Goal: Task Accomplishment & Management: Complete application form

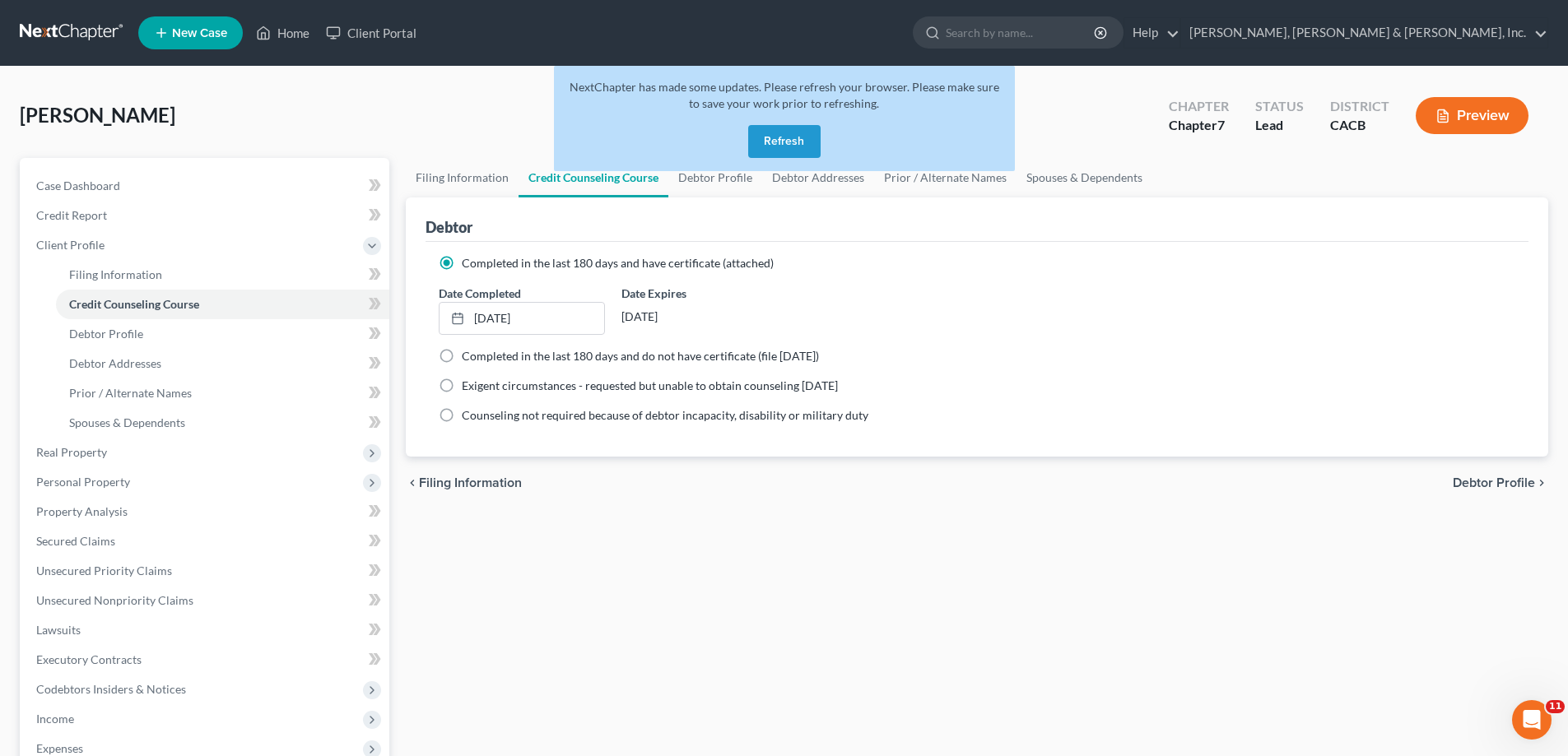
click at [806, 141] on button "Refresh" at bounding box center [784, 141] width 72 height 33
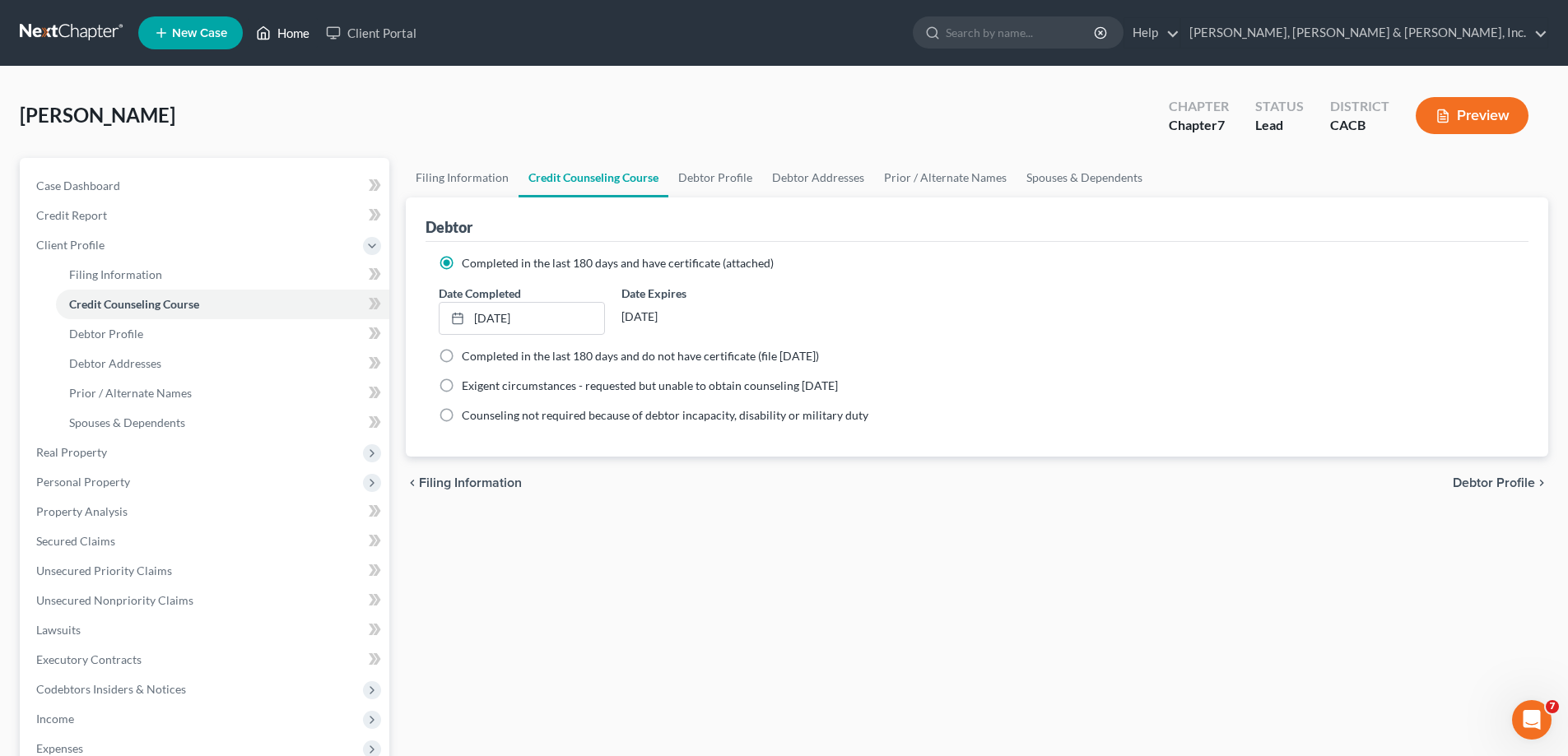
click at [274, 30] on link "Home" at bounding box center [282, 33] width 70 height 30
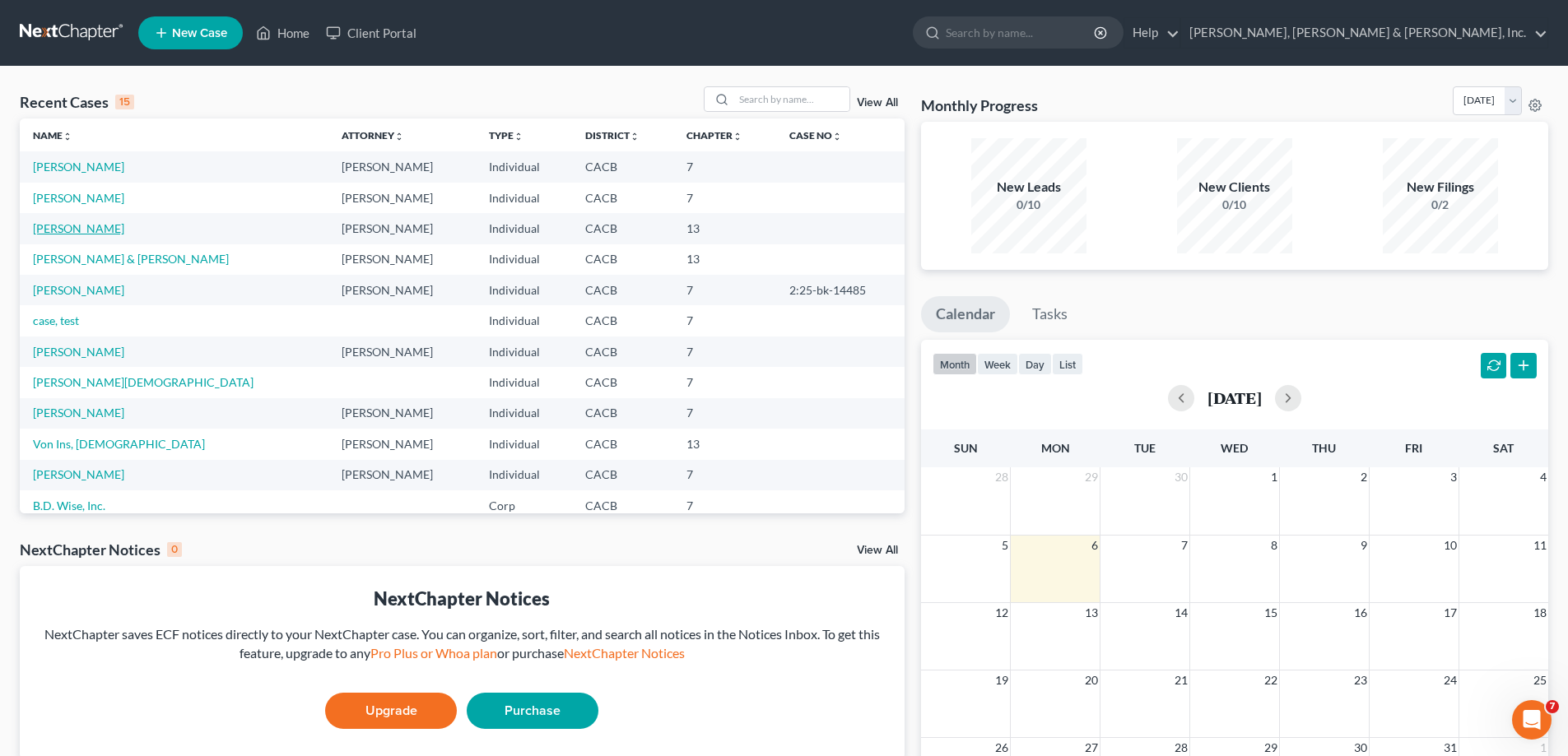
click at [84, 231] on link "Meza, Gina" at bounding box center [78, 228] width 91 height 14
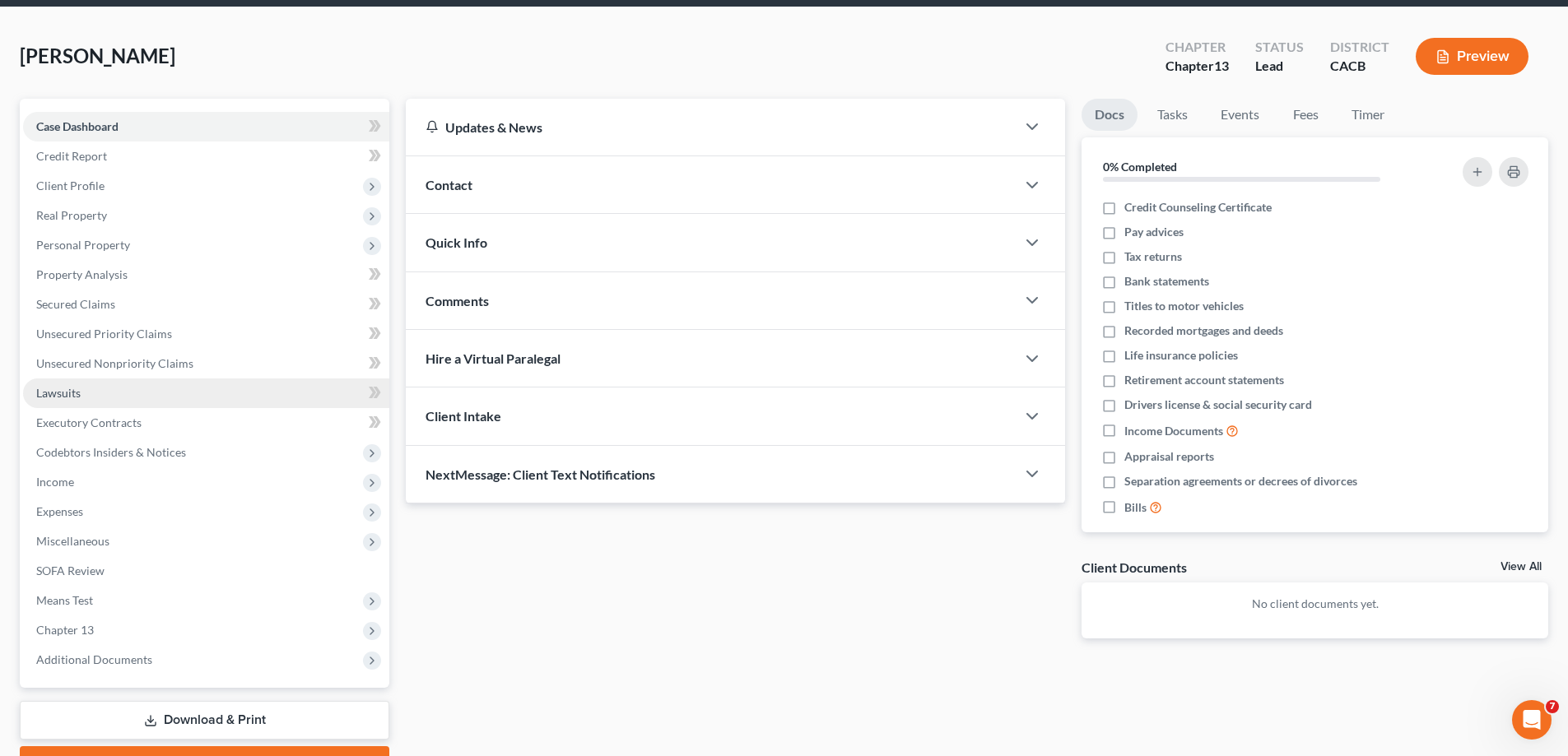
scroll to position [83, 0]
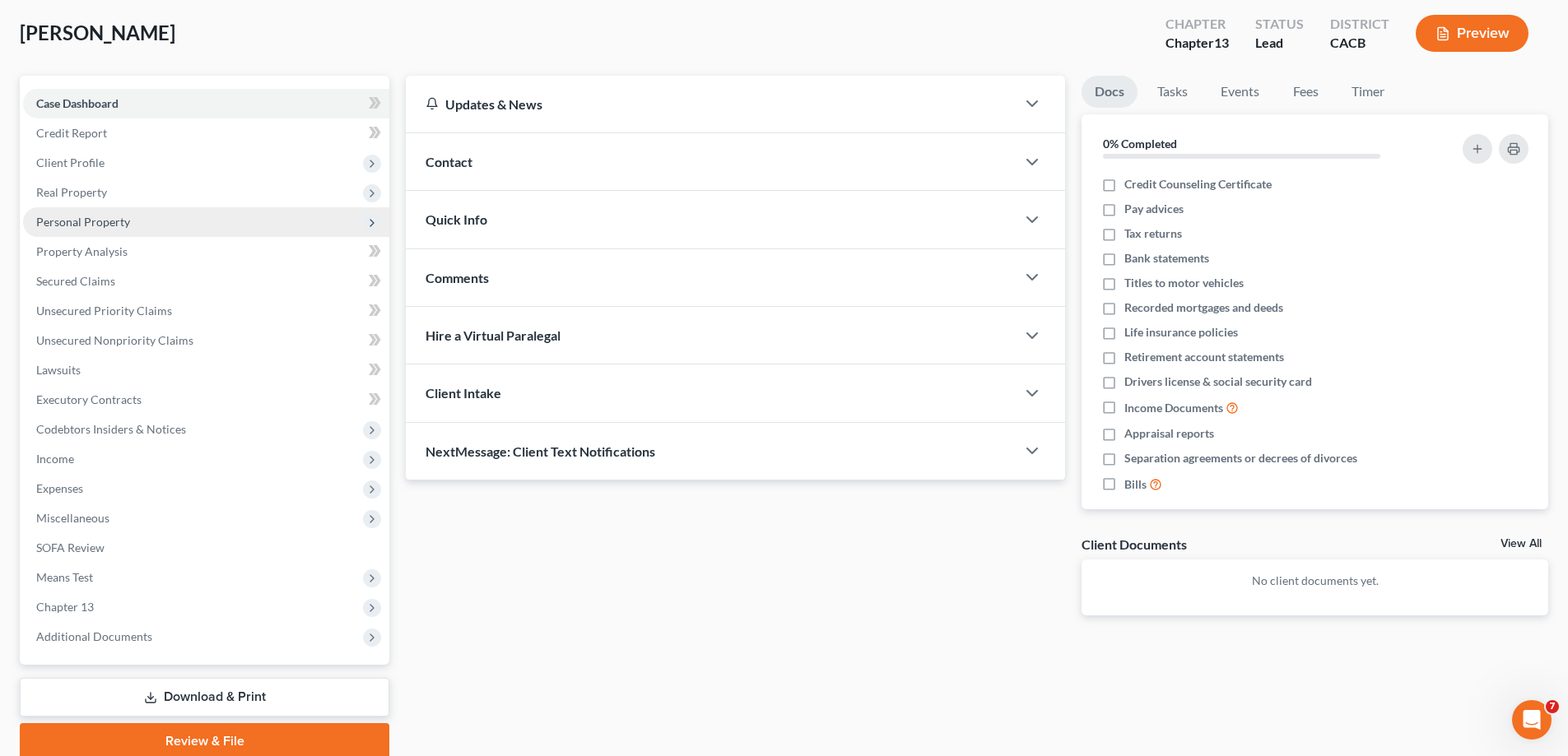
click at [122, 225] on span "Personal Property" at bounding box center [83, 222] width 94 height 14
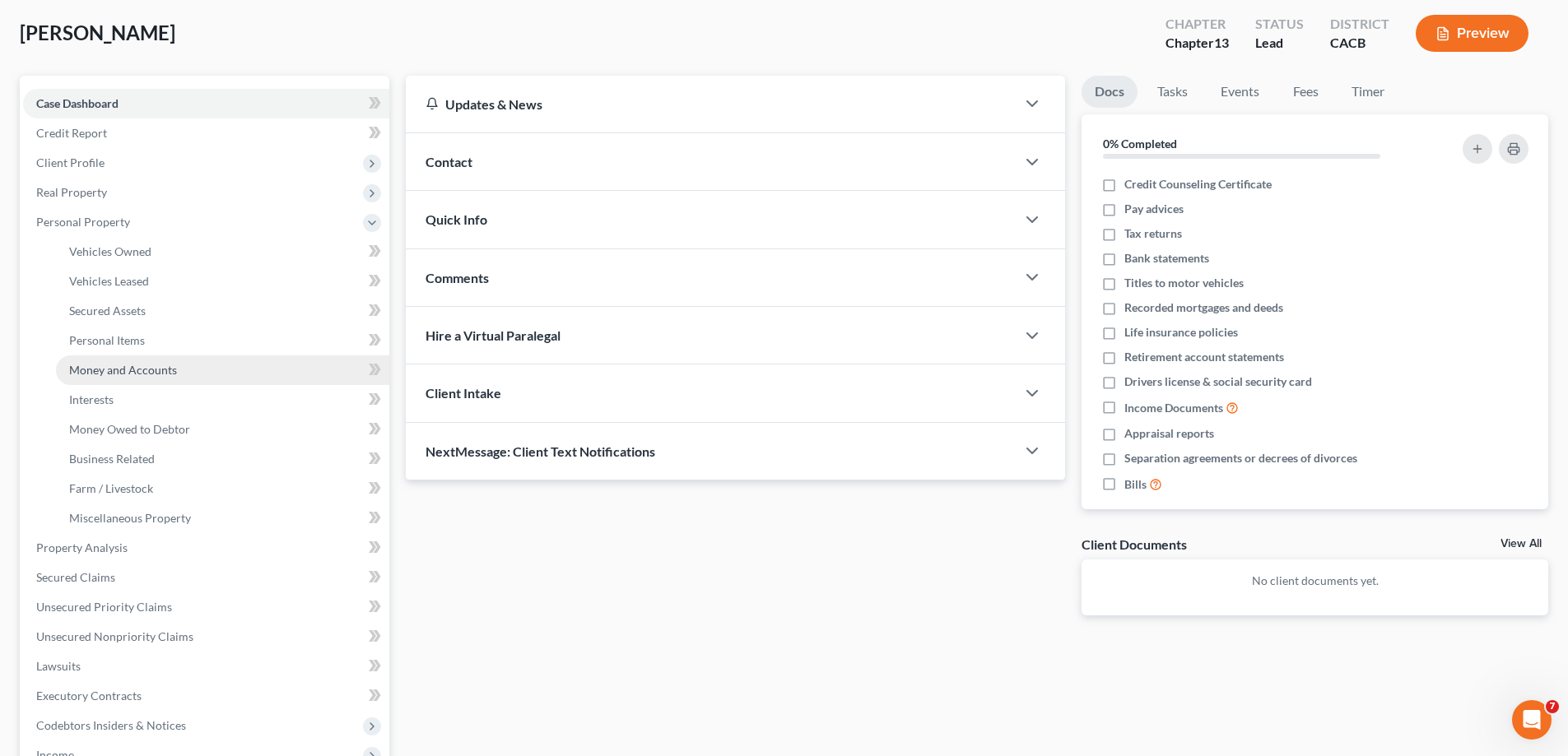
click at [134, 366] on span "Money and Accounts" at bounding box center [123, 369] width 107 height 14
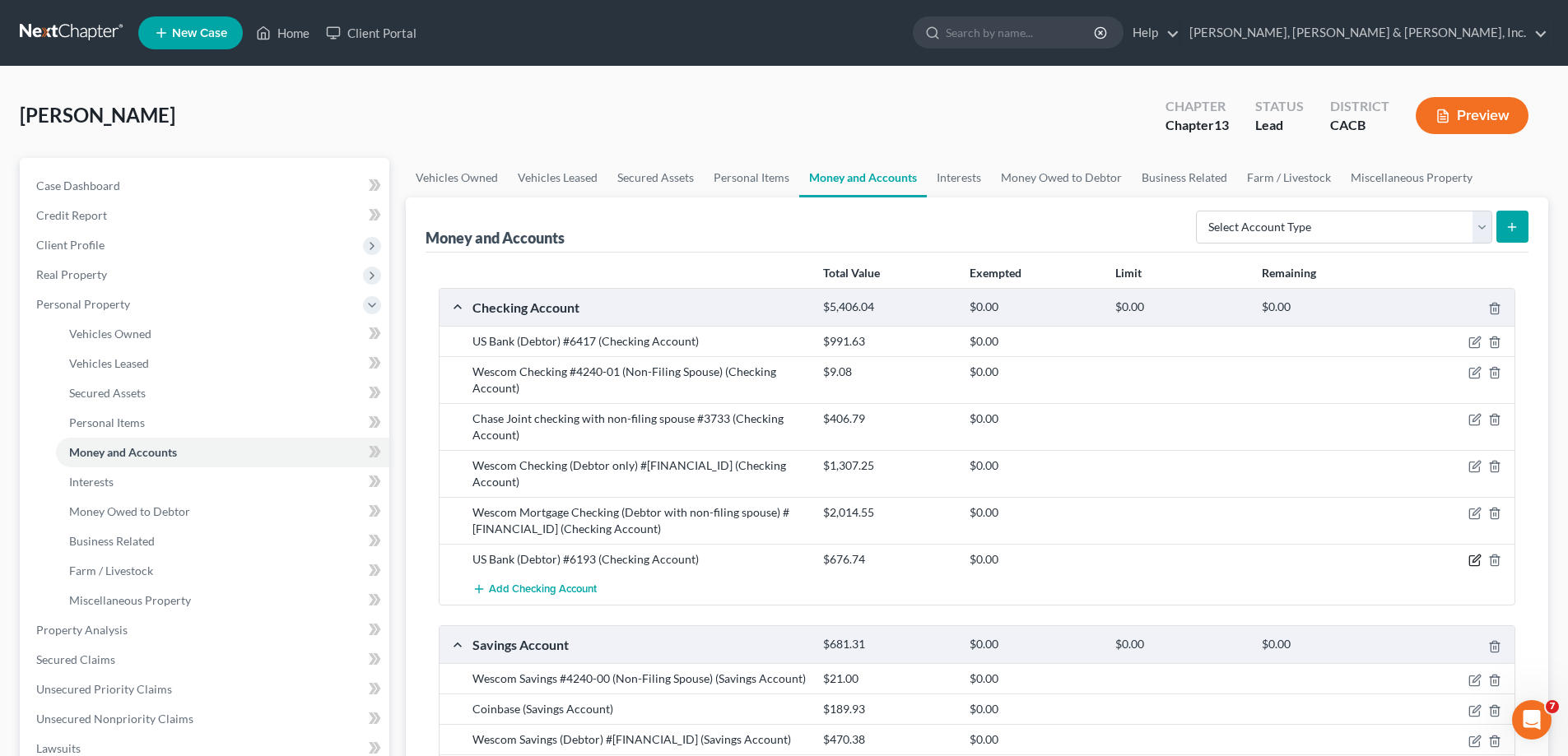
click at [1478, 554] on icon "button" at bounding box center [1476, 560] width 13 height 13
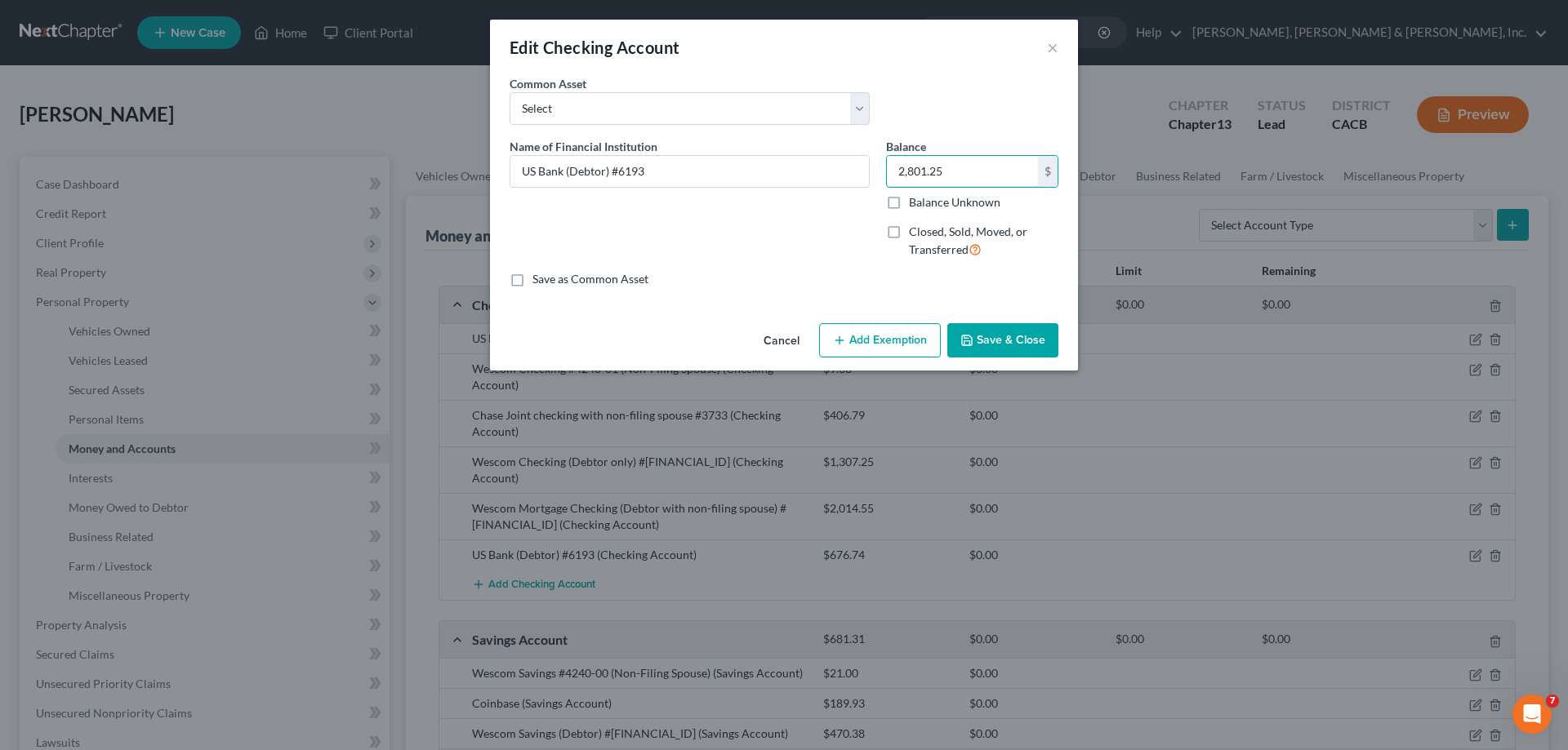
type input "2,801.25"
click at [988, 341] on button "Save & Close" at bounding box center [1002, 341] width 111 height 34
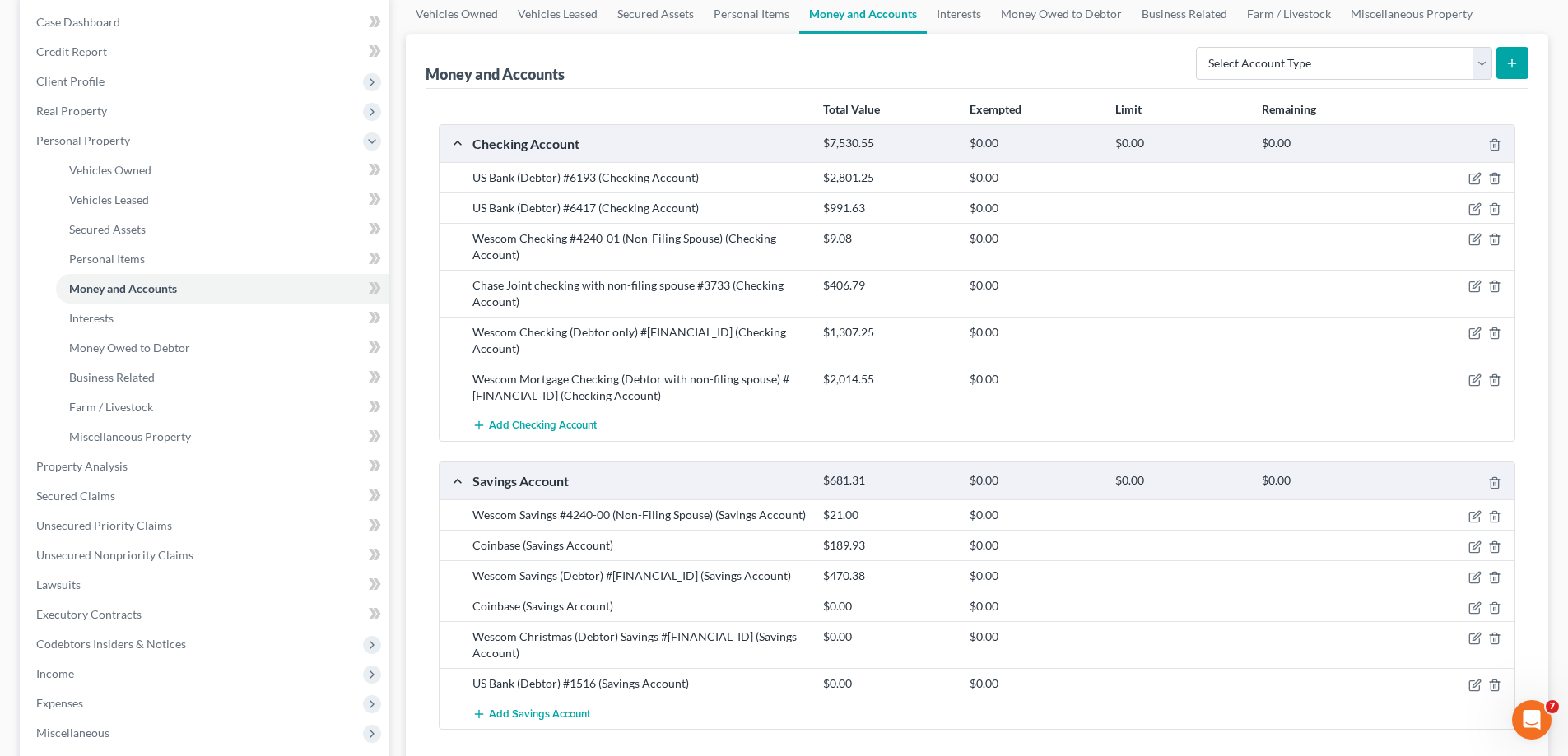
scroll to position [165, 0]
click at [1473, 239] on icon "button" at bounding box center [1476, 239] width 13 height 13
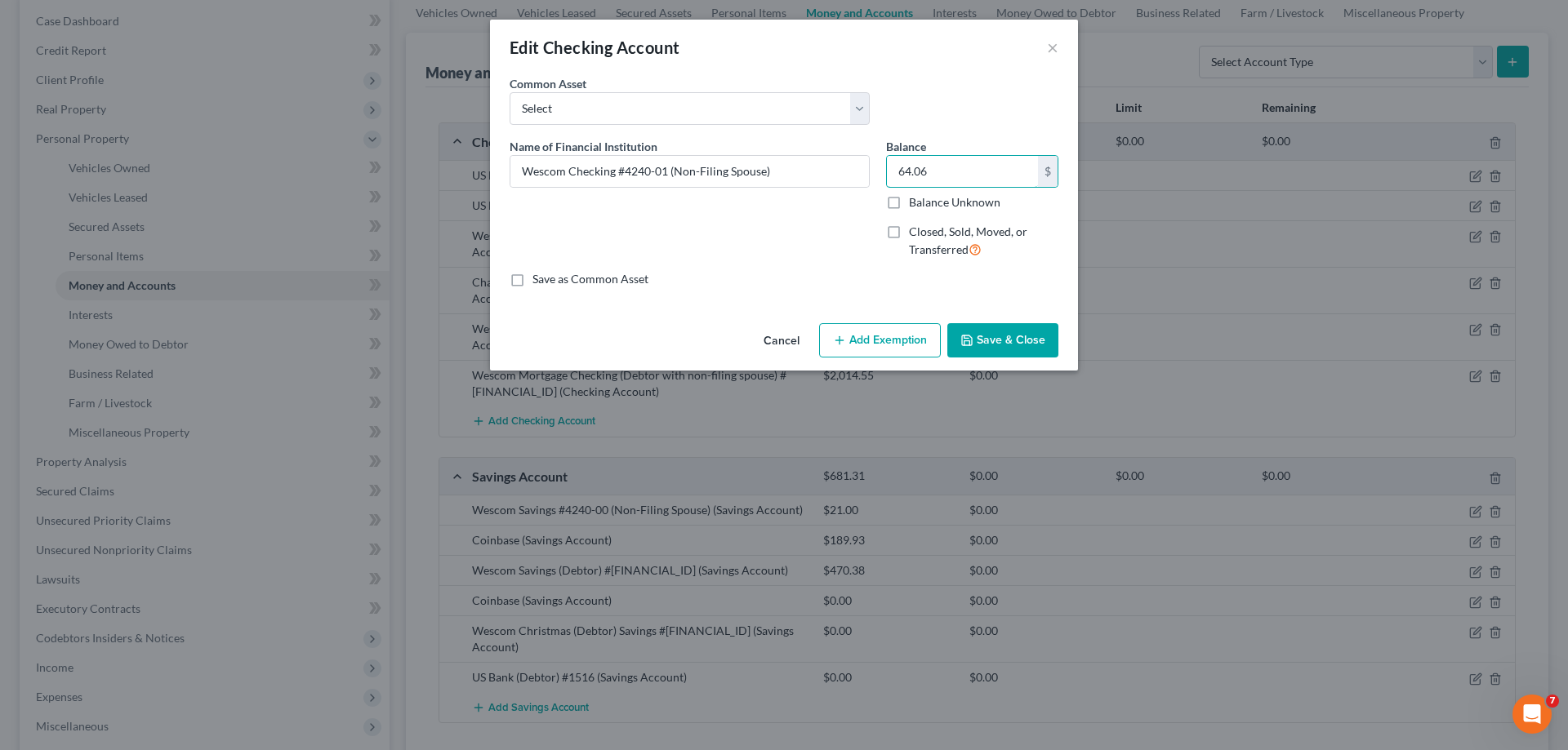
type input "64.06"
click at [993, 338] on button "Save & Close" at bounding box center [1002, 341] width 111 height 34
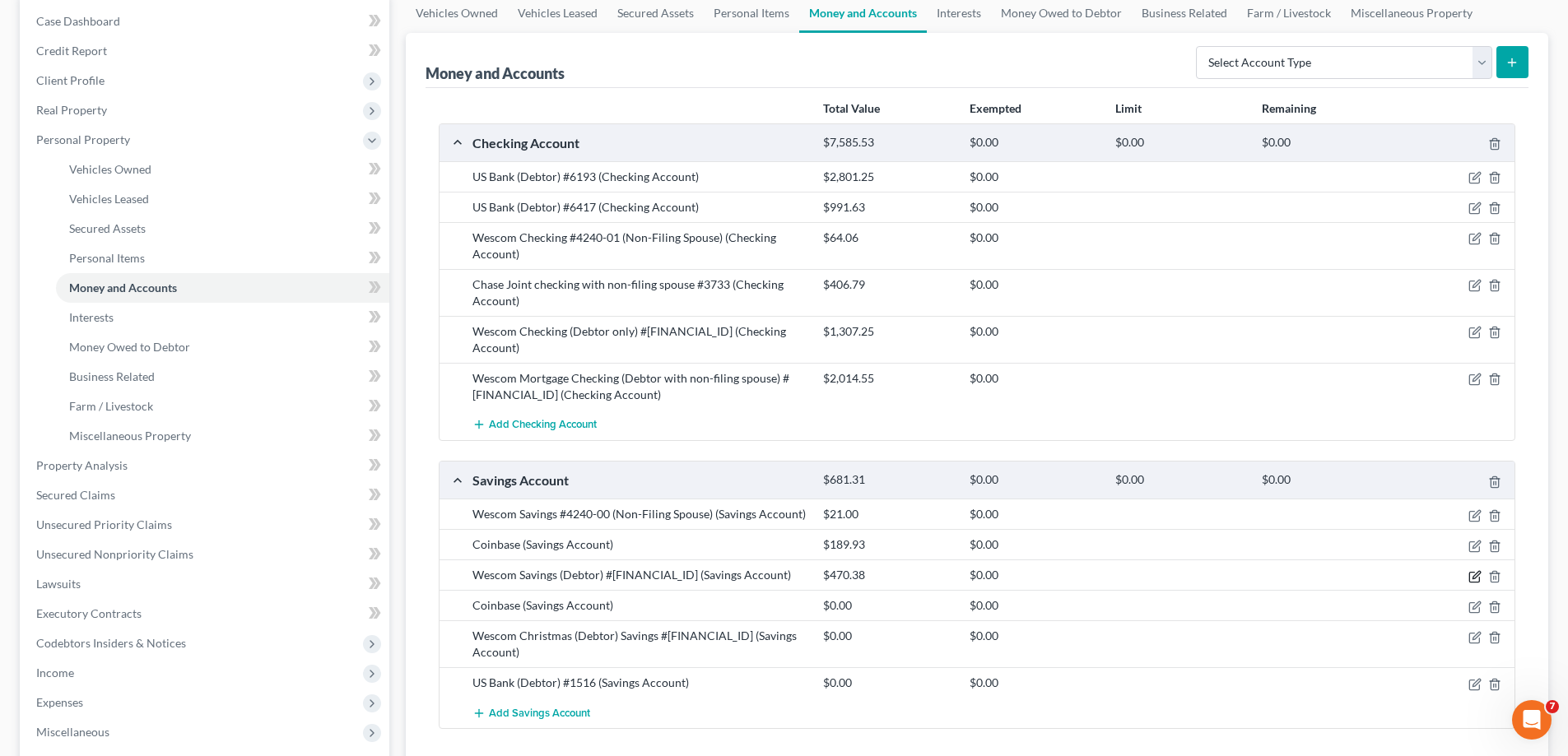
click at [1477, 571] on icon "button" at bounding box center [1476, 578] width 13 height 13
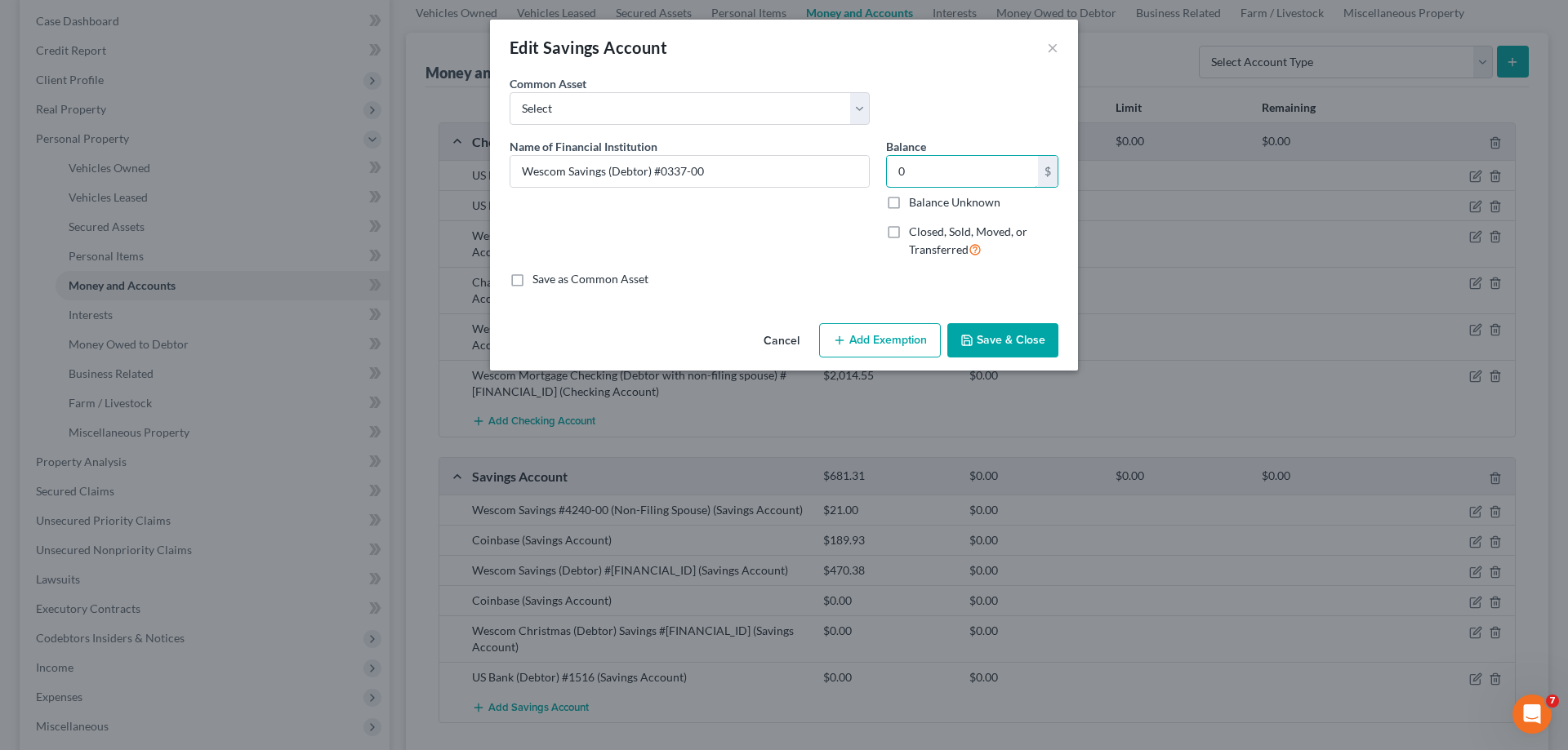
type input "0"
click at [993, 343] on button "Save & Close" at bounding box center [1002, 341] width 111 height 34
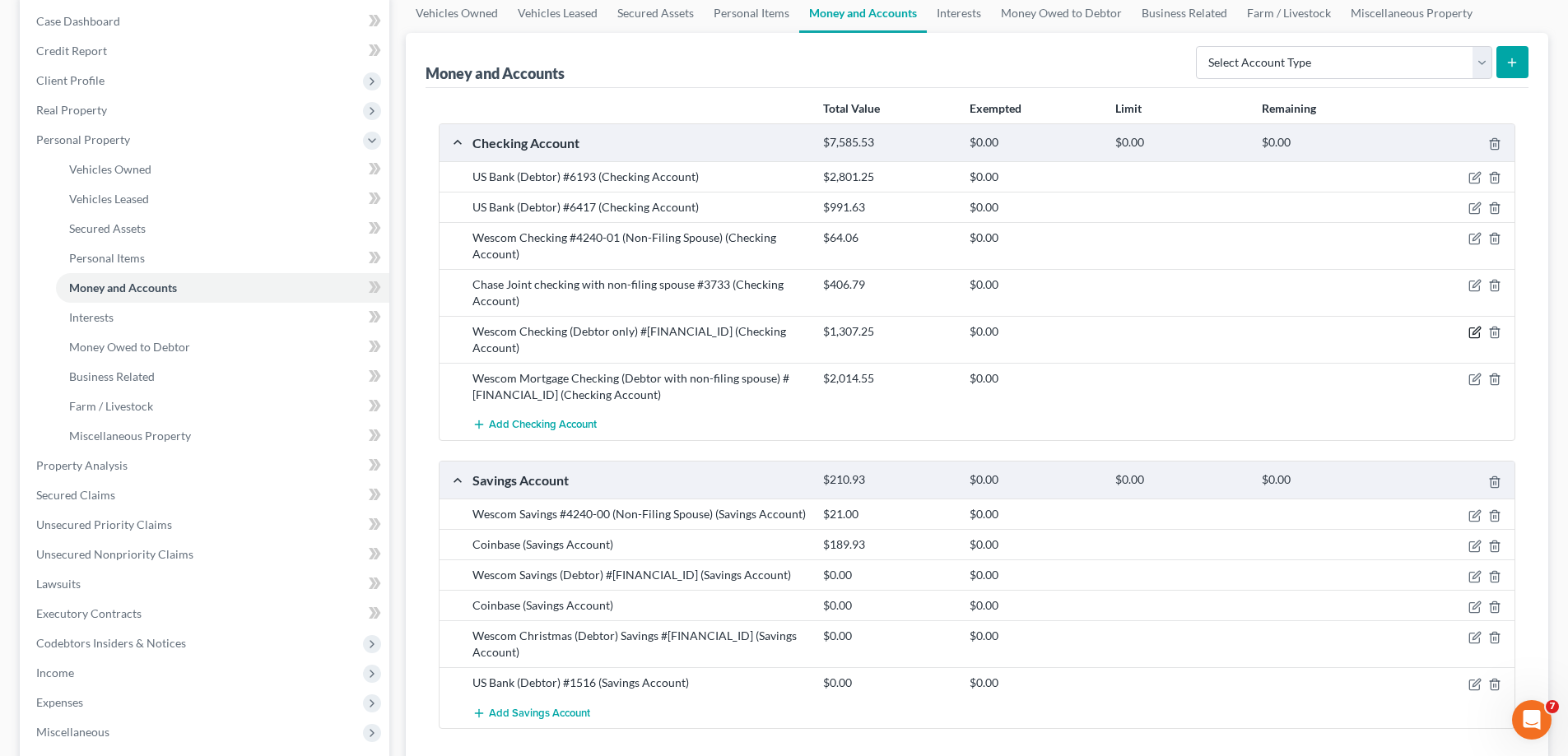
click at [1473, 333] on icon "button" at bounding box center [1476, 333] width 13 height 13
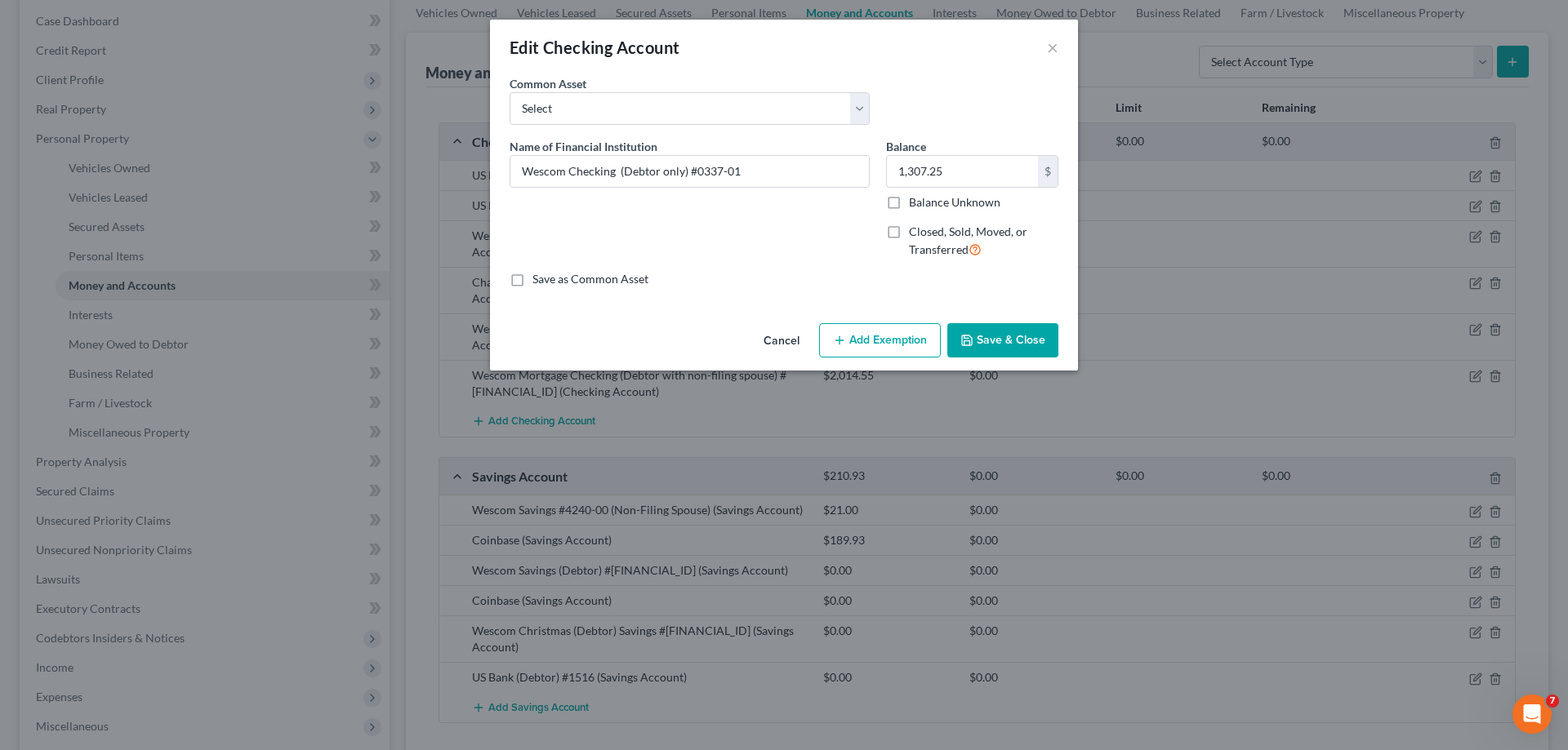
click at [909, 231] on label "Closed, Sold, Moved, or Transferred" at bounding box center [983, 241] width 149 height 35
click at [916, 231] on input "Closed, Sold, Moved, or Transferred" at bounding box center [921, 228] width 10 height 10
checkbox input "true"
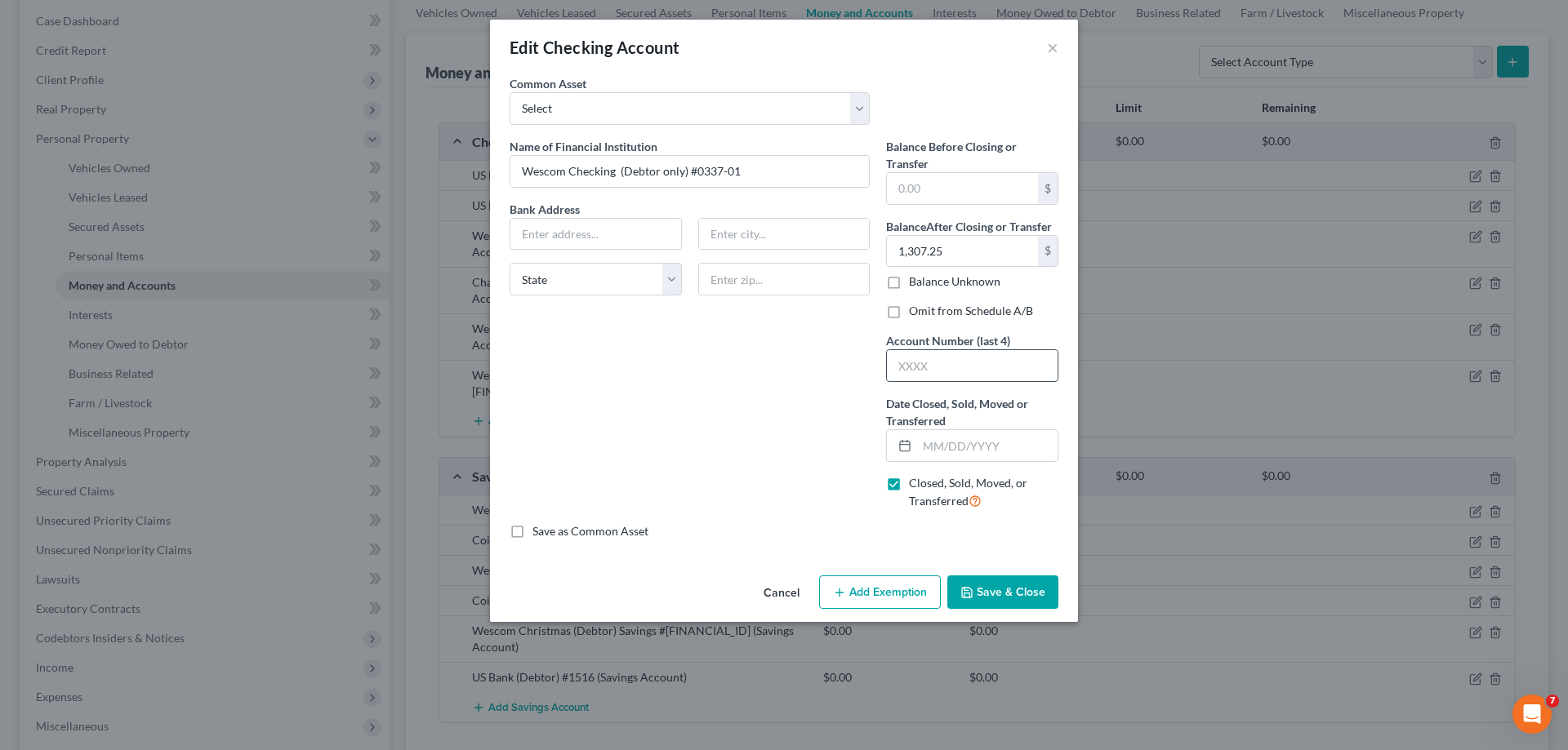
click at [917, 370] on input "text" at bounding box center [972, 365] width 170 height 31
type input "0337-01"
click at [934, 448] on input "text" at bounding box center [987, 445] width 141 height 31
type input "09/18/2025"
click at [909, 309] on label "Omit from Schedule A/B" at bounding box center [971, 310] width 124 height 16
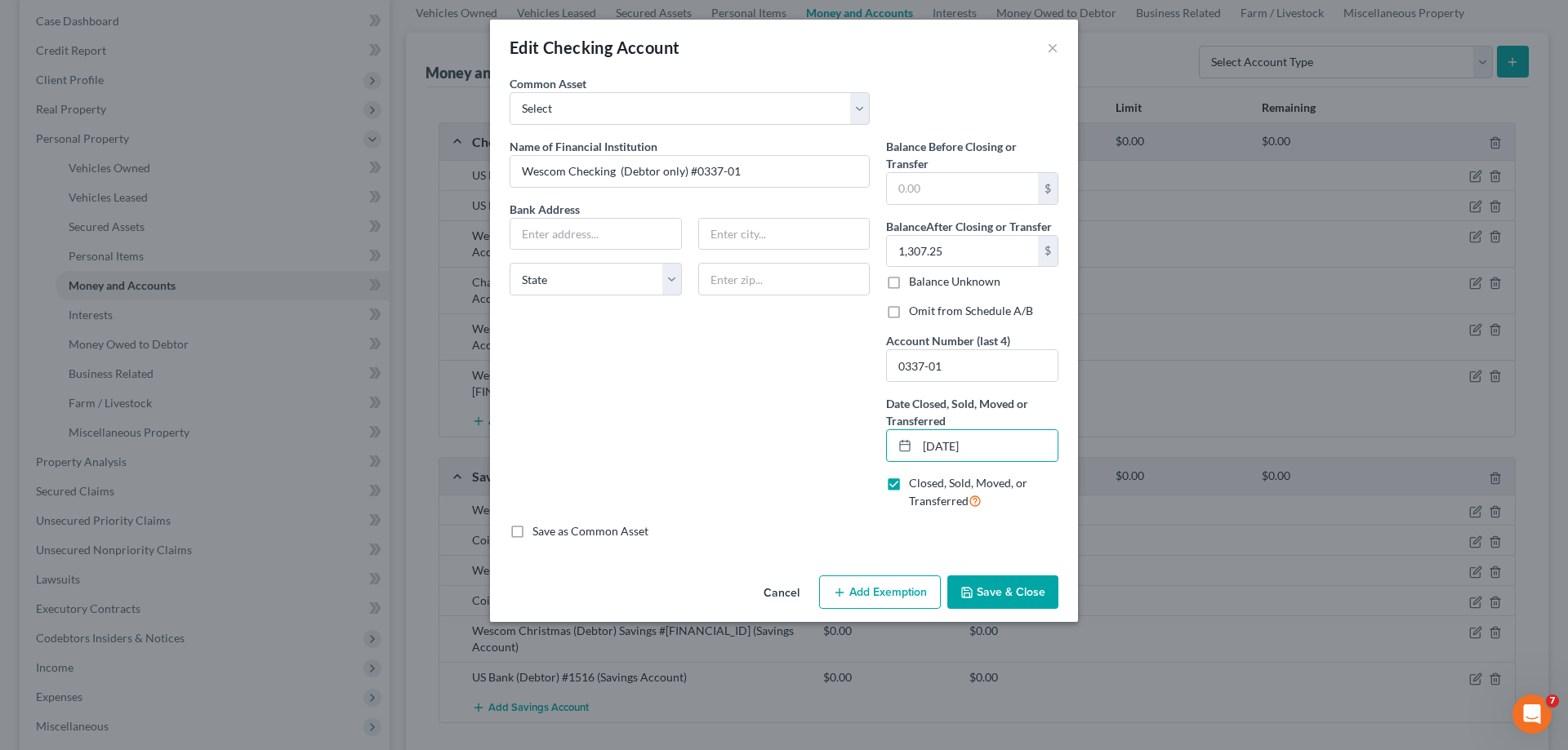
click at [916, 309] on input "Omit from Schedule A/B" at bounding box center [921, 307] width 10 height 10
checkbox input "true"
click at [911, 191] on input "text" at bounding box center [963, 188] width 151 height 31
type input "1,307.25"
type input "0"
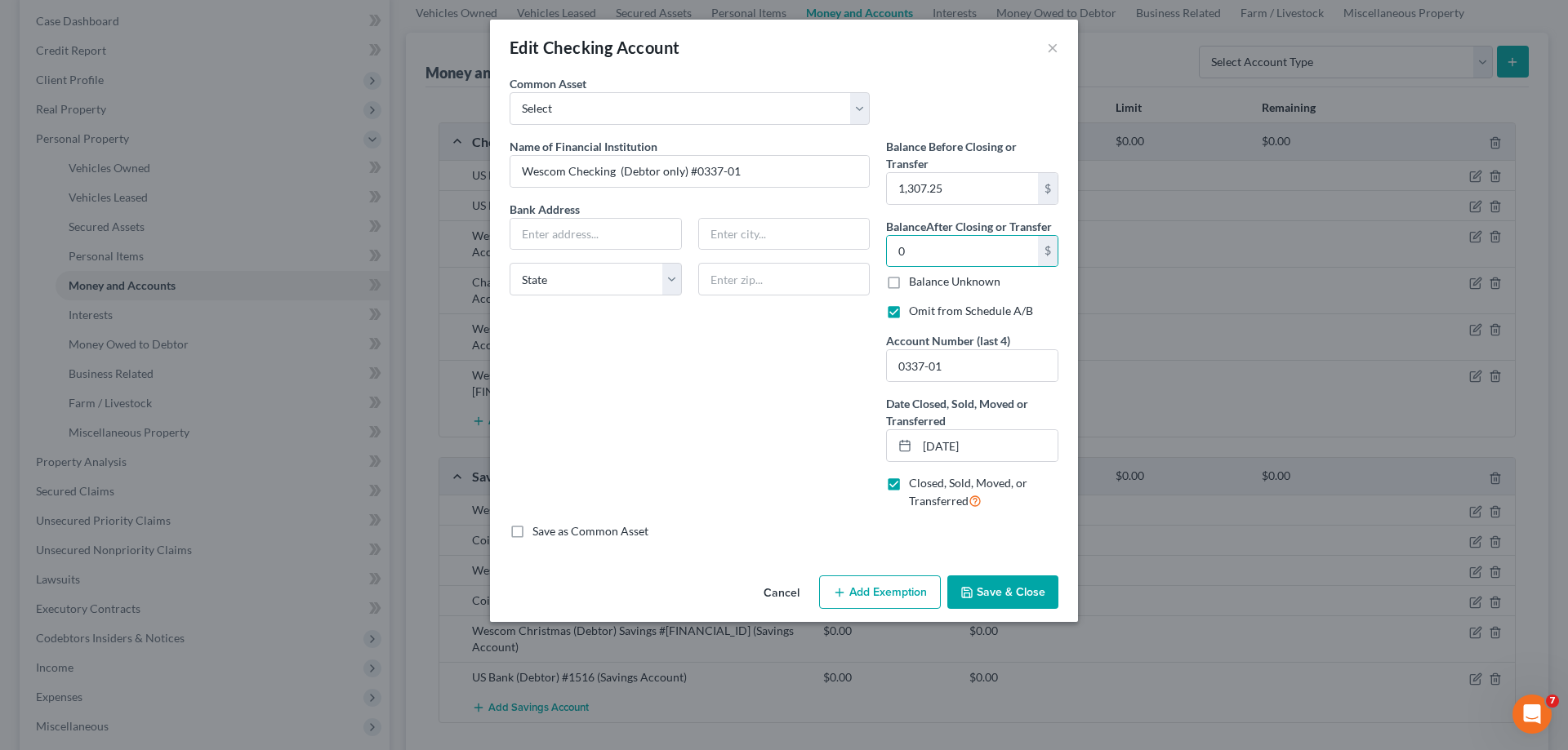
click at [1016, 595] on button "Save & Close" at bounding box center [1002, 593] width 111 height 34
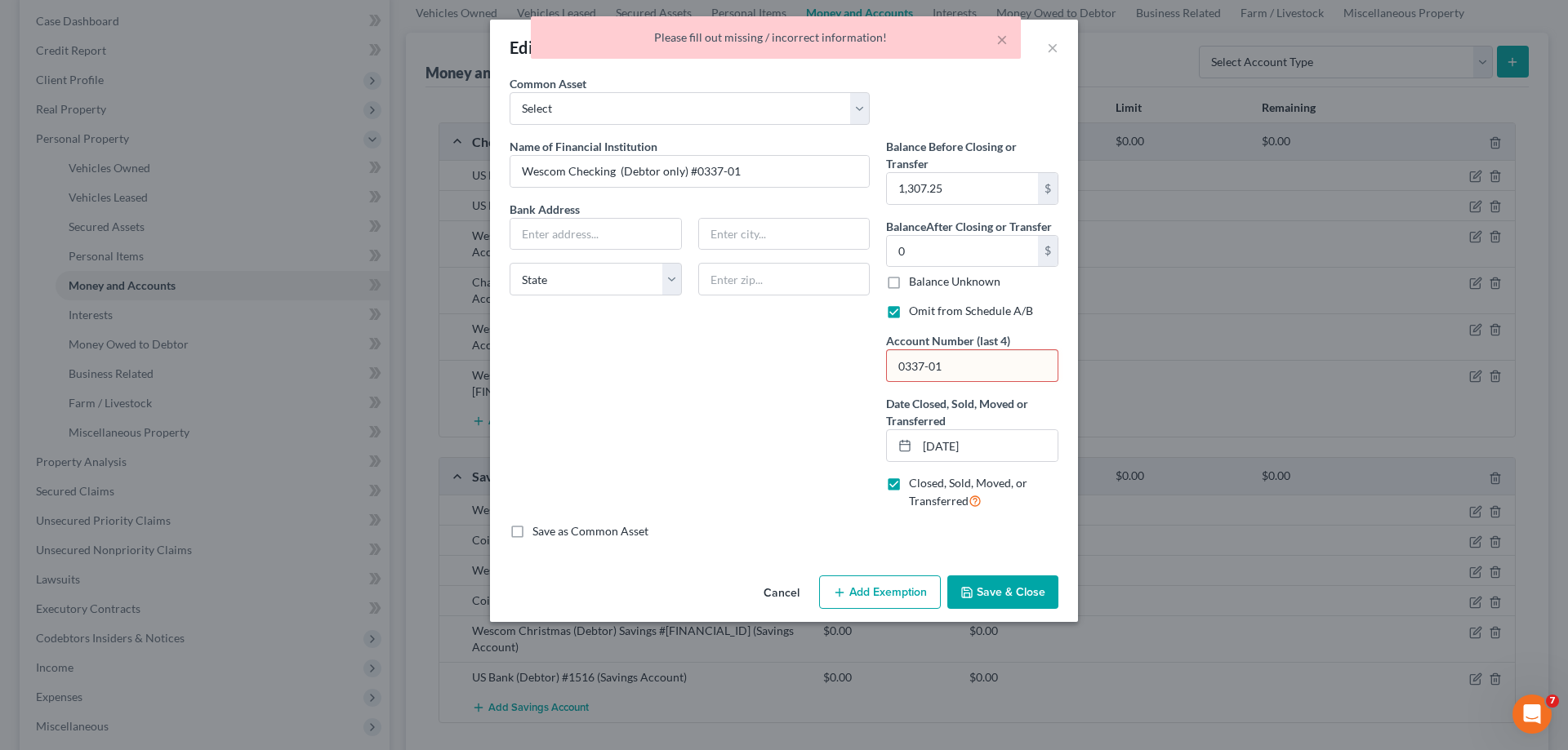
click at [948, 363] on input "0337-01" at bounding box center [972, 365] width 170 height 31
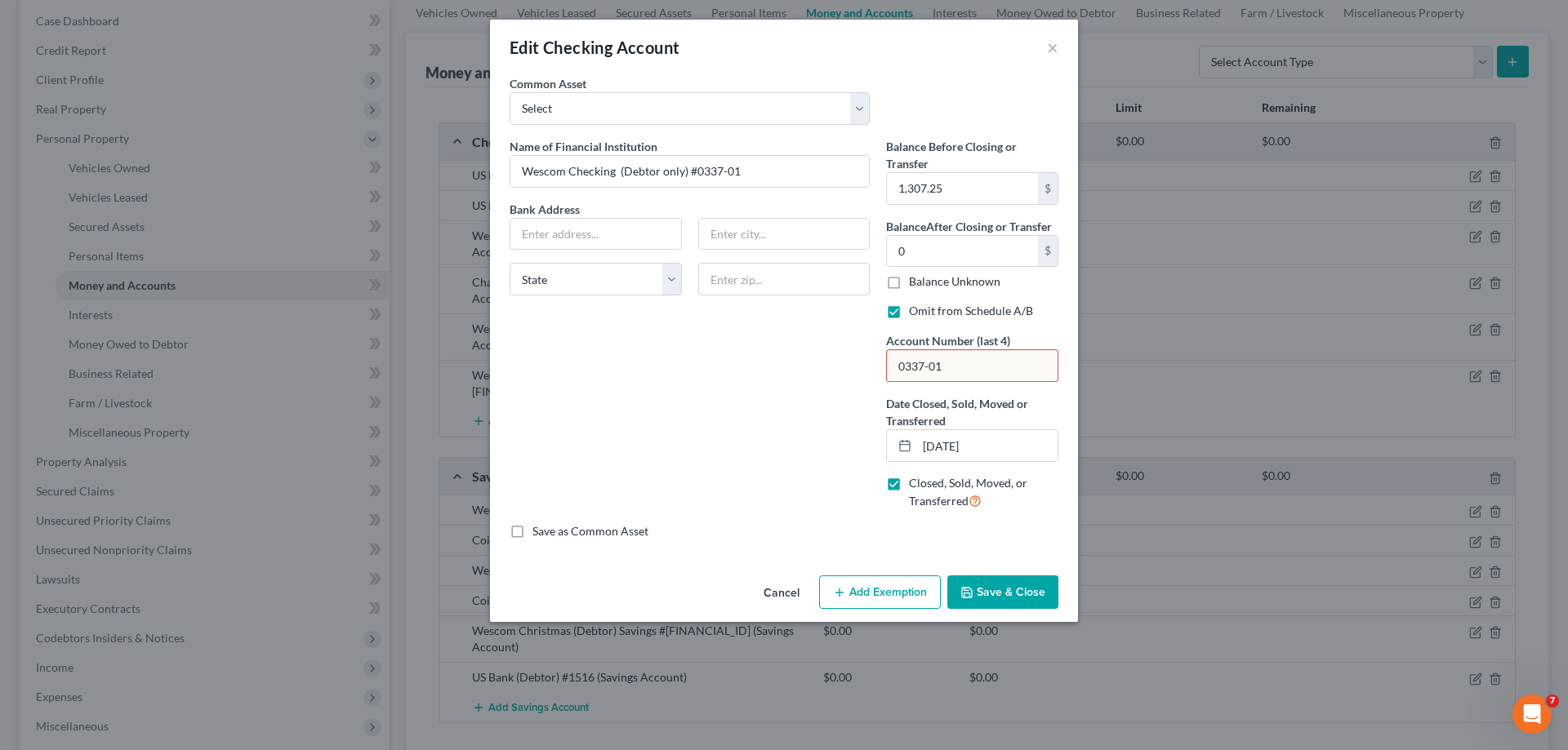
click at [912, 365] on input "0337-01" at bounding box center [972, 365] width 170 height 31
click at [998, 600] on button "Save & Close" at bounding box center [1002, 593] width 111 height 34
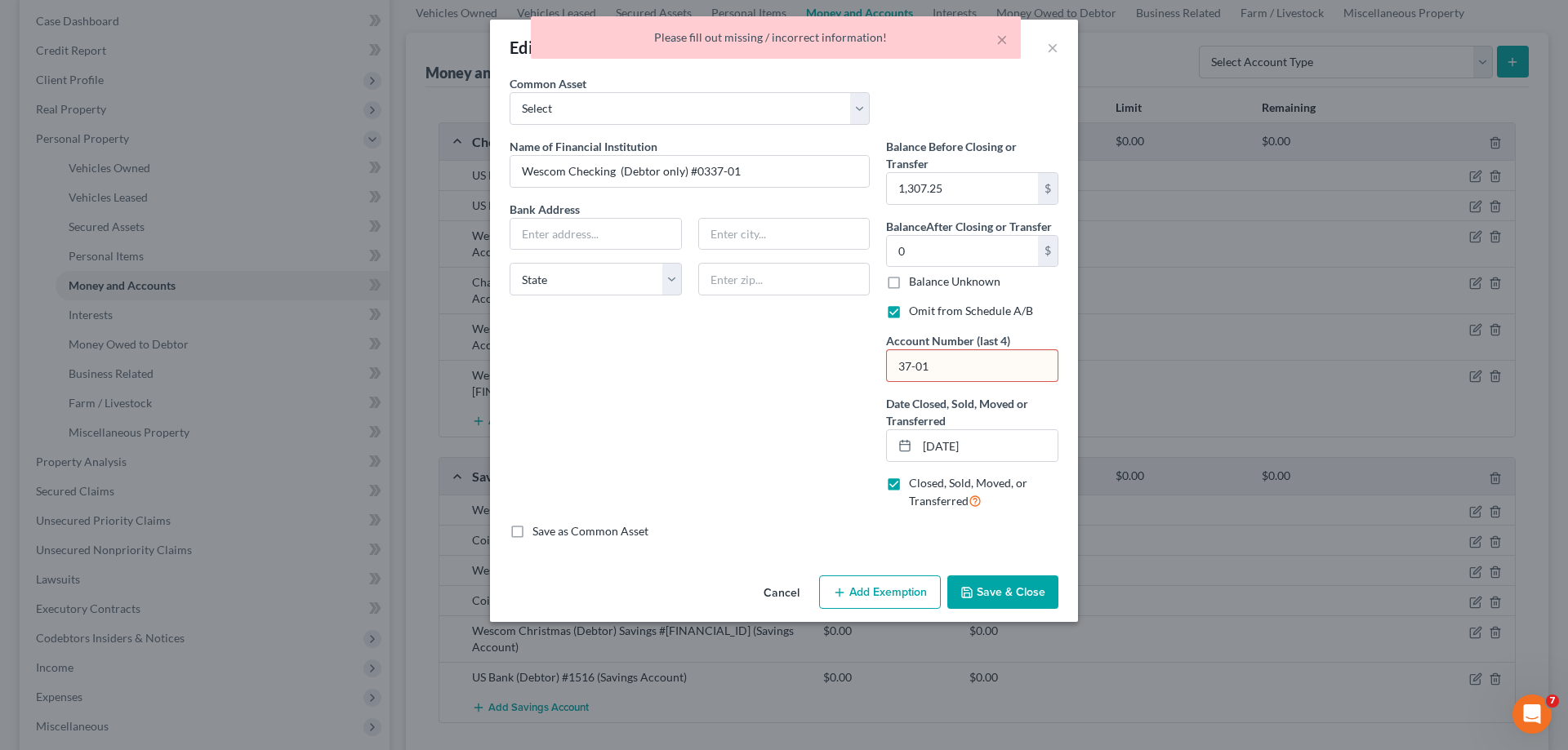
click at [911, 365] on input "37-01" at bounding box center [972, 365] width 170 height 31
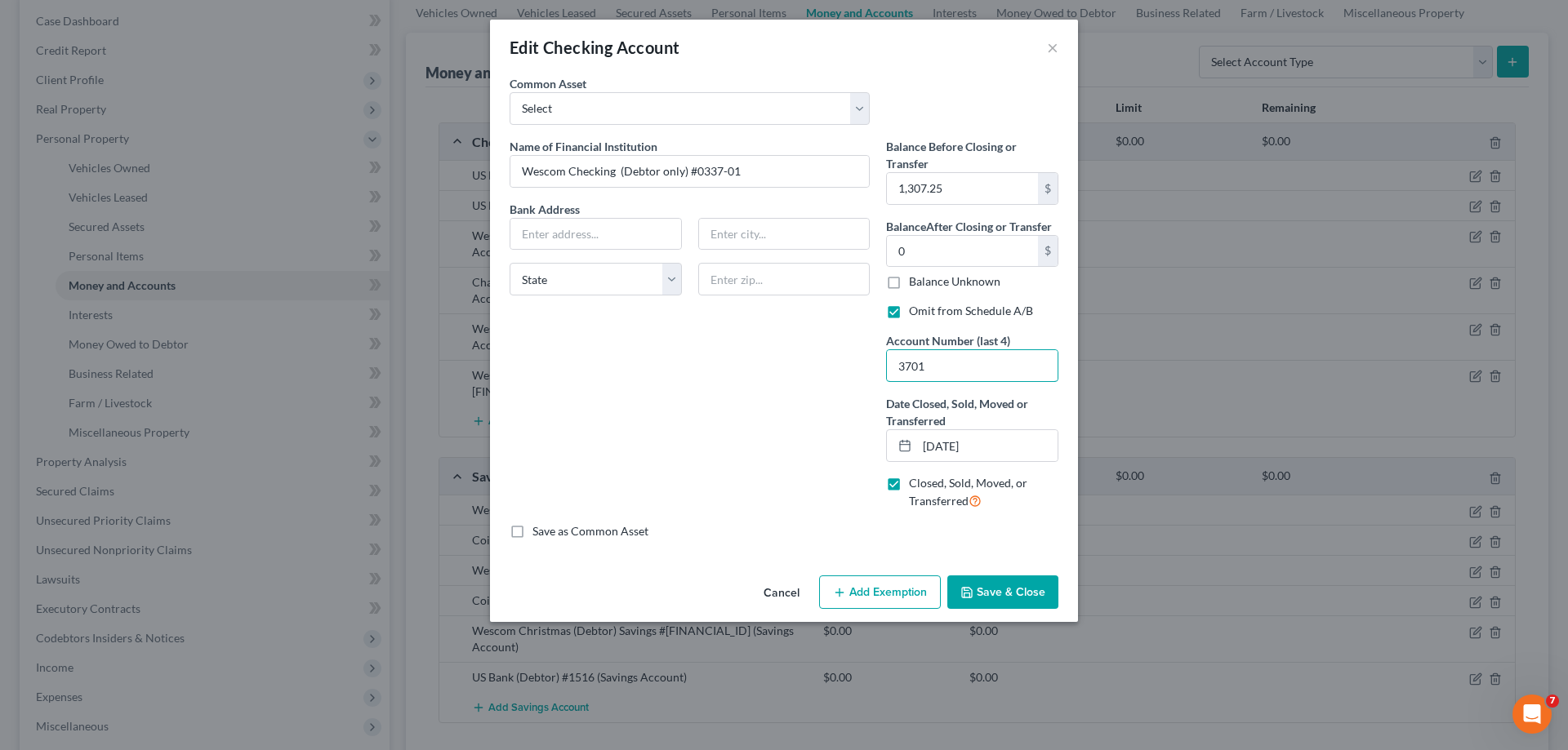
type input "3701"
click at [1022, 587] on button "Save & Close" at bounding box center [1002, 593] width 111 height 34
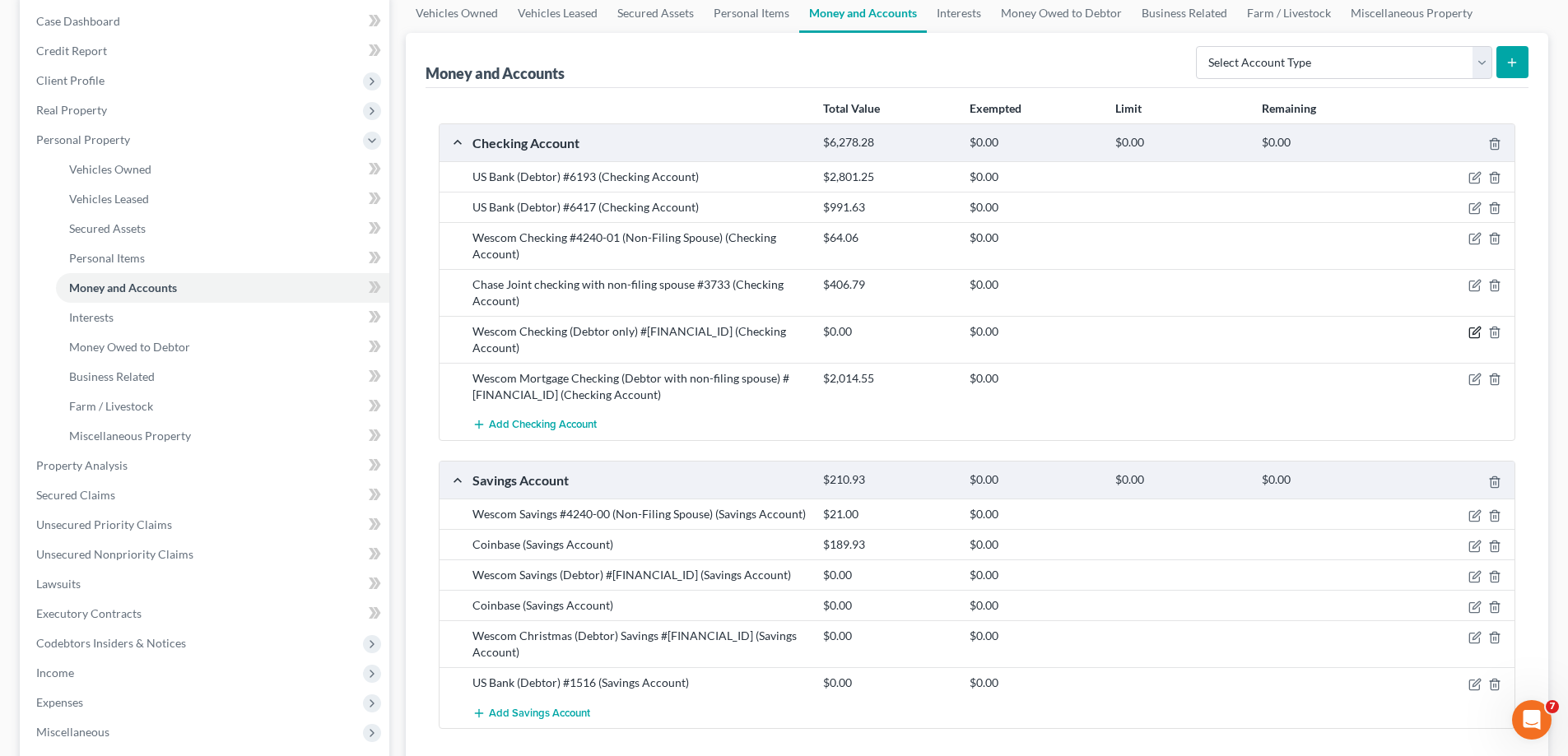
click at [1472, 328] on icon "button" at bounding box center [1474, 333] width 10 height 10
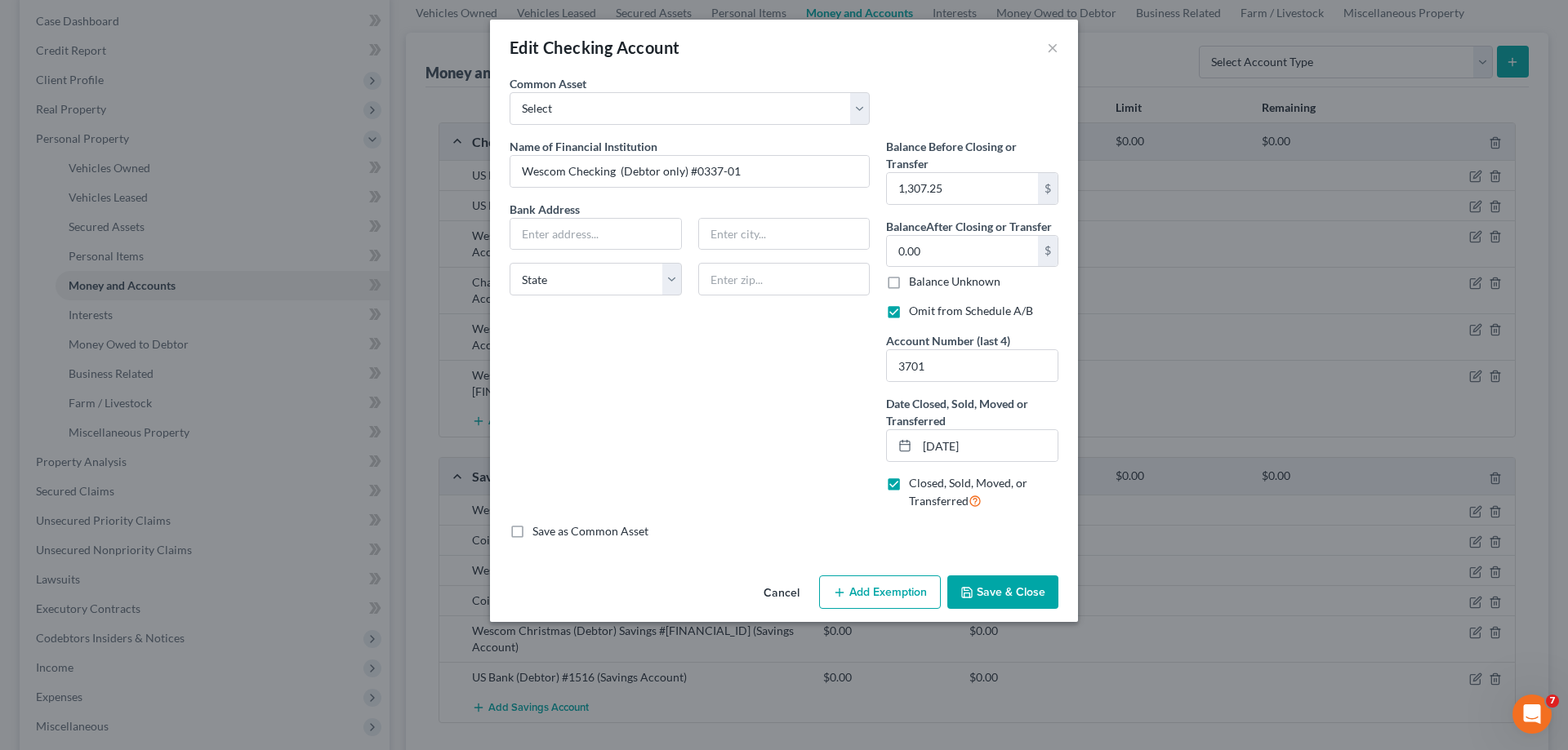
click at [989, 584] on button "Save & Close" at bounding box center [1002, 593] width 111 height 34
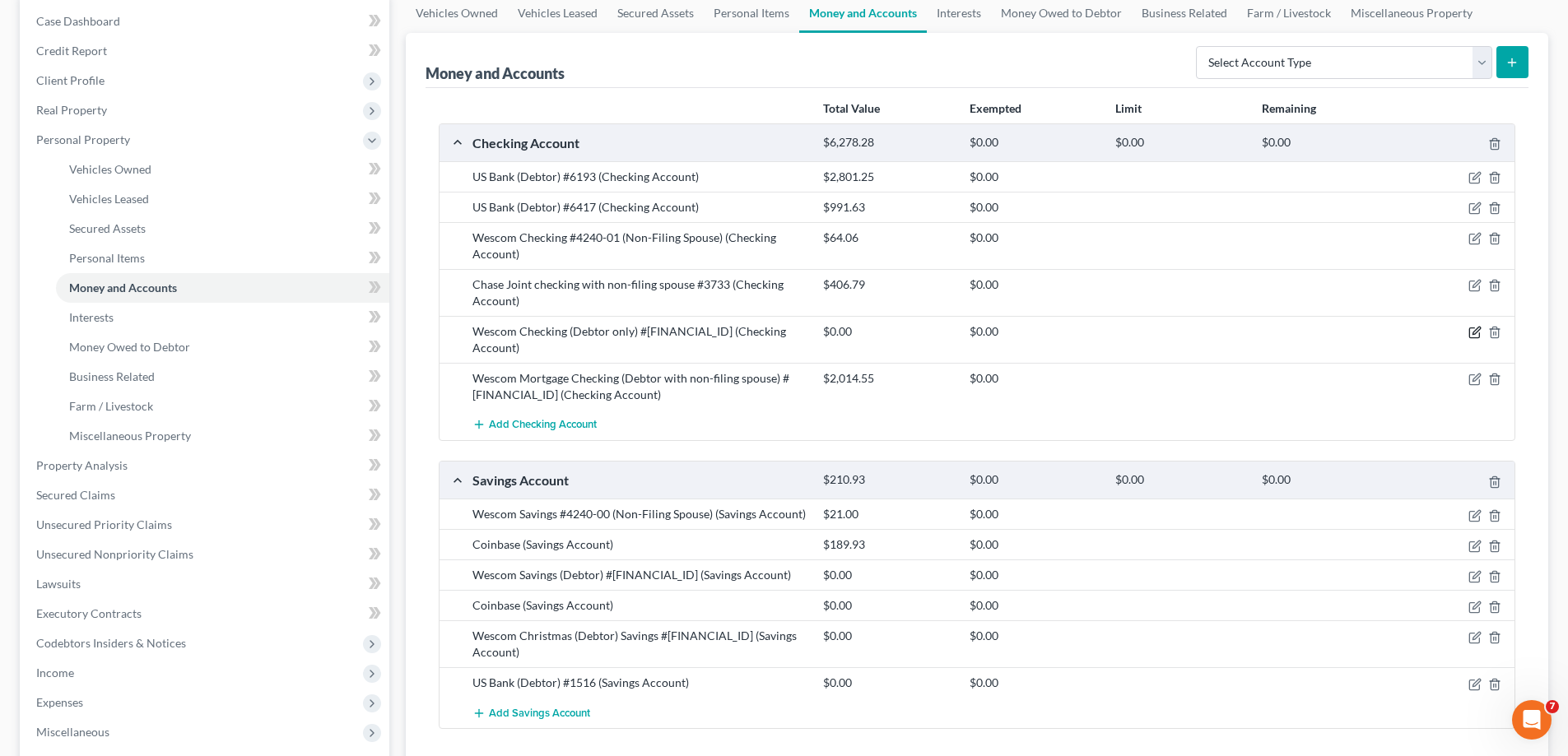
click at [1473, 329] on icon "button" at bounding box center [1476, 333] width 13 height 13
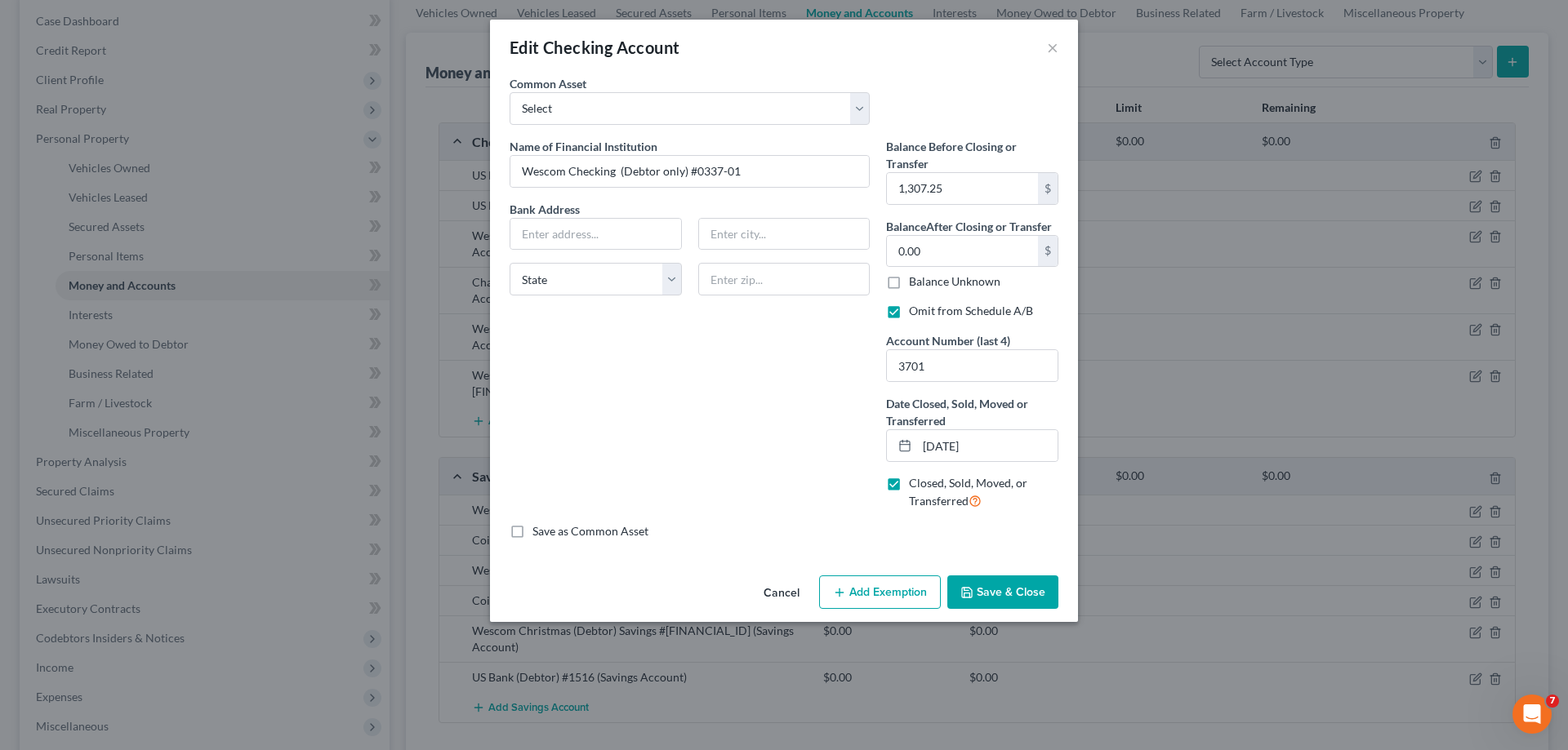
click at [909, 306] on label "Omit from Schedule A/B" at bounding box center [971, 310] width 124 height 16
click at [916, 306] on input "Omit from Schedule A/B" at bounding box center [921, 307] width 10 height 10
click at [909, 312] on label "Omit from Schedule A/B" at bounding box center [971, 310] width 124 height 16
click at [916, 312] on input "Omit from Schedule A/B" at bounding box center [921, 307] width 10 height 10
checkbox input "true"
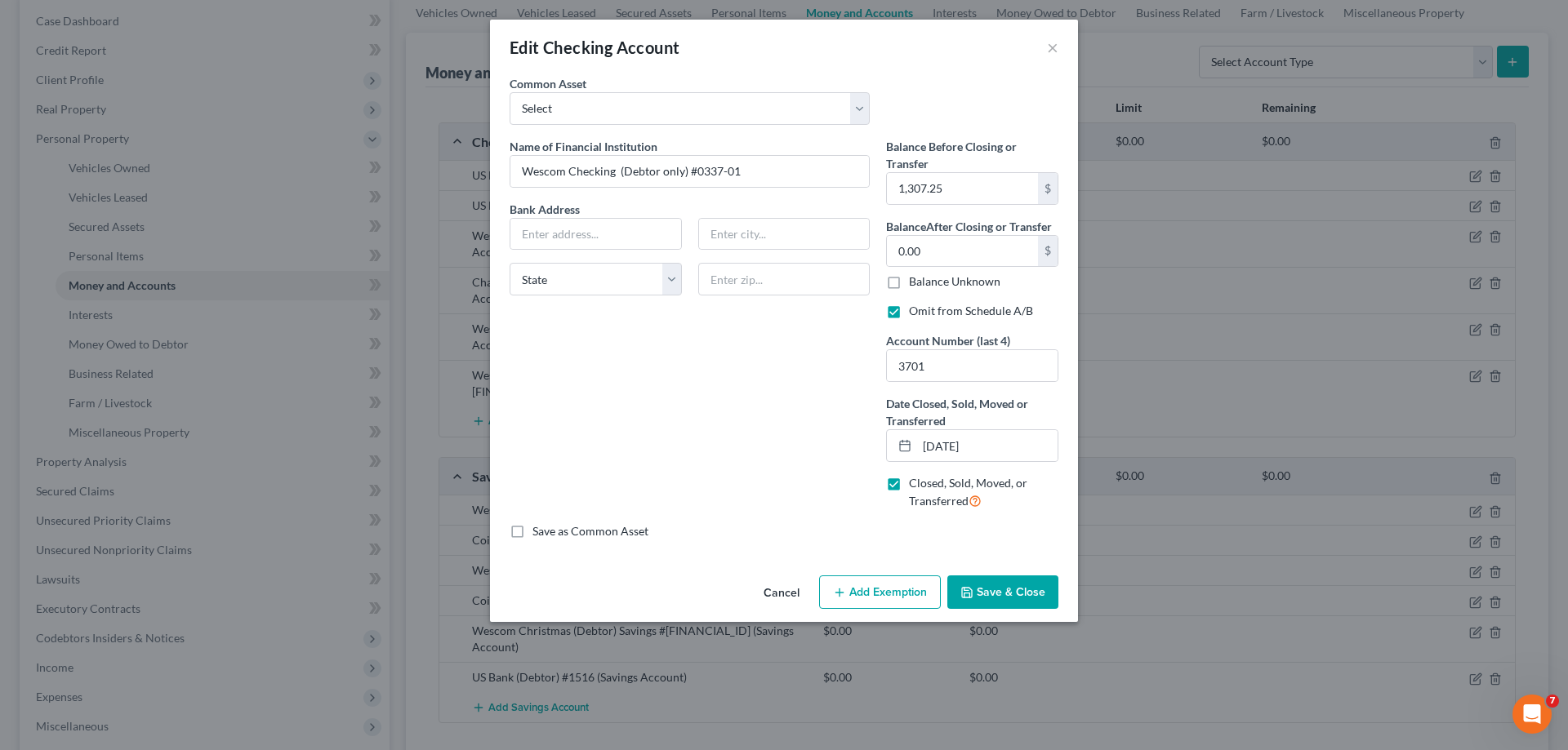
click at [972, 583] on button "Save & Close" at bounding box center [1002, 593] width 111 height 34
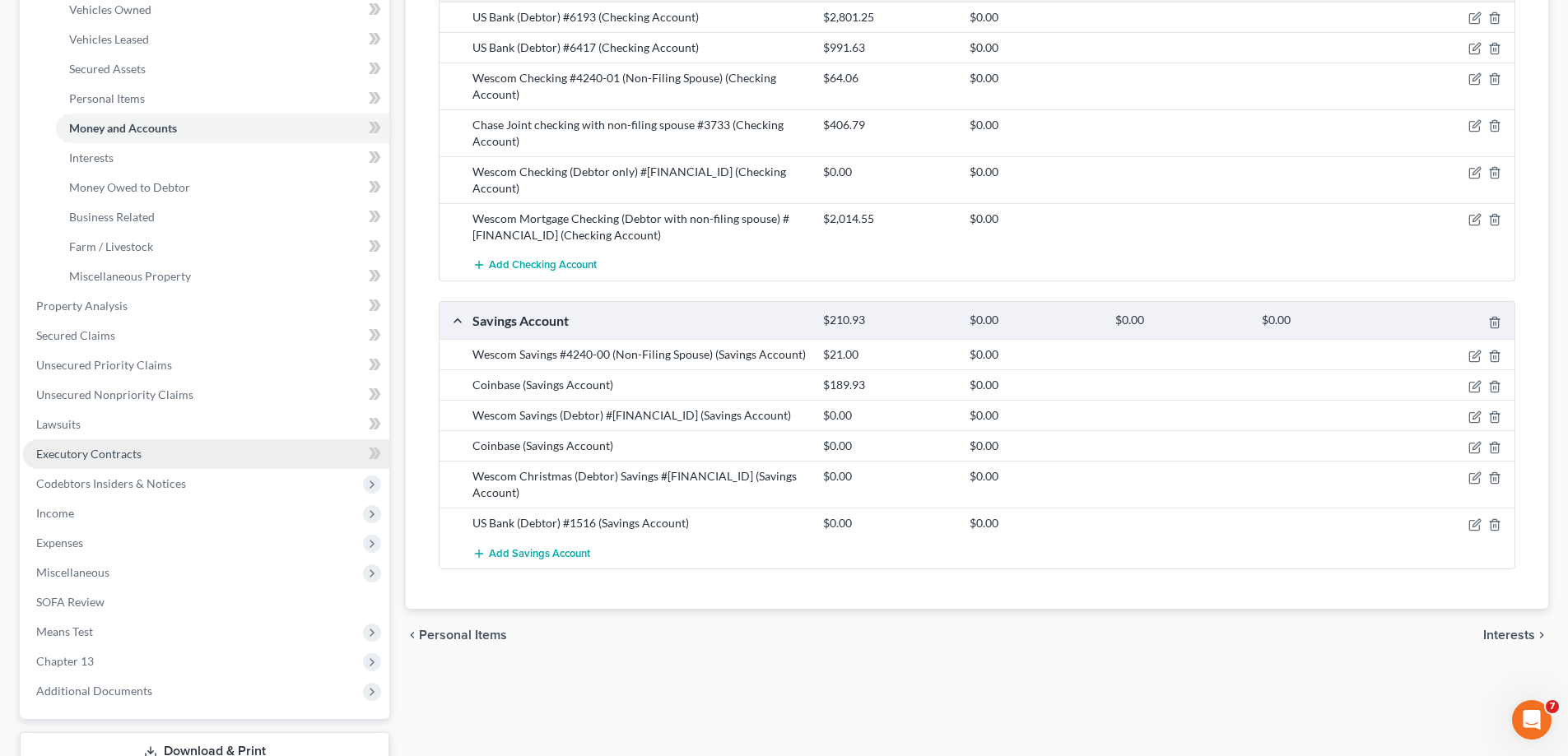
scroll to position [329, 0]
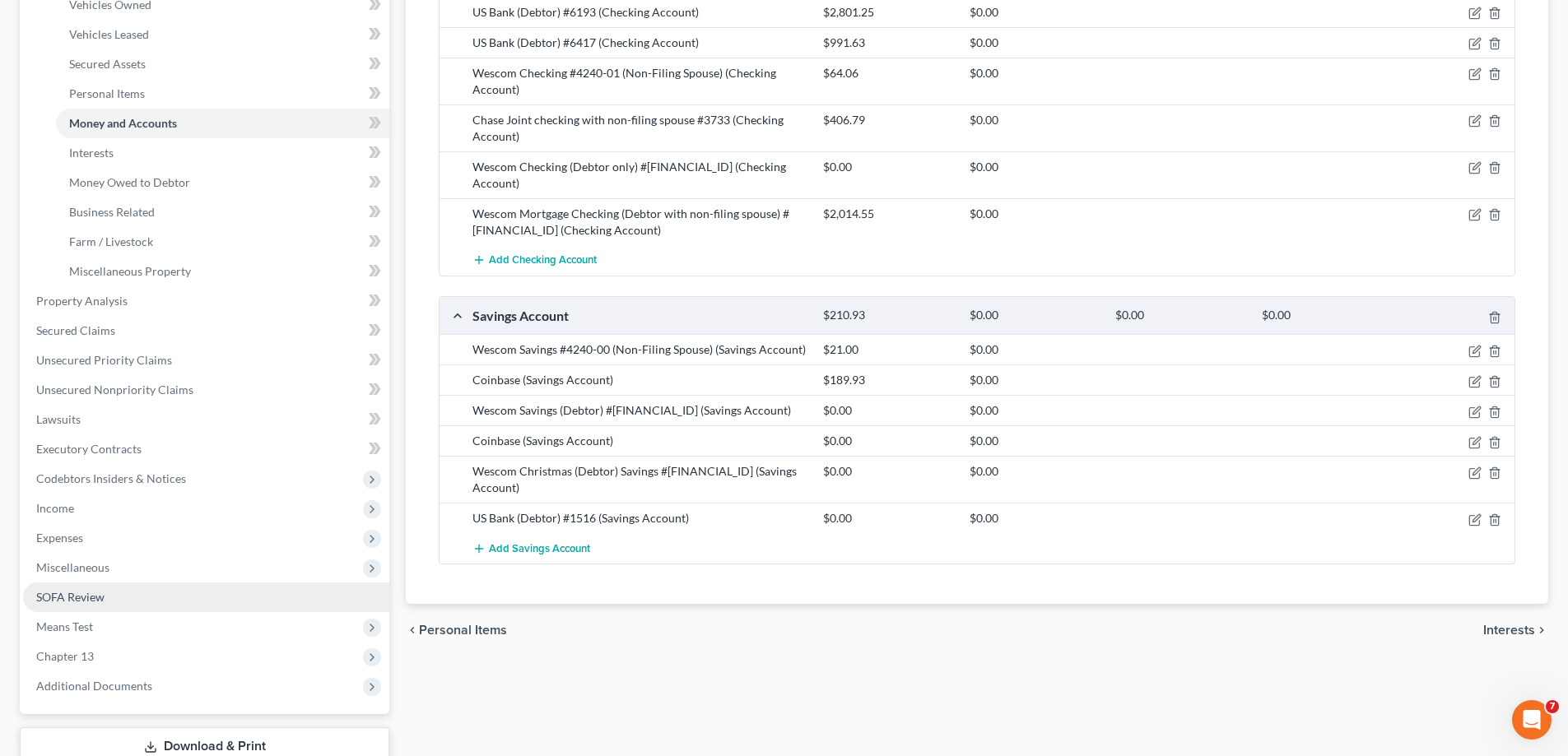
click at [230, 602] on link "SOFA Review" at bounding box center [206, 597] width 367 height 30
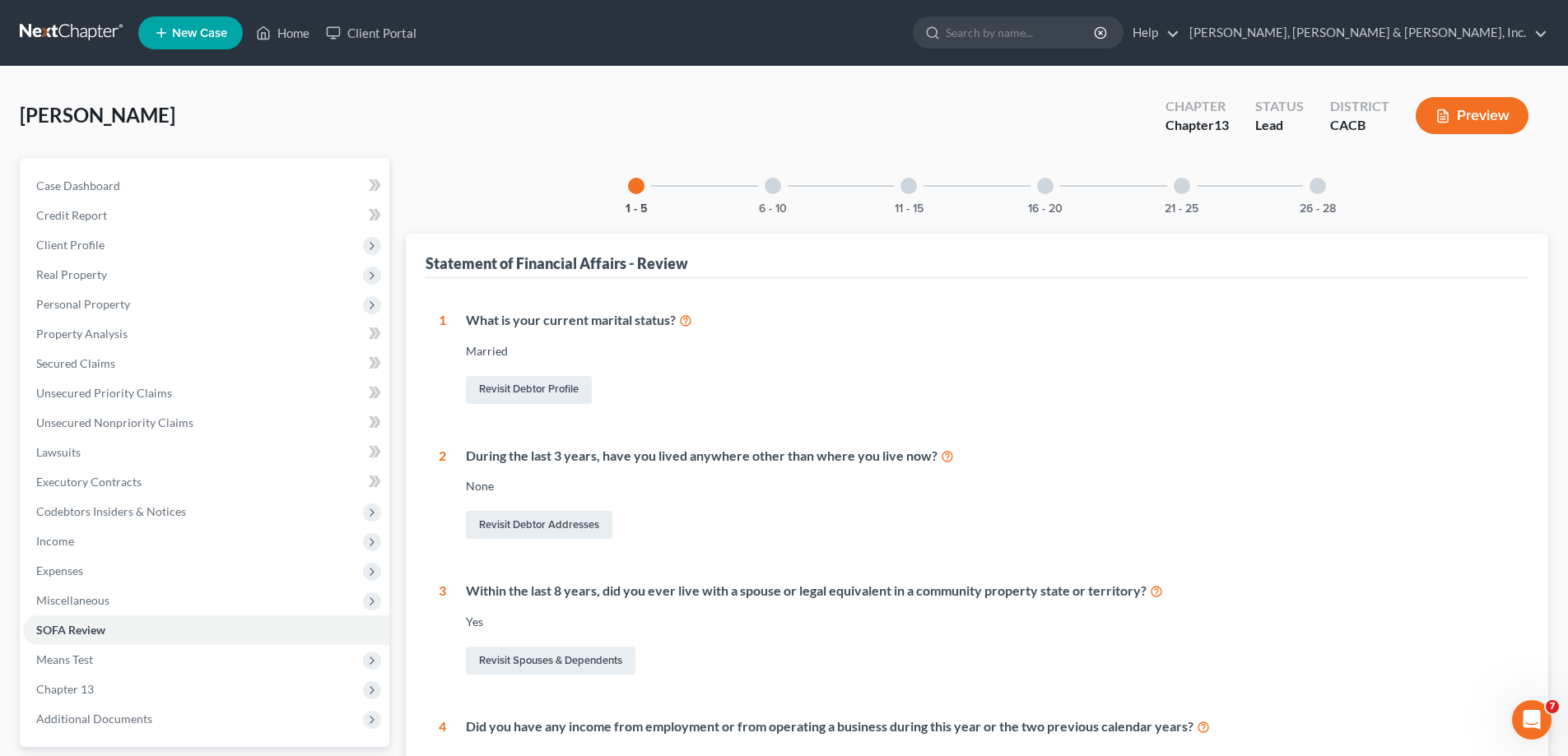
click at [1175, 186] on div at bounding box center [1181, 185] width 16 height 16
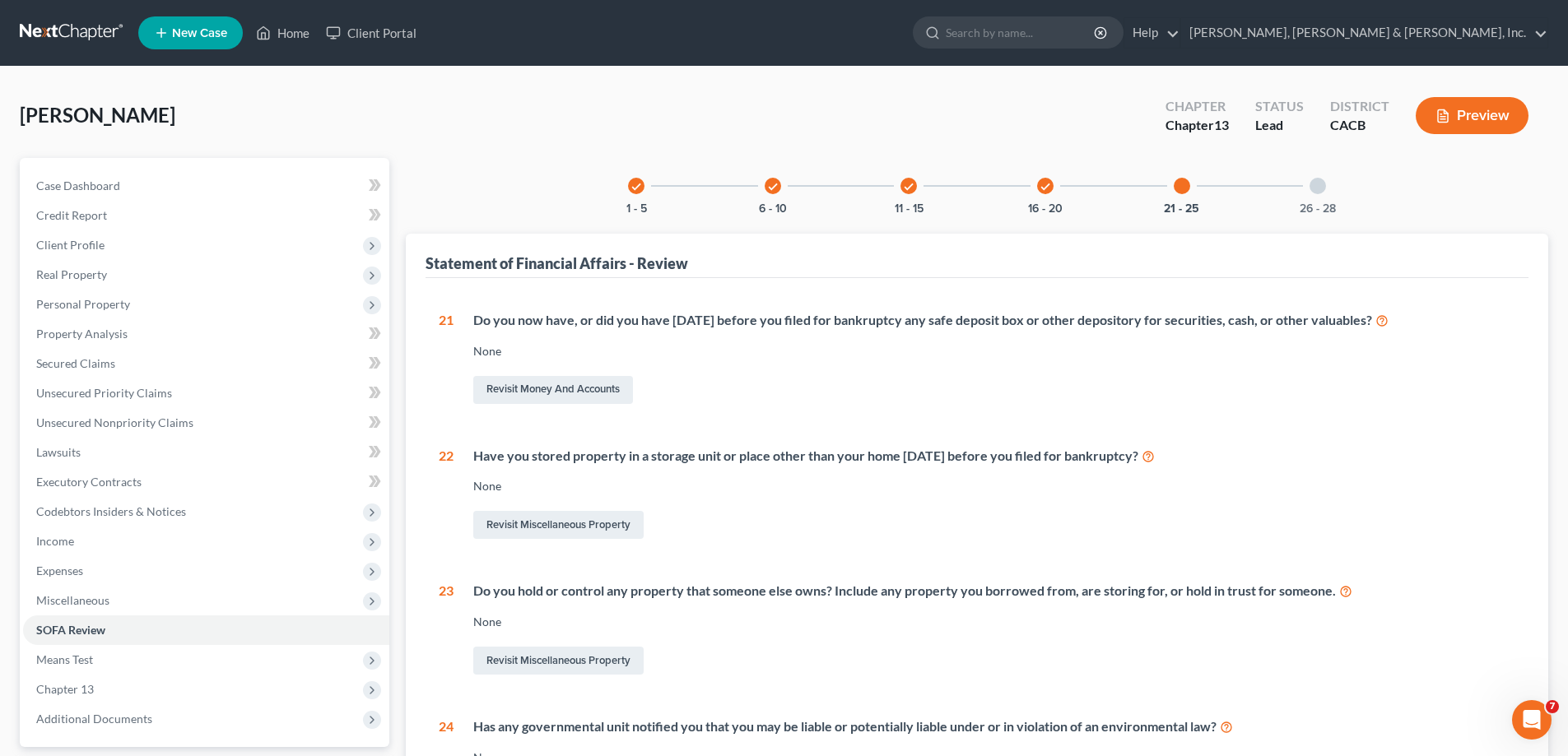
click at [1047, 188] on icon "check" at bounding box center [1046, 187] width 12 height 12
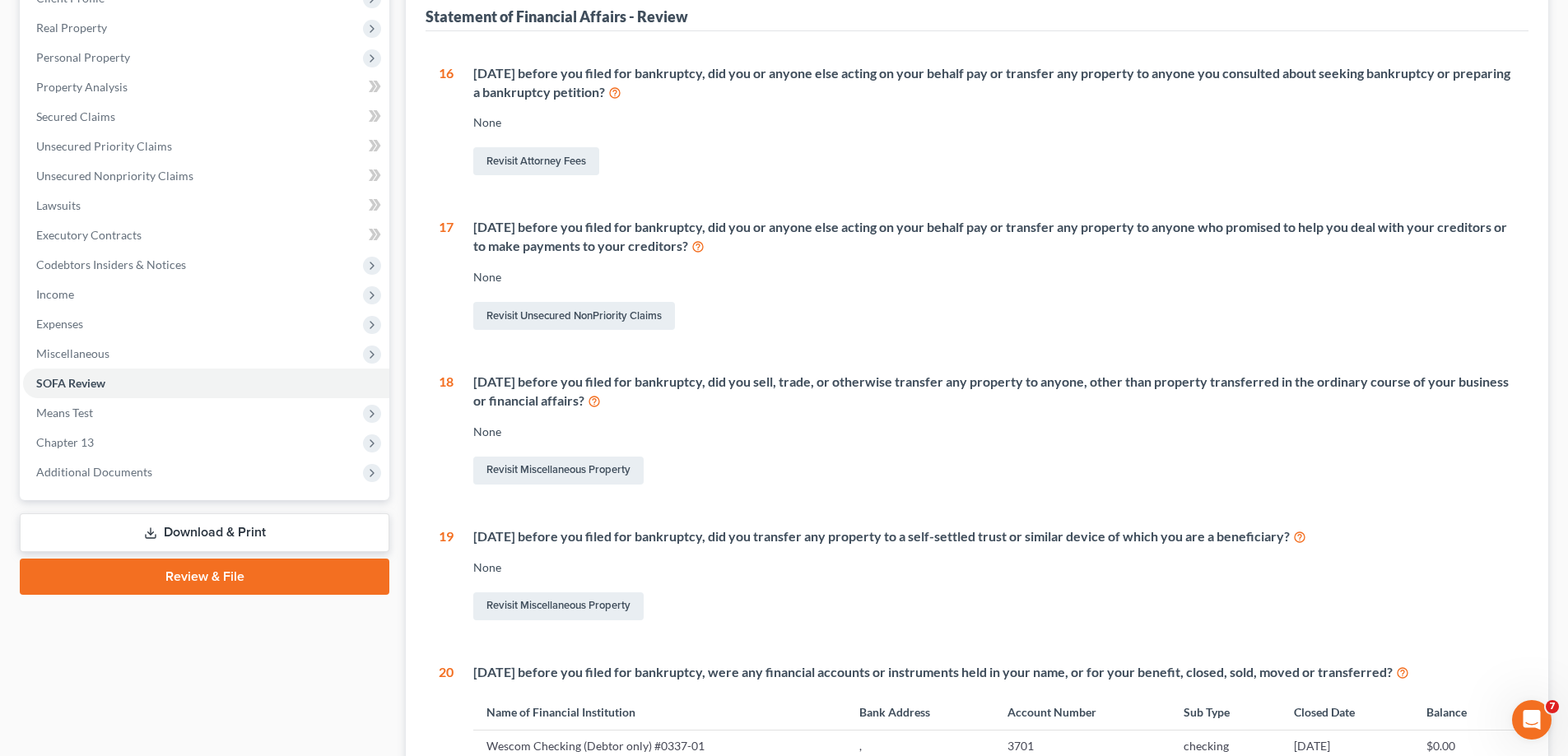
scroll to position [412, 0]
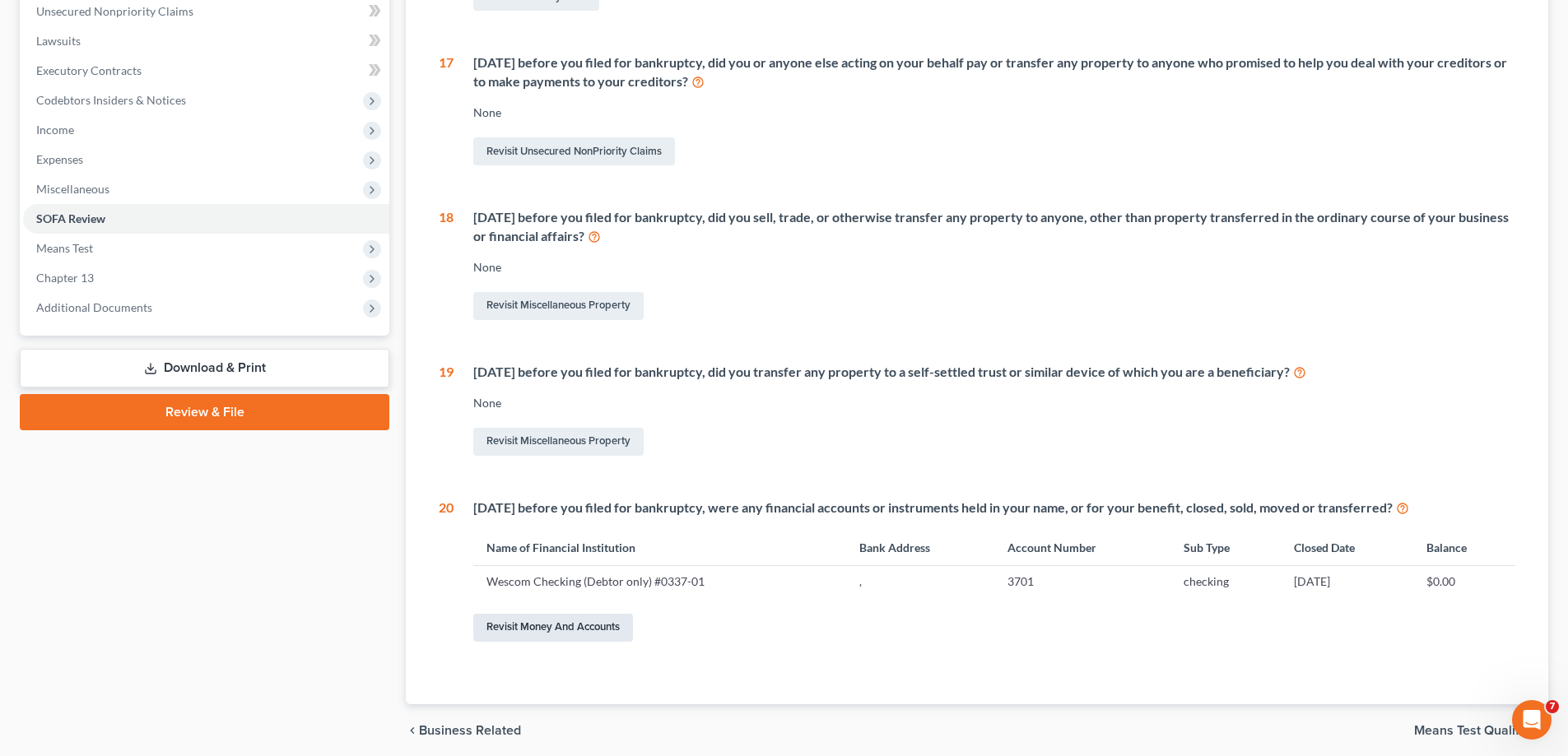
click at [586, 626] on link "Revisit Money and Accounts" at bounding box center [553, 627] width 159 height 28
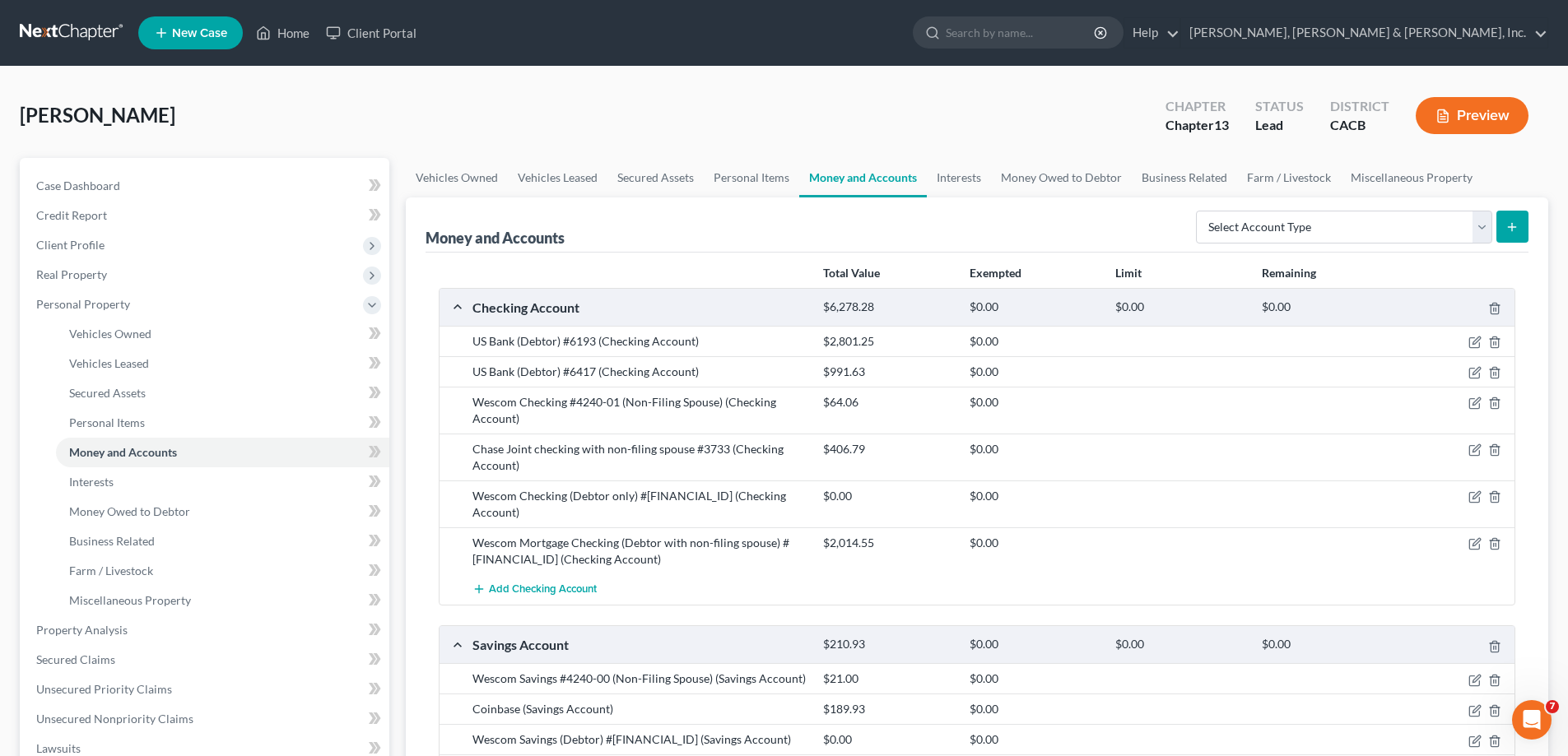
click at [661, 500] on div "Wescom Checking (Debtor only) #0337-01 (Checking Account)" at bounding box center [639, 505] width 350 height 33
click at [1472, 495] on icon "button" at bounding box center [1476, 497] width 13 height 13
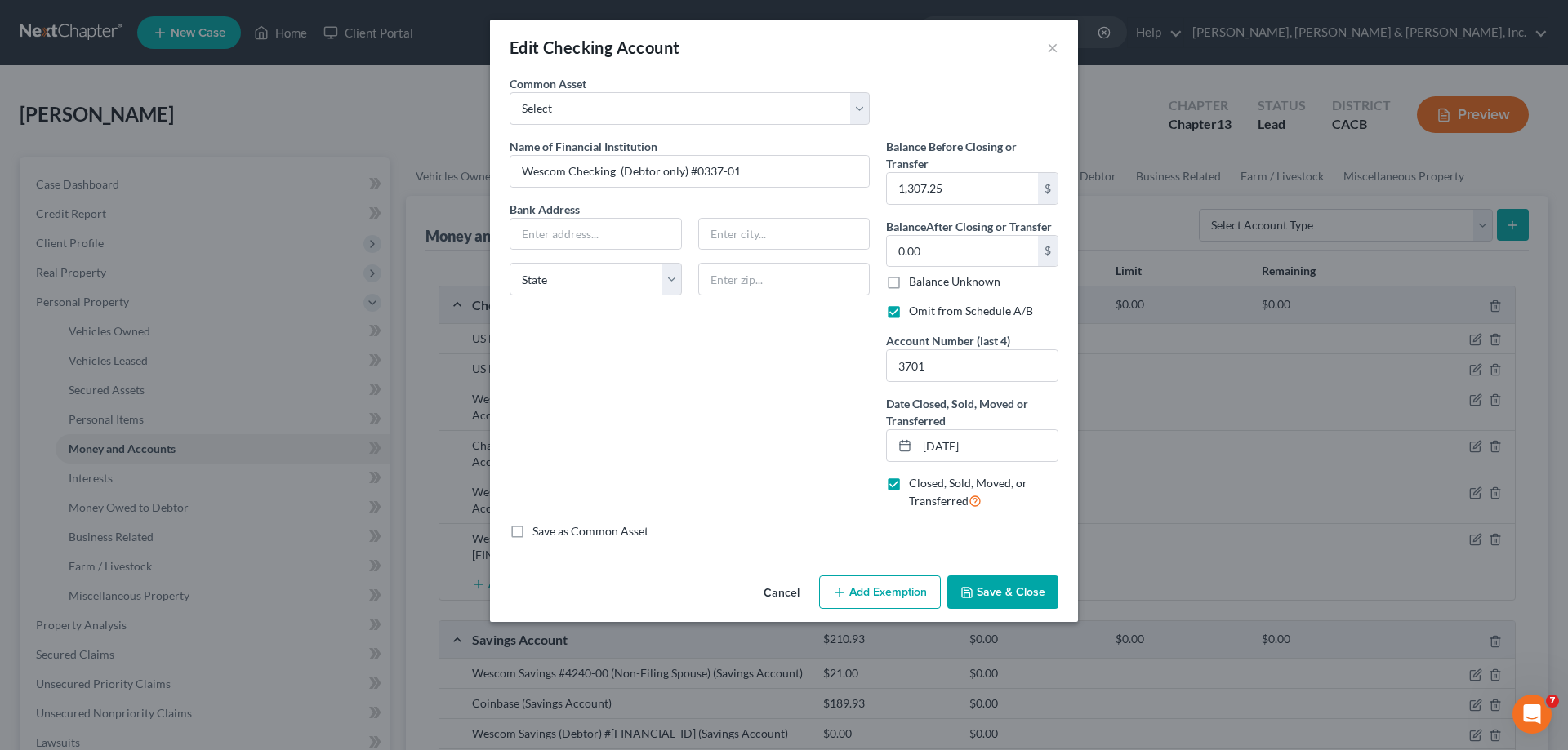
click at [909, 312] on label "Omit from Schedule A/B" at bounding box center [971, 310] width 124 height 16
click at [916, 312] on input "Omit from Schedule A/B" at bounding box center [921, 307] width 10 height 10
click at [909, 312] on label "Omit from Schedule A/B" at bounding box center [971, 310] width 124 height 16
click at [916, 312] on input "Omit from Schedule A/B" at bounding box center [921, 307] width 10 height 10
checkbox input "true"
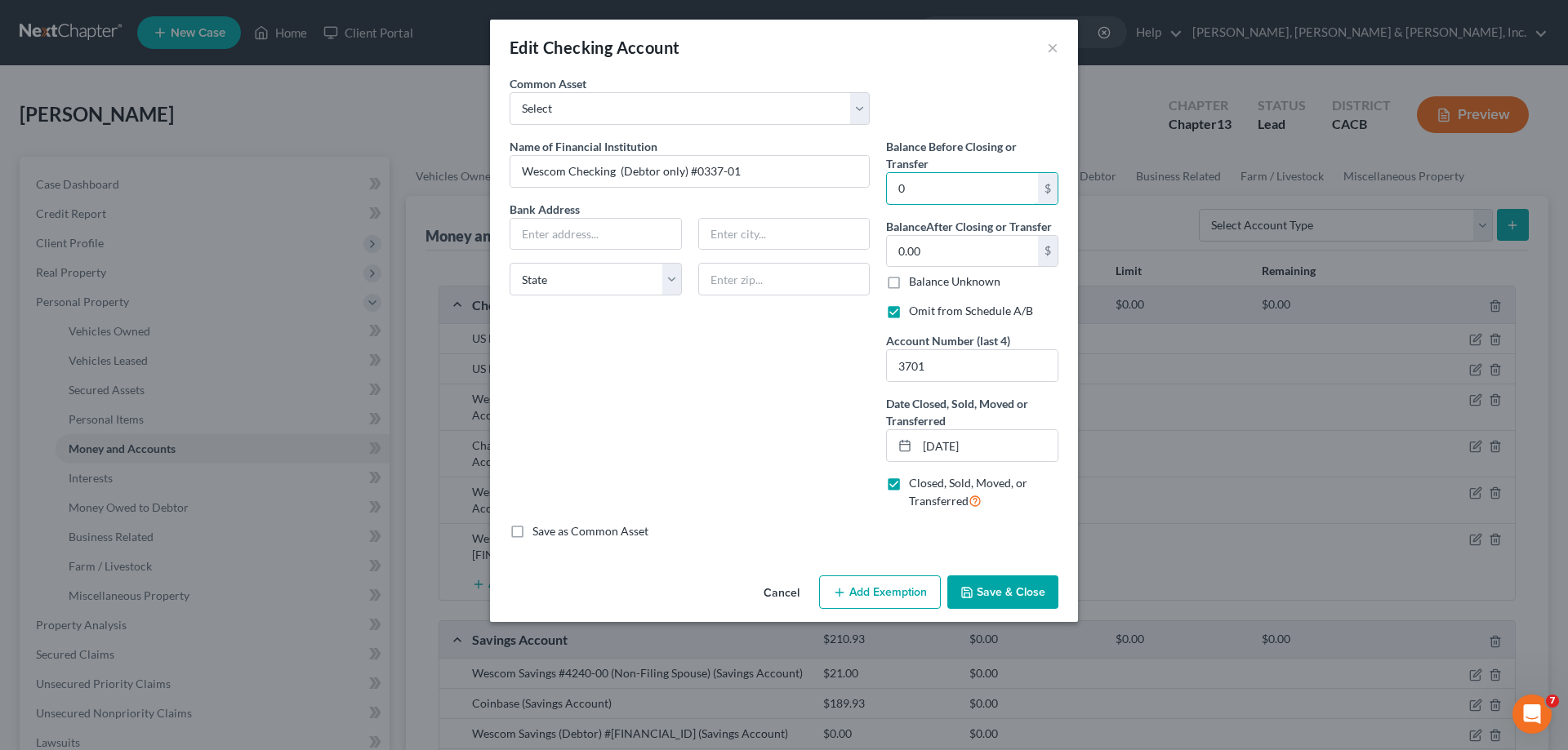
type input "0"
click at [994, 599] on button "Save & Close" at bounding box center [1002, 593] width 111 height 34
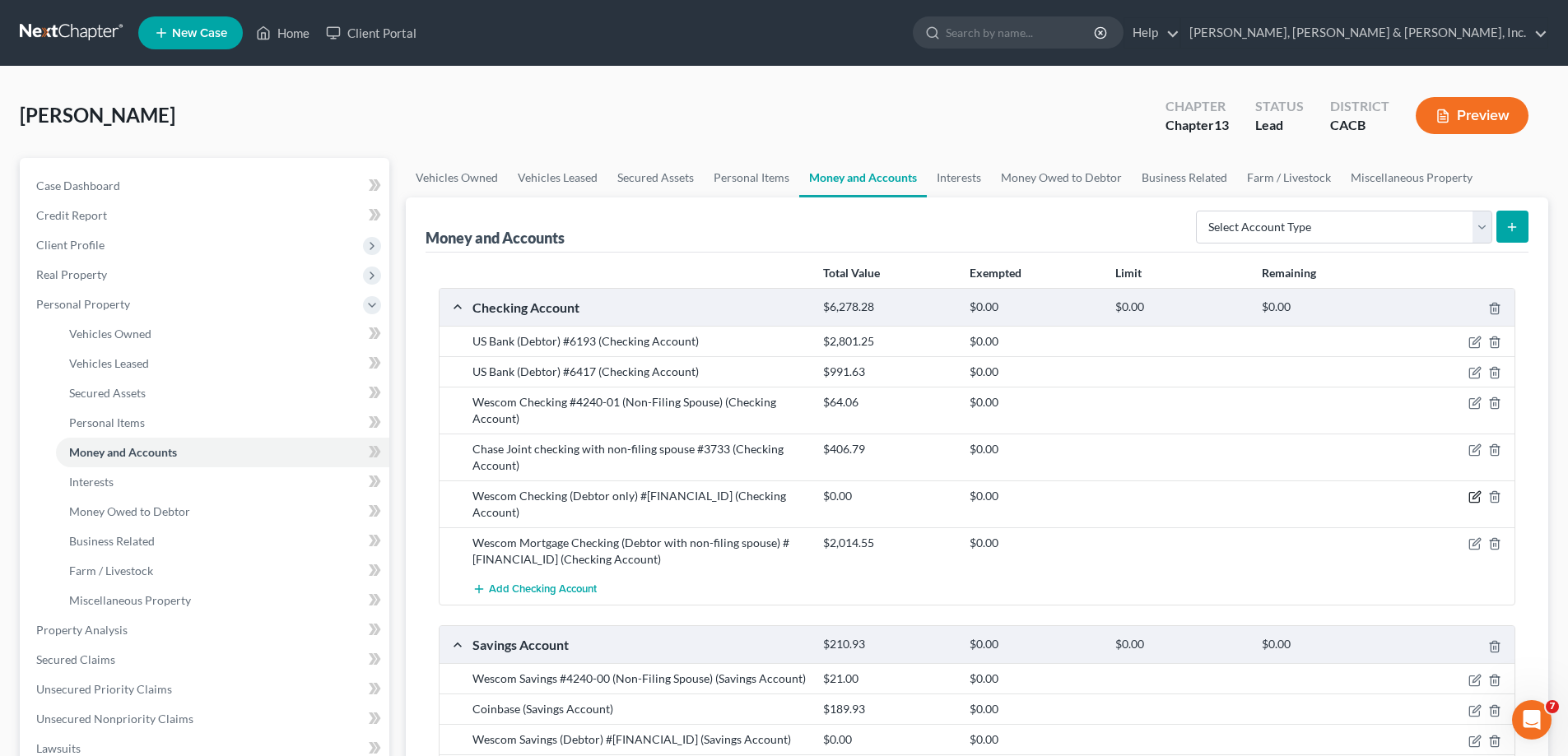
click at [1475, 495] on icon "button" at bounding box center [1476, 497] width 13 height 13
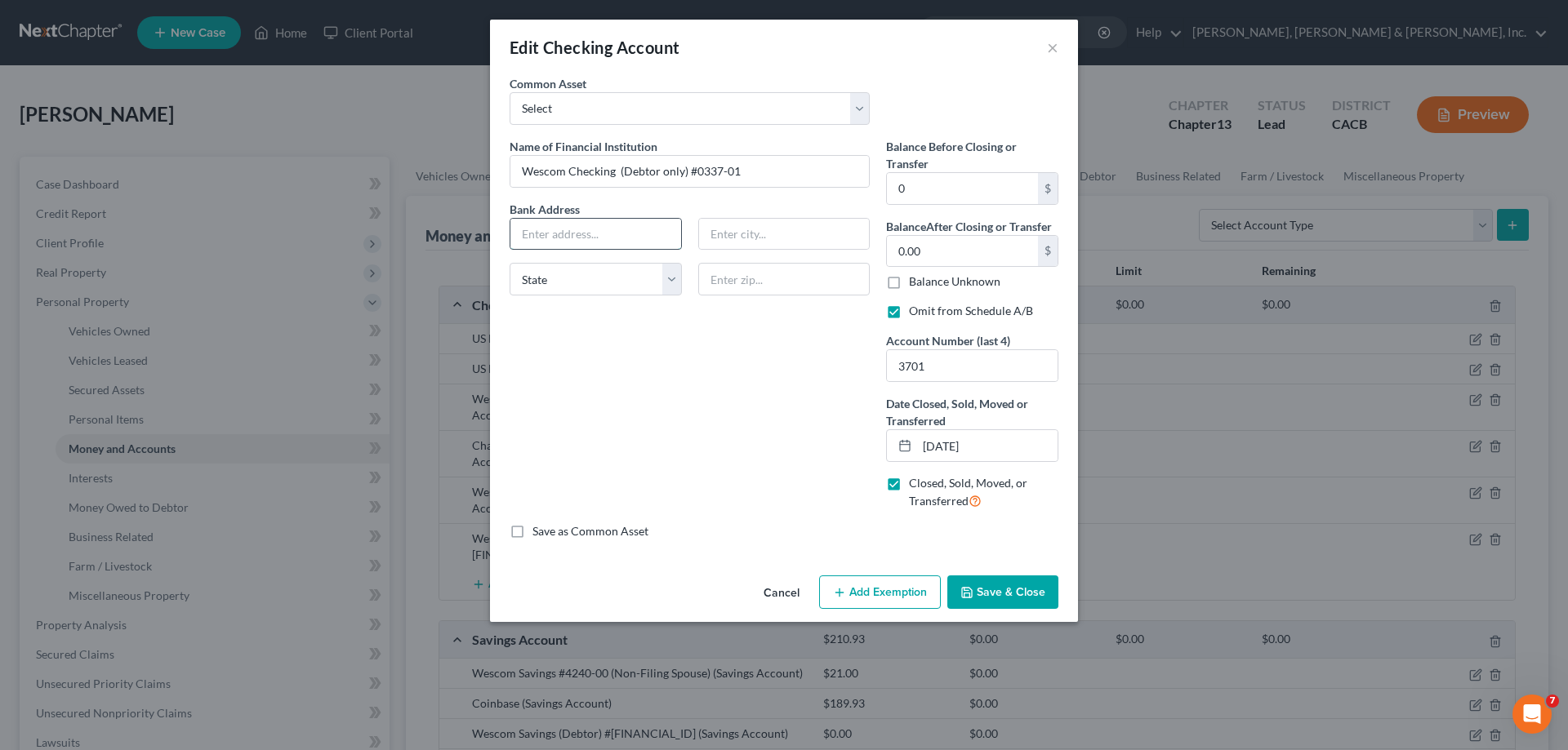
click at [584, 236] on input "text" at bounding box center [595, 234] width 170 height 31
type input "PO Box 7058"
click at [724, 233] on input "text" at bounding box center [784, 234] width 170 height 31
type input "Pasadena"
click at [677, 281] on select "State AL AK AR AZ CA CO CT DE DC FL GA GU HI ID IL IN IA KS KY LA ME MD MA MI M…" at bounding box center [595, 279] width 172 height 32
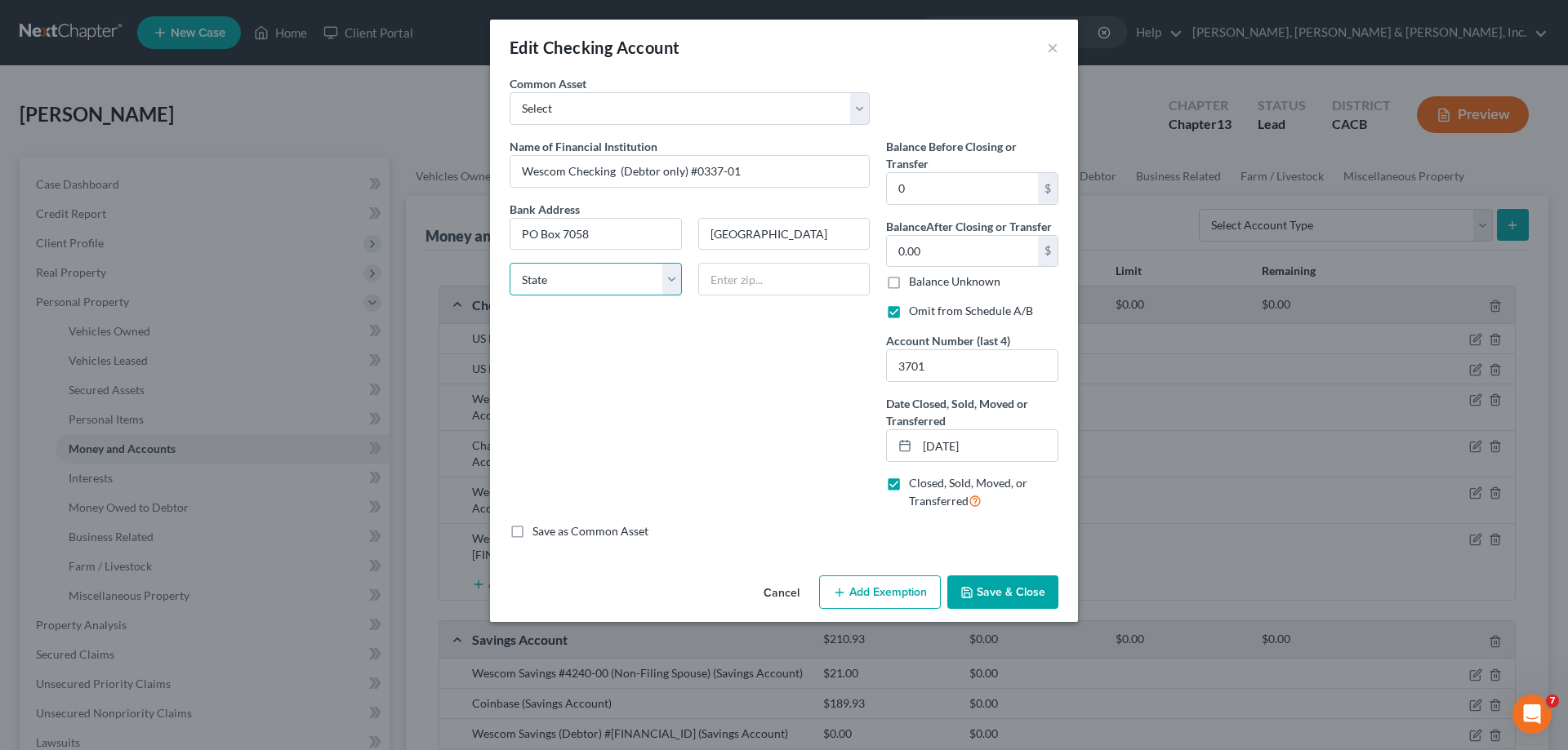
select select "4"
click at [509, 263] on select "State AL AK AR AZ CA CO CT DE DC FL GA GU HI ID IL IN IA KS KY LA ME MD MA MI M…" at bounding box center [595, 279] width 172 height 32
click at [740, 279] on input "text" at bounding box center [784, 279] width 172 height 32
type input "91109"
click at [1006, 597] on button "Save & Close" at bounding box center [1002, 593] width 111 height 34
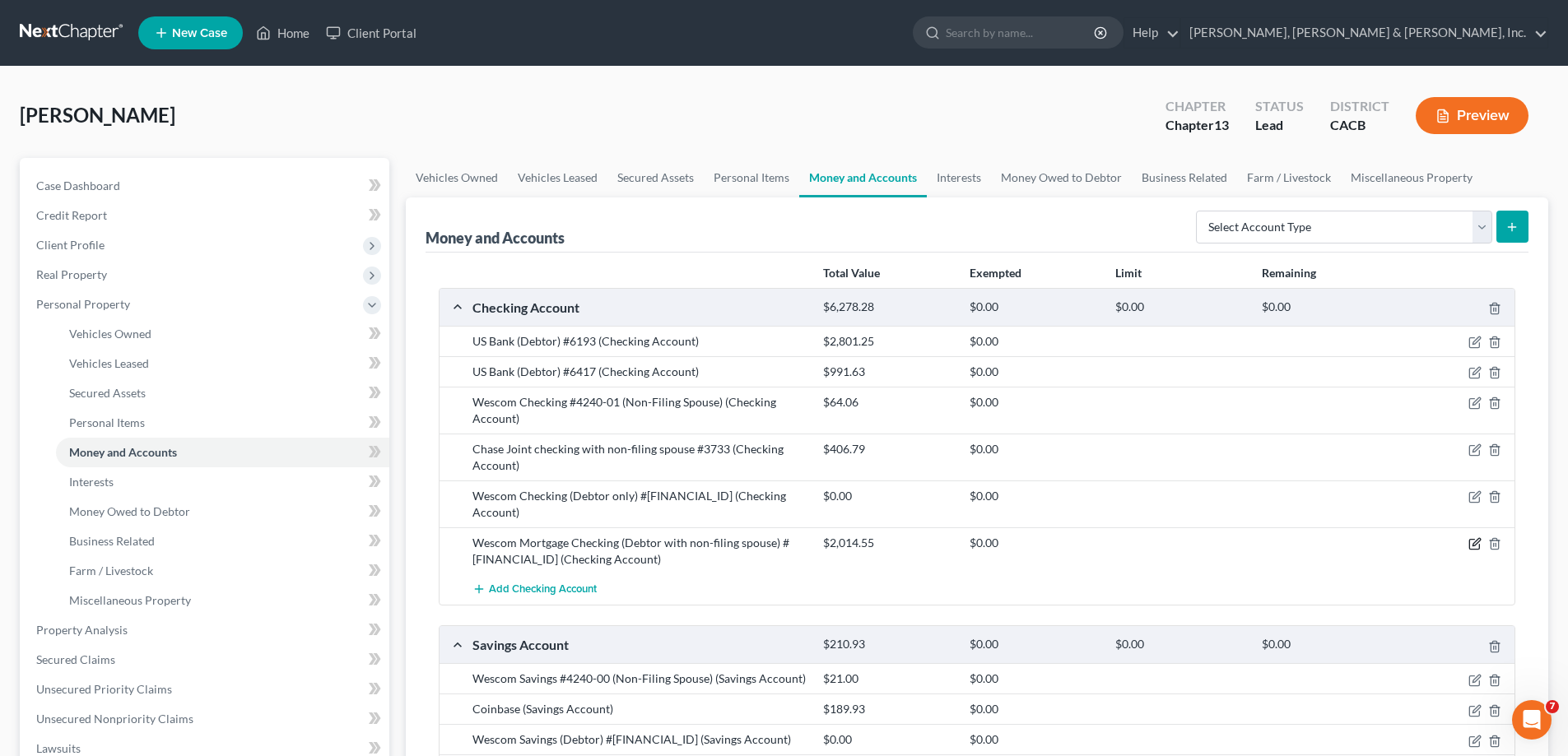
click at [1475, 539] on icon "button" at bounding box center [1477, 543] width 8 height 8
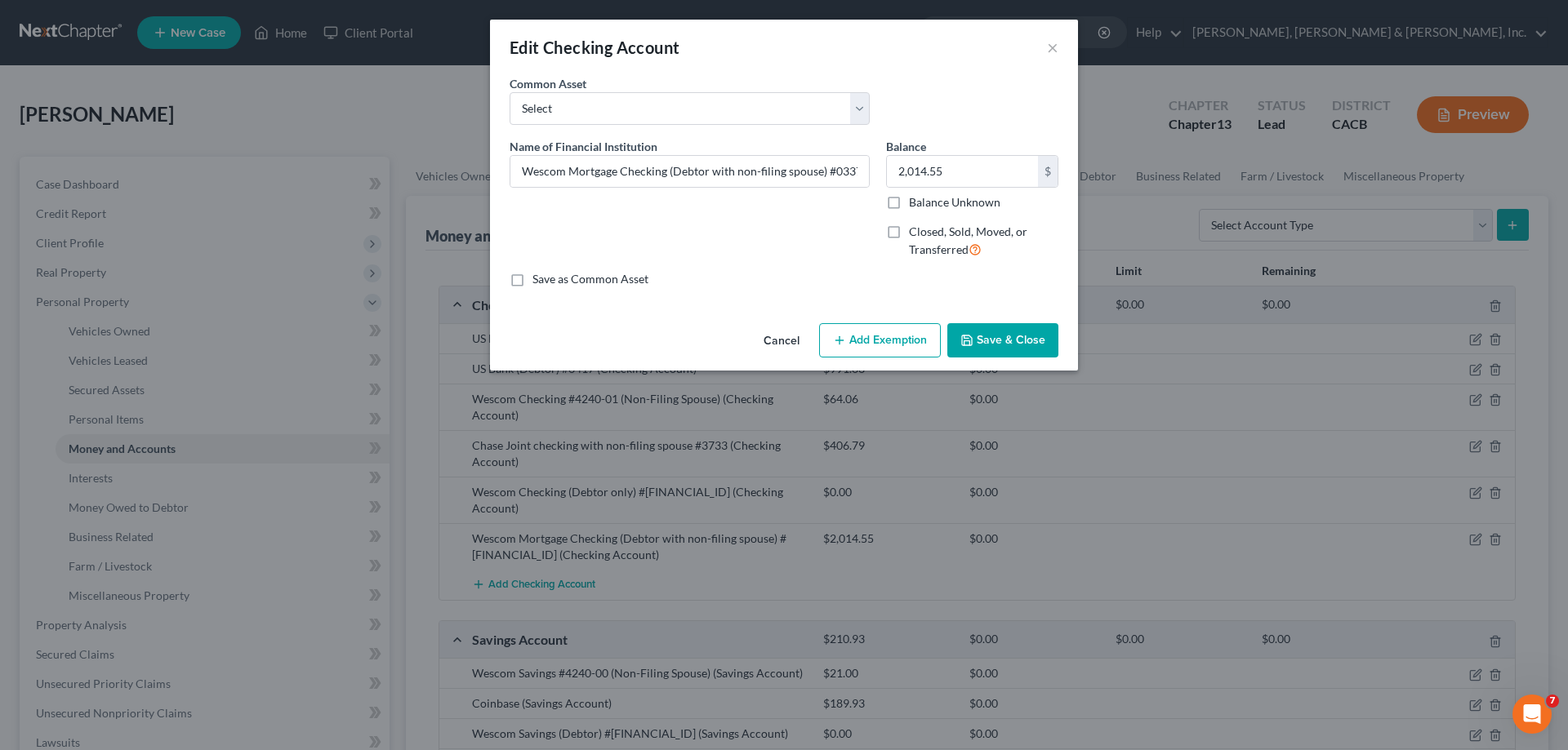
click at [909, 235] on label "Closed, Sold, Moved, or Transferred" at bounding box center [983, 241] width 149 height 35
click at [916, 234] on input "Closed, Sold, Moved, or Transferred" at bounding box center [921, 228] width 10 height 10
checkbox input "true"
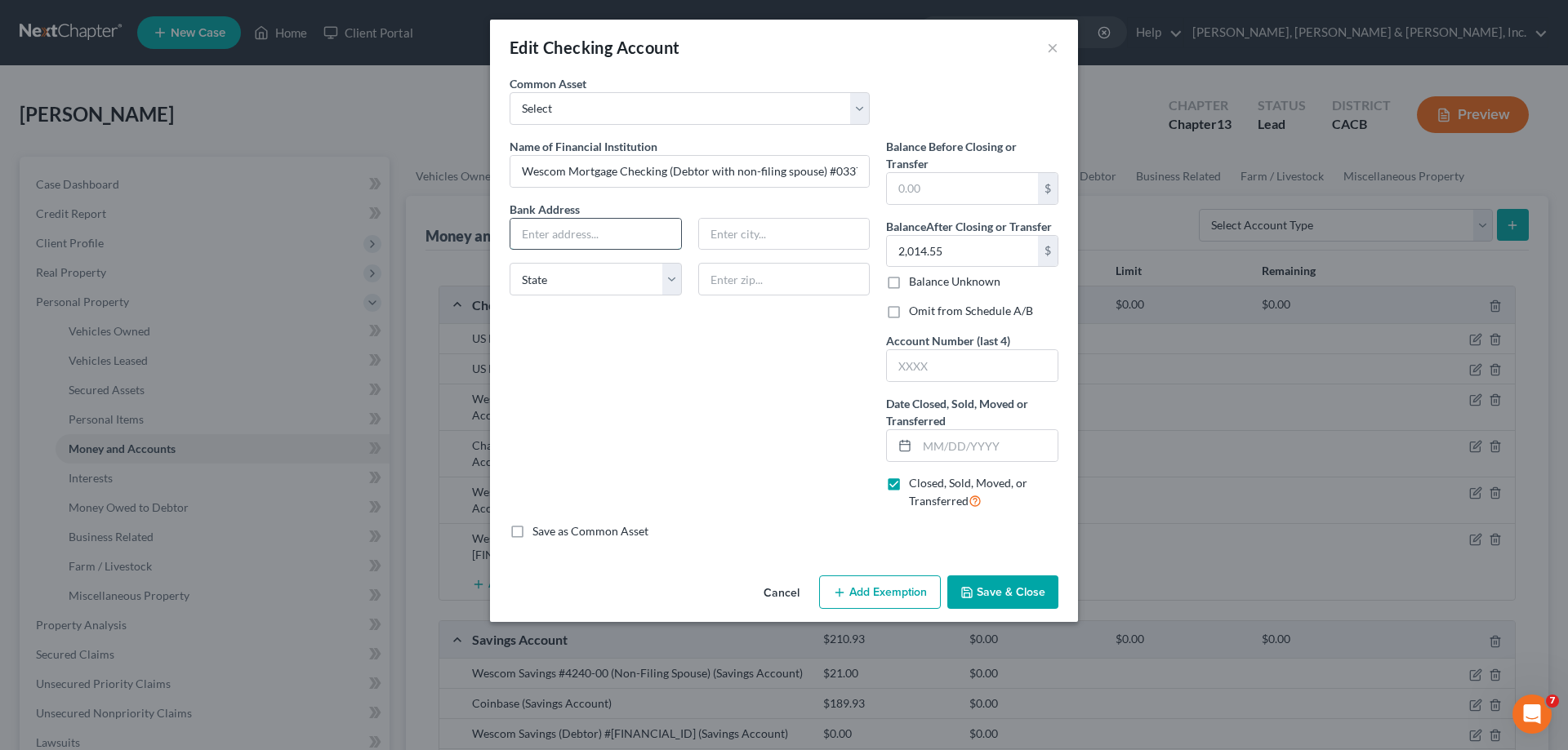
click at [538, 236] on input "text" at bounding box center [595, 234] width 170 height 31
type input "PO Box #7058"
click at [724, 236] on input "text" at bounding box center [784, 234] width 170 height 31
type input "Pasadena"
click at [671, 279] on select "State AL AK AR AZ CA CO CT DE DC FL GA GU HI ID IL IN IA KS KY LA ME MD MA MI M…" at bounding box center [595, 279] width 172 height 32
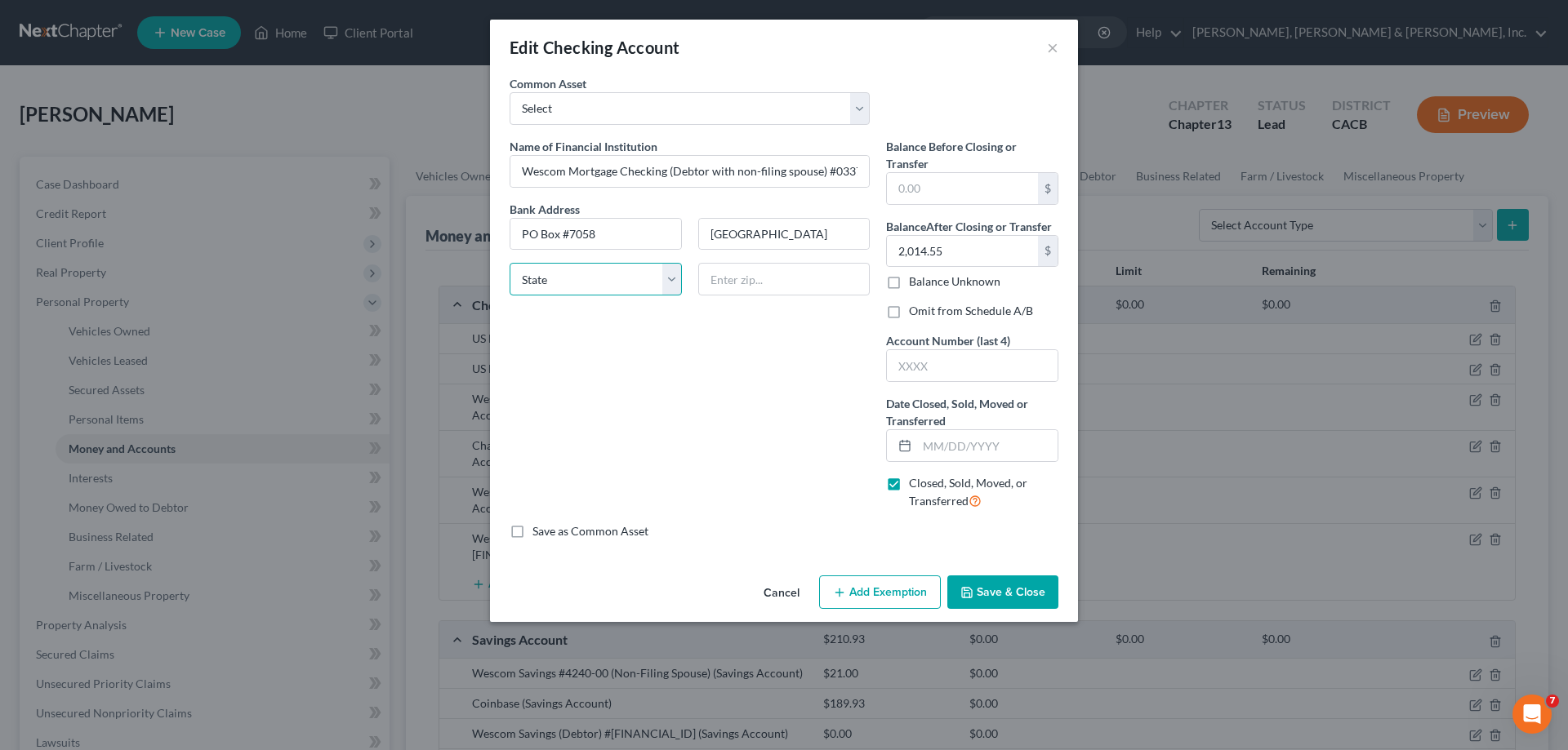
select select "4"
click at [509, 263] on select "State AL AK AR AZ CA CO CT DE DC FL GA GU HI ID IL IN IA KS KY LA ME MD MA MI M…" at bounding box center [595, 279] width 172 height 32
click at [713, 284] on input "text" at bounding box center [784, 279] width 172 height 32
type input "91109"
click at [905, 361] on input "text" at bounding box center [972, 365] width 170 height 31
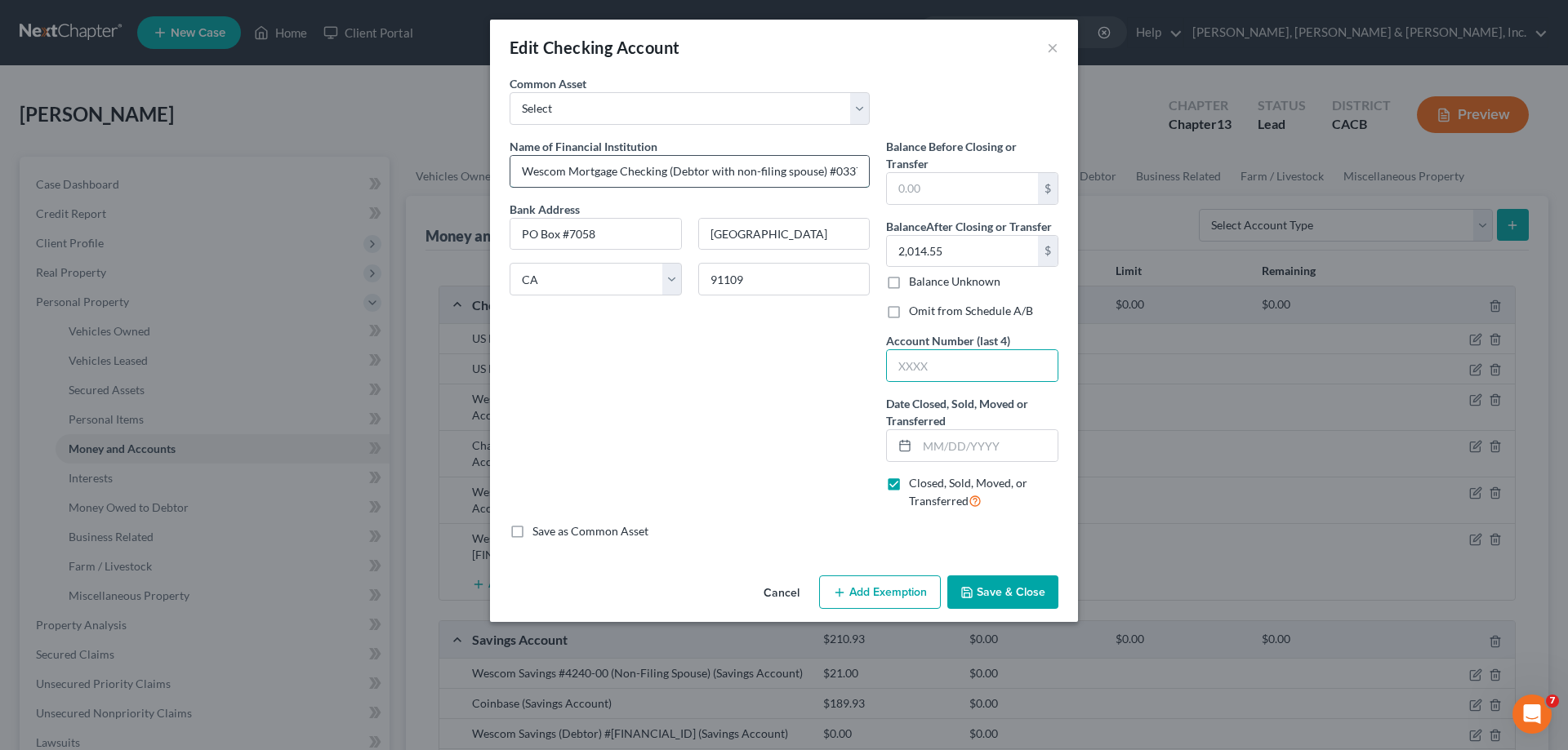
click at [859, 177] on input "Wescom Mortgage Checking (Debtor with non-filing spouse) #0337-02" at bounding box center [689, 171] width 359 height 31
click at [902, 365] on input "text" at bounding box center [972, 365] width 170 height 31
type input "3702"
click at [938, 447] on input "text" at bounding box center [987, 445] width 141 height 31
type input "09/17/2025"
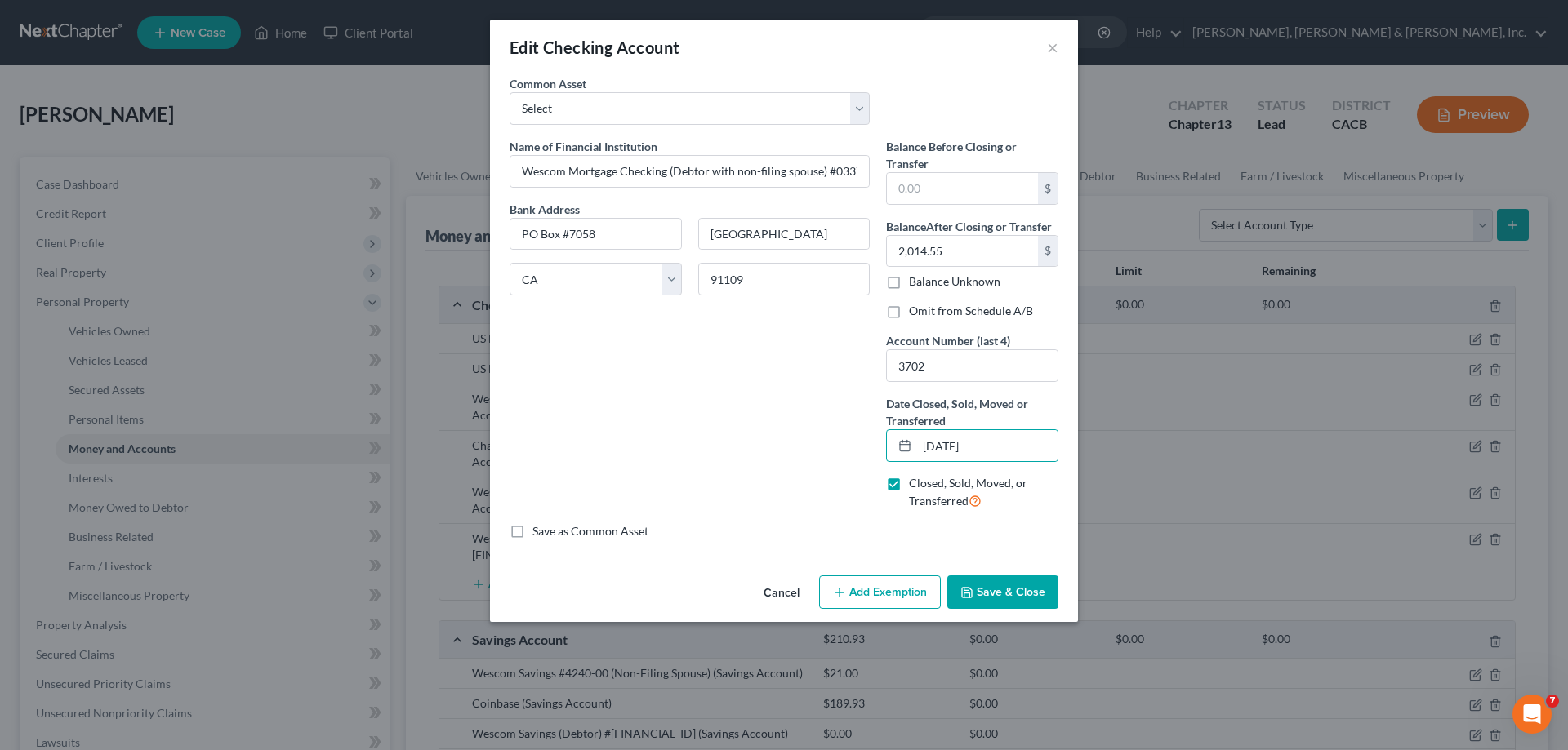
click at [909, 310] on label "Omit from Schedule A/B" at bounding box center [971, 310] width 124 height 16
click at [916, 310] on input "Omit from Schedule A/B" at bounding box center [921, 307] width 10 height 10
checkbox input "true"
type input "0"
click at [1002, 595] on button "Save & Close" at bounding box center [1002, 593] width 111 height 34
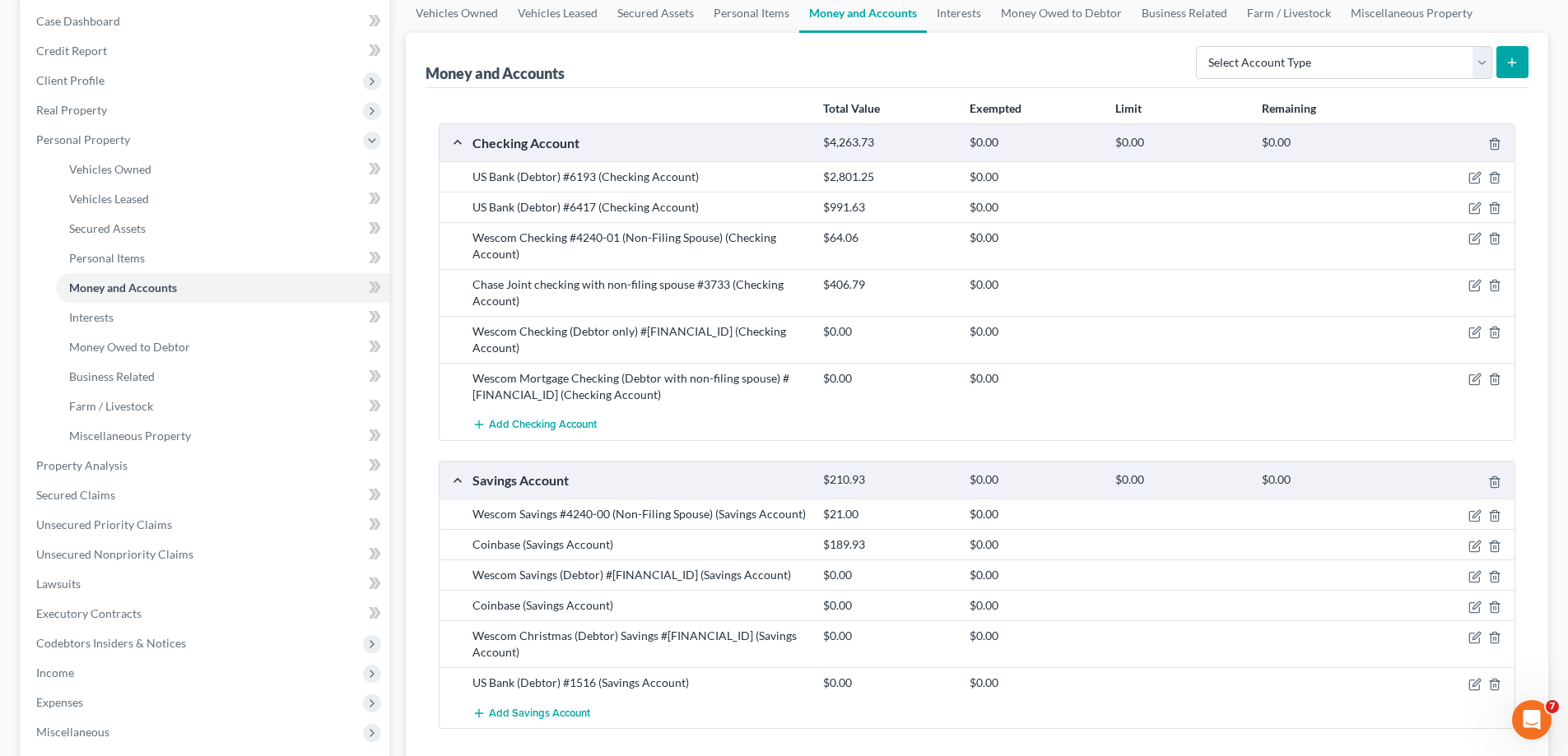
scroll to position [247, 0]
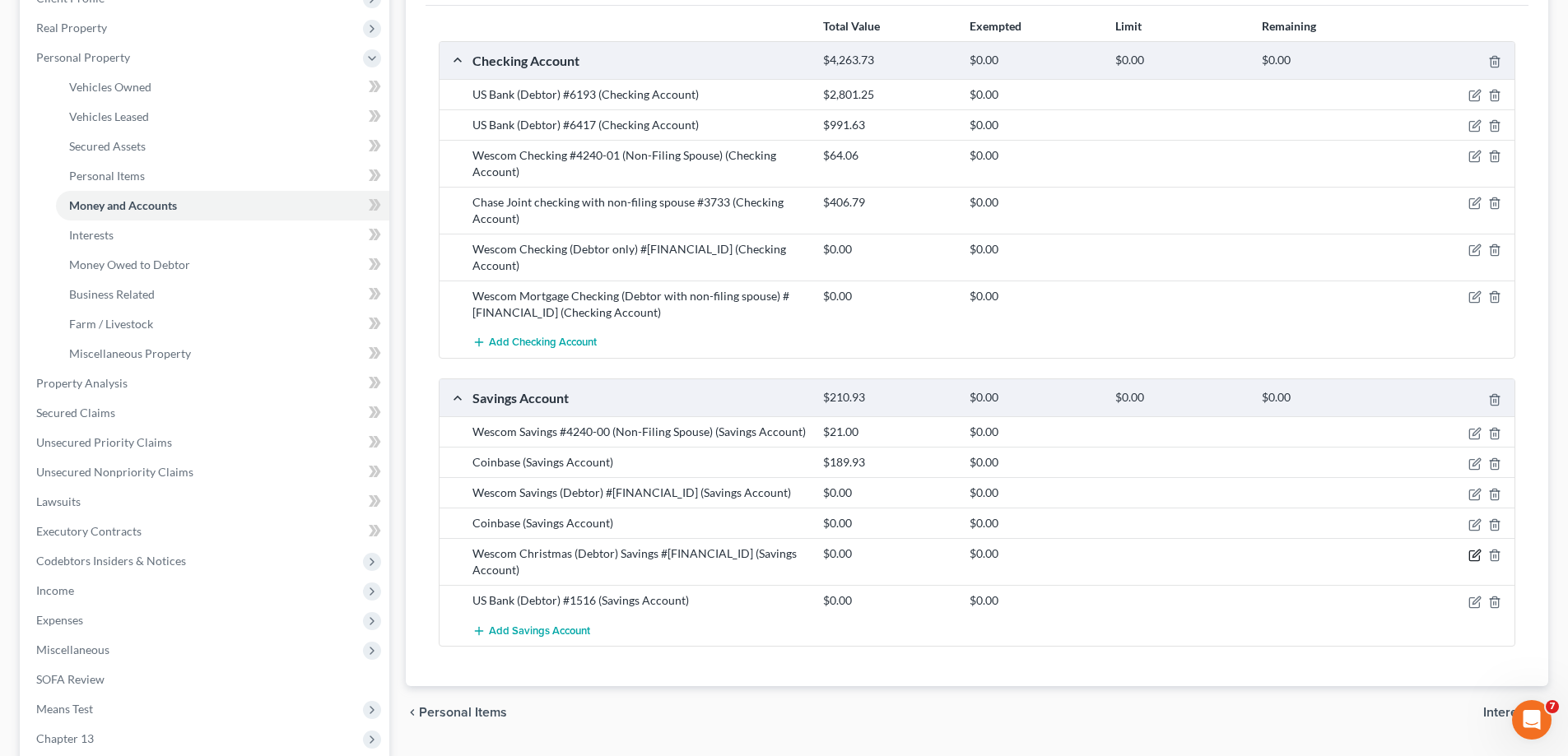
click at [1475, 549] on icon "button" at bounding box center [1476, 555] width 13 height 13
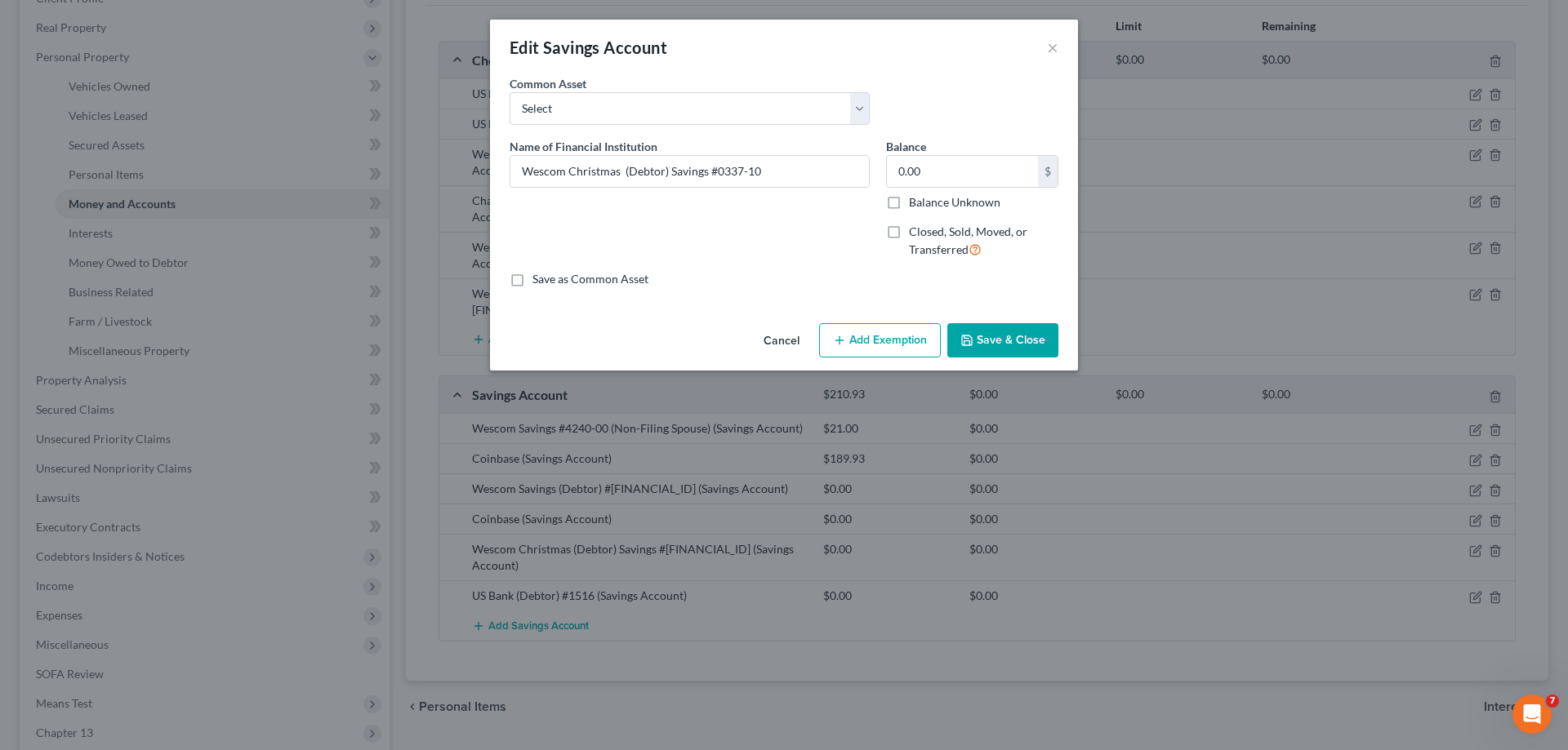
click at [909, 234] on label "Closed, Sold, Moved, or Transferred" at bounding box center [983, 241] width 149 height 35
click at [916, 234] on input "Closed, Sold, Moved, or Transferred" at bounding box center [921, 228] width 10 height 10
checkbox input "true"
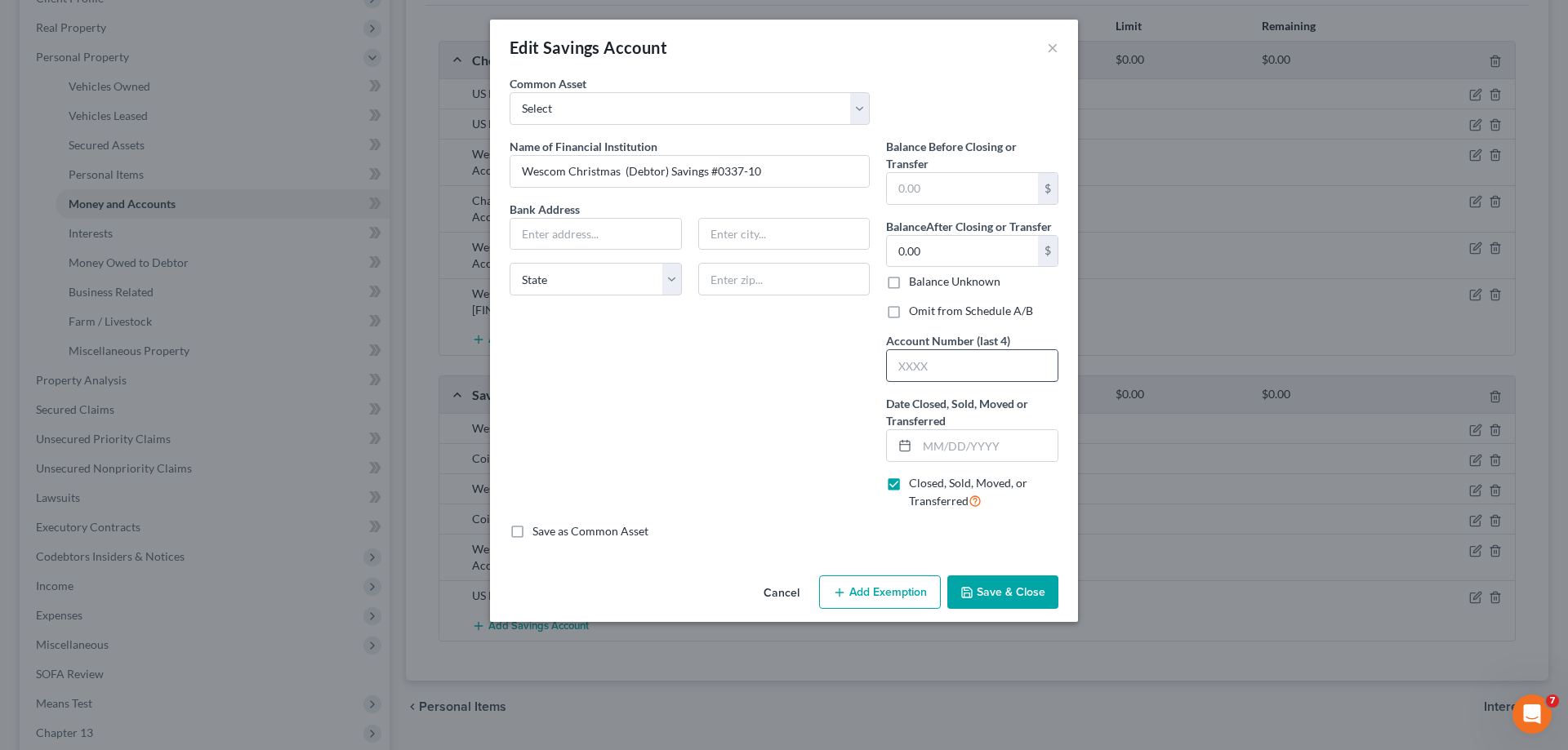
click at [901, 367] on input "text" at bounding box center [972, 365] width 170 height 31
type input "3710"
click at [928, 447] on input "text" at bounding box center [987, 445] width 141 height 31
type input "09/17/2025"
click at [909, 313] on label "Omit from Schedule A/B" at bounding box center [971, 310] width 124 height 16
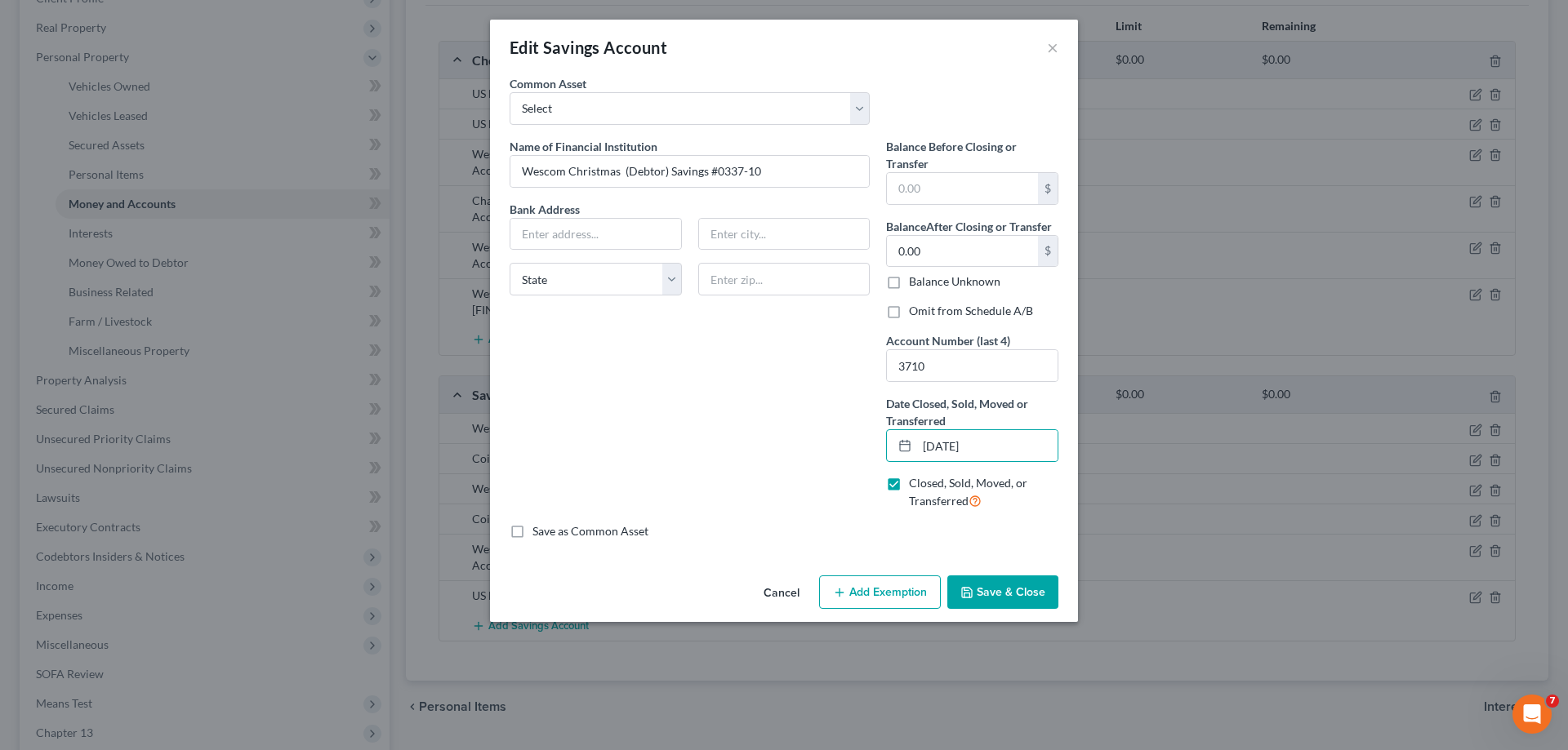
click at [916, 313] on input "Omit from Schedule A/B" at bounding box center [921, 307] width 10 height 10
checkbox input "true"
click at [984, 592] on button "Save & Close" at bounding box center [1002, 593] width 111 height 34
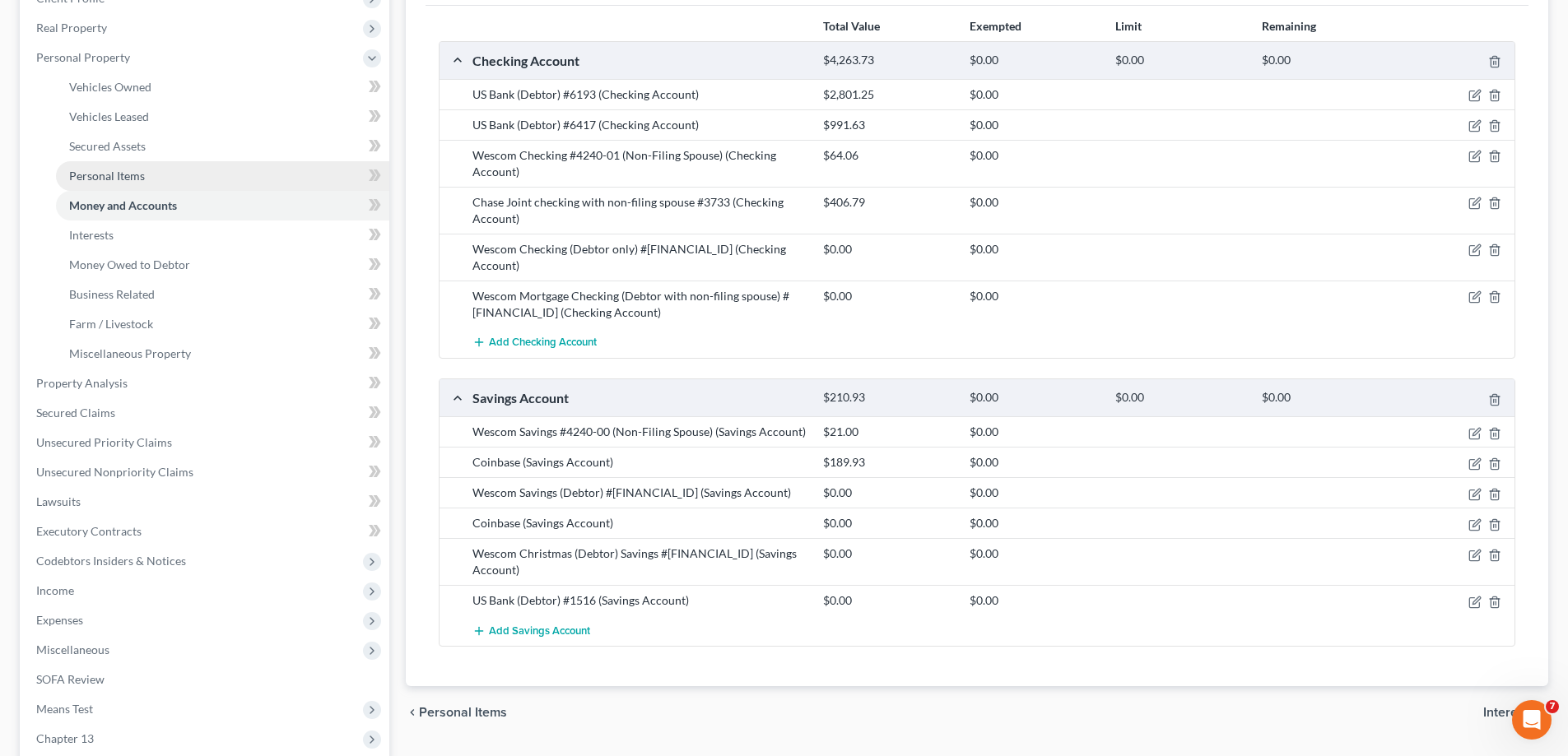
click at [107, 178] on span "Personal Items" at bounding box center [107, 176] width 76 height 14
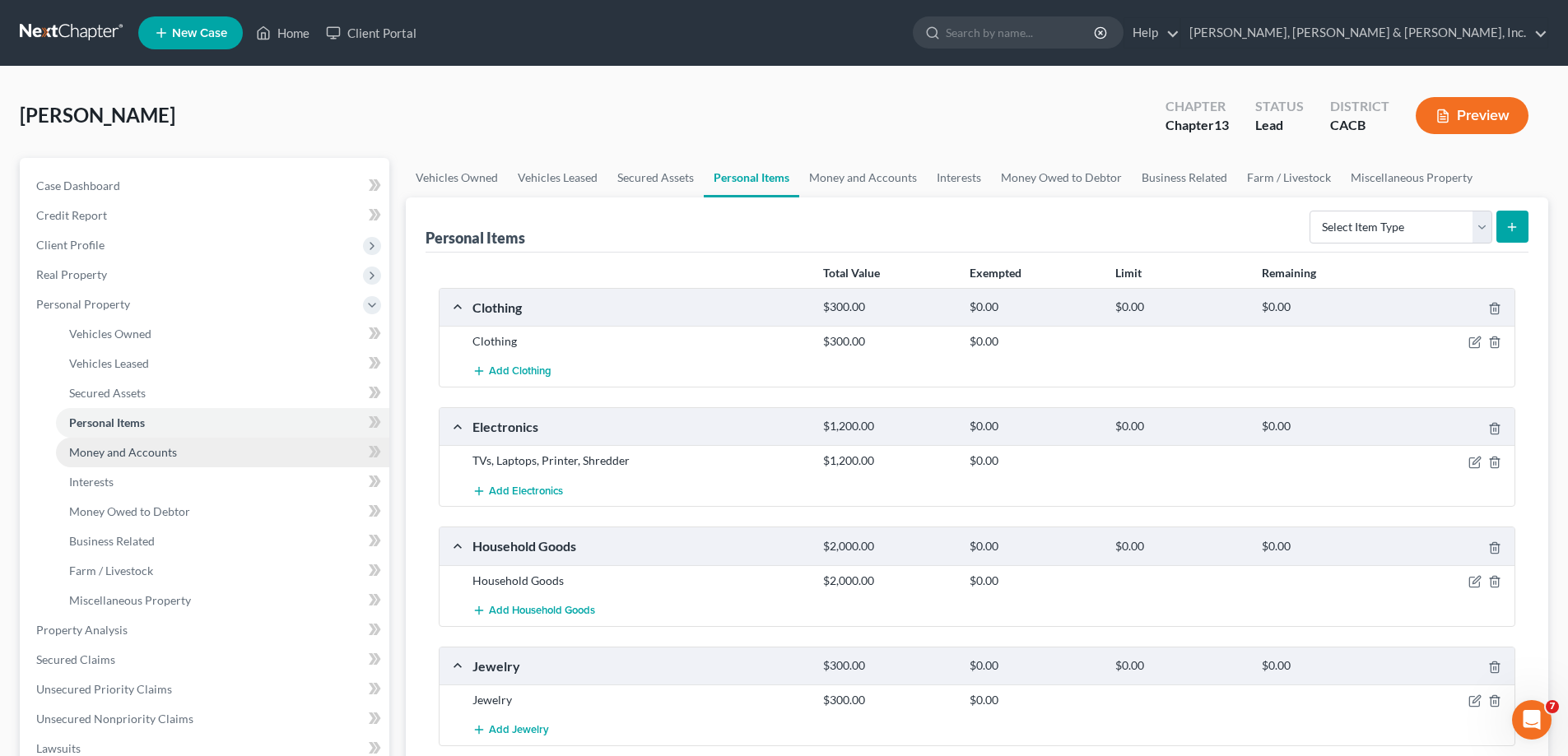
click at [125, 447] on span "Money and Accounts" at bounding box center [123, 452] width 107 height 14
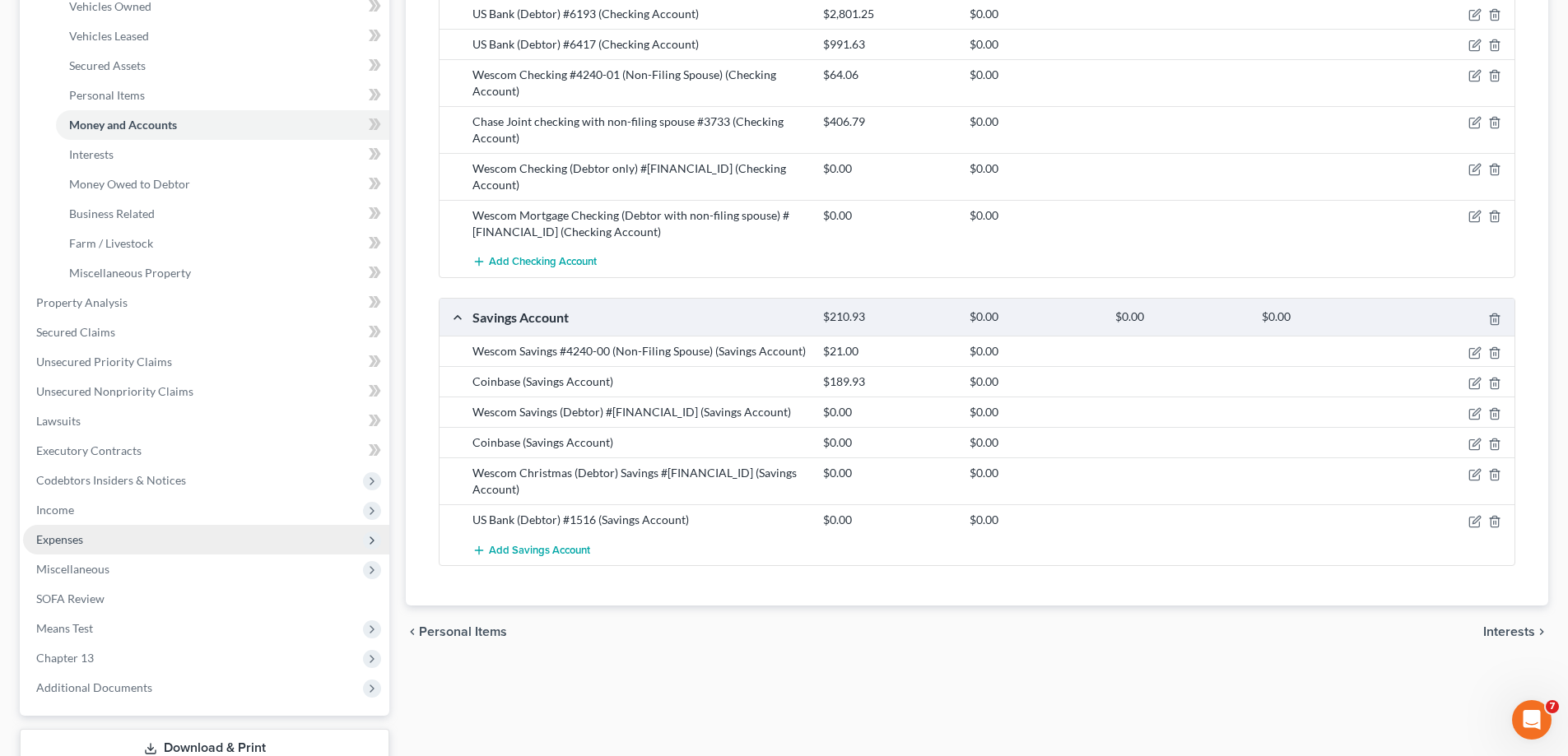
scroll to position [329, 0]
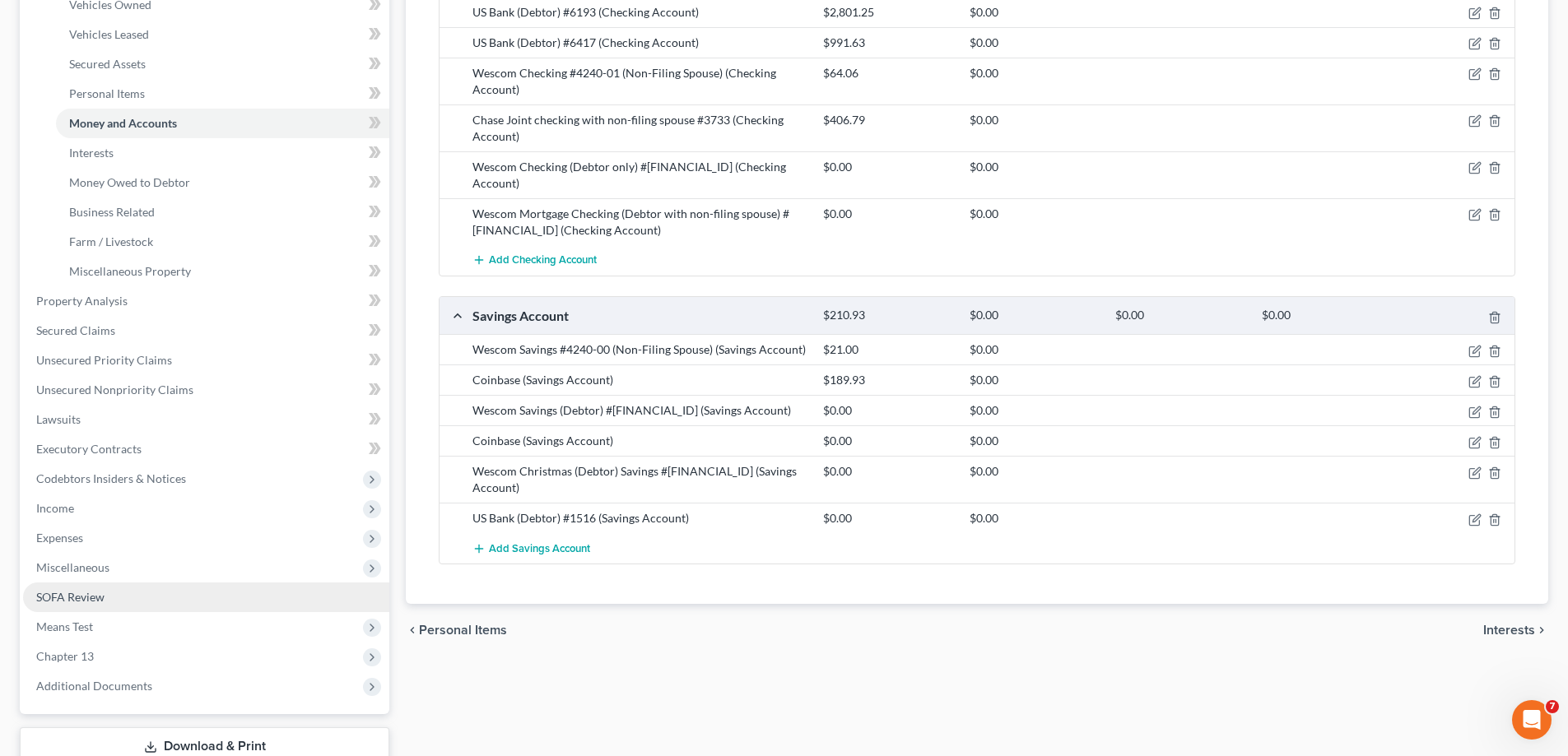
click at [113, 600] on link "SOFA Review" at bounding box center [206, 597] width 367 height 30
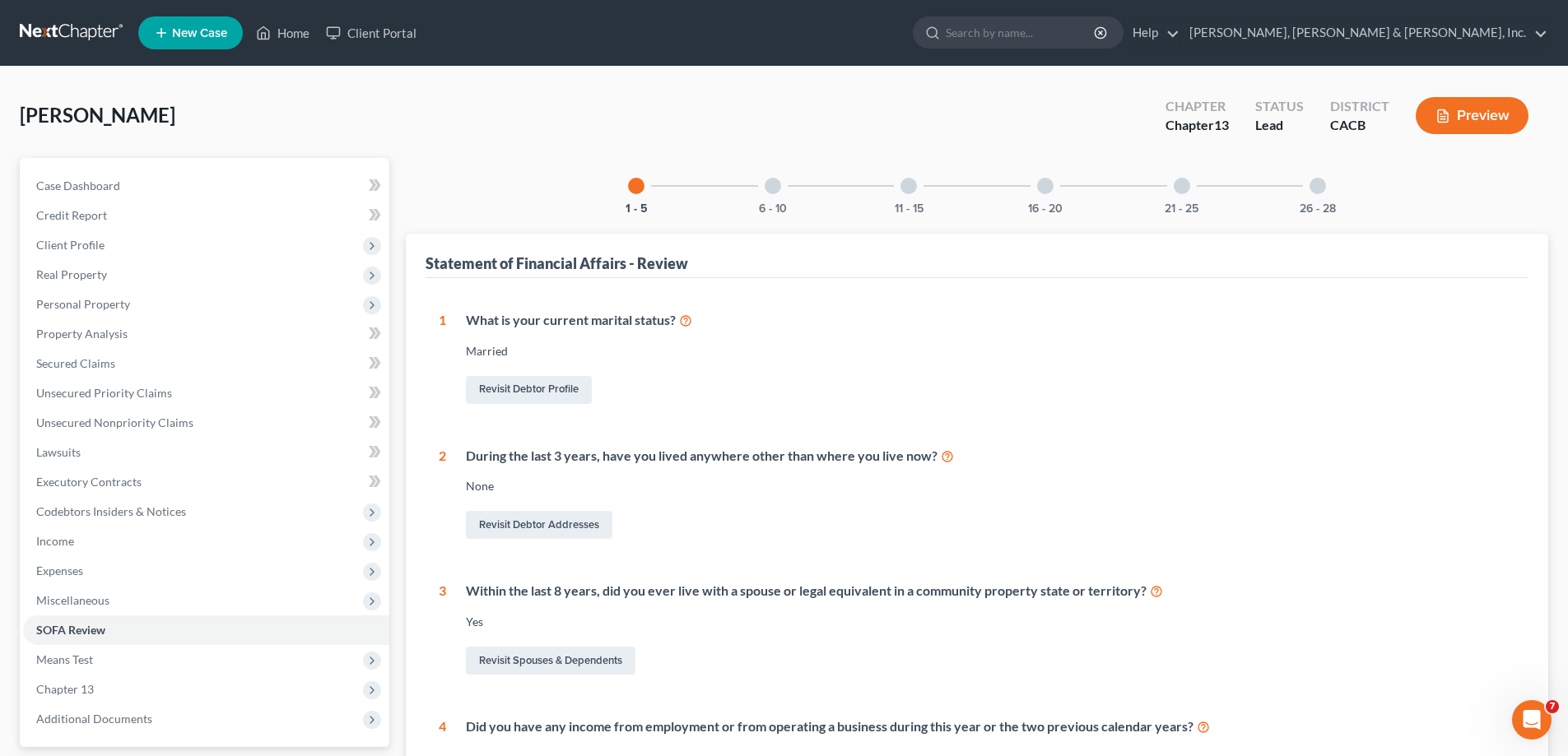
click at [909, 187] on div at bounding box center [909, 185] width 16 height 16
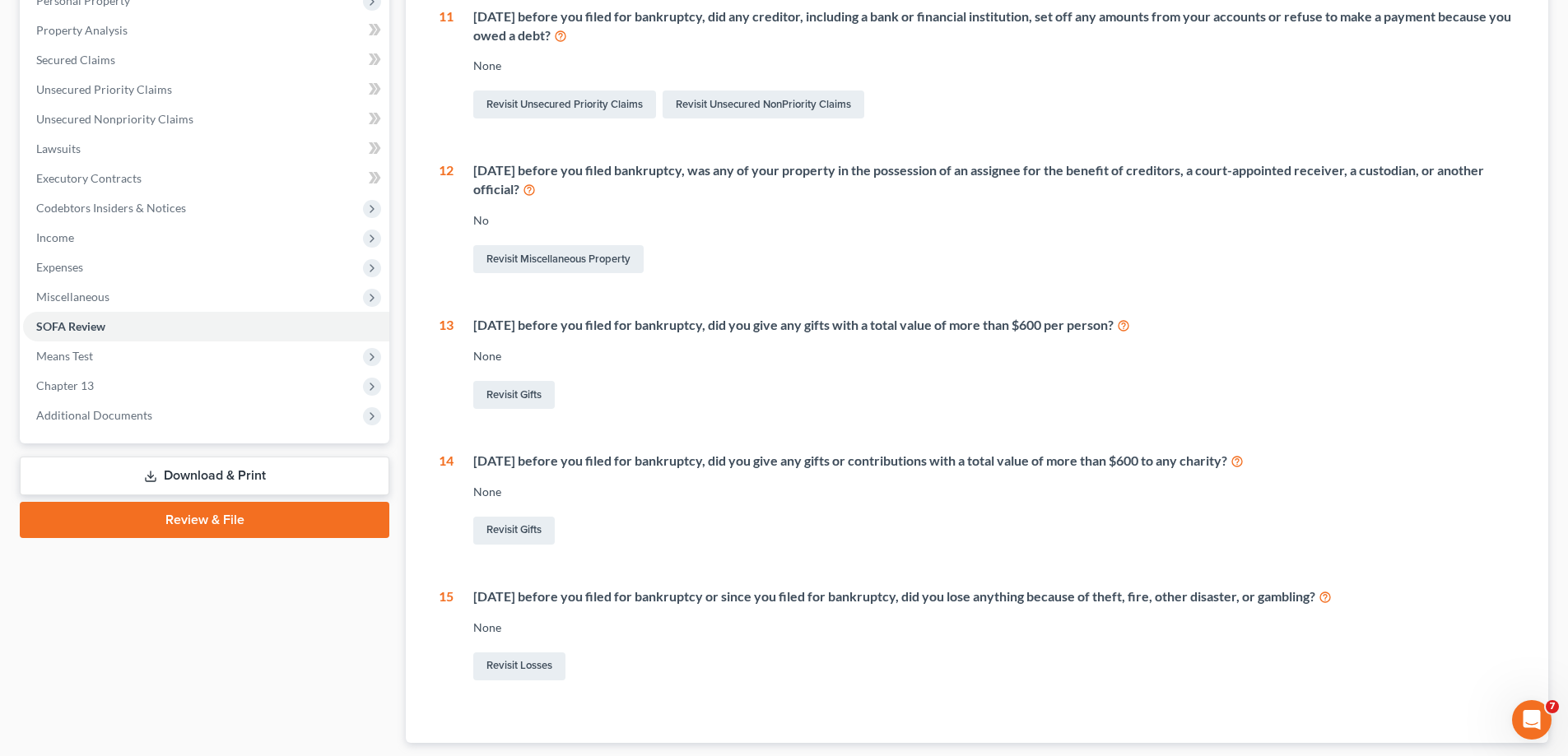
scroll to position [77, 0]
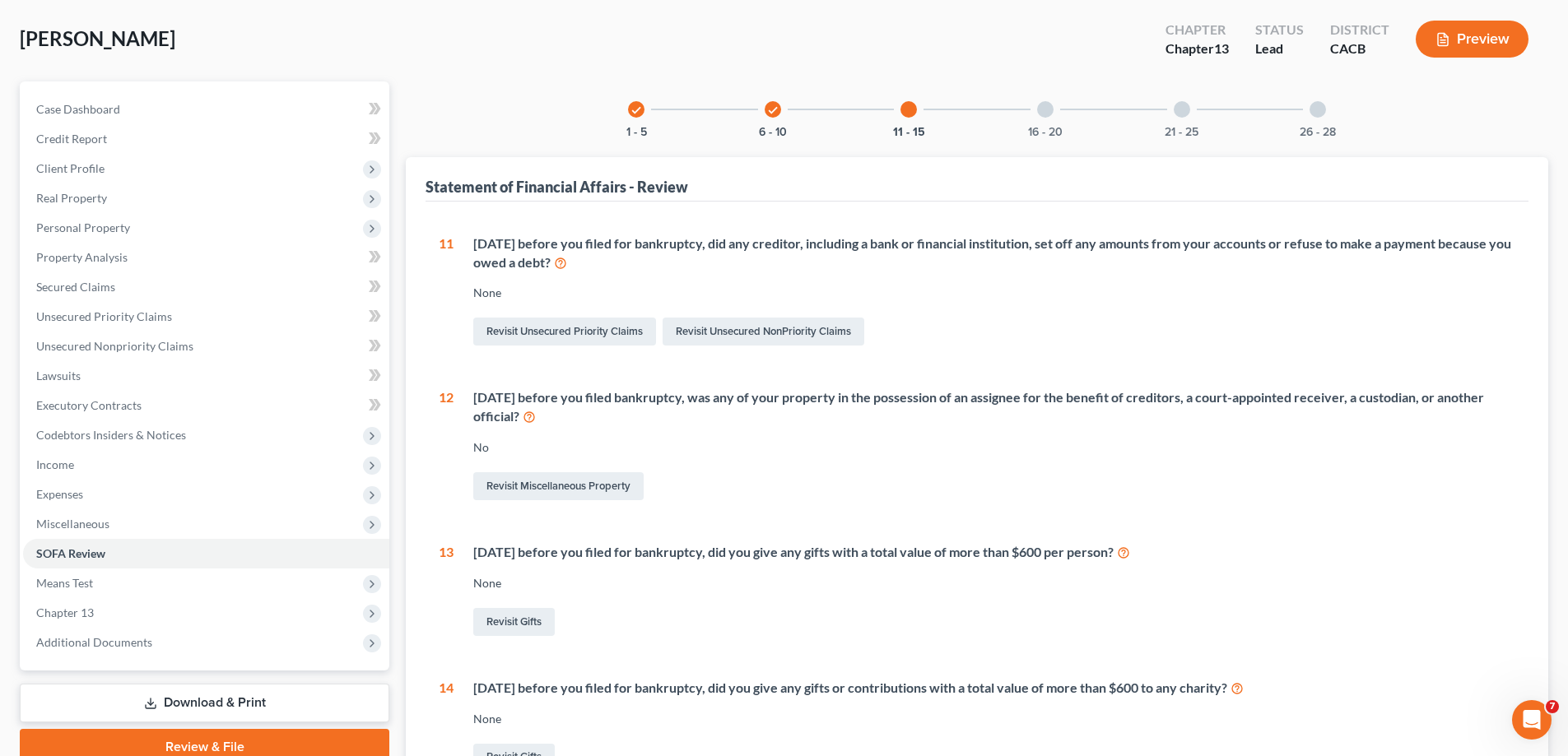
click at [1047, 107] on div at bounding box center [1045, 109] width 16 height 16
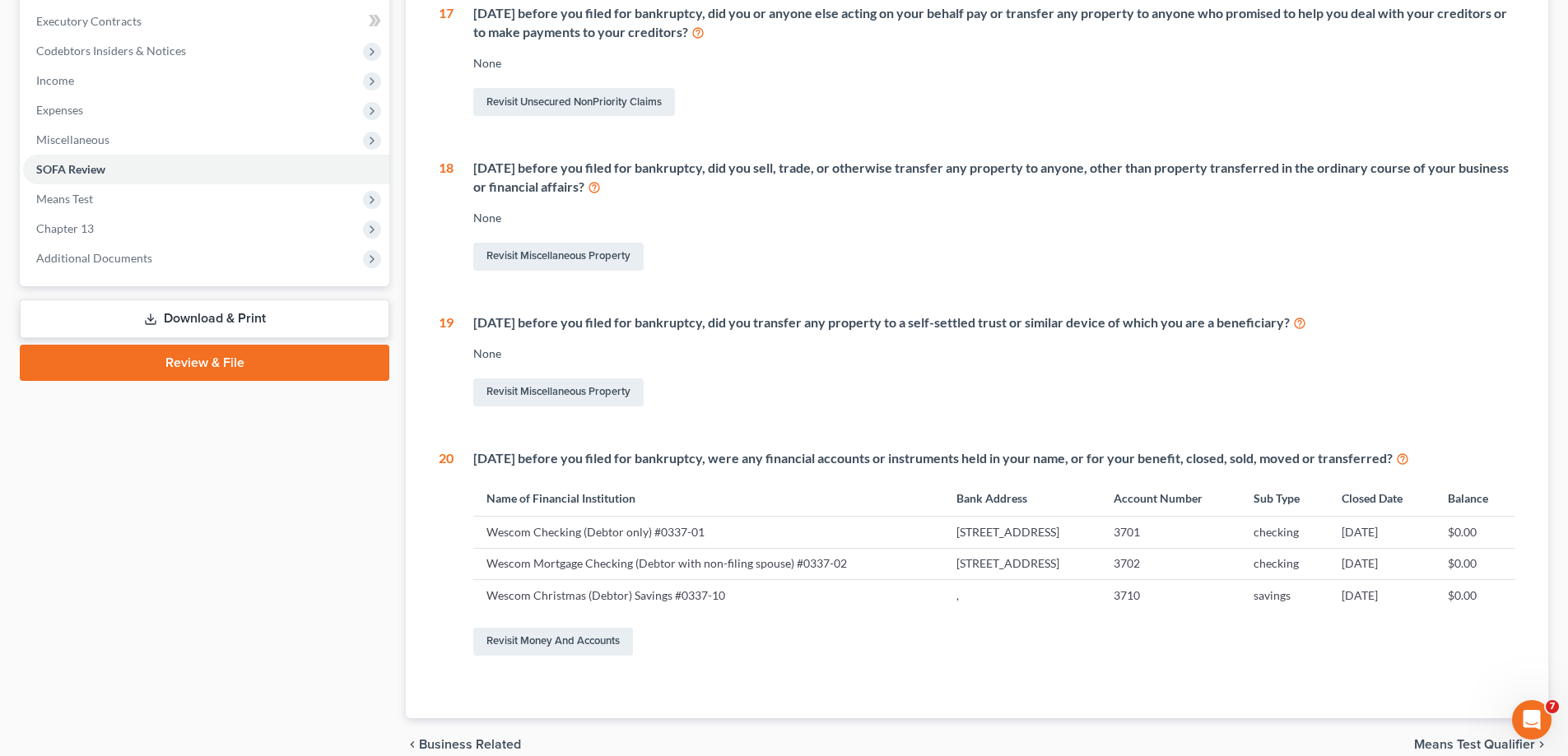
scroll to position [538, 0]
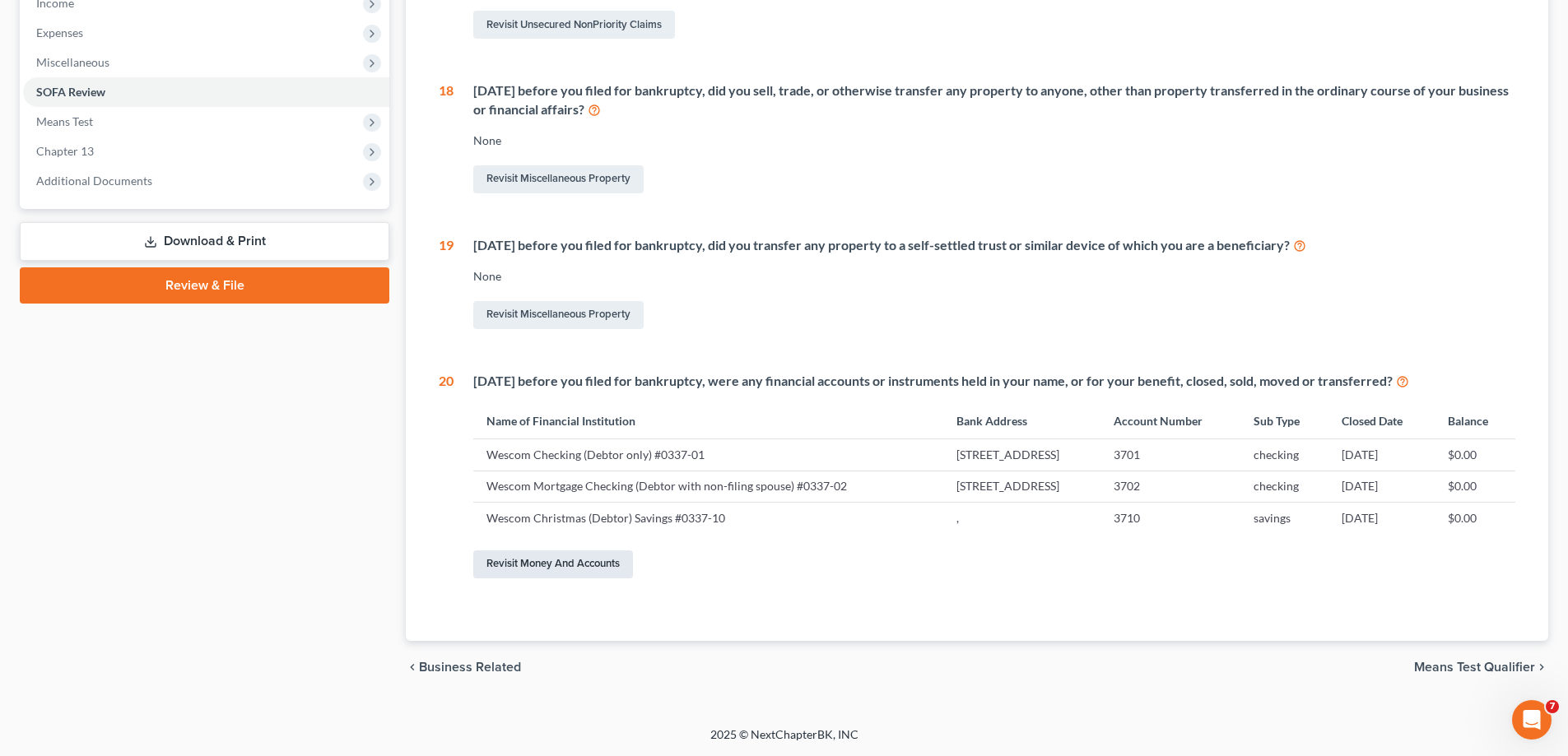
click at [549, 559] on link "Revisit Money and Accounts" at bounding box center [553, 564] width 159 height 28
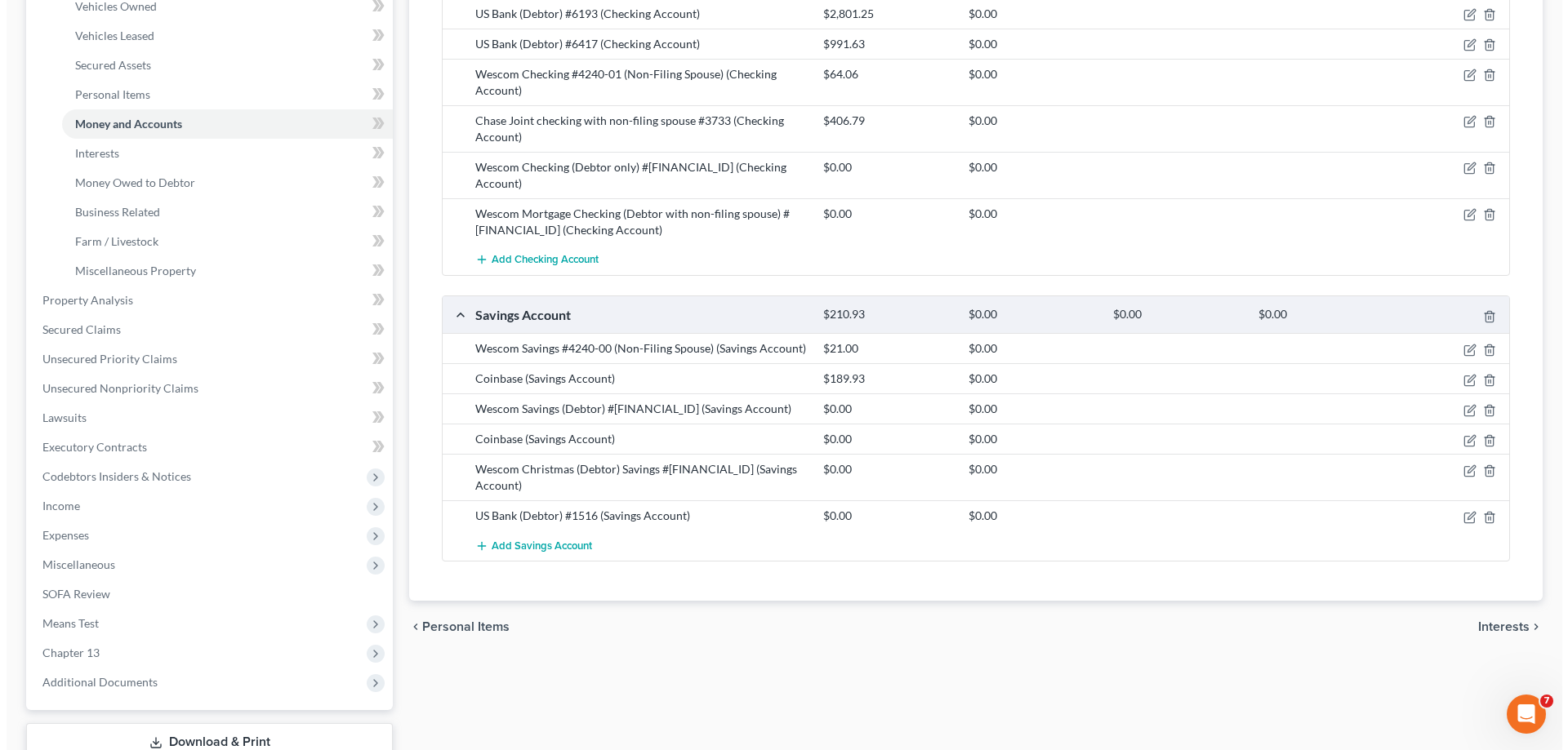
scroll to position [326, 0]
click at [1462, 463] on icon "button" at bounding box center [1464, 469] width 13 height 13
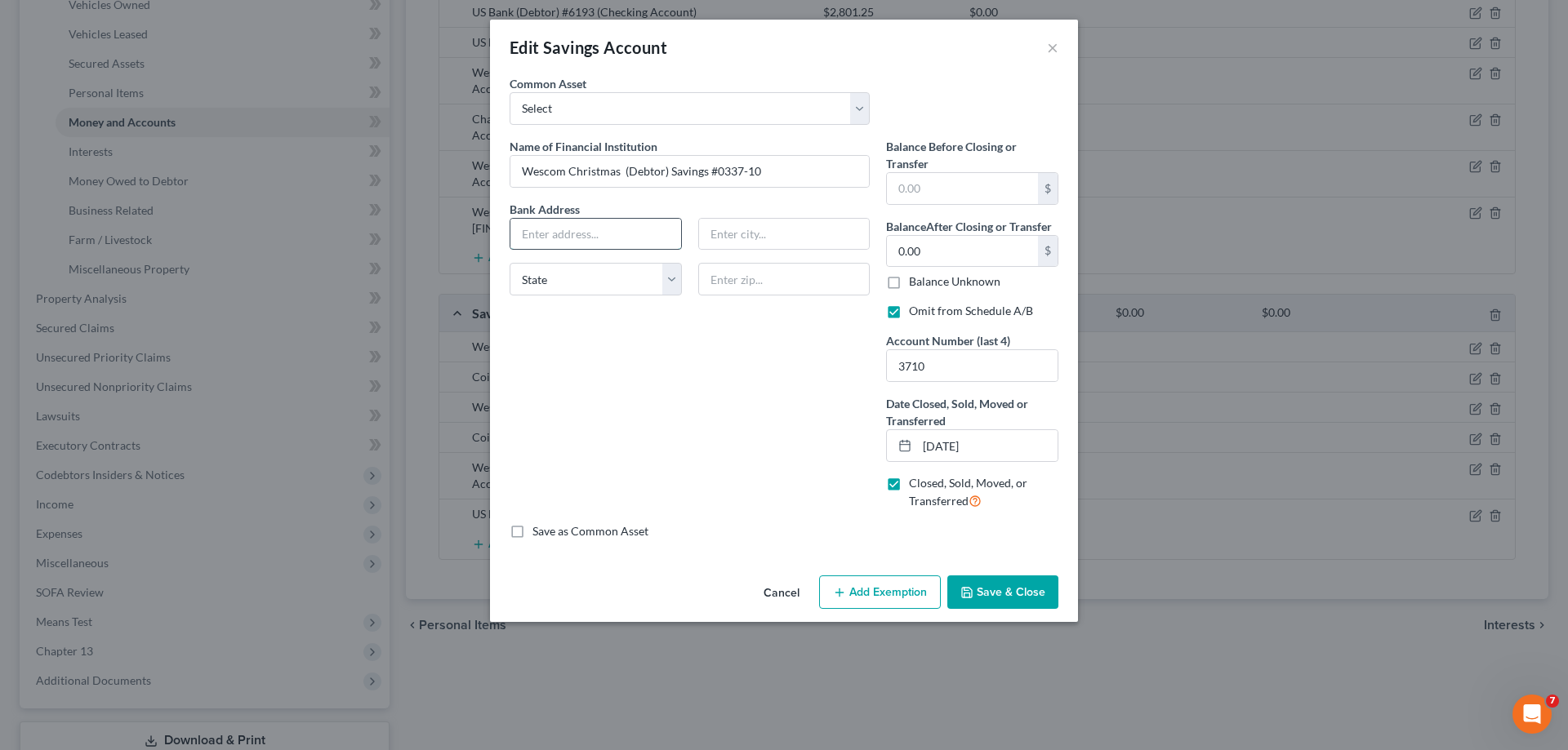
click at [617, 238] on input "text" at bounding box center [595, 234] width 170 height 31
type input "PO Box #7058"
click at [713, 233] on input "text" at bounding box center [784, 234] width 170 height 31
type input "Pasadena"
click at [673, 278] on select "State AL AK AR AZ CA CO CT DE DC FL GA GU HI ID IL IN IA KS KY LA ME MD MA MI M…" at bounding box center [595, 279] width 172 height 32
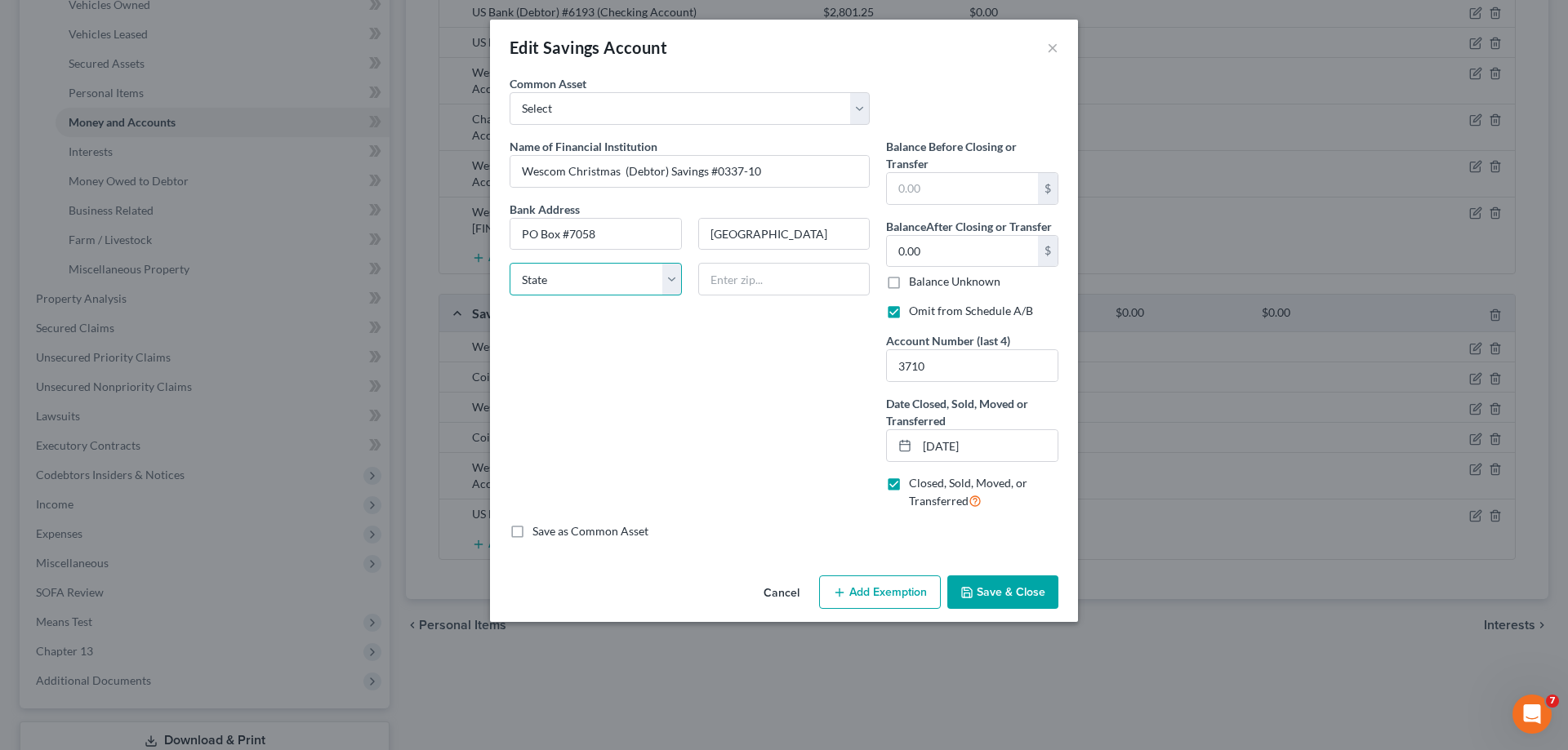
select select "4"
click at [509, 263] on select "State AL AK AR AZ CA CO CT DE DC FL GA GU HI ID IL IN IA KS KY LA ME MD MA MI M…" at bounding box center [595, 279] width 172 height 32
click at [732, 281] on input "text" at bounding box center [784, 279] width 172 height 32
type input "91109"
click at [768, 164] on input "Wescom Christmas (Debtor) Savings #0337-10" at bounding box center [689, 171] width 359 height 31
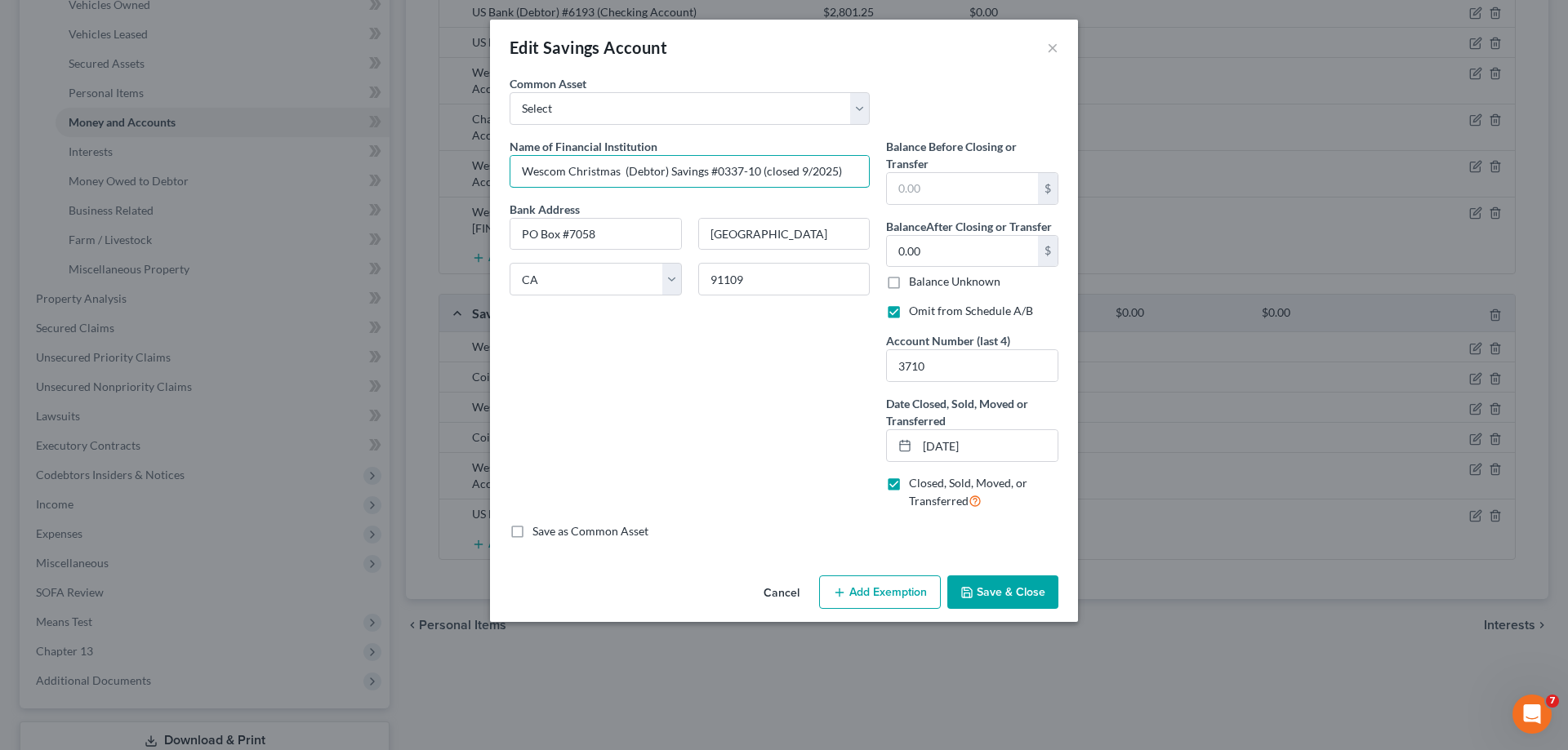
type input "Wescom Christmas (Debtor) Savings #0337-10 (closed 9/2025)"
click at [984, 597] on button "Save & Close" at bounding box center [1002, 593] width 111 height 34
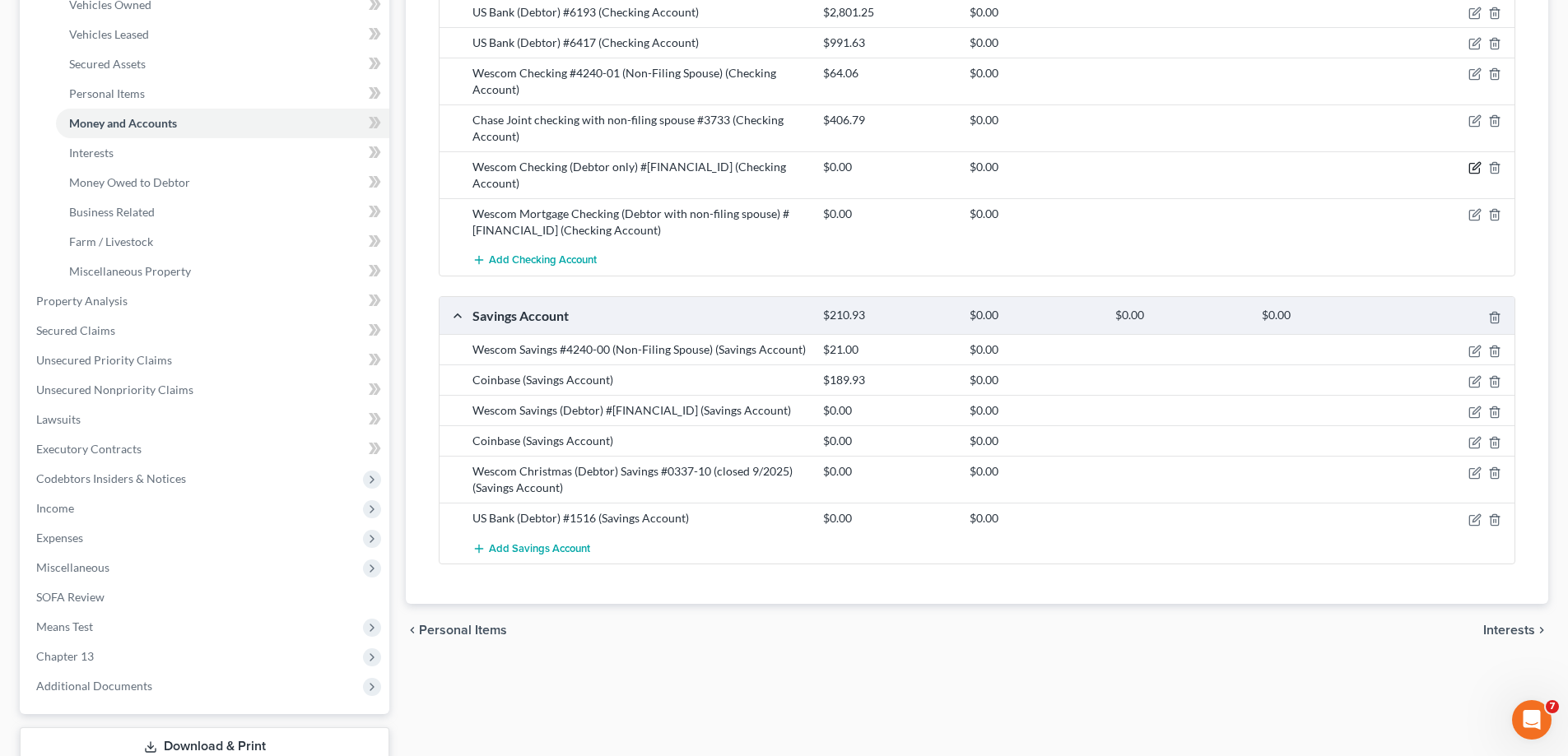
click at [1477, 168] on icon "button" at bounding box center [1477, 167] width 8 height 8
select select "4"
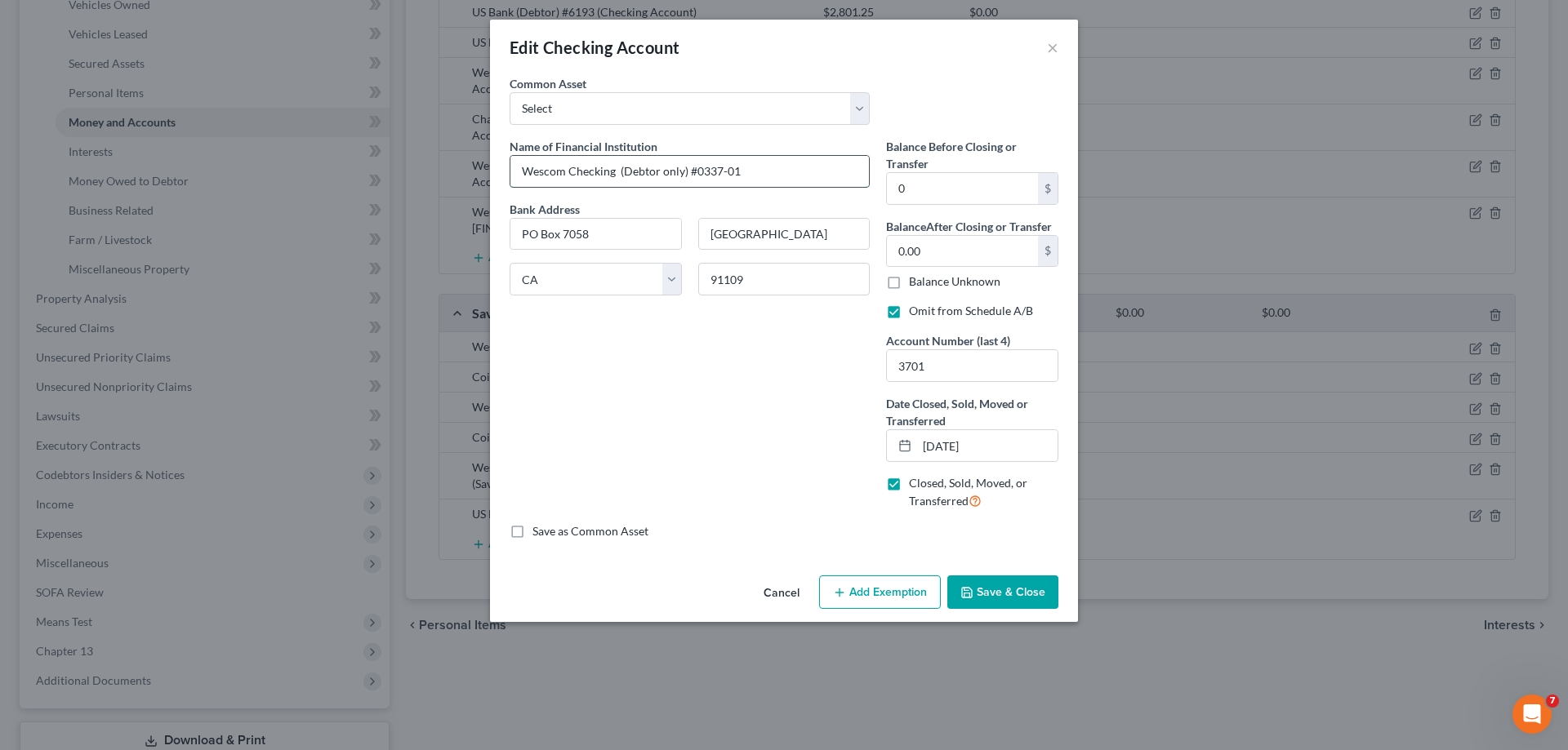
click at [766, 177] on input "Wescom Checking (Debtor only) #0337-01" at bounding box center [689, 171] width 359 height 31
type input "Wescom Checking (Debtor only) #0337-01 (closed 9/2025)"
click at [1007, 594] on button "Save & Close" at bounding box center [1002, 593] width 111 height 34
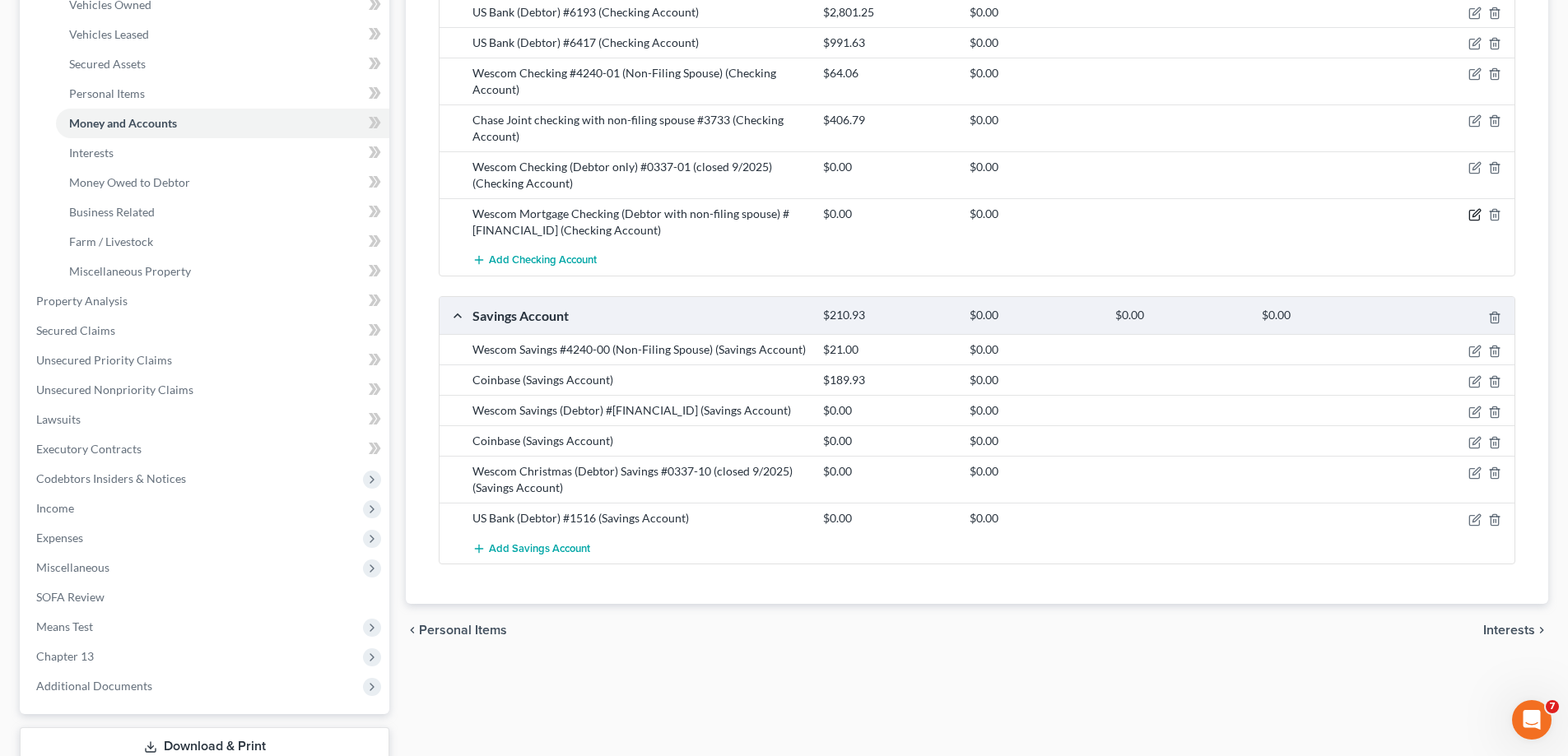
click at [1472, 215] on icon "button" at bounding box center [1476, 215] width 13 height 13
select select "4"
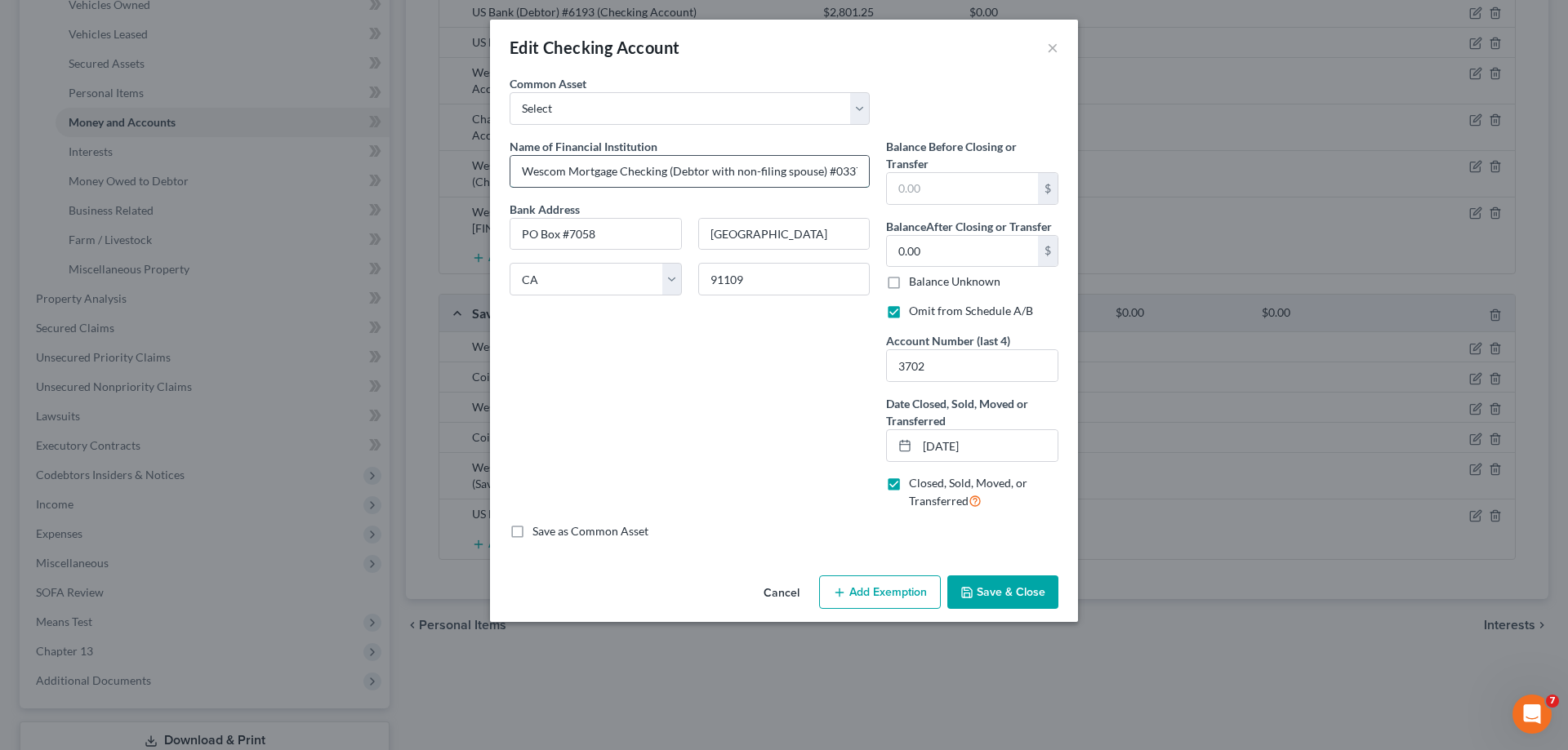
click at [859, 171] on input "Wescom Mortgage Checking (Debtor with non-filing spouse) #0337-02" at bounding box center [689, 171] width 359 height 31
type input "Wescom Mortgage Checking (Debtor with non-filing spouse) #0337 (closed 9/2025)-…"
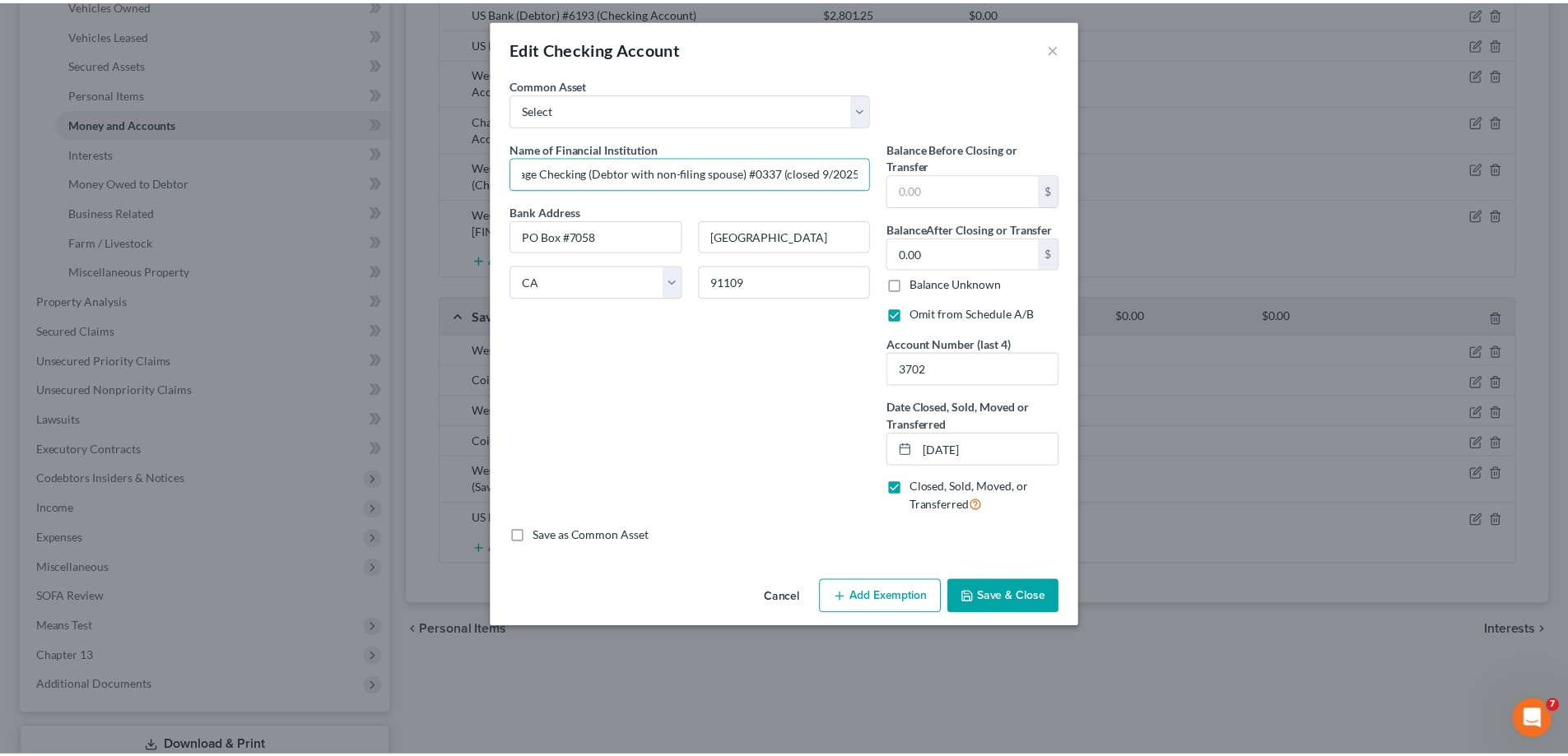
scroll to position [0, 0]
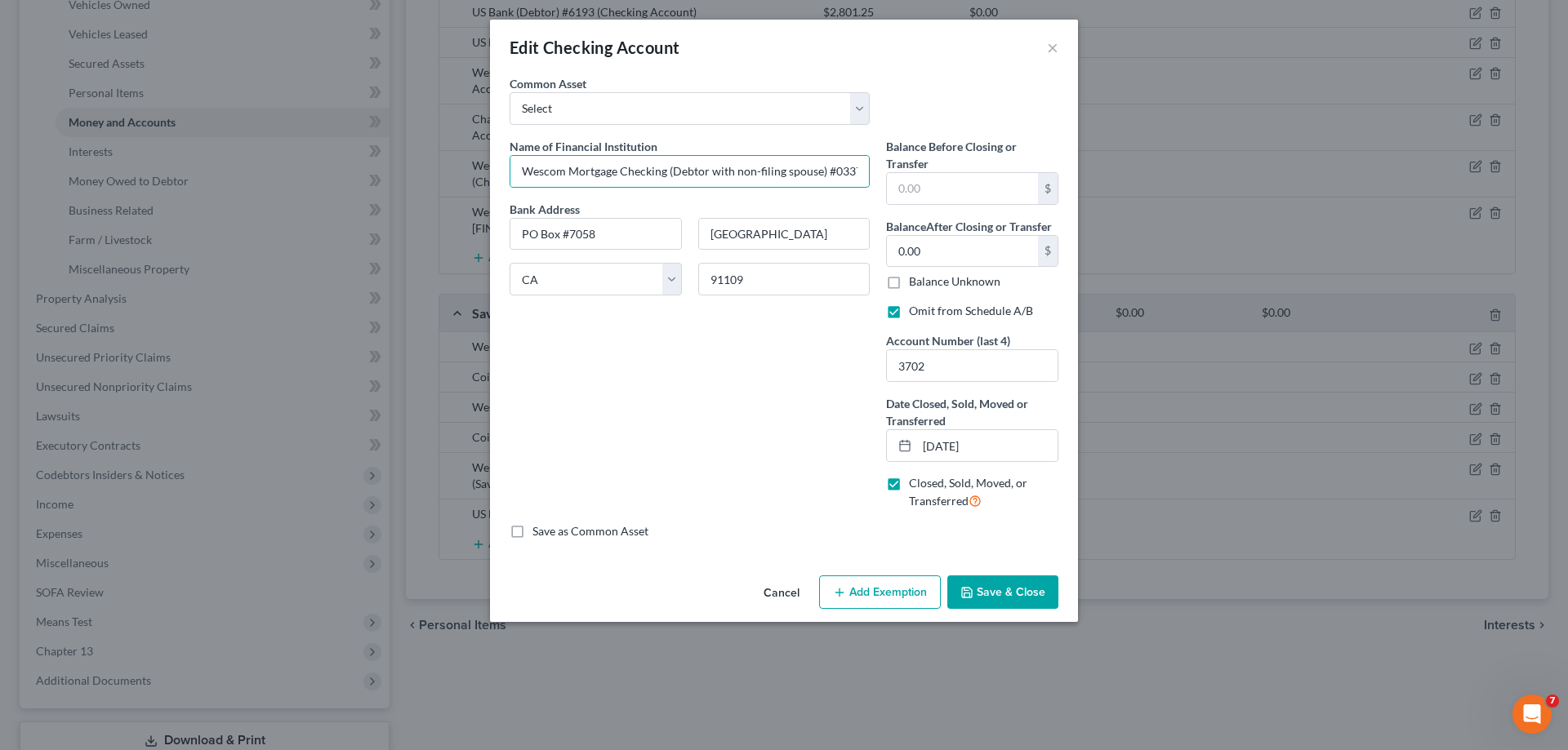
click at [989, 589] on button "Save & Close" at bounding box center [1002, 593] width 111 height 34
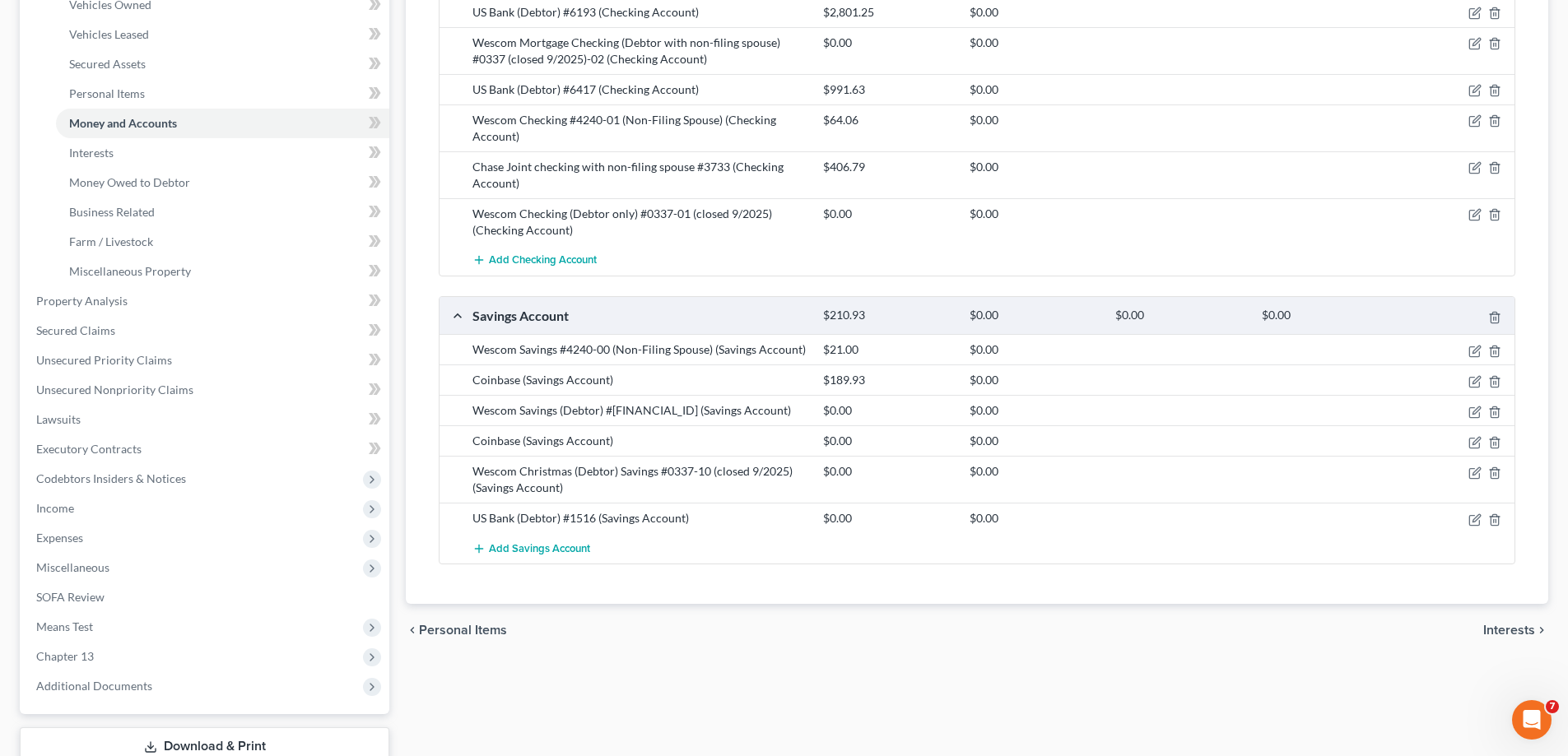
scroll to position [247, 0]
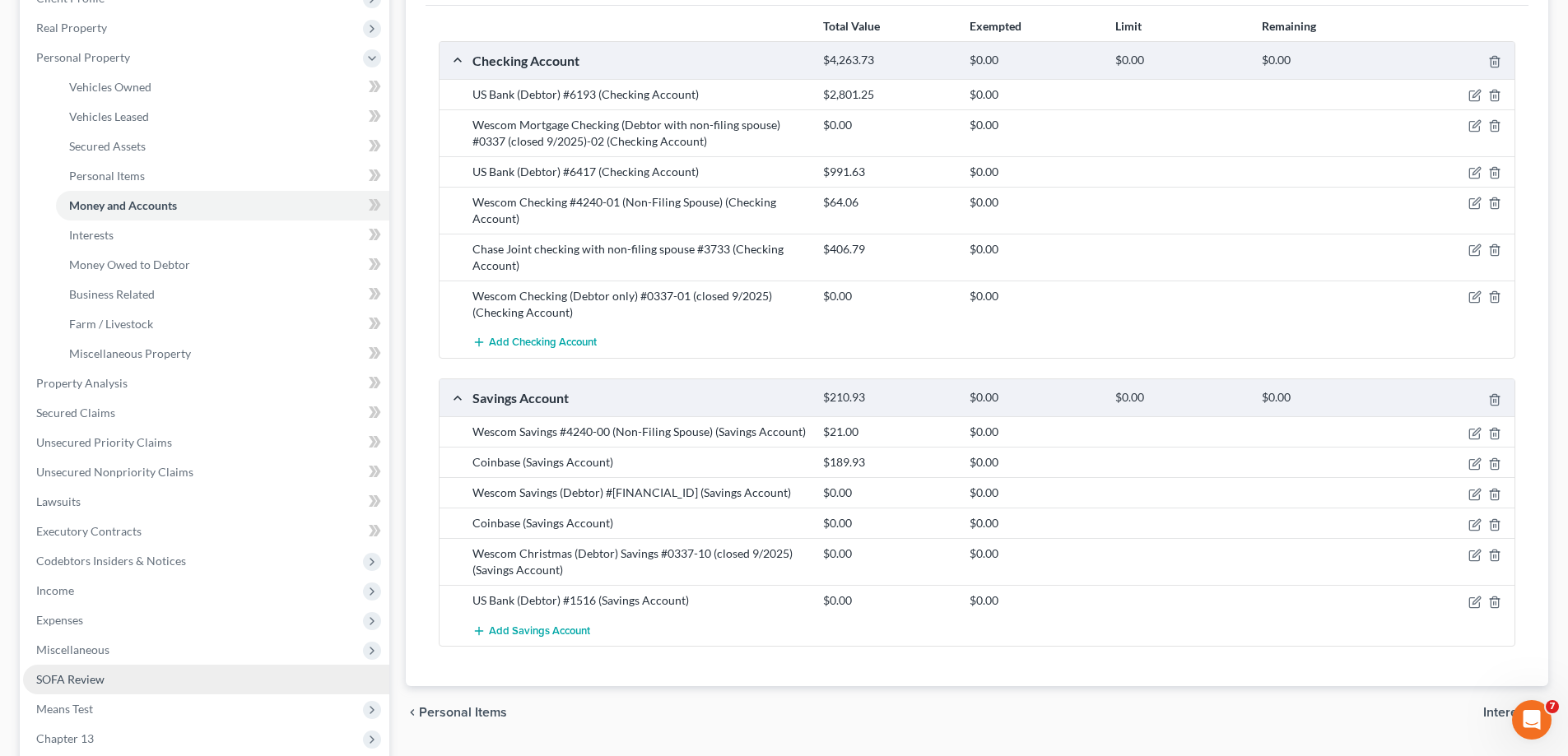
click at [83, 679] on span "SOFA Review" at bounding box center [70, 679] width 68 height 14
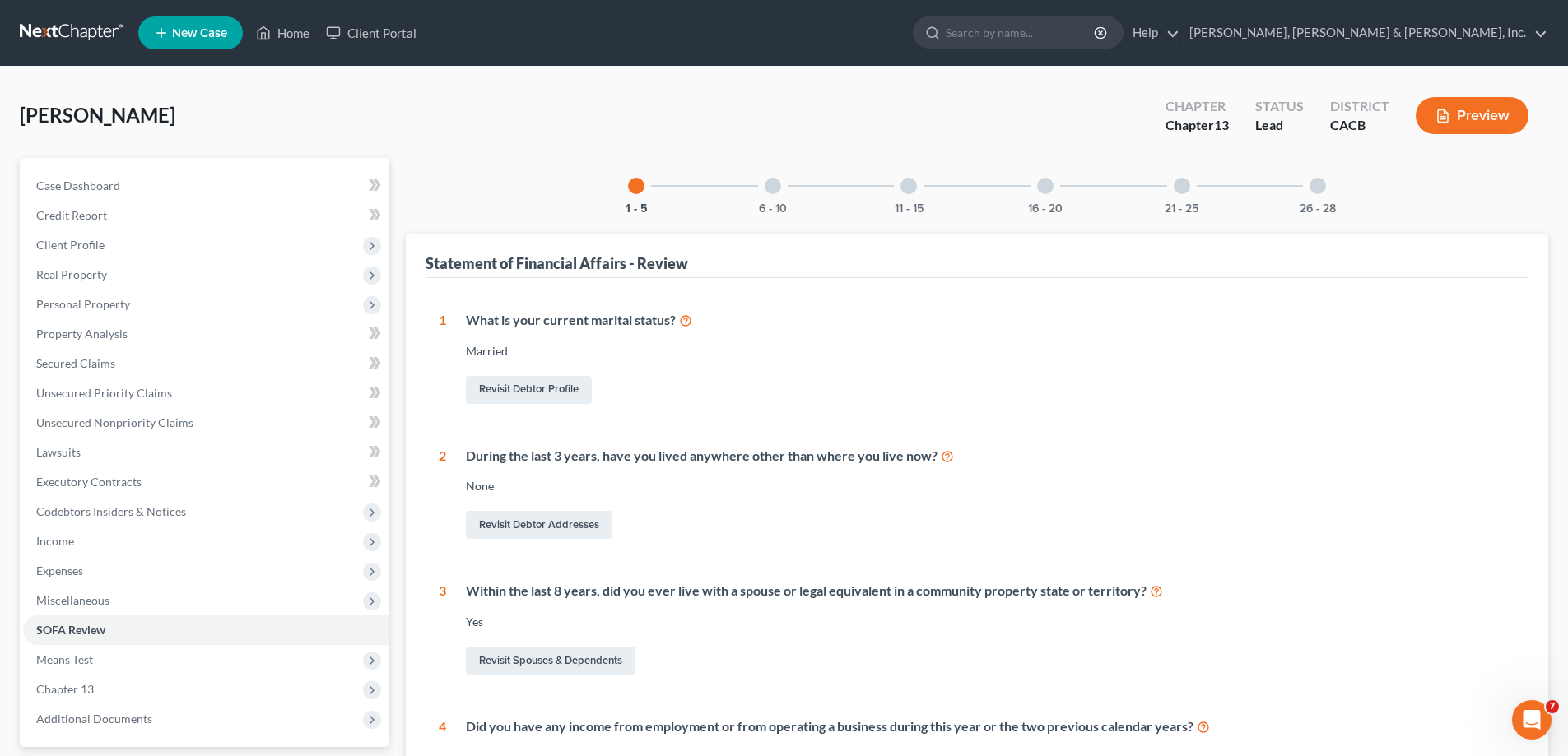
click at [911, 187] on div at bounding box center [909, 185] width 16 height 16
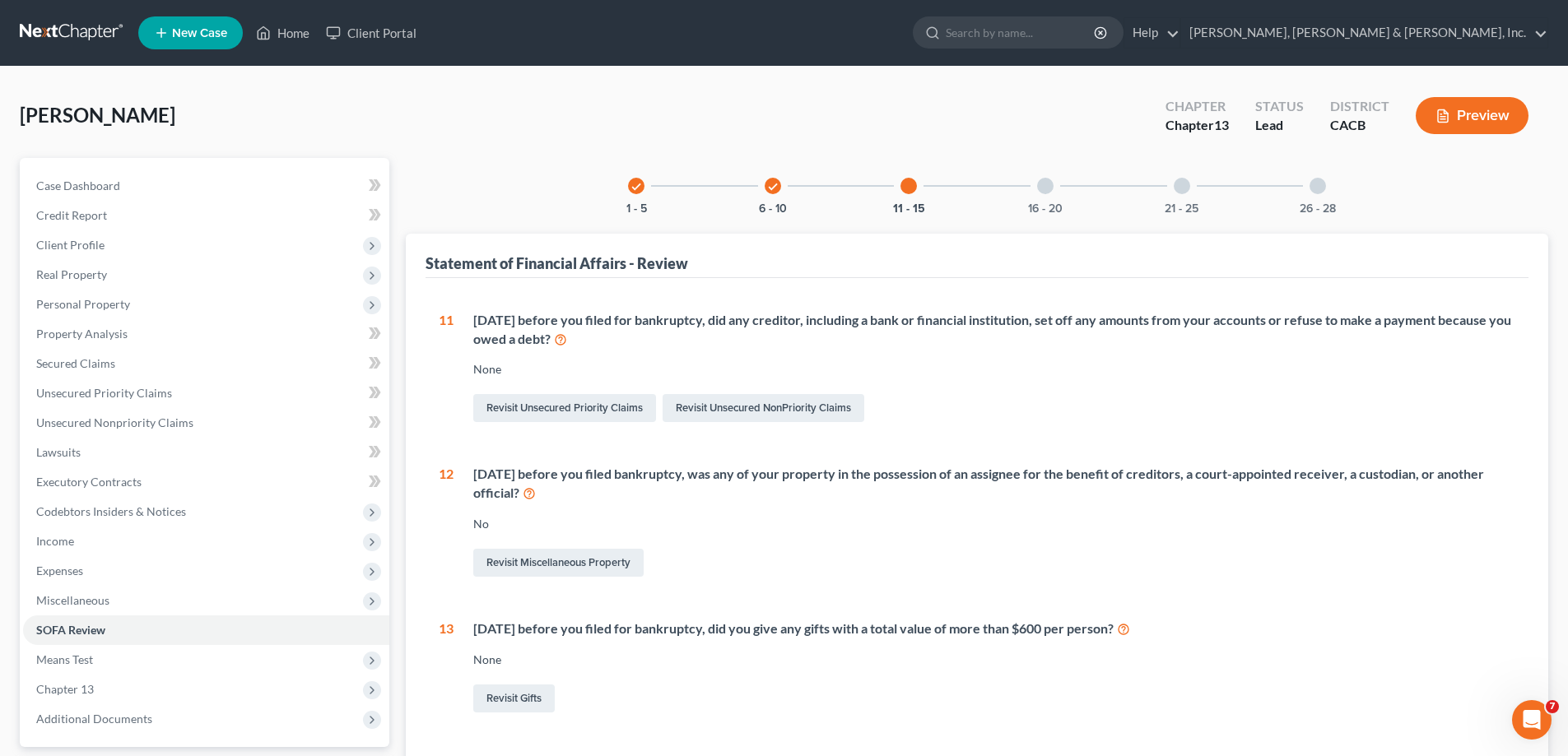
click at [1051, 183] on div at bounding box center [1045, 185] width 16 height 16
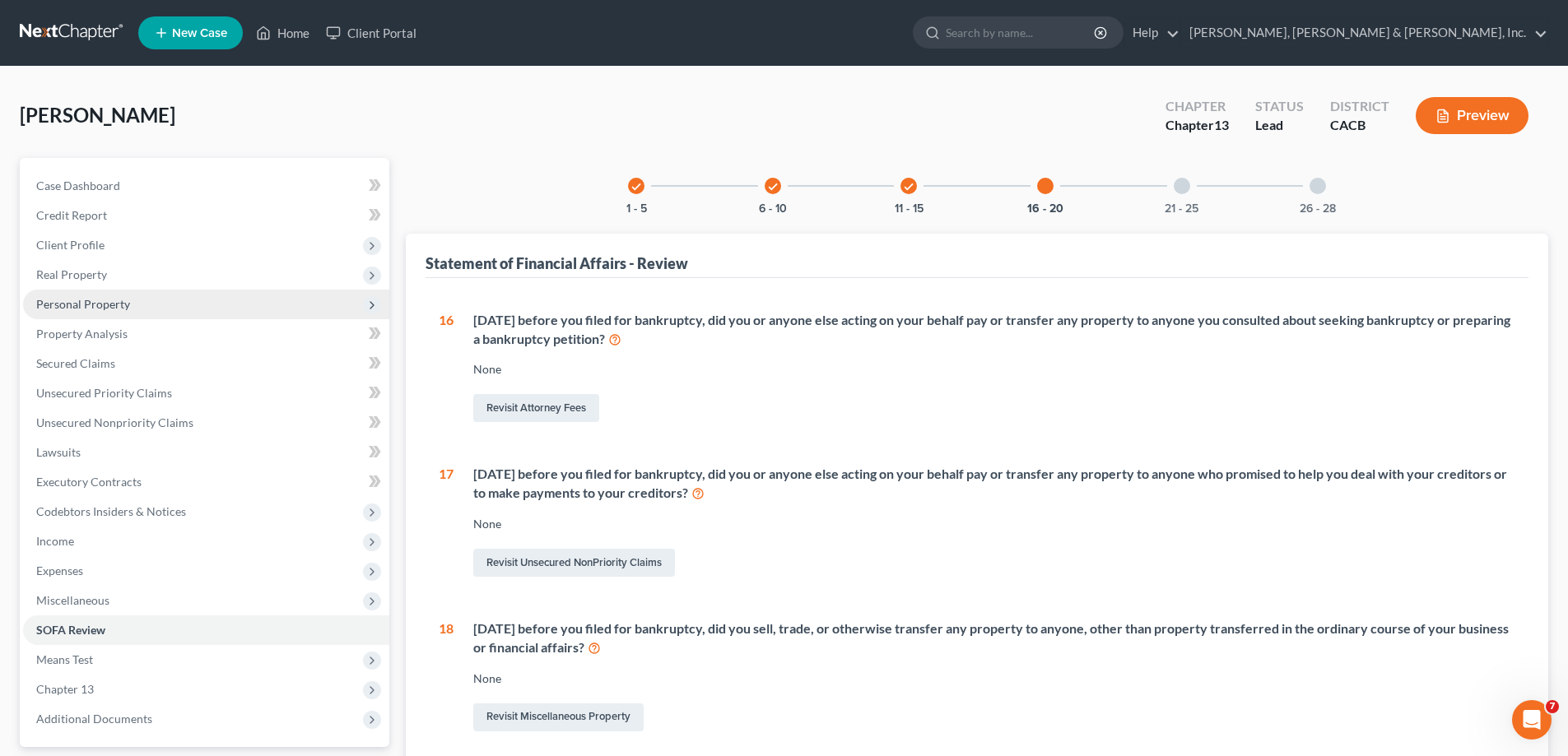
click at [119, 305] on span "Personal Property" at bounding box center [83, 304] width 94 height 14
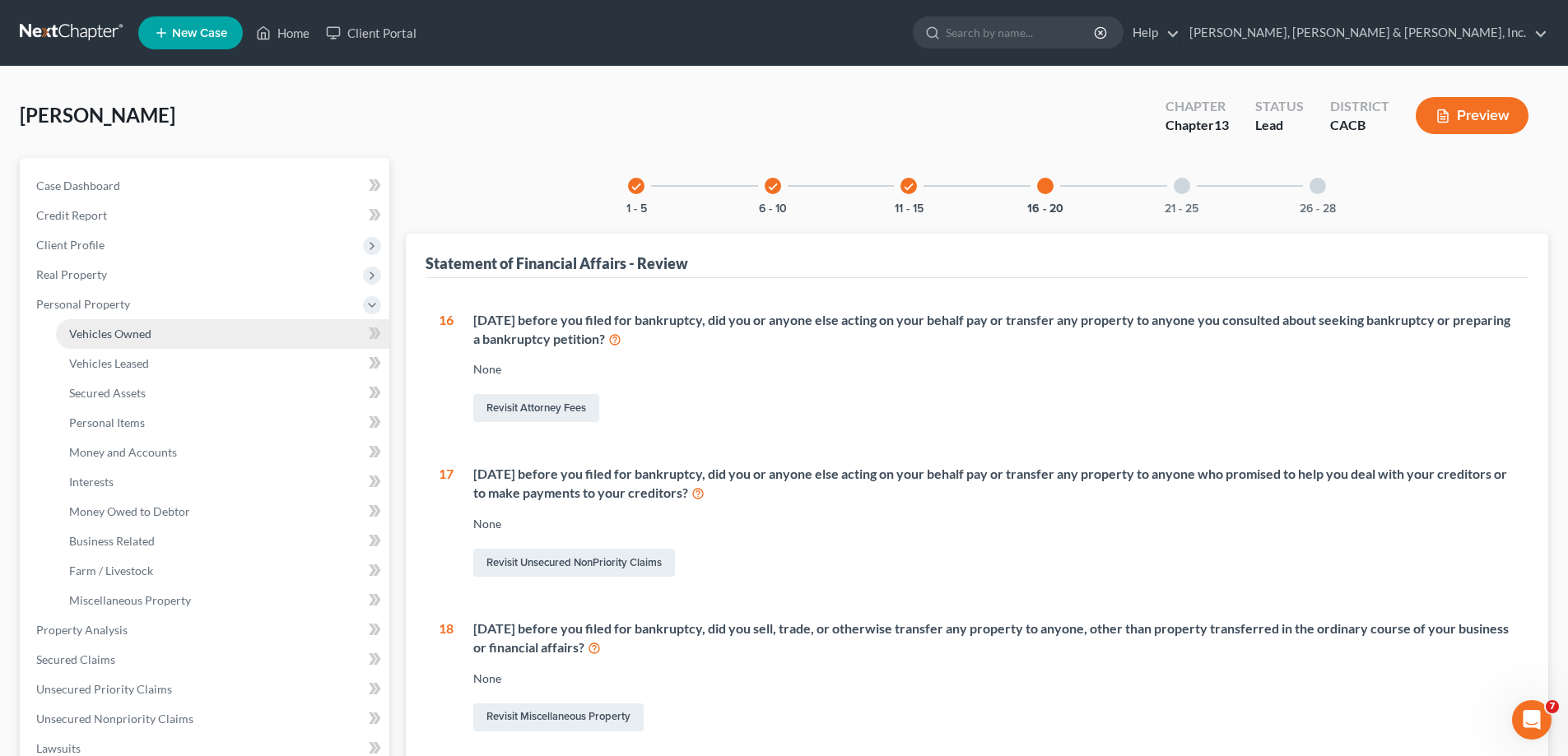
click at [119, 335] on span "Vehicles Owned" at bounding box center [110, 334] width 83 height 14
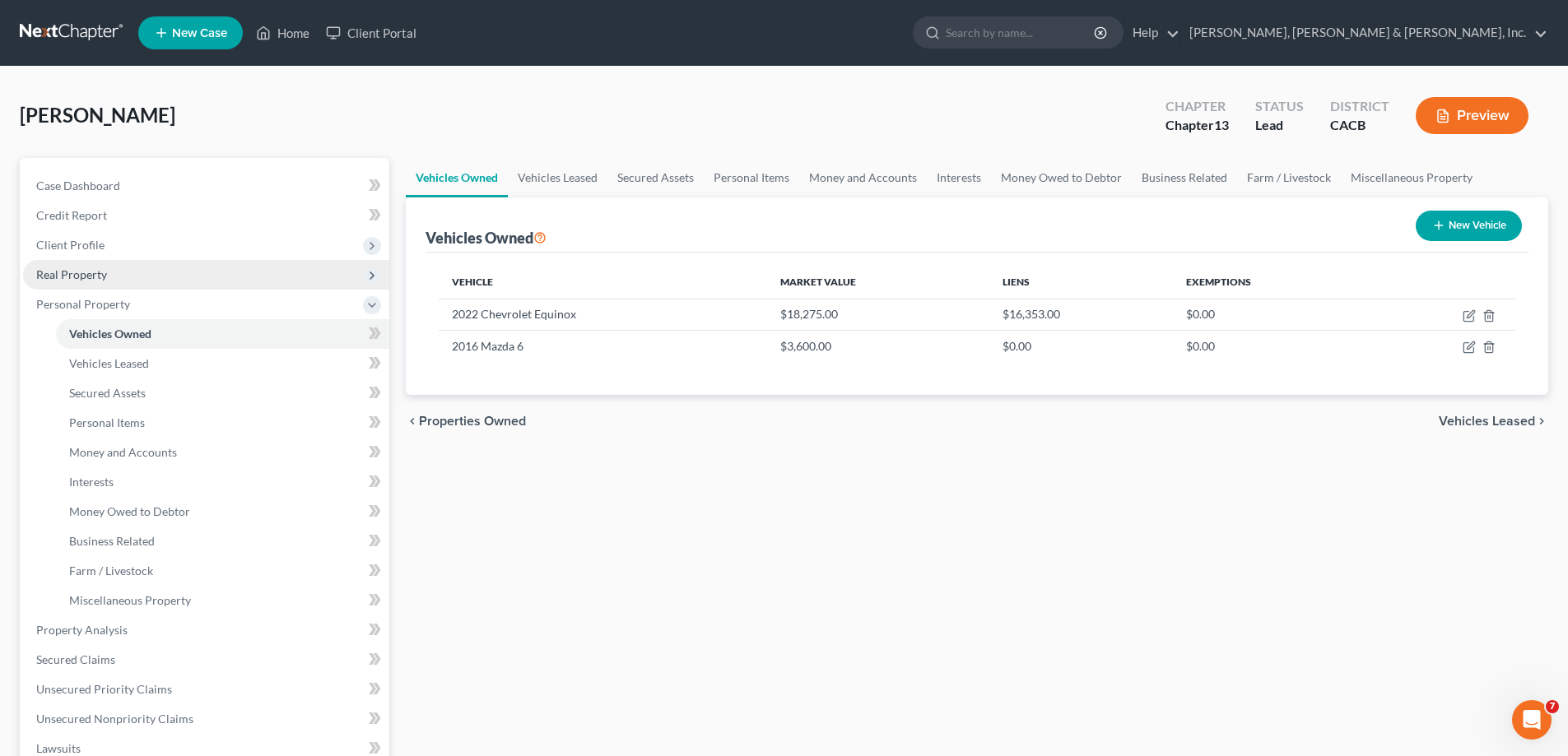
click at [93, 275] on span "Real Property" at bounding box center [72, 274] width 71 height 14
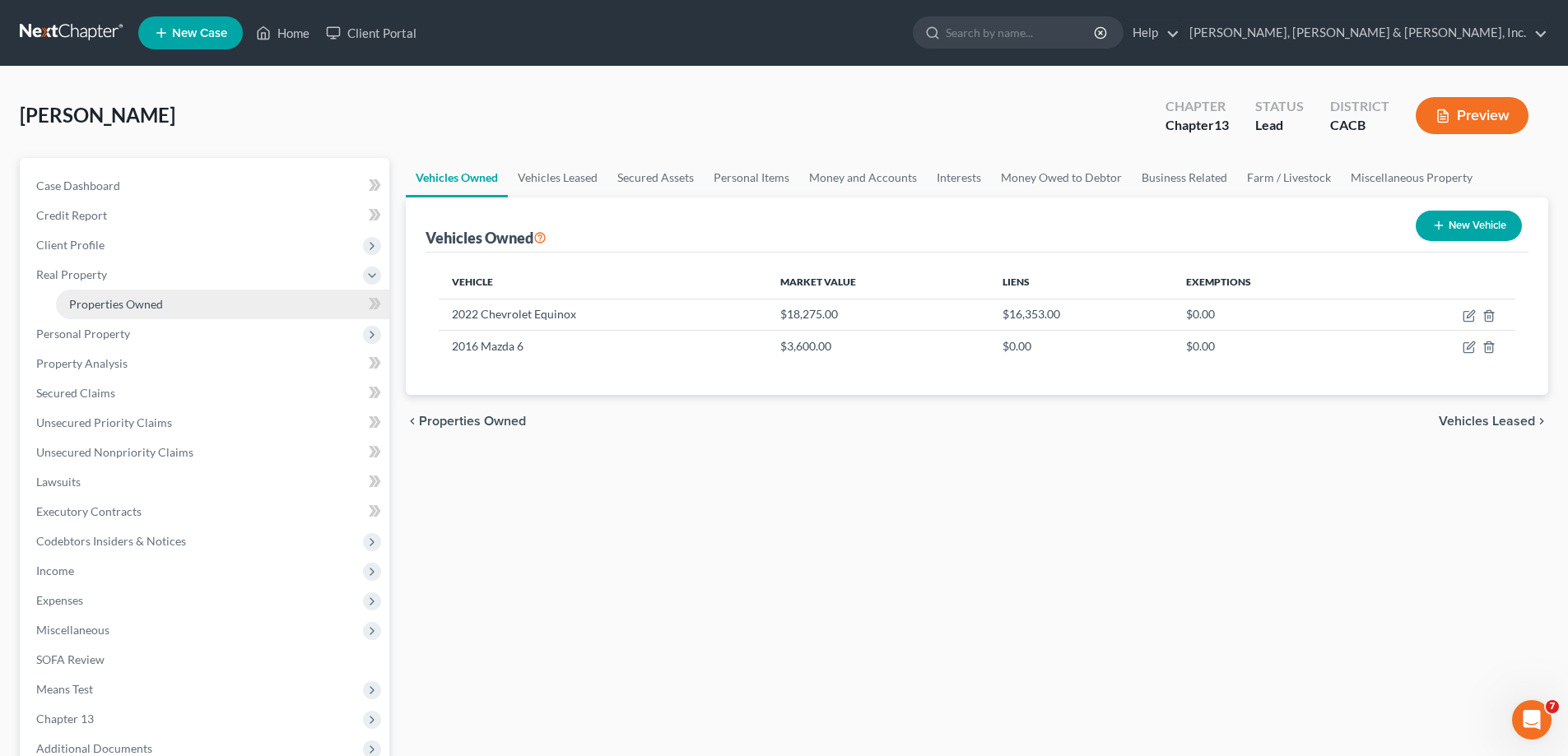
click at [113, 298] on span "Properties Owned" at bounding box center [116, 304] width 94 height 14
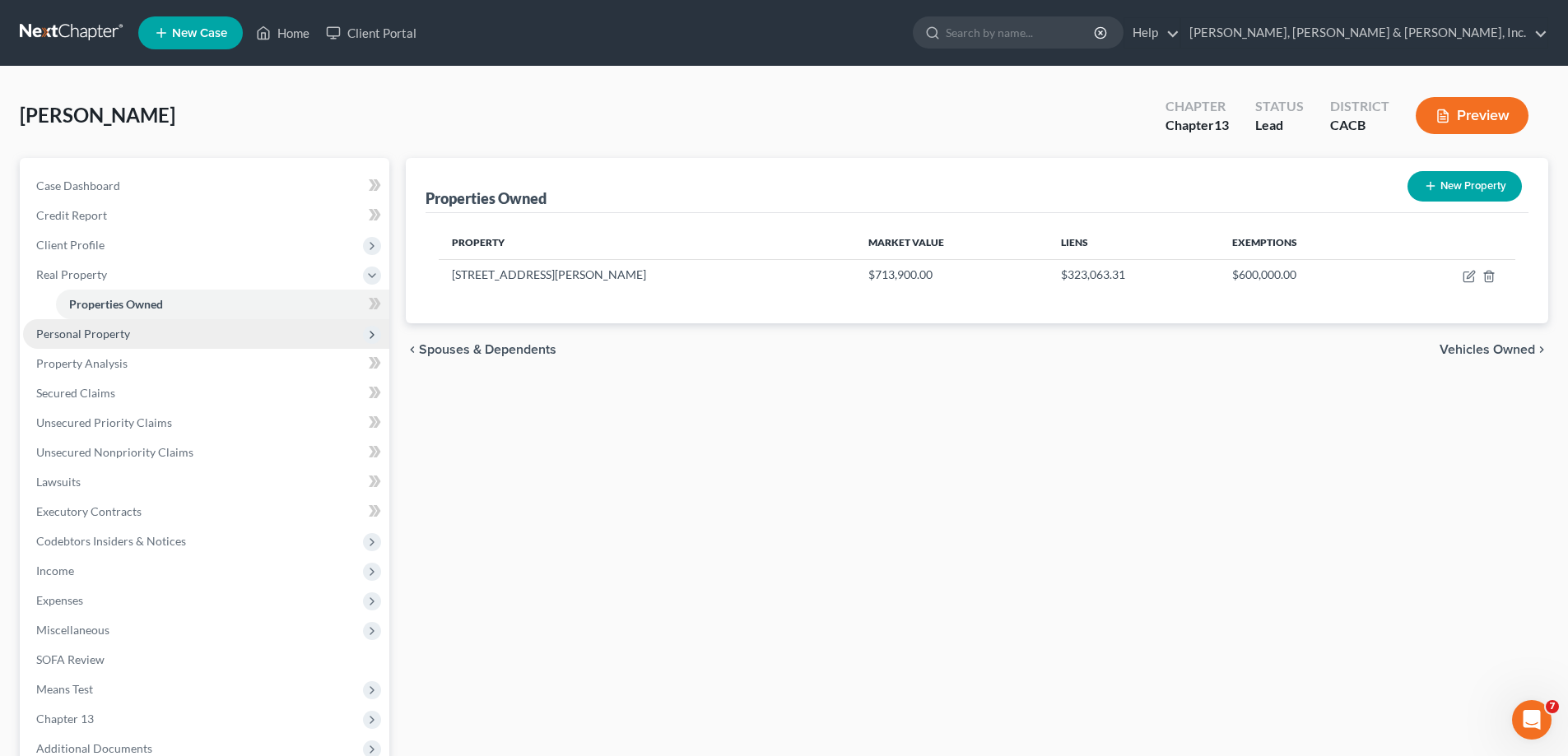
click at [131, 328] on span "Personal Property" at bounding box center [206, 334] width 367 height 30
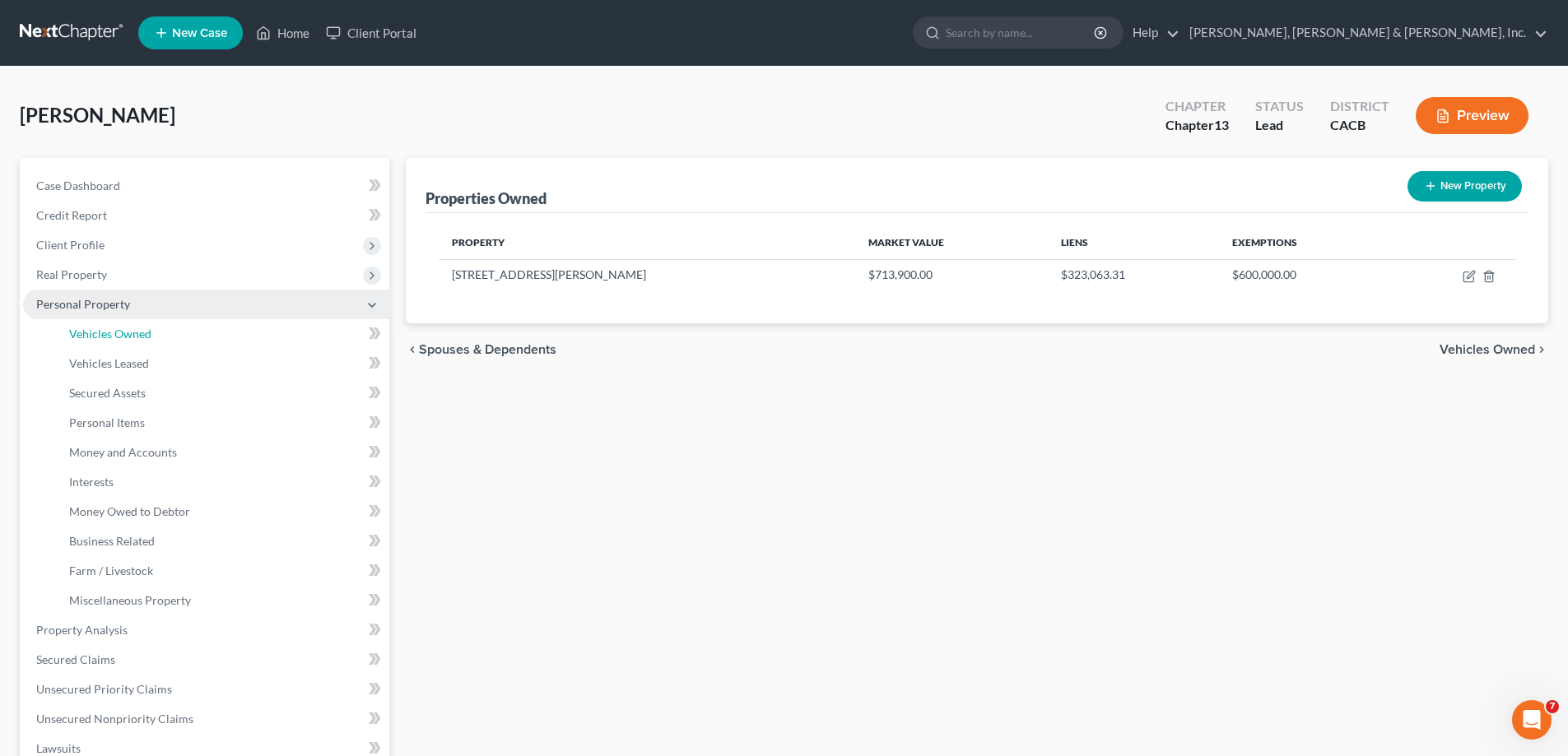
click at [131, 328] on span "Vehicles Owned" at bounding box center [110, 334] width 83 height 14
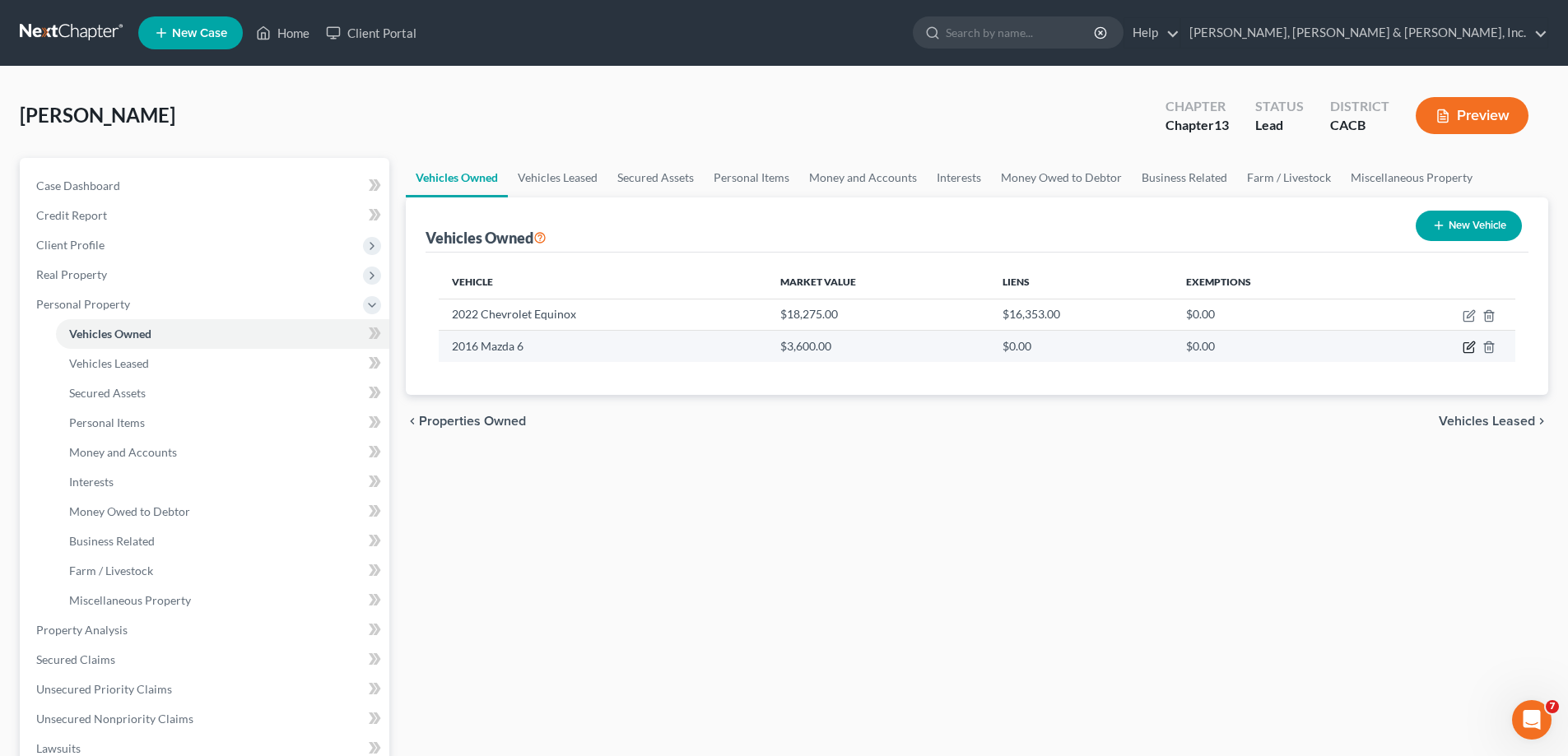
click at [1468, 343] on icon "button" at bounding box center [1470, 347] width 13 height 13
select select "0"
select select "10"
select select "2"
select select "4"
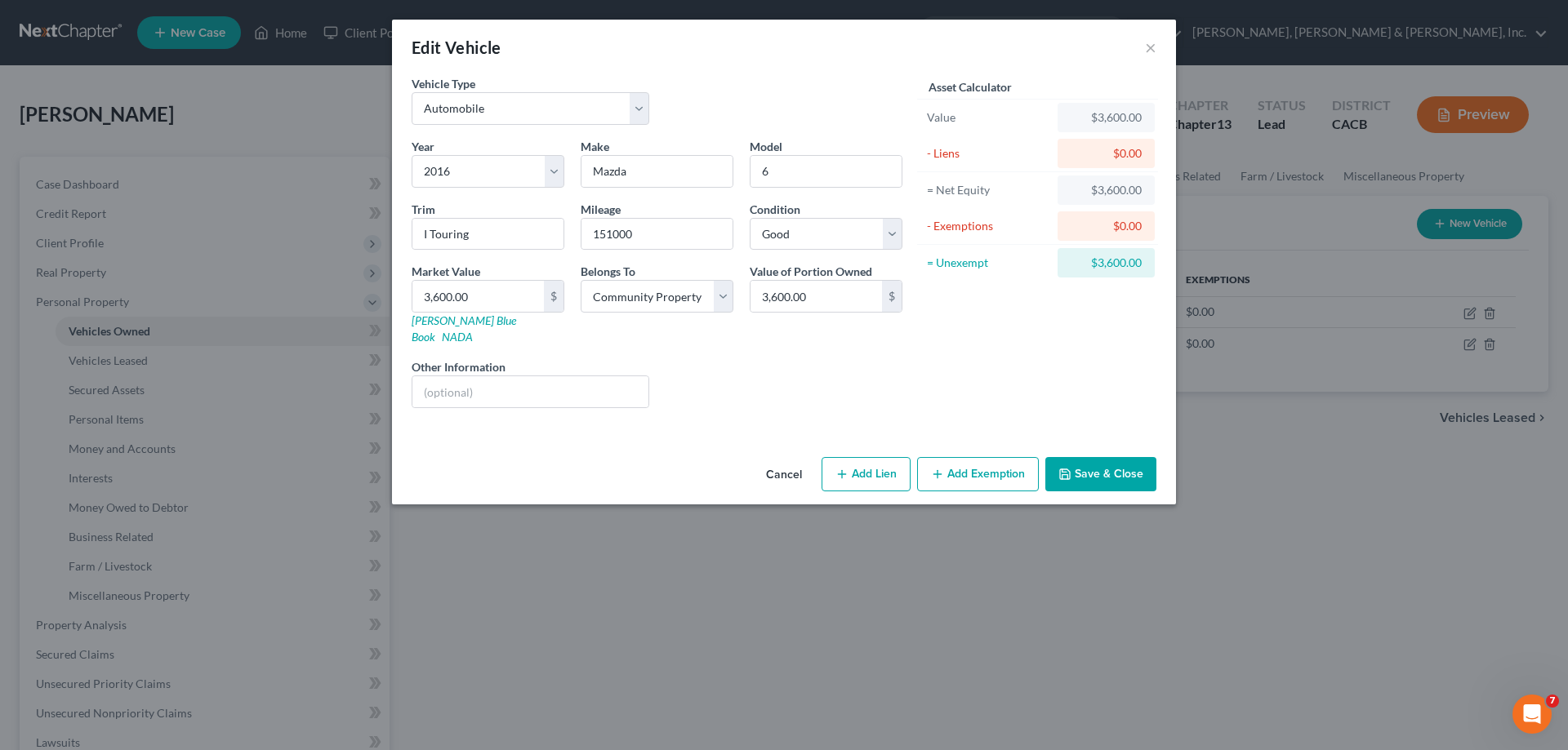
click at [969, 457] on button "Add Exemption" at bounding box center [978, 474] width 122 height 34
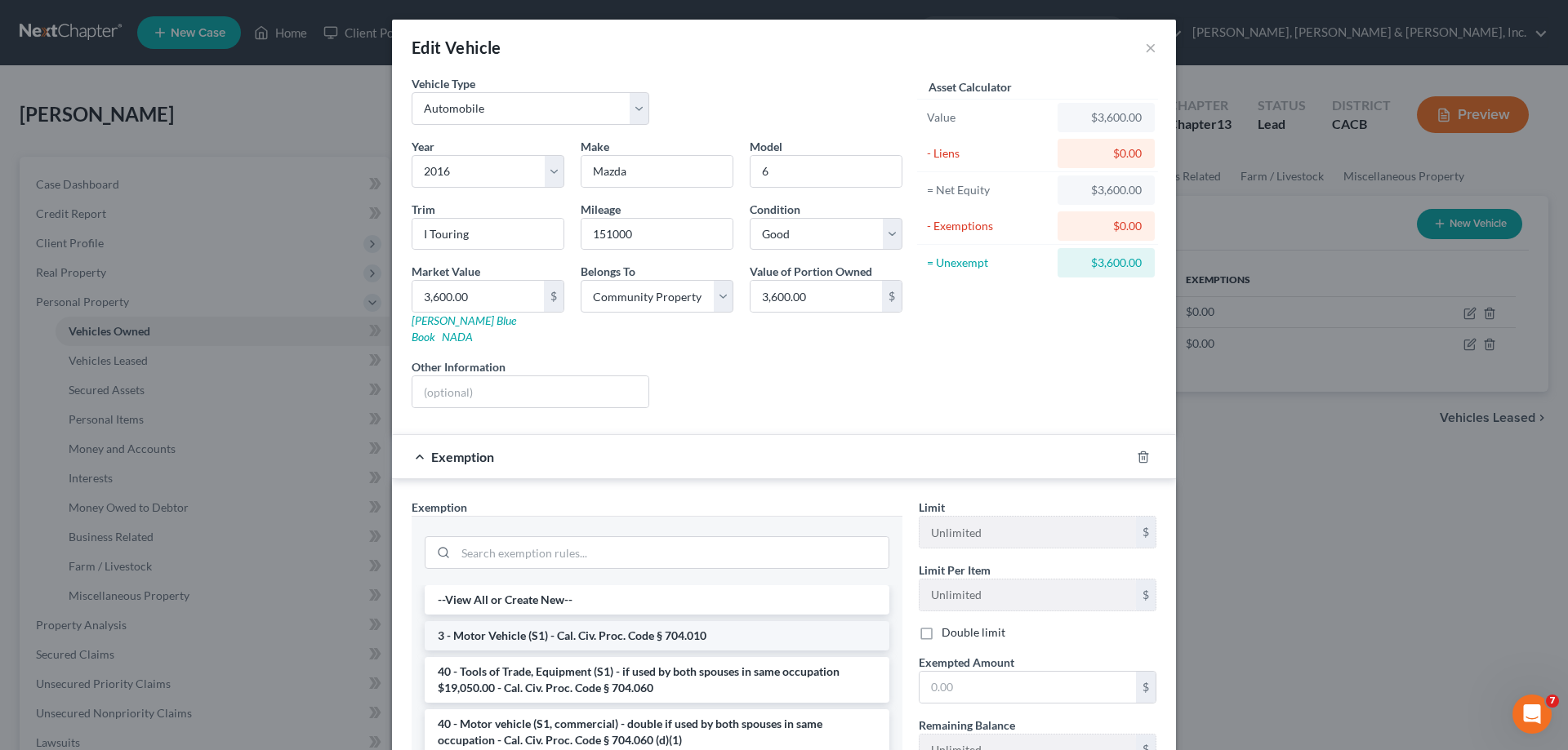
click at [715, 622] on li "3 - Motor Vehicle (S1) - Cal. Civ. Proc. Code § 704.010" at bounding box center [657, 636] width 465 height 30
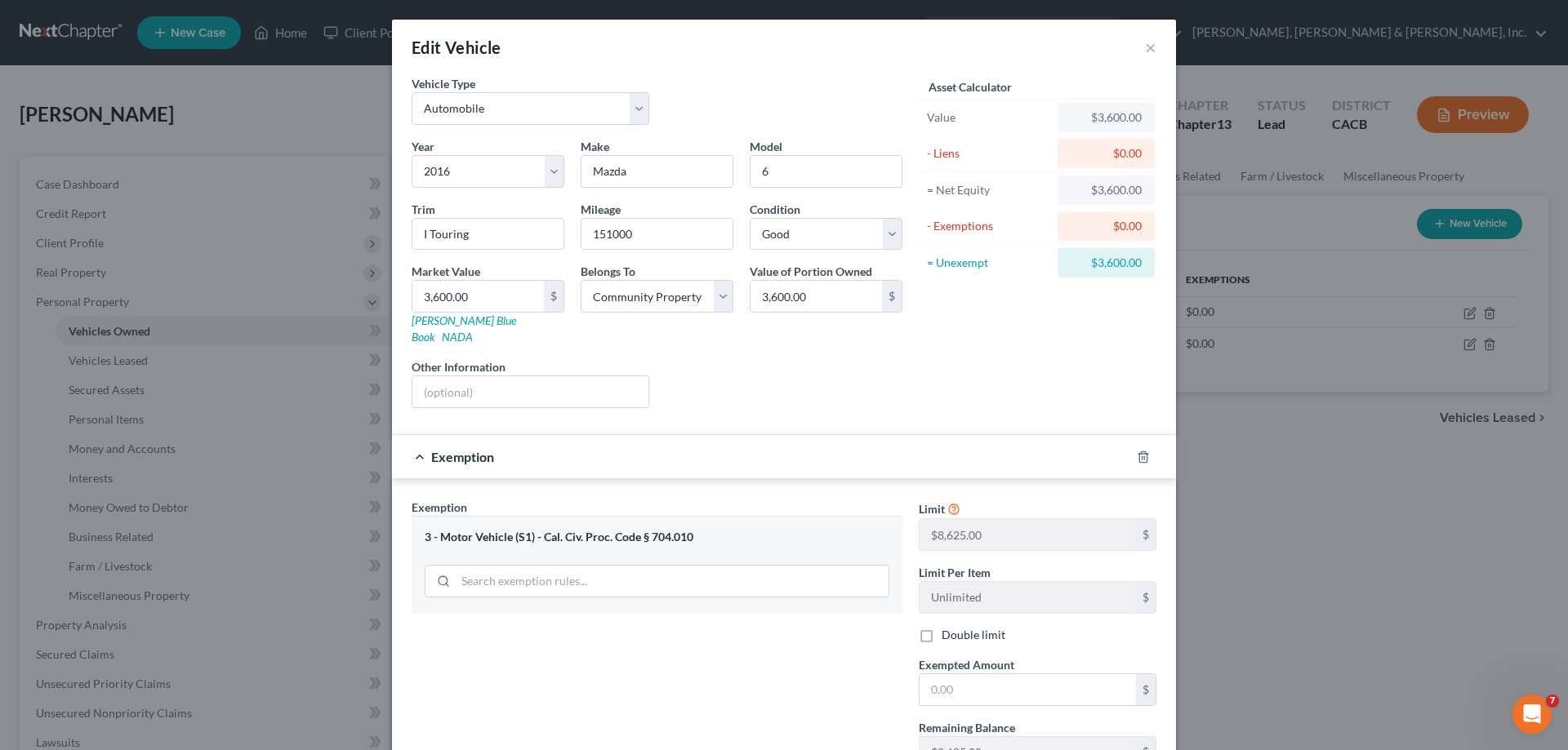
scroll to position [82, 0]
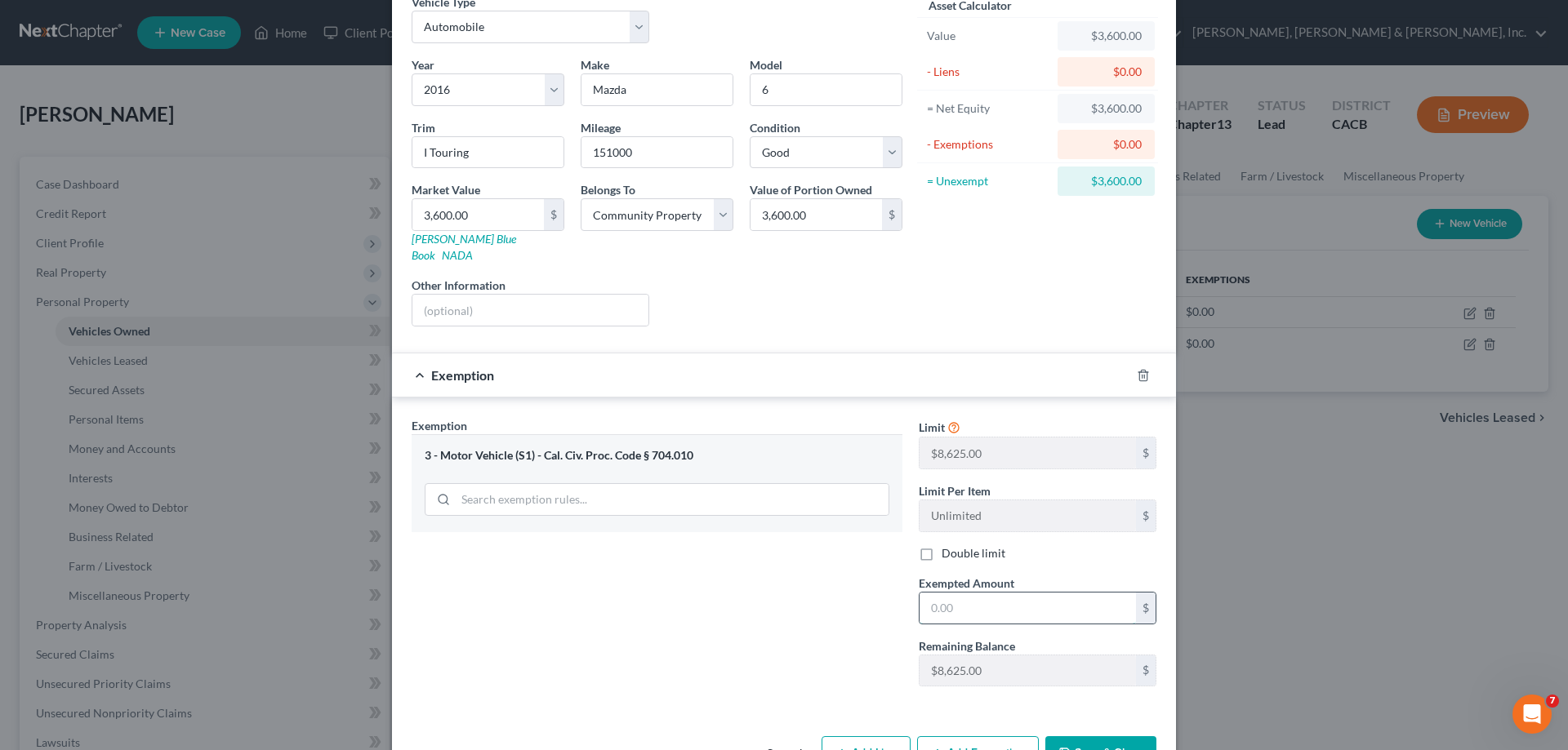
click at [961, 593] on input "text" at bounding box center [1027, 608] width 216 height 31
type input "3,600"
click at [1087, 738] on button "Save & Close" at bounding box center [1101, 754] width 111 height 34
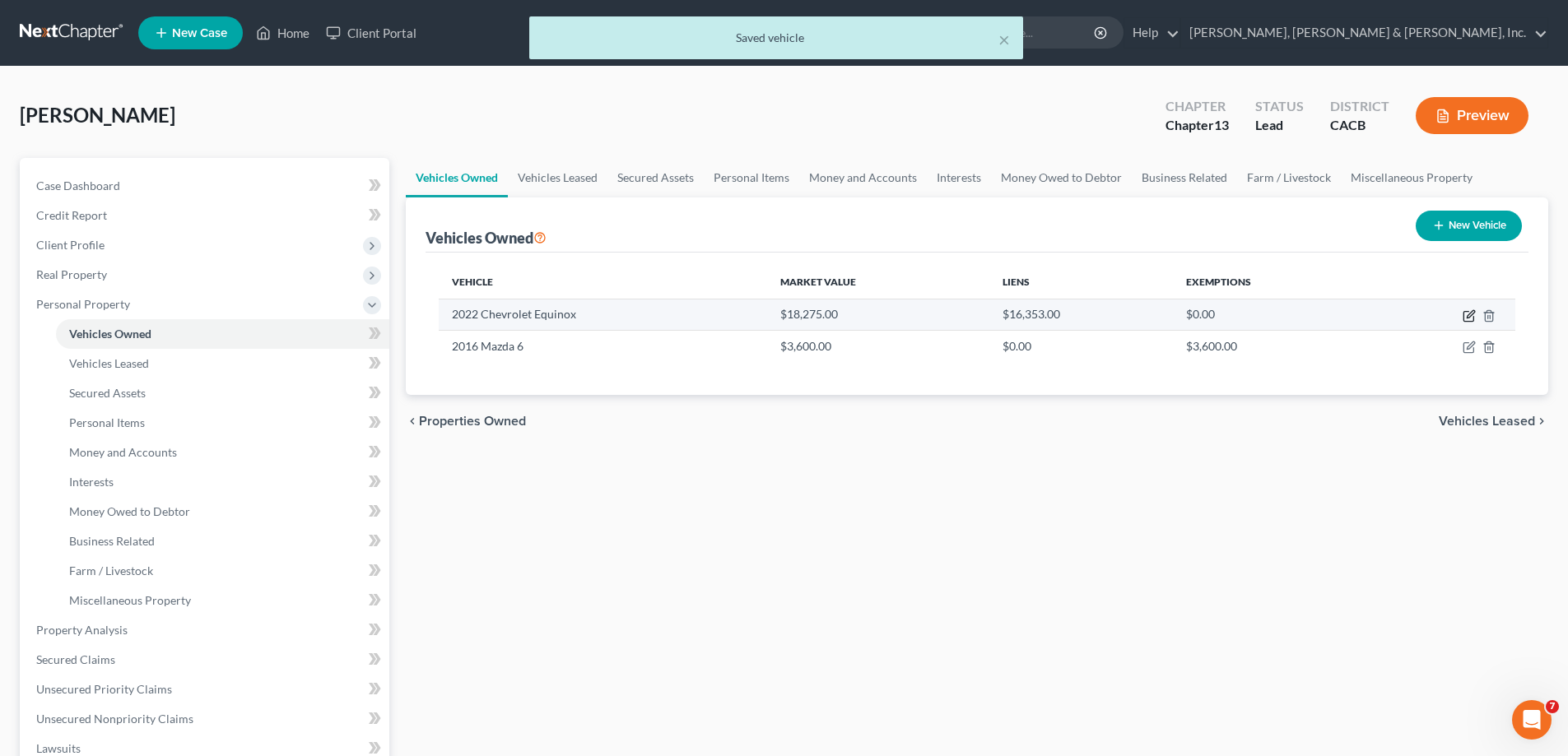
click at [1469, 312] on icon "button" at bounding box center [1470, 317] width 13 height 13
select select "0"
select select "4"
select select "0"
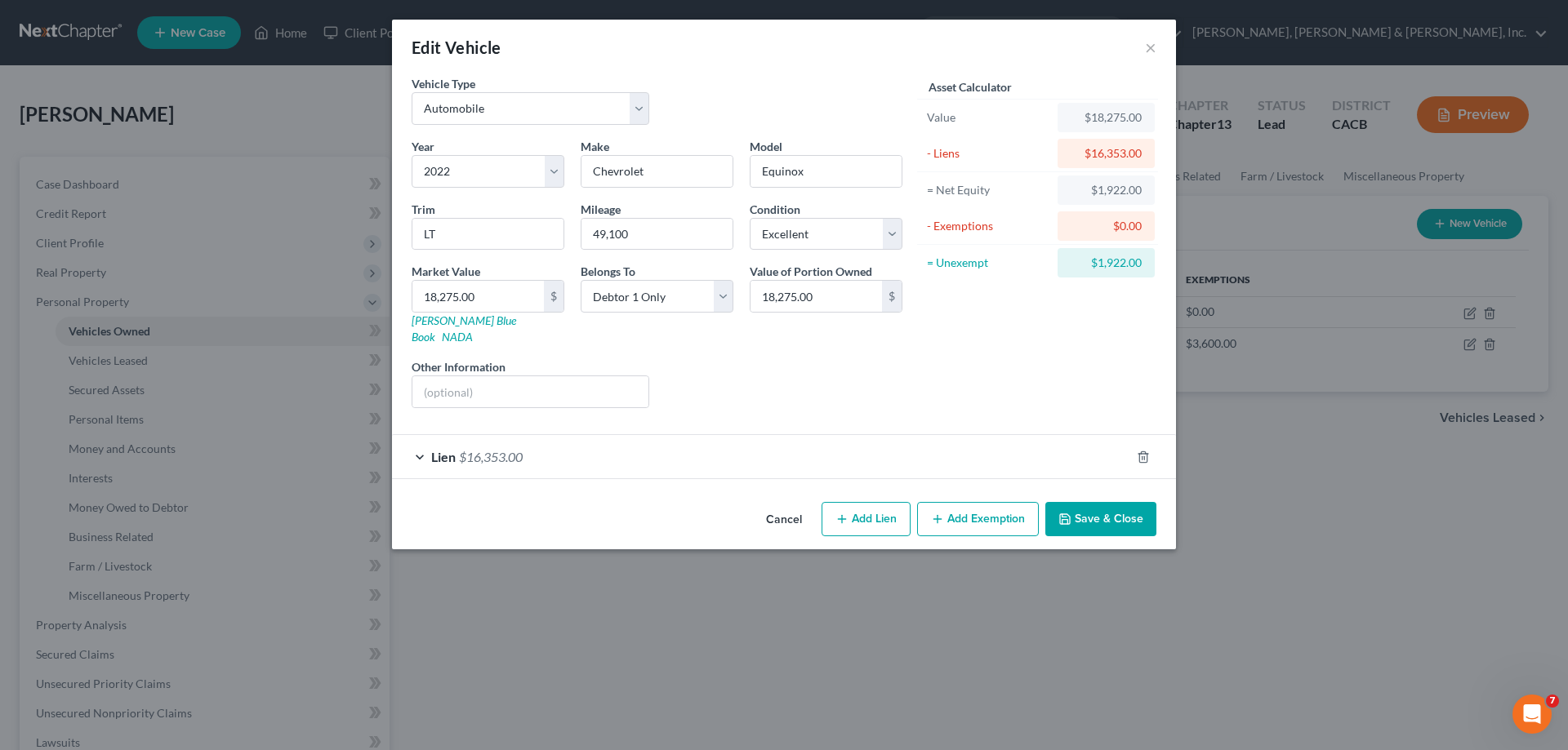
click at [962, 503] on button "Add Exemption" at bounding box center [978, 520] width 122 height 34
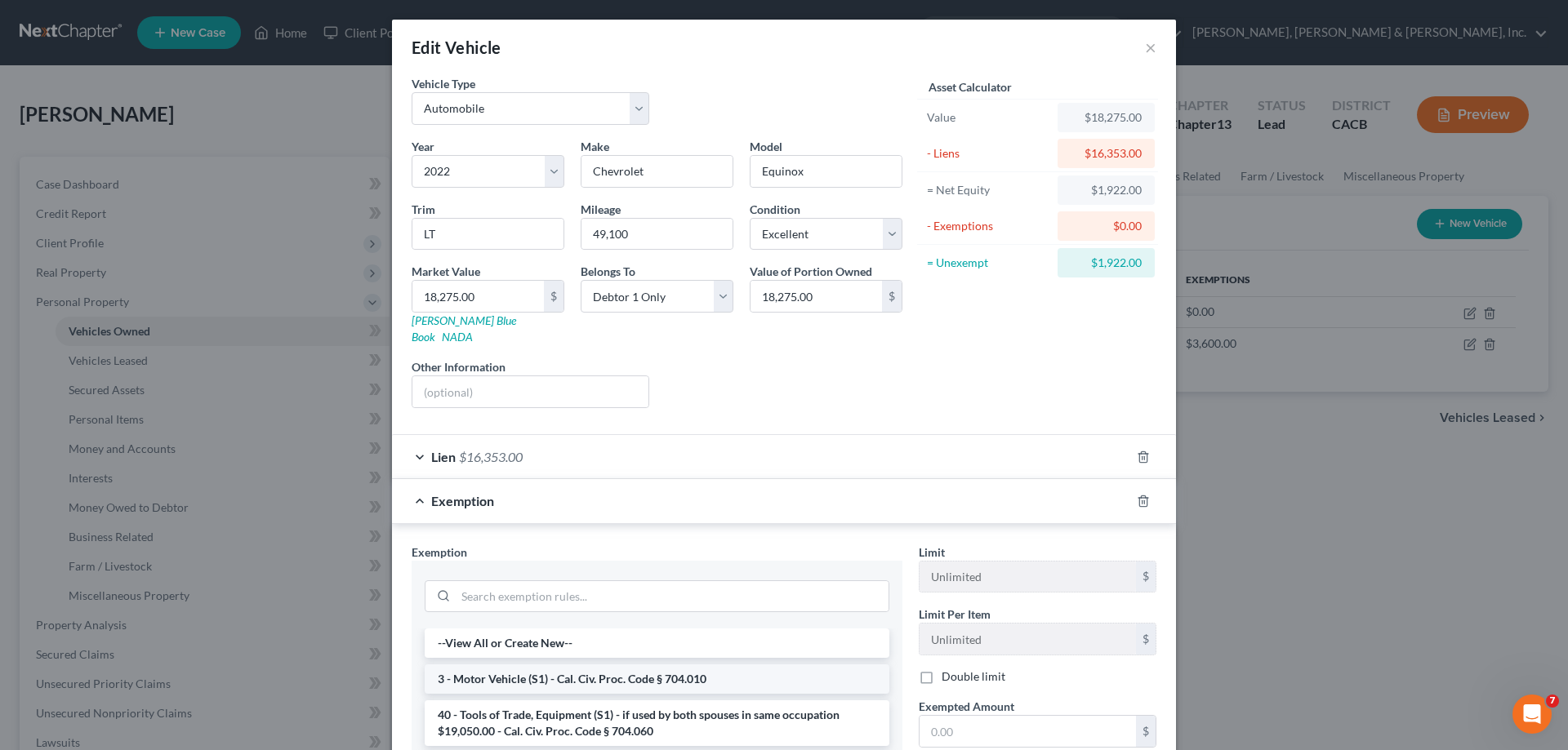
click at [600, 667] on li "3 - Motor Vehicle (S1) - Cal. Civ. Proc. Code § 704.010" at bounding box center [657, 679] width 465 height 30
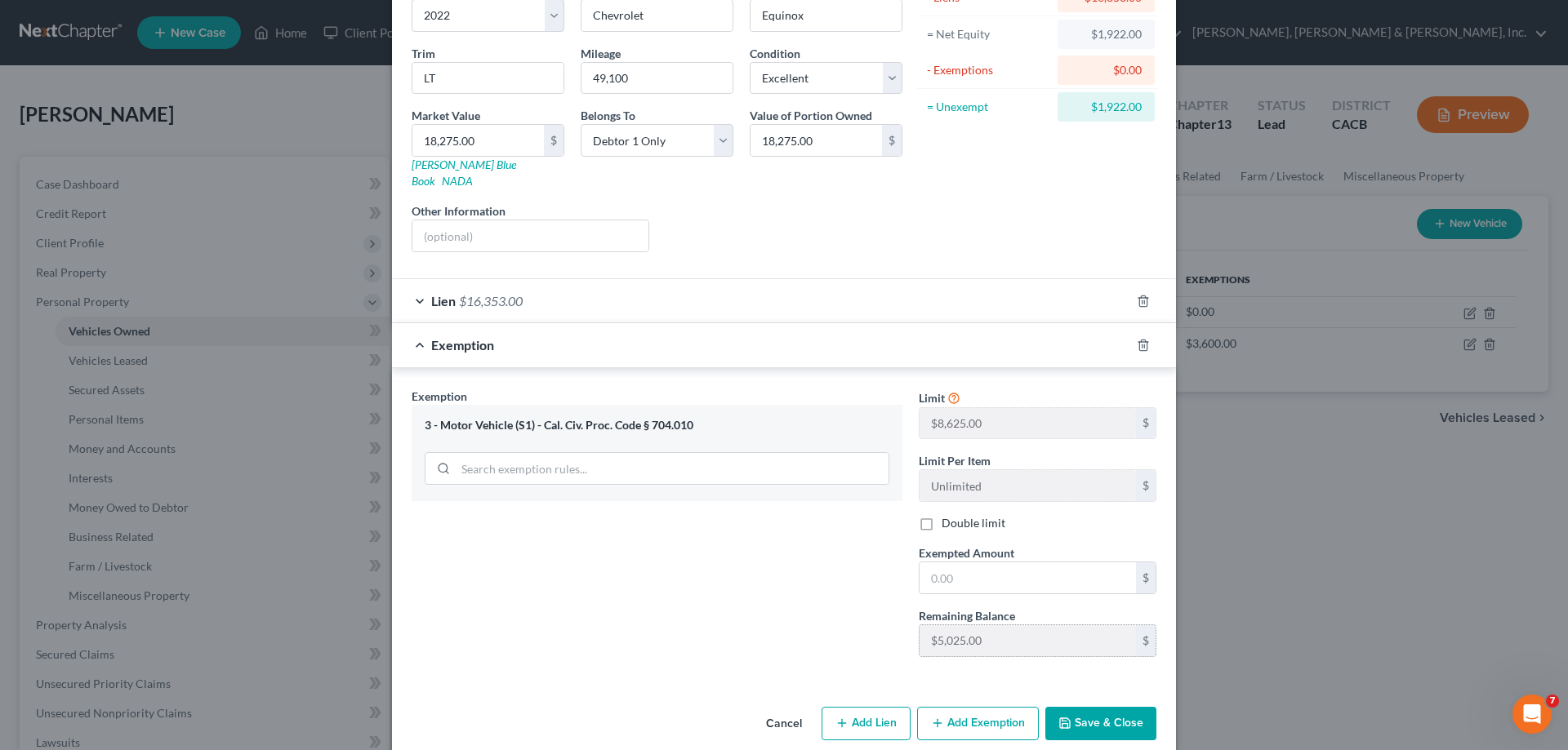
scroll to position [163, 0]
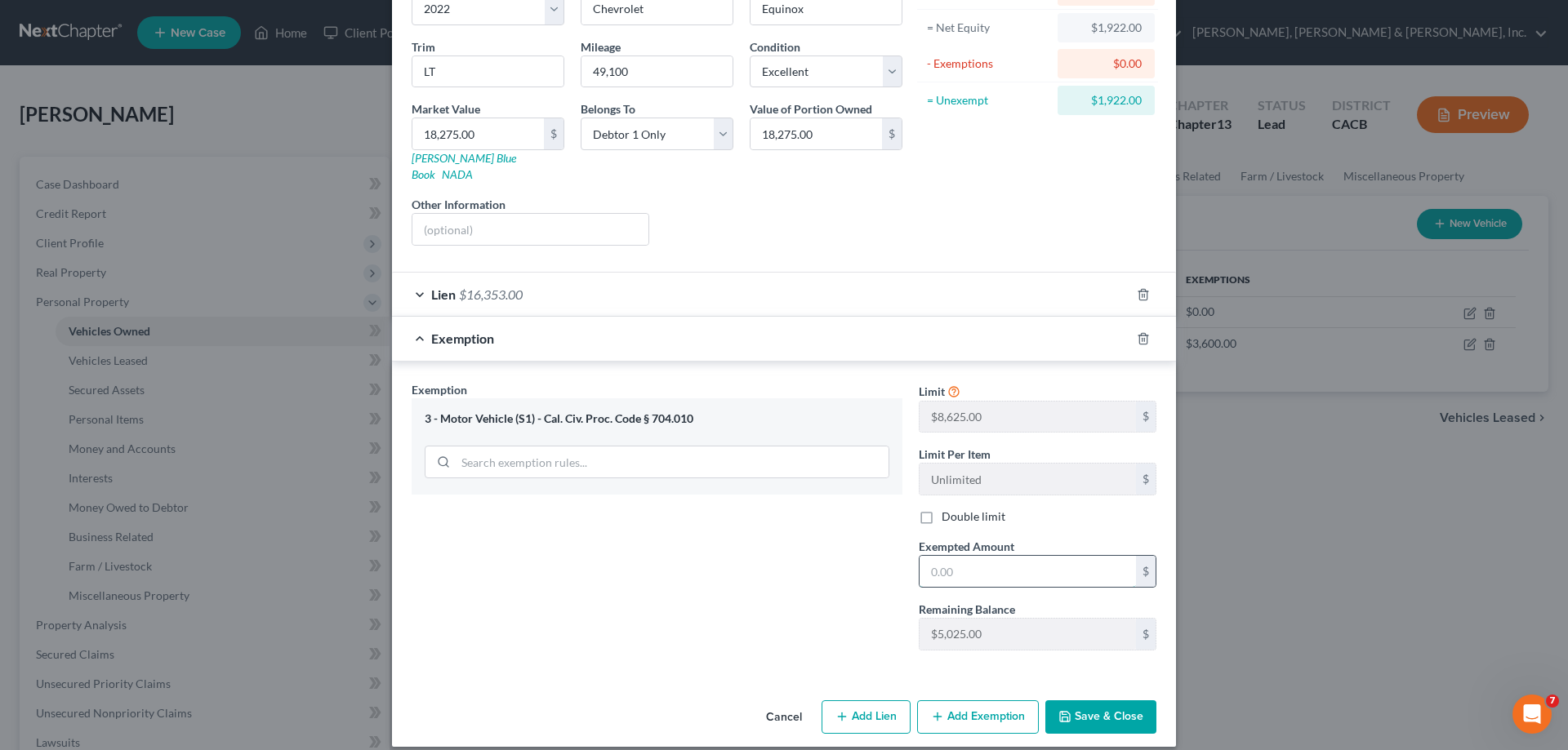
click at [945, 556] on input "text" at bounding box center [1027, 571] width 216 height 31
type input "5,025"
click at [1092, 701] on button "Save & Close" at bounding box center [1101, 718] width 111 height 34
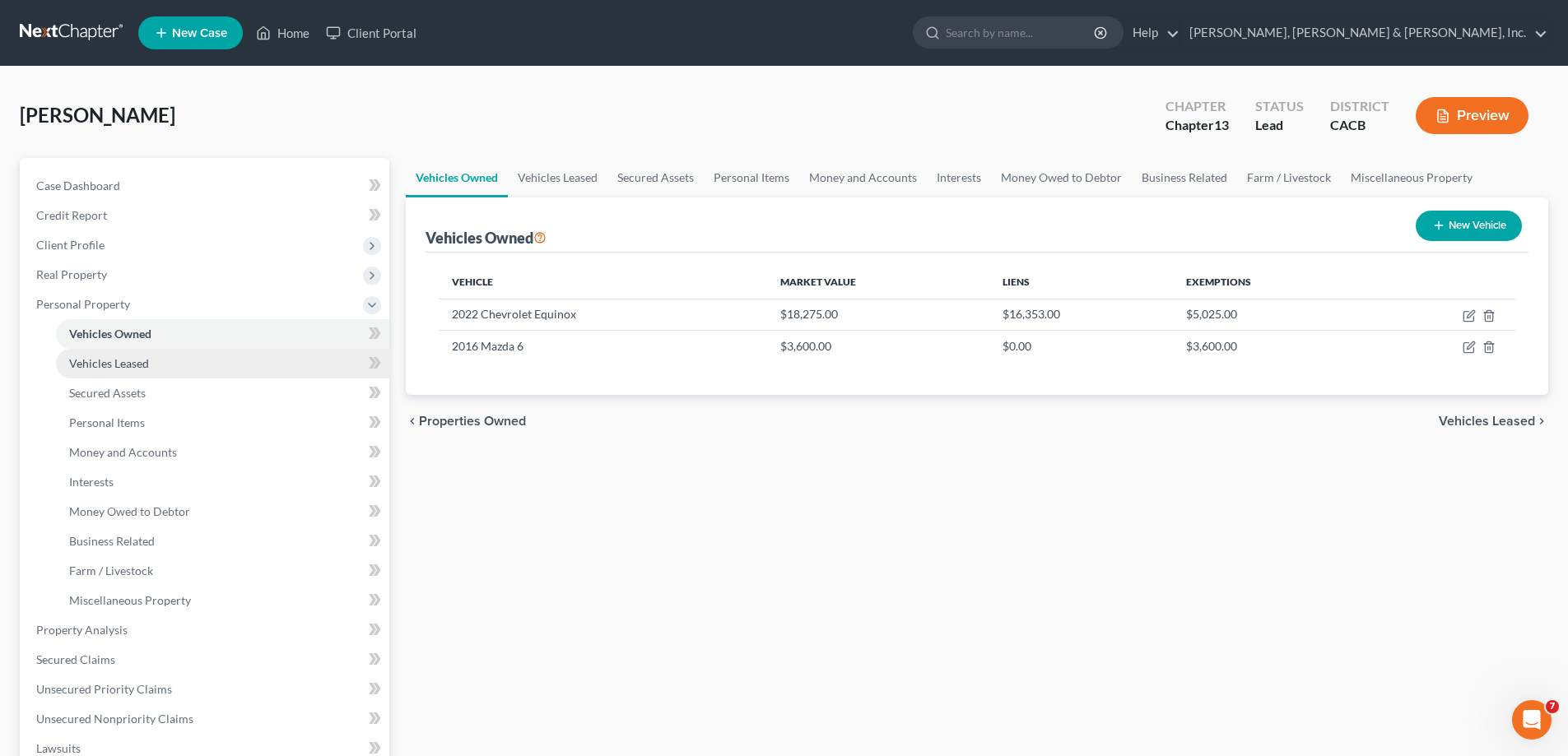
click at [147, 361] on span "Vehicles Leased" at bounding box center [108, 363] width 80 height 14
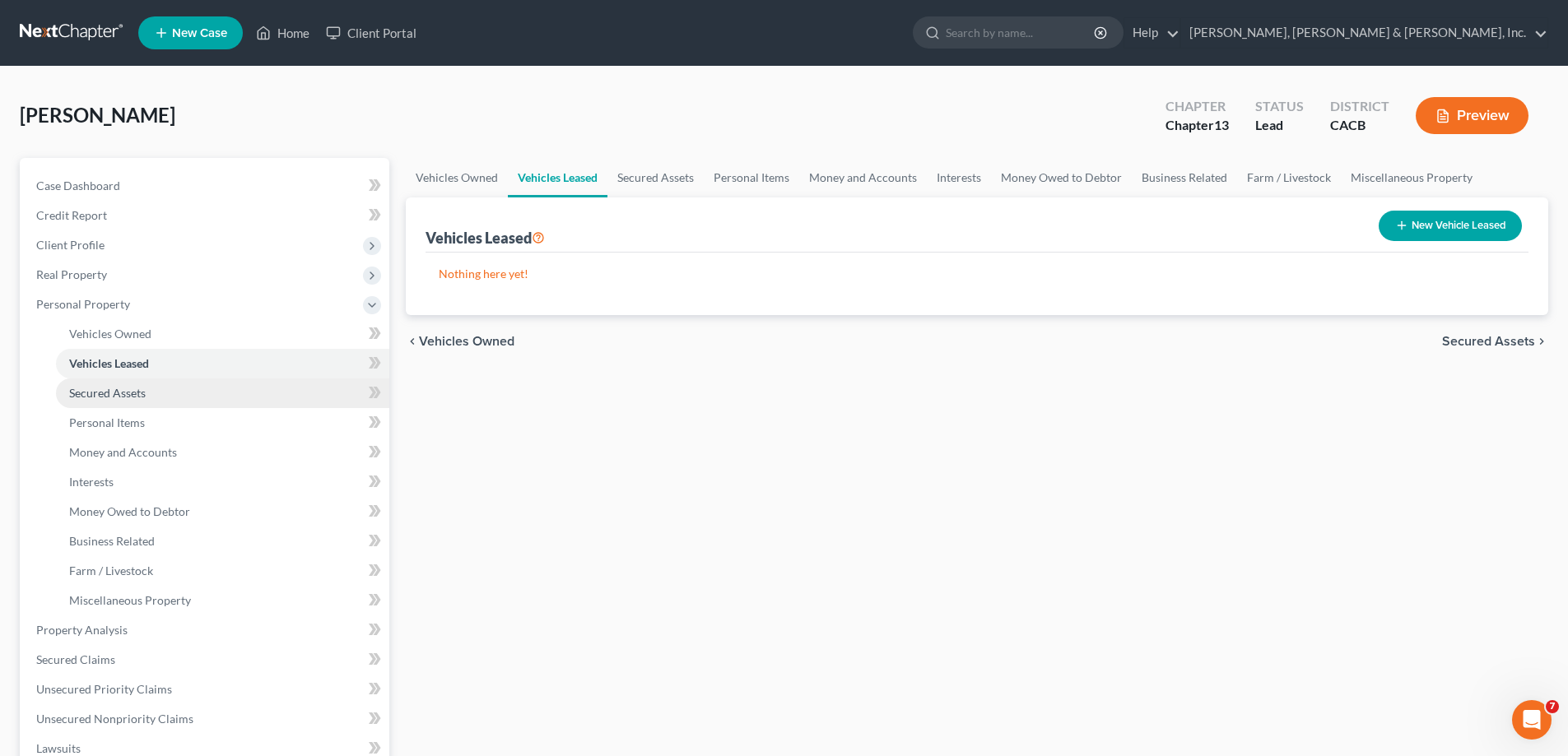
click at [134, 397] on span "Secured Assets" at bounding box center [107, 392] width 77 height 14
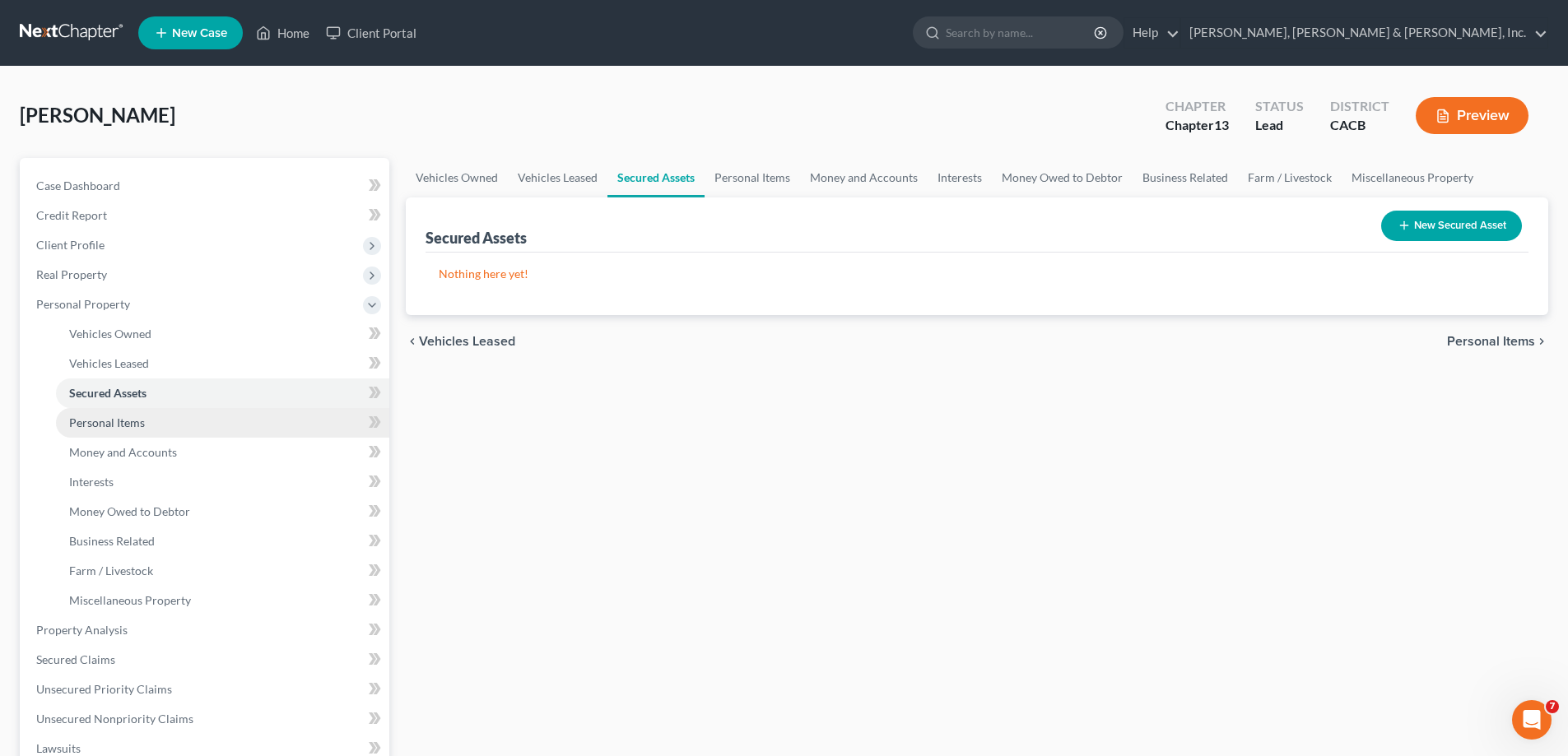
click at [143, 427] on span "Personal Items" at bounding box center [107, 422] width 76 height 14
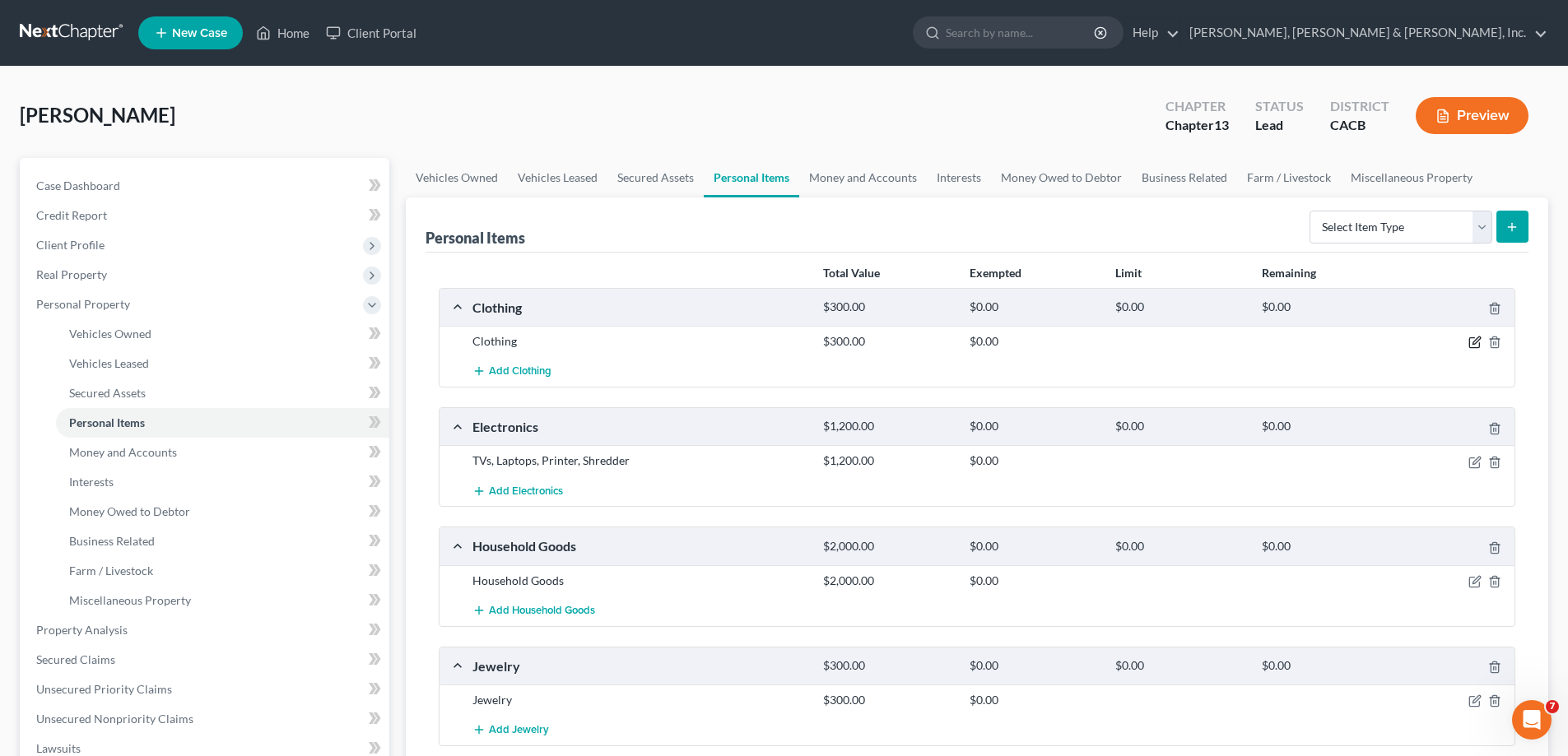
click at [1473, 339] on icon "button" at bounding box center [1474, 343] width 10 height 10
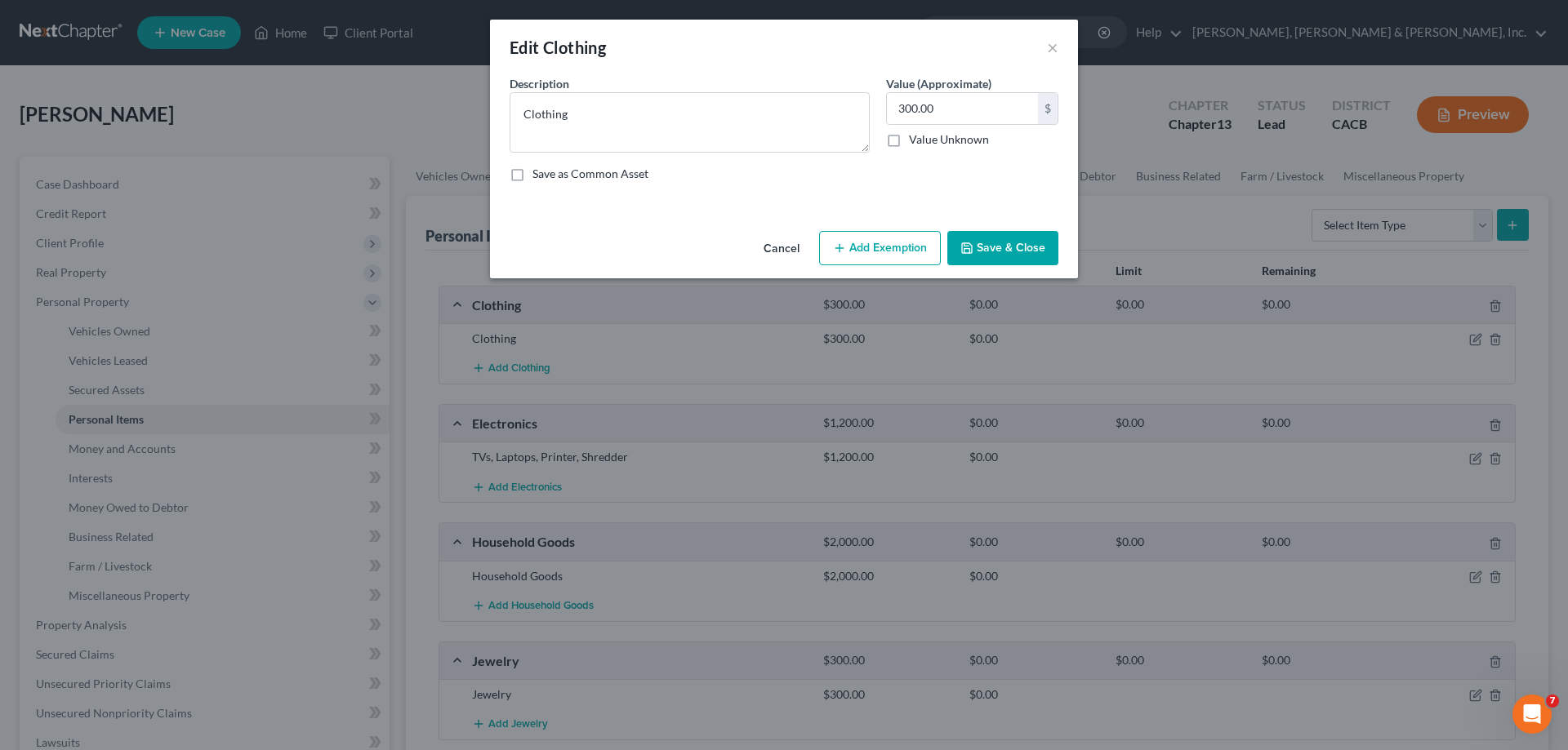
click at [906, 247] on button "Add Exemption" at bounding box center [880, 248] width 122 height 34
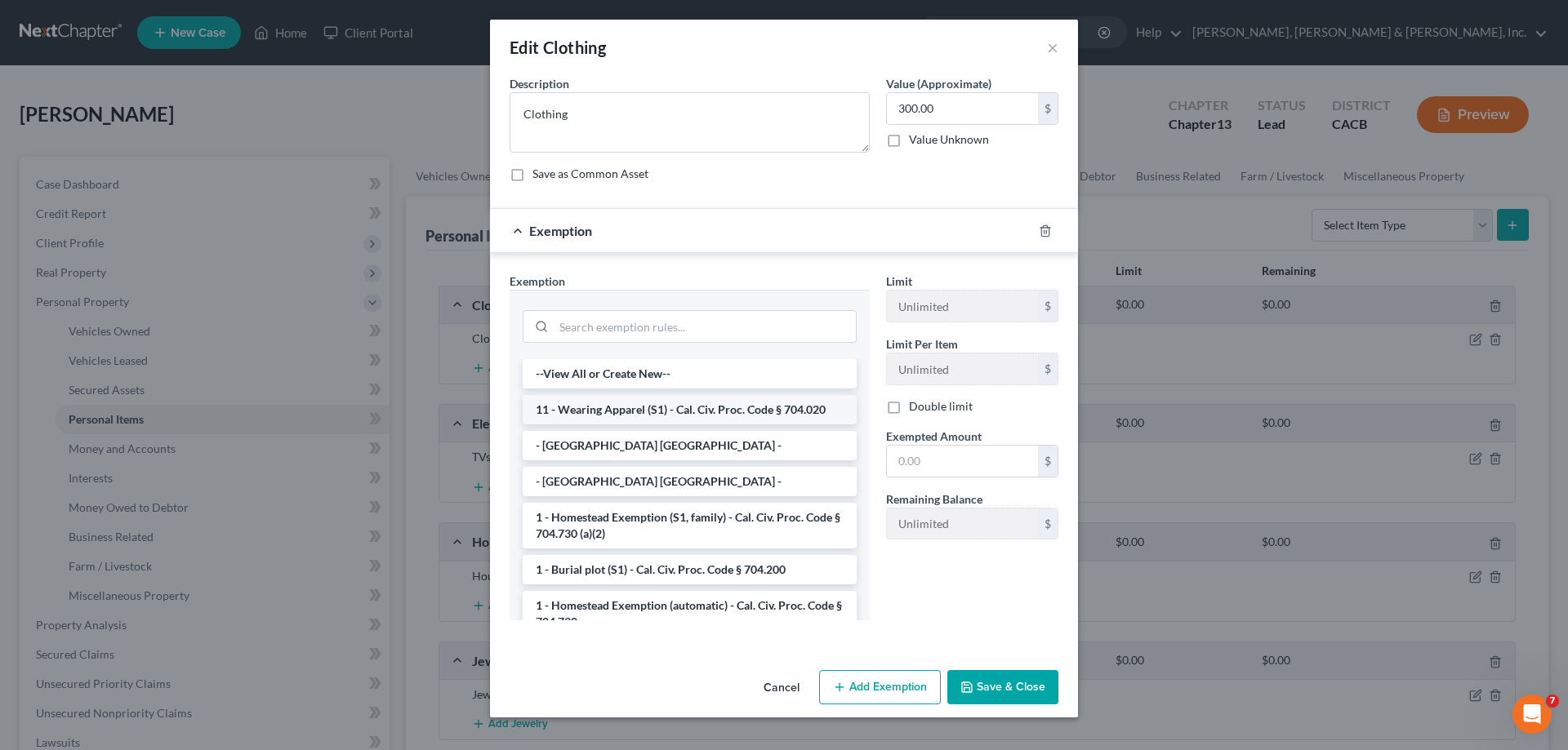
click at [770, 411] on li "11 - Wearing Apparel (S1) - Cal. Civ. Proc. Code § 704.020" at bounding box center [689, 409] width 334 height 30
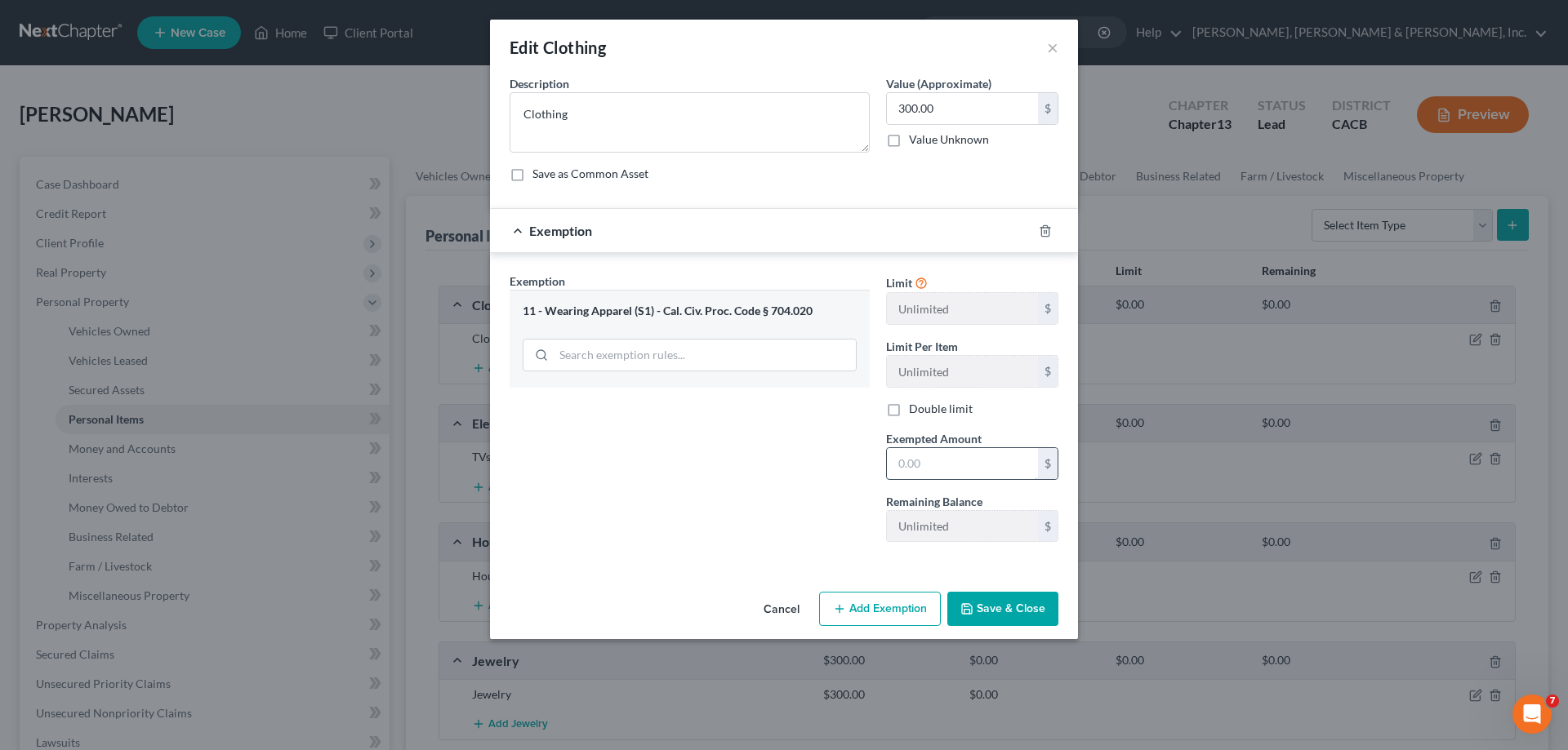
click at [912, 464] on input "text" at bounding box center [963, 464] width 151 height 31
type input "300"
click at [1008, 616] on button "Save & Close" at bounding box center [1002, 609] width 111 height 34
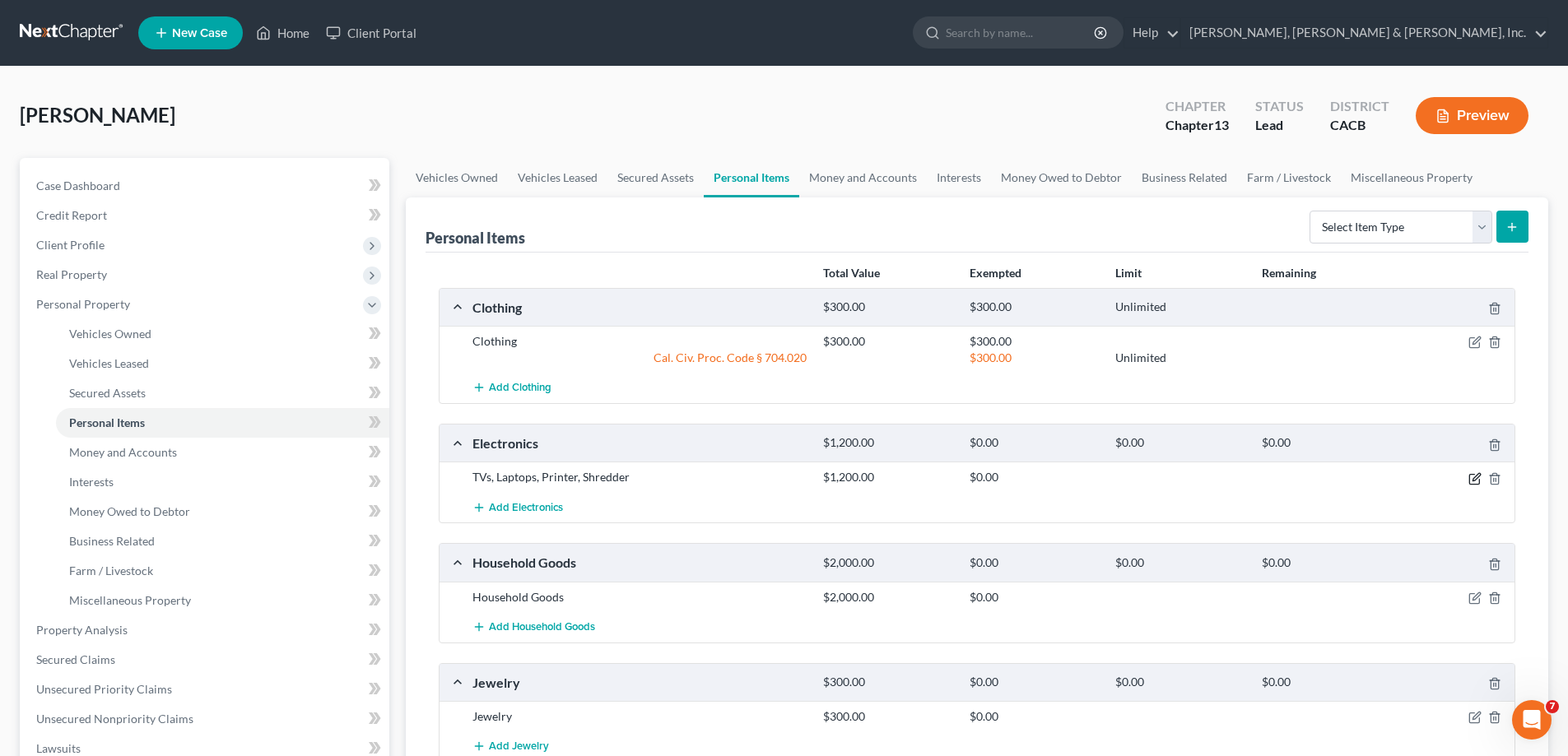
click at [1474, 480] on icon "button" at bounding box center [1477, 477] width 8 height 8
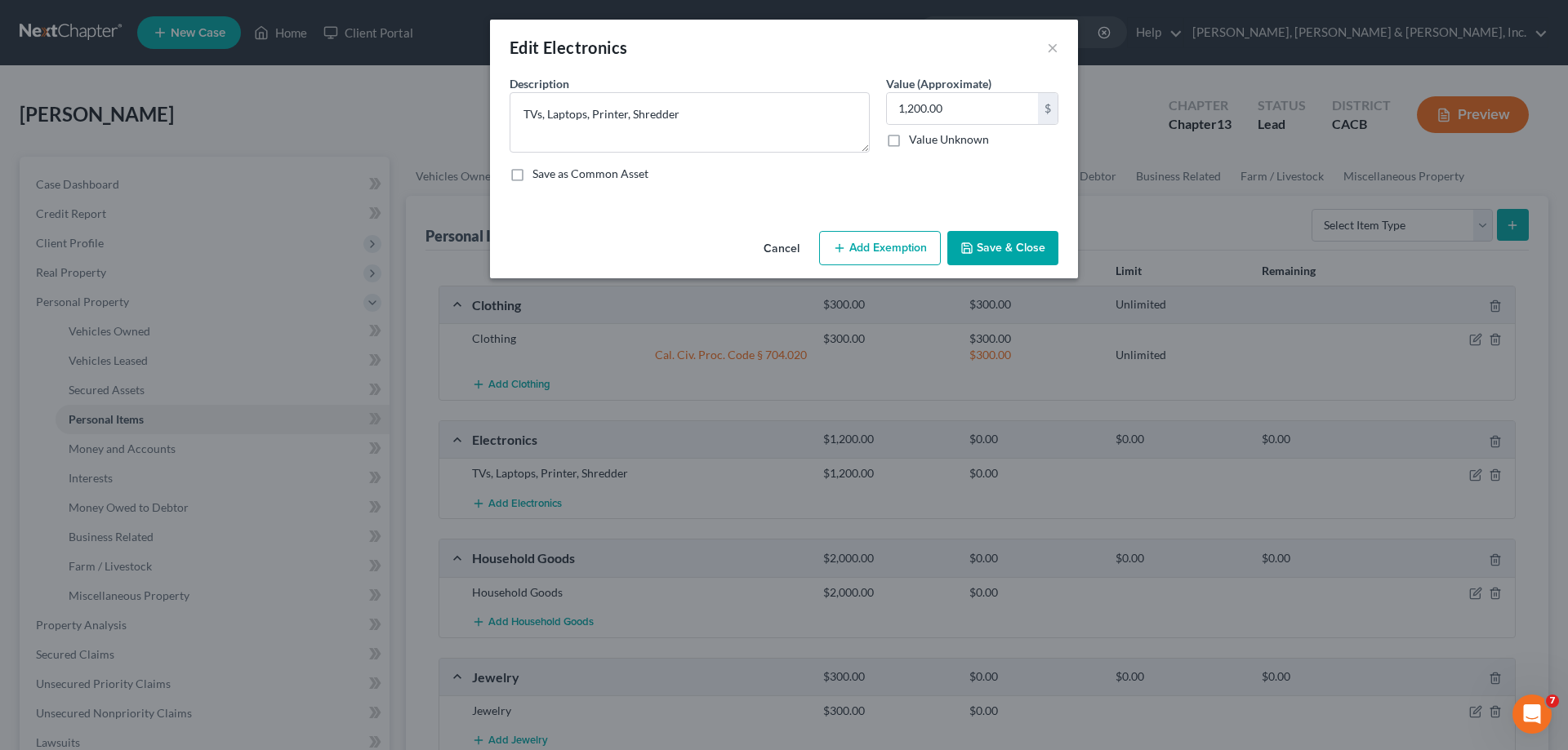
click at [907, 249] on button "Add Exemption" at bounding box center [880, 248] width 122 height 34
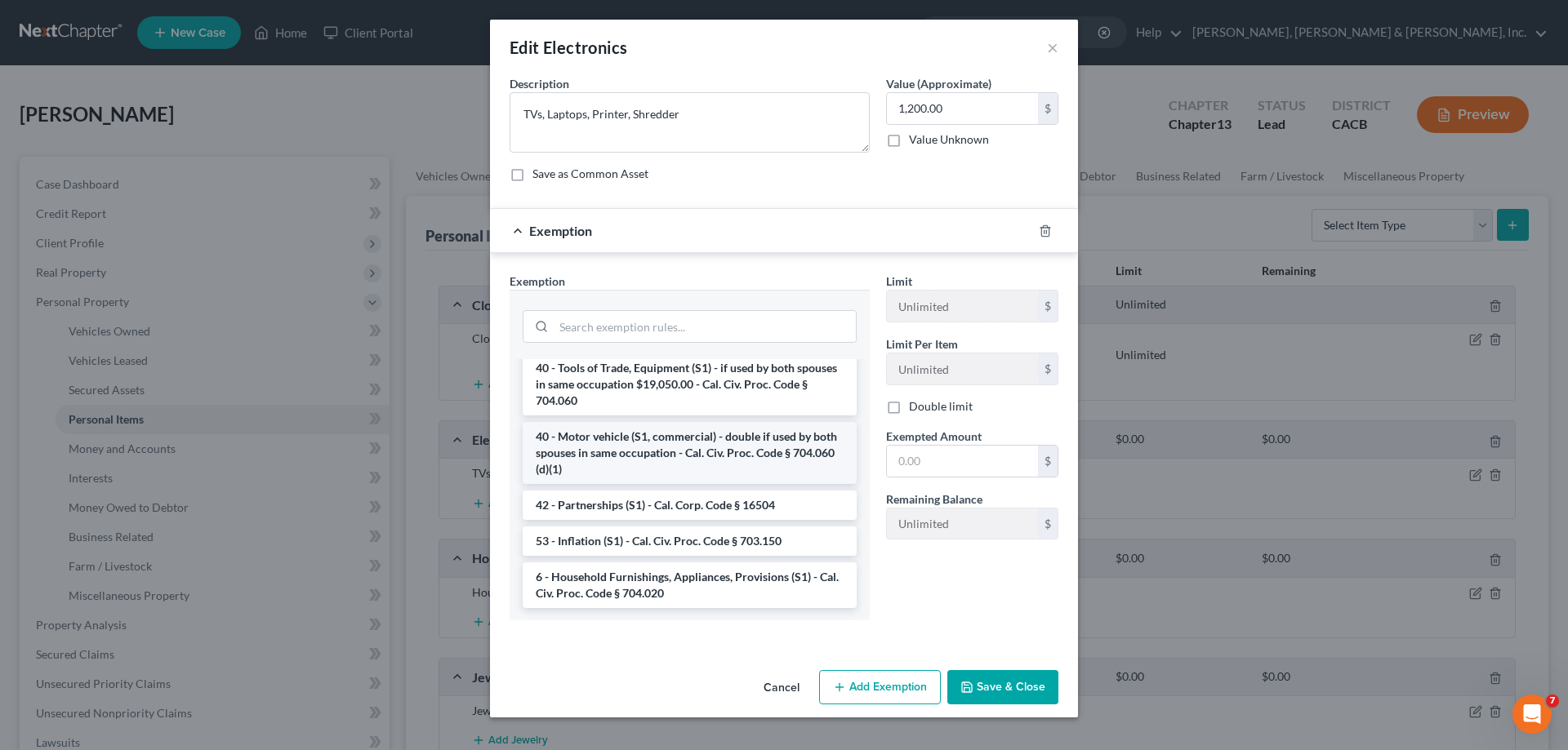
scroll to position [2378, 0]
click at [627, 582] on li "6 - Household Furnishings, Appliances, Provisions (S1) - Cal. Civ. Proc. Code §…" at bounding box center [689, 584] width 334 height 46
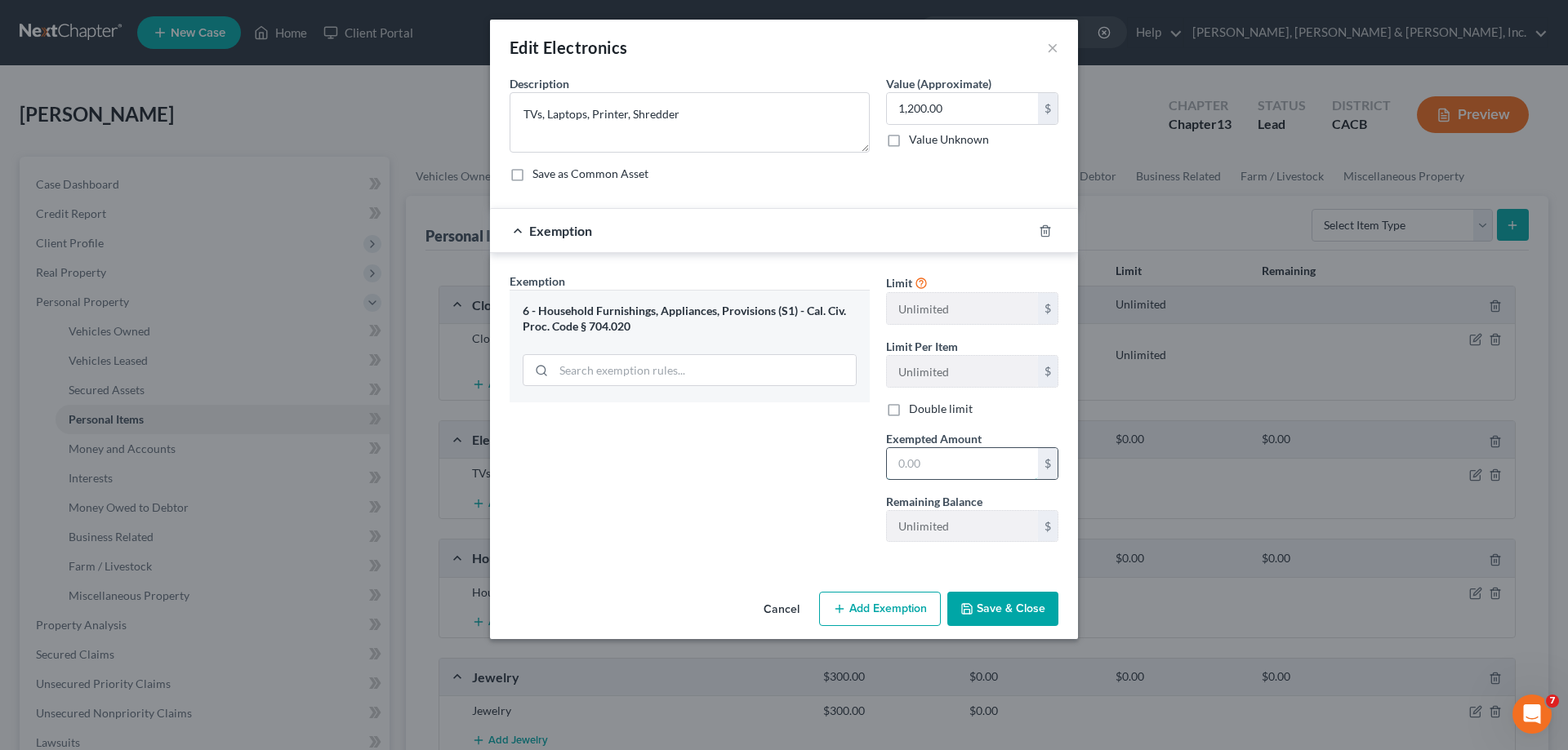
click at [917, 466] on input "text" at bounding box center [963, 464] width 151 height 31
type input "1,200"
click at [981, 610] on button "Save & Close" at bounding box center [1002, 609] width 111 height 34
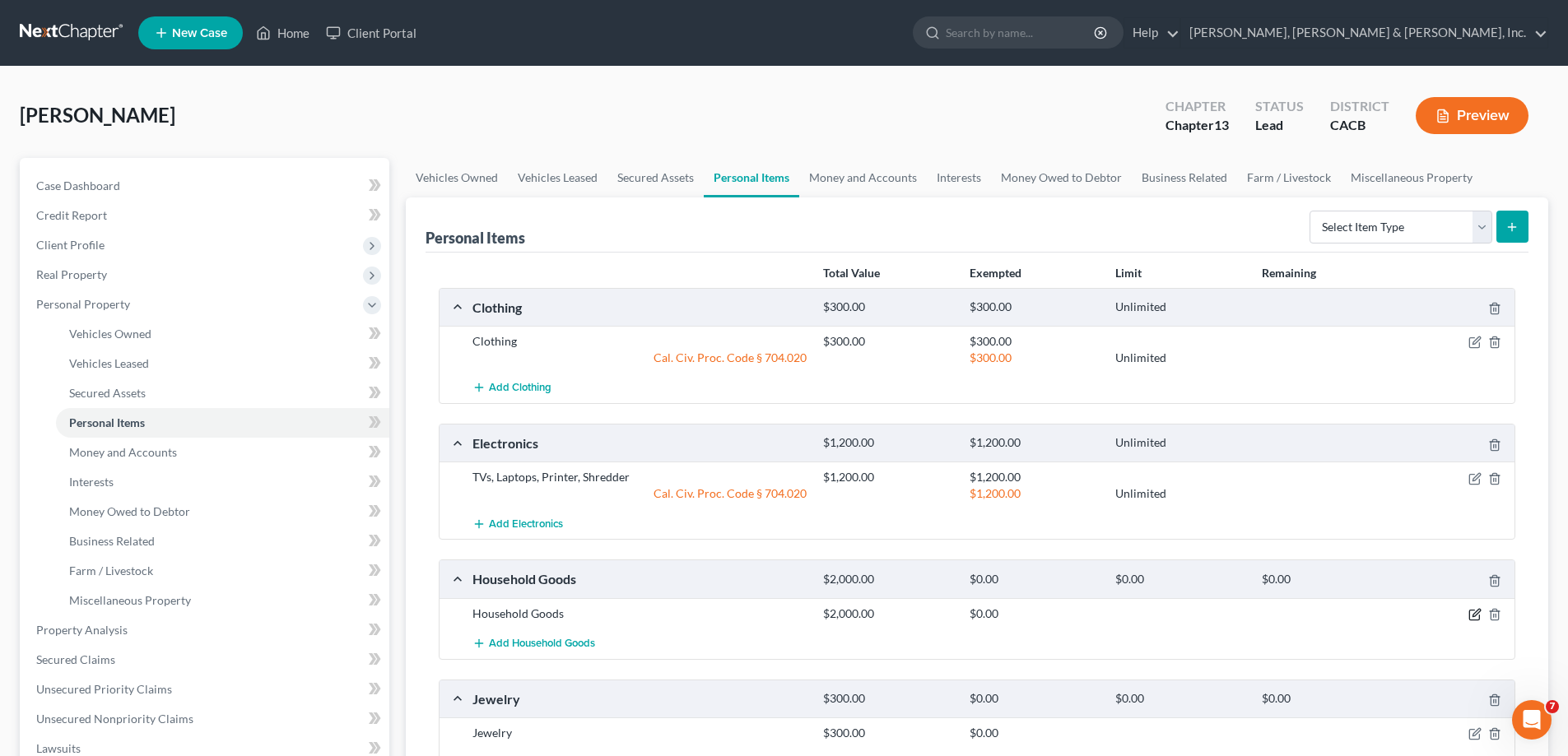
click at [1473, 616] on icon "button" at bounding box center [1476, 615] width 13 height 13
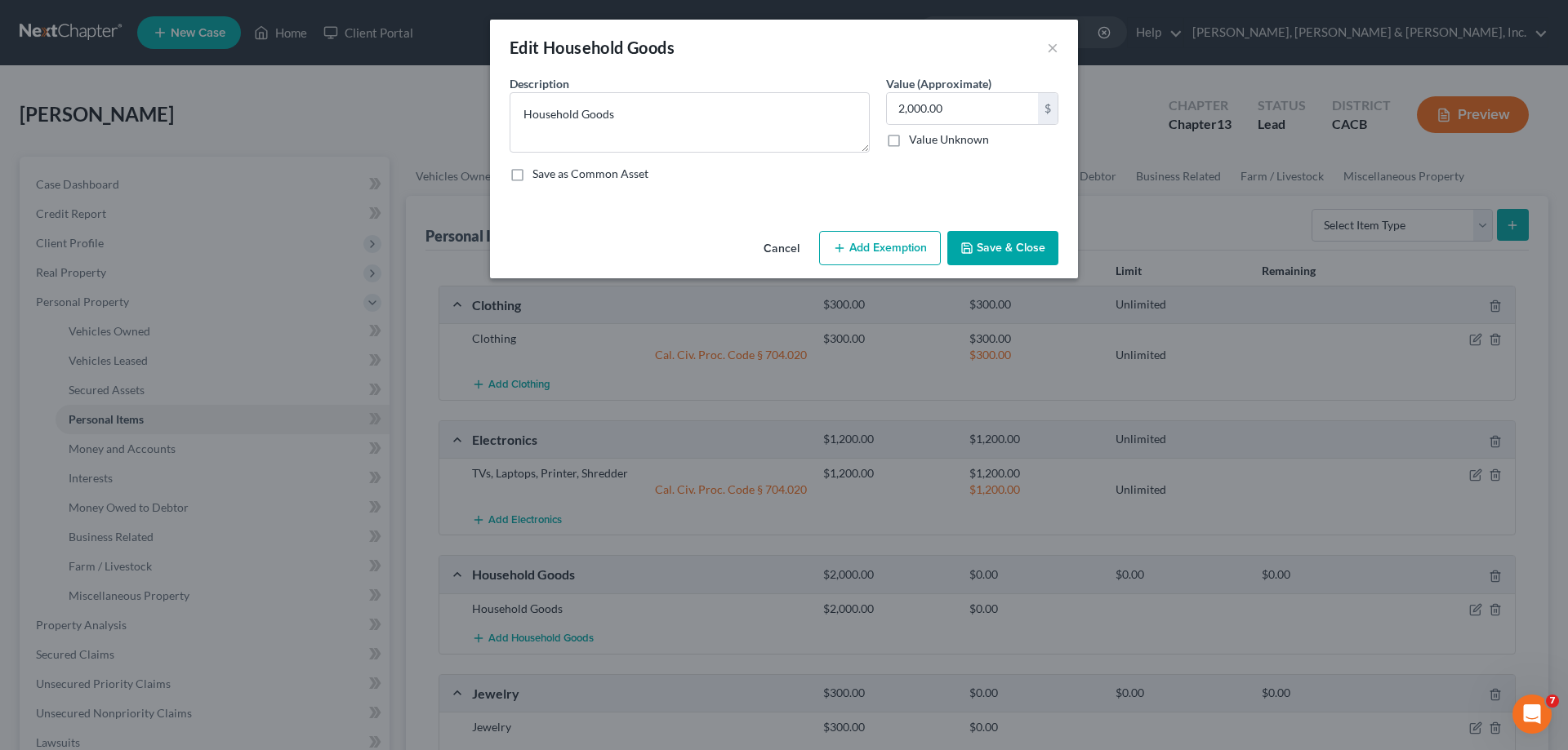
click at [881, 252] on button "Add Exemption" at bounding box center [880, 248] width 122 height 34
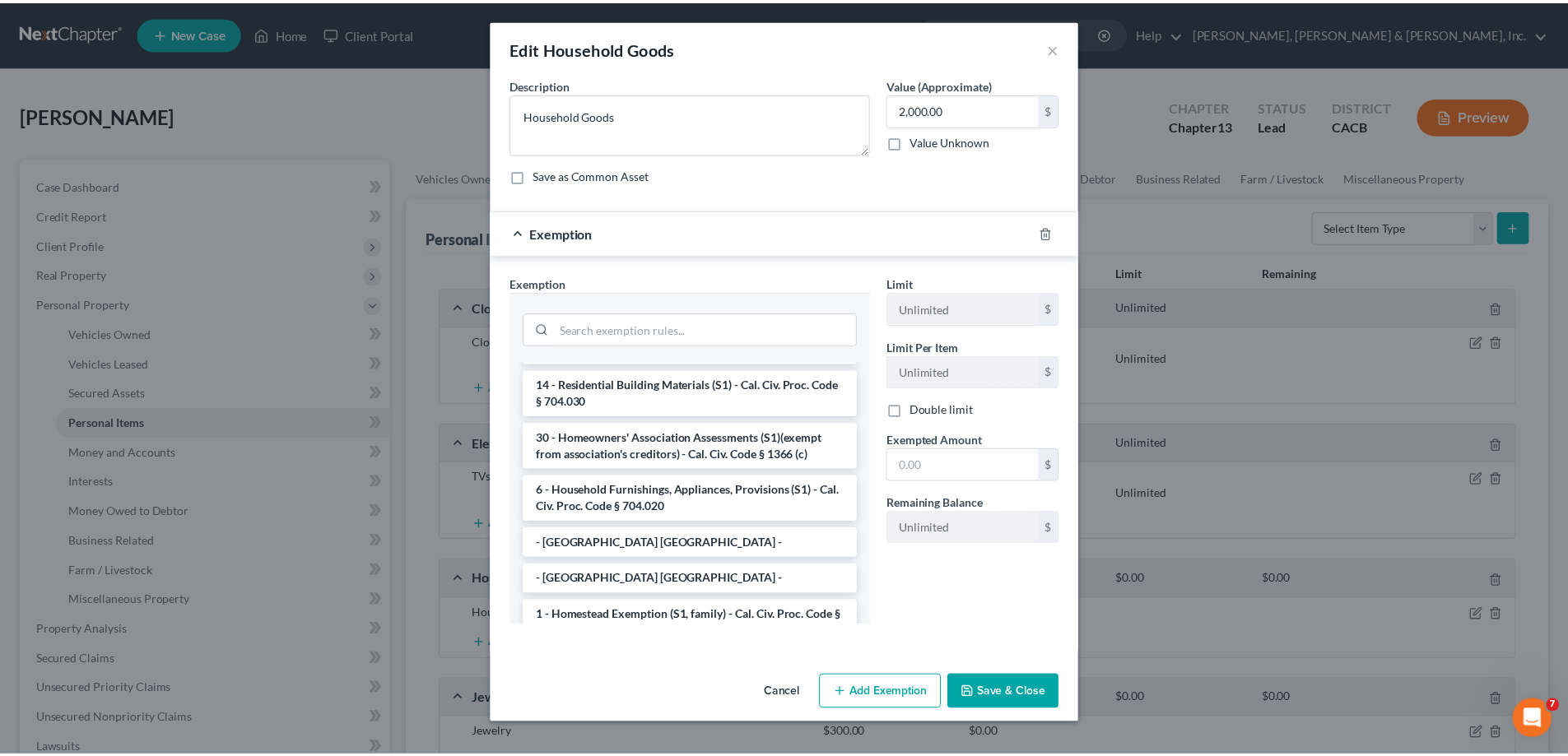
scroll to position [0, 0]
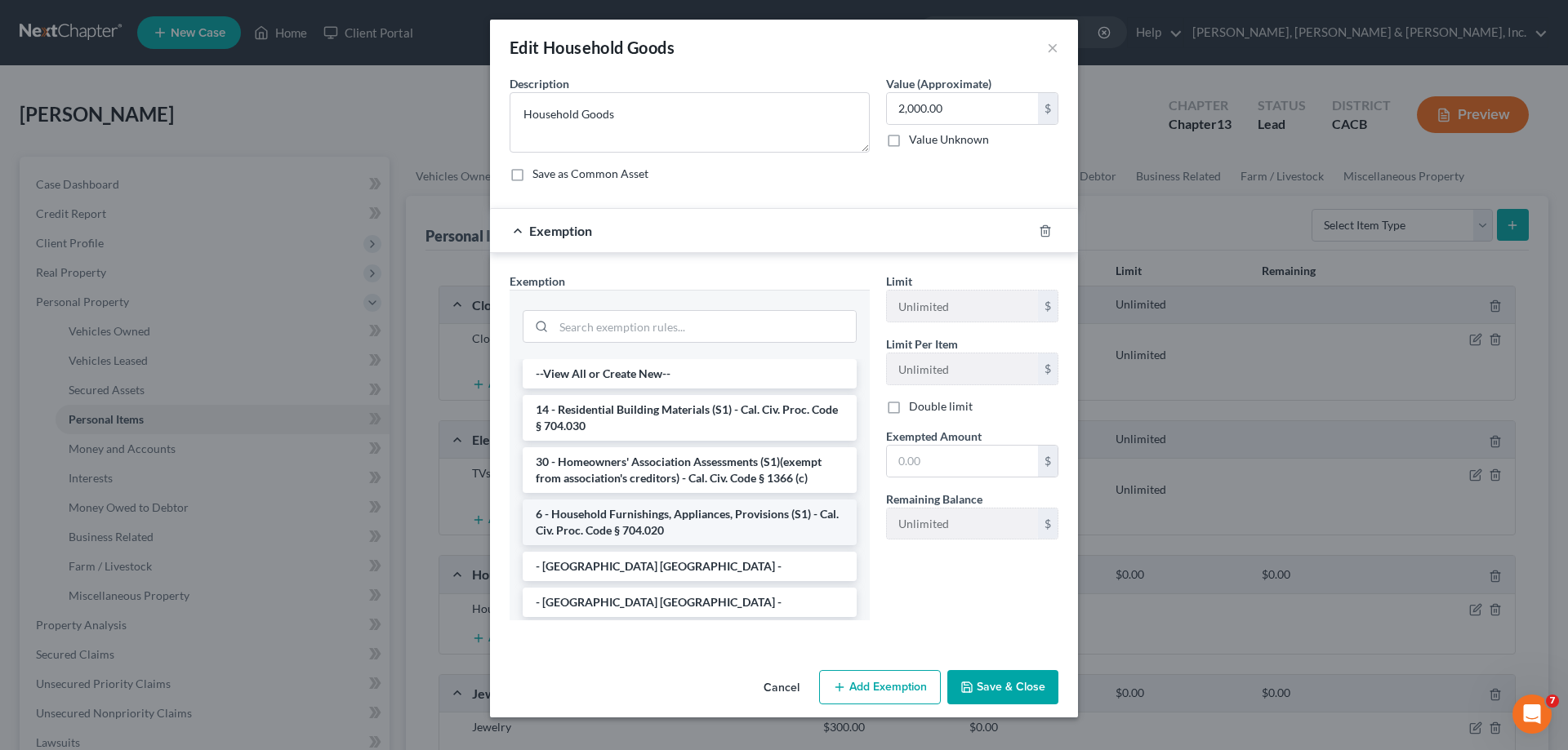
click at [669, 522] on li "6 - Household Furnishings, Appliances, Provisions (S1) - Cal. Civ. Proc. Code §…" at bounding box center [689, 523] width 334 height 46
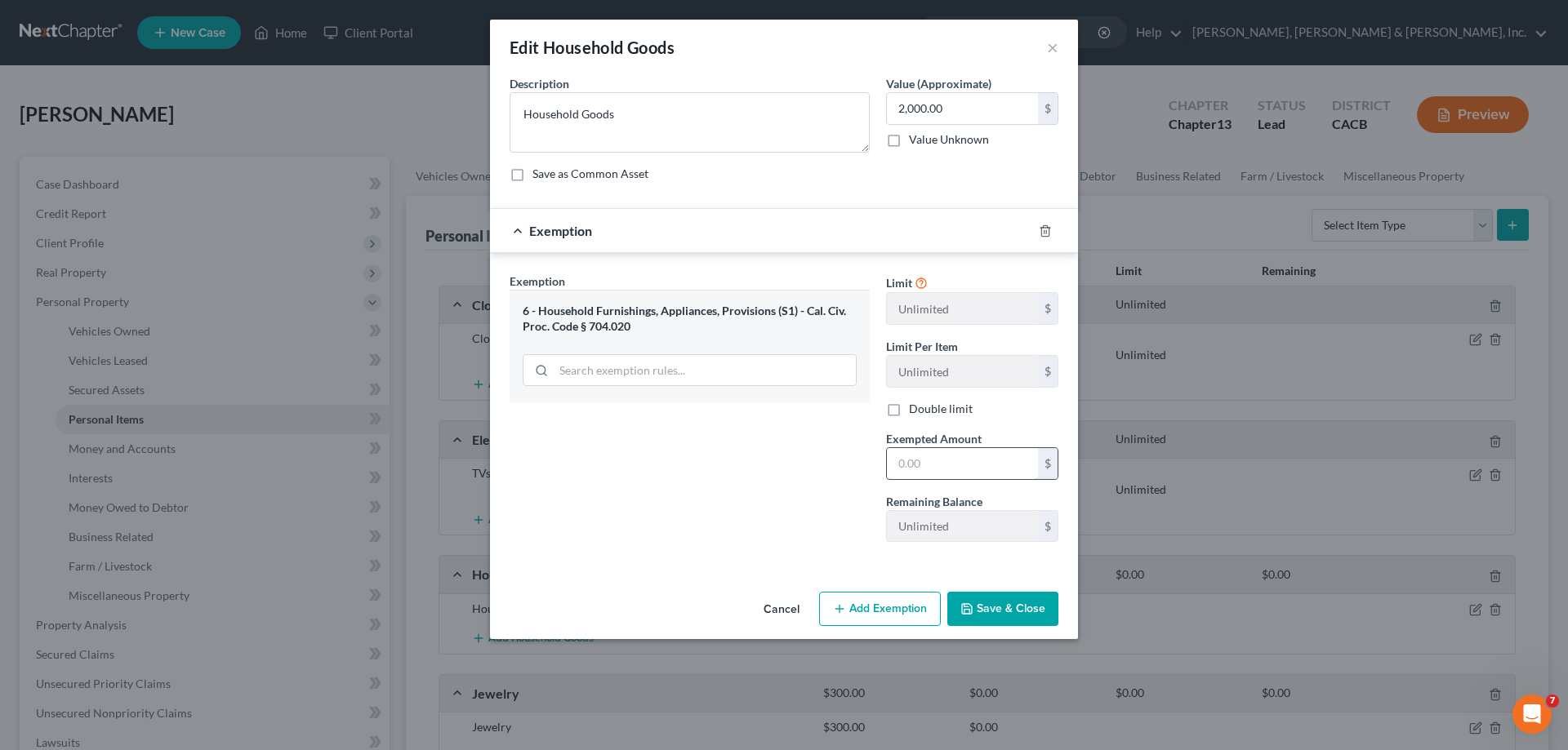
click at [923, 459] on input "text" at bounding box center [963, 464] width 151 height 31
type input "2,000"
click at [1001, 611] on button "Save & Close" at bounding box center [1002, 609] width 111 height 34
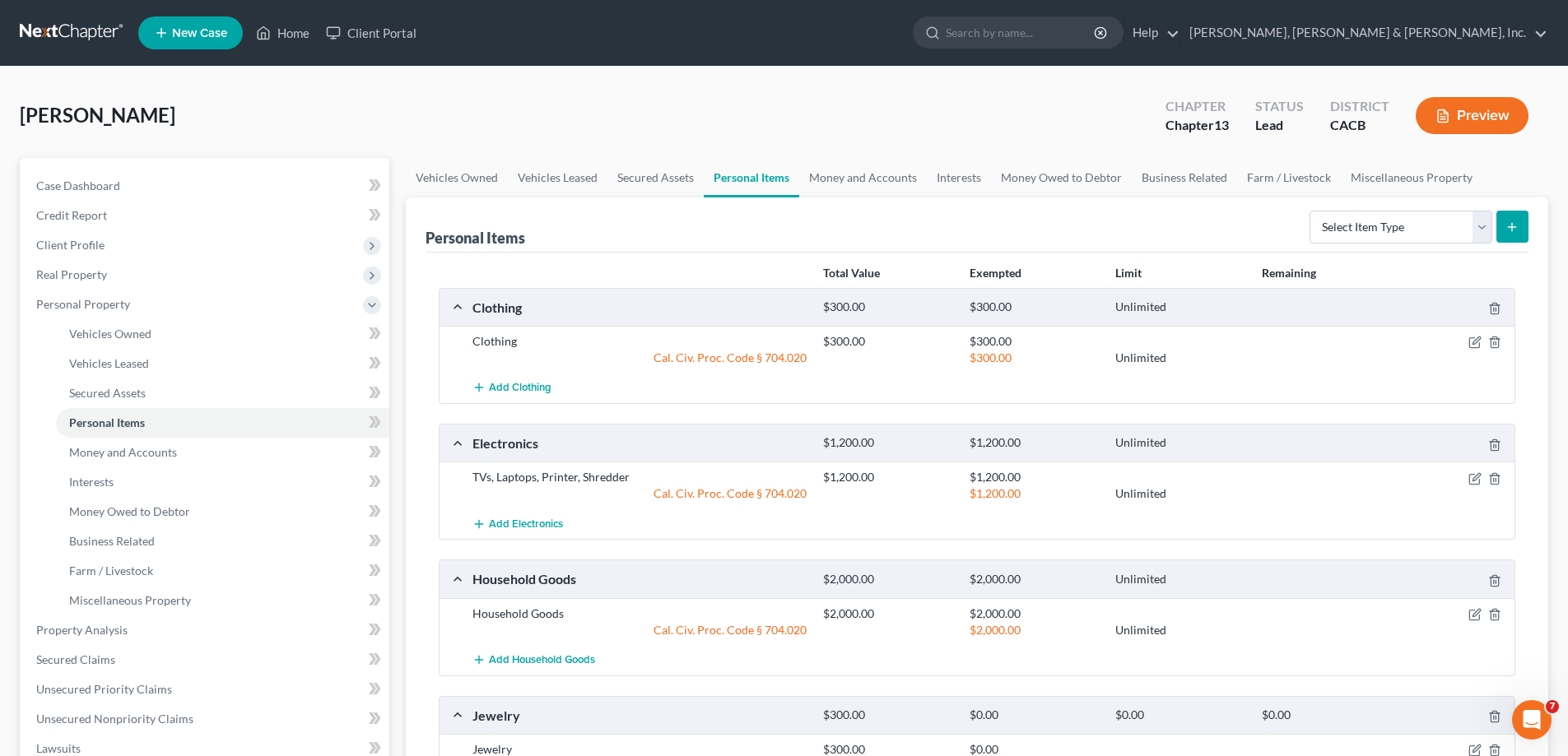
scroll to position [165, 0]
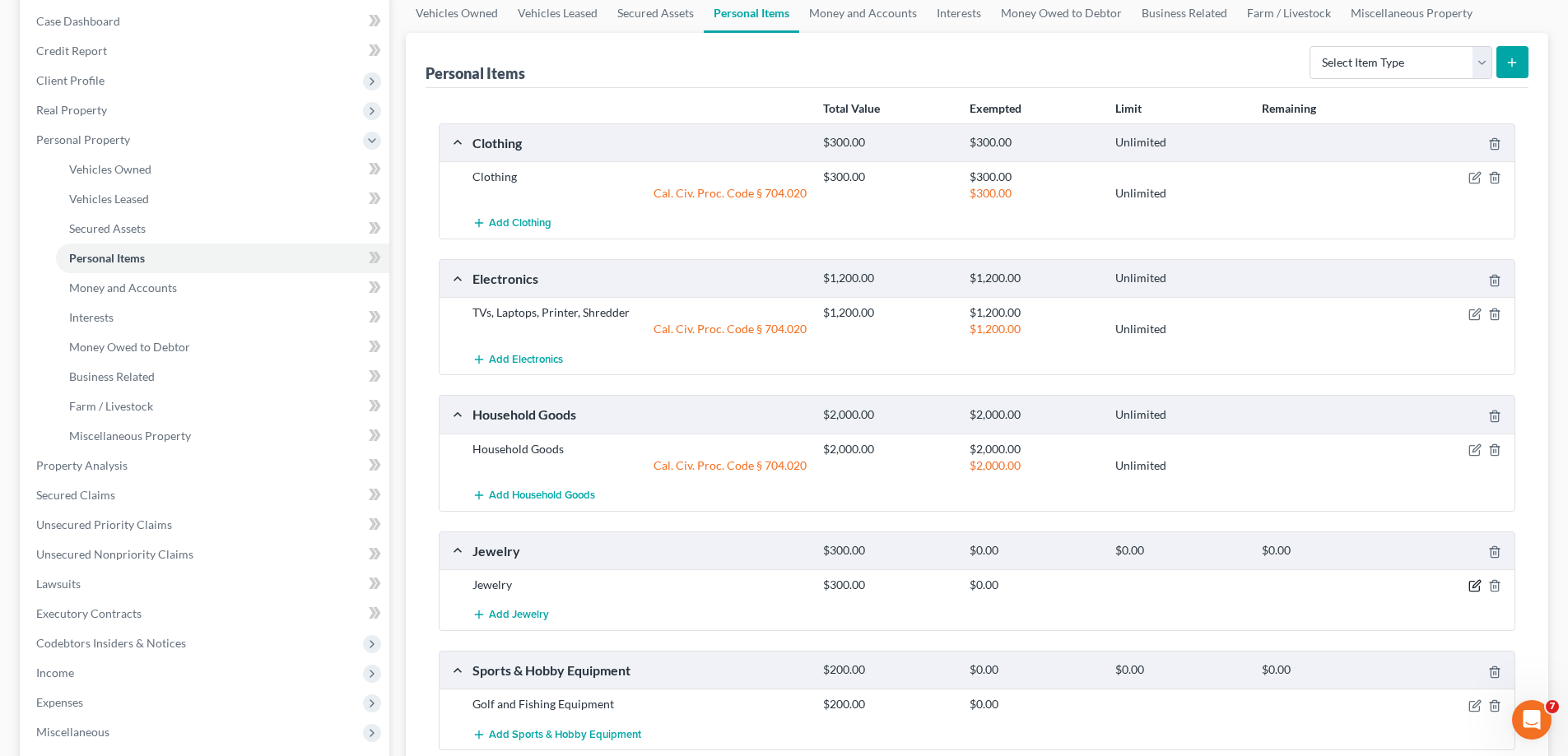
click at [1475, 581] on icon "button" at bounding box center [1476, 586] width 13 height 13
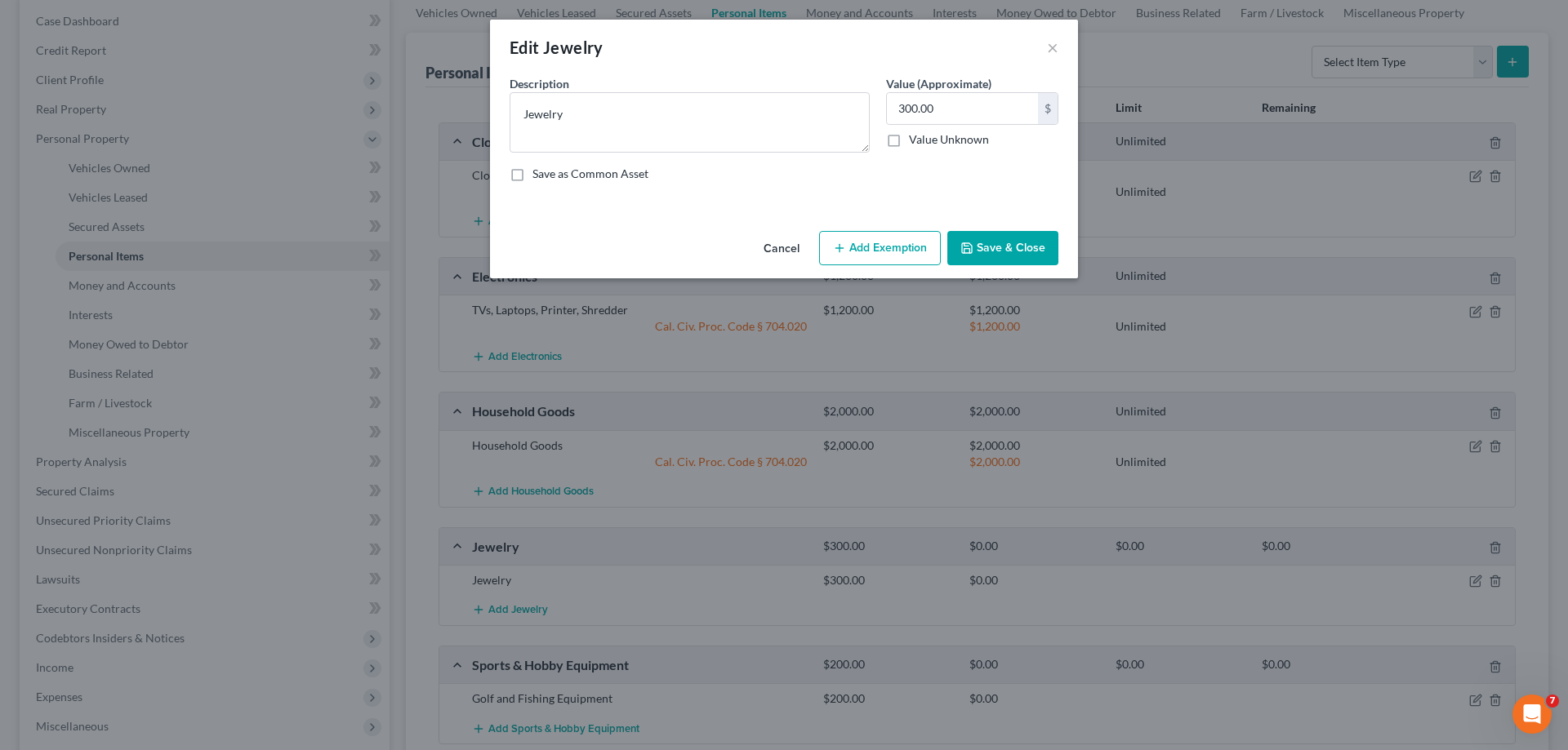
click at [888, 248] on button "Add Exemption" at bounding box center [880, 248] width 122 height 34
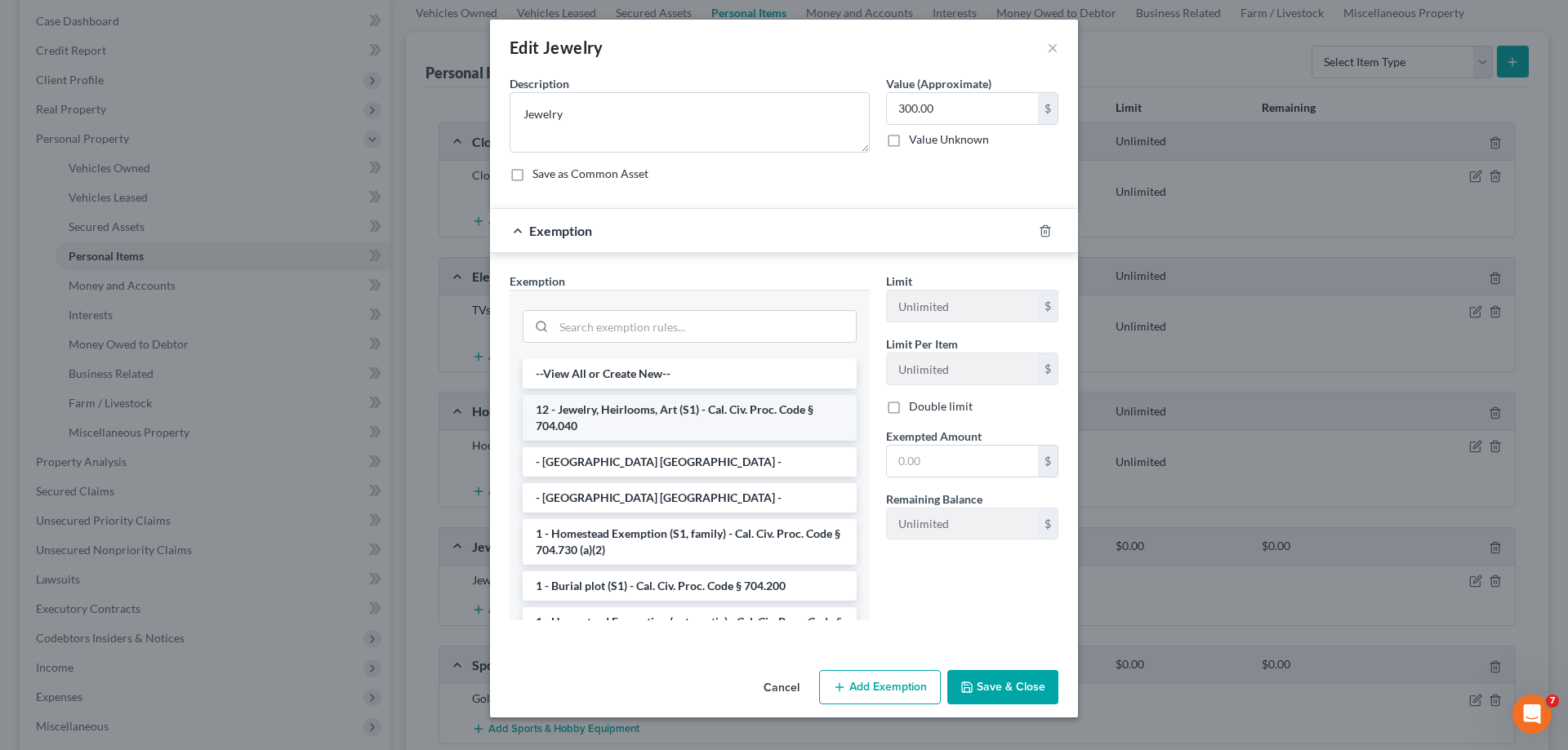
click at [688, 414] on li "12 - Jewelry, Heirlooms, Art (S1) - Cal. Civ. Proc. Code § 704.040" at bounding box center [689, 418] width 334 height 46
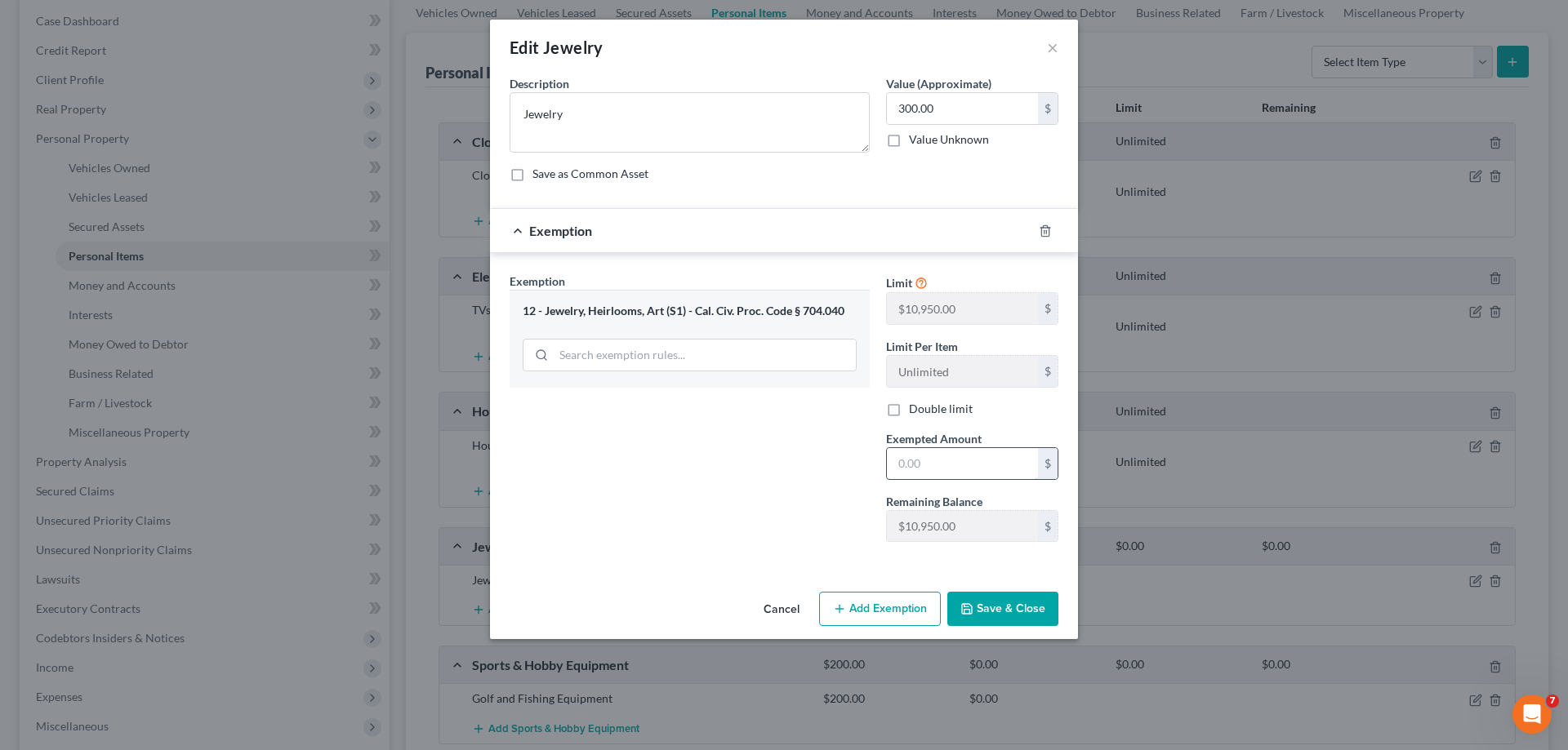
click at [923, 467] on input "text" at bounding box center [963, 464] width 151 height 31
type input "300"
click at [974, 602] on button "Save & Close" at bounding box center [1002, 609] width 111 height 34
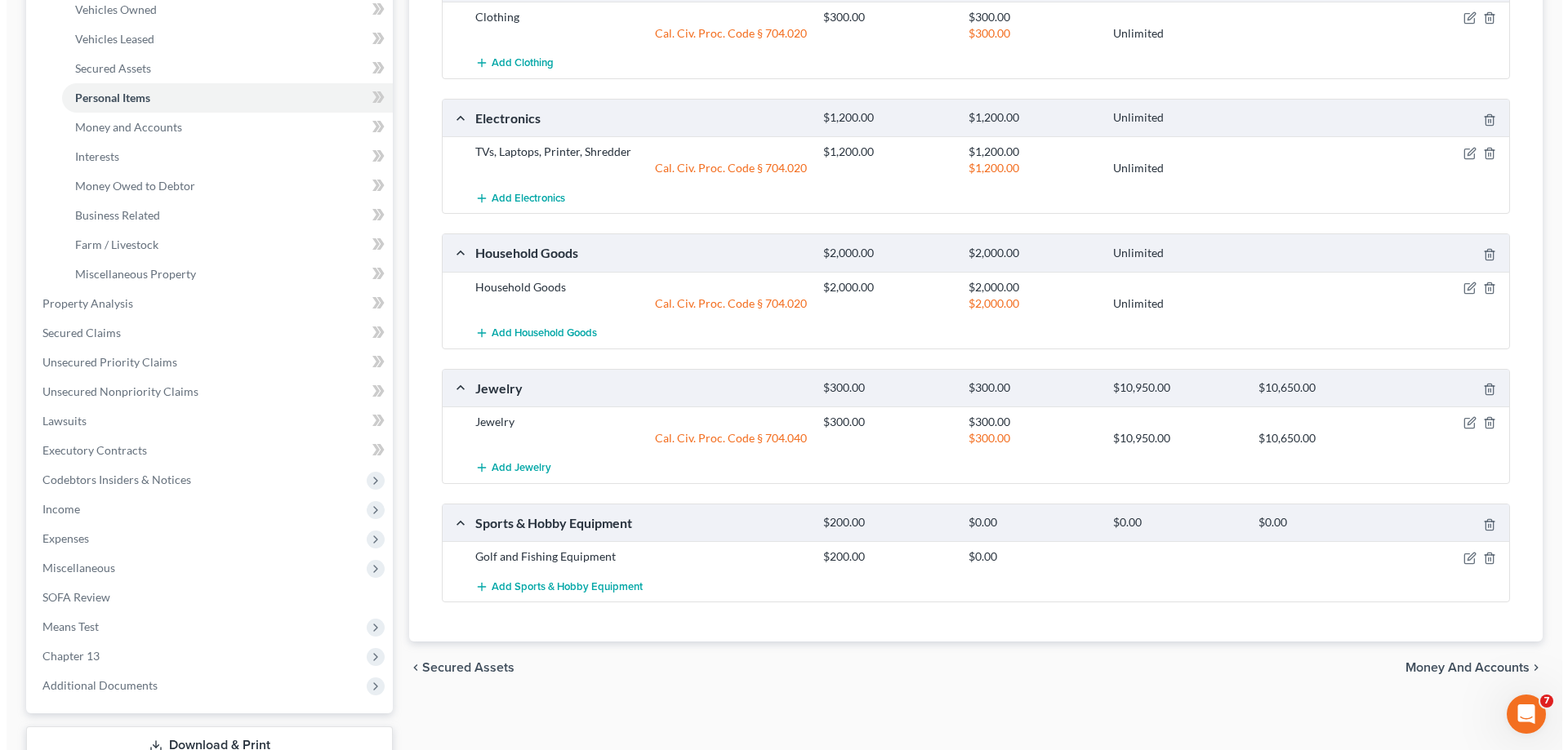
scroll to position [326, 0]
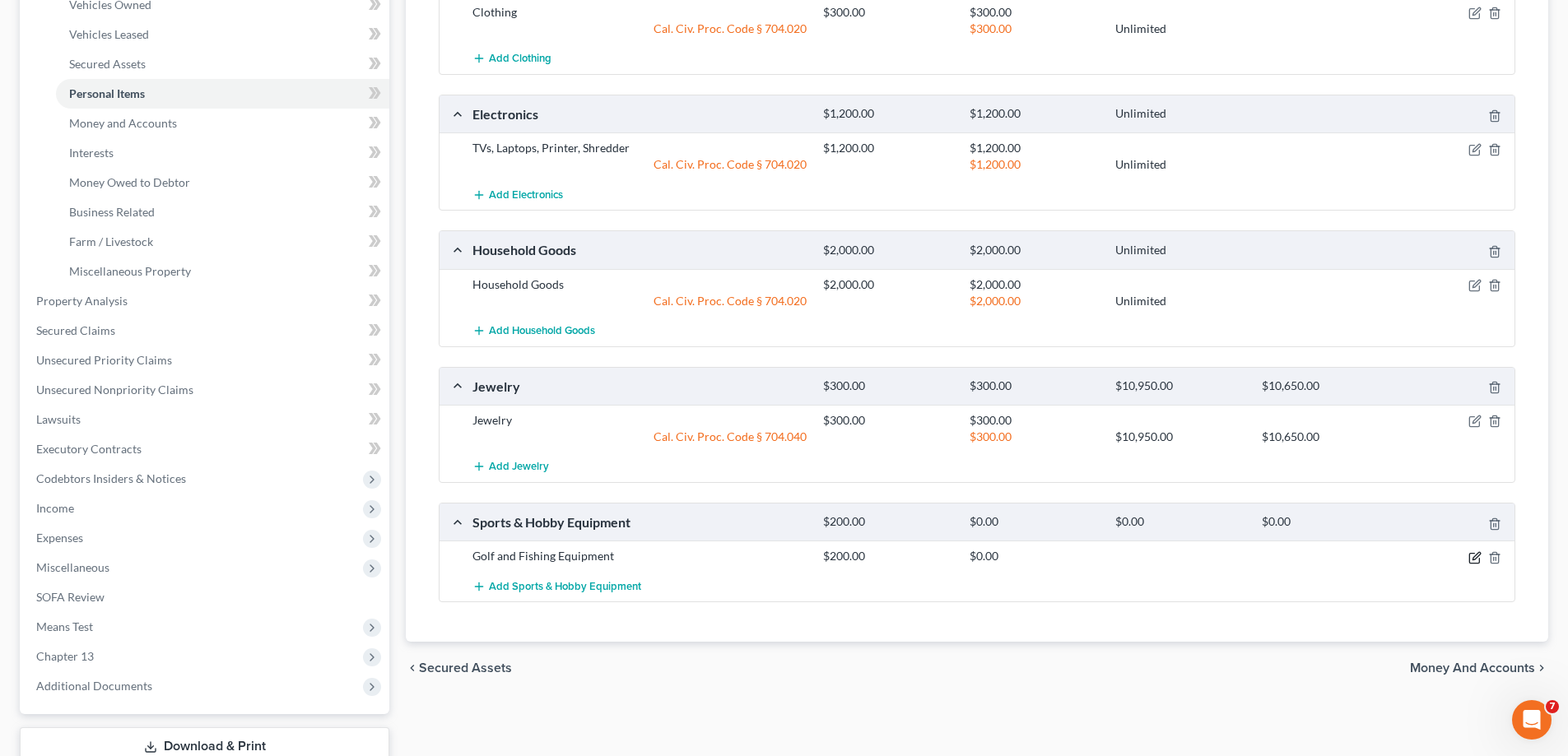
click at [1471, 557] on icon "button" at bounding box center [1476, 558] width 13 height 13
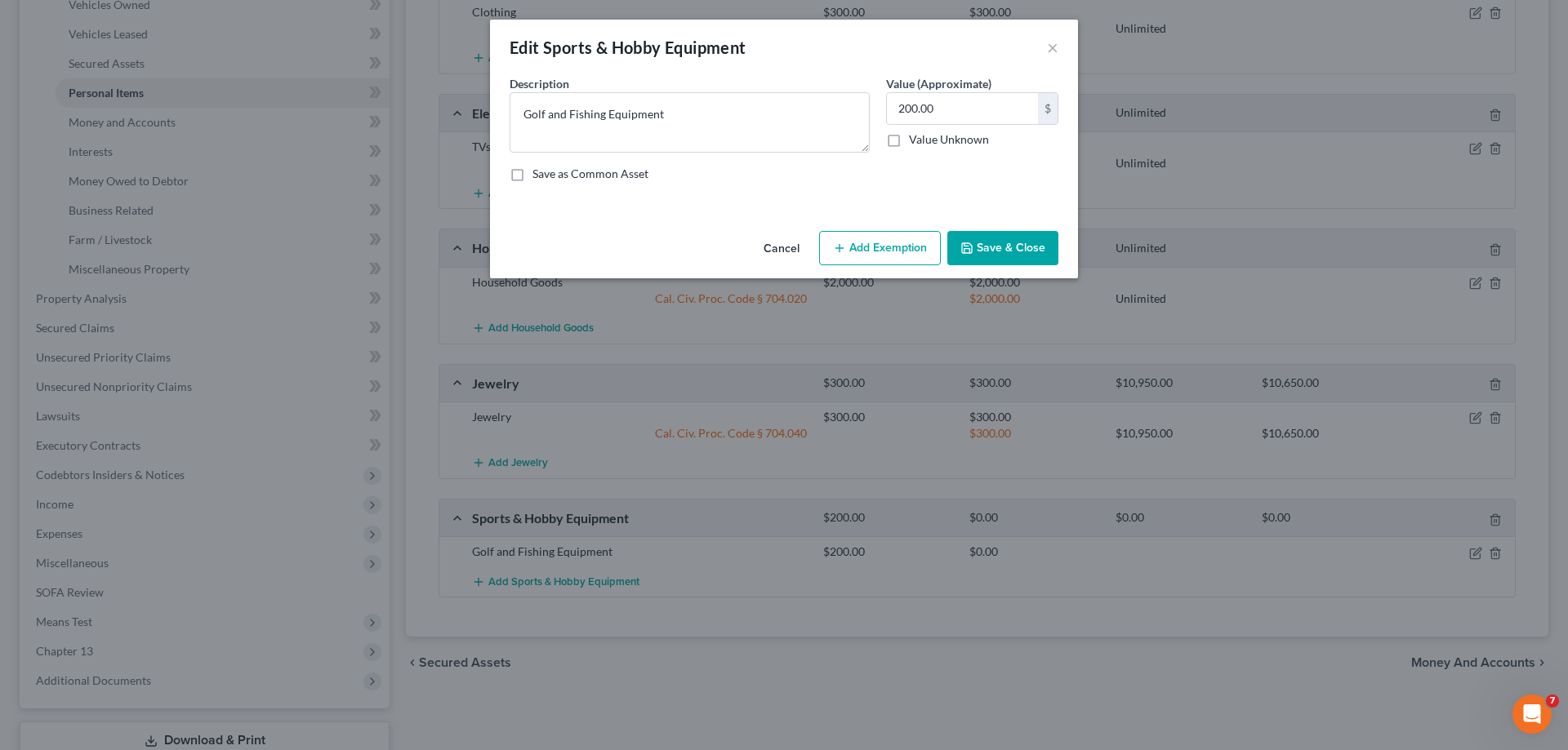
click at [892, 243] on button "Add Exemption" at bounding box center [880, 248] width 122 height 34
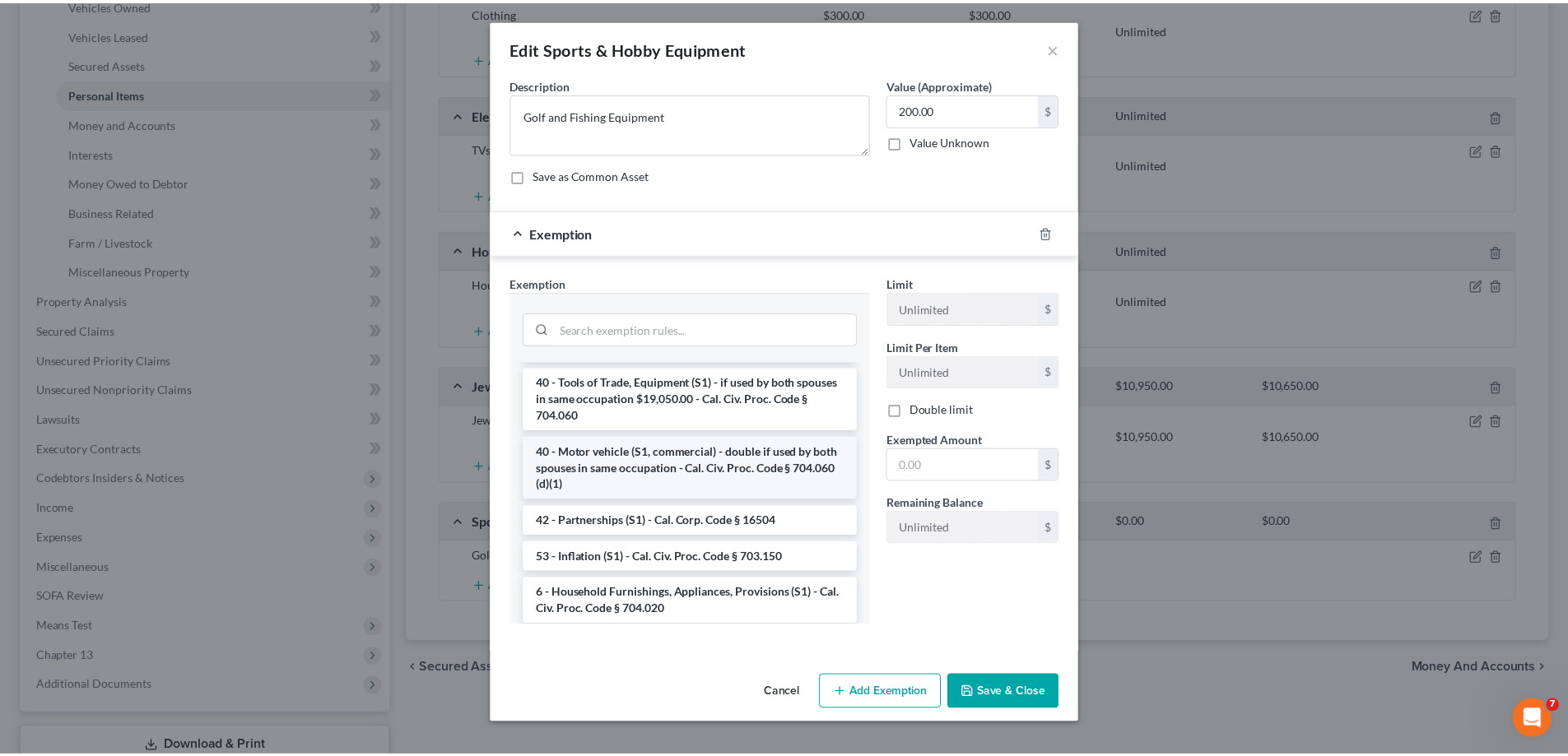
scroll to position [2397, 0]
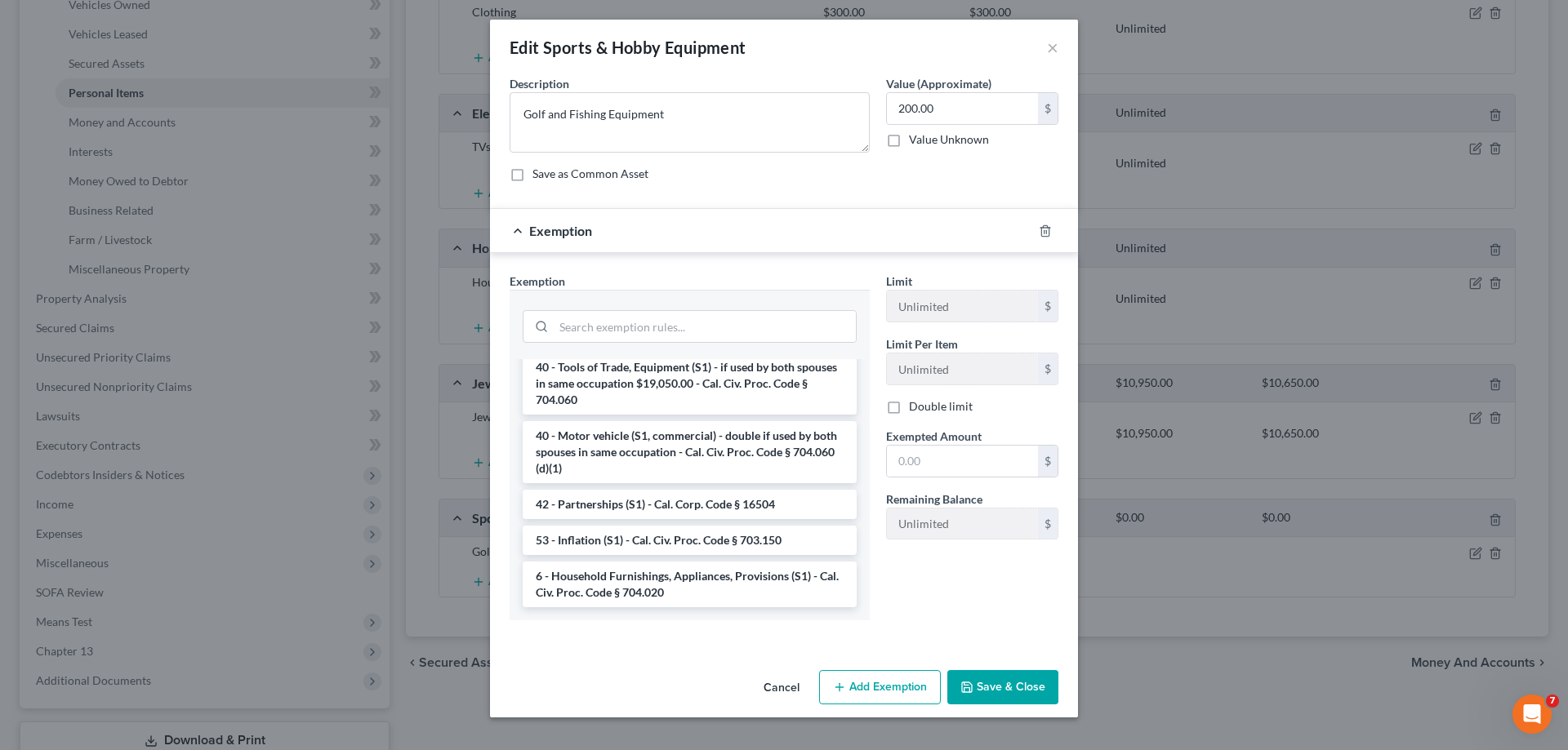
click at [659, 576] on li "6 - Household Furnishings, Appliances, Provisions (S1) - Cal. Civ. Proc. Code §…" at bounding box center [689, 584] width 334 height 46
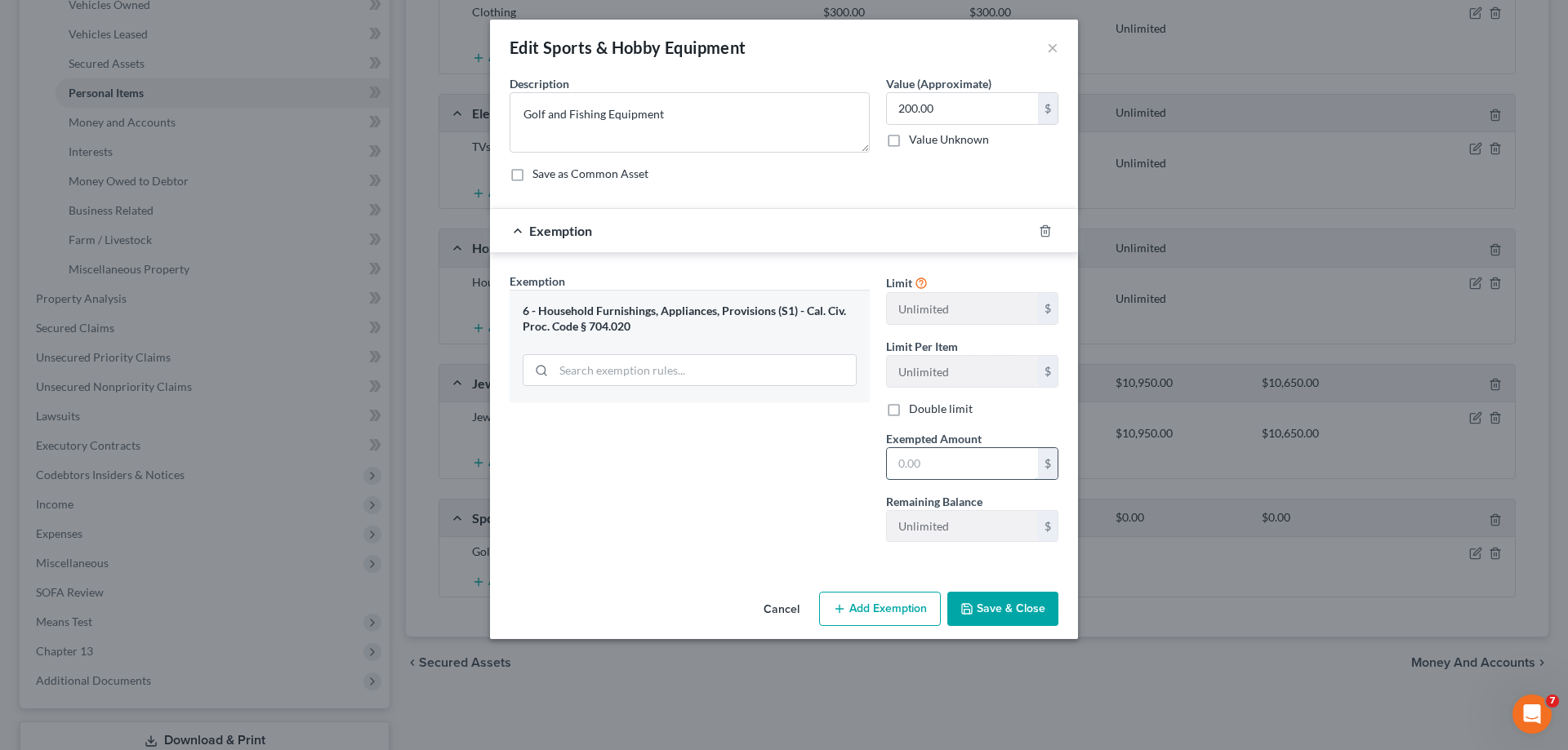
click at [923, 466] on input "text" at bounding box center [963, 464] width 151 height 31
type input "200"
click at [1009, 612] on button "Save & Close" at bounding box center [1002, 609] width 111 height 34
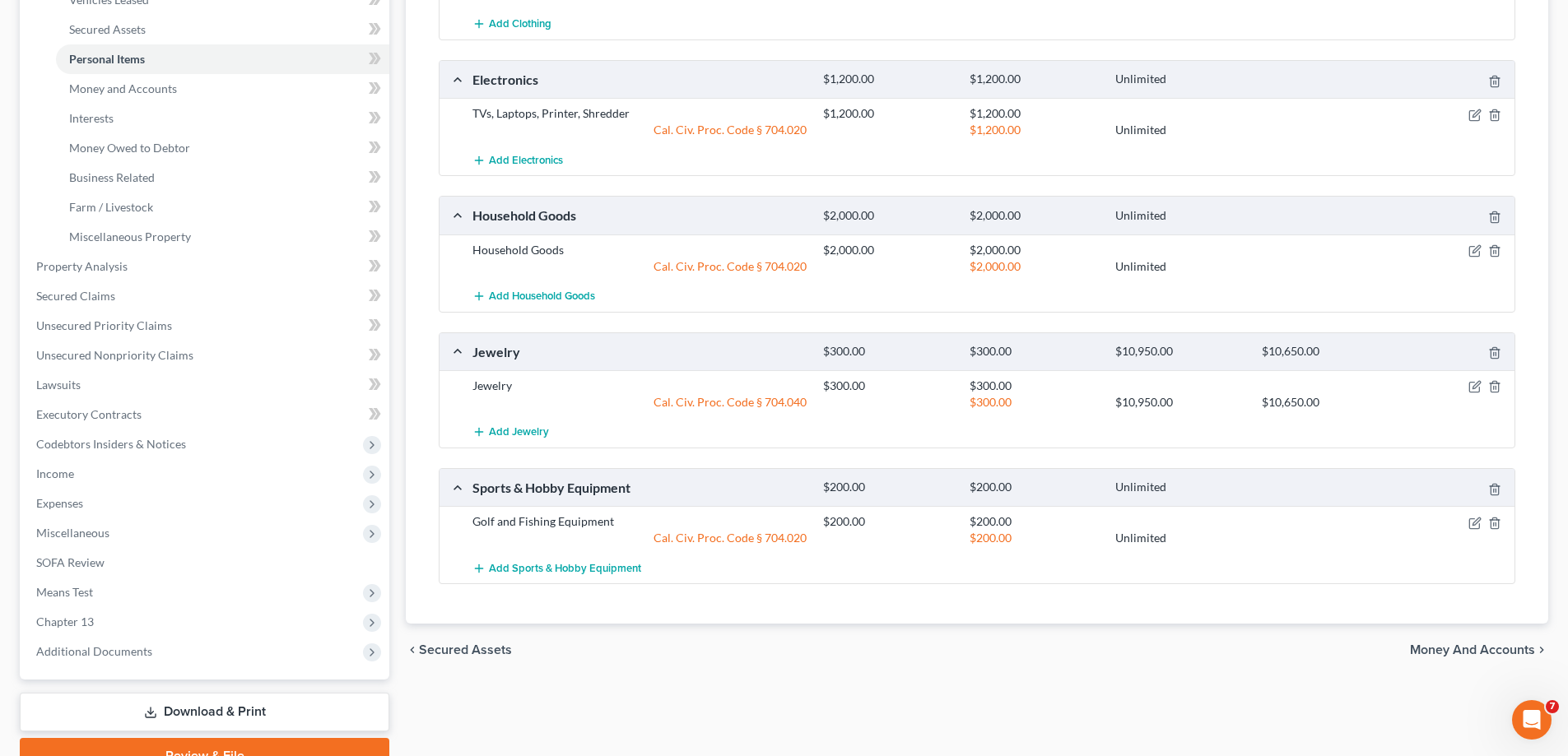
scroll to position [412, 0]
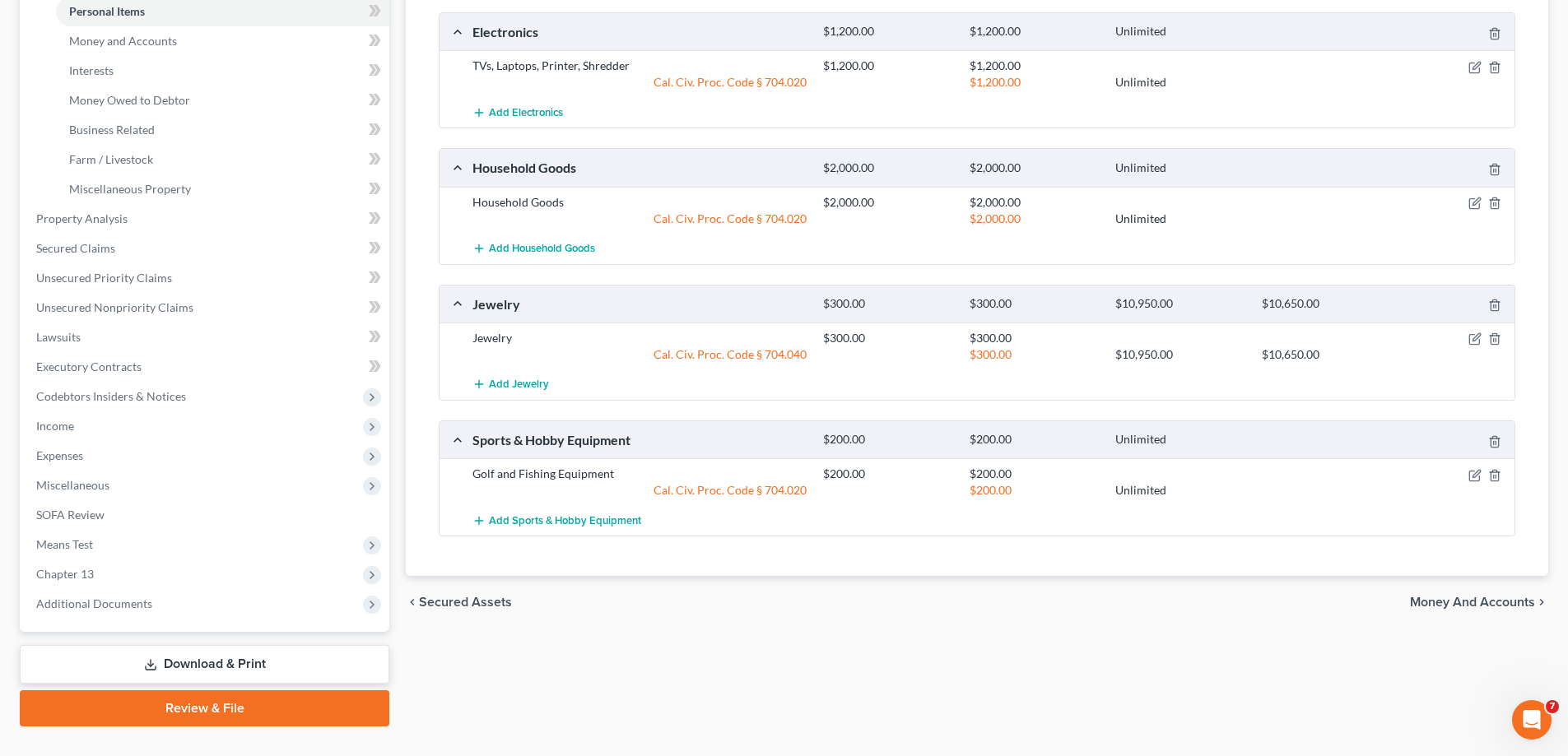
click at [1449, 600] on span "Money and Accounts" at bounding box center [1473, 602] width 125 height 13
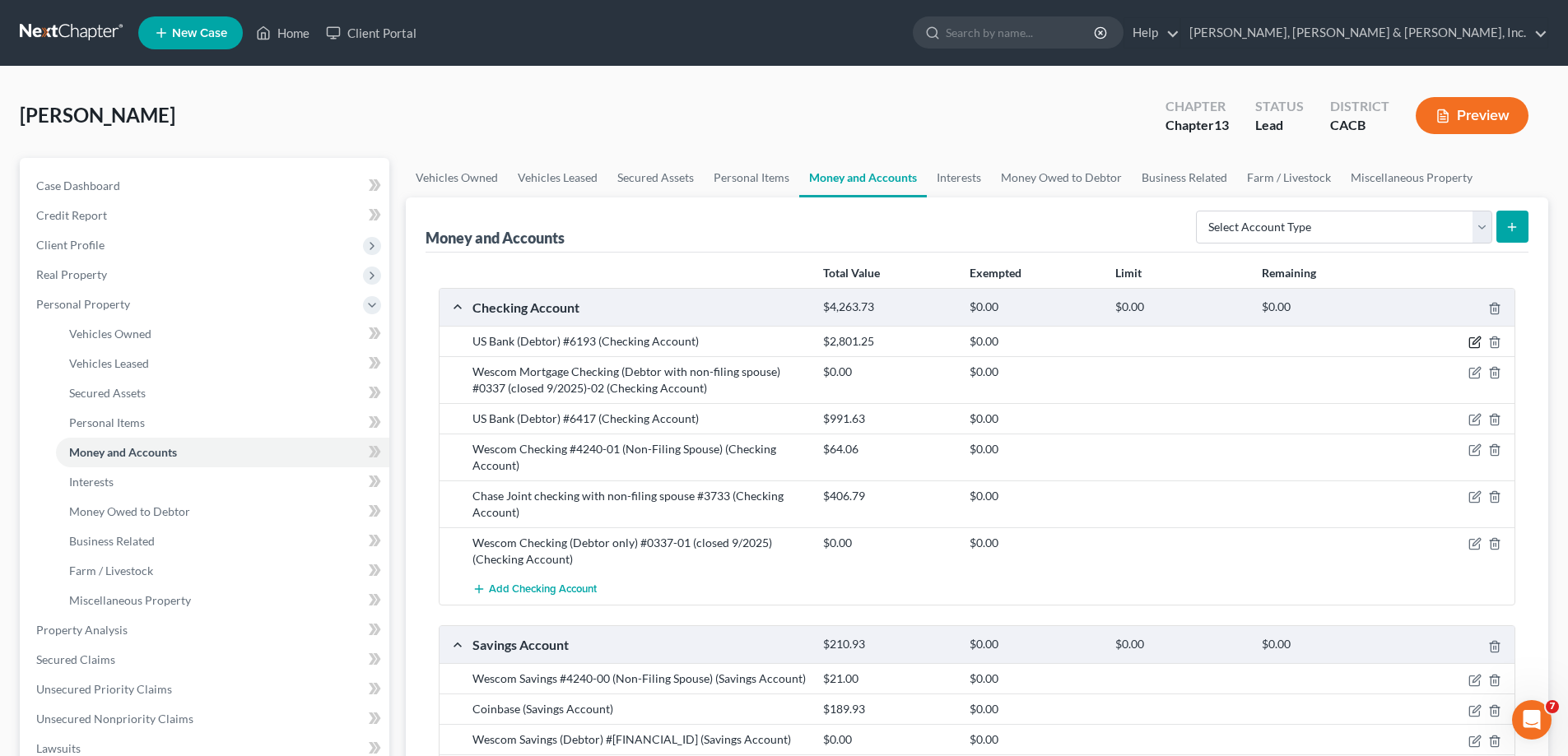
click at [1474, 339] on icon "button" at bounding box center [1474, 343] width 10 height 10
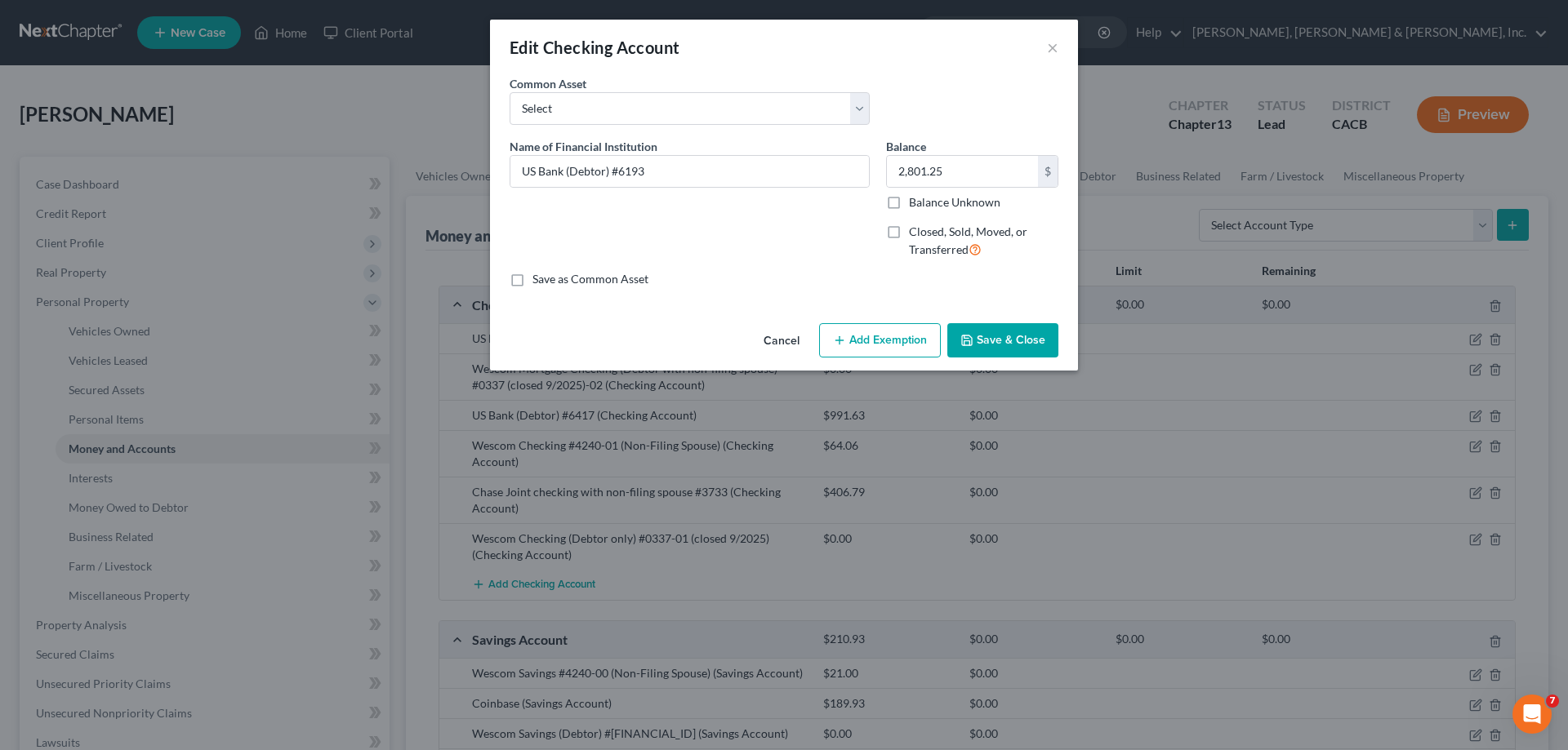
click at [892, 337] on button "Add Exemption" at bounding box center [880, 341] width 122 height 34
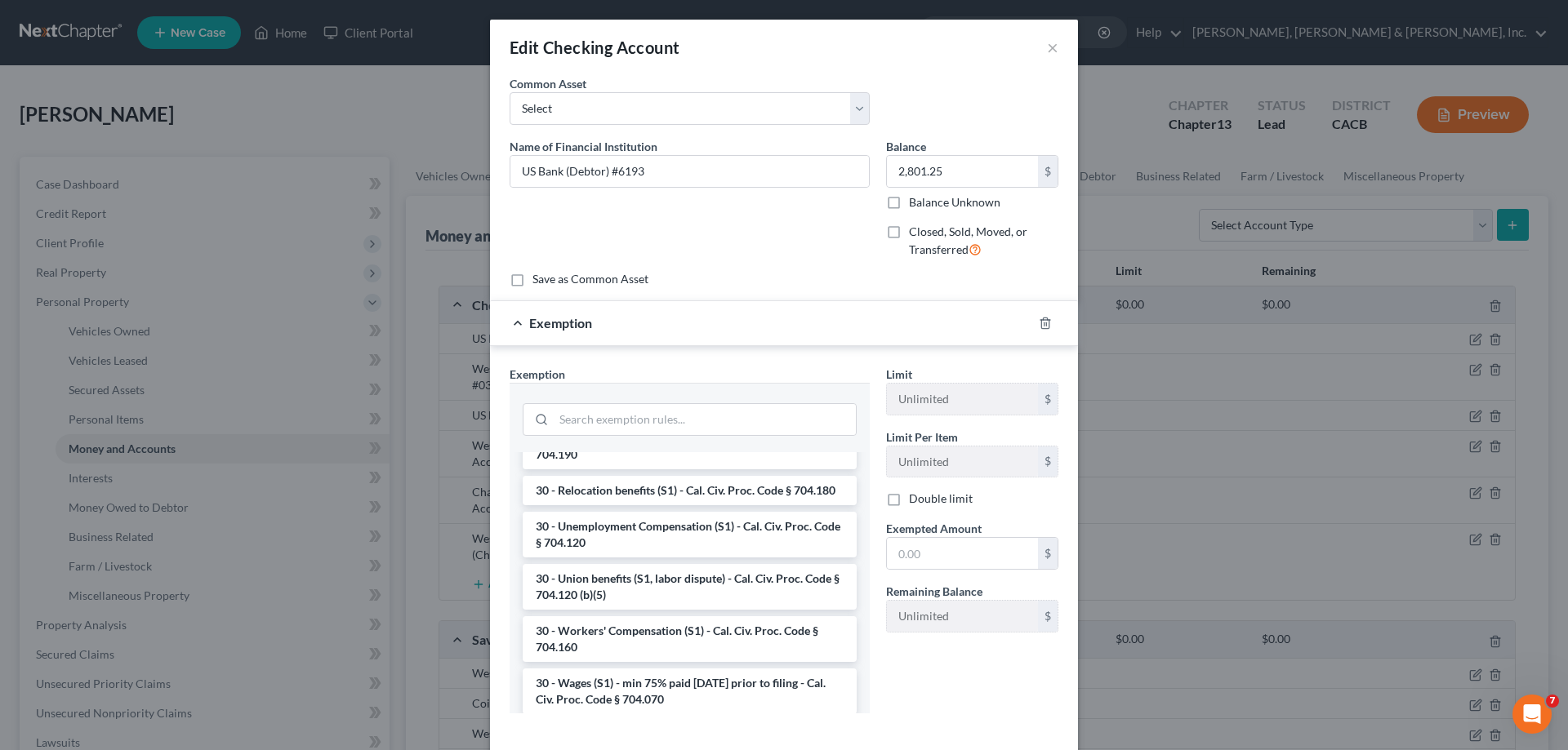
scroll to position [1960, 0]
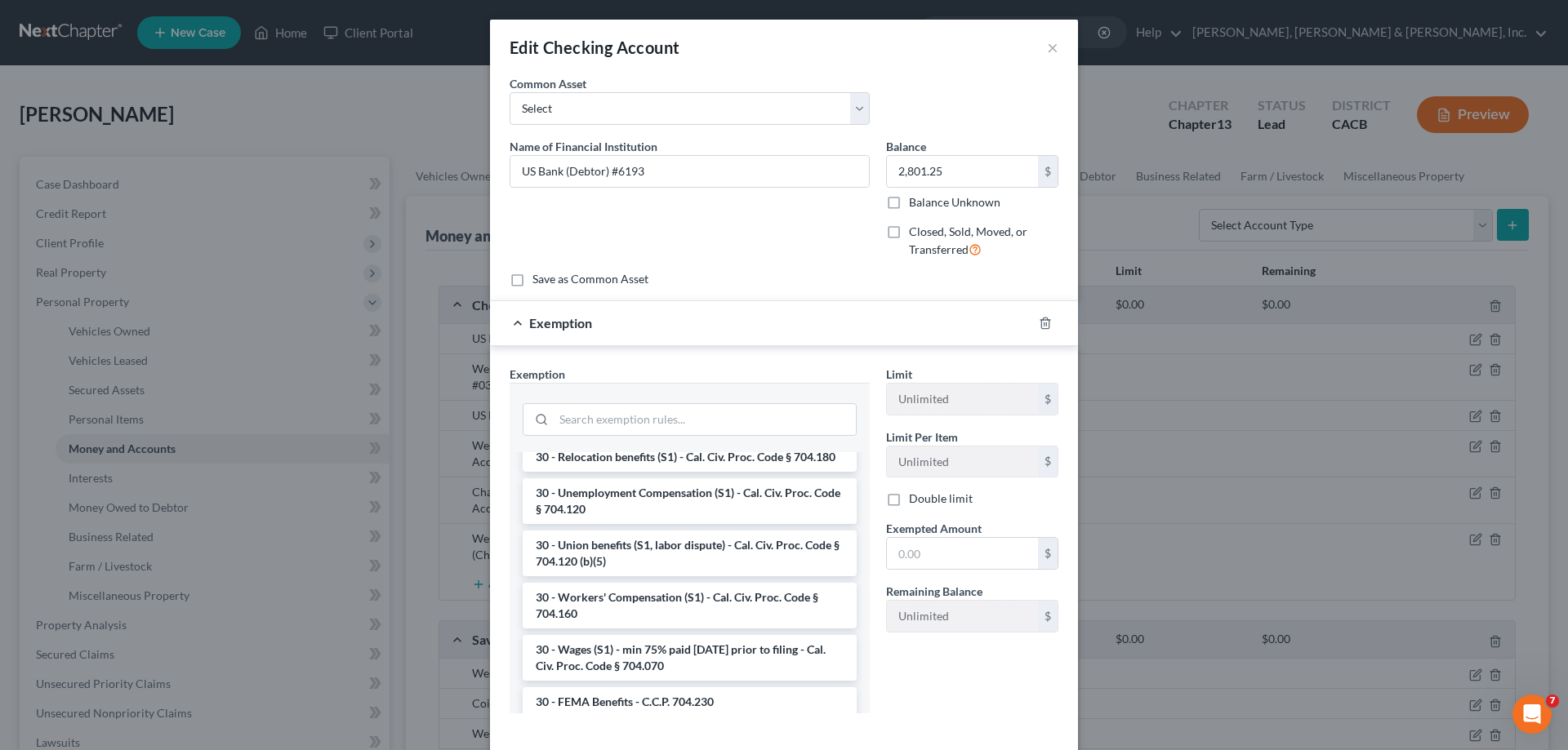
click at [680, 658] on li "30 - Wages (S1) - min 75% paid within 30 days prior to filing - Cal. Civ. Proc.…" at bounding box center [689, 658] width 334 height 46
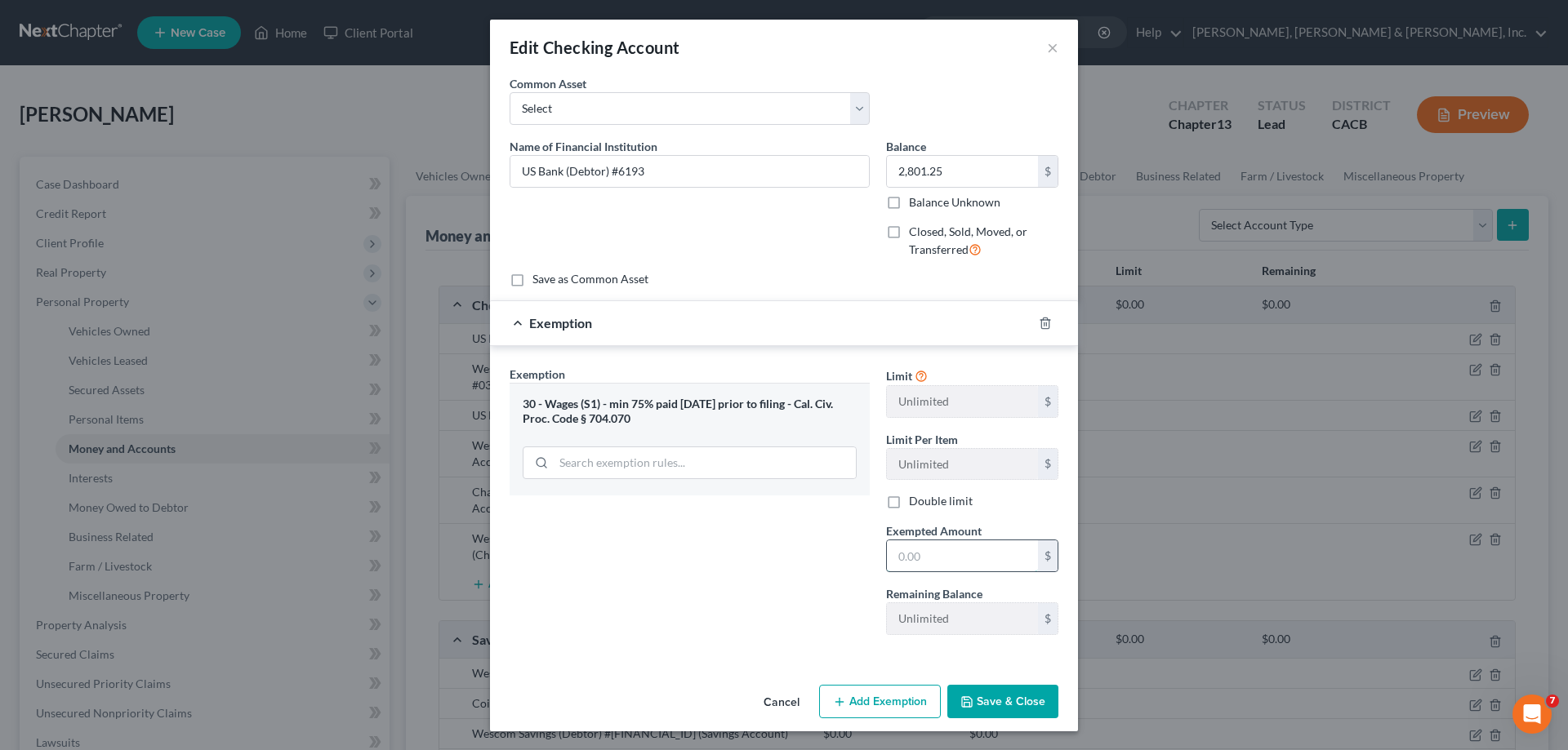
click at [916, 554] on input "text" at bounding box center [963, 556] width 151 height 31
type input "2,801.25"
click at [995, 698] on button "Save & Close" at bounding box center [1002, 702] width 111 height 34
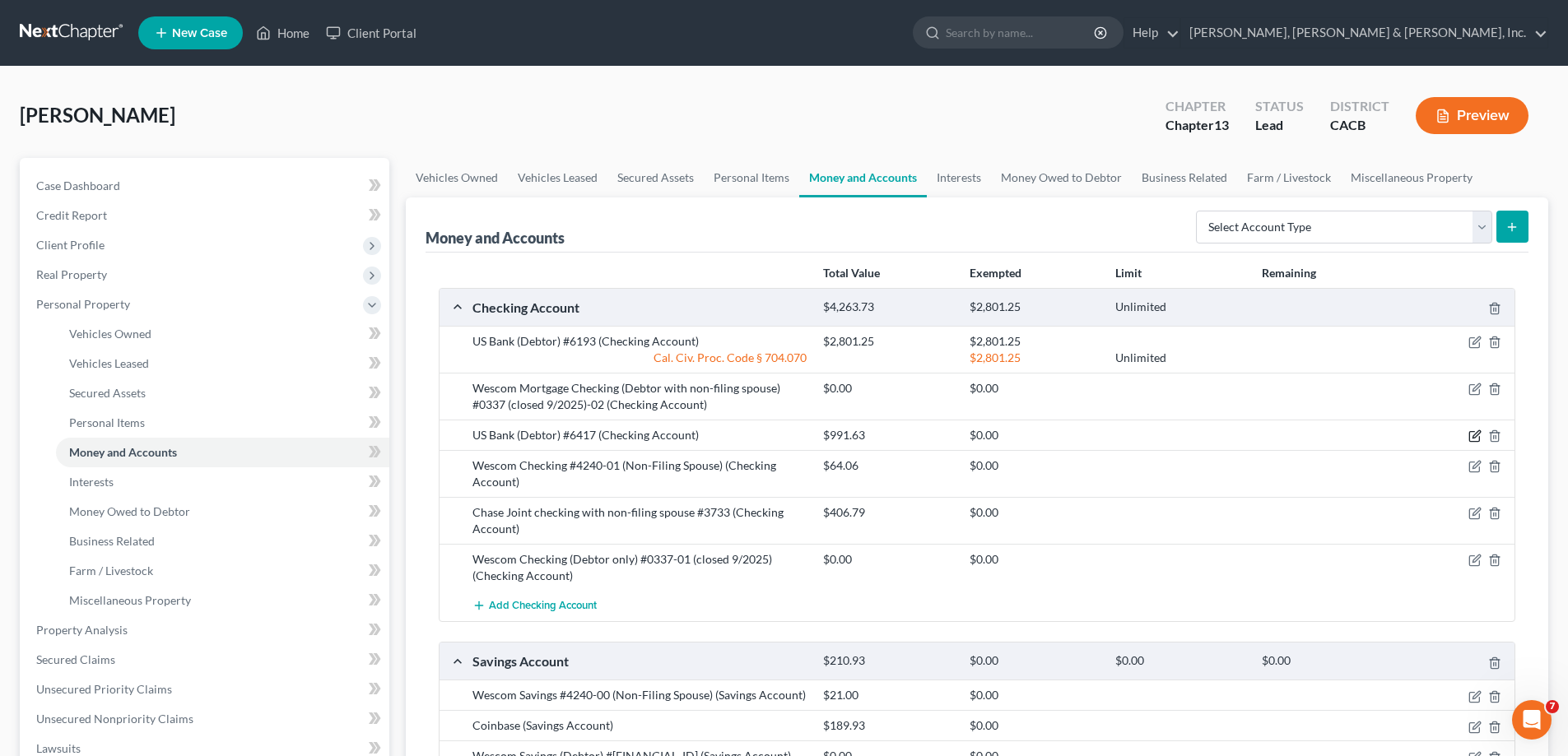
click at [1481, 436] on icon "button" at bounding box center [1476, 437] width 13 height 13
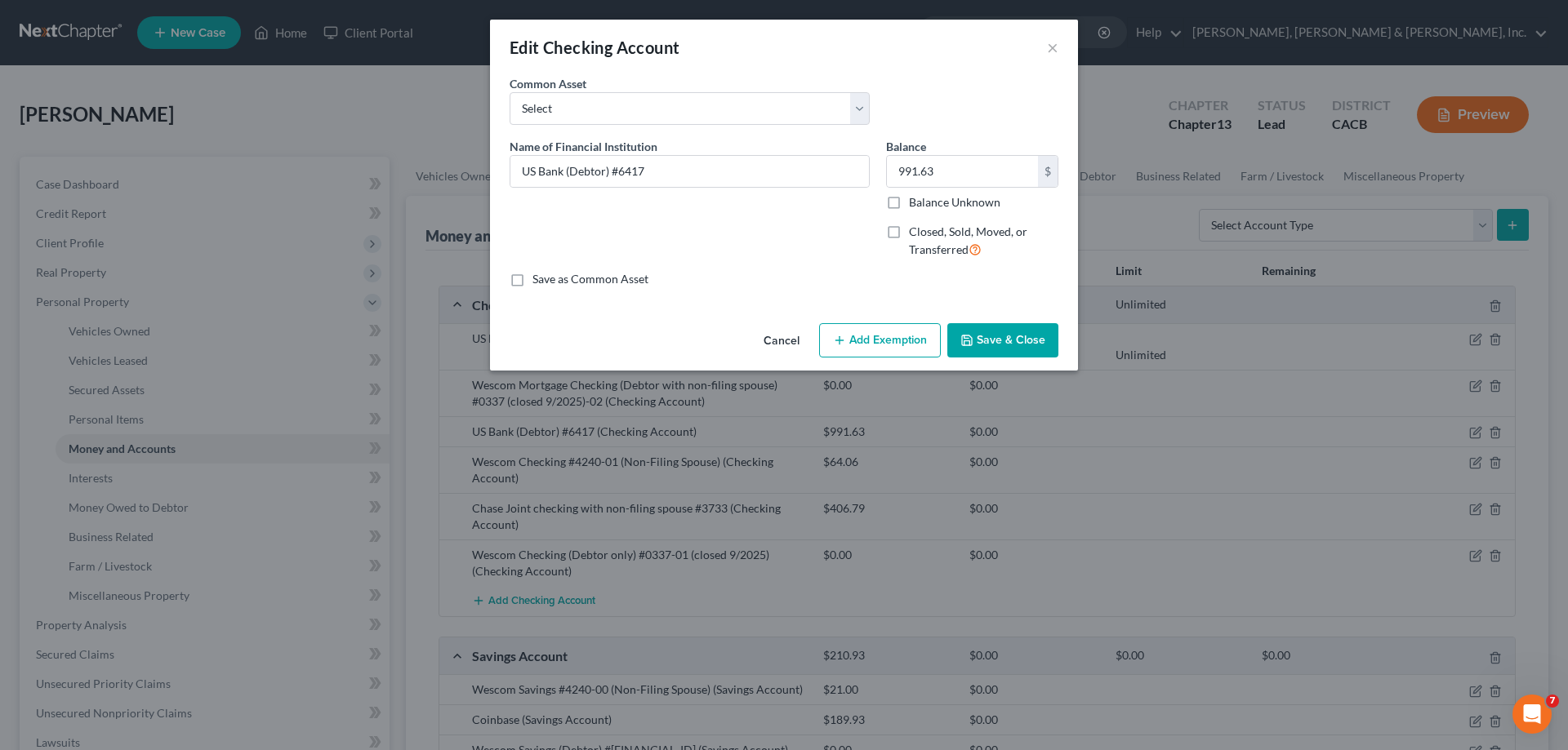
click at [890, 339] on button "Add Exemption" at bounding box center [880, 341] width 122 height 34
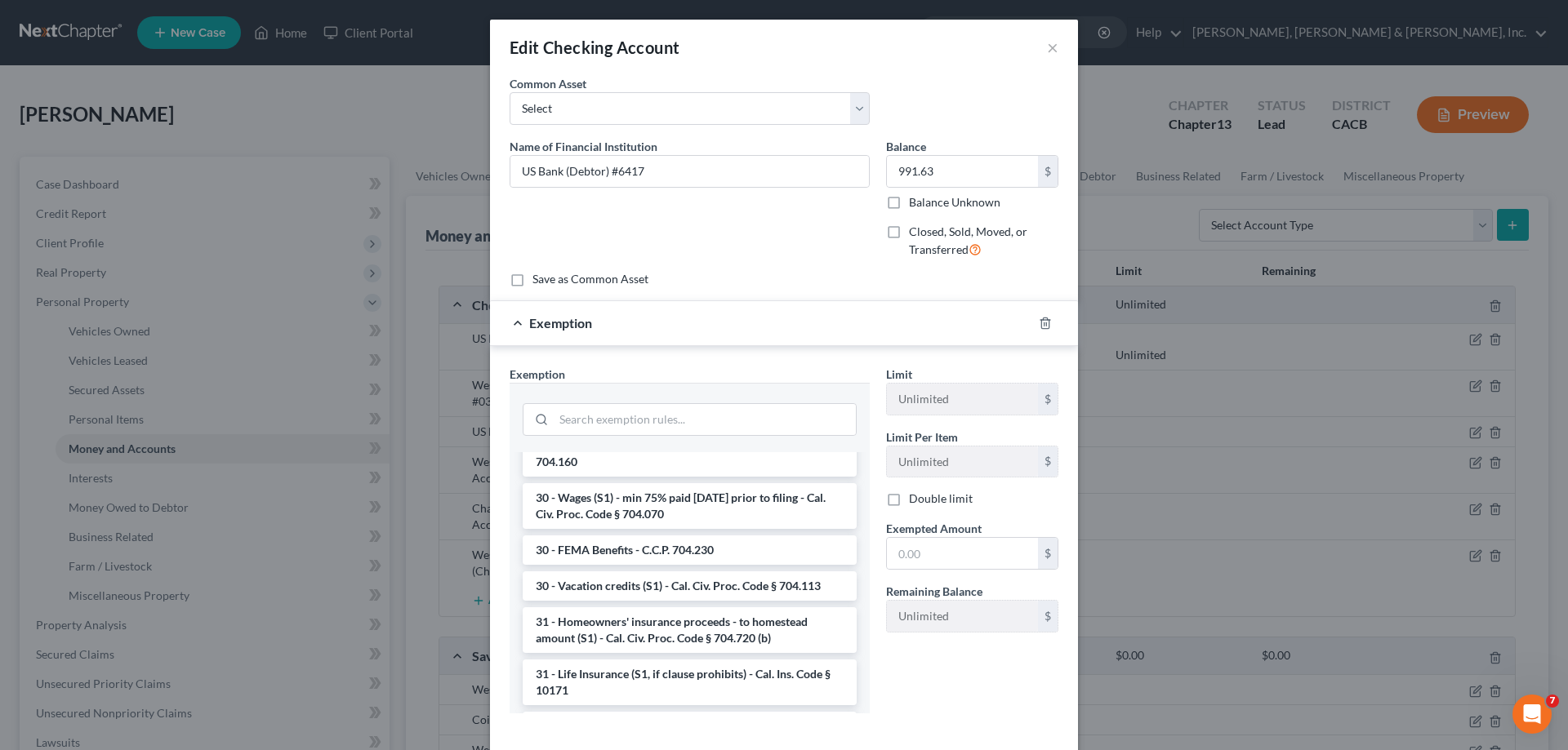
scroll to position [2123, 0]
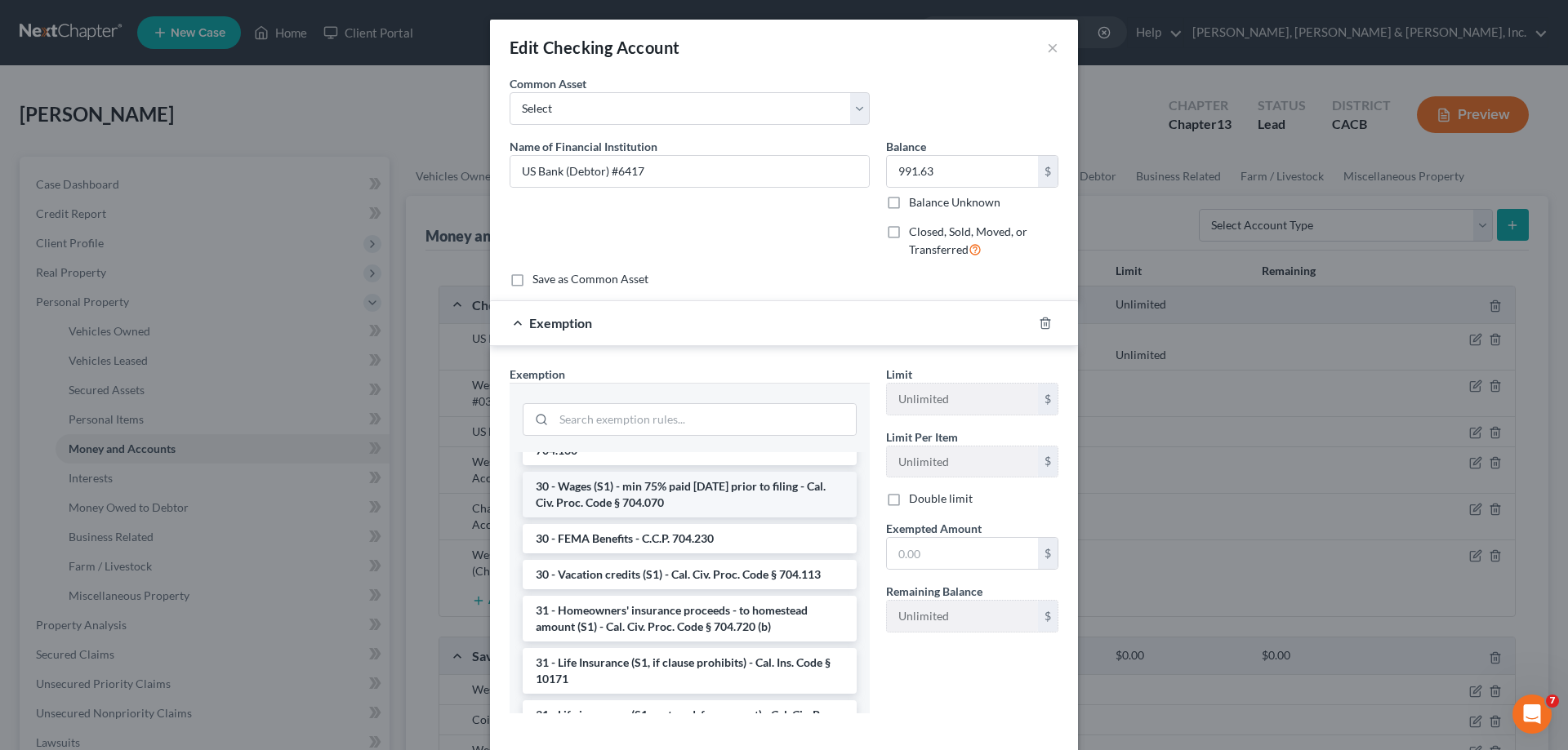
click at [672, 503] on li "30 - Wages (S1) - min 75% paid within 30 days prior to filing - Cal. Civ. Proc.…" at bounding box center [689, 495] width 334 height 46
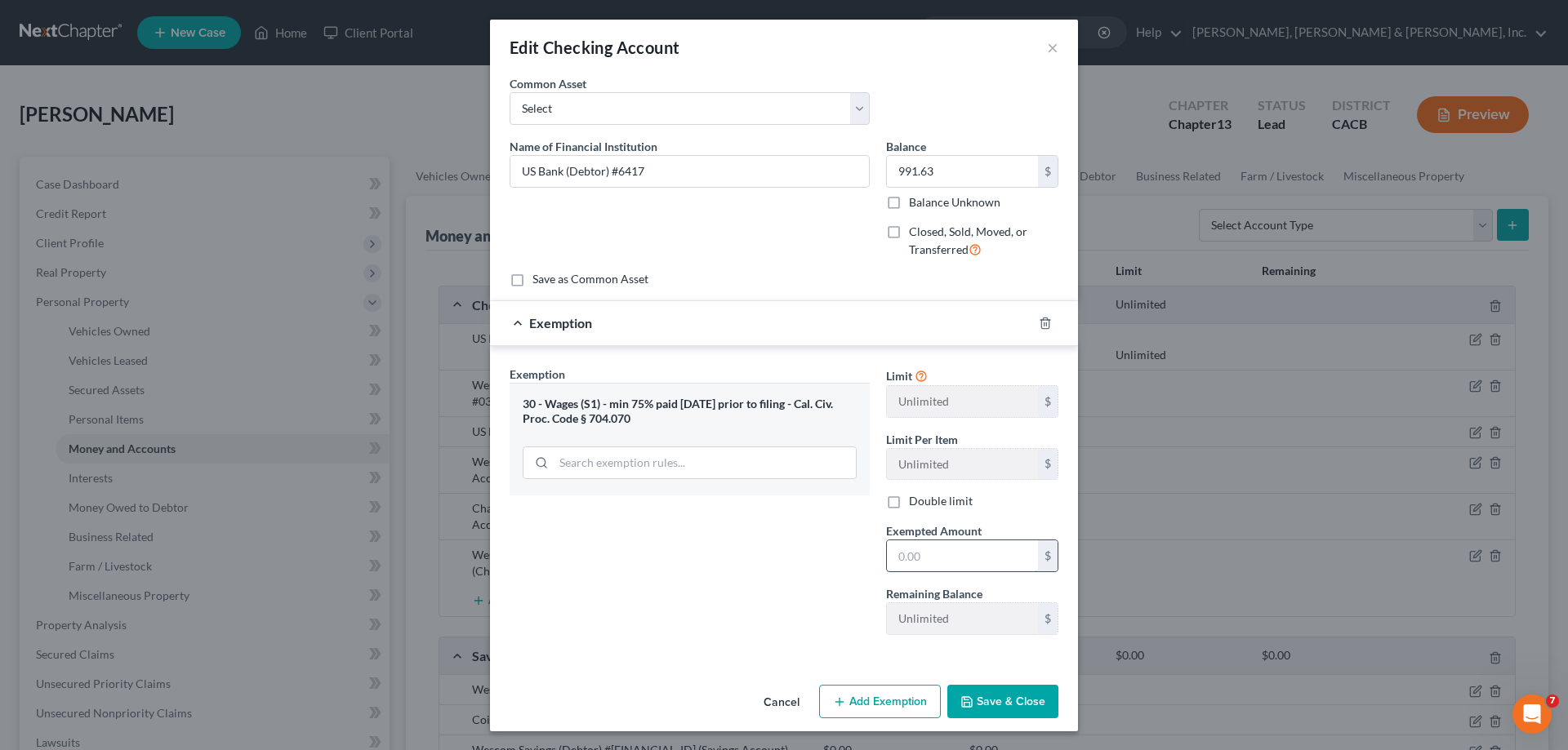
click at [925, 561] on input "text" at bounding box center [963, 556] width 151 height 31
type input "991.63"
click at [989, 704] on button "Save & Close" at bounding box center [1002, 702] width 111 height 34
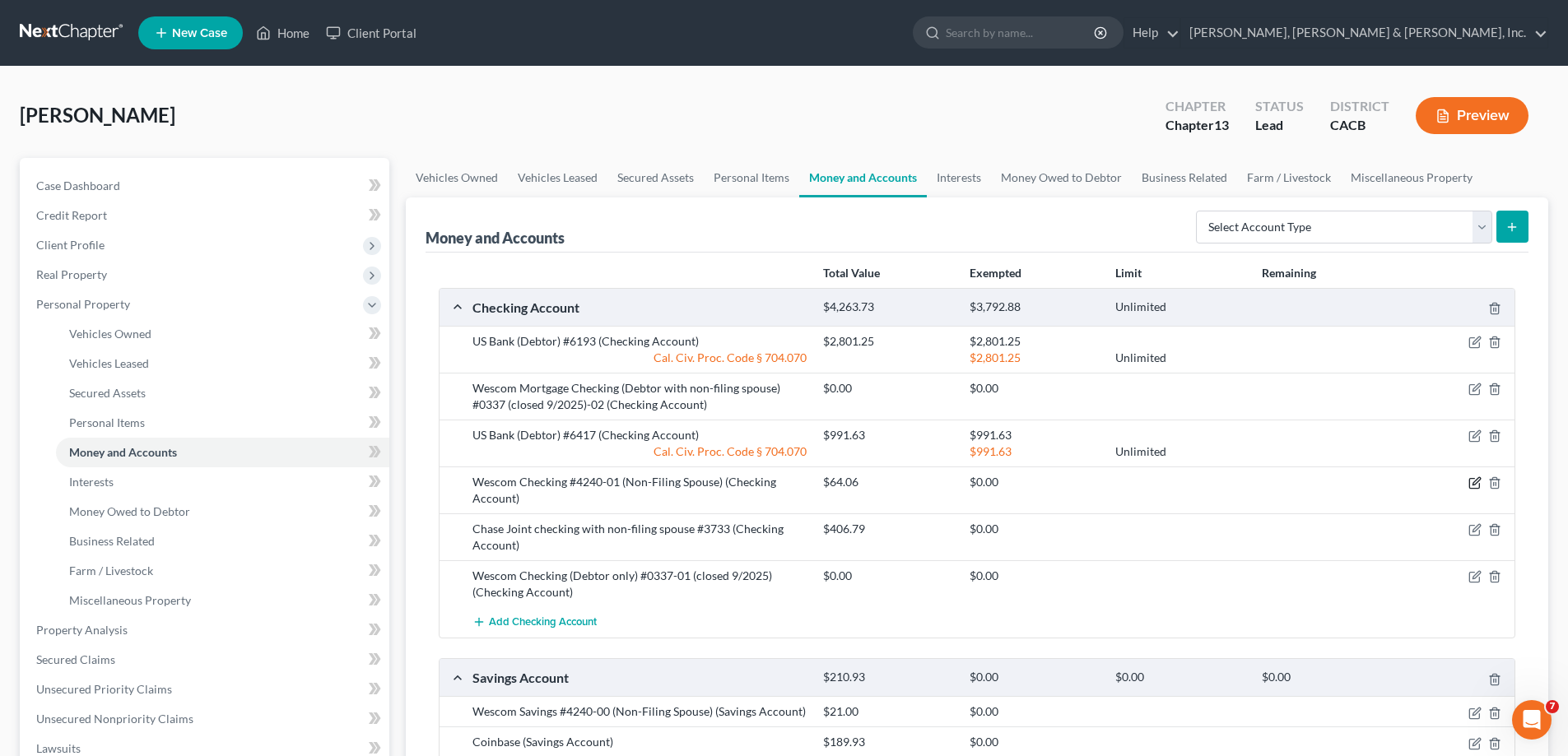
click at [1473, 481] on icon "button" at bounding box center [1476, 484] width 13 height 13
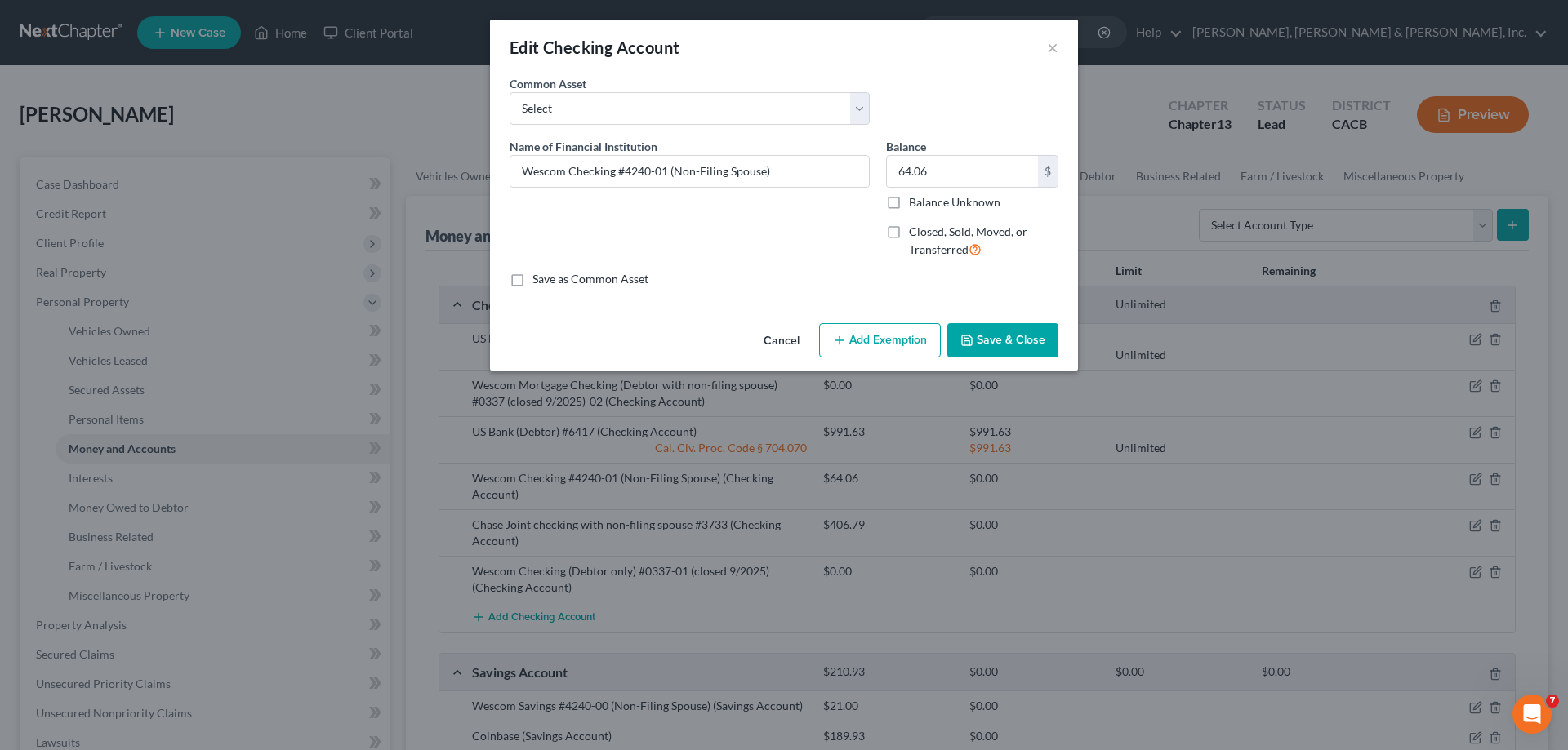
click at [893, 339] on button "Add Exemption" at bounding box center [880, 341] width 122 height 34
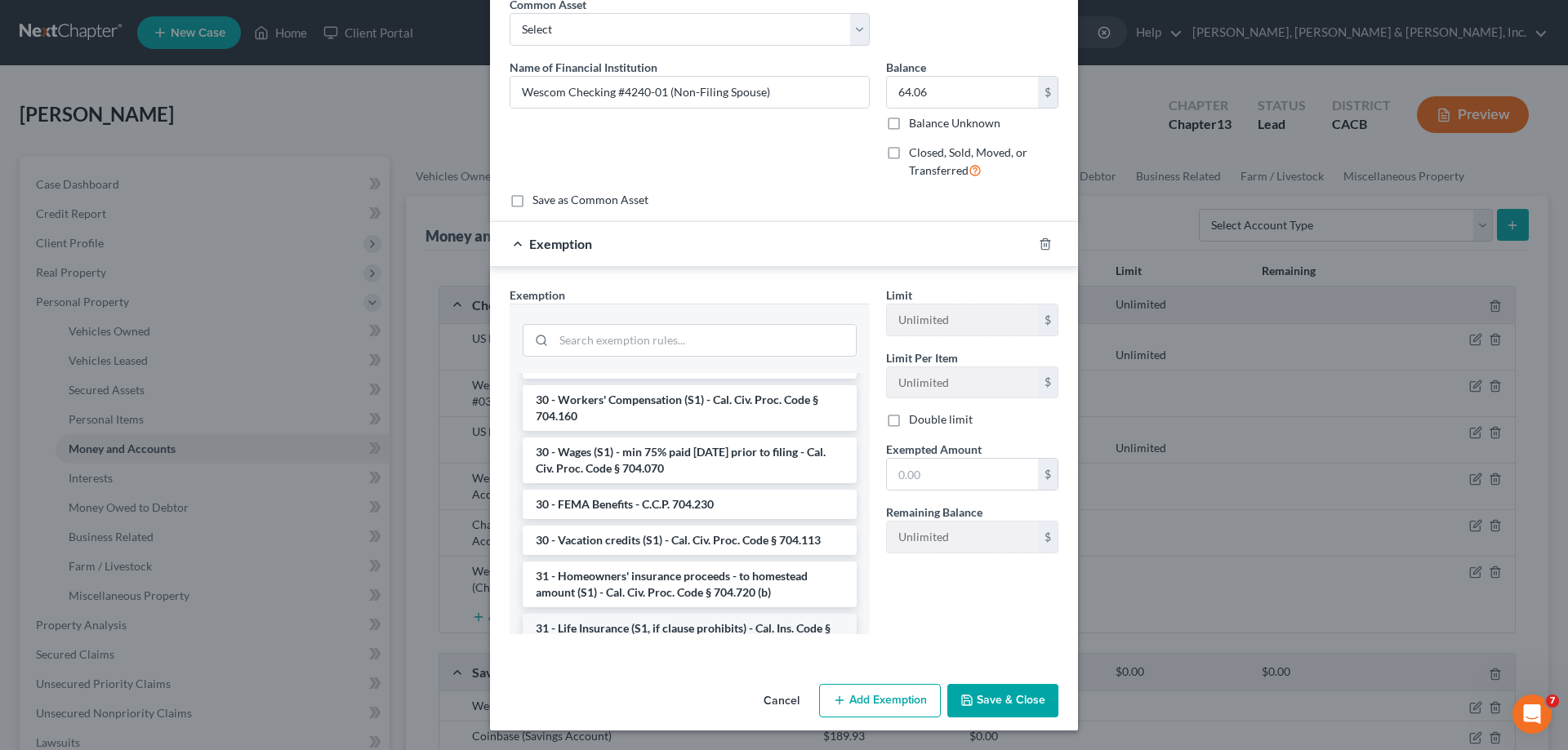
scroll to position [1963, 0]
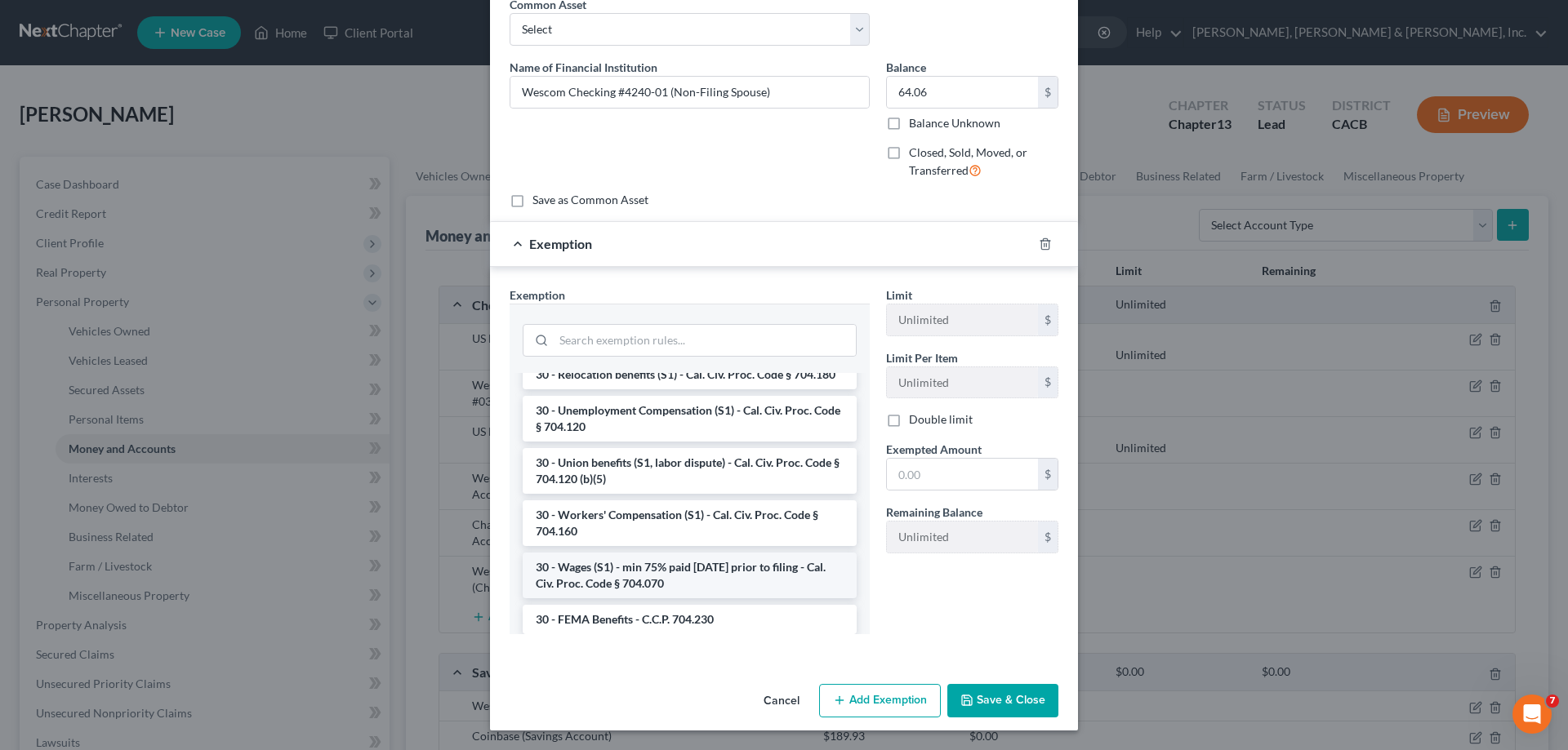
click at [642, 569] on li "30 - Wages (S1) - min 75% paid within 30 days prior to filing - Cal. Civ. Proc.…" at bounding box center [689, 576] width 334 height 46
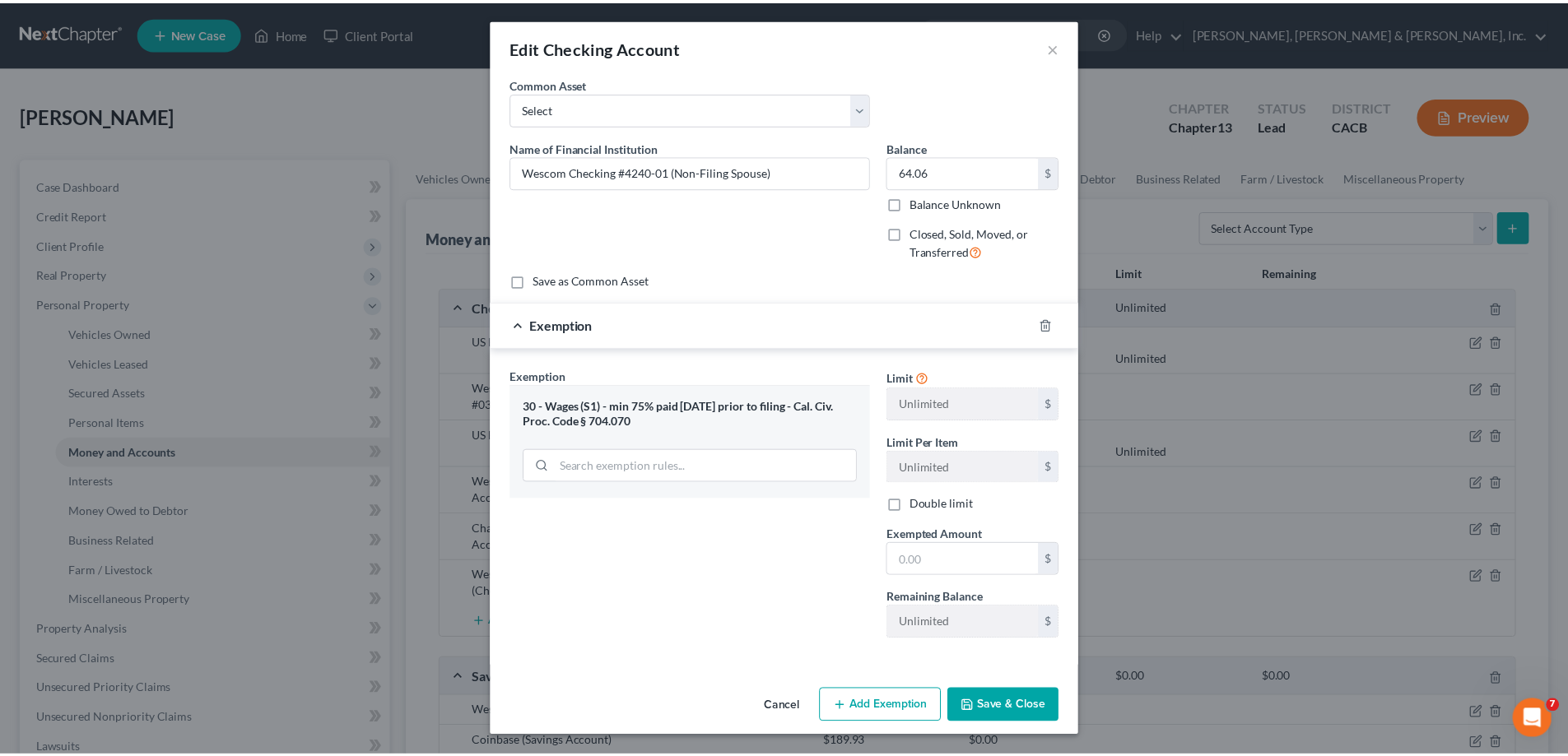
scroll to position [1, 0]
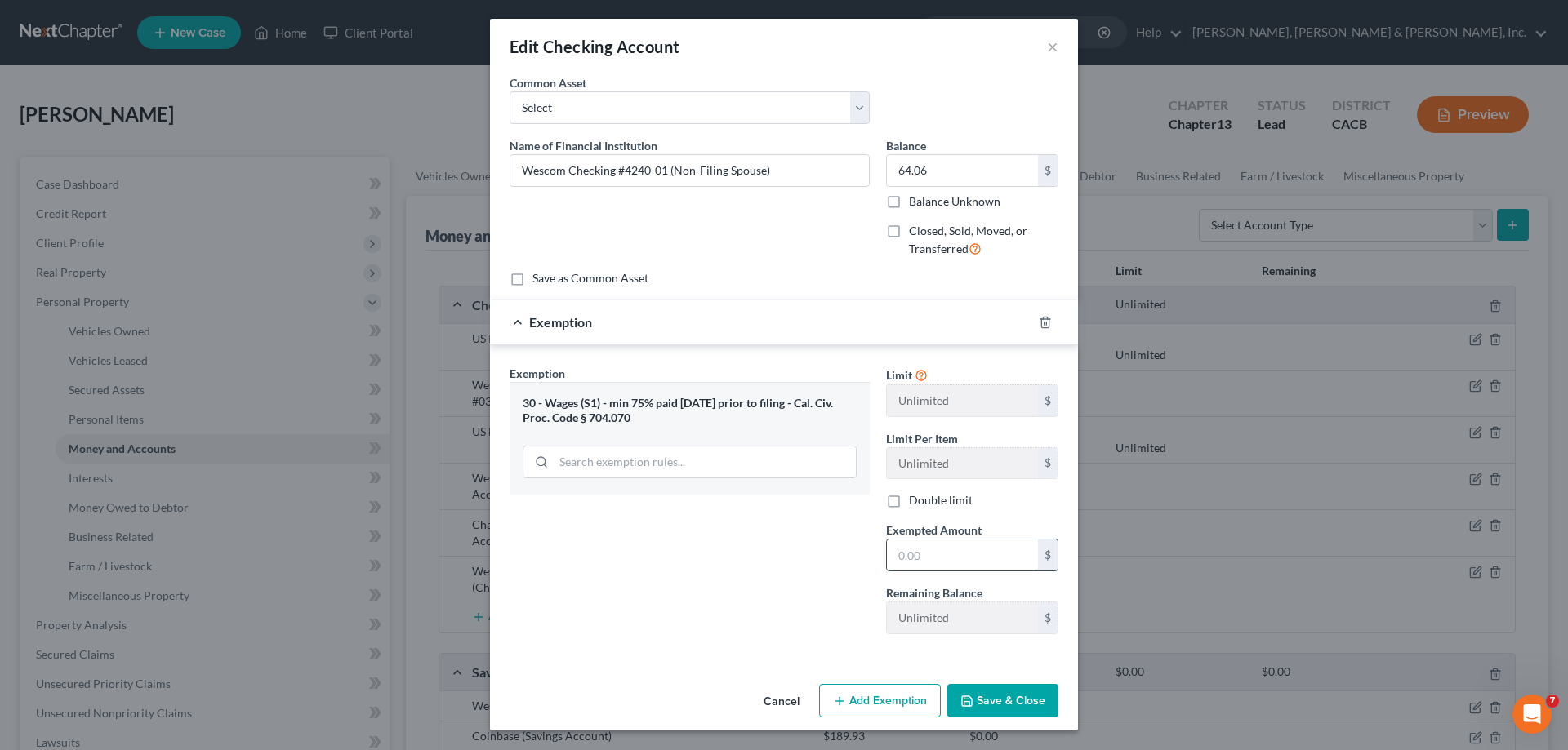
click at [909, 556] on input "text" at bounding box center [963, 555] width 151 height 31
type input "64.06"
click at [1002, 701] on button "Save & Close" at bounding box center [1002, 701] width 111 height 34
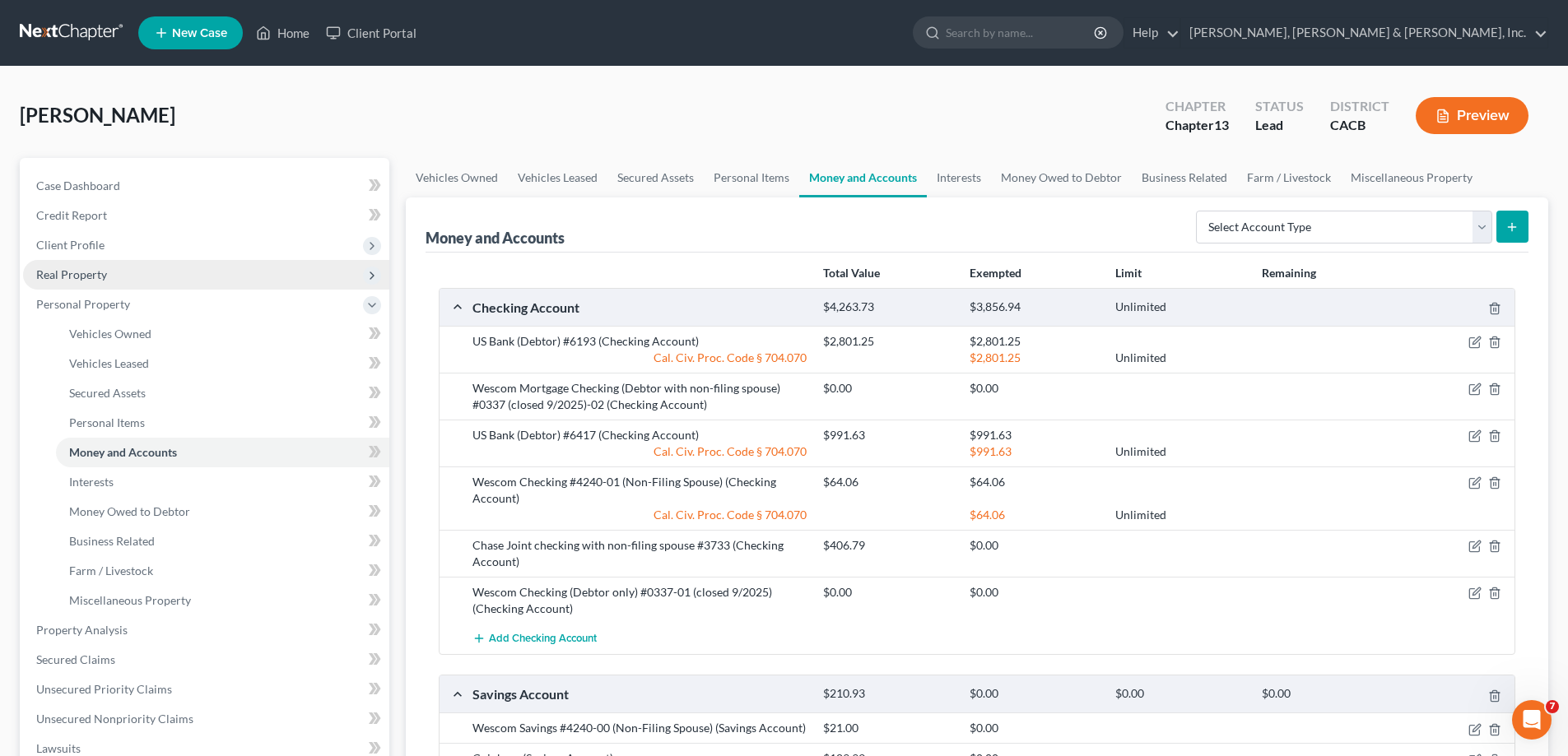
click at [119, 279] on span "Real Property" at bounding box center [206, 274] width 367 height 30
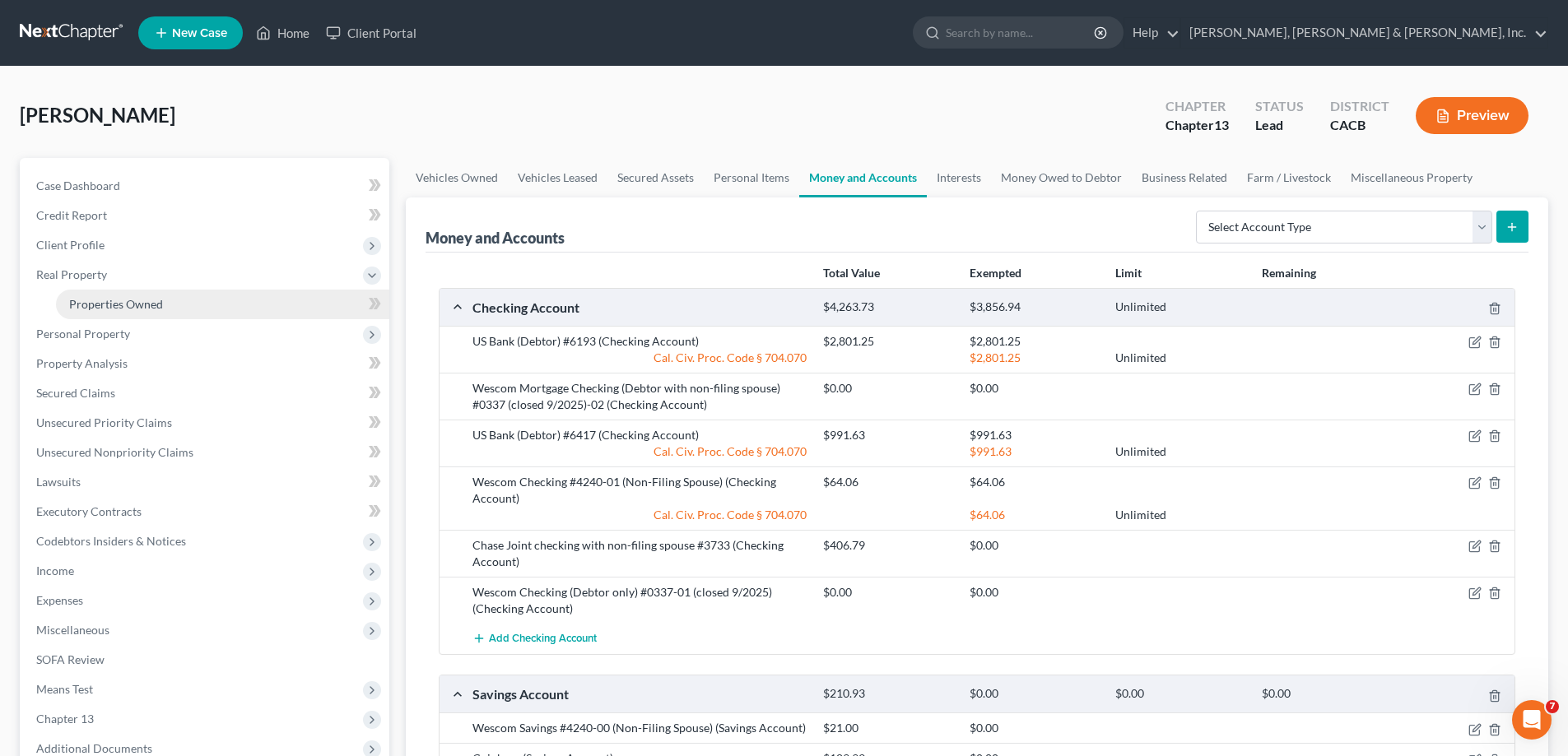
click at [137, 300] on span "Properties Owned" at bounding box center [116, 304] width 94 height 14
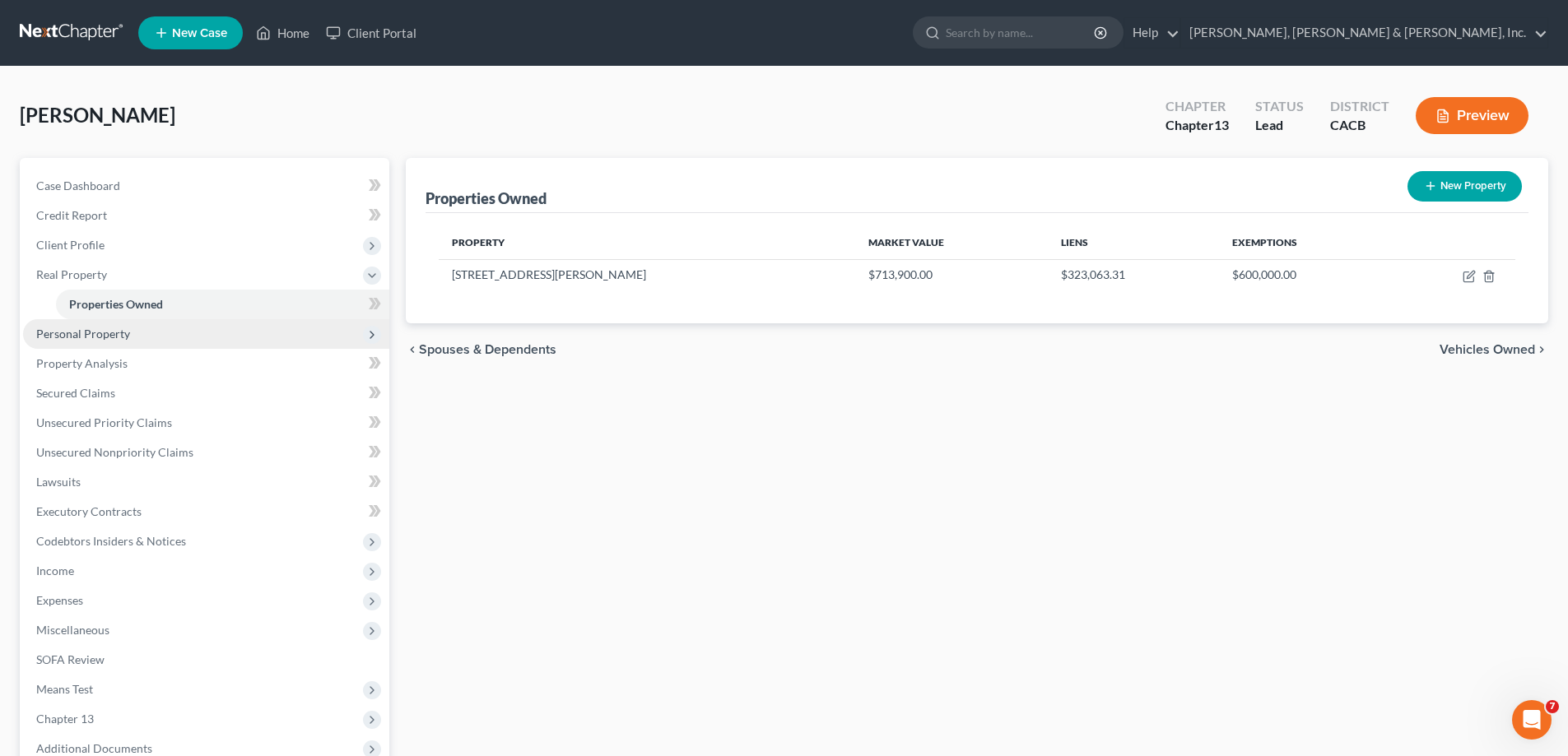
click at [125, 339] on span "Personal Property" at bounding box center [83, 334] width 94 height 14
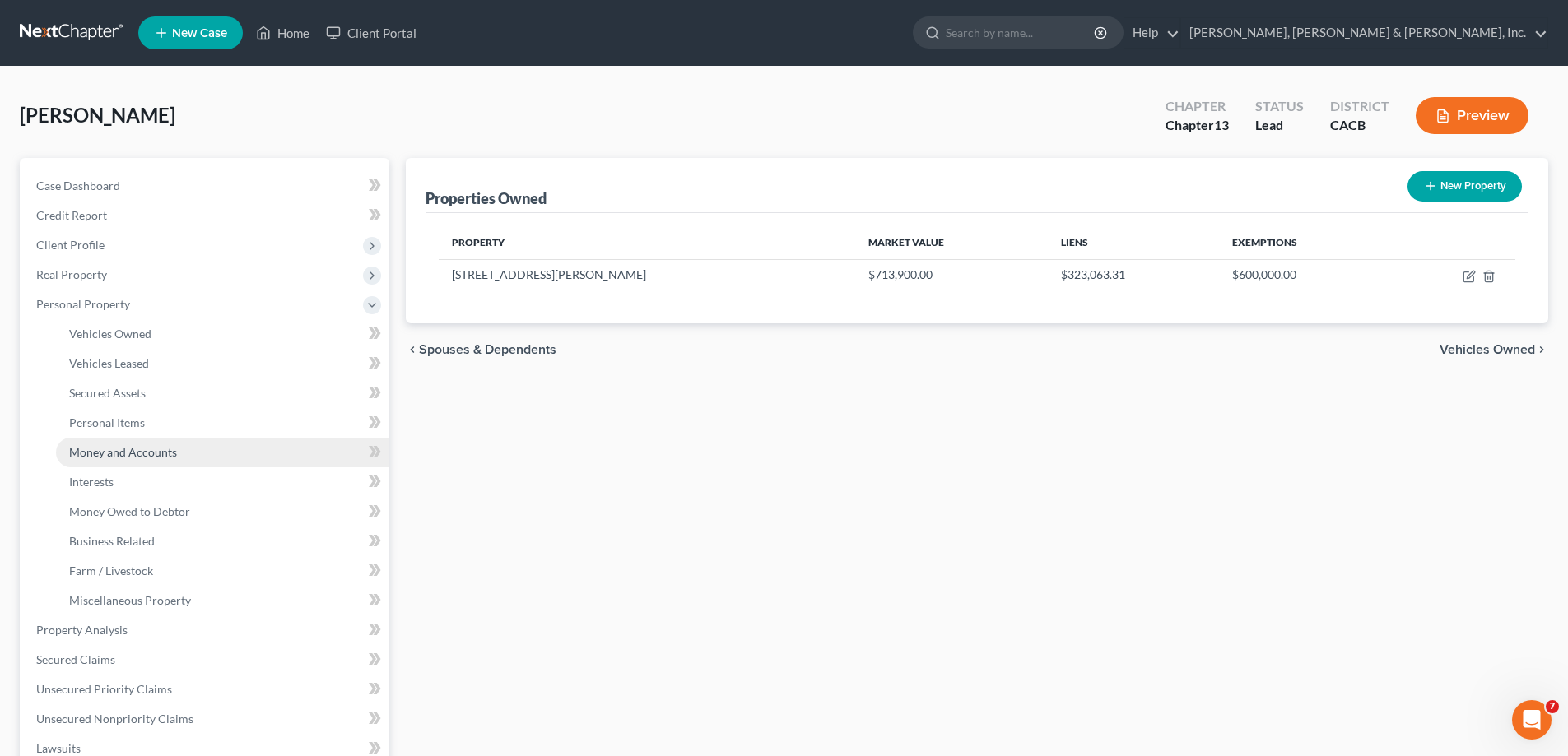
click at [121, 442] on link "Money and Accounts" at bounding box center [222, 452] width 333 height 30
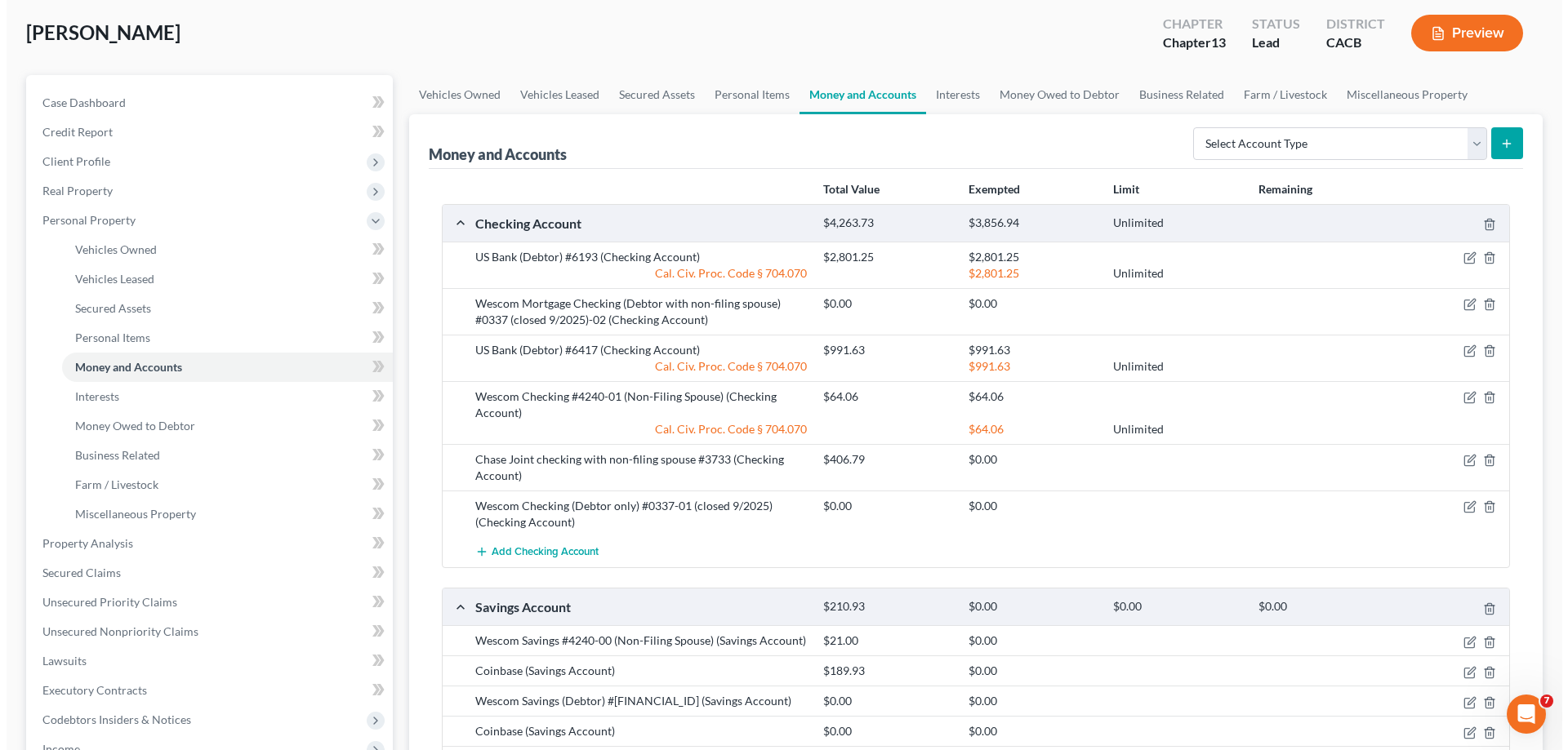
scroll to position [164, 0]
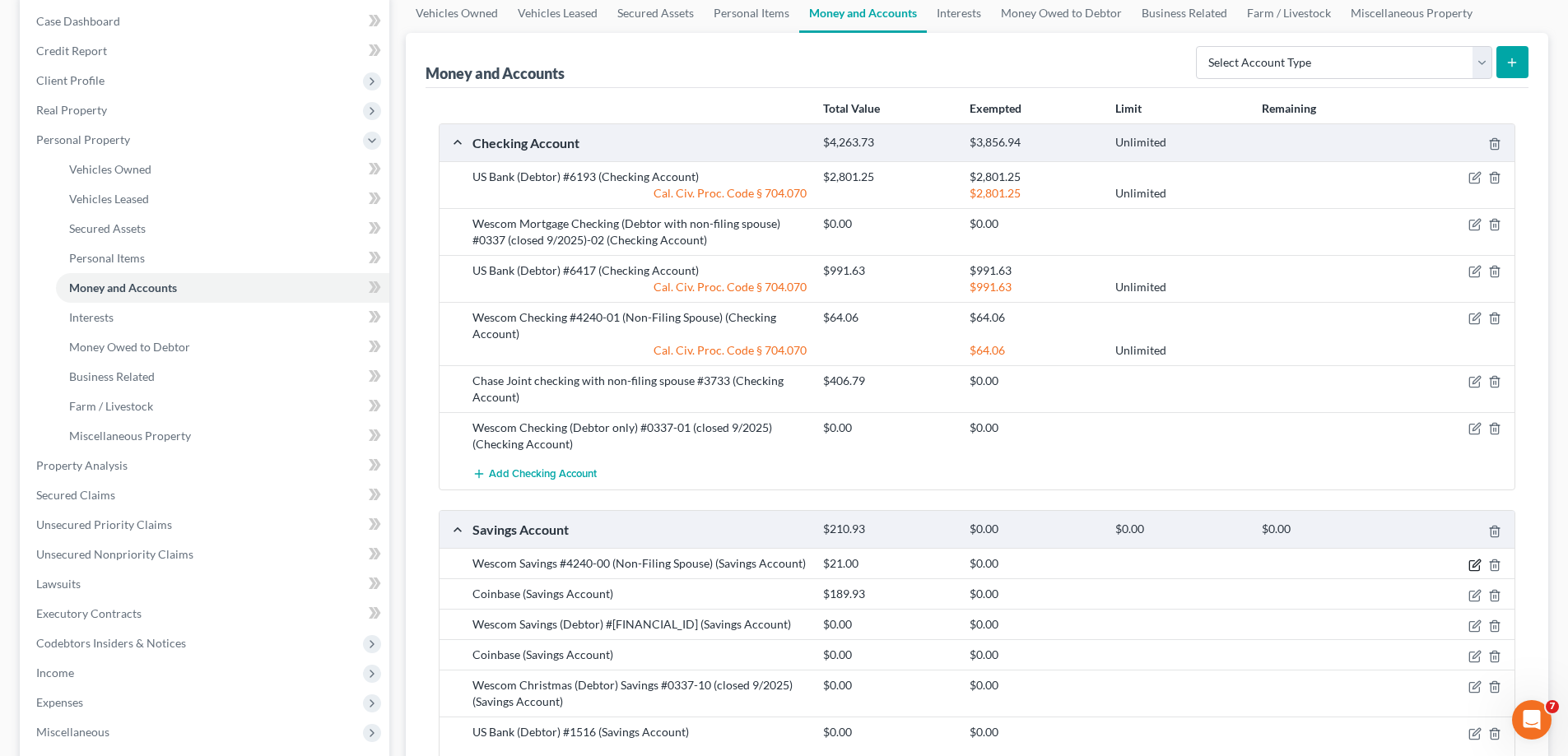
click at [1474, 566] on icon "button" at bounding box center [1477, 563] width 8 height 8
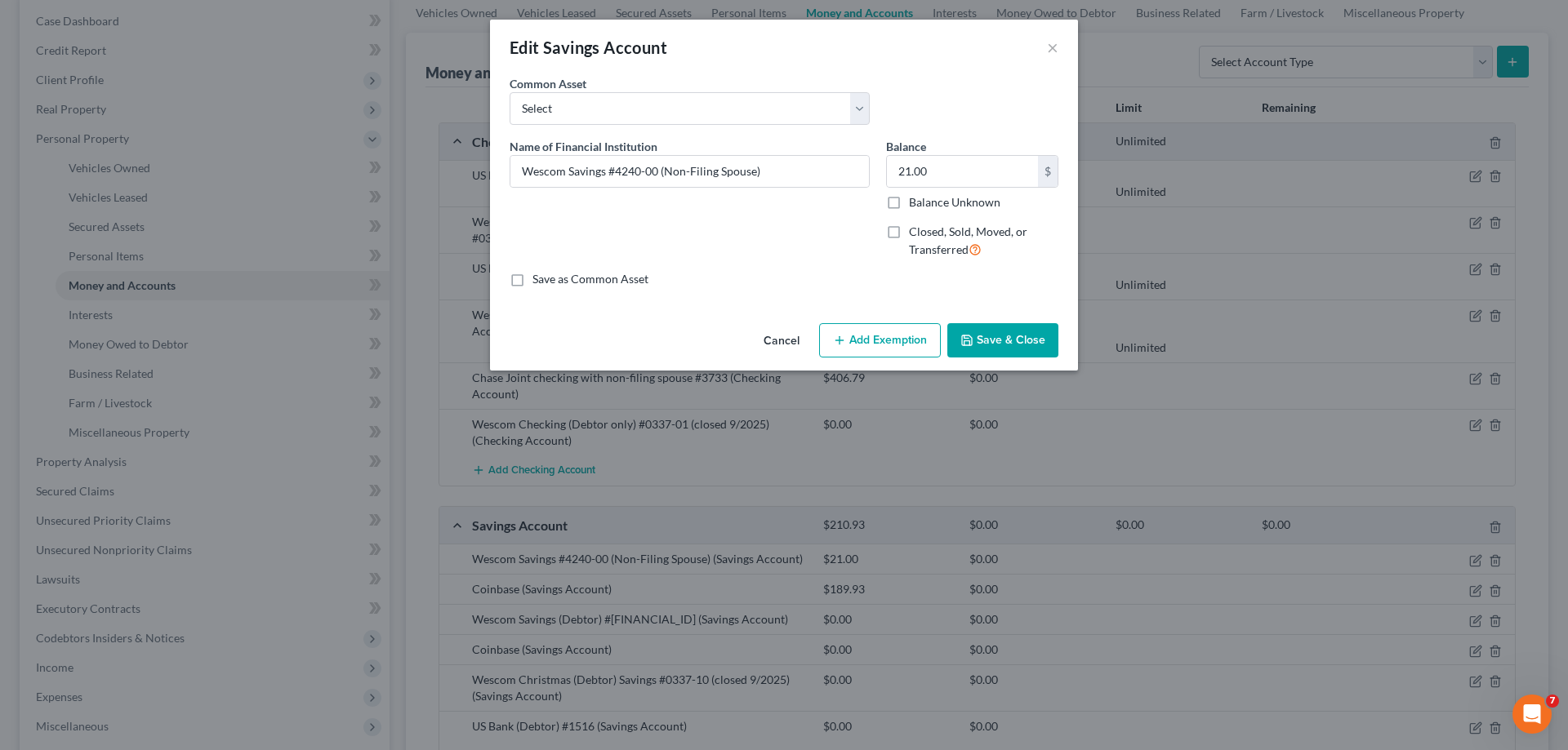
click at [885, 341] on button "Add Exemption" at bounding box center [880, 341] width 122 height 34
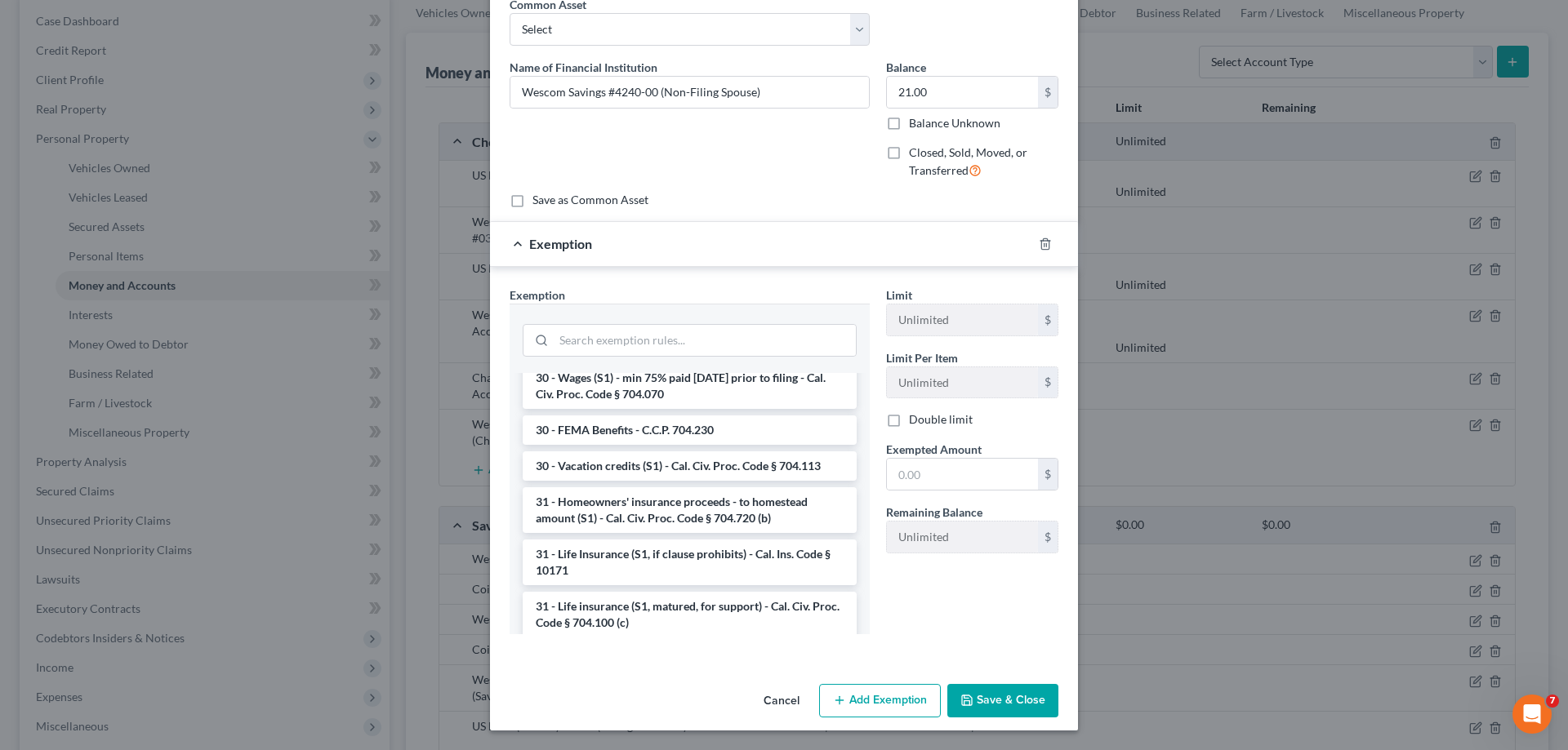
scroll to position [2199, 0]
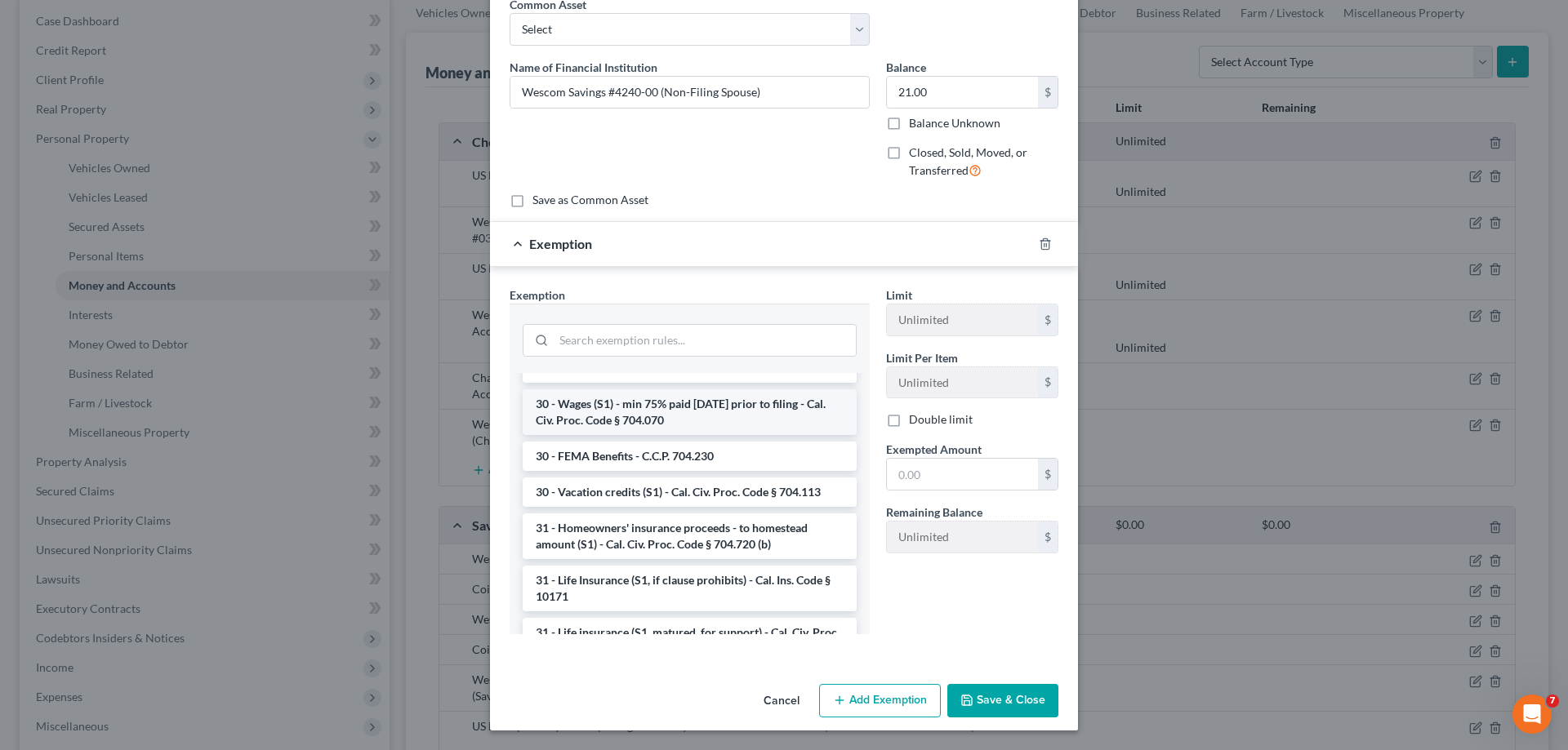
click at [672, 405] on li "30 - Wages (S1) - min 75% paid within 30 days prior to filing - Cal. Civ. Proc.…" at bounding box center [689, 412] width 334 height 46
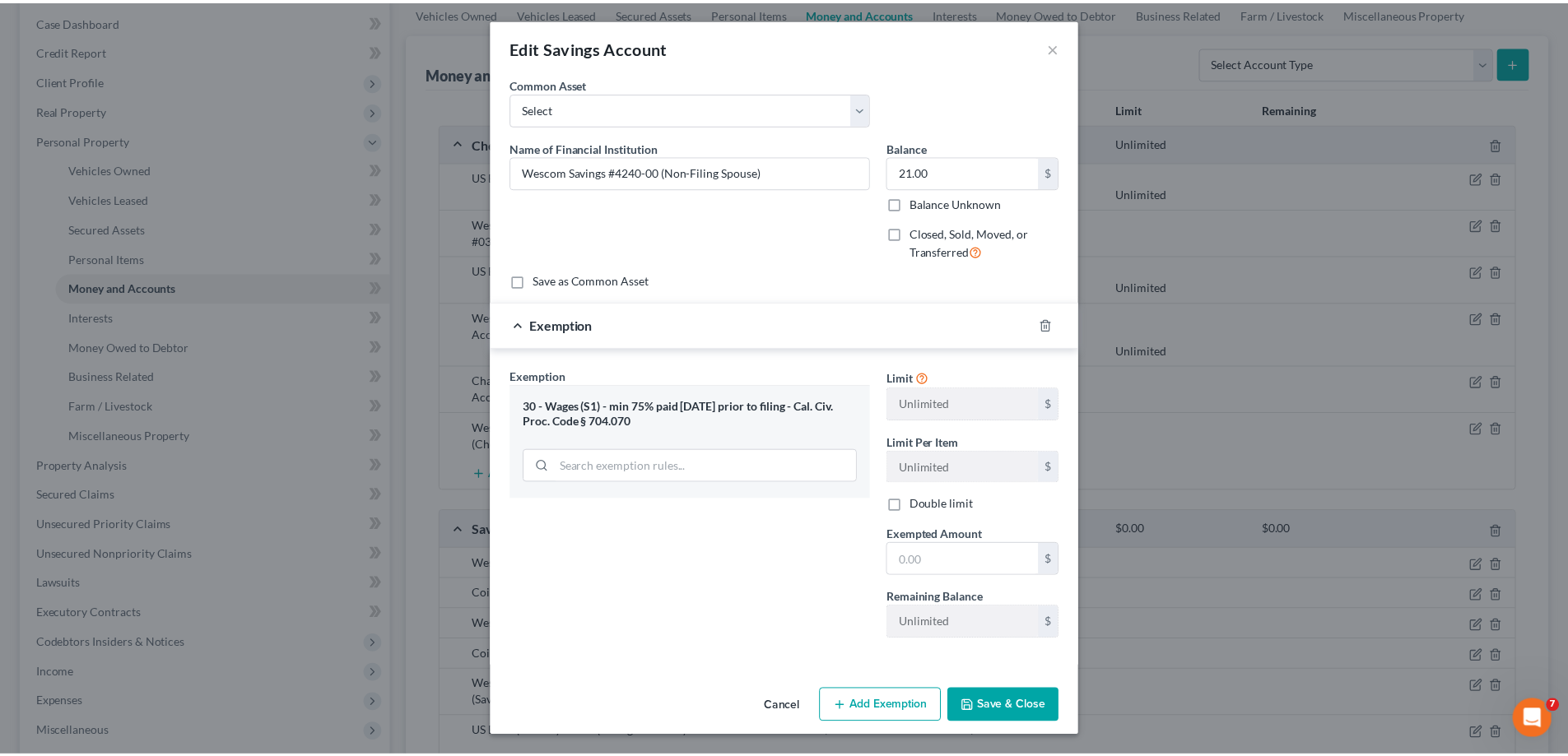
scroll to position [1, 0]
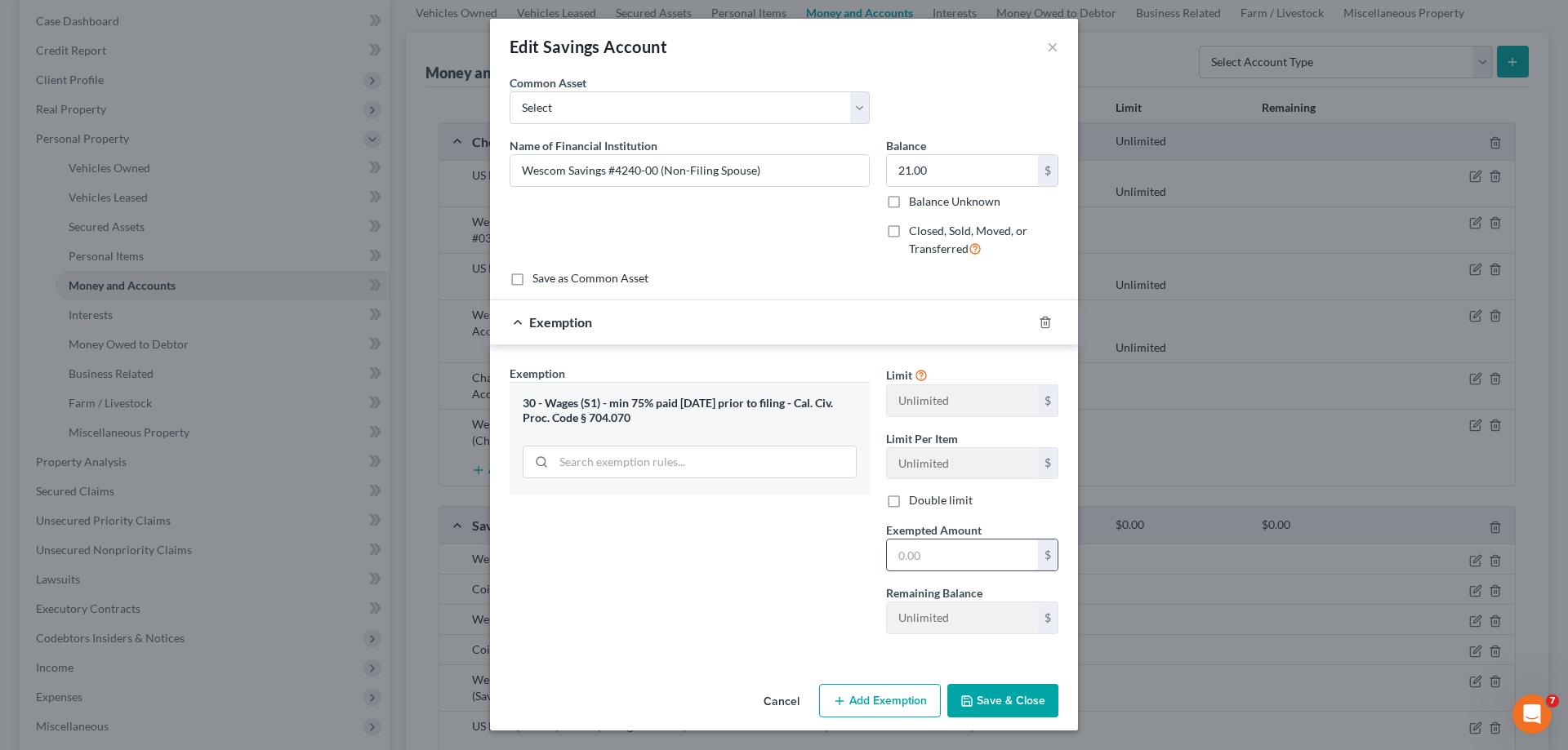
click at [917, 555] on input "text" at bounding box center [963, 555] width 151 height 31
type input "21"
click at [987, 699] on button "Save & Close" at bounding box center [1002, 701] width 111 height 34
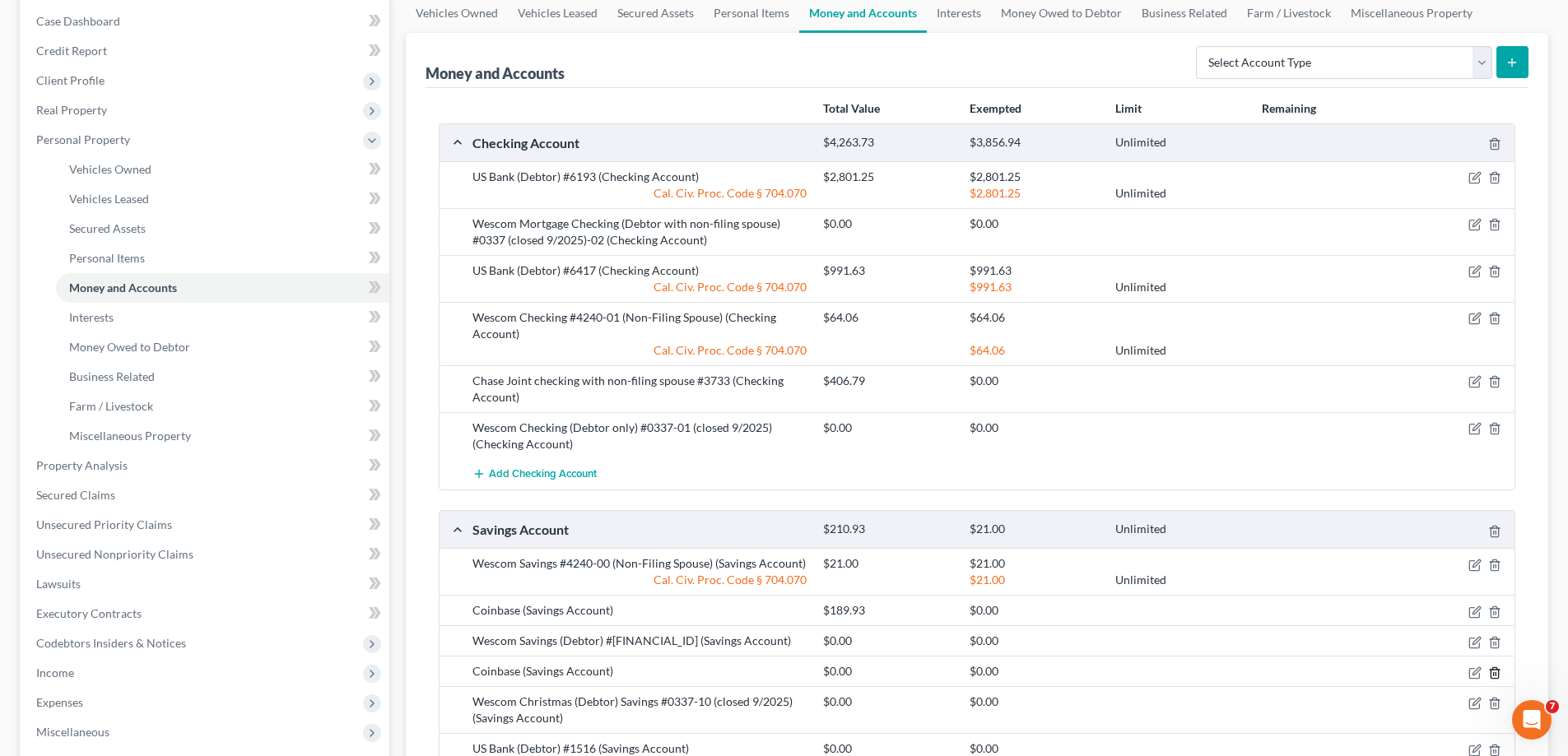
click at [1494, 673] on line "button" at bounding box center [1494, 673] width 0 height 3
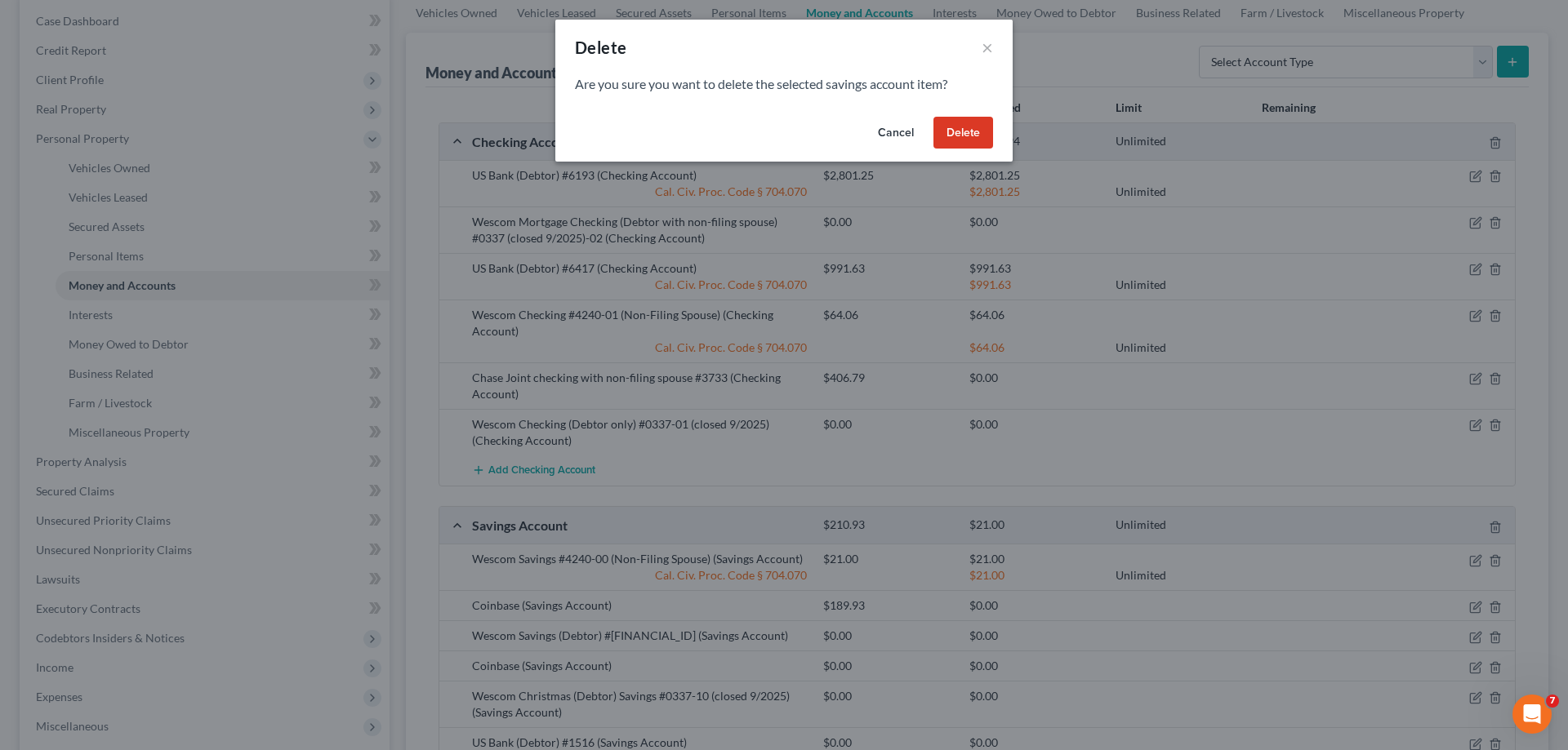
click at [957, 130] on button "Delete" at bounding box center [963, 133] width 60 height 32
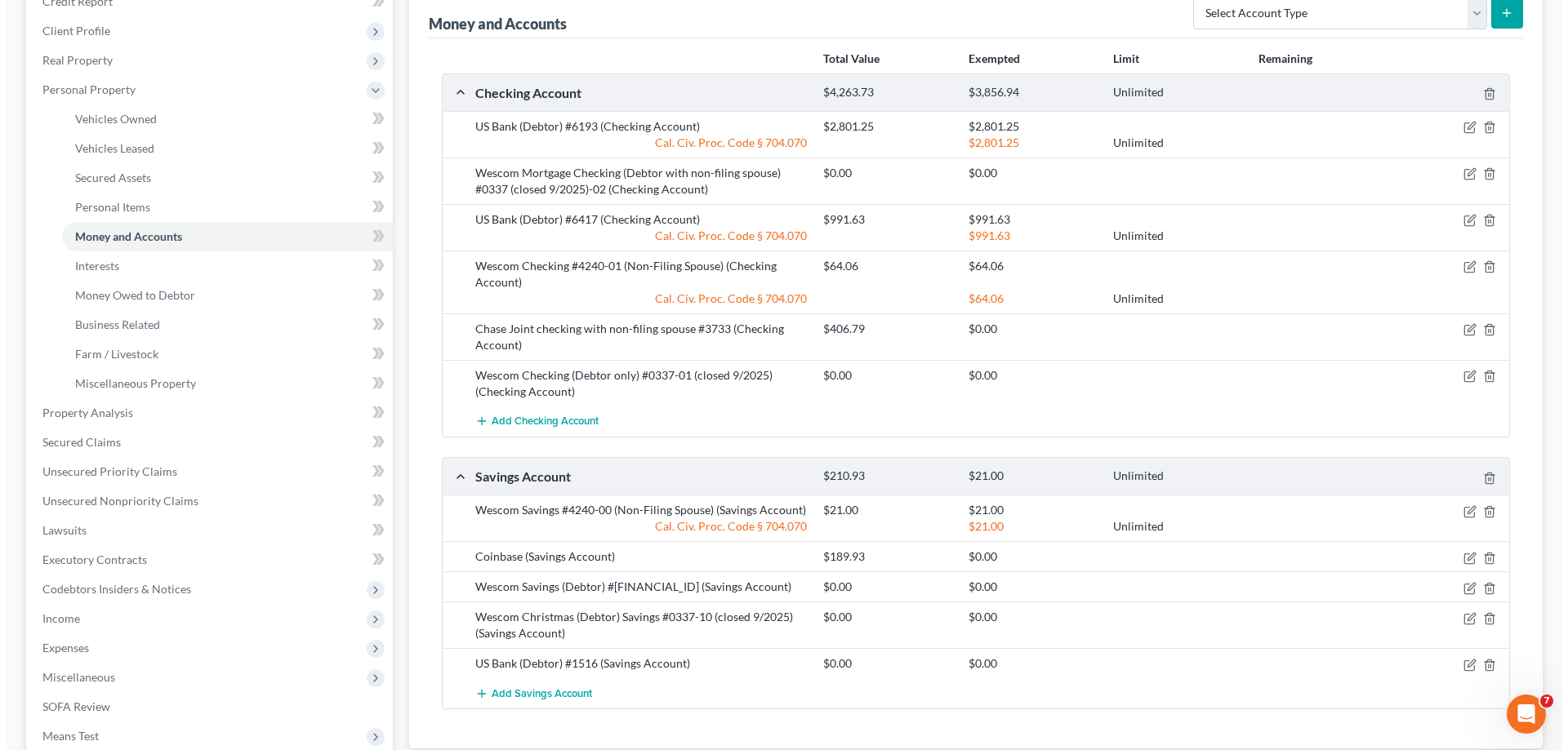
scroll to position [245, 0]
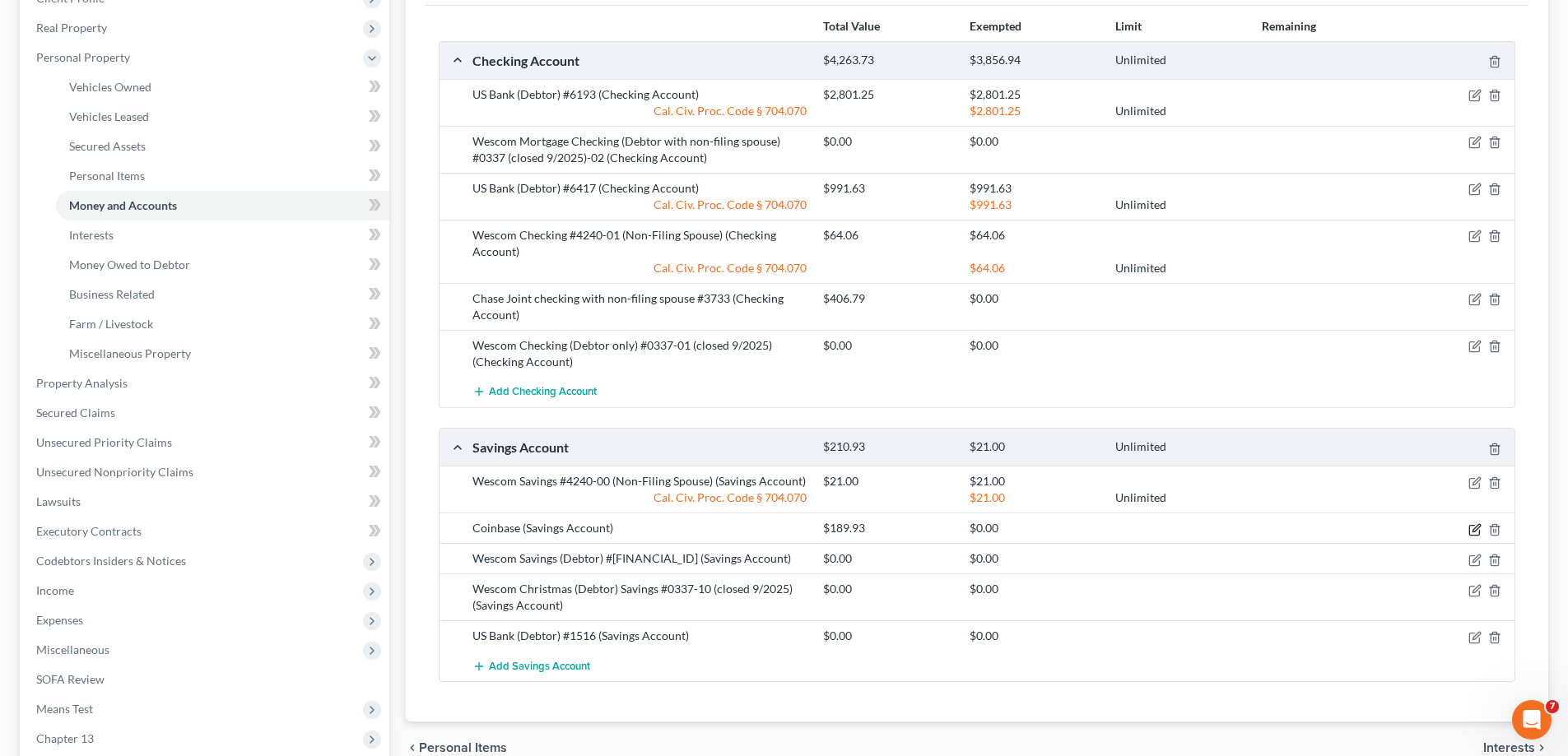
click at [1475, 531] on icon "button" at bounding box center [1477, 528] width 8 height 8
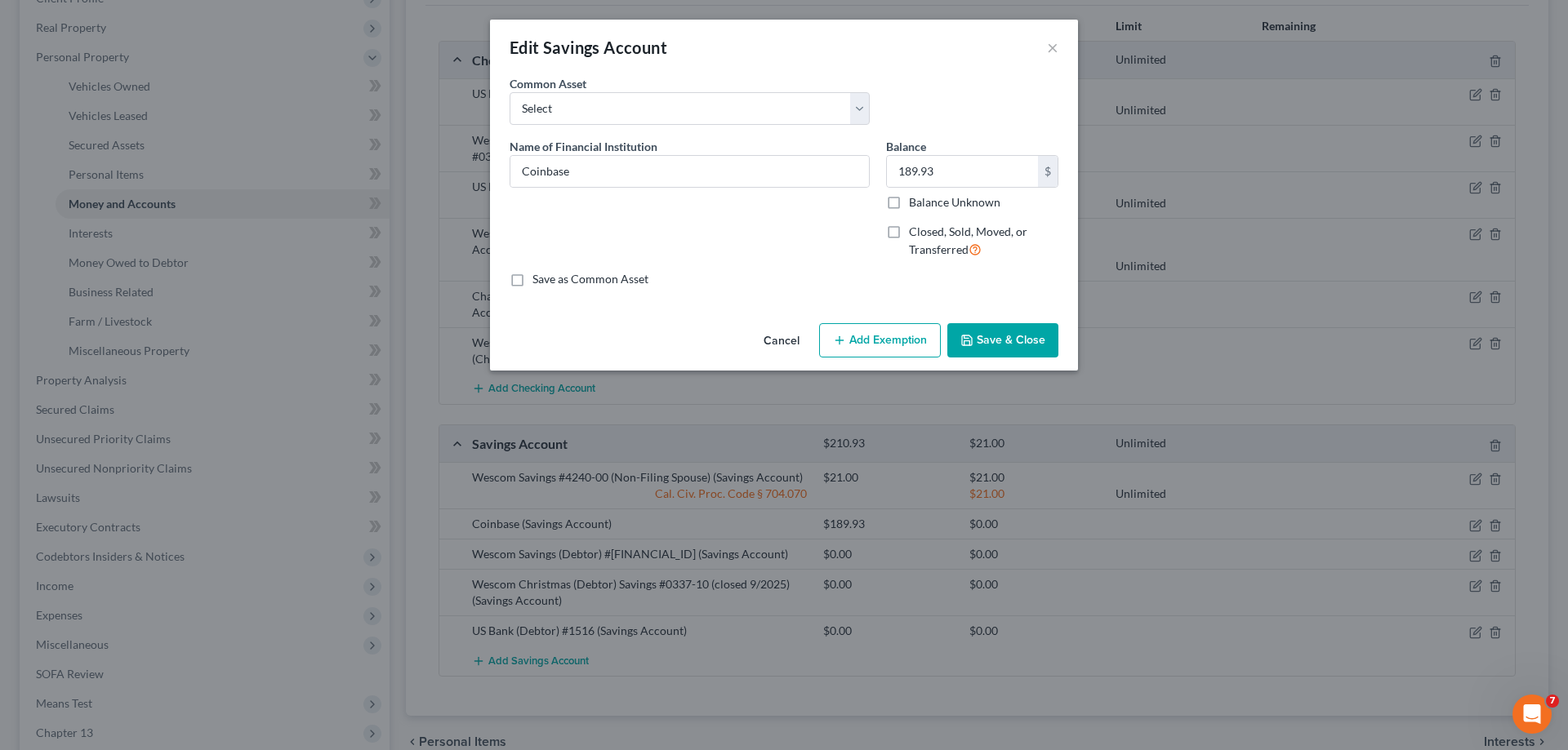
click at [905, 336] on button "Add Exemption" at bounding box center [880, 341] width 122 height 34
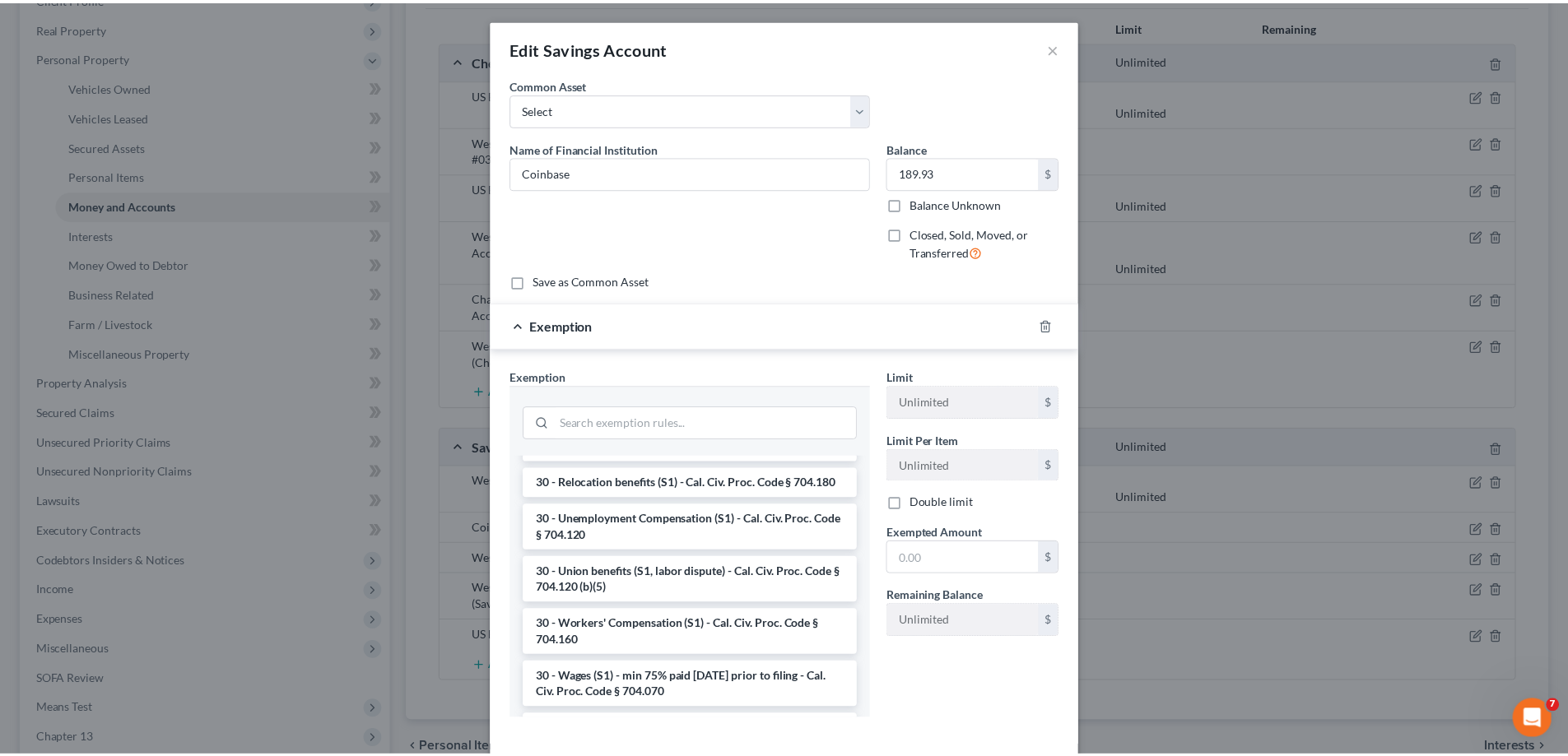
scroll to position [2058, 0]
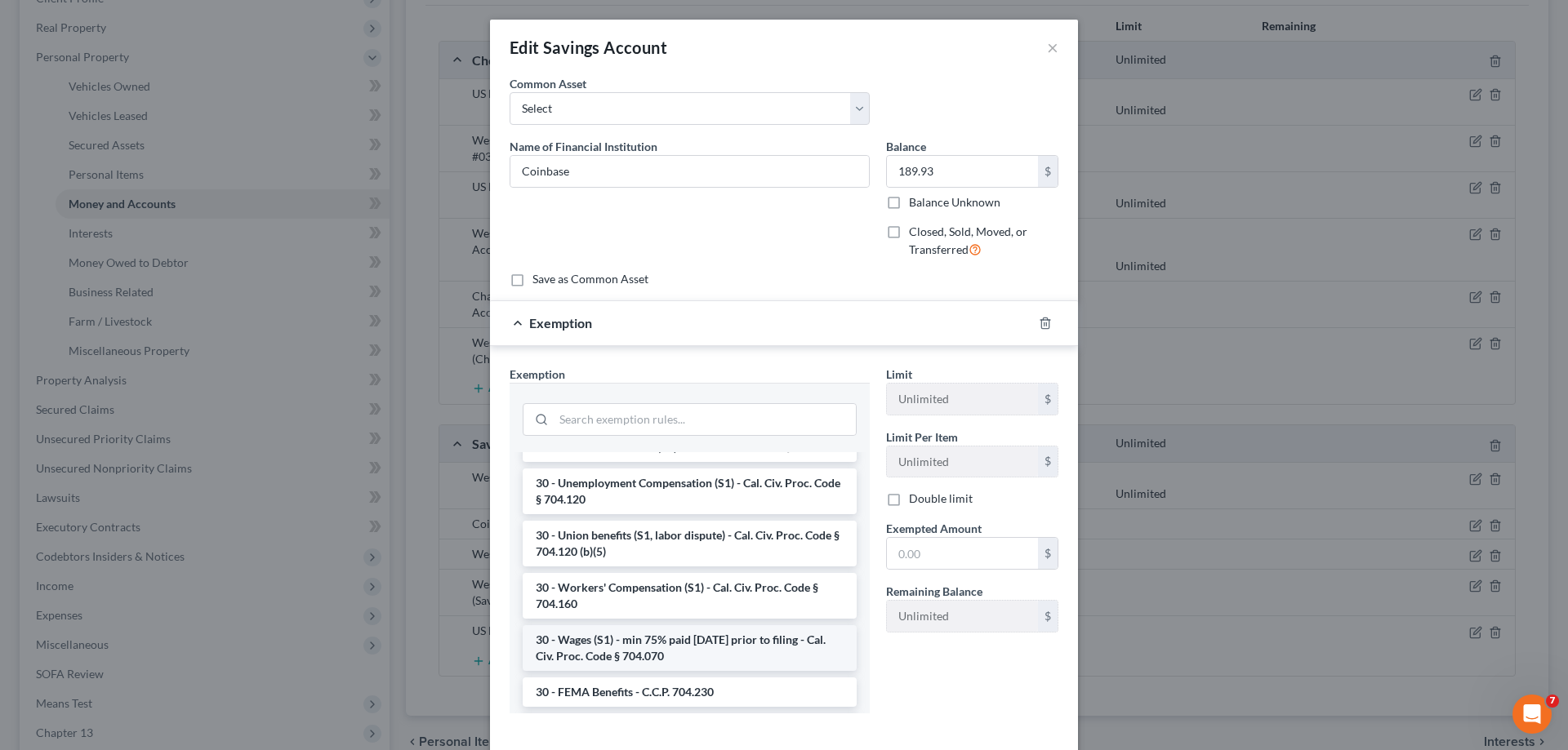
click at [665, 661] on li "30 - Wages (S1) - min 75% paid within 30 days prior to filing - Cal. Civ. Proc.…" at bounding box center [689, 648] width 334 height 46
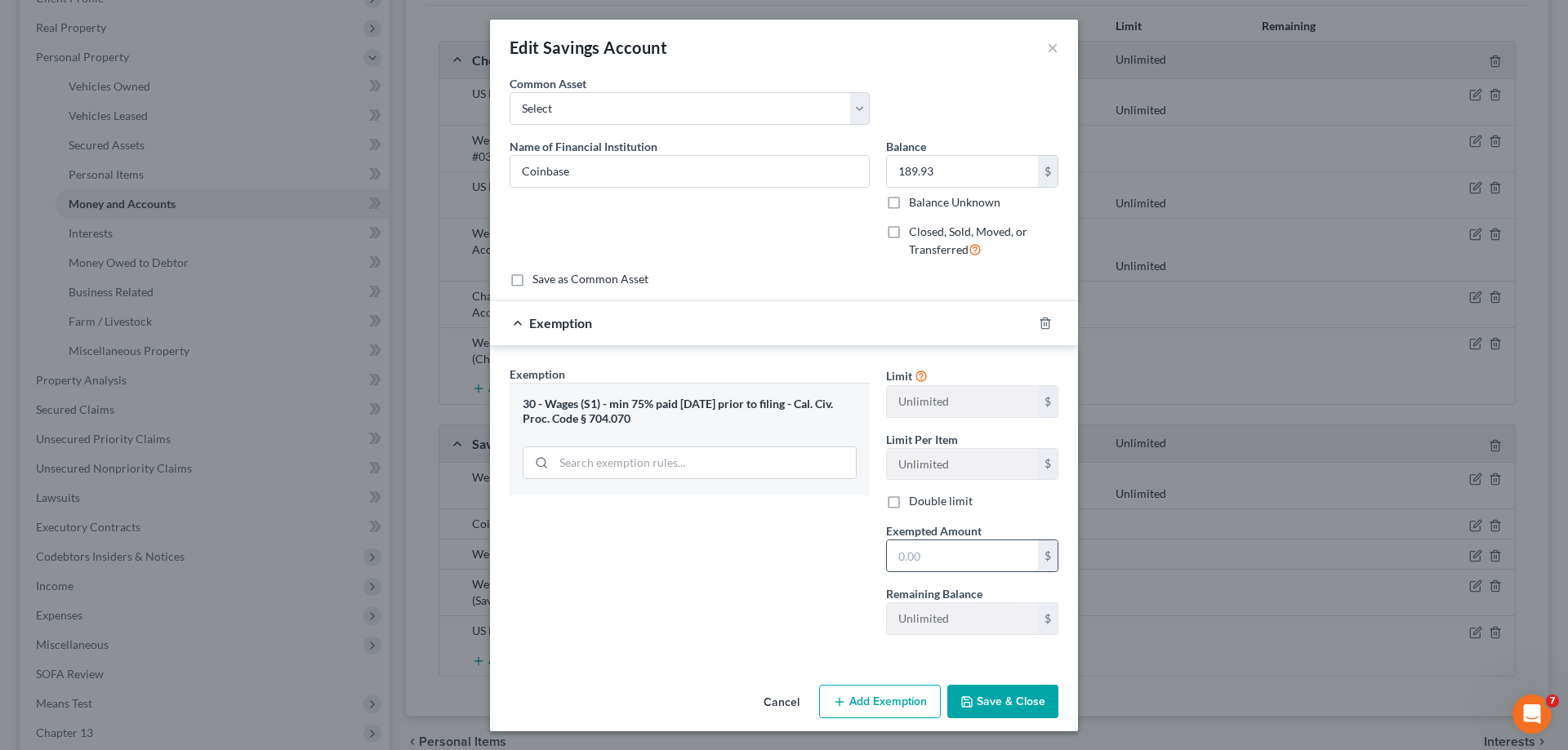
click at [905, 559] on input "text" at bounding box center [963, 556] width 151 height 31
type input "189.93"
click at [979, 701] on button "Save & Close" at bounding box center [1002, 702] width 111 height 34
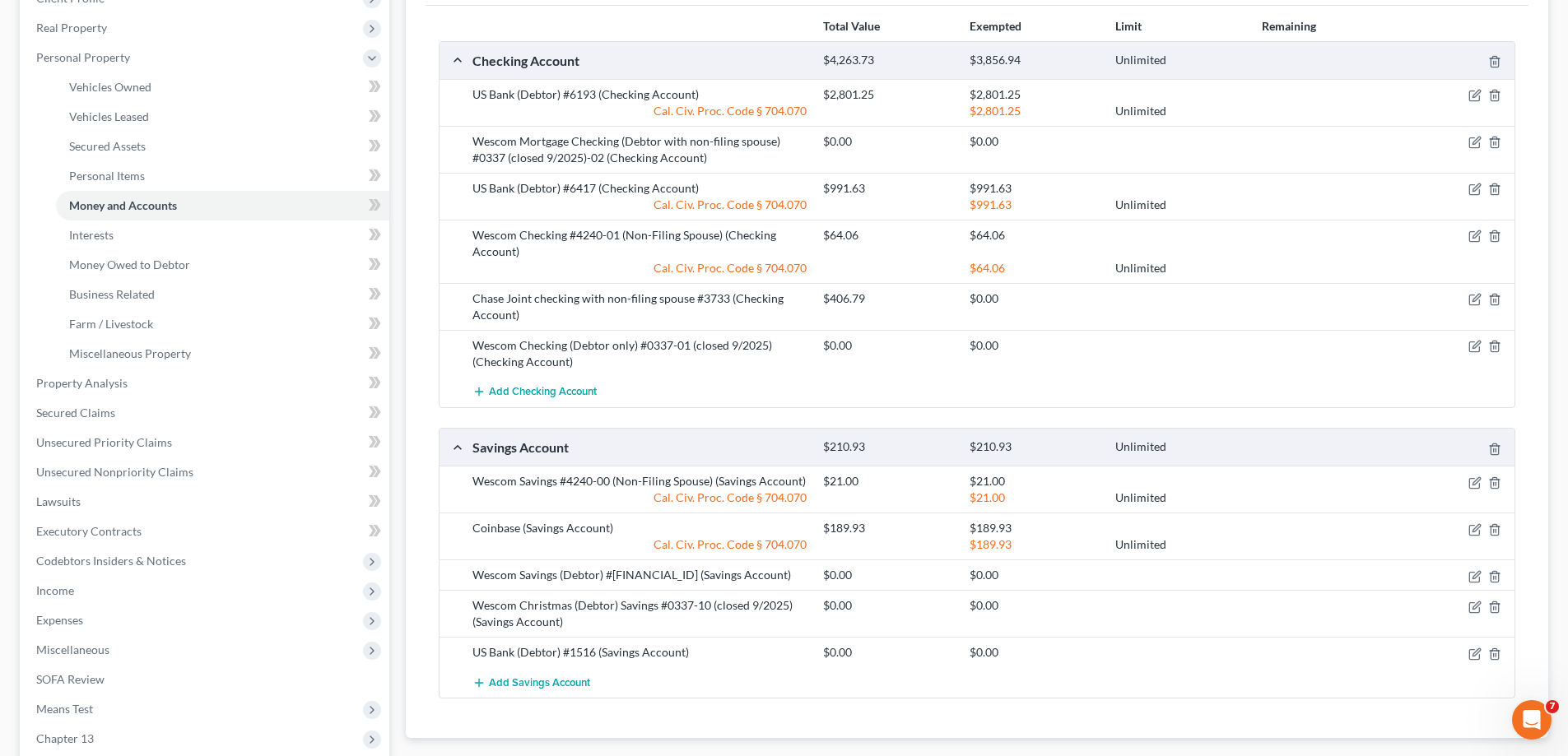
scroll to position [329, 0]
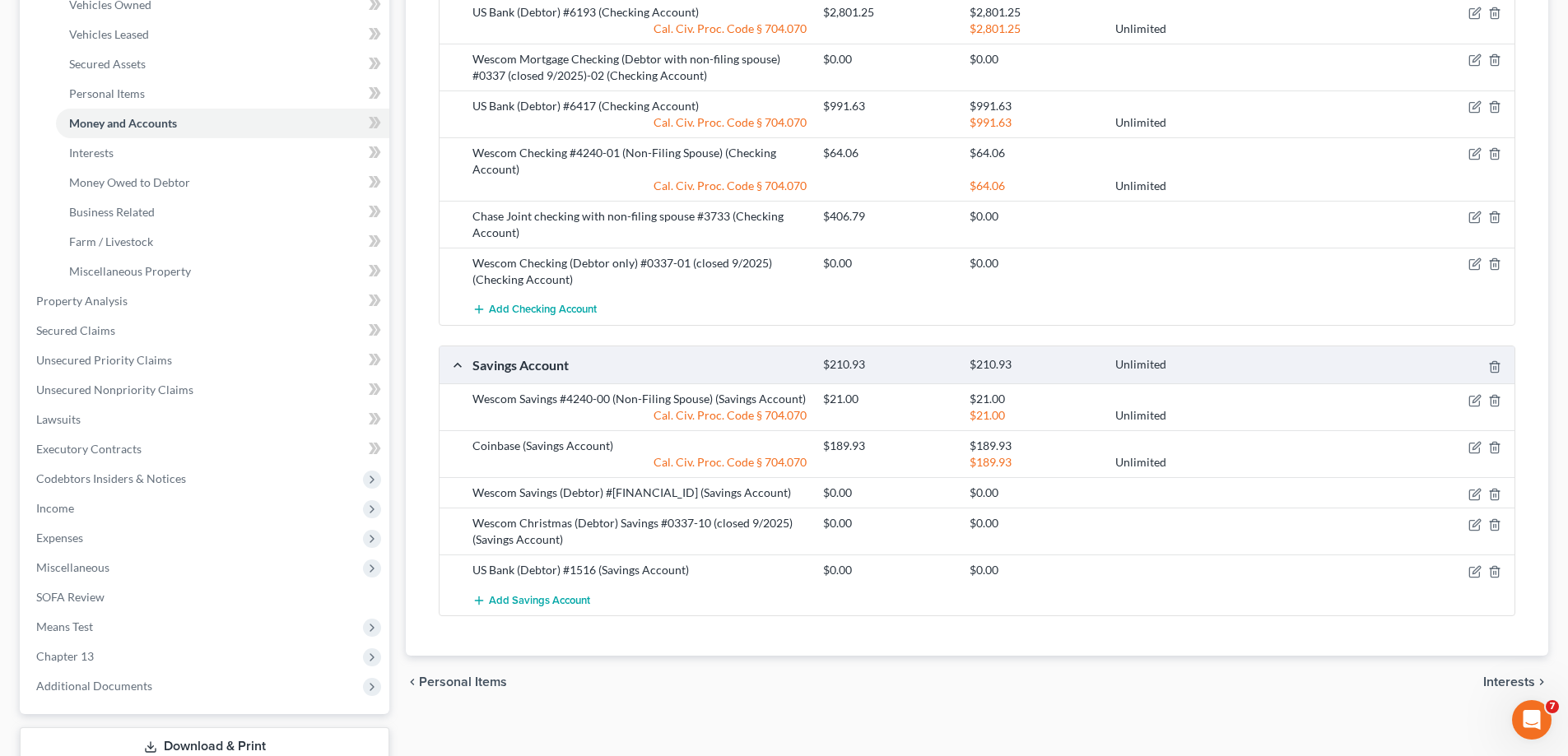
click at [1501, 678] on span "Interests" at bounding box center [1509, 682] width 52 height 13
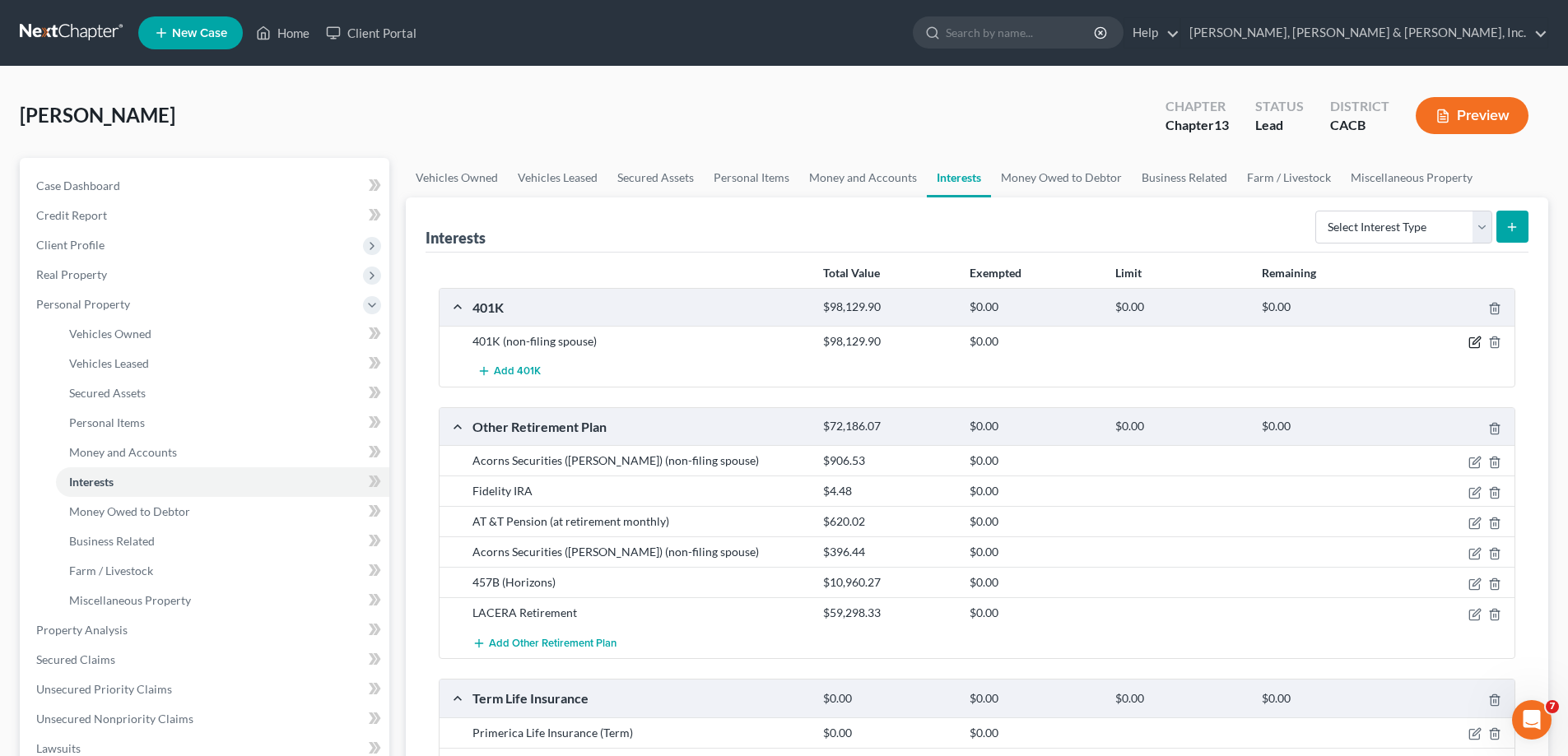
click at [1470, 342] on icon "button" at bounding box center [1476, 343] width 13 height 13
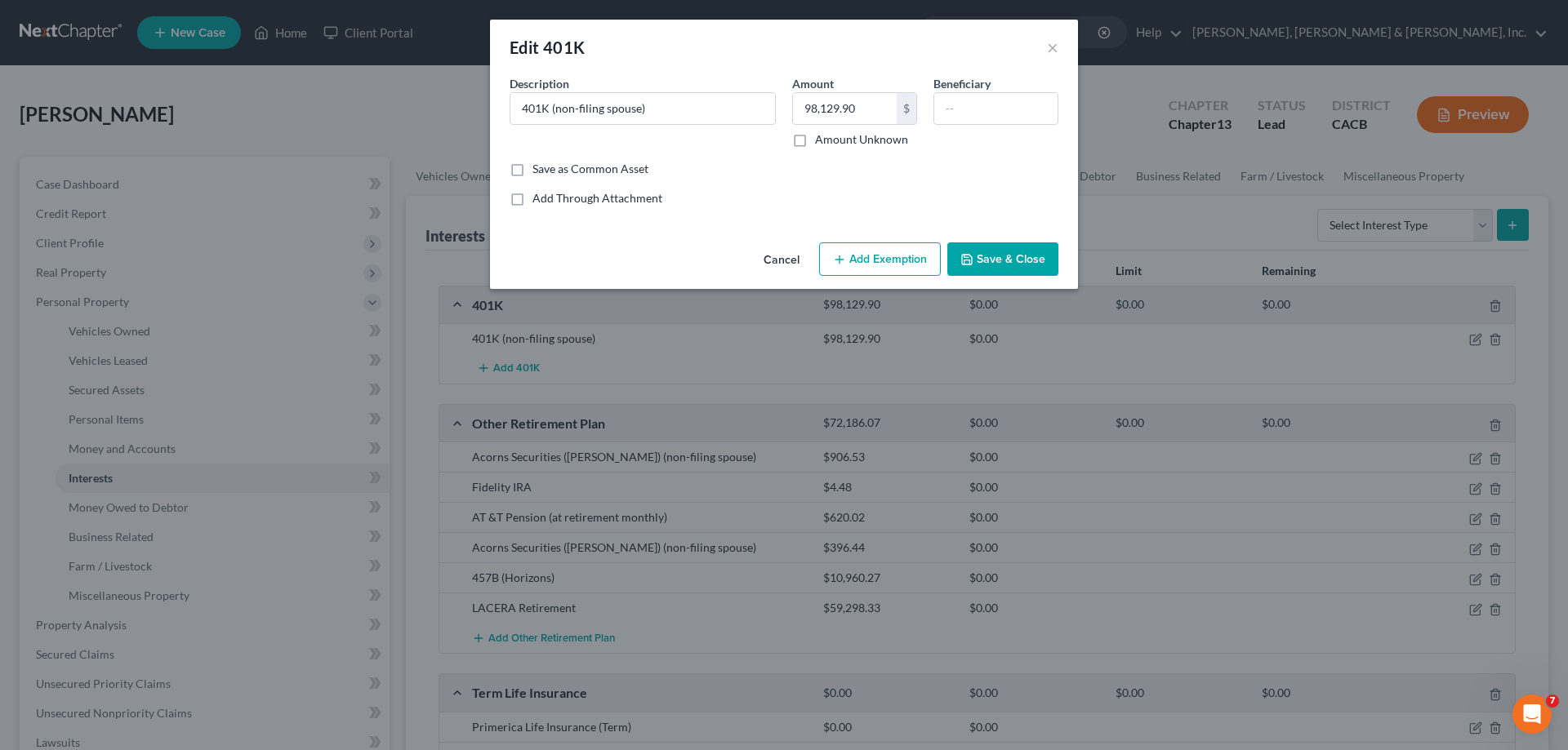
click at [877, 250] on button "Add Exemption" at bounding box center [880, 260] width 122 height 34
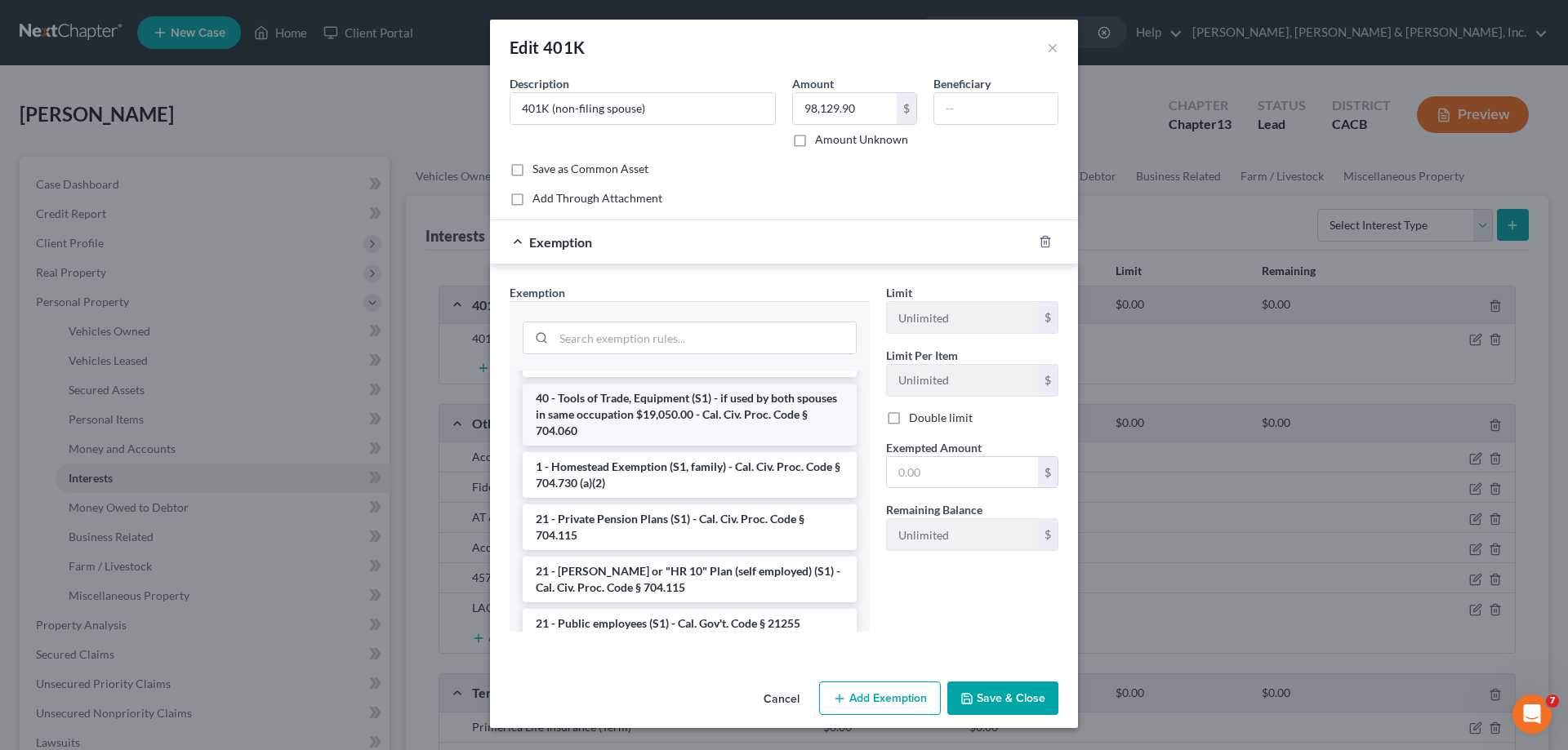
scroll to position [245, 0]
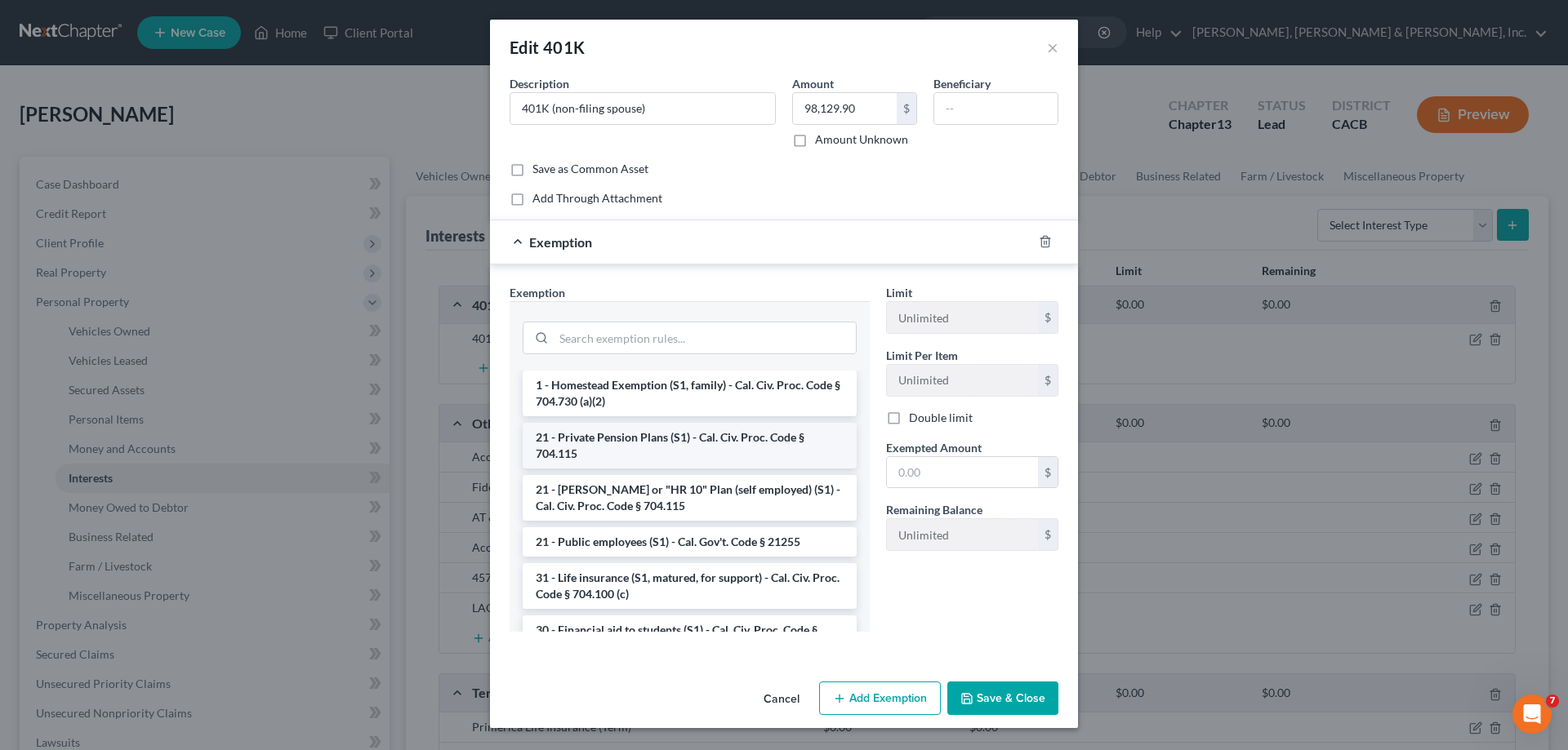
click at [675, 440] on li "21 - Private Pension Plans (S1) - Cal. Civ. Proc. Code § 704.115" at bounding box center [689, 445] width 334 height 46
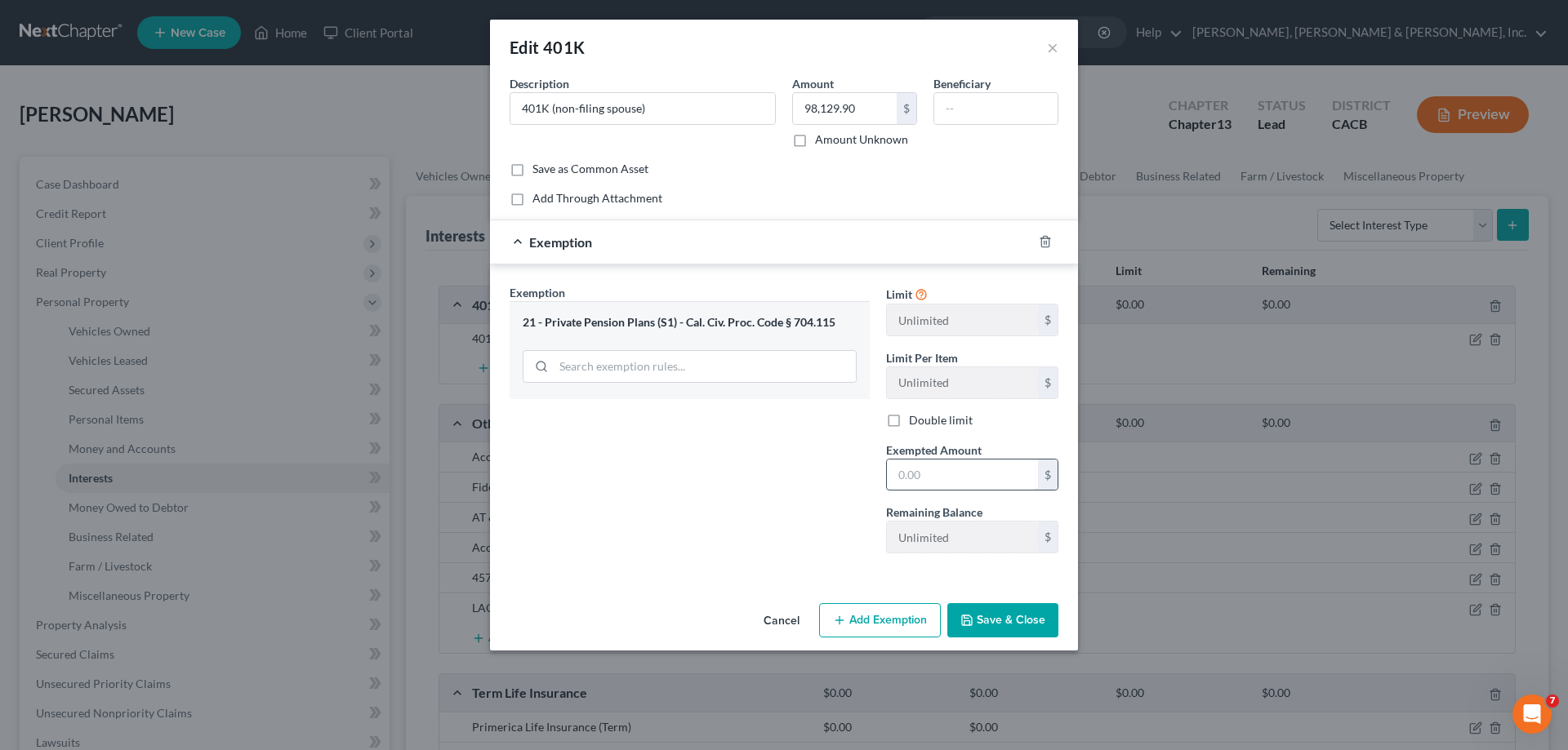
click at [906, 477] on input "text" at bounding box center [963, 475] width 151 height 31
type input "98,129.90"
click at [983, 627] on button "Save & Close" at bounding box center [1002, 621] width 111 height 34
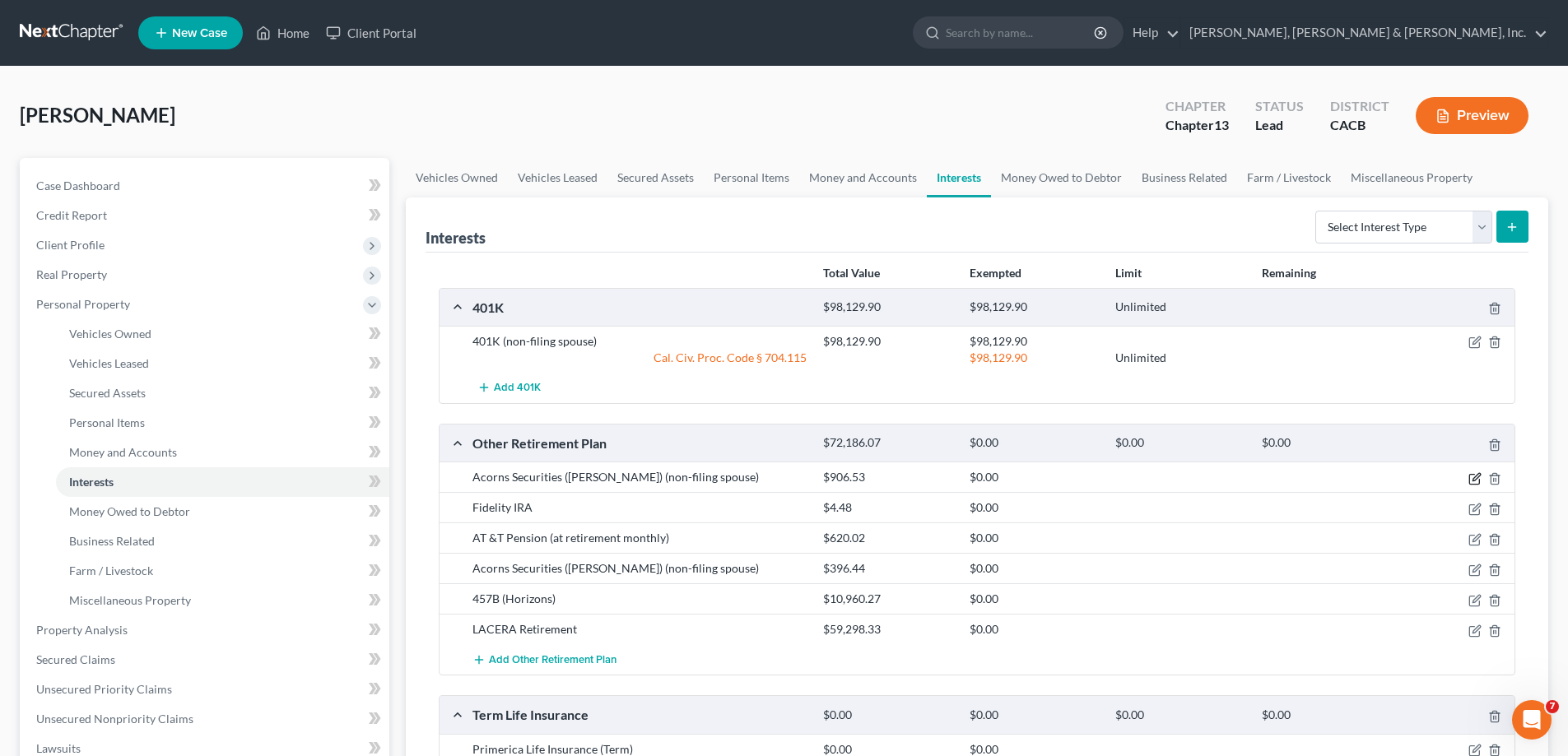
click at [1471, 477] on icon "button" at bounding box center [1476, 479] width 13 height 13
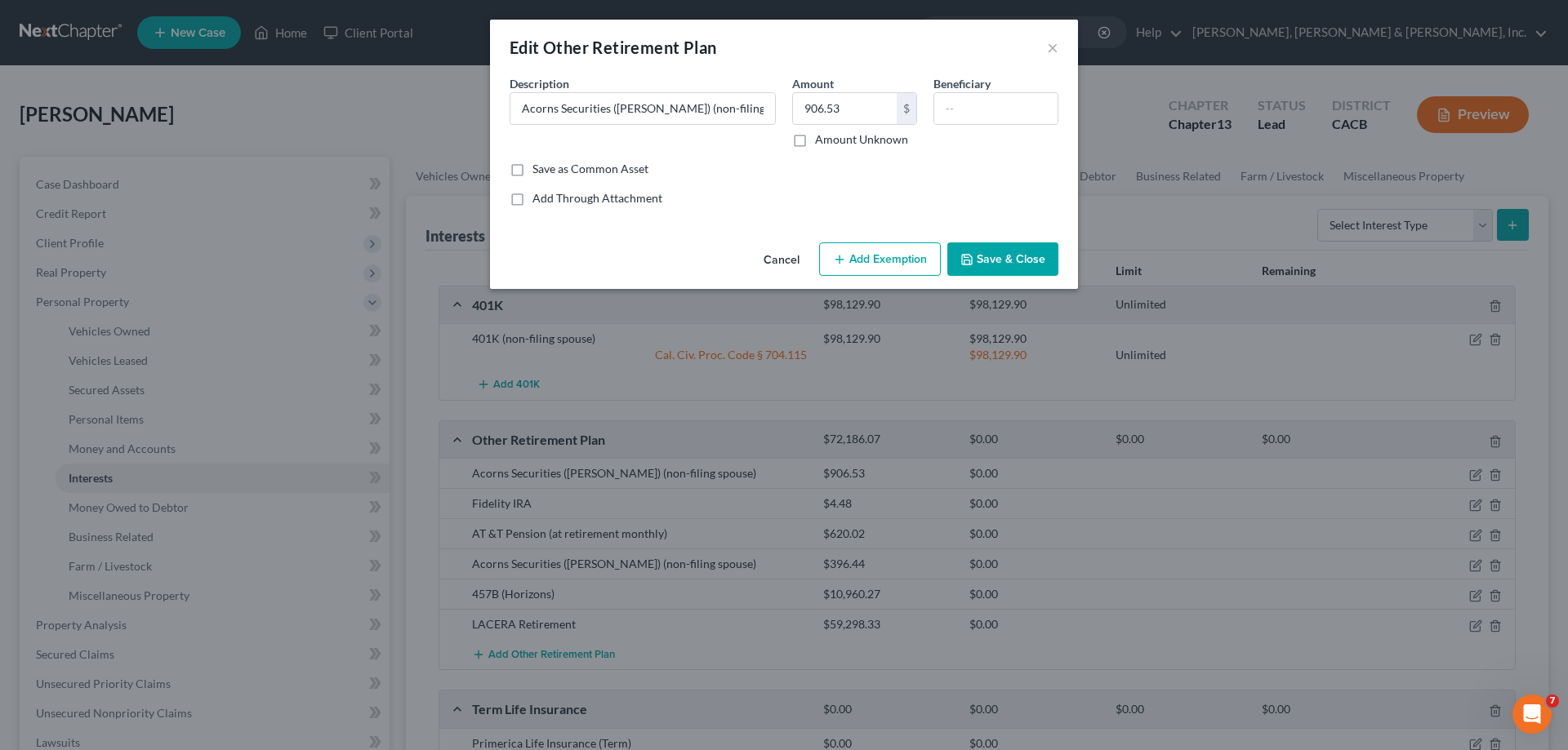
click at [883, 260] on button "Add Exemption" at bounding box center [880, 260] width 122 height 34
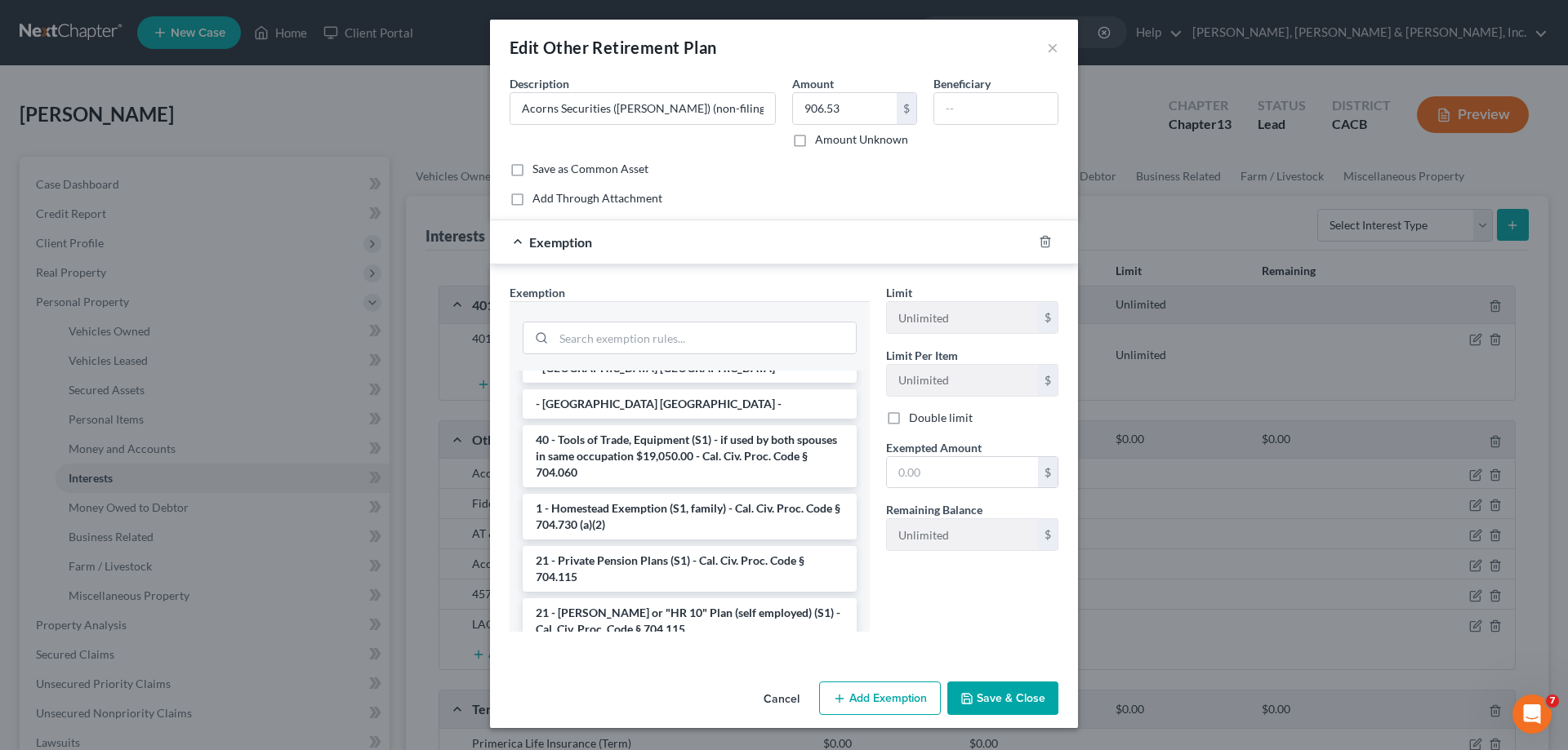
scroll to position [164, 0]
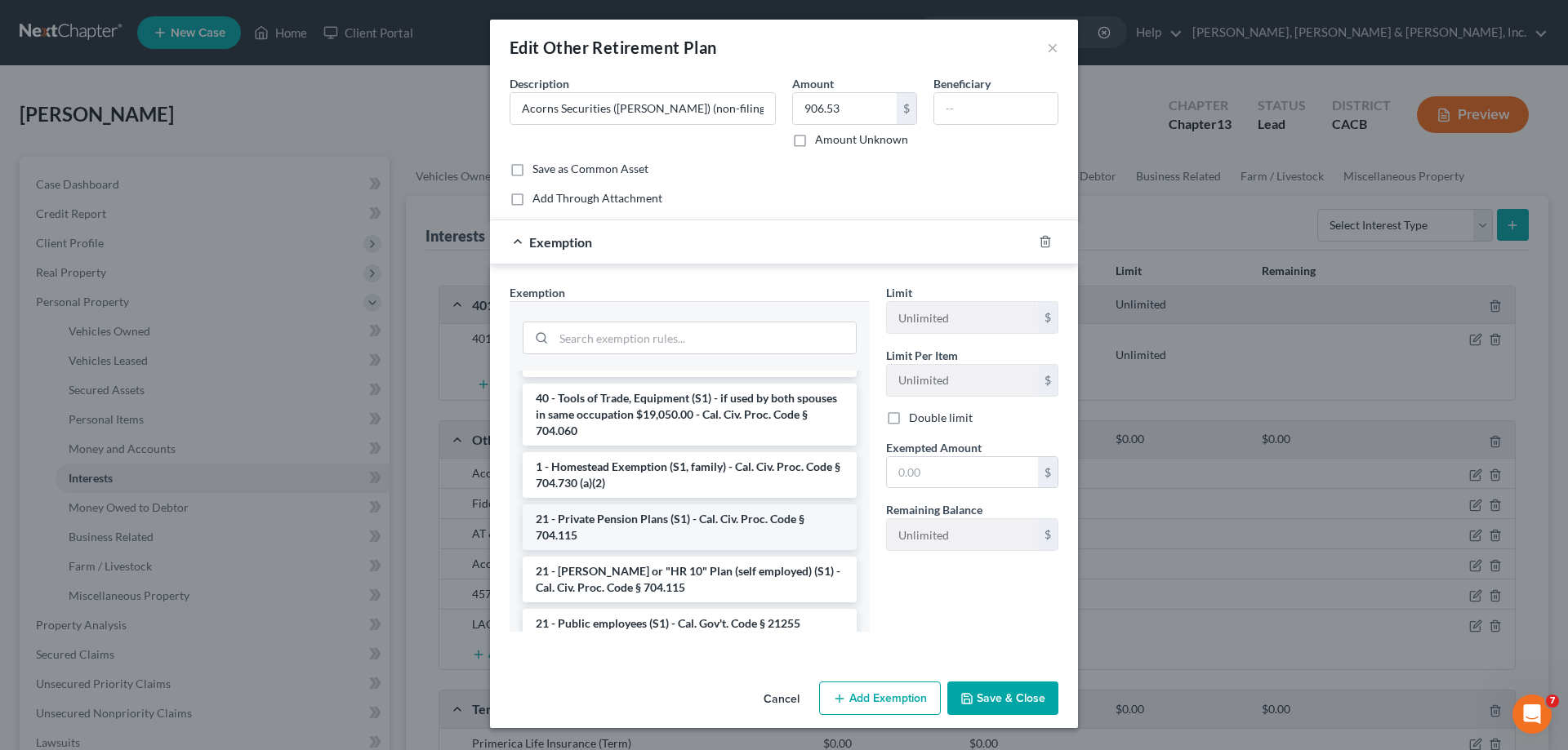
click at [684, 523] on li "21 - Private Pension Plans (S1) - Cal. Civ. Proc. Code § 704.115" at bounding box center [689, 527] width 334 height 46
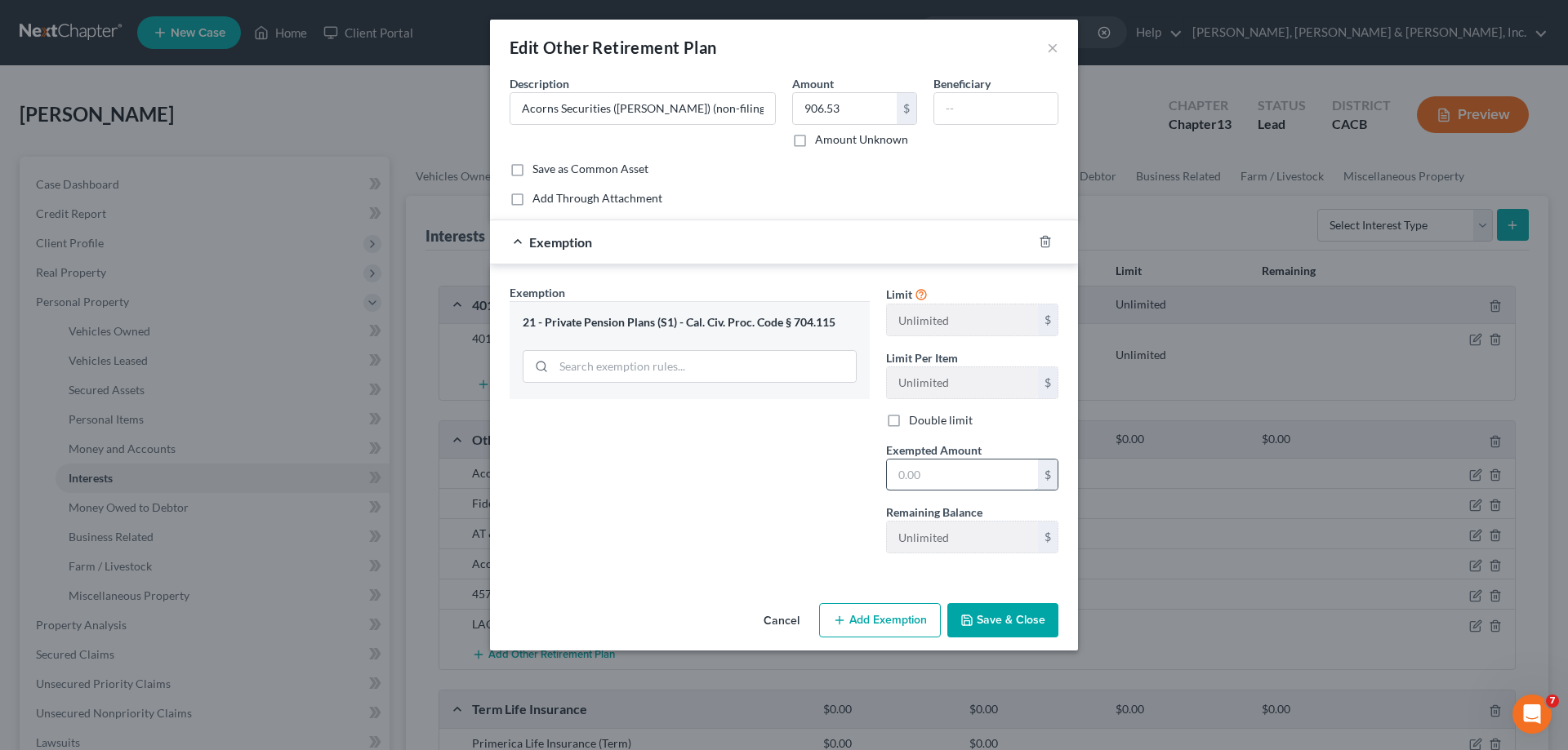
click at [905, 475] on input "text" at bounding box center [963, 475] width 151 height 31
type input "906.53"
click at [1022, 627] on button "Save & Close" at bounding box center [1002, 621] width 111 height 34
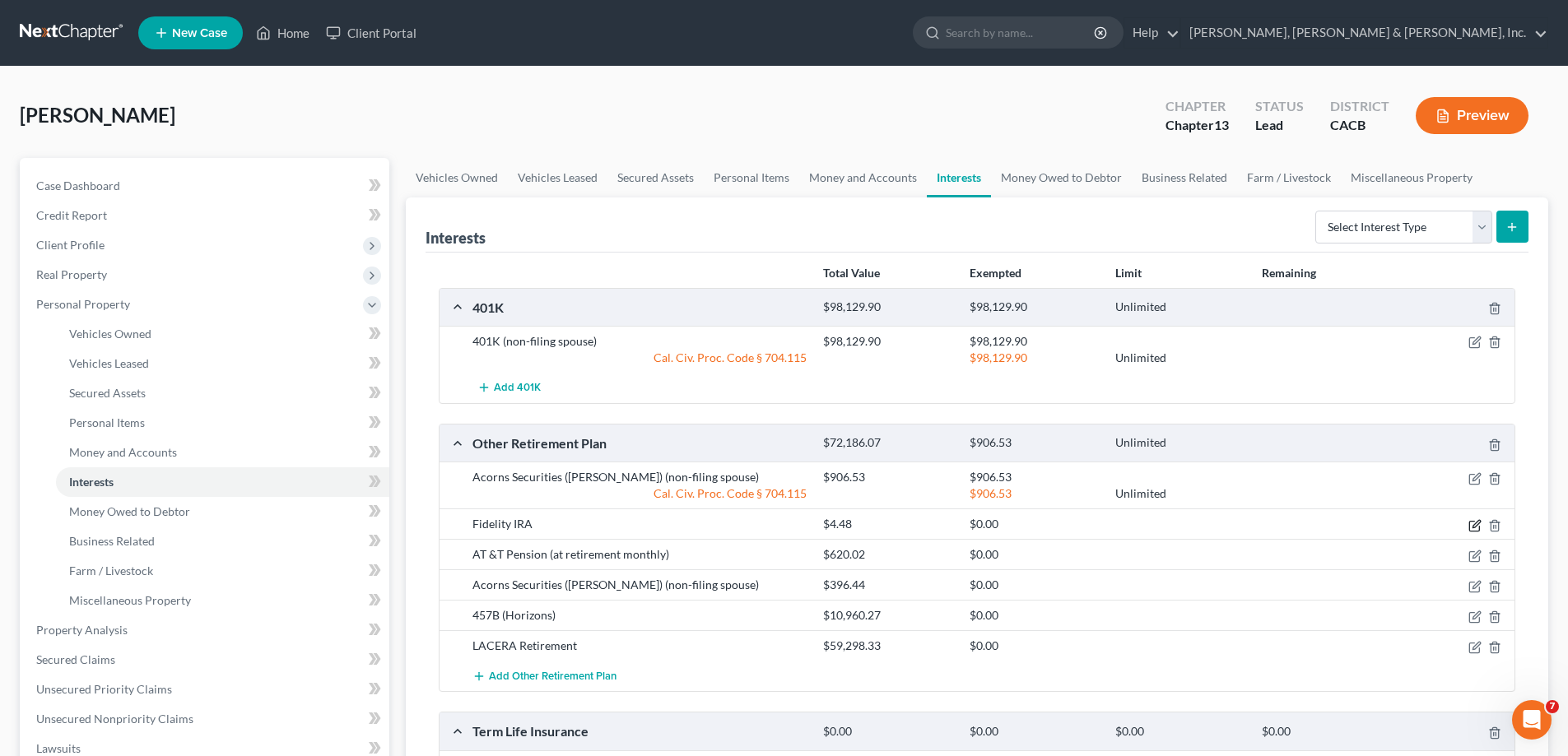
click at [1471, 524] on icon "button" at bounding box center [1476, 526] width 13 height 13
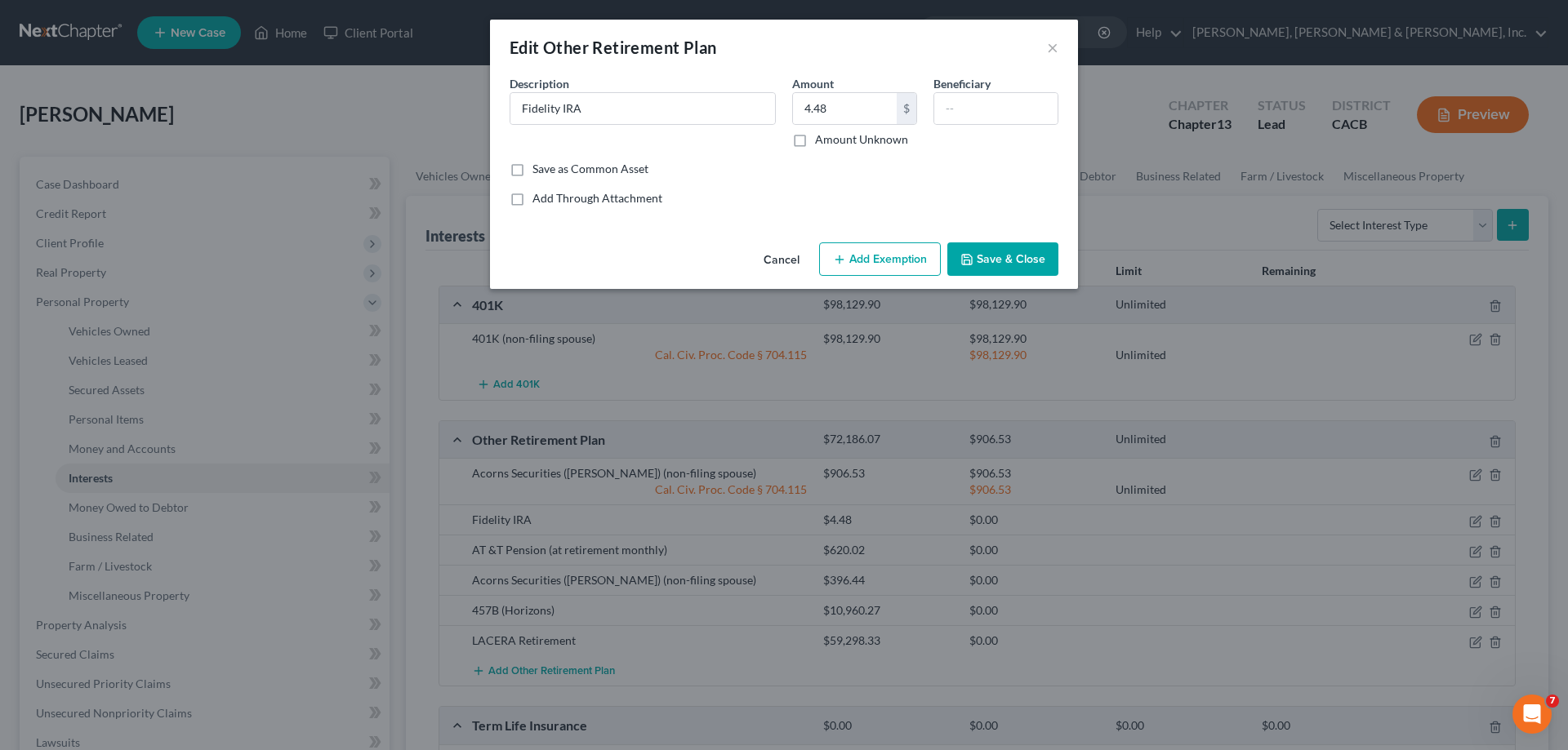
click at [895, 259] on button "Add Exemption" at bounding box center [880, 260] width 122 height 34
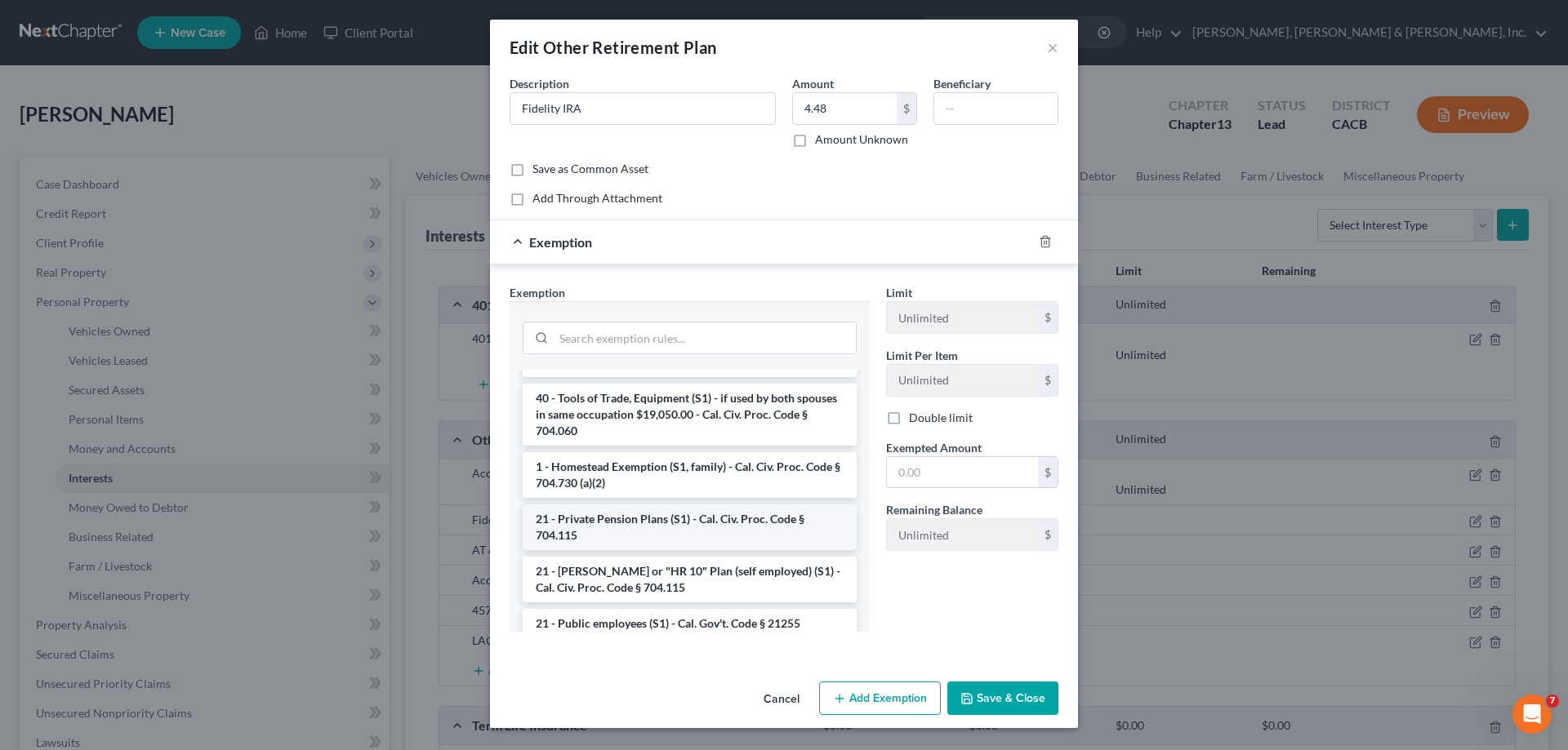
click at [646, 530] on li "21 - Private Pension Plans (S1) - Cal. Civ. Proc. Code § 704.115" at bounding box center [689, 527] width 334 height 46
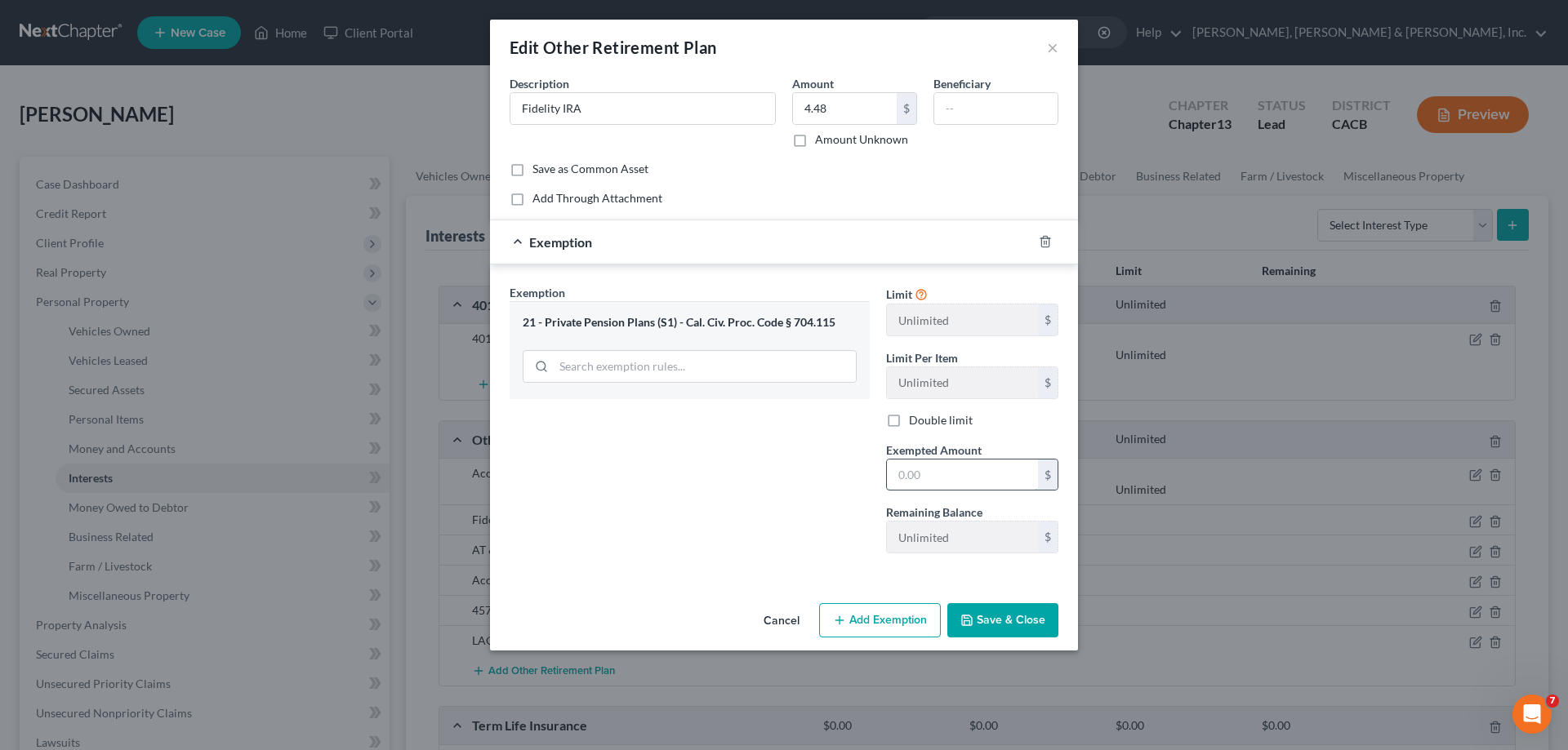
click at [919, 475] on input "text" at bounding box center [963, 475] width 151 height 31
type input "4.48"
click at [974, 618] on icon "button" at bounding box center [967, 621] width 13 height 13
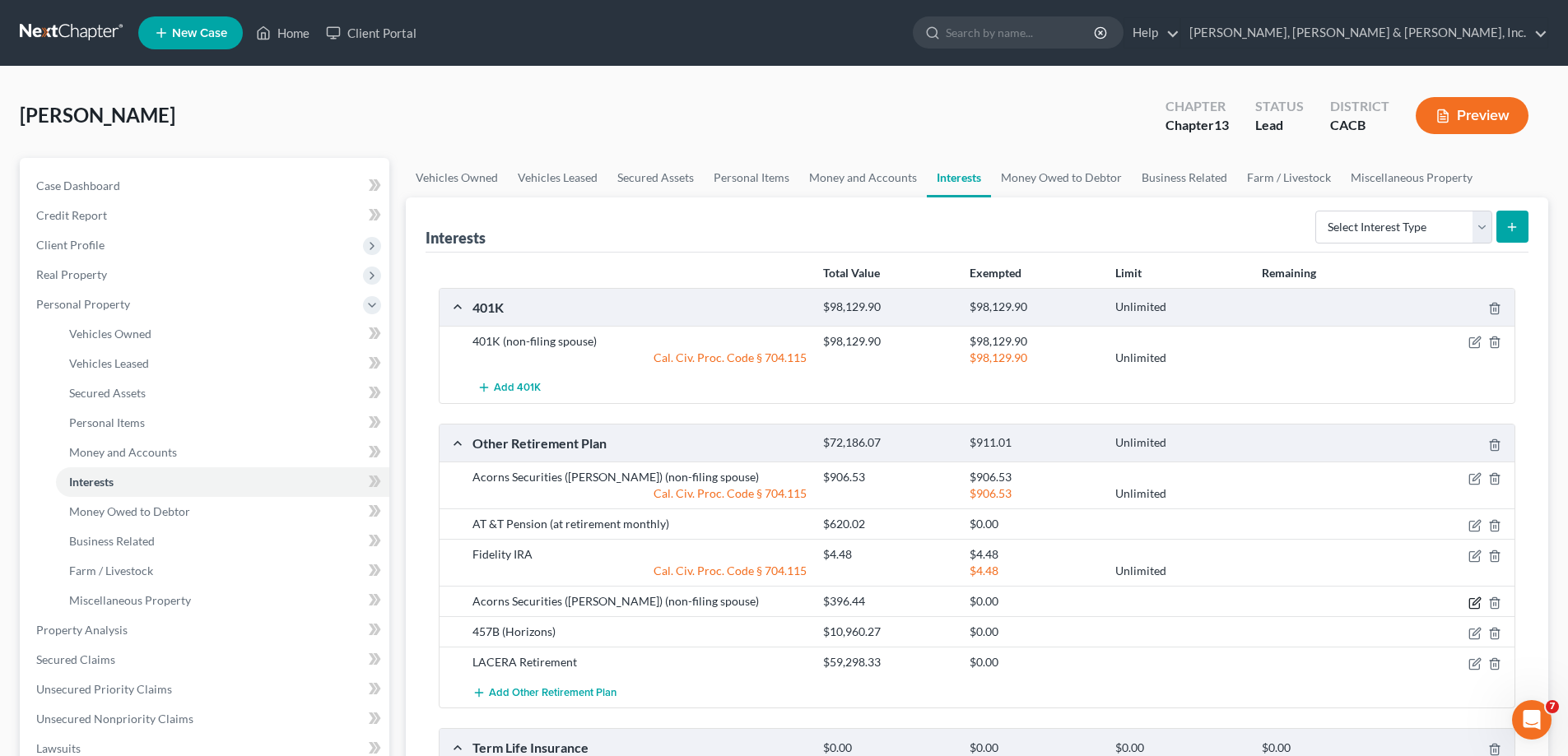
click at [1470, 602] on icon "button" at bounding box center [1476, 603] width 13 height 13
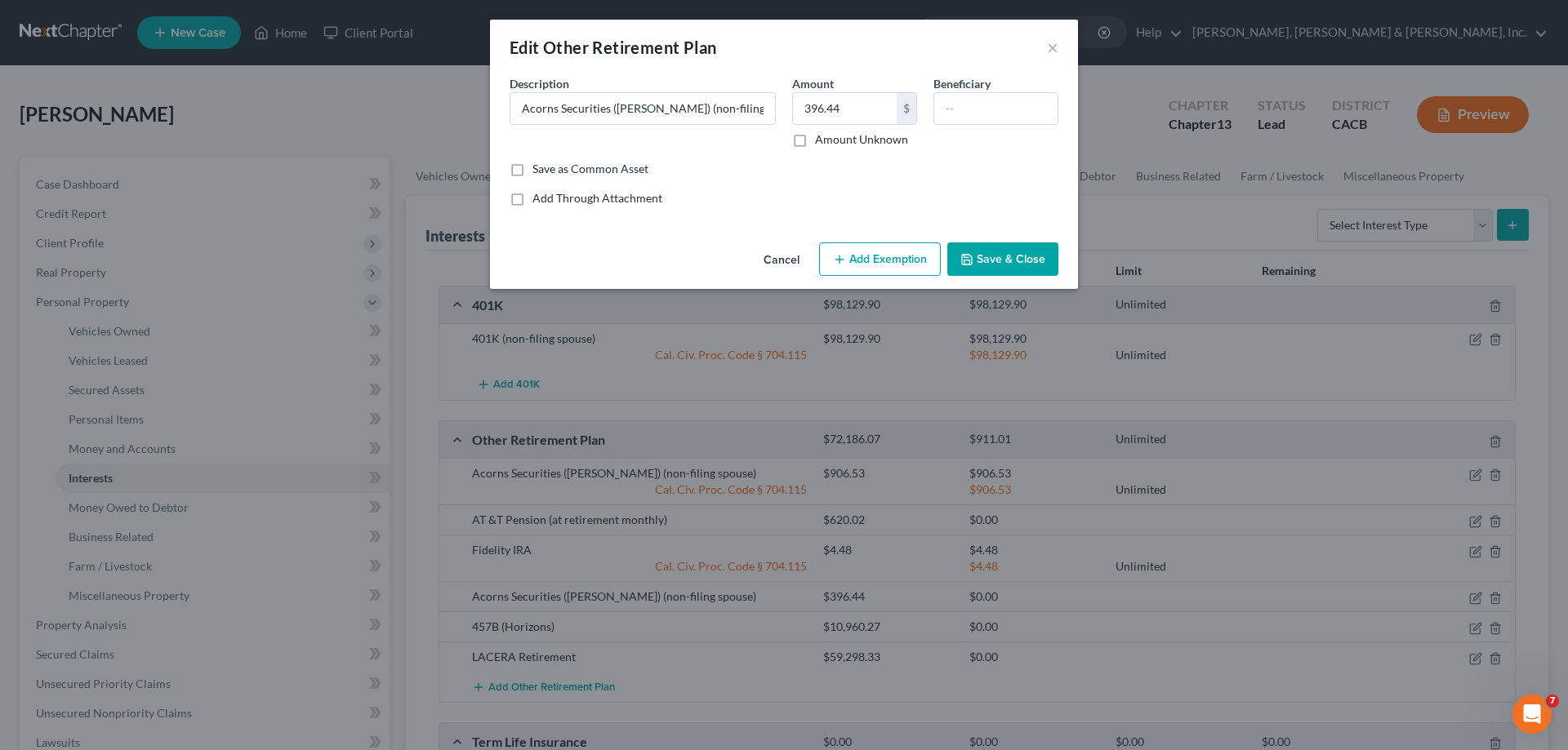
click at [912, 257] on button "Add Exemption" at bounding box center [880, 260] width 122 height 34
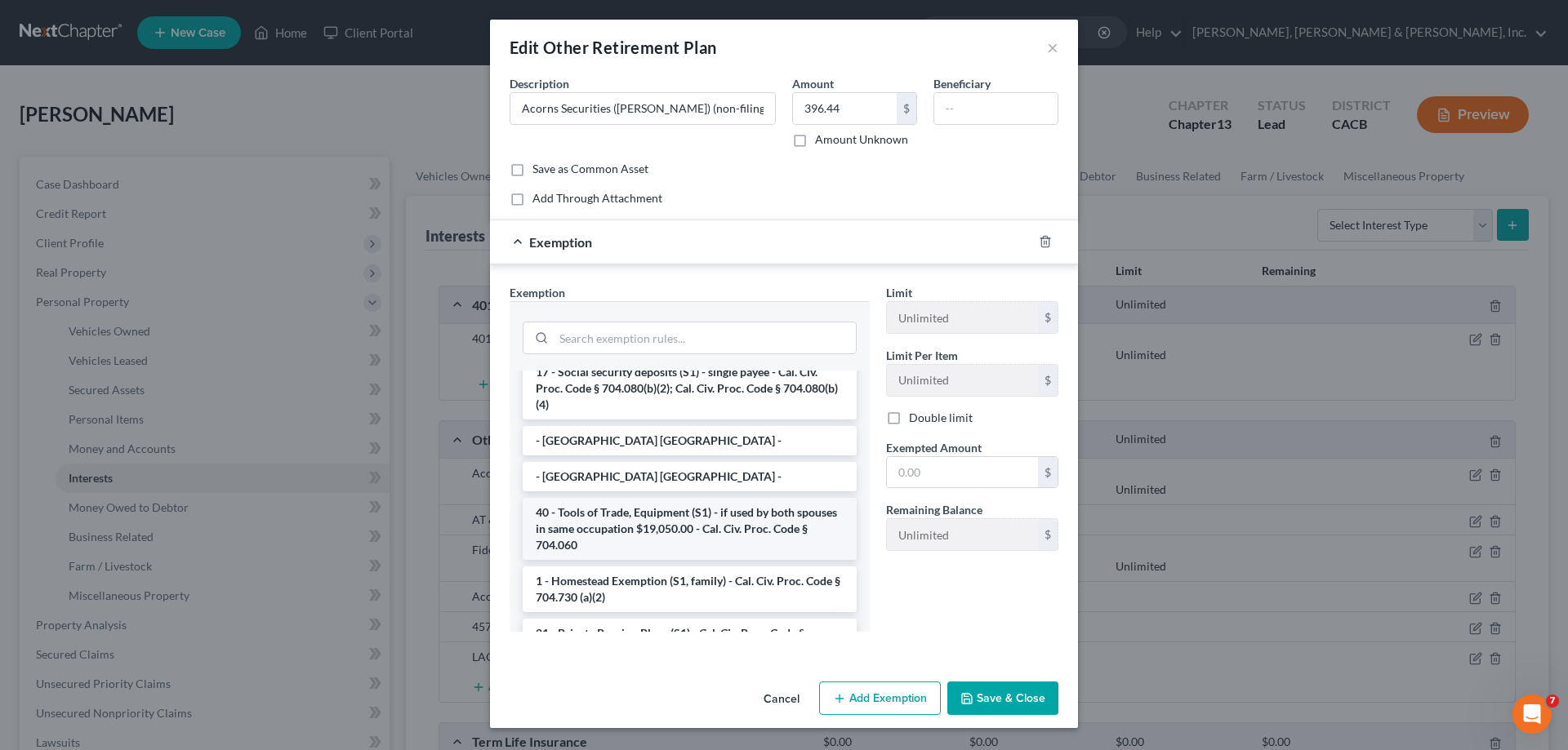
scroll to position [82, 0]
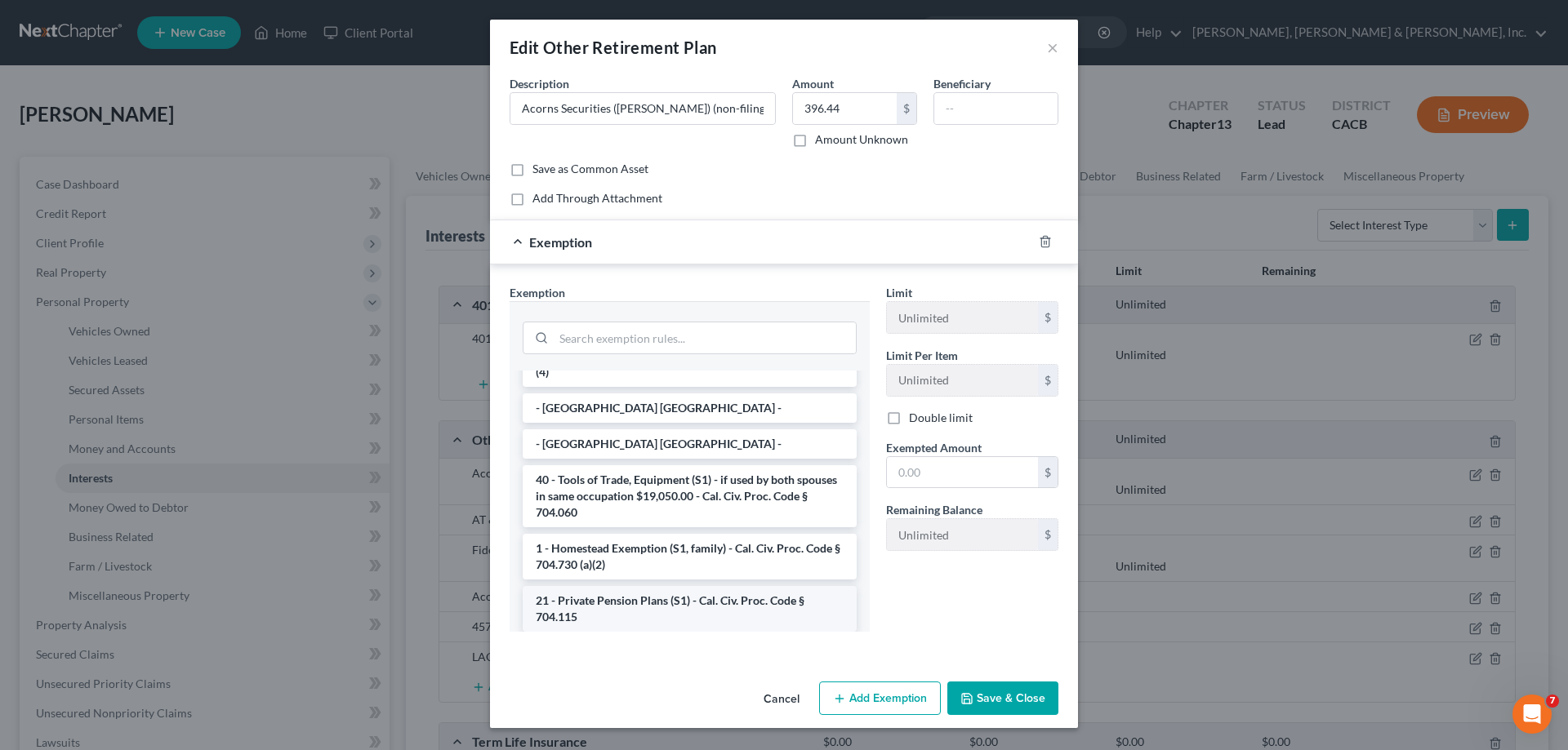
click at [658, 600] on li "21 - Private Pension Plans (S1) - Cal. Civ. Proc. Code § 704.115" at bounding box center [689, 609] width 334 height 46
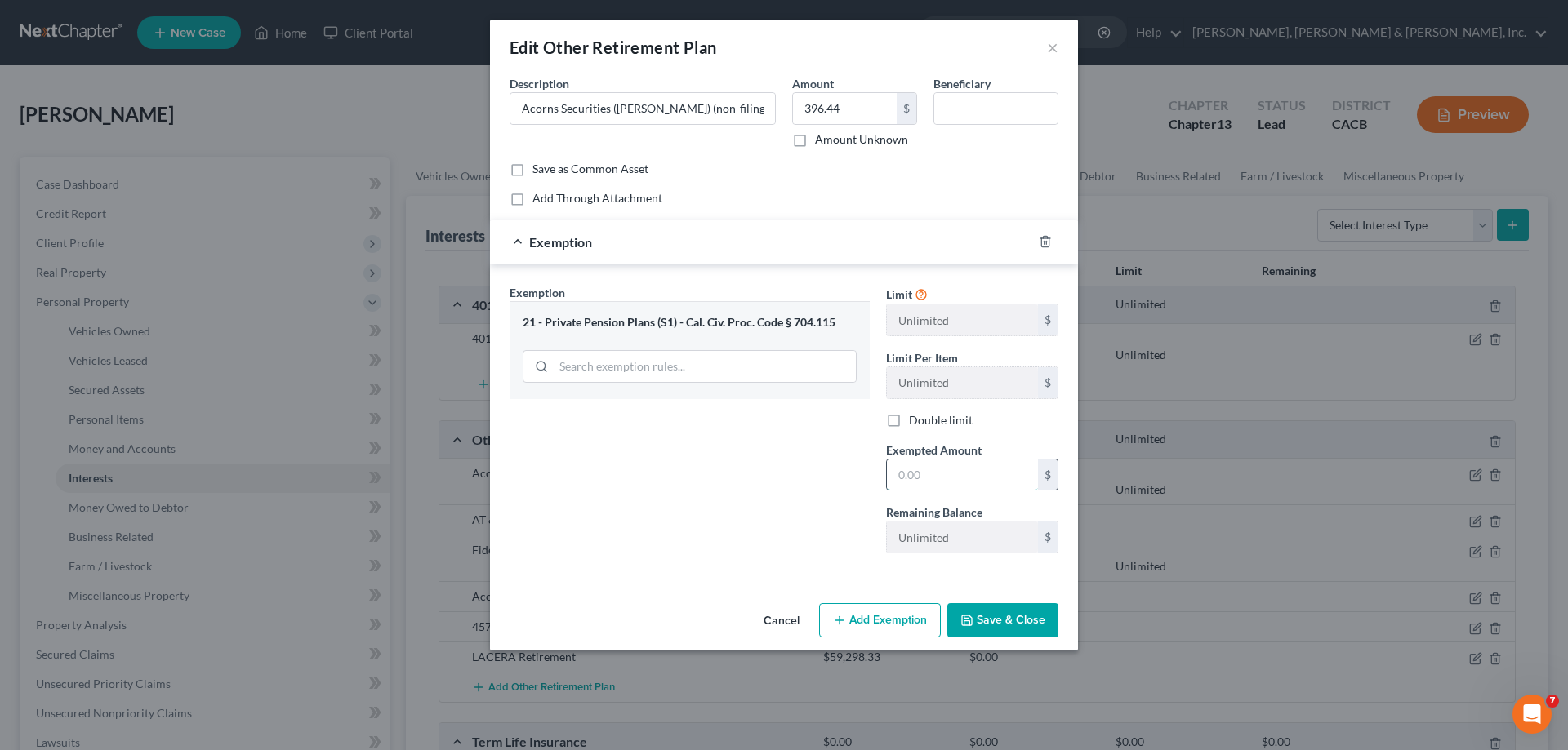
click at [908, 472] on input "text" at bounding box center [963, 475] width 151 height 31
type input "396.44"
click at [984, 621] on button "Save & Close" at bounding box center [1002, 621] width 111 height 34
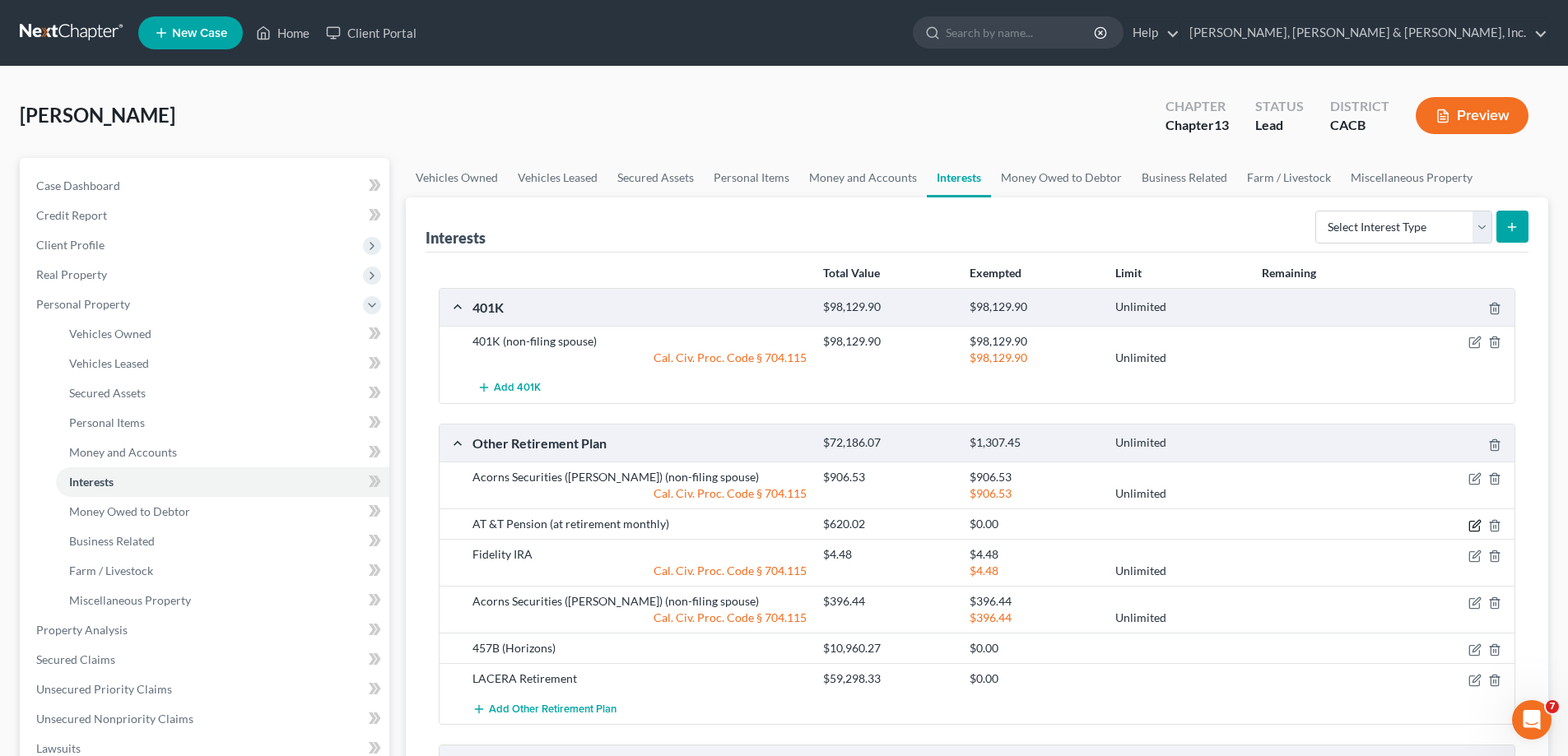
click at [1473, 523] on icon "button" at bounding box center [1476, 526] width 13 height 13
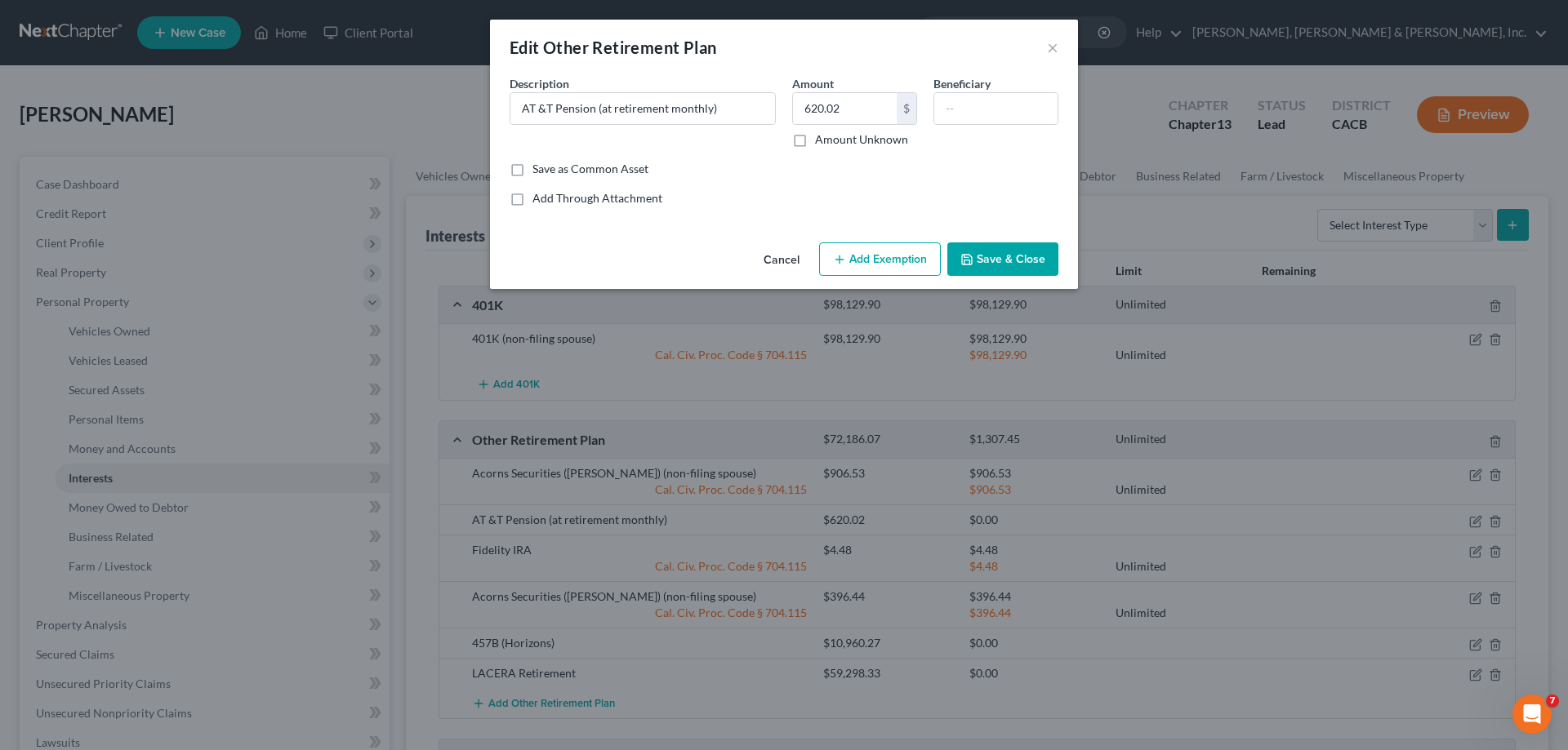
click at [890, 262] on button "Add Exemption" at bounding box center [880, 260] width 122 height 34
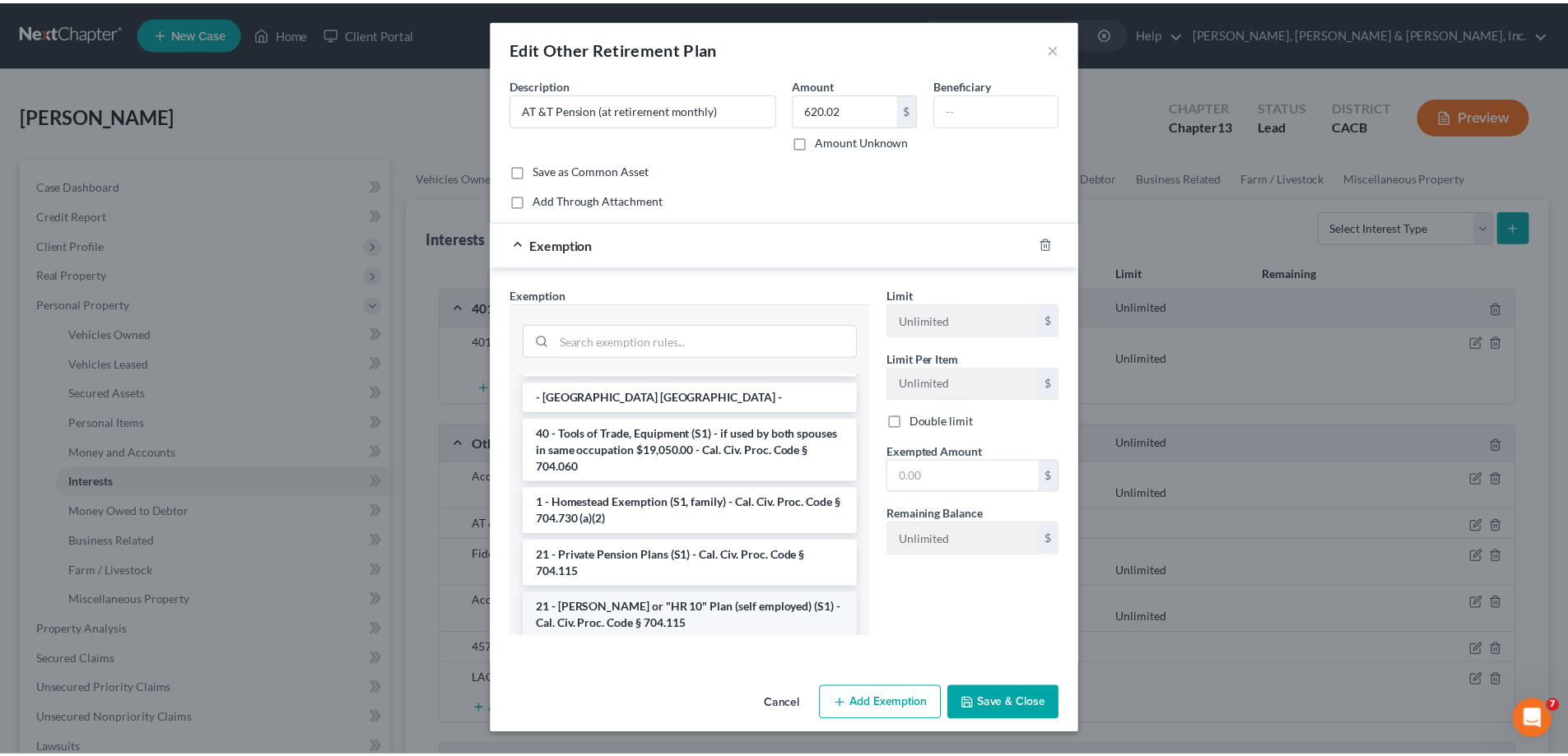
scroll to position [165, 0]
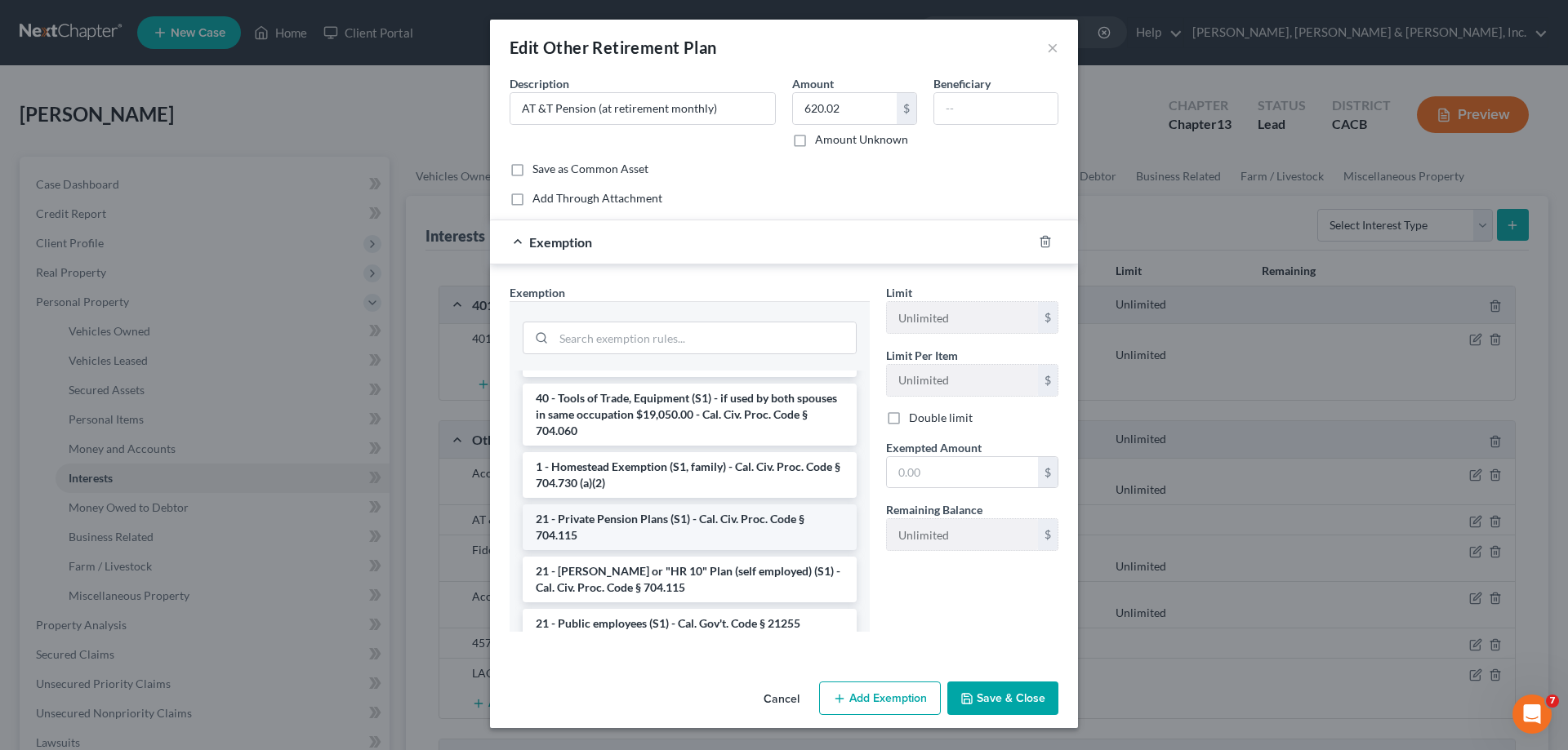
click at [628, 527] on li "21 - Private Pension Plans (S1) - Cal. Civ. Proc. Code § 704.115" at bounding box center [689, 527] width 334 height 46
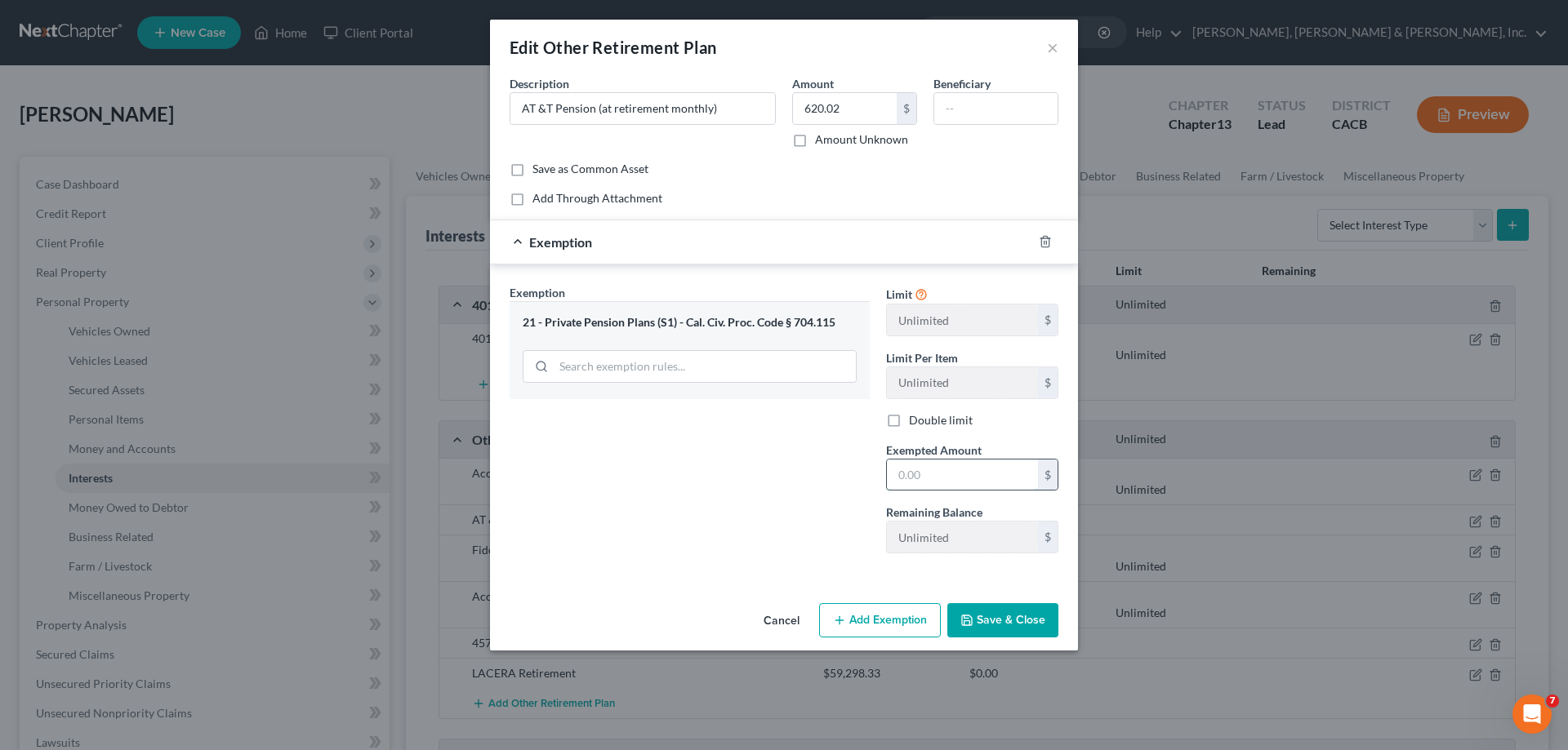
click at [933, 472] on input "text" at bounding box center [963, 475] width 151 height 31
type input "620.02"
click at [1006, 618] on button "Save & Close" at bounding box center [1002, 621] width 111 height 34
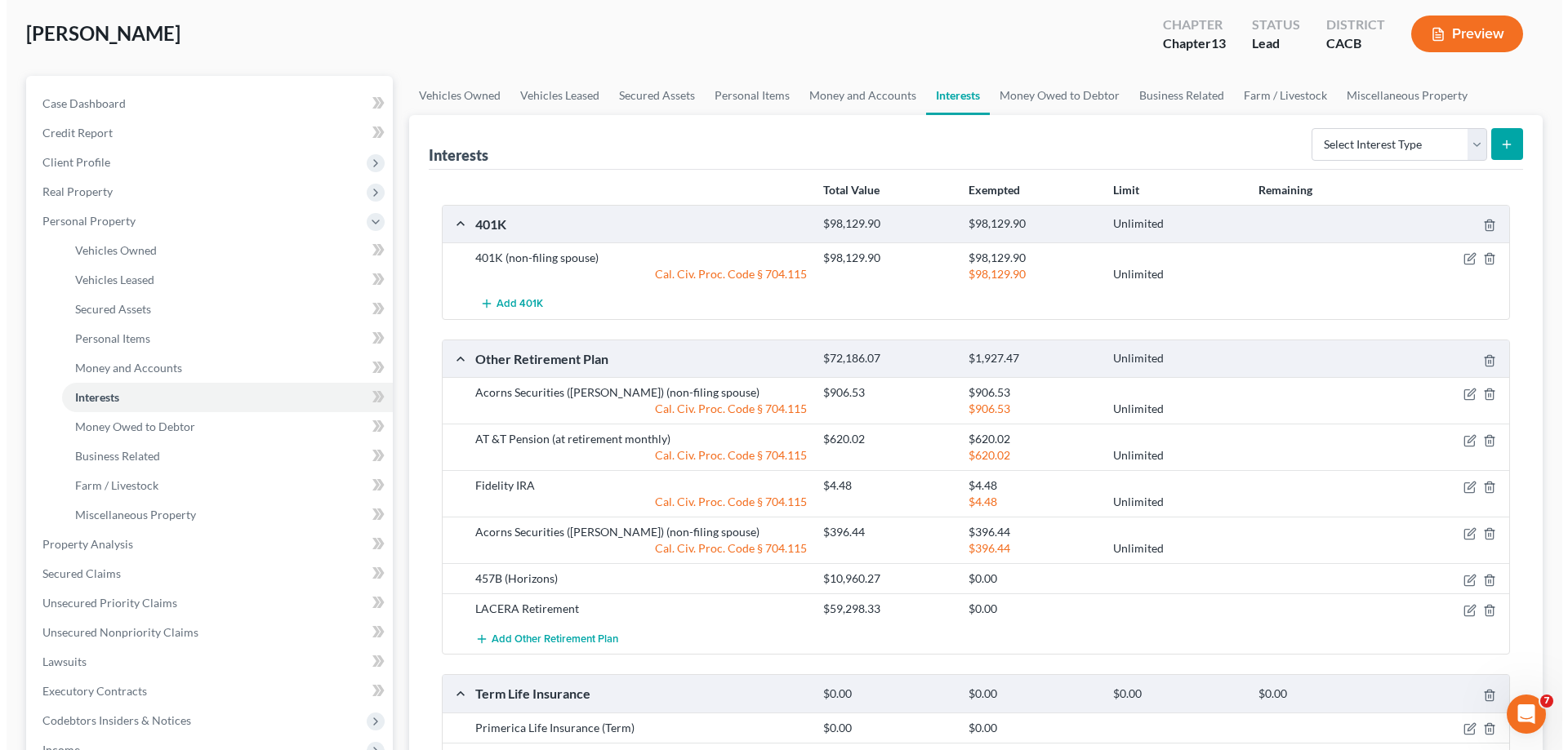
scroll to position [82, 0]
click at [1461, 581] on icon "button" at bounding box center [1465, 578] width 8 height 8
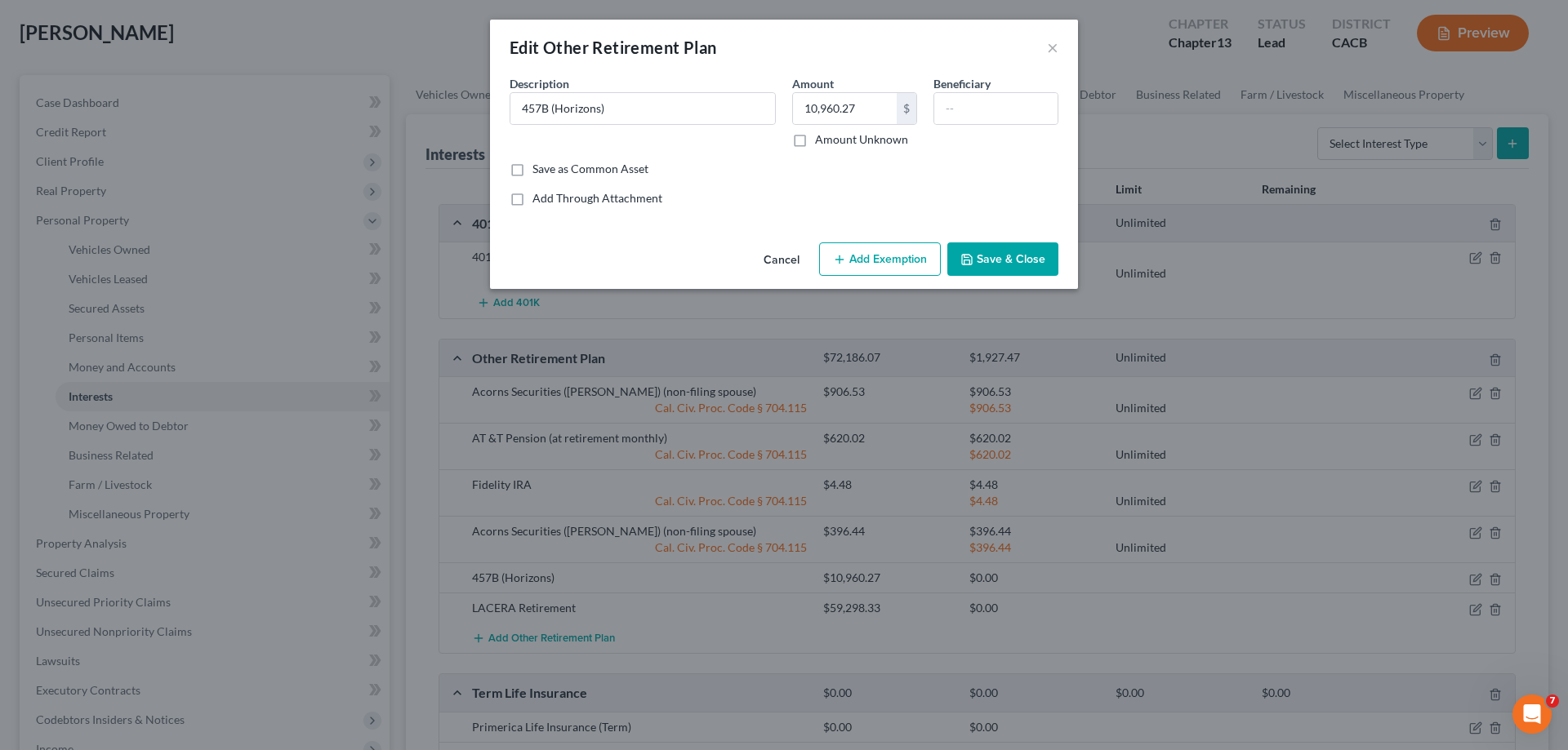
click at [860, 262] on button "Add Exemption" at bounding box center [880, 260] width 122 height 34
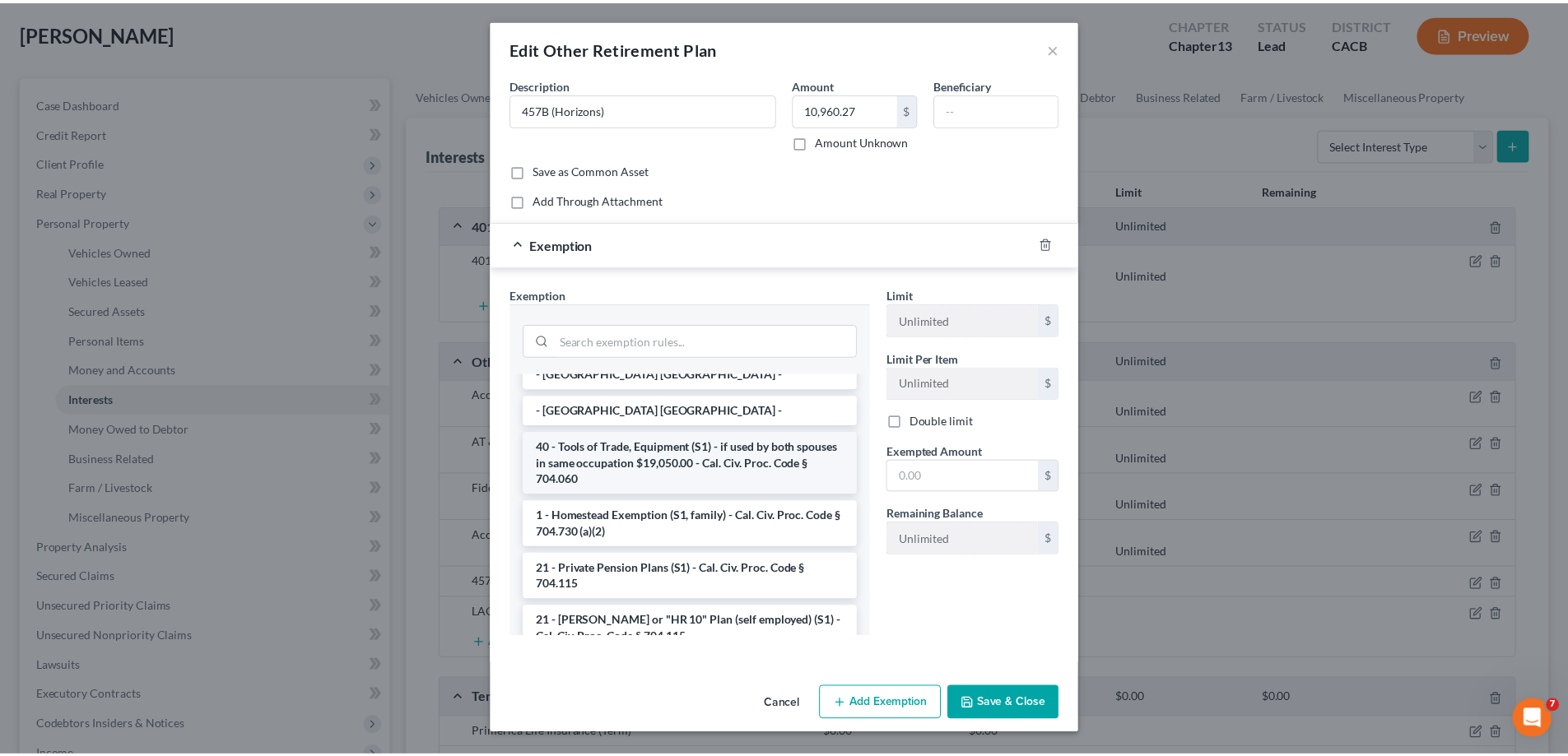
scroll to position [165, 0]
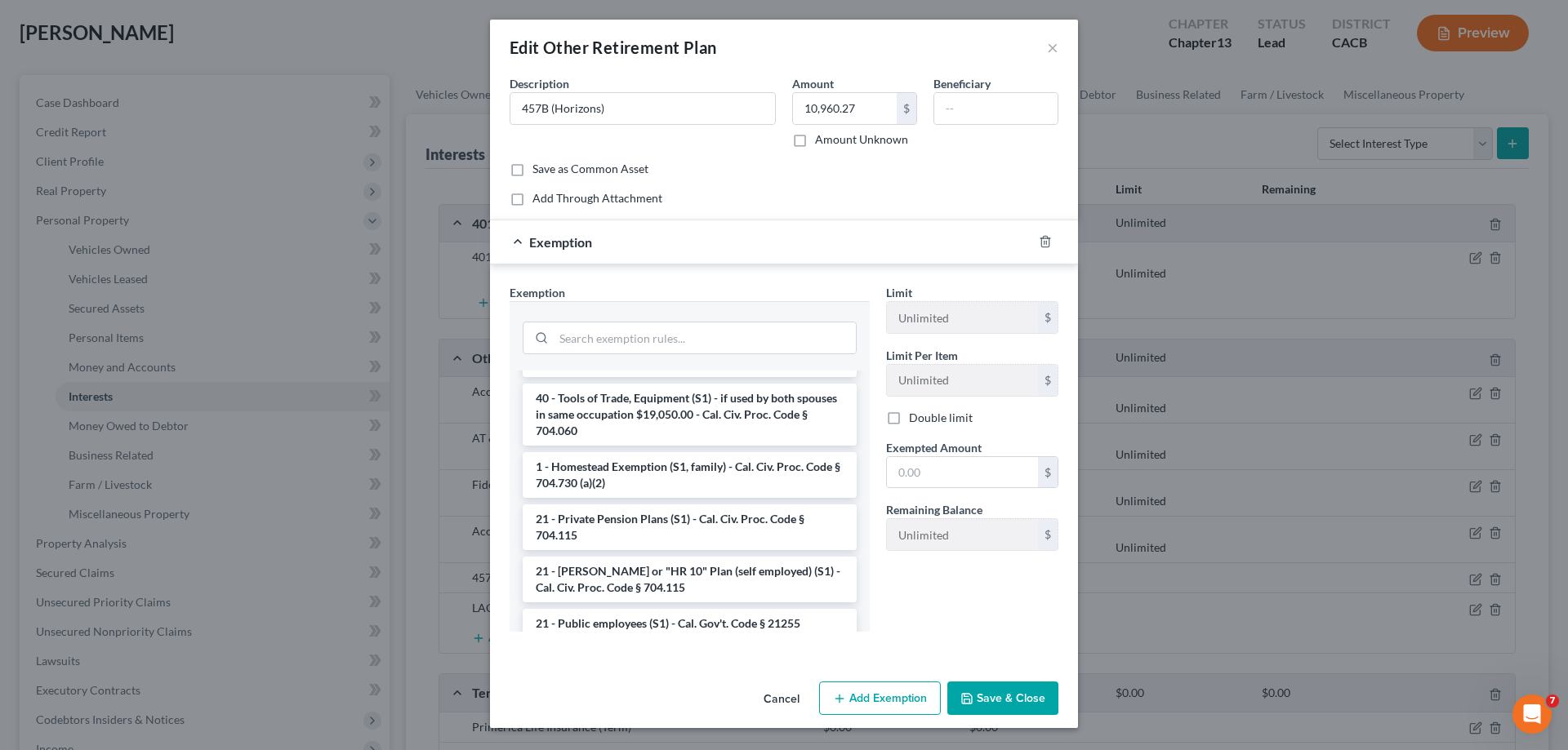
click at [654, 520] on li "21 - Private Pension Plans (S1) - Cal. Civ. Proc. Code § 704.115" at bounding box center [689, 527] width 334 height 46
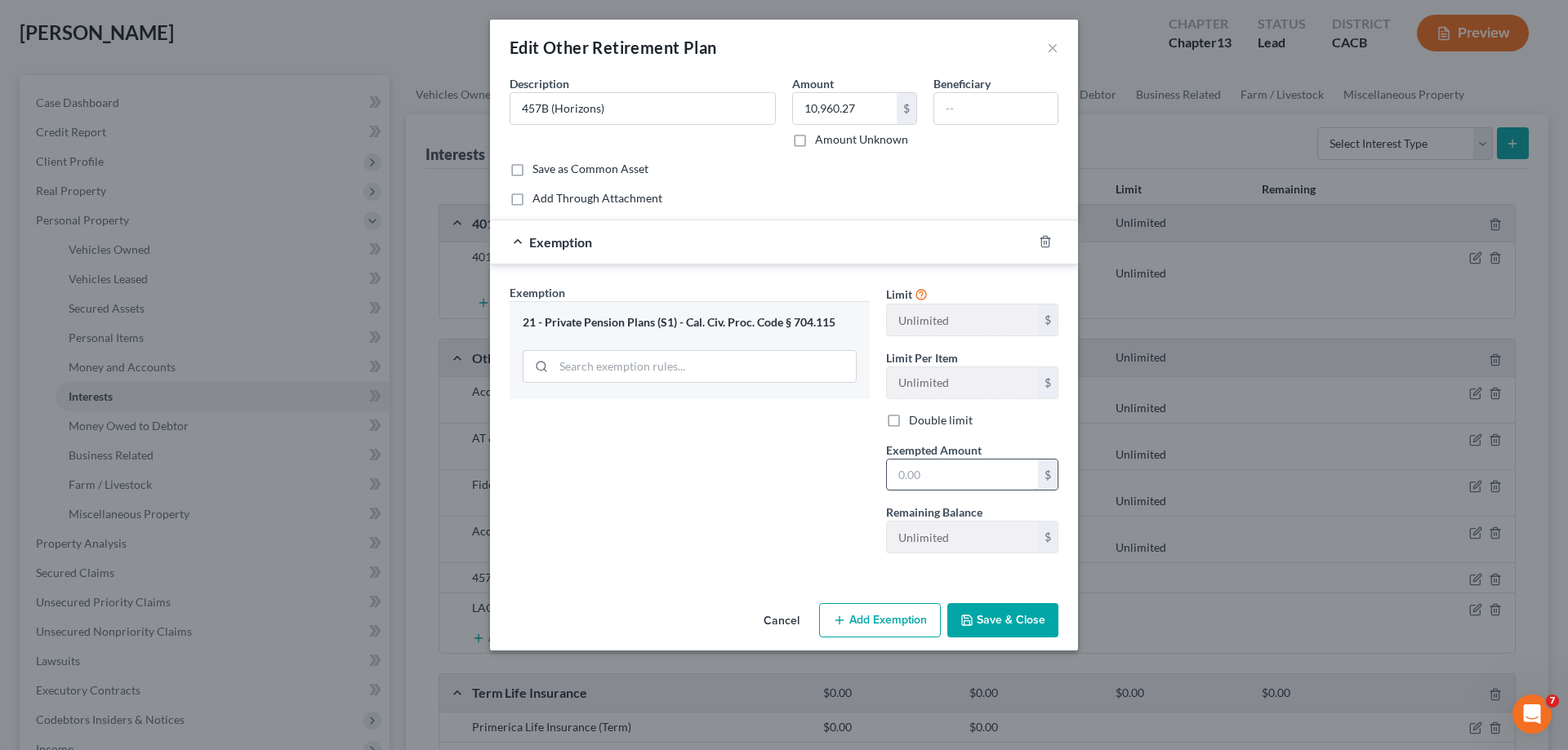
click at [916, 473] on input "text" at bounding box center [963, 475] width 151 height 31
type input "10,960.27"
click at [992, 623] on button "Save & Close" at bounding box center [1002, 621] width 111 height 34
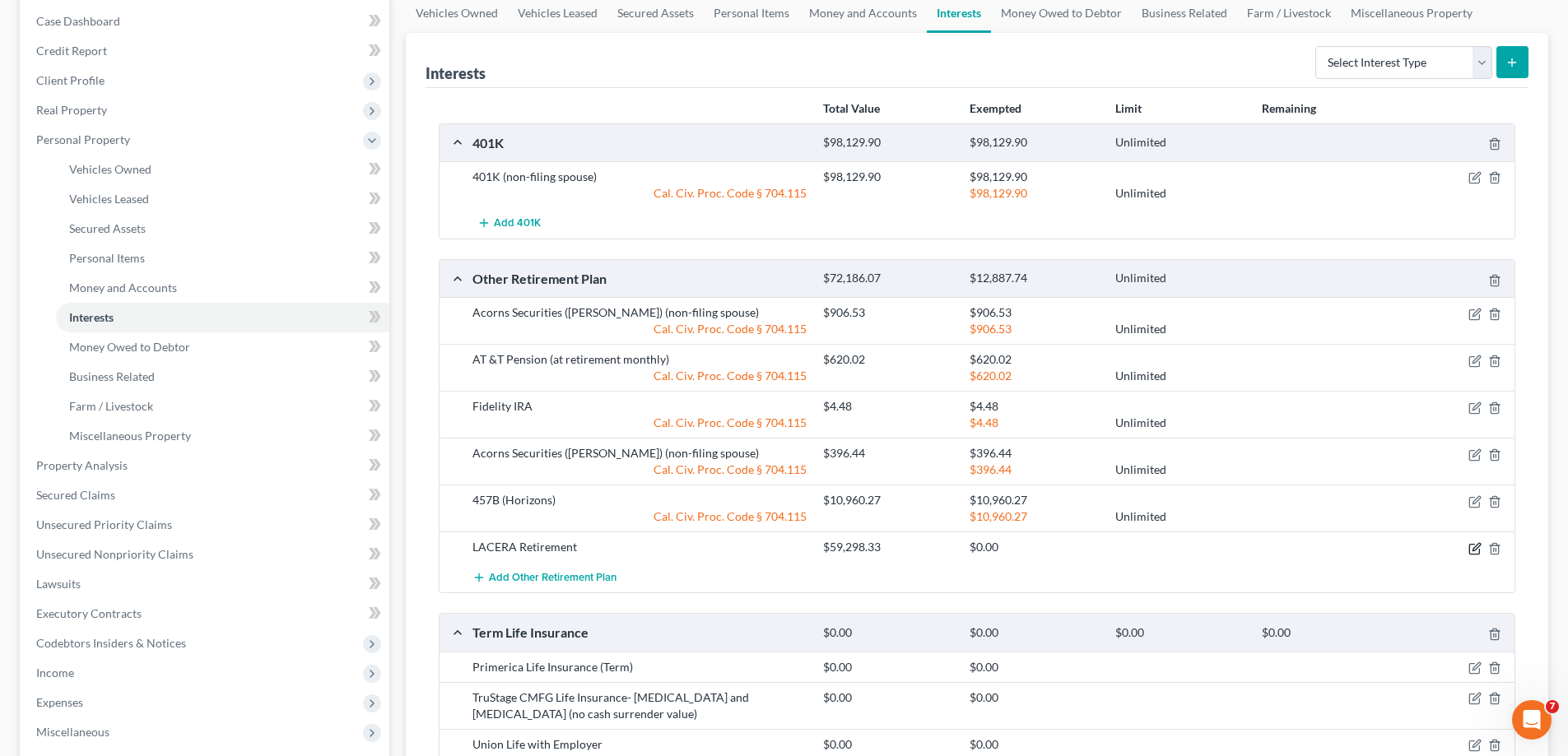
click at [1469, 549] on icon "button" at bounding box center [1474, 549] width 10 height 10
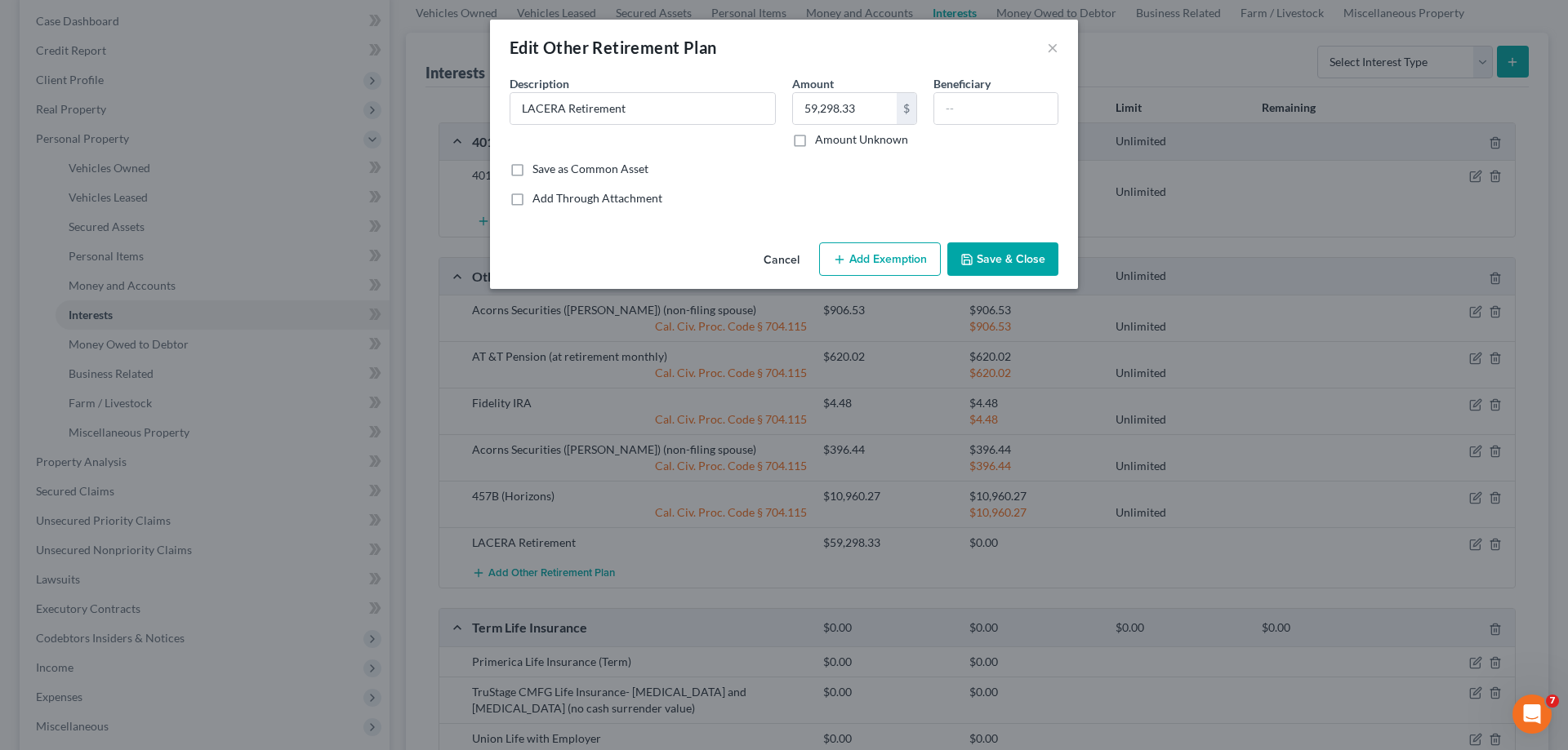
click at [894, 264] on button "Add Exemption" at bounding box center [880, 260] width 122 height 34
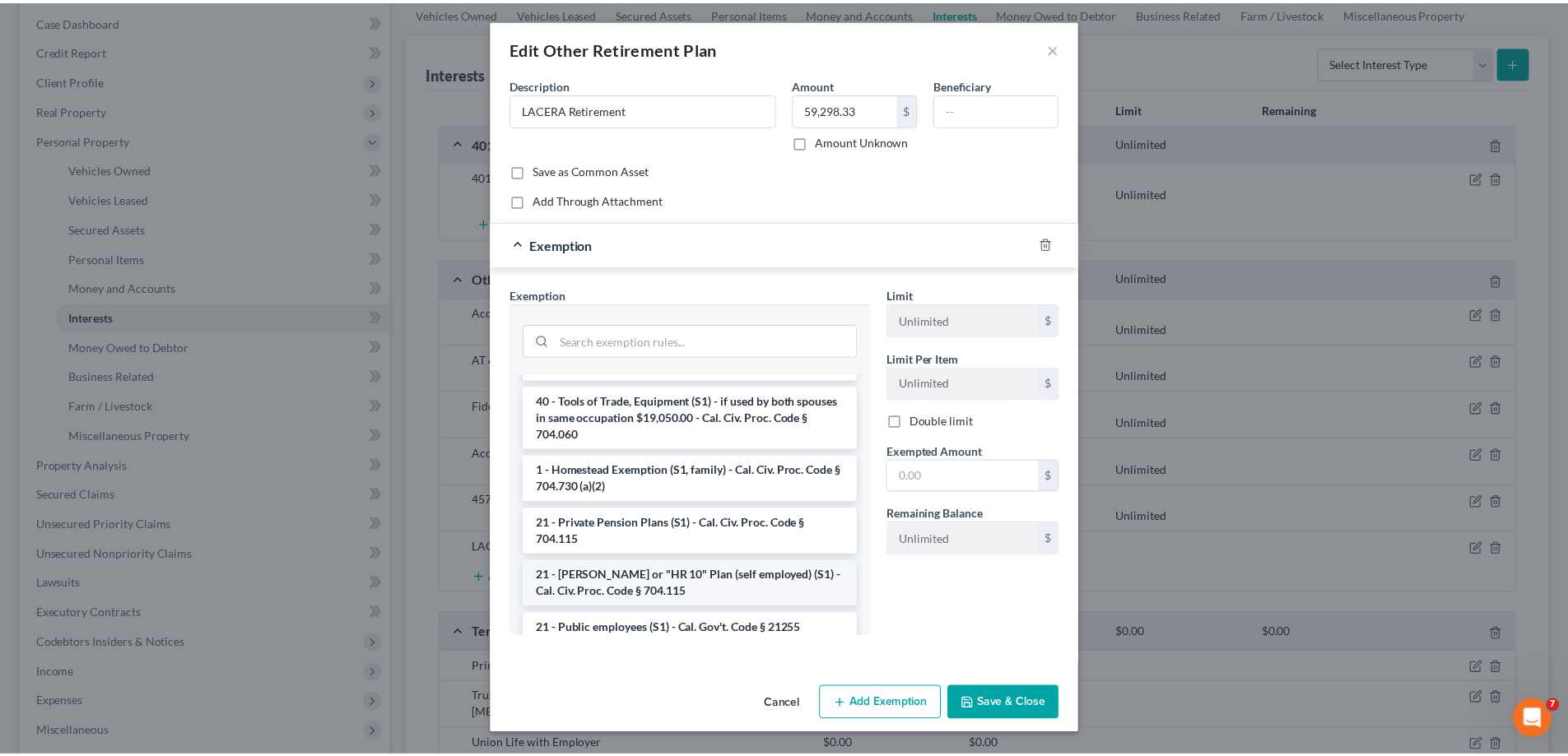
scroll to position [247, 0]
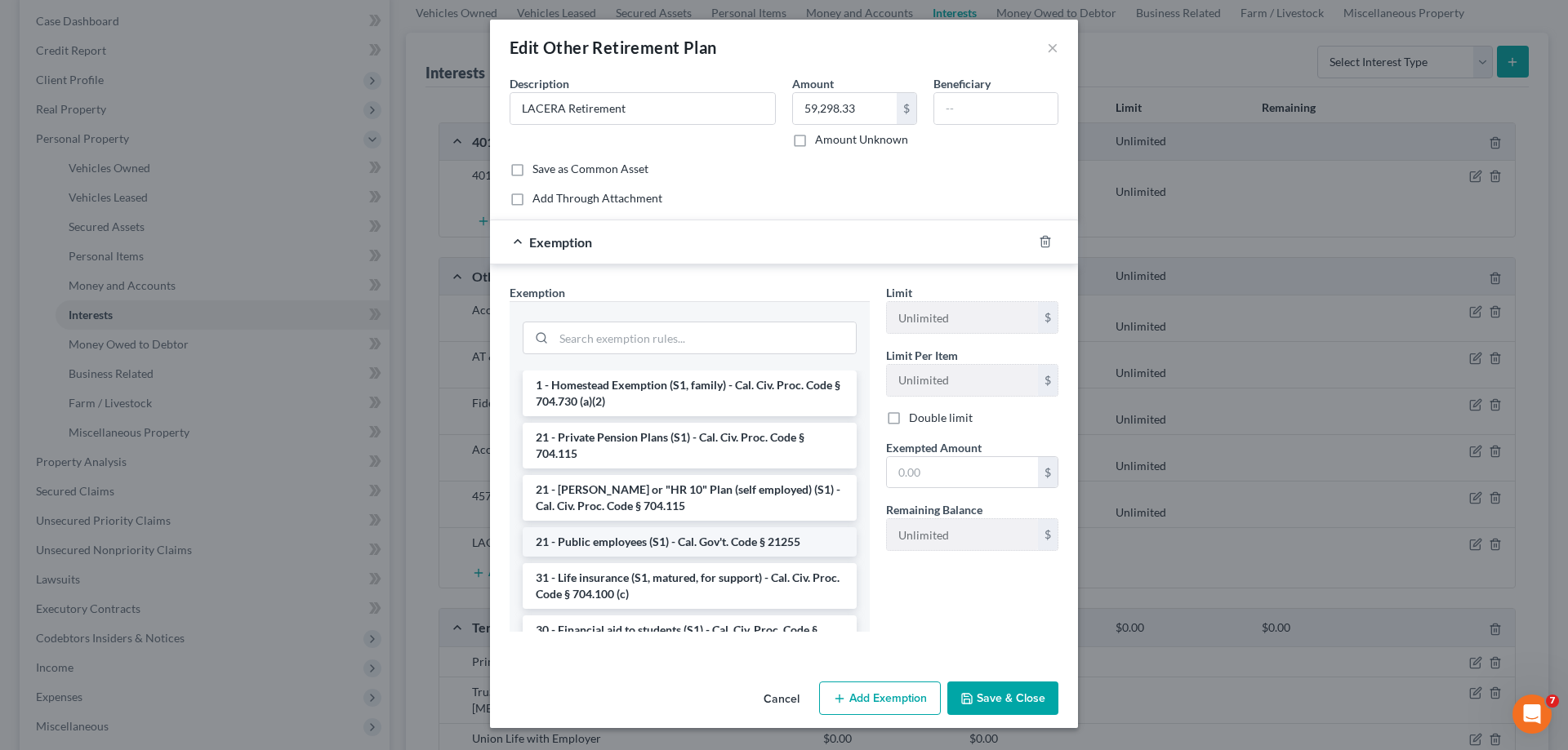
click at [661, 543] on li "21 - Public employees (S1) - Cal. Gov't. Code § 21255" at bounding box center [689, 542] width 334 height 30
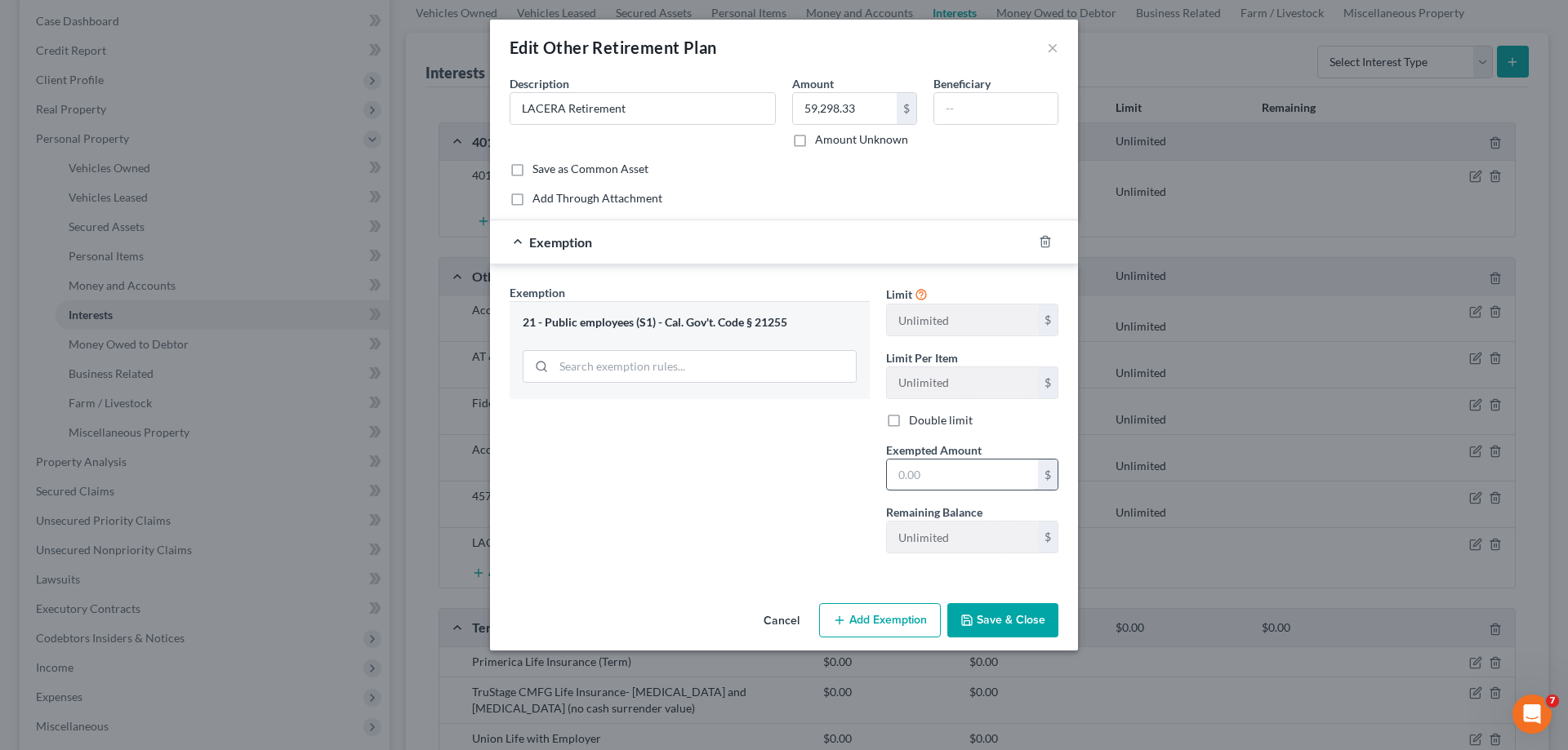
click at [903, 476] on input "text" at bounding box center [963, 475] width 151 height 31
type input "59,298.33"
click at [976, 619] on button "Save & Close" at bounding box center [1002, 621] width 111 height 34
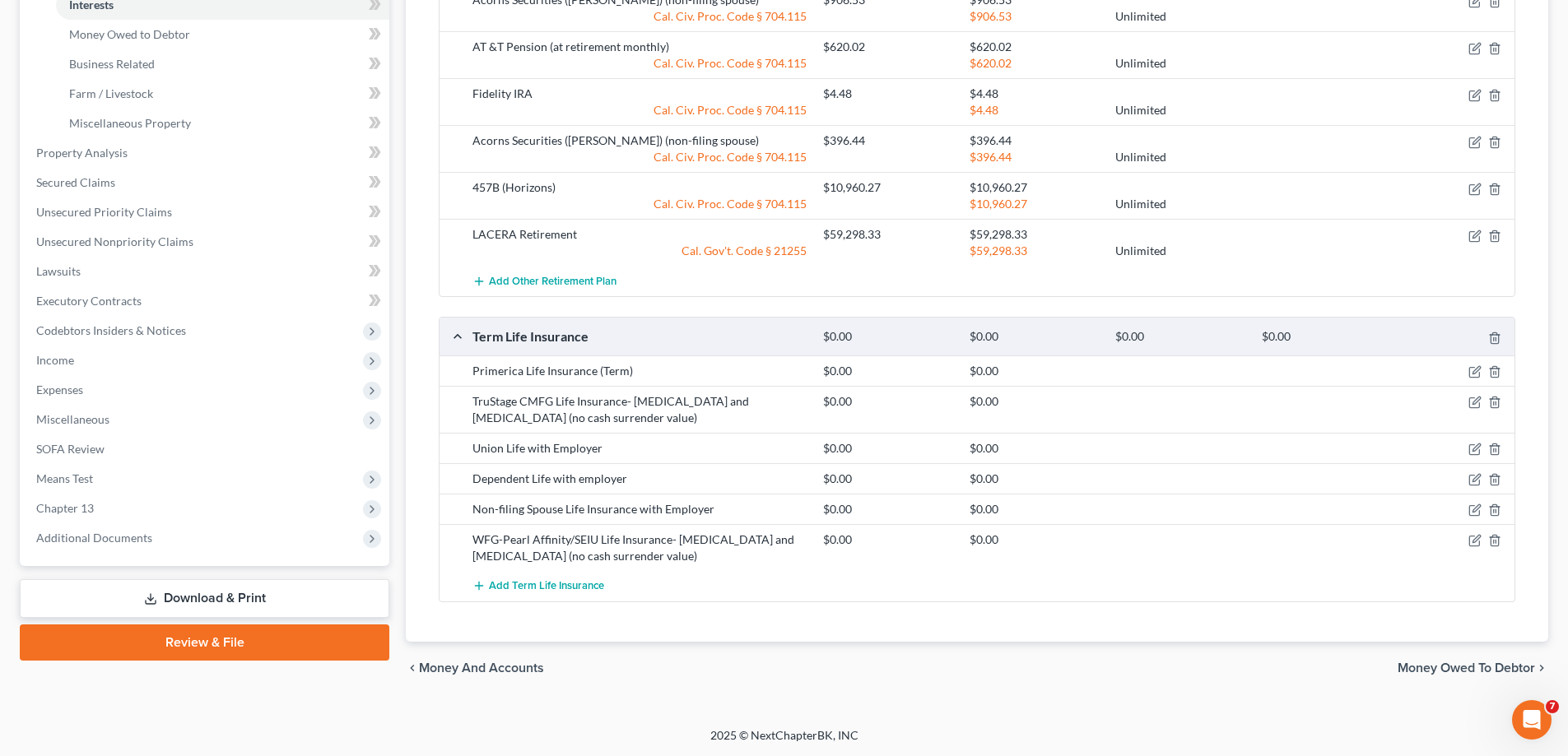
scroll to position [478, 0]
click at [1405, 665] on span "Money Owed to Debtor" at bounding box center [1466, 668] width 137 height 13
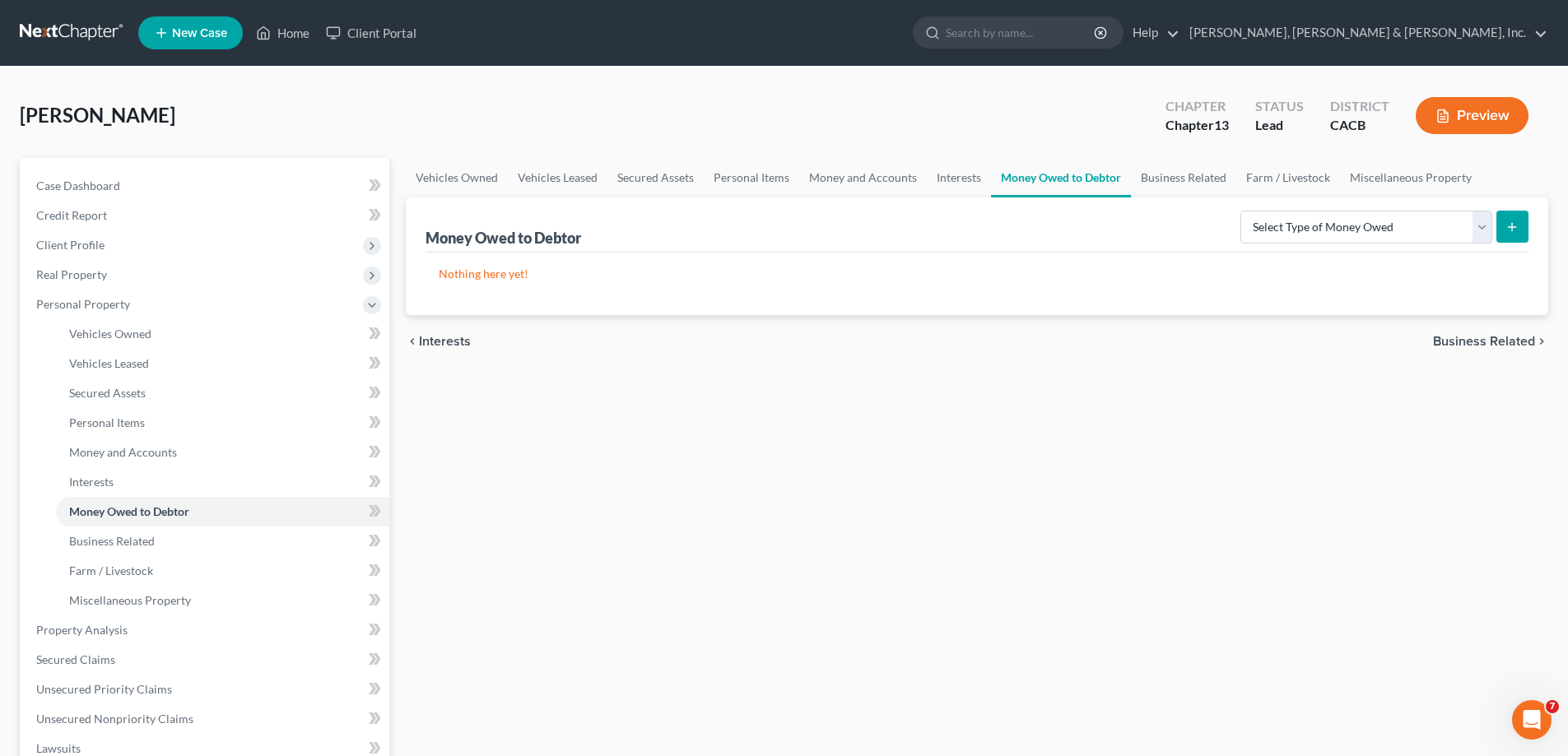
click at [1452, 342] on span "Business Related" at bounding box center [1485, 342] width 102 height 13
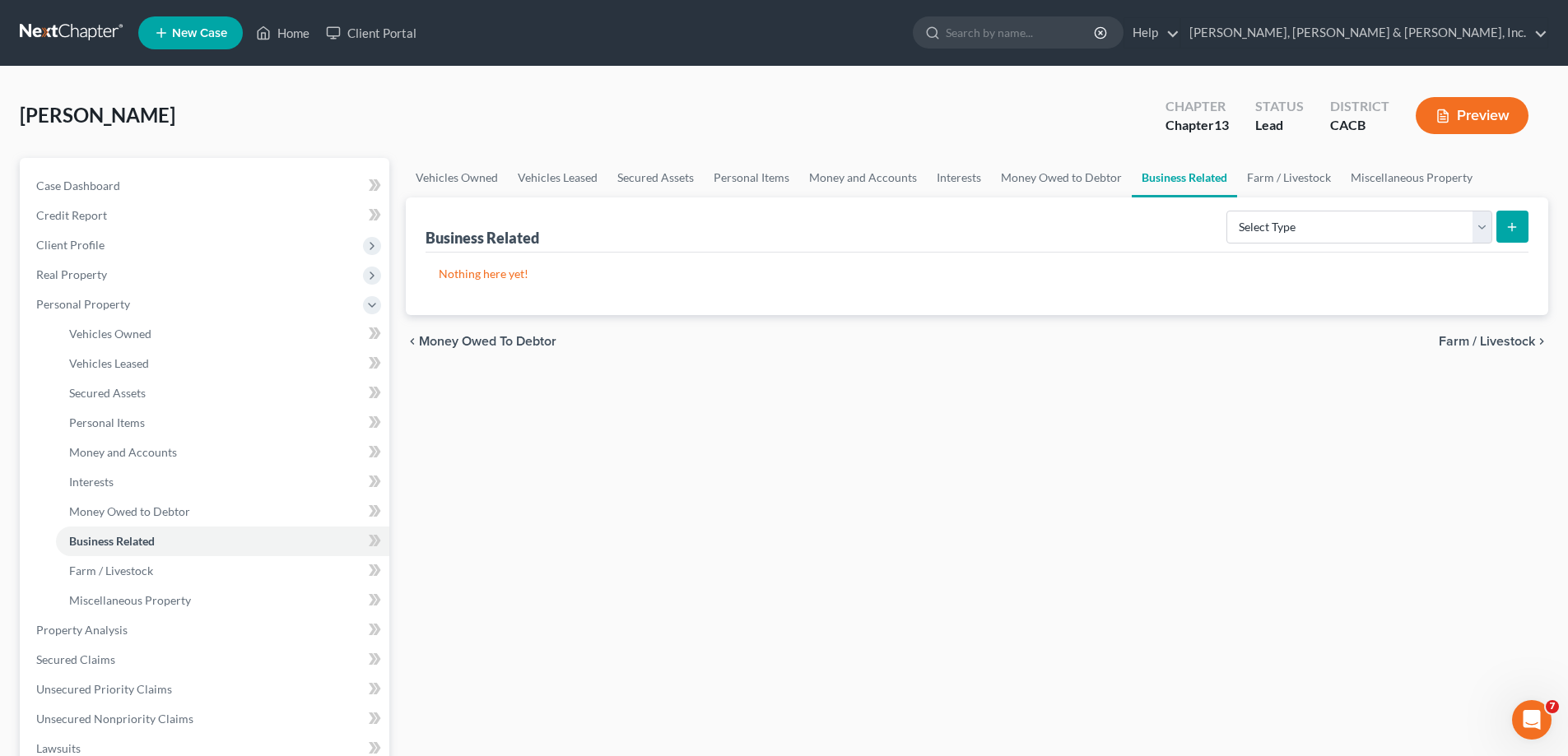
click at [1495, 343] on span "Farm / Livestock" at bounding box center [1487, 342] width 96 height 13
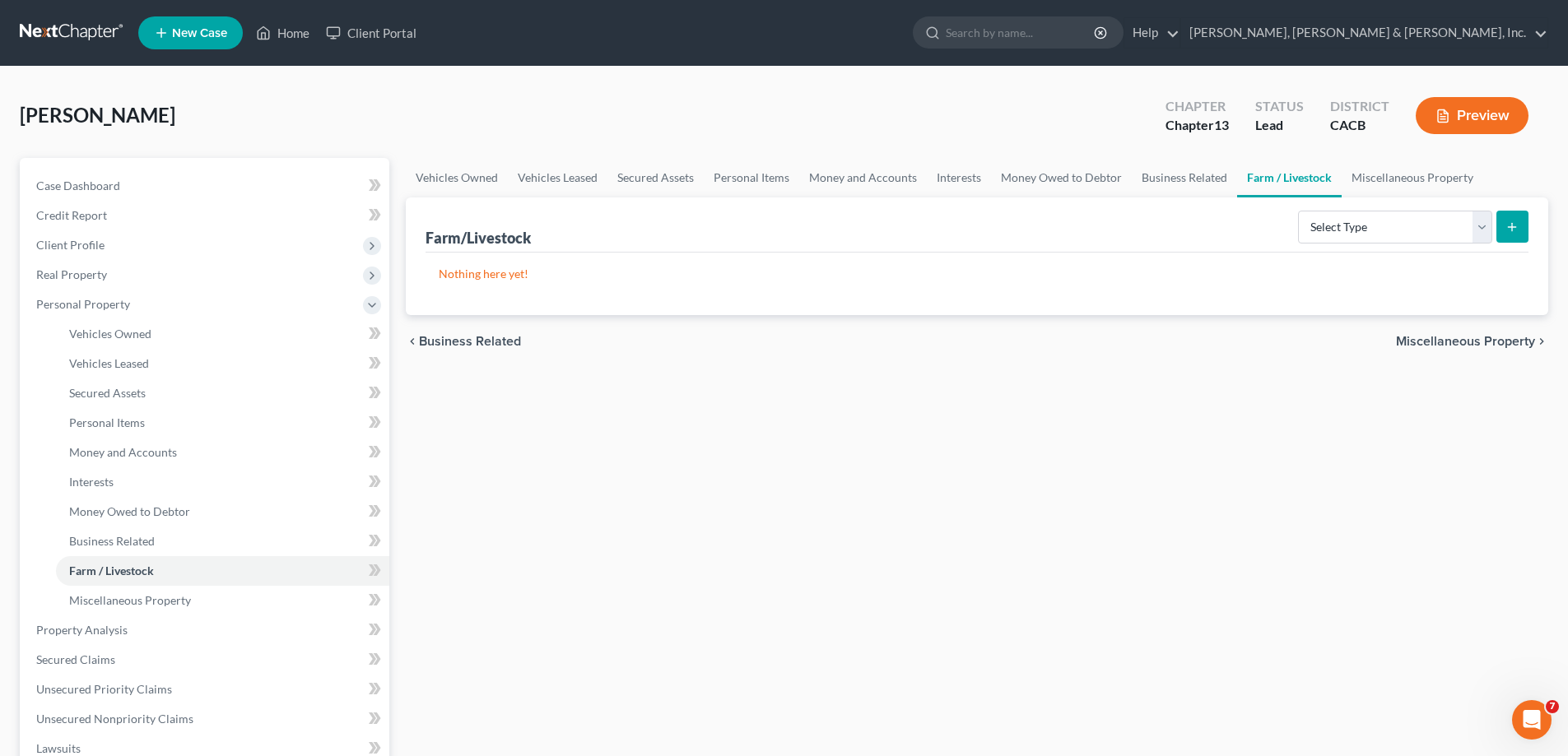
click at [1491, 341] on span "Miscellaneous Property" at bounding box center [1465, 342] width 139 height 13
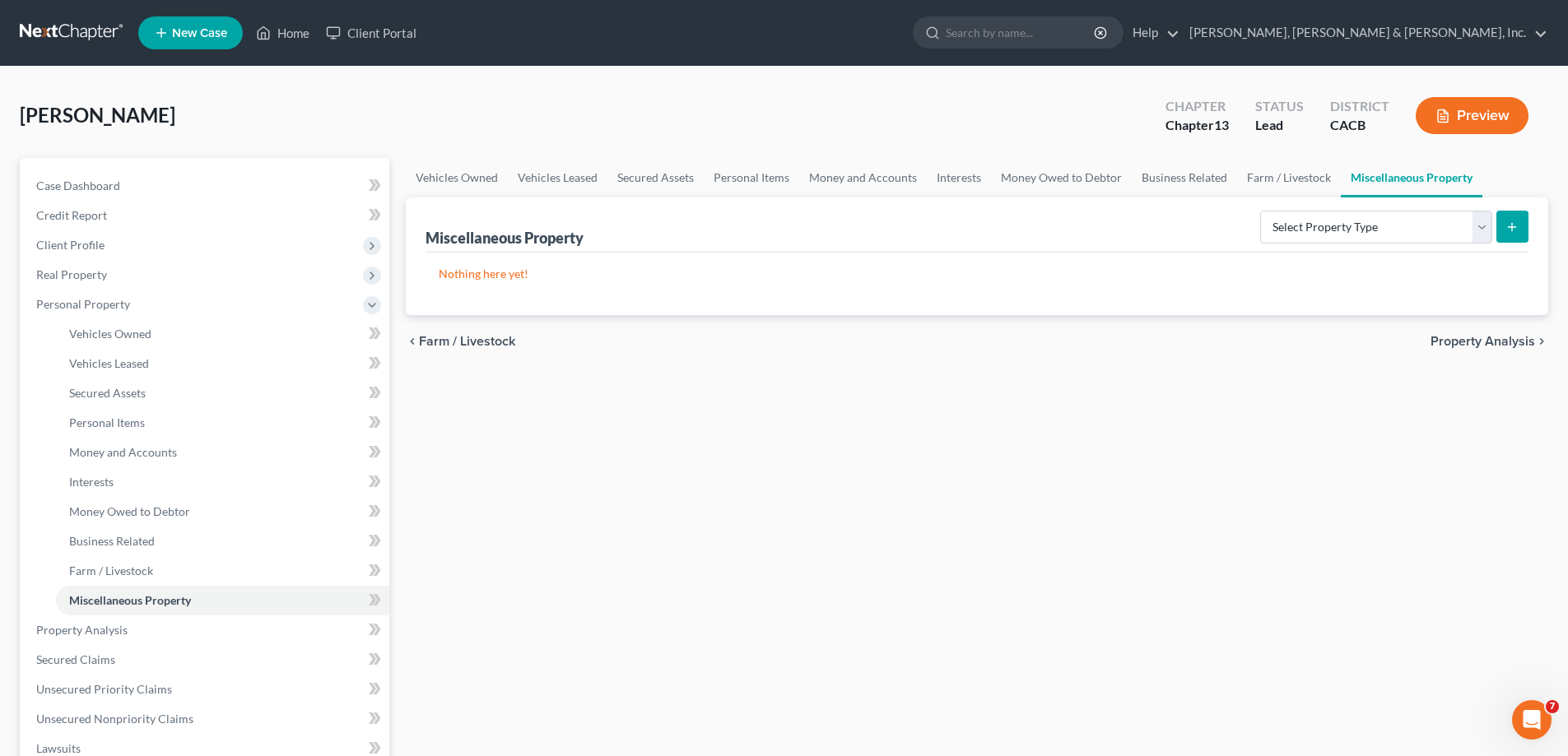
click at [1491, 341] on span "Property Analysis" at bounding box center [1483, 342] width 105 height 13
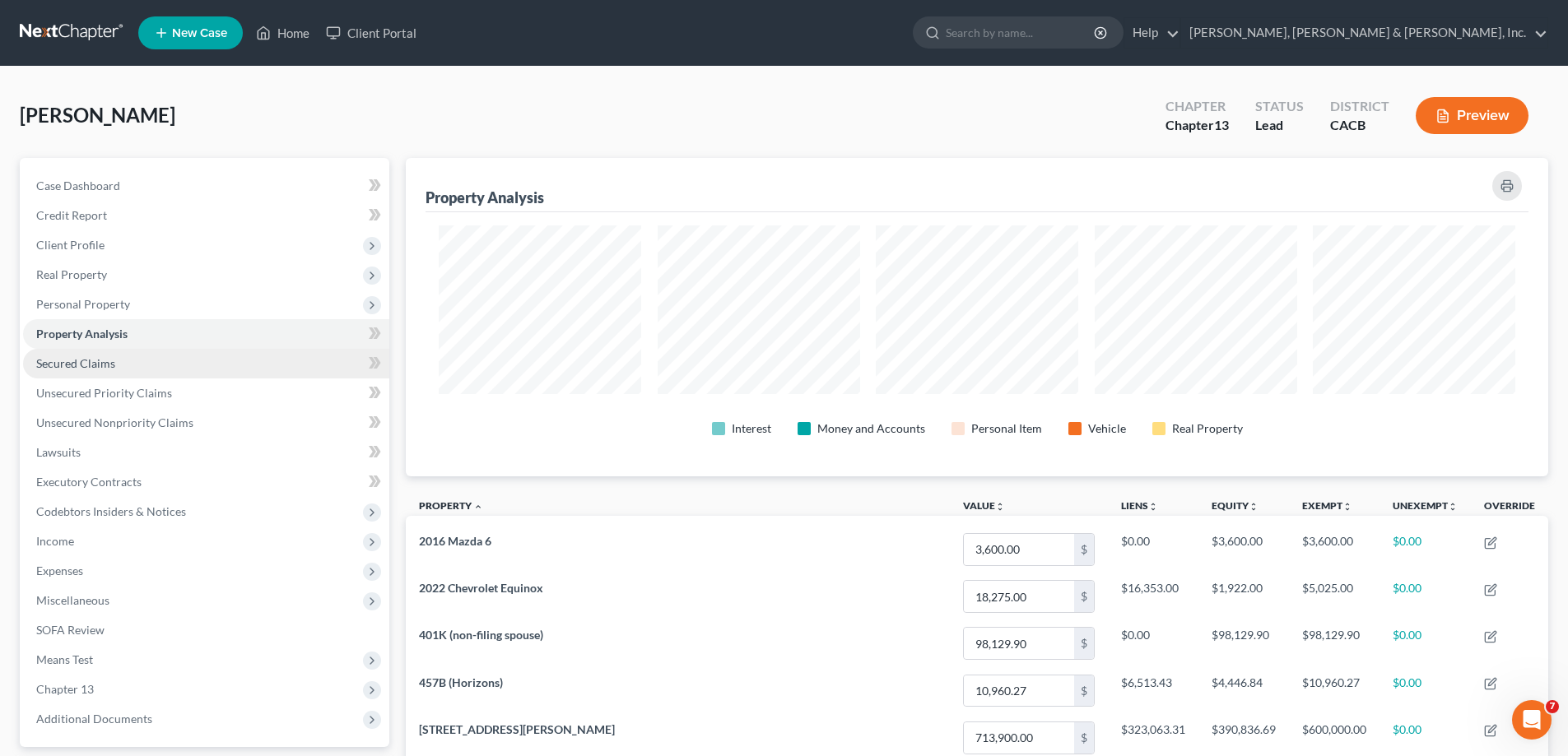
click at [83, 366] on span "Secured Claims" at bounding box center [76, 363] width 79 height 14
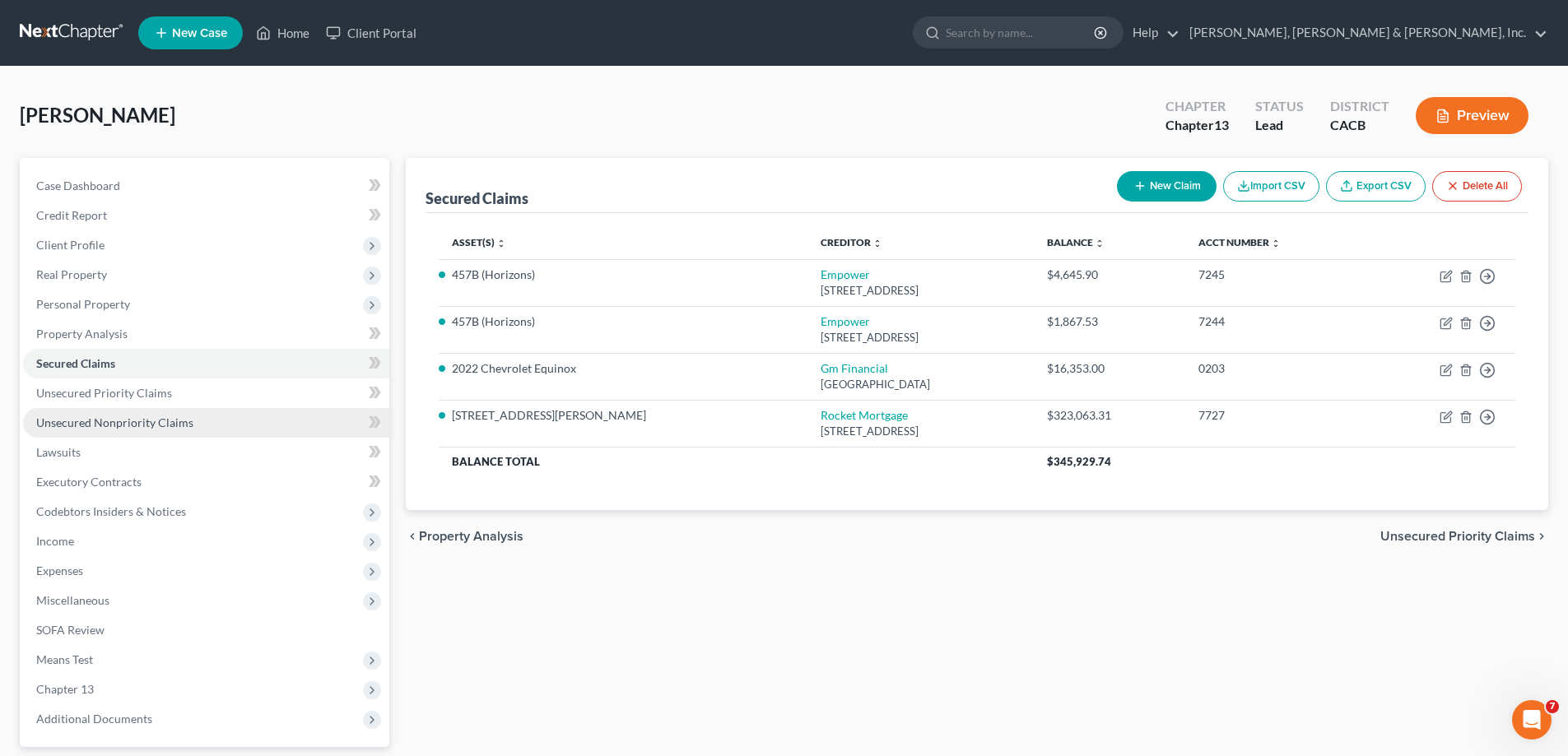
click at [99, 421] on span "Unsecured Nonpriority Claims" at bounding box center [115, 422] width 157 height 14
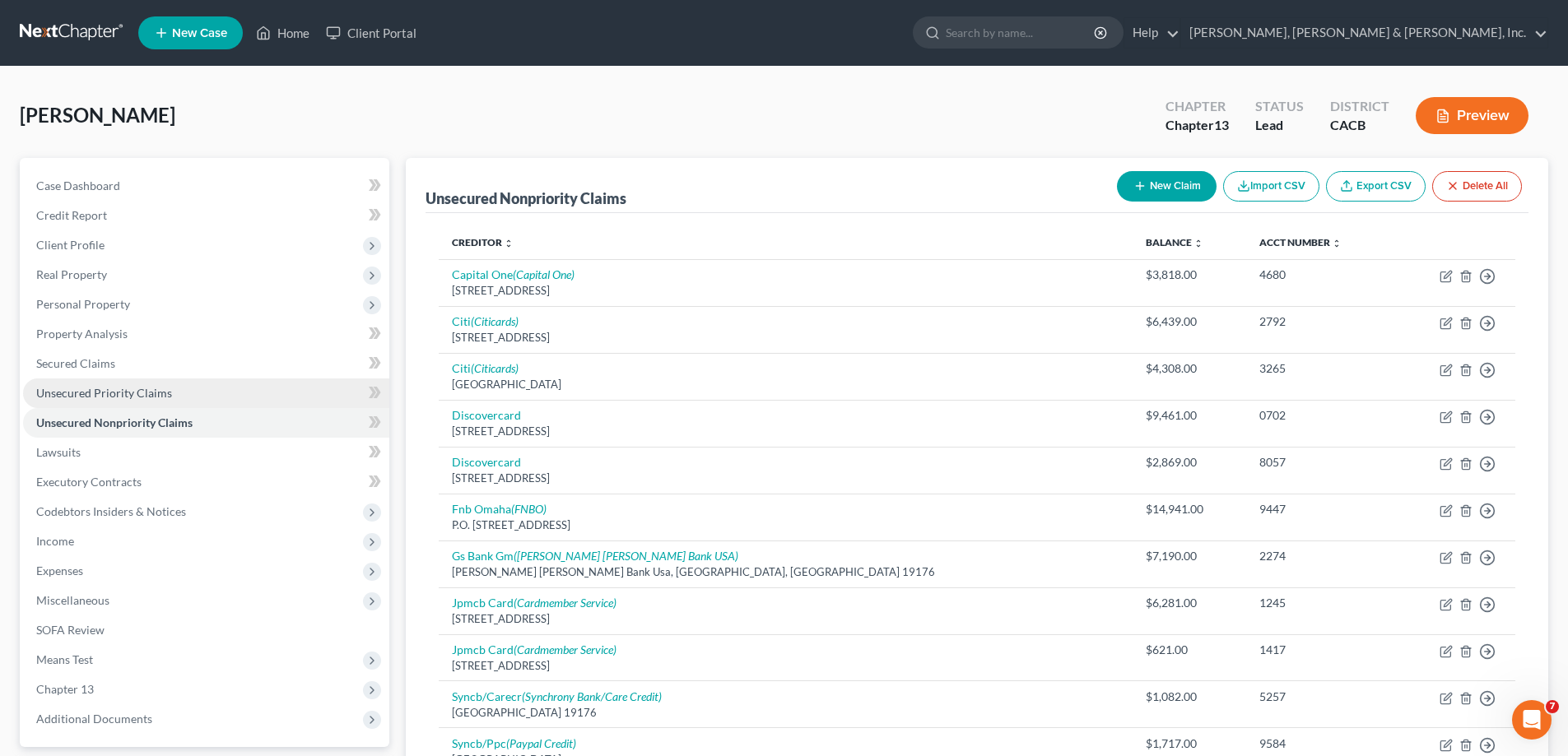
click at [116, 396] on span "Unsecured Priority Claims" at bounding box center [105, 392] width 136 height 14
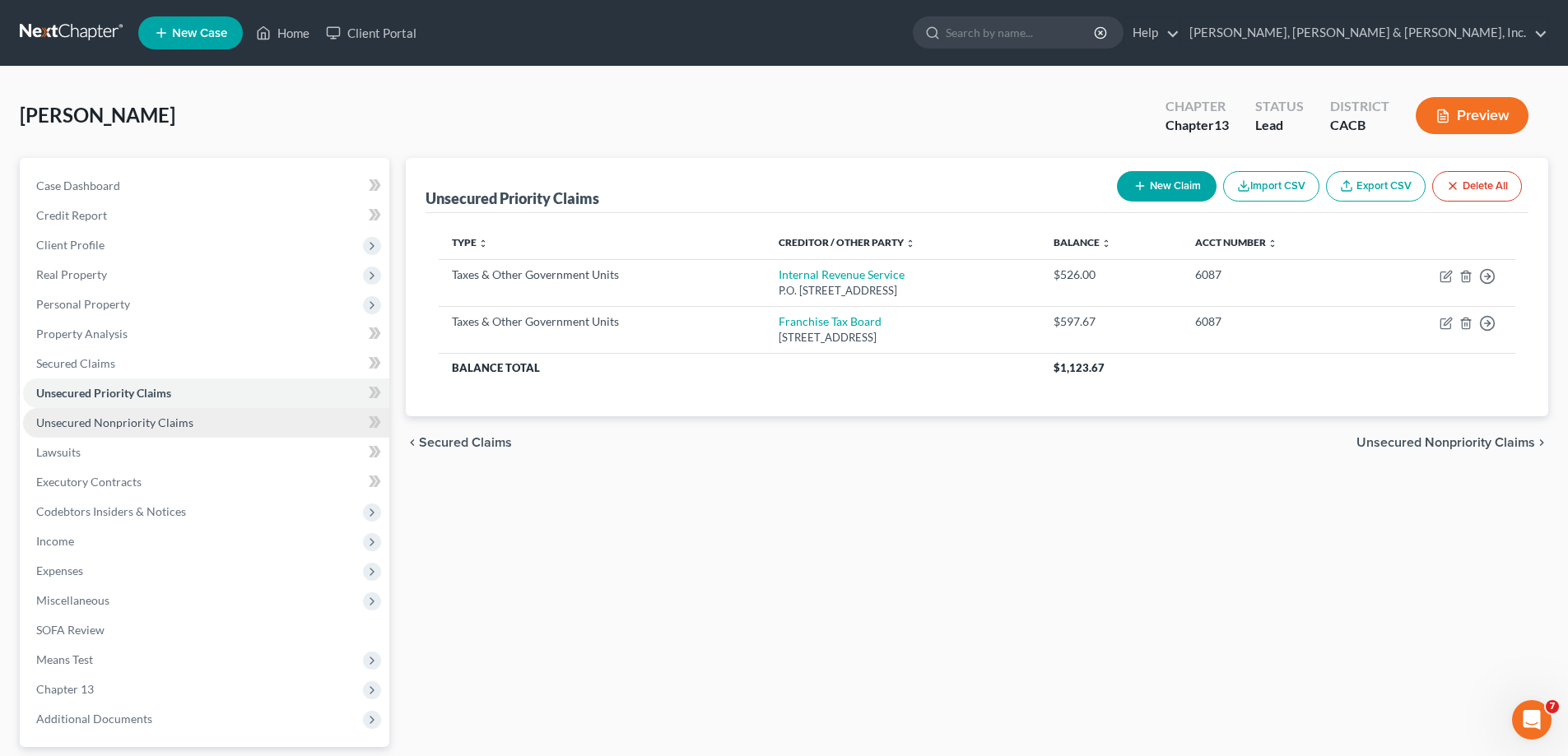
click at [119, 419] on span "Unsecured Nonpriority Claims" at bounding box center [115, 422] width 157 height 14
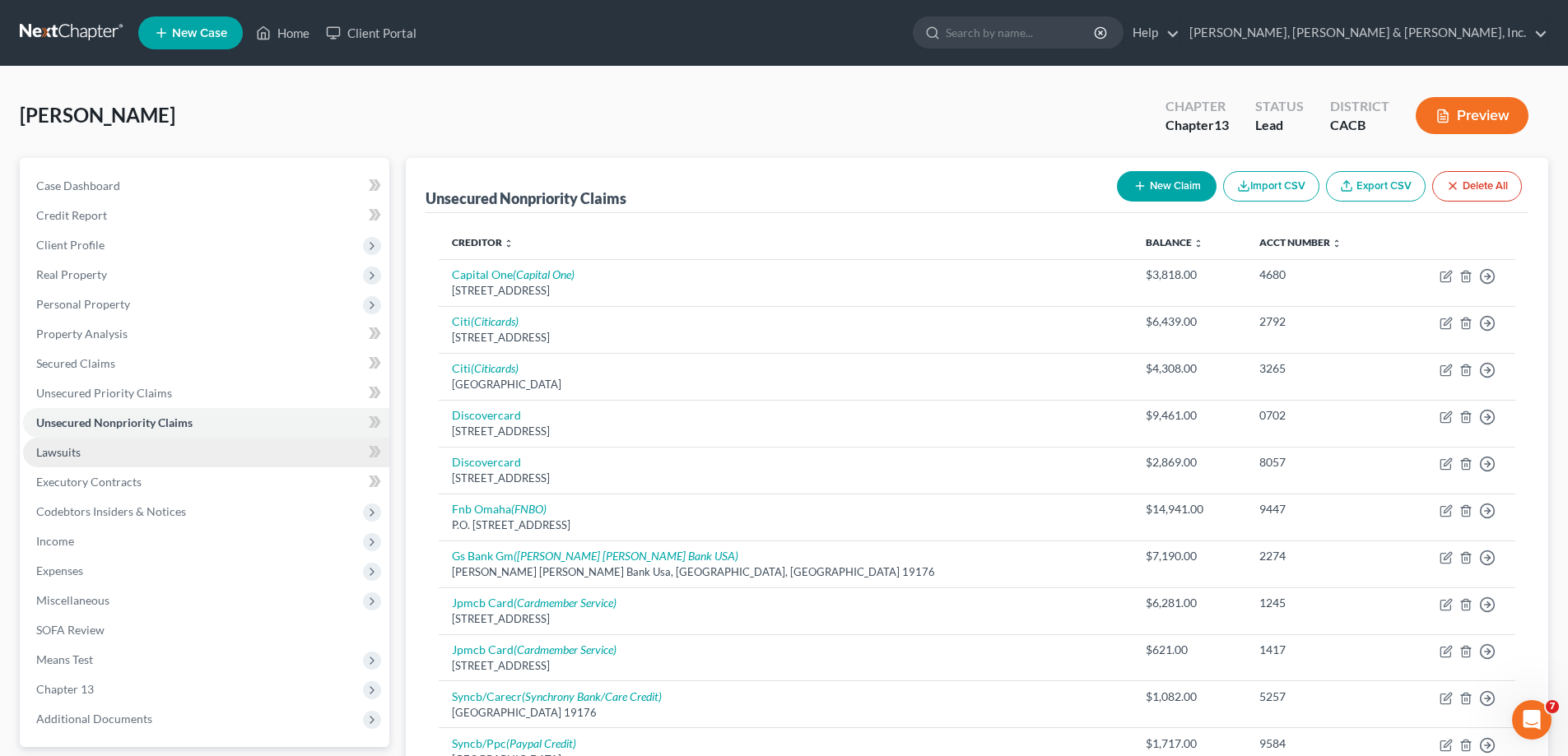
click at [92, 450] on link "Lawsuits" at bounding box center [206, 452] width 367 height 30
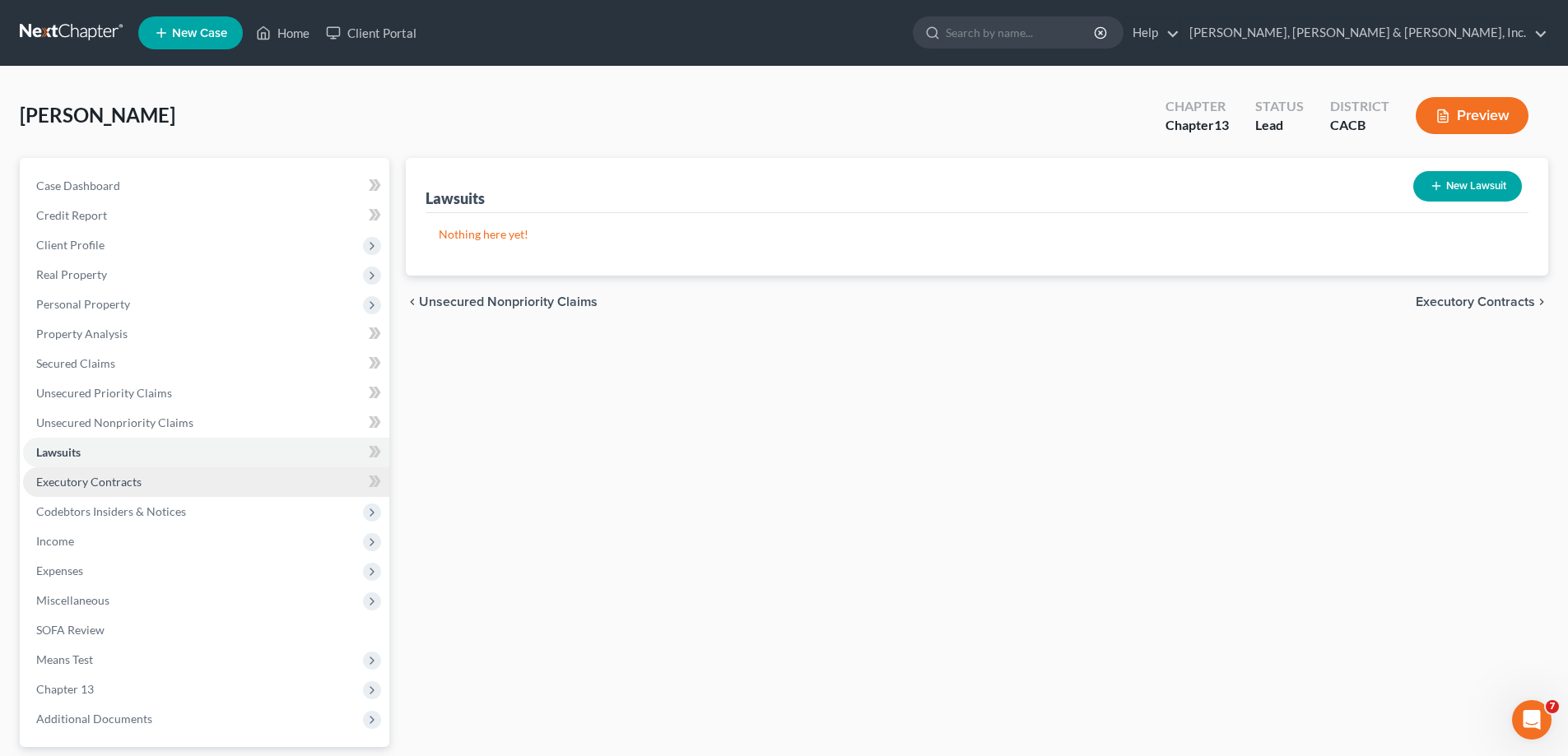
click at [92, 483] on span "Executory Contracts" at bounding box center [89, 482] width 106 height 14
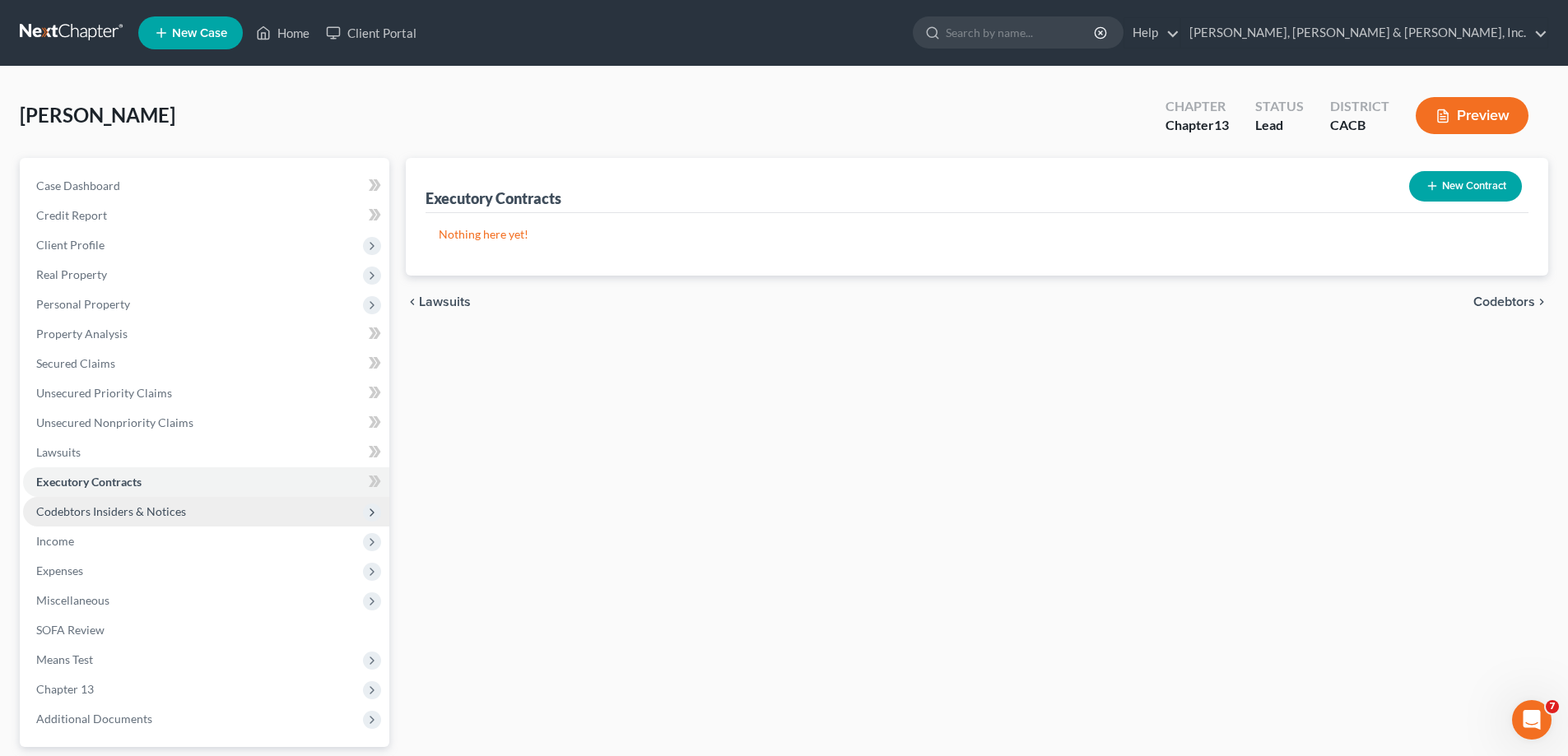
click at [104, 507] on span "Codebtors Insiders & Notices" at bounding box center [111, 511] width 150 height 14
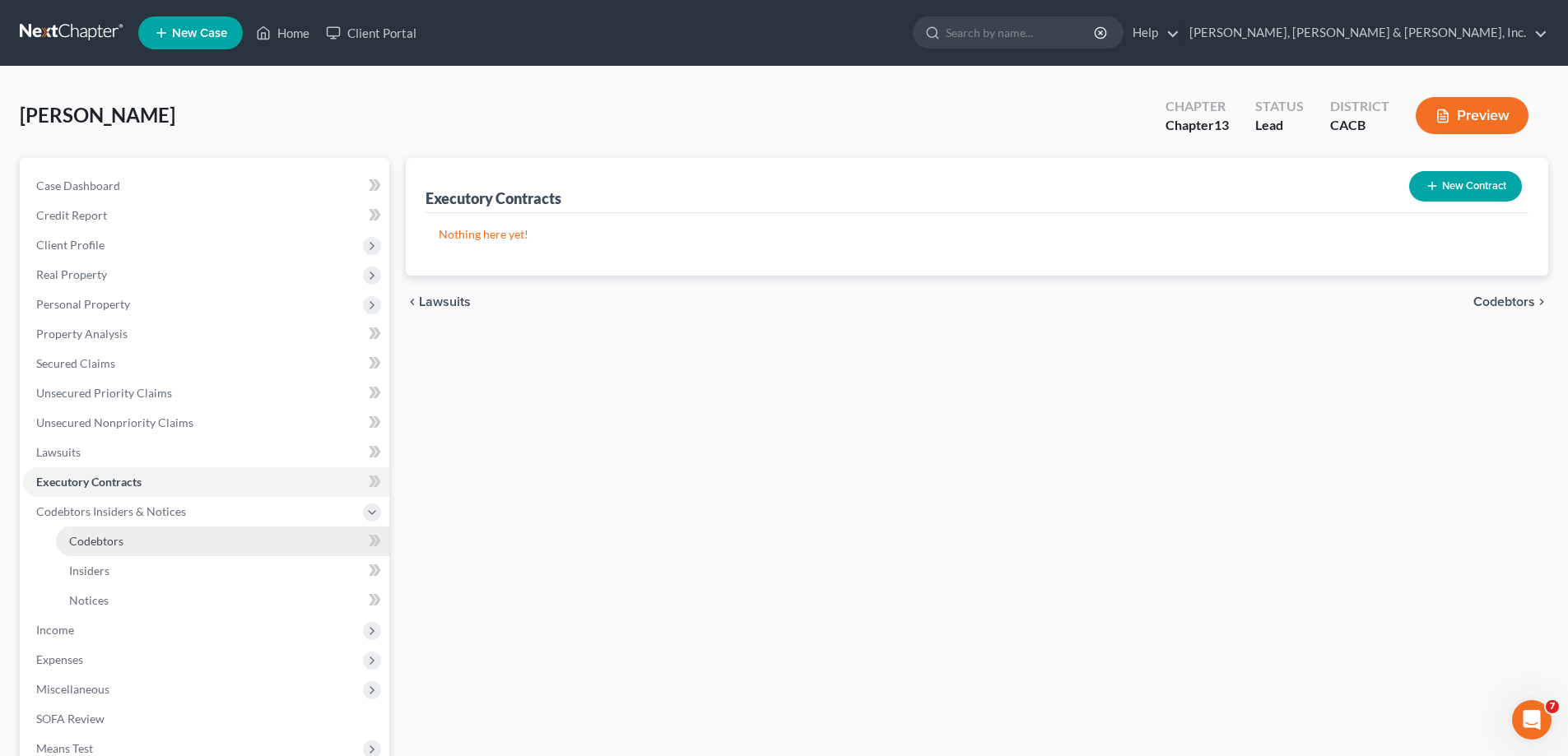
click at [113, 542] on span "Codebtors" at bounding box center [96, 541] width 55 height 14
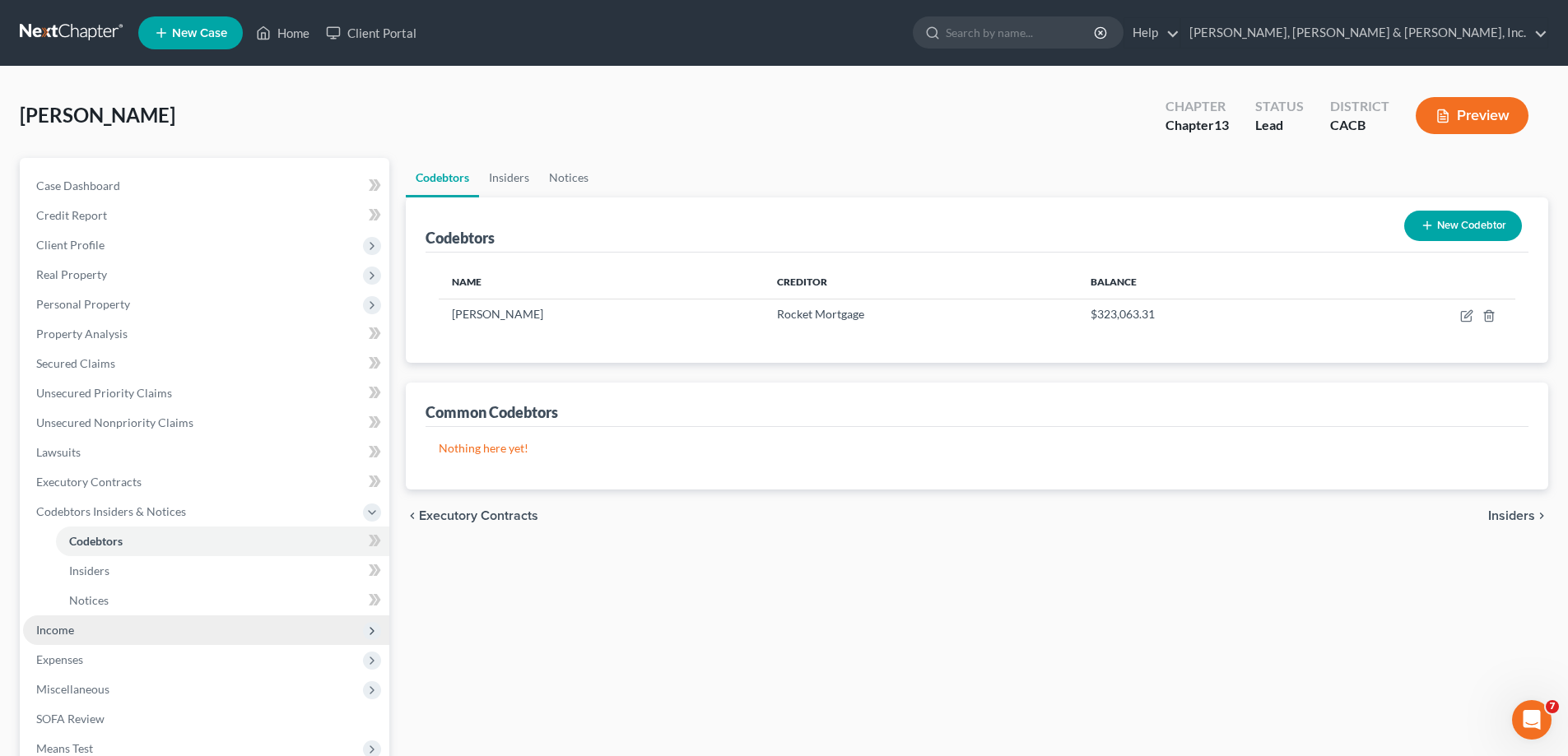
click at [92, 630] on span "Income" at bounding box center [206, 630] width 367 height 30
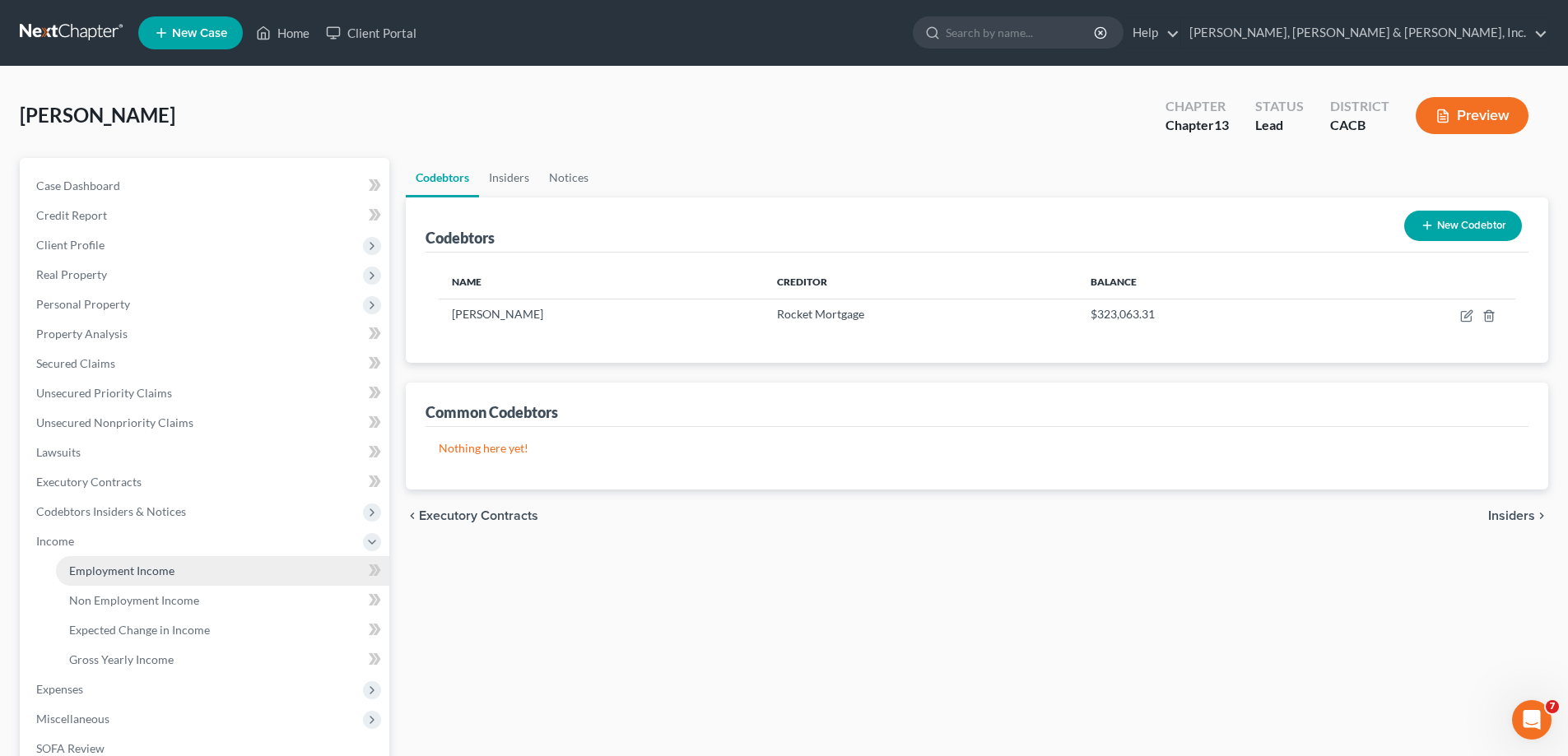
click at [178, 569] on link "Employment Income" at bounding box center [222, 571] width 333 height 30
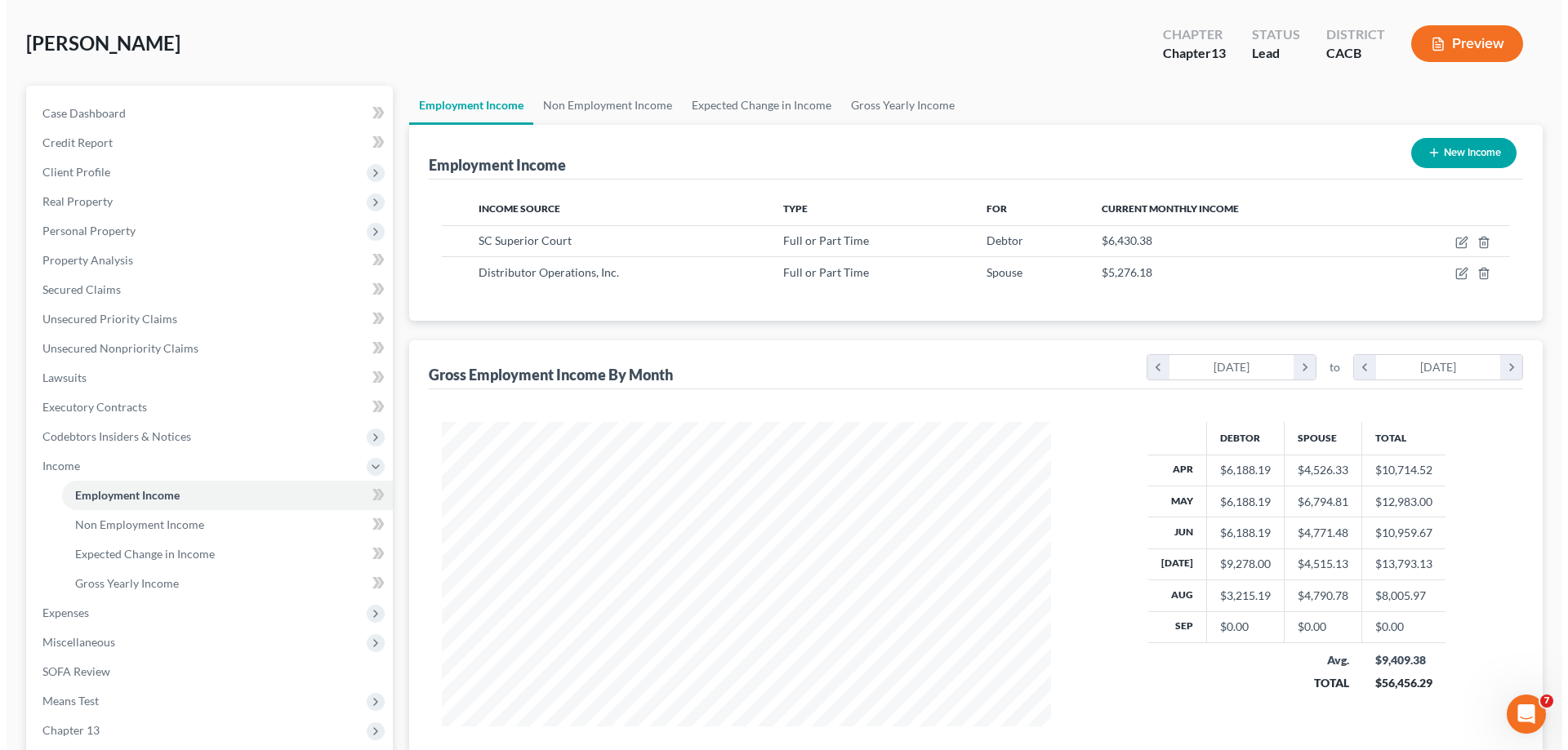
scroll to position [164, 0]
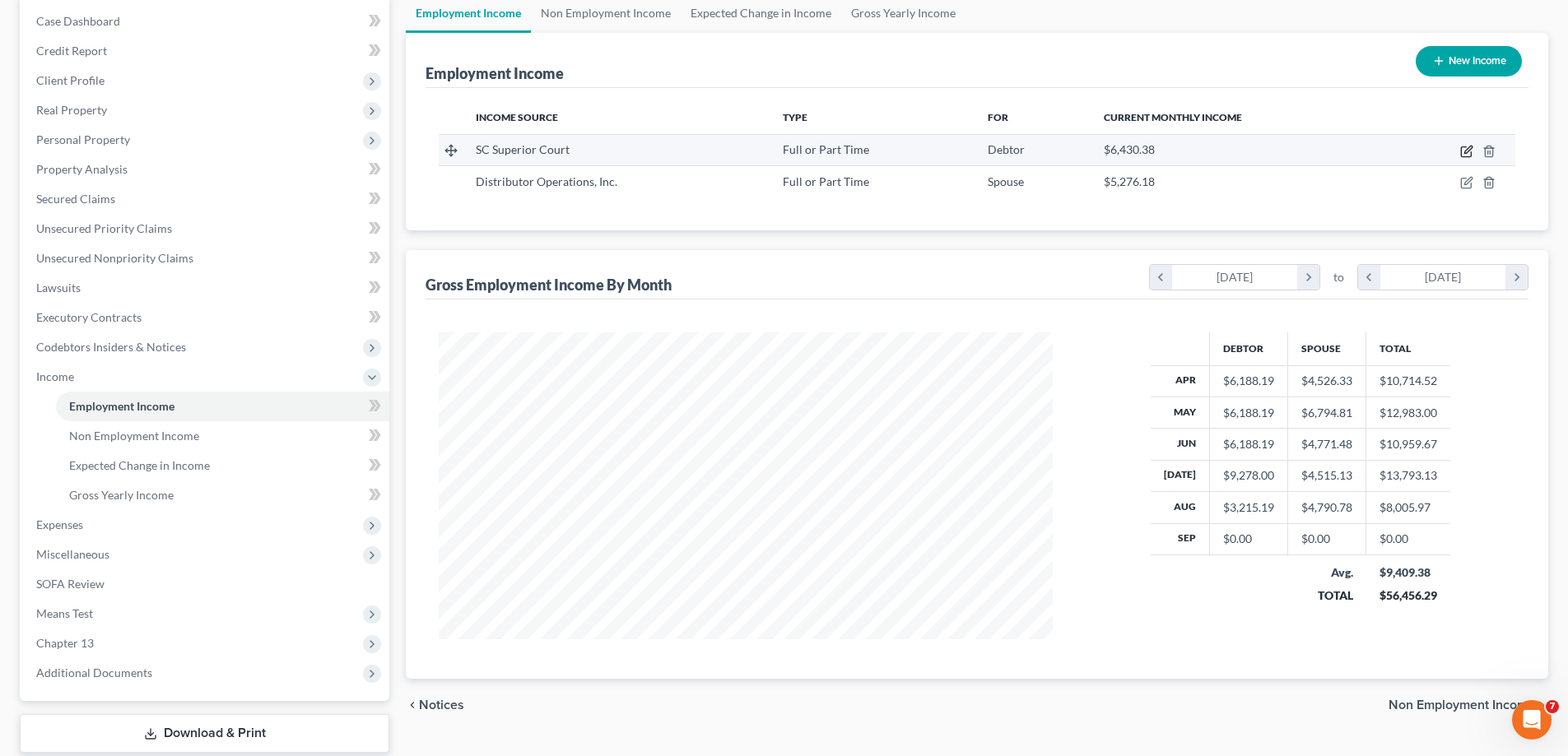
click at [1465, 148] on icon "button" at bounding box center [1467, 152] width 13 height 13
select select "0"
select select "4"
select select "1"
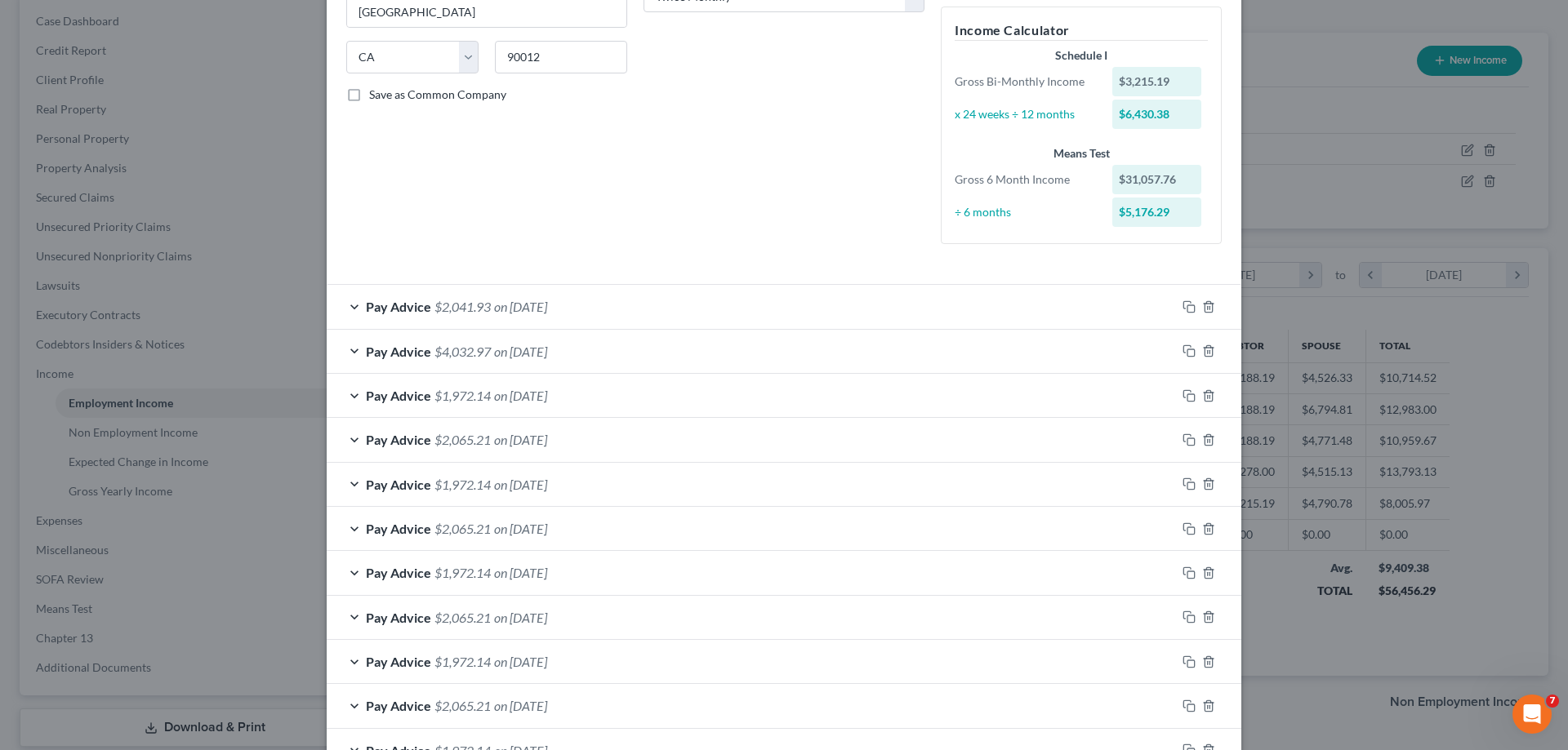
scroll to position [408, 0]
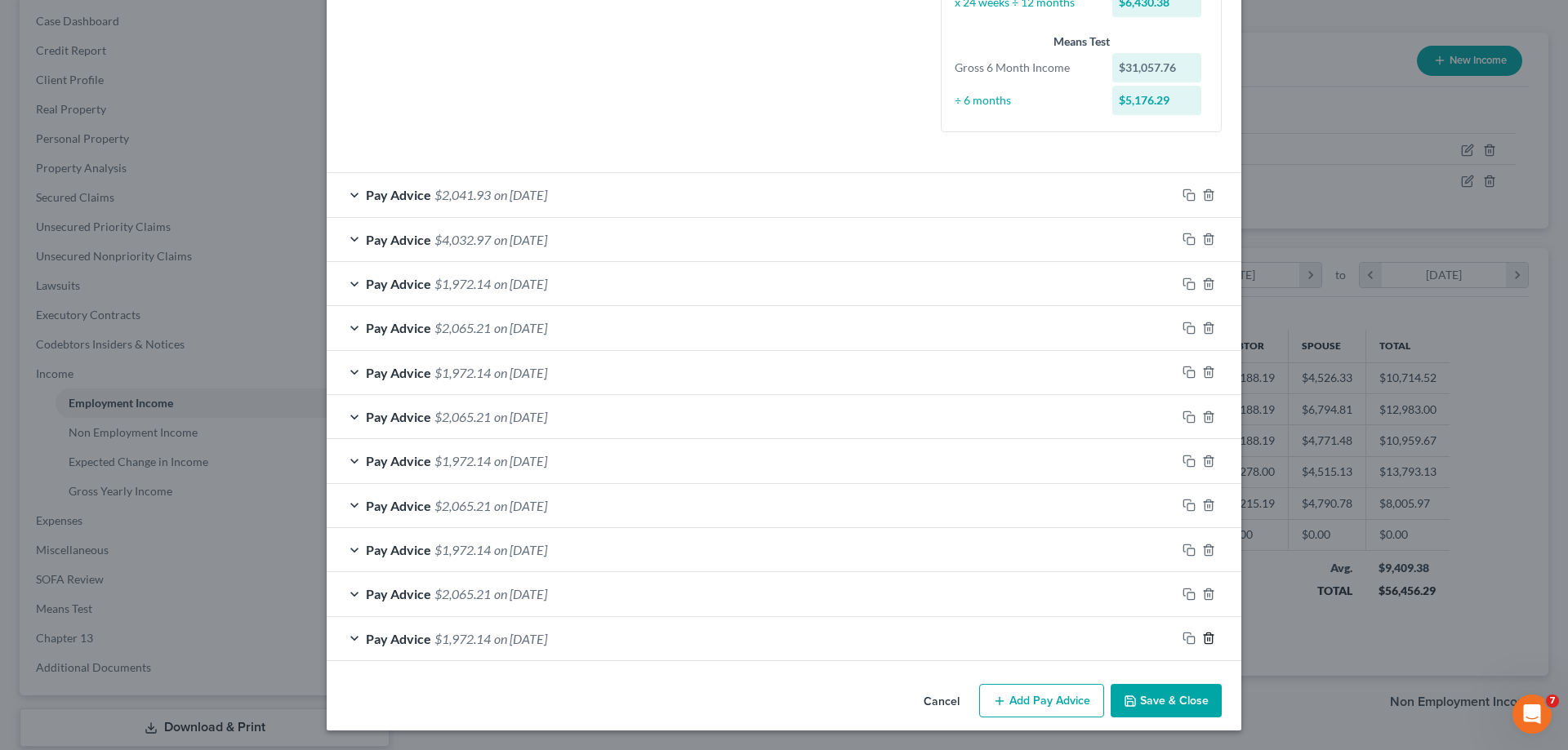
click at [1202, 641] on icon "button" at bounding box center [1209, 639] width 13 height 13
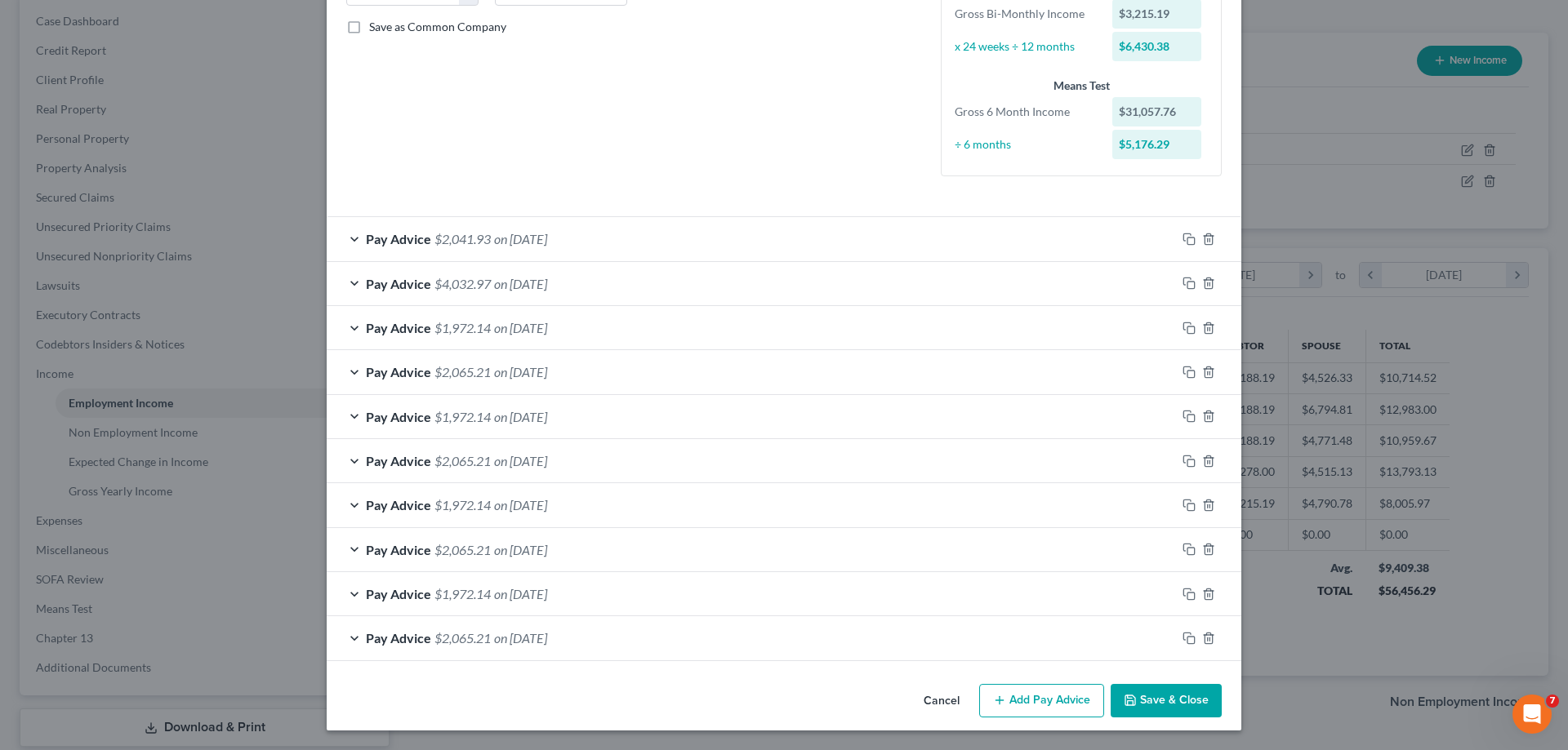
scroll to position [365, 0]
click at [1210, 641] on line "button" at bounding box center [1210, 639] width 0 height 3
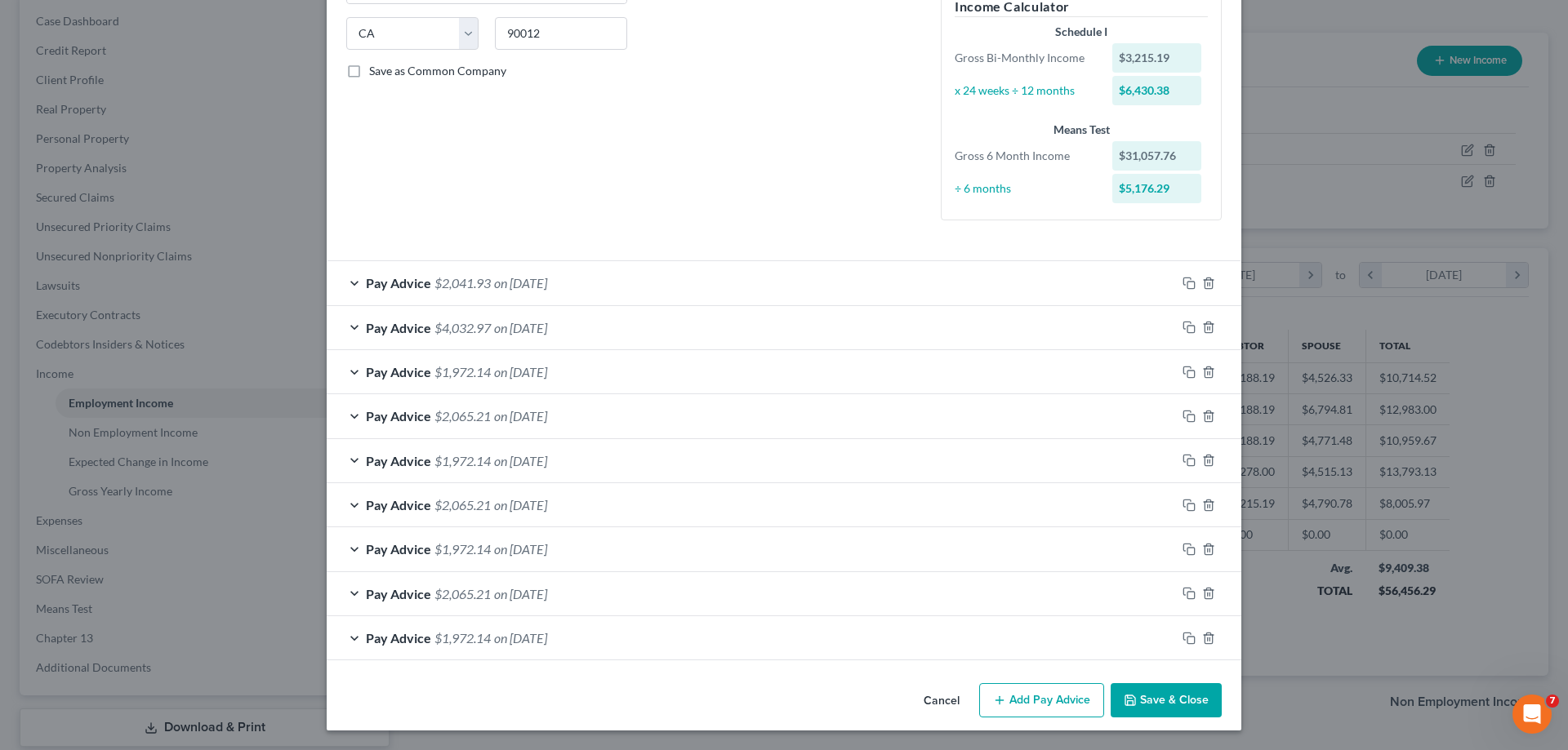
scroll to position [320, 0]
click at [532, 285] on span "on 08/15/2025" at bounding box center [521, 283] width 53 height 15
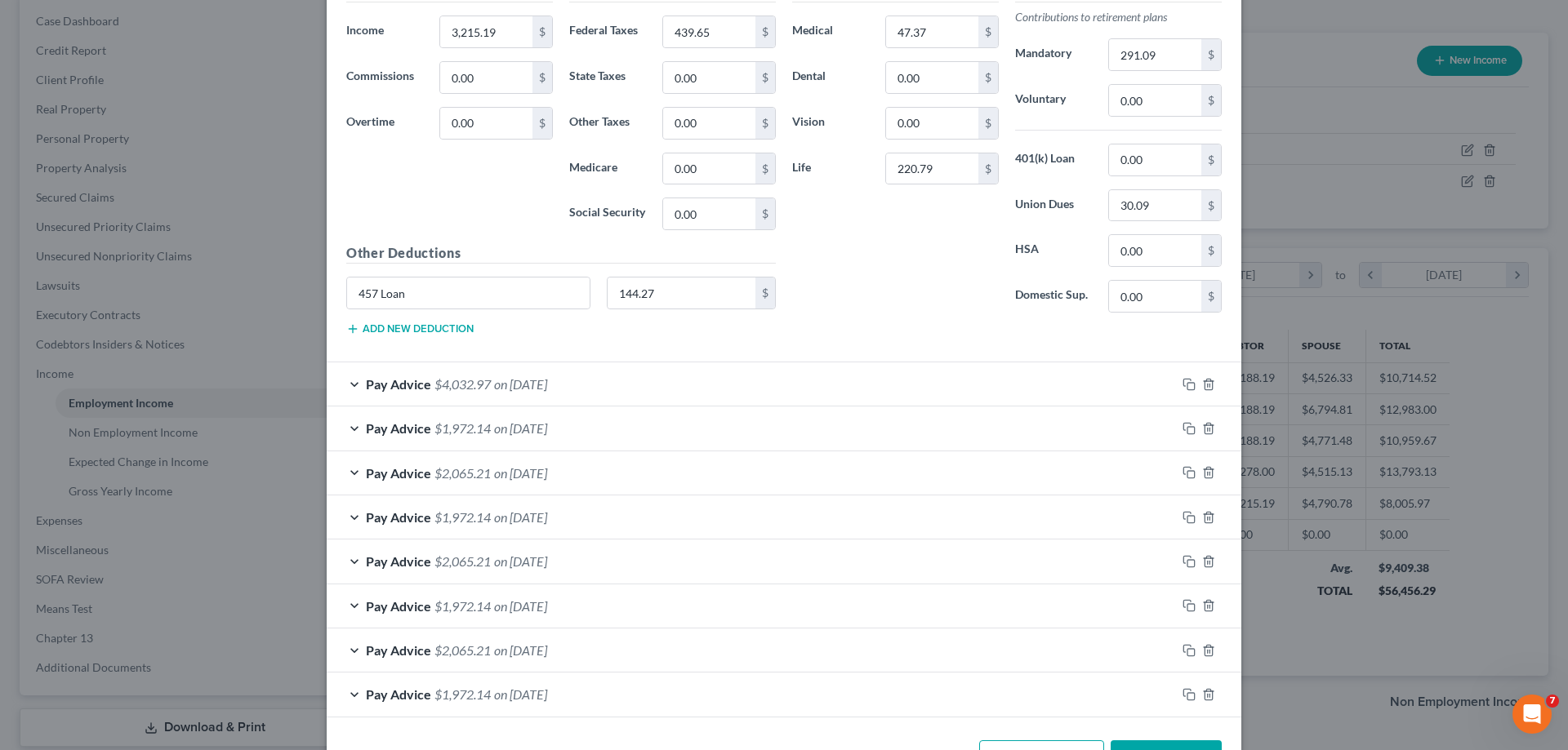
scroll to position [812, 0]
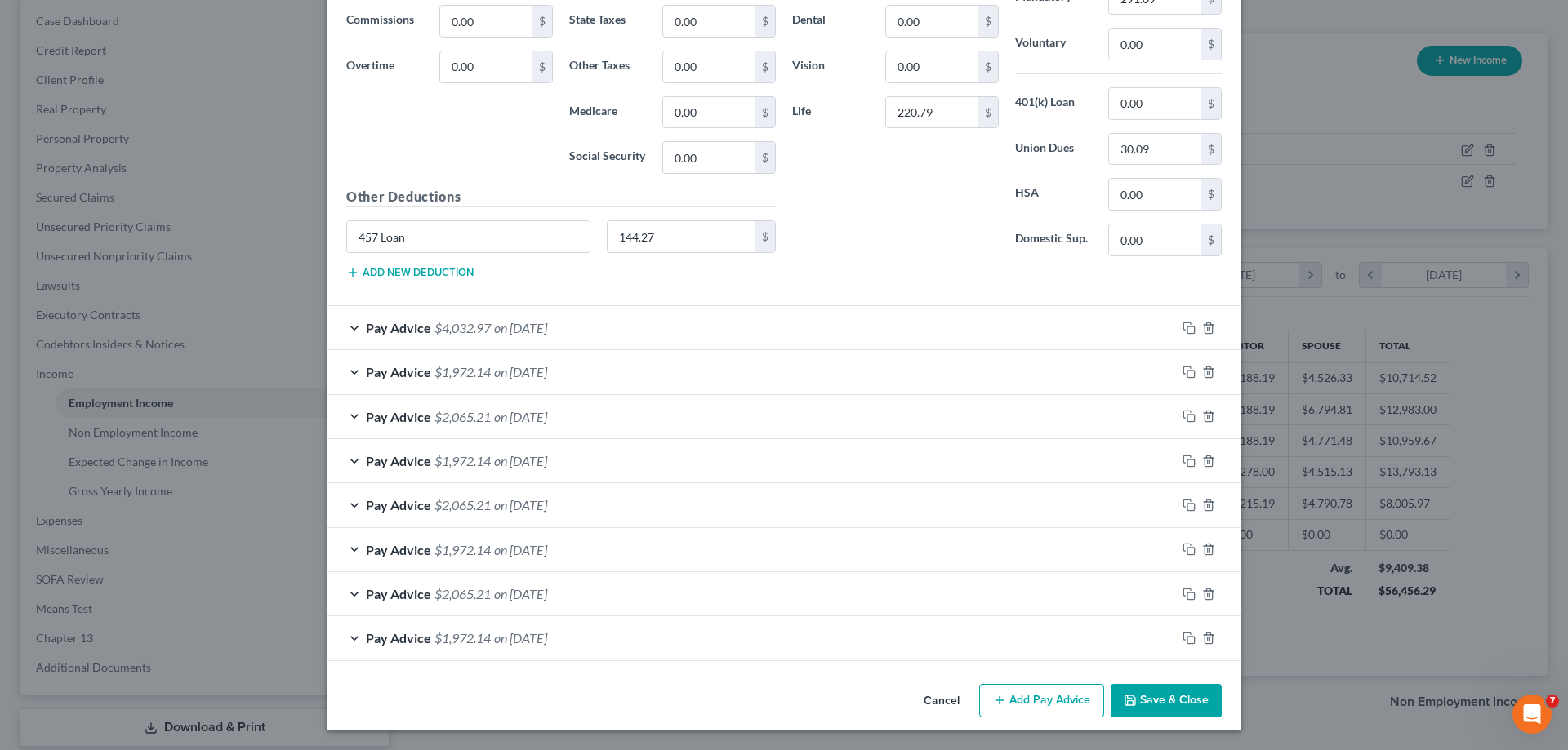
click at [1049, 701] on button "Add Pay Advice" at bounding box center [1042, 701] width 125 height 34
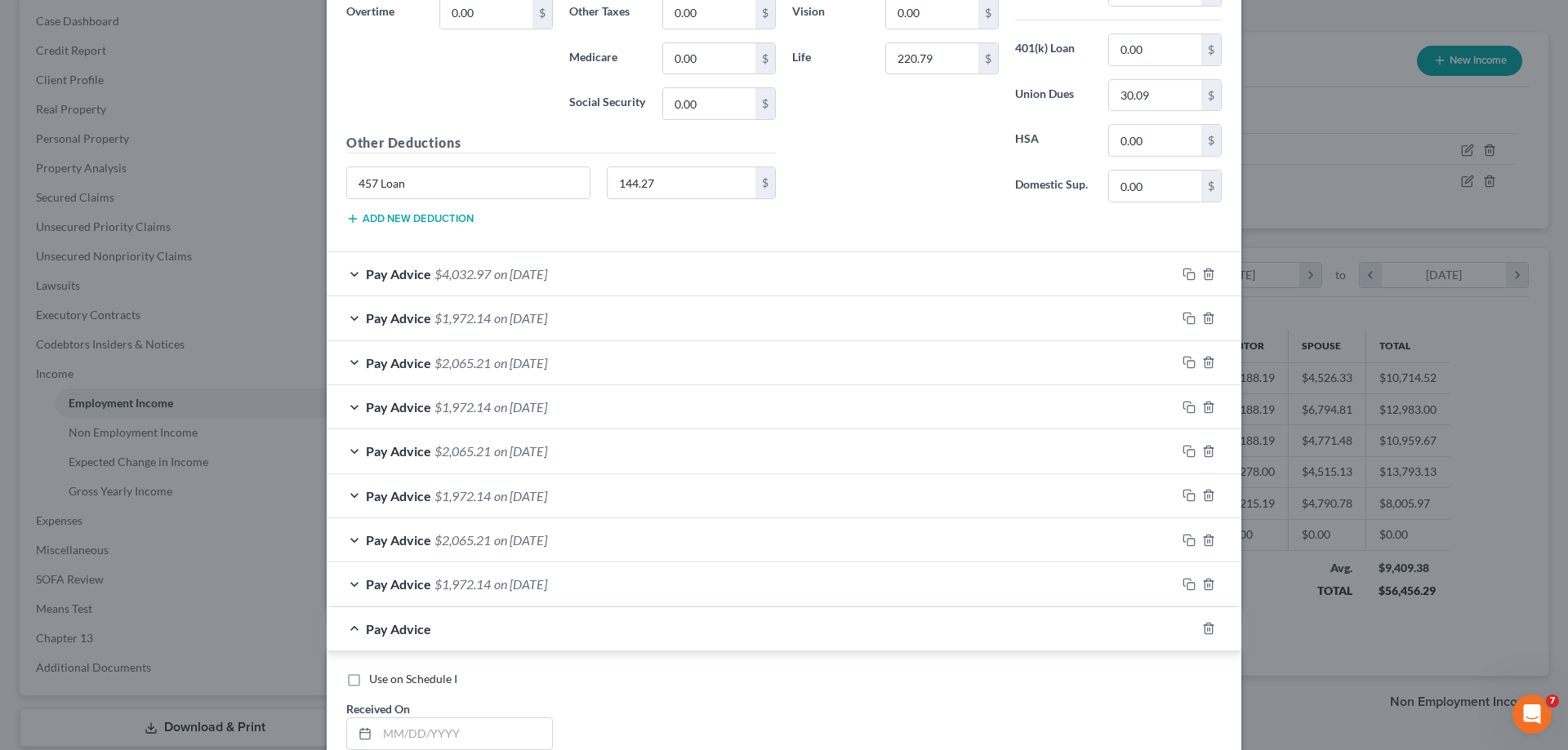
scroll to position [1138, 0]
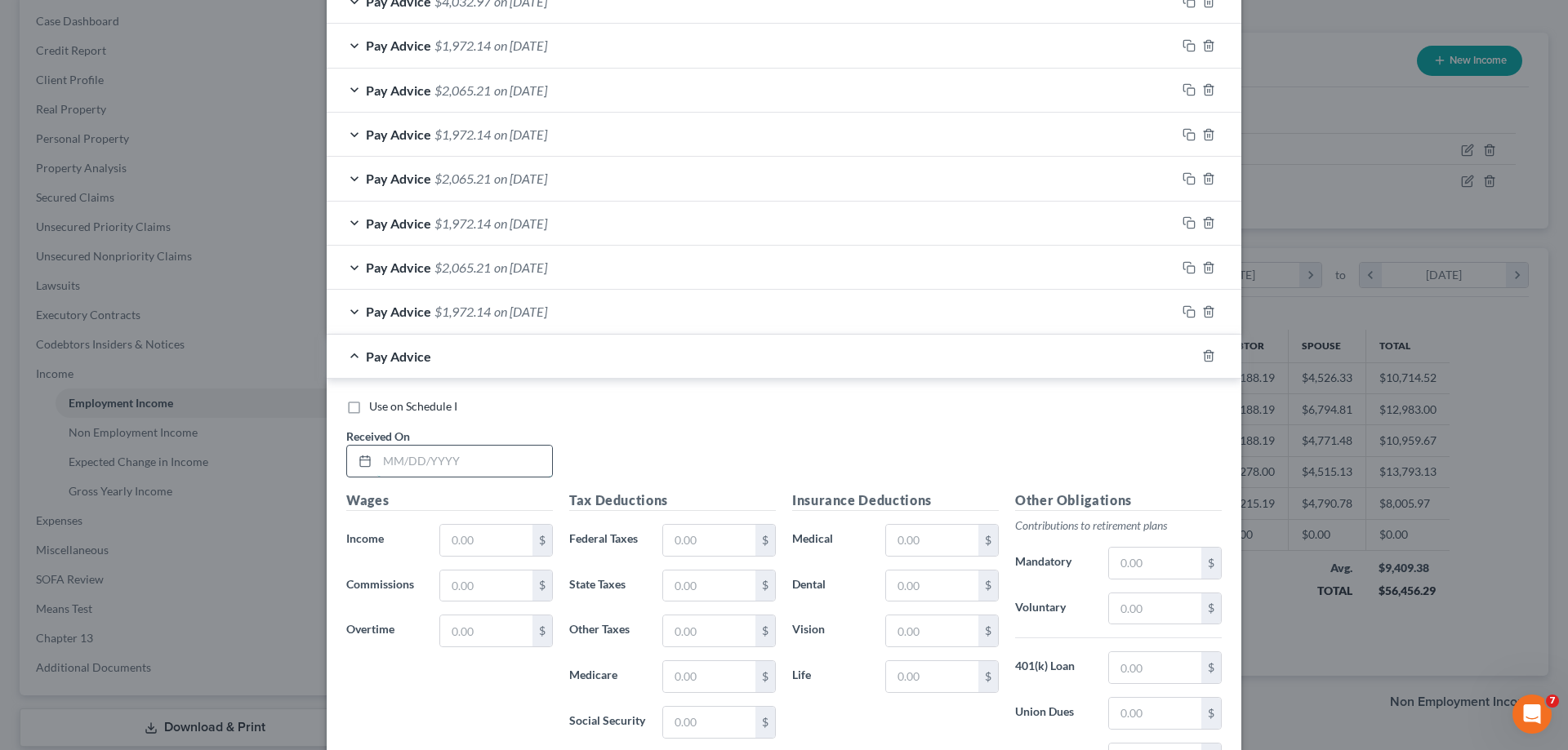
click at [438, 454] on input "text" at bounding box center [465, 461] width 175 height 31
type input "8/29/2025"
click at [487, 543] on input "text" at bounding box center [486, 541] width 92 height 31
type input "3,215.18"
click at [671, 535] on input "text" at bounding box center [709, 541] width 92 height 31
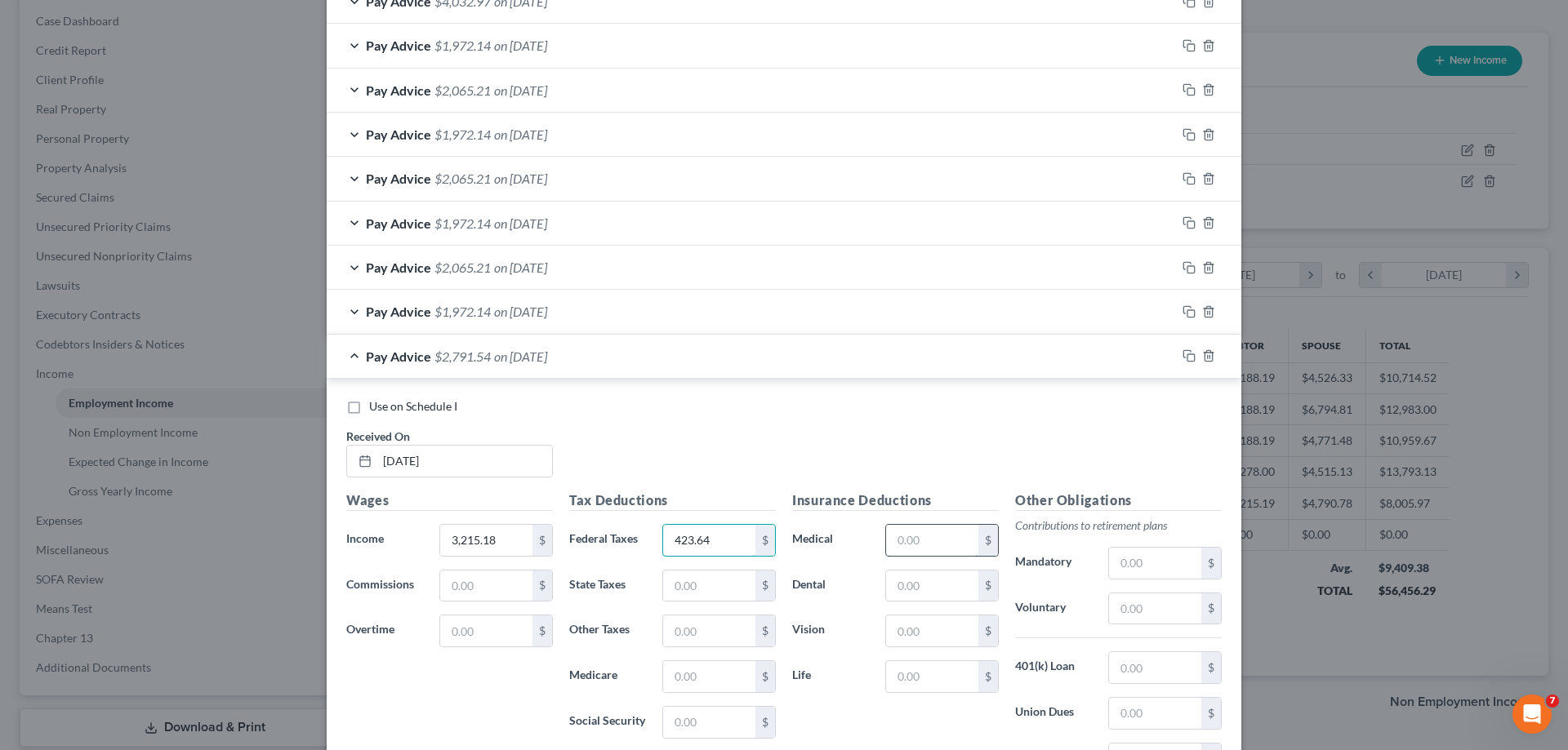
type input "423.64"
click at [898, 540] on input "text" at bounding box center [932, 541] width 92 height 31
type input "46.63"
click at [905, 671] on input "text" at bounding box center [932, 677] width 92 height 31
type input "140.43"
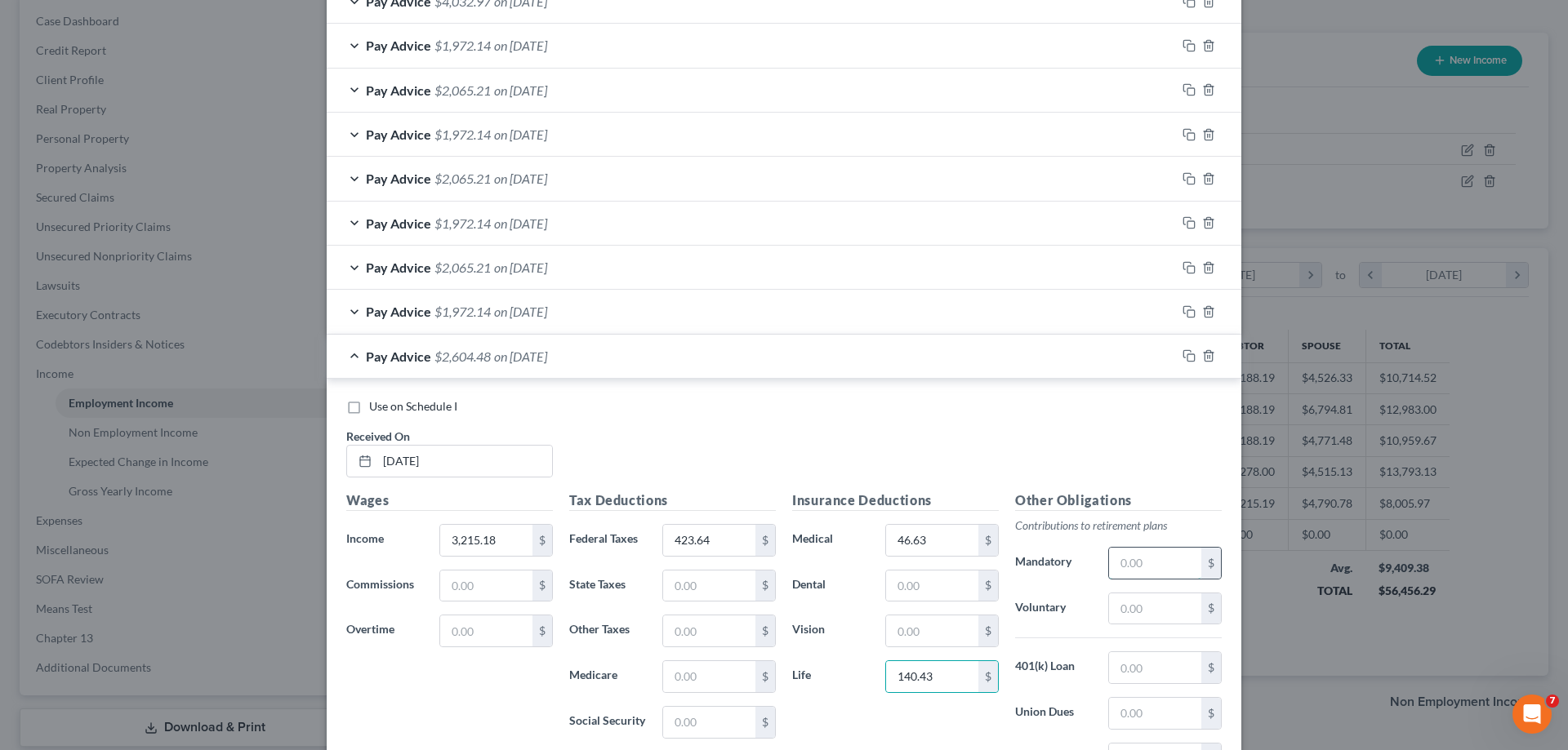
click at [1141, 566] on input "text" at bounding box center [1155, 563] width 92 height 31
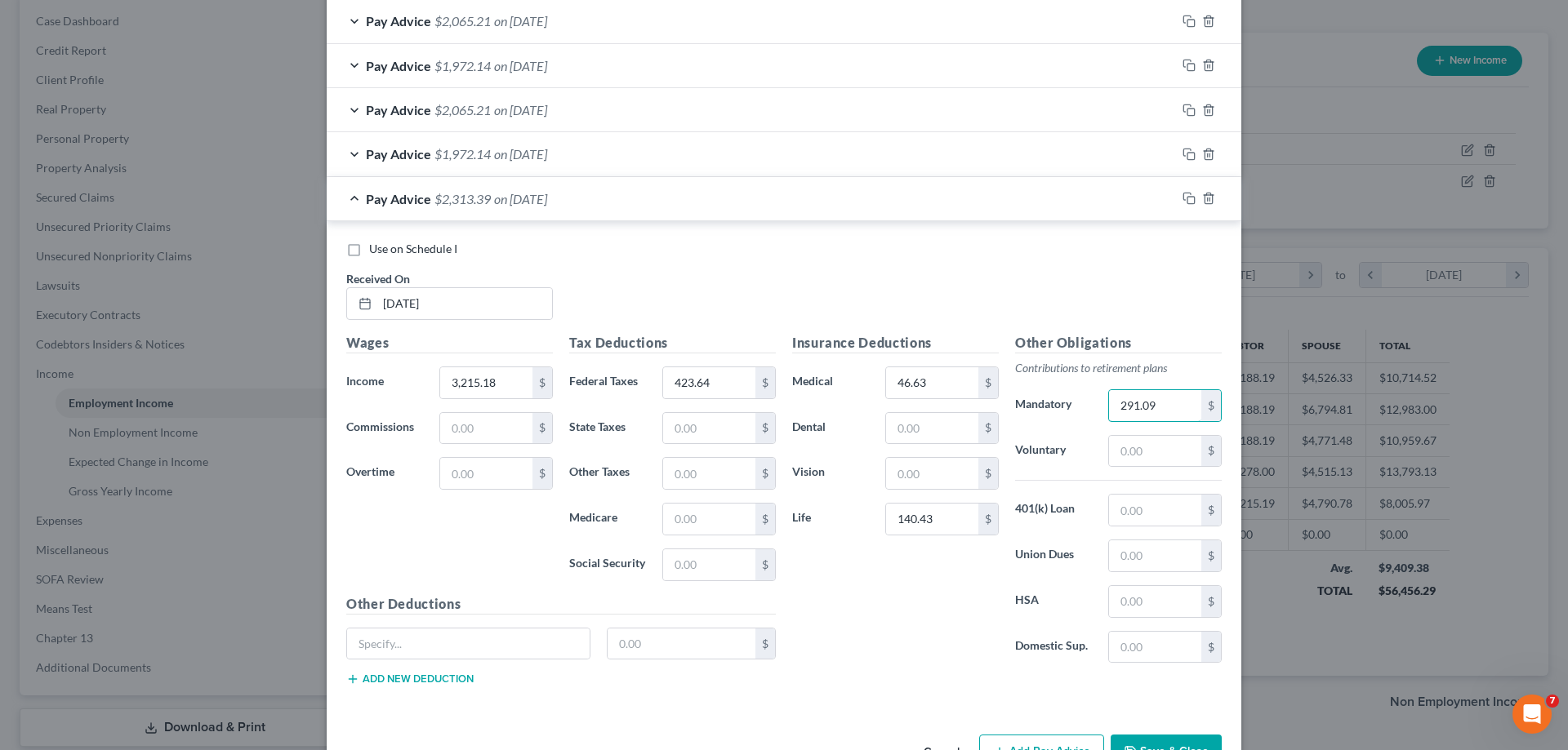
scroll to position [1302, 0]
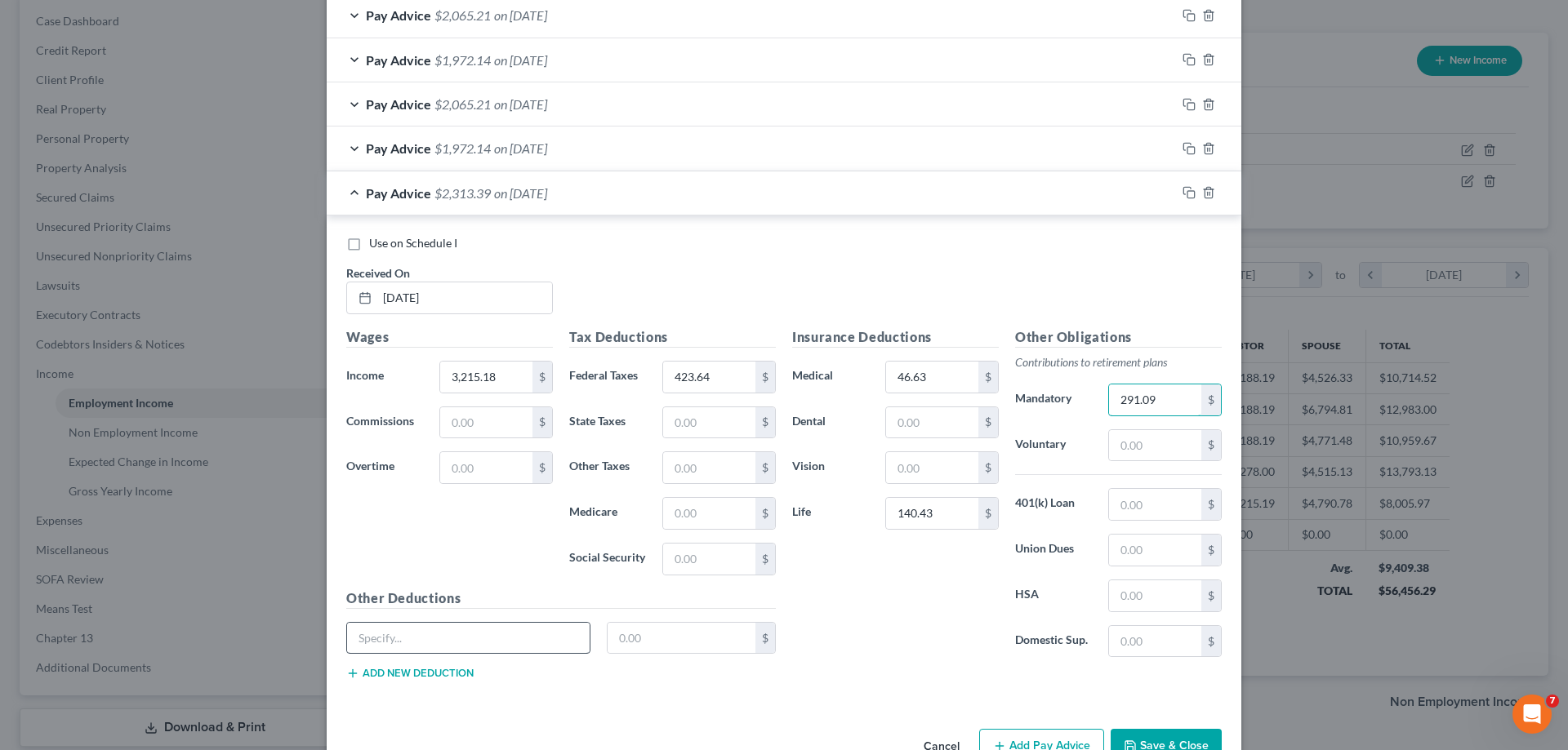
type input "291.09"
click at [423, 631] on input "text" at bounding box center [468, 639] width 243 height 31
type input "457 Loan"
click at [619, 639] on input "text" at bounding box center [682, 639] width 149 height 31
type input "144.27"
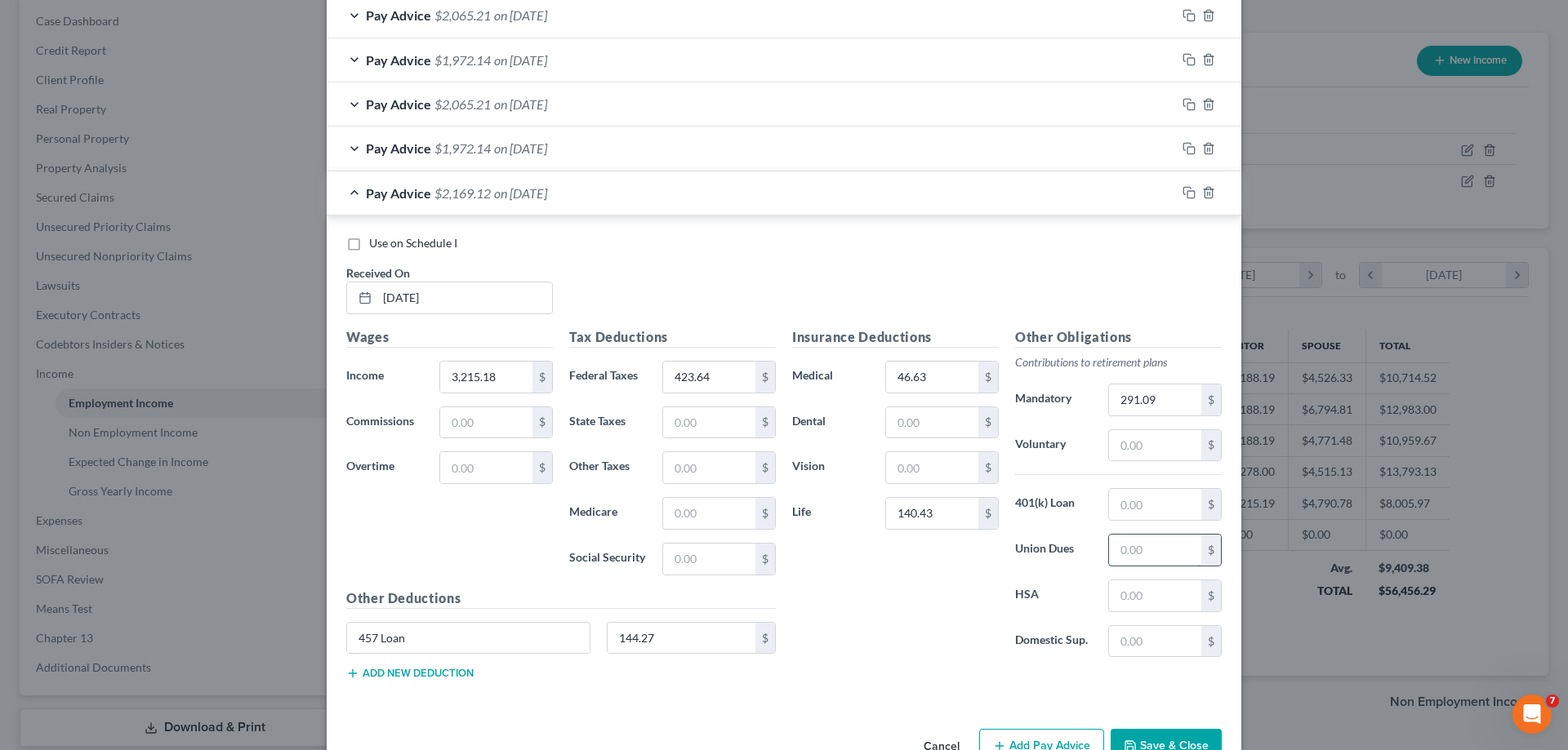
click at [1134, 545] on input "text" at bounding box center [1155, 550] width 92 height 31
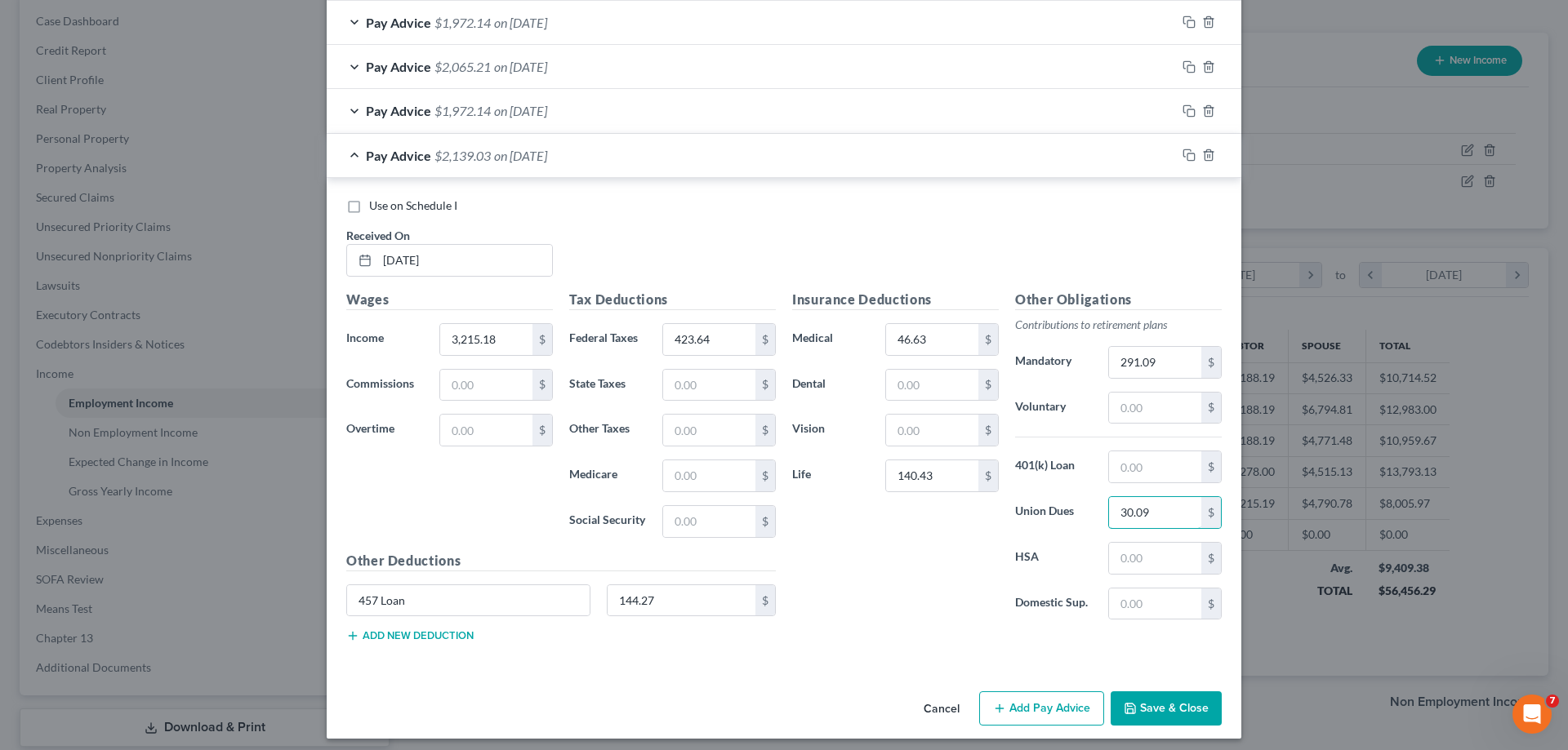
scroll to position [1348, 0]
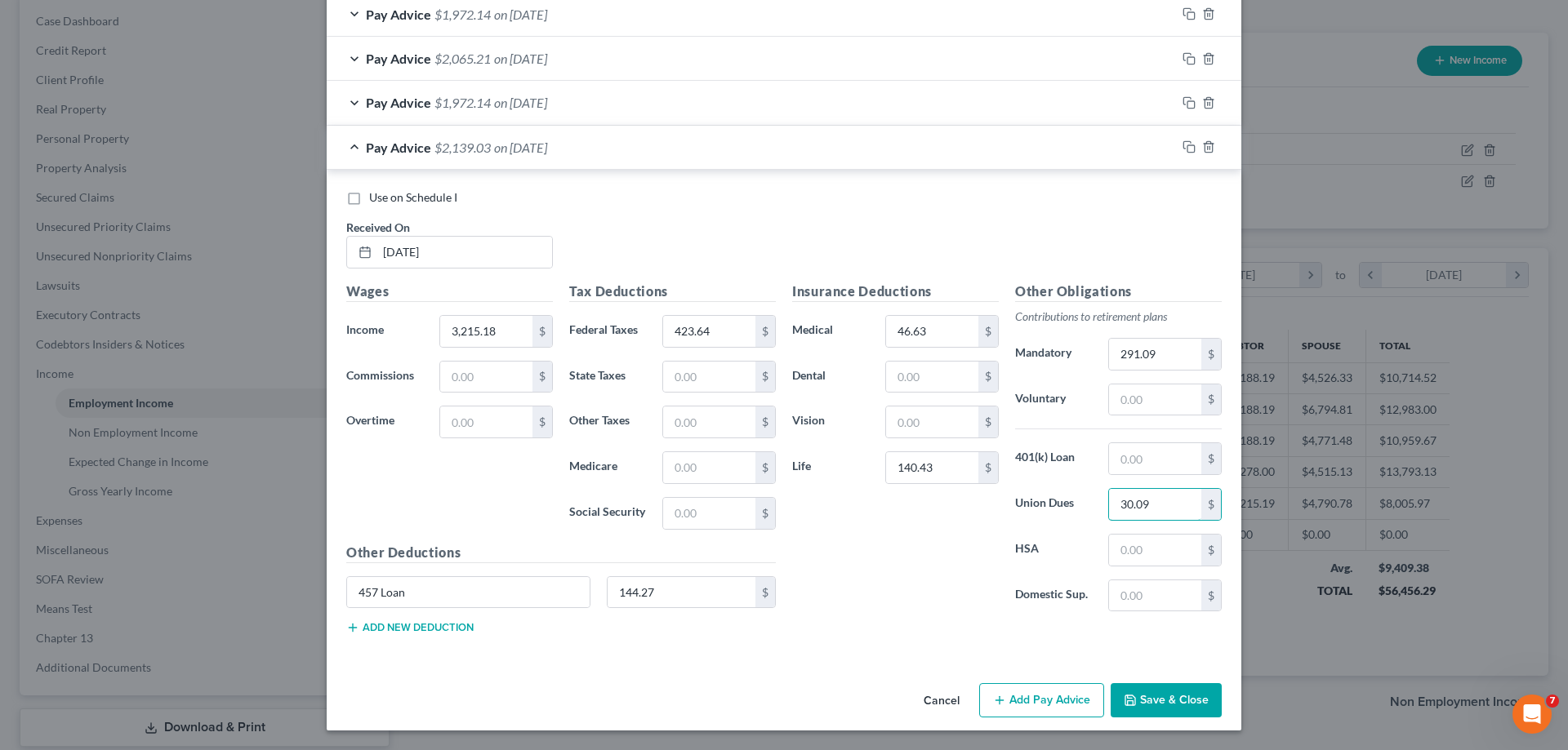
type input "30.09"
click at [1033, 703] on button "Add Pay Advice" at bounding box center [1042, 701] width 125 height 34
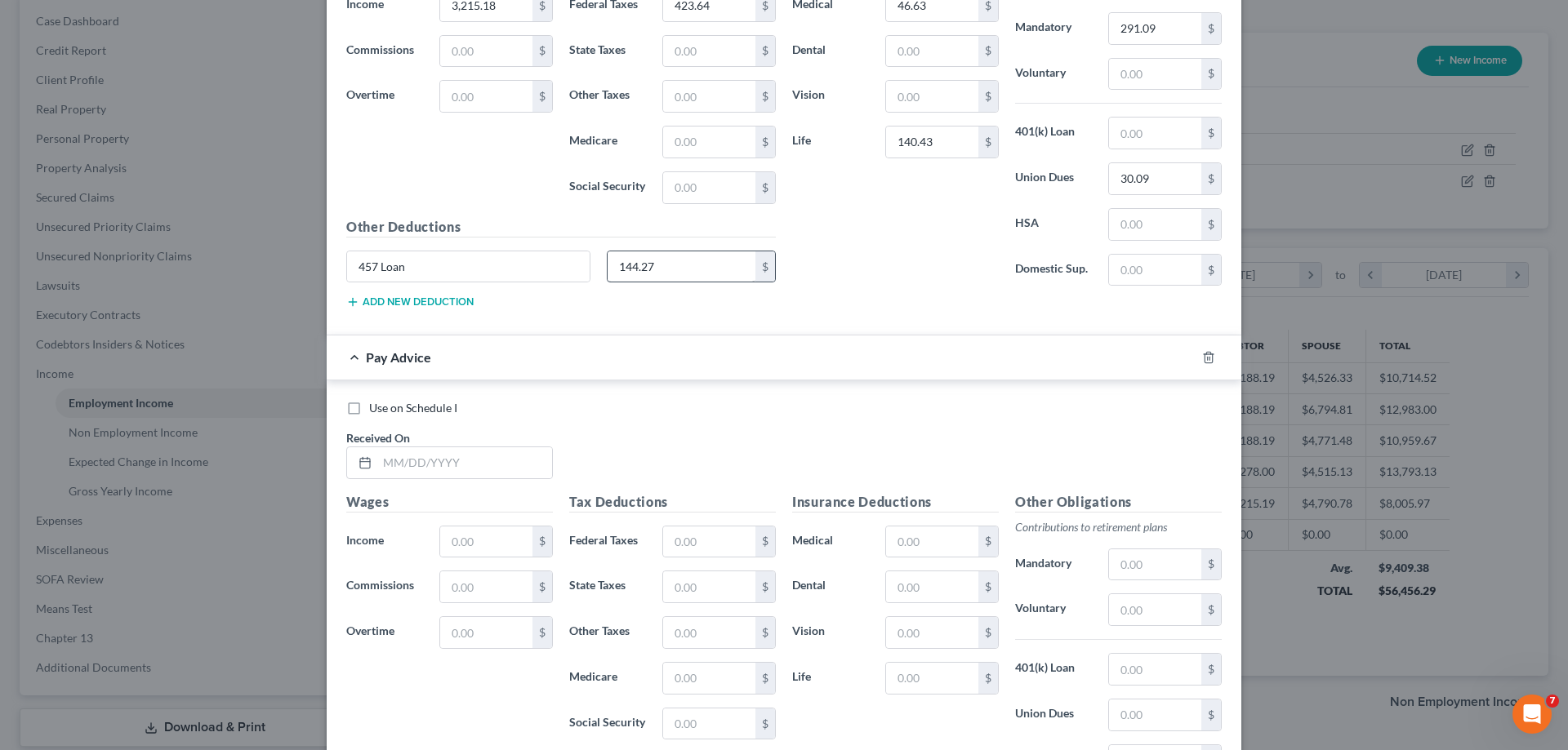
scroll to position [1674, 0]
click at [406, 467] on input "text" at bounding box center [465, 462] width 175 height 31
type input "9/15/2025"
click at [457, 546] on input "text" at bounding box center [486, 541] width 92 height 31
type input "3,215.19"
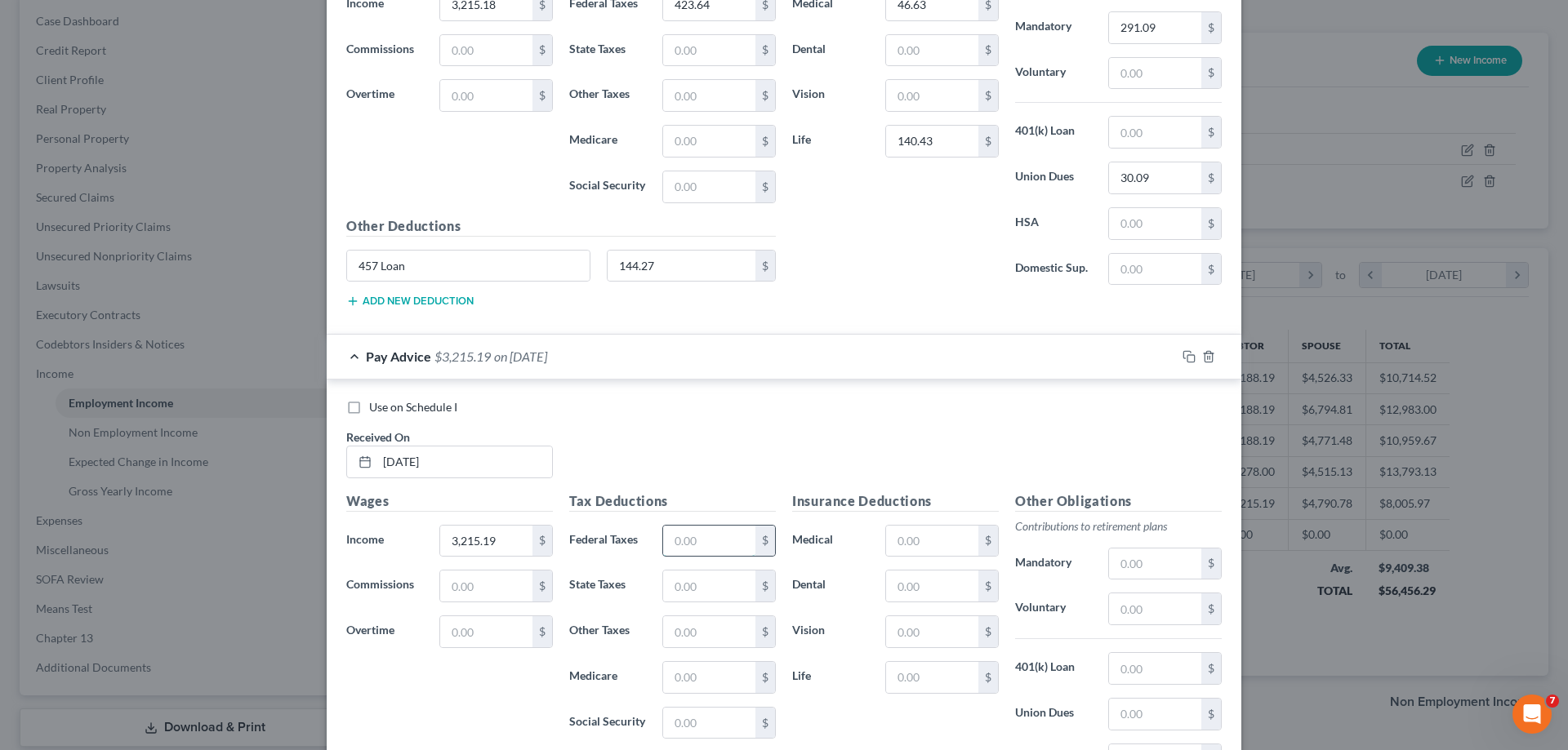
click at [665, 540] on input "text" at bounding box center [709, 541] width 92 height 31
type input "439.65"
click at [919, 544] on input "text" at bounding box center [932, 541] width 92 height 31
type input "47.37"
click at [933, 678] on input "text" at bounding box center [932, 678] width 92 height 31
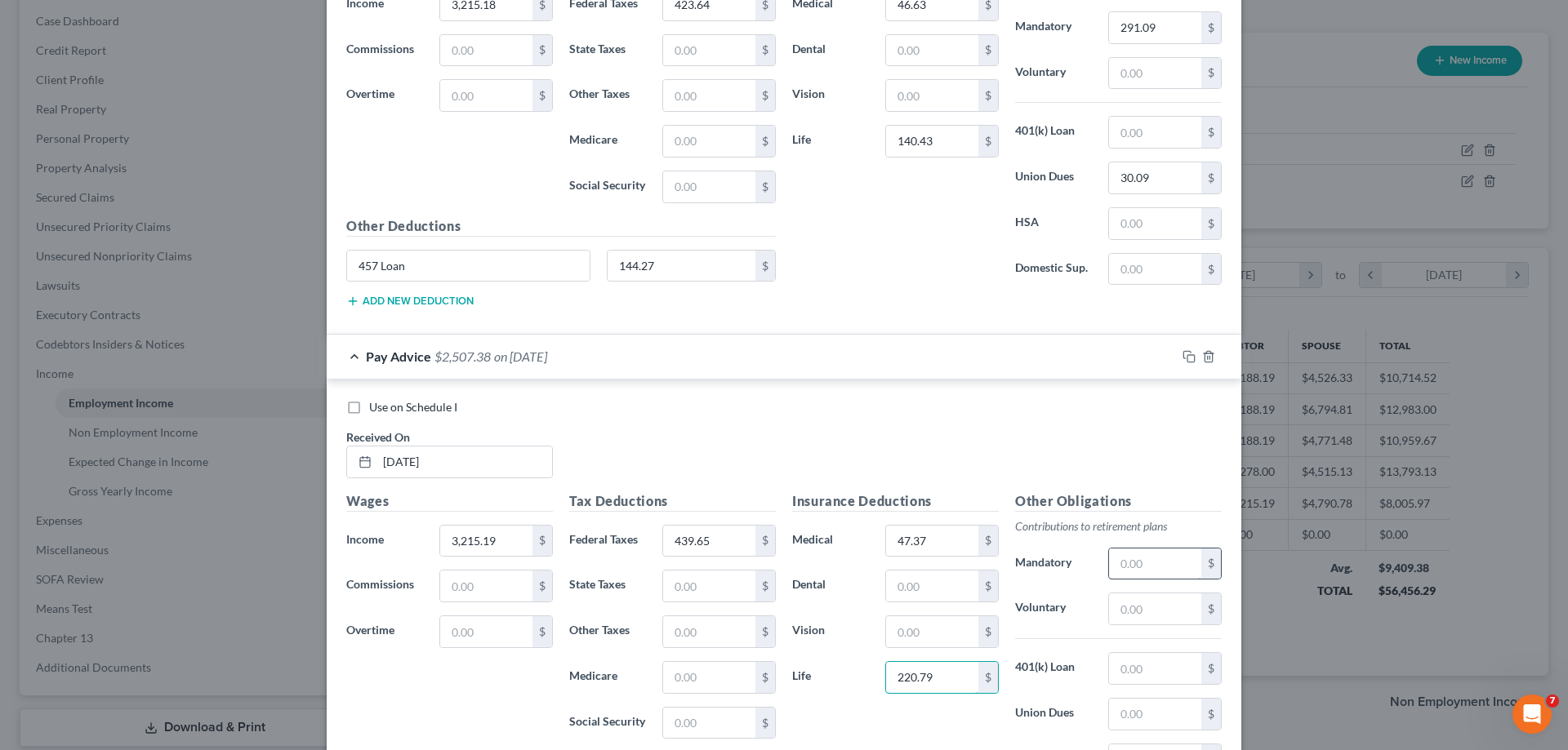
type input "220.79"
click at [1130, 559] on input "text" at bounding box center [1155, 564] width 92 height 31
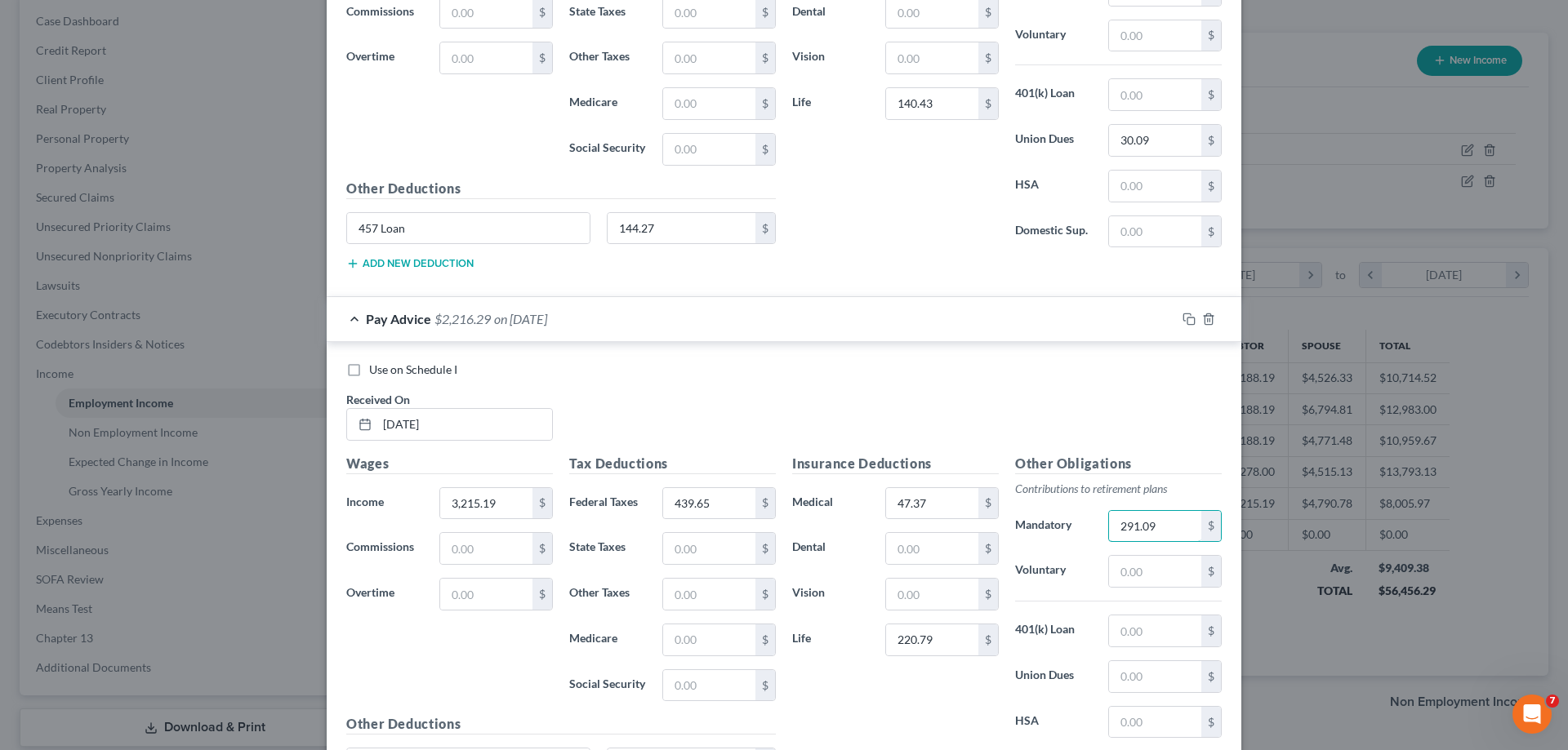
scroll to position [1756, 0]
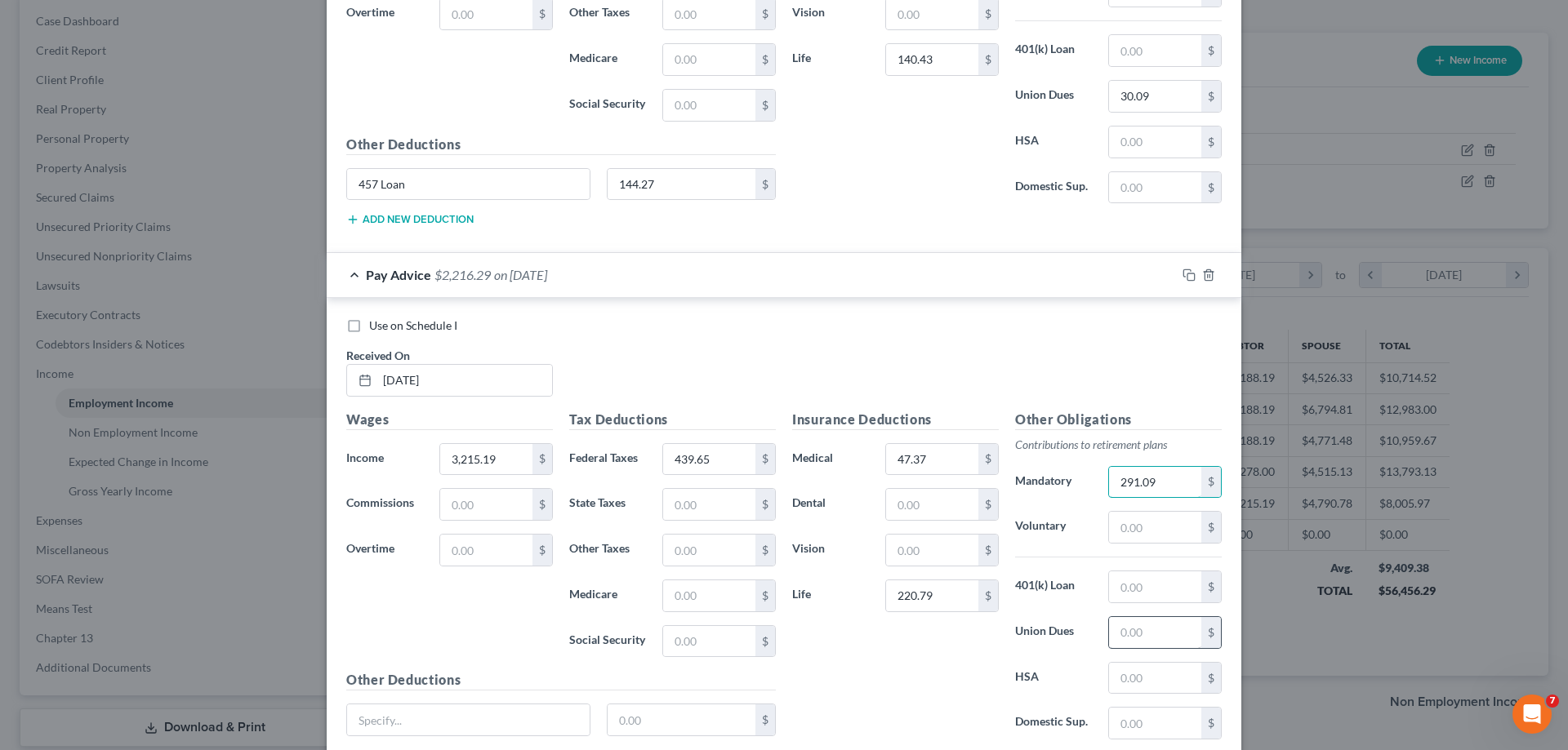
type input "291.09"
click at [1130, 633] on input "text" at bounding box center [1155, 633] width 92 height 31
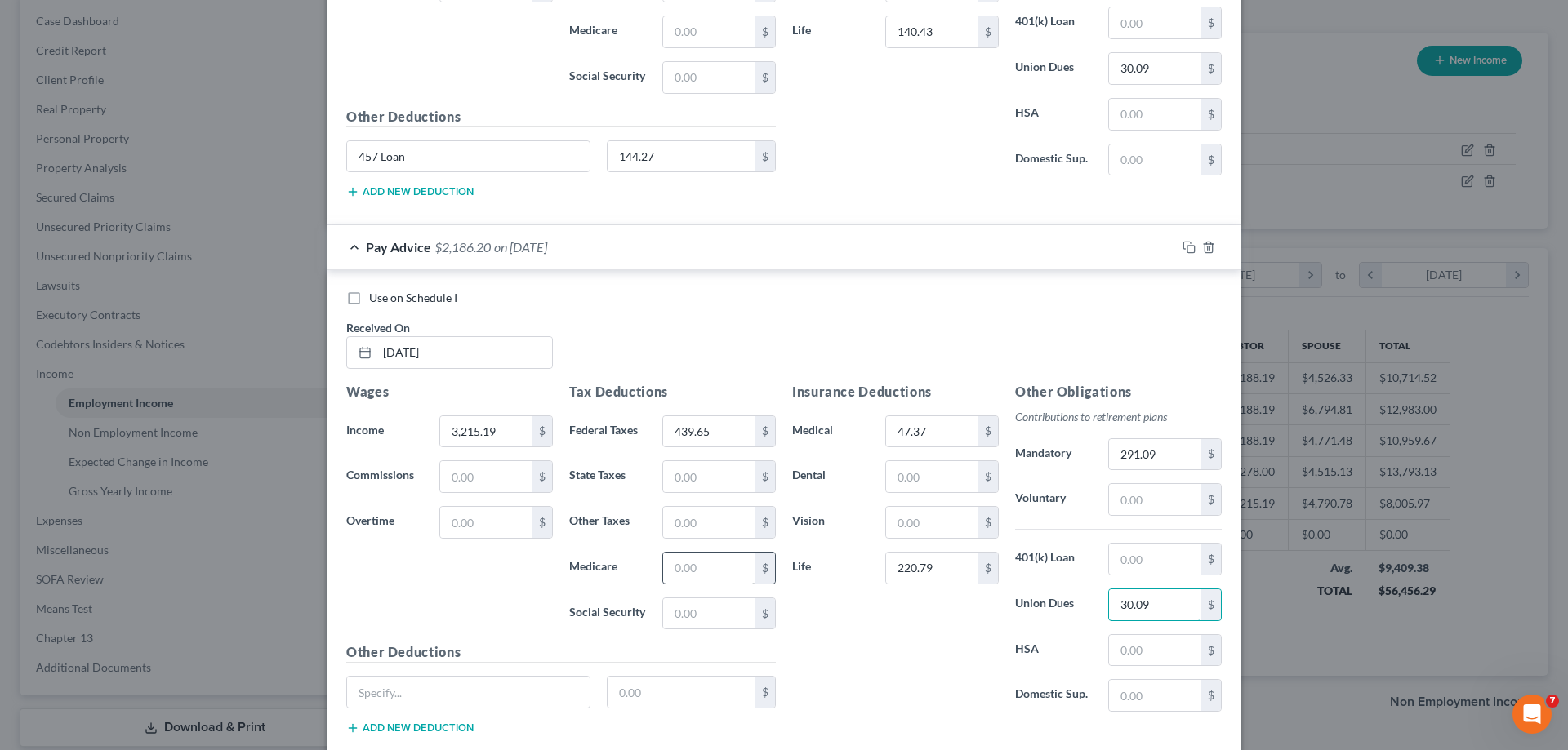
scroll to position [1884, 0]
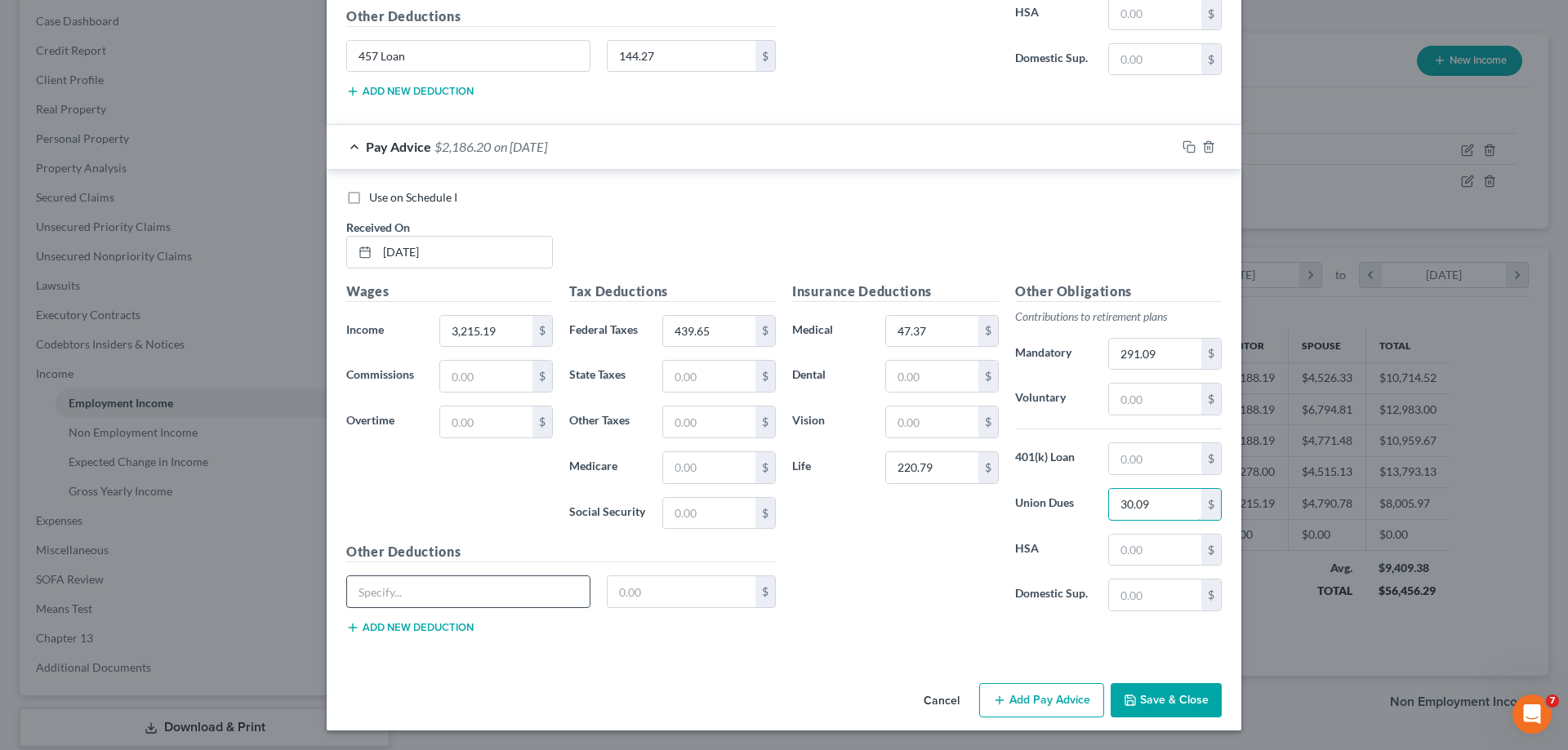
type input "30.09"
click at [461, 587] on input "text" at bounding box center [468, 592] width 243 height 31
type input "457 Loan"
click at [624, 592] on input "text" at bounding box center [682, 592] width 149 height 31
type input "144.27"
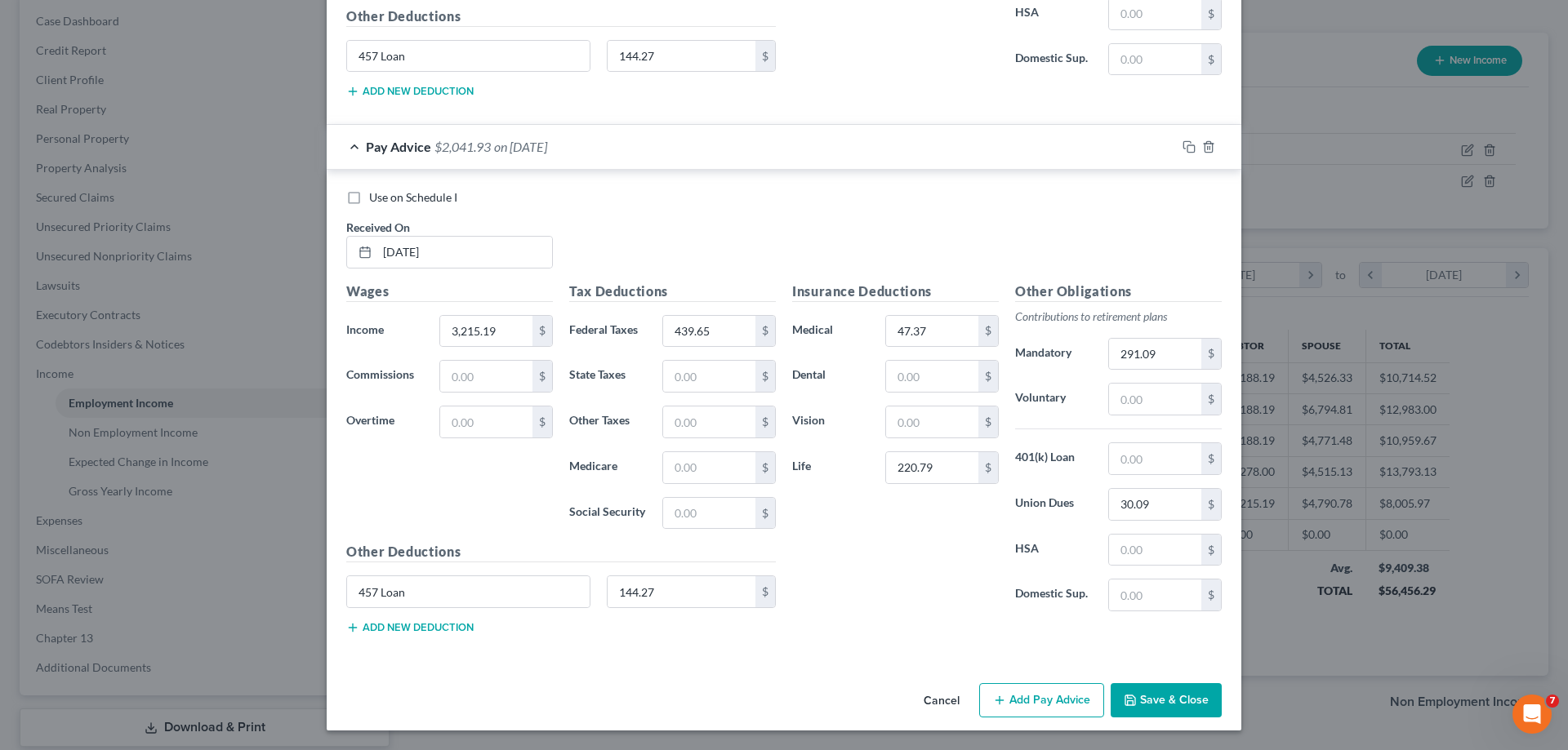
click at [1012, 701] on button "Add Pay Advice" at bounding box center [1042, 701] width 125 height 34
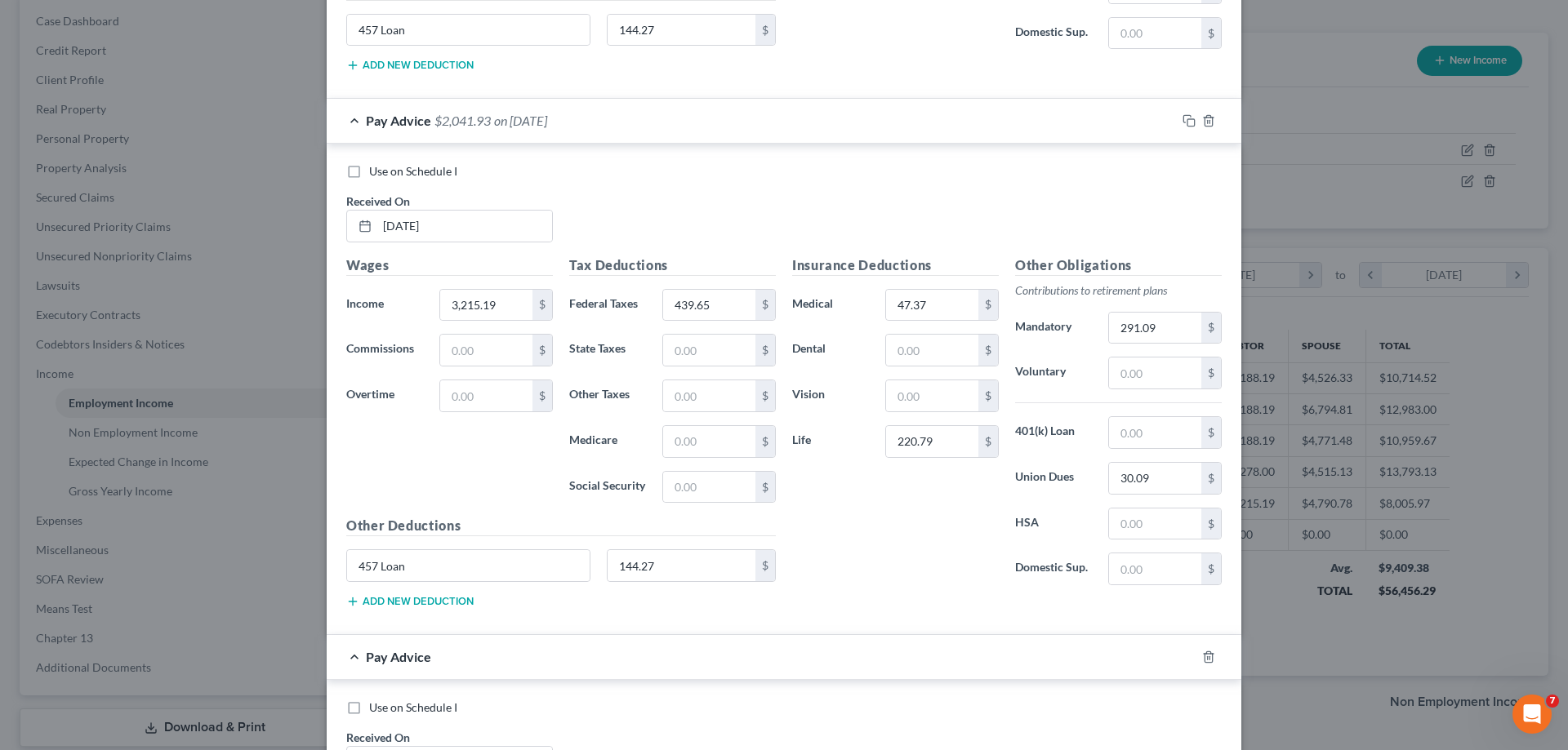
scroll to position [1965, 0]
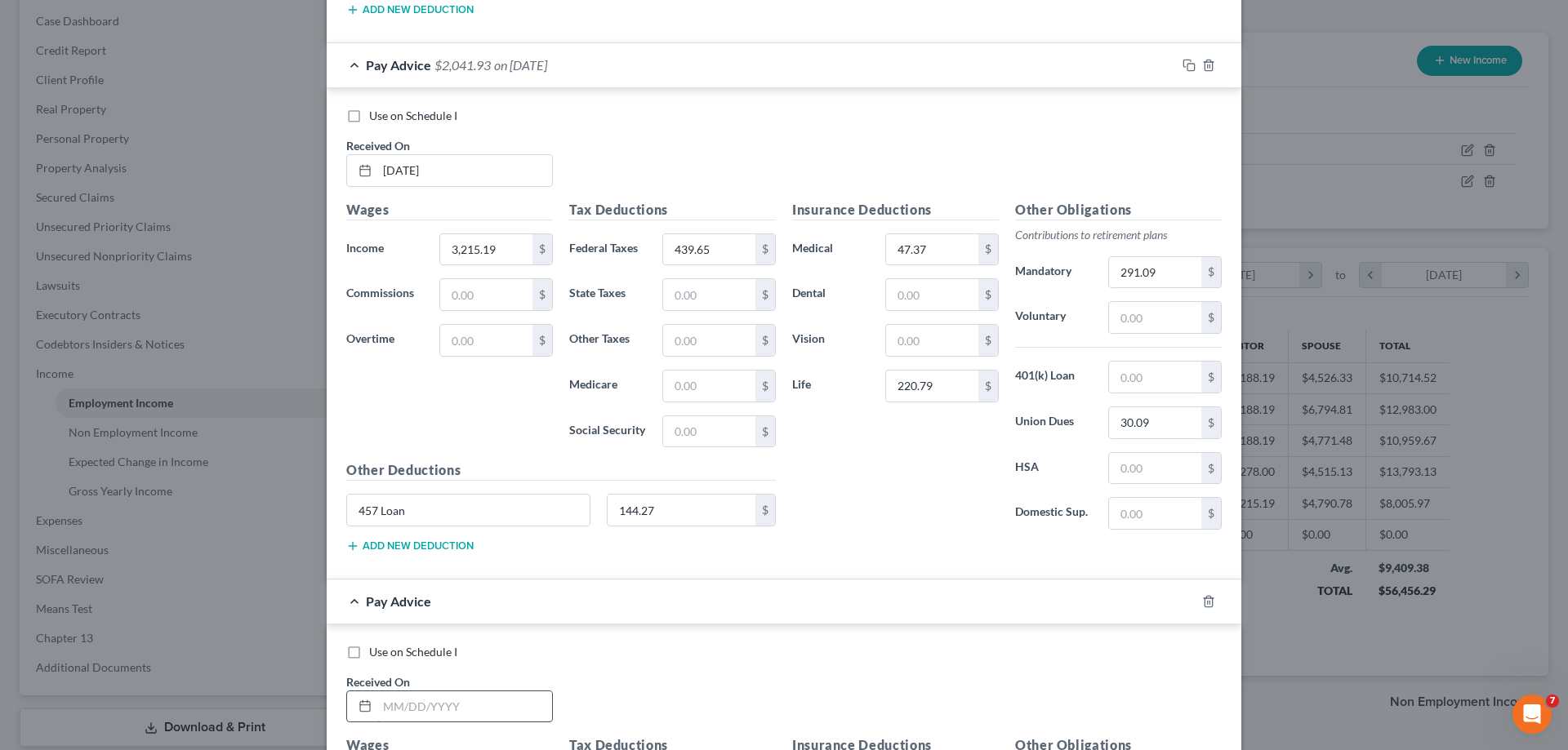
click at [466, 709] on input "text" at bounding box center [465, 707] width 175 height 31
type input "3"
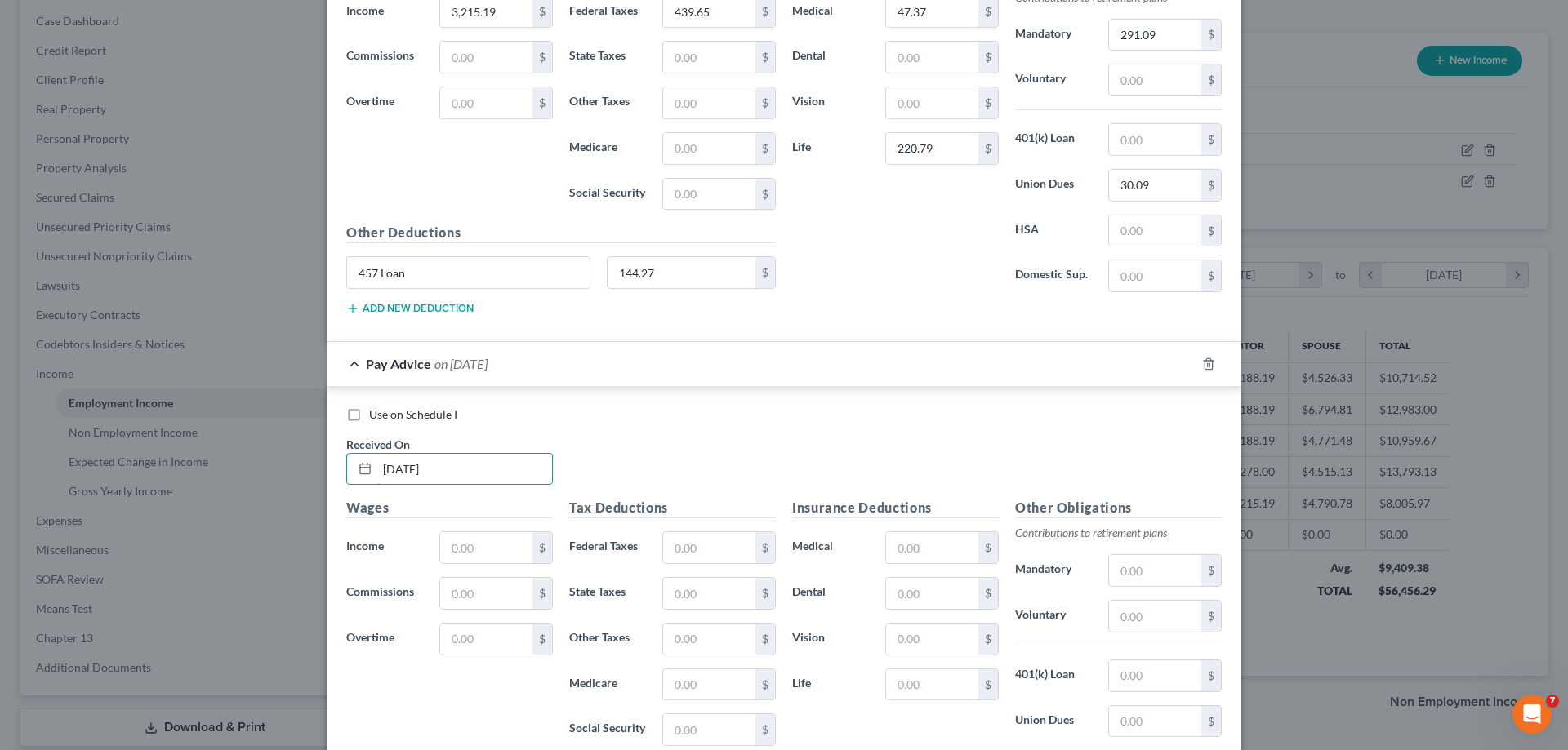
scroll to position [2210, 0]
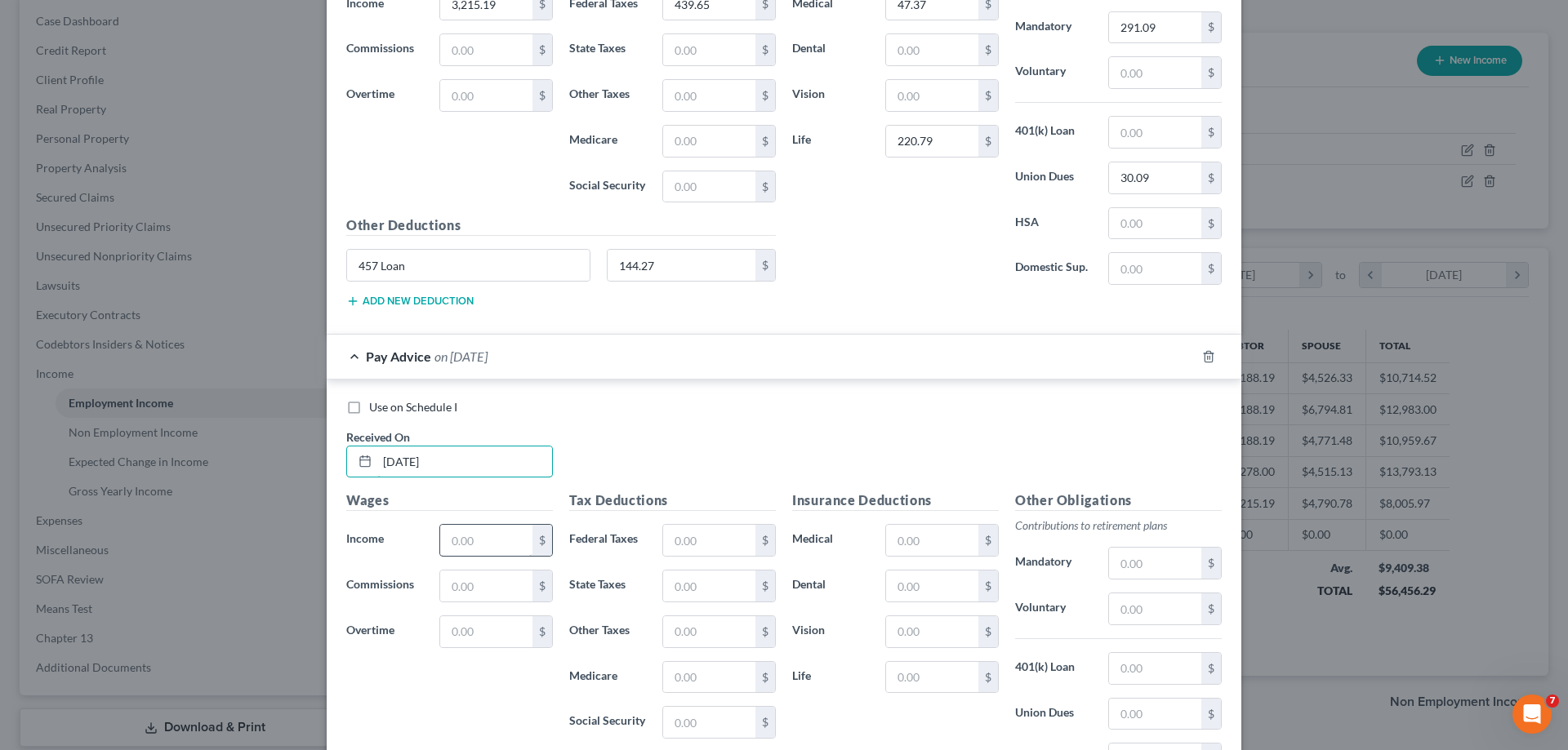
type input "09/30/2025"
click at [489, 543] on input "text" at bounding box center [486, 541] width 92 height 31
type input "3,215.18"
click at [684, 542] on input "text" at bounding box center [709, 541] width 92 height 31
type input "423.64"
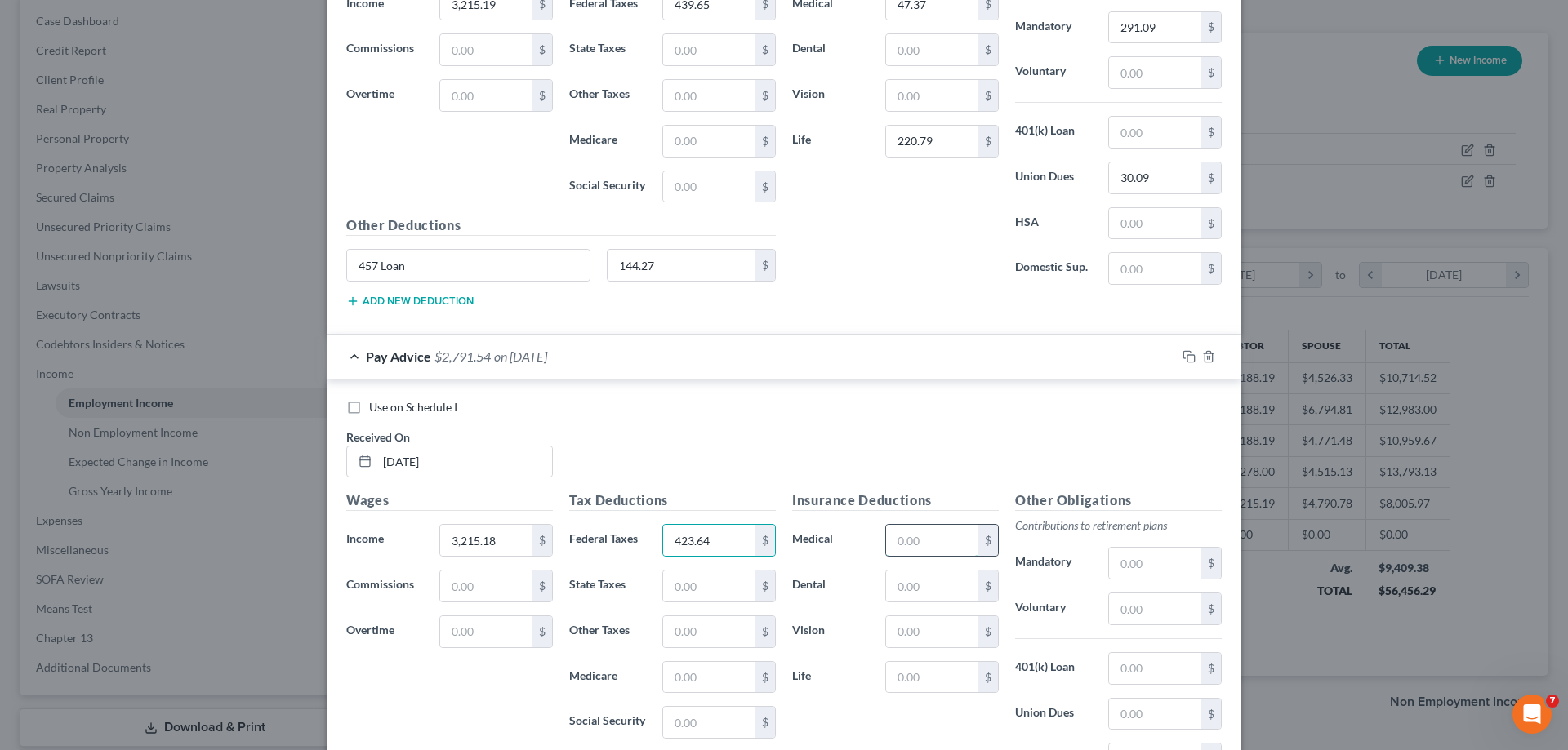
click at [922, 544] on input "text" at bounding box center [932, 541] width 92 height 31
type input "46.62"
click at [934, 679] on input "text" at bounding box center [932, 678] width 92 height 31
type input "140.43"
click at [1141, 565] on input "text" at bounding box center [1155, 563] width 92 height 31
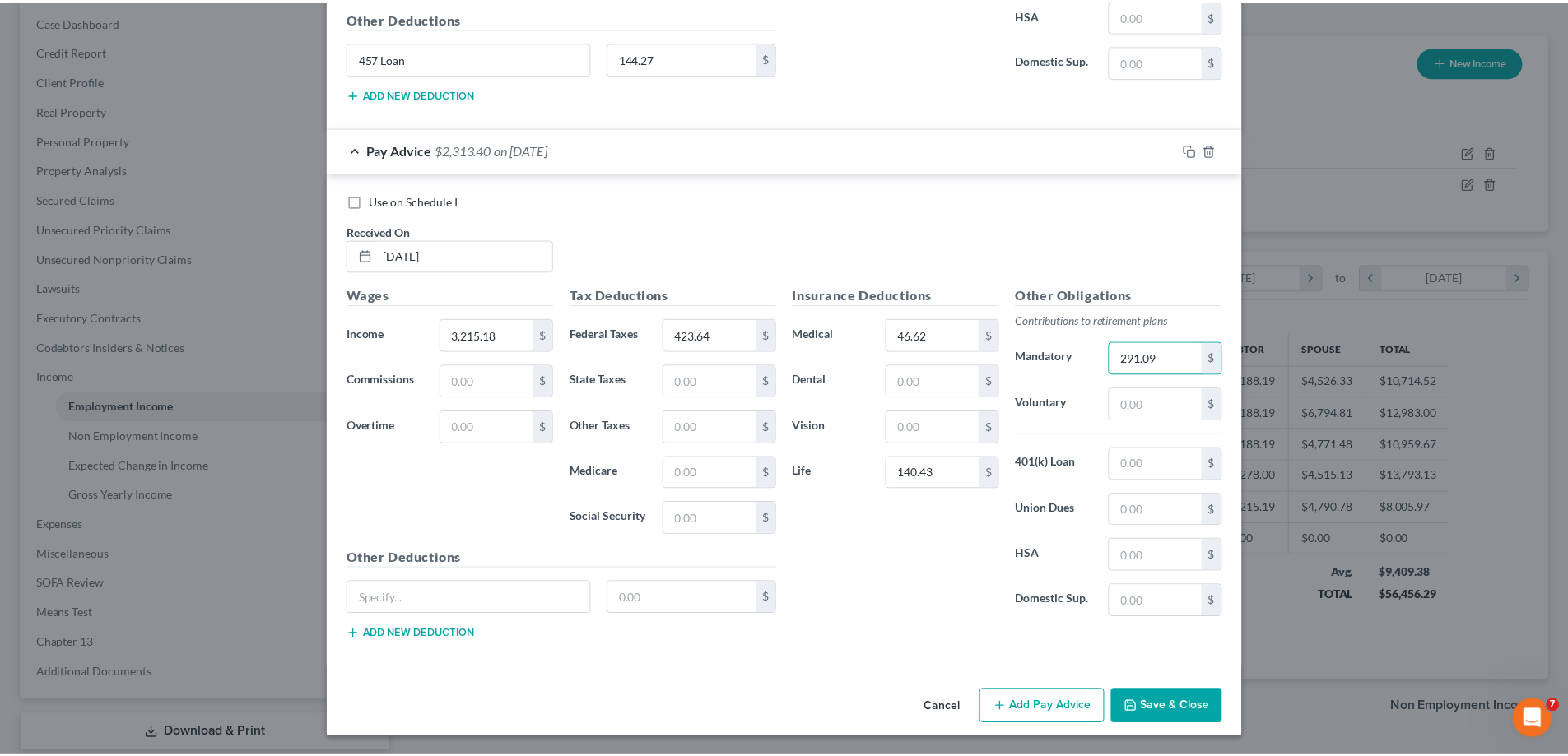
scroll to position [2440, 0]
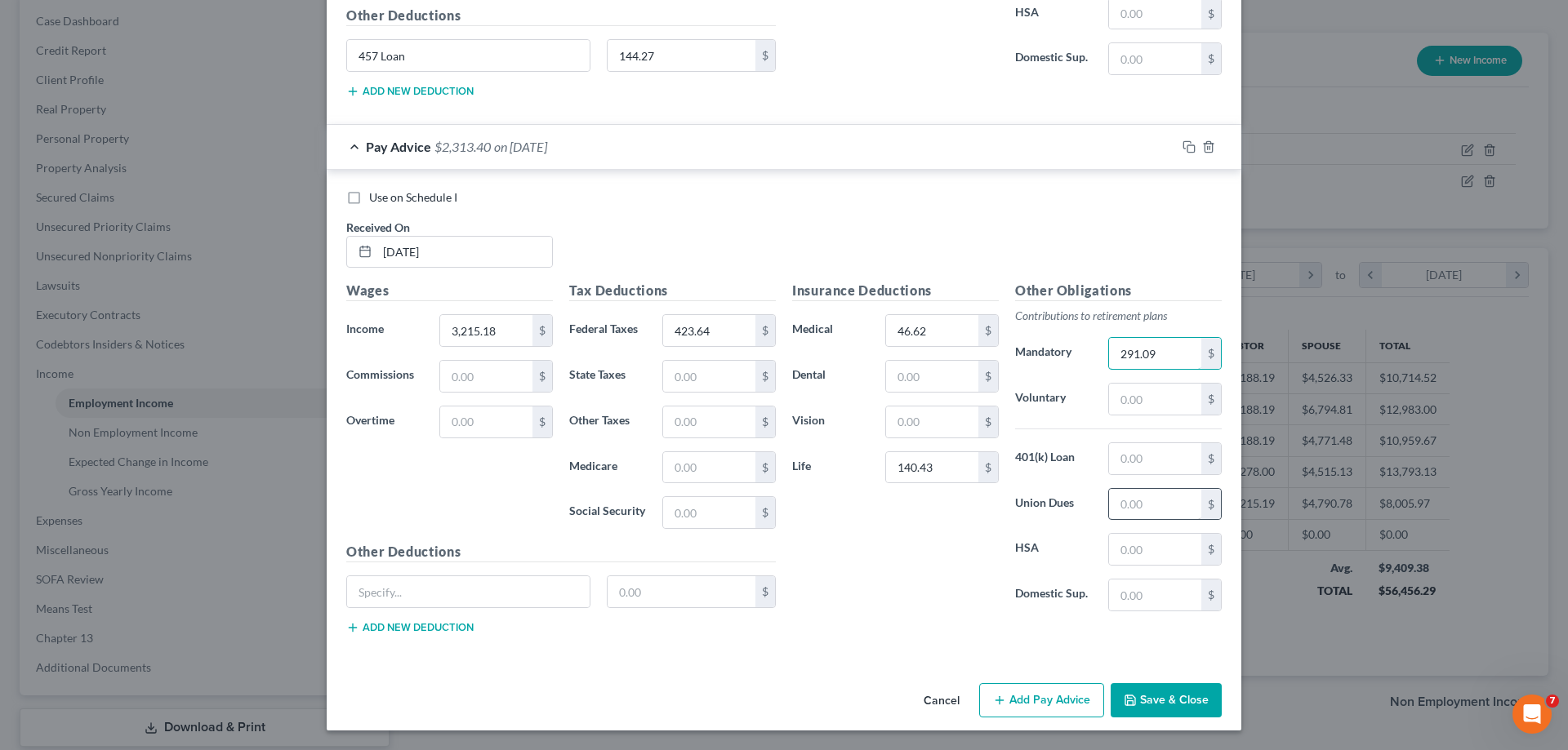
type input "291.09"
click at [1137, 509] on input "text" at bounding box center [1155, 504] width 92 height 31
type input "30.09"
click at [512, 596] on input "text" at bounding box center [468, 592] width 243 height 31
type input "457 Loan"
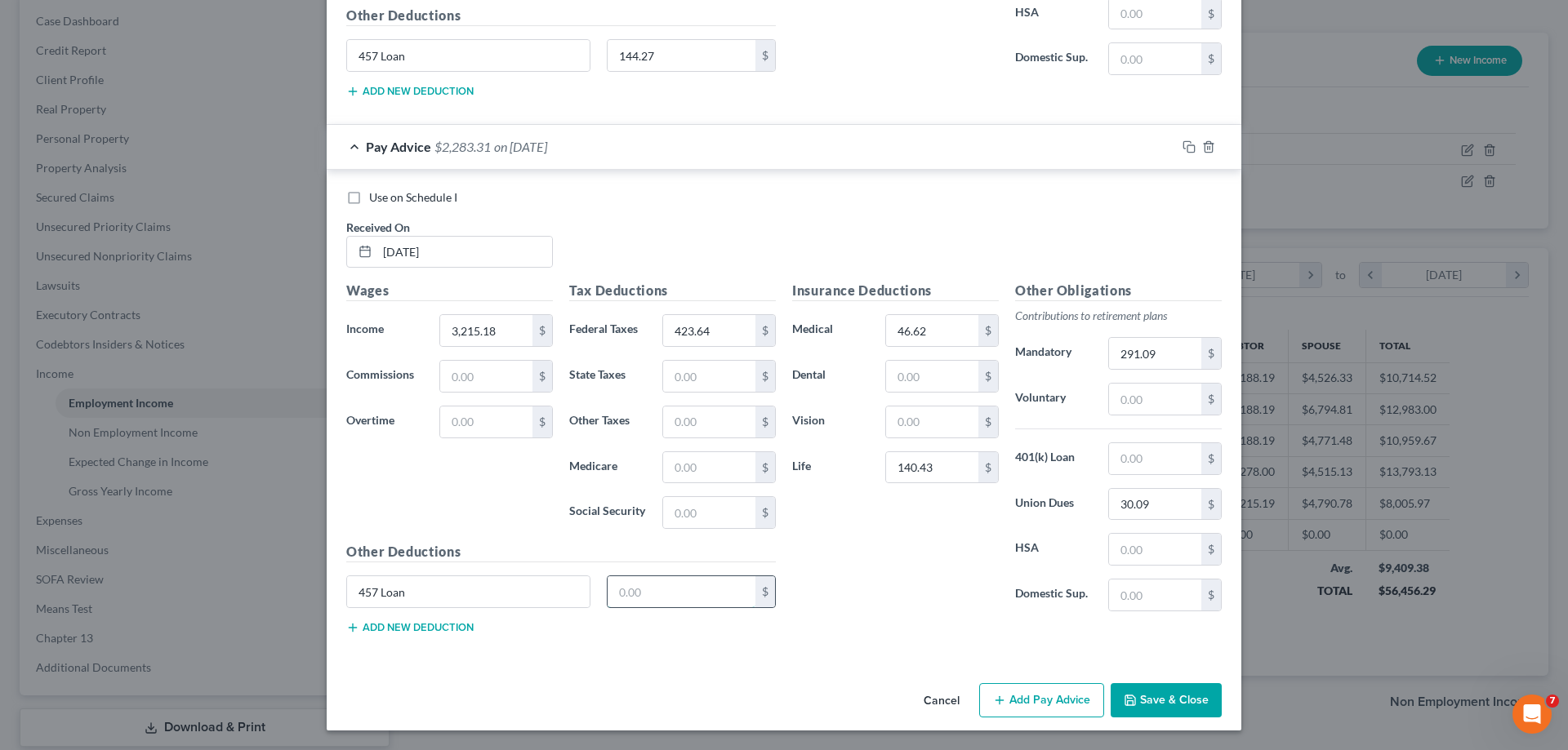
click at [663, 591] on input "text" at bounding box center [682, 592] width 149 height 31
type input "144.27"
click at [1141, 704] on button "Save & Close" at bounding box center [1166, 701] width 111 height 34
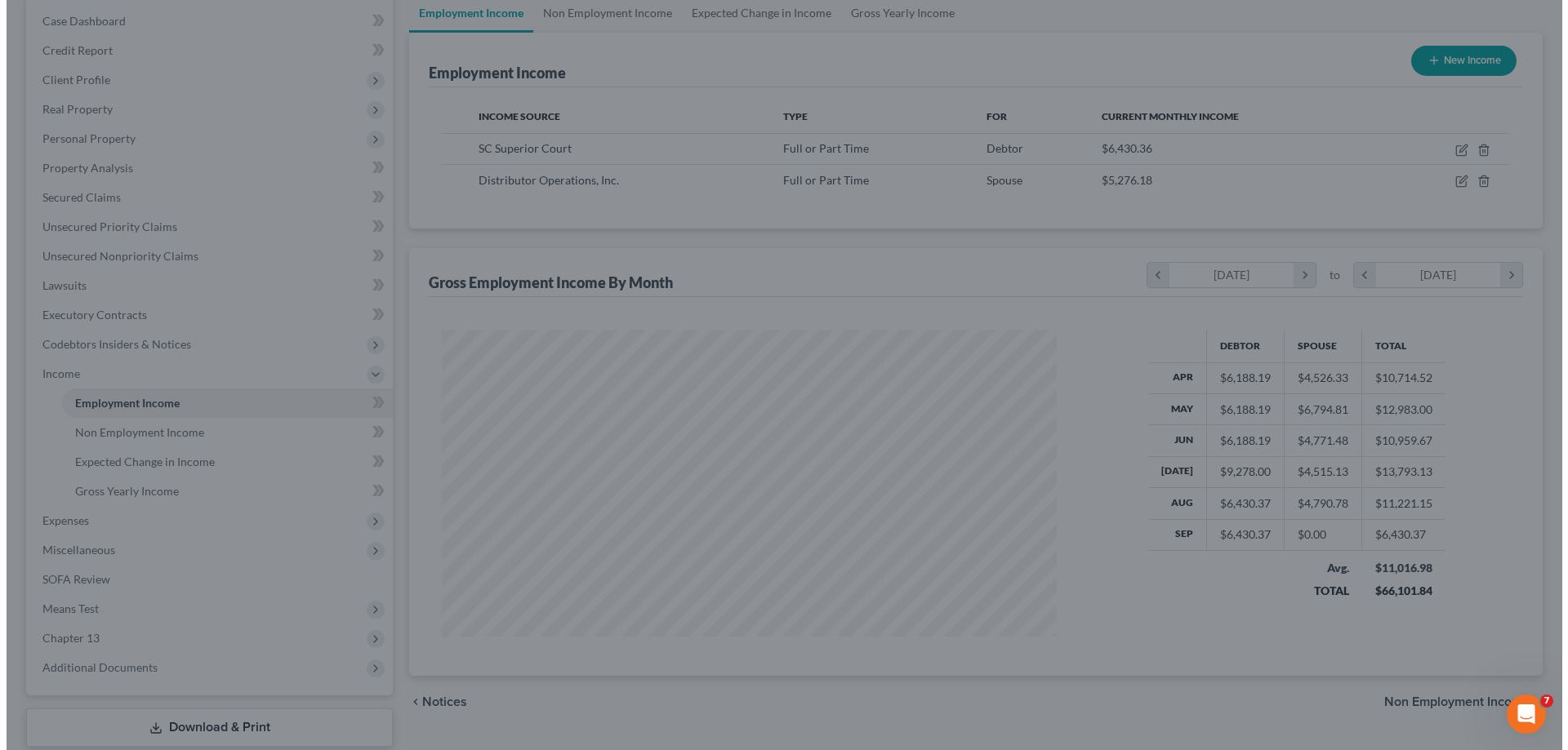
scroll to position [816241, 816124]
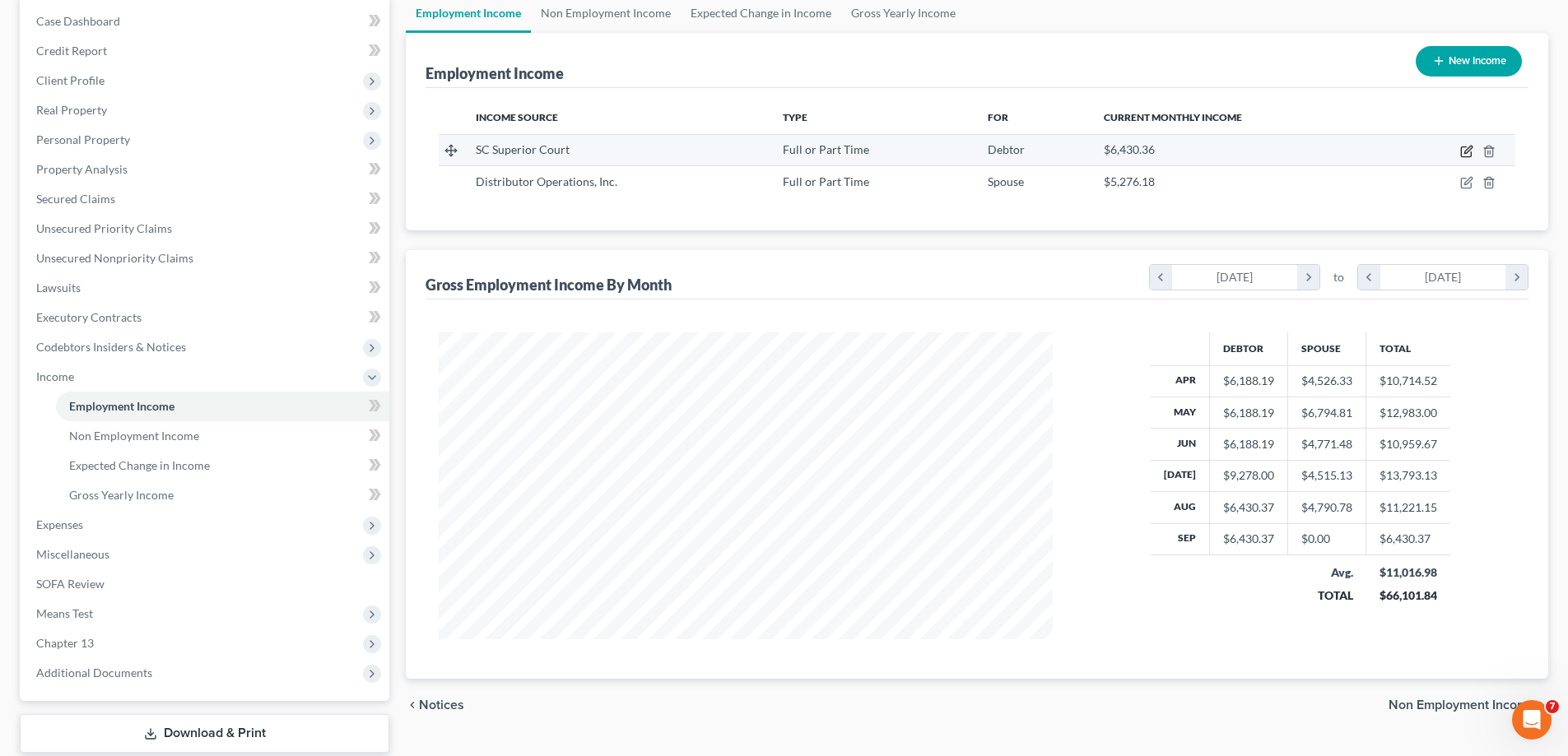
click at [1463, 151] on icon "button" at bounding box center [1467, 152] width 13 height 13
select select "0"
select select "4"
select select "1"
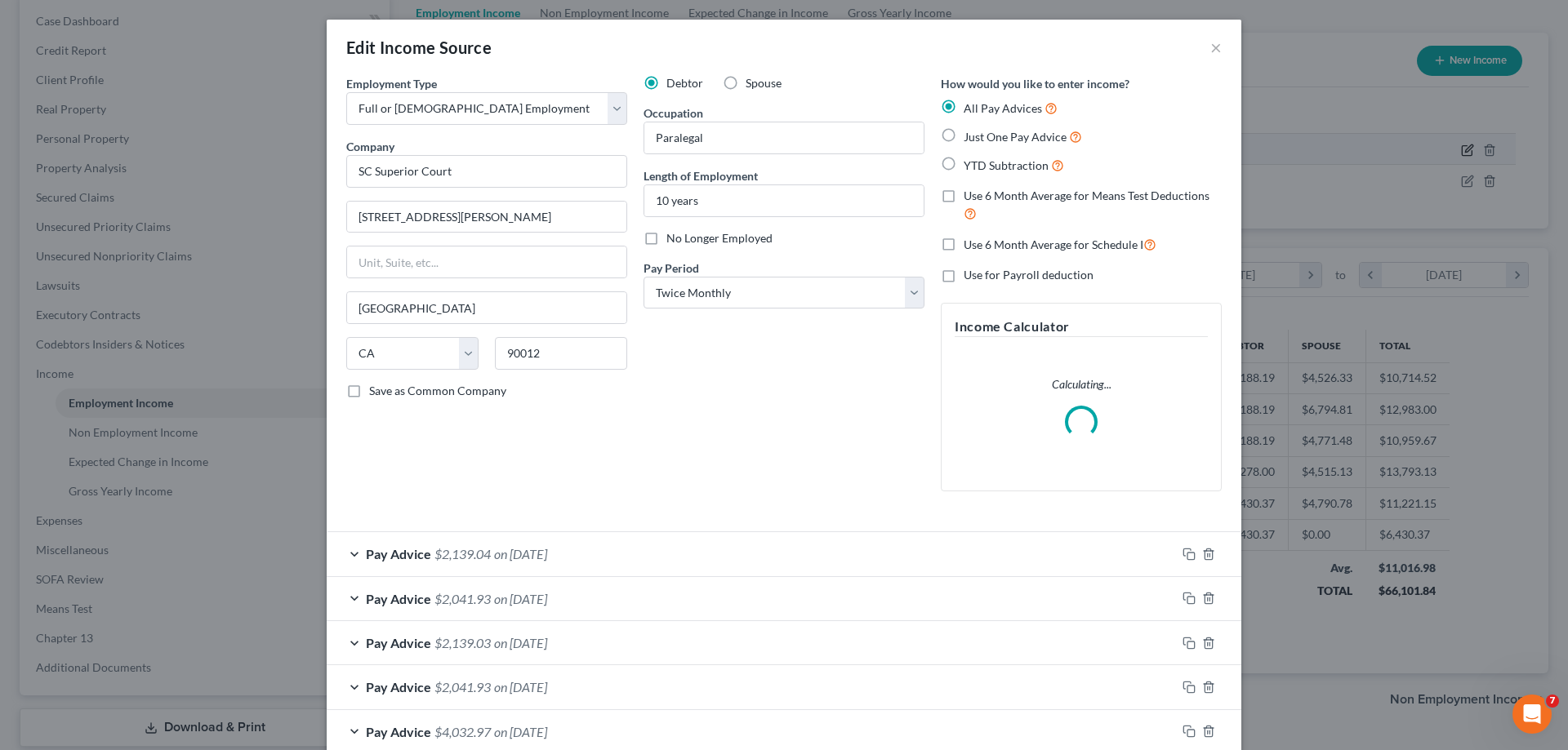
scroll to position [307, 647]
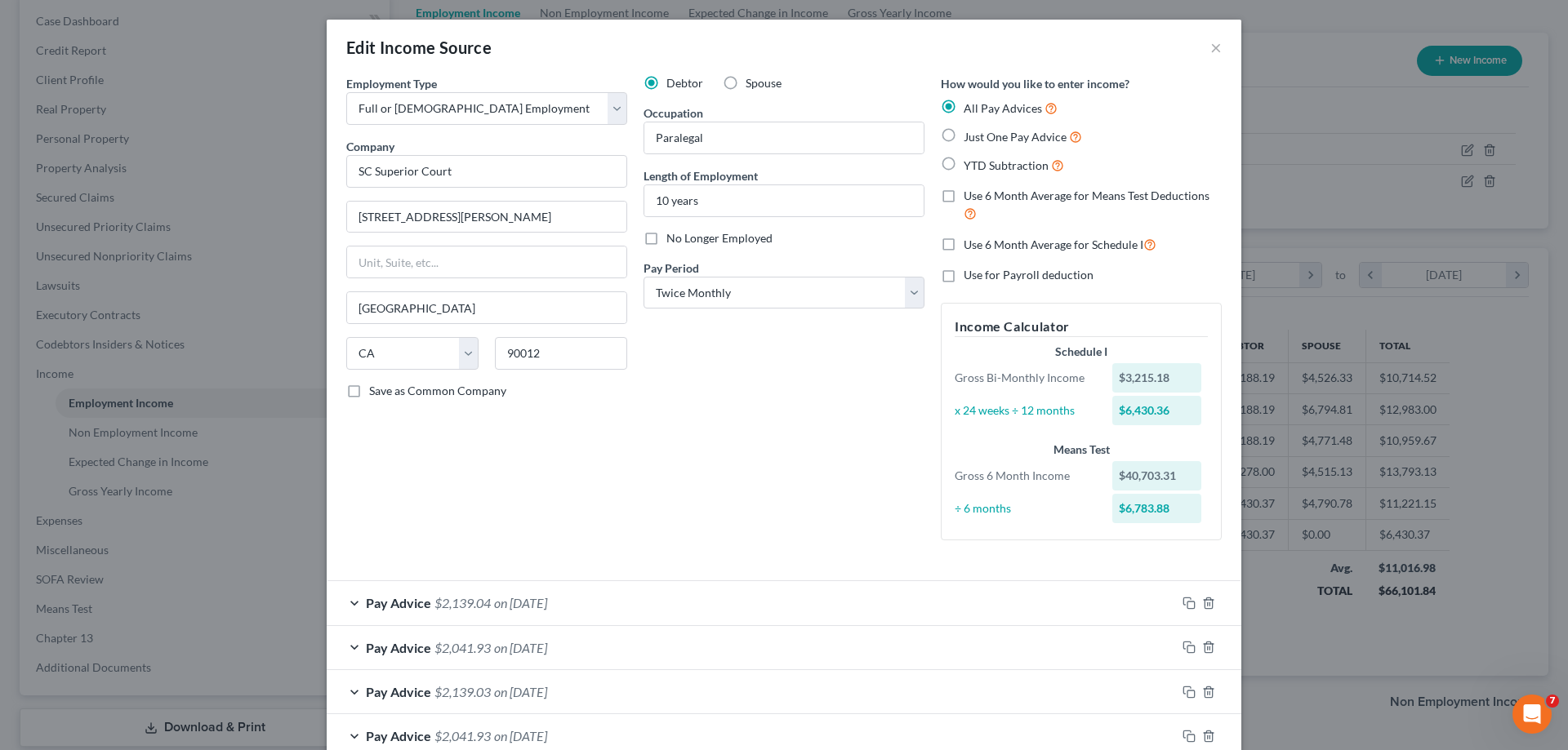
click at [963, 194] on label "Use 6 Month Average for Means Test Deductions" at bounding box center [1092, 205] width 258 height 35
click at [970, 194] on input "Use 6 Month Average for Means Test Deductions" at bounding box center [975, 192] width 10 height 10
checkbox input "true"
click at [963, 247] on label "Use 6 Month Average for Schedule I" at bounding box center [1060, 245] width 192 height 19
click at [970, 246] on input "Use 6 Month Average for Schedule I" at bounding box center [975, 240] width 10 height 10
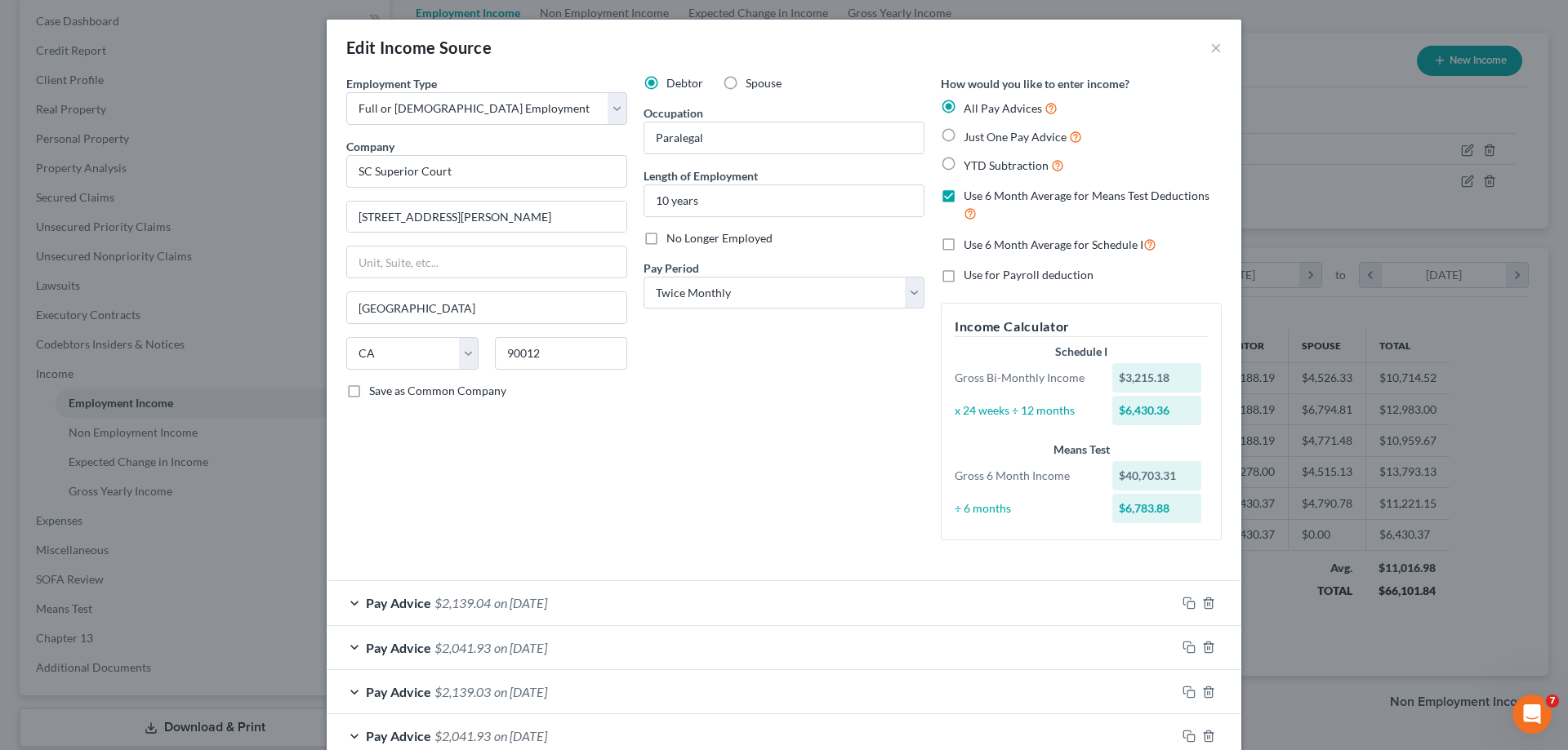
checkbox input "true"
click at [963, 194] on label "Use 6 Month Average for Means Test Deductions" at bounding box center [1092, 205] width 258 height 35
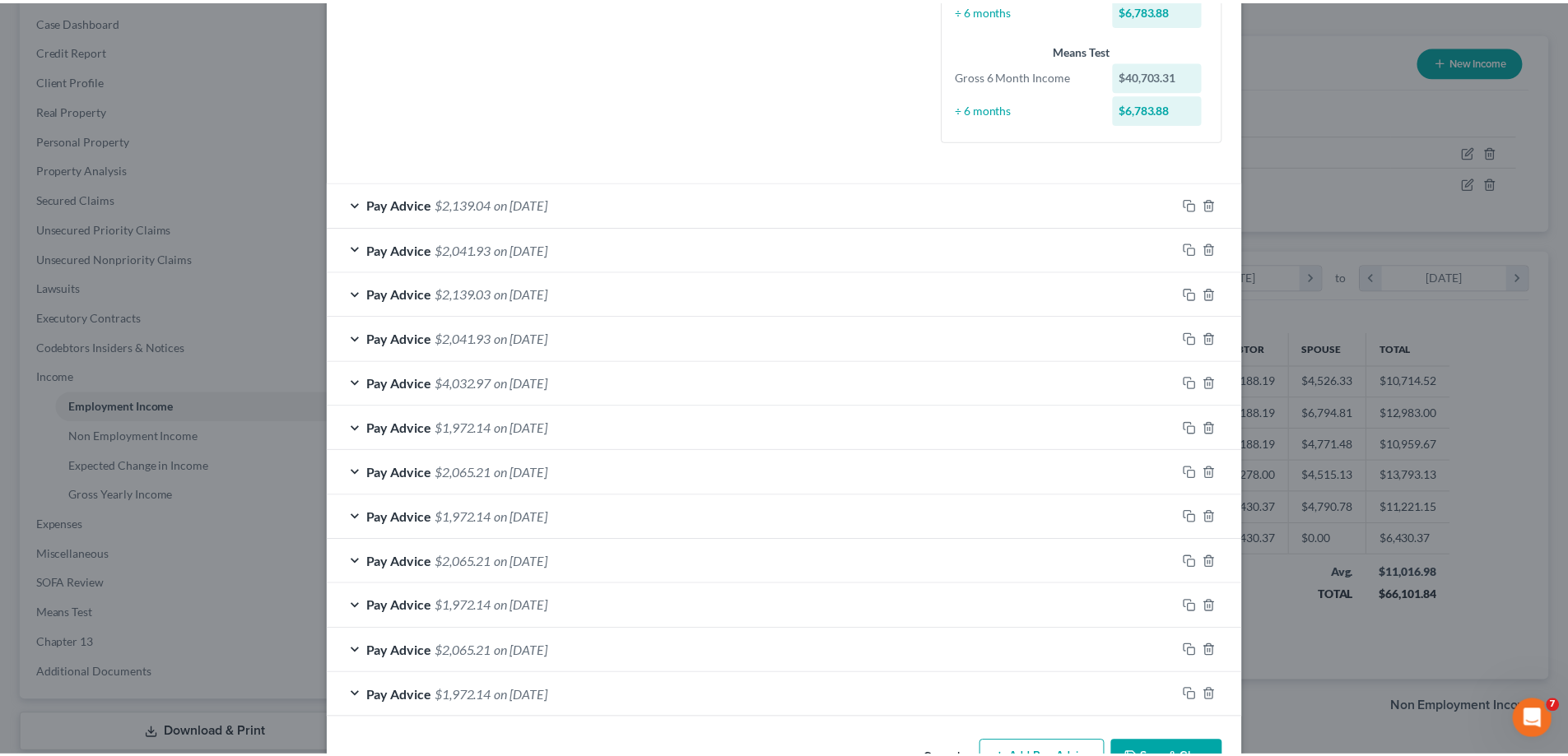
scroll to position [457, 0]
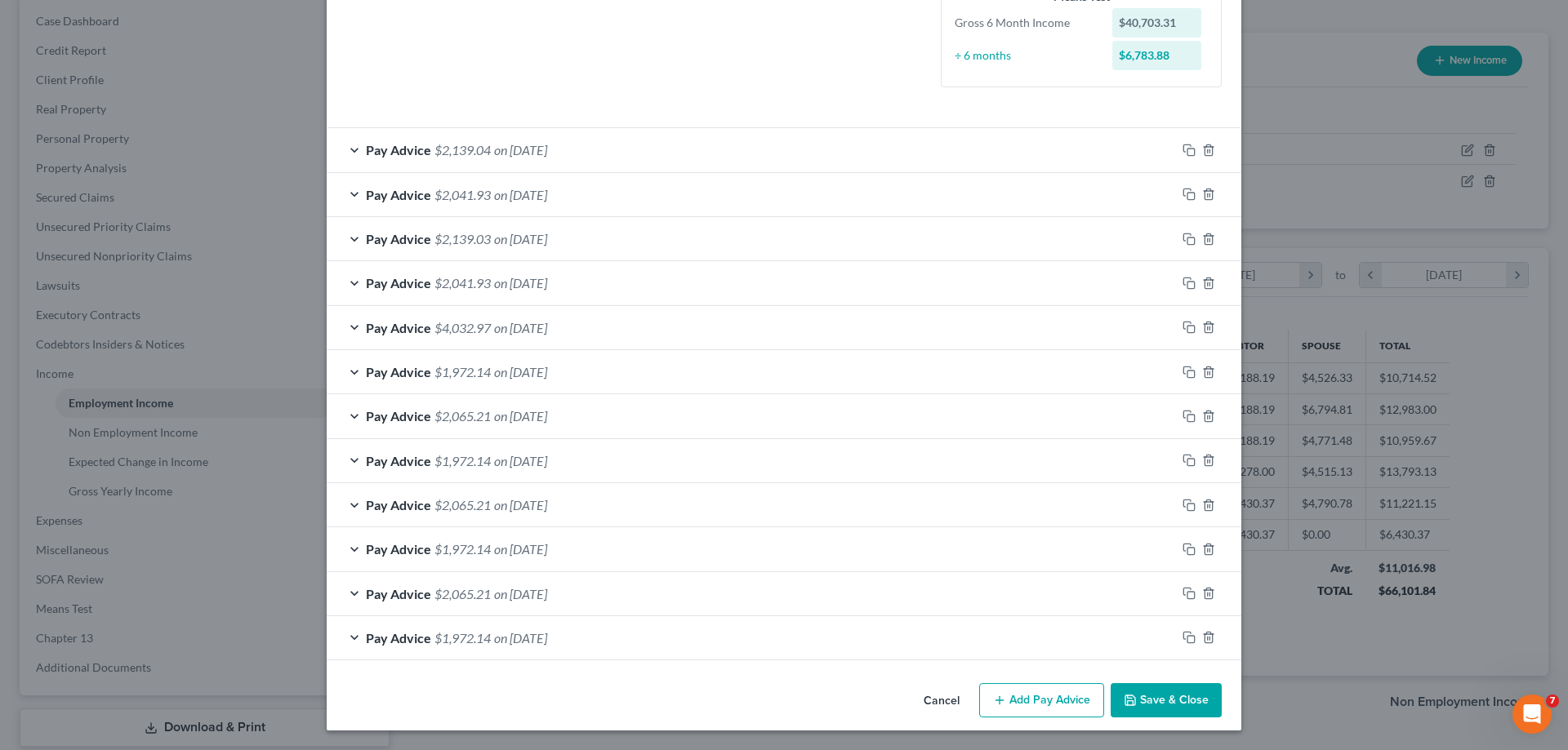
click at [1177, 703] on button "Save & Close" at bounding box center [1166, 701] width 111 height 34
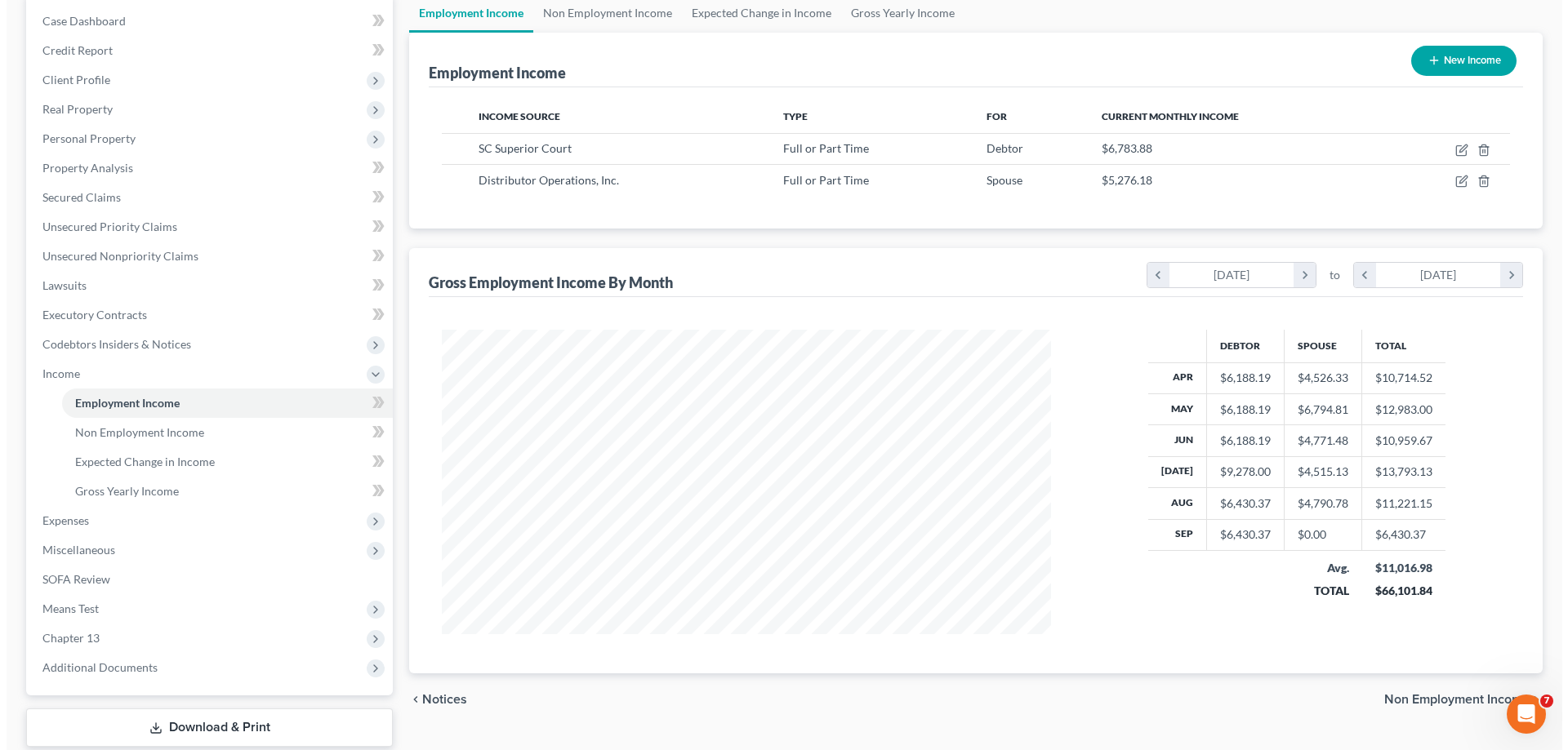
scroll to position [816241, 816124]
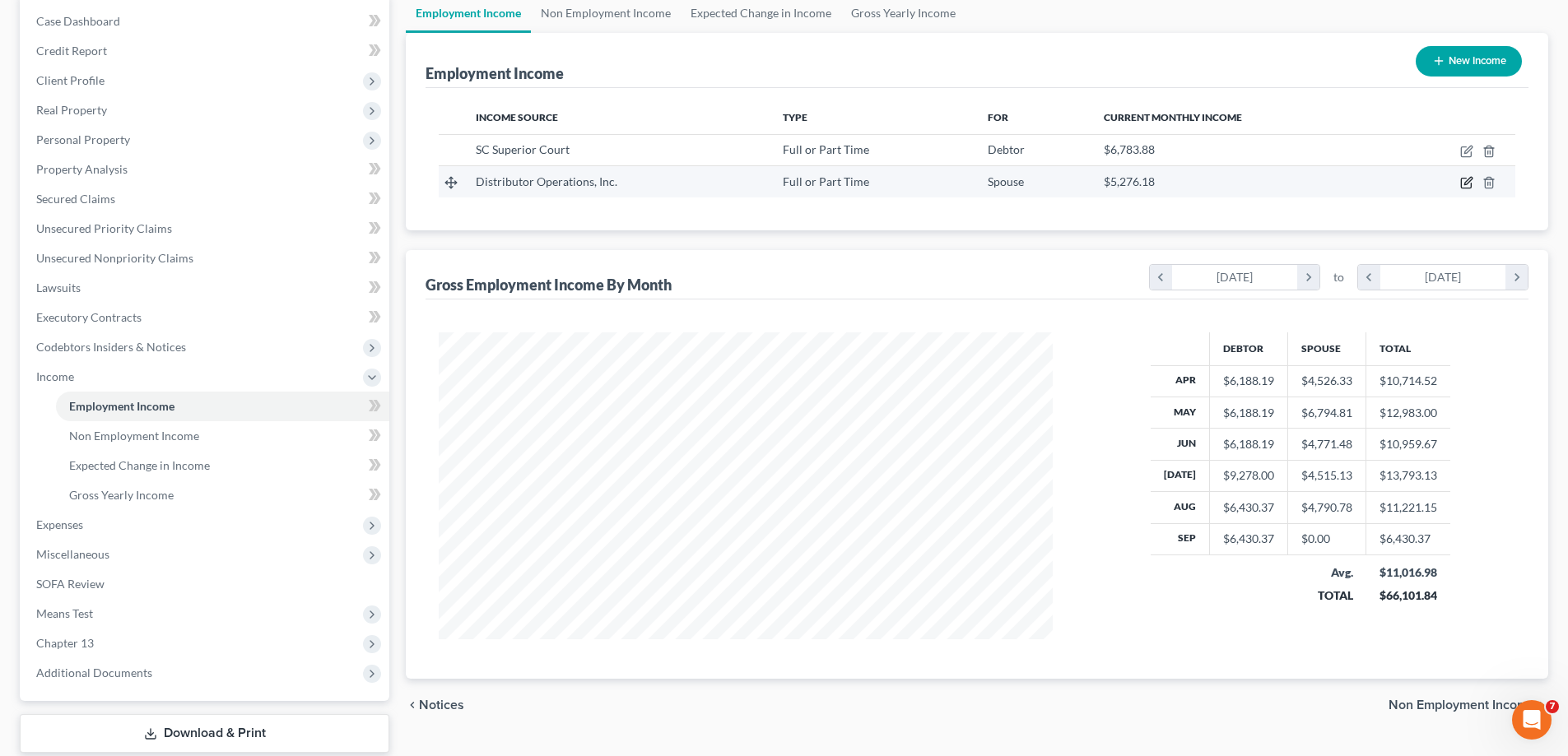
click at [1468, 184] on icon "button" at bounding box center [1468, 181] width 8 height 8
select select "0"
select select "45"
select select "2"
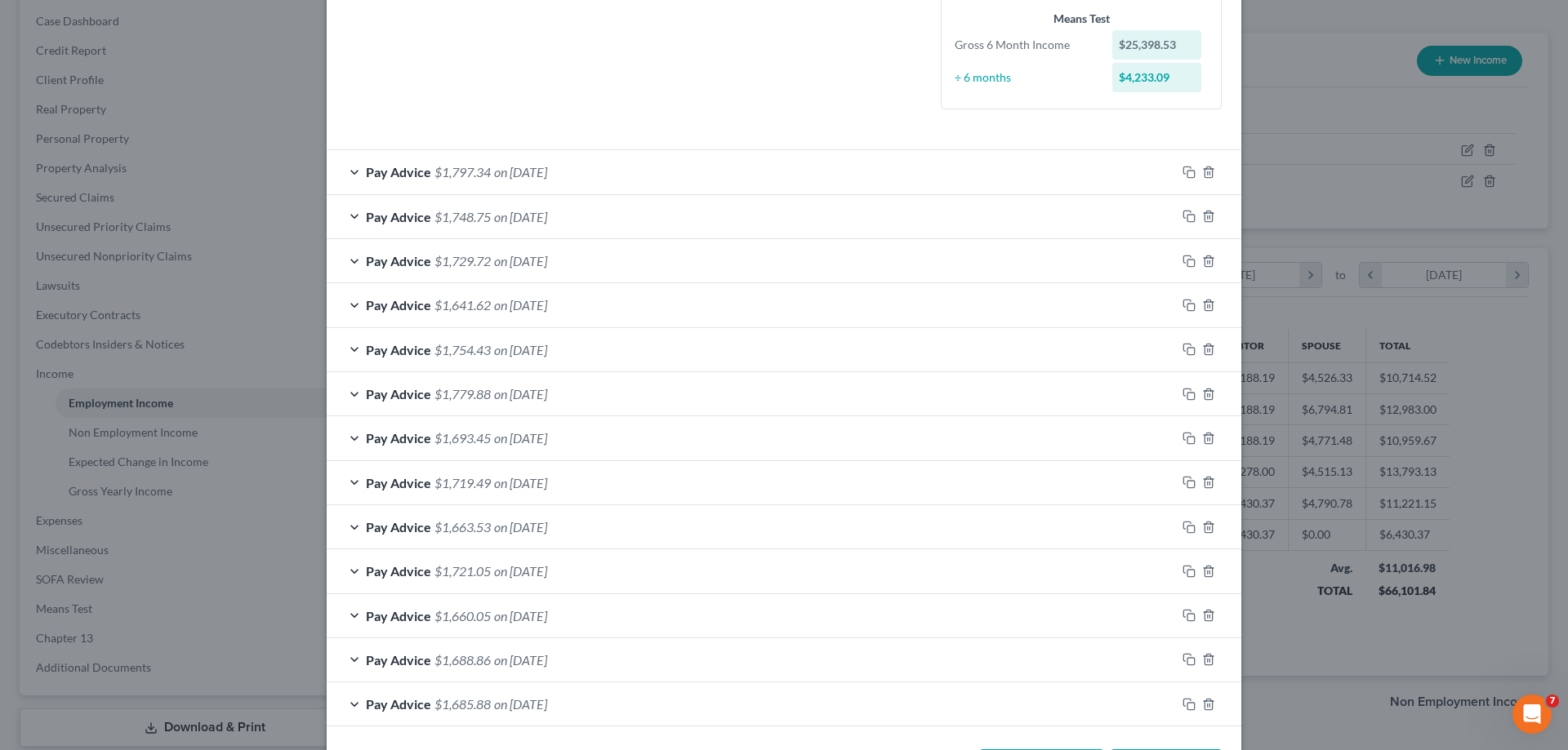
scroll to position [501, 0]
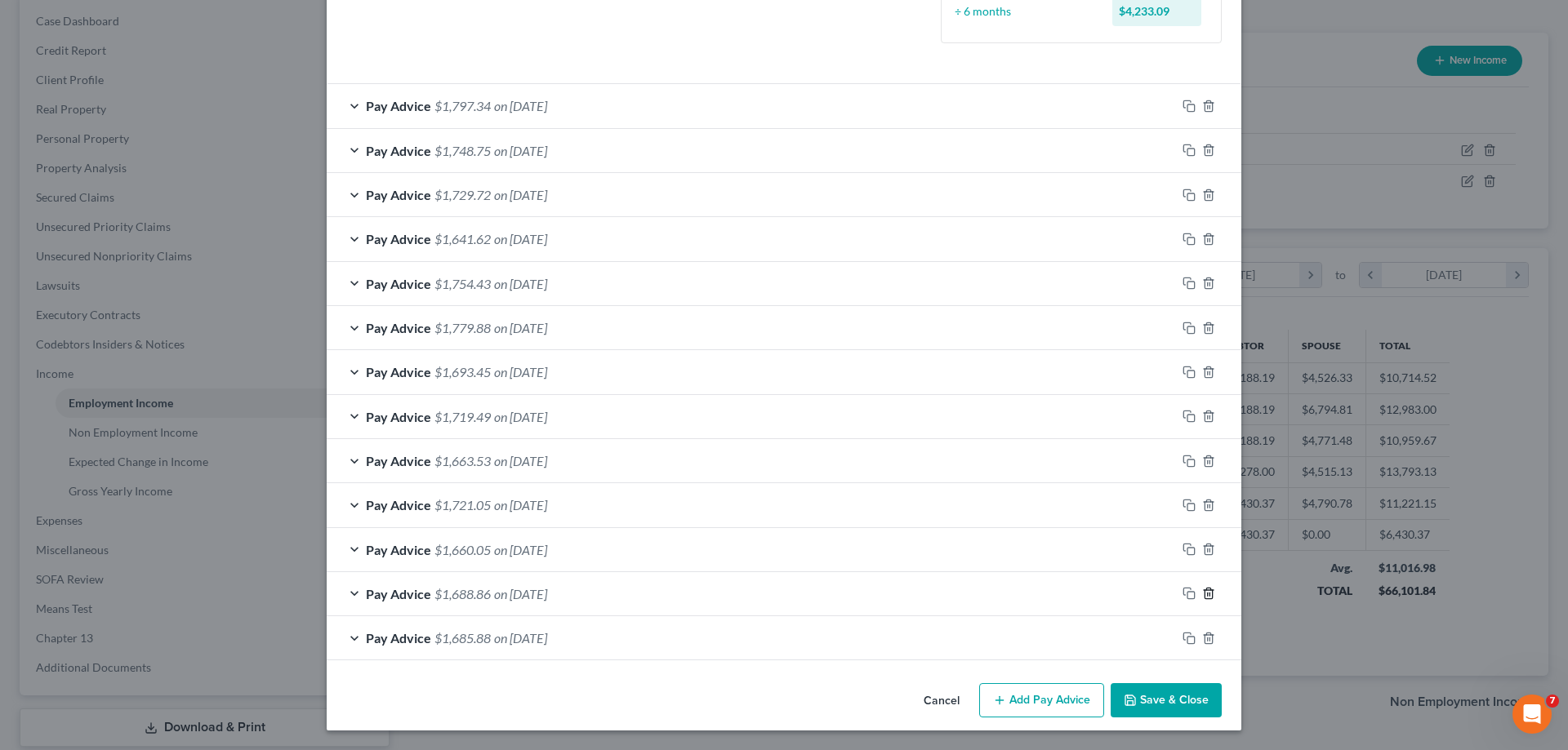
click at [1204, 594] on icon "button" at bounding box center [1209, 594] width 13 height 13
click at [1202, 637] on icon "button" at bounding box center [1209, 638] width 13 height 13
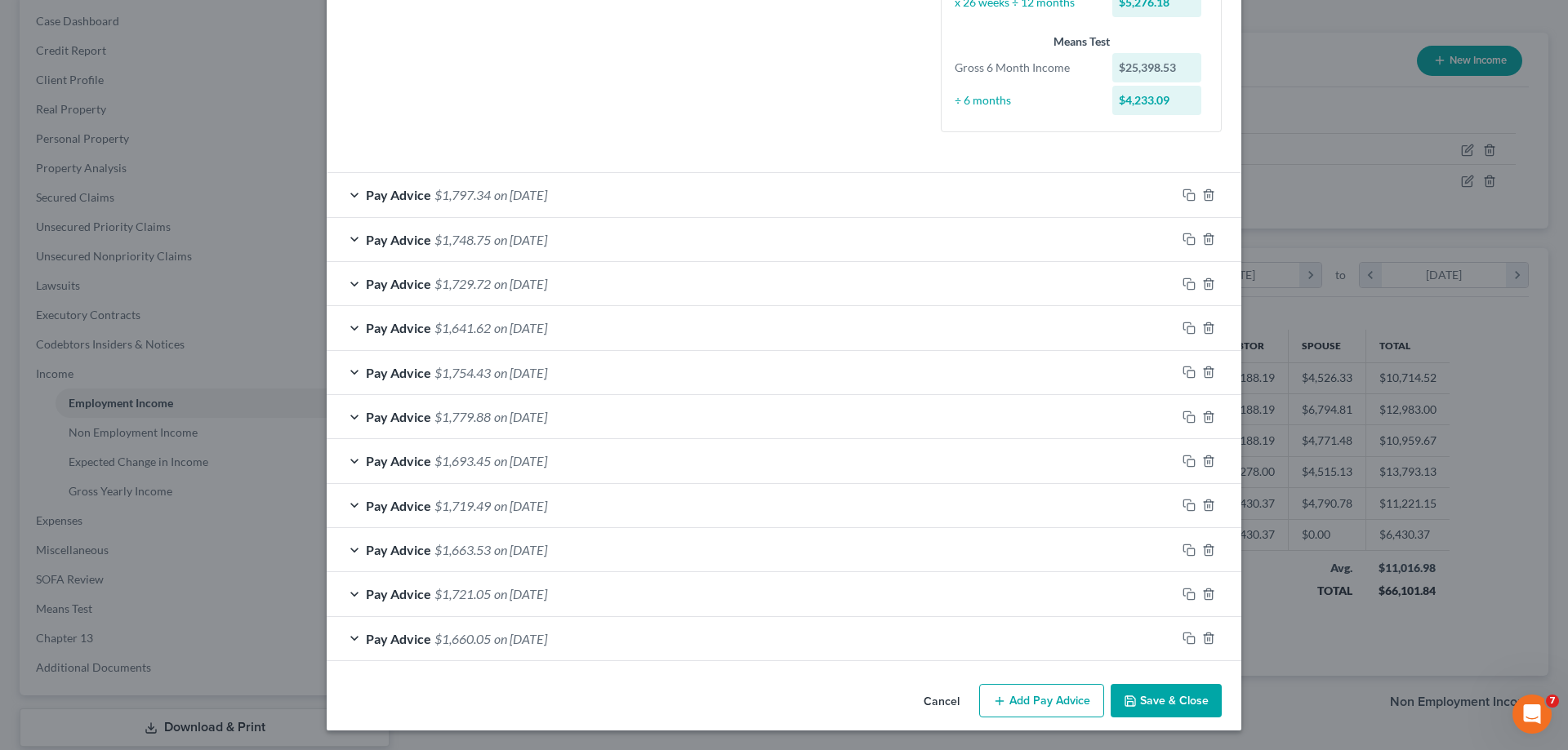
scroll to position [411, 0]
click at [1011, 694] on button "Add Pay Advice" at bounding box center [1042, 701] width 125 height 34
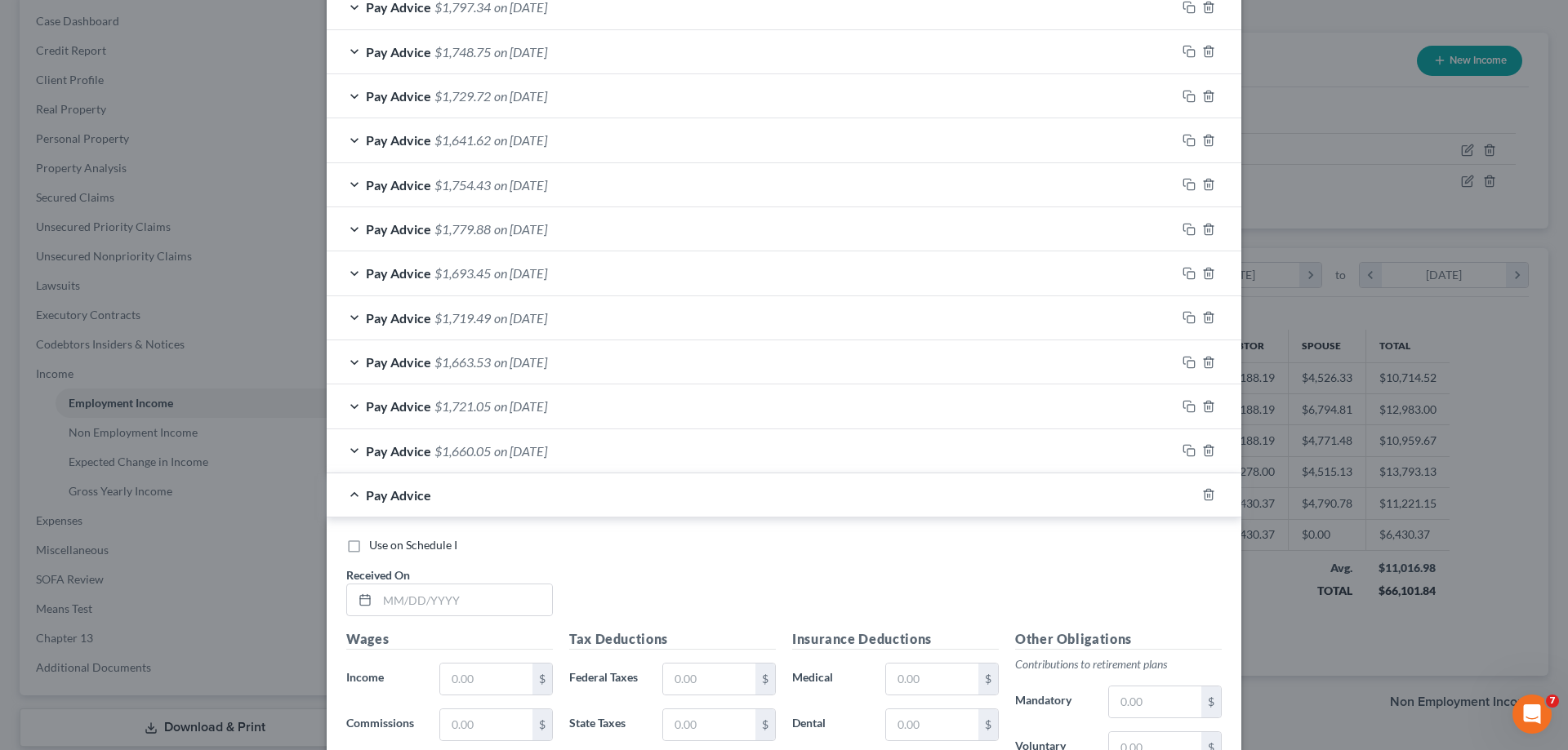
scroll to position [657, 0]
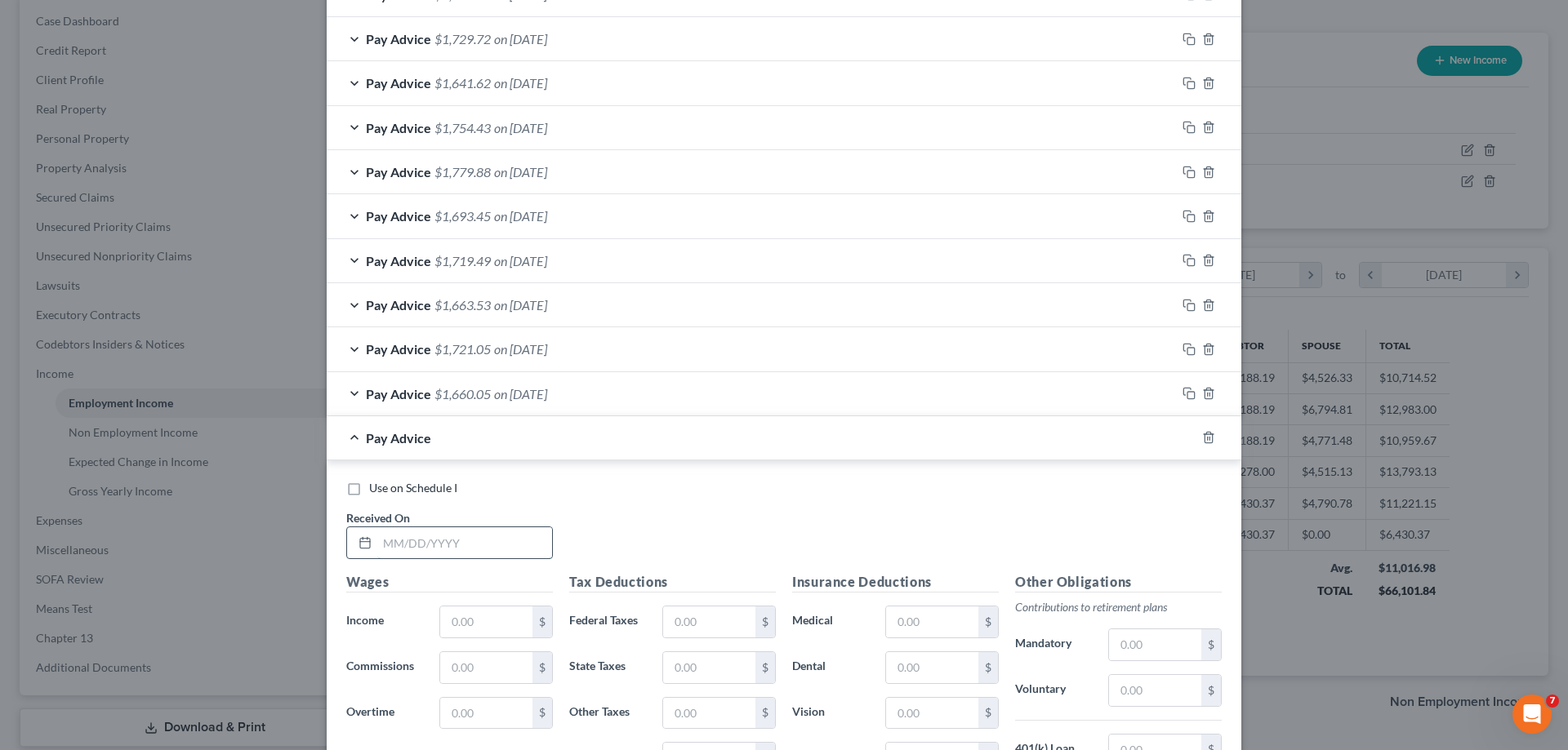
click at [389, 543] on input "text" at bounding box center [465, 543] width 175 height 31
type input "9/5/2025"
click at [476, 629] on input "text" at bounding box center [486, 622] width 92 height 31
type input "2,283.28"
click at [685, 621] on input "text" at bounding box center [709, 622] width 92 height 31
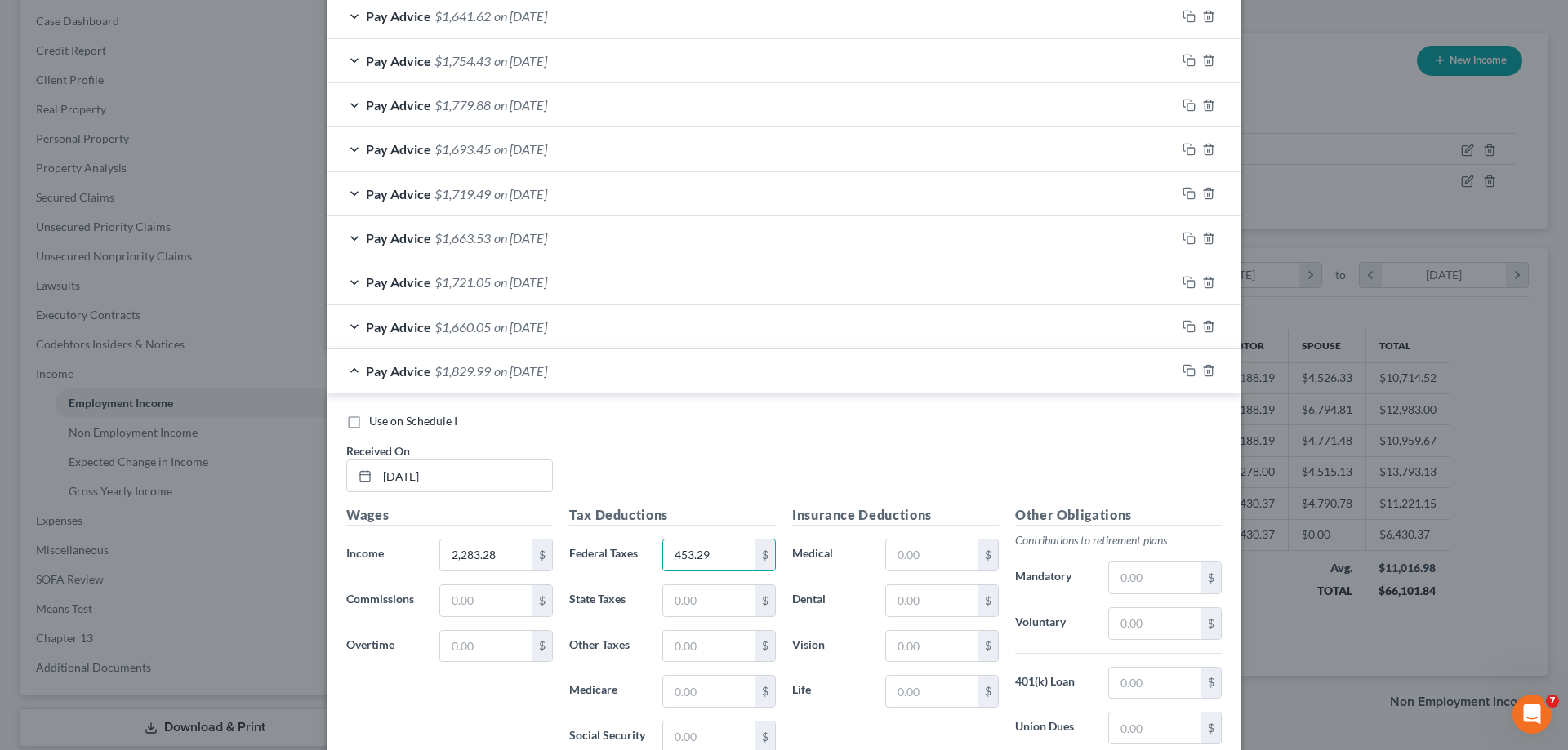
scroll to position [739, 0]
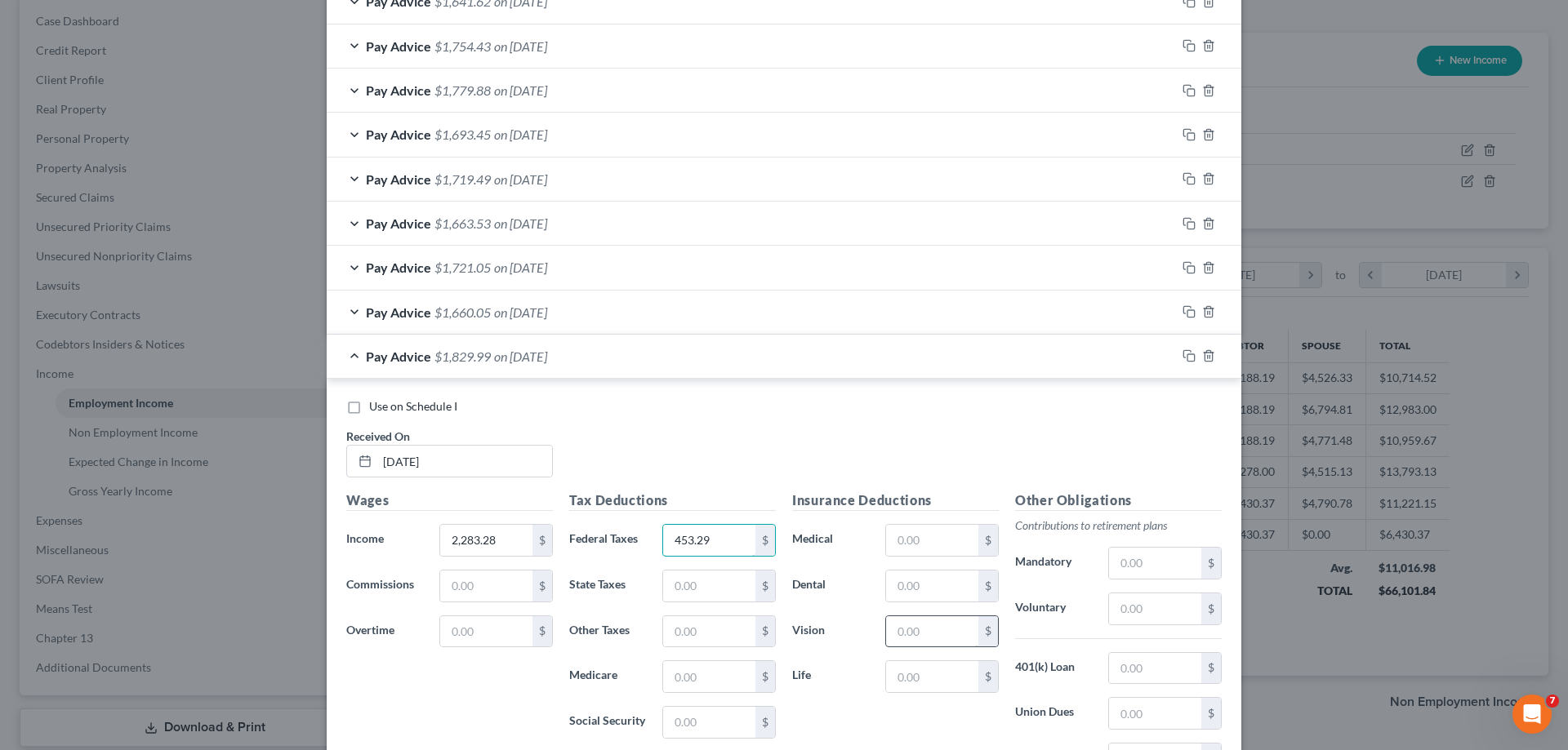
type input "453.29"
click at [900, 625] on input "text" at bounding box center [932, 632] width 92 height 31
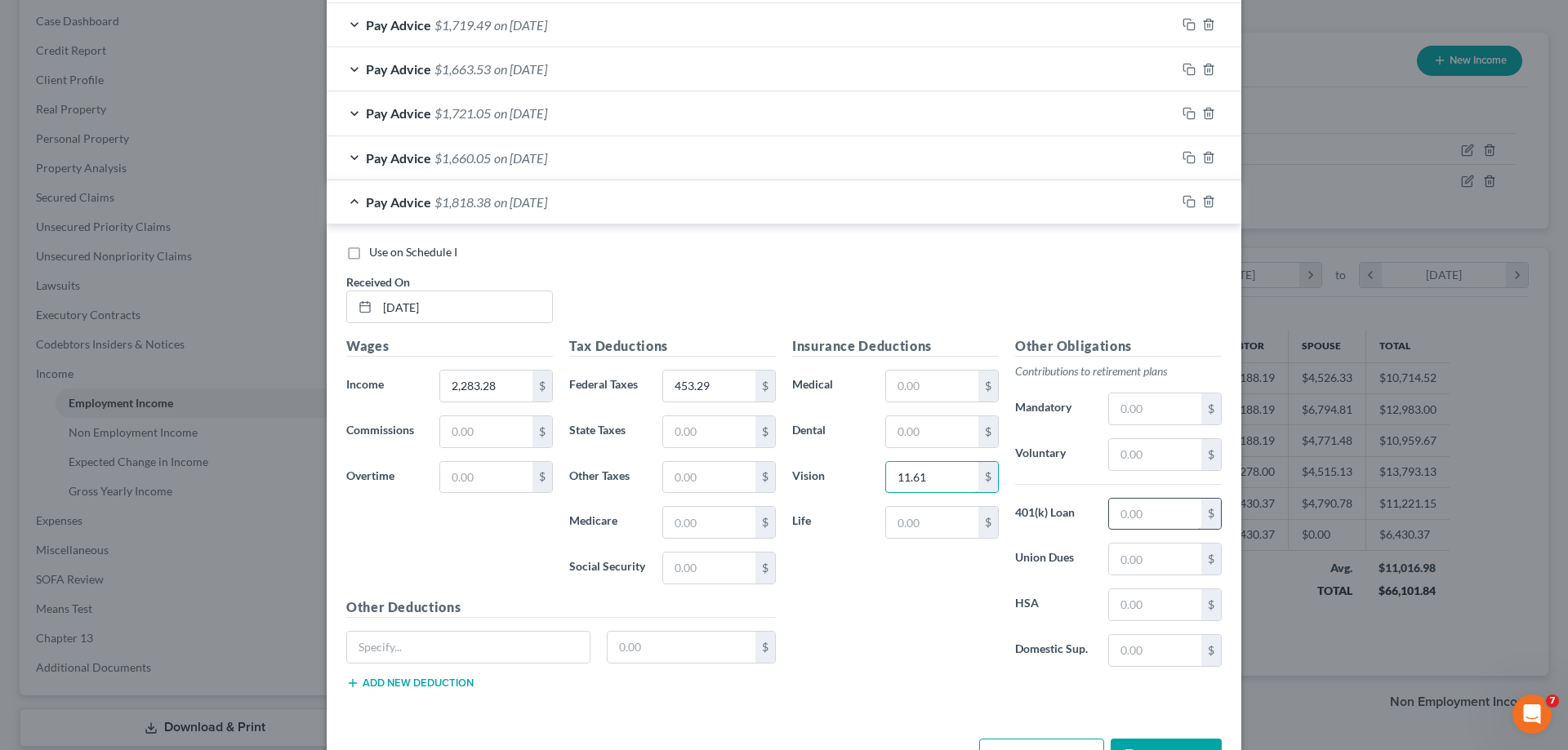
scroll to position [901, 0]
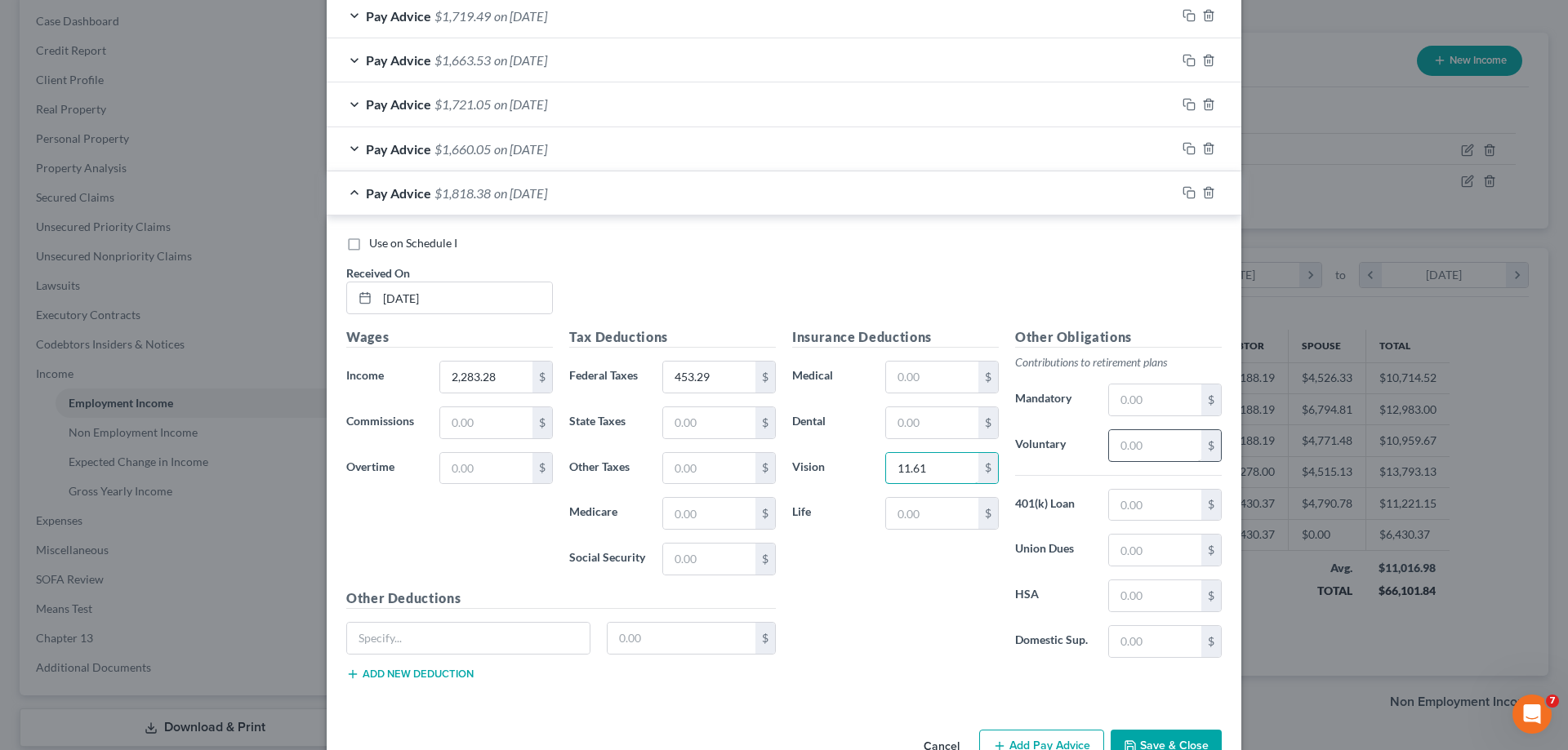
type input "11.61"
click at [1125, 445] on input "text" at bounding box center [1155, 445] width 92 height 31
type input "114.17"
click at [494, 148] on span "on 04/04/2025" at bounding box center [521, 148] width 53 height 15
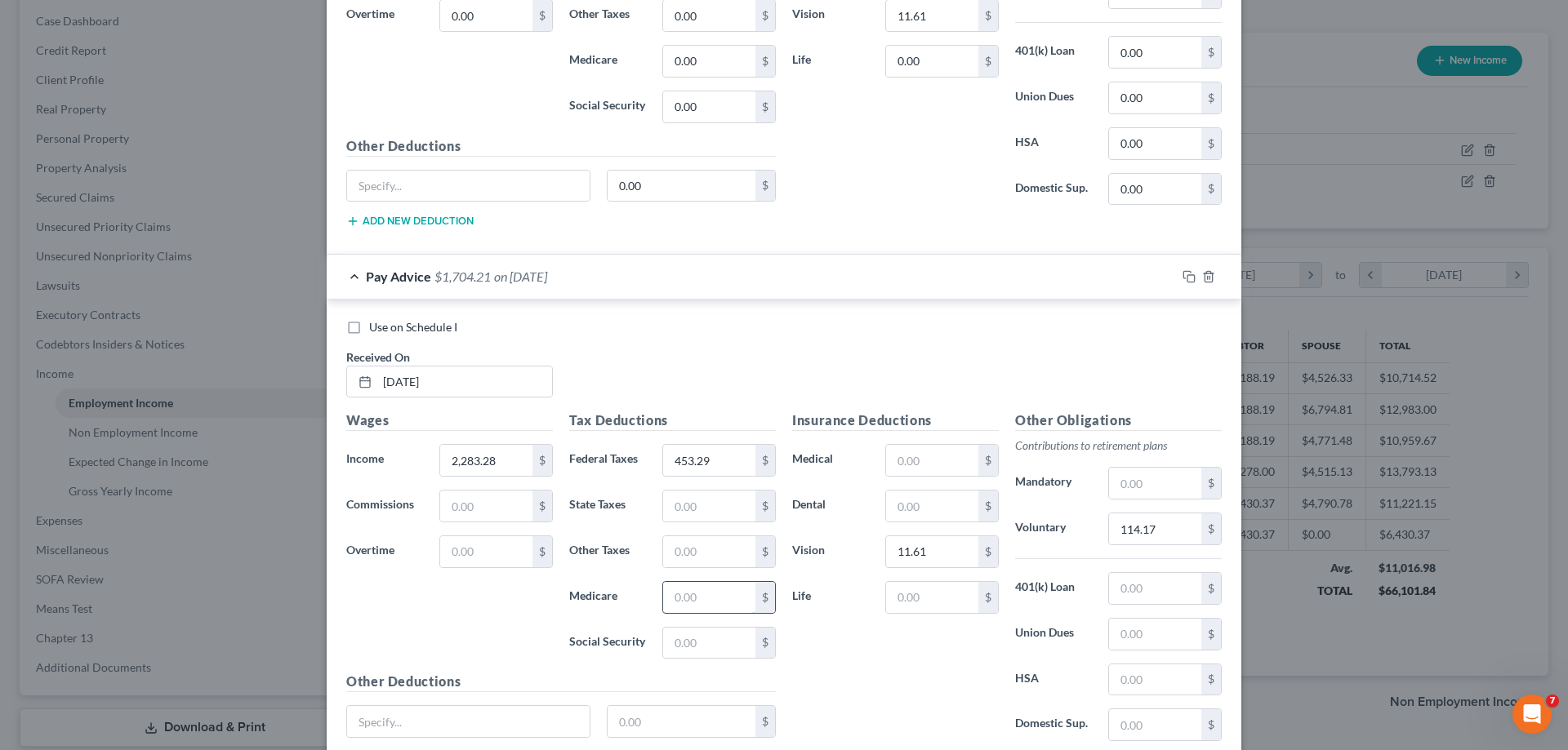
scroll to position [1440, 0]
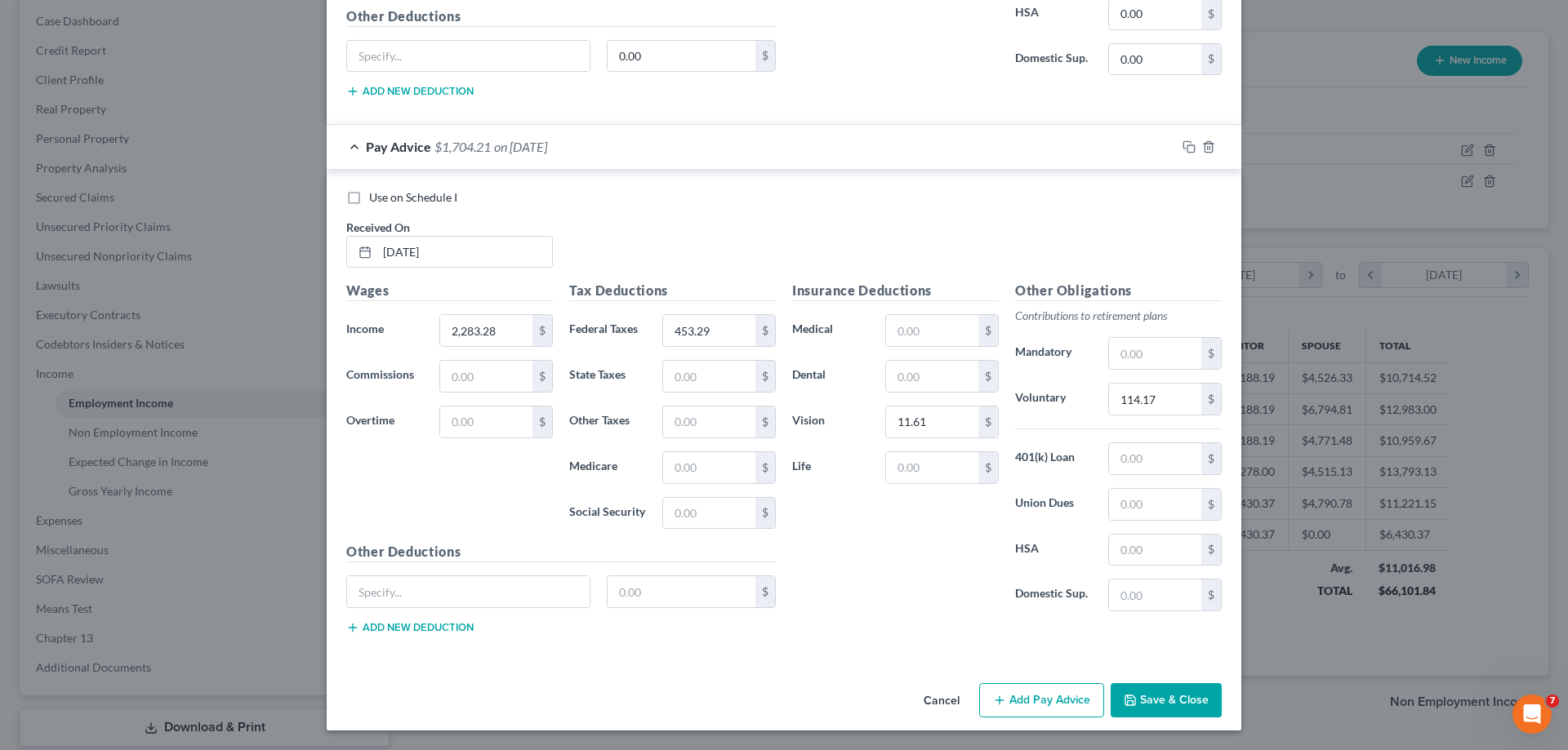
click at [1028, 695] on button "Add Pay Advice" at bounding box center [1042, 701] width 125 height 34
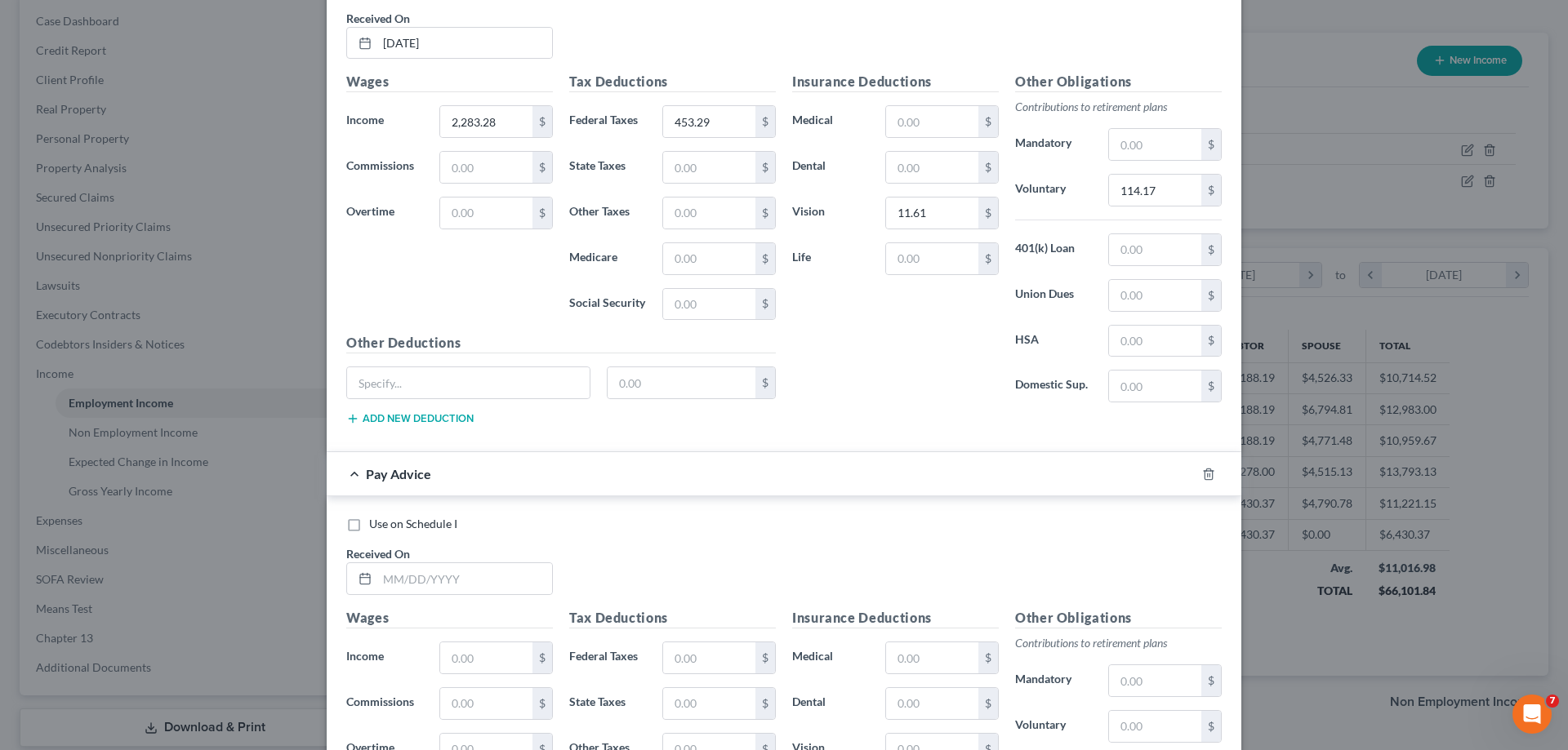
scroll to position [1685, 0]
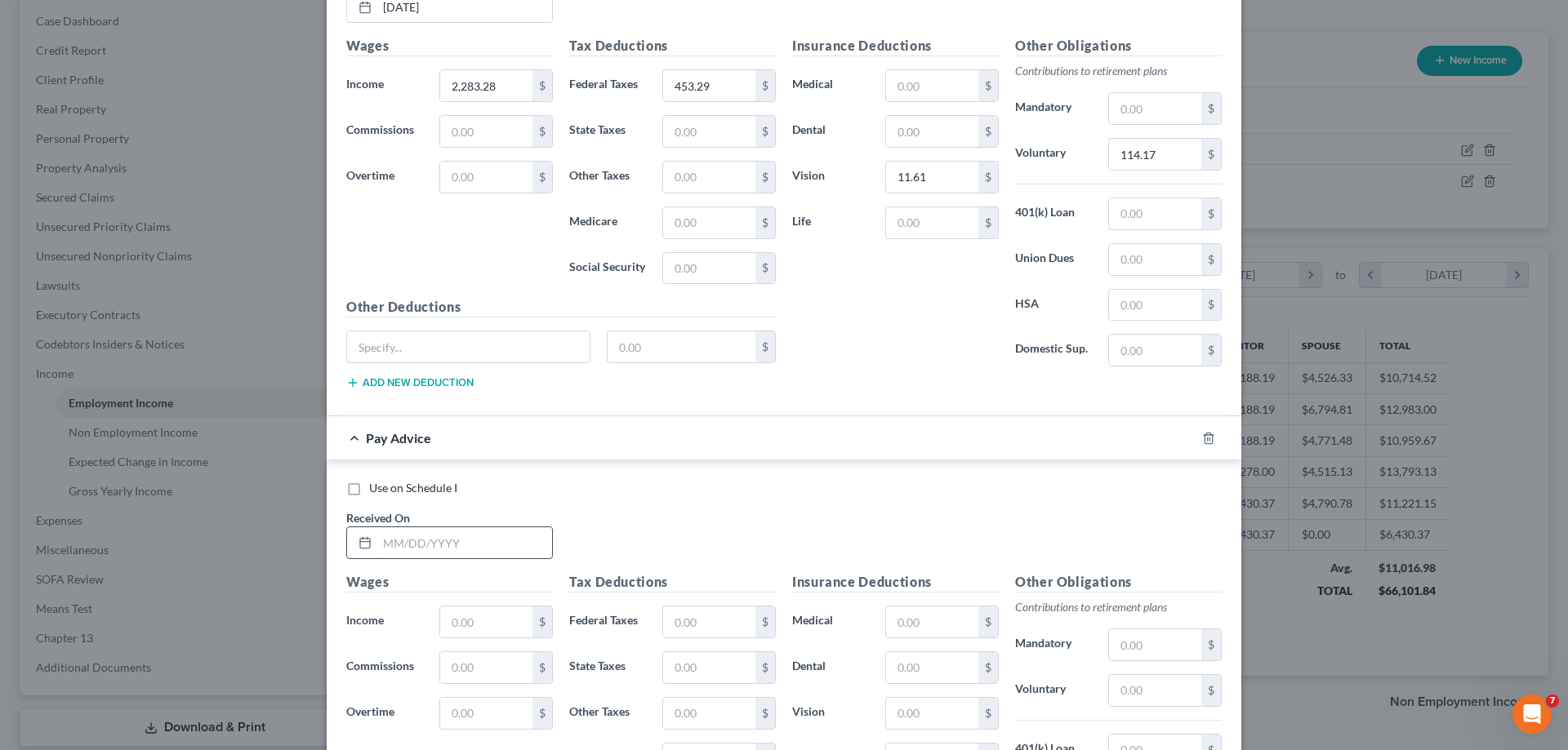
click at [392, 540] on input "text" at bounding box center [465, 543] width 175 height 31
type input "9/19/2025"
click at [476, 623] on input "text" at bounding box center [486, 622] width 92 height 31
type input "2,337.93"
click at [671, 619] on input "text" at bounding box center [709, 622] width 92 height 31
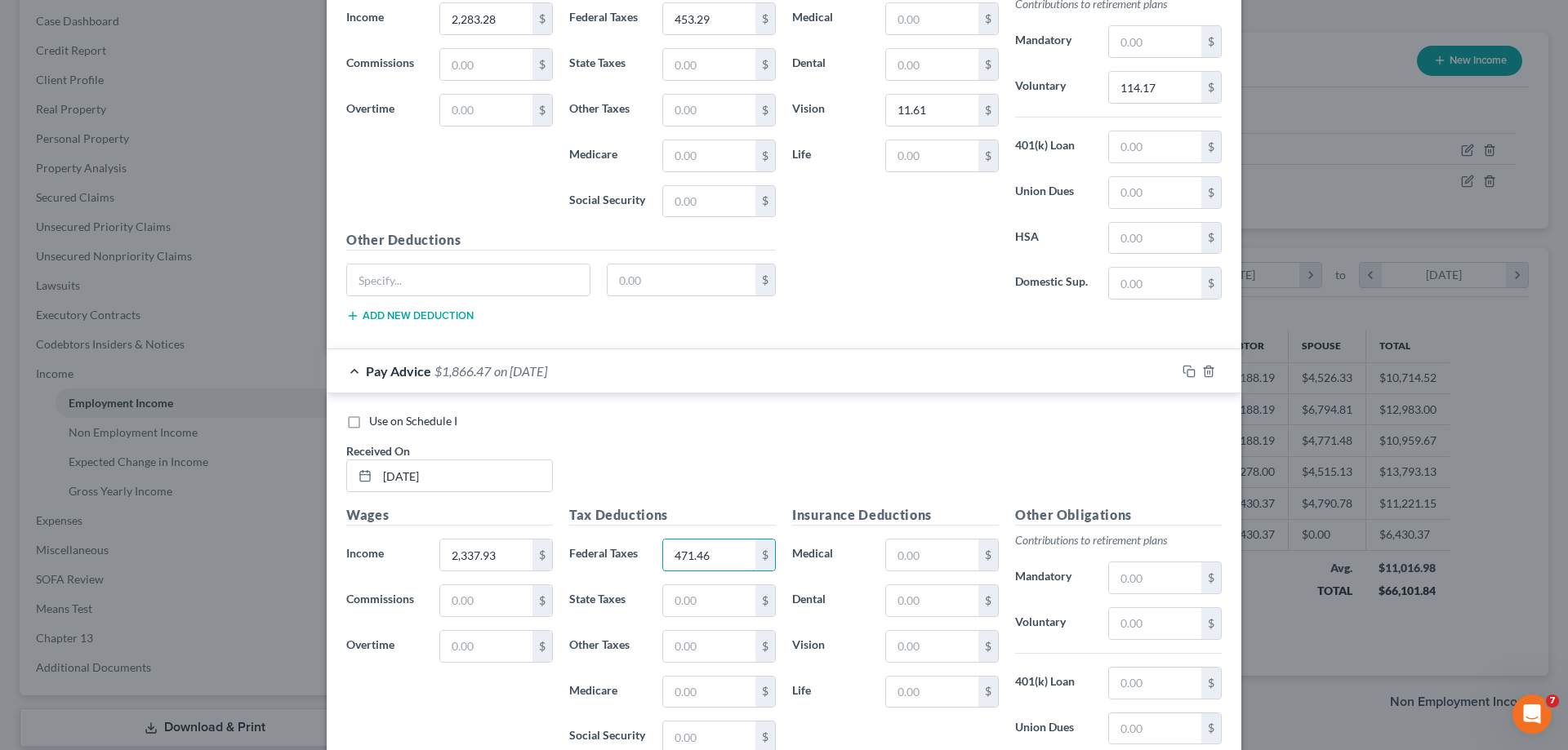
scroll to position [1766, 0]
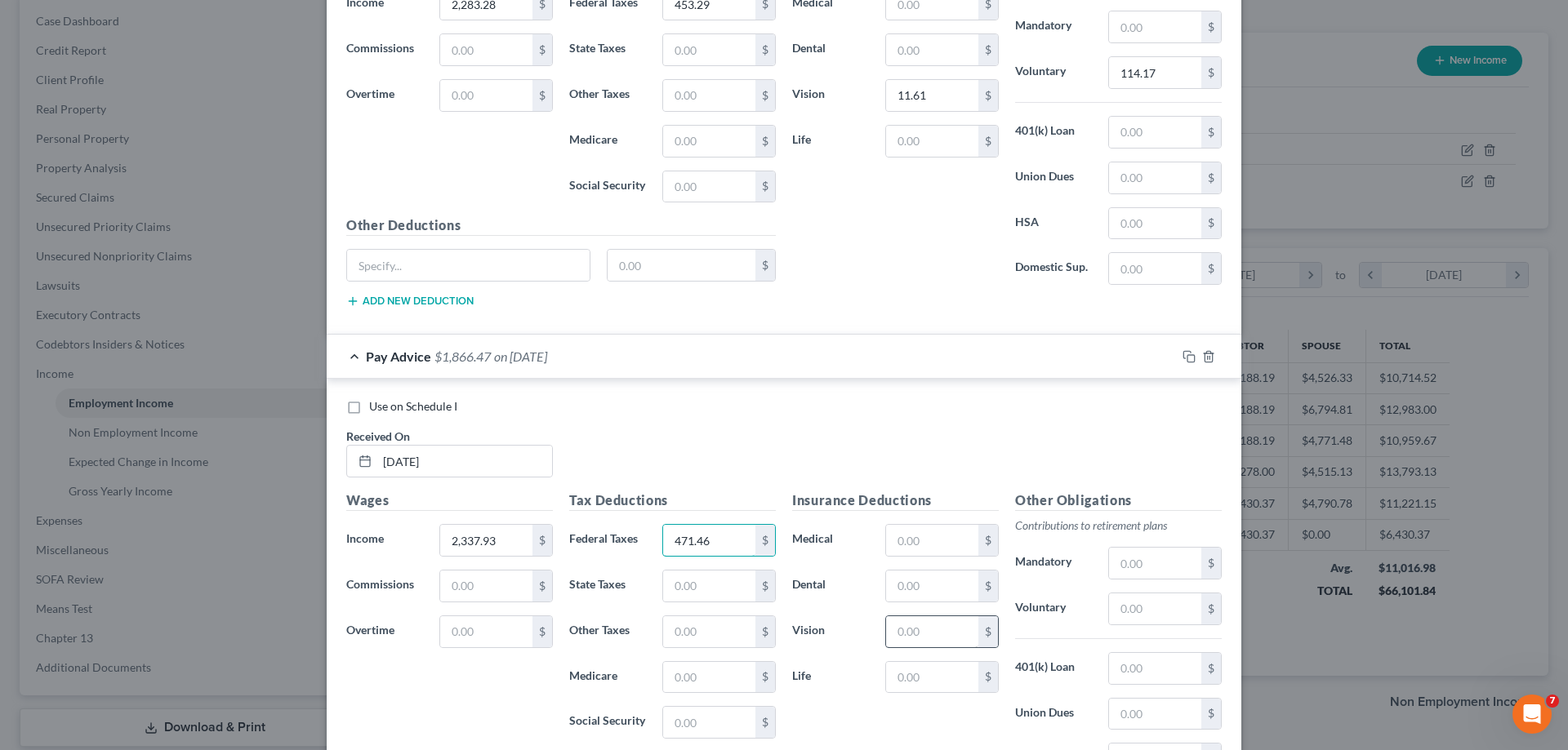
type input "471.46"
click at [909, 638] on input "text" at bounding box center [932, 632] width 92 height 31
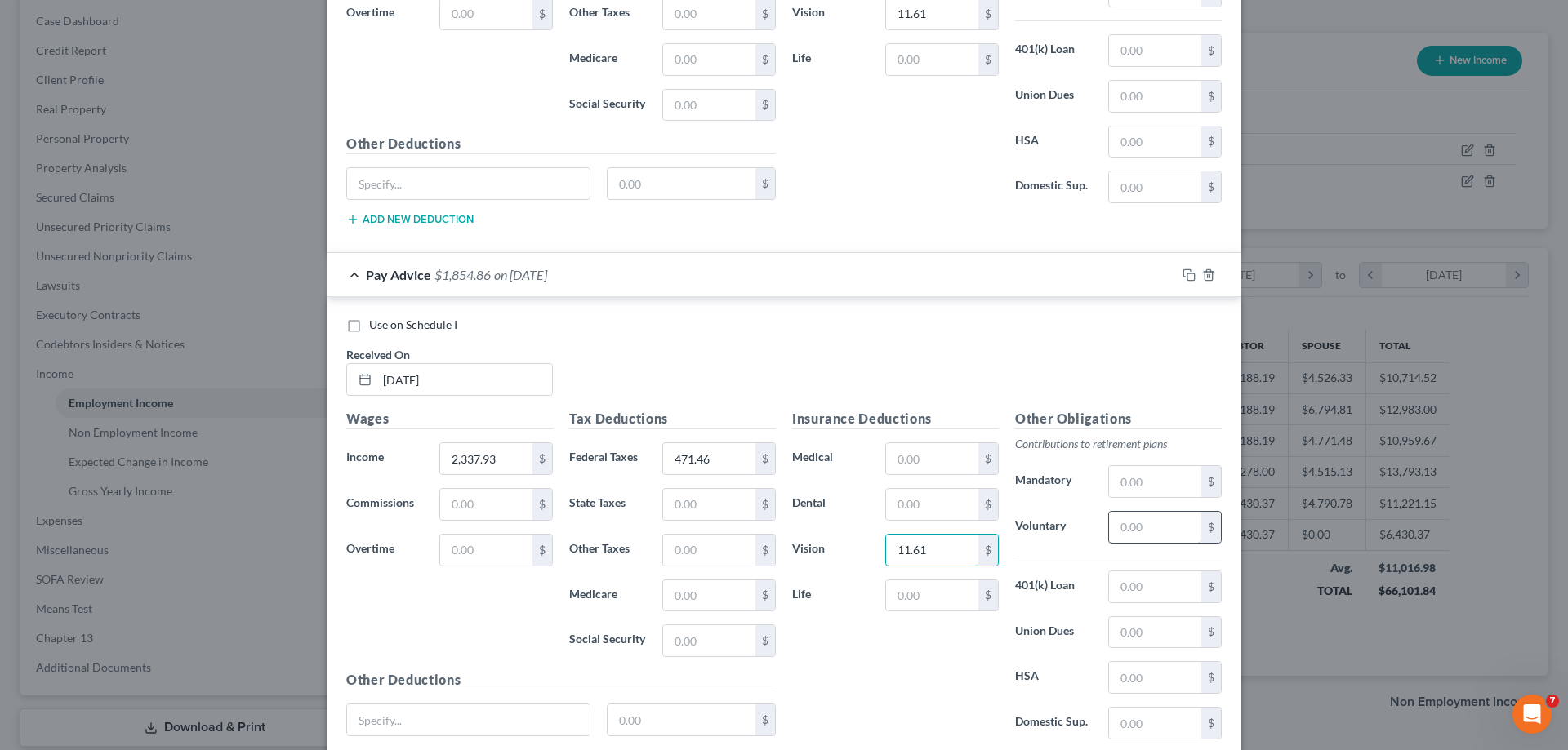
type input "11.61"
click at [1129, 529] on input "text" at bounding box center [1155, 527] width 92 height 31
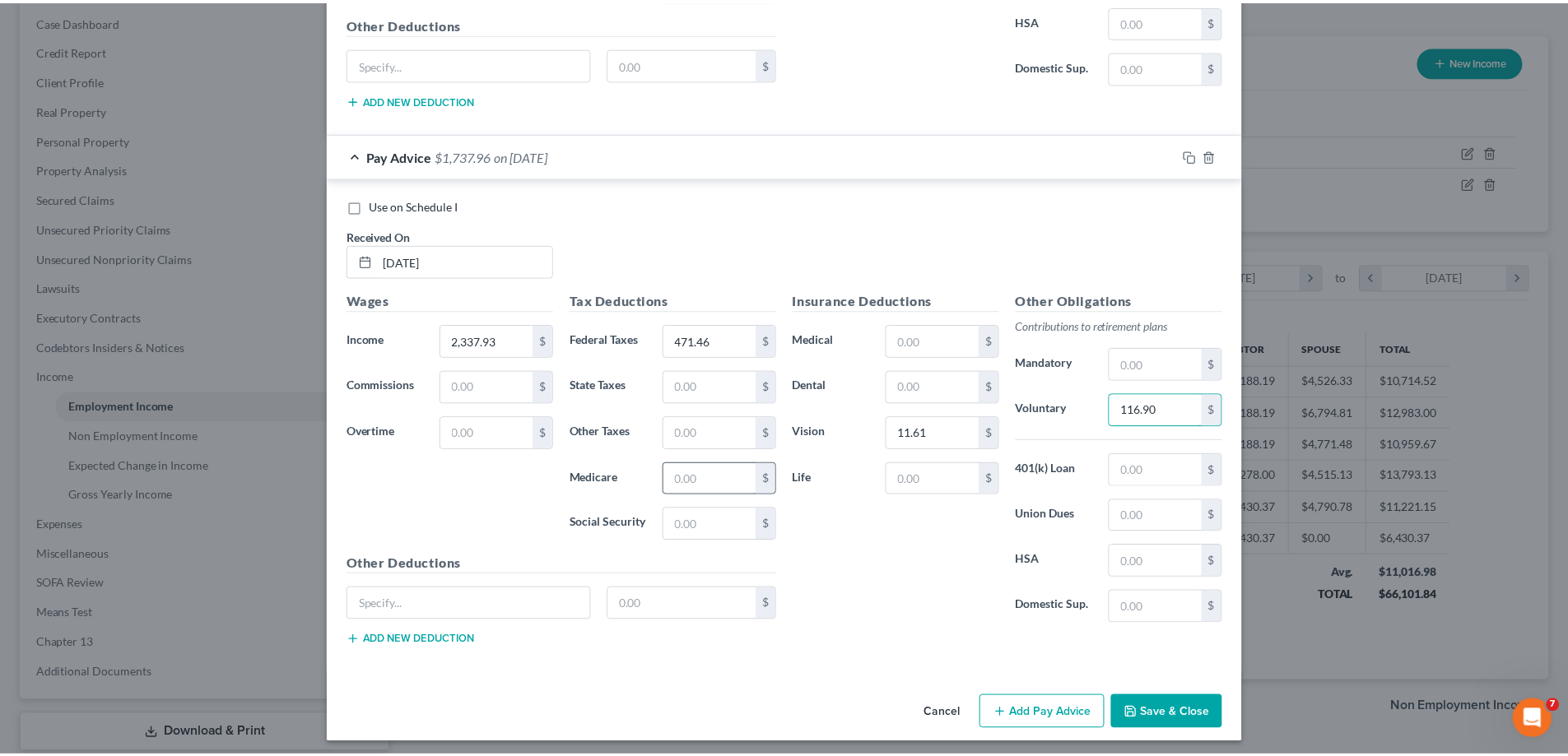
scroll to position [1991, 0]
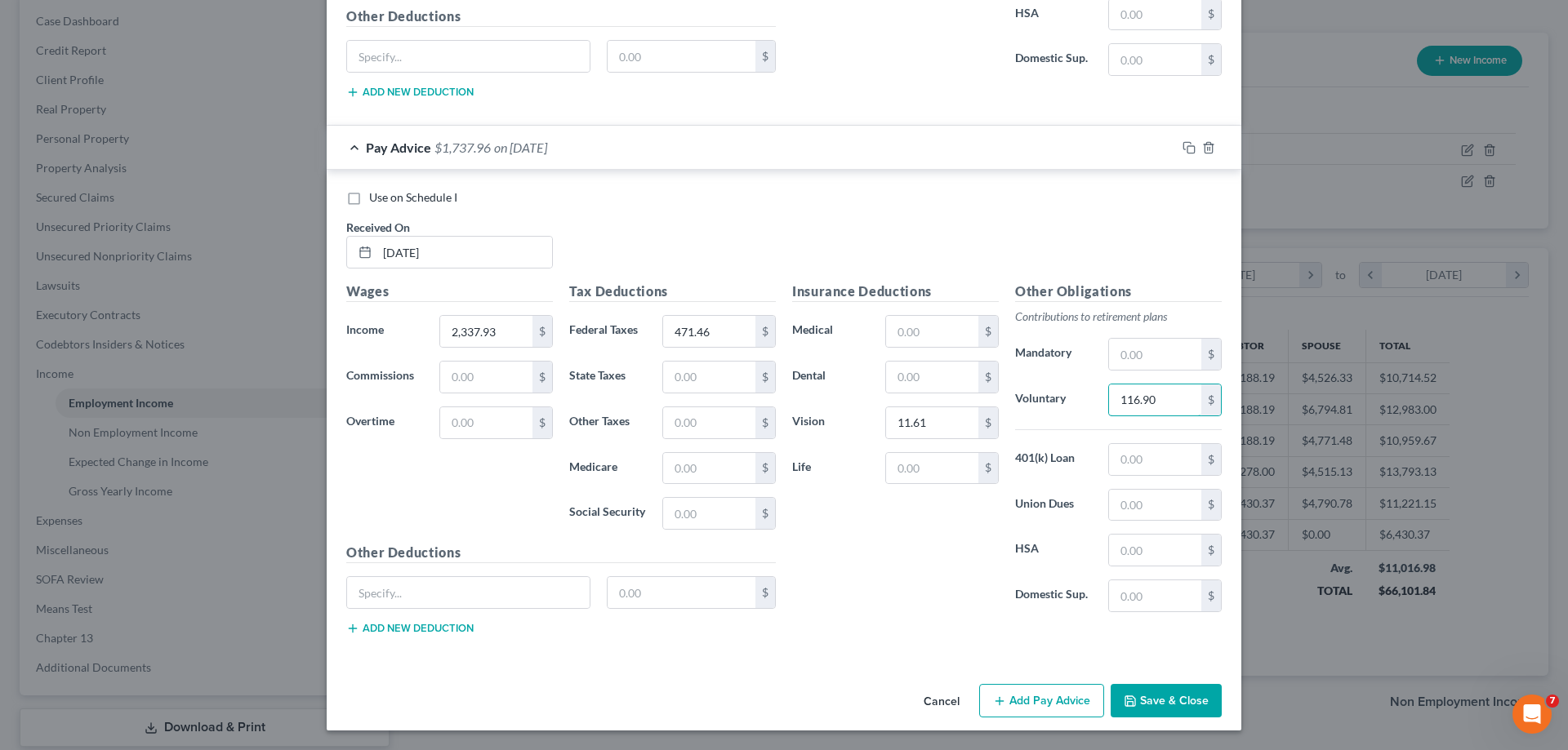
type input "116.90"
click at [1141, 699] on button "Save & Close" at bounding box center [1166, 701] width 111 height 34
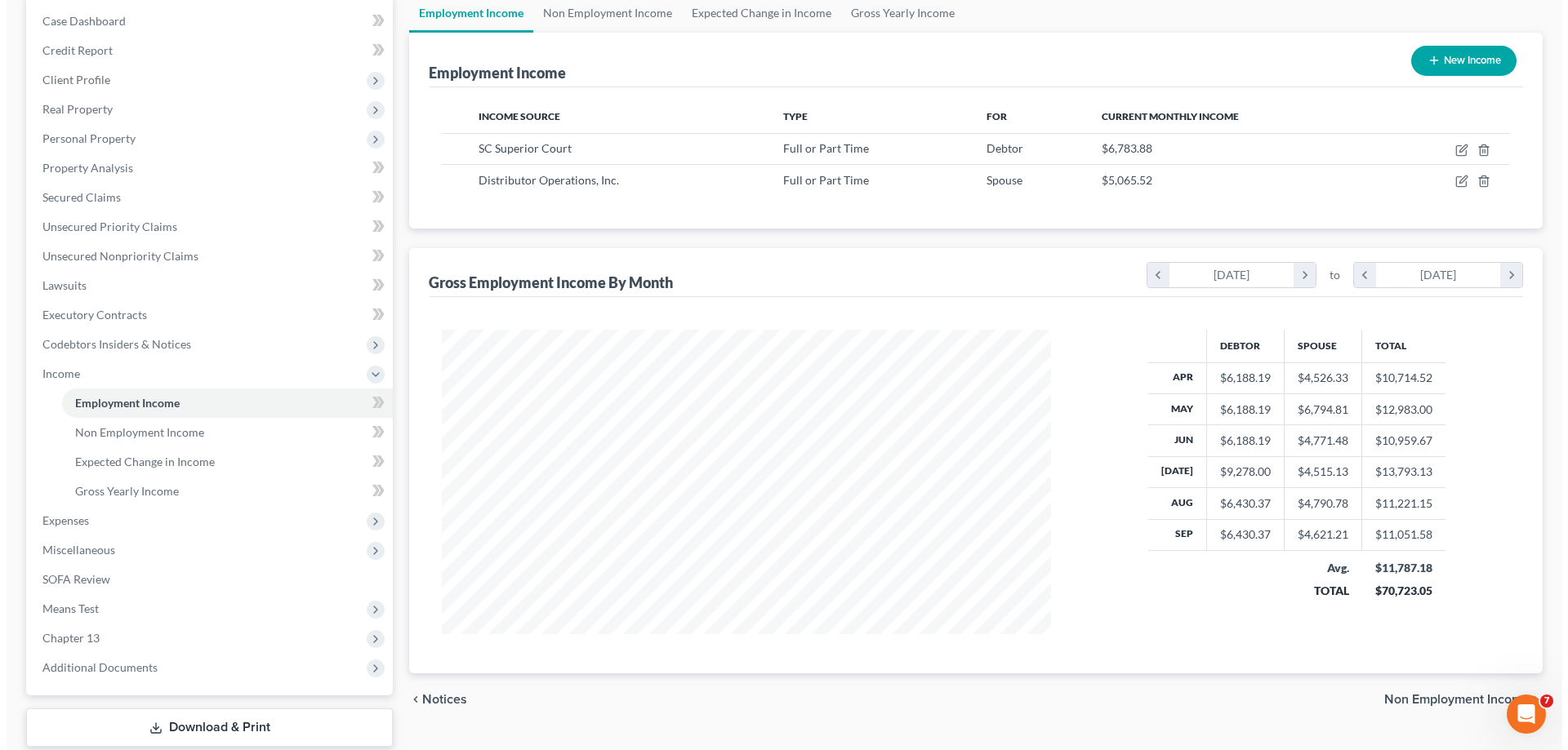
scroll to position [816241, 816124]
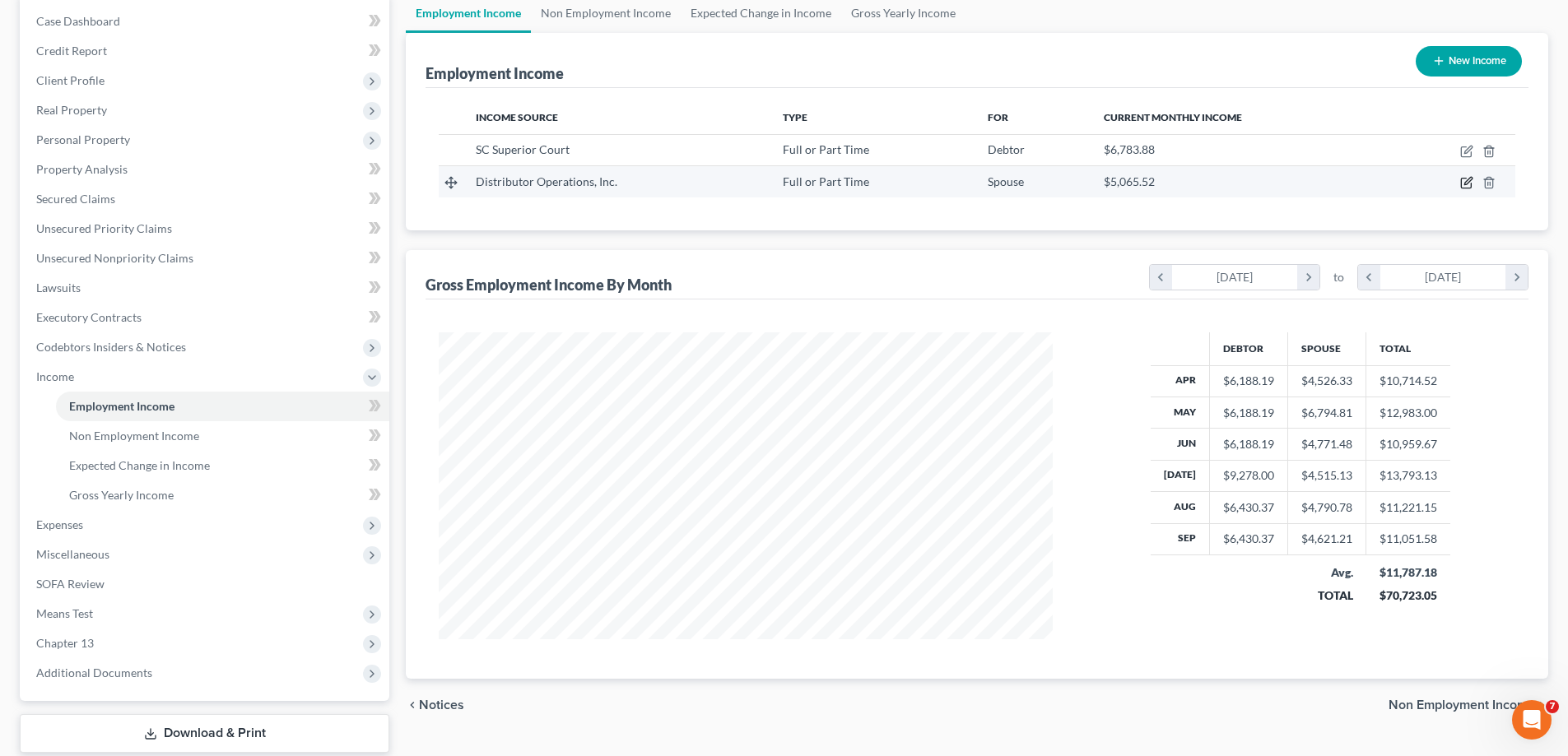
click at [1463, 179] on icon "button" at bounding box center [1467, 183] width 13 height 13
select select "0"
select select "45"
select select "2"
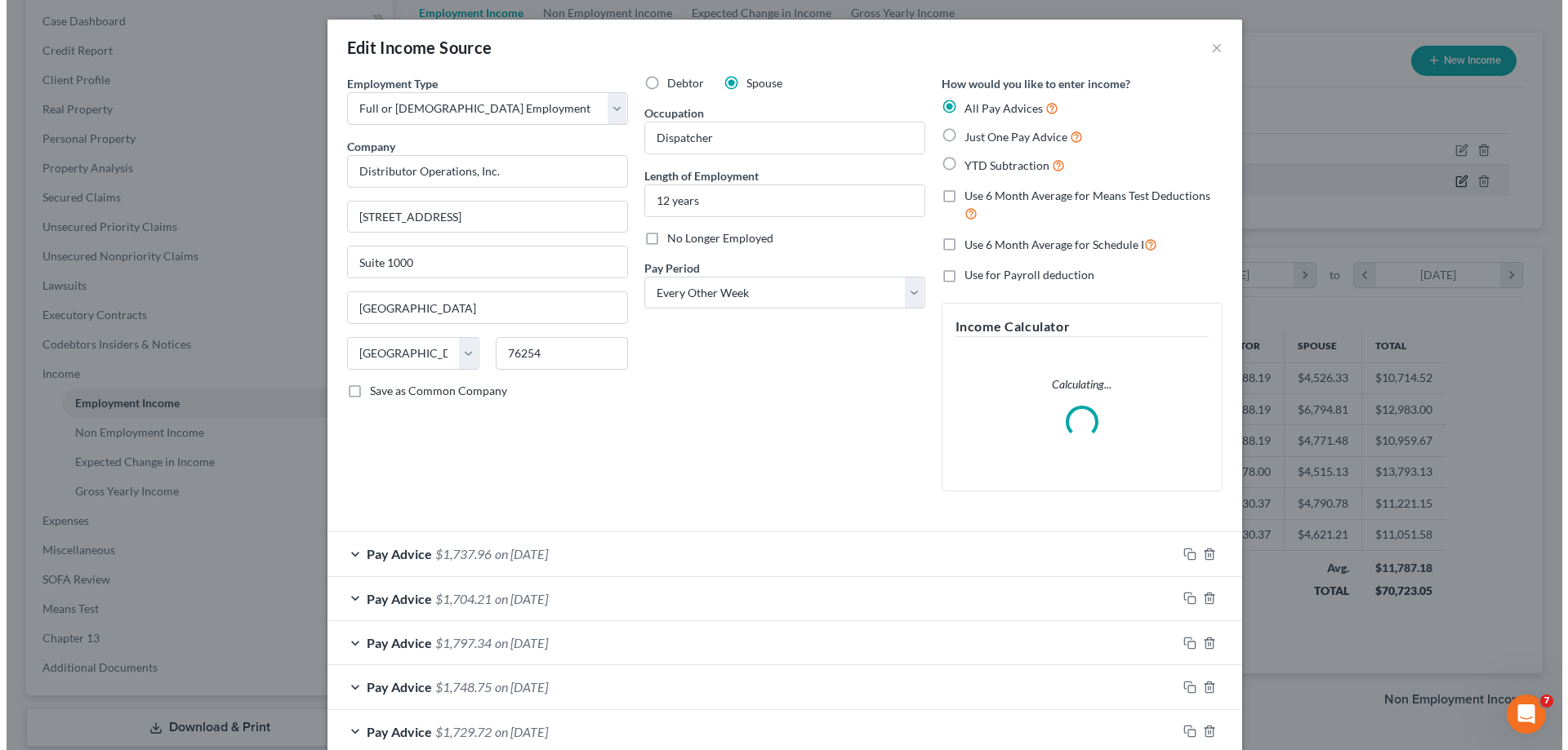
scroll to position [307, 647]
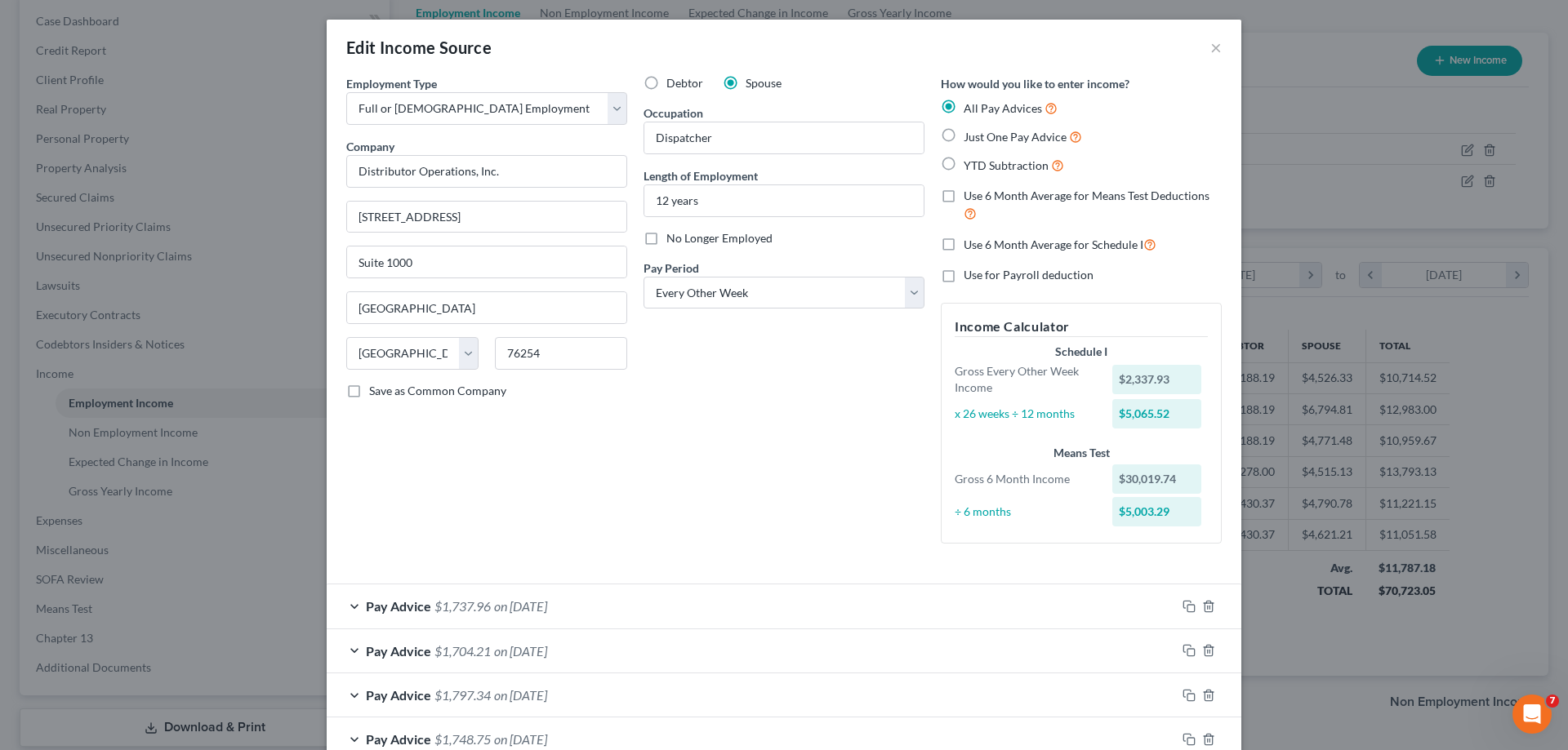
click at [963, 192] on label "Use 6 Month Average for Means Test Deductions" at bounding box center [1092, 205] width 258 height 35
click at [970, 192] on input "Use 6 Month Average for Means Test Deductions" at bounding box center [975, 192] width 10 height 10
checkbox input "true"
click at [963, 243] on label "Use 6 Month Average for Schedule I" at bounding box center [1060, 245] width 192 height 19
click at [970, 243] on input "Use 6 Month Average for Schedule I" at bounding box center [975, 240] width 10 height 10
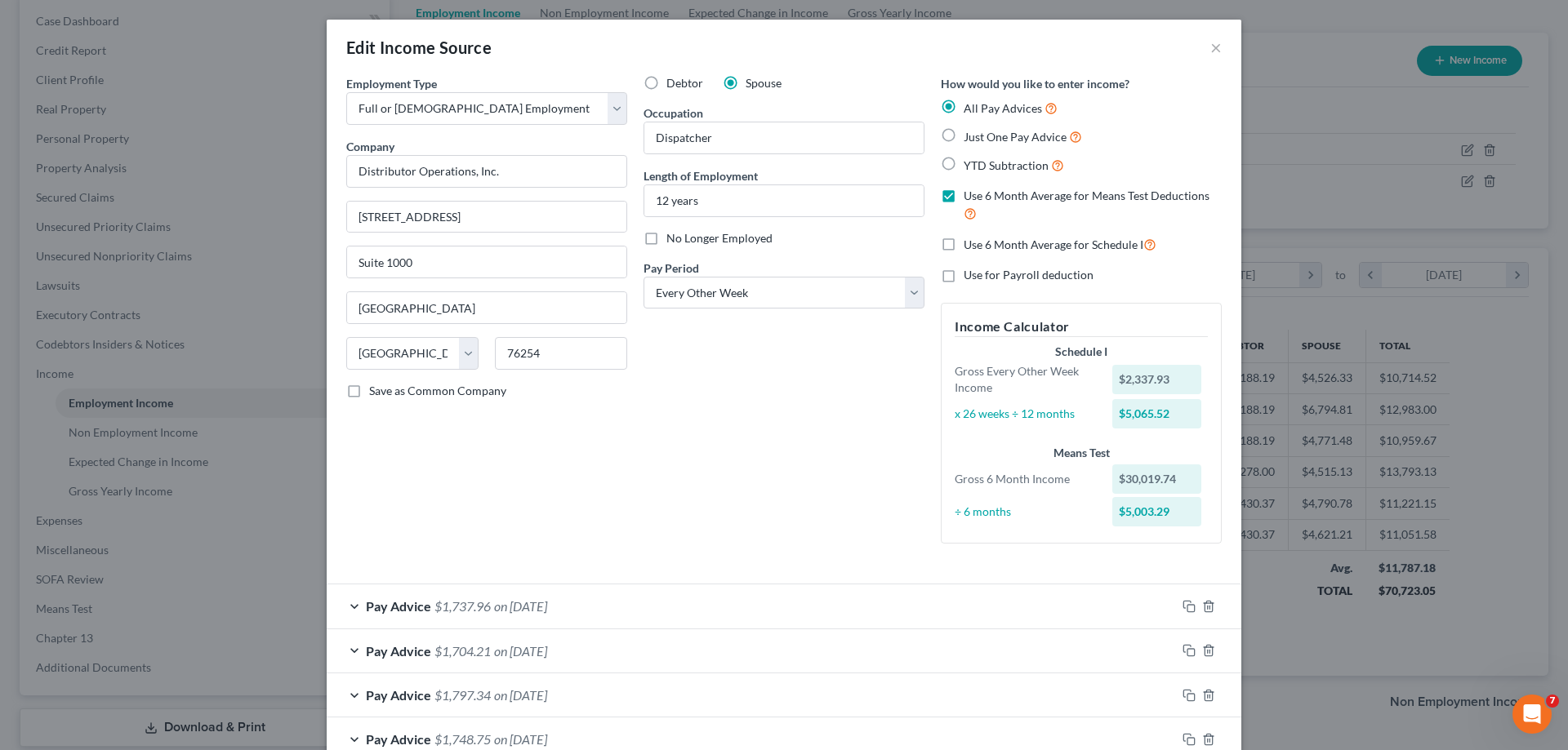
checkbox input "true"
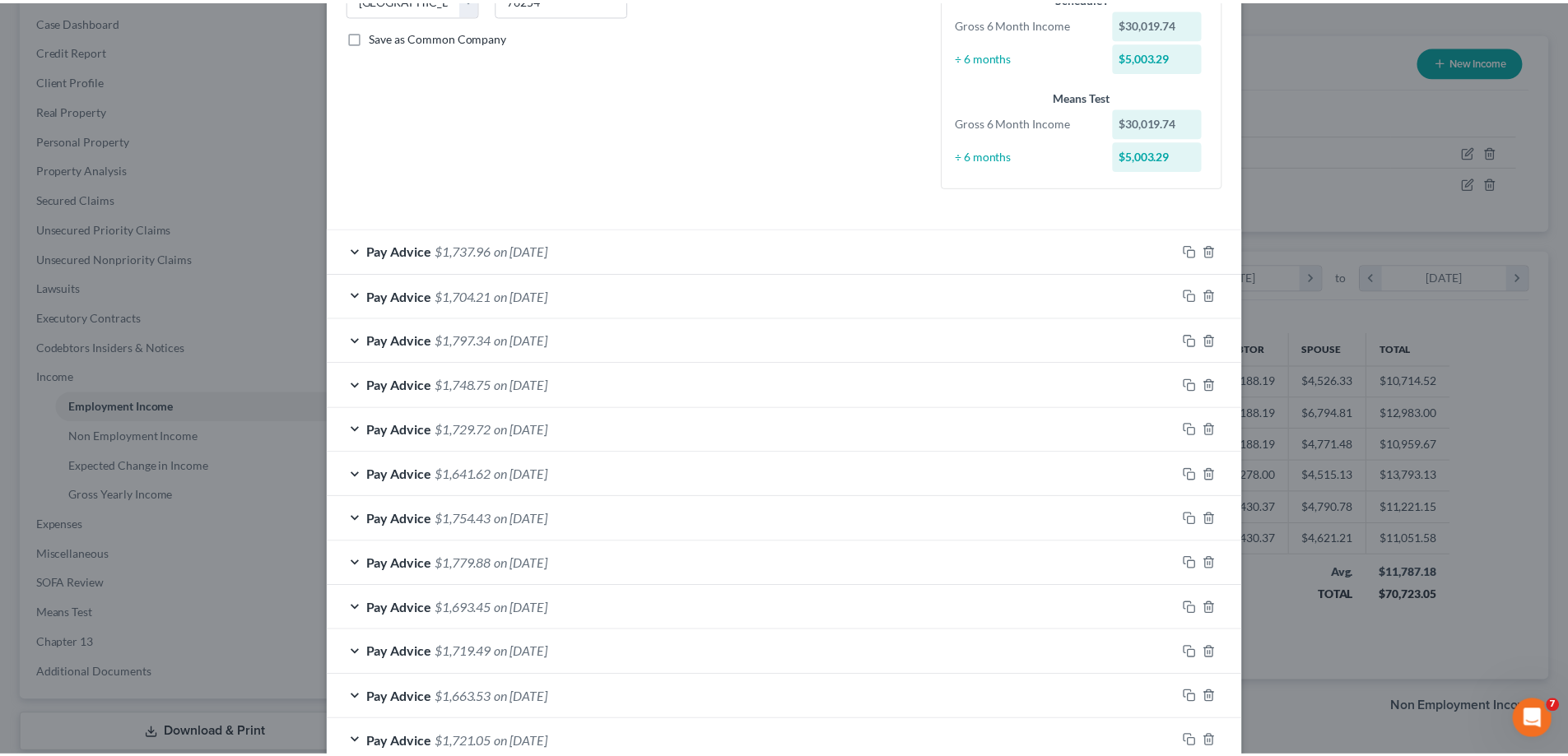
scroll to position [501, 0]
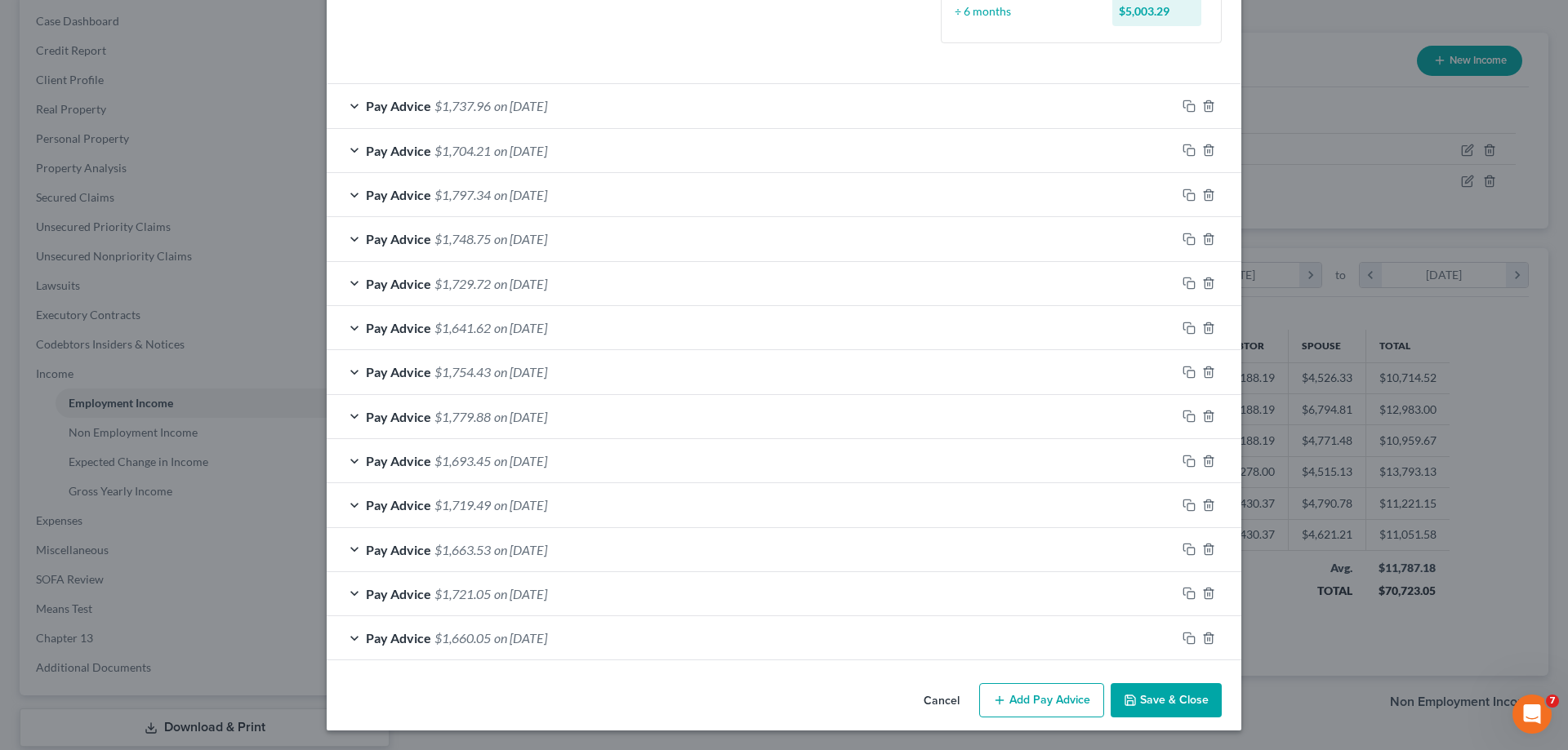
click at [1159, 699] on button "Save & Close" at bounding box center [1166, 701] width 111 height 34
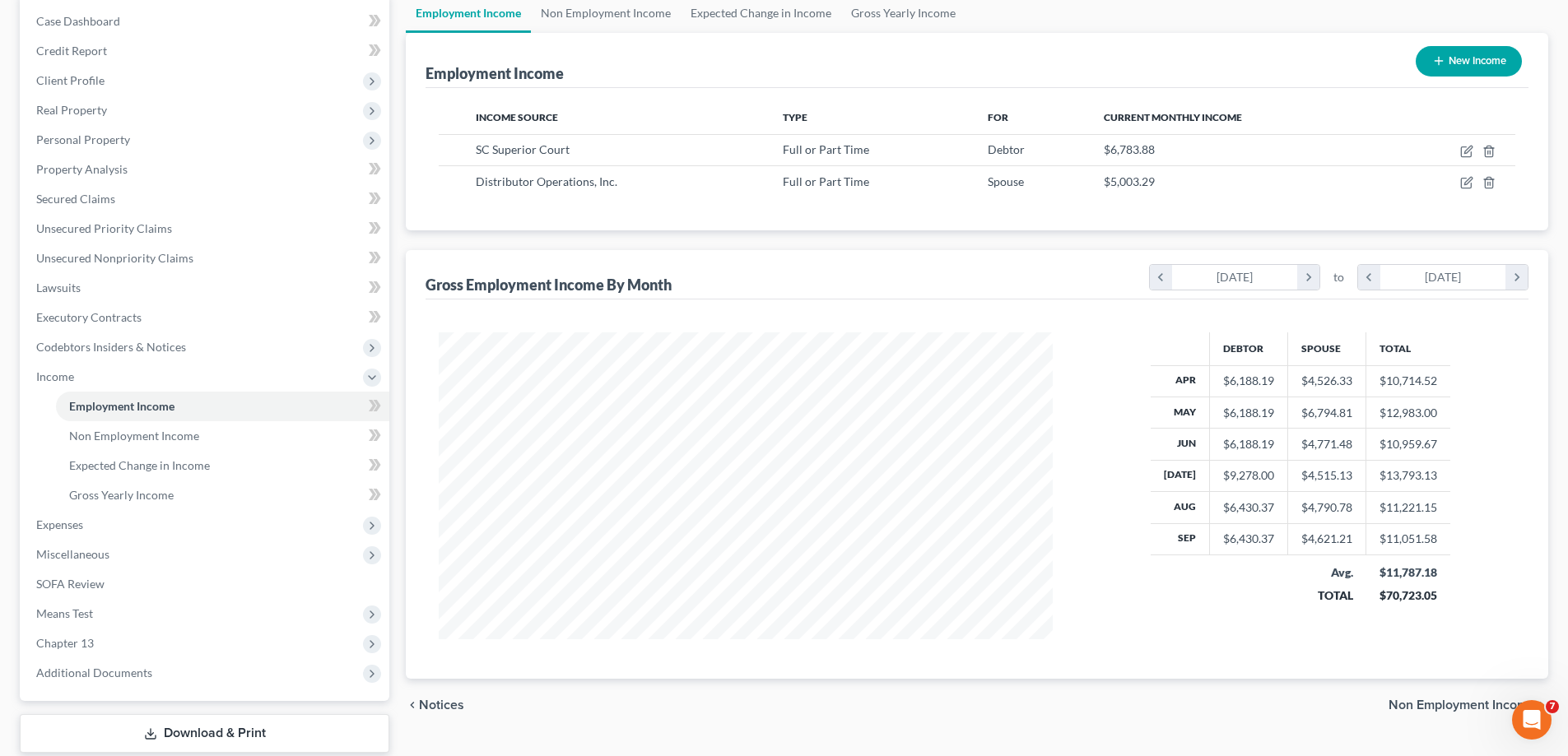
scroll to position [822771, 822618]
click at [170, 437] on span "Non Employment Income" at bounding box center [134, 436] width 131 height 14
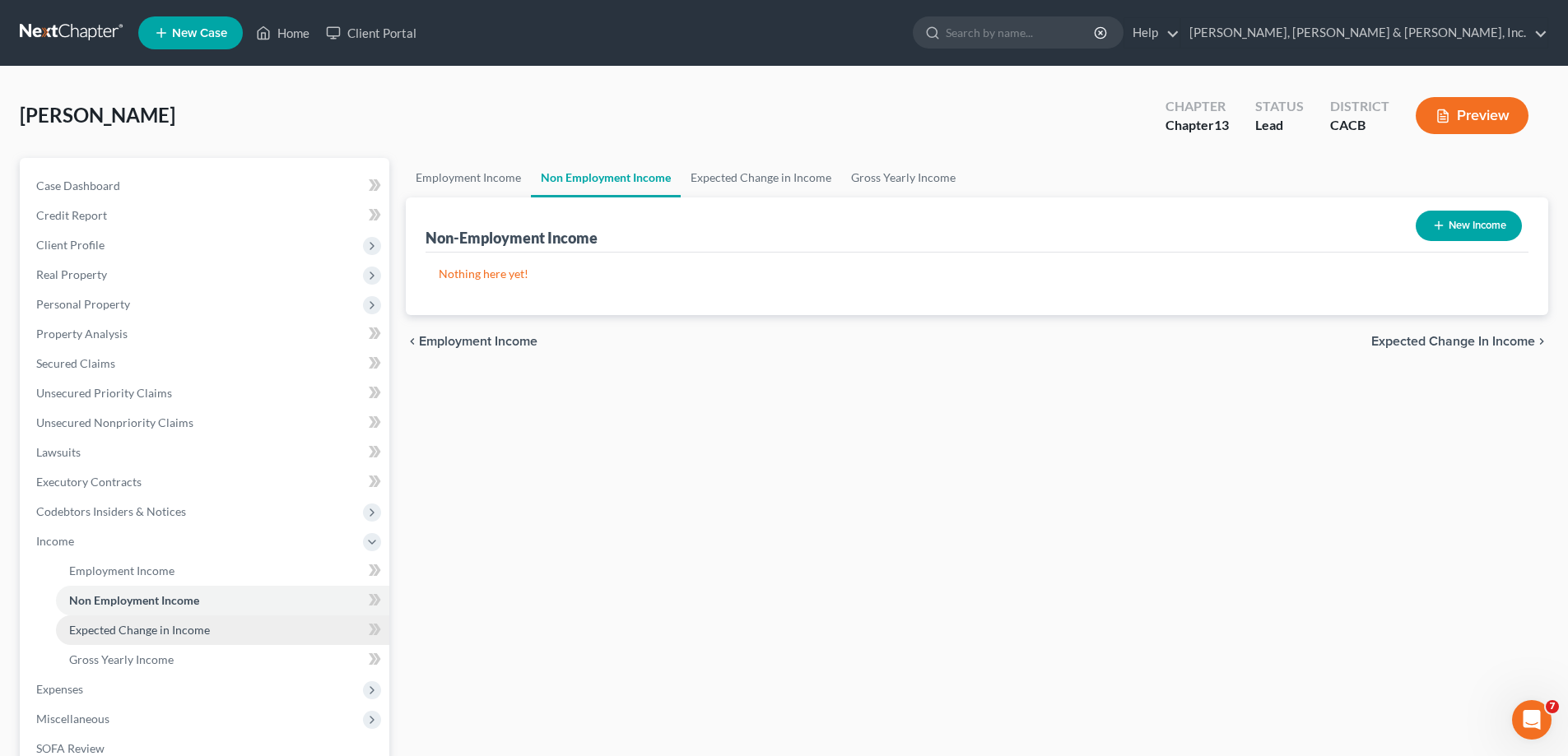
click at [171, 626] on span "Expected Change in Income" at bounding box center [139, 629] width 141 height 14
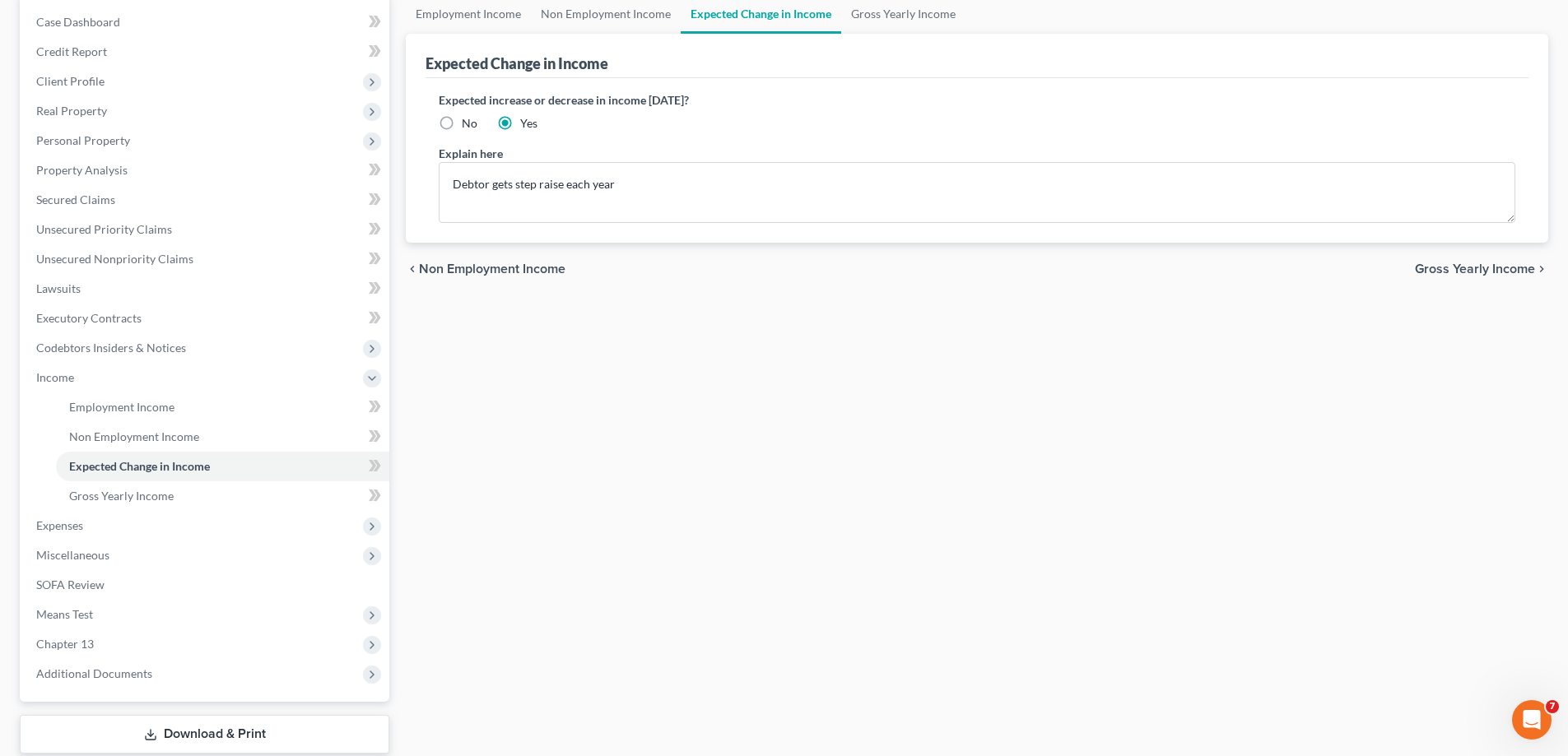
scroll to position [165, 0]
click at [154, 498] on span "Gross Yearly Income" at bounding box center [121, 495] width 105 height 14
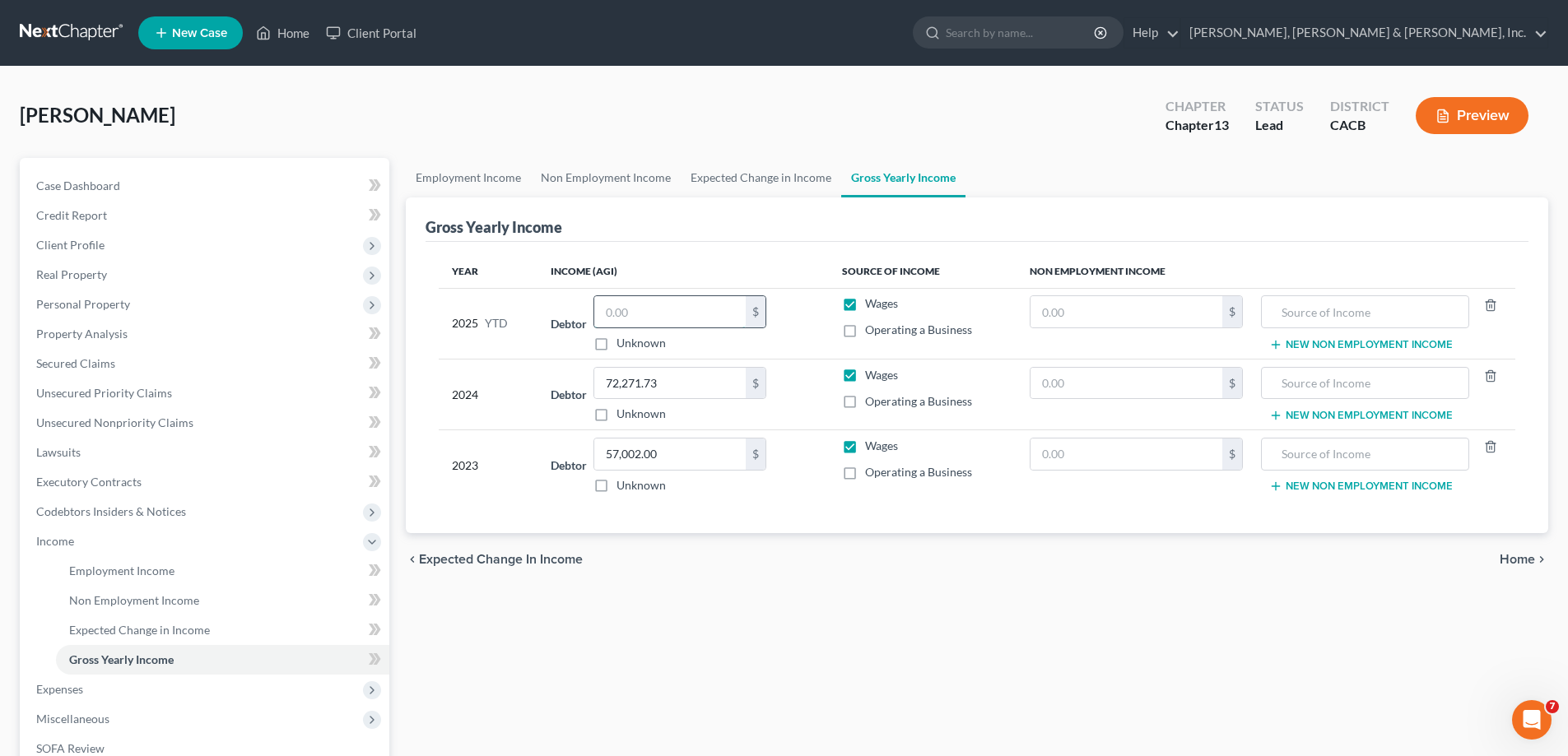
click at [617, 309] on input "text" at bounding box center [670, 312] width 152 height 32
type input "59,354.65"
click at [102, 686] on span "Expenses" at bounding box center [206, 689] width 367 height 30
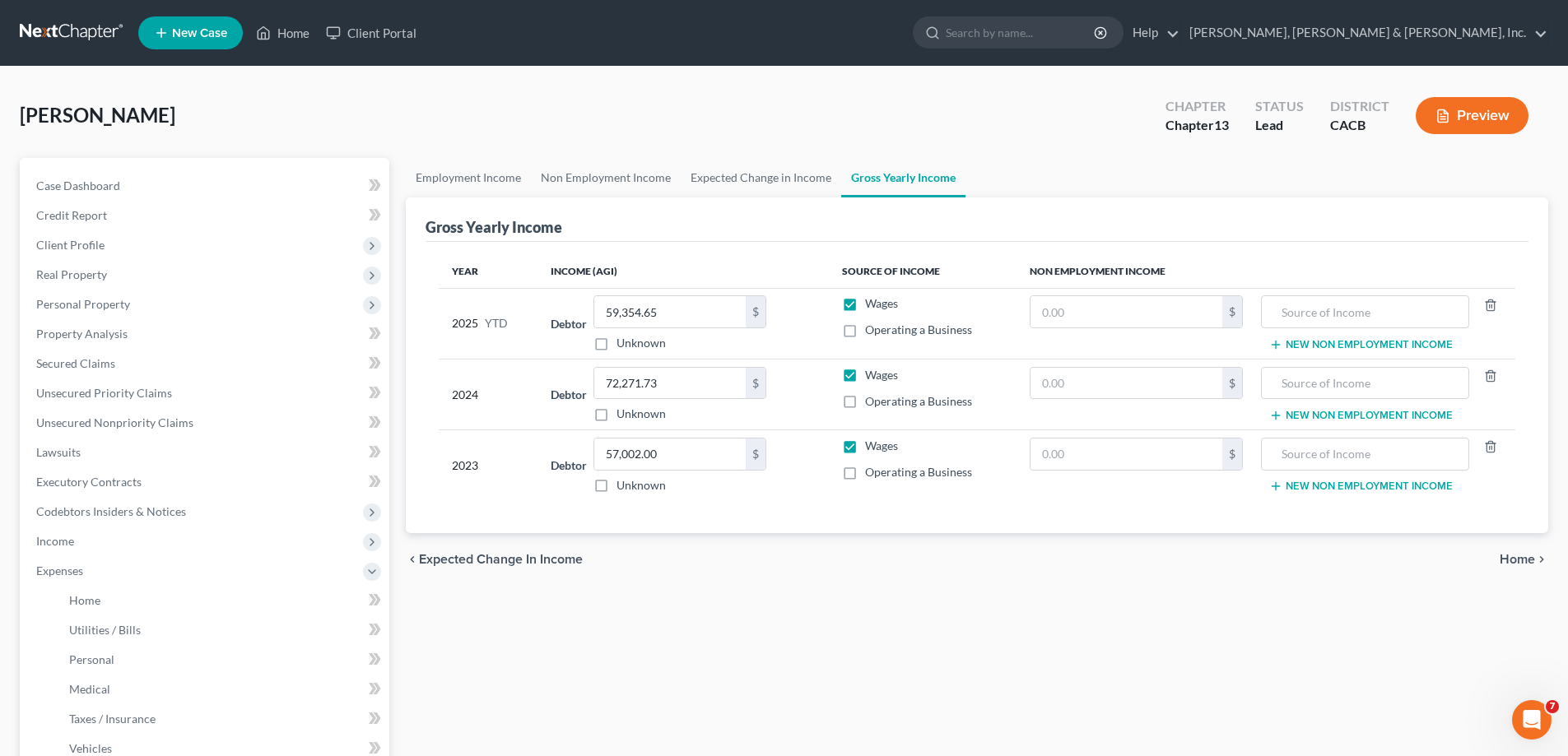
click at [1515, 557] on span "Home" at bounding box center [1517, 560] width 36 height 13
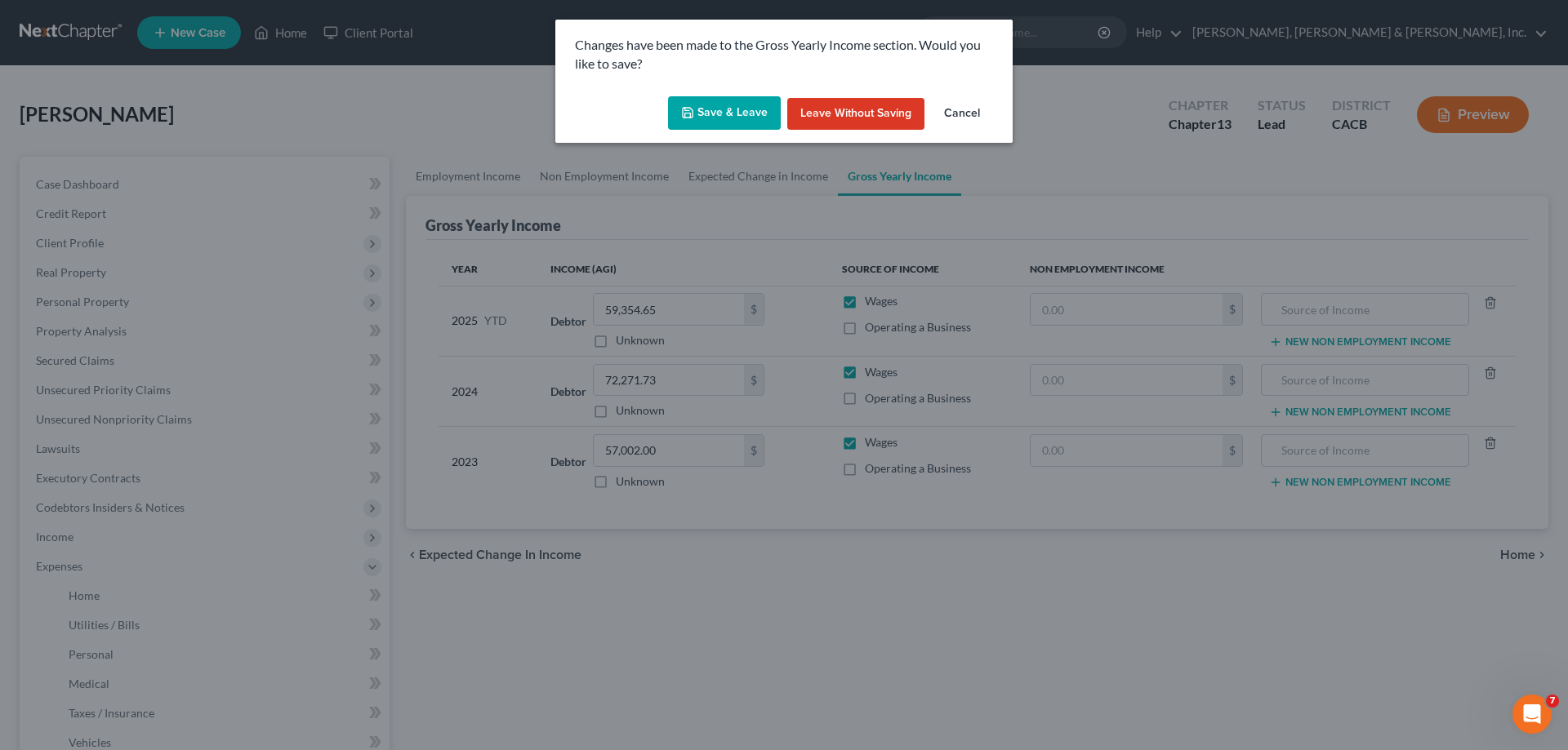
click at [747, 107] on button "Save & Leave" at bounding box center [724, 113] width 112 height 34
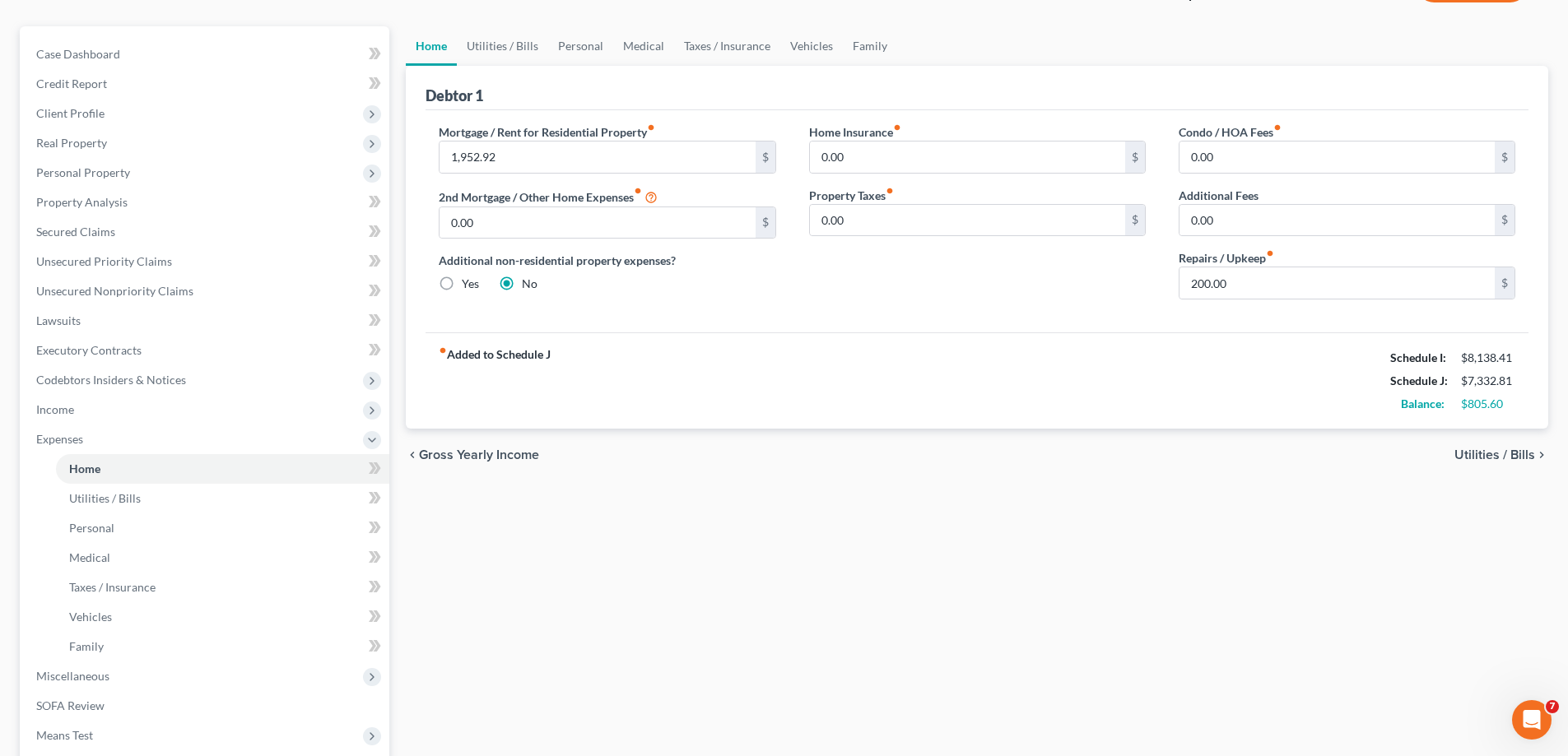
scroll to position [165, 0]
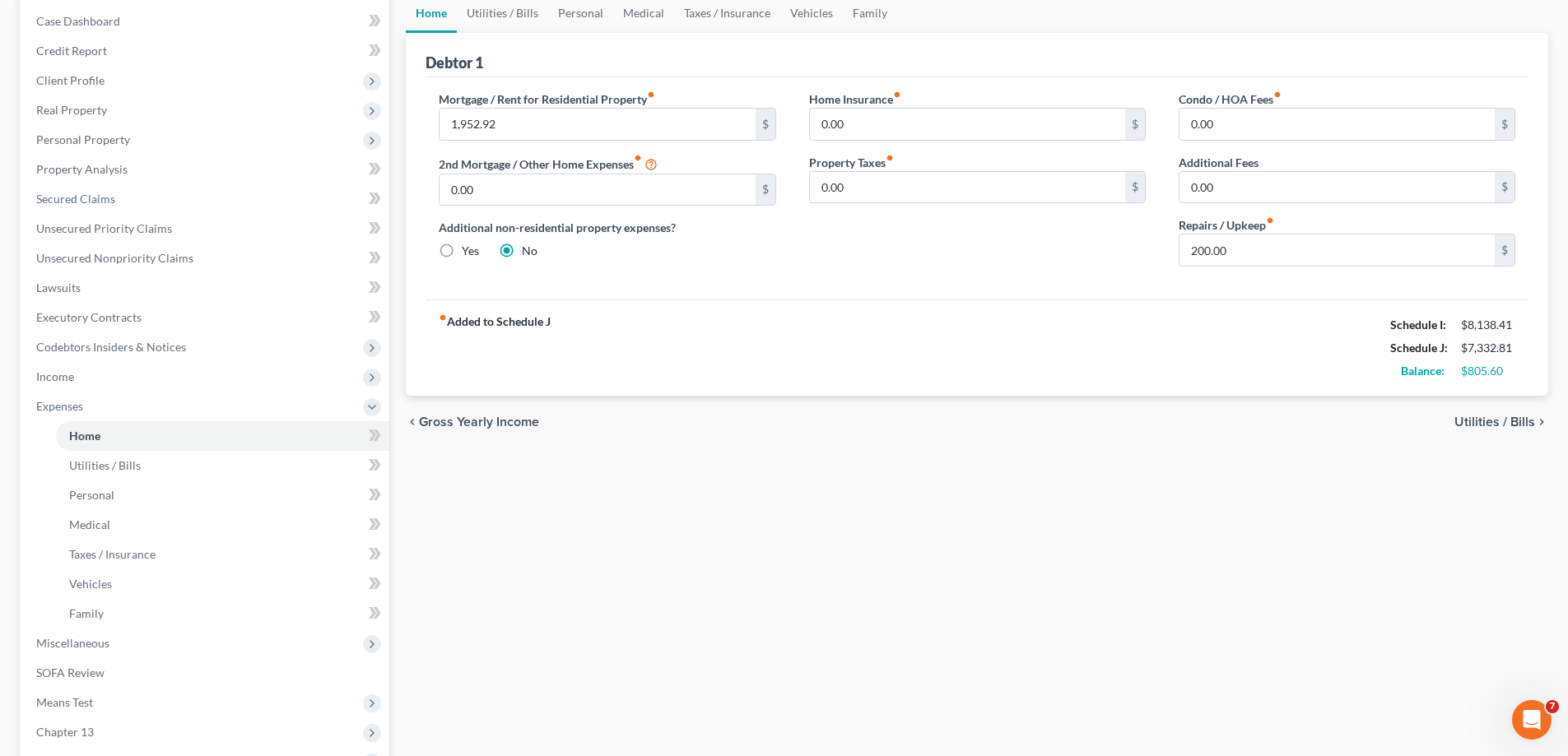
click at [1506, 415] on span "Utilities / Bills" at bounding box center [1495, 422] width 81 height 13
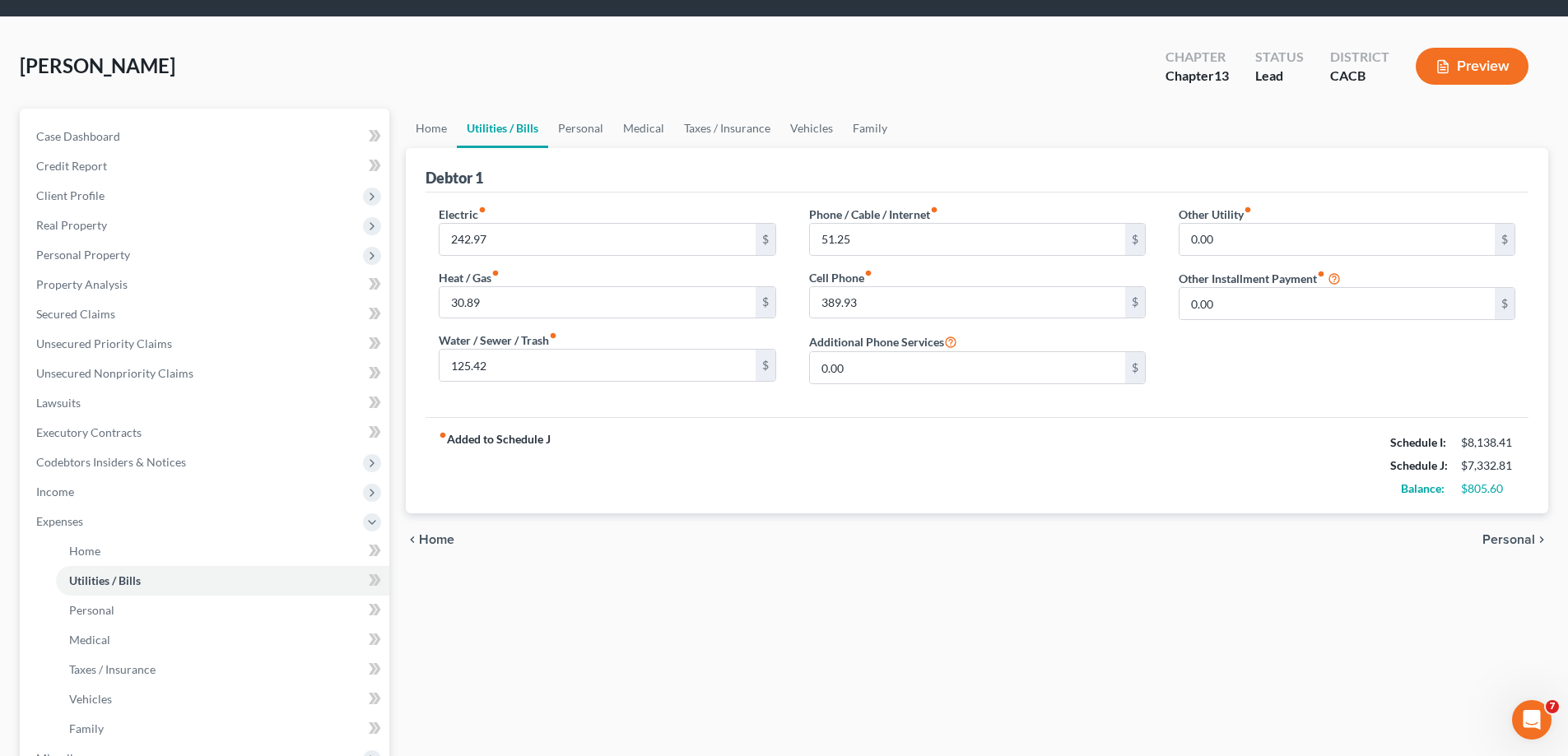
scroll to position [83, 0]
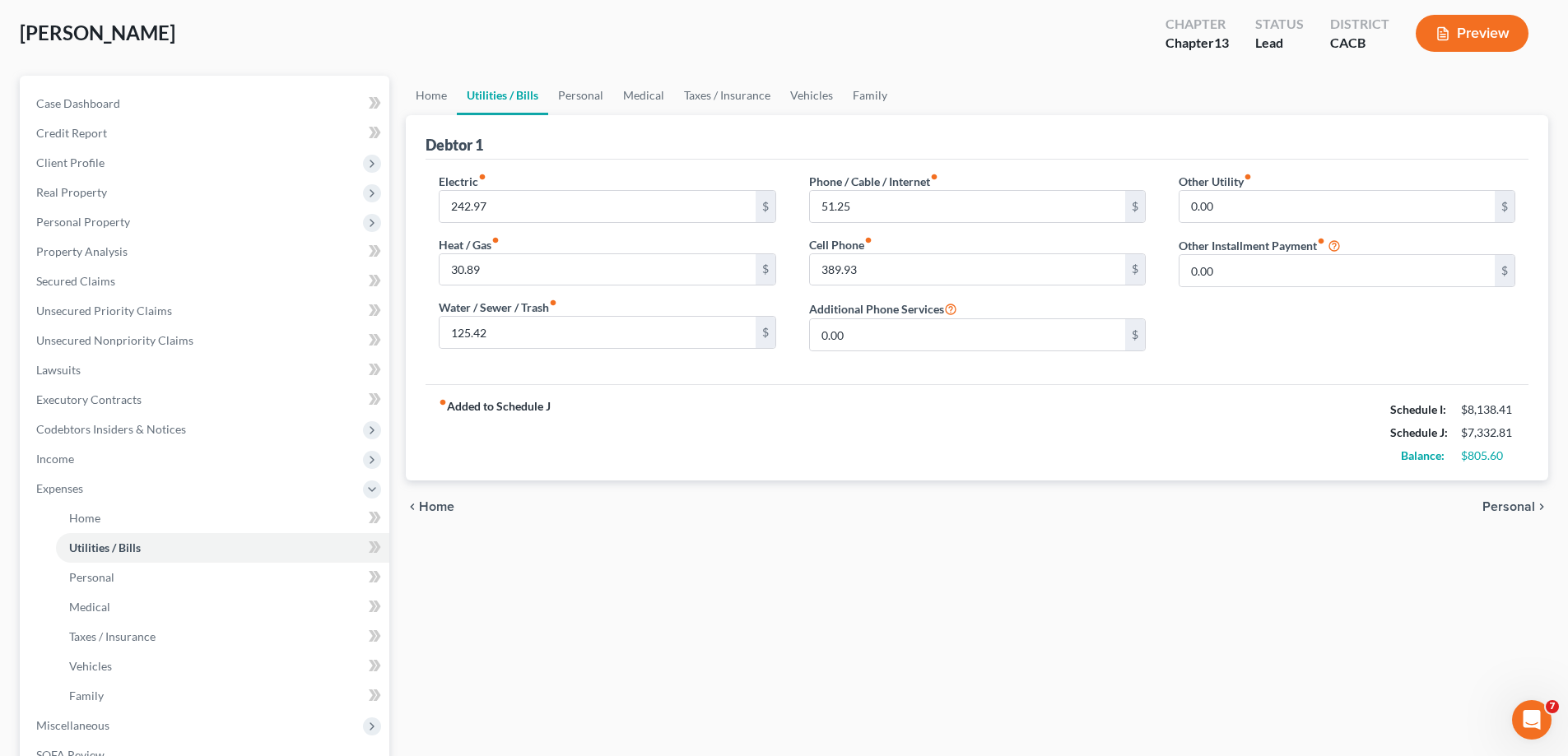
click at [1498, 504] on span "Personal" at bounding box center [1509, 508] width 53 height 13
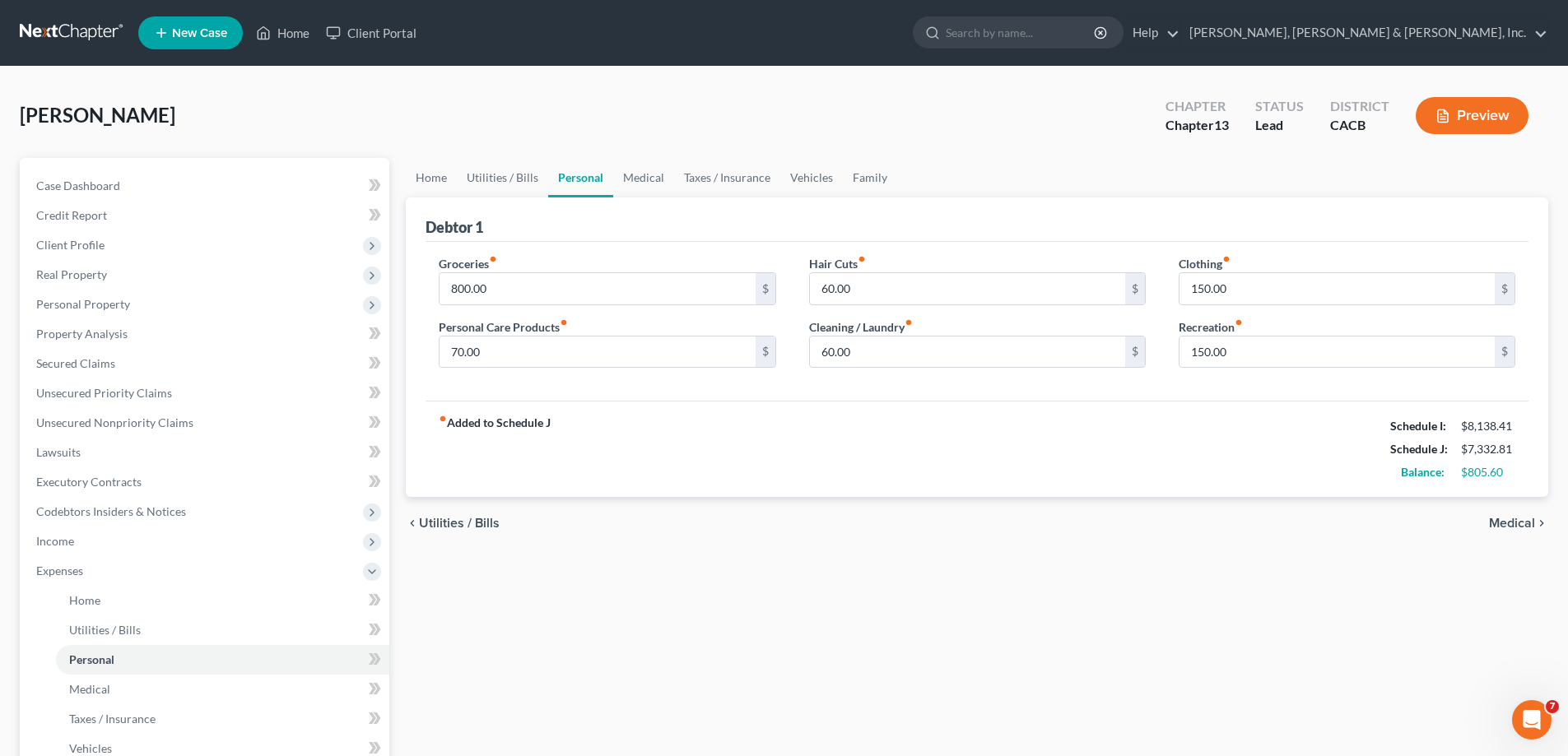
click at [1506, 518] on span "Medical" at bounding box center [1512, 524] width 46 height 13
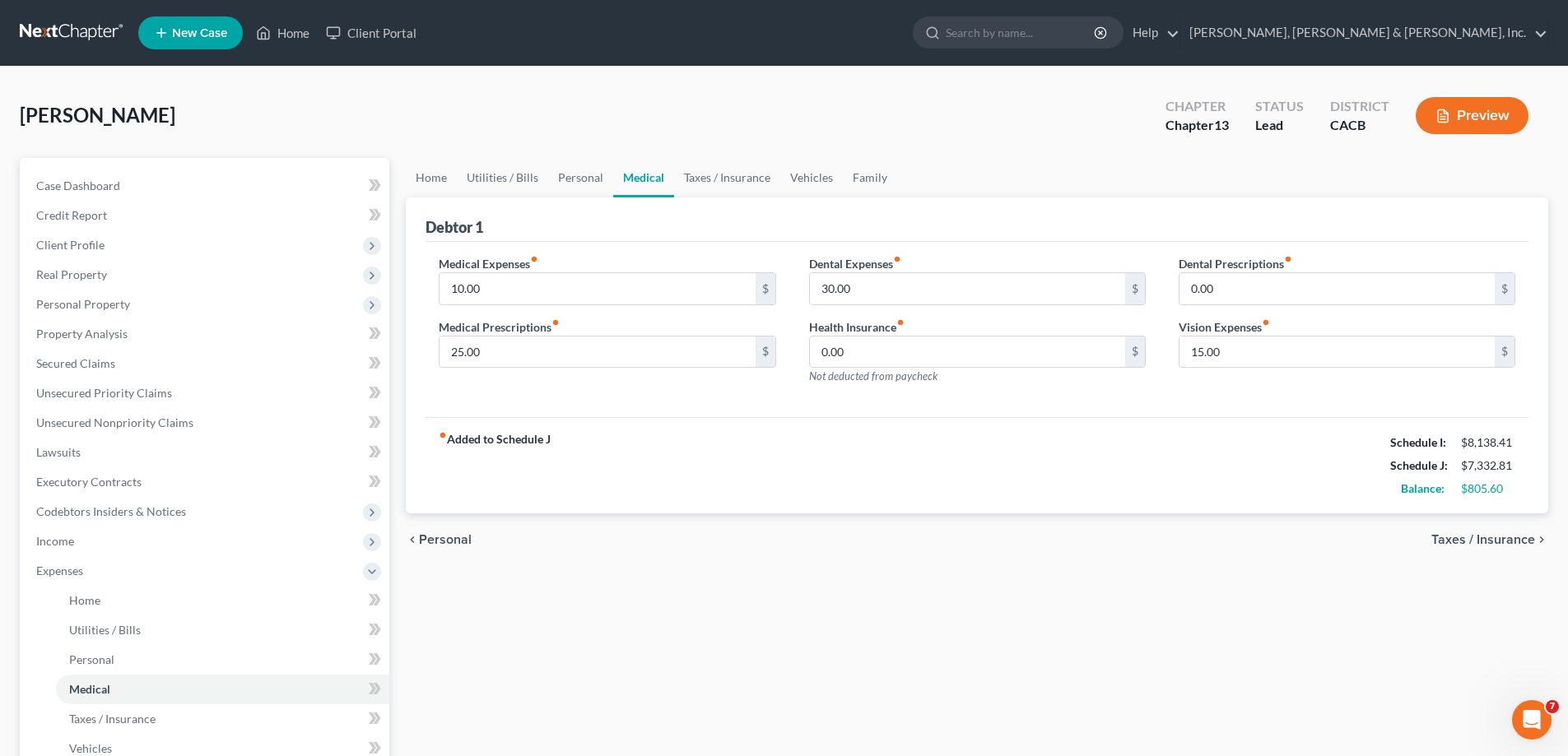
click at [1486, 536] on span "Taxes / Insurance" at bounding box center [1484, 540] width 104 height 13
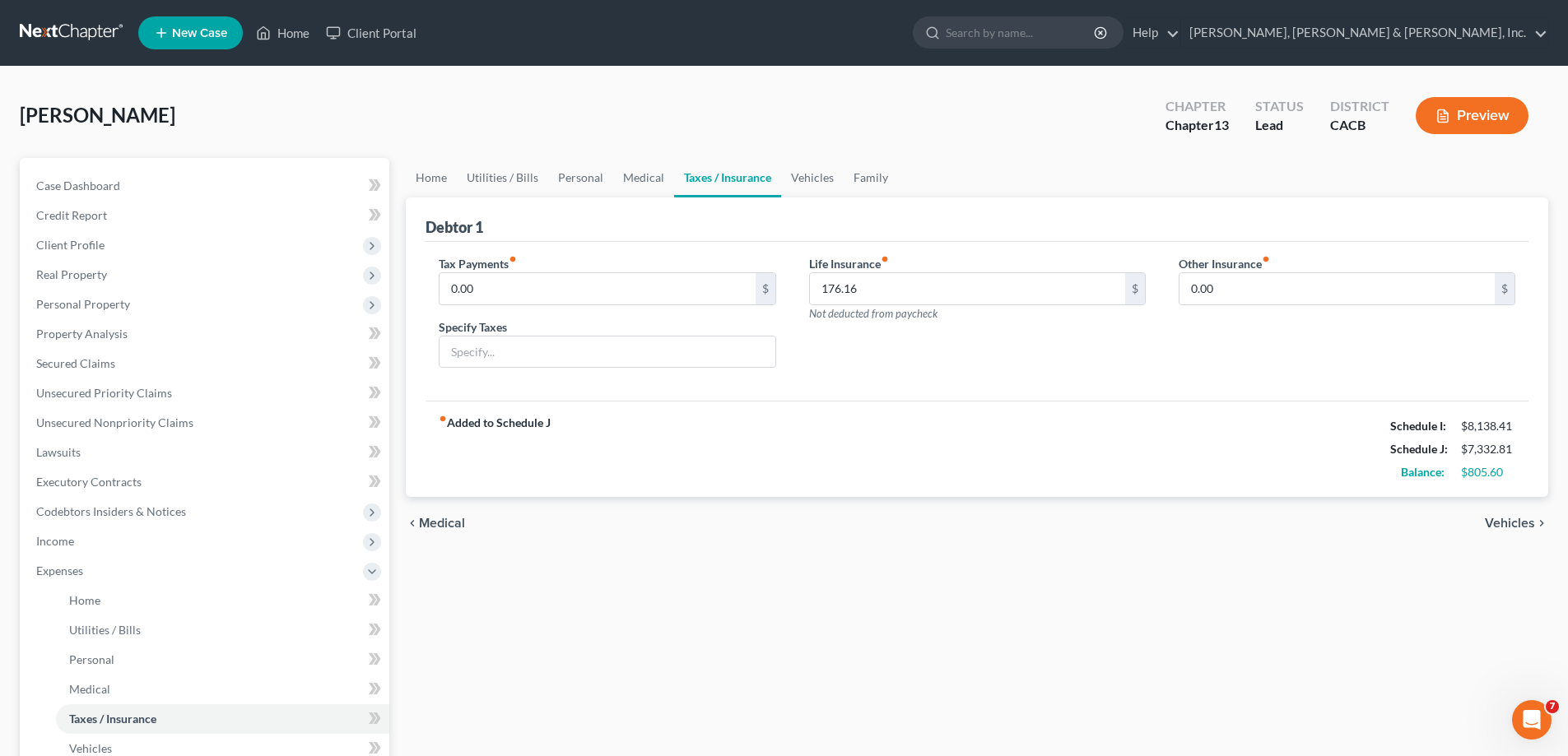
click at [1510, 523] on span "Vehicles" at bounding box center [1510, 524] width 50 height 13
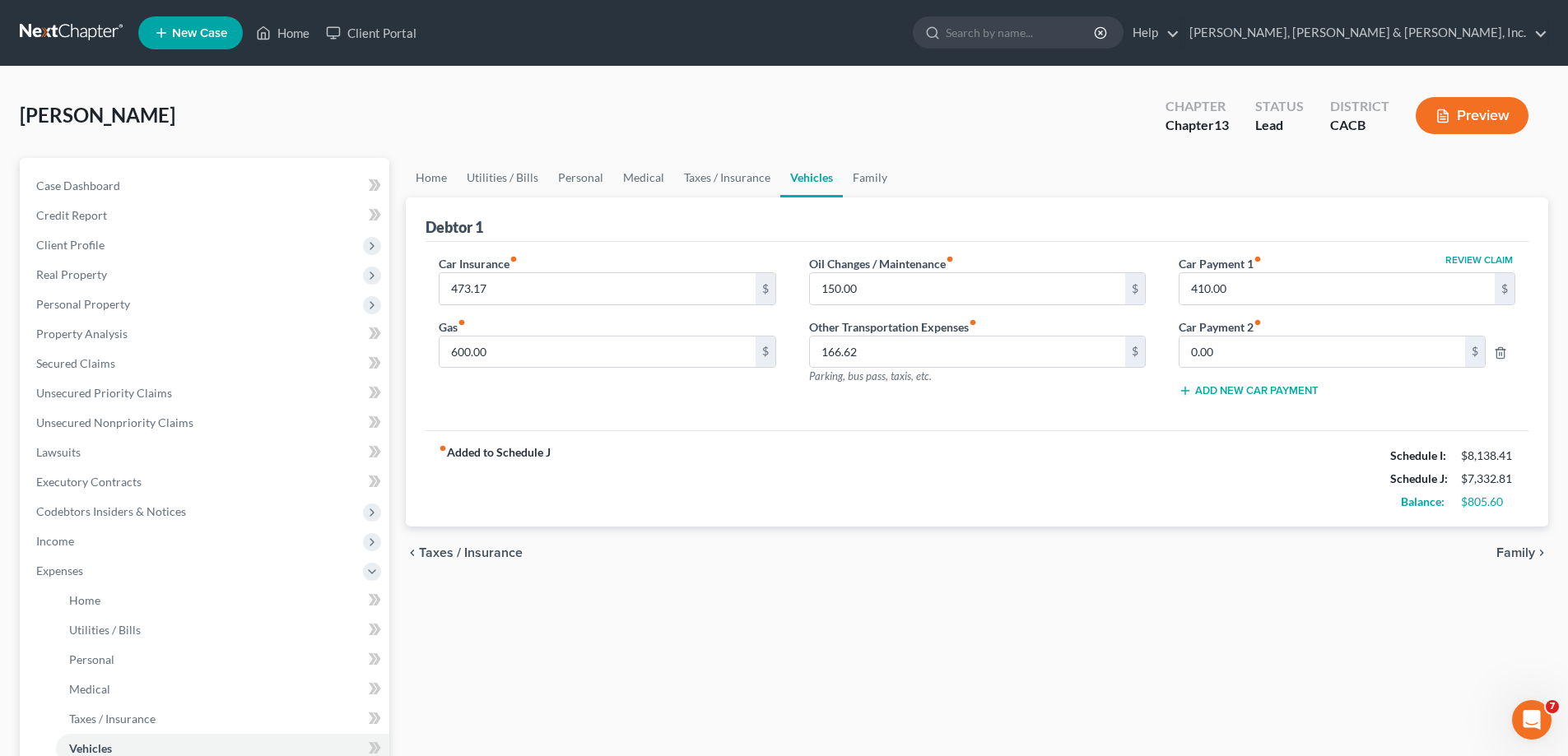
click at [1510, 551] on span "Family" at bounding box center [1516, 554] width 38 height 13
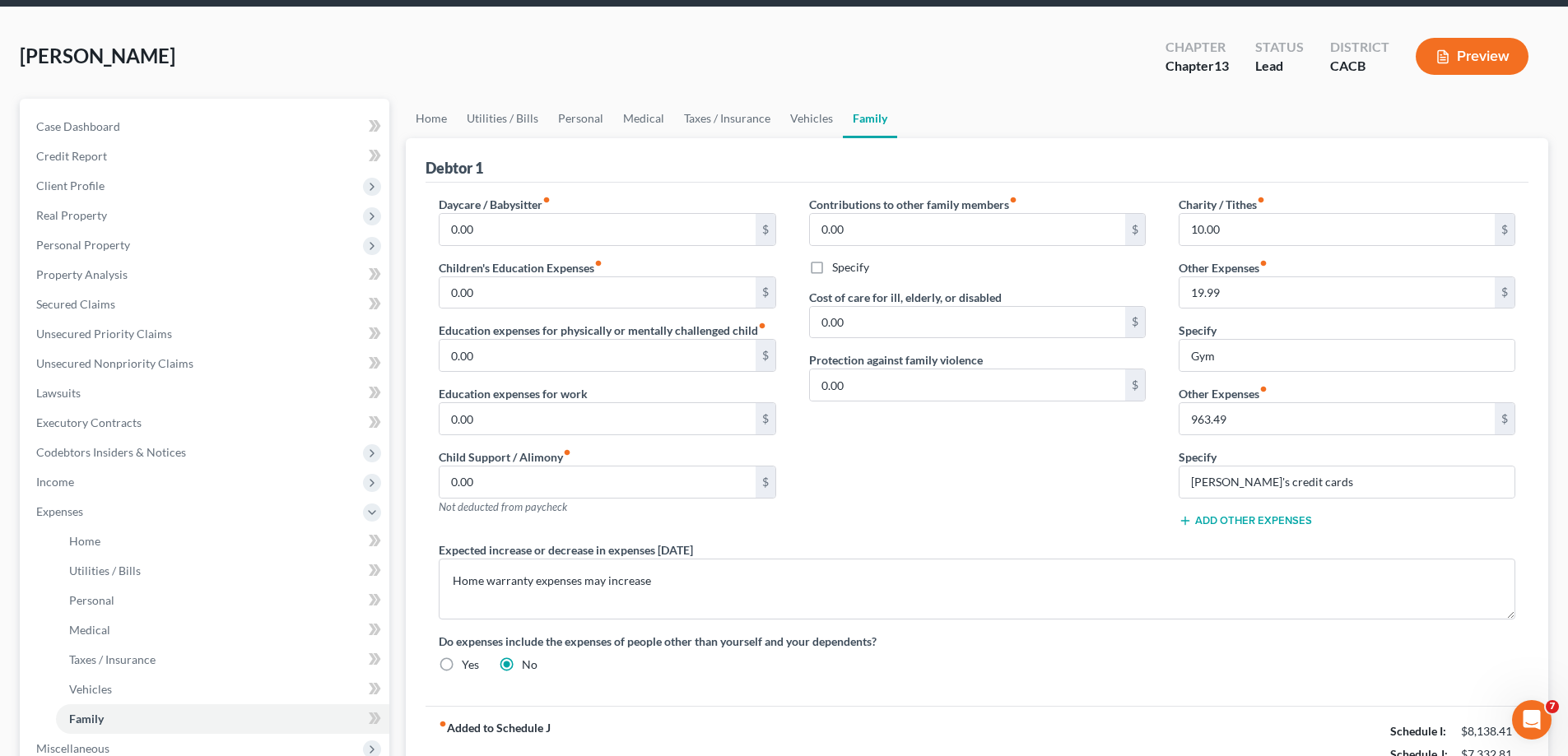
scroll to position [83, 0]
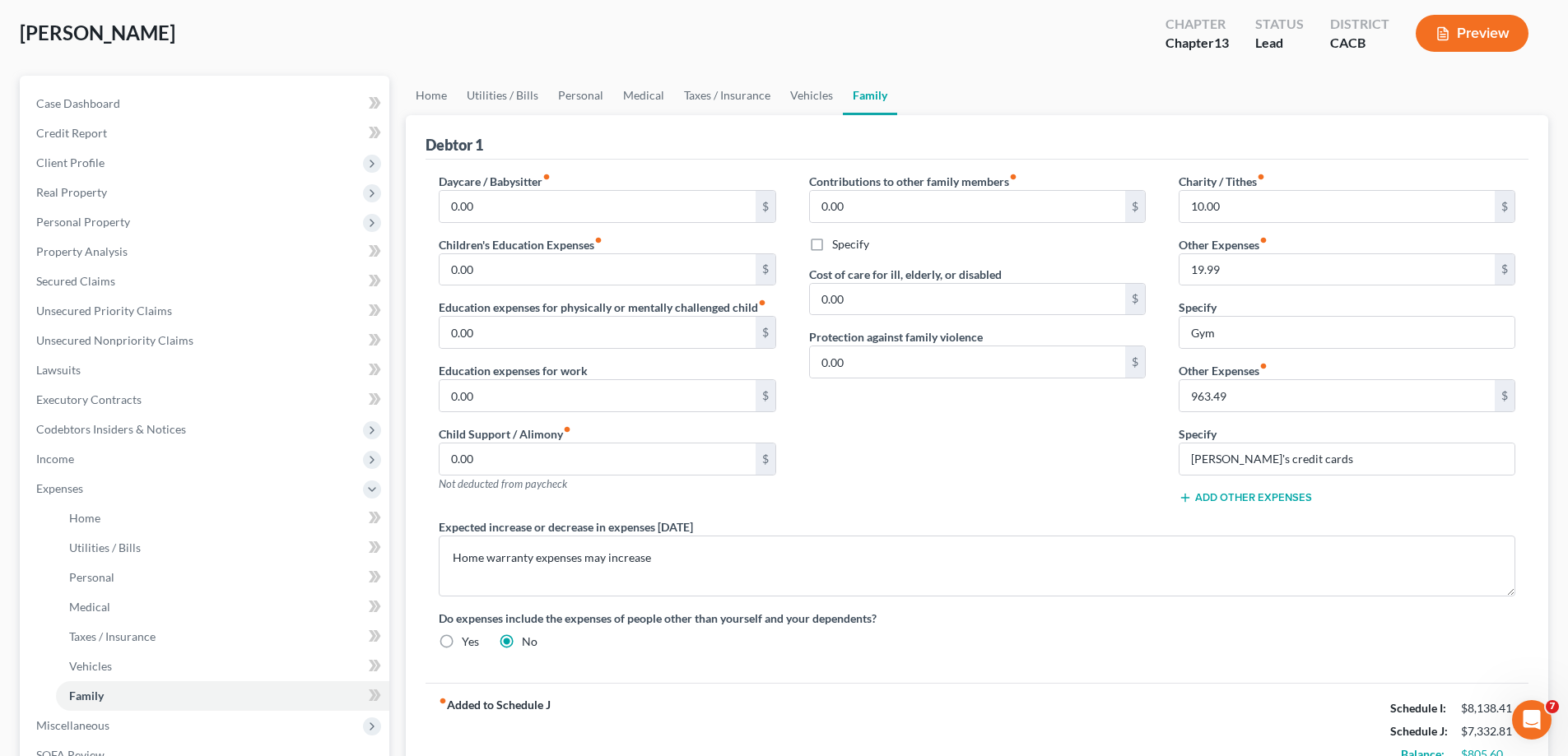
click at [1240, 497] on button "Add Other Expenses" at bounding box center [1246, 498] width 133 height 13
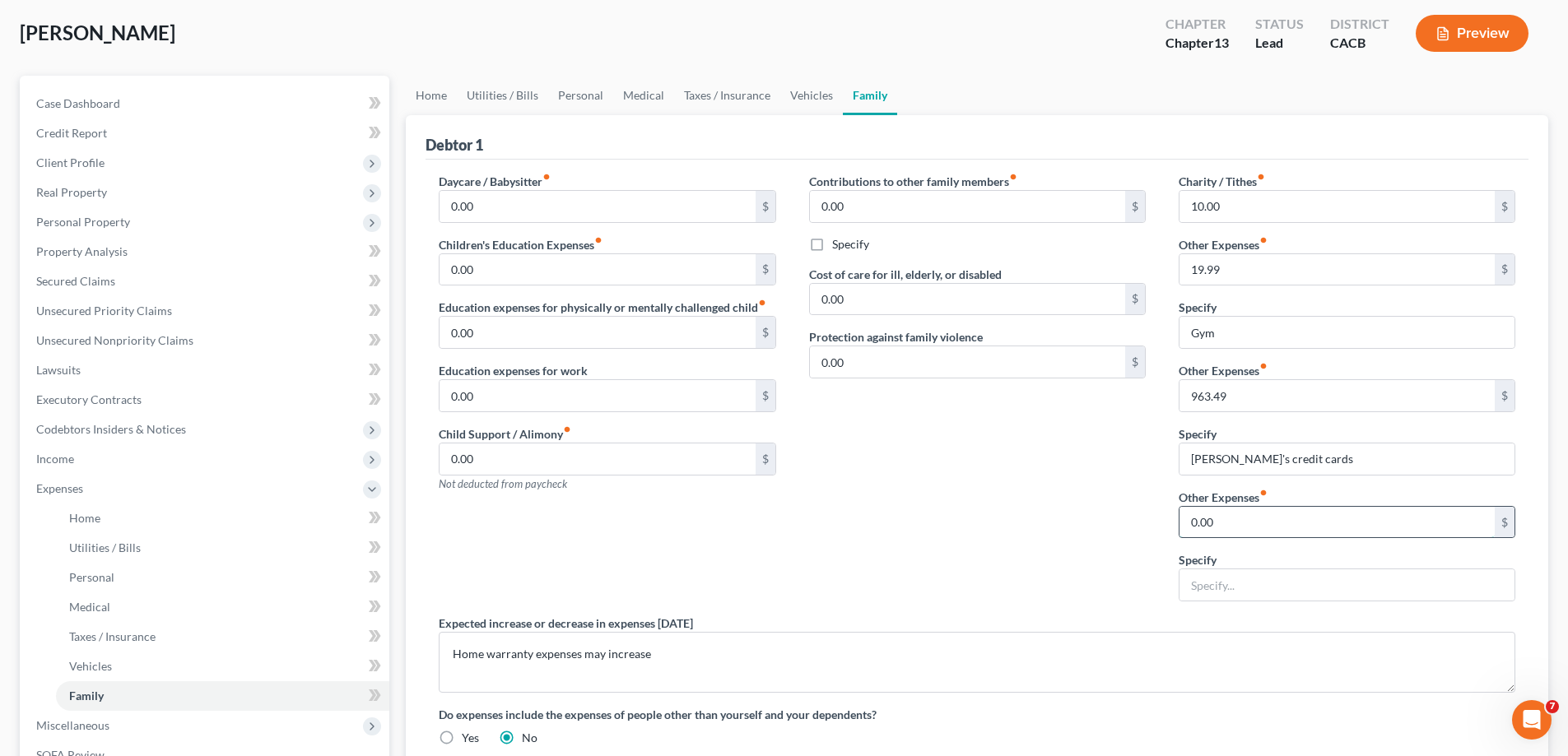
click at [1203, 526] on input "0.00" at bounding box center [1337, 522] width 316 height 32
type input "150"
drag, startPoint x: 1210, startPoint y: 588, endPoint x: 1193, endPoint y: 561, distance: 31.9
click at [1210, 588] on input "text" at bounding box center [1346, 585] width 335 height 32
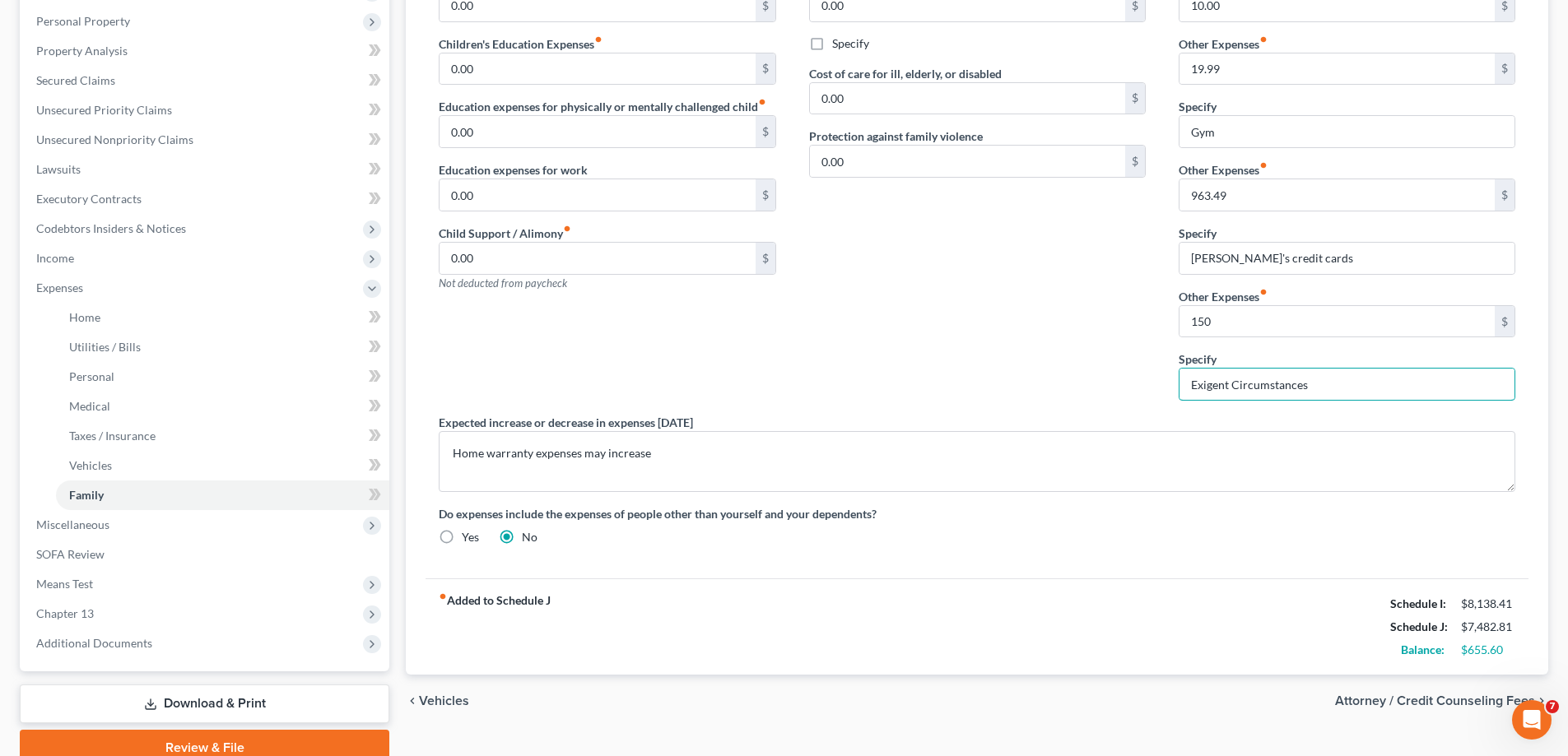
scroll to position [356, 0]
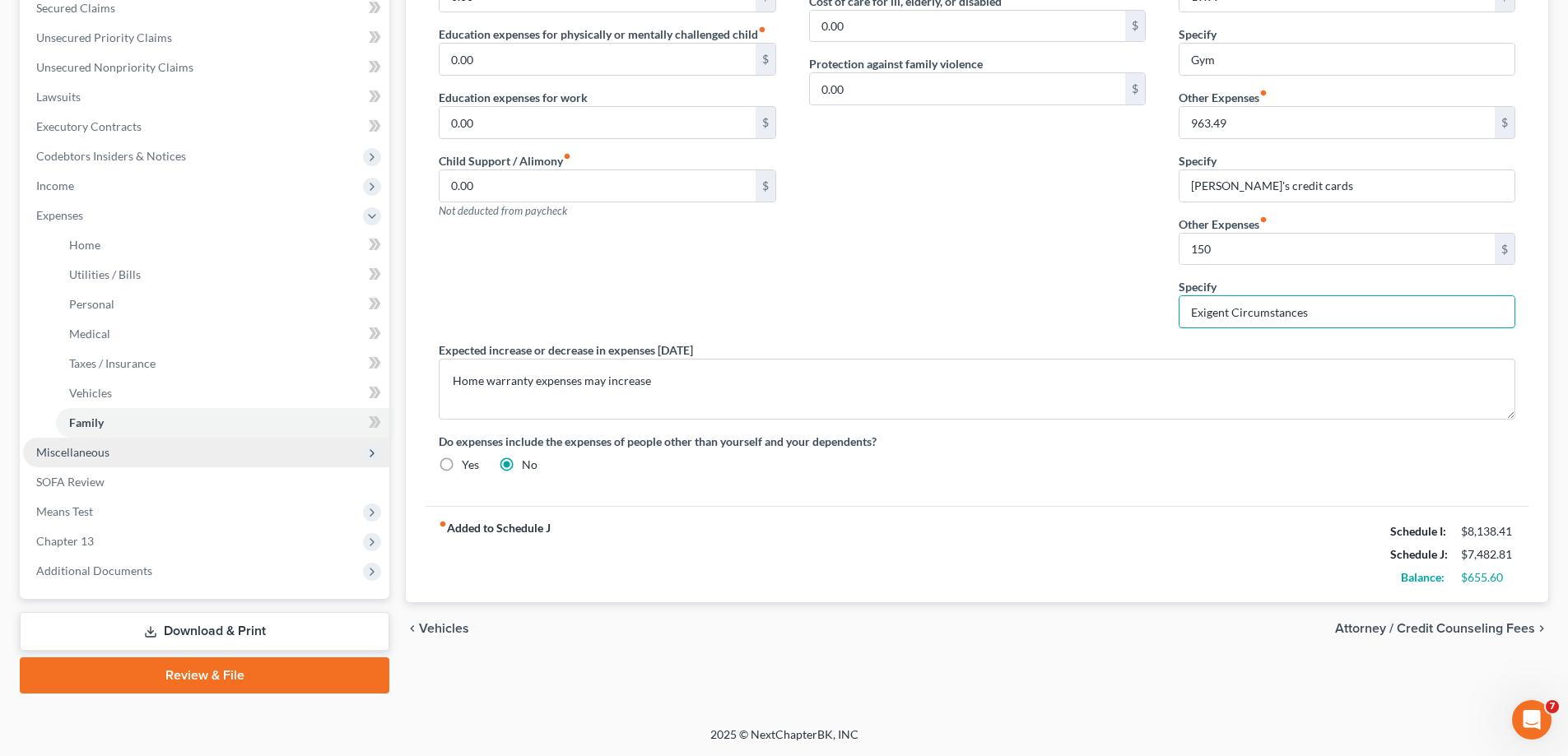
type input "Exigent Circumstances"
click at [110, 457] on span "Miscellaneous" at bounding box center [206, 452] width 367 height 30
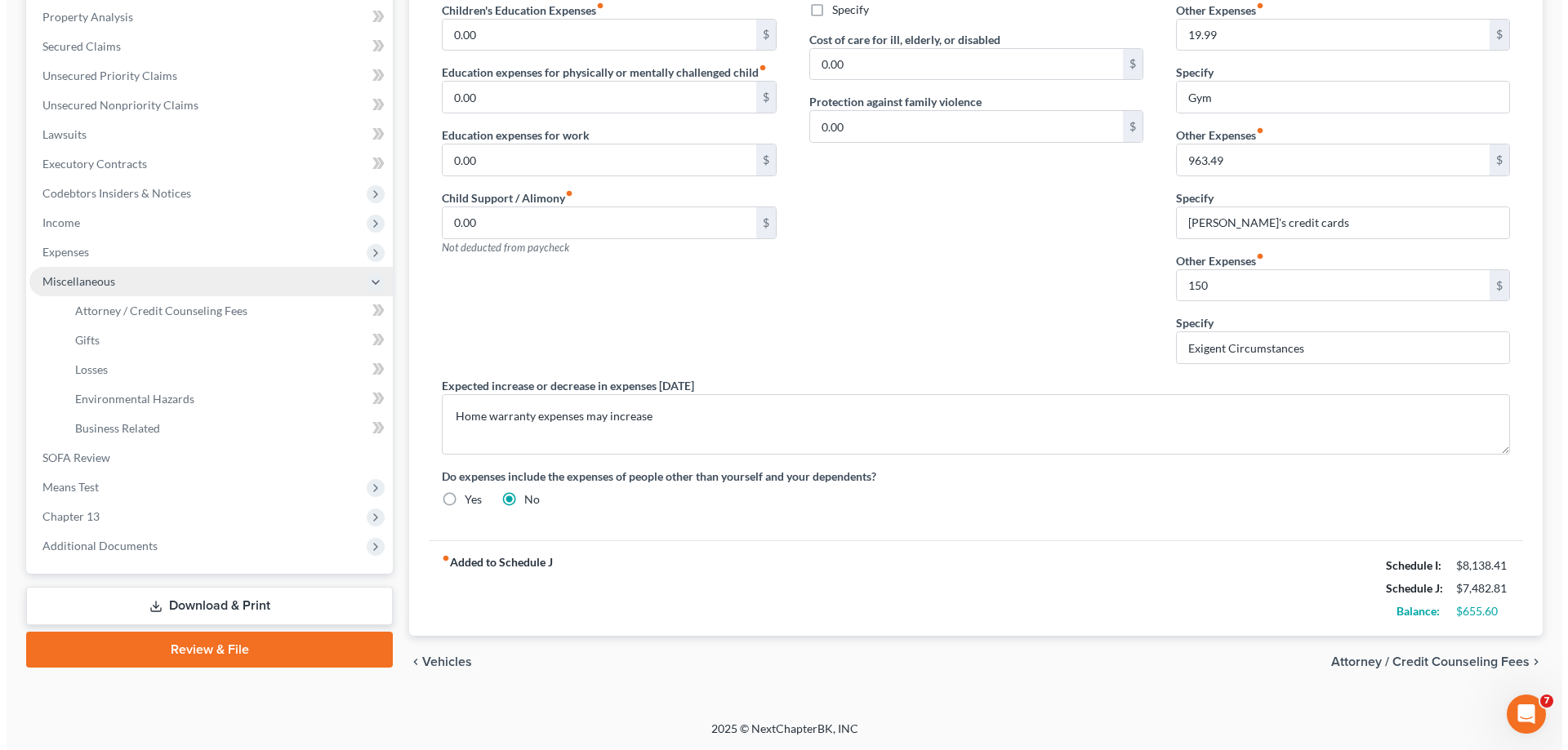
scroll to position [314, 0]
click at [1360, 661] on span "Attorney / Credit Counseling Fees" at bounding box center [1424, 662] width 198 height 13
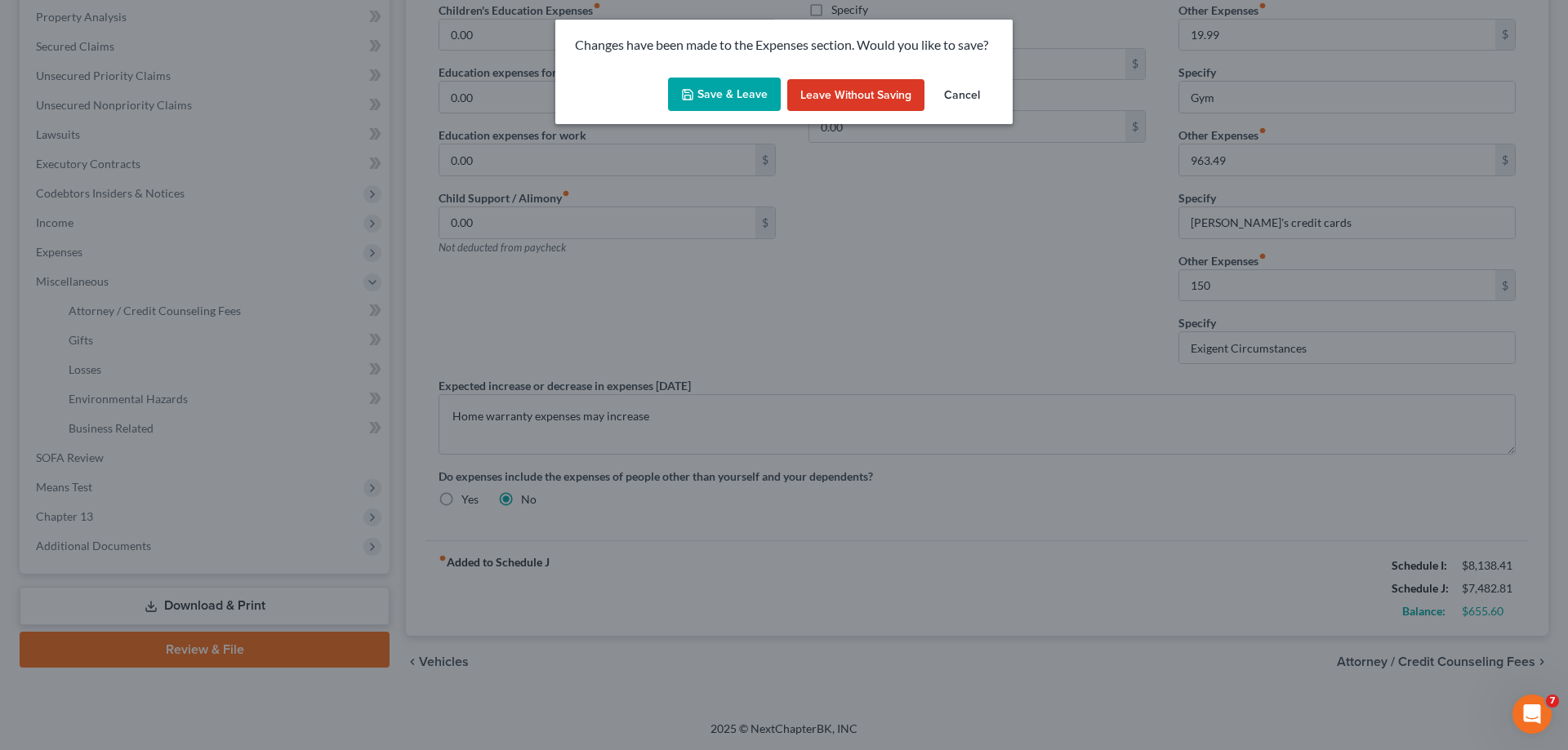
click at [725, 94] on button "Save & Leave" at bounding box center [724, 95] width 112 height 34
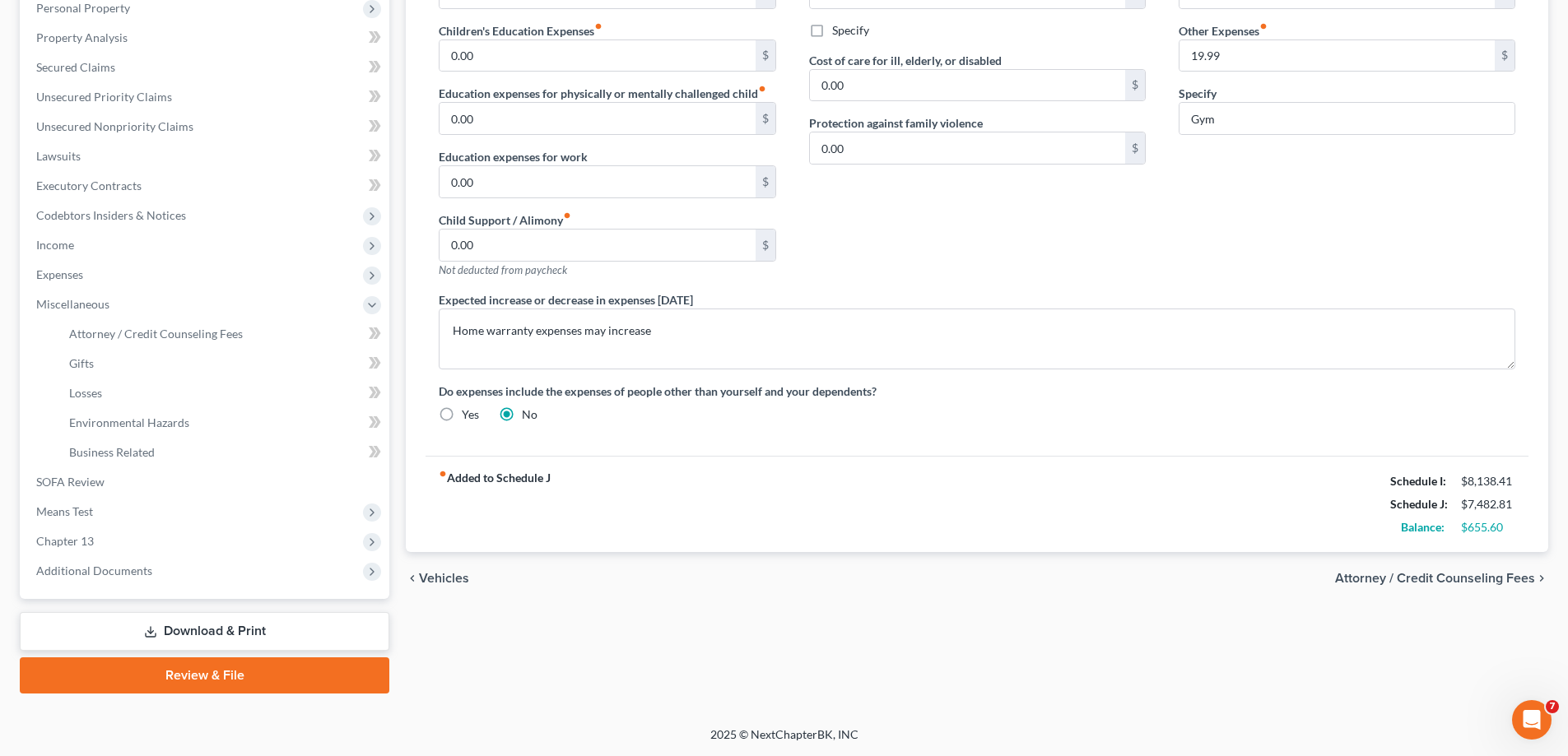
select select "0"
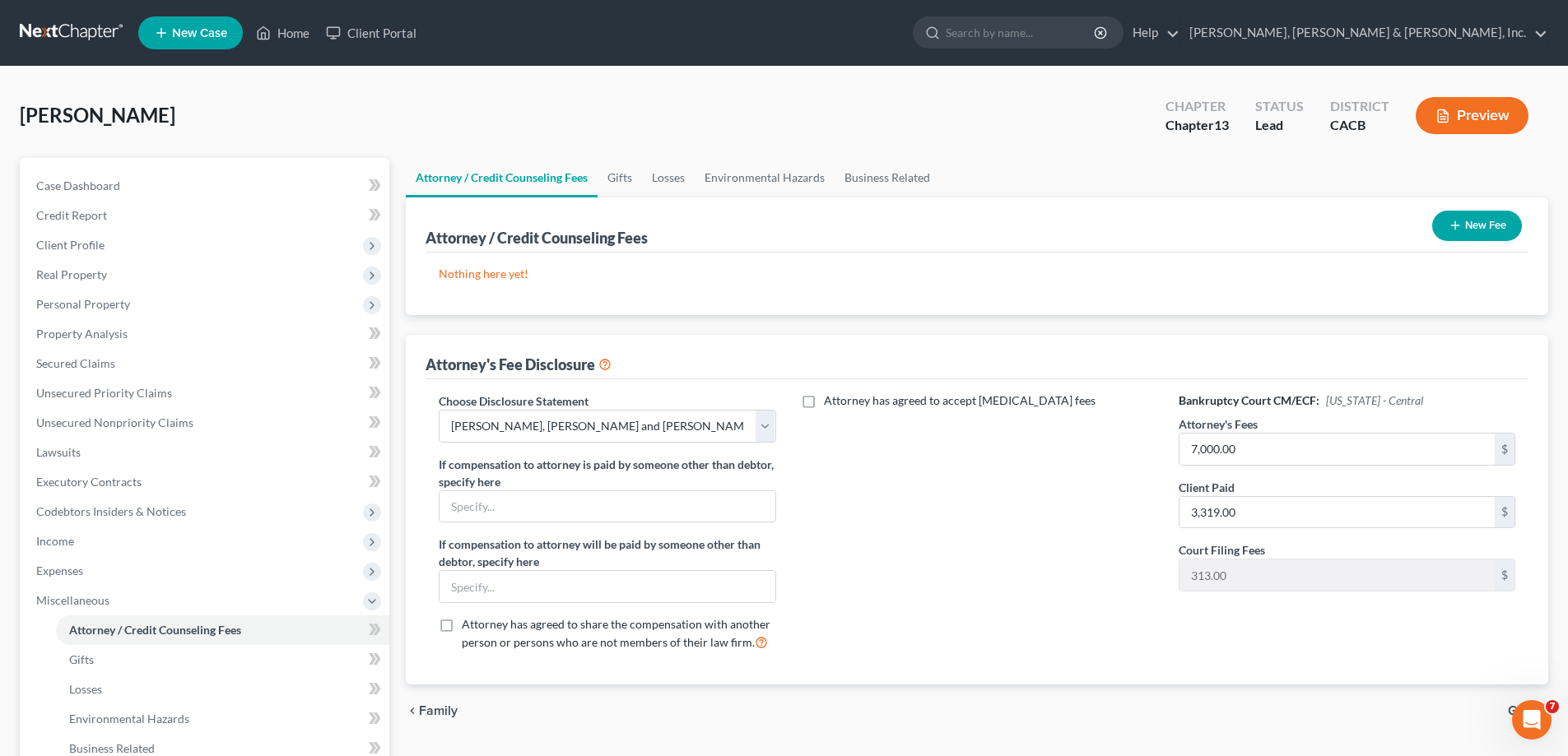
click at [1471, 228] on button "New Fee" at bounding box center [1478, 226] width 90 height 31
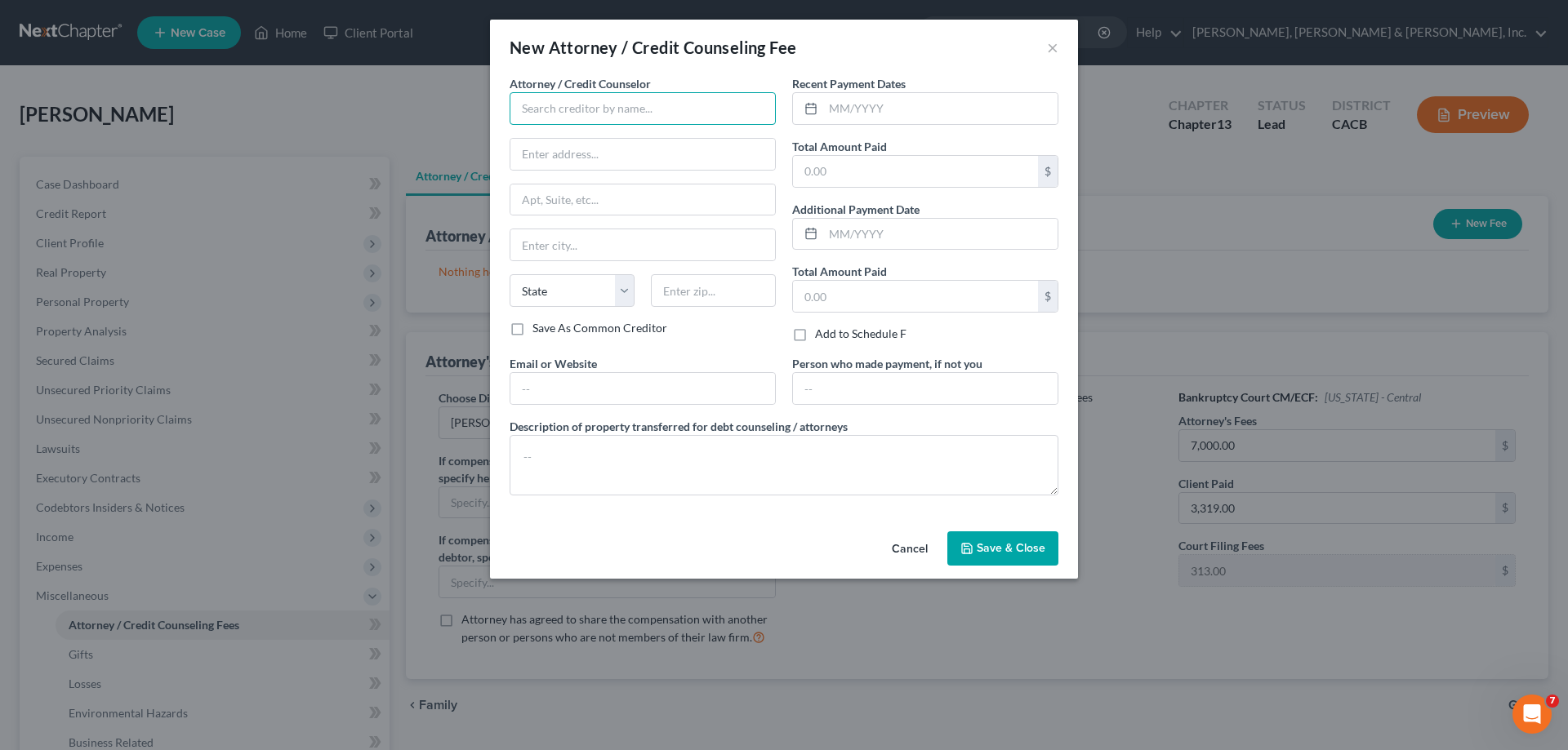
click at [591, 115] on input "text" at bounding box center [643, 109] width 267 height 32
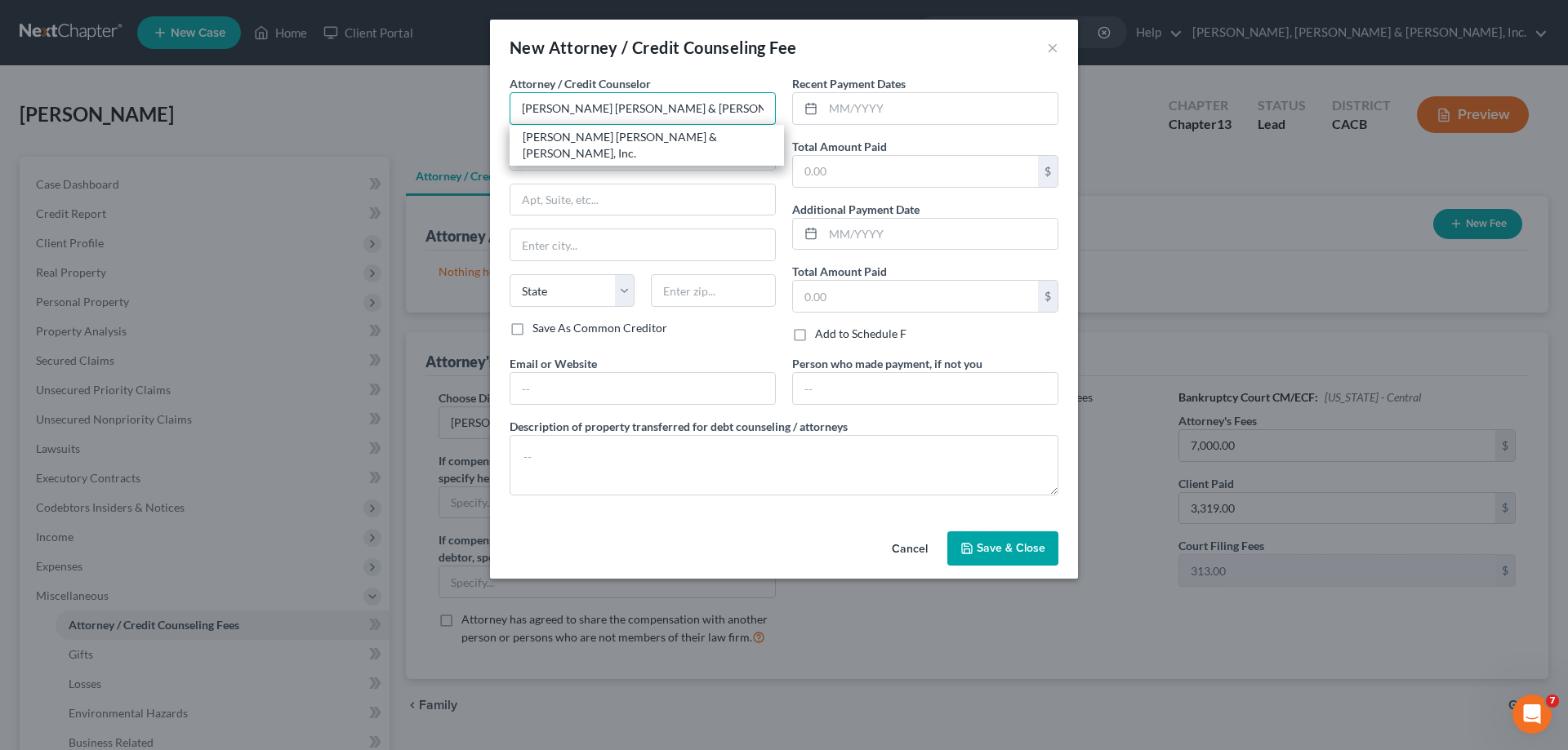
click at [695, 108] on input "Roquemore Pringle & Moore, Inc." at bounding box center [643, 109] width 267 height 32
type input "Roquemore Pringle & Moore, Inc."
click at [679, 140] on div "Roquemore Pringle & Moore, Inc." at bounding box center [646, 146] width 248 height 32
type input "13300 Crossroads Parkway North"
type input "Suite 185"
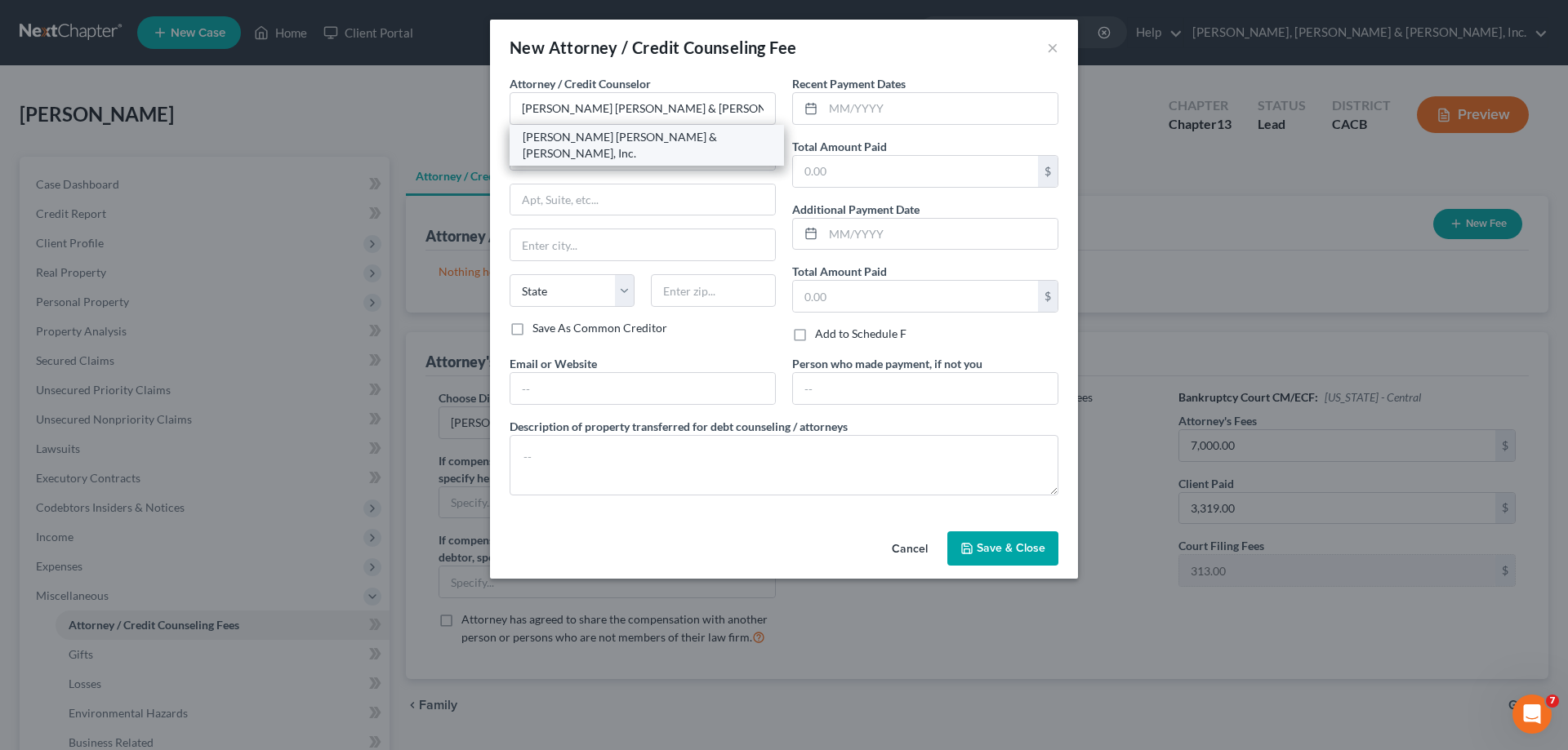
type input "La Puente"
select select "4"
type input "91746"
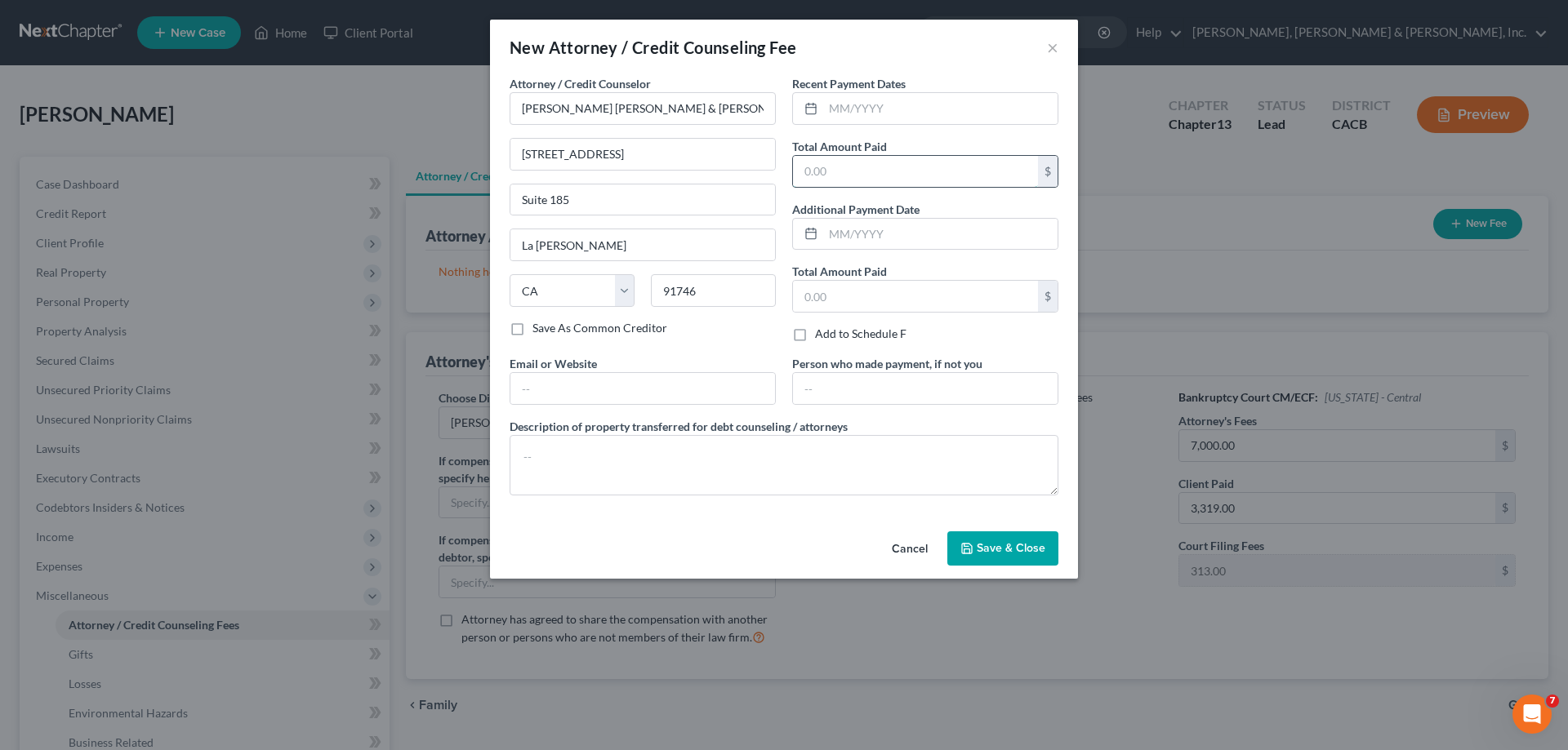
click at [821, 169] on input "text" at bounding box center [915, 171] width 245 height 31
type input "3,319"
click at [828, 112] on input "text" at bounding box center [941, 109] width 234 height 31
type input "09/2025"
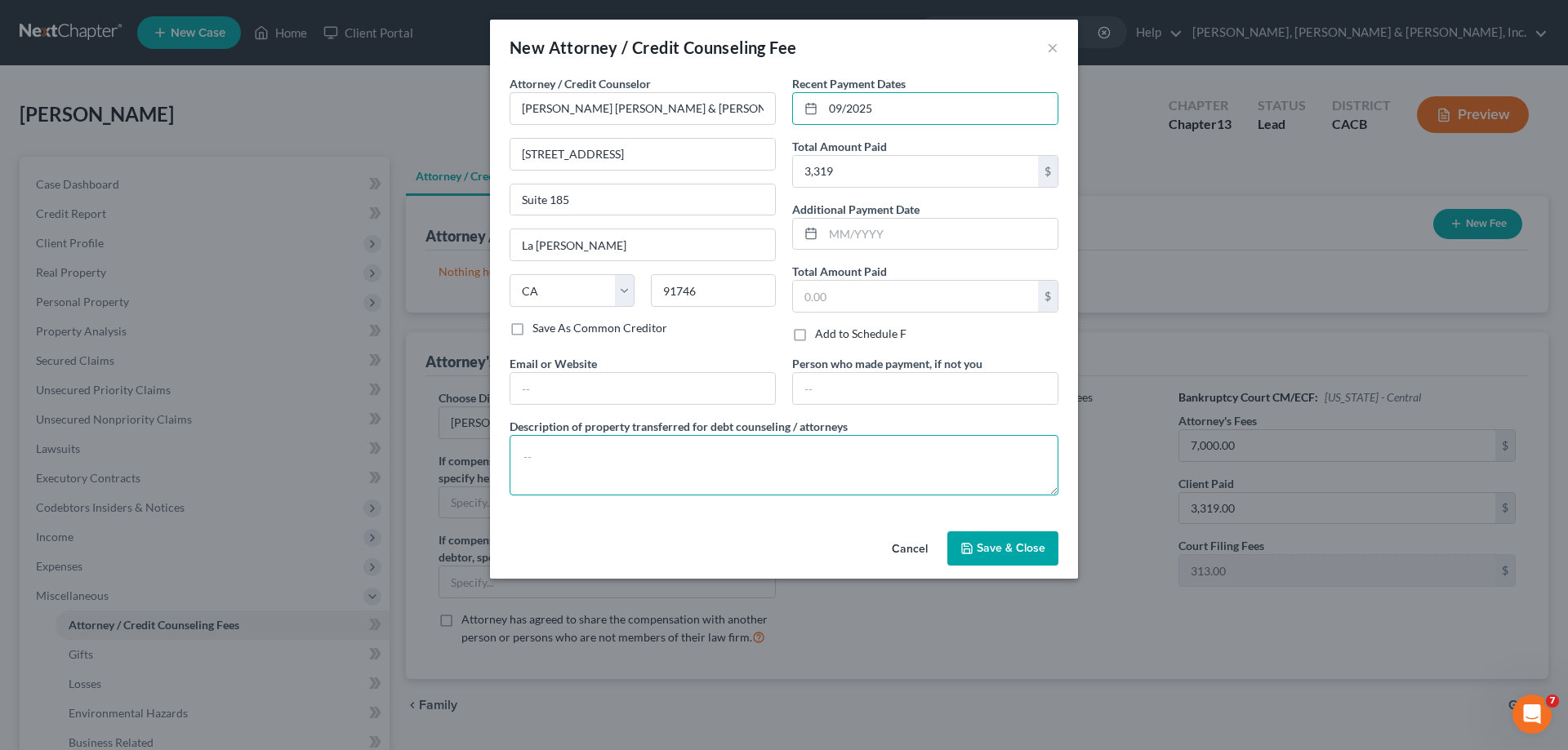
click at [683, 463] on textarea at bounding box center [784, 464] width 549 height 60
type textarea "Attorney Fees"
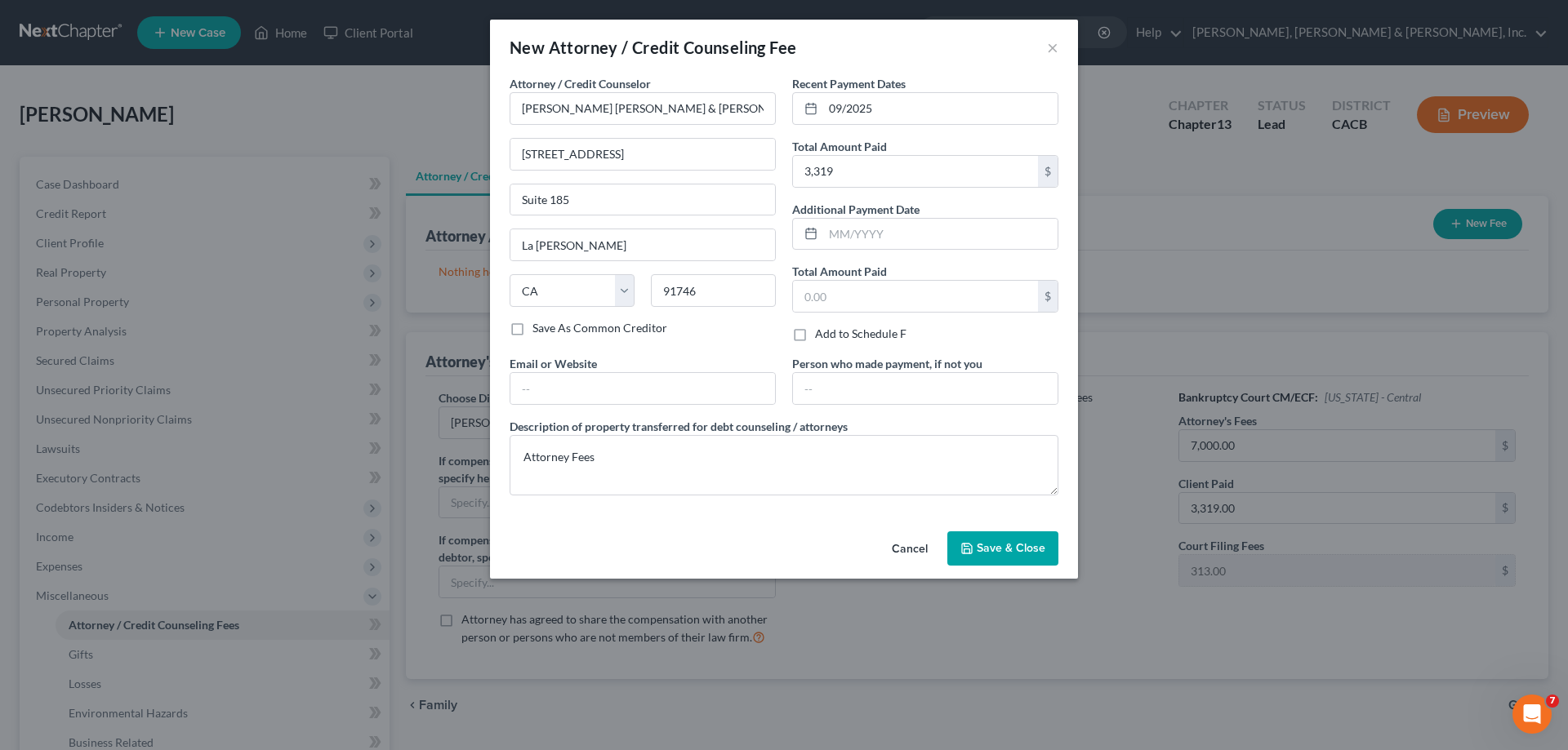
click at [1009, 550] on span "Save & Close" at bounding box center [1011, 548] width 69 height 14
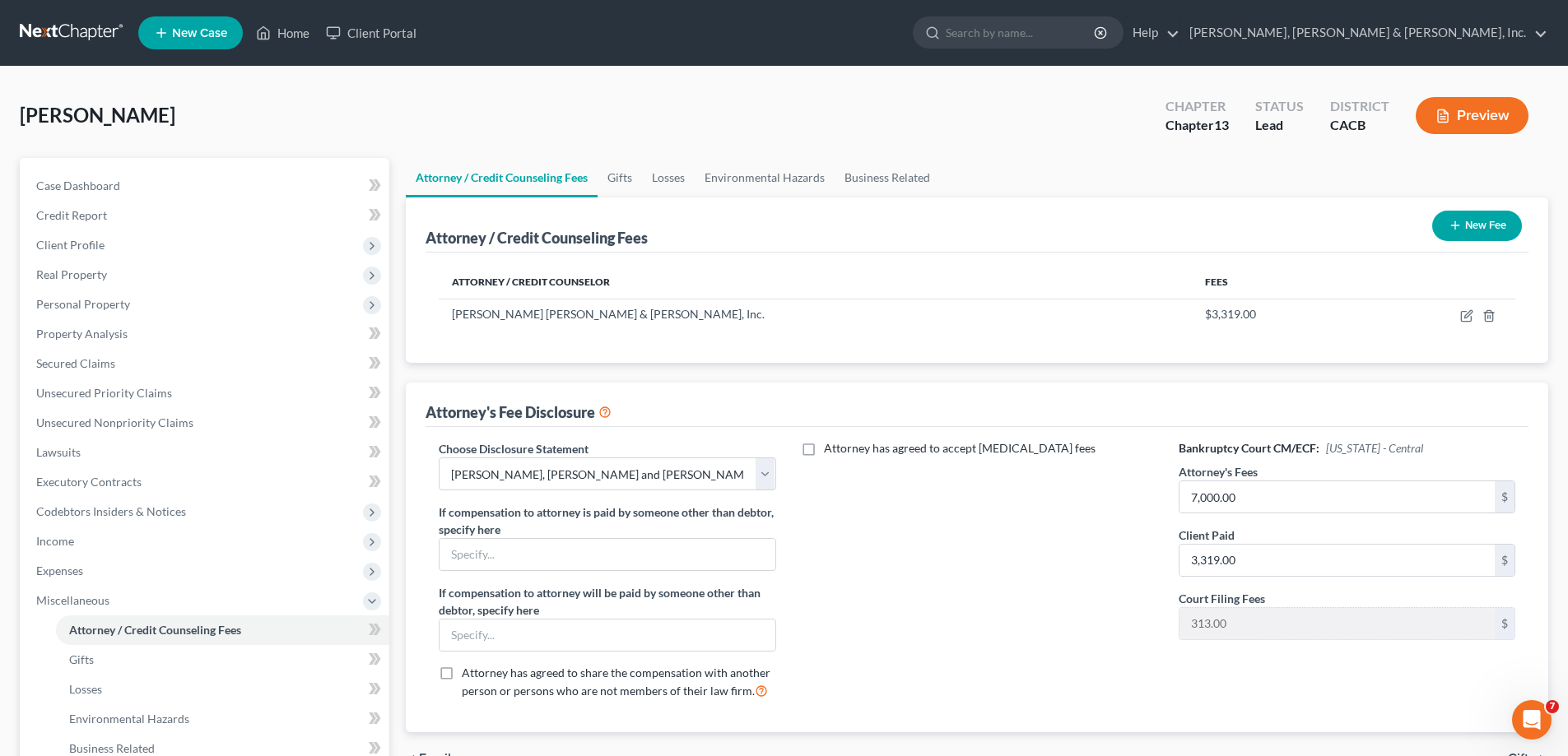
click at [1481, 119] on button "Preview" at bounding box center [1473, 115] width 113 height 37
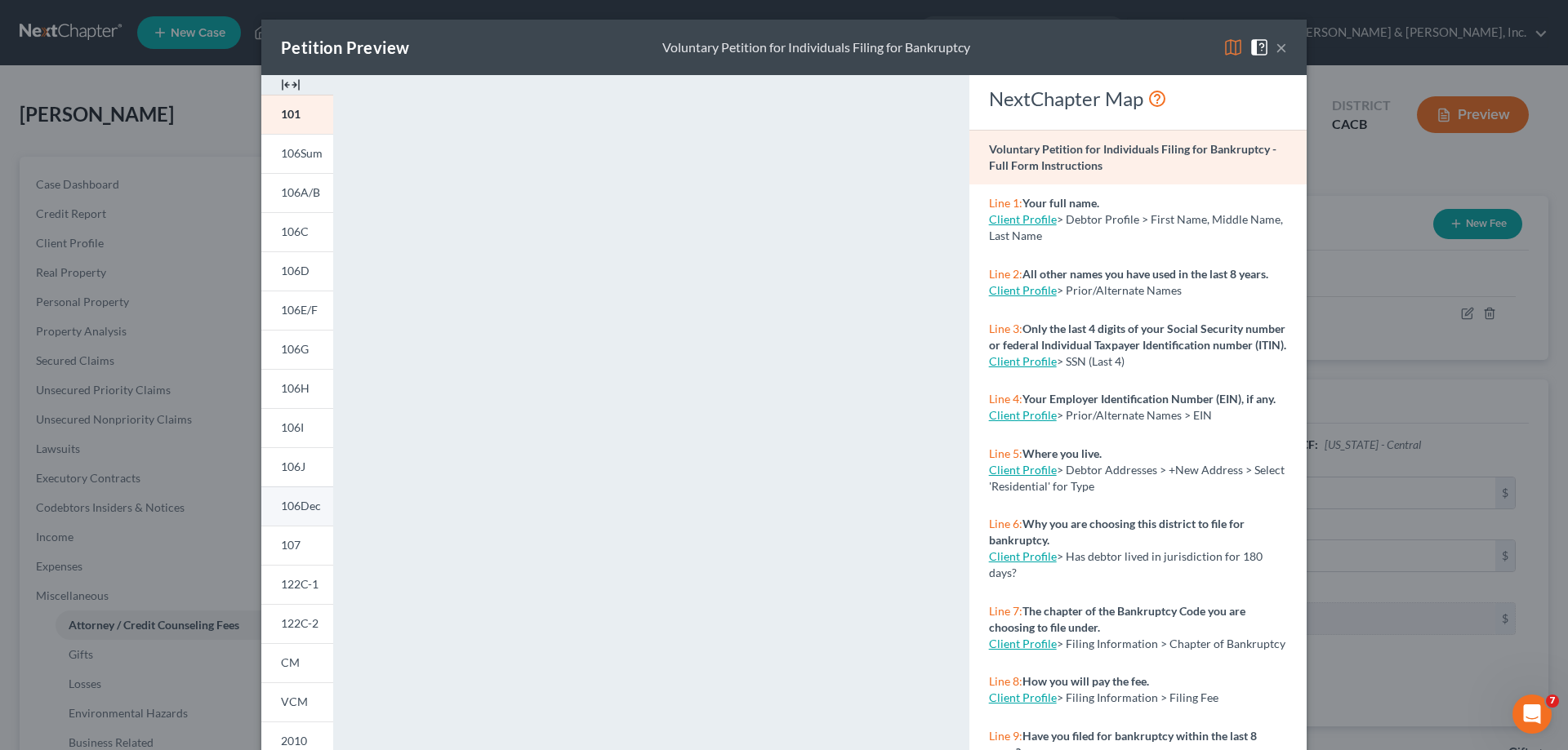
click at [288, 514] on link "106Dec" at bounding box center [297, 505] width 71 height 39
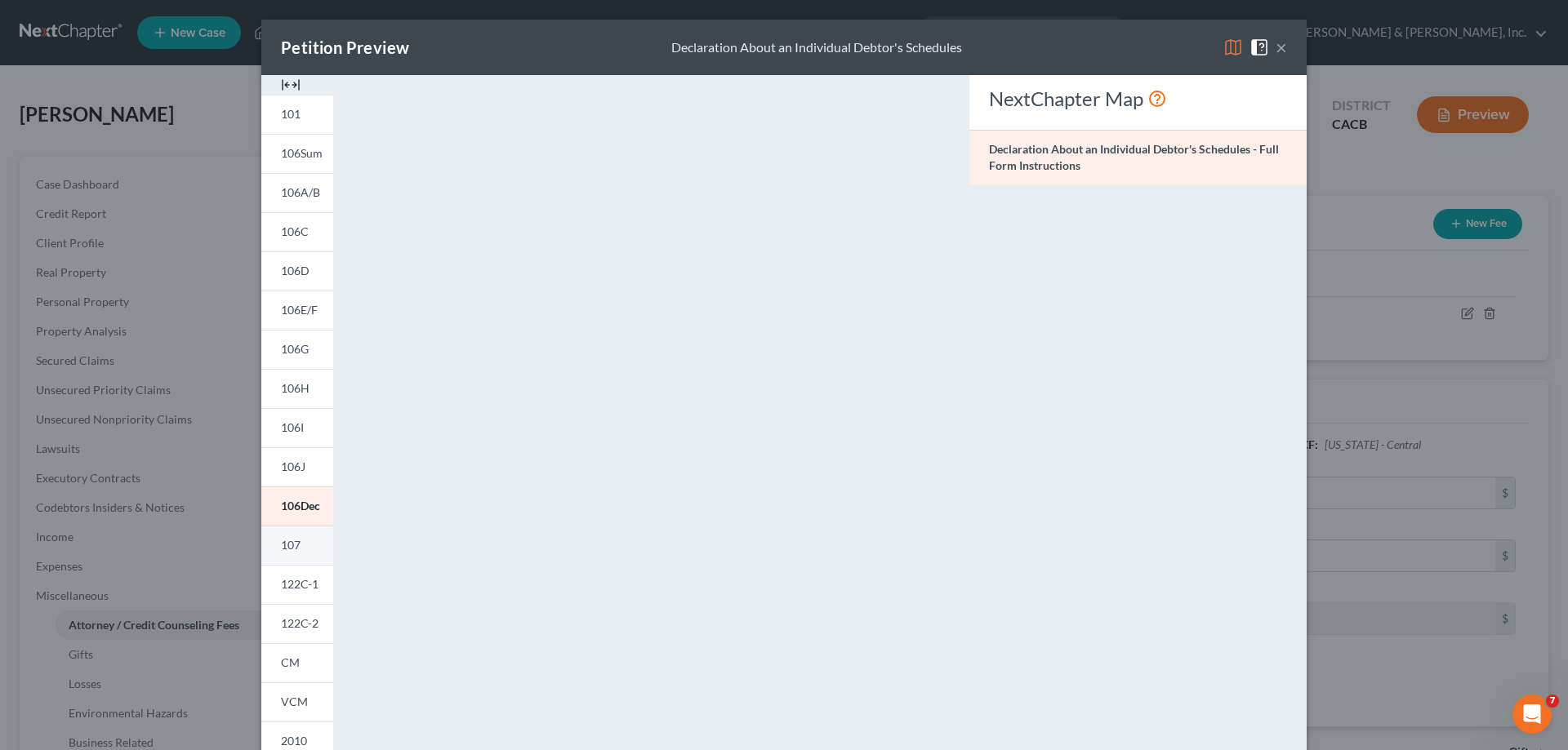
click at [292, 546] on span "107" at bounding box center [290, 544] width 20 height 14
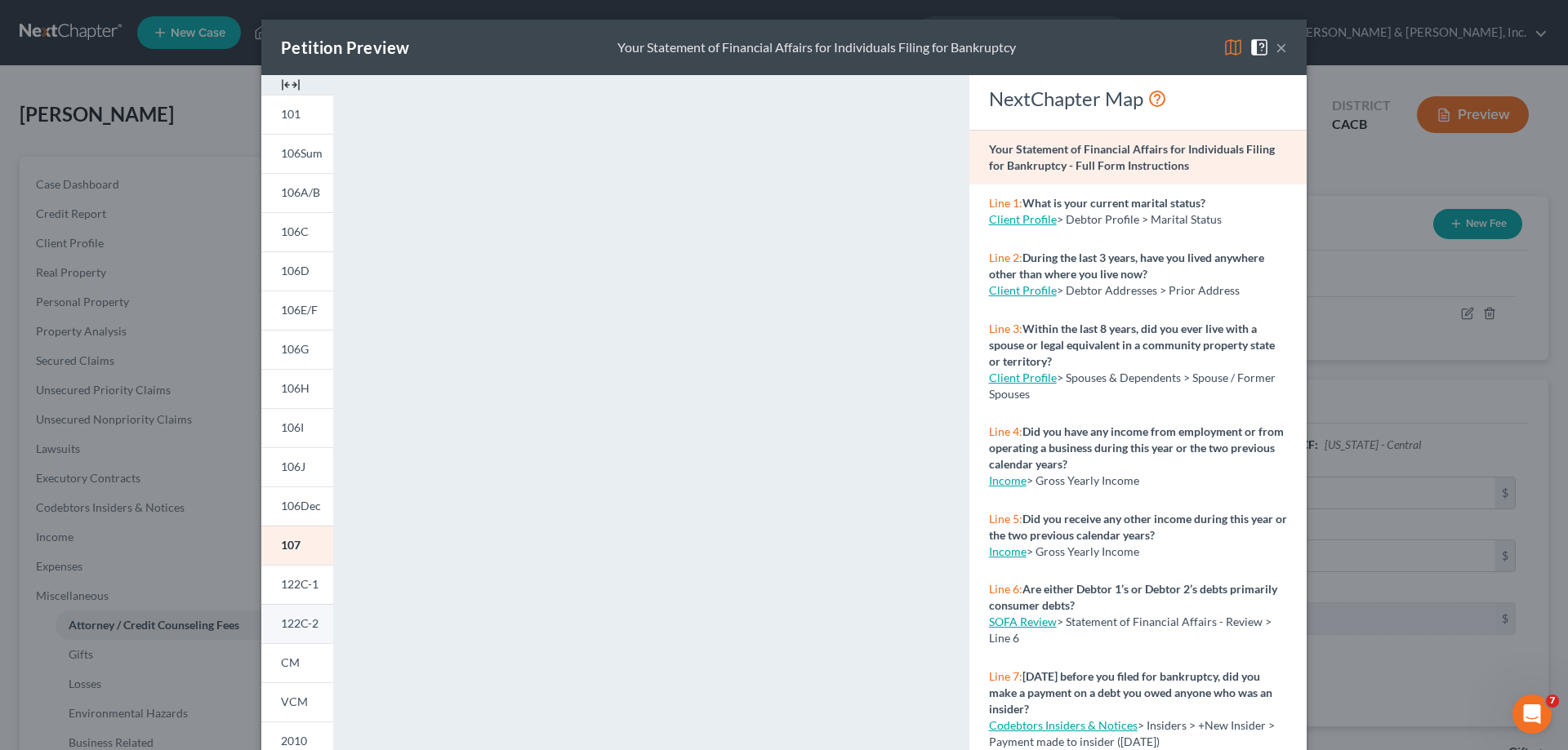
click at [298, 619] on span "122C-2" at bounding box center [299, 623] width 37 height 14
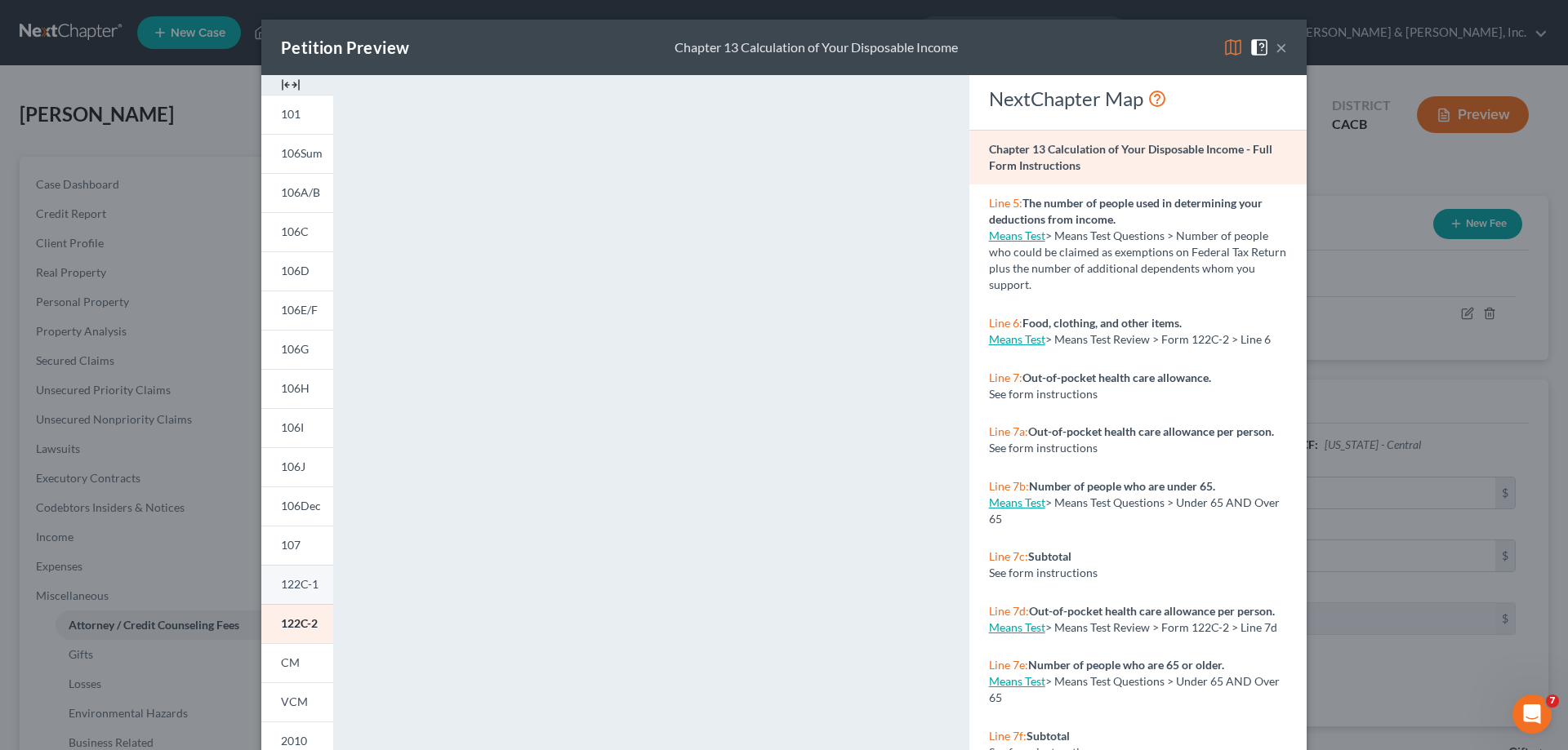
click at [302, 583] on span "122C-1" at bounding box center [299, 584] width 37 height 14
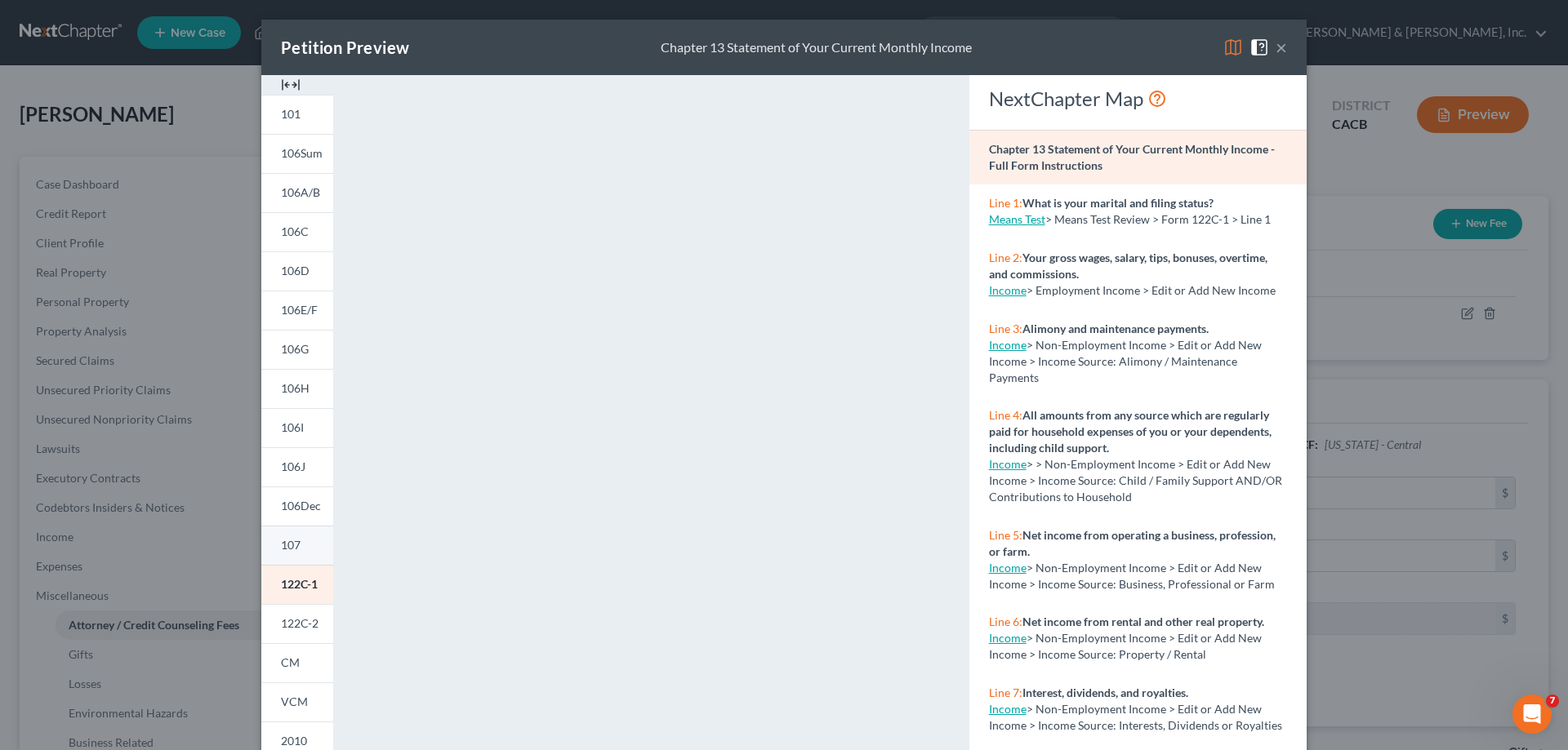
click at [290, 540] on span "107" at bounding box center [290, 544] width 20 height 14
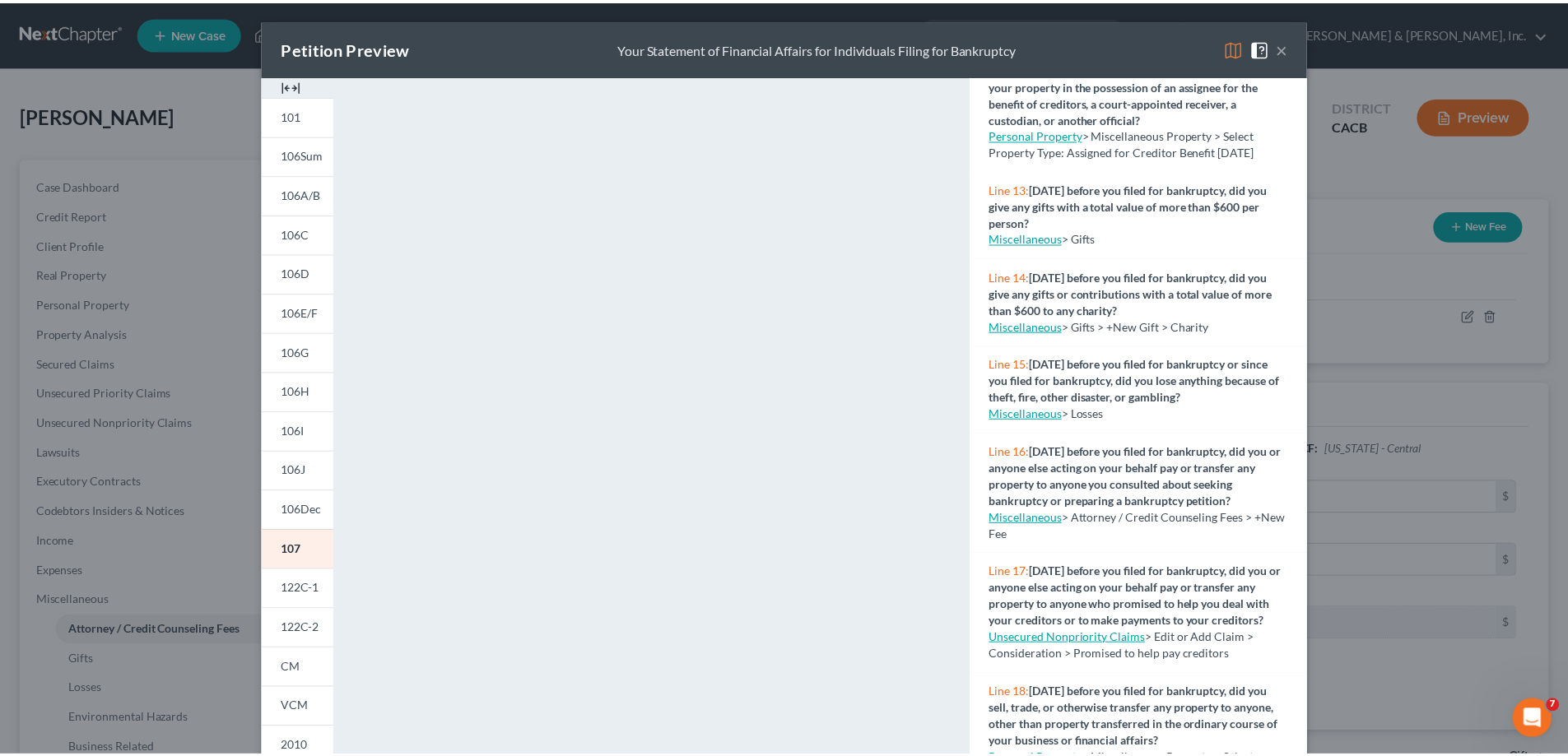
scroll to position [1152, 0]
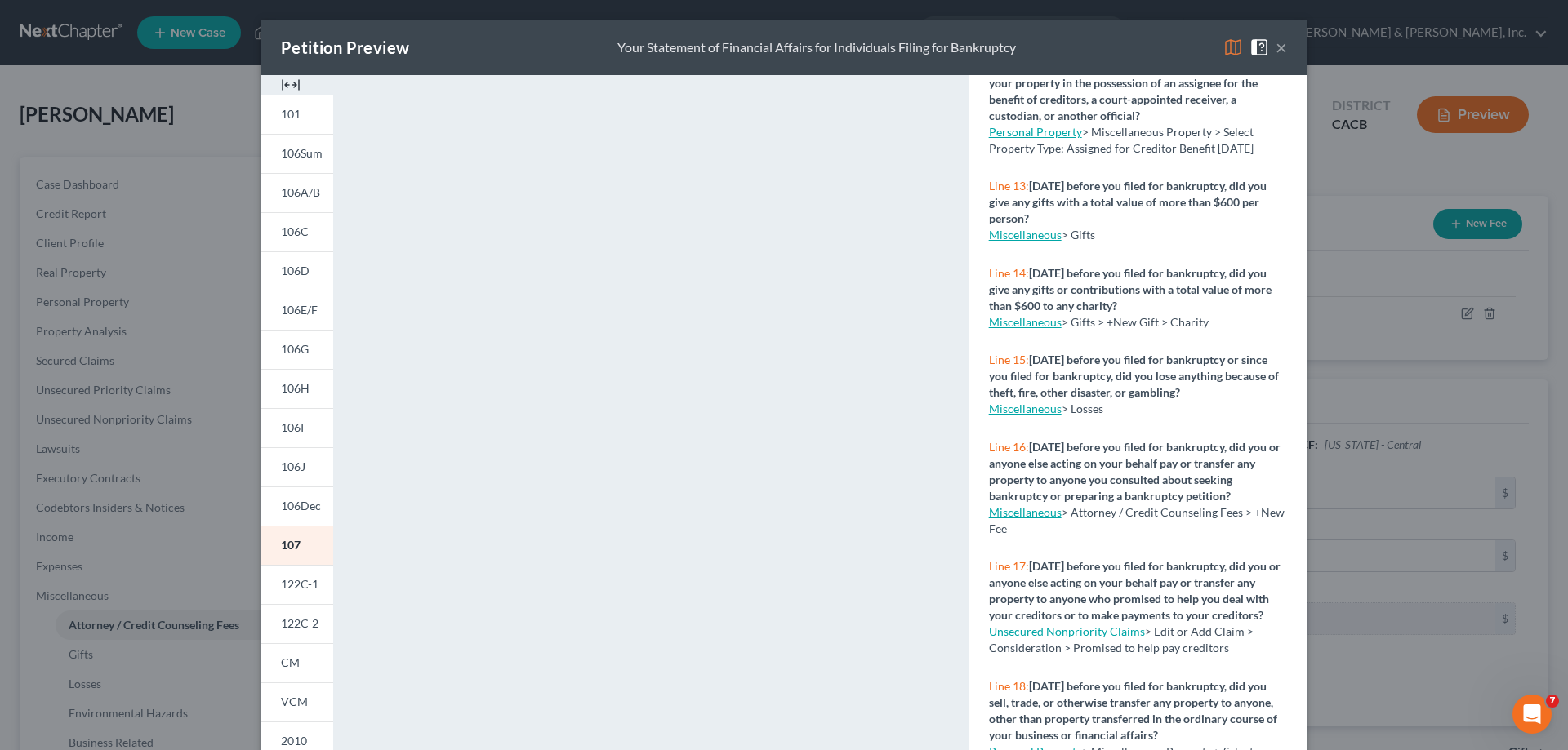
click at [1276, 46] on button "×" at bounding box center [1281, 47] width 11 height 20
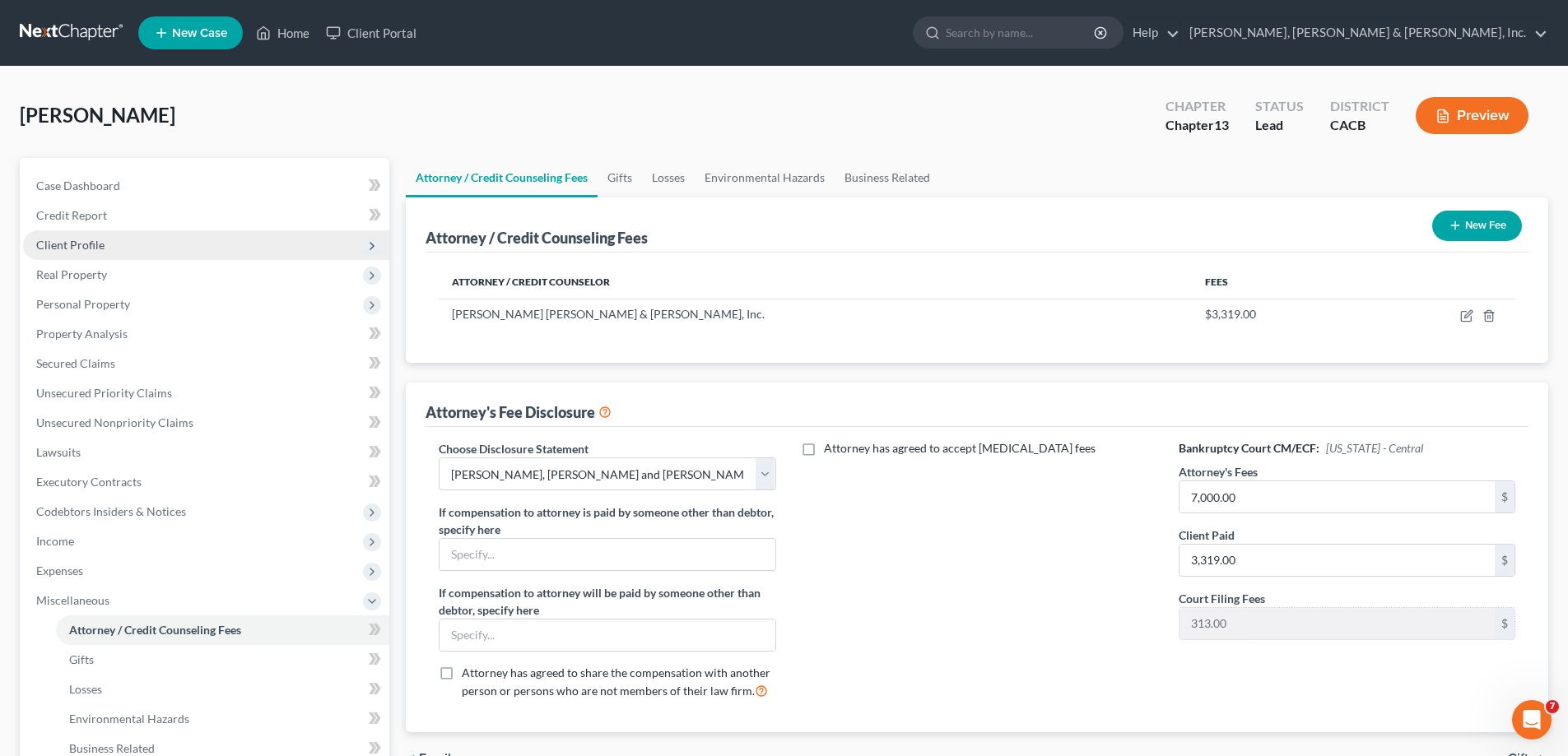
click at [90, 246] on span "Client Profile" at bounding box center [70, 245] width 68 height 14
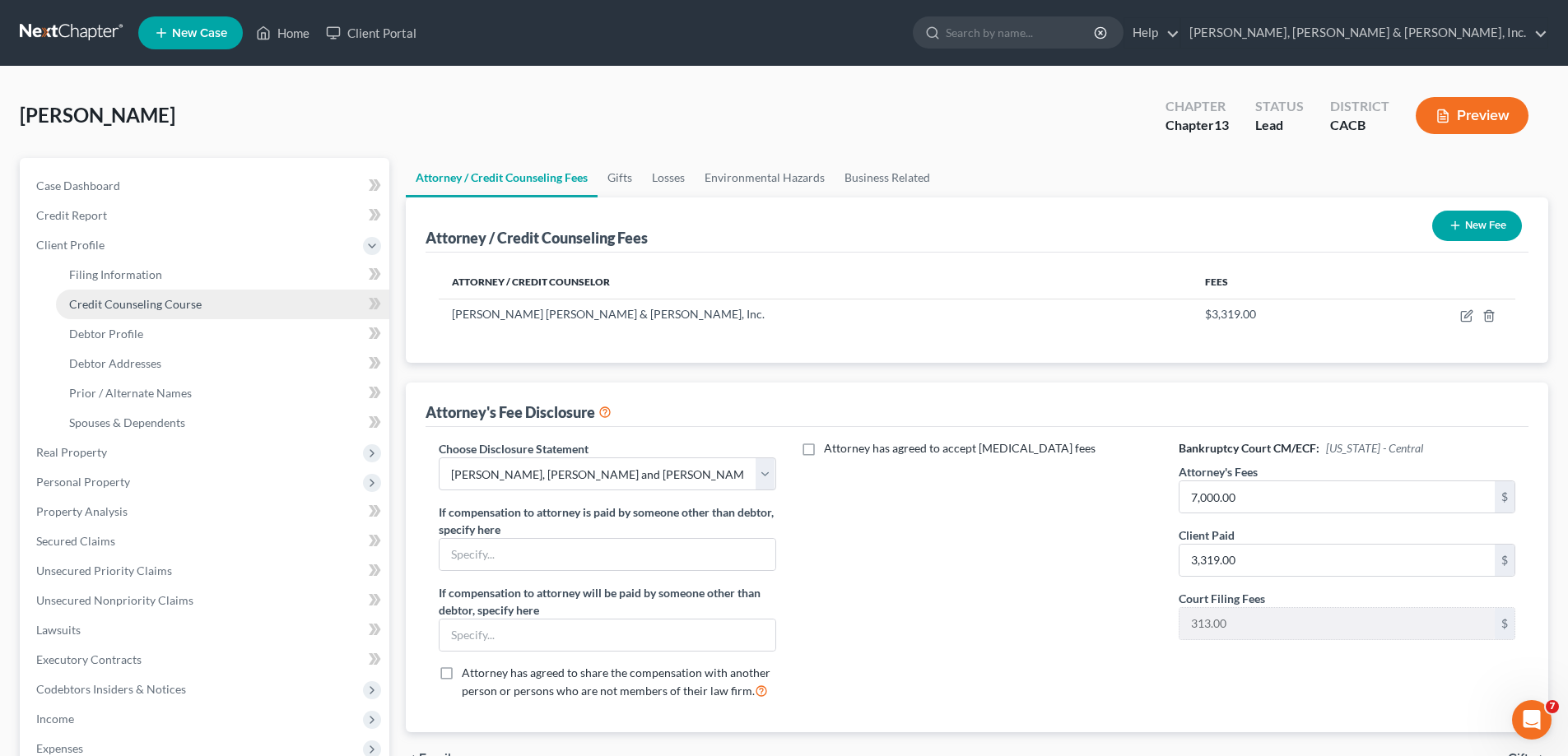
click at [132, 304] on span "Credit Counseling Course" at bounding box center [135, 304] width 132 height 14
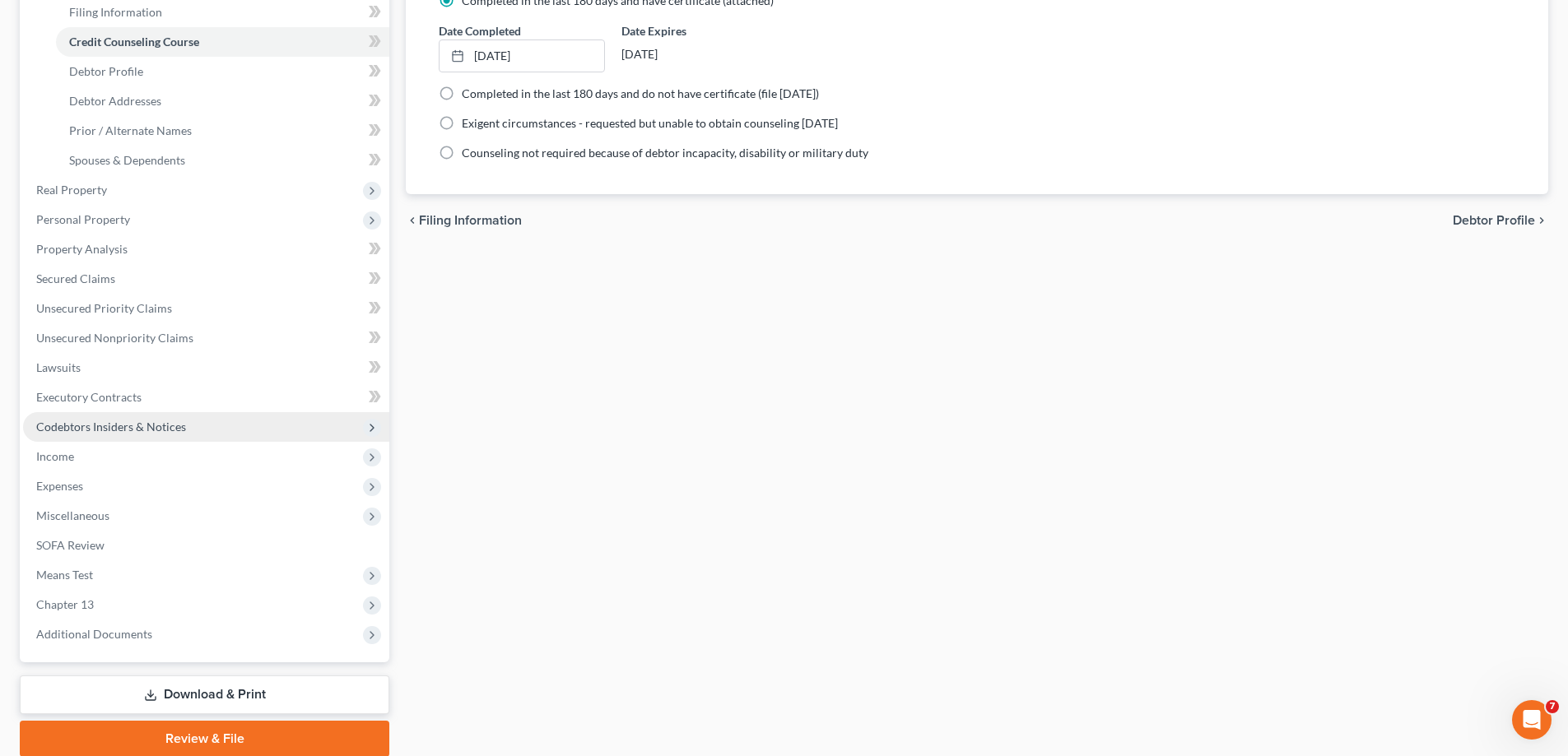
scroll to position [326, 0]
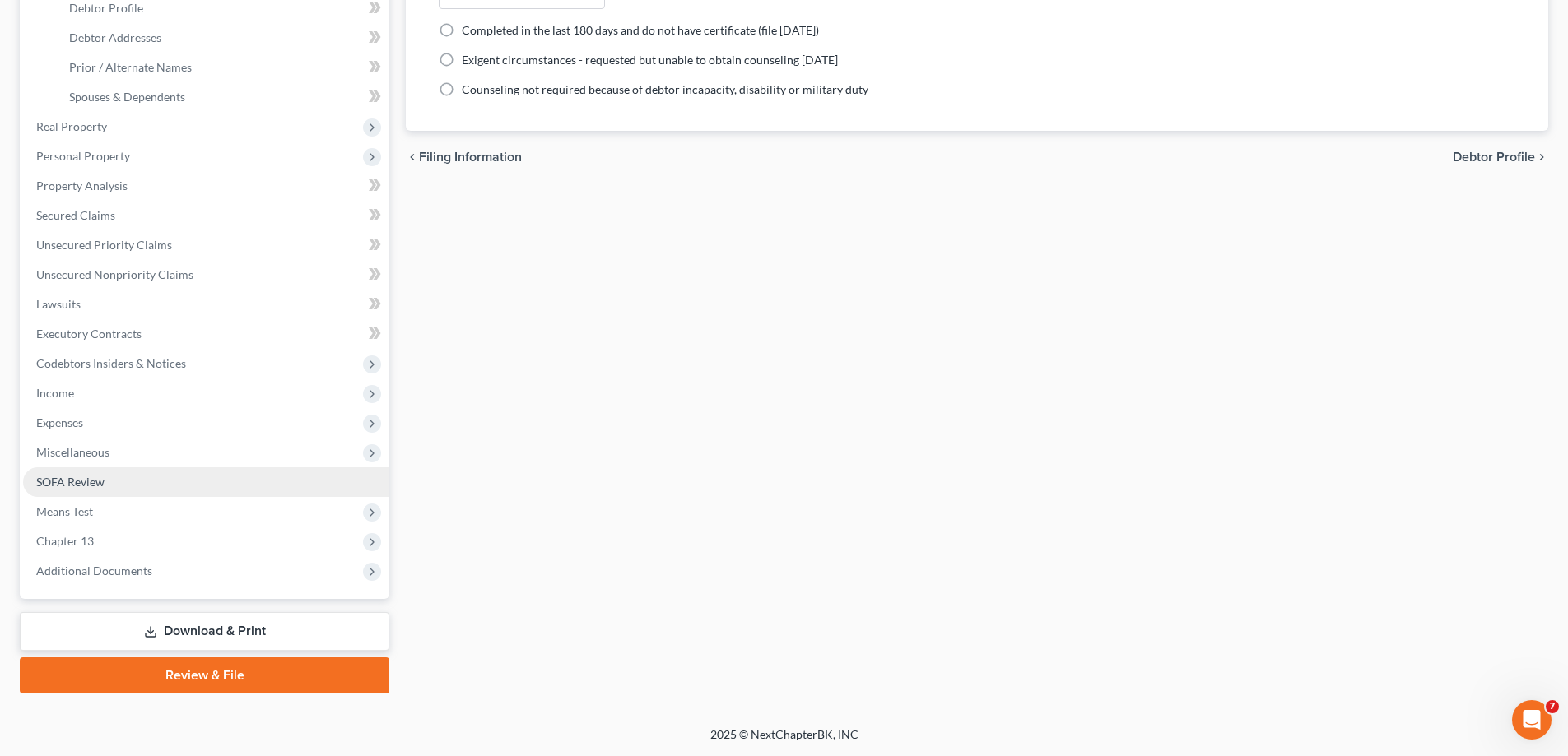
click at [111, 480] on link "SOFA Review" at bounding box center [206, 482] width 367 height 30
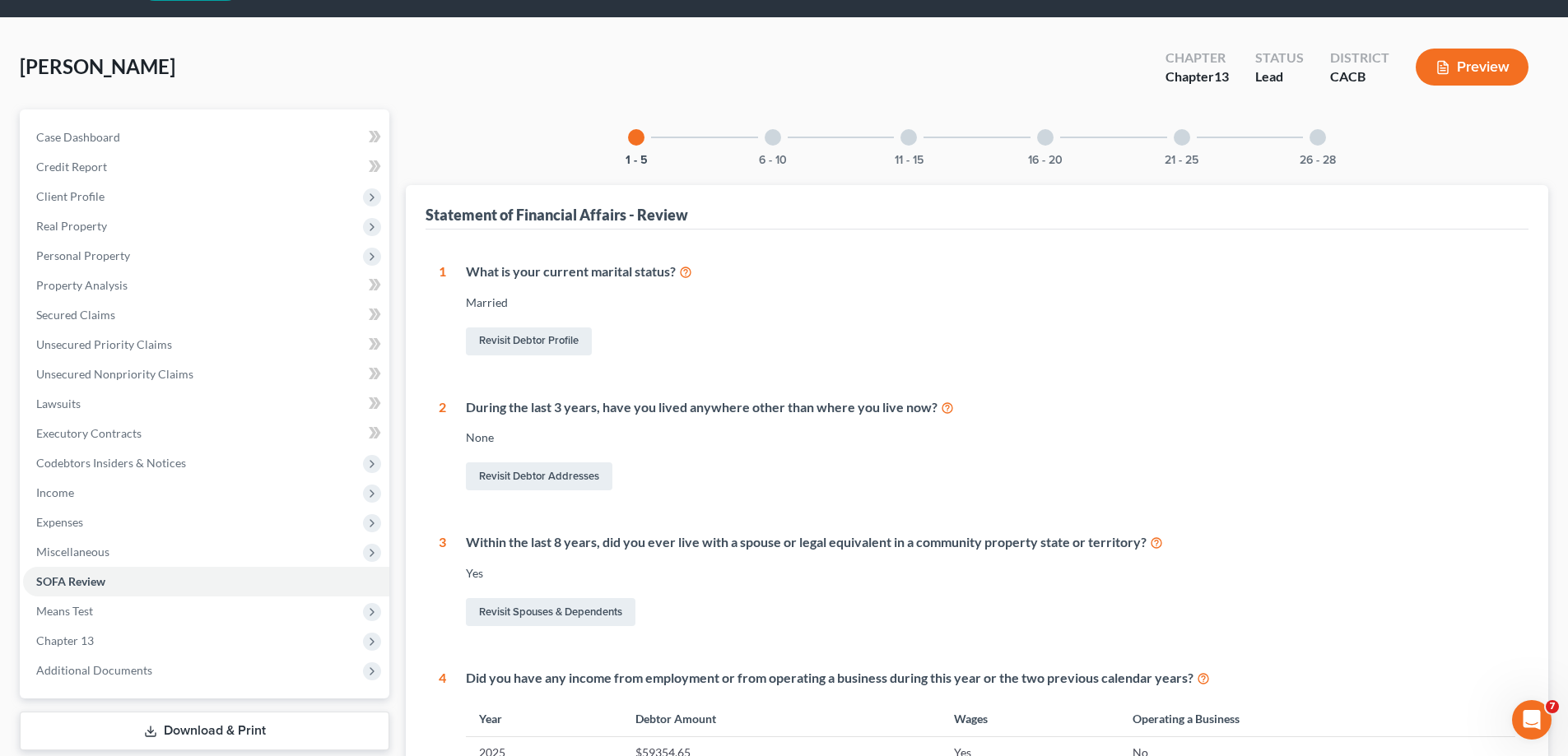
scroll to position [83, 0]
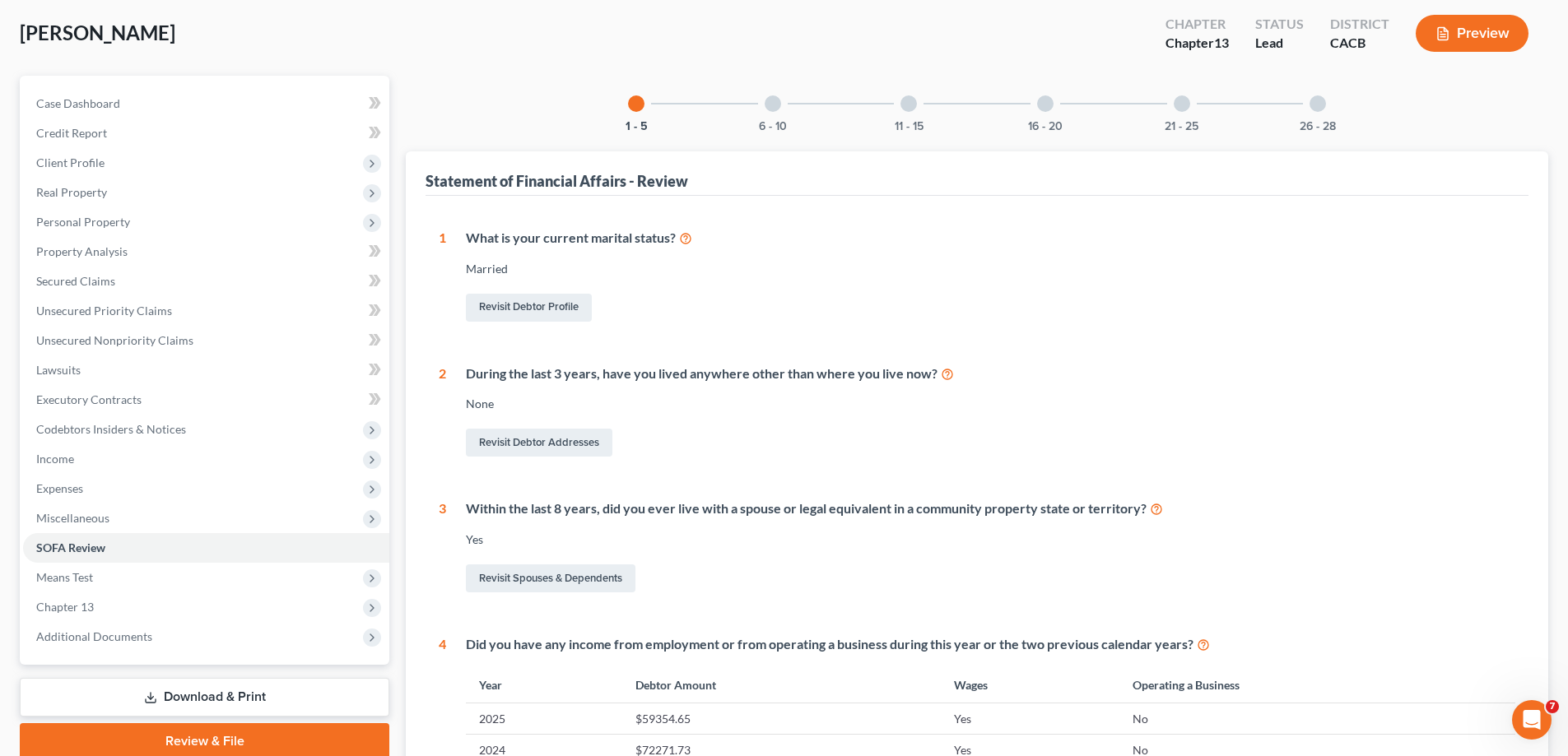
click at [917, 96] on div "11 - 15" at bounding box center [909, 104] width 56 height 56
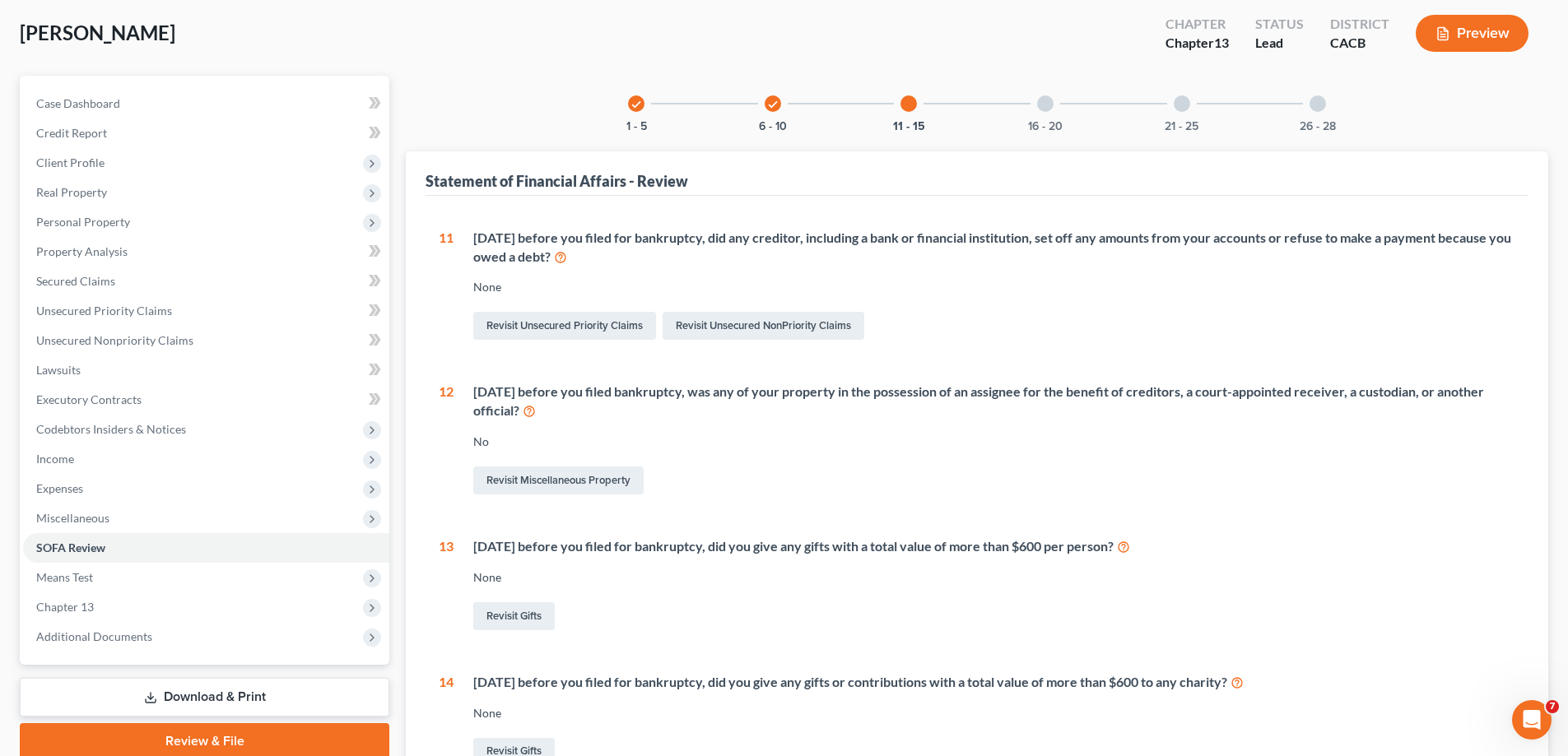
click at [1048, 98] on div at bounding box center [1045, 104] width 16 height 16
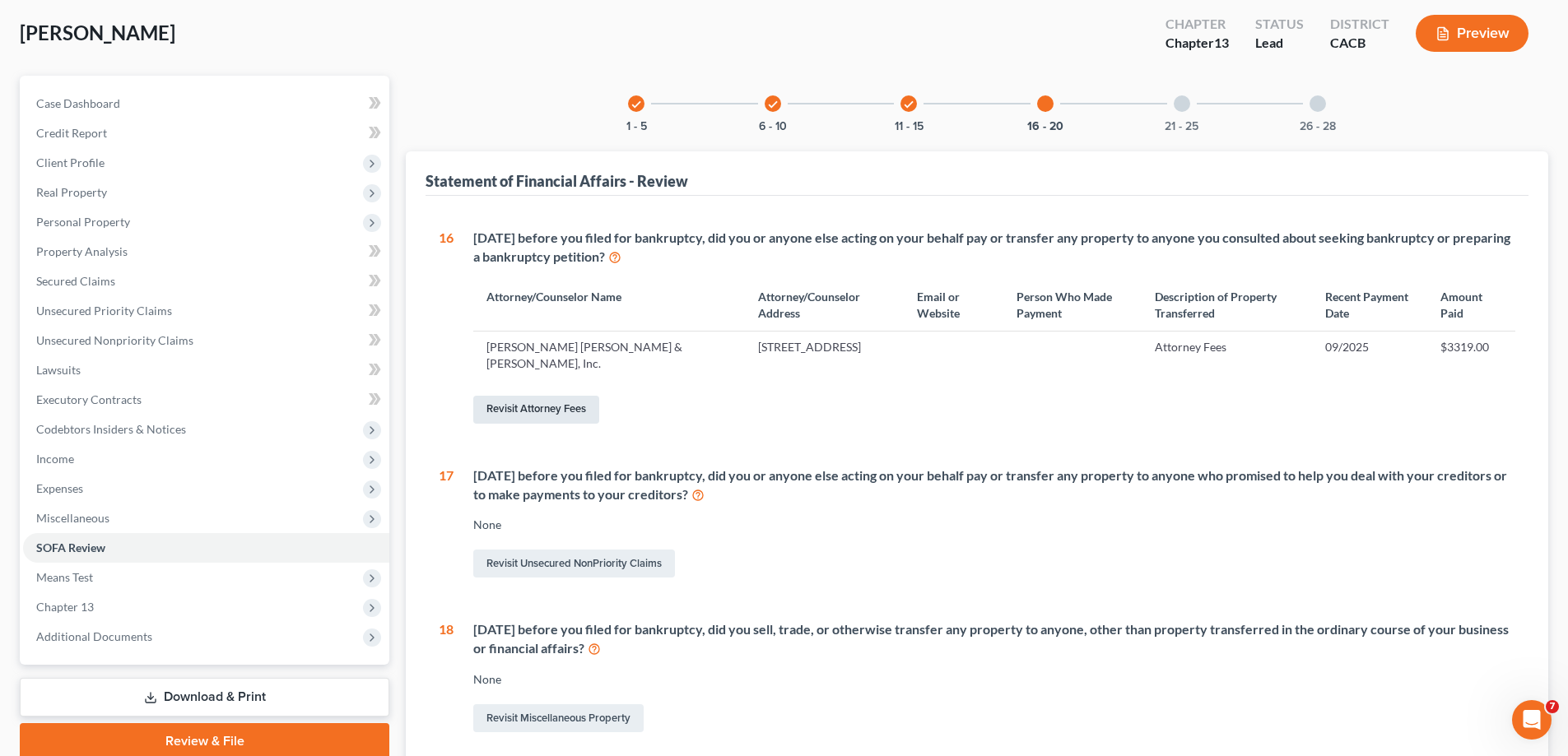
click at [550, 407] on link "Revisit Attorney Fees" at bounding box center [535, 410] width 126 height 28
select select "0"
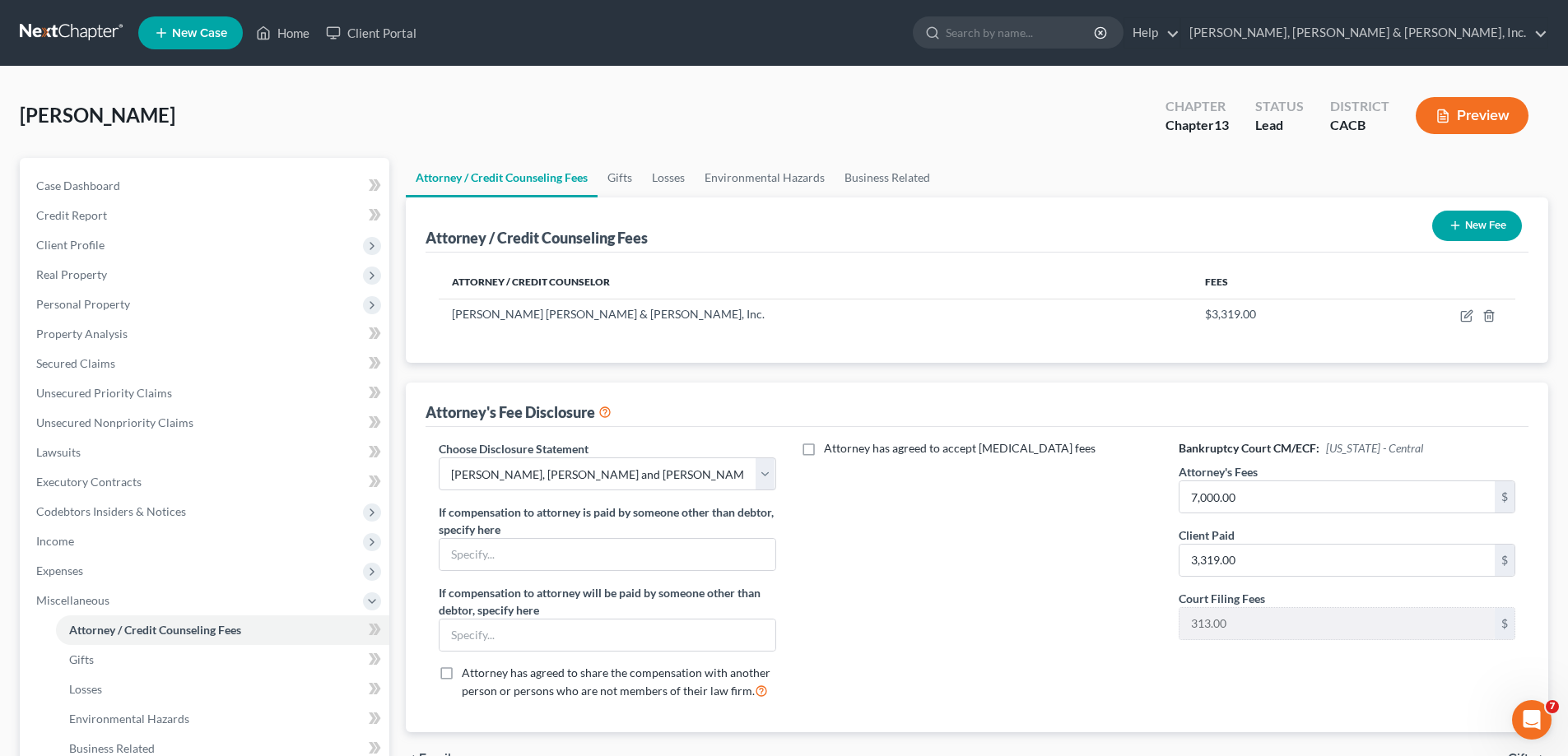
click at [1479, 225] on button "New Fee" at bounding box center [1478, 226] width 90 height 31
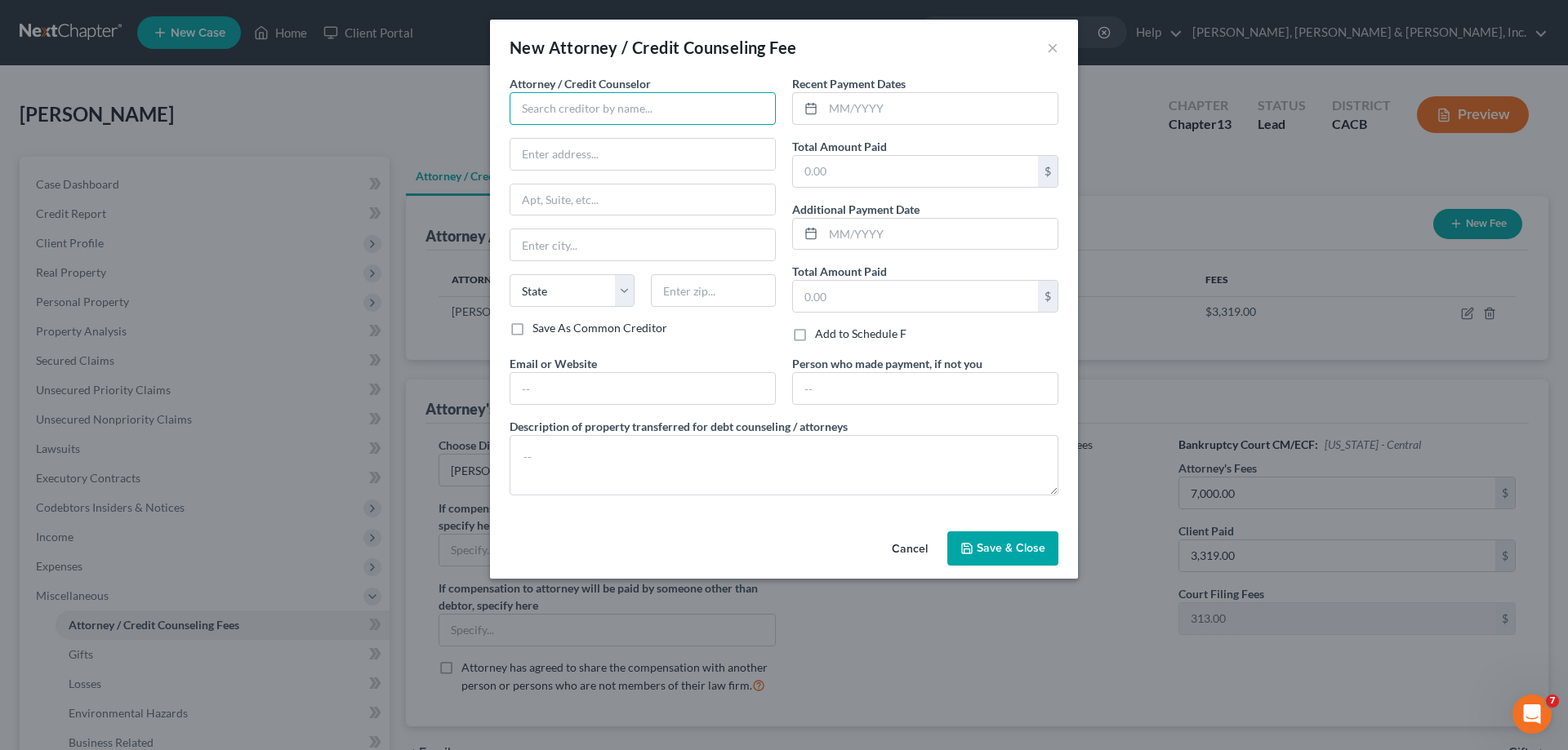
click at [607, 108] on input "text" at bounding box center [643, 109] width 267 height 32
click at [646, 133] on div "Attorney / Credit Counselor * Summit State AL AK AR AZ CA CO CT DE DC FL GA GU …" at bounding box center [643, 197] width 267 height 245
click at [576, 106] on input "Summit" at bounding box center [643, 109] width 267 height 32
type input "Summit Financial"
click at [601, 385] on input "text" at bounding box center [643, 388] width 265 height 31
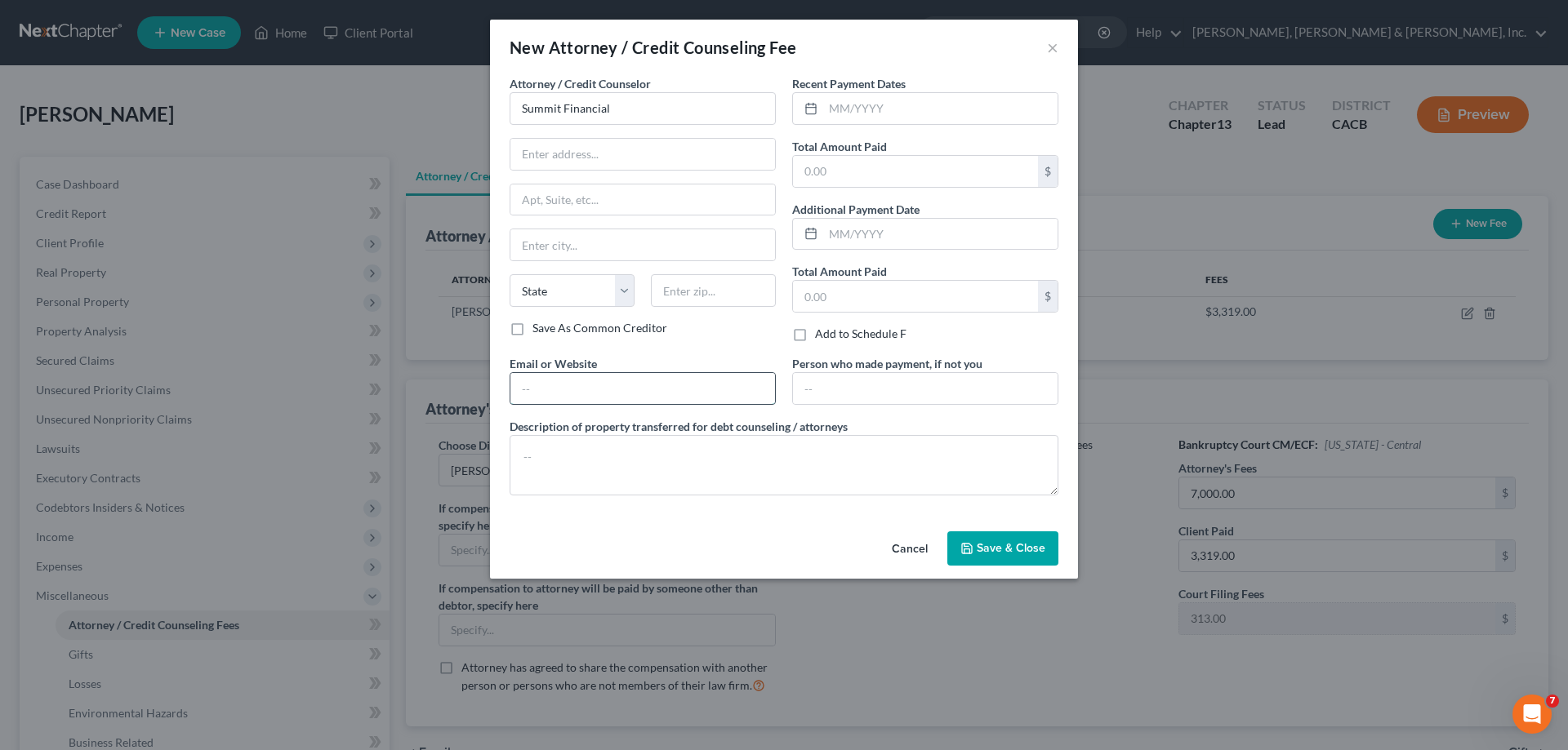
type input "www.summitfe.org"
click at [613, 111] on input "Summit Financial" at bounding box center [643, 109] width 267 height 32
click at [856, 109] on input "text" at bounding box center [941, 109] width 234 height 31
type input "Summit"
type input "09/2025"
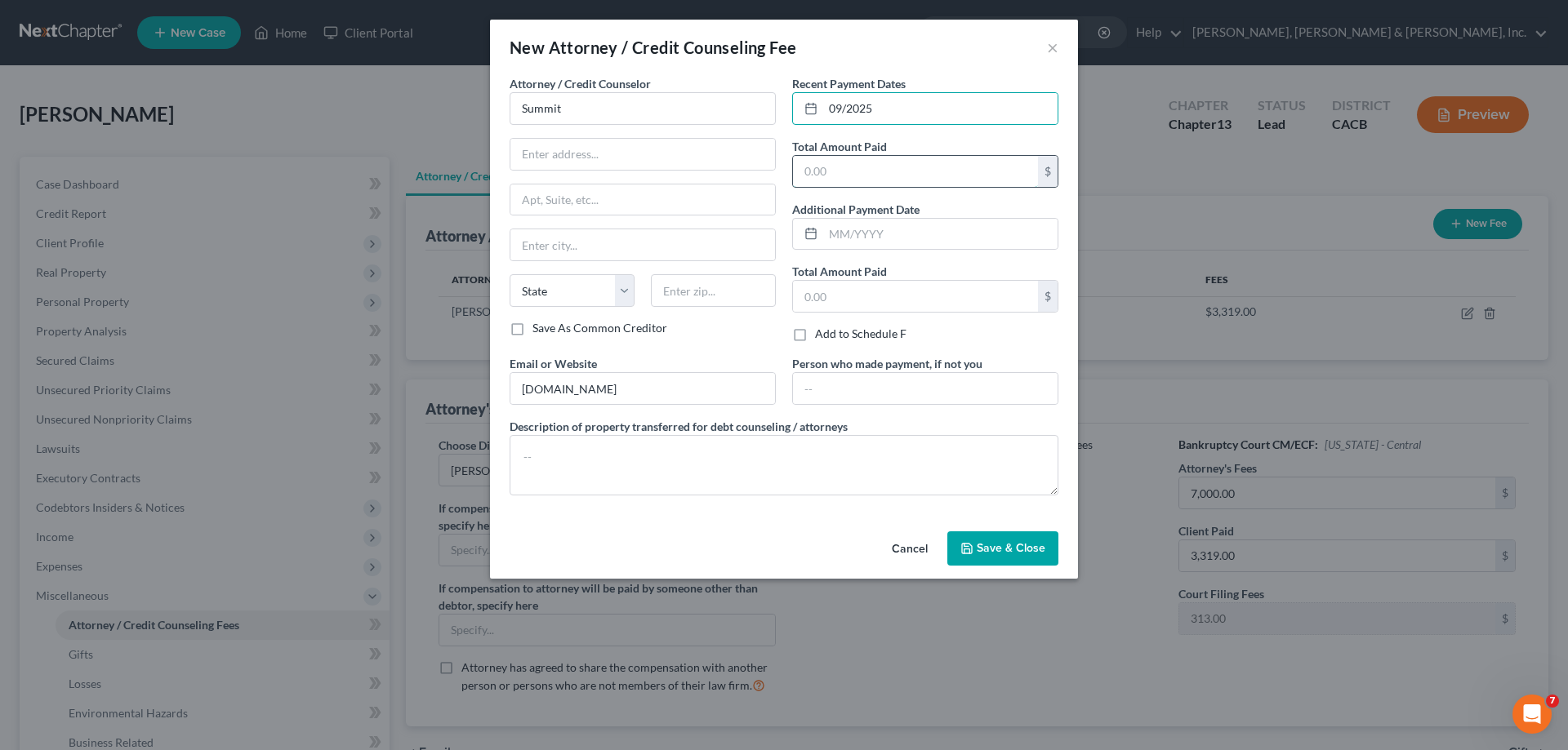
click at [853, 171] on input "text" at bounding box center [915, 171] width 245 height 31
type input "14.95"
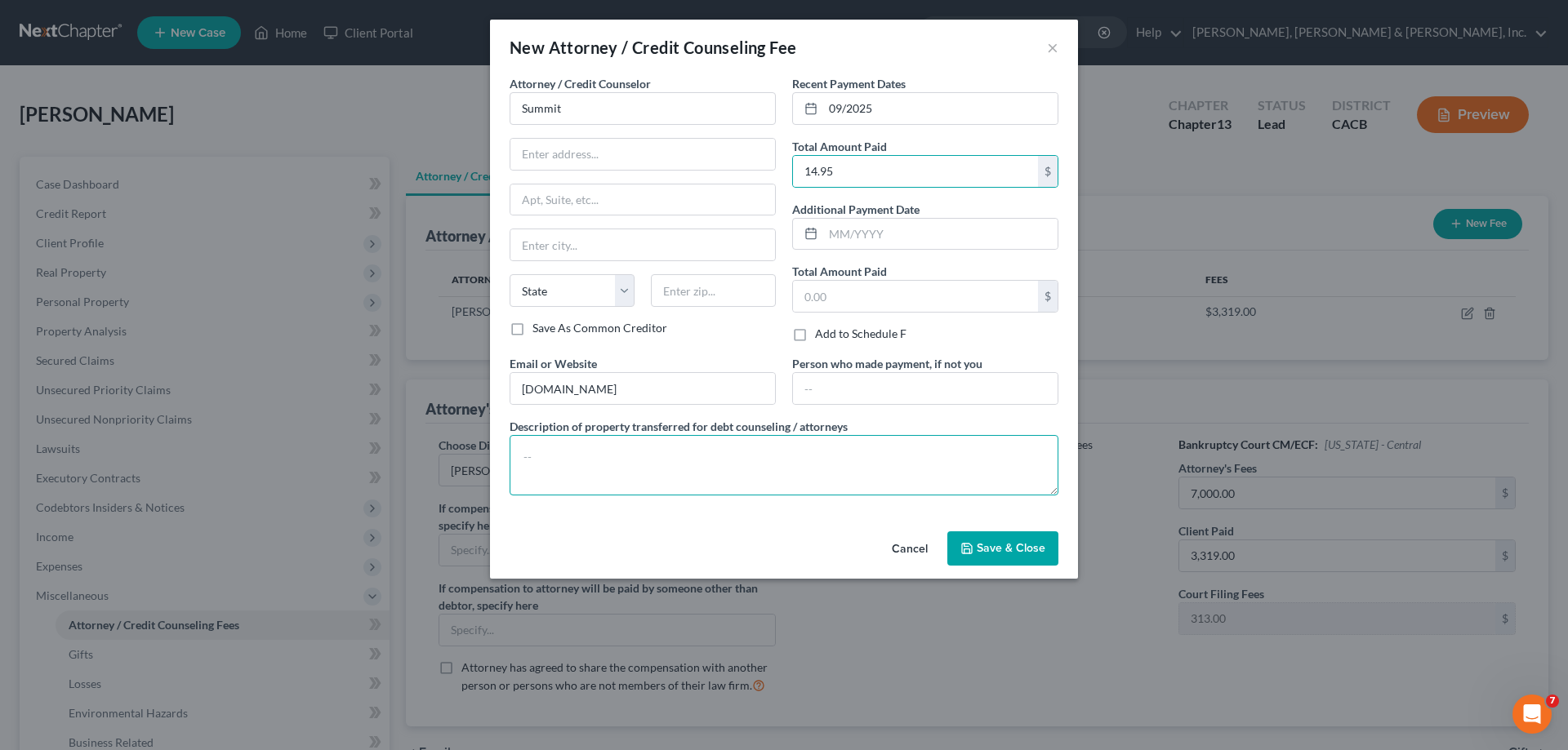
click at [636, 449] on textarea at bounding box center [784, 464] width 549 height 60
type textarea "Credit Counseling"
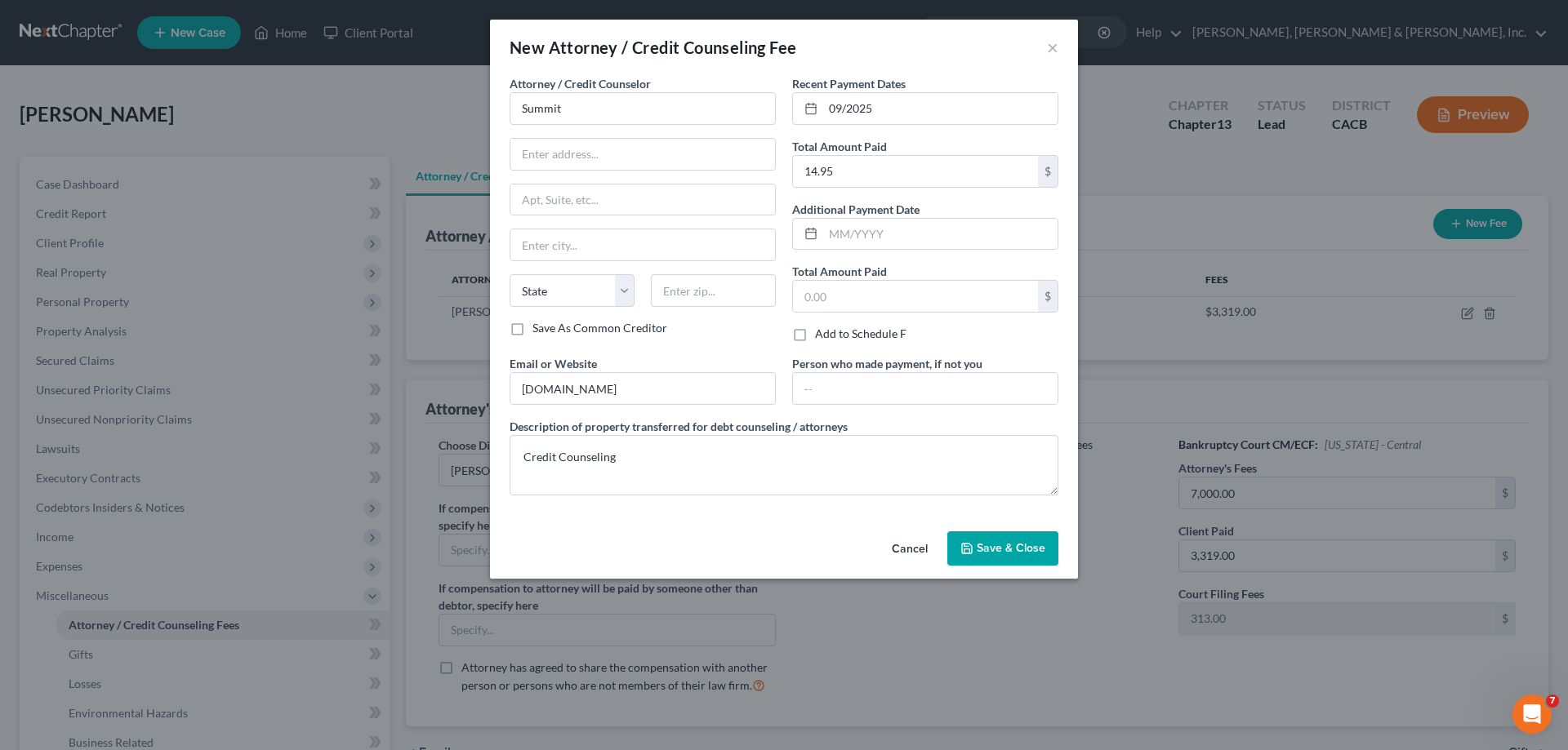
click at [1001, 548] on span "Save & Close" at bounding box center [1011, 548] width 69 height 14
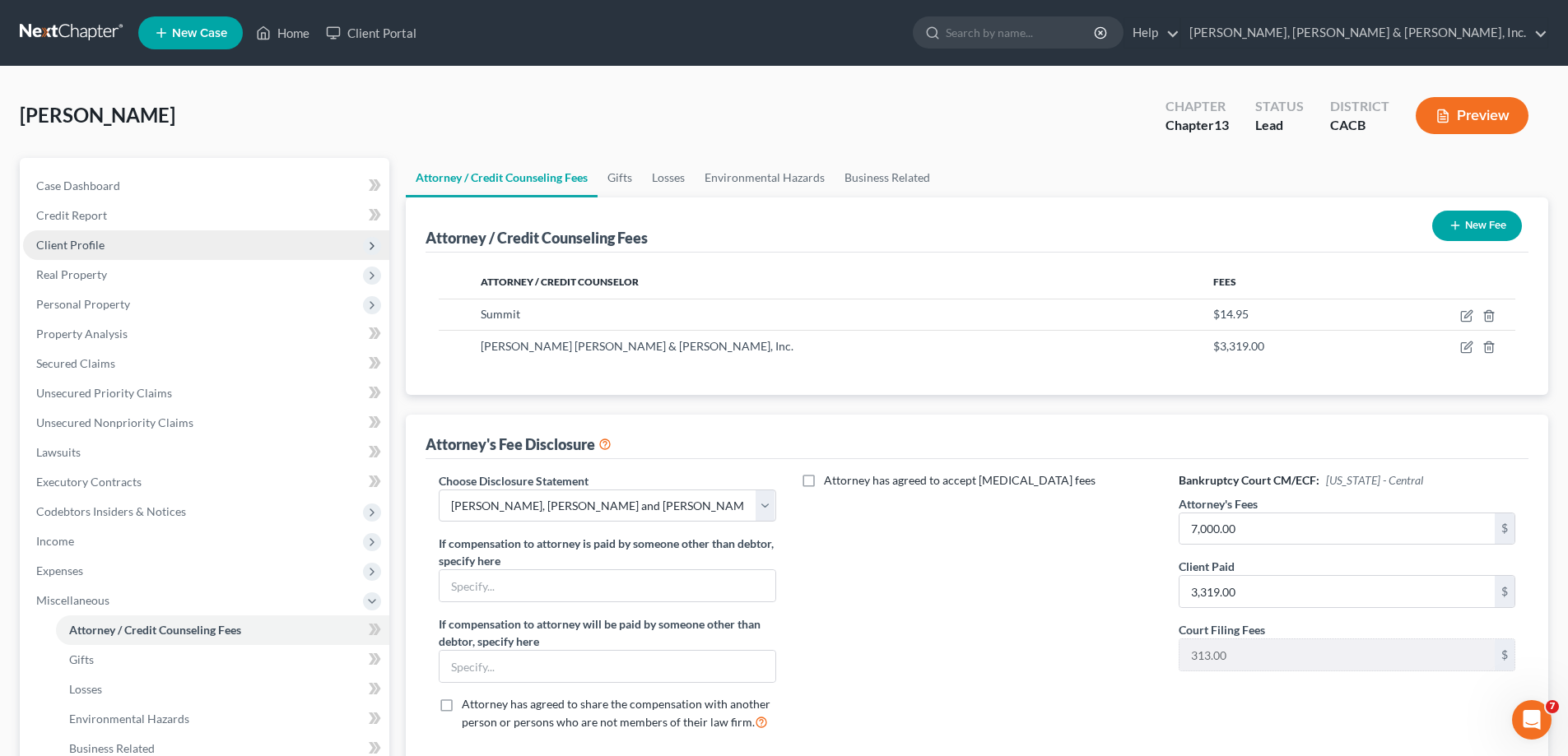
click at [78, 246] on span "Client Profile" at bounding box center [70, 245] width 68 height 14
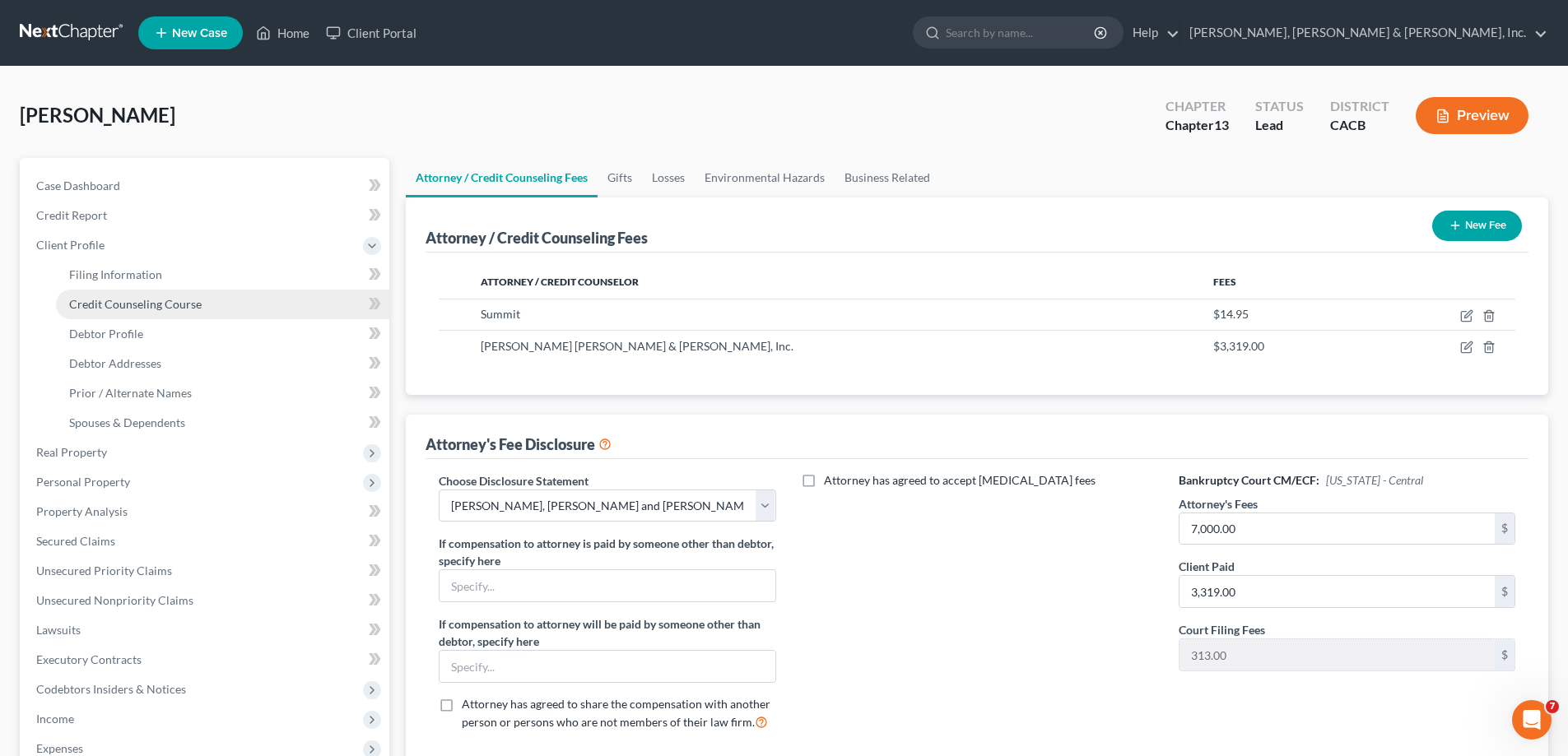
click at [105, 297] on span "Credit Counseling Course" at bounding box center [135, 304] width 132 height 14
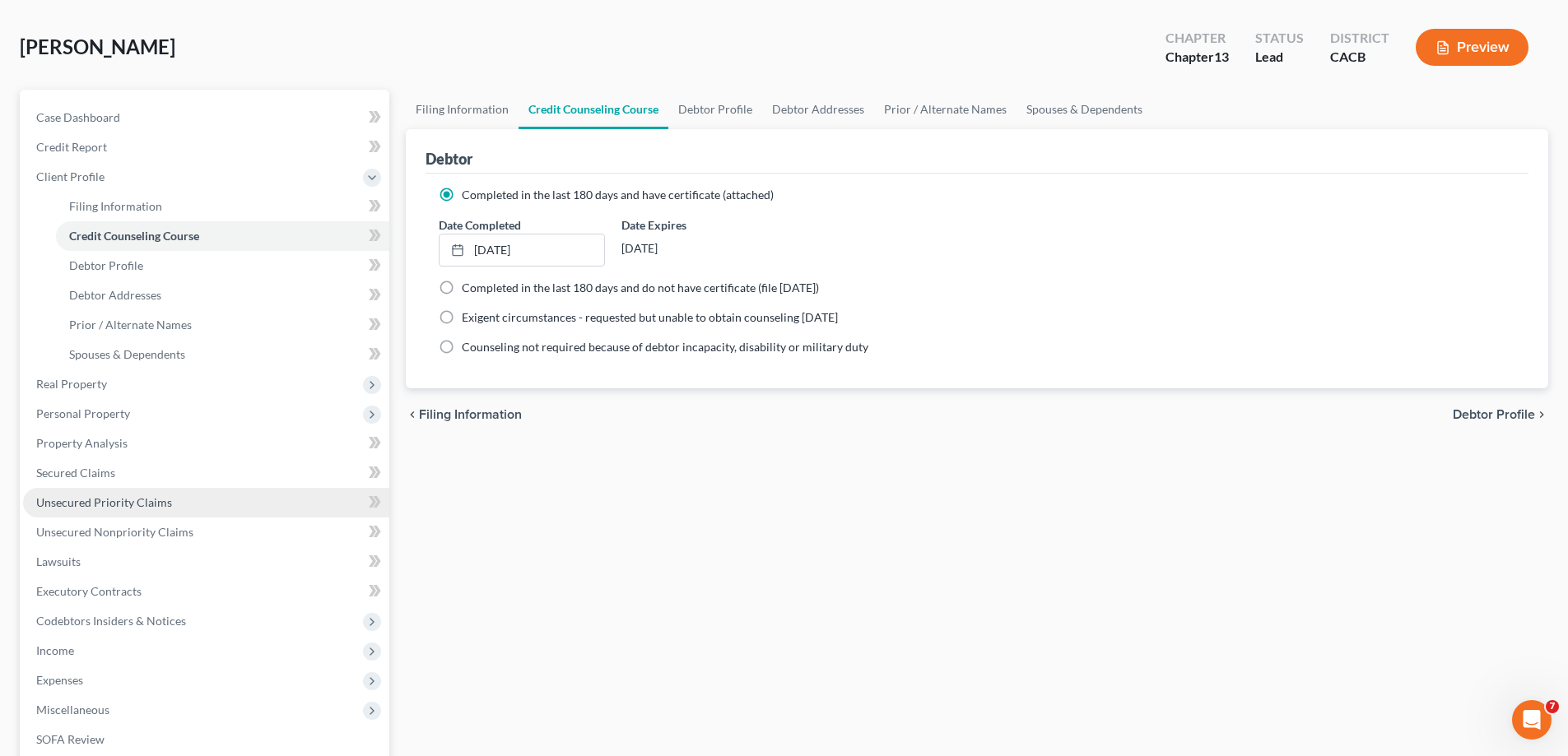
scroll to position [247, 0]
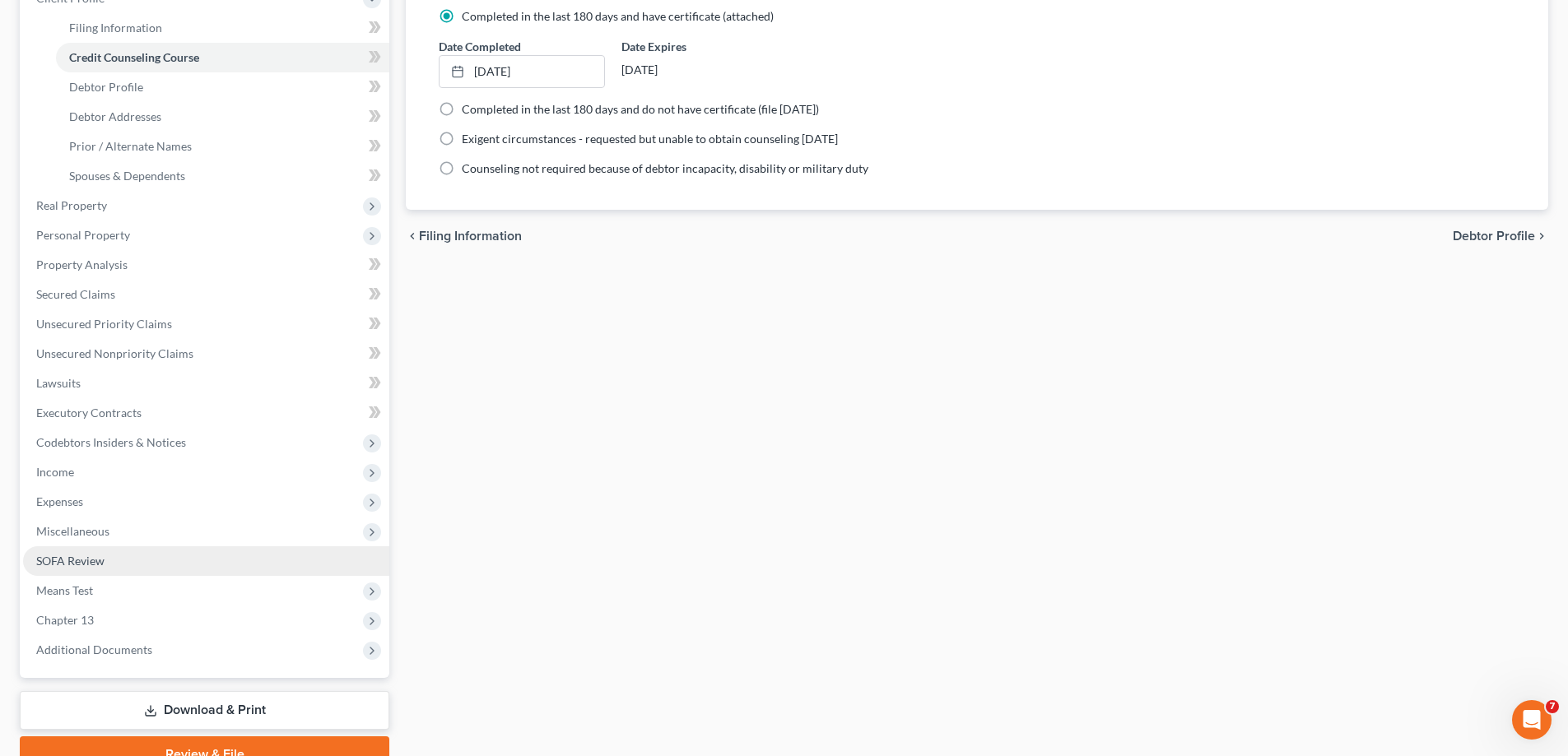
click at [101, 560] on span "SOFA Review" at bounding box center [70, 560] width 68 height 14
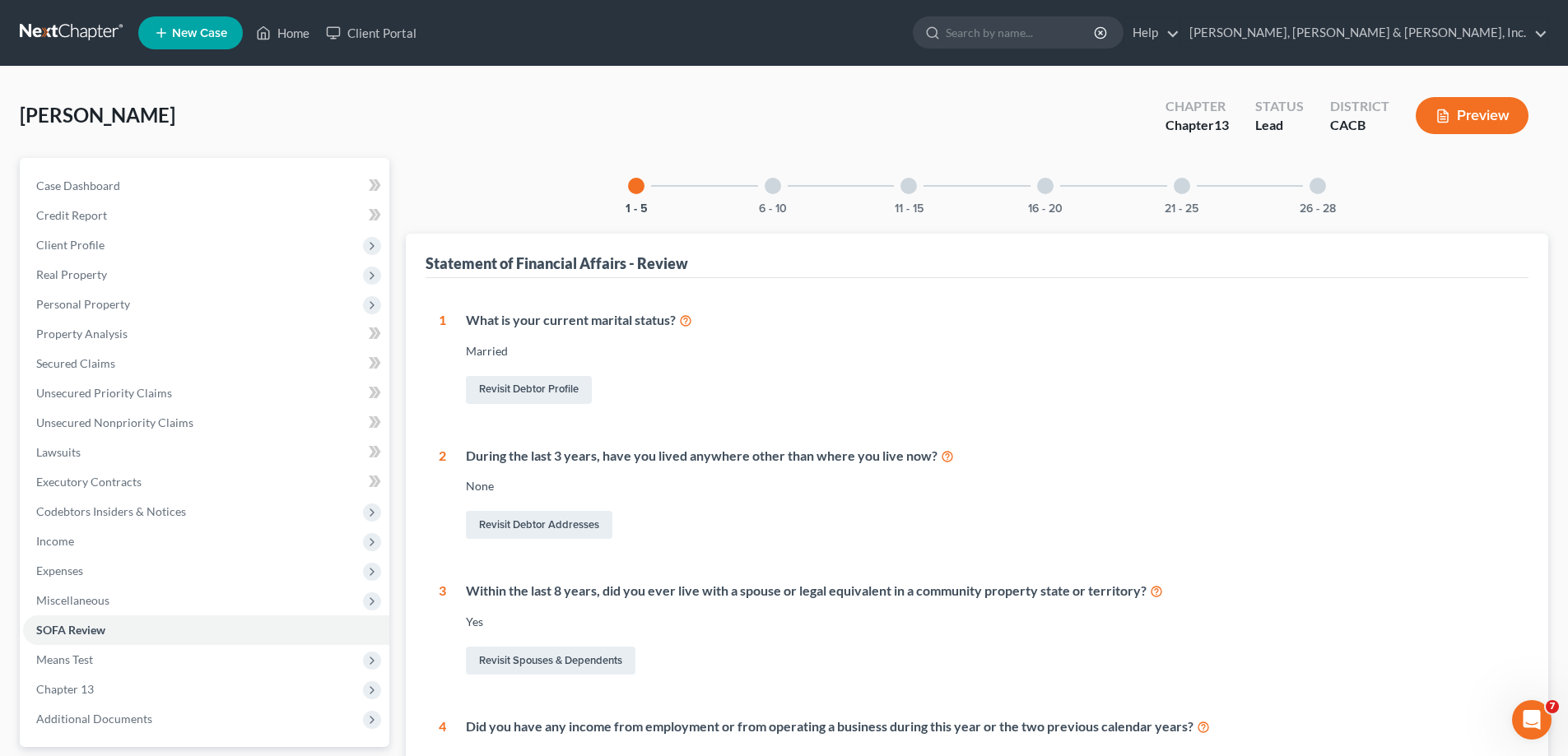
click at [1049, 186] on div at bounding box center [1045, 185] width 16 height 16
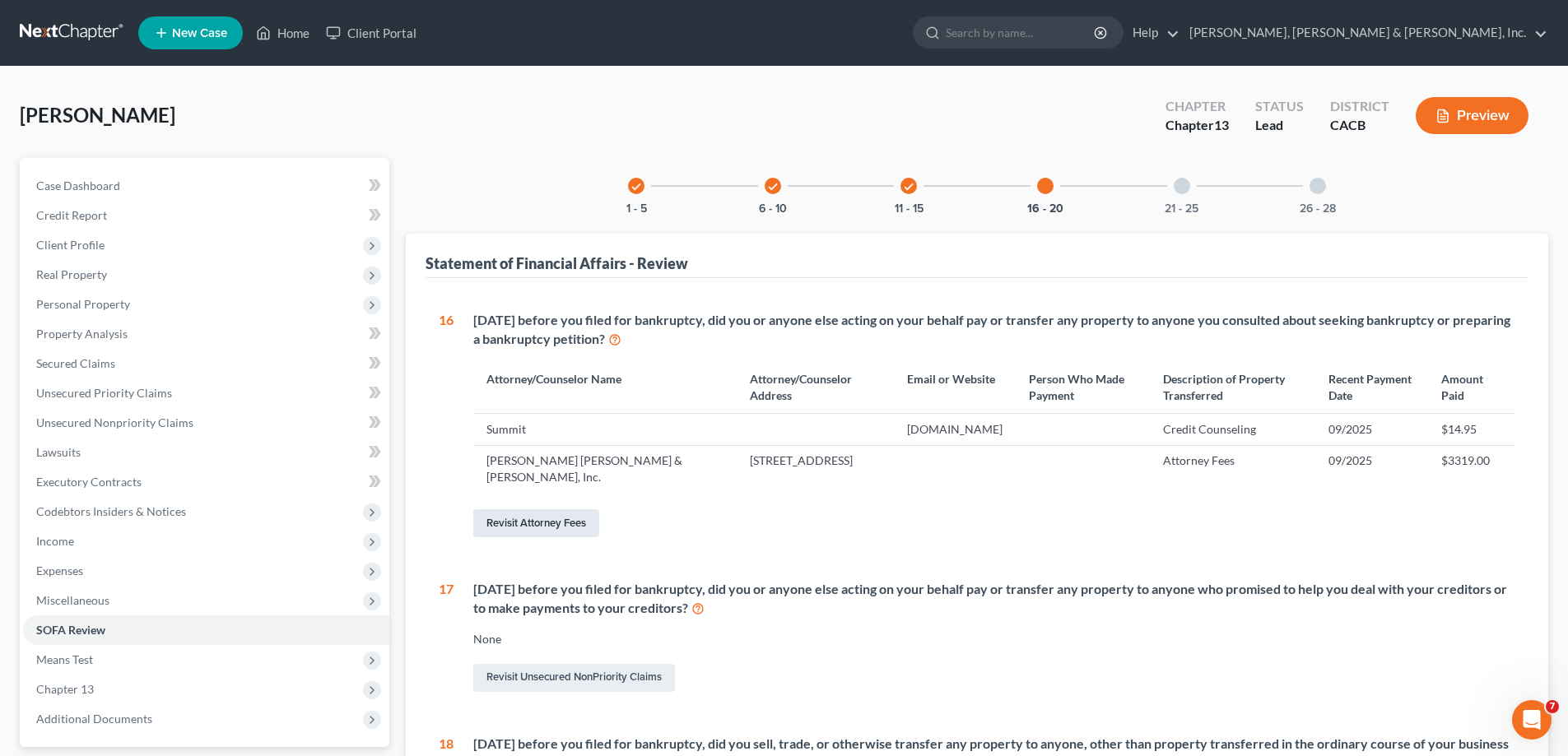
click at [510, 518] on link "Revisit Attorney Fees" at bounding box center [535, 523] width 126 height 28
select select "0"
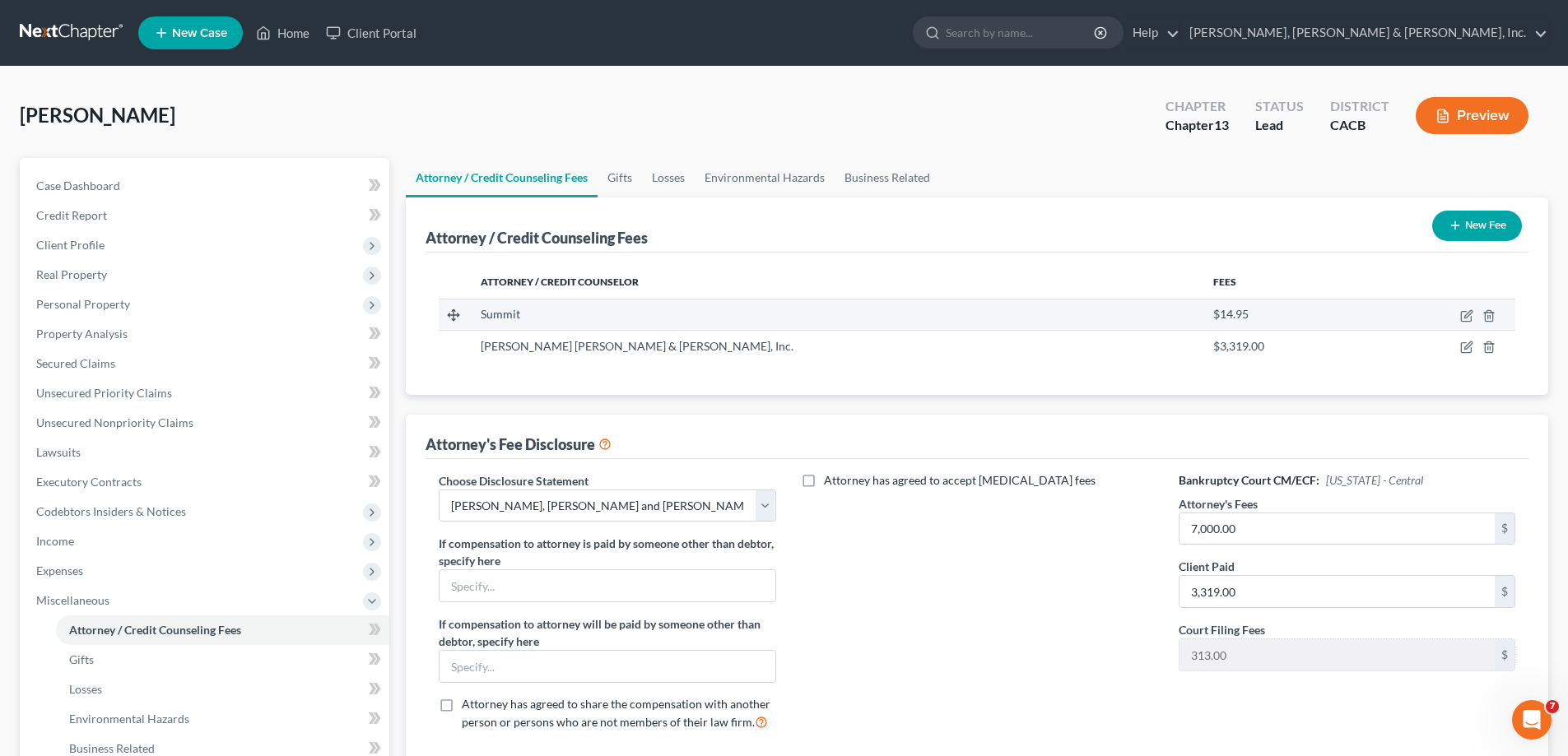
click at [1460, 313] on td at bounding box center [1442, 314] width 148 height 32
click at [1464, 313] on icon "button" at bounding box center [1467, 317] width 13 height 13
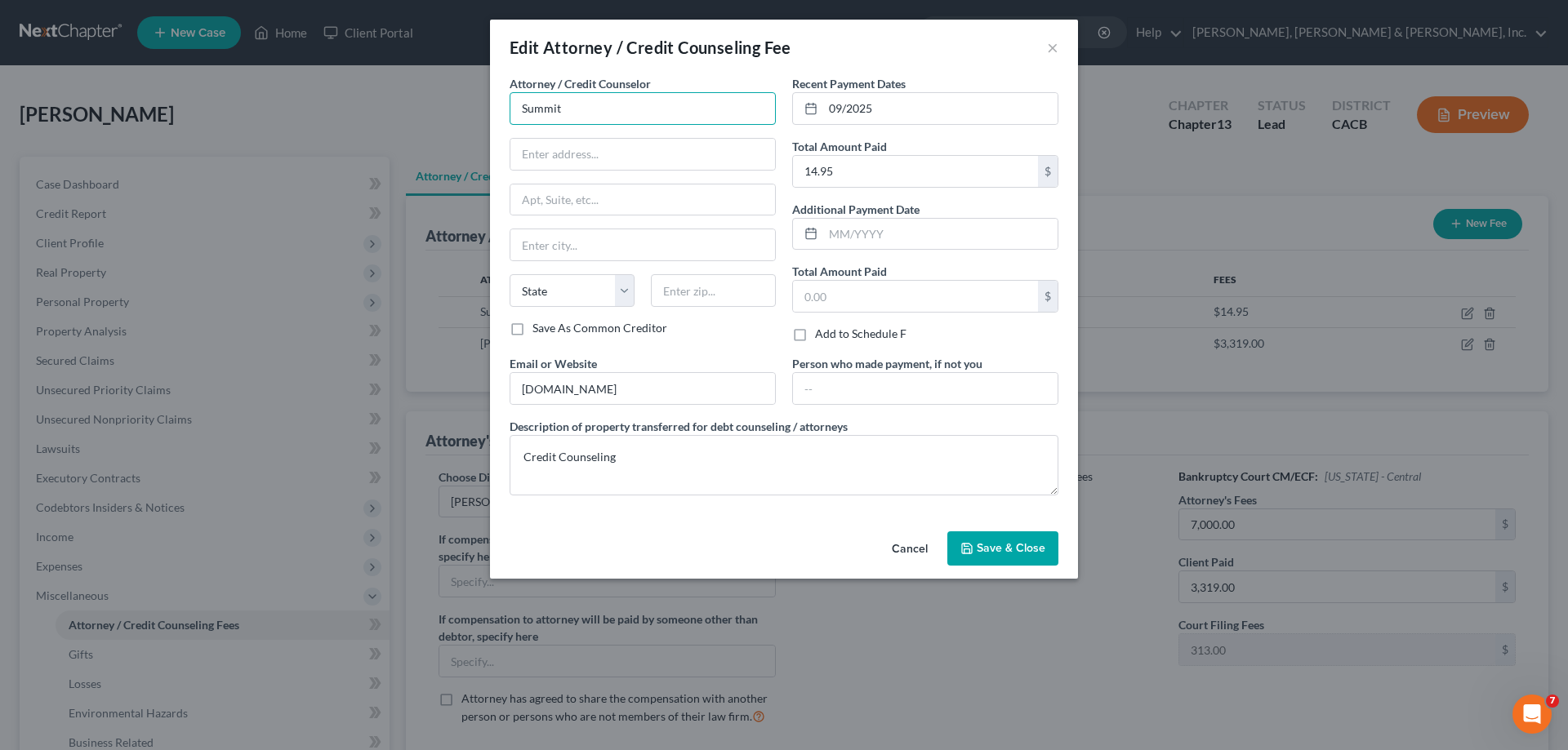
click at [586, 110] on input "Summit" at bounding box center [643, 109] width 267 height 32
type input "Summit Financial Education, Inc."
click at [984, 547] on span "Save & Close" at bounding box center [1011, 548] width 69 height 14
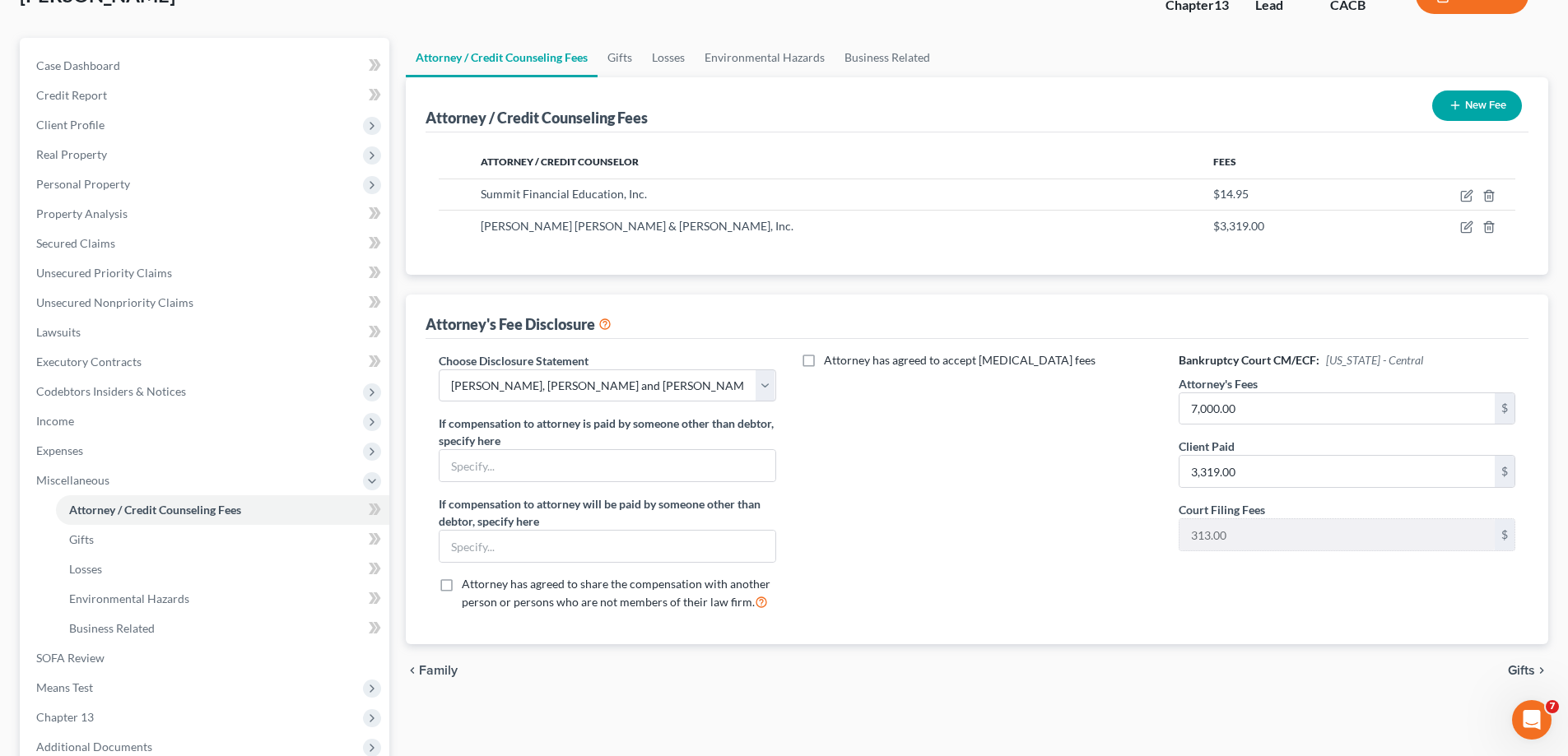
scroll to position [165, 0]
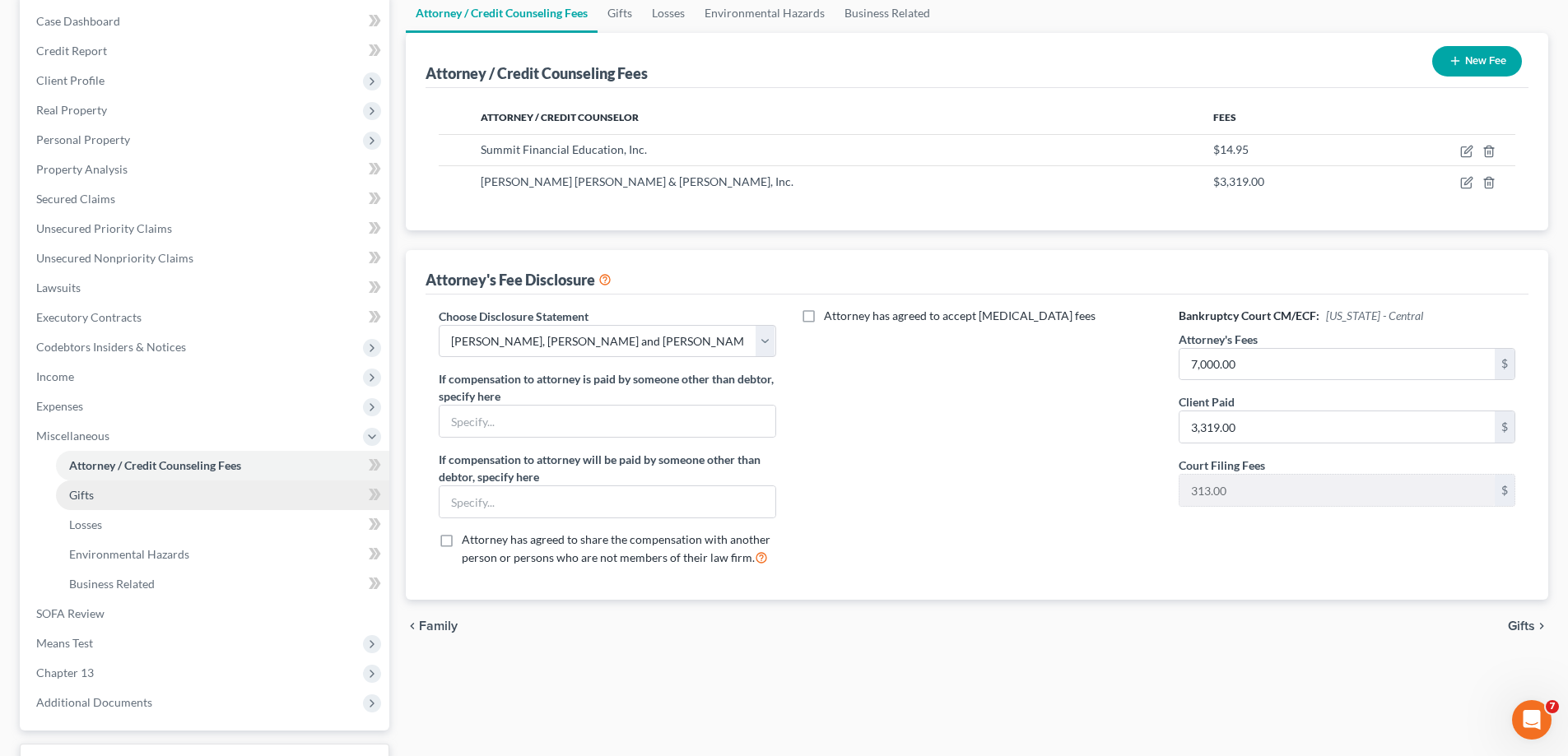
click at [129, 497] on link "Gifts" at bounding box center [222, 495] width 333 height 30
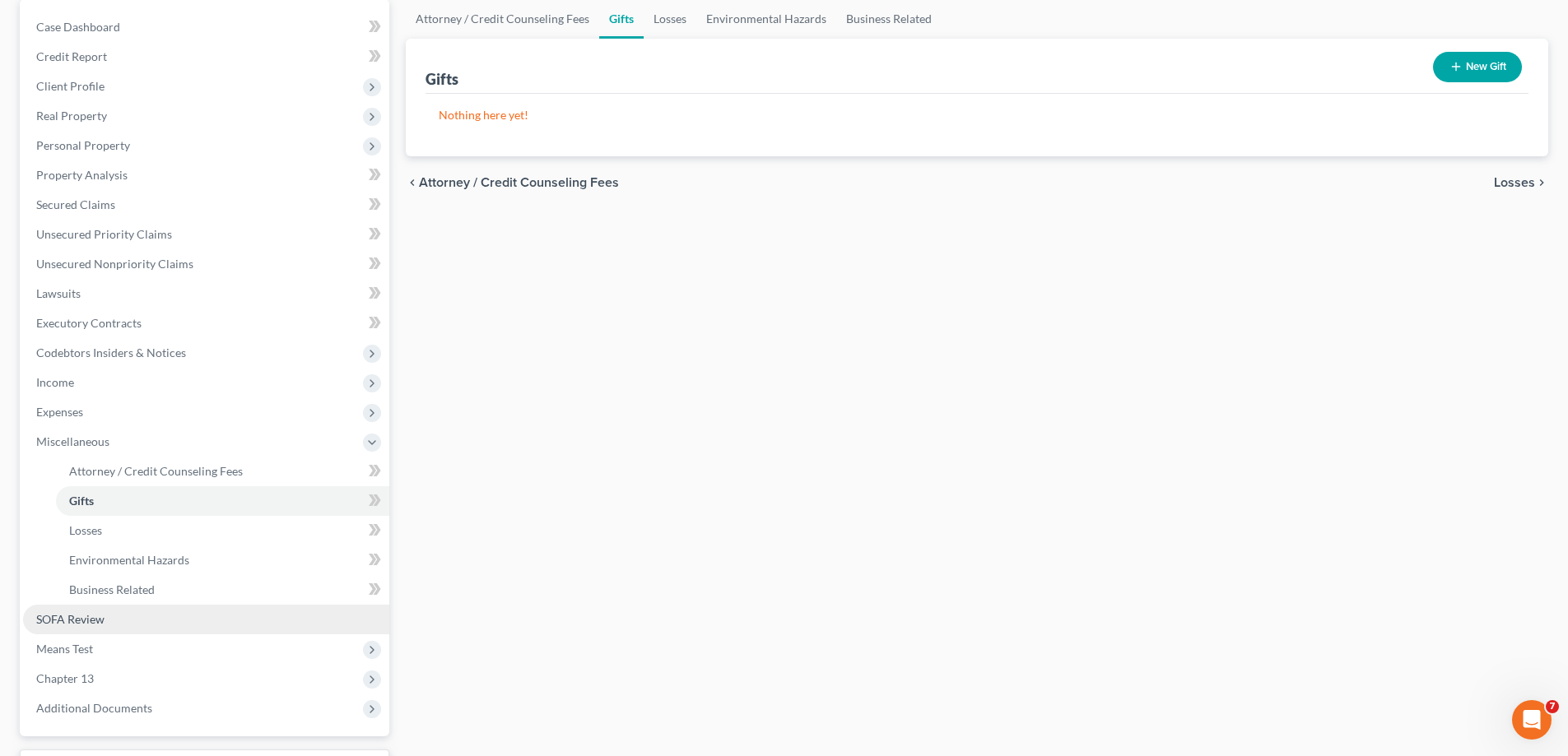
scroll to position [165, 0]
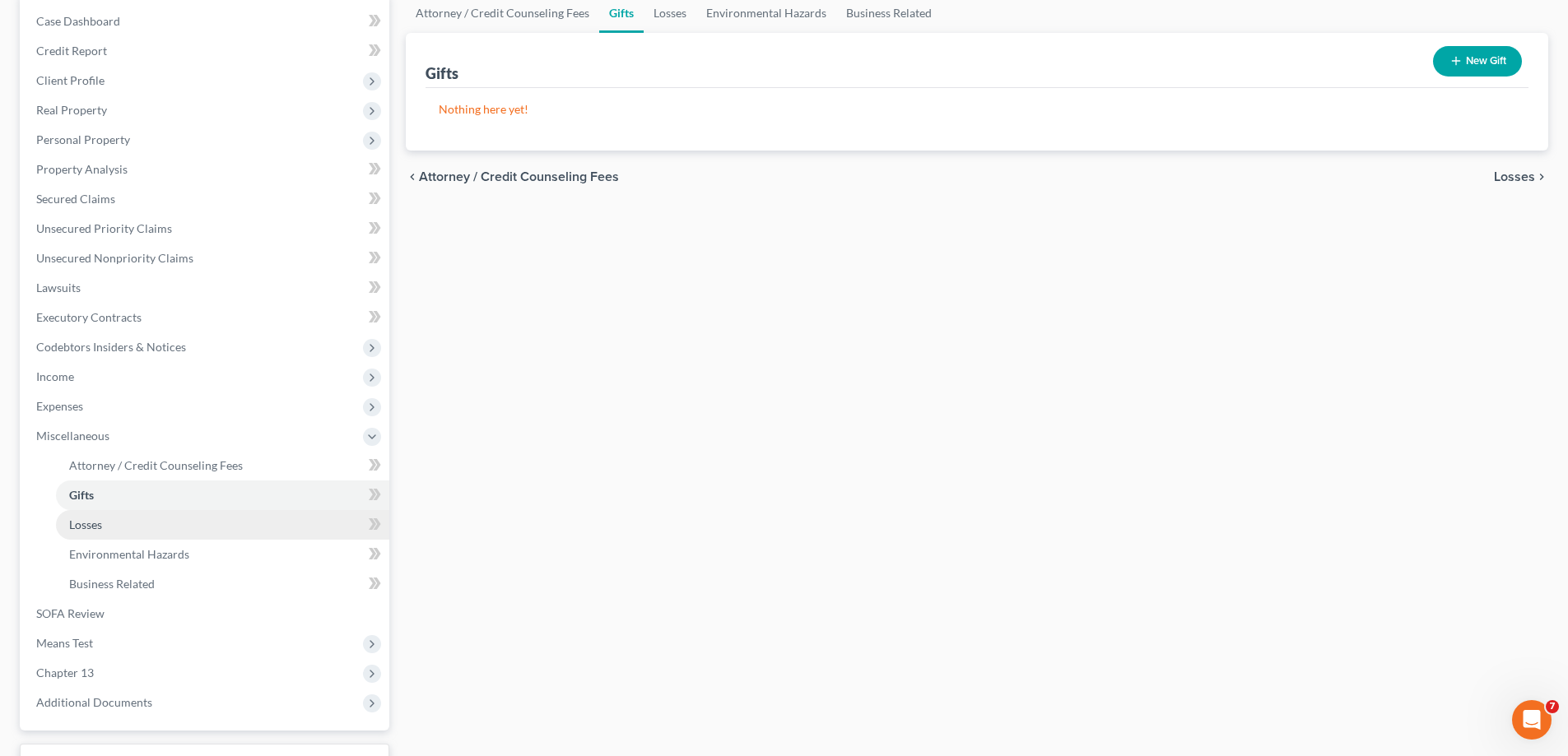
click at [117, 529] on link "Losses" at bounding box center [222, 525] width 333 height 30
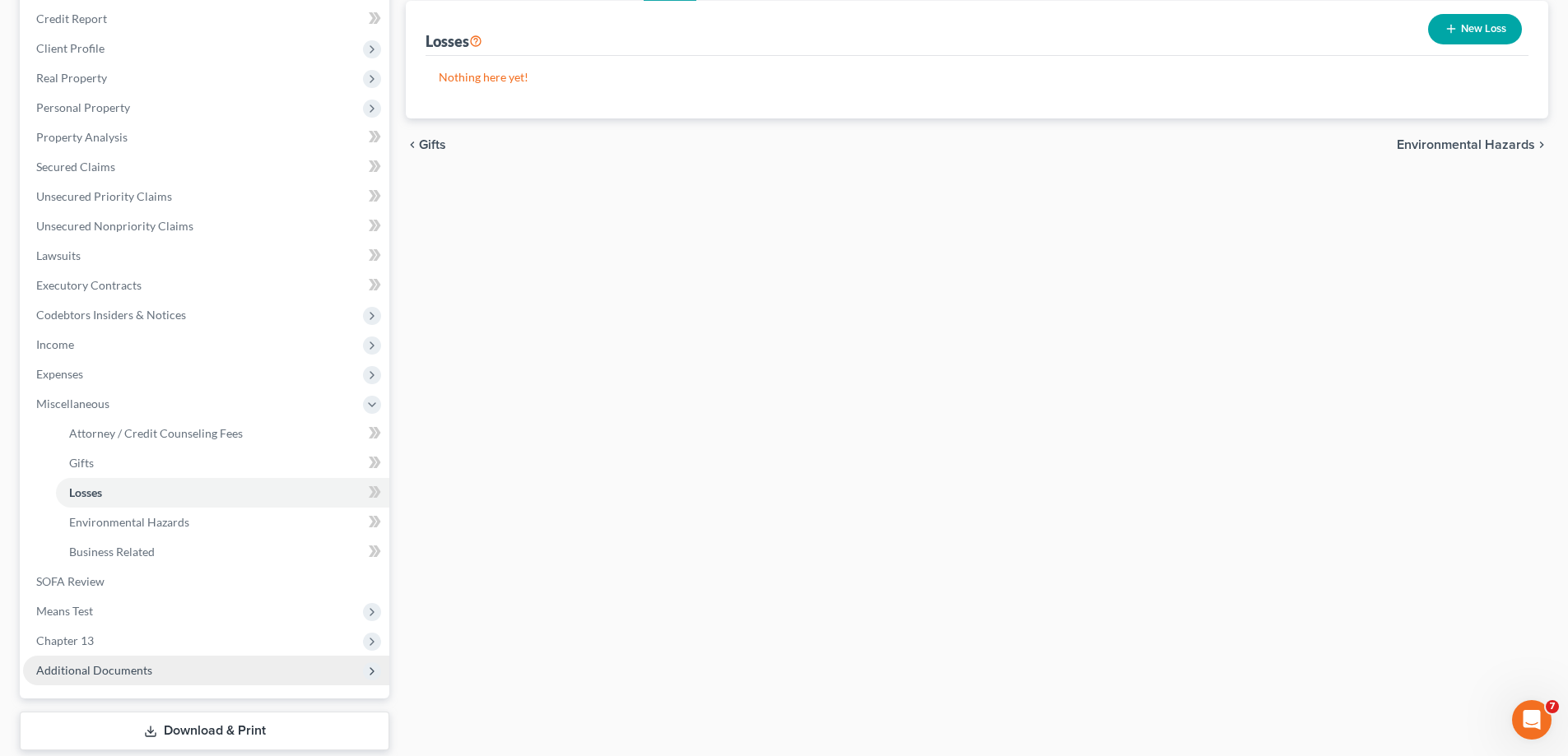
scroll to position [247, 0]
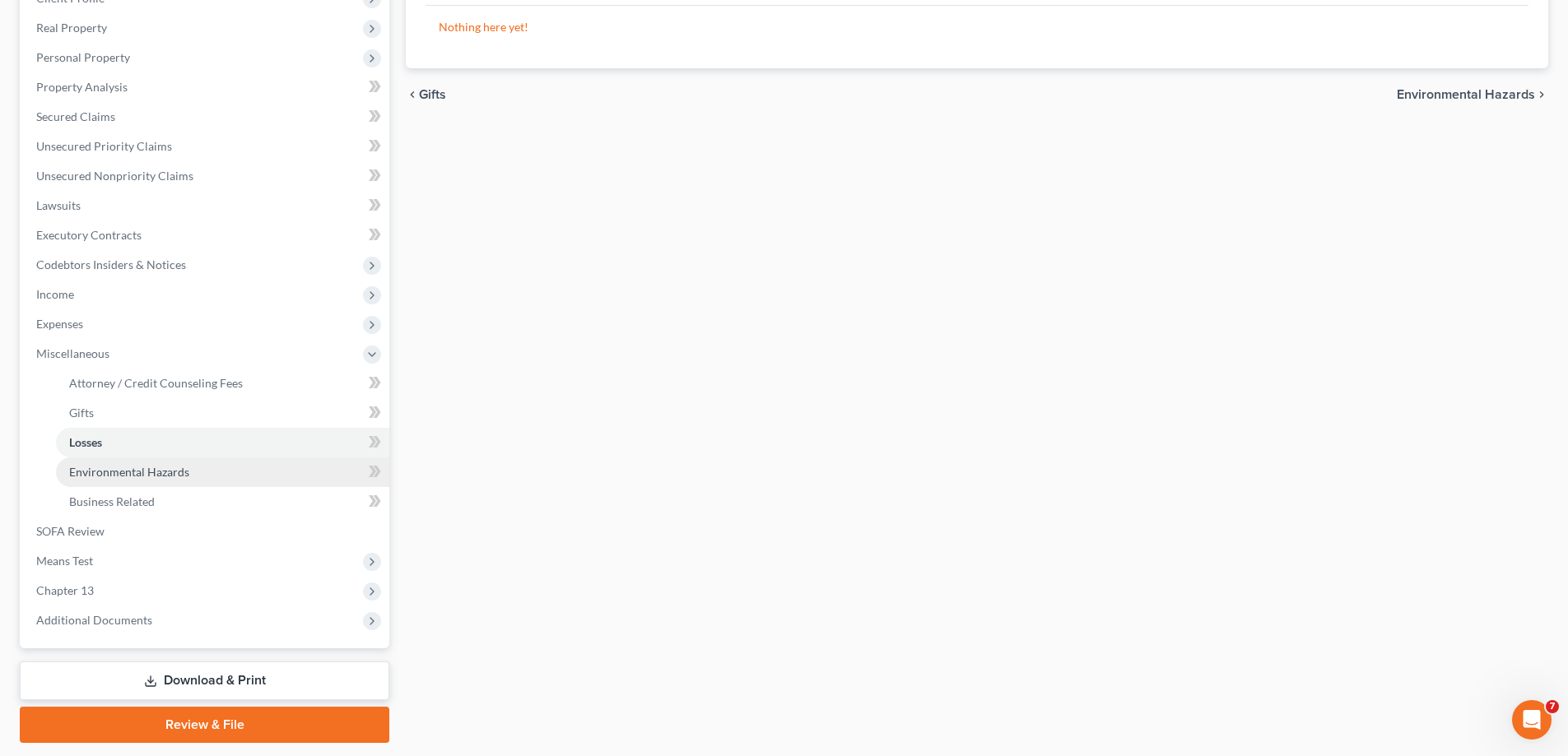
click at [146, 478] on span "Environmental Hazards" at bounding box center [129, 472] width 120 height 14
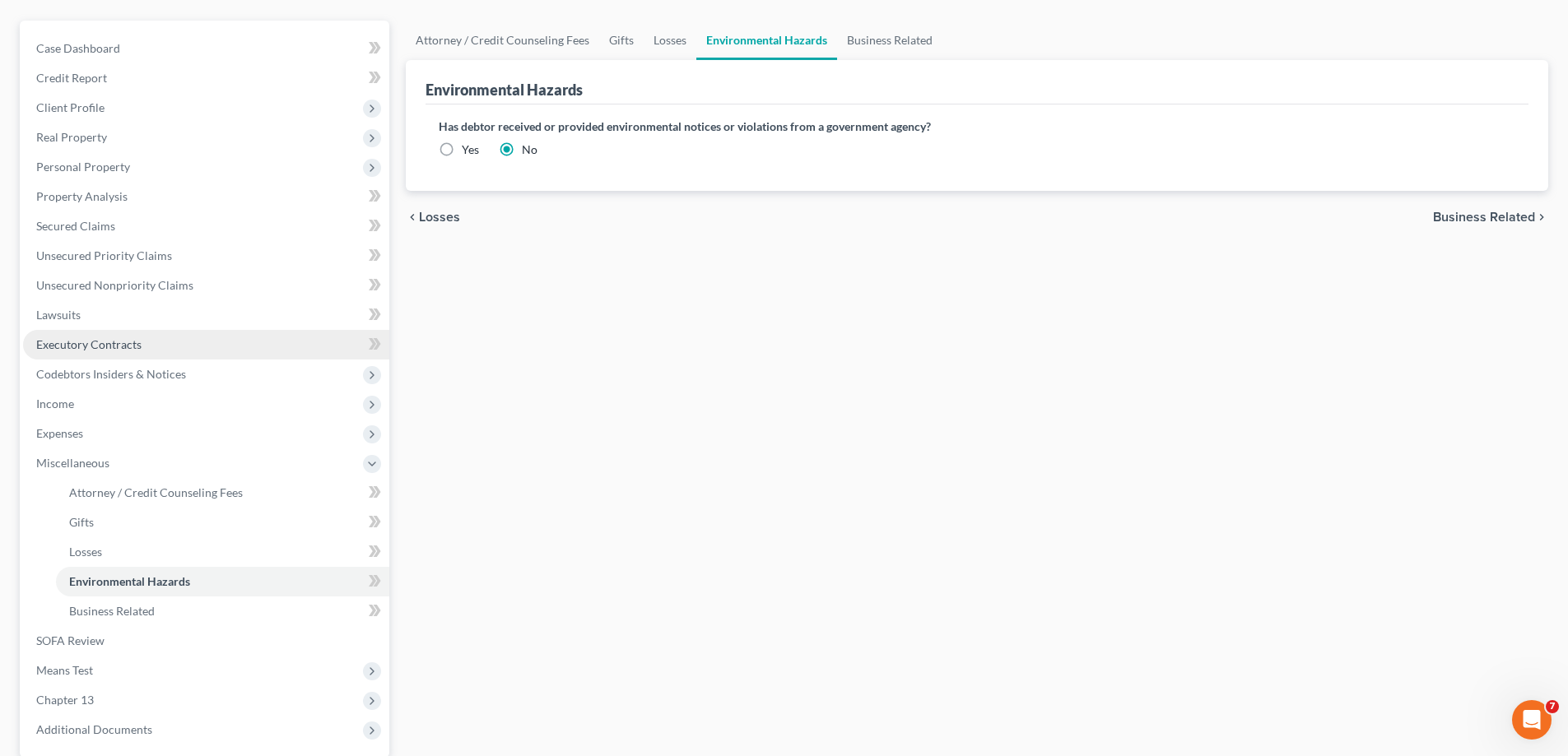
scroll to position [165, 0]
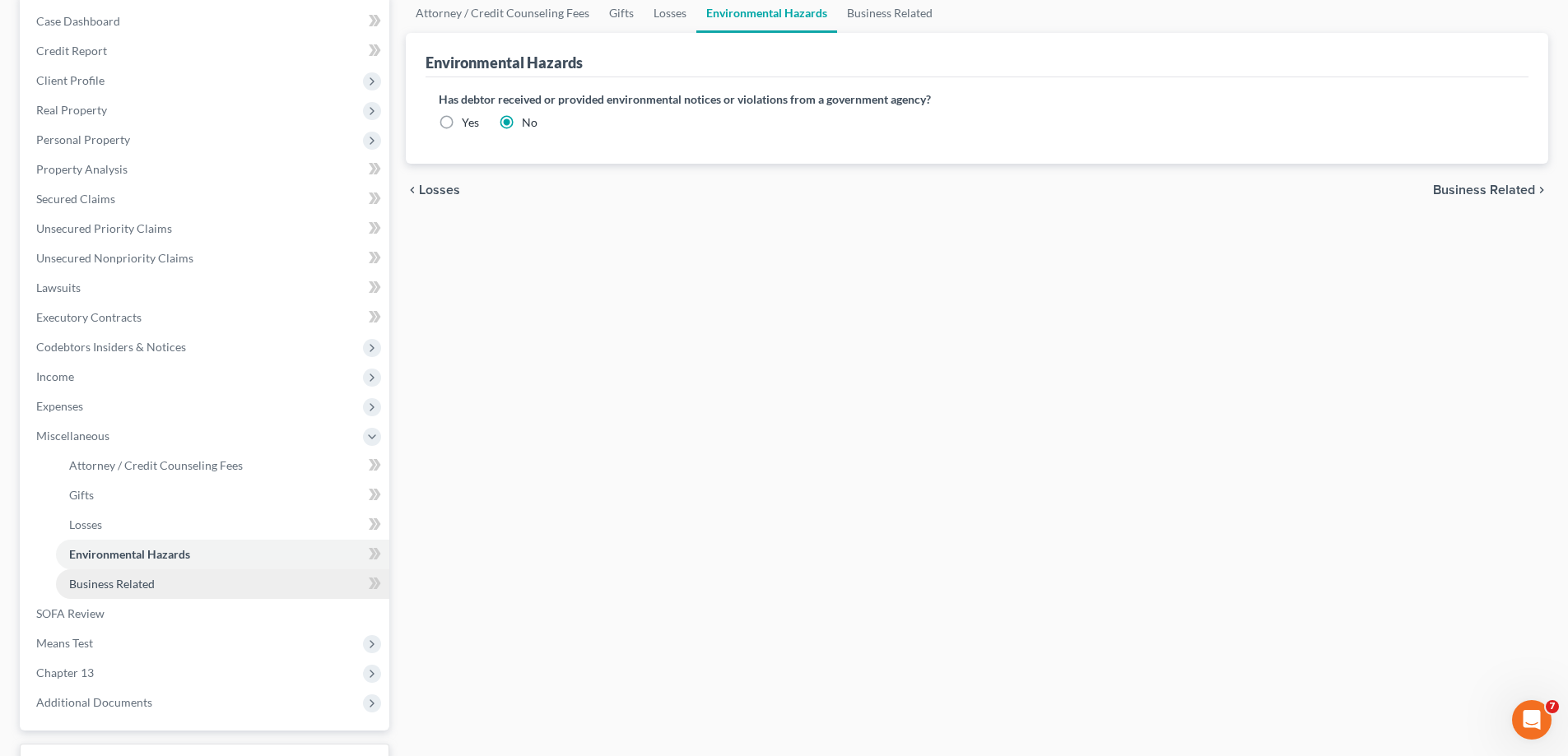
click at [149, 587] on span "Business Related" at bounding box center [111, 583] width 85 height 14
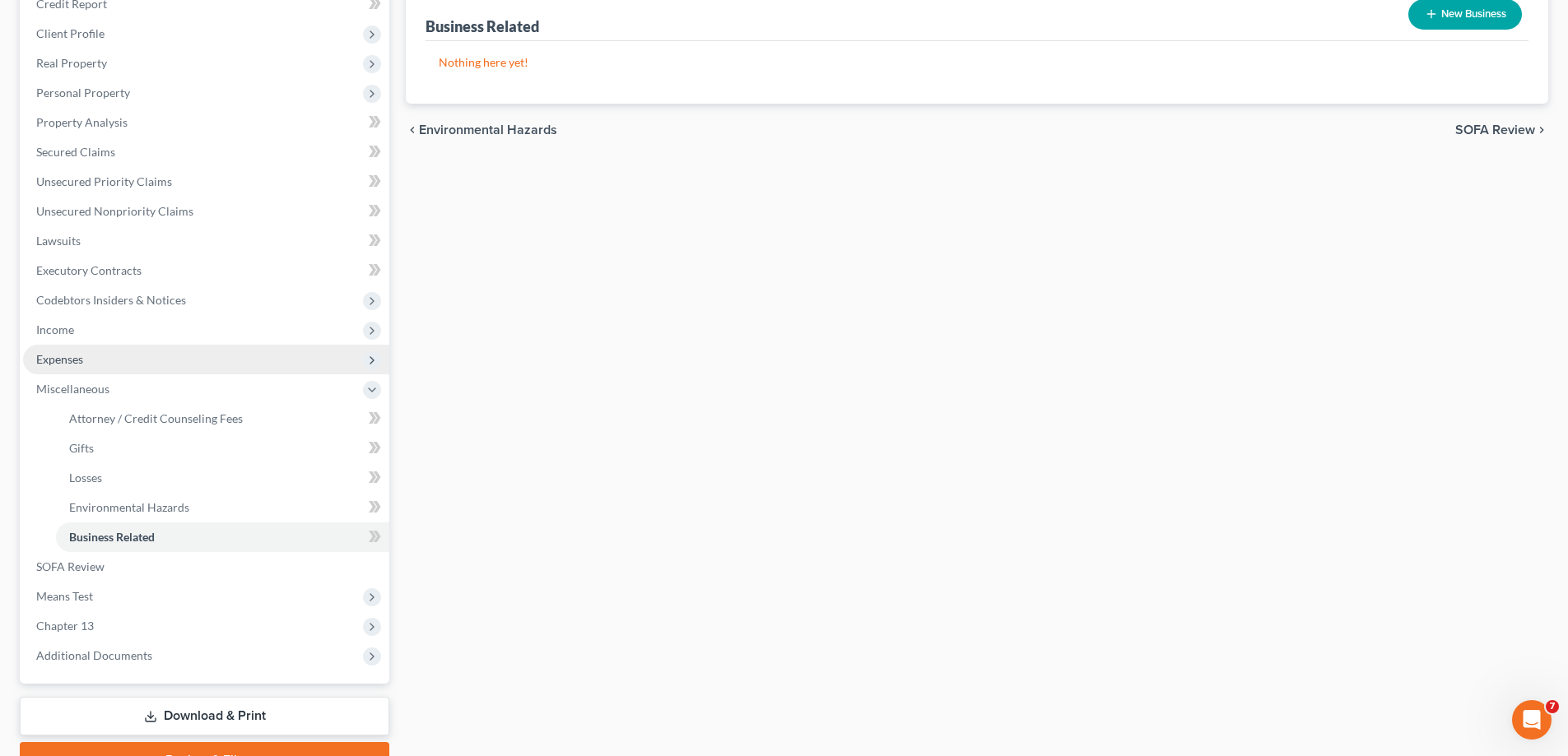
scroll to position [247, 0]
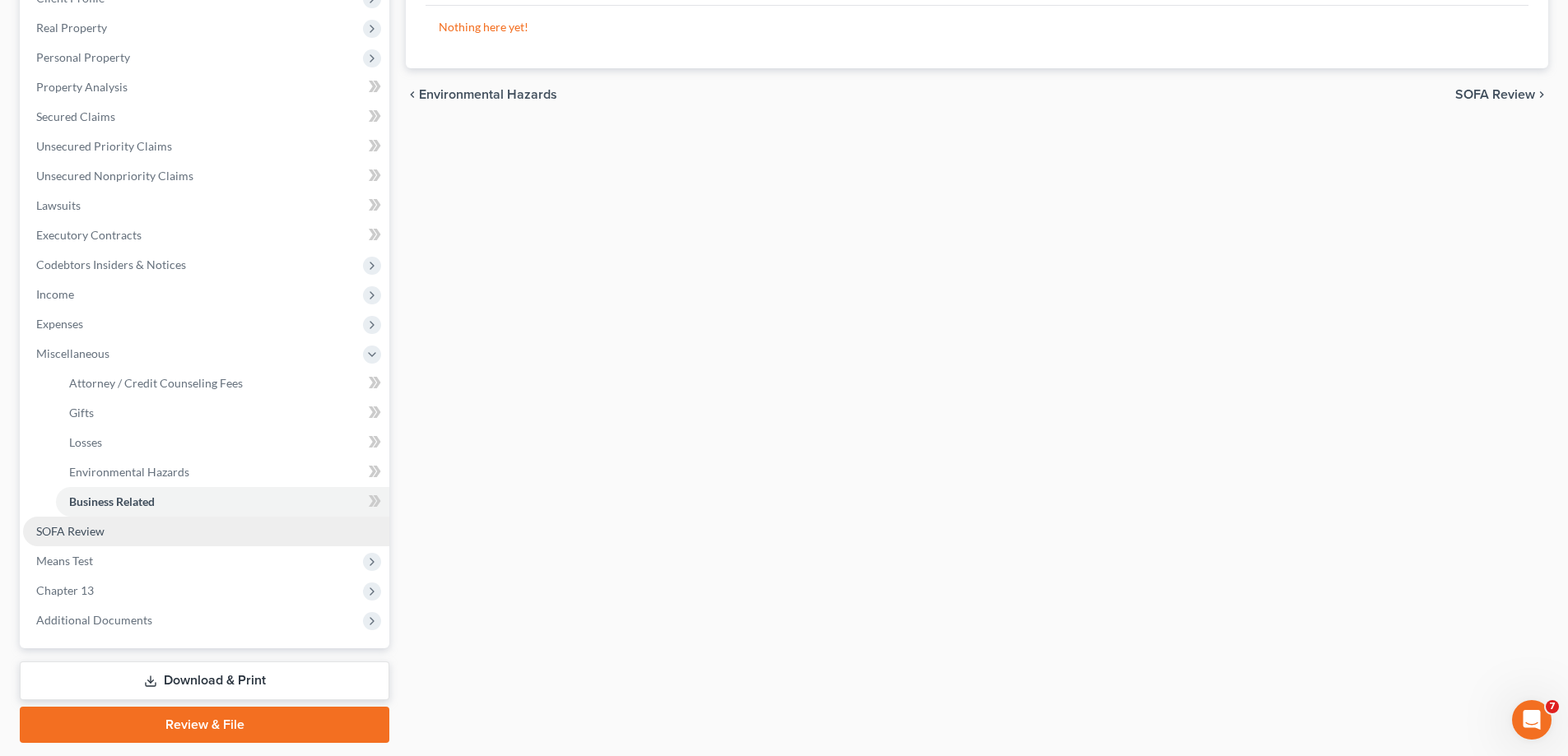
click at [110, 530] on link "SOFA Review" at bounding box center [206, 532] width 367 height 30
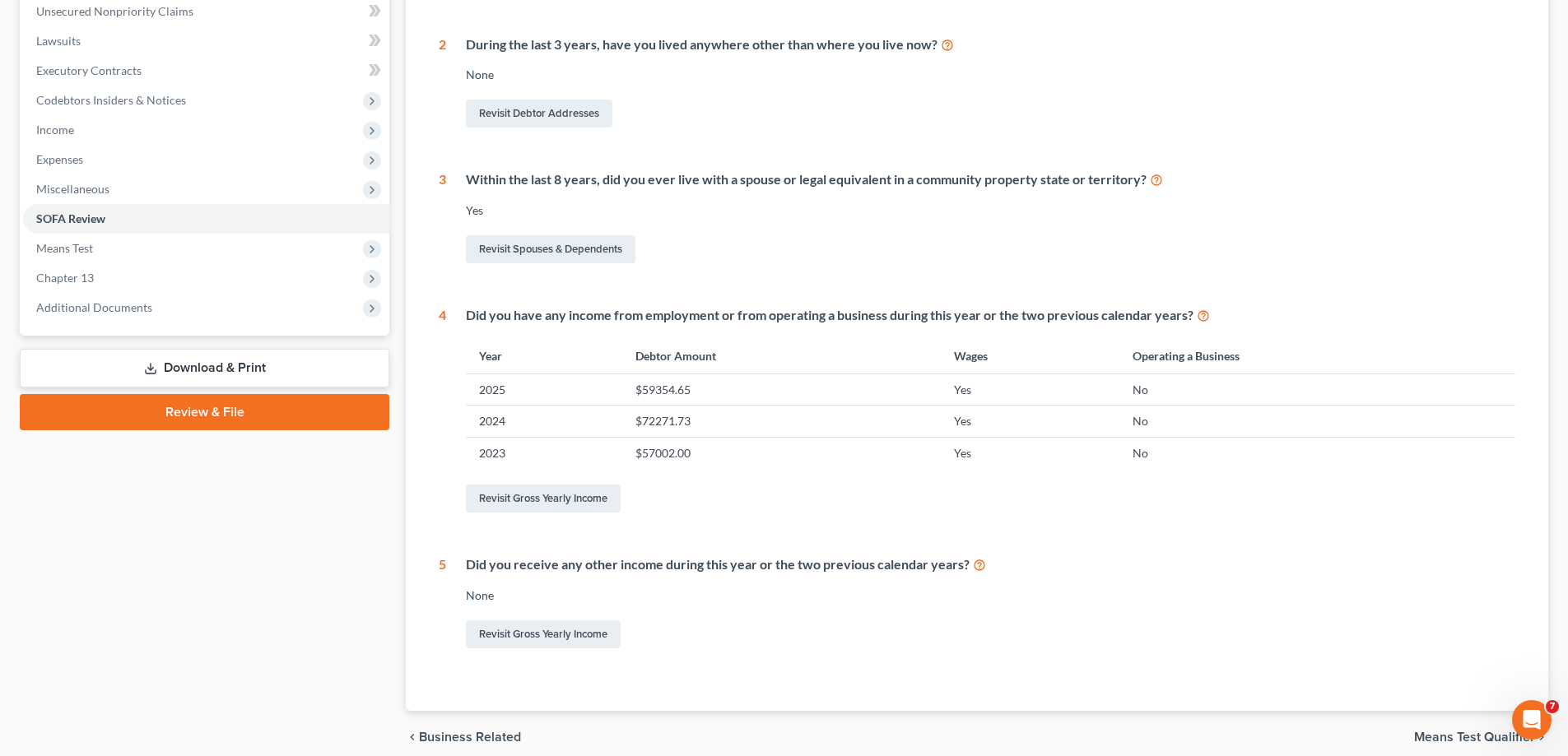
scroll to position [482, 0]
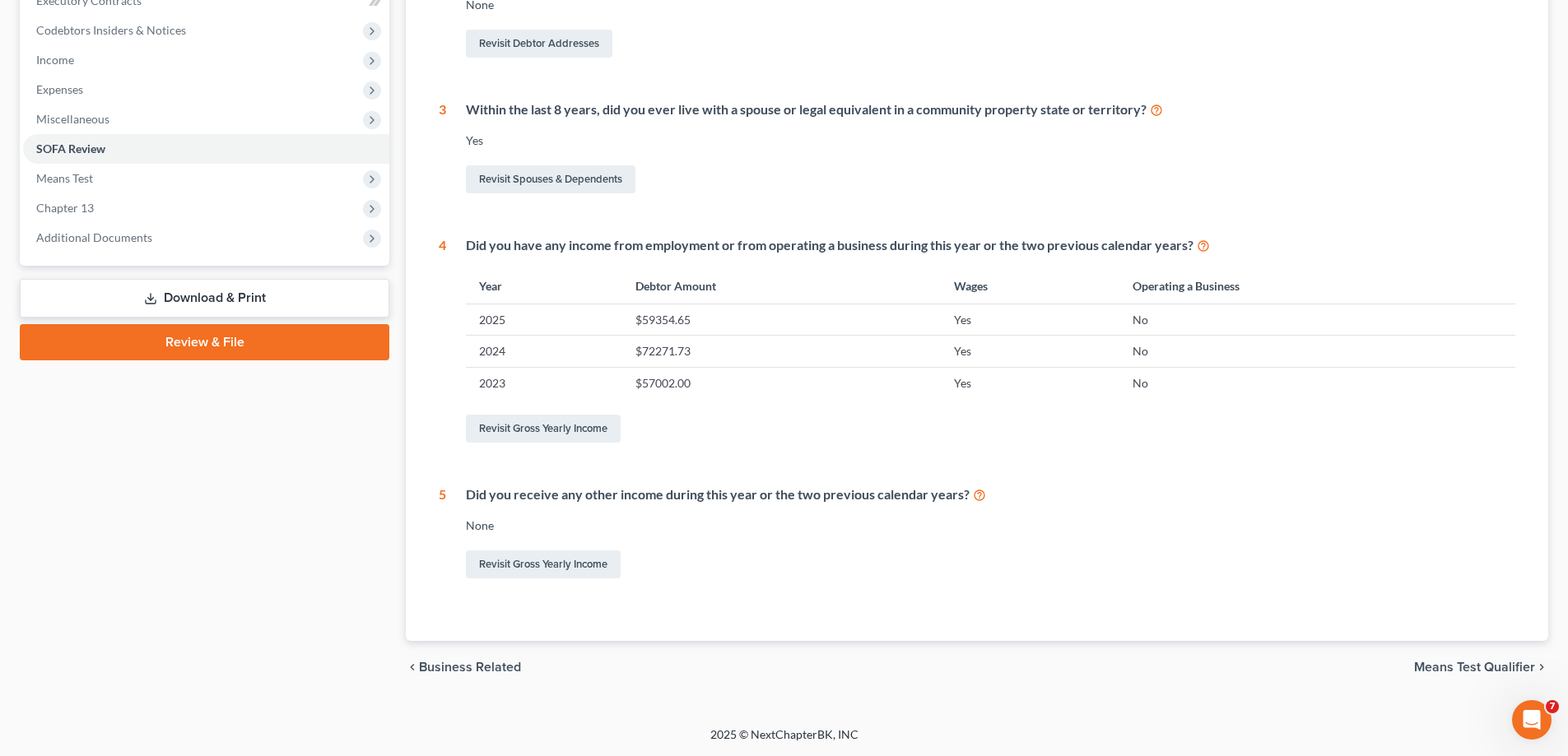
click at [1423, 663] on span "Means Test Qualifier" at bounding box center [1475, 668] width 121 height 13
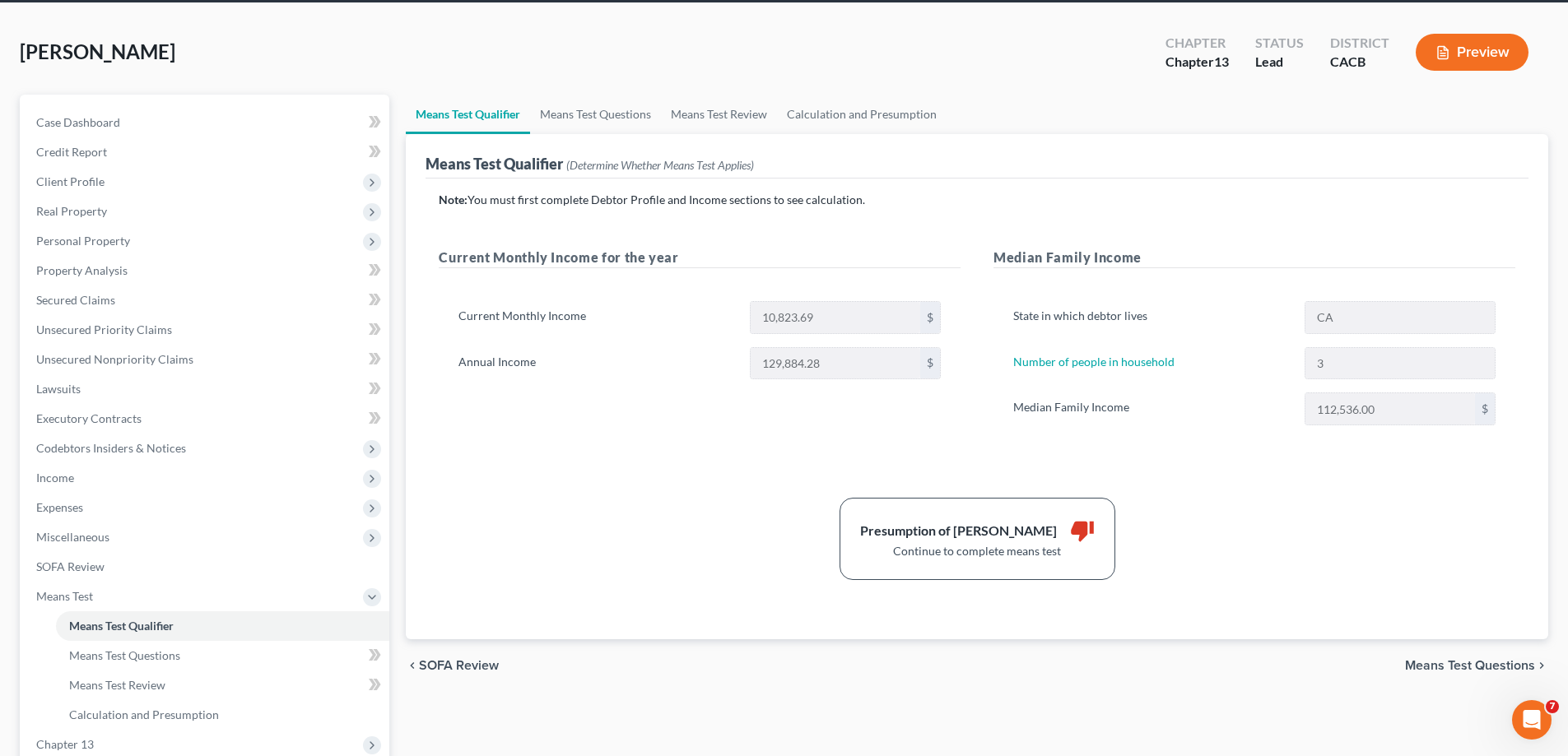
scroll to position [83, 0]
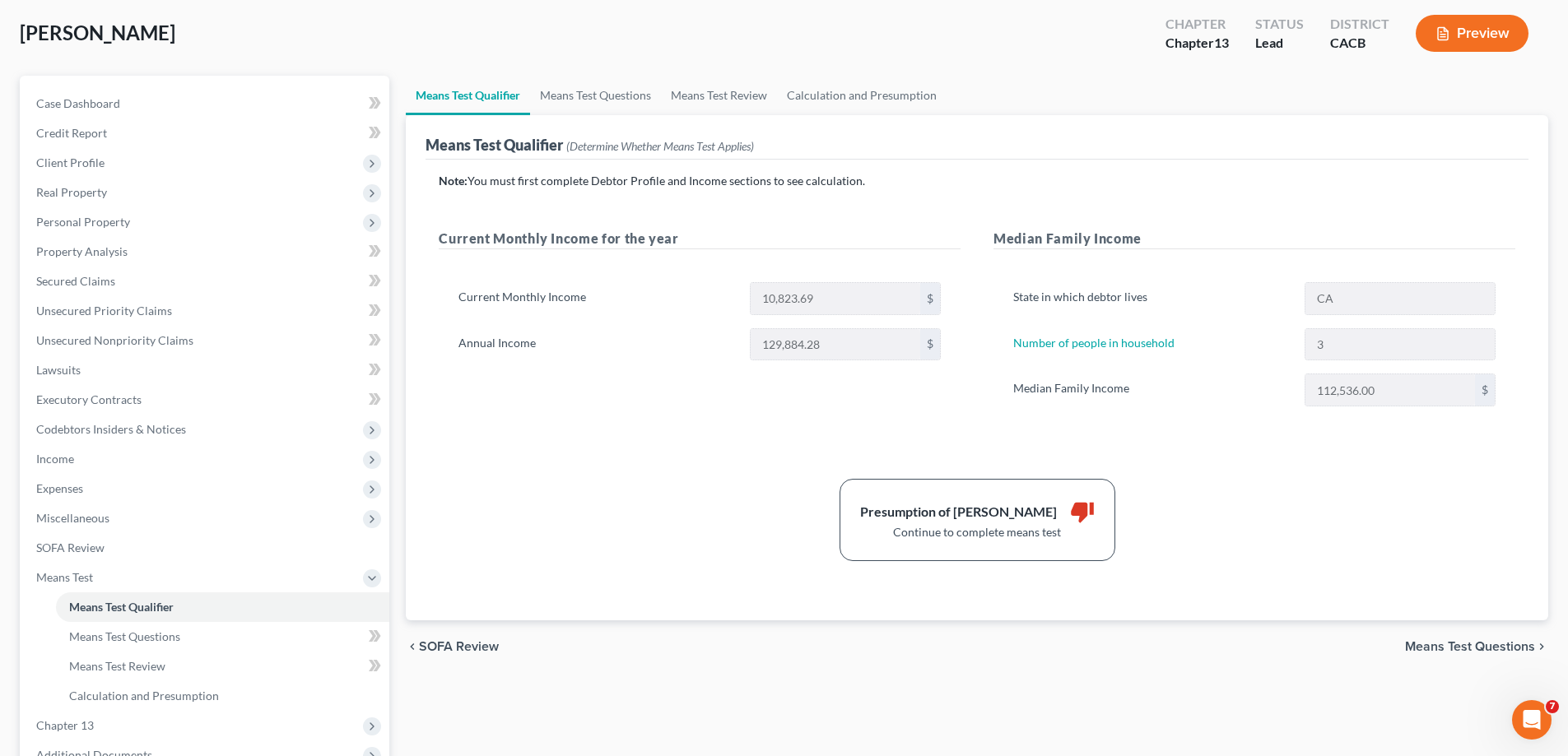
click at [1418, 644] on span "Means Test Questions" at bounding box center [1470, 647] width 131 height 13
select select "2"
select select "60"
select select "1"
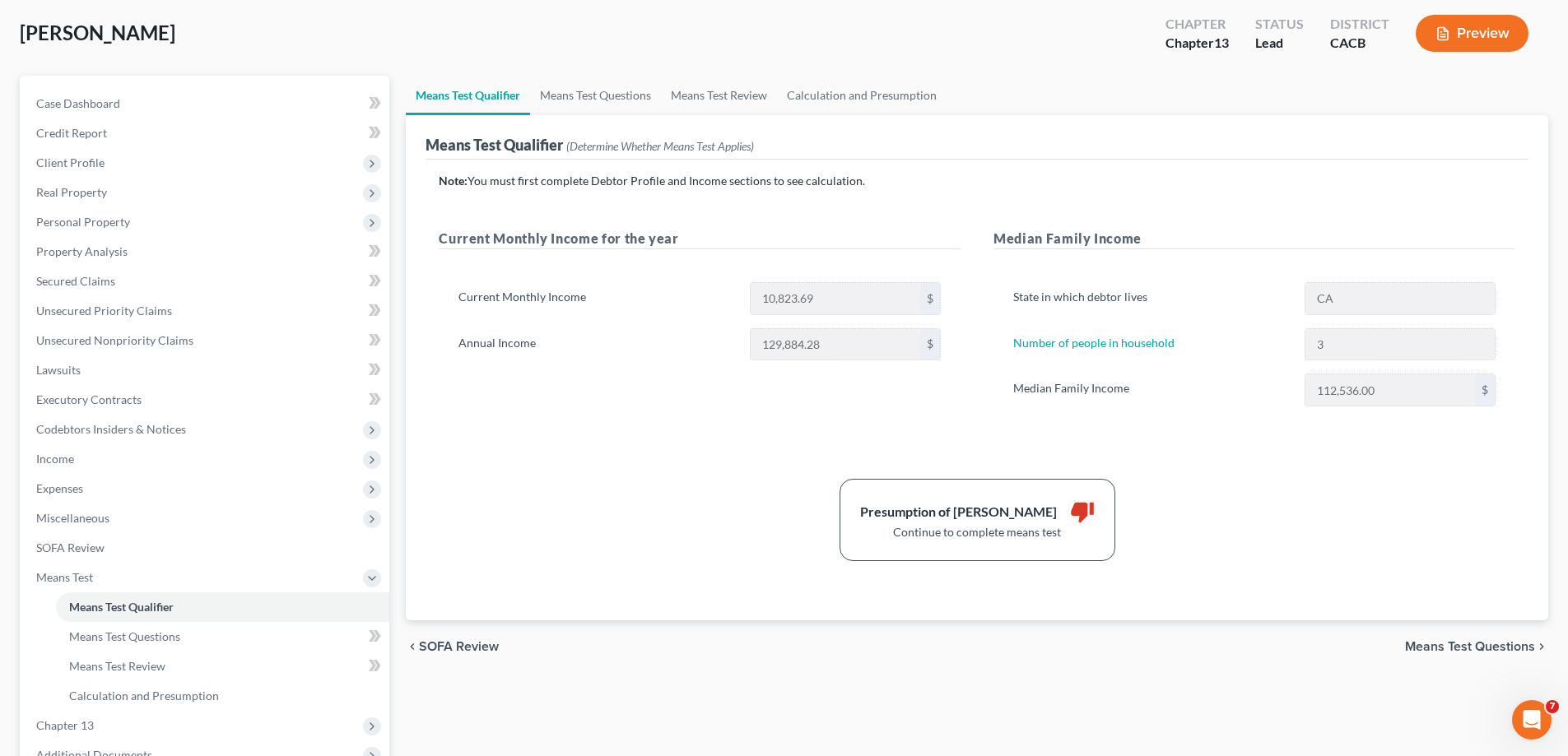
select select "60"
select select "0"
select select "60"
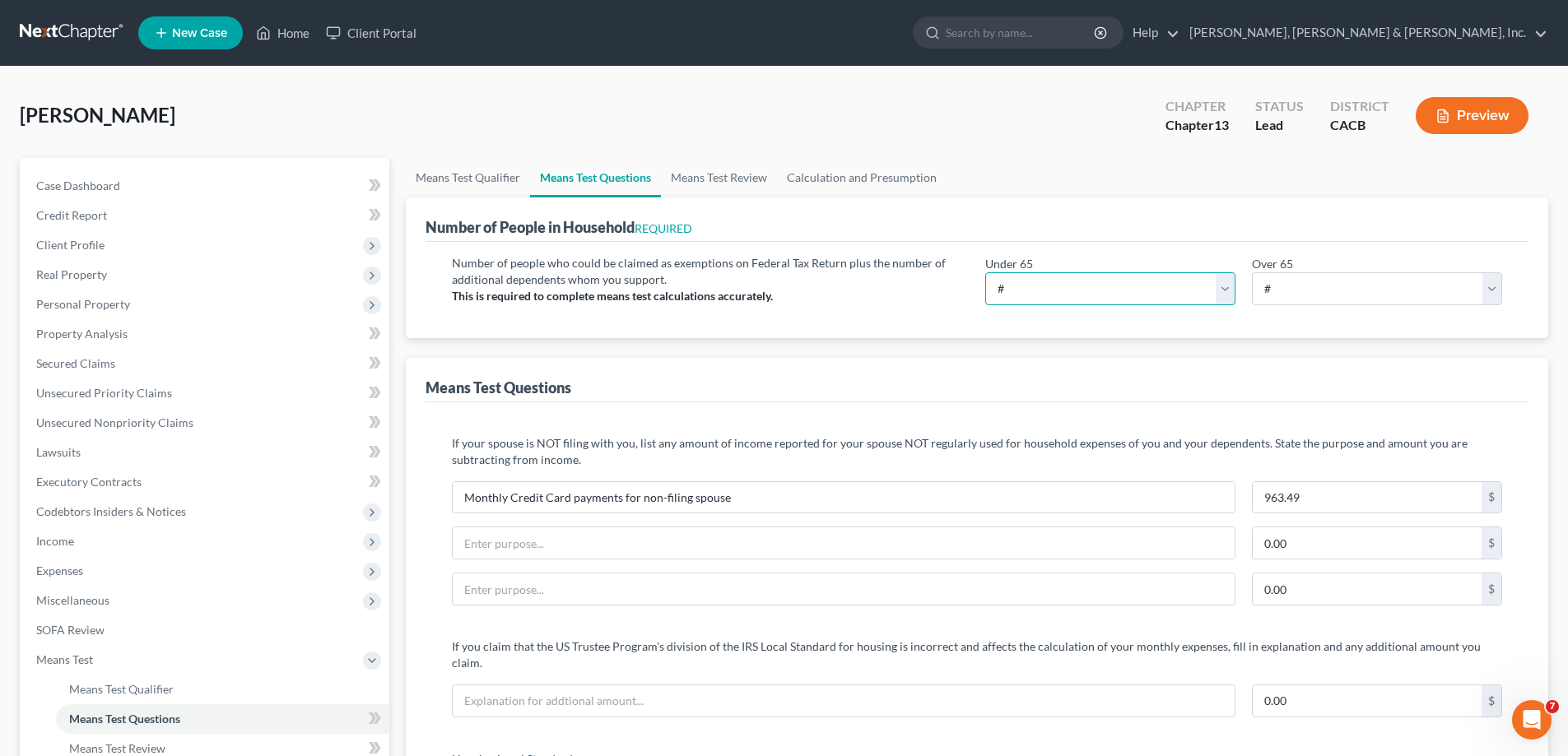
click at [1018, 294] on select "# 0 1 2 3 4 5 6 7 8 9 10" at bounding box center [1110, 289] width 250 height 33
select select "1"
click at [986, 272] on select "# 0 1 2 3 4 5 6 7 8 9 10" at bounding box center [1110, 289] width 250 height 33
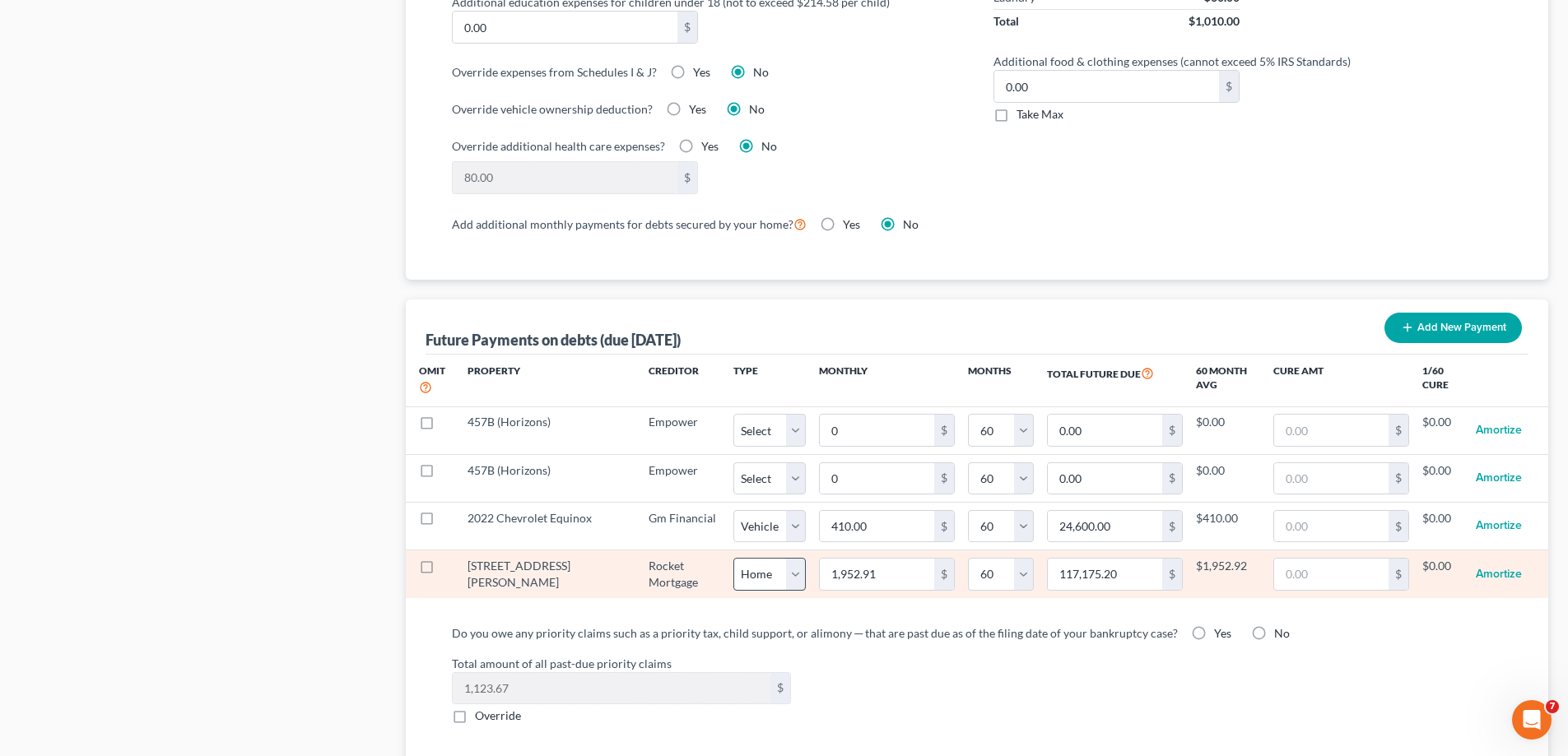
scroll to position [1399, 0]
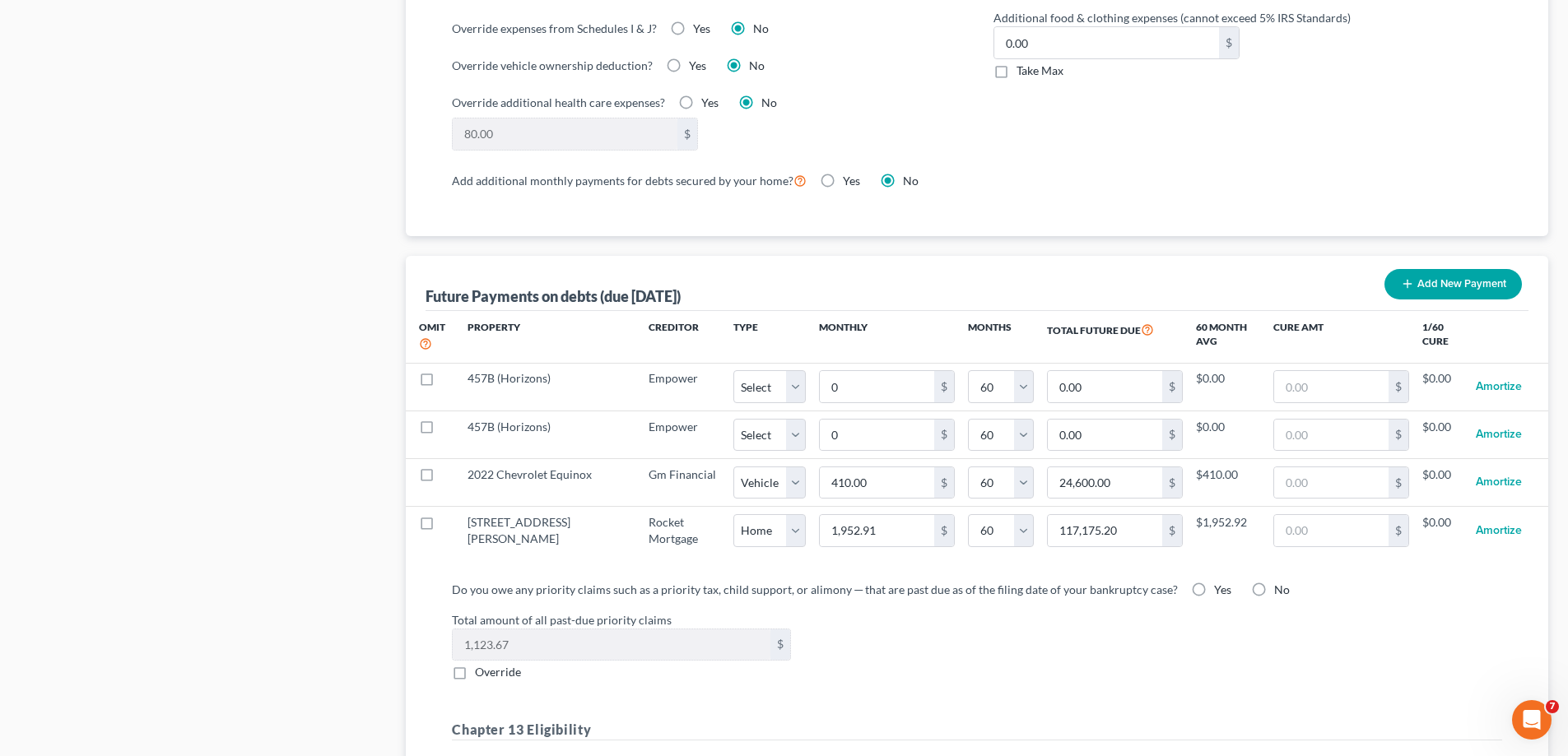
click at [1214, 582] on label "Yes" at bounding box center [1223, 590] width 17 height 16
click at [1221, 582] on input "Yes" at bounding box center [1225, 587] width 11 height 11
radio input "true"
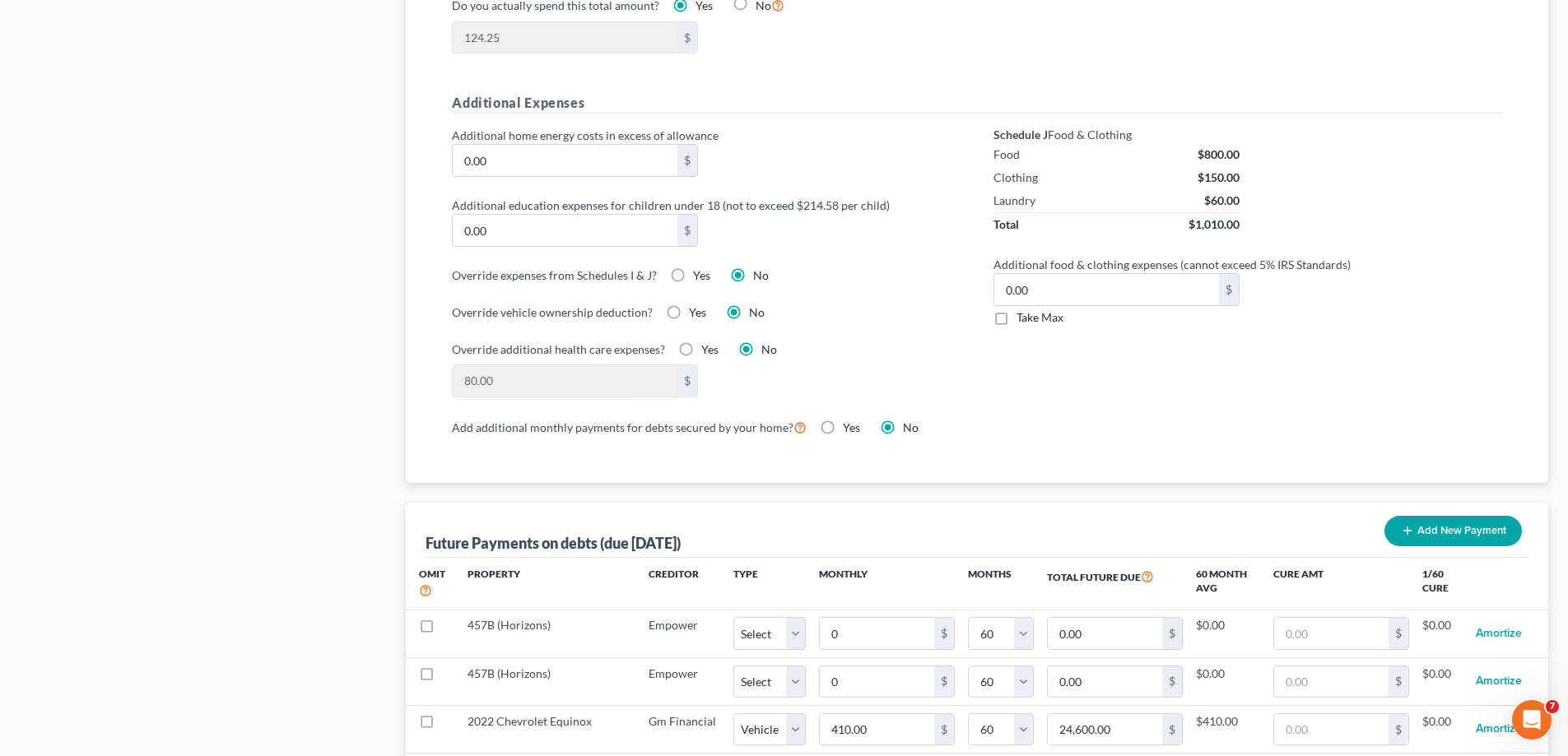
scroll to position [1235, 0]
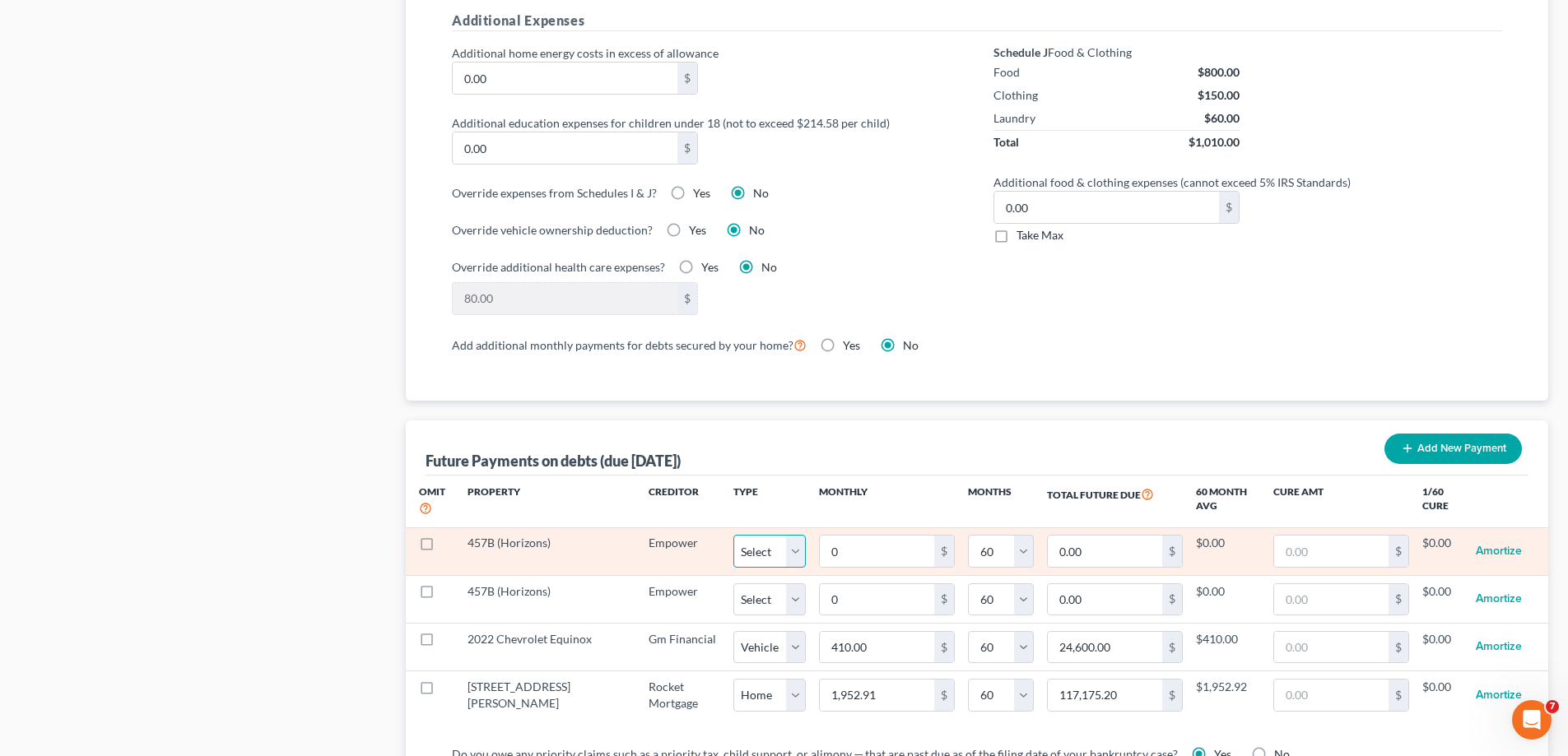
click at [749, 536] on select "Select Home Vehicle Other" at bounding box center [769, 552] width 72 height 33
select select "2"
click at [733, 535] on select "Select Home Vehicle Other" at bounding box center [769, 552] width 72 height 33
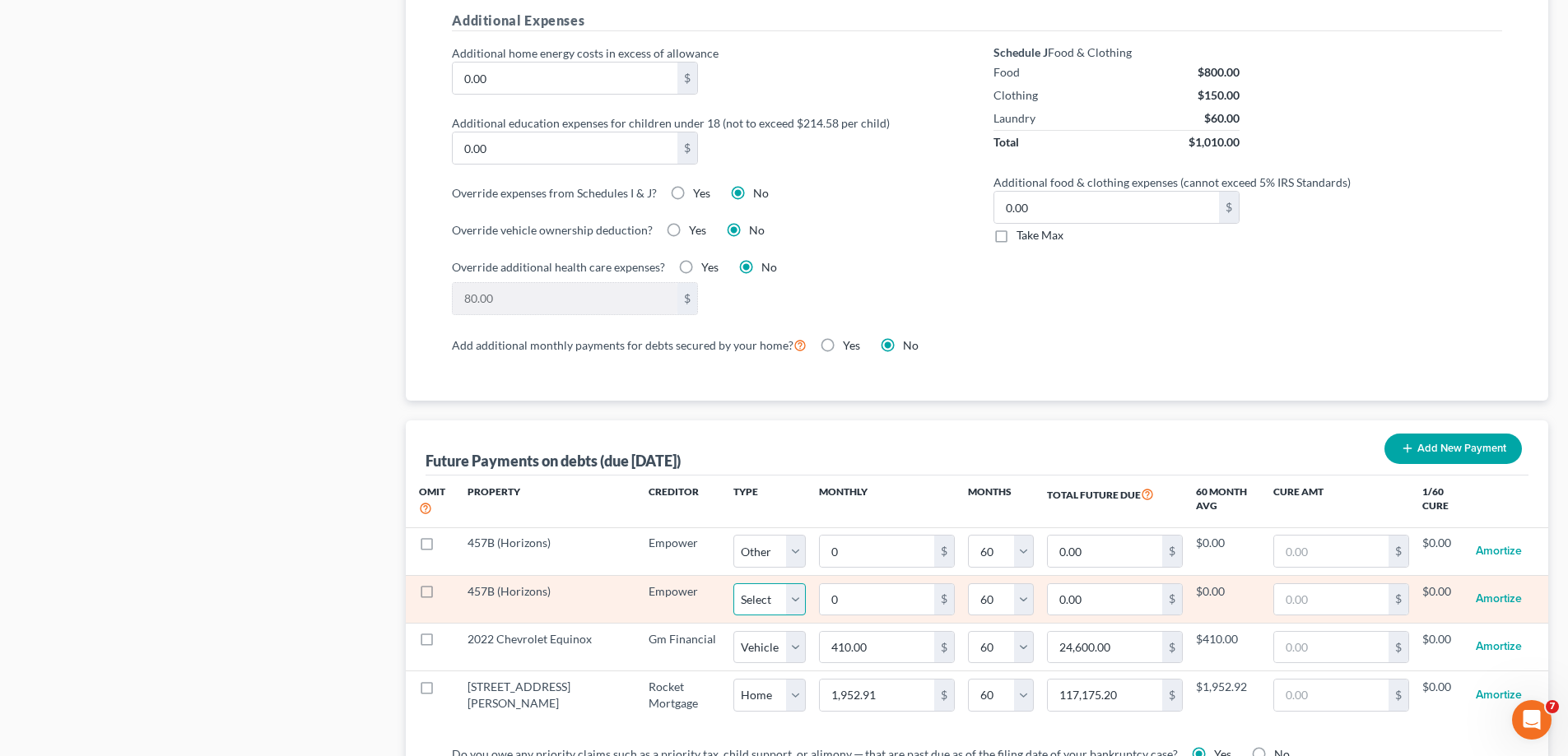
select select "2"
select select "60"
click at [746, 583] on select "Select Home Vehicle Other" at bounding box center [769, 600] width 72 height 33
select select "2"
click at [733, 583] on select "Select Home Vehicle Other" at bounding box center [769, 600] width 72 height 33
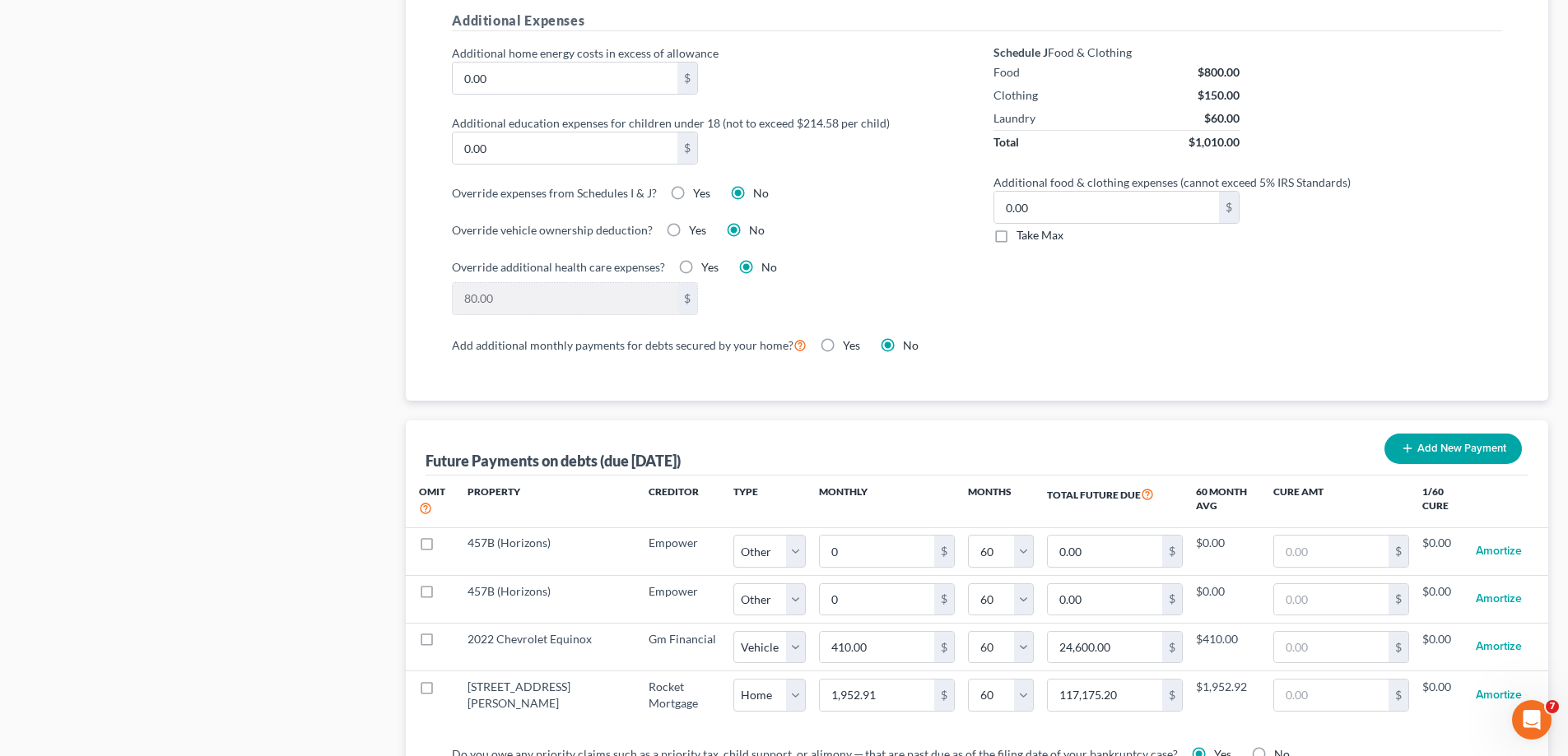
select select "2"
select select "60"
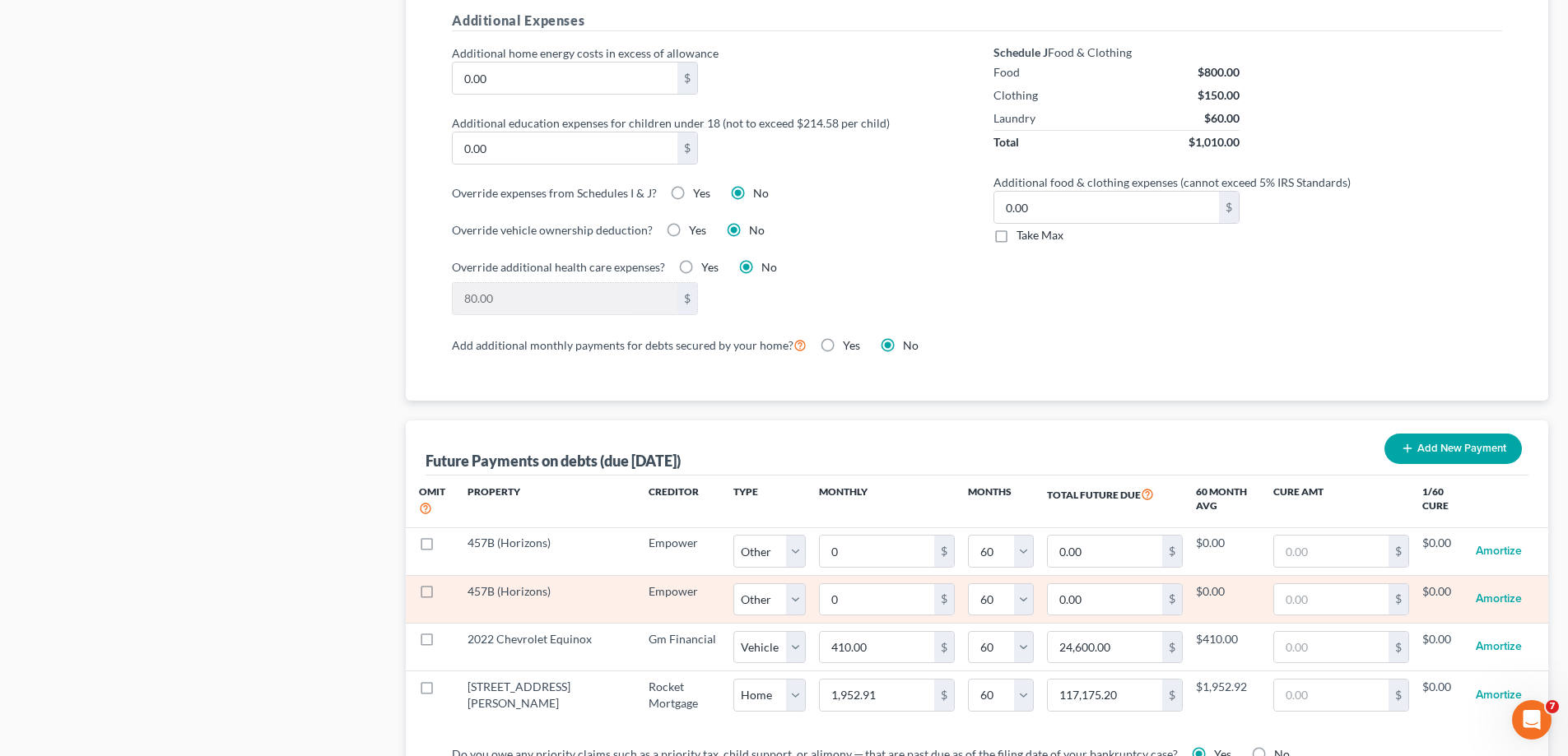
click at [442, 596] on label at bounding box center [442, 596] width 0 height 0
click at [449, 583] on input "checkbox" at bounding box center [454, 588] width 11 height 11
checkbox input "true"
select select "2"
select select "60"
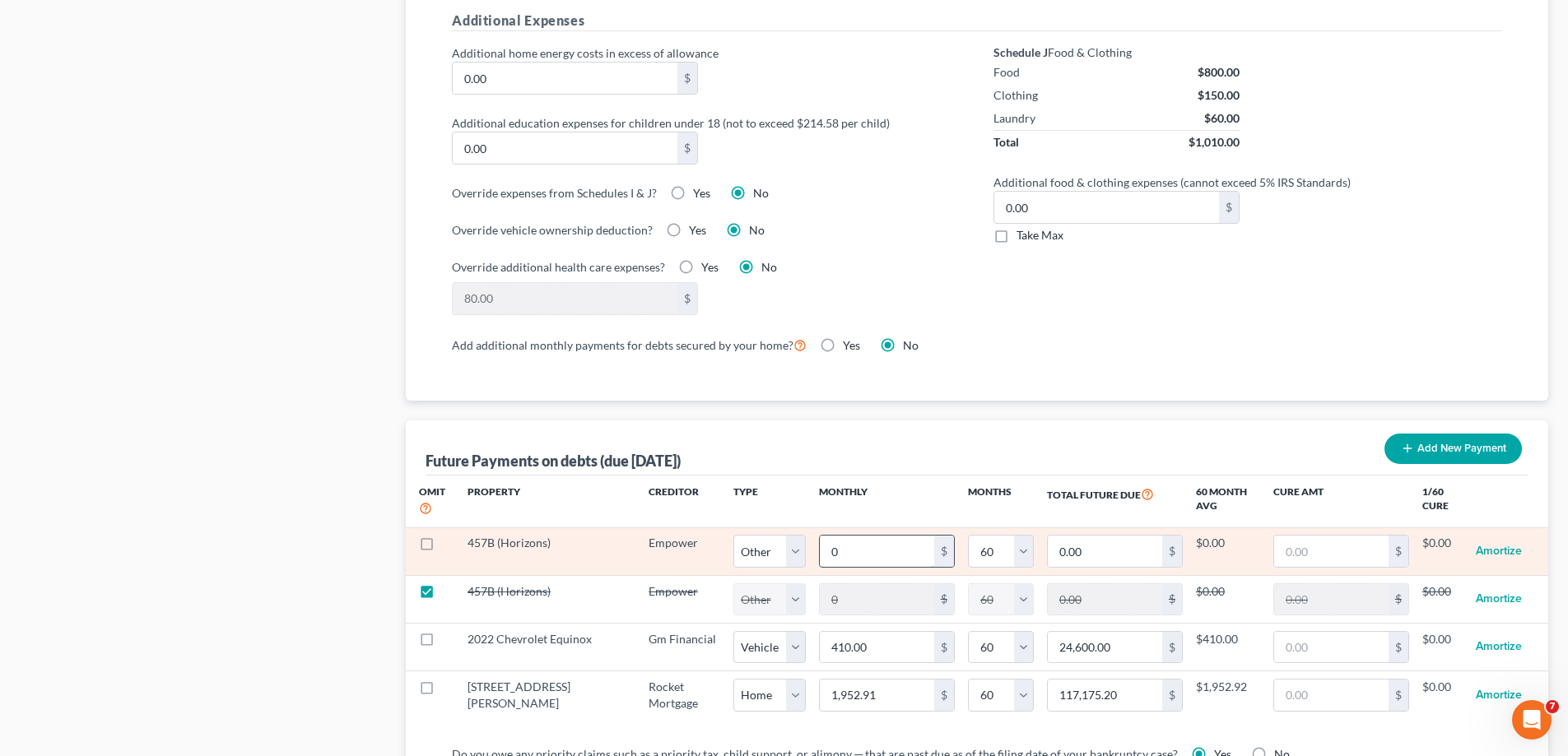
click at [820, 536] on input "0" at bounding box center [876, 552] width 114 height 32
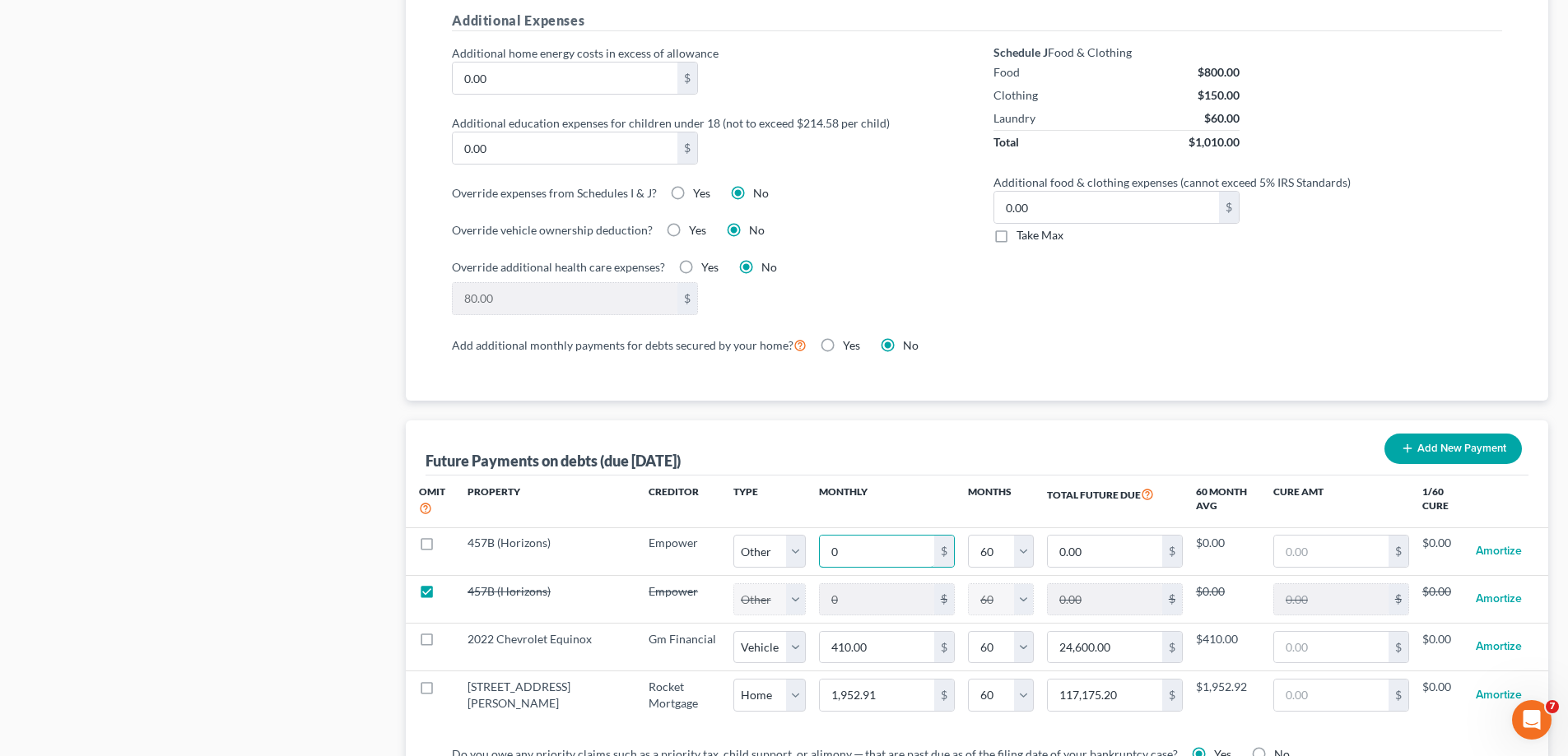
type input "2"
type input "120.00"
type input "22"
type input "1,320.00"
select select "2"
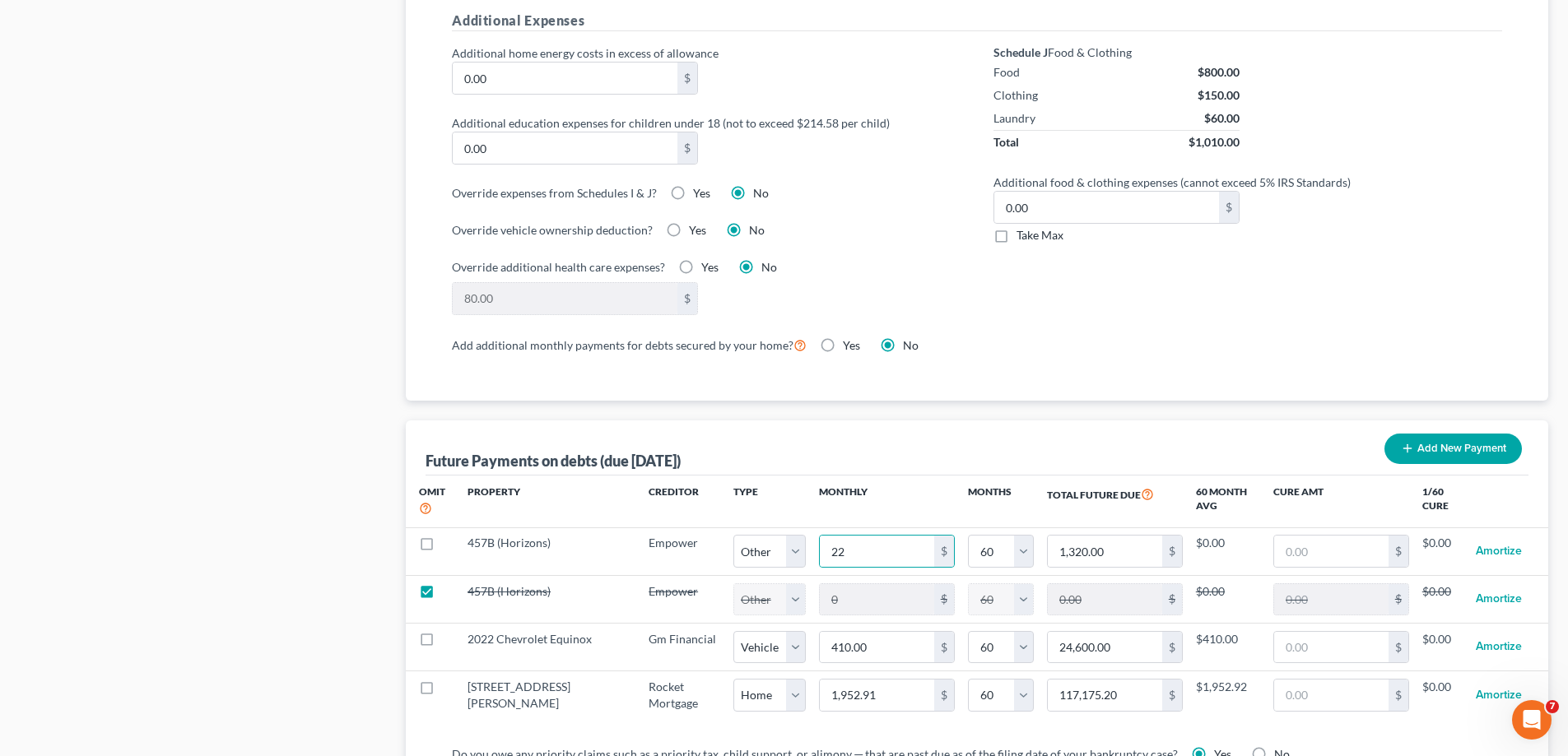
select select "60"
select select "2"
select select "60"
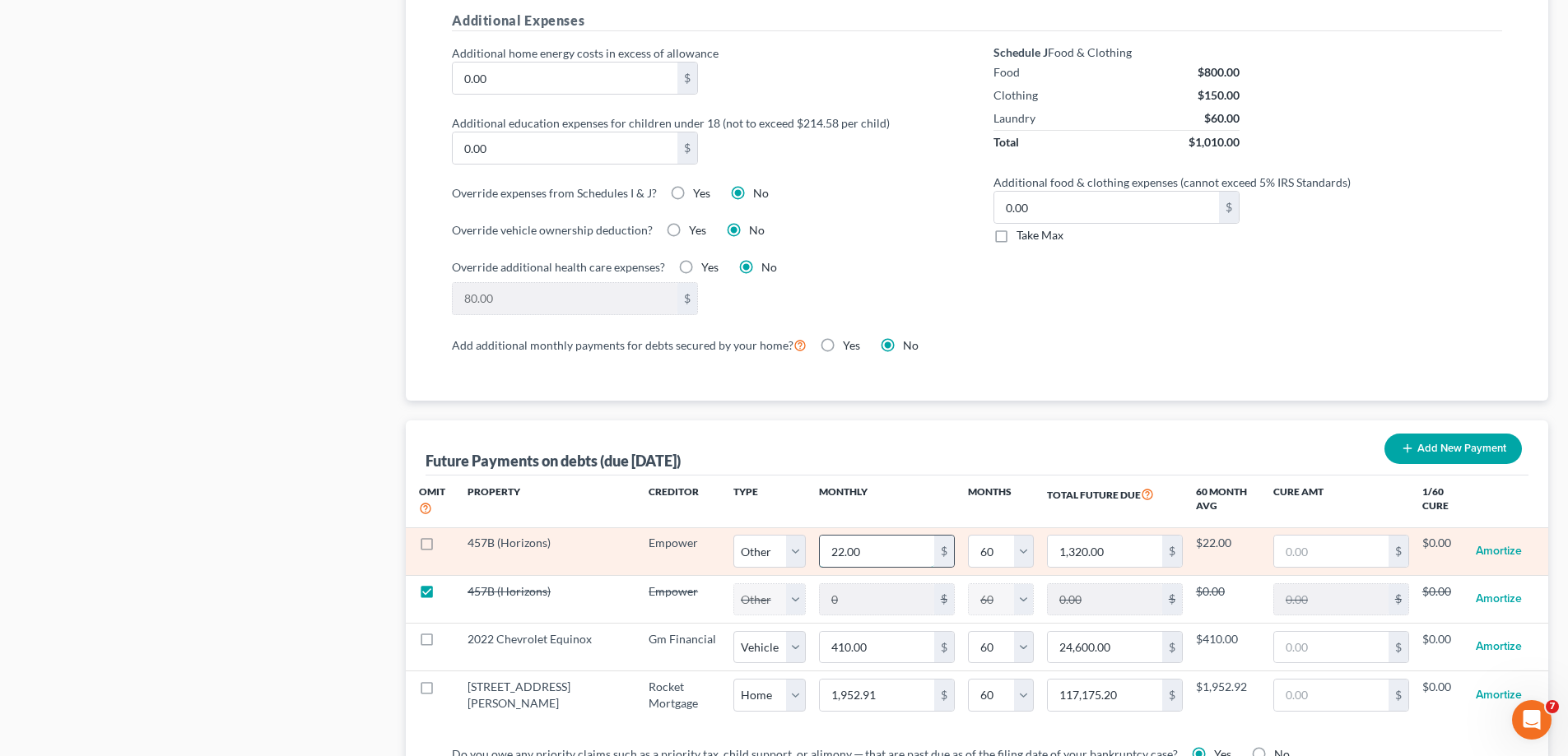
type input "2"
type input "120.00"
type input "28"
type input "1,680.00"
type input "288"
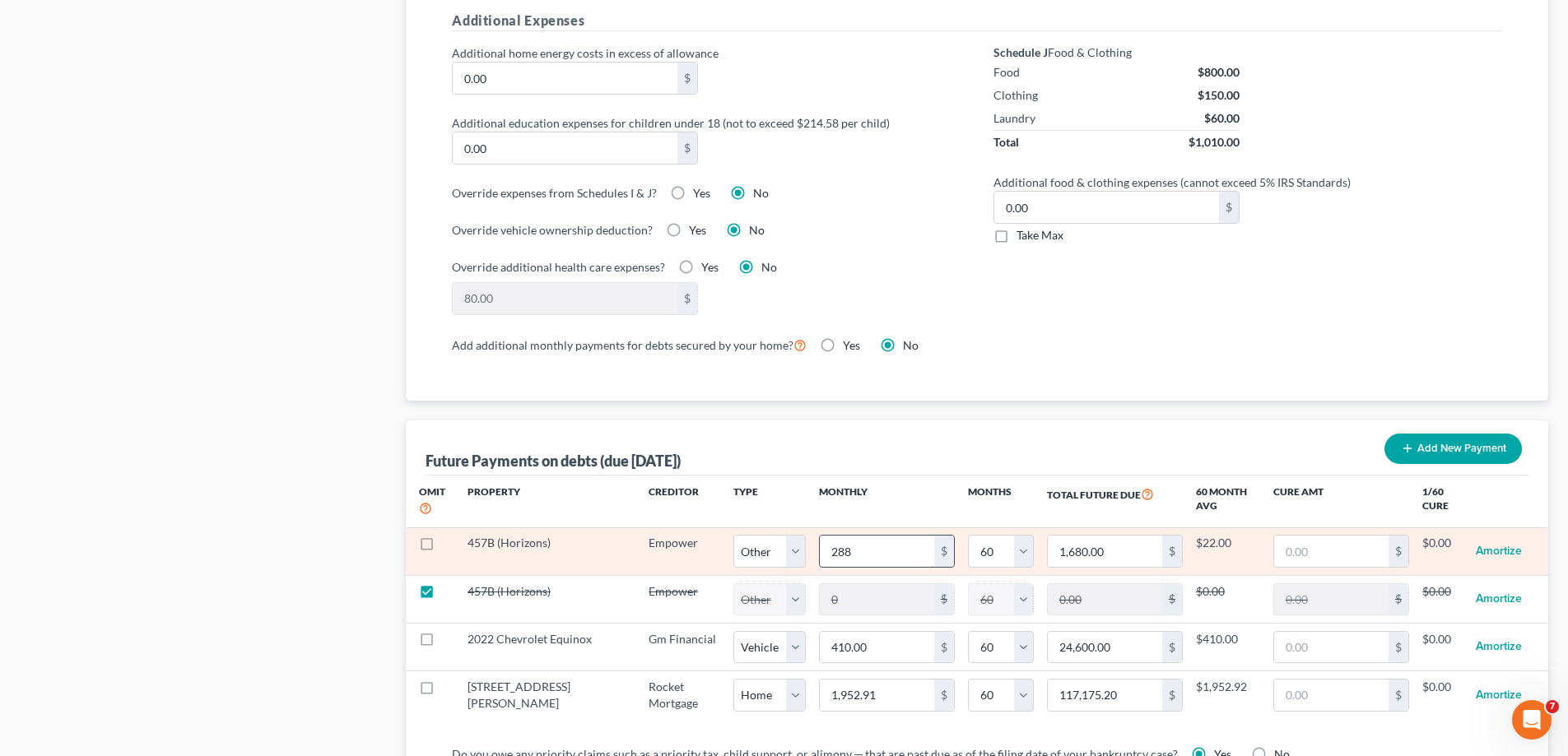
type input "17,280.00"
type input "288."
select select "2"
select select "60"
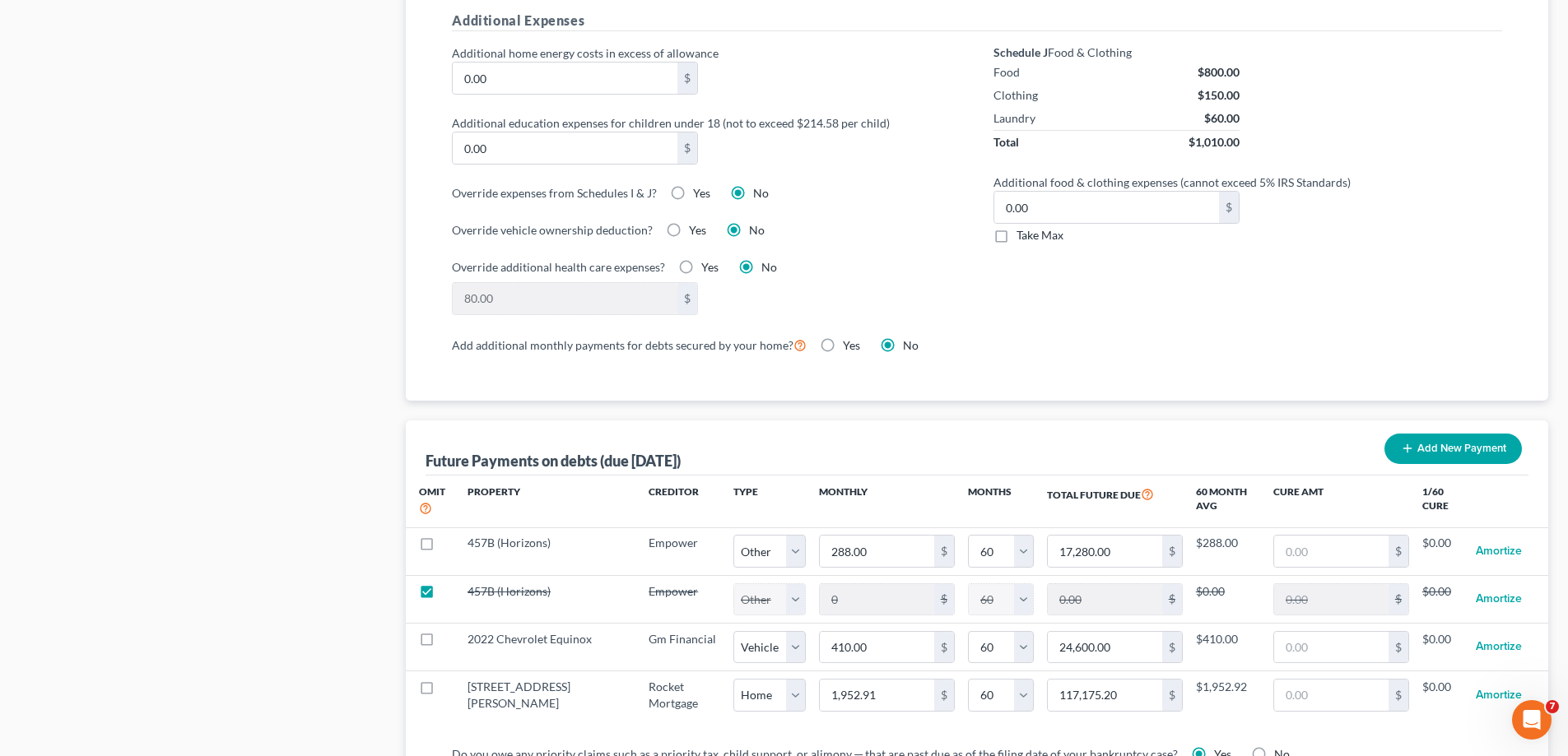
select select "2"
select select "60"
select select "2"
select select "60"
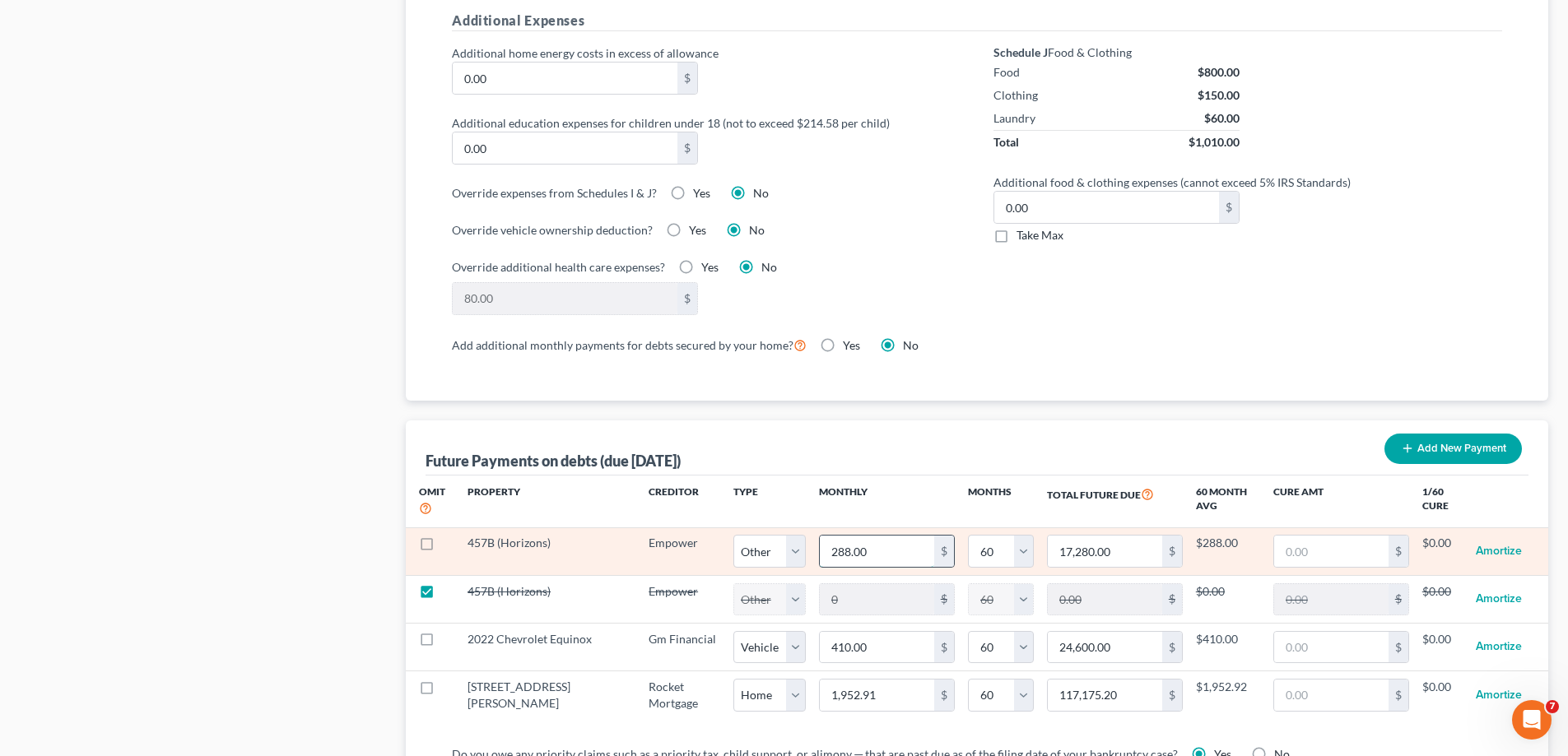
click at [827, 536] on input "288.00" at bounding box center [876, 552] width 114 height 32
click at [820, 536] on input "288.00" at bounding box center [876, 552] width 114 height 32
type input "288.50"
type input "17,310.00"
type input "288.540"
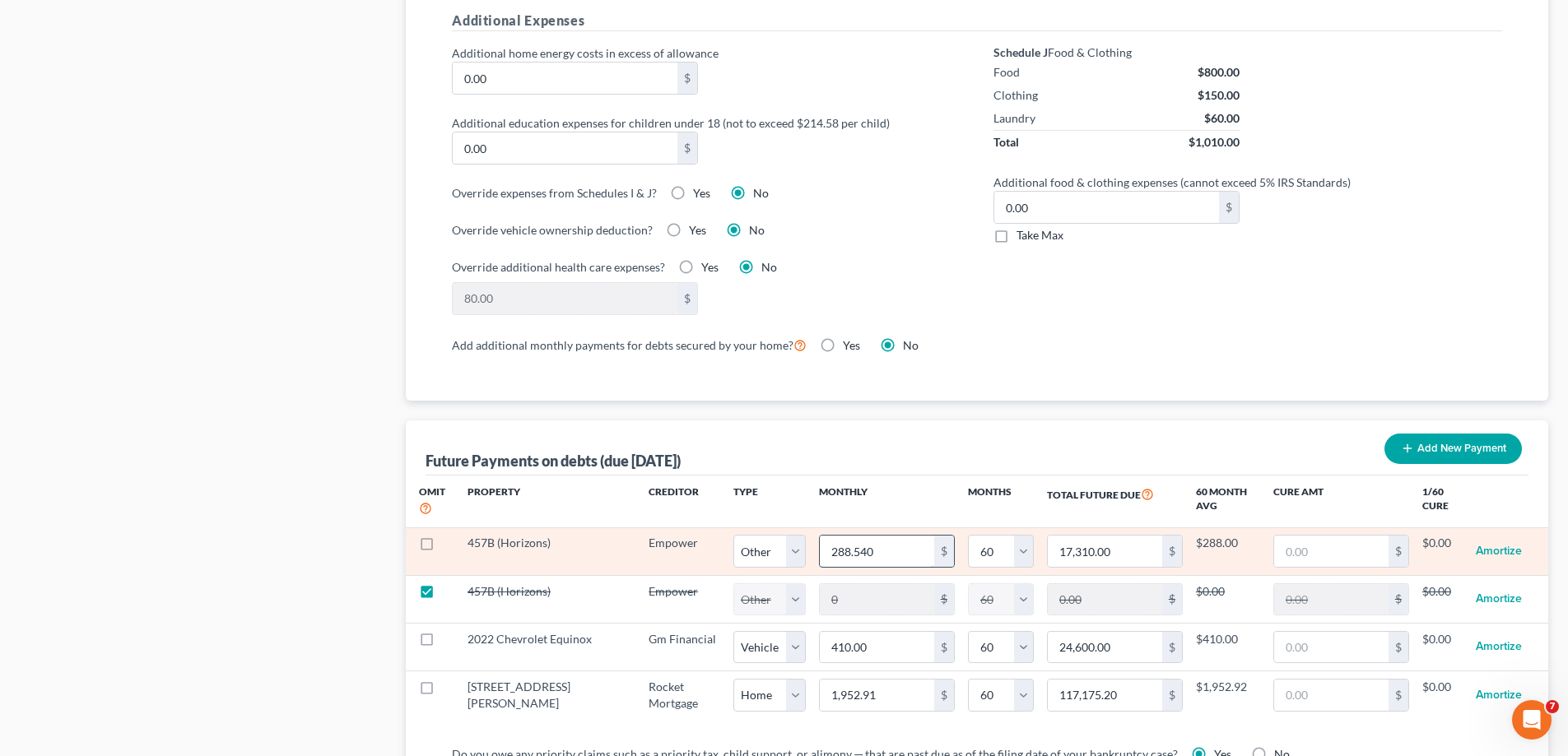
type input "17,312.40"
type input "288.54"
select select "2"
select select "60"
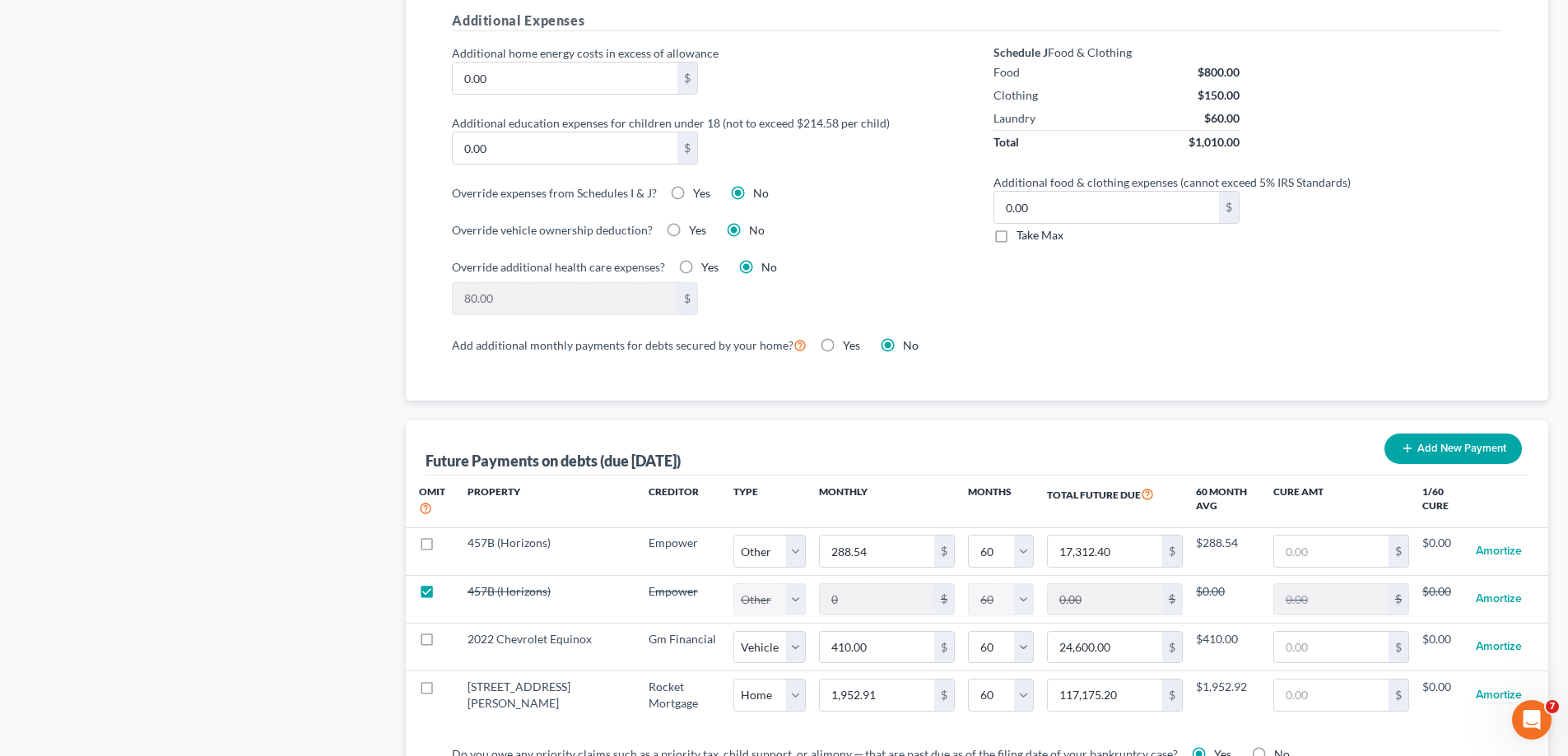
select select "2"
select select "60"
select select "2"
select select "60"
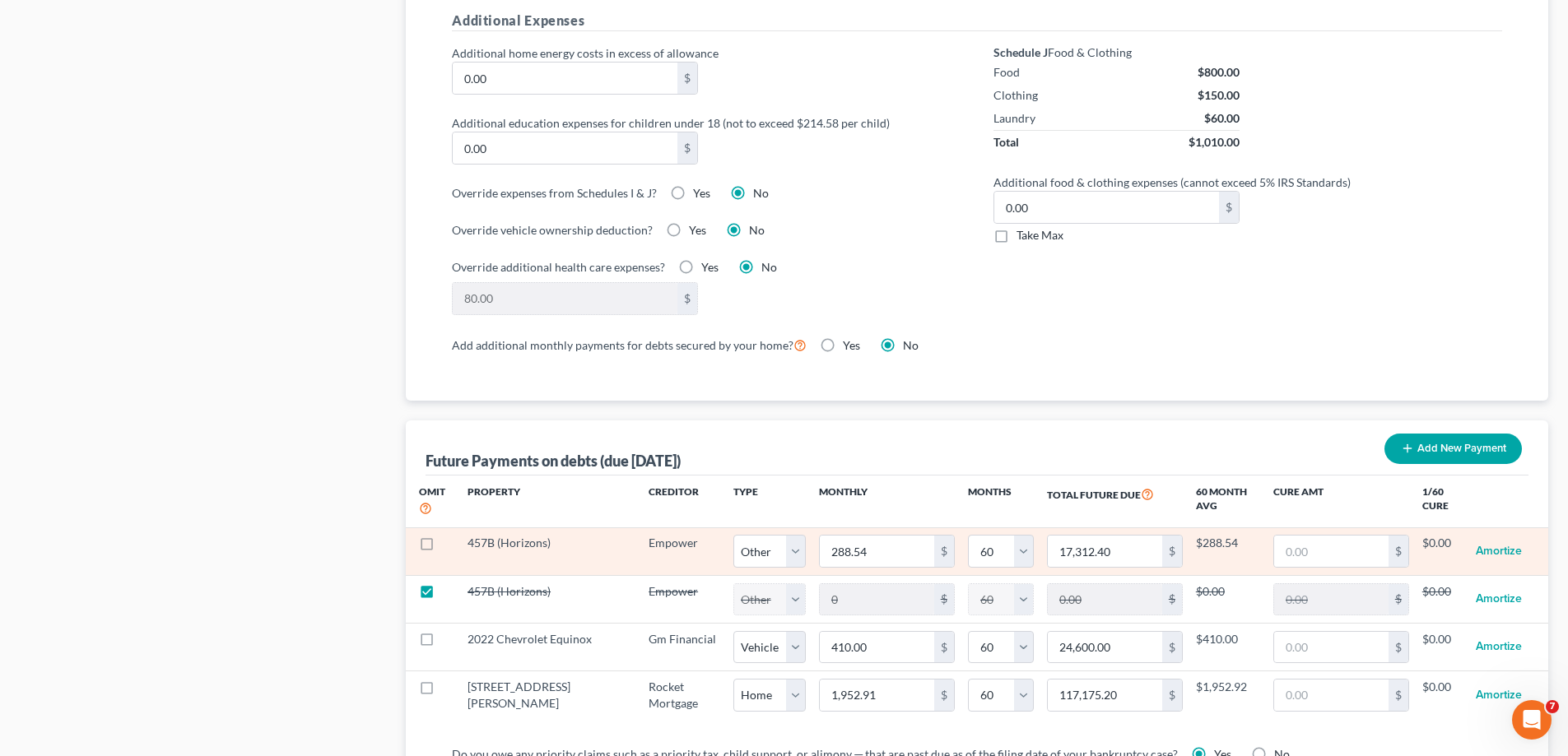
click at [1197, 554] on td "$288.54" at bounding box center [1228, 552] width 64 height 48
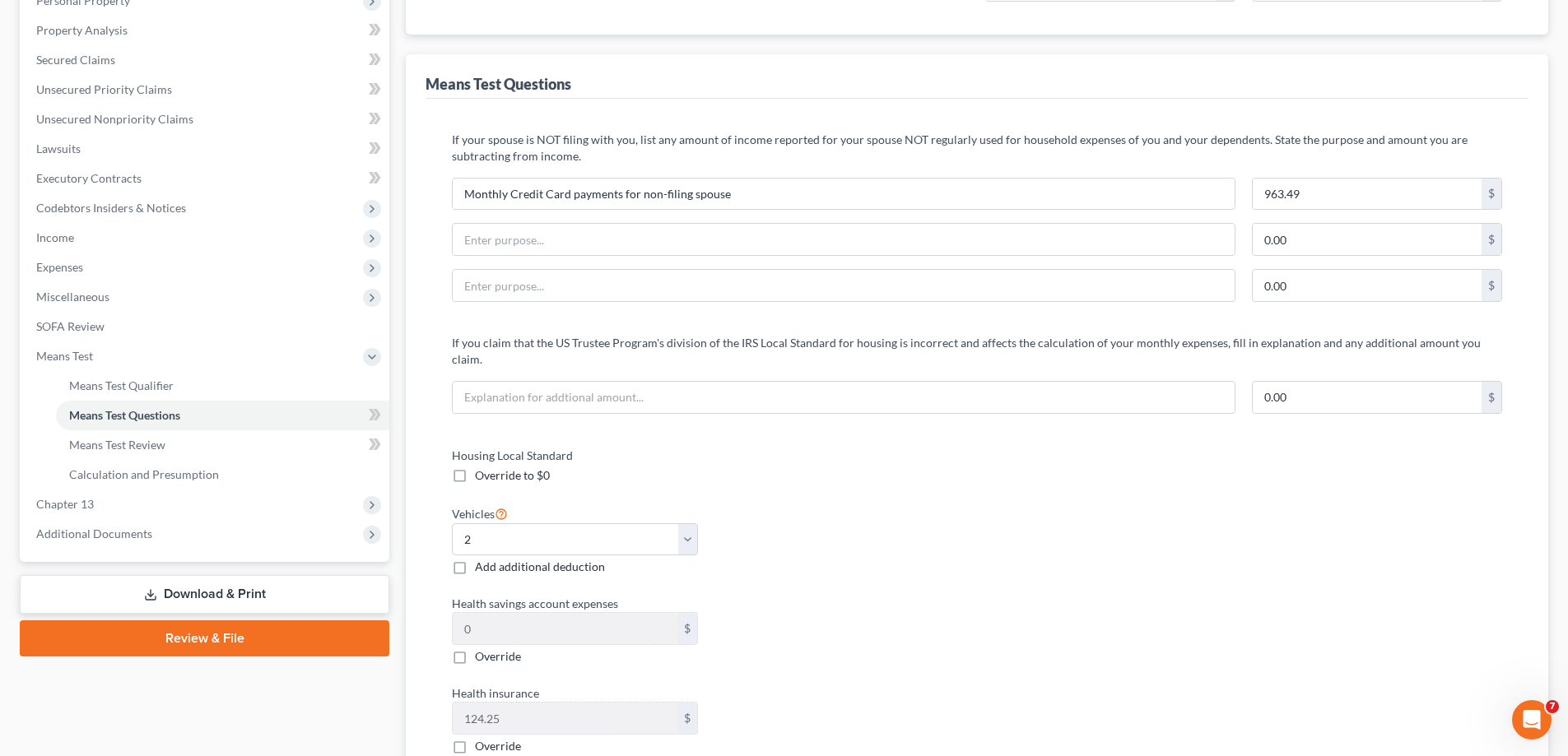
scroll to position [165, 0]
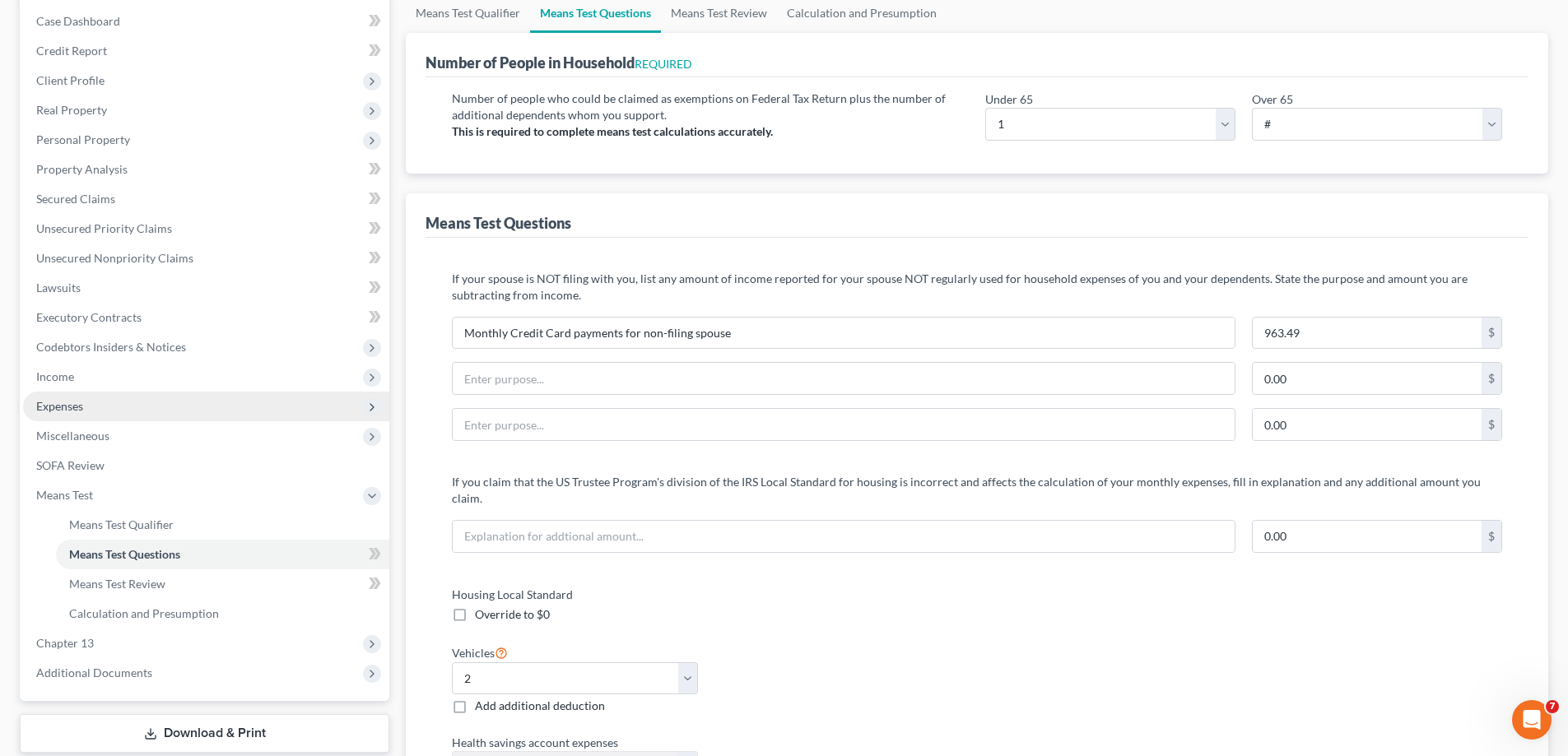
click at [98, 406] on span "Expenses" at bounding box center [206, 406] width 367 height 30
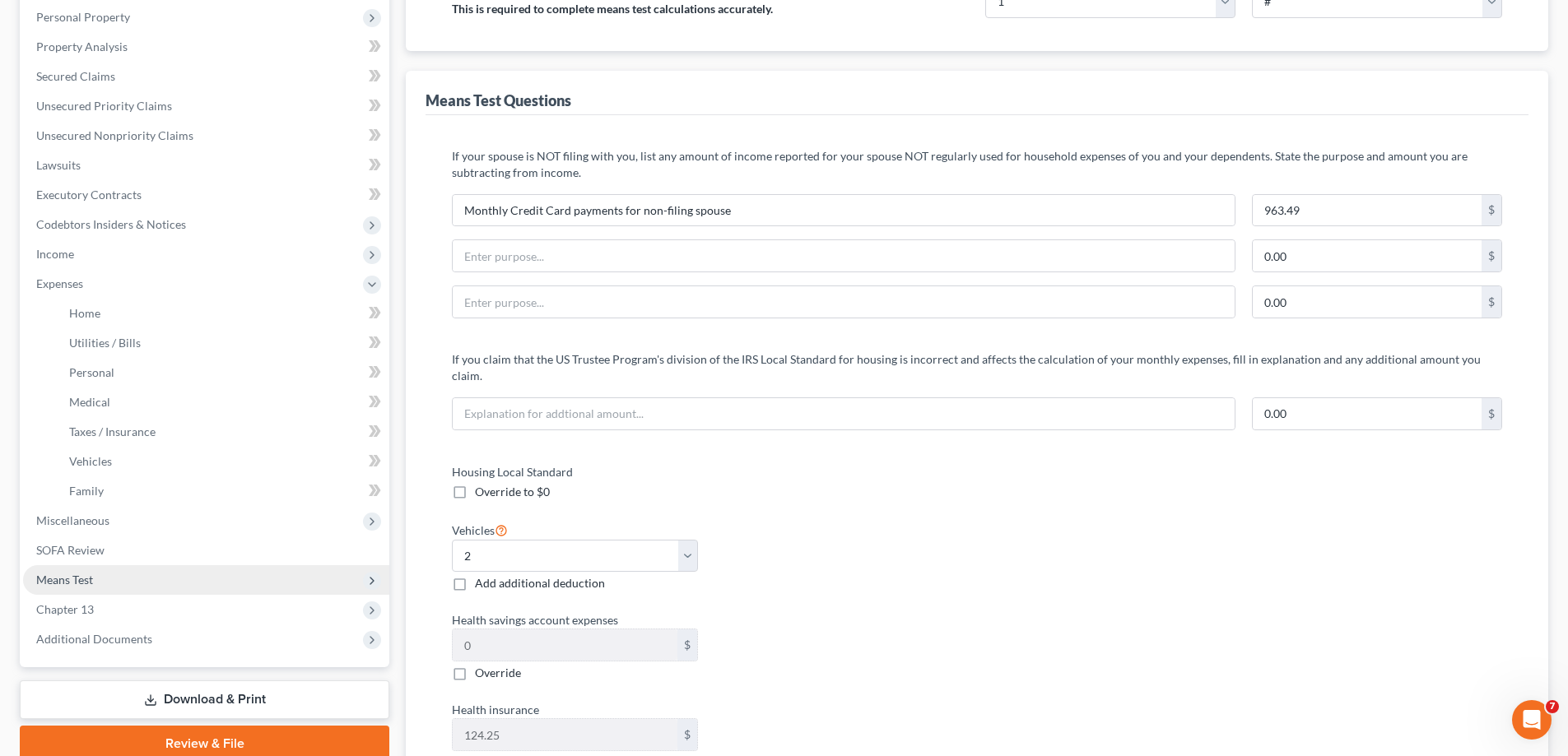
scroll to position [329, 0]
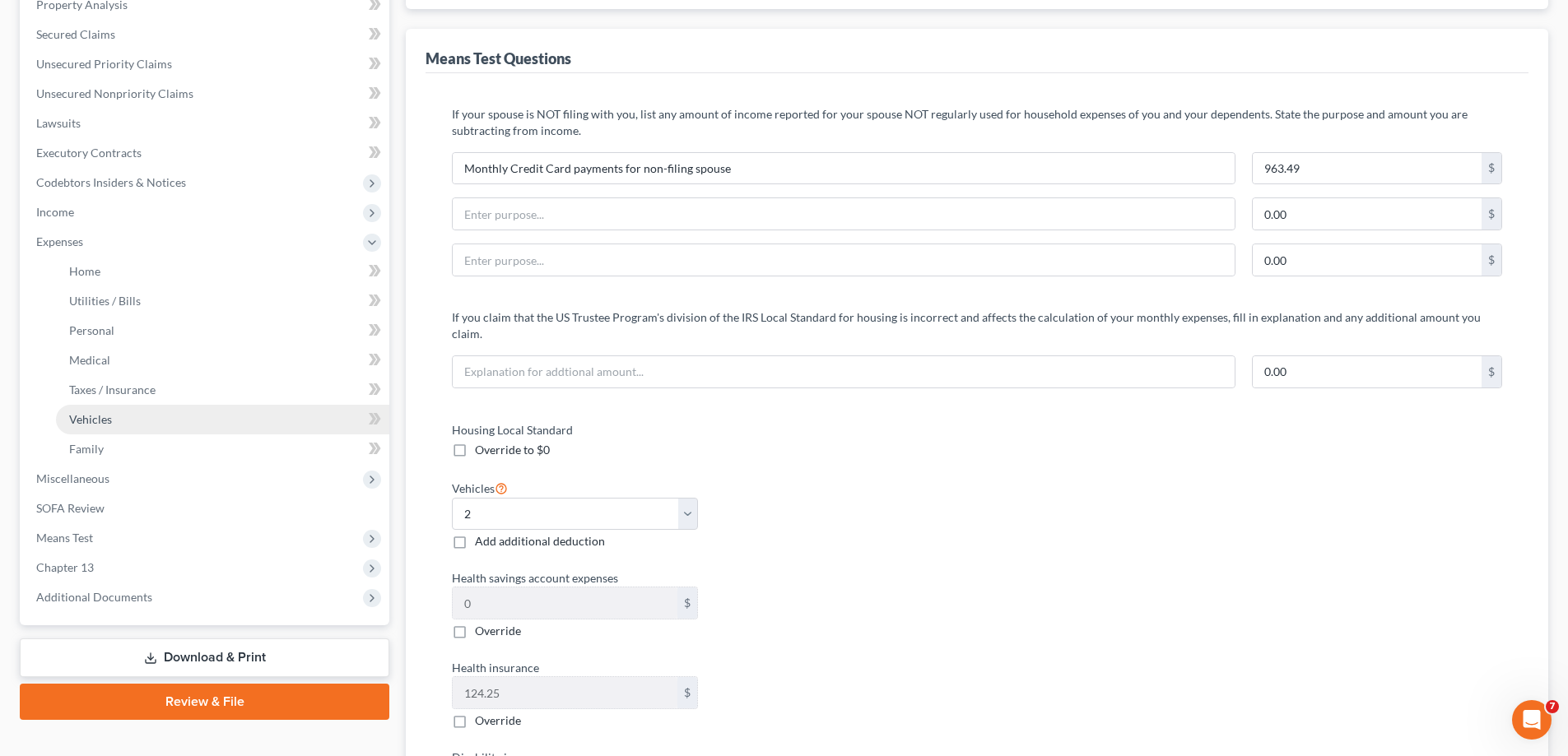
click at [117, 418] on link "Vehicles" at bounding box center [222, 419] width 333 height 30
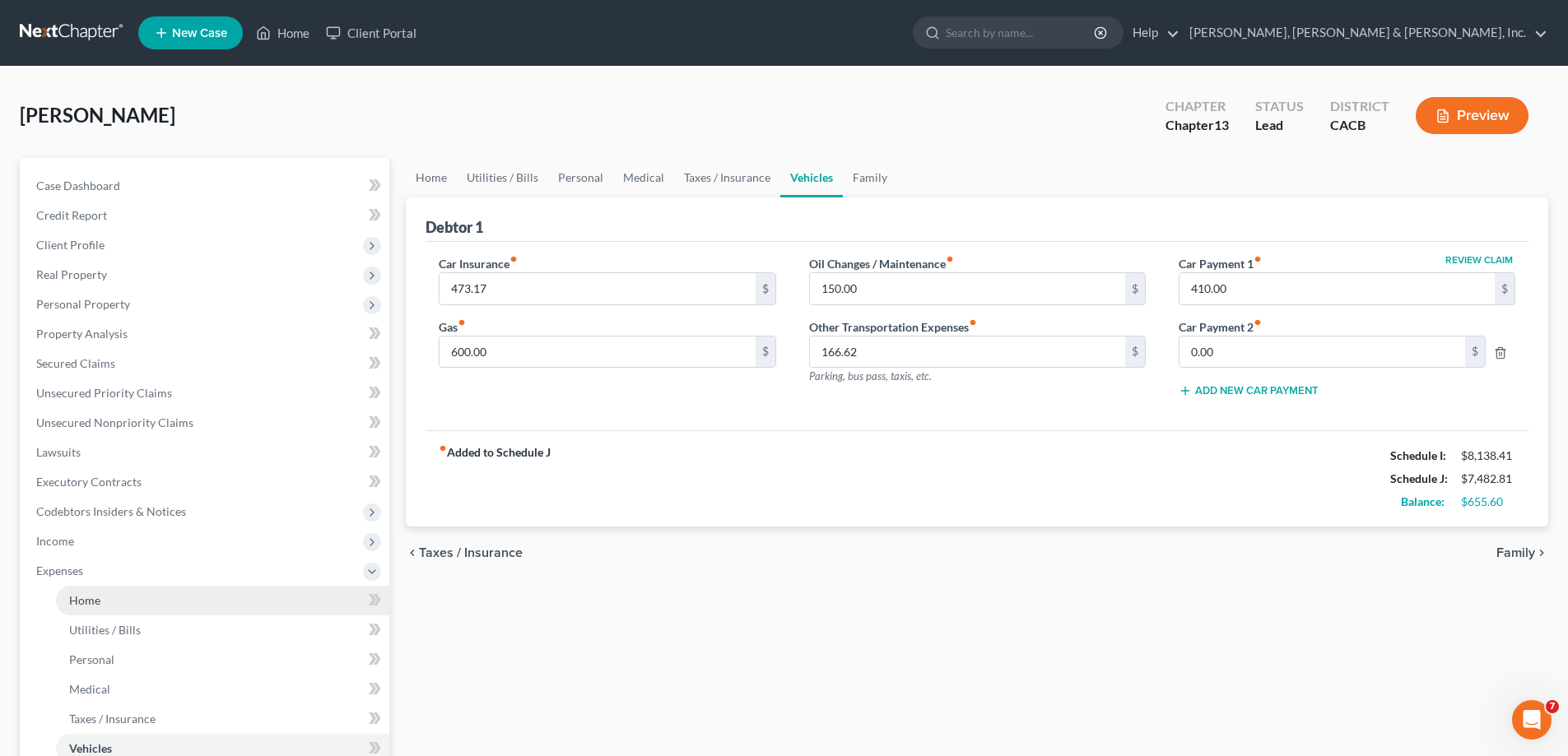
click at [183, 596] on link "Home" at bounding box center [222, 601] width 333 height 30
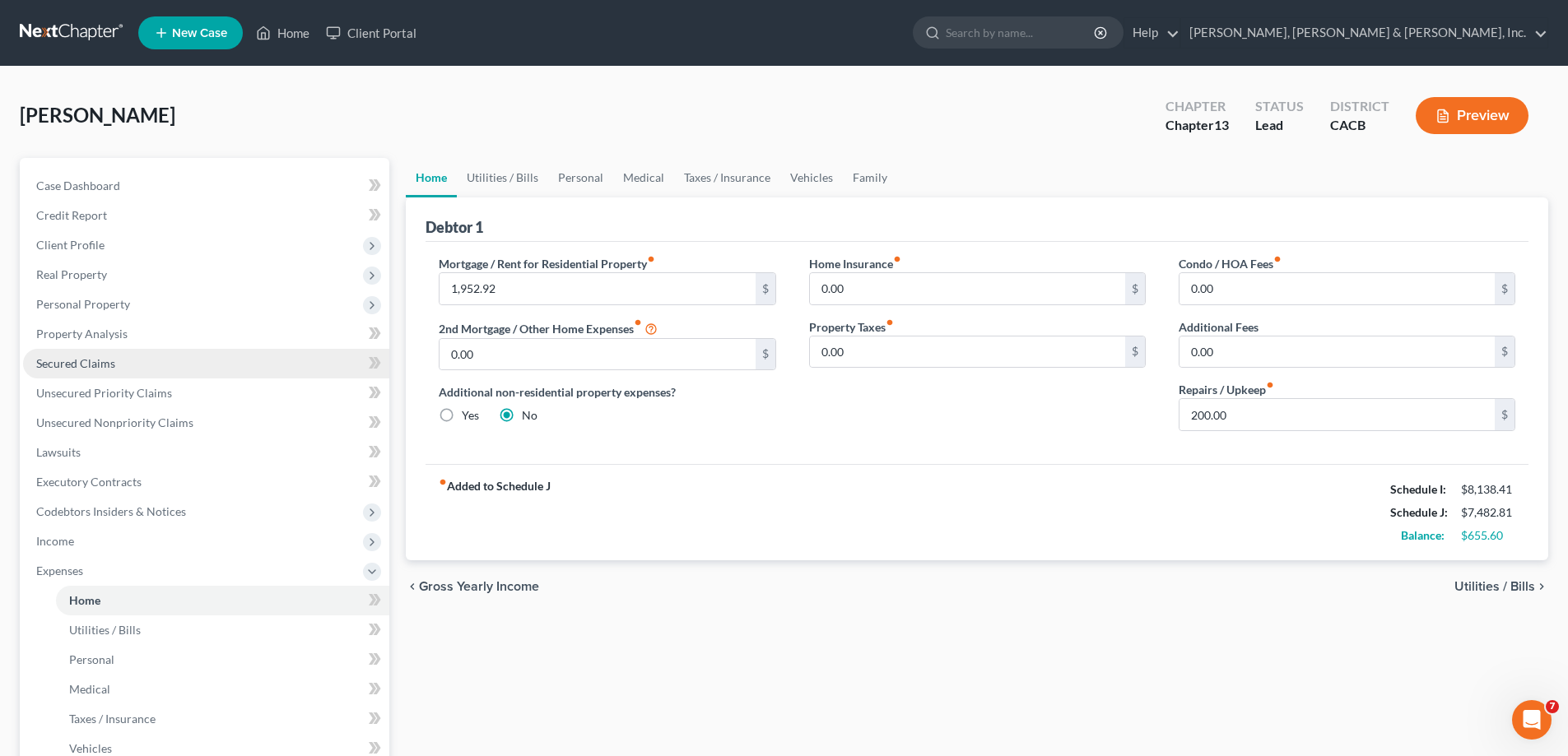
click at [81, 366] on span "Secured Claims" at bounding box center [76, 363] width 79 height 14
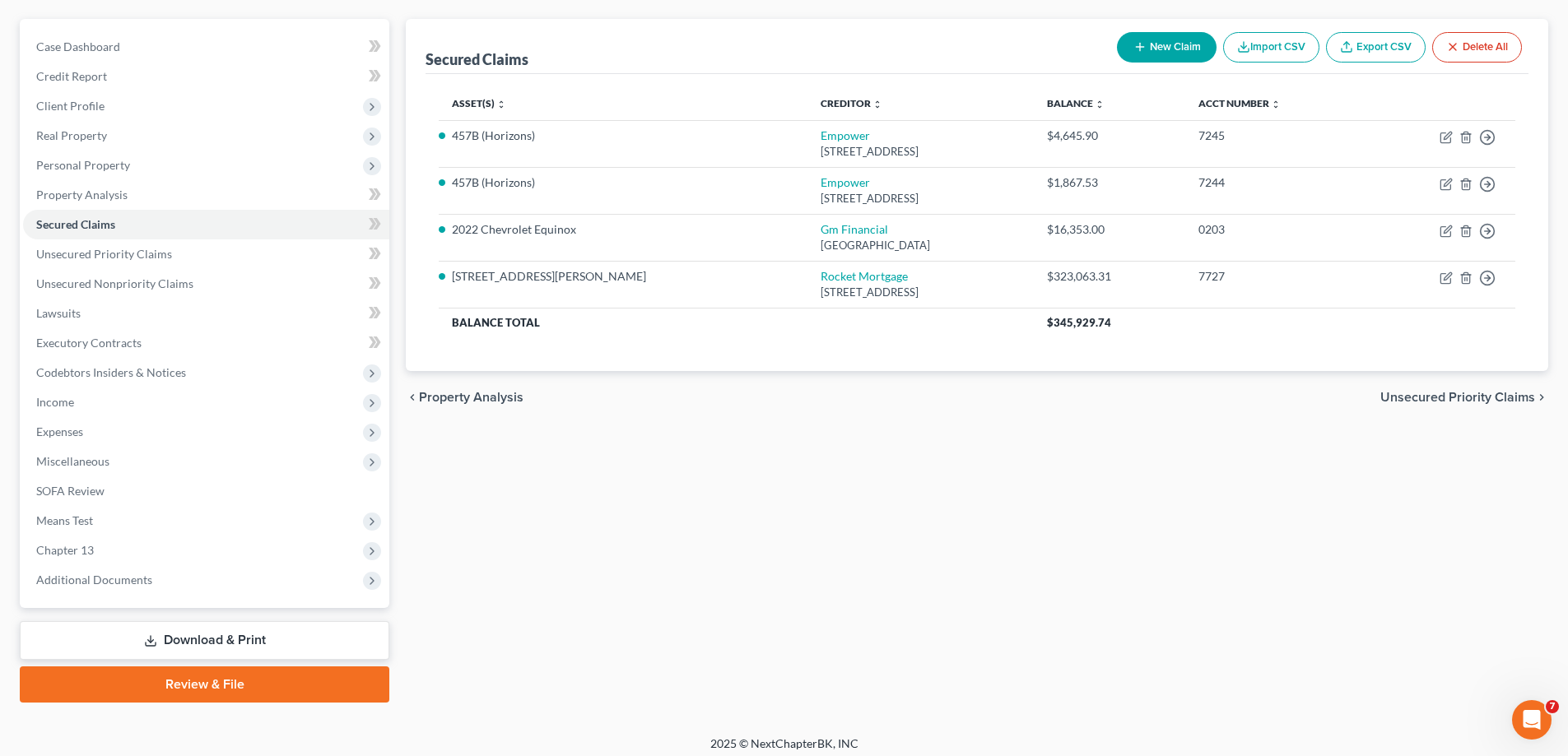
scroll to position [148, 0]
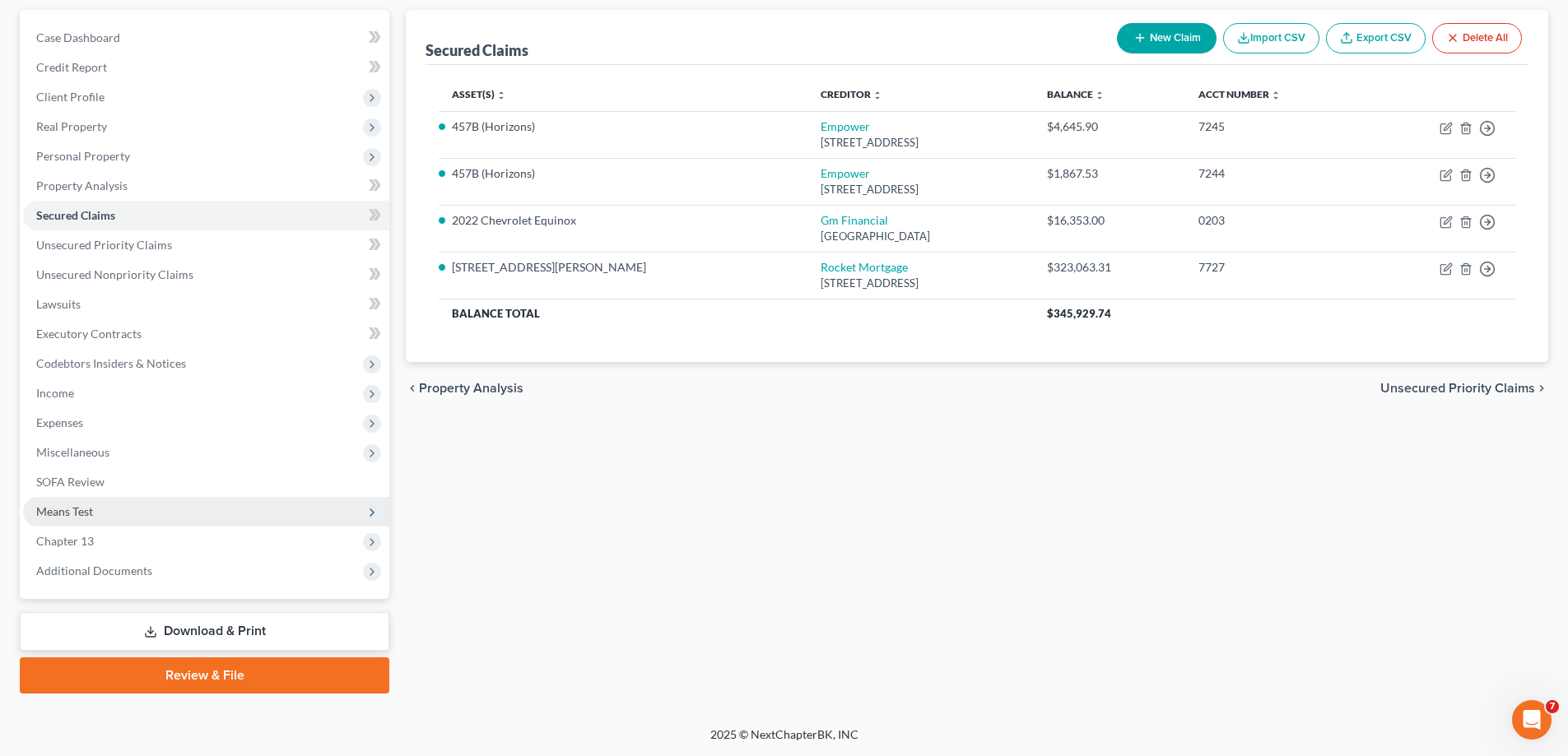
click at [69, 512] on span "Means Test" at bounding box center [64, 511] width 57 height 14
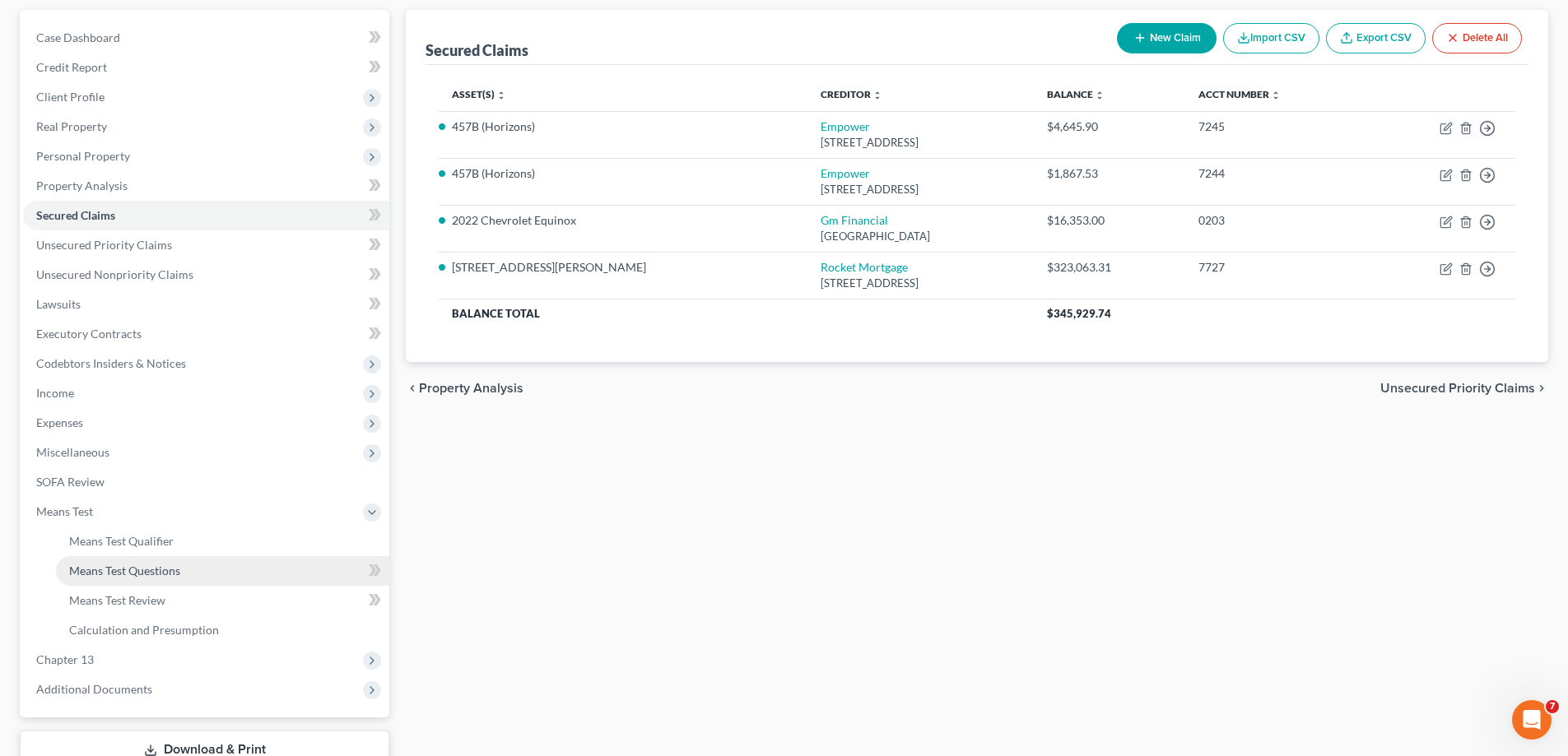
click at [136, 571] on span "Means Test Questions" at bounding box center [125, 571] width 111 height 14
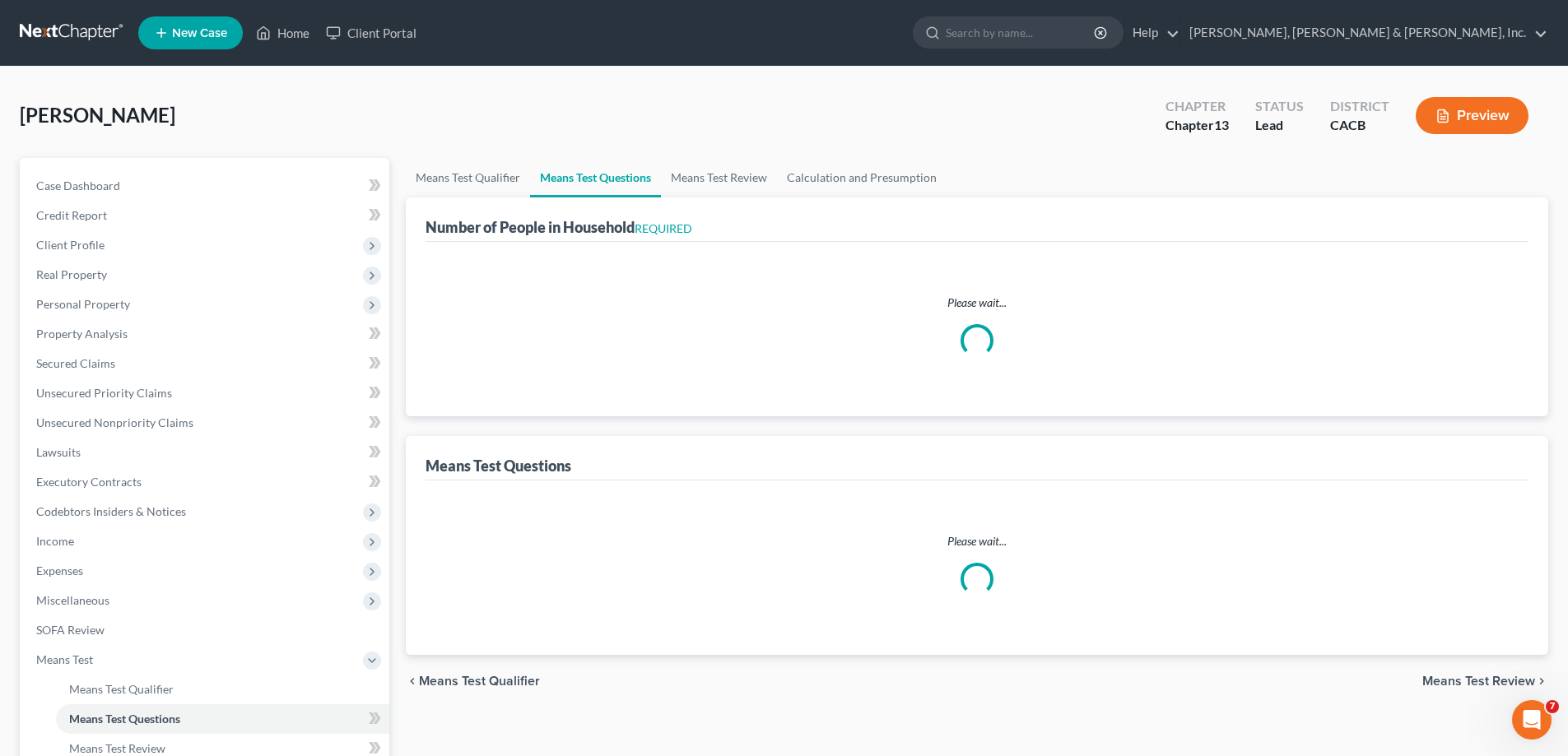
select select "2"
select select "60"
select select "2"
select select "60"
select select "1"
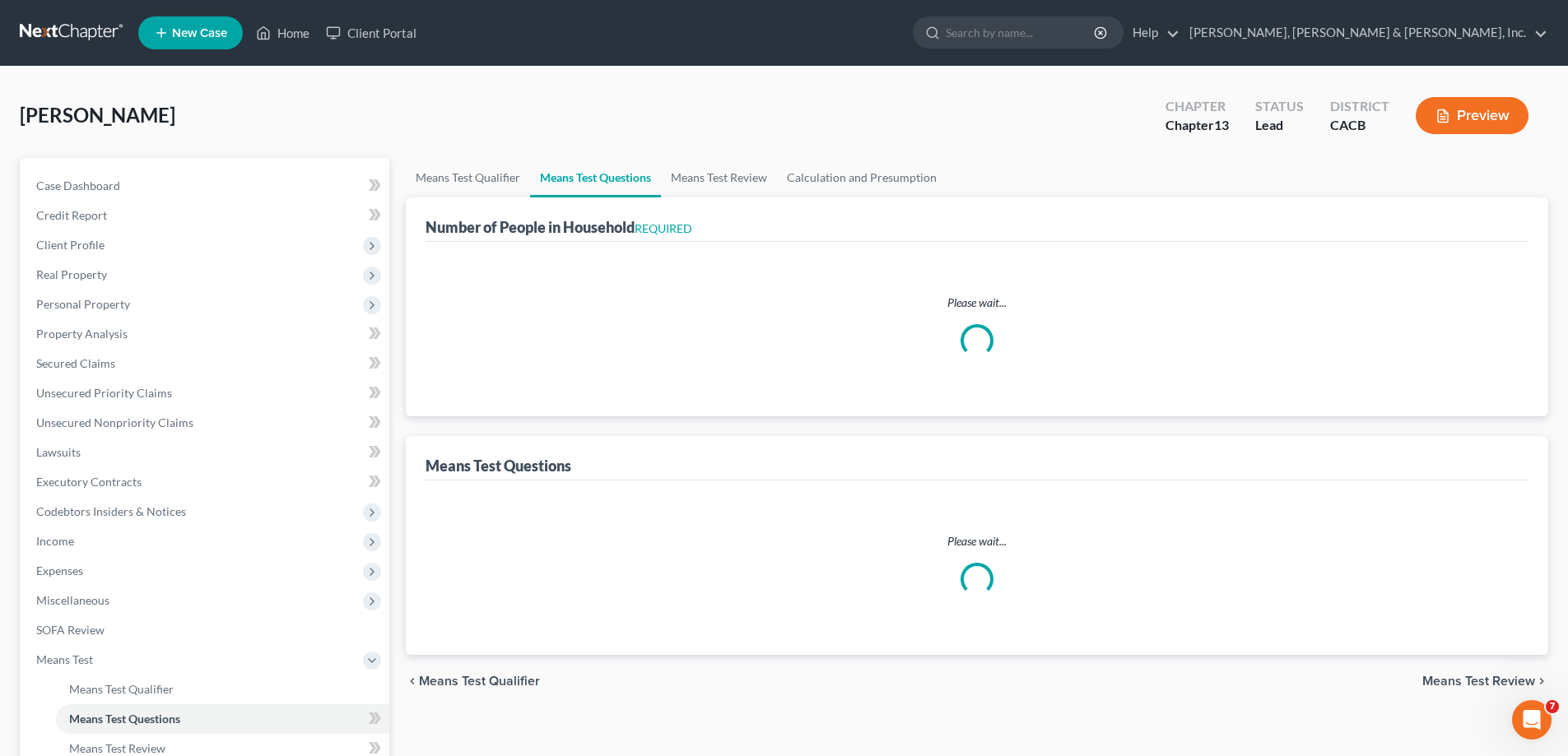
select select "60"
select select "0"
select select "60"
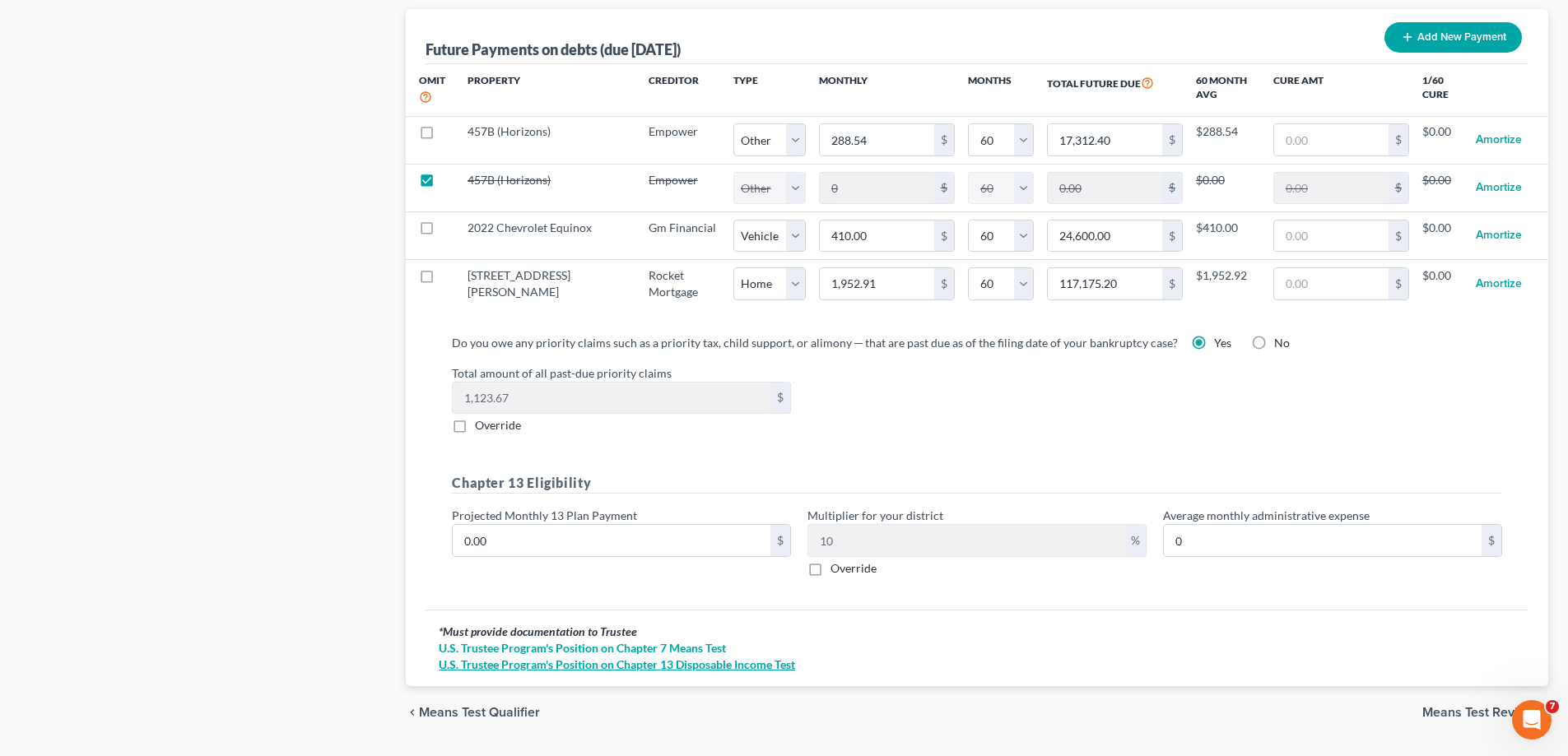
scroll to position [1675, 0]
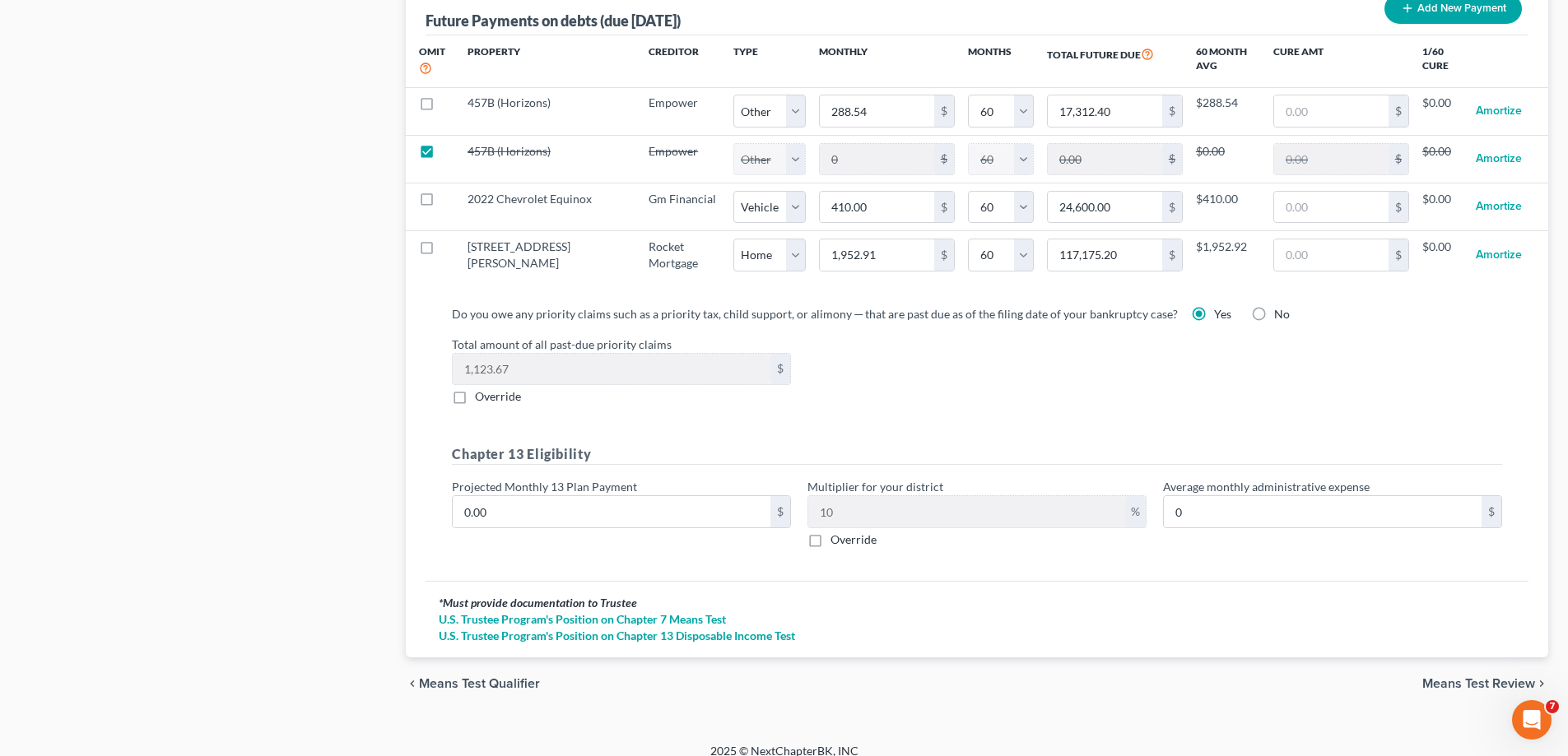
click at [1435, 677] on span "Means Test Review" at bounding box center [1479, 684] width 113 height 13
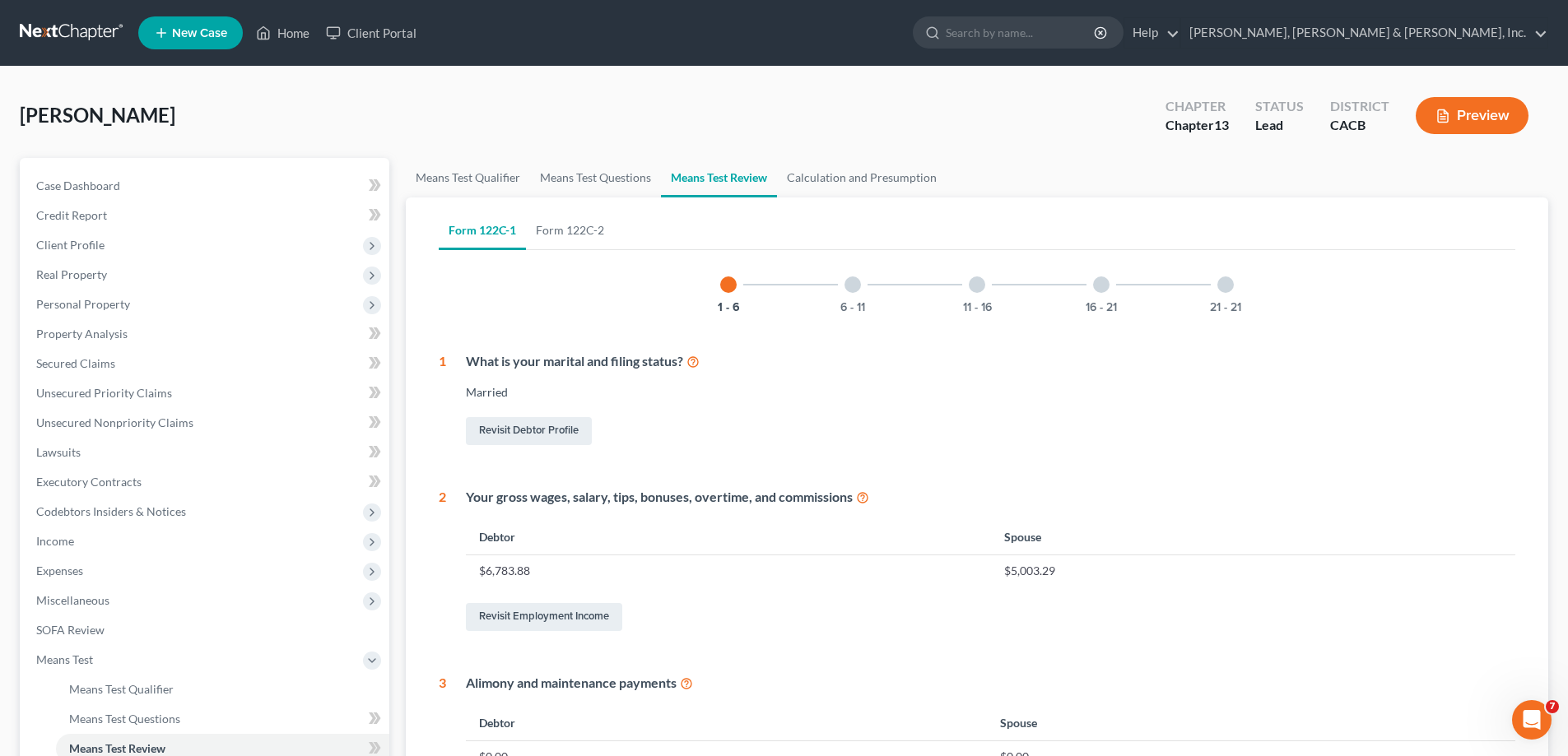
click at [852, 287] on div at bounding box center [852, 284] width 16 height 16
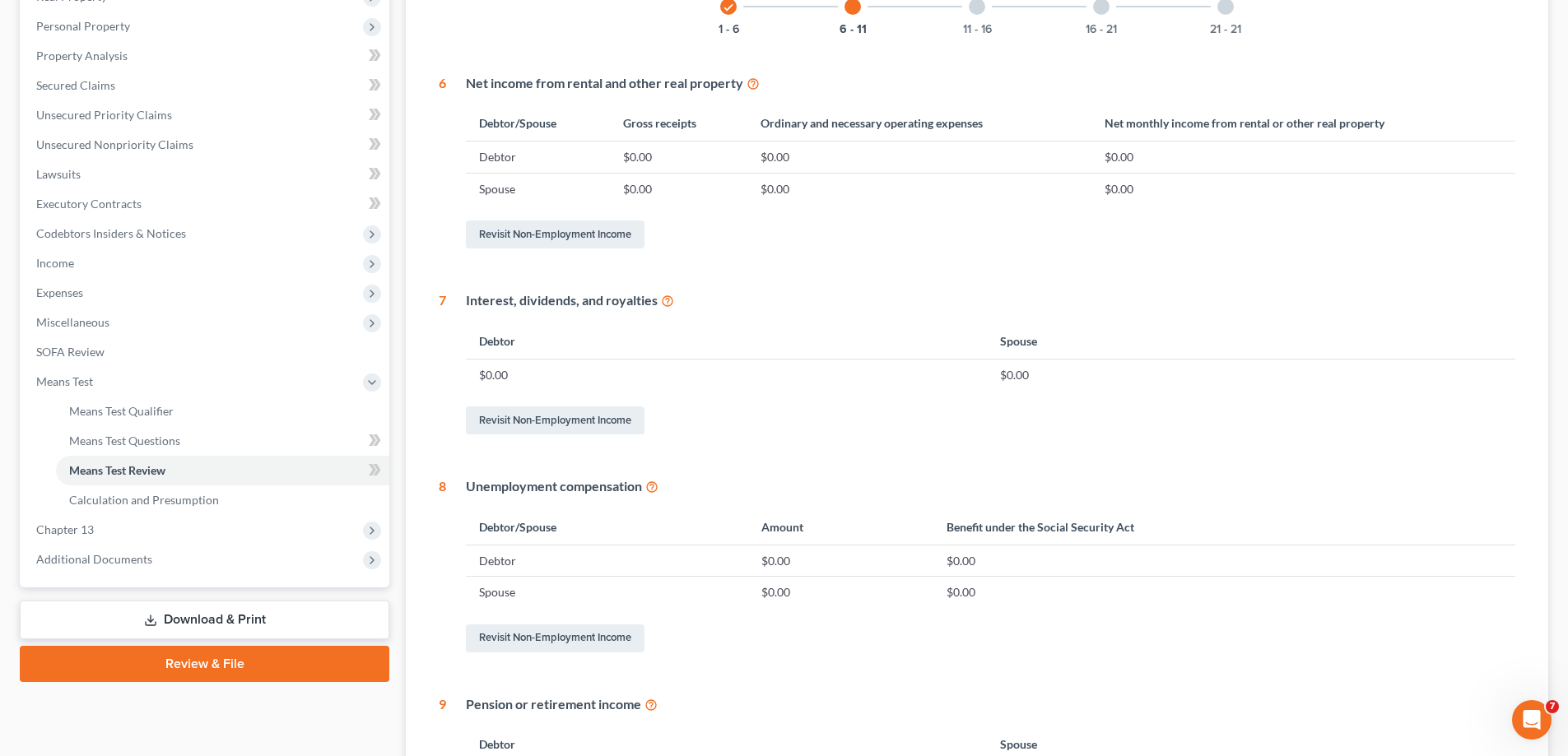
scroll to position [247, 0]
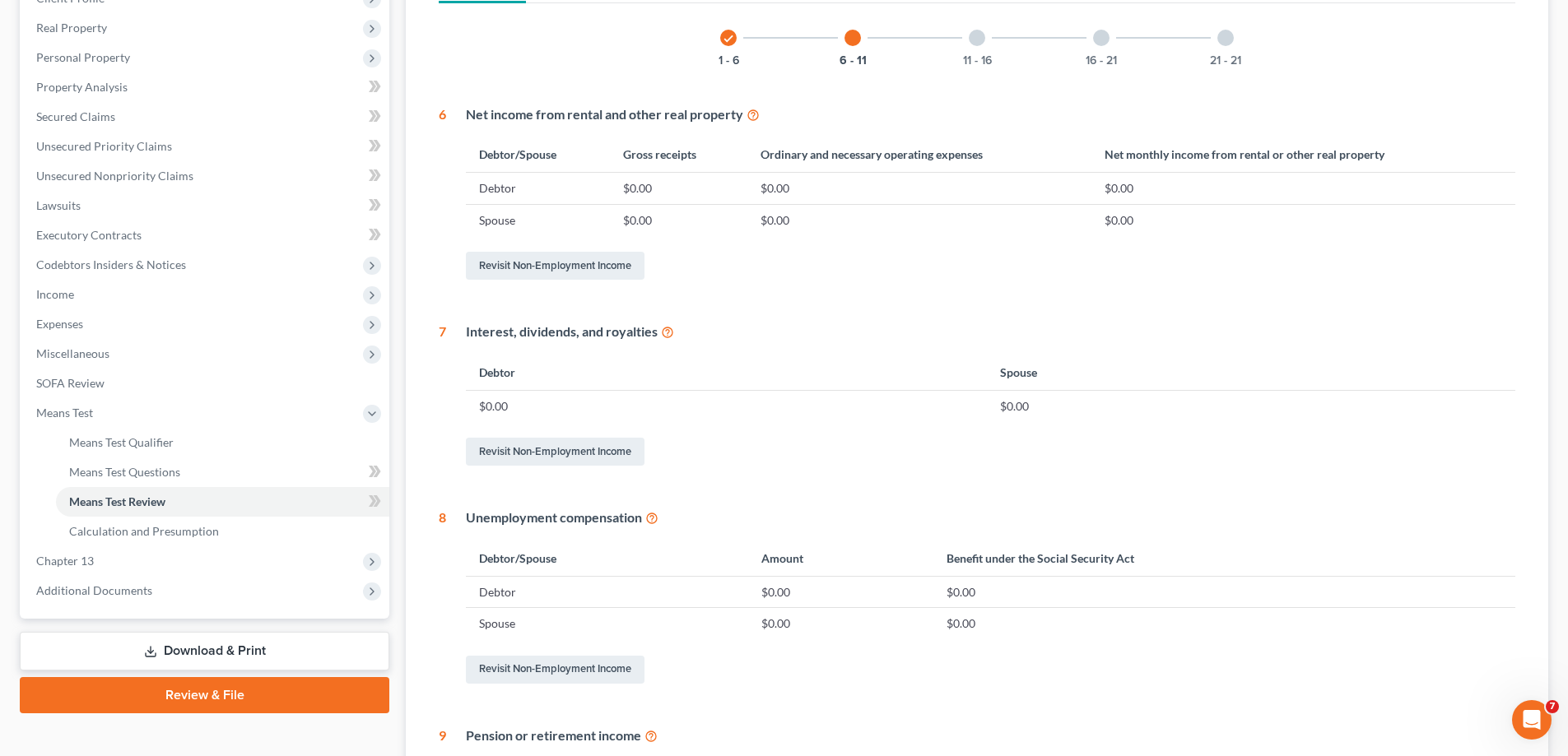
click at [979, 40] on div at bounding box center [977, 37] width 16 height 16
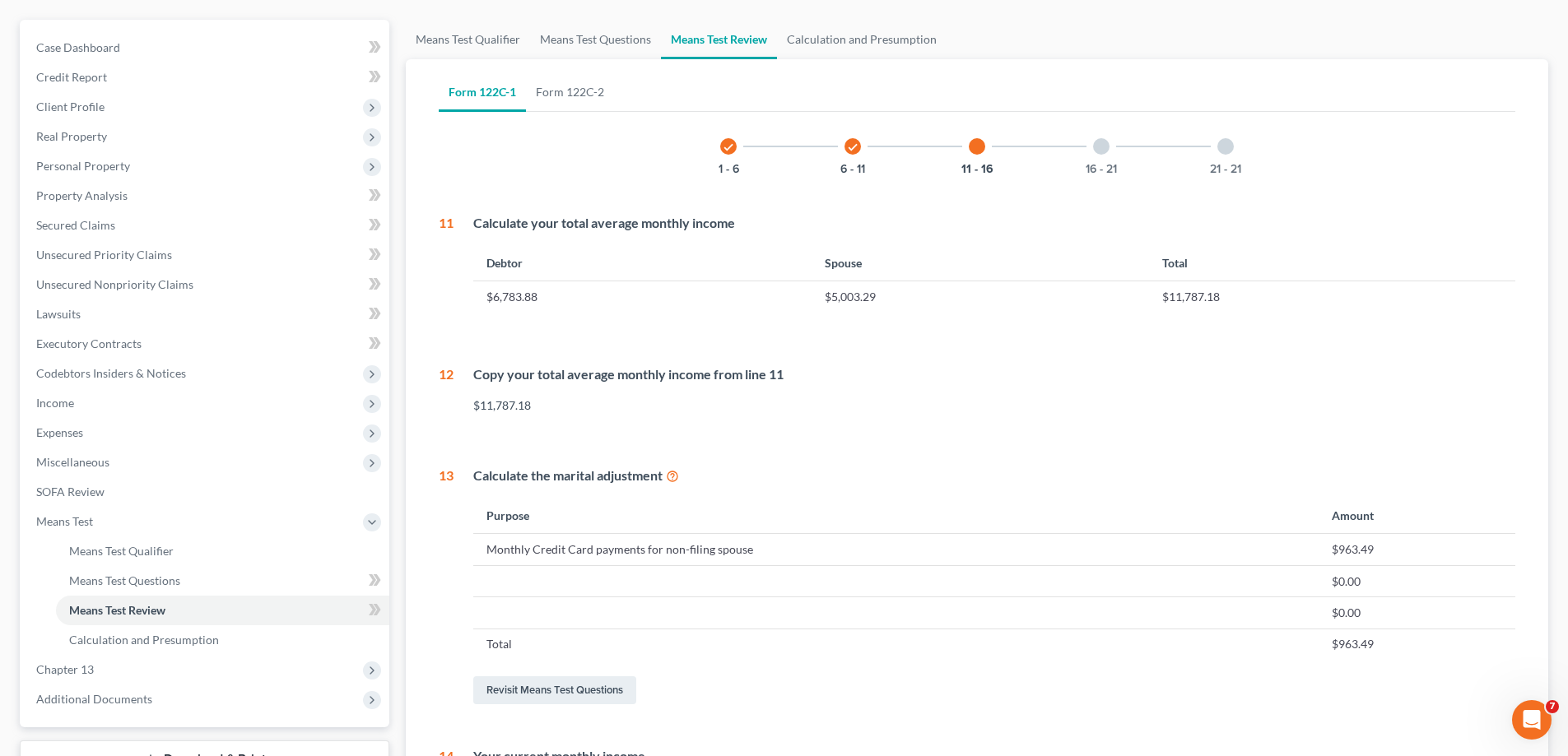
scroll to position [137, 0]
click at [1099, 144] on div at bounding box center [1101, 147] width 16 height 16
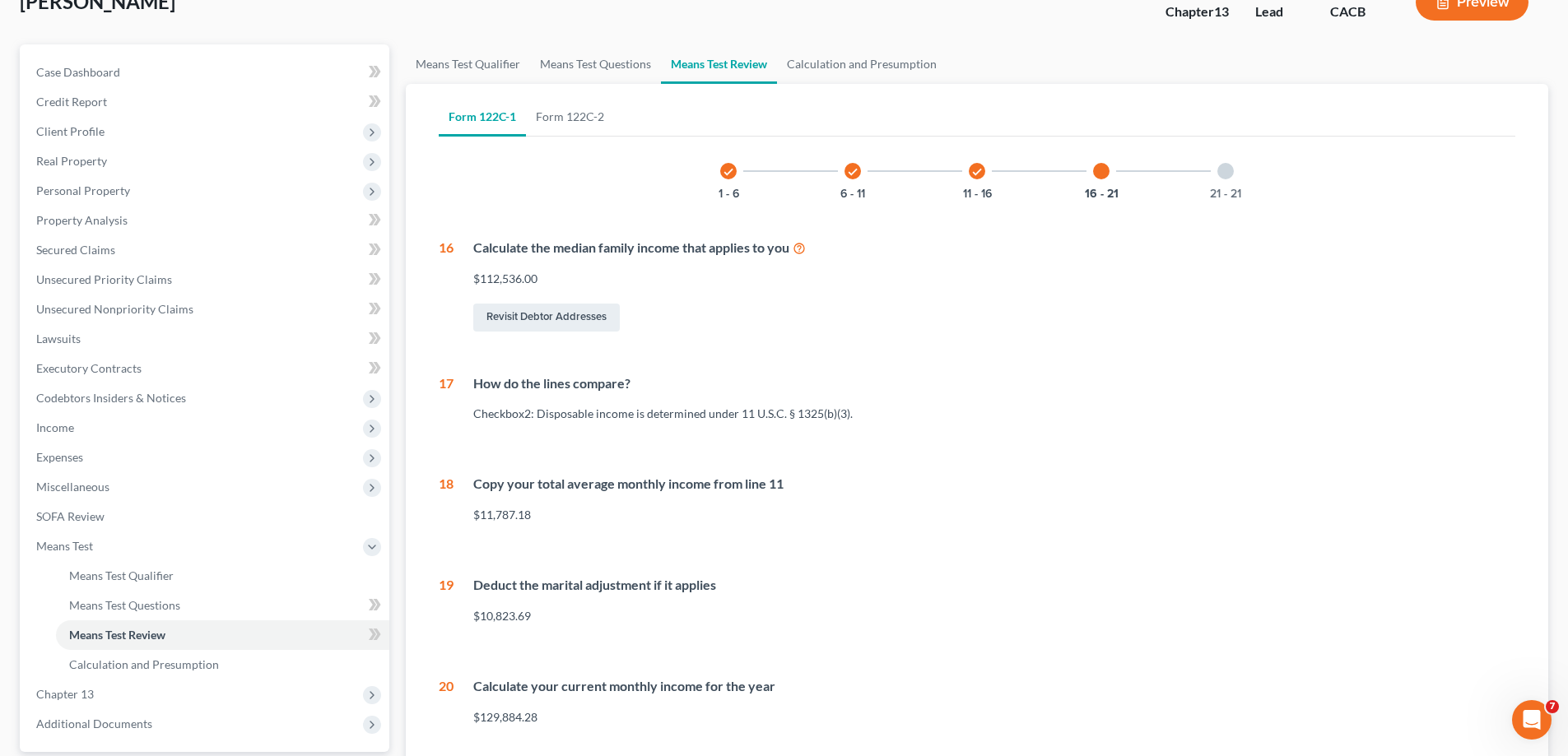
scroll to position [0, 0]
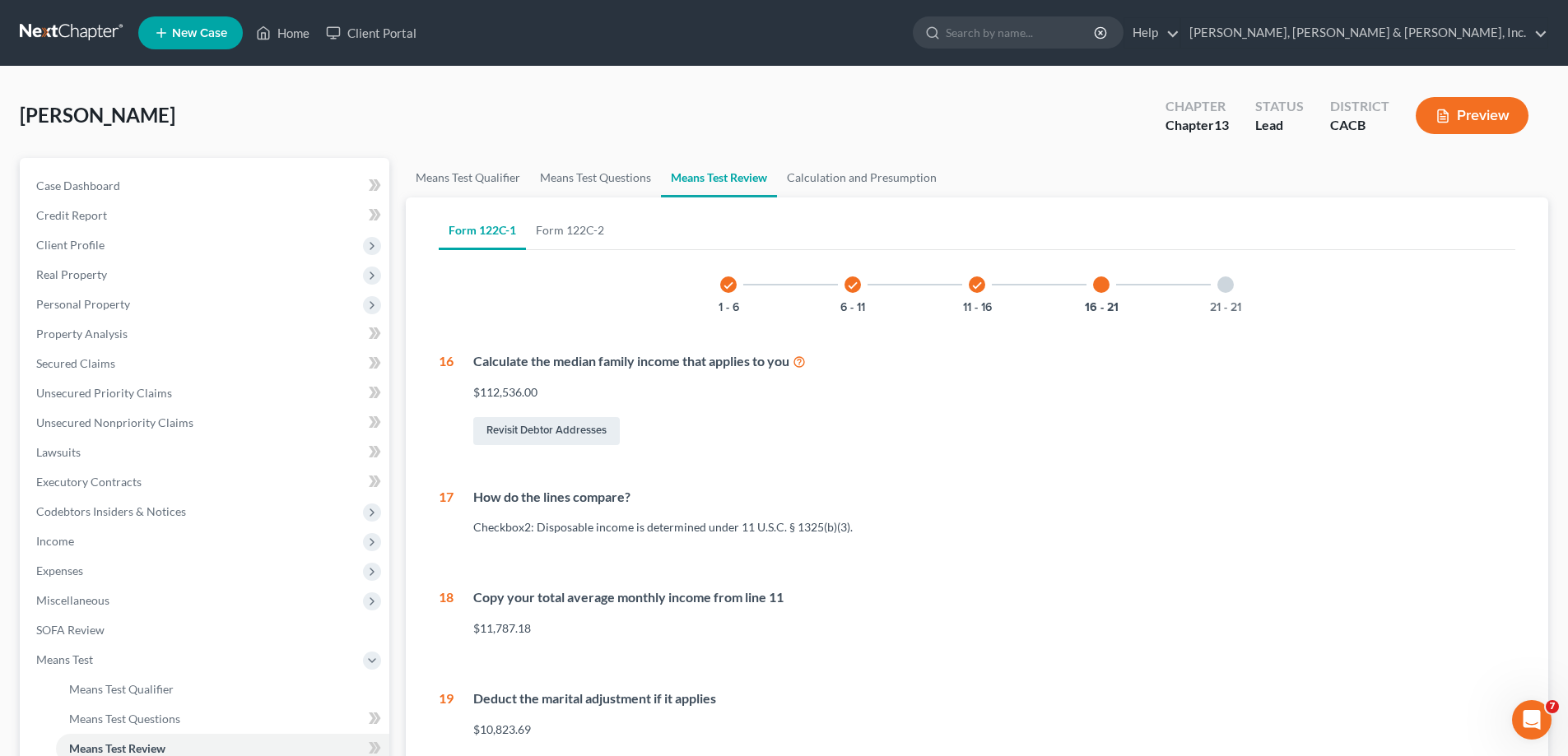
click at [1216, 279] on div "21 - 21" at bounding box center [1225, 285] width 56 height 56
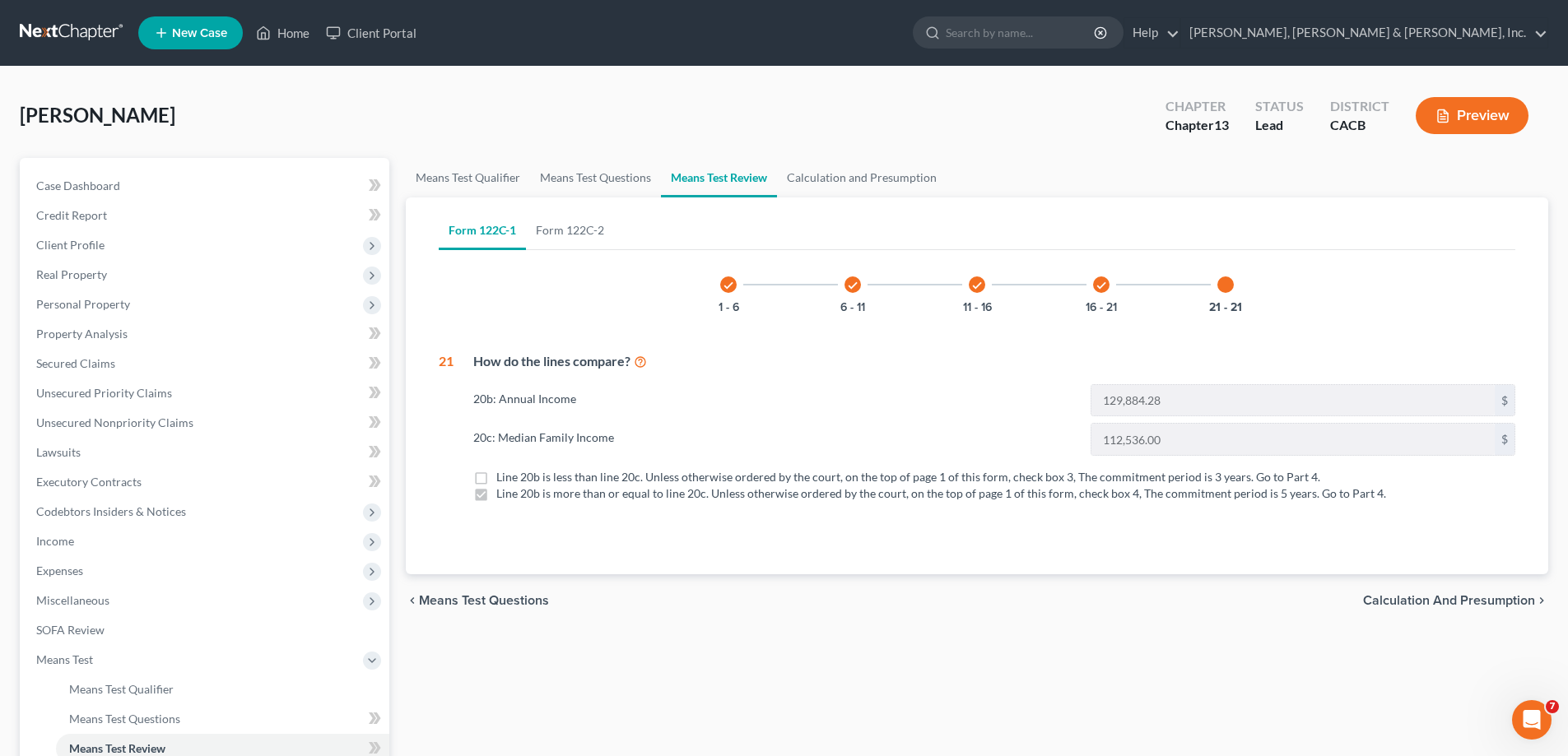
click at [1422, 596] on span "Calculation and Presumption" at bounding box center [1449, 601] width 172 height 13
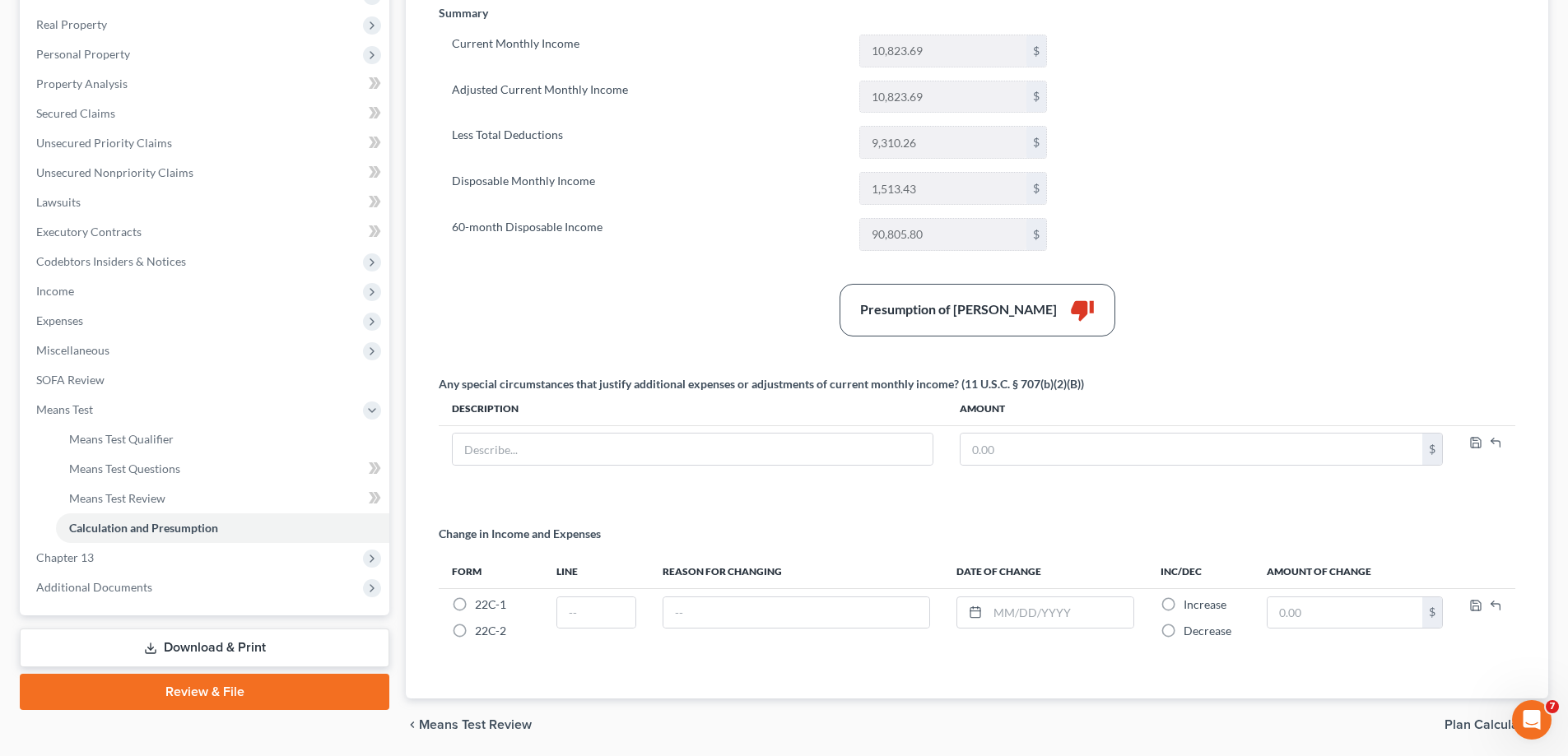
scroll to position [308, 0]
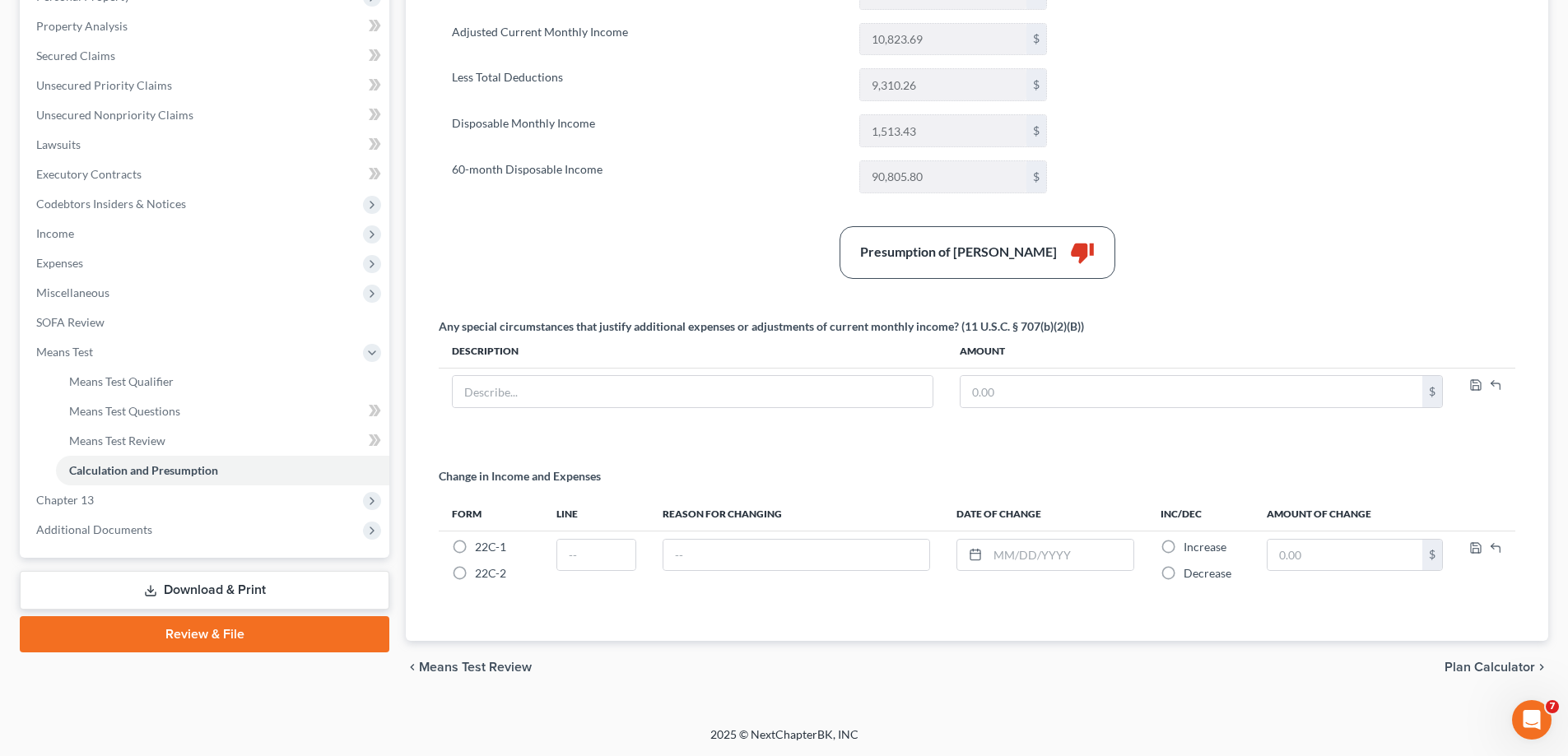
click at [1478, 663] on span "Plan Calculator" at bounding box center [1490, 668] width 90 height 13
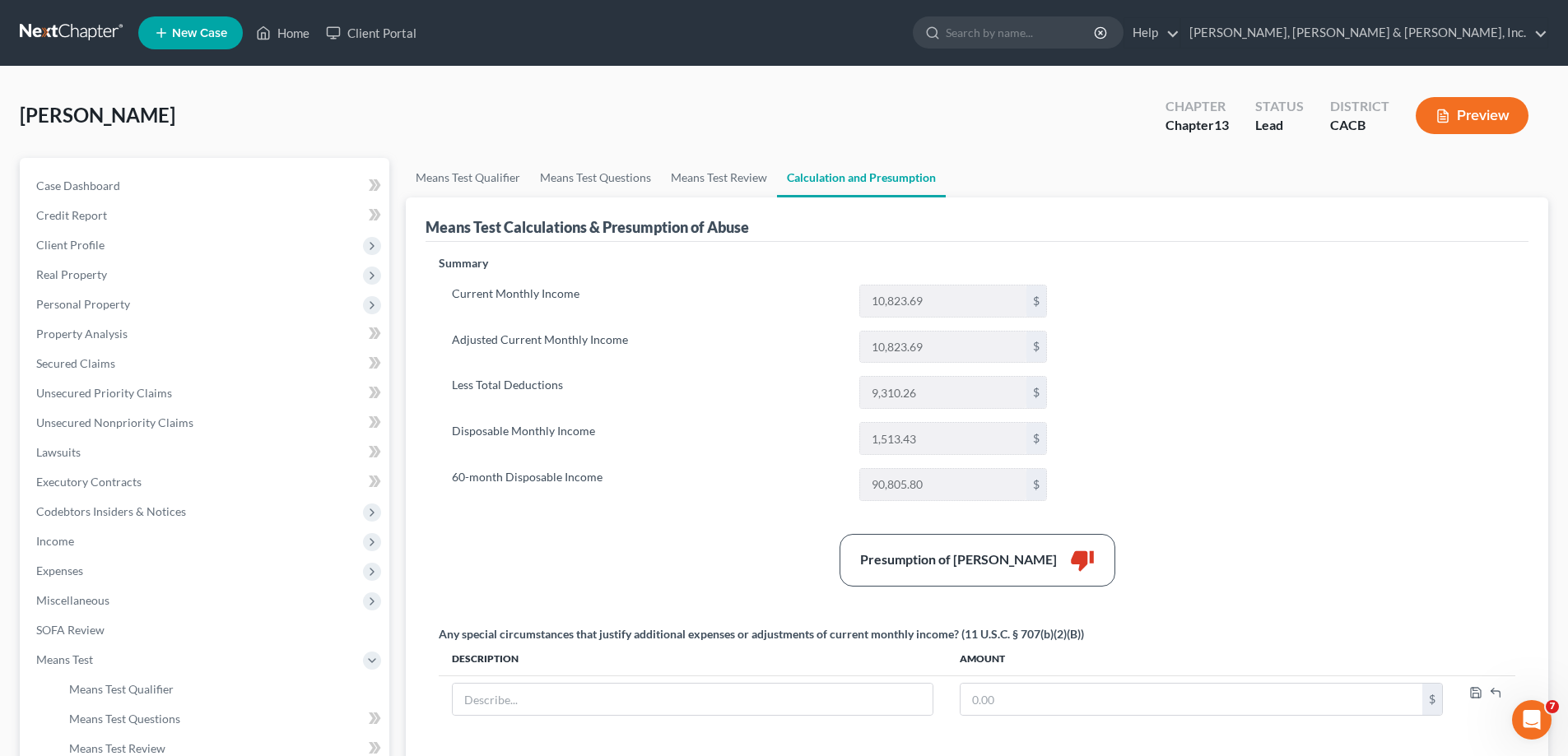
click at [1468, 114] on button "Preview" at bounding box center [1473, 115] width 113 height 37
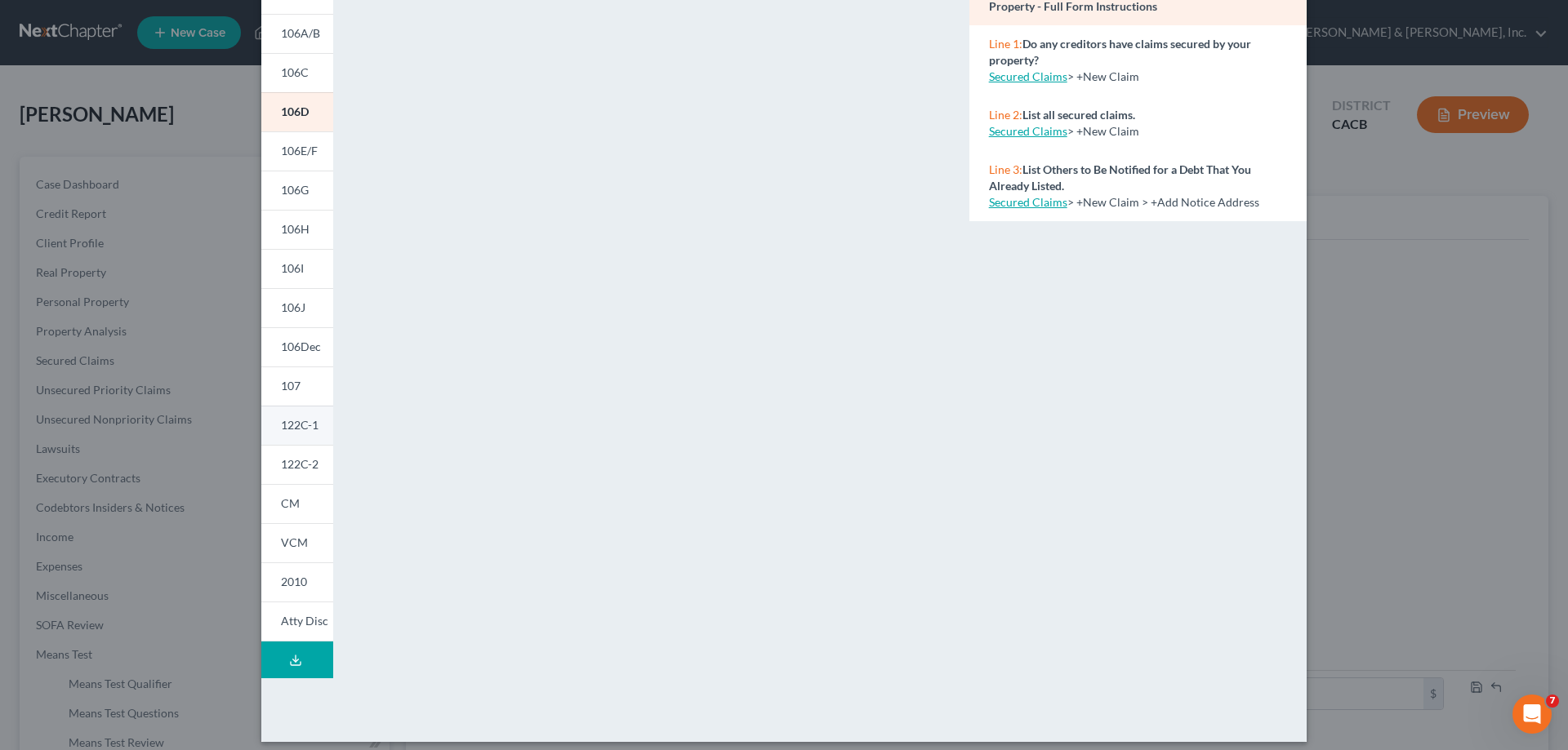
scroll to position [170, 0]
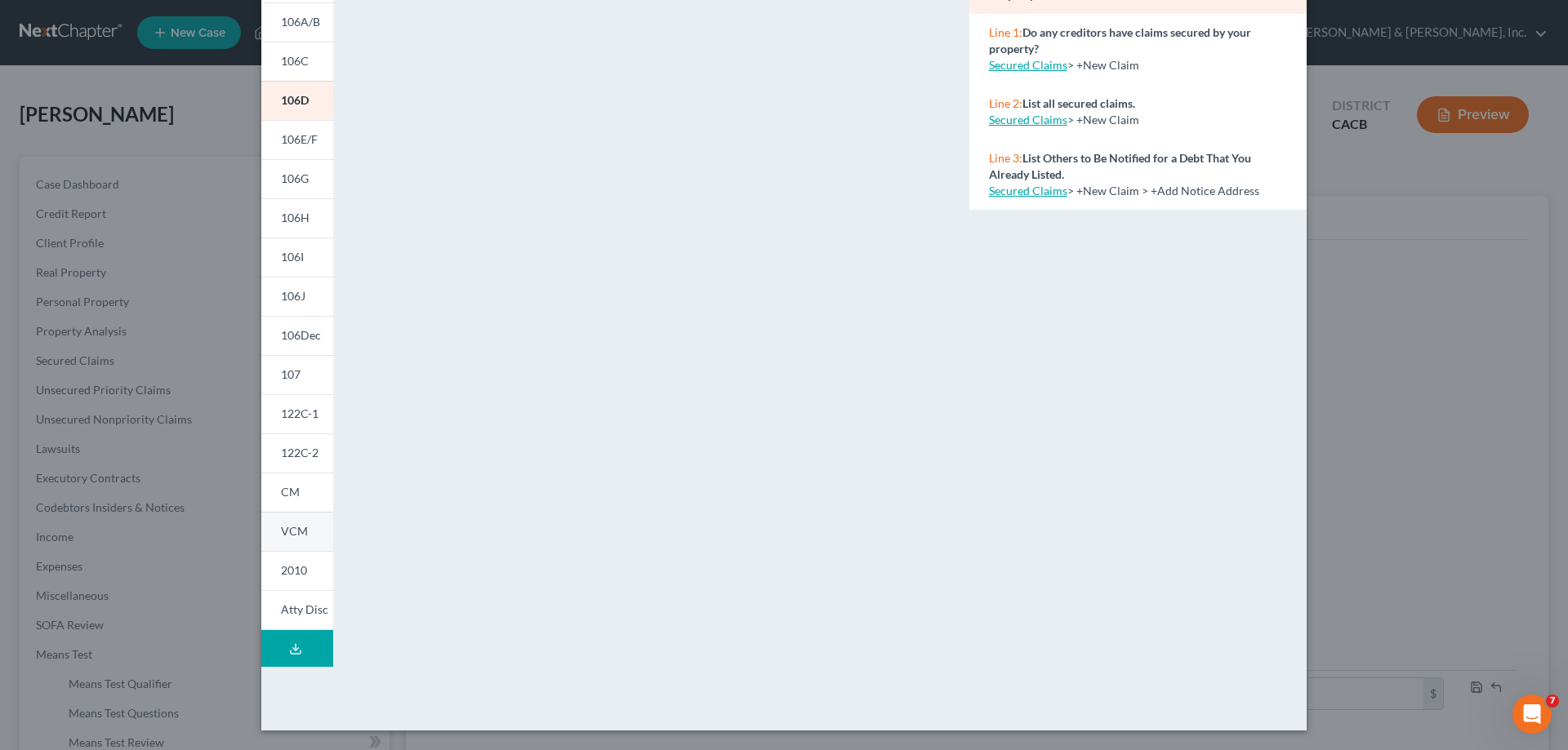
click at [296, 537] on span "VCM" at bounding box center [294, 531] width 27 height 14
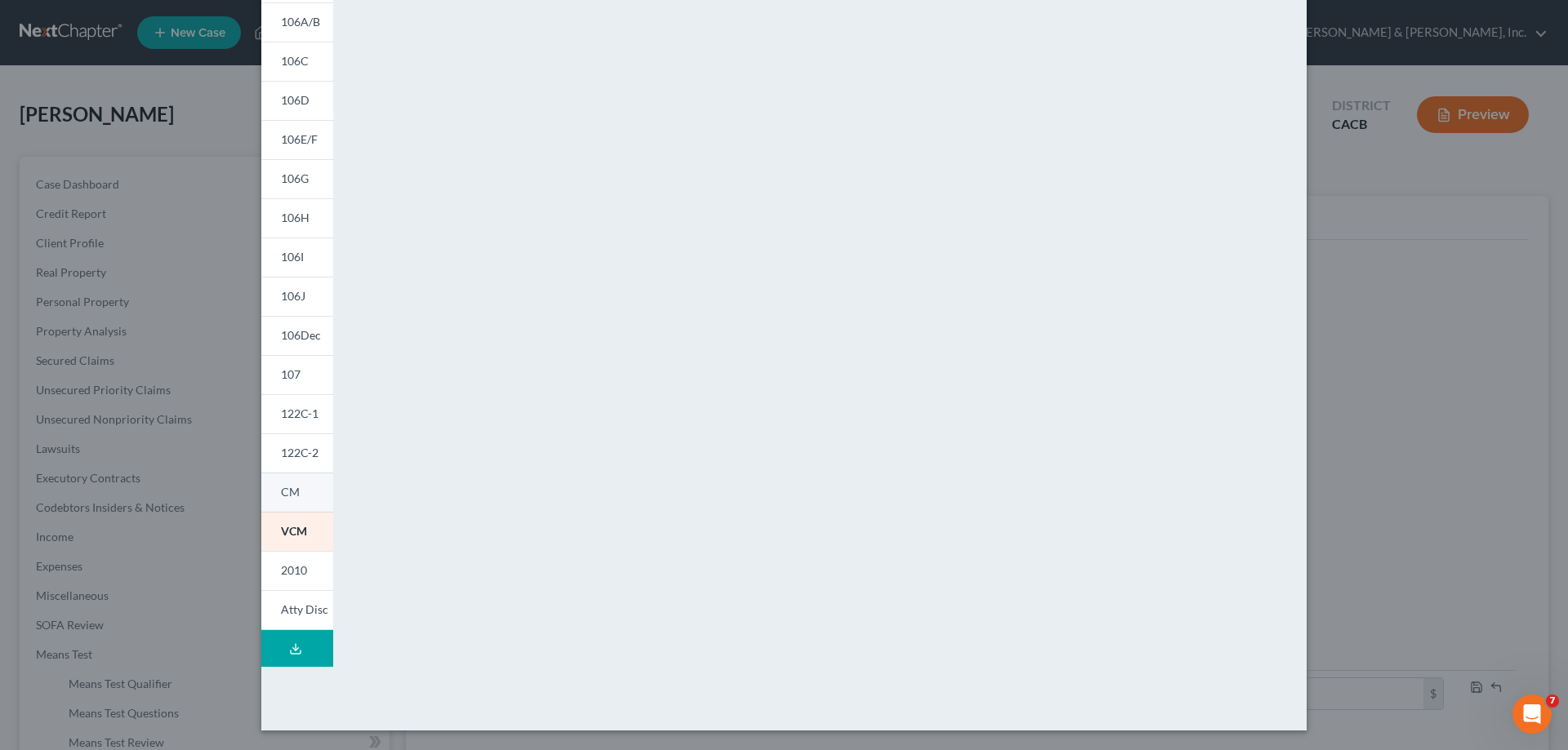
click at [306, 487] on link "CM" at bounding box center [297, 492] width 71 height 39
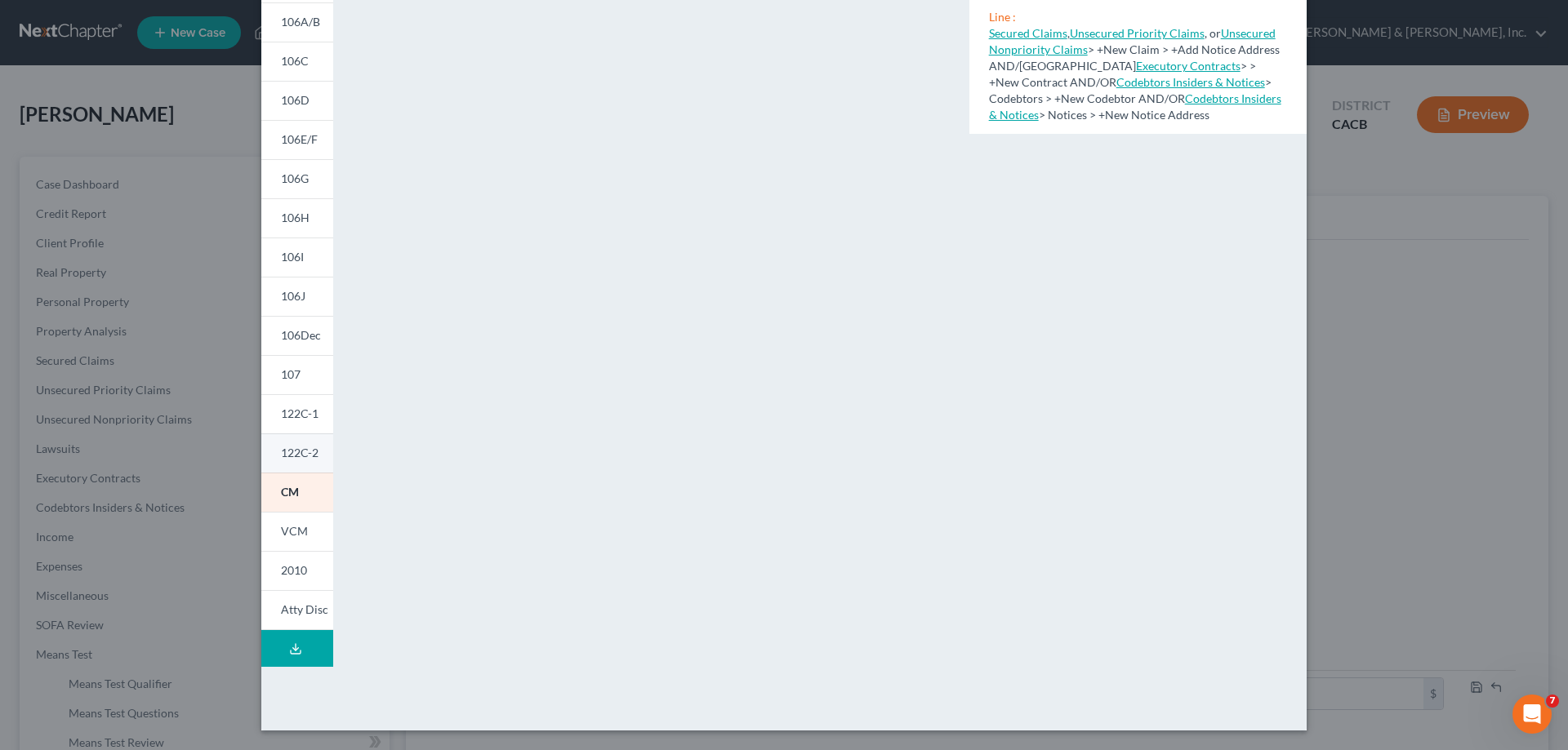
click at [293, 458] on span "122C-2" at bounding box center [299, 452] width 37 height 14
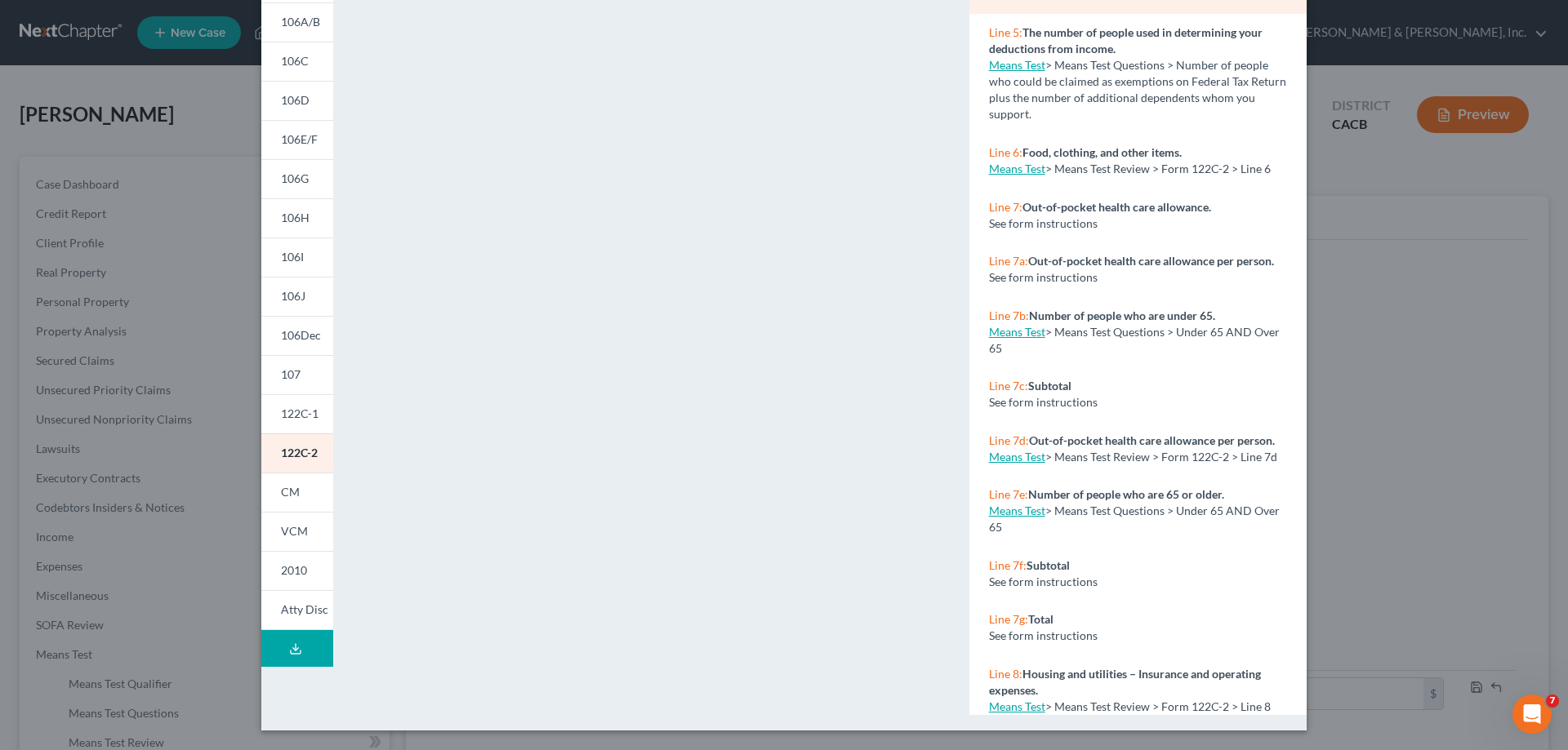
click at [1018, 60] on link "Means Test" at bounding box center [1017, 65] width 56 height 14
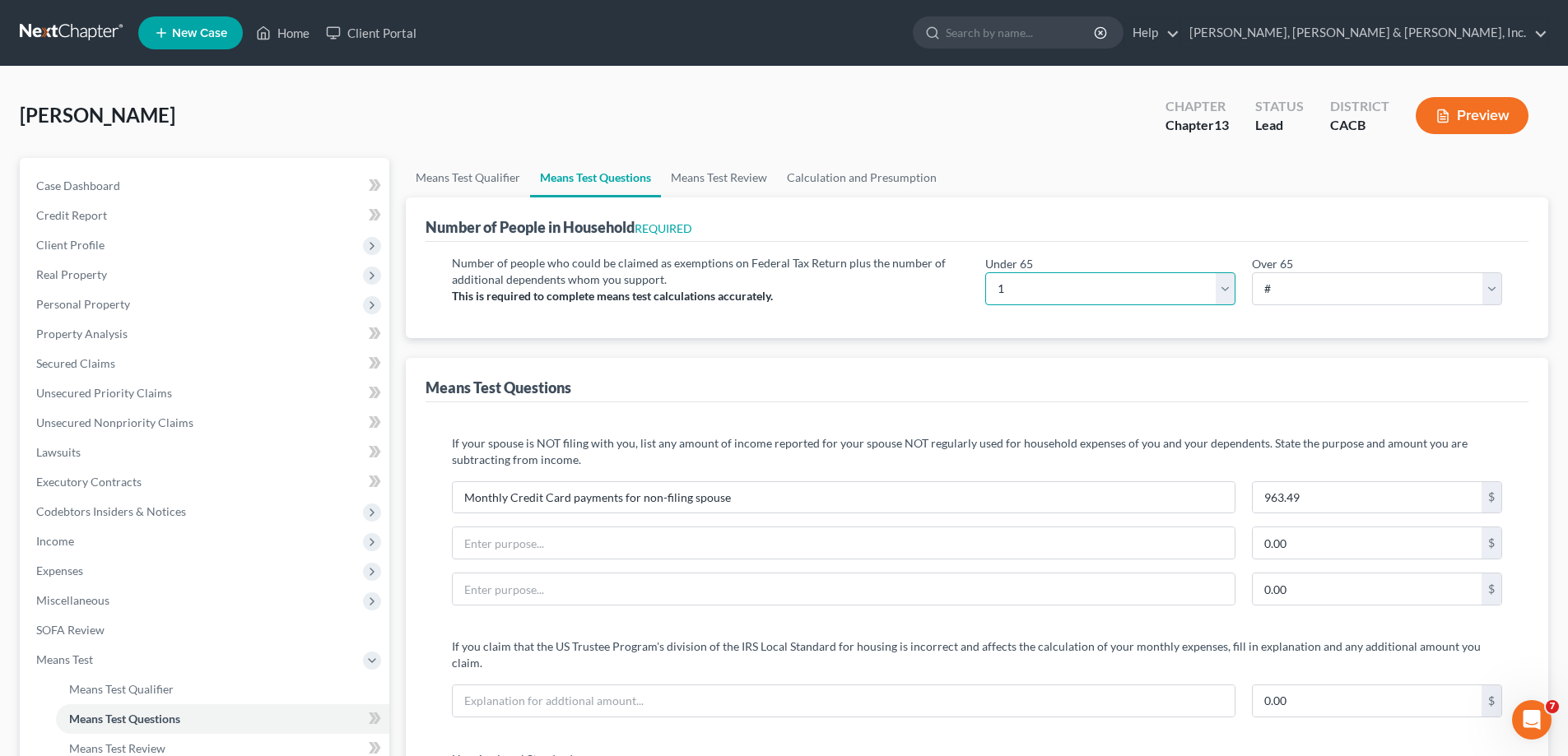
click at [1015, 288] on select "# 0 1 2 3 4 5 6 7 8 9 10" at bounding box center [1110, 289] width 250 height 33
click at [986, 272] on select "# 0 1 2 3 4 5 6 7 8 9 10" at bounding box center [1110, 289] width 250 height 33
click at [1463, 114] on button "Preview" at bounding box center [1473, 115] width 113 height 37
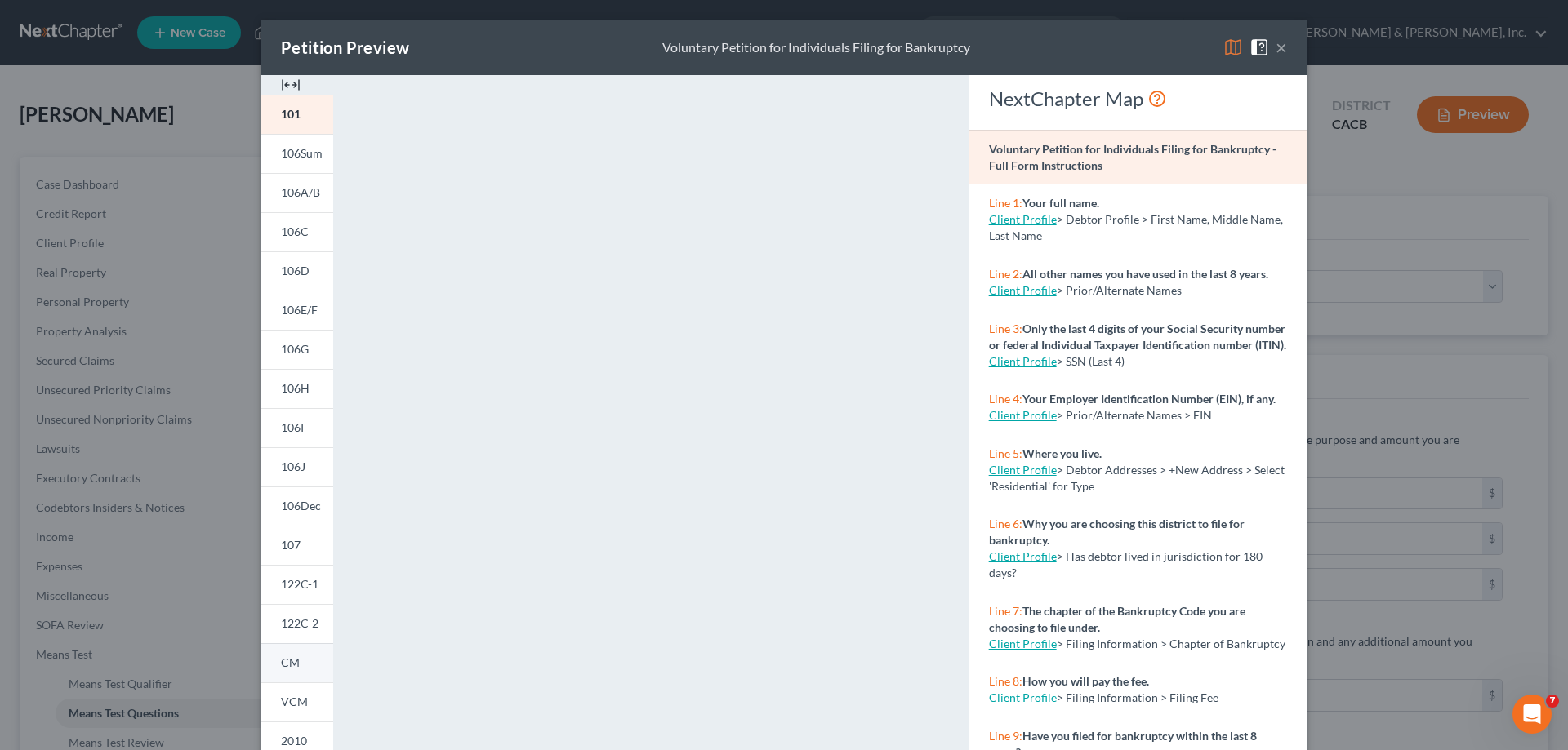
click at [290, 670] on link "CM" at bounding box center [297, 662] width 71 height 39
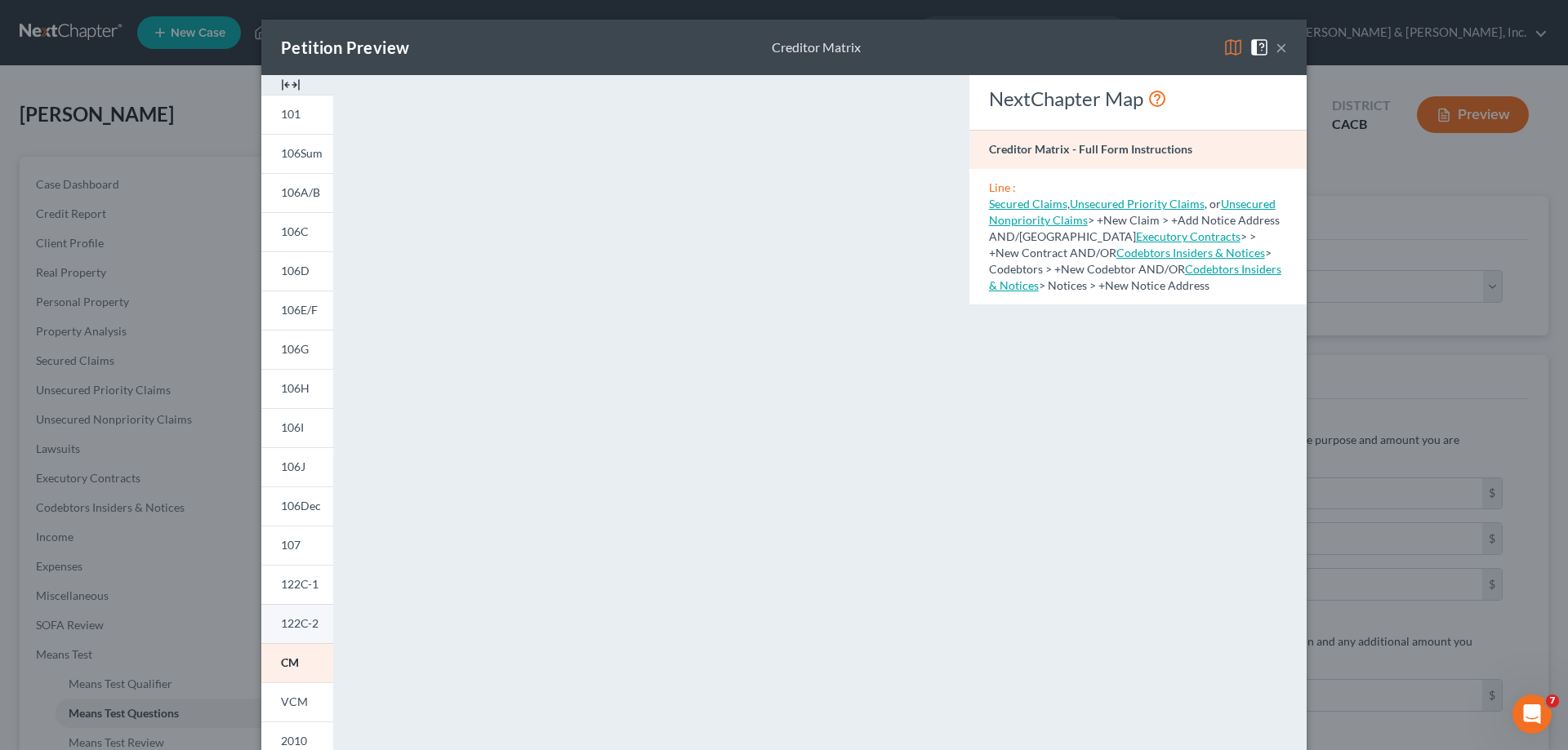
click at [290, 616] on link "122C-2" at bounding box center [297, 623] width 71 height 39
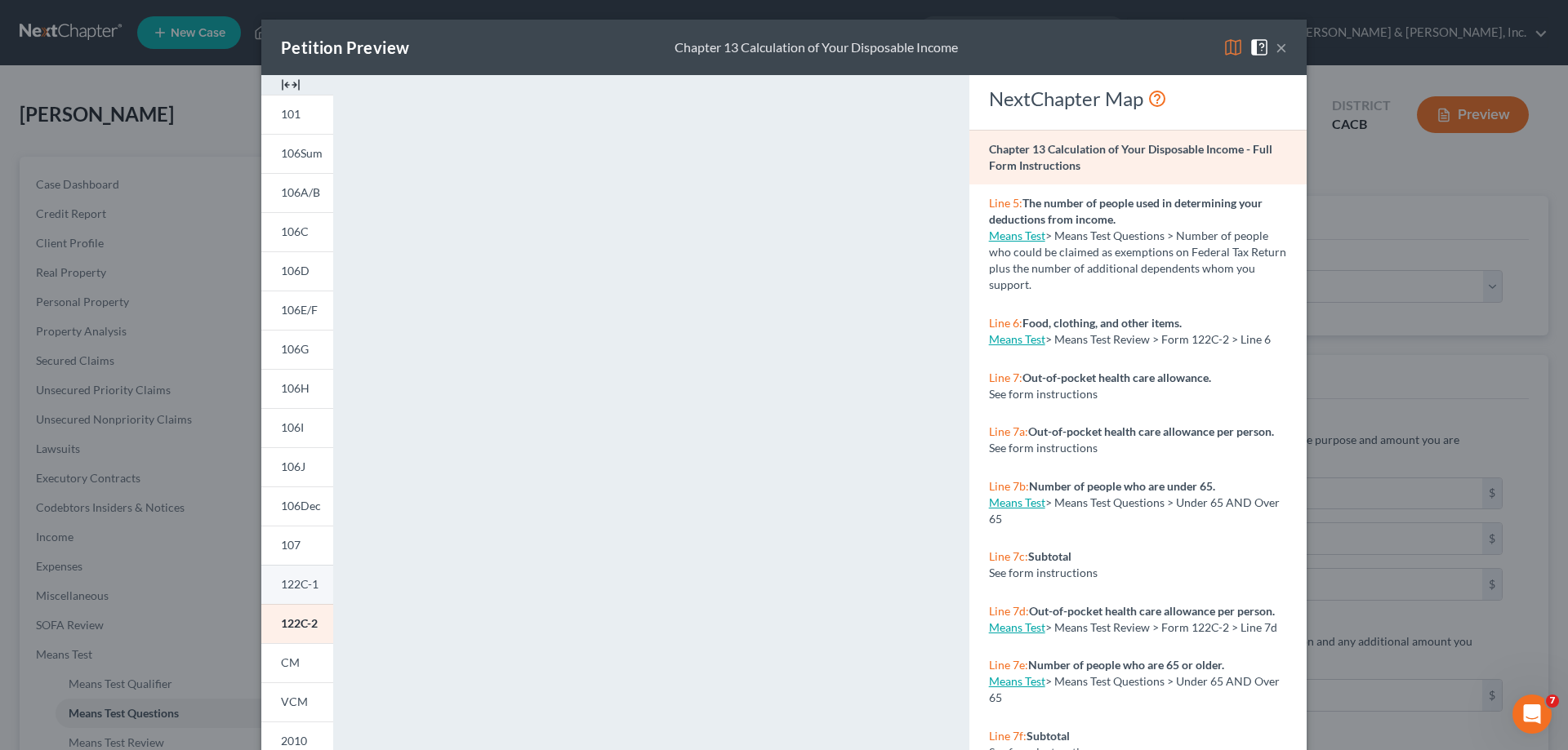
click at [283, 582] on span "122C-1" at bounding box center [299, 584] width 37 height 14
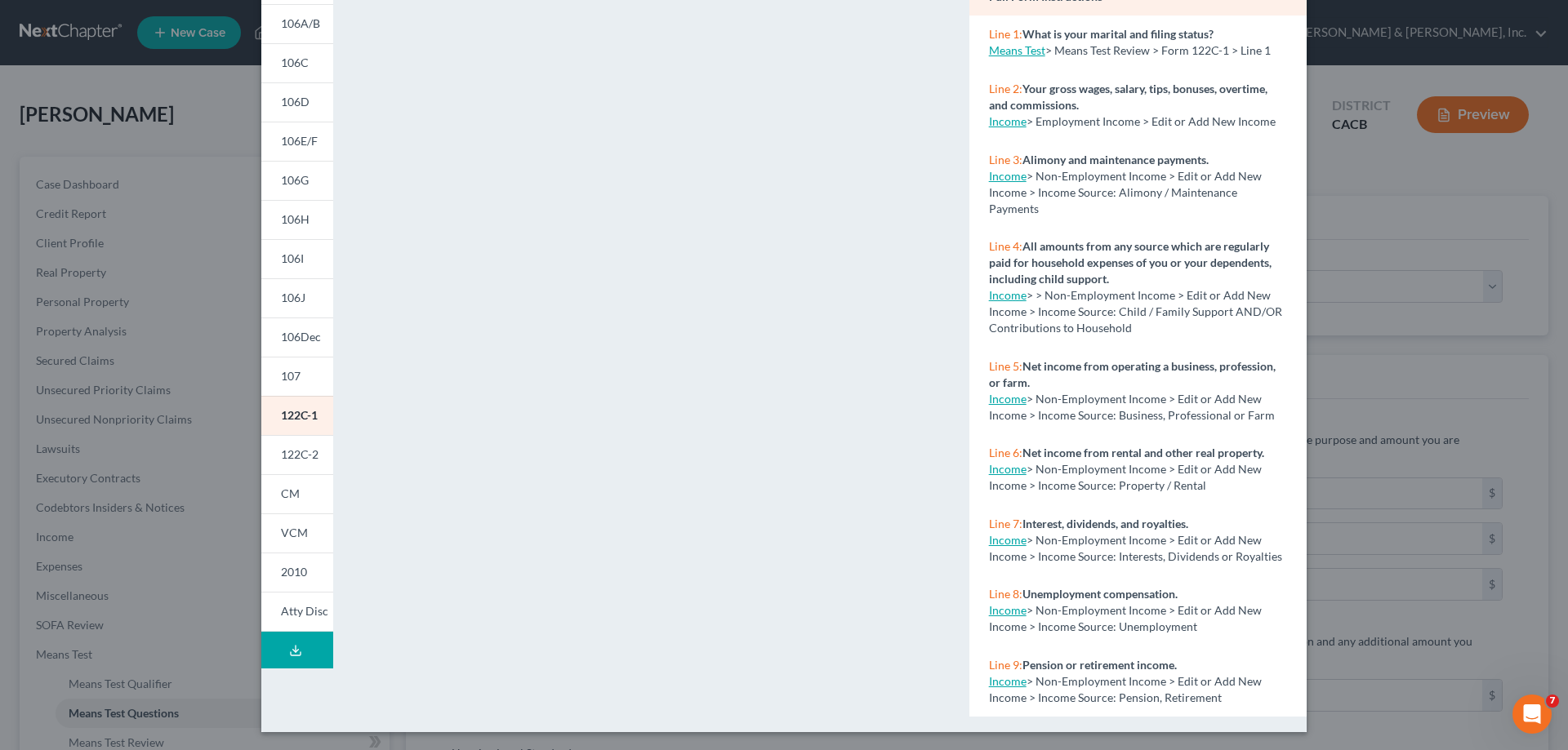
scroll to position [170, 0]
click at [306, 452] on span "122C-2" at bounding box center [299, 452] width 37 height 14
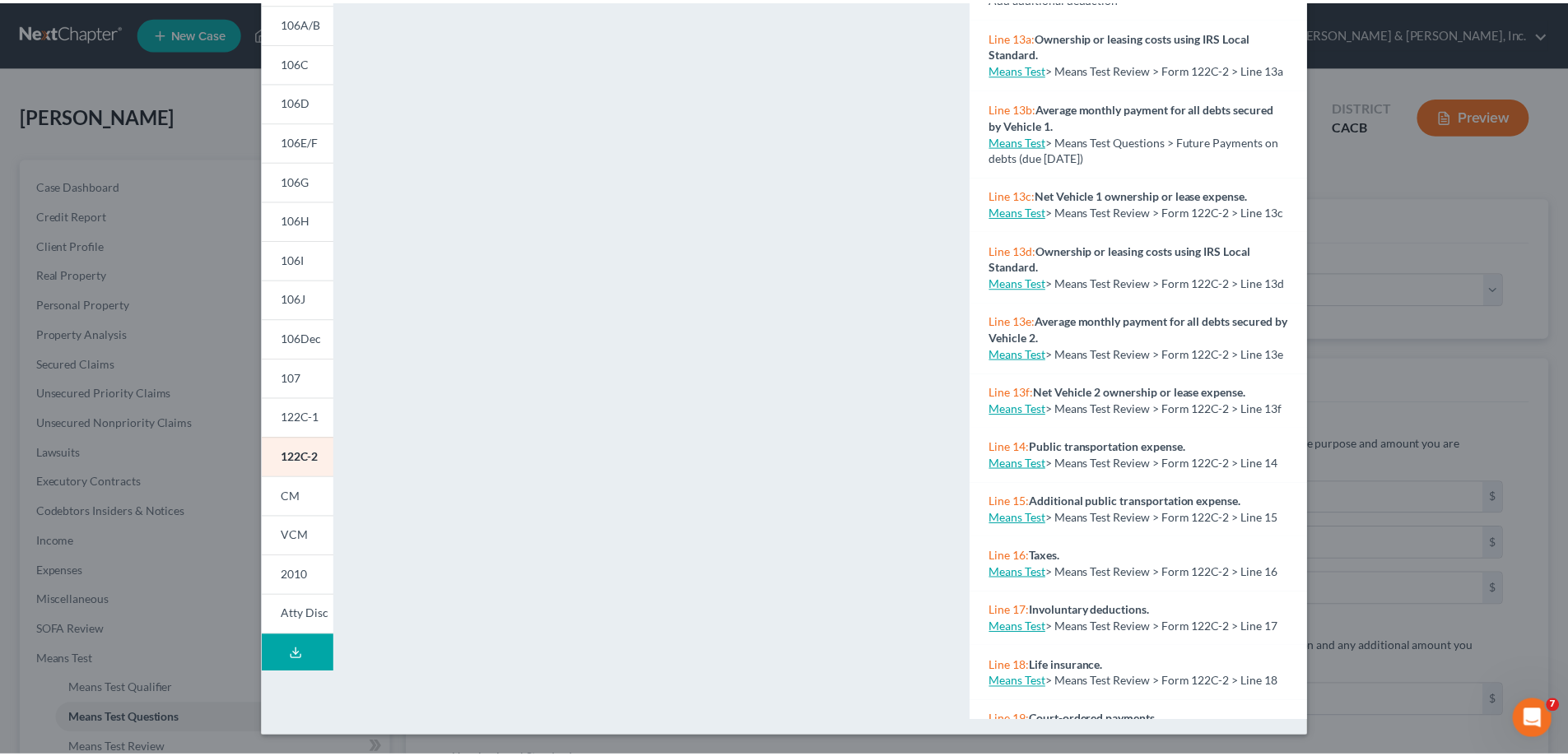
scroll to position [1317, 0]
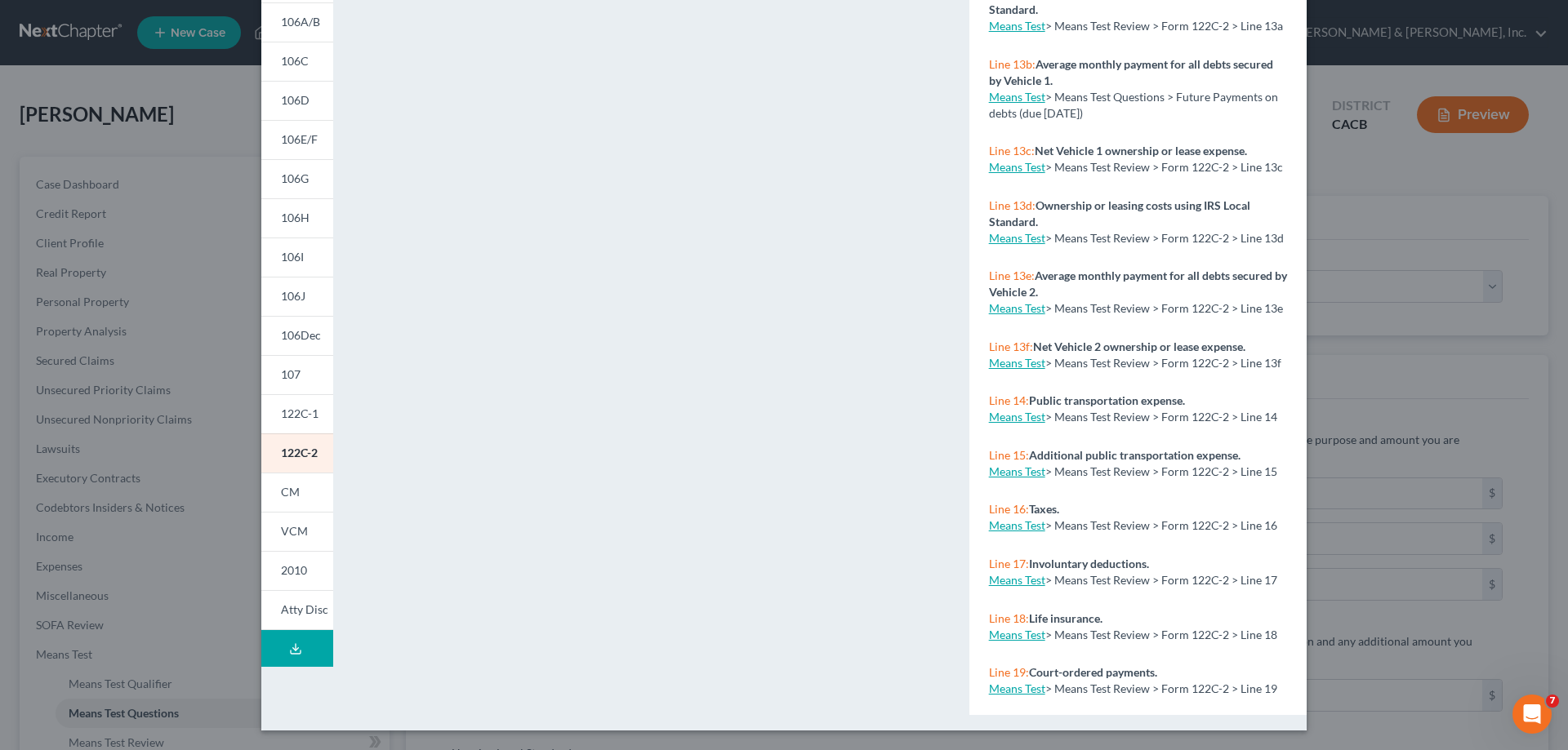
click at [1015, 479] on link "Means Test" at bounding box center [1017, 471] width 56 height 14
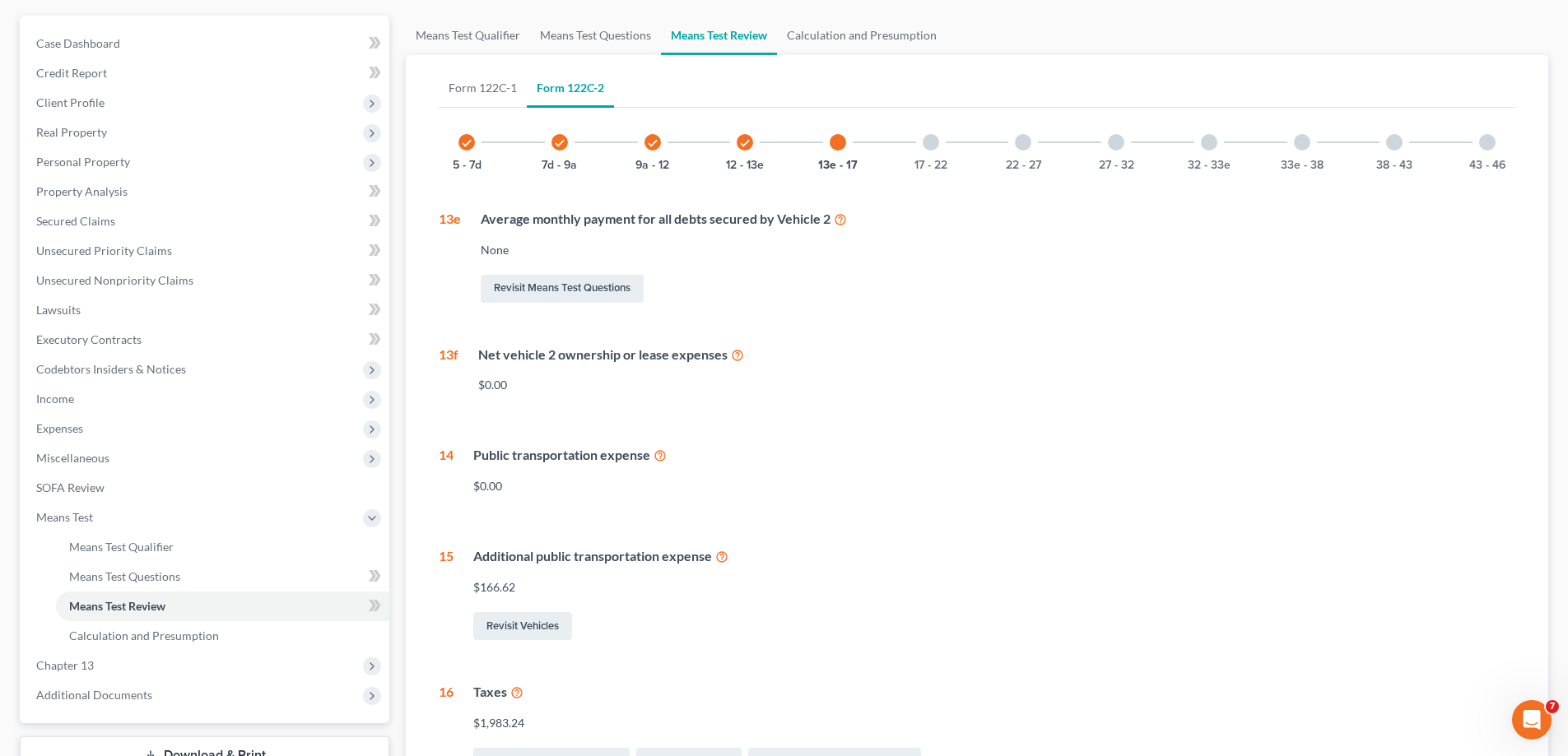
scroll to position [165, 0]
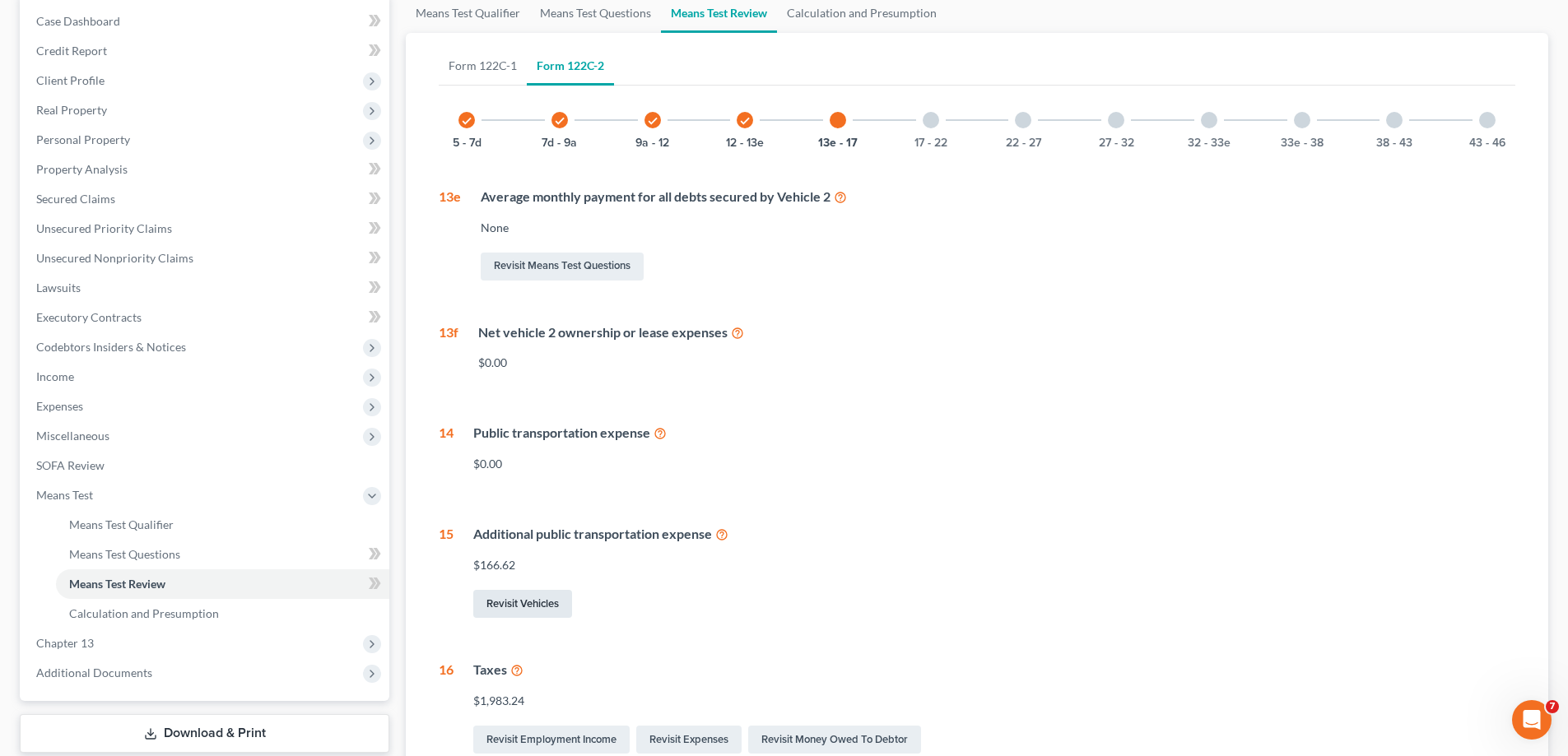
click at [542, 608] on link "Revisit Vehicles" at bounding box center [522, 603] width 99 height 28
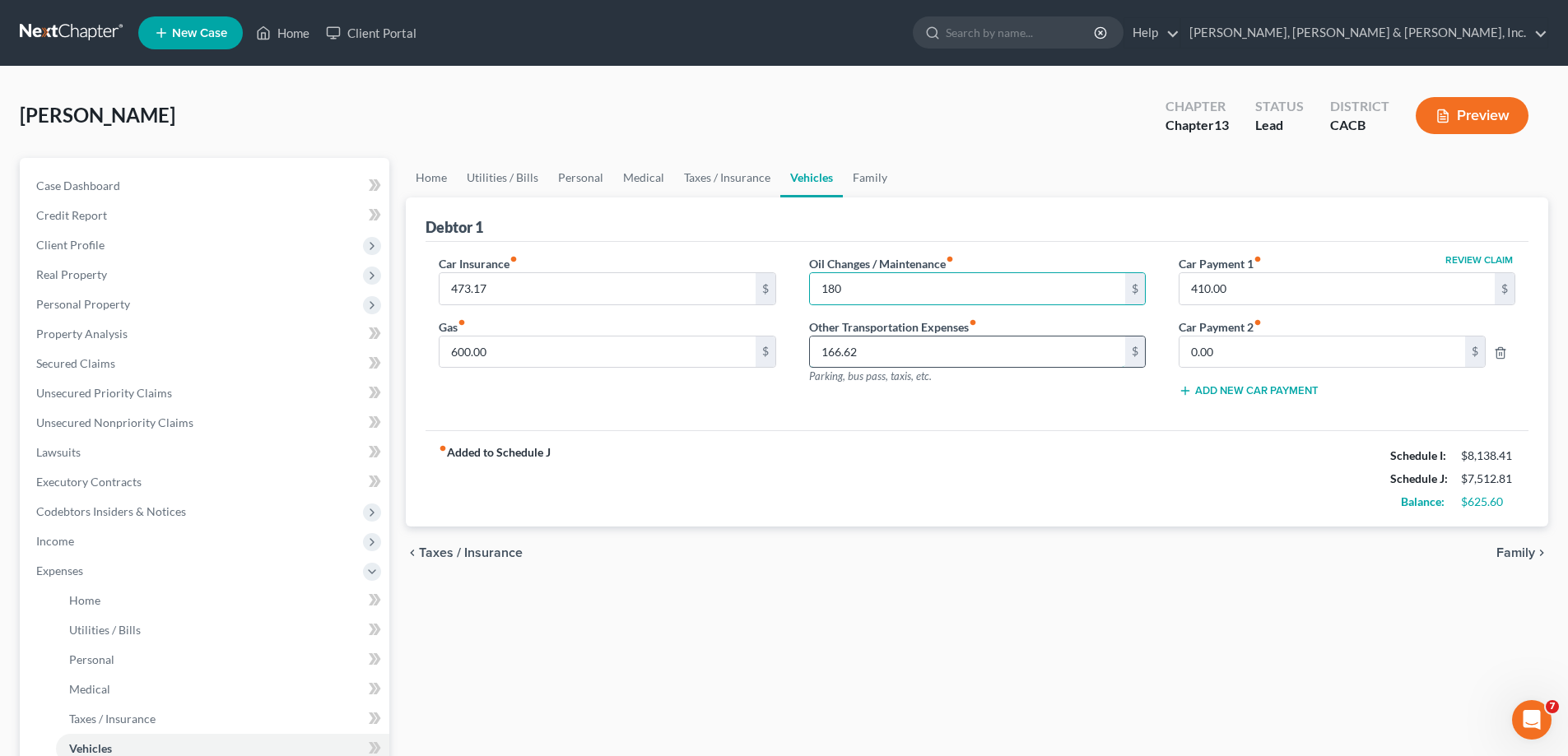
click at [849, 363] on input "166.62" at bounding box center [967, 352] width 316 height 32
click at [864, 353] on input "166.62" at bounding box center [967, 352] width 316 height 32
drag, startPoint x: 864, startPoint y: 353, endPoint x: 823, endPoint y: 353, distance: 41.0
click at [823, 353] on input "166.62" at bounding box center [967, 352] width 316 height 32
click at [802, 504] on div "fiber_manual_record Added to Schedule J Schedule I: $8,138.41 Schedule J: $7,34…" at bounding box center [978, 479] width 1104 height 96
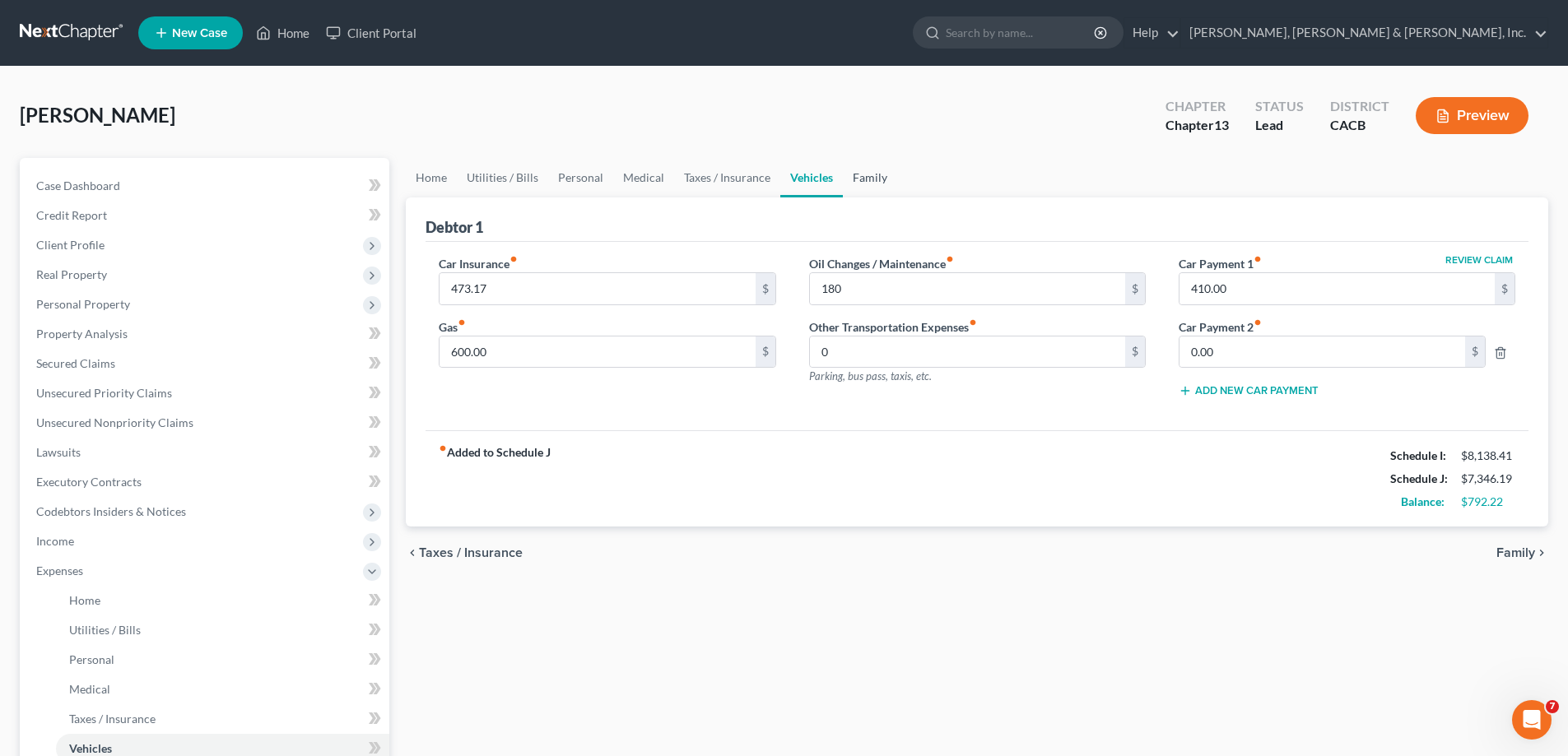
click at [868, 177] on link "Family" at bounding box center [870, 177] width 55 height 39
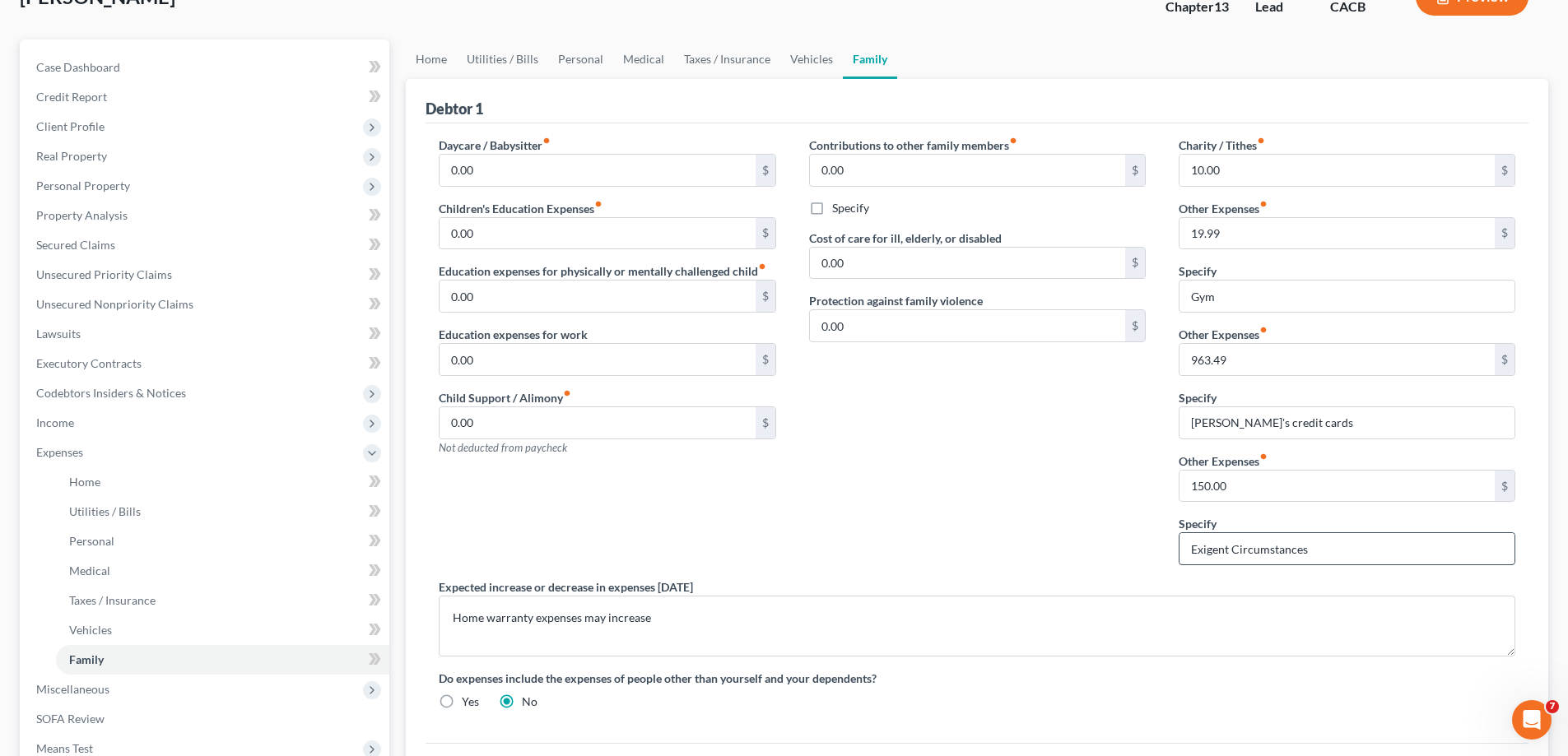
scroll to position [83, 0]
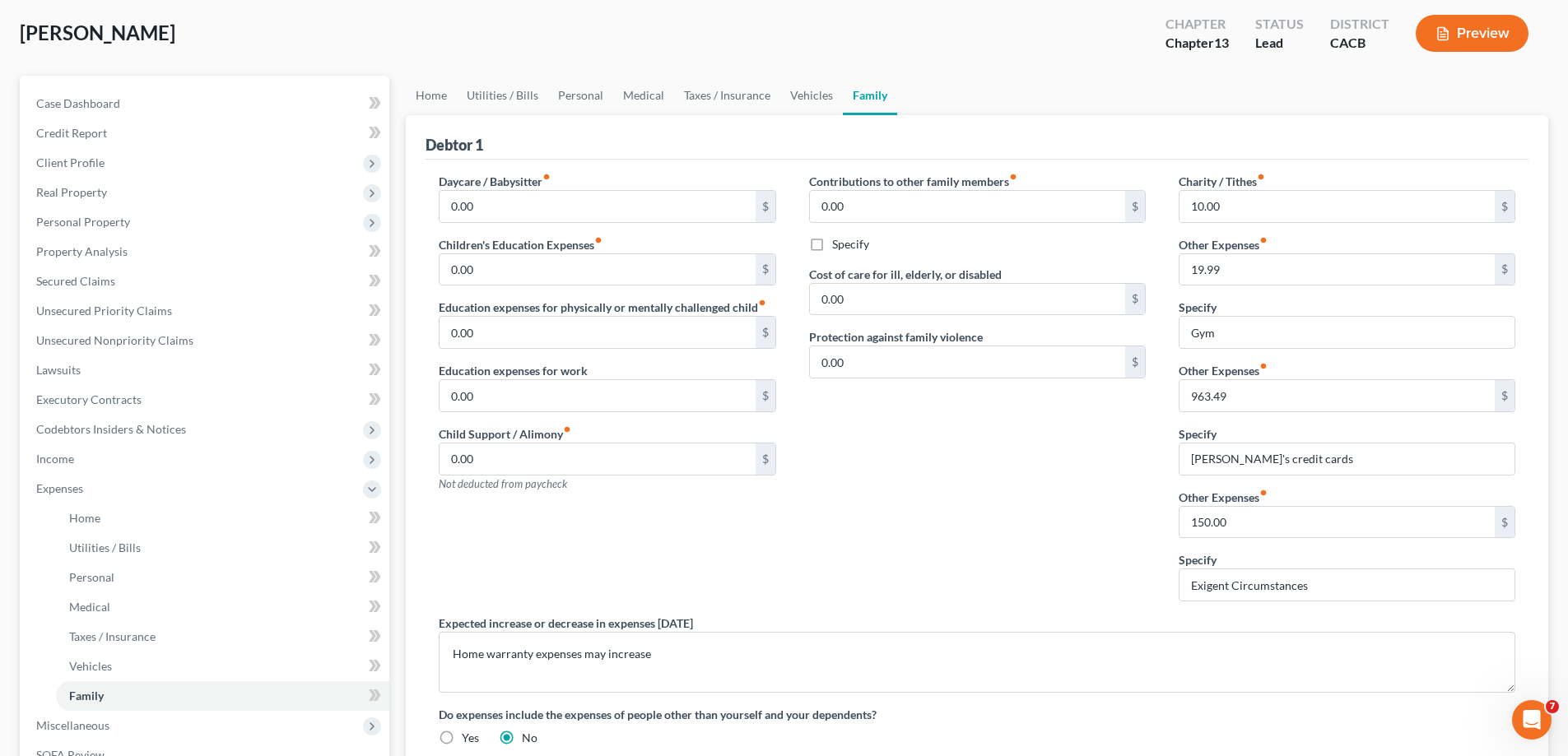
click at [1026, 548] on div "Contributions to other family members fiber_manual_record 0.00 $ Specify Cost o…" at bounding box center [977, 393] width 369 height 442
click at [819, 91] on link "Vehicles" at bounding box center [811, 95] width 62 height 39
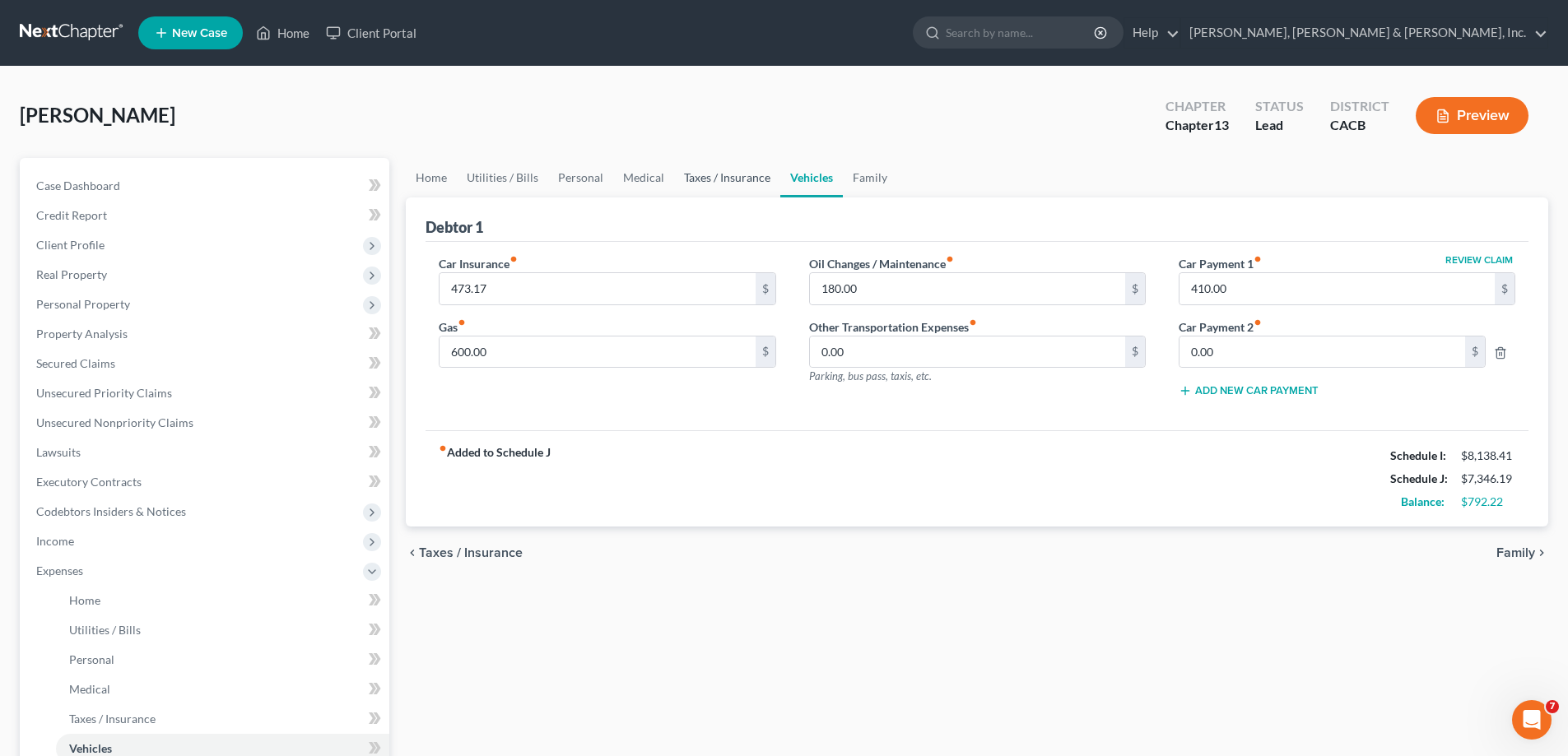
click at [745, 177] on link "Taxes / Insurance" at bounding box center [727, 177] width 107 height 39
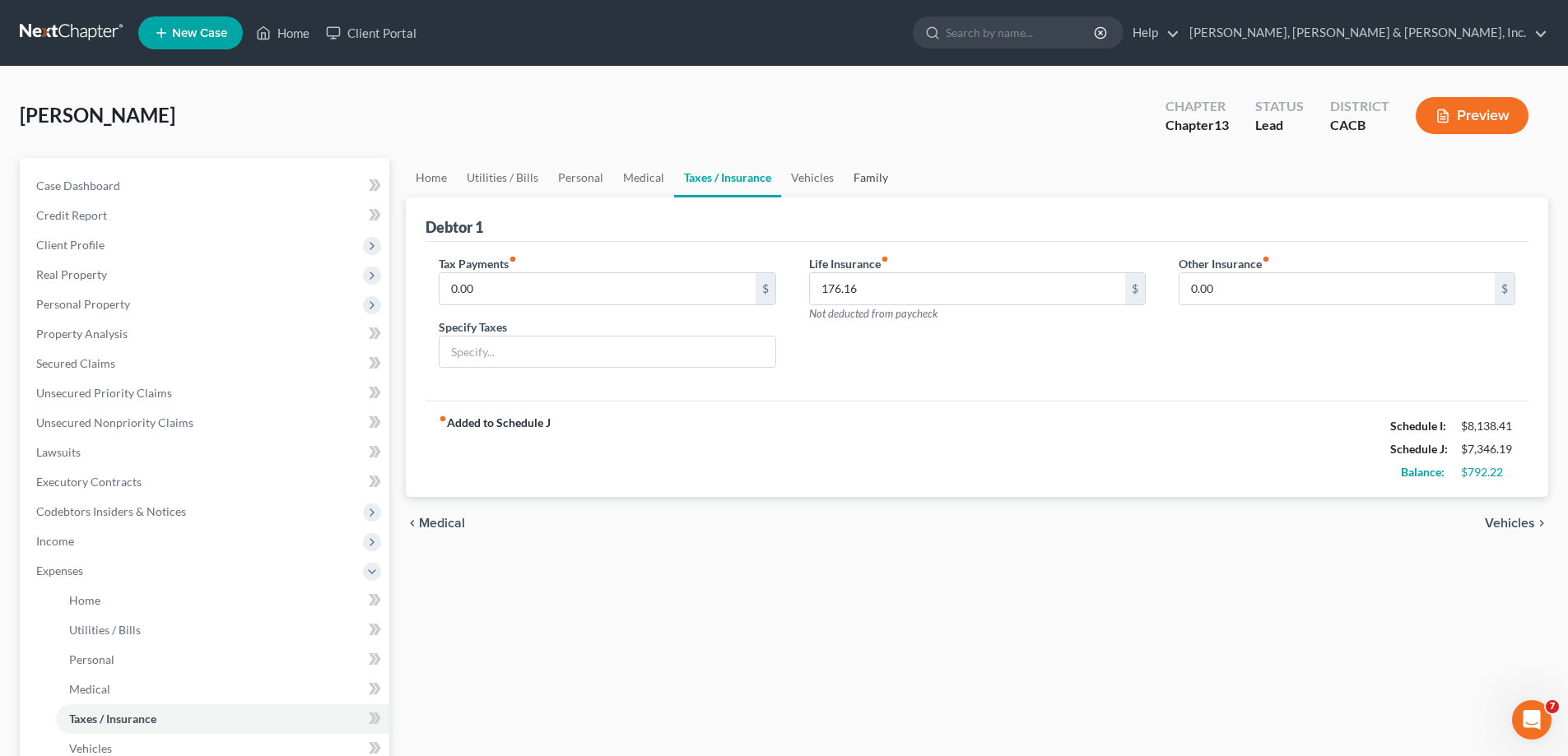
click at [868, 174] on link "Family" at bounding box center [870, 177] width 55 height 39
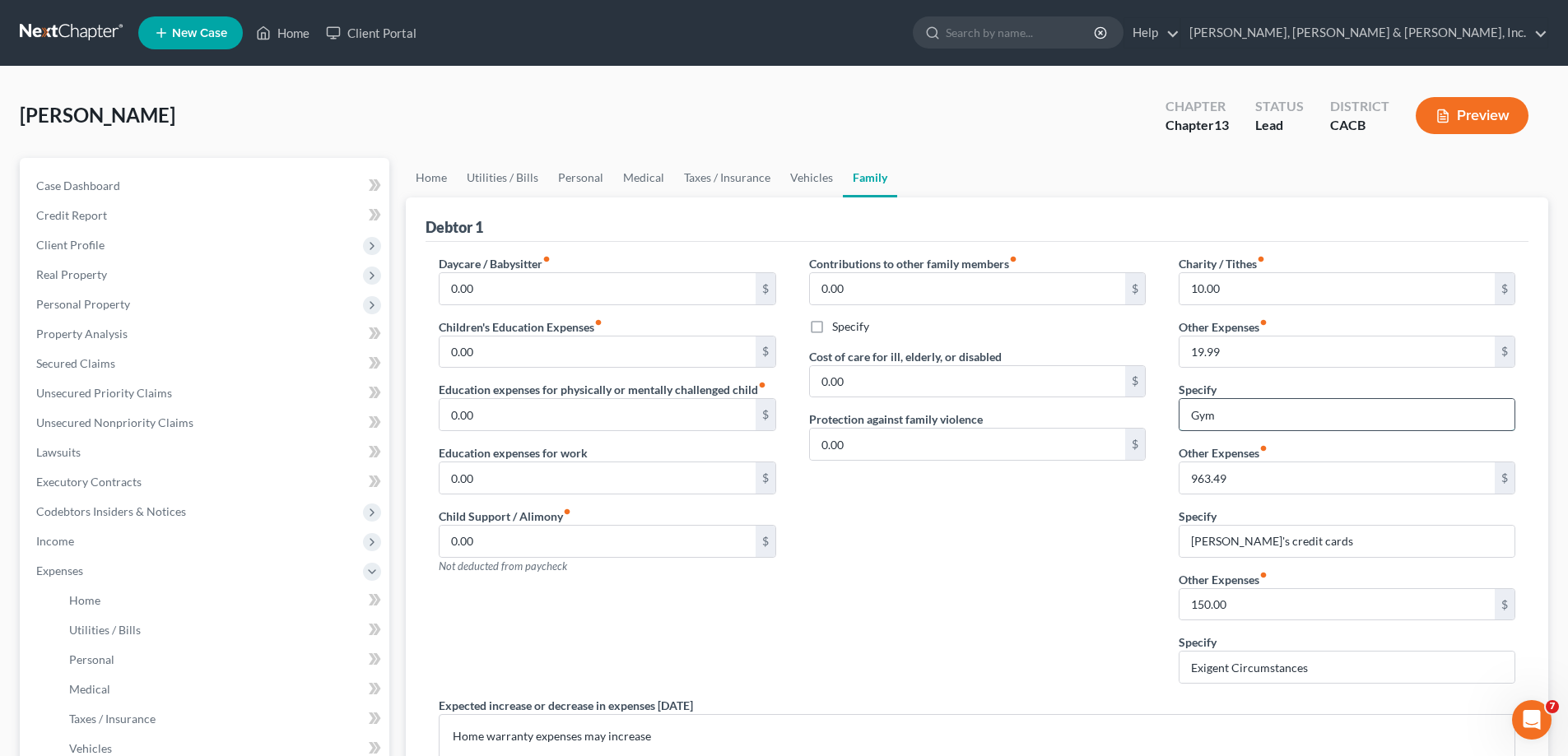
click at [1231, 417] on input "Gym" at bounding box center [1346, 414] width 335 height 32
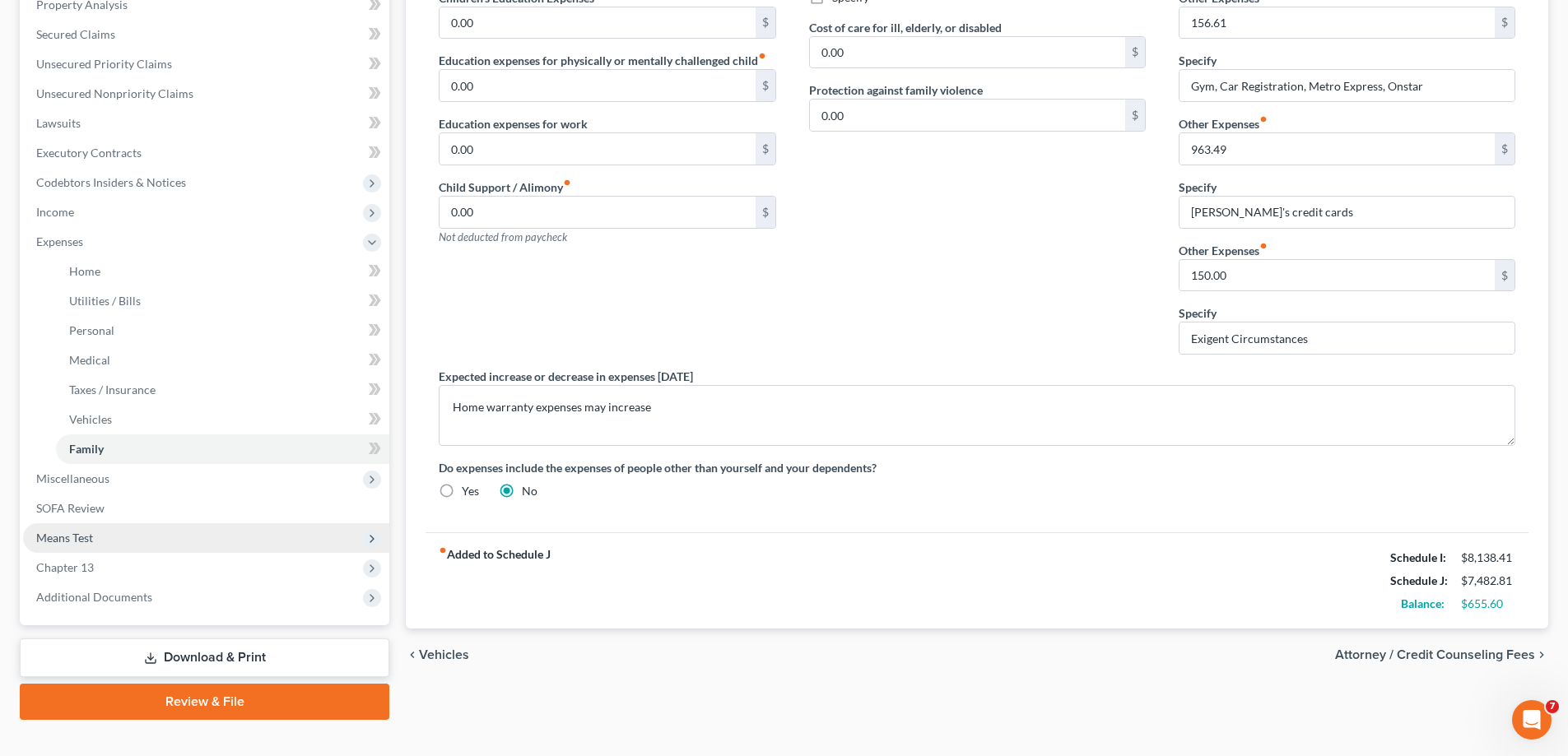
click at [128, 536] on span "Means Test" at bounding box center [206, 538] width 367 height 30
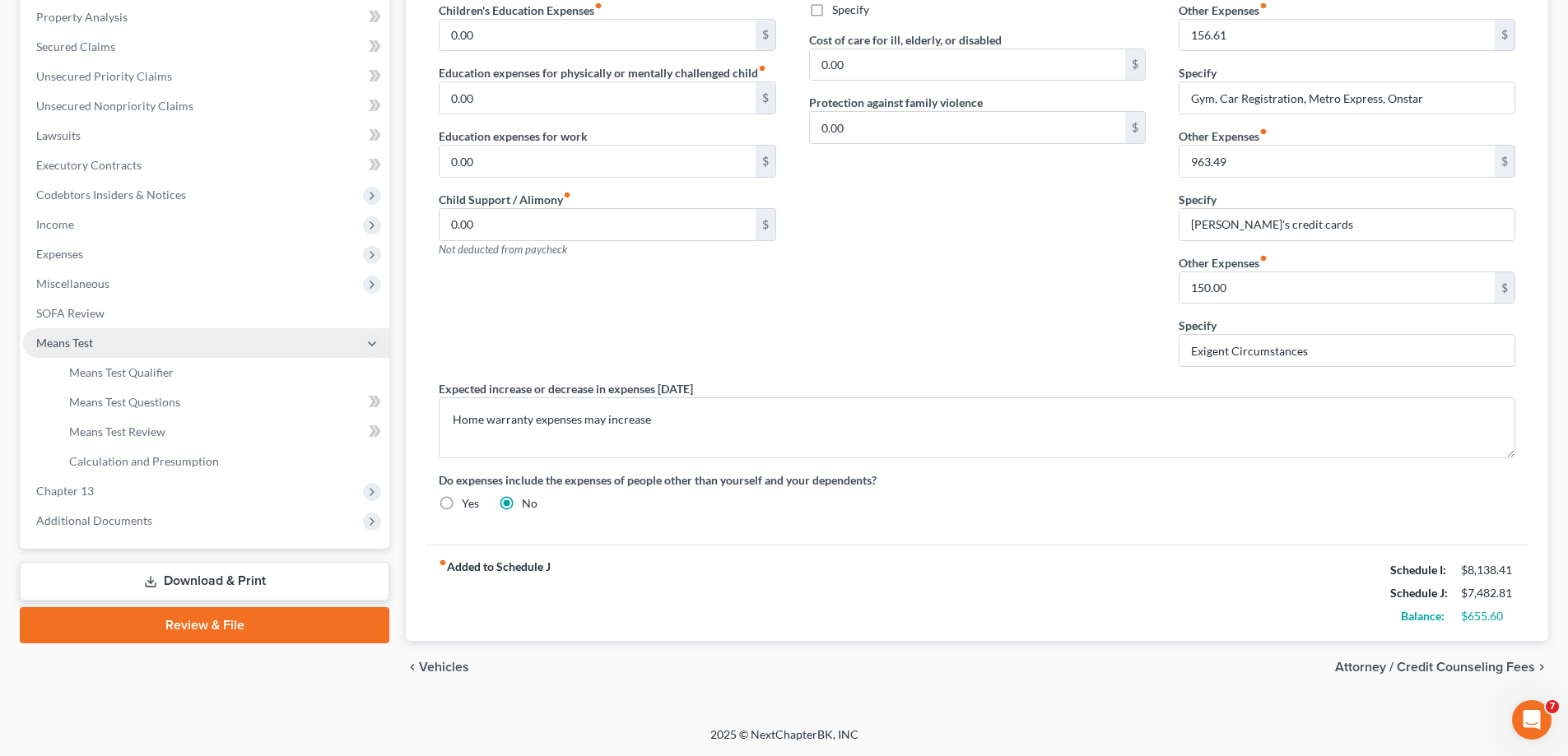
scroll to position [317, 0]
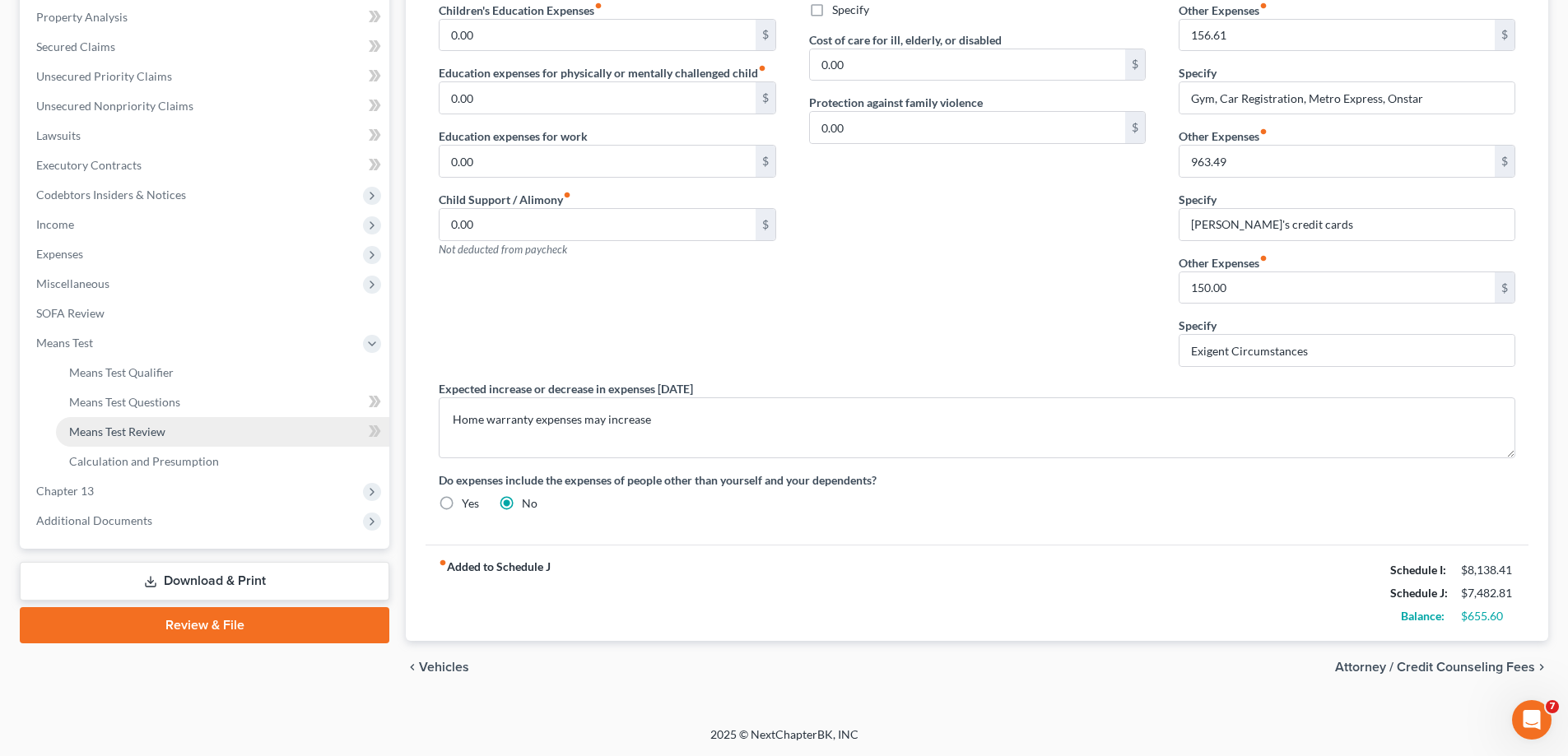
click at [160, 426] on span "Means Test Review" at bounding box center [117, 432] width 96 height 14
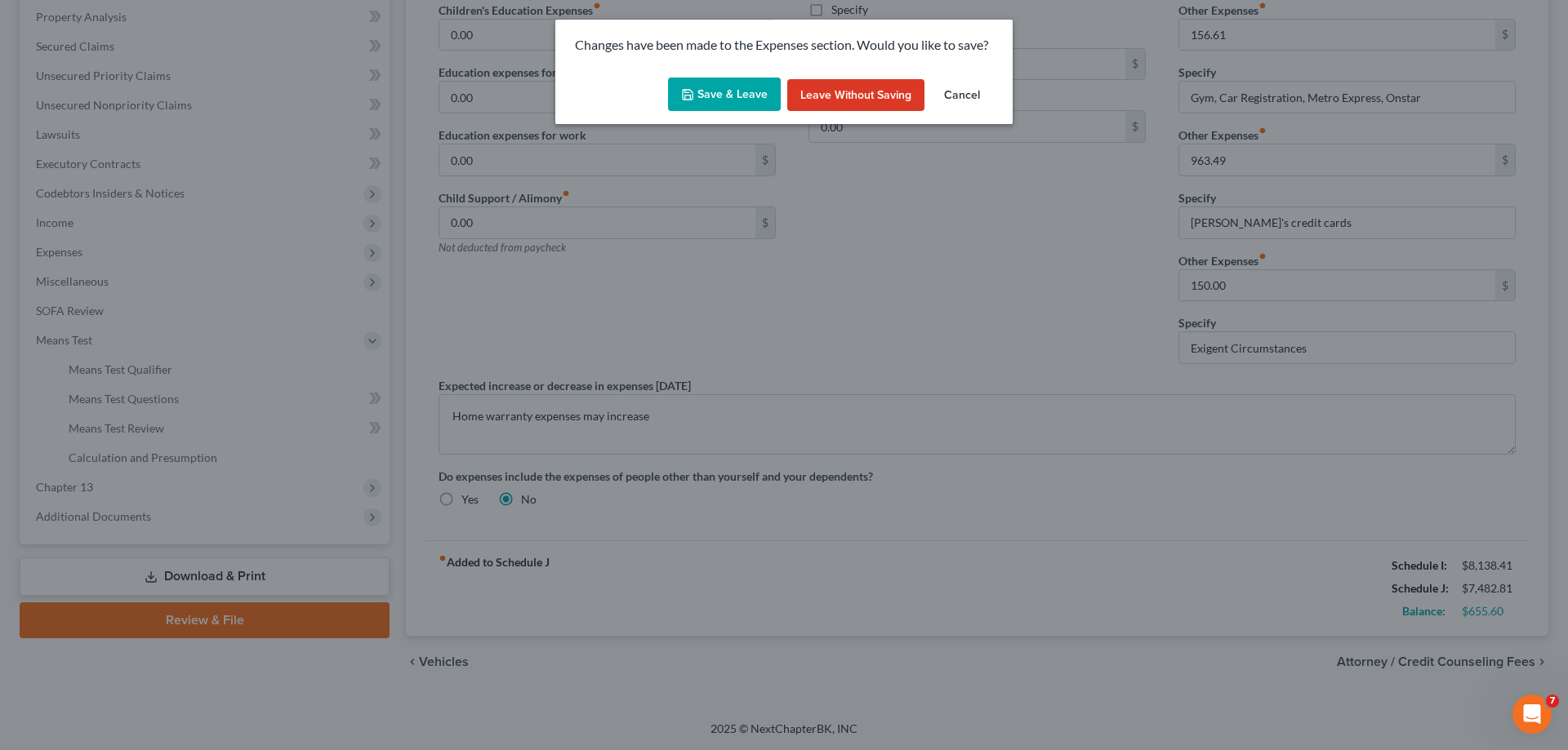
click at [730, 95] on button "Save & Leave" at bounding box center [724, 95] width 112 height 34
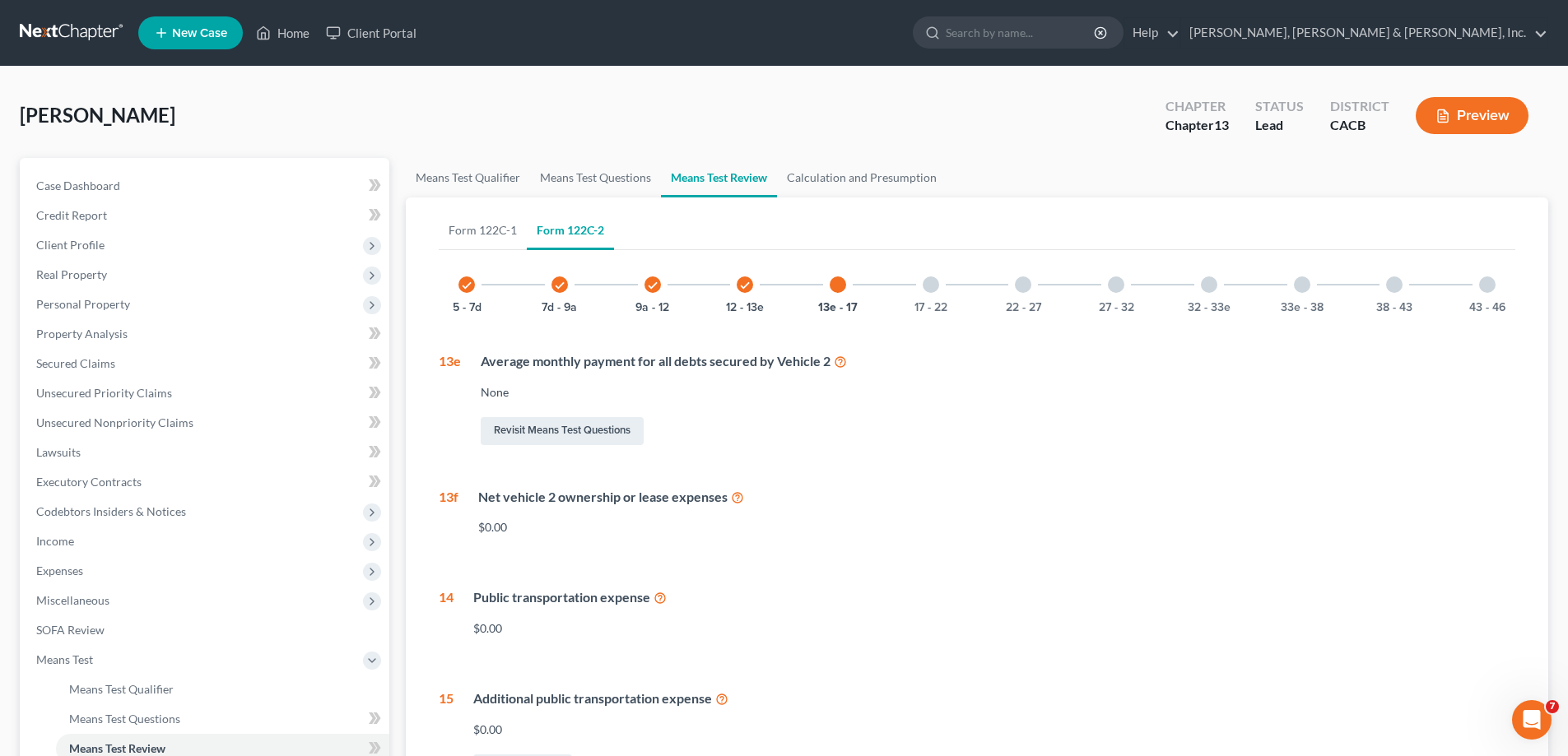
click at [469, 286] on icon "check" at bounding box center [466, 286] width 12 height 12
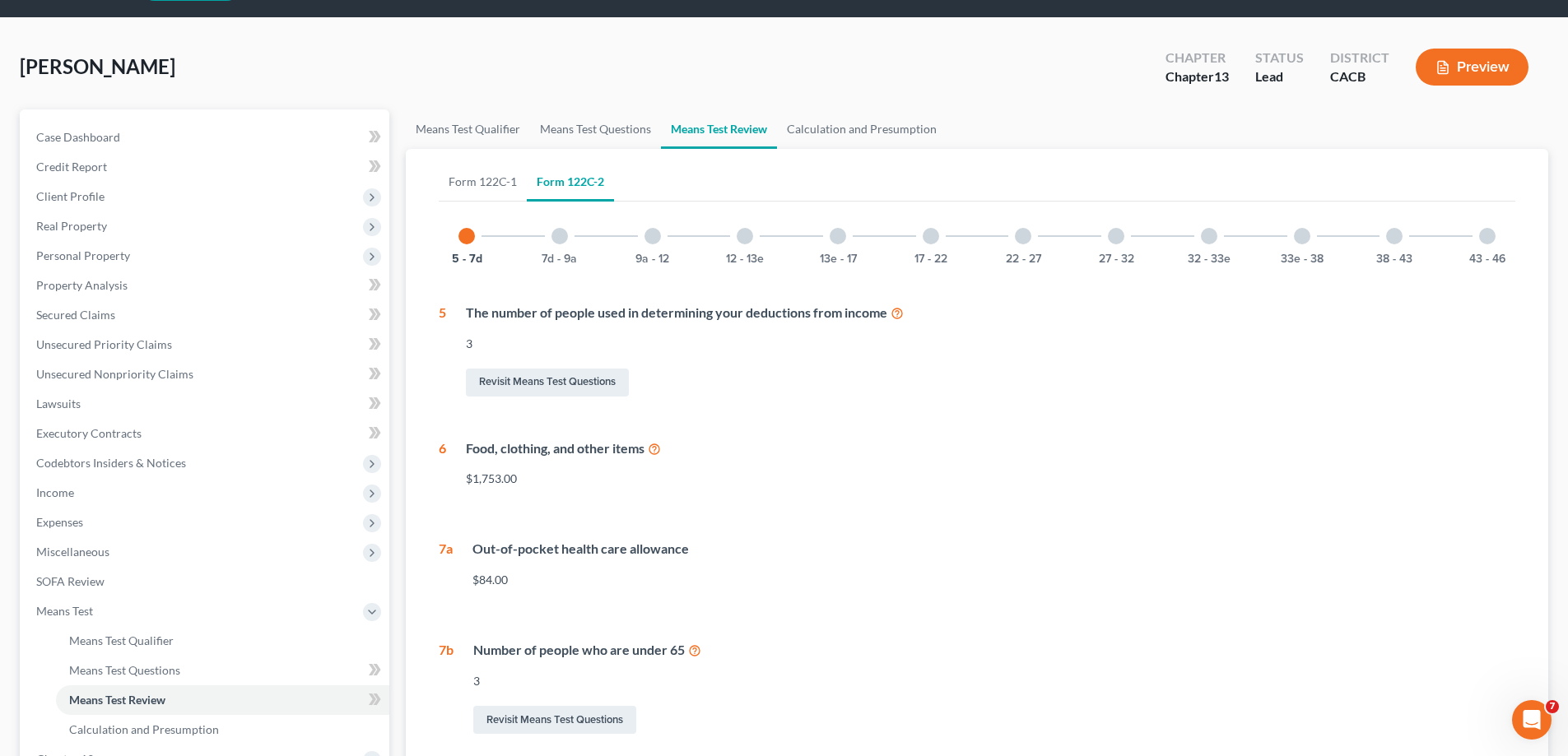
scroll to position [83, 0]
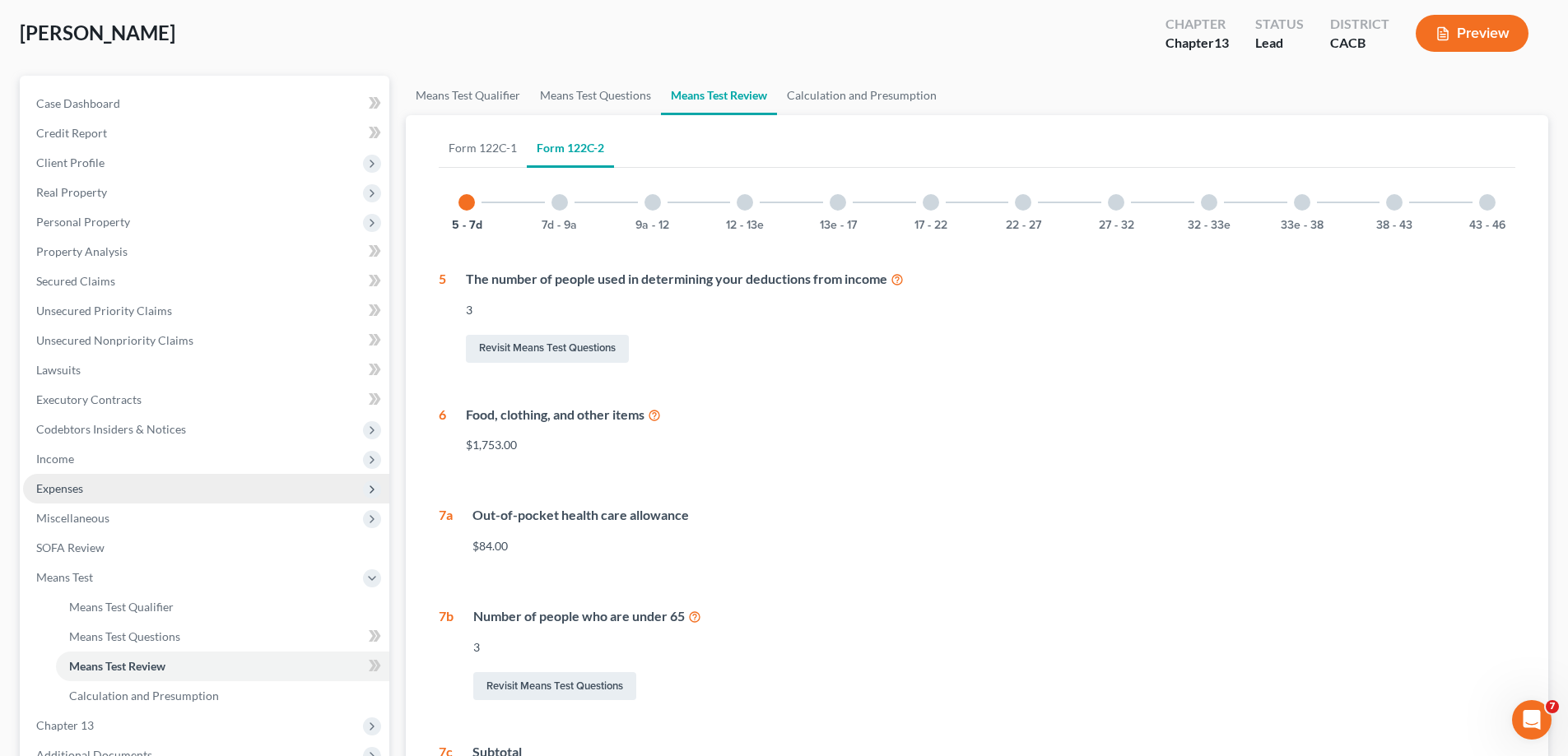
click at [249, 484] on span "Expenses" at bounding box center [206, 488] width 367 height 30
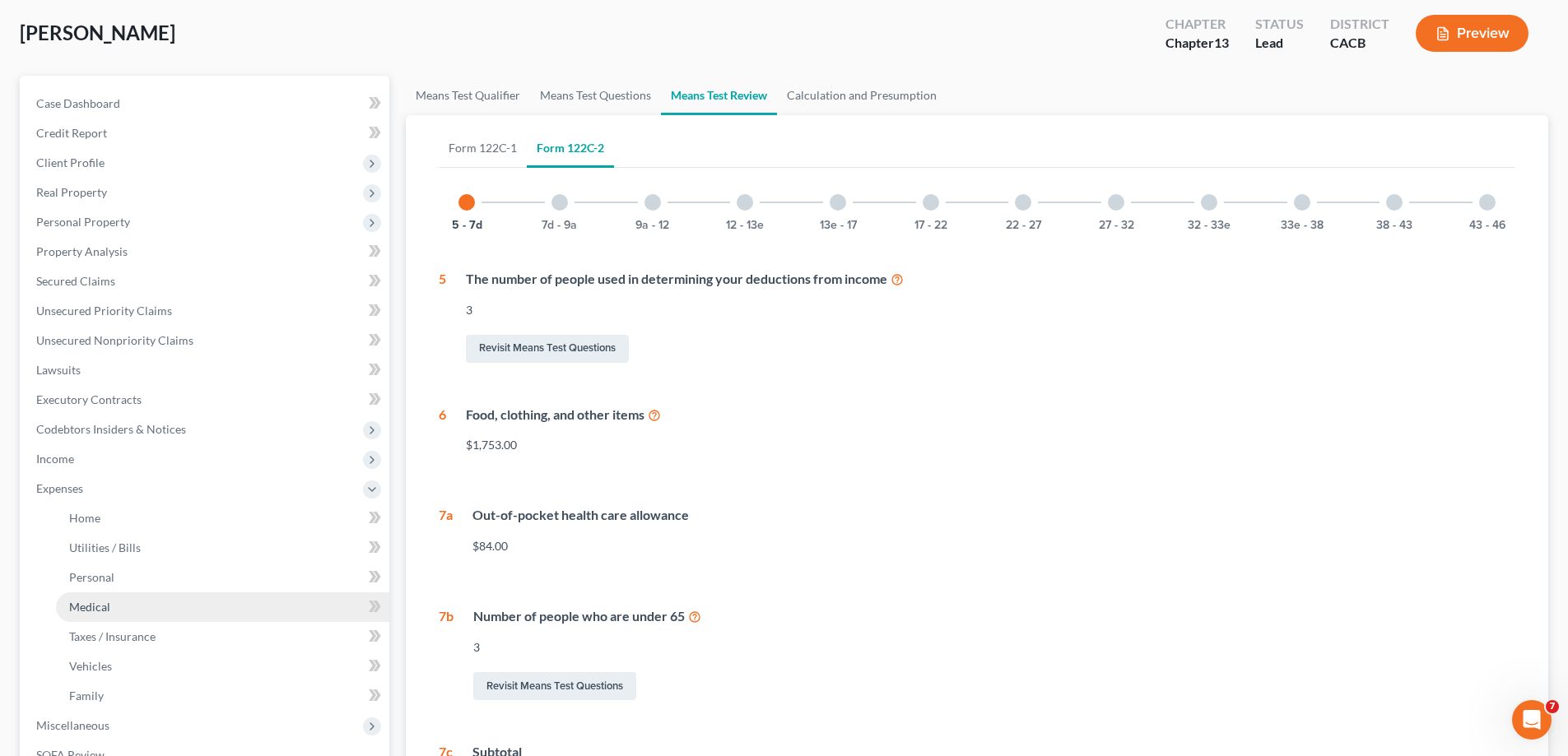
click at [116, 606] on link "Medical" at bounding box center [222, 607] width 333 height 30
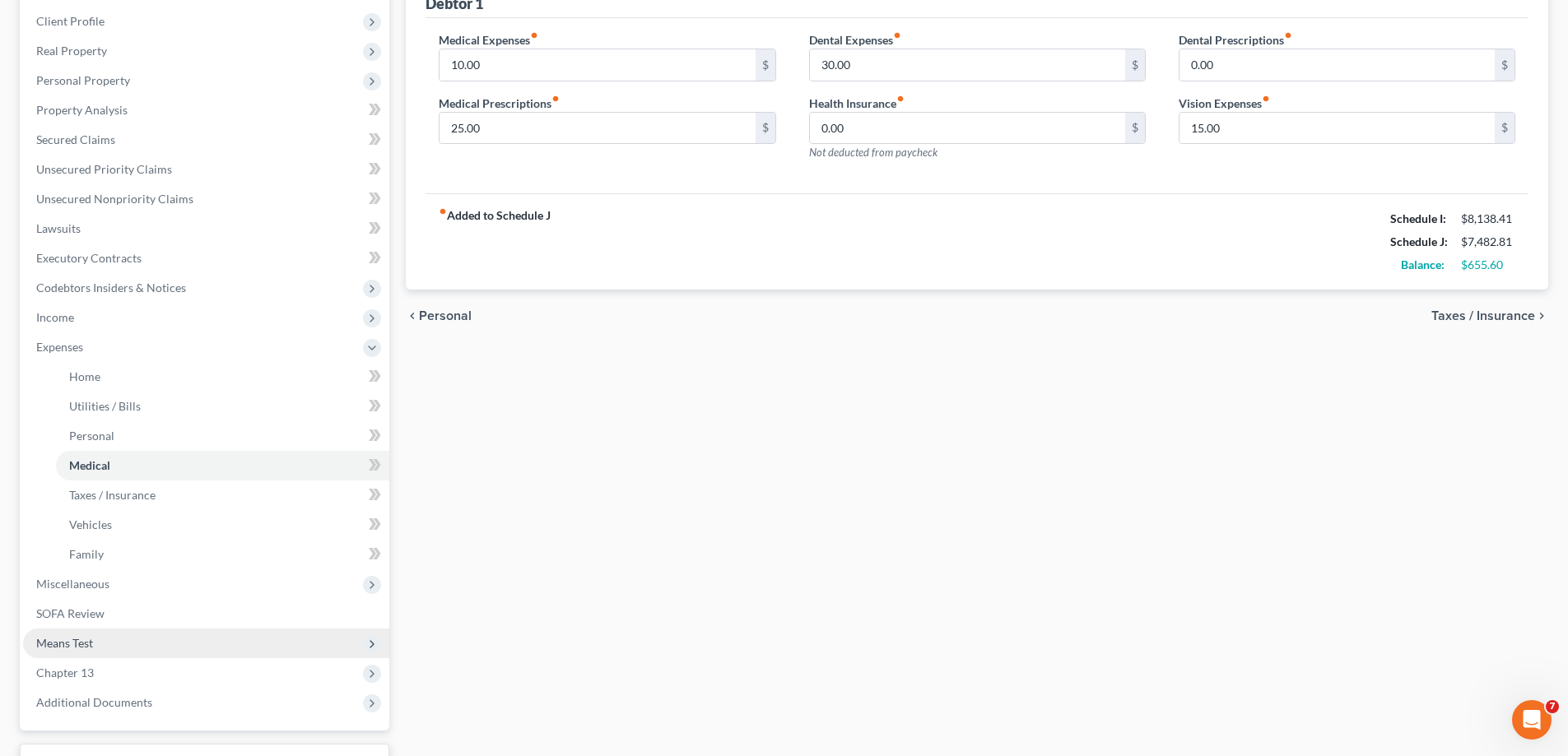
scroll to position [247, 0]
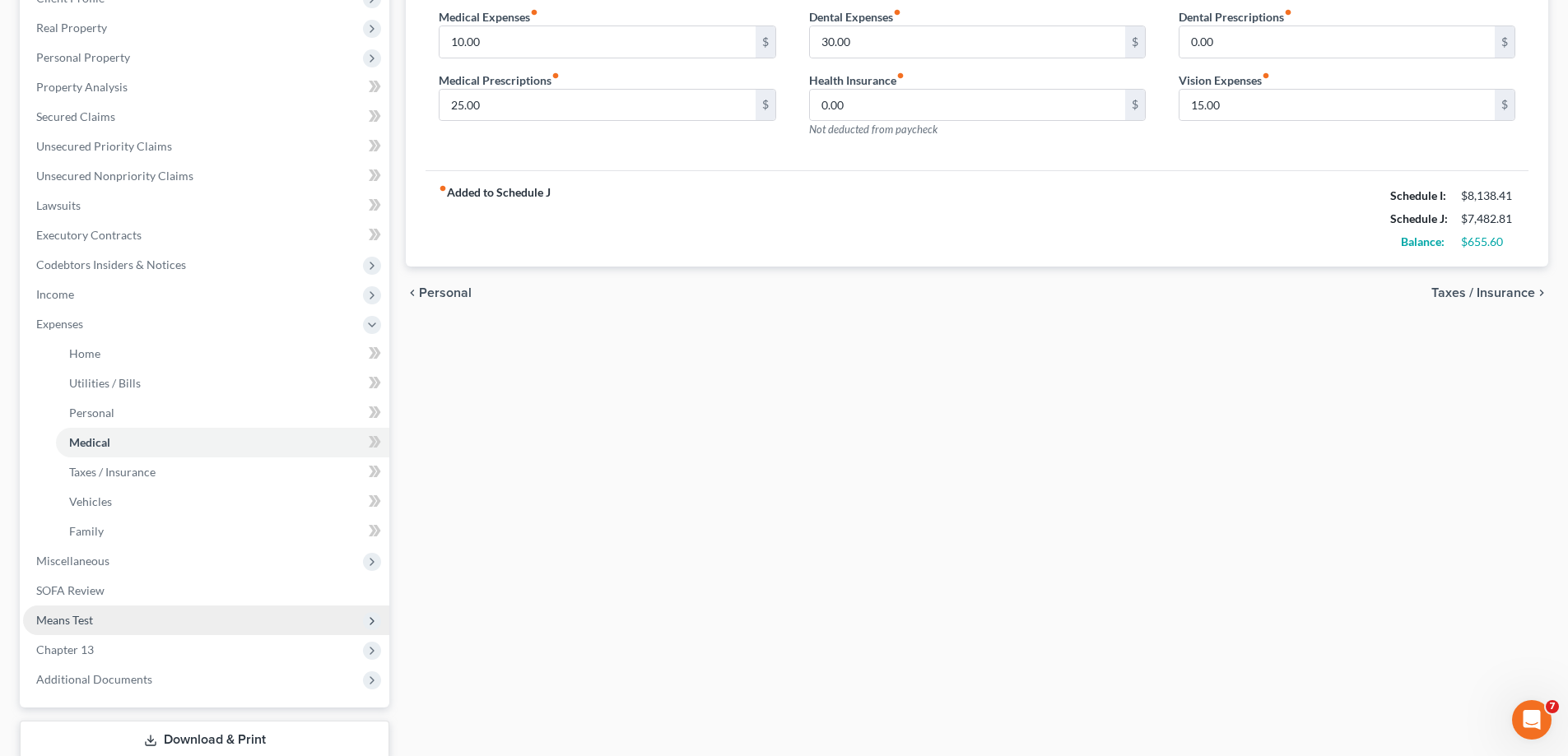
click at [112, 613] on span "Means Test" at bounding box center [206, 620] width 367 height 30
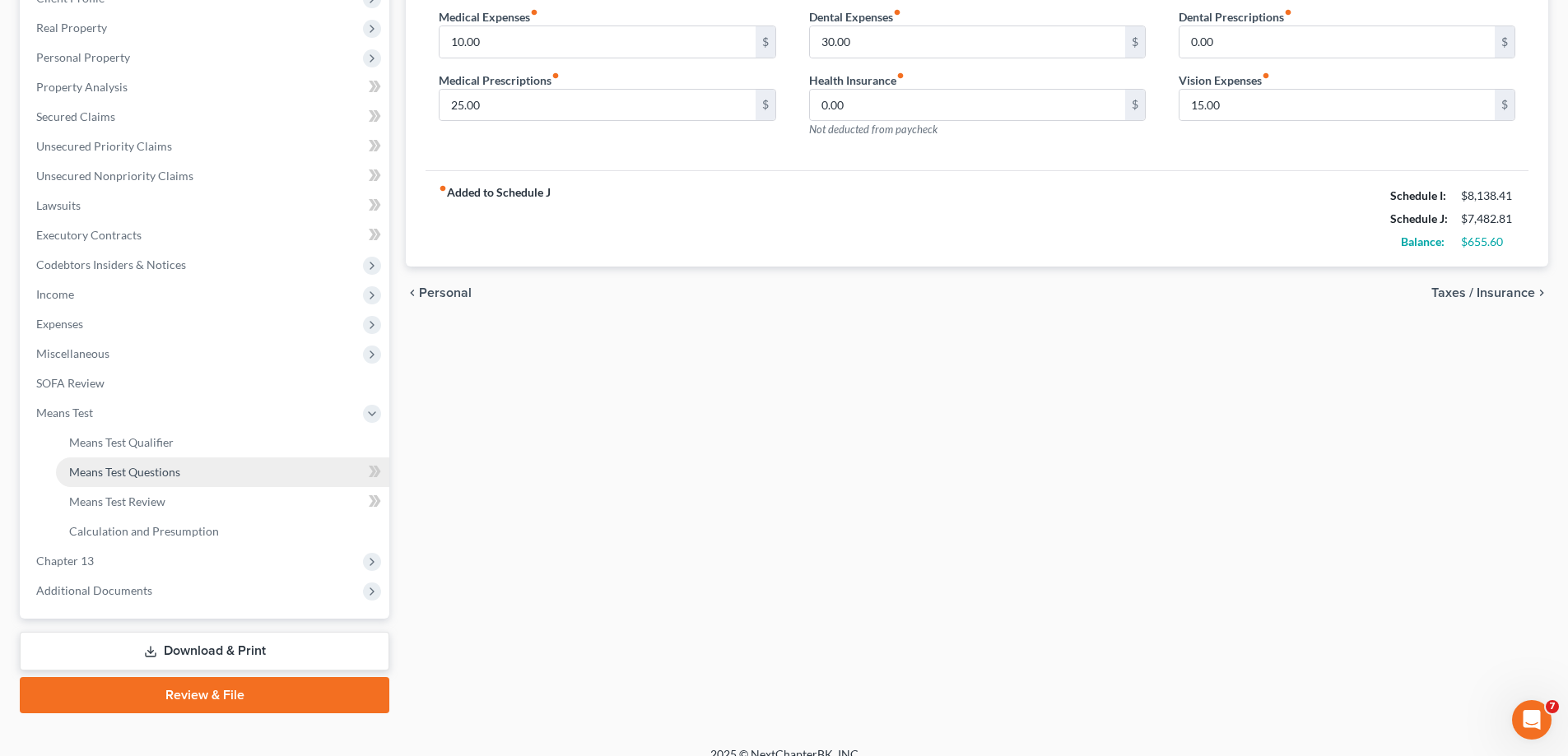
click at [143, 468] on span "Means Test Questions" at bounding box center [125, 472] width 111 height 14
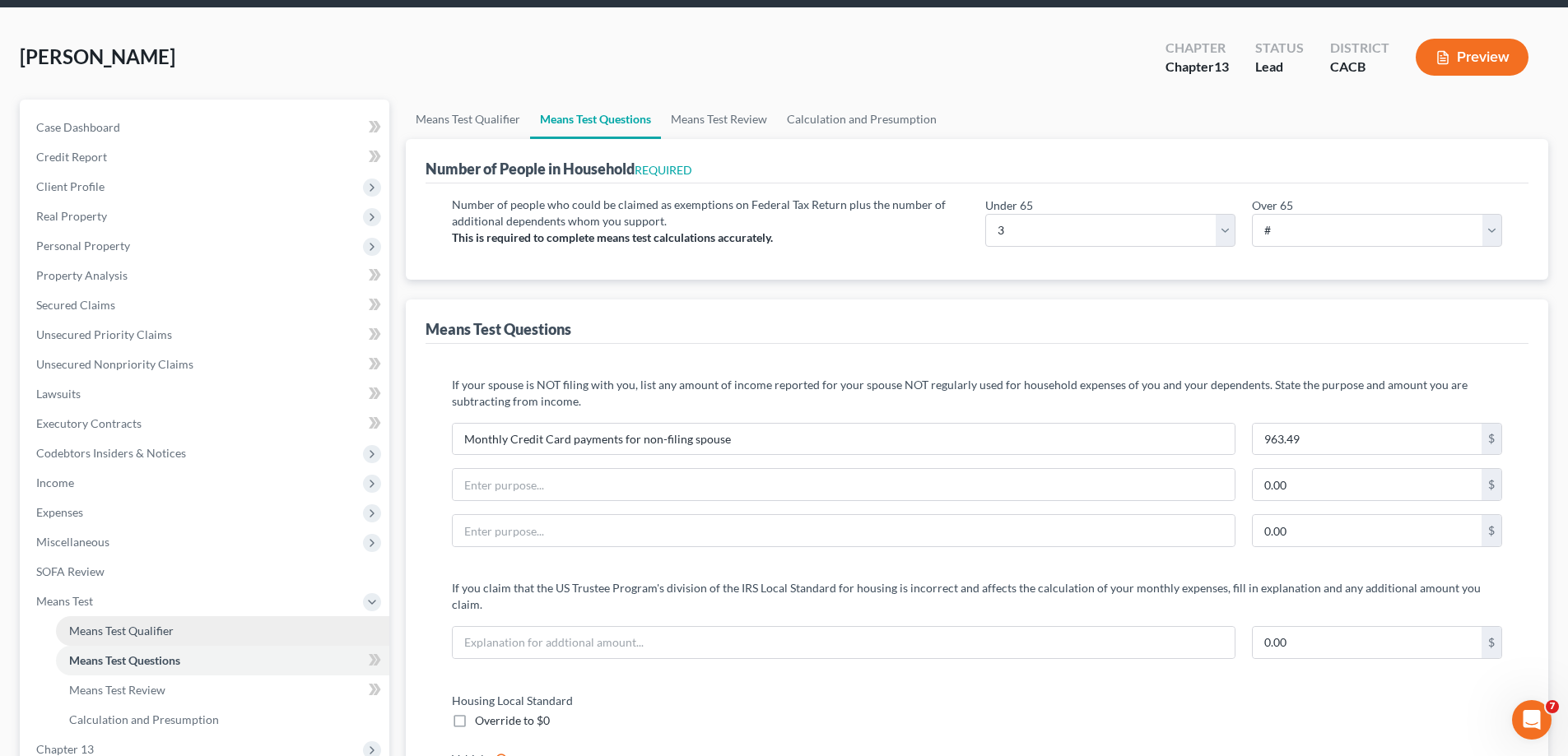
scroll to position [83, 0]
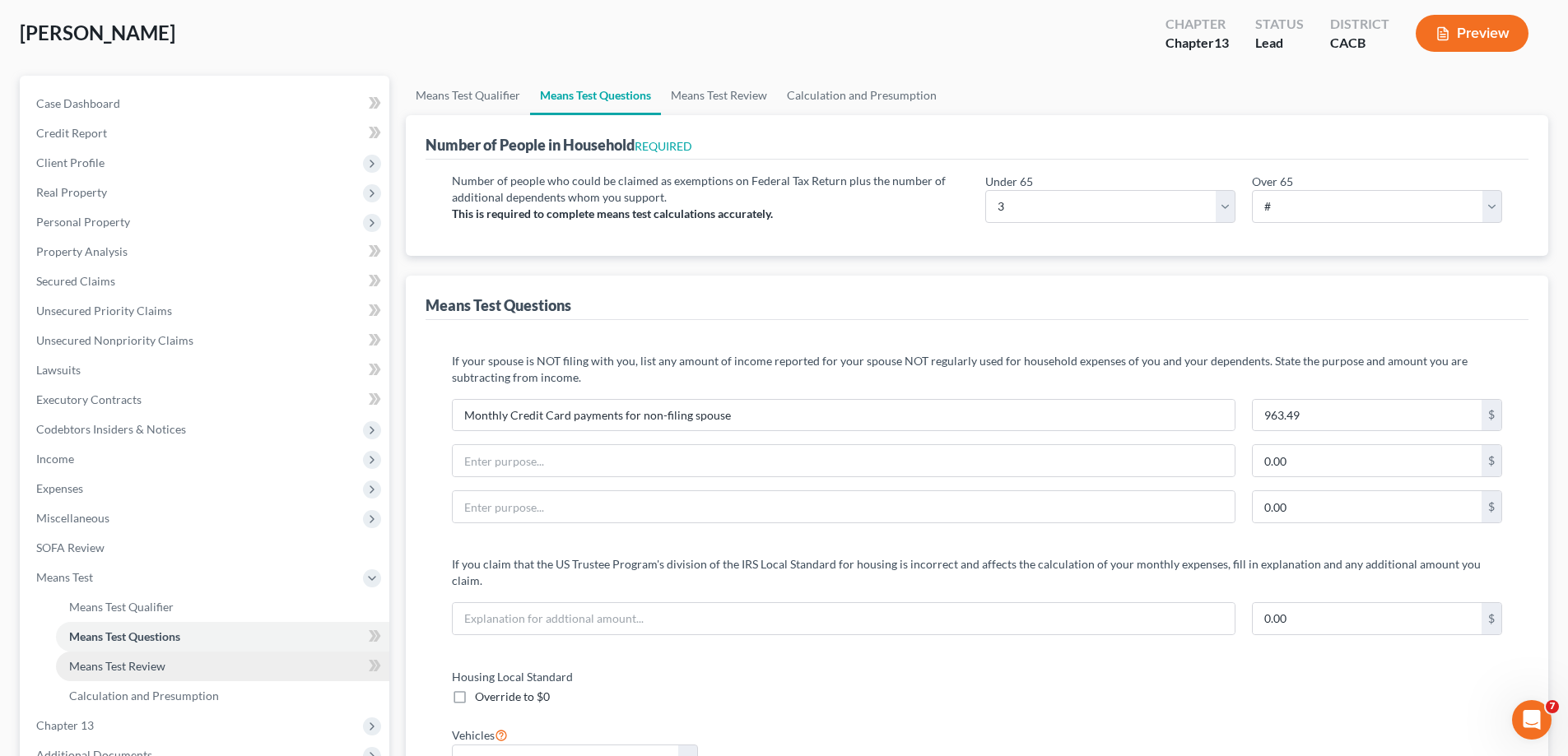
click at [145, 660] on span "Means Test Review" at bounding box center [117, 666] width 96 height 14
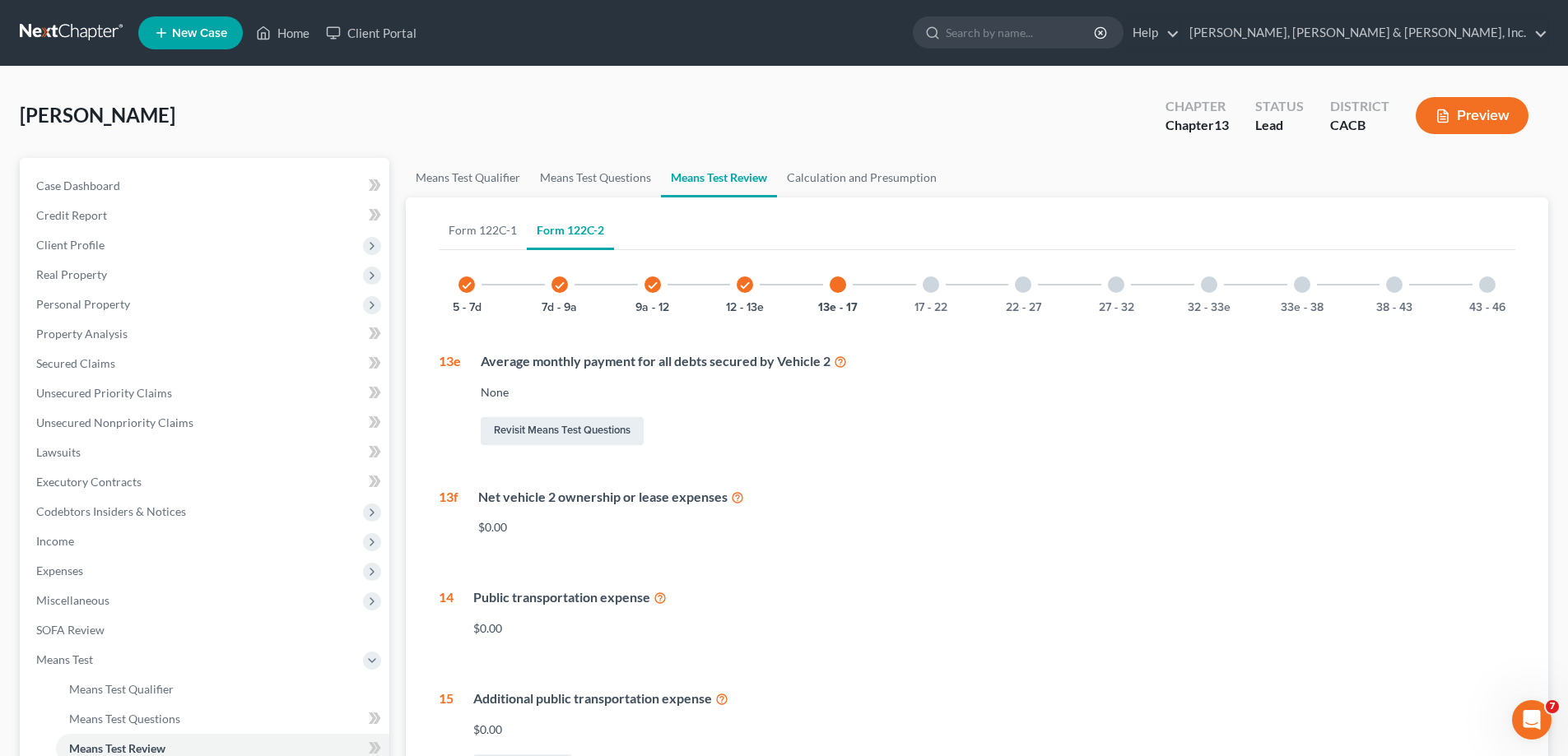
click at [464, 284] on icon "check" at bounding box center [466, 286] width 12 height 12
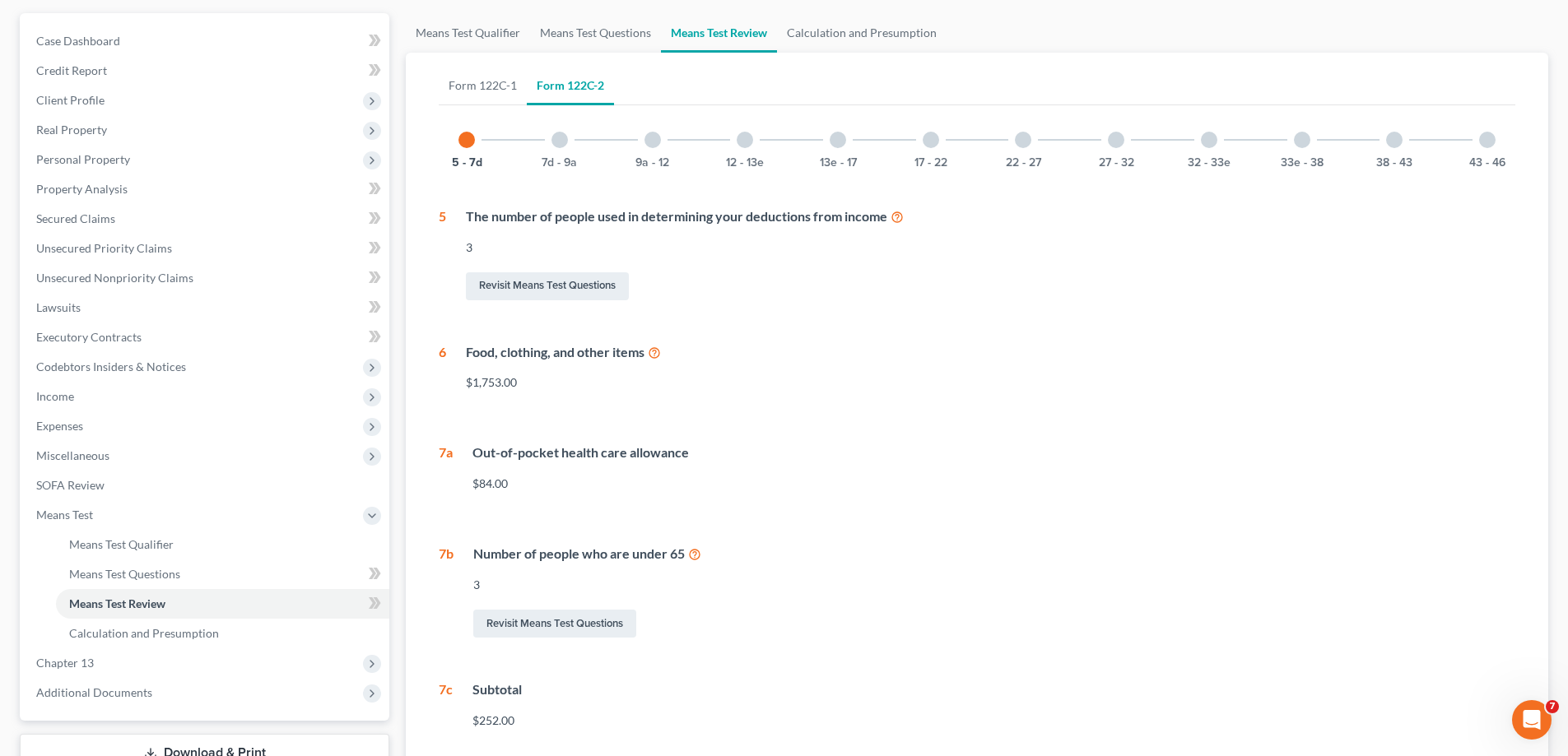
scroll to position [141, 0]
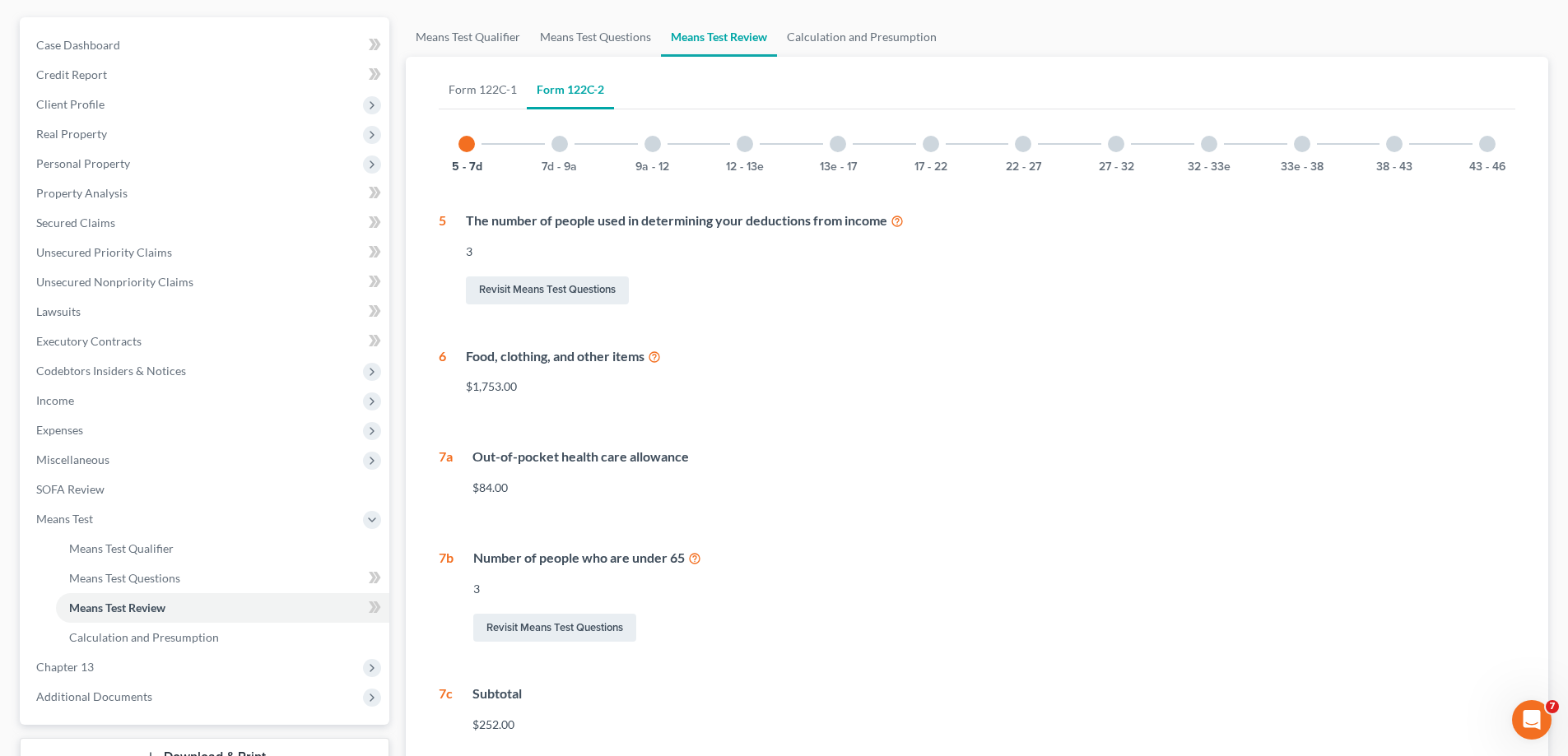
click at [555, 139] on div at bounding box center [559, 144] width 16 height 16
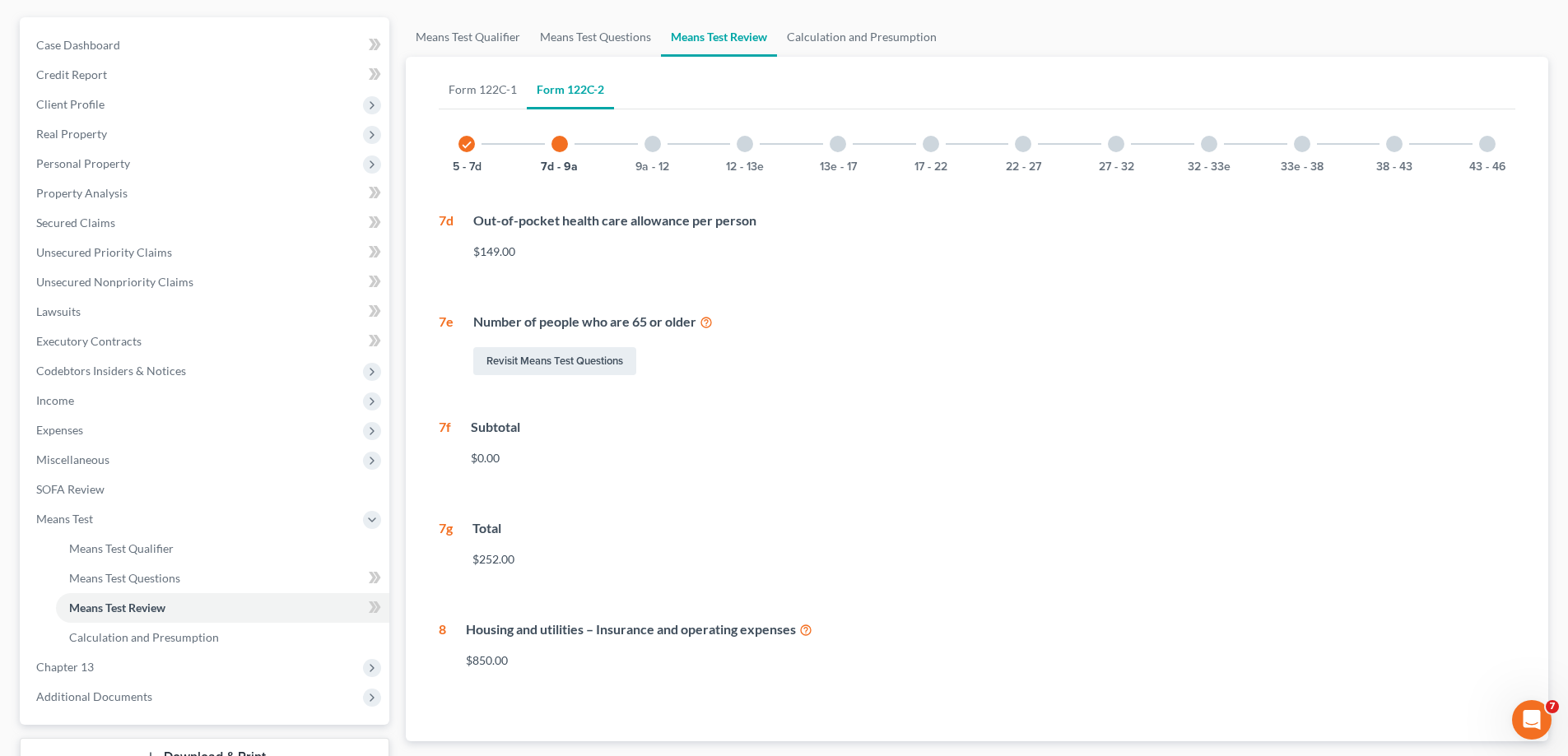
click at [655, 142] on div at bounding box center [653, 144] width 16 height 16
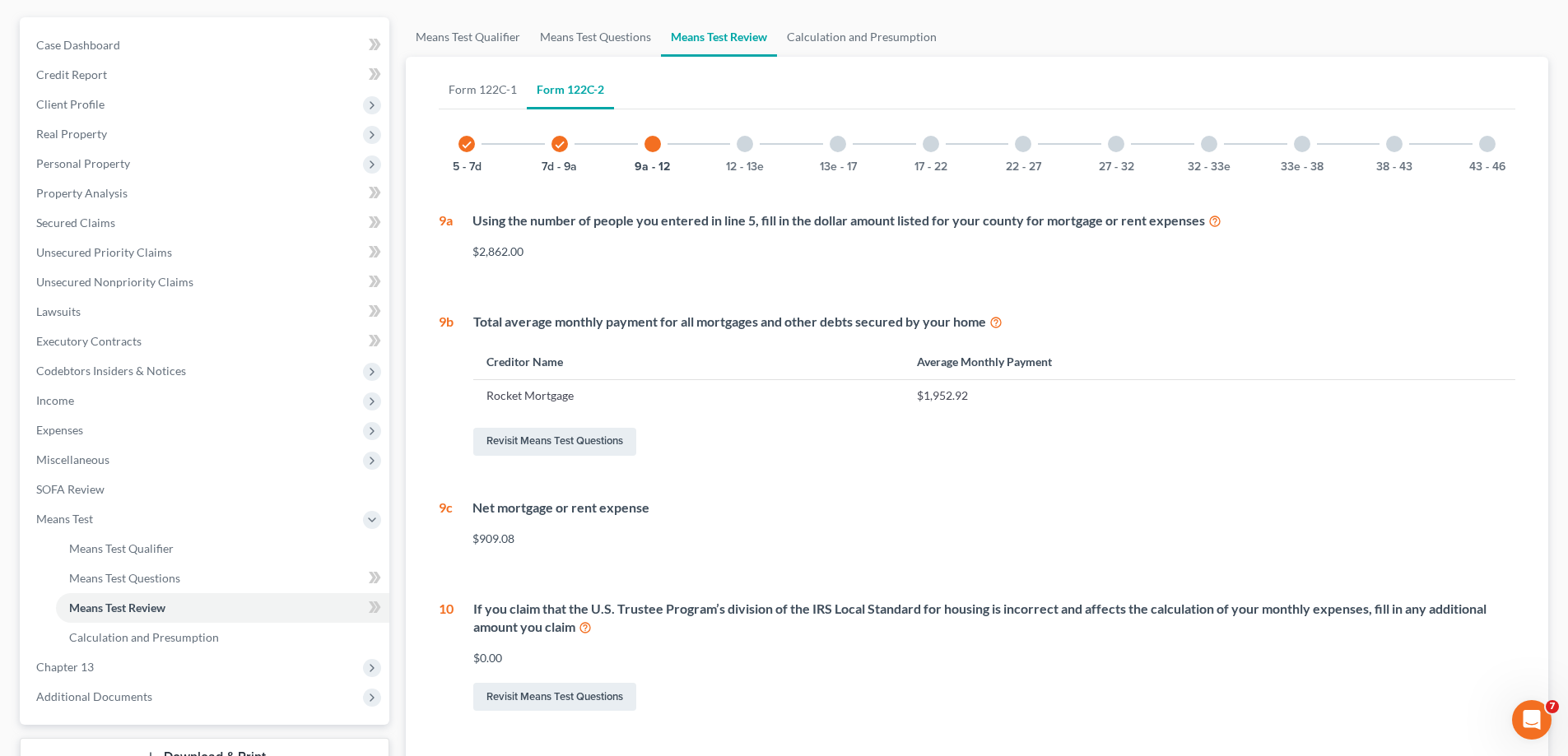
click at [740, 144] on div at bounding box center [745, 144] width 16 height 16
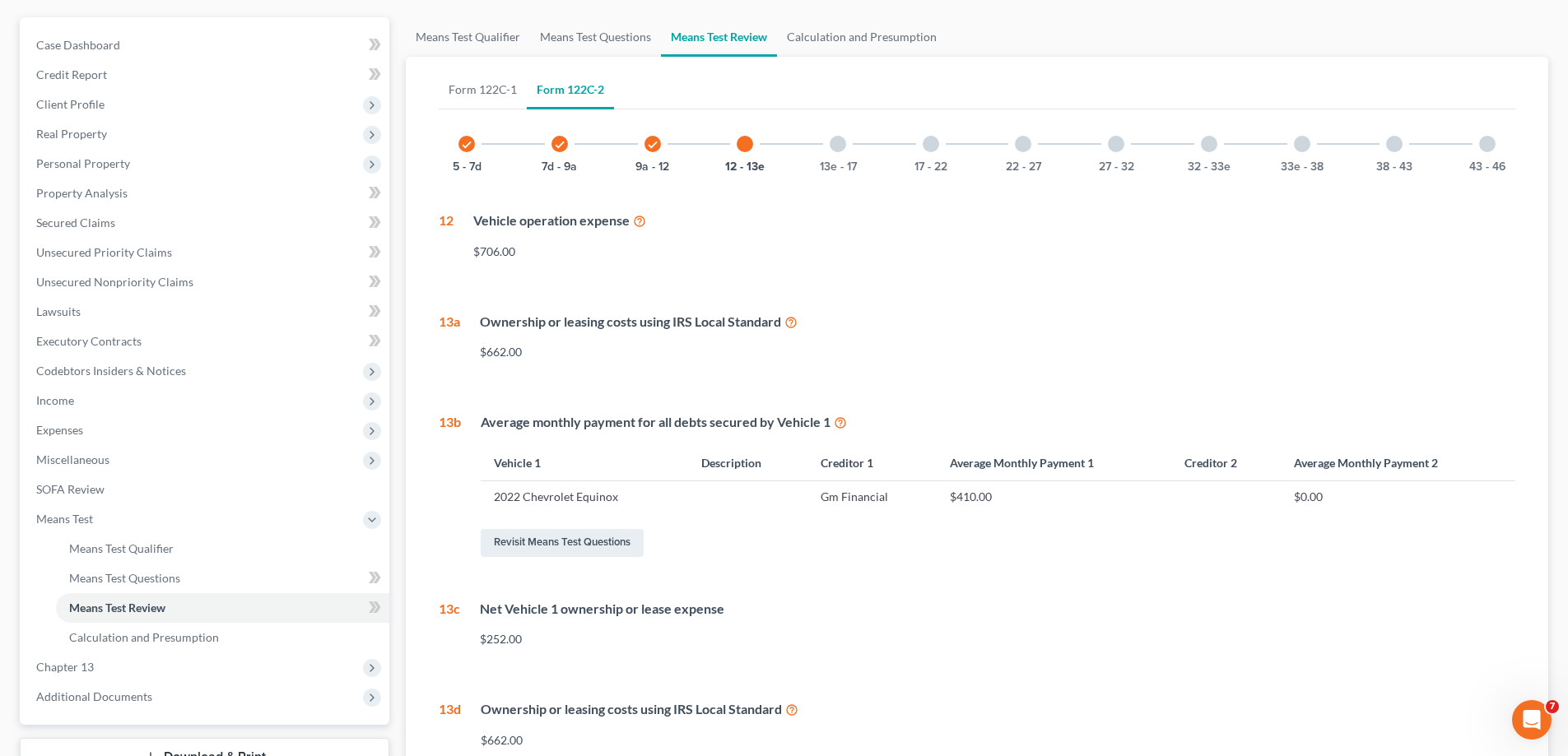
click at [835, 145] on div at bounding box center [838, 144] width 16 height 16
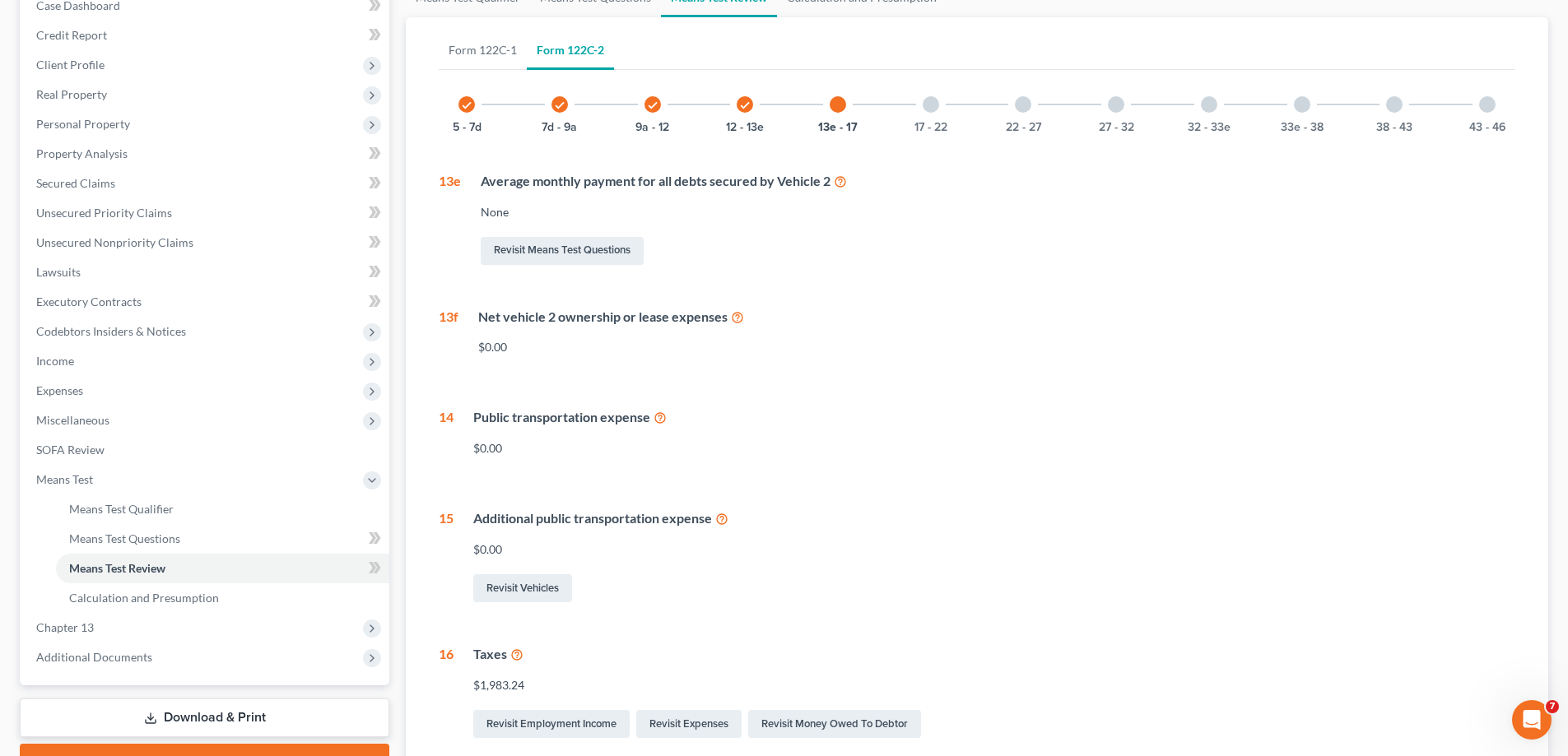
scroll to position [223, 0]
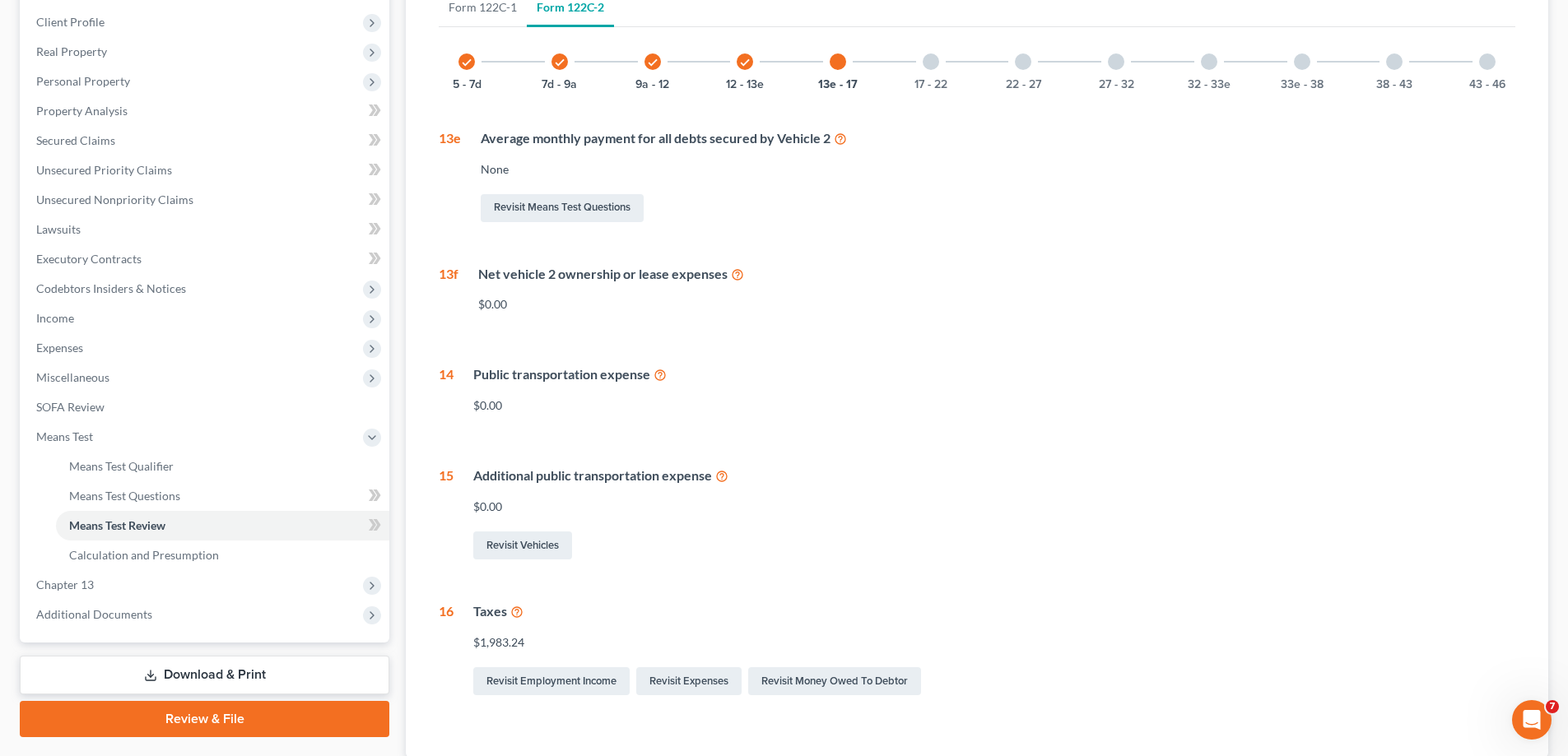
click at [924, 61] on div at bounding box center [931, 61] width 16 height 16
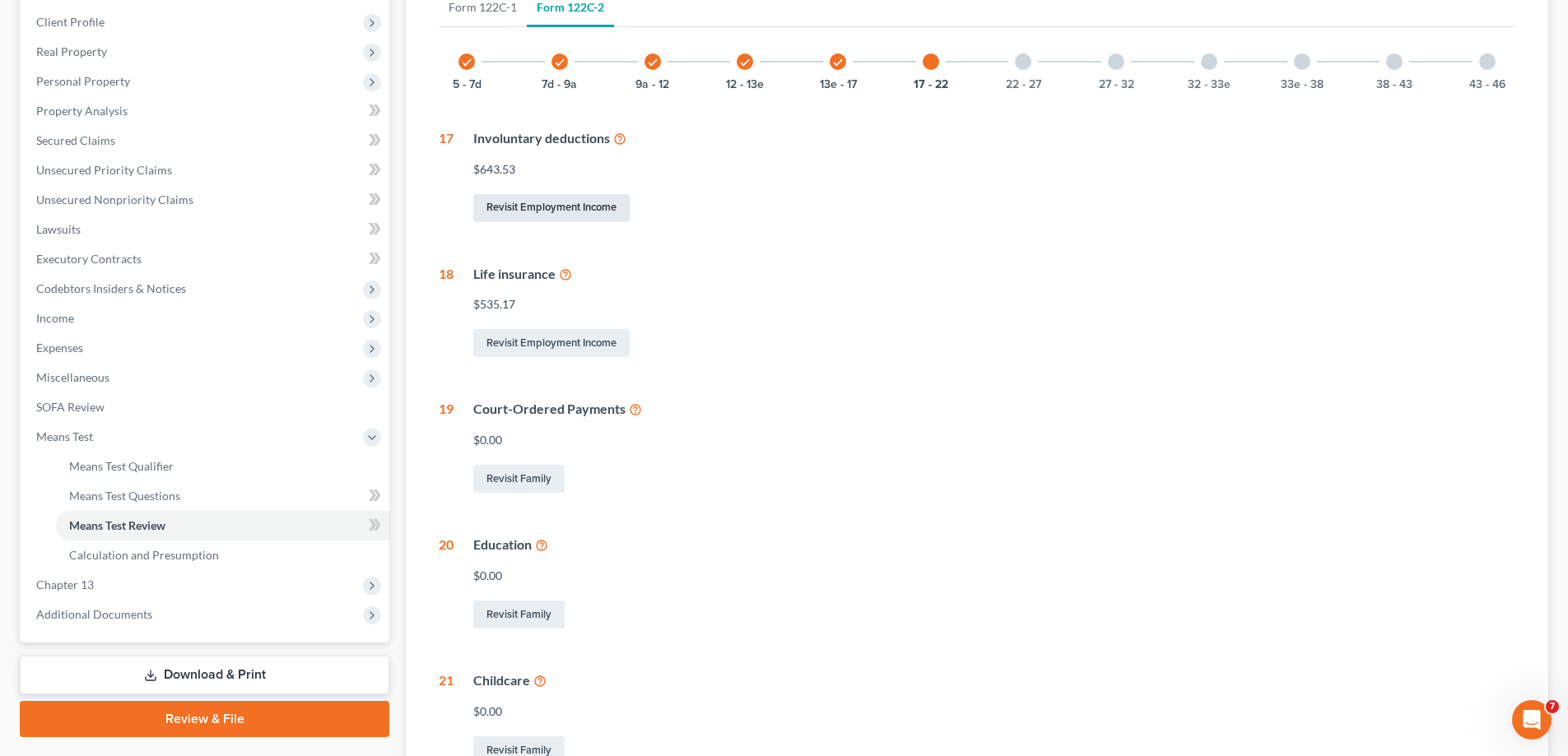
click at [558, 210] on link "Revisit Employment Income" at bounding box center [551, 207] width 156 height 28
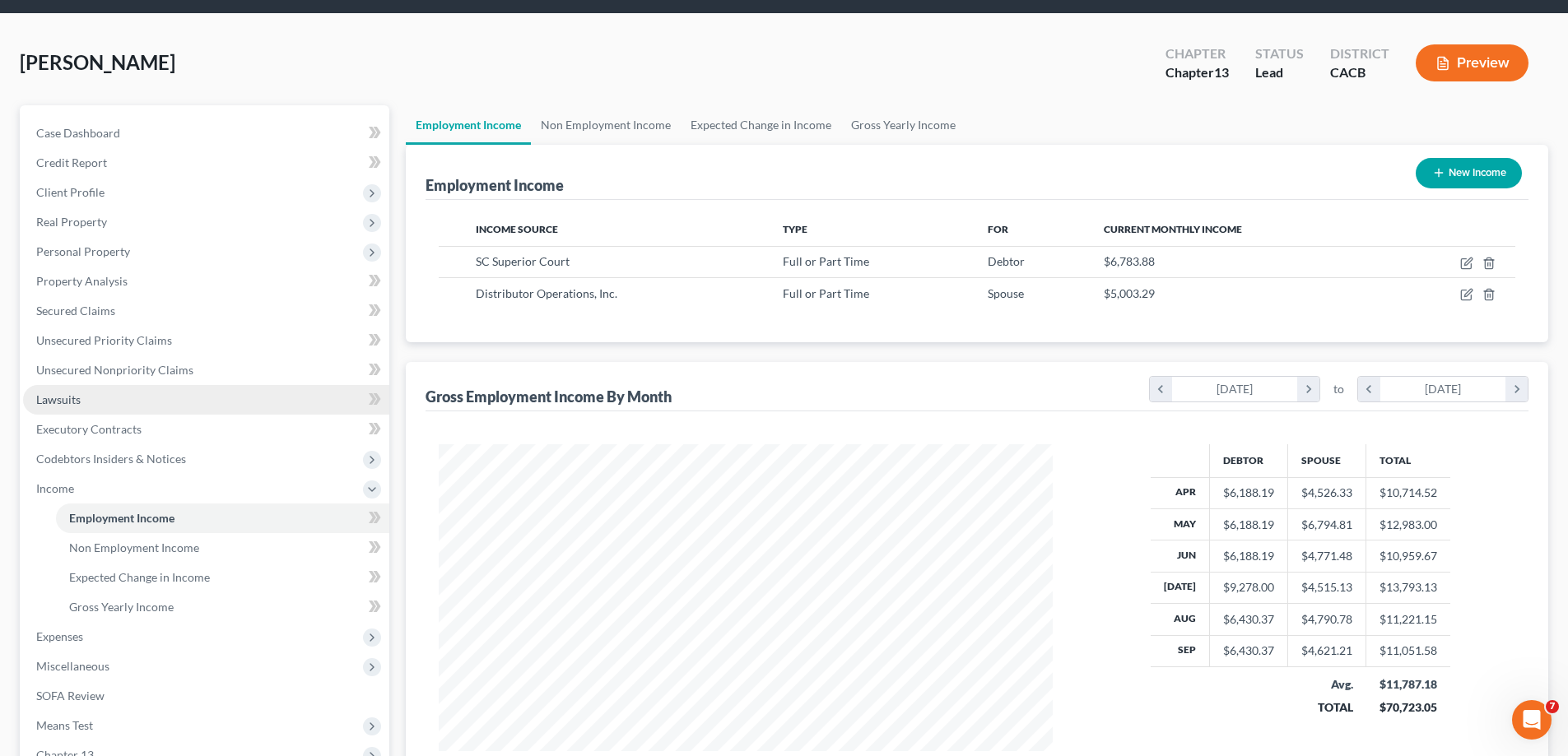
scroll to position [267, 0]
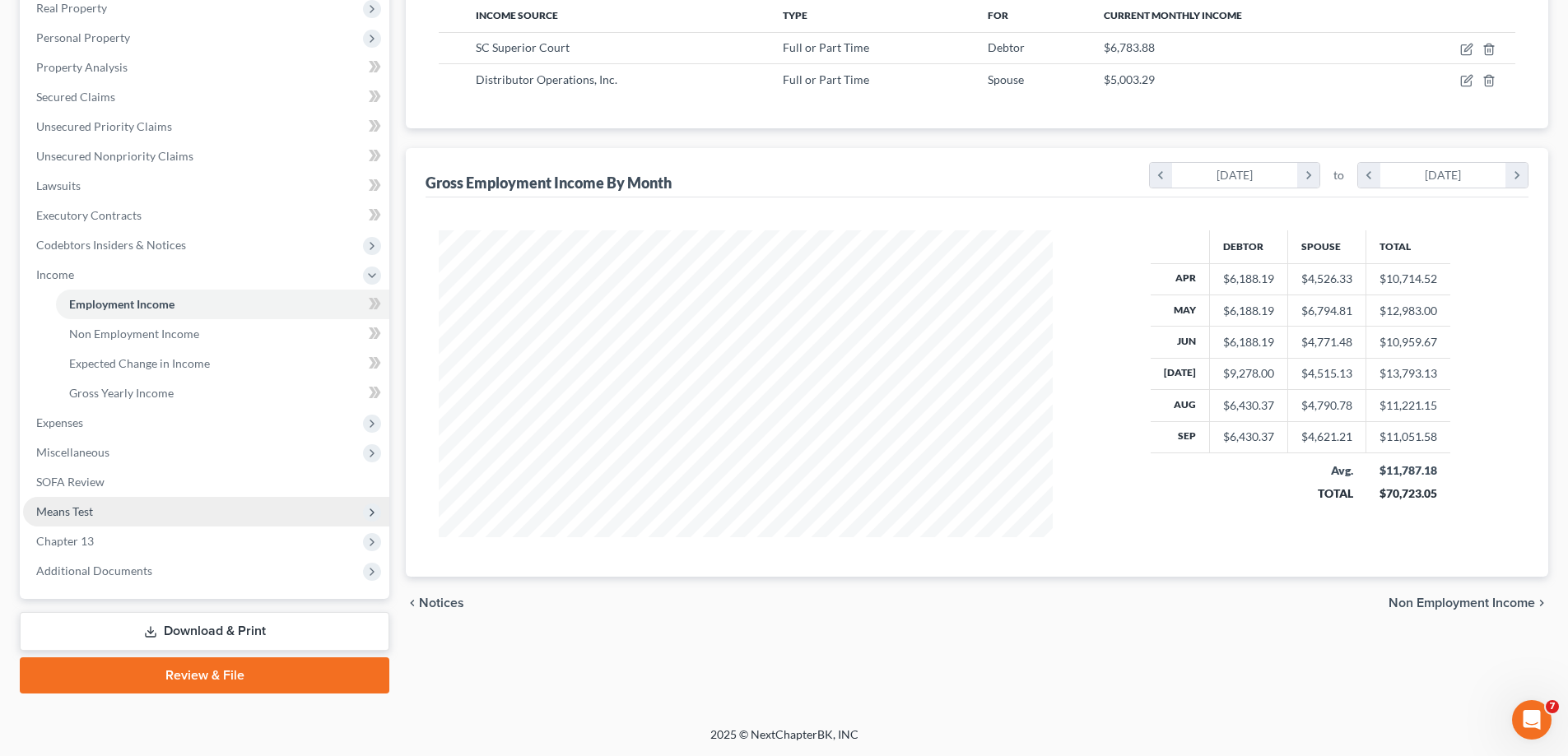
click at [113, 516] on span "Means Test" at bounding box center [206, 511] width 367 height 30
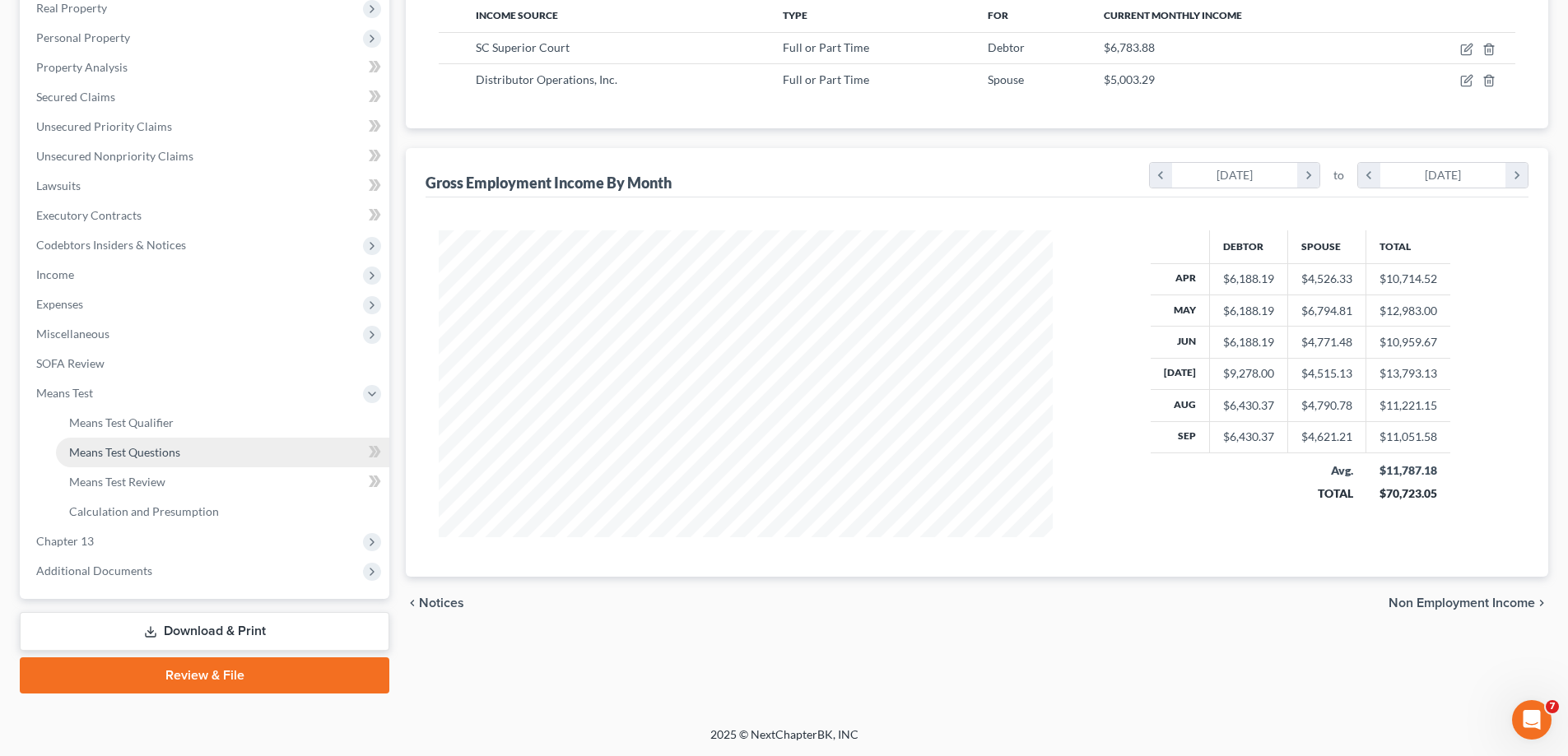
click at [168, 455] on span "Means Test Questions" at bounding box center [125, 452] width 111 height 14
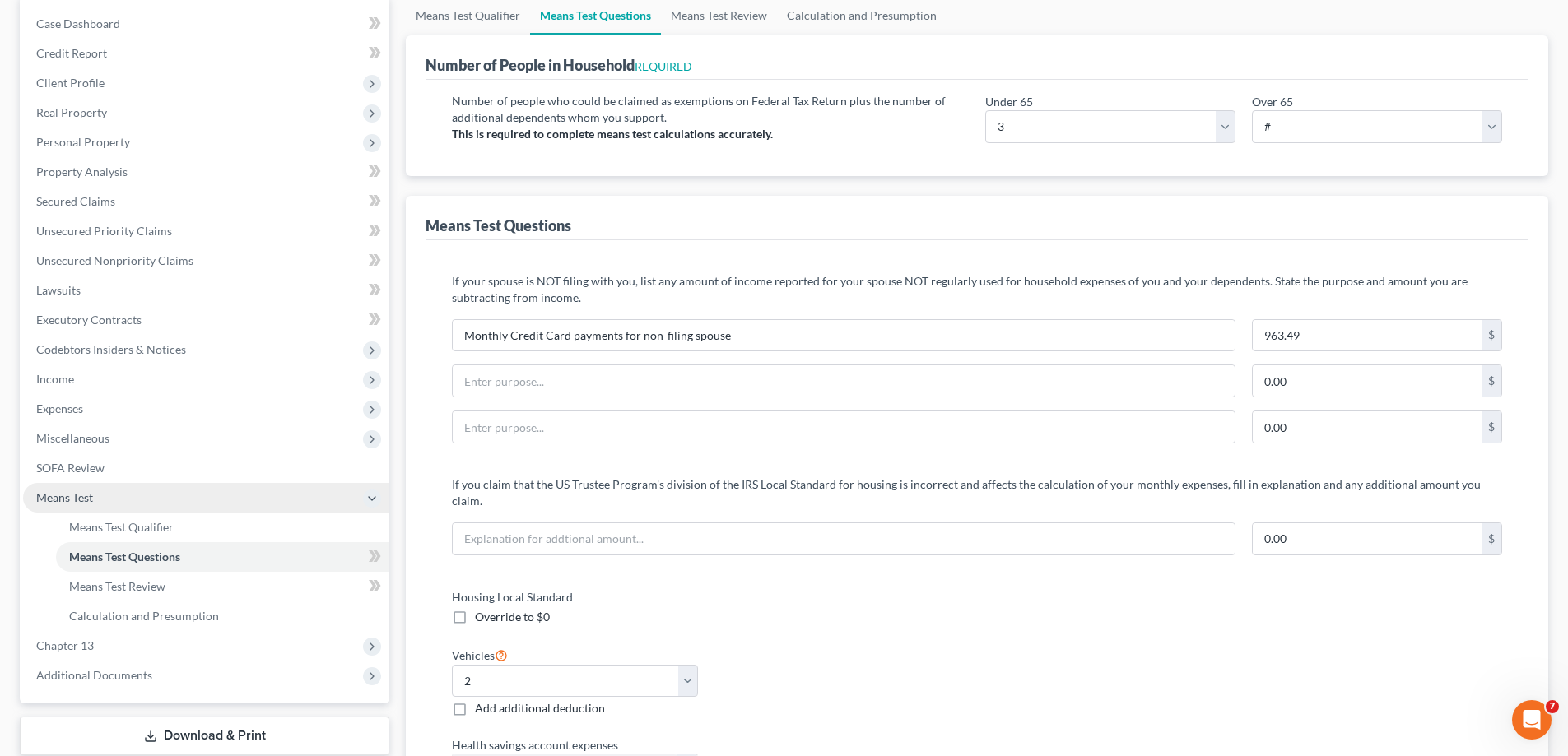
scroll to position [165, 0]
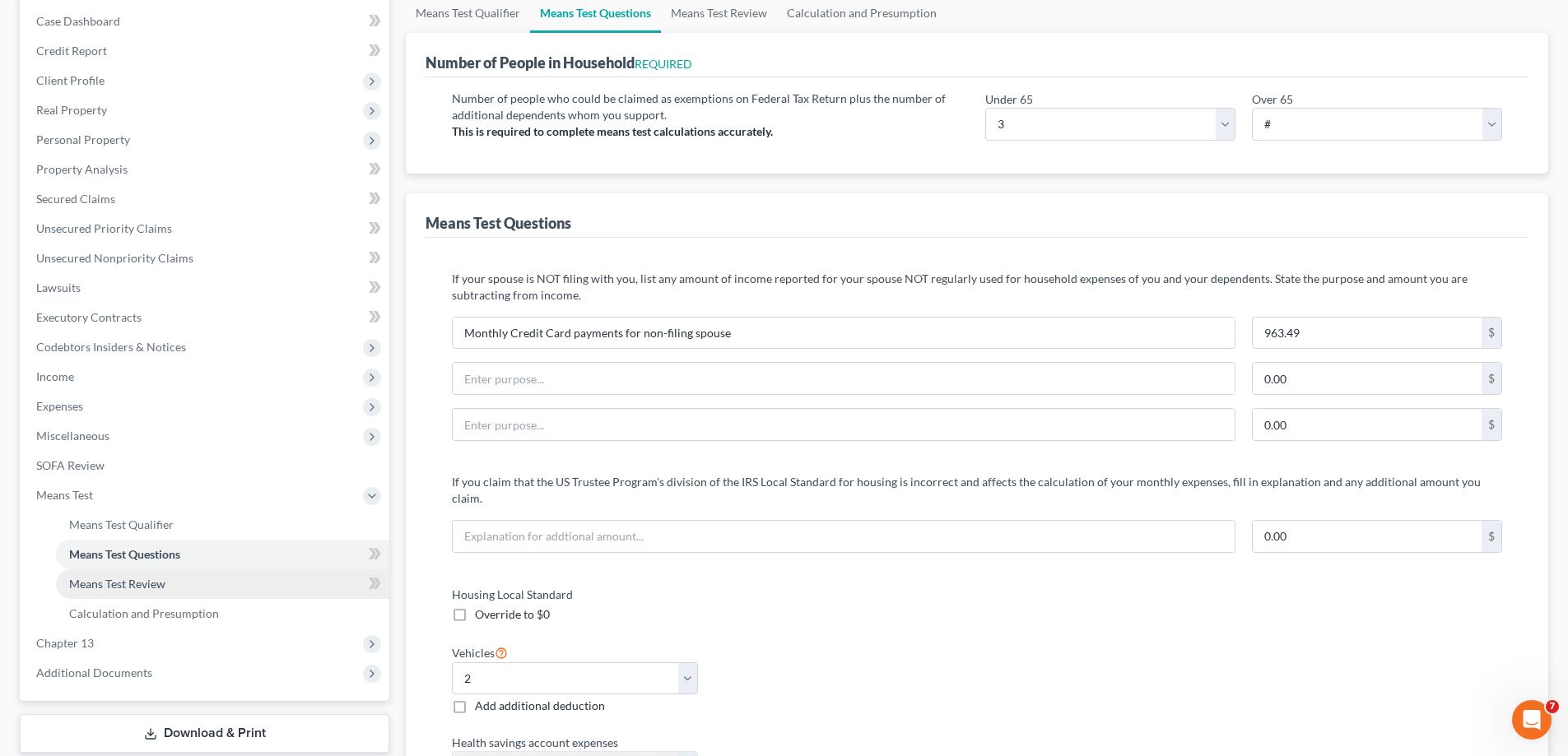
click at [169, 582] on link "Means Test Review" at bounding box center [222, 584] width 333 height 30
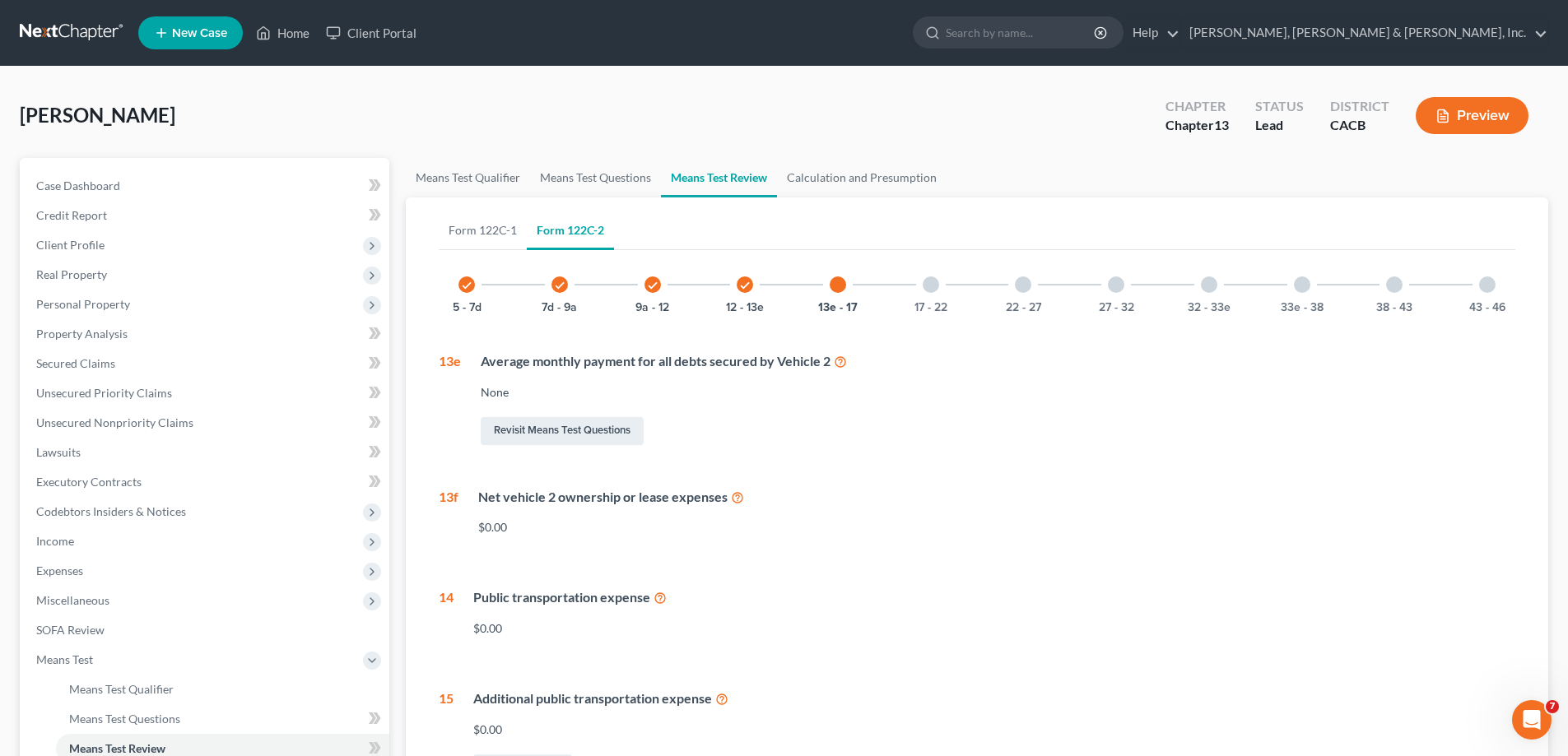
click at [930, 284] on div at bounding box center [931, 284] width 16 height 16
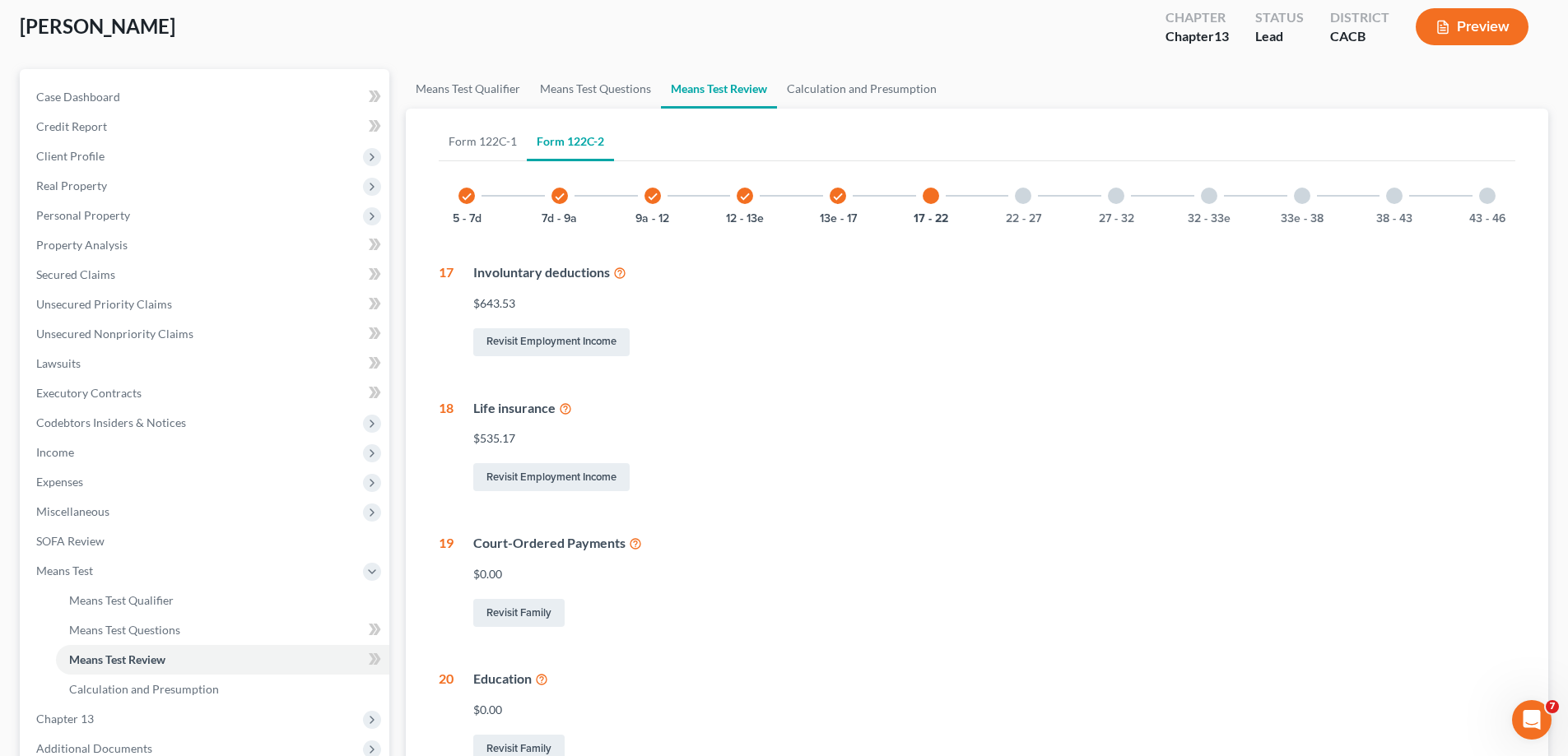
scroll to position [83, 0]
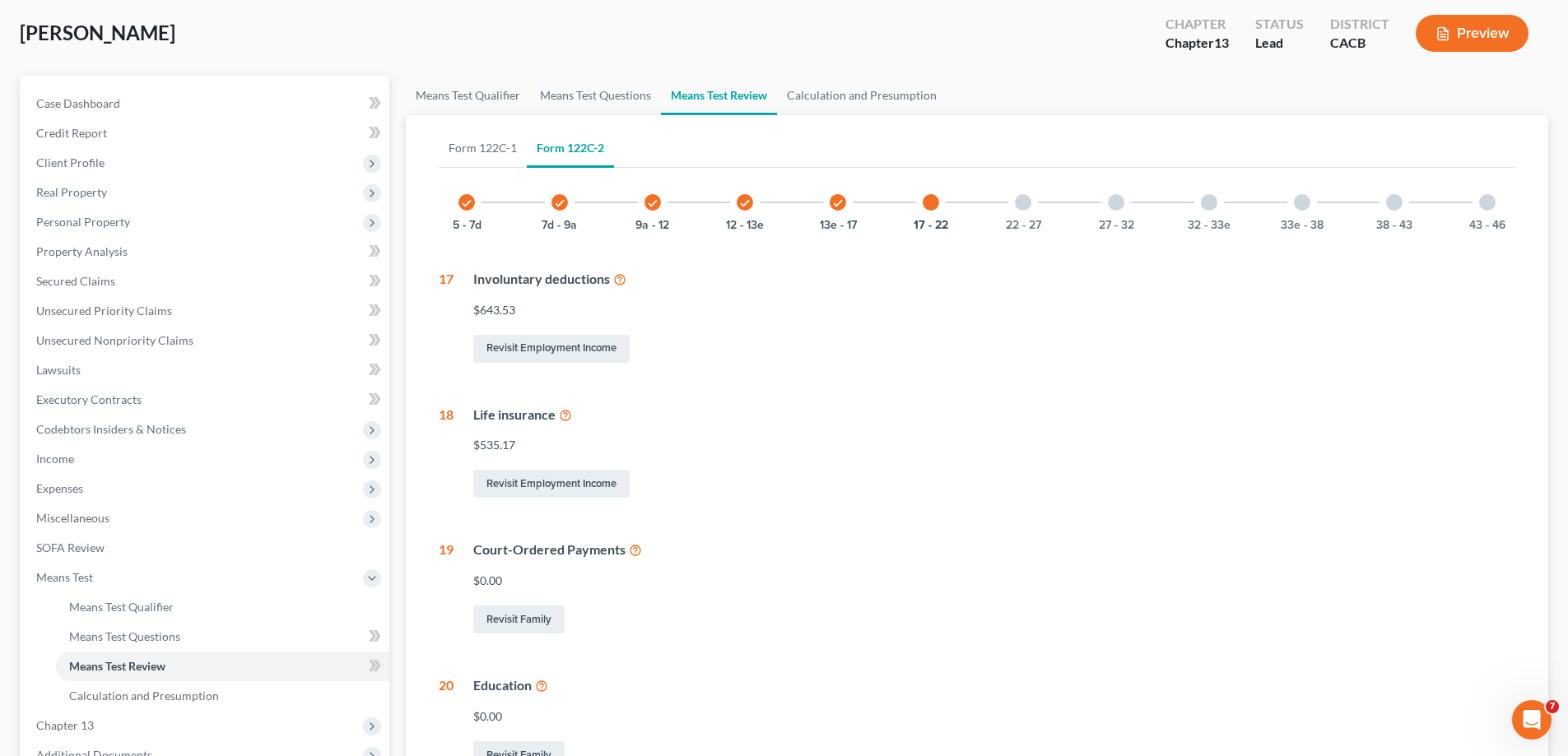
click at [1021, 205] on div at bounding box center [1023, 201] width 16 height 16
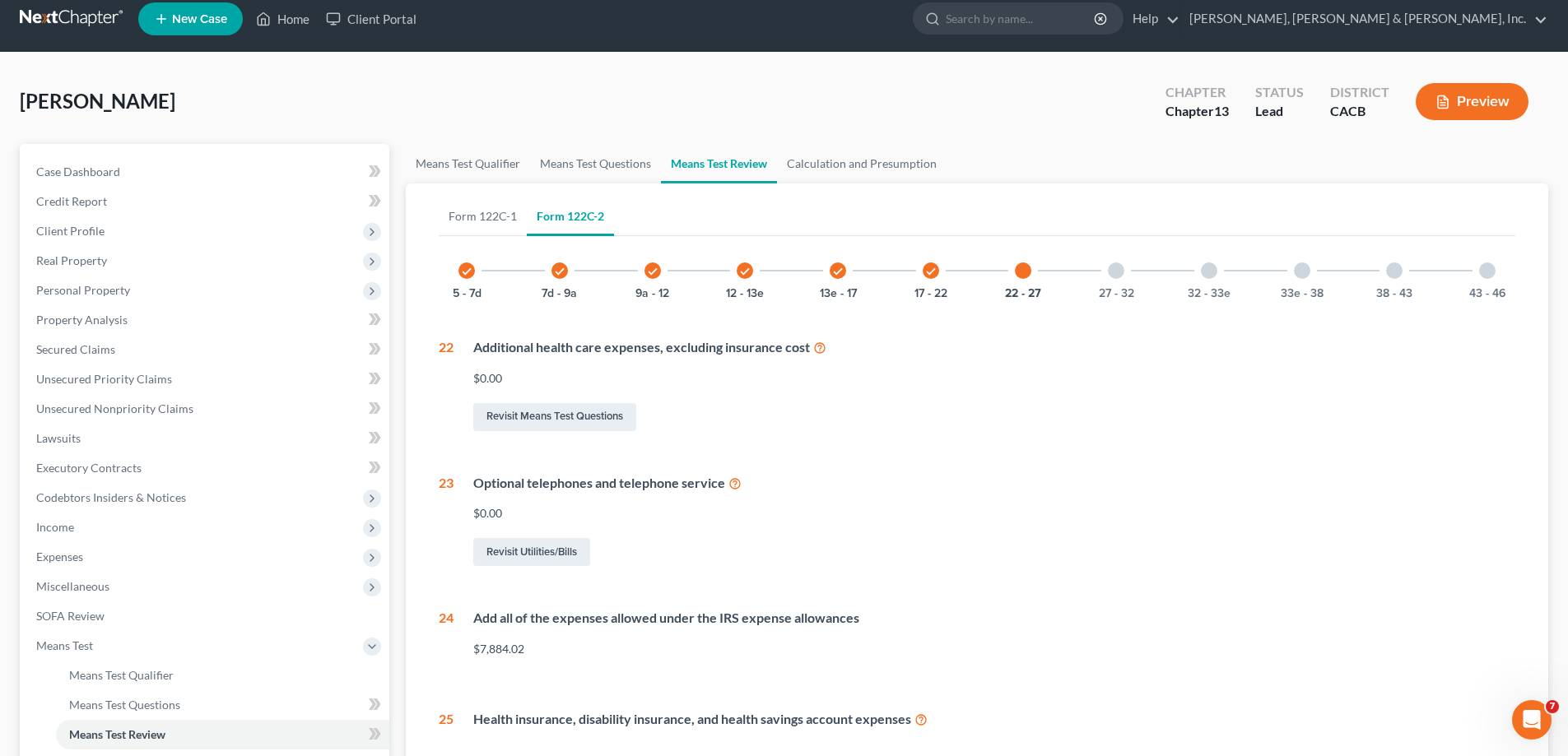
scroll to position [0, 0]
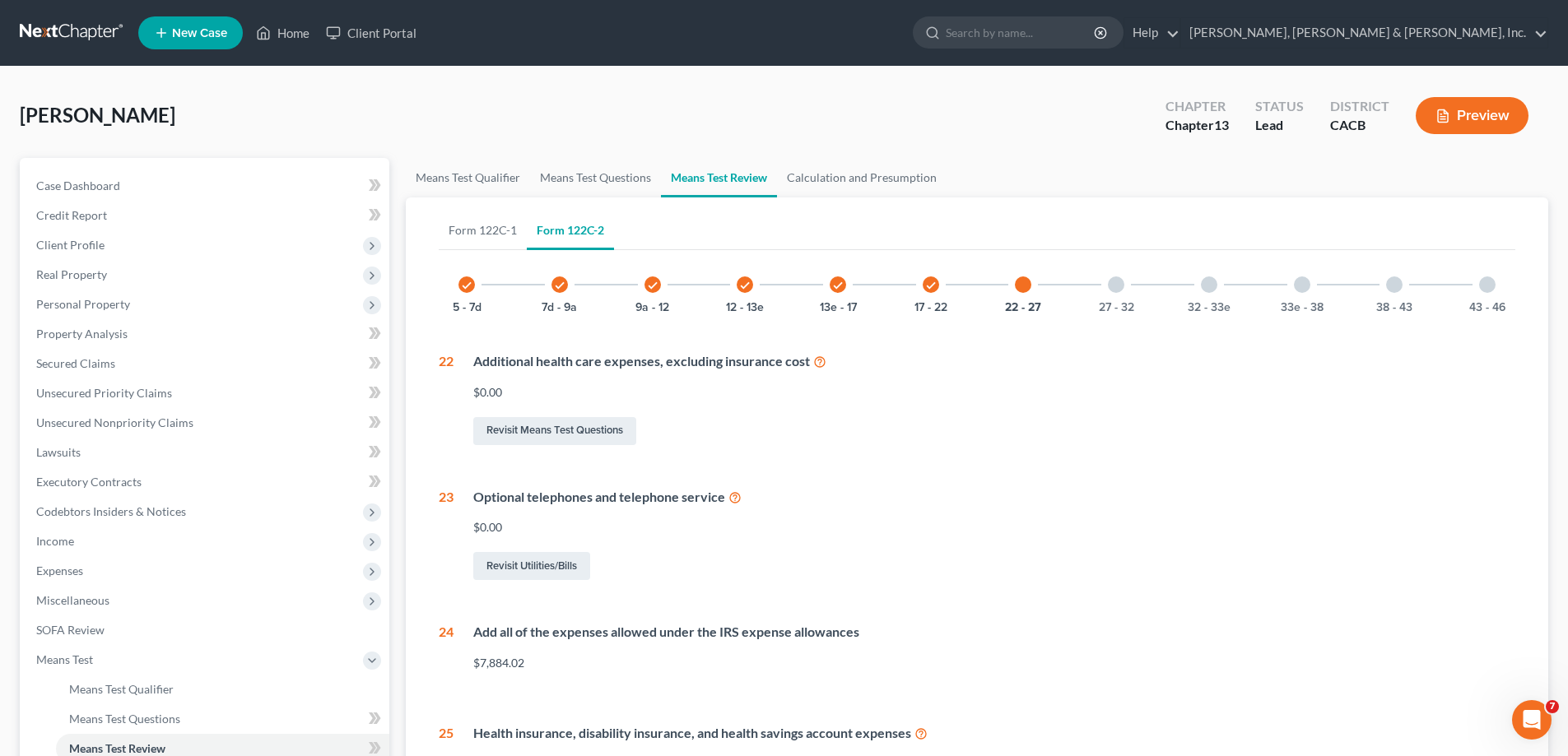
click at [1114, 281] on div at bounding box center [1116, 284] width 16 height 16
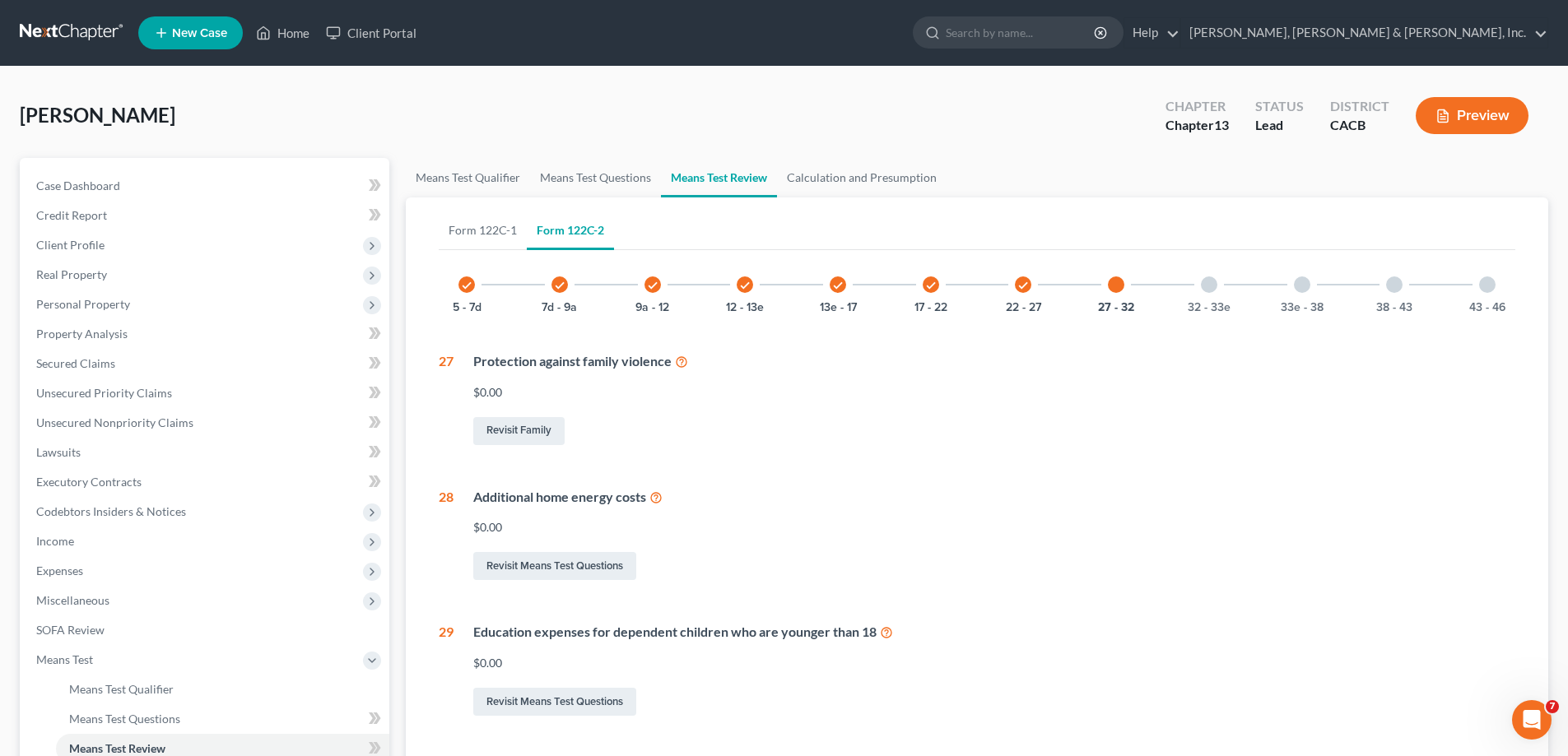
click at [1208, 281] on div at bounding box center [1209, 284] width 16 height 16
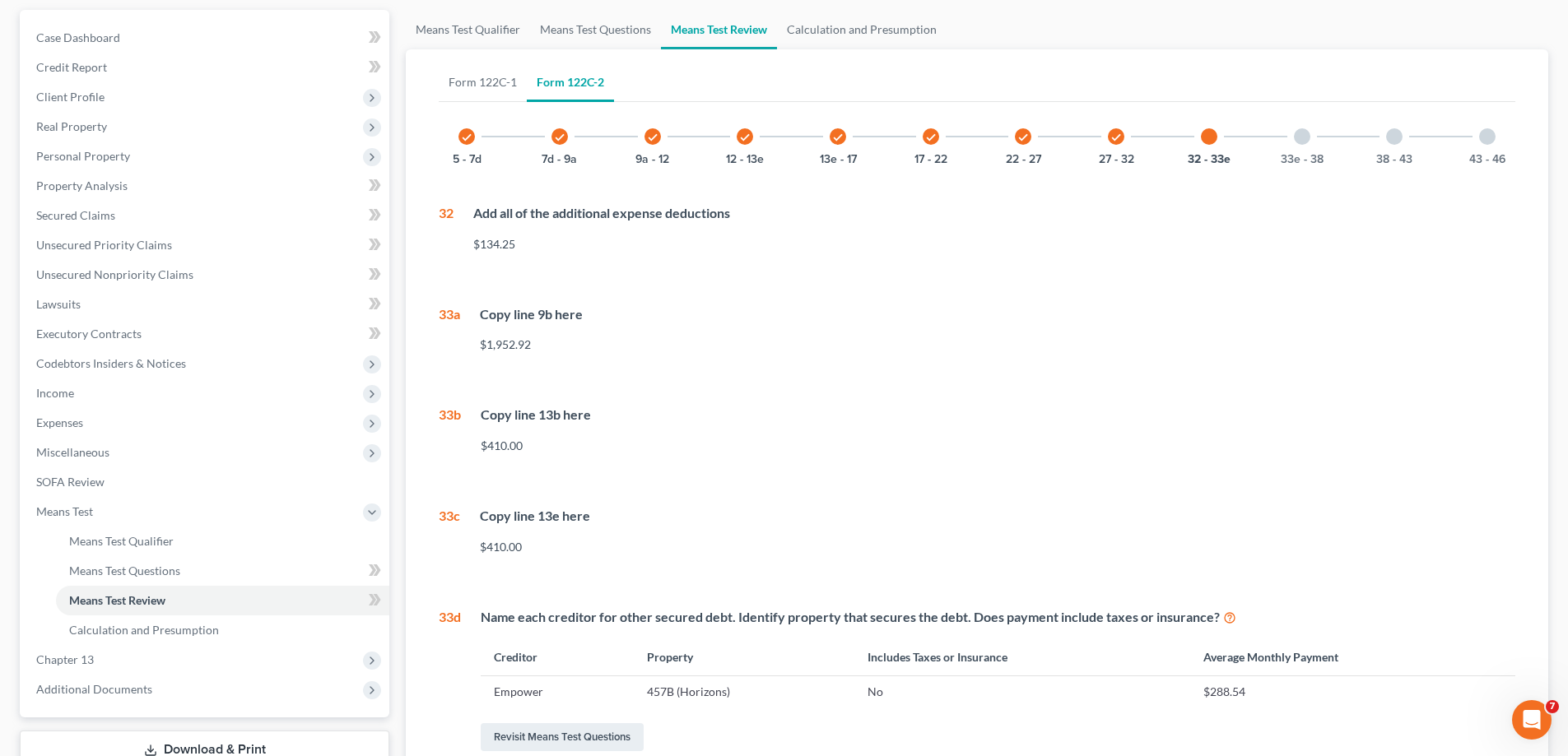
scroll to position [165, 0]
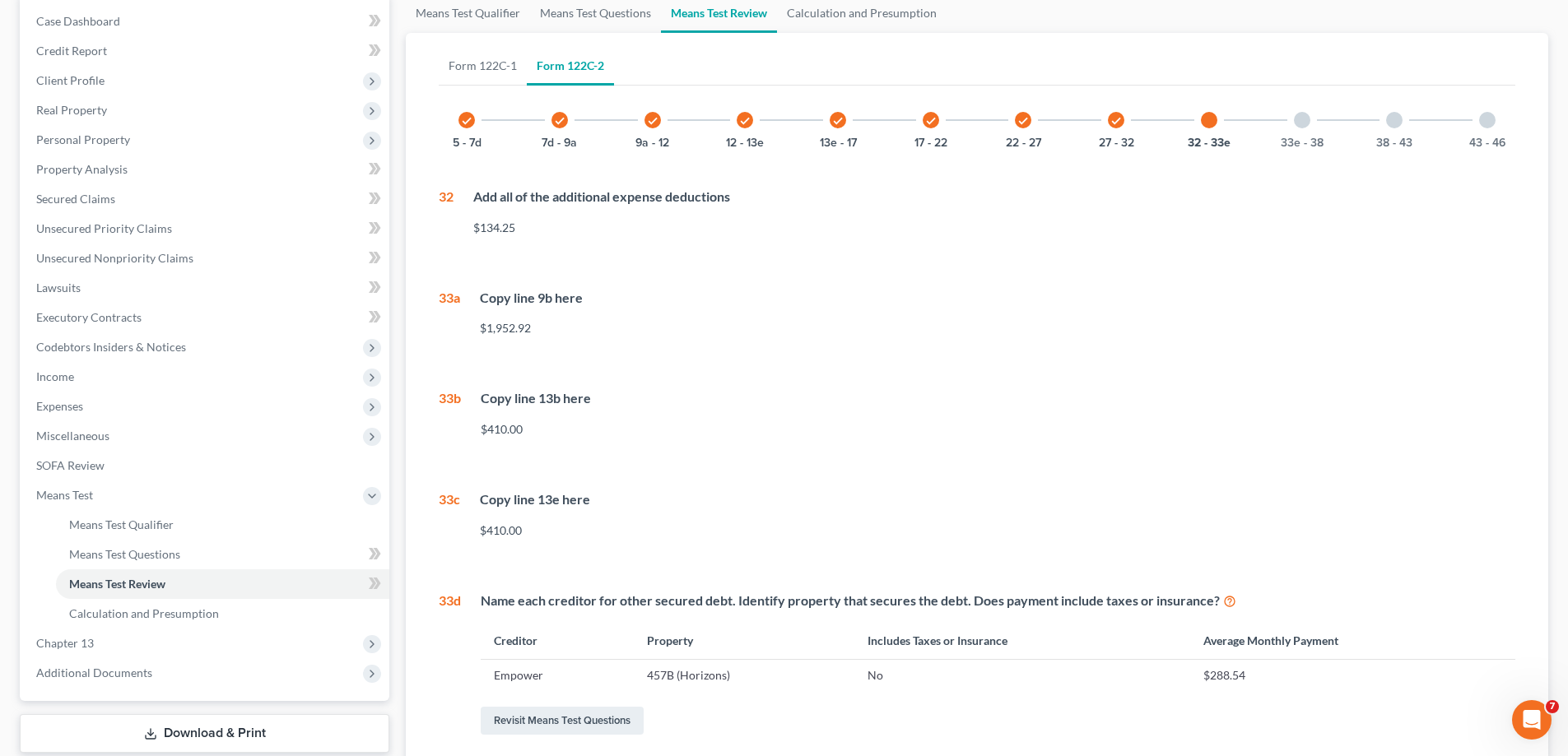
click at [1300, 120] on div at bounding box center [1302, 120] width 16 height 16
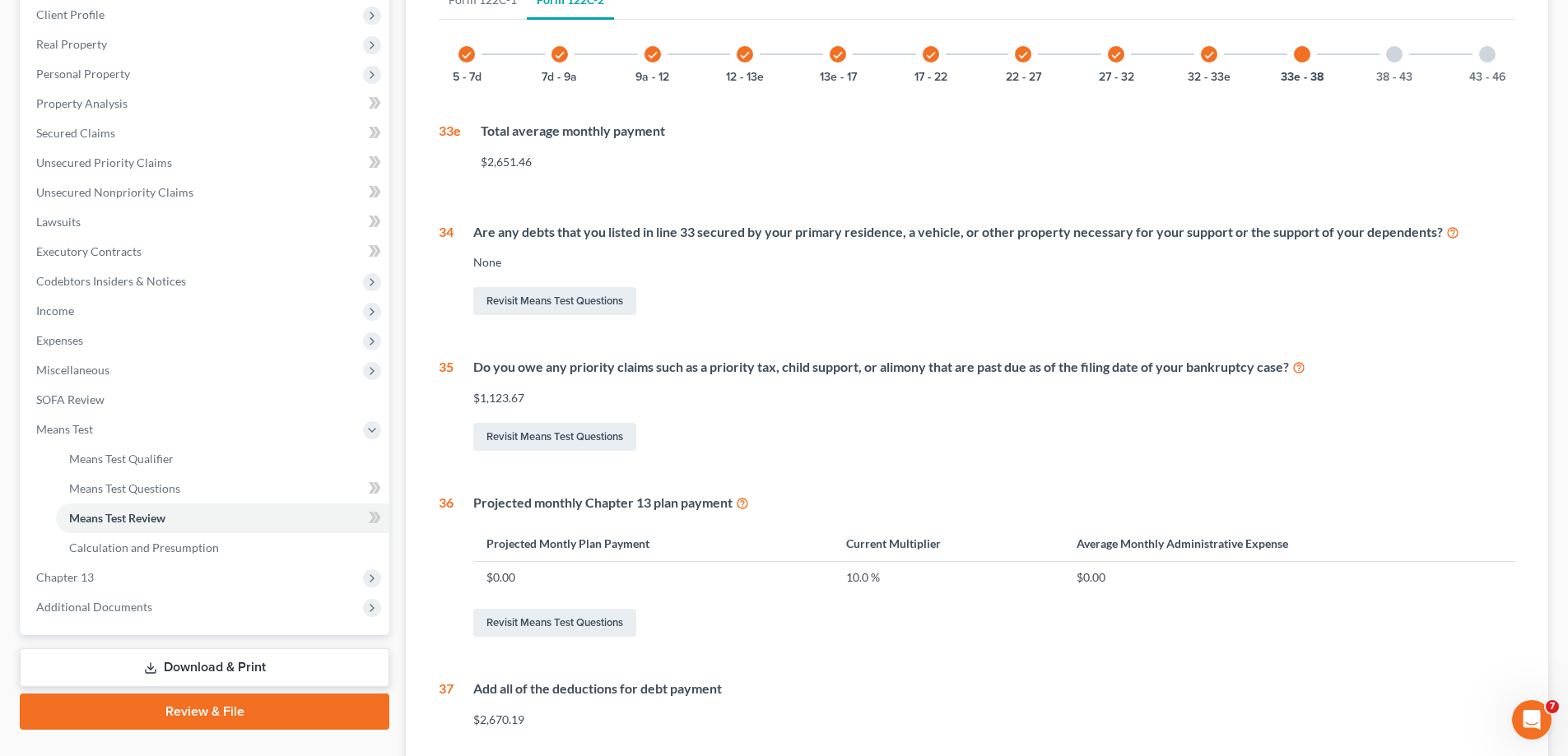
scroll to position [225, 0]
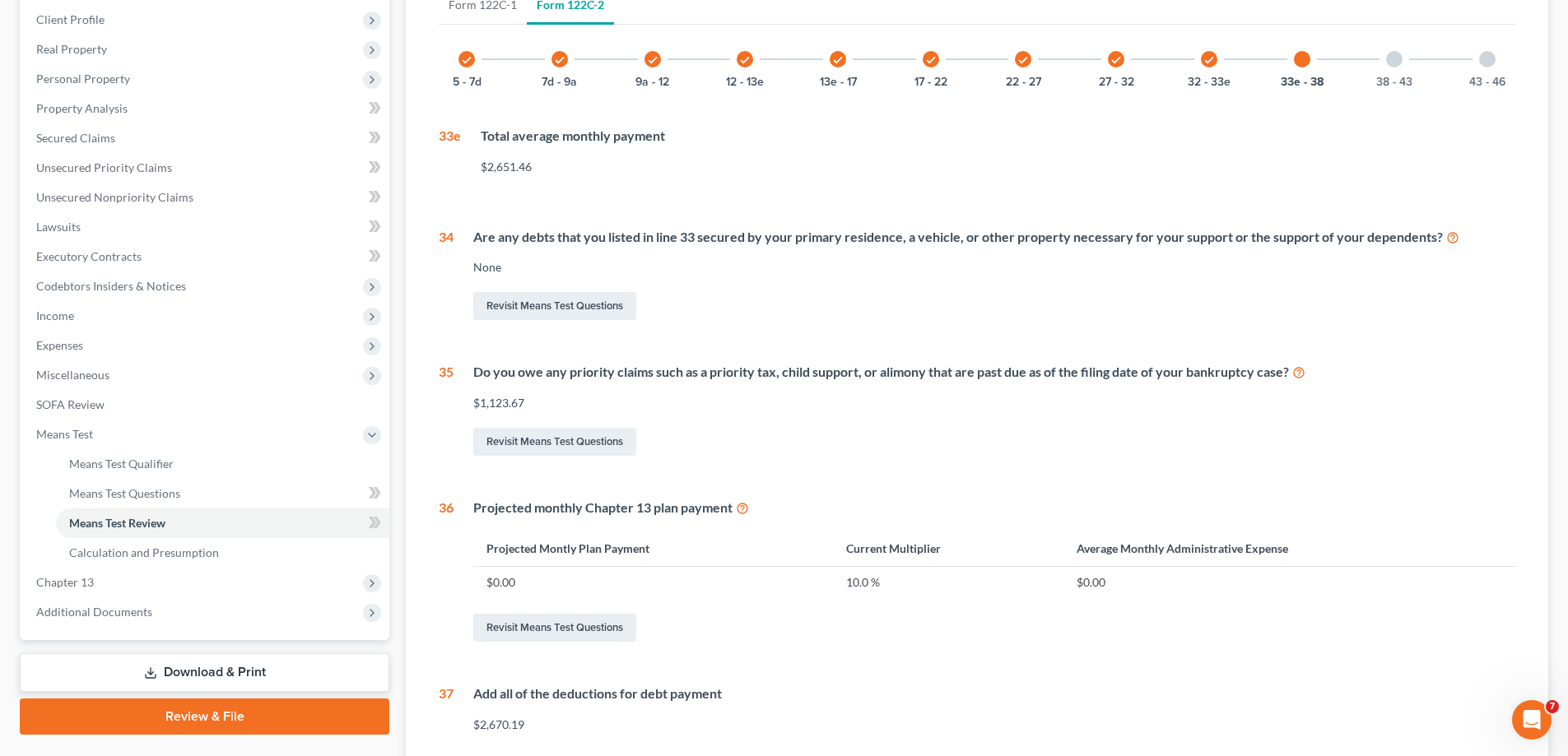
click at [1390, 59] on div at bounding box center [1394, 59] width 16 height 16
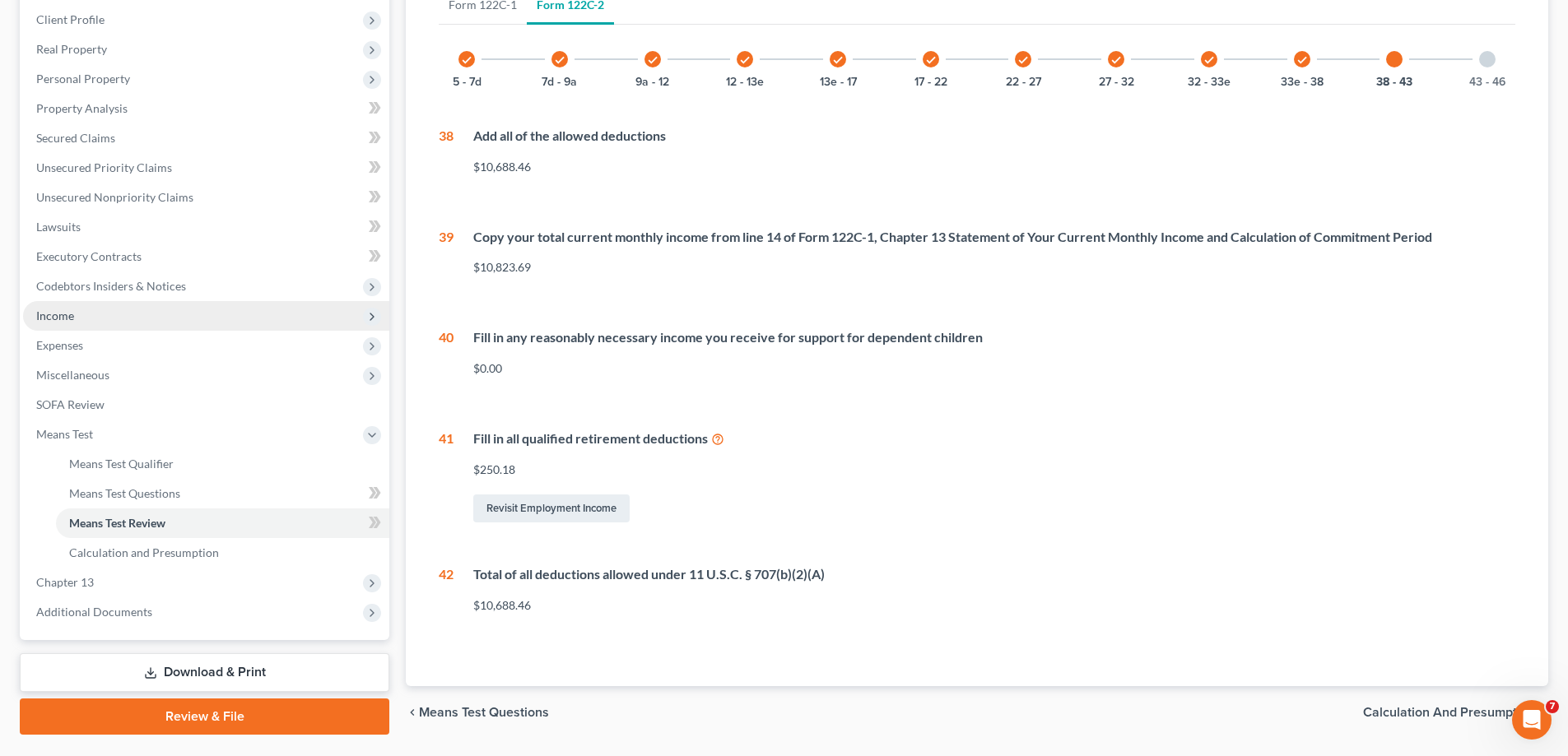
click at [80, 319] on span "Income" at bounding box center [206, 316] width 367 height 30
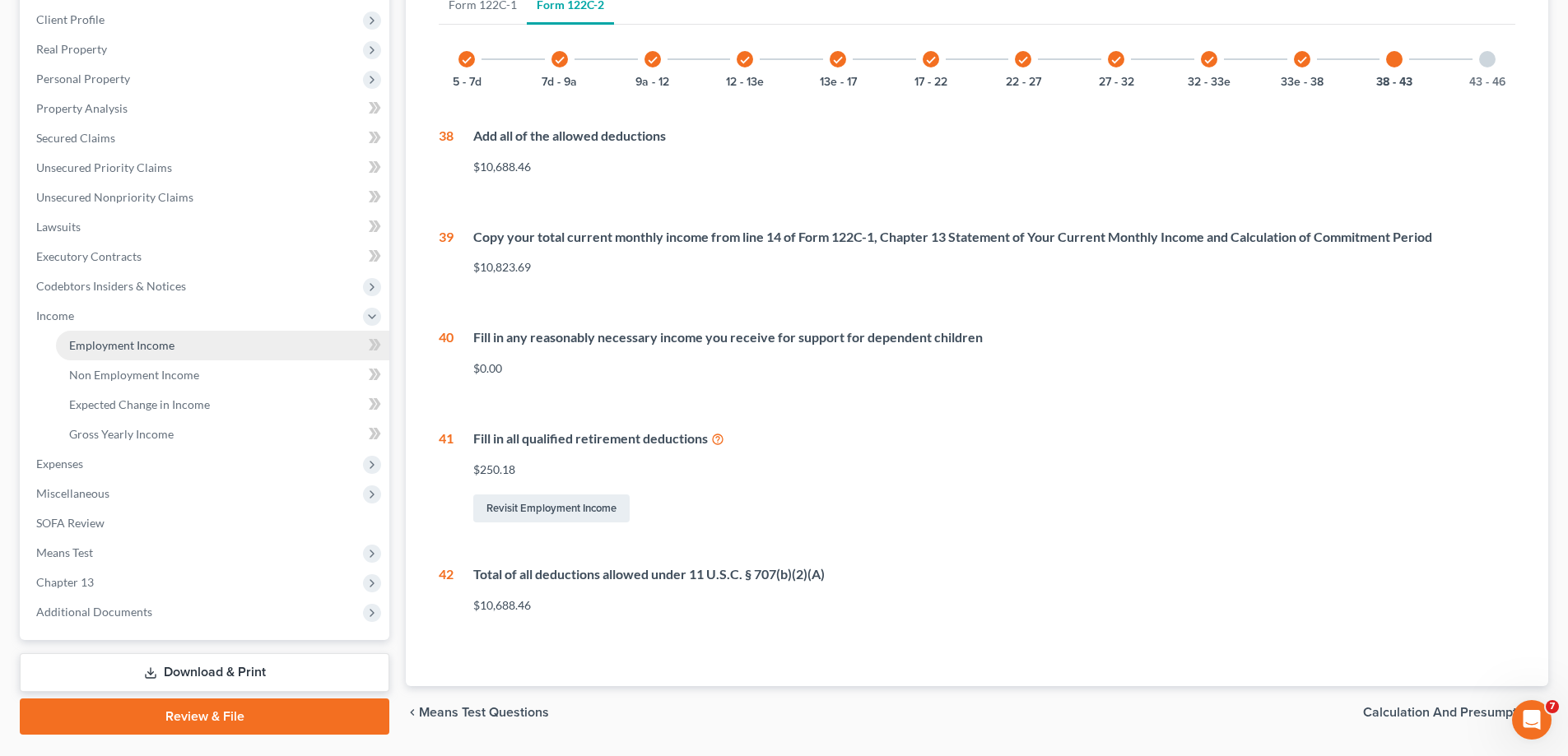
click at [128, 347] on span "Employment Income" at bounding box center [122, 345] width 106 height 14
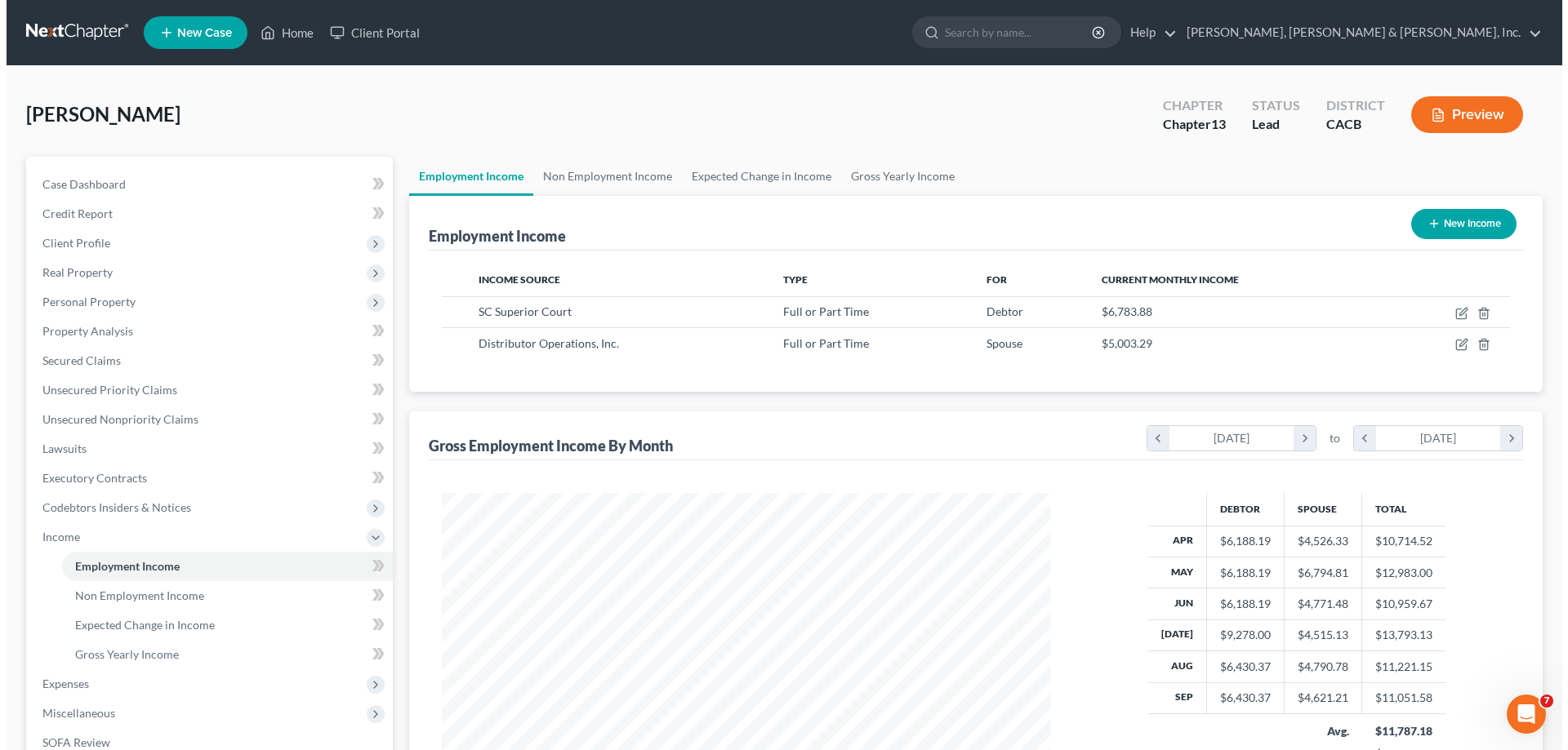
scroll to position [305, 642]
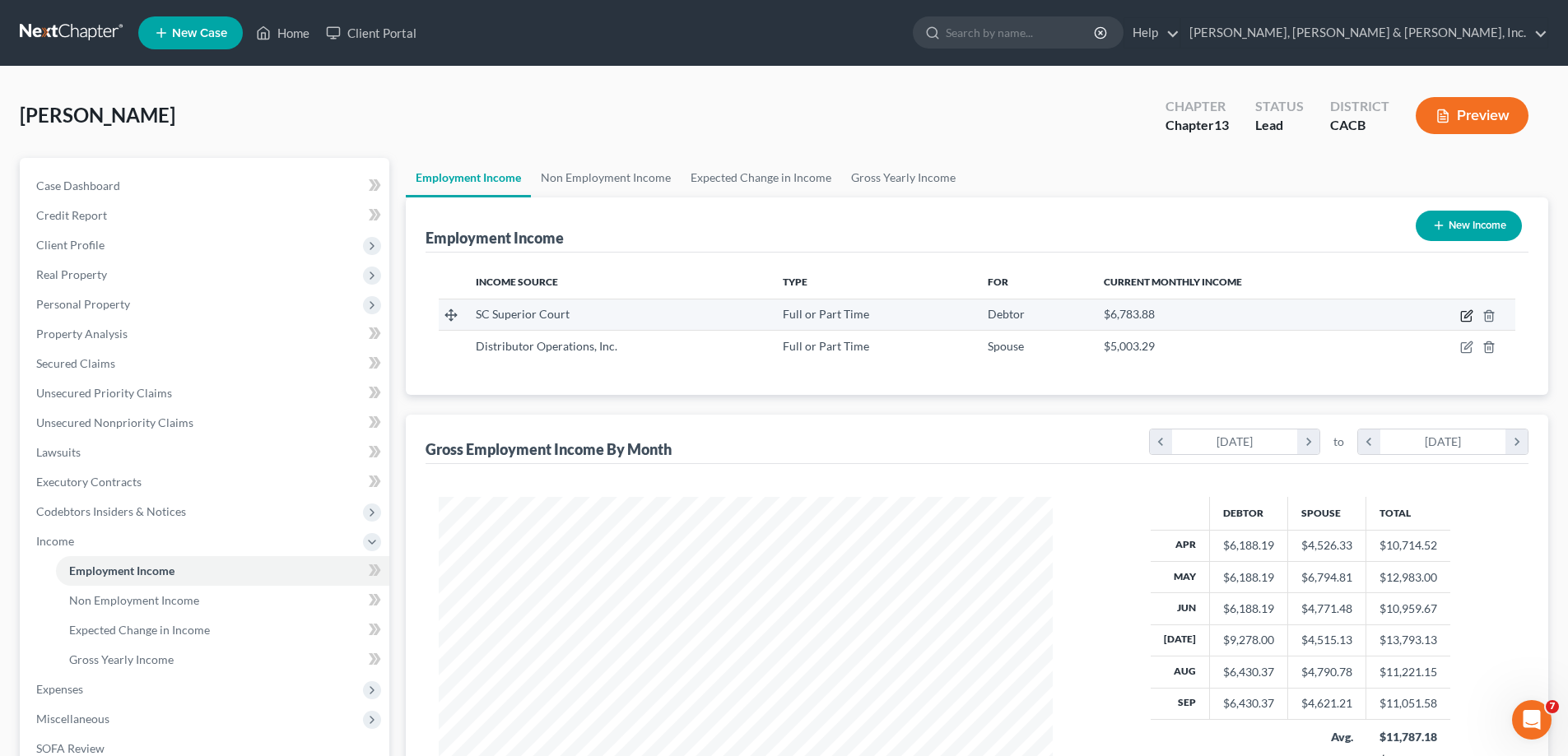
click at [1461, 317] on icon "button" at bounding box center [1466, 317] width 10 height 10
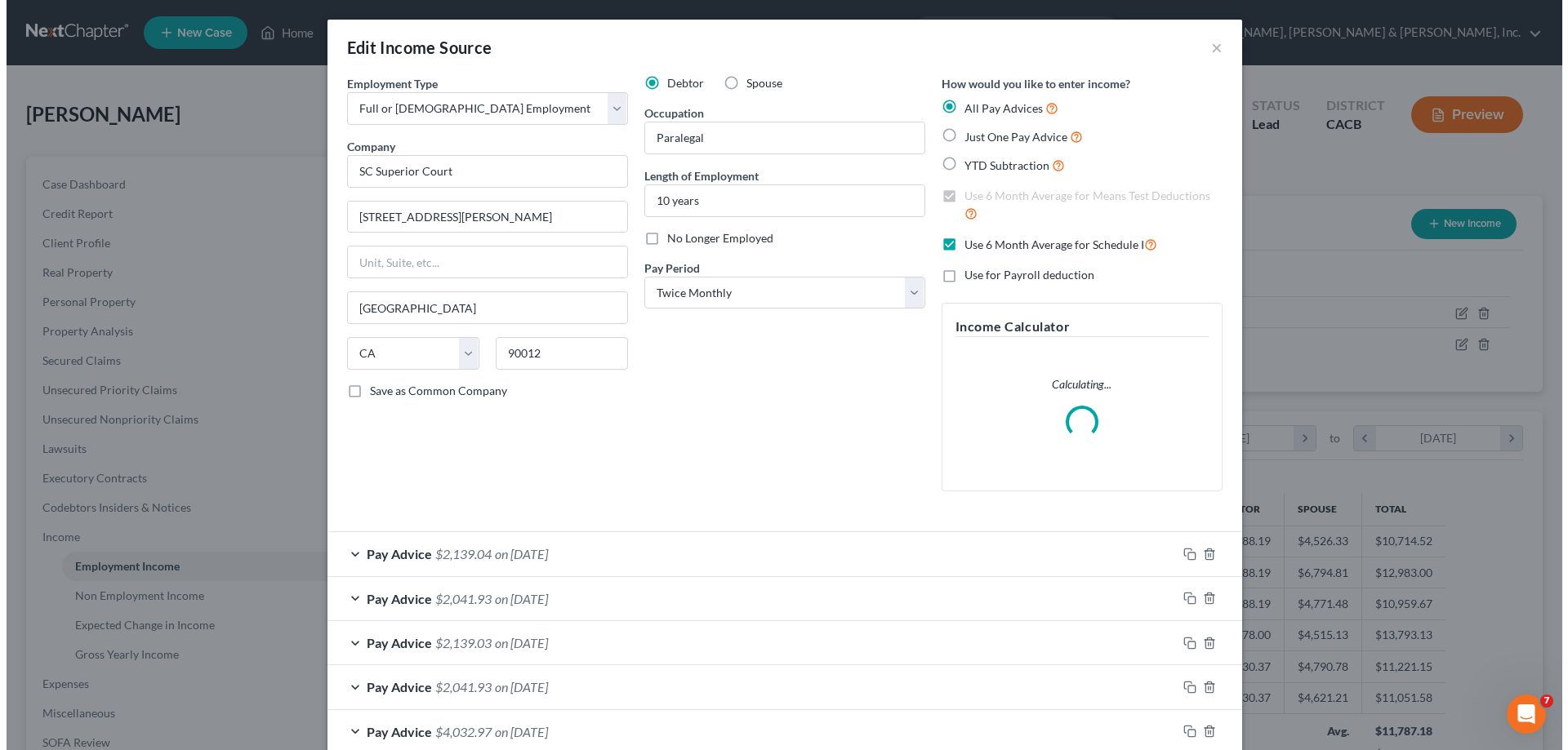
scroll to position [307, 647]
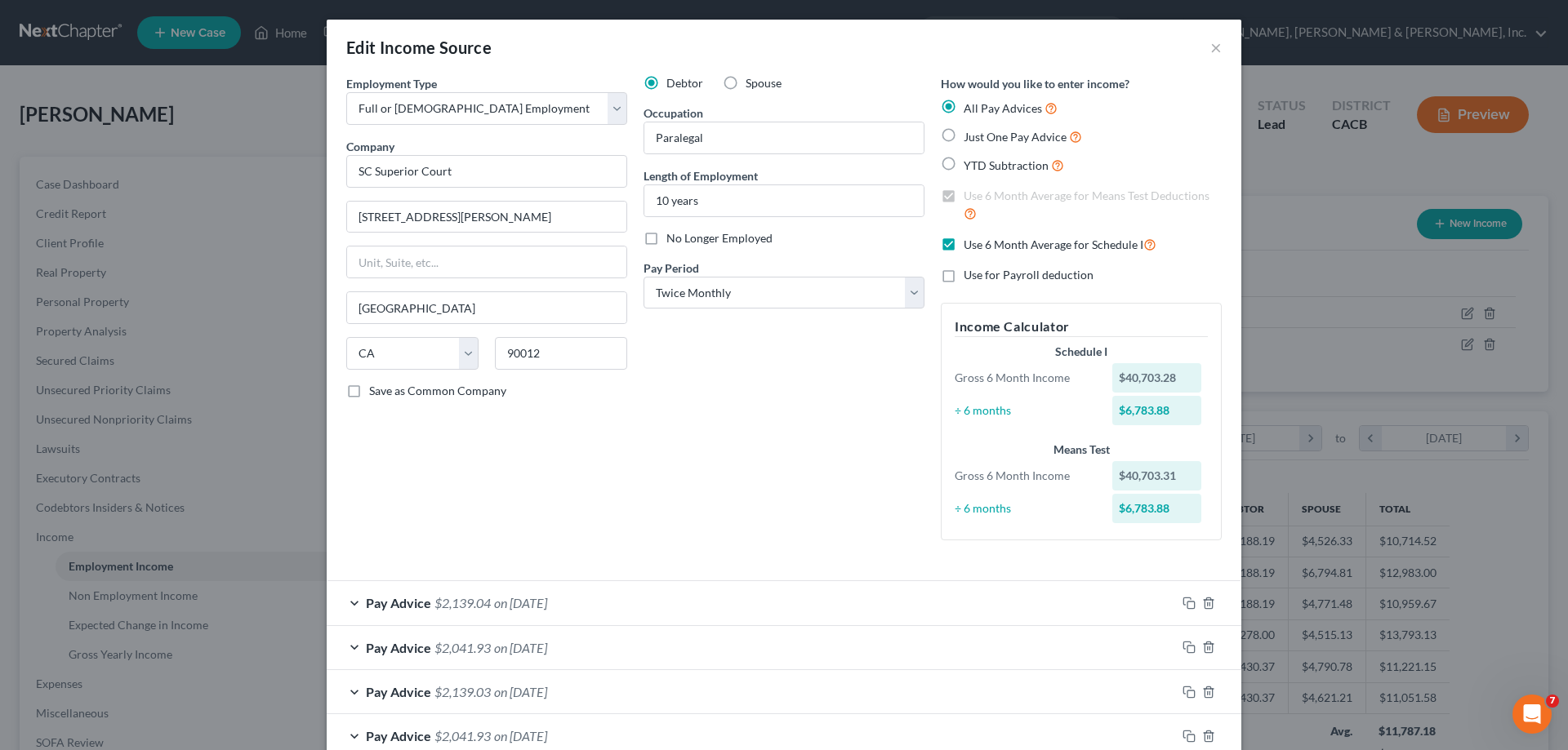
click at [411, 601] on span "Pay Advice" at bounding box center [398, 602] width 66 height 15
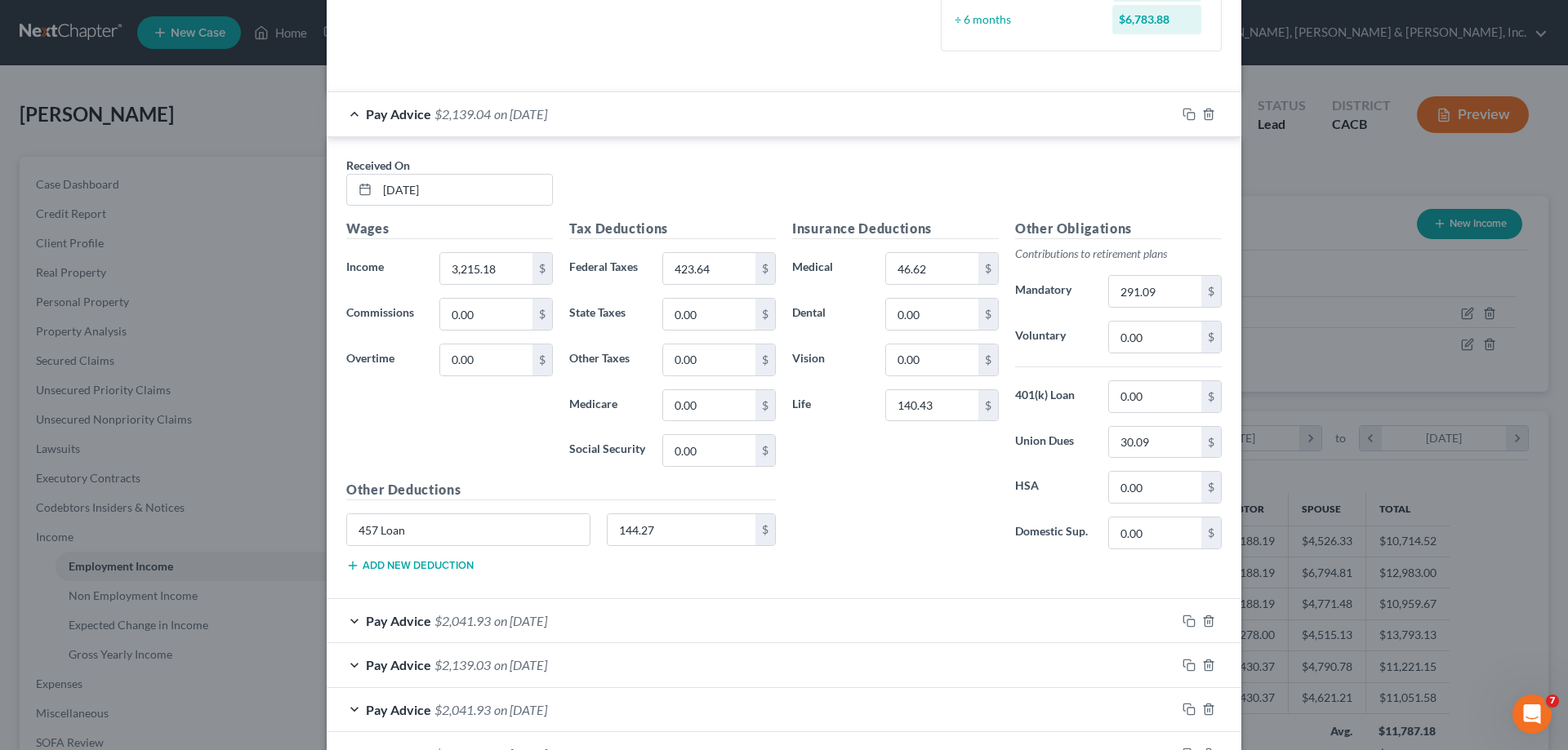
scroll to position [490, 0]
click at [1112, 396] on input "0.00" at bounding box center [1155, 396] width 92 height 31
drag, startPoint x: 407, startPoint y: 530, endPoint x: 343, endPoint y: 534, distance: 64.1
click at [347, 534] on input "457 Loan" at bounding box center [468, 529] width 243 height 31
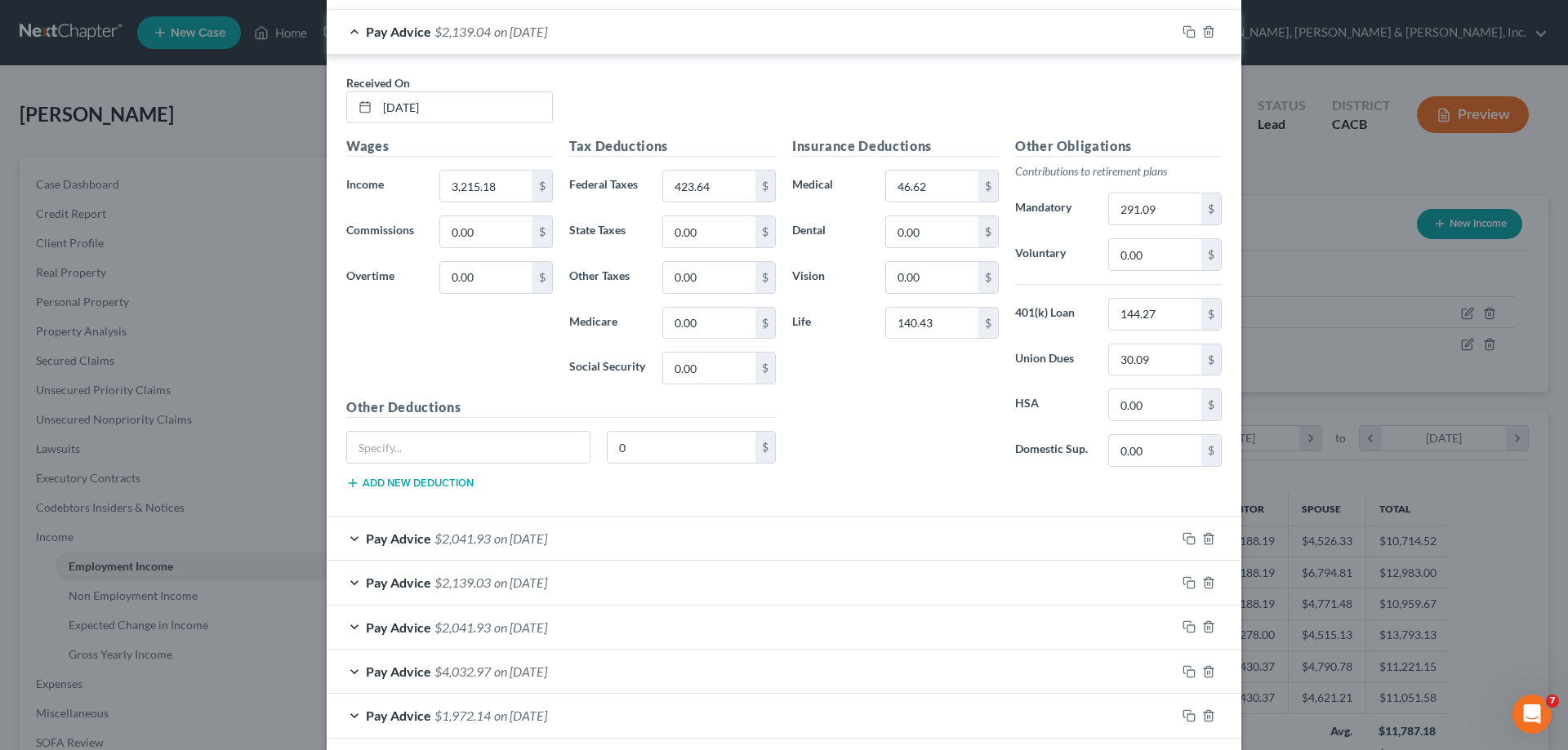
click at [542, 535] on span "on 09/15/2025" at bounding box center [521, 539] width 53 height 15
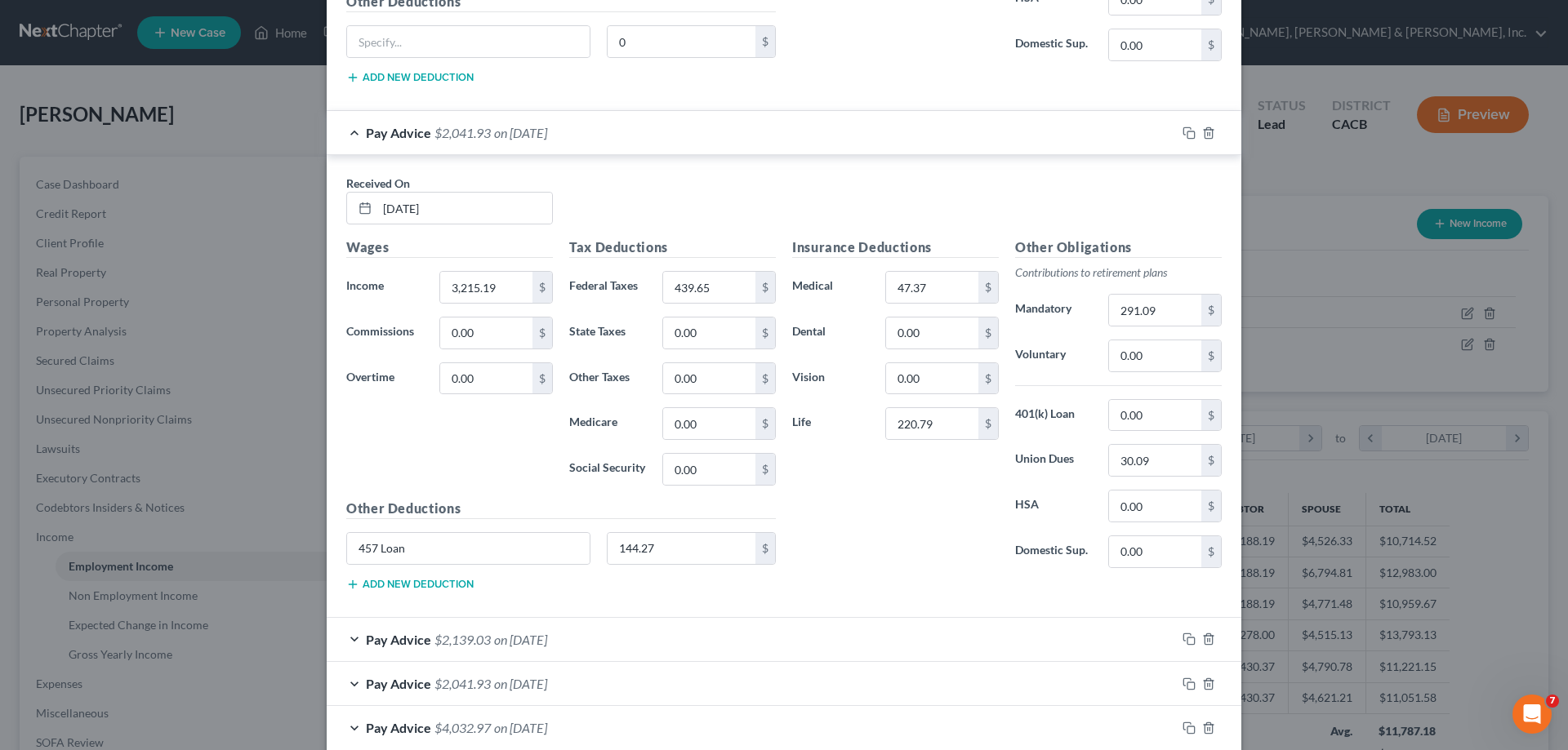
scroll to position [980, 0]
drag, startPoint x: 399, startPoint y: 548, endPoint x: 342, endPoint y: 547, distance: 57.0
click at [347, 547] on input "457 Loan" at bounding box center [468, 546] width 243 height 31
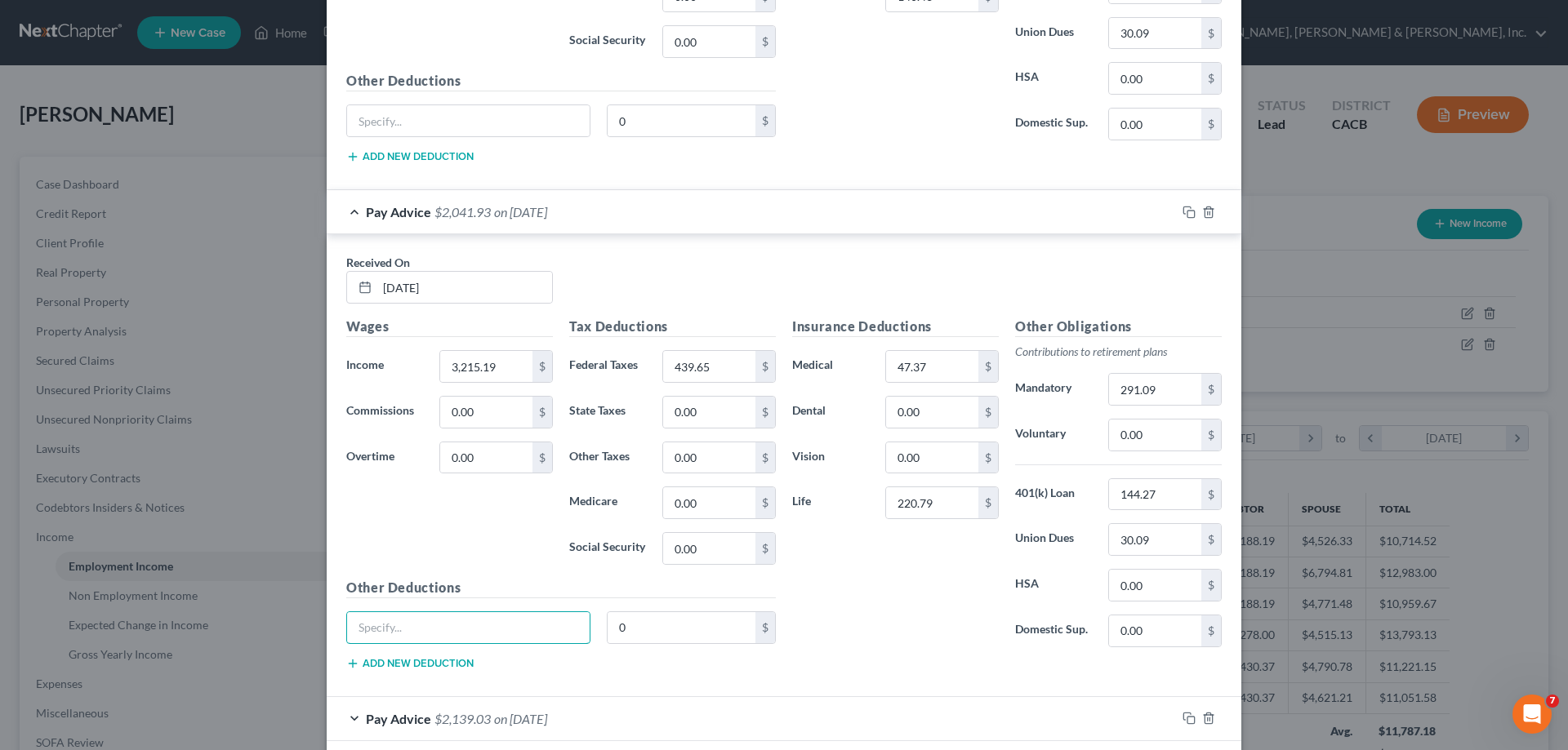
scroll to position [1143, 0]
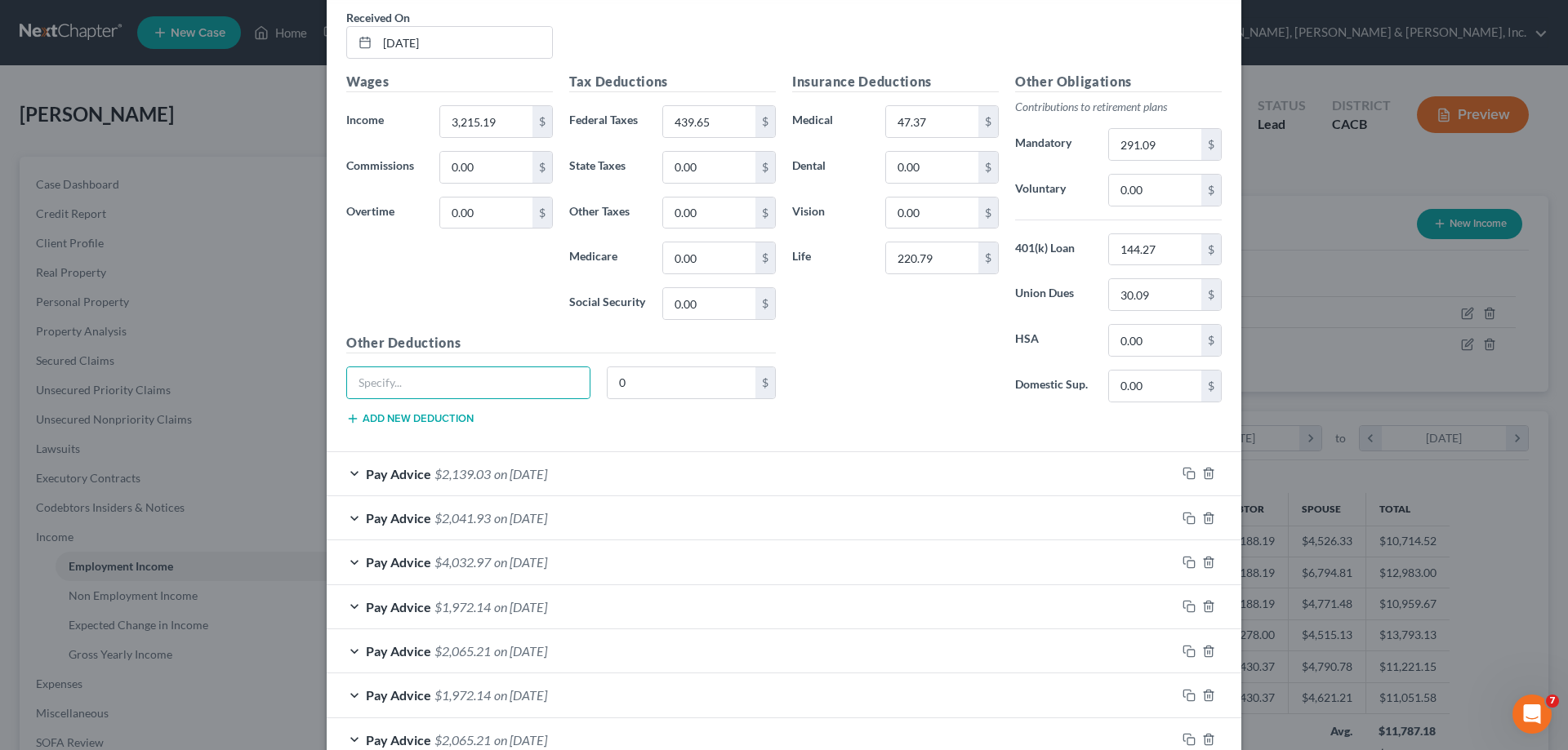
click at [547, 479] on span "on 08/29/2025" at bounding box center [521, 474] width 53 height 15
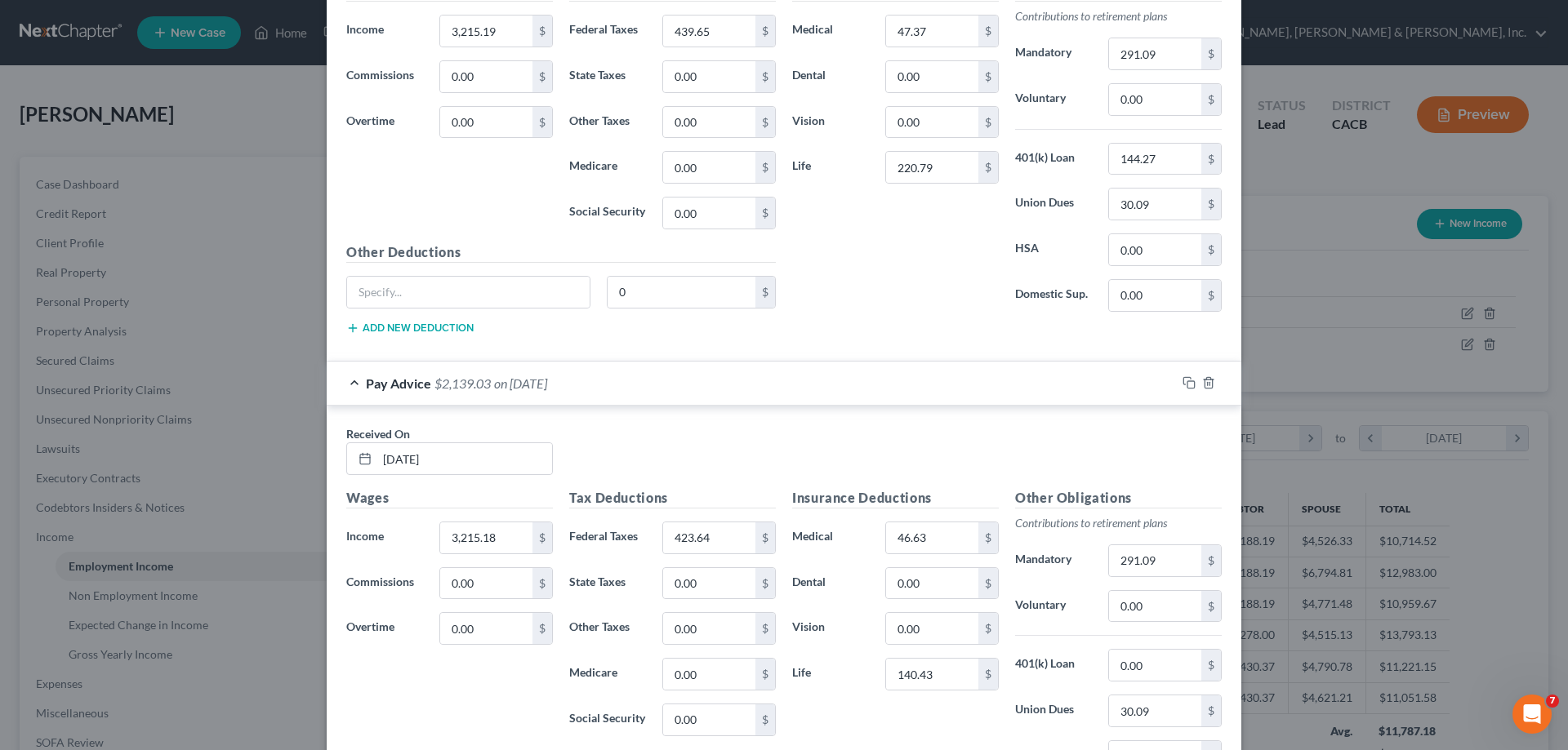
scroll to position [1388, 0]
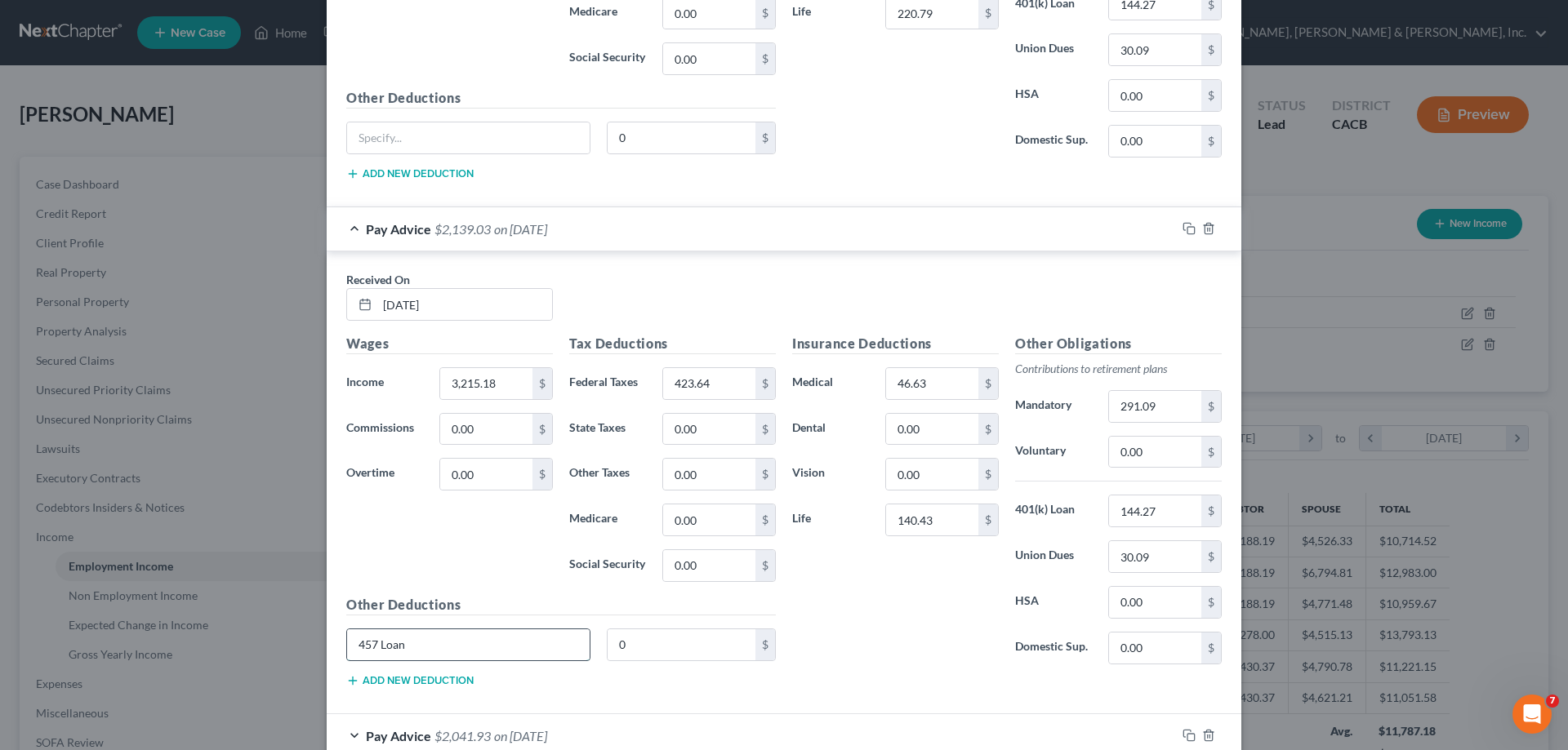
drag, startPoint x: 404, startPoint y: 648, endPoint x: 352, endPoint y: 647, distance: 52.0
click at [352, 647] on input "457 Loan" at bounding box center [468, 644] width 243 height 31
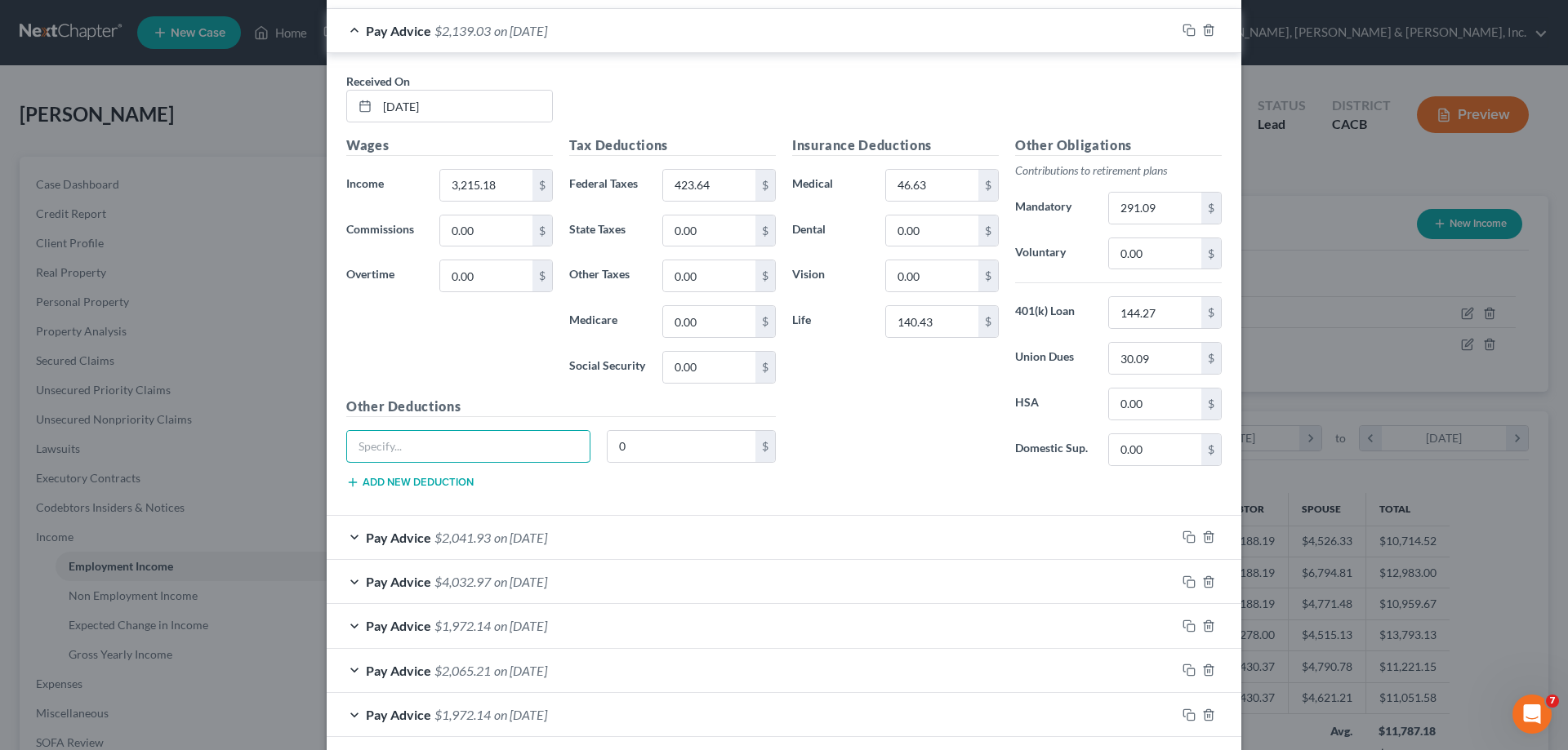
scroll to position [1715, 0]
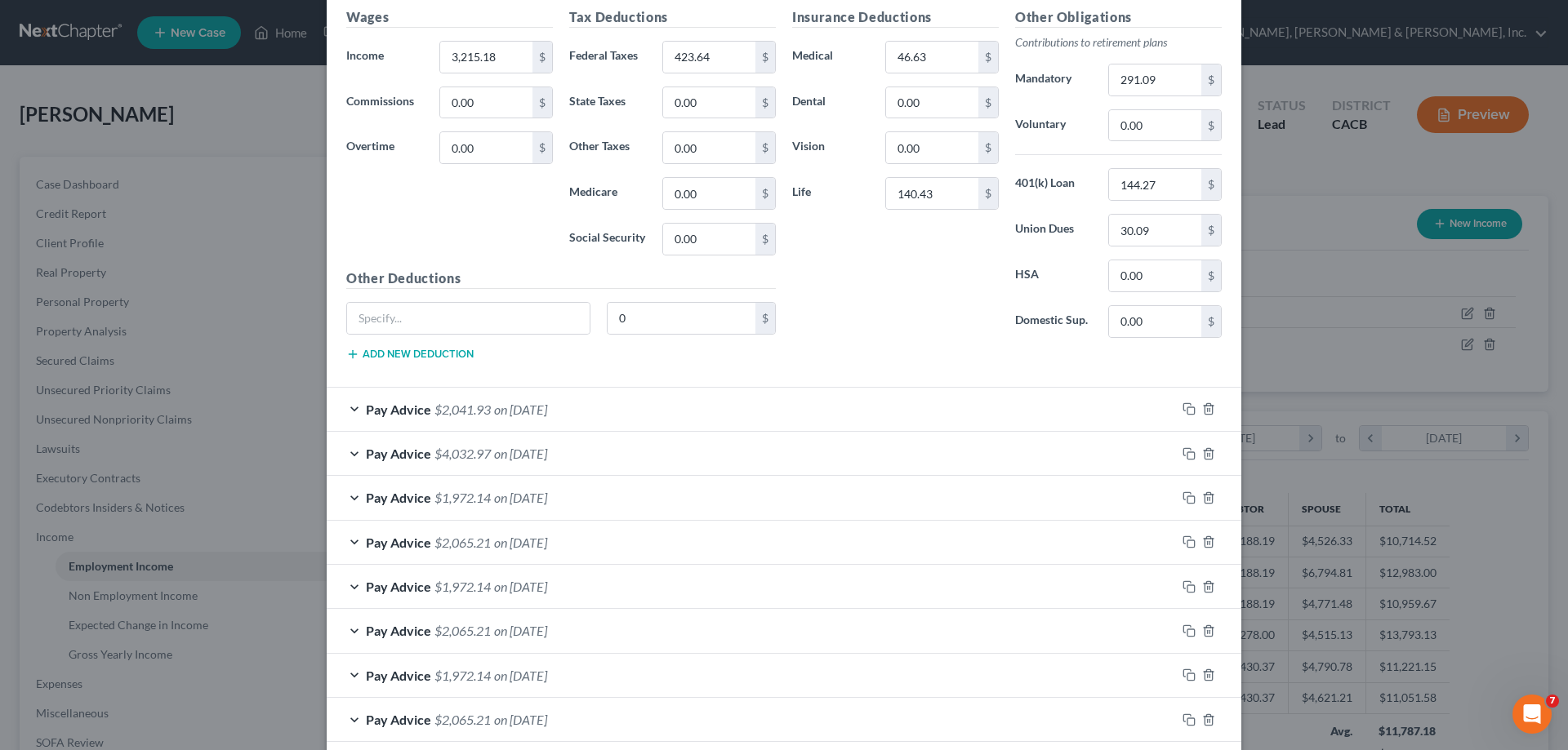
click at [547, 410] on span "on 08/15/2025" at bounding box center [521, 409] width 53 height 15
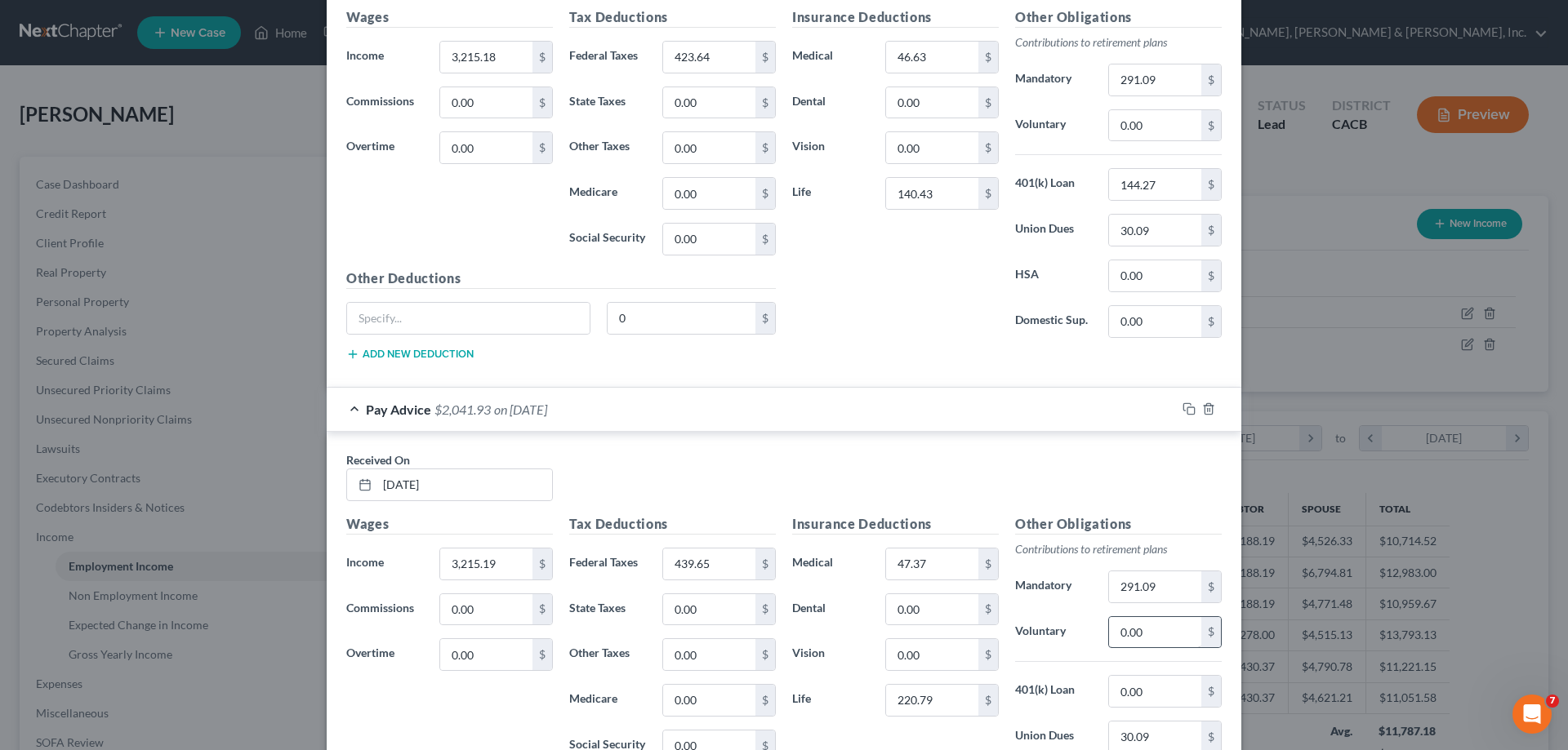
scroll to position [1878, 0]
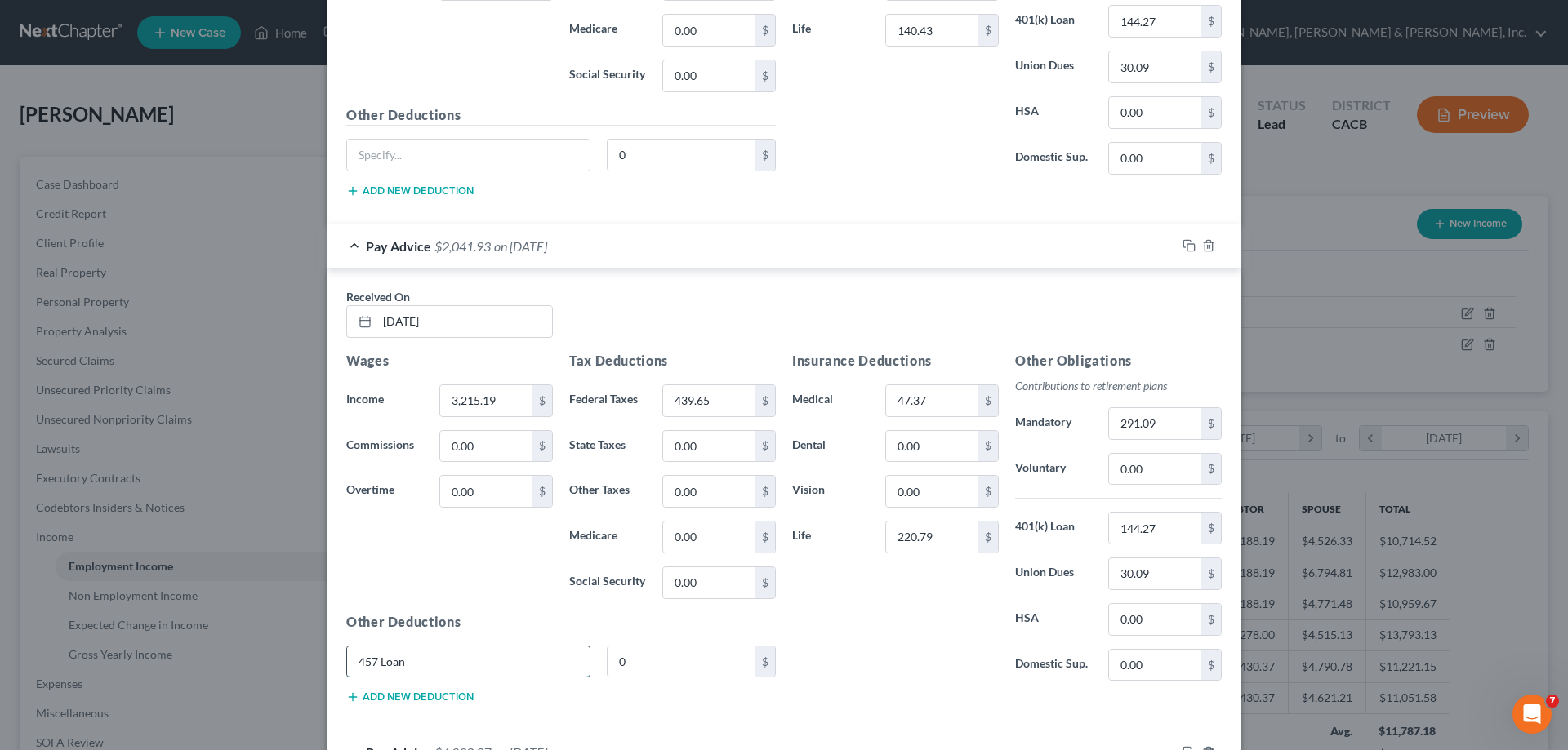
drag, startPoint x: 404, startPoint y: 662, endPoint x: 353, endPoint y: 662, distance: 51.0
click at [353, 662] on input "457 Loan" at bounding box center [468, 661] width 243 height 31
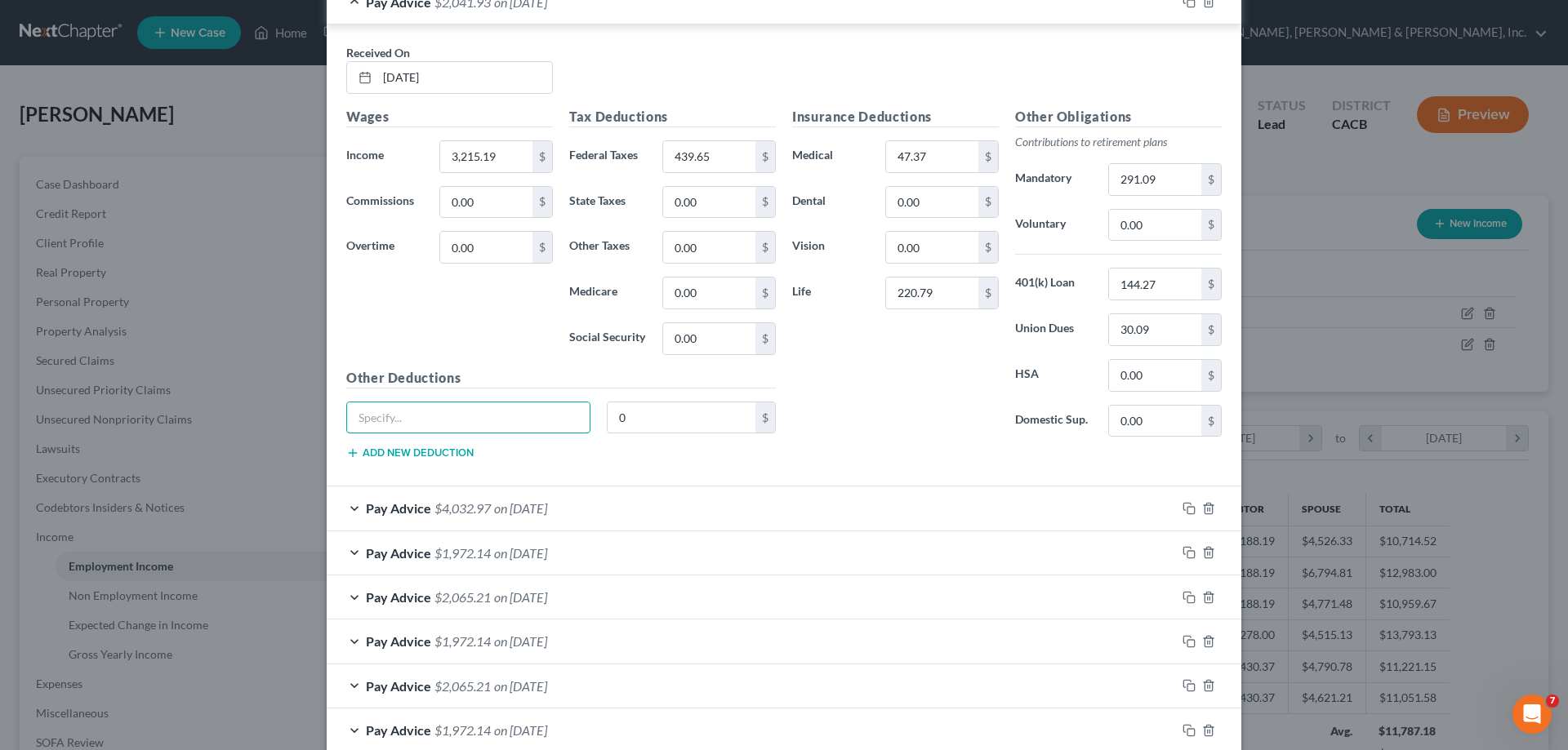
scroll to position [2123, 0]
click at [547, 509] on span "on 07/30/2025" at bounding box center [521, 507] width 53 height 15
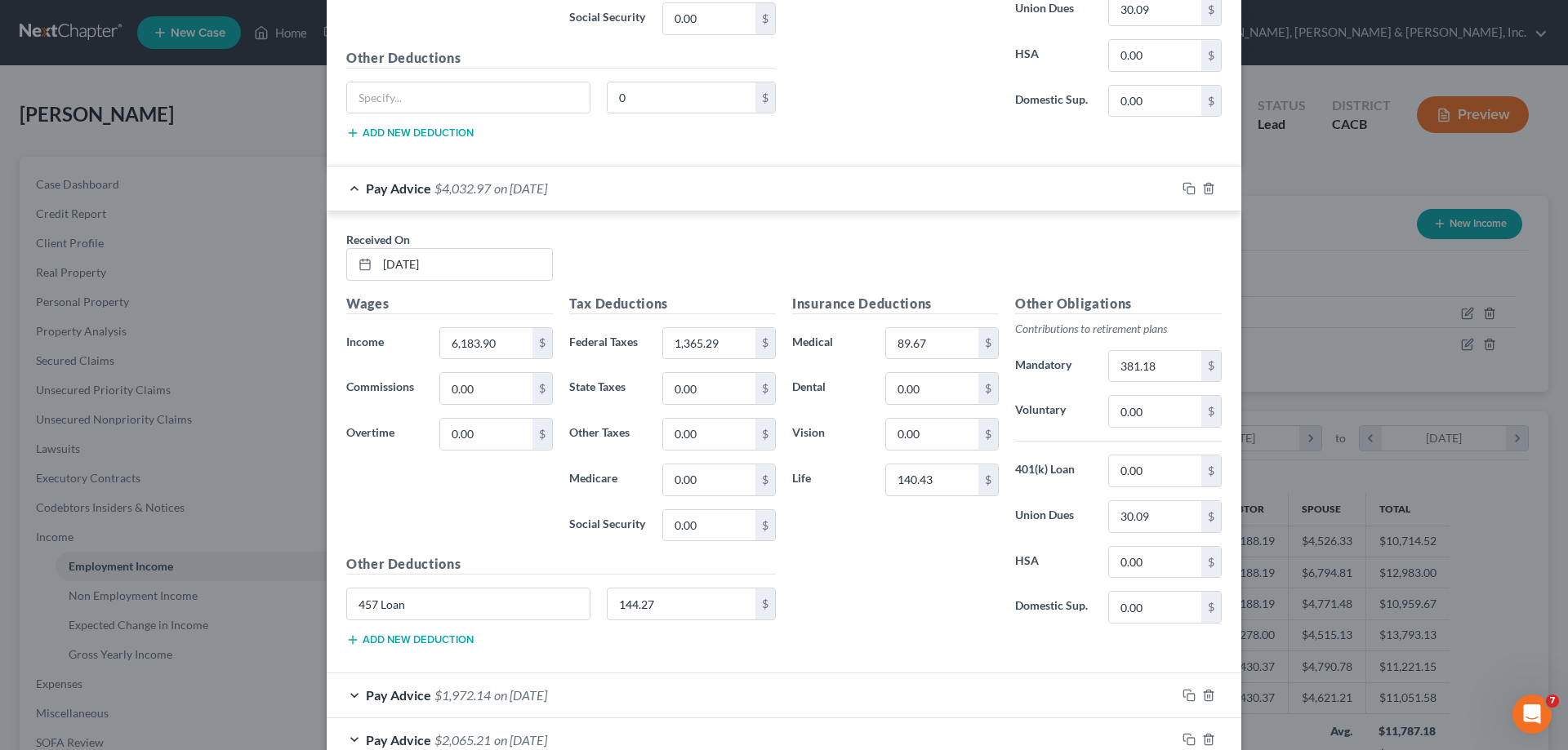
scroll to position [2450, 0]
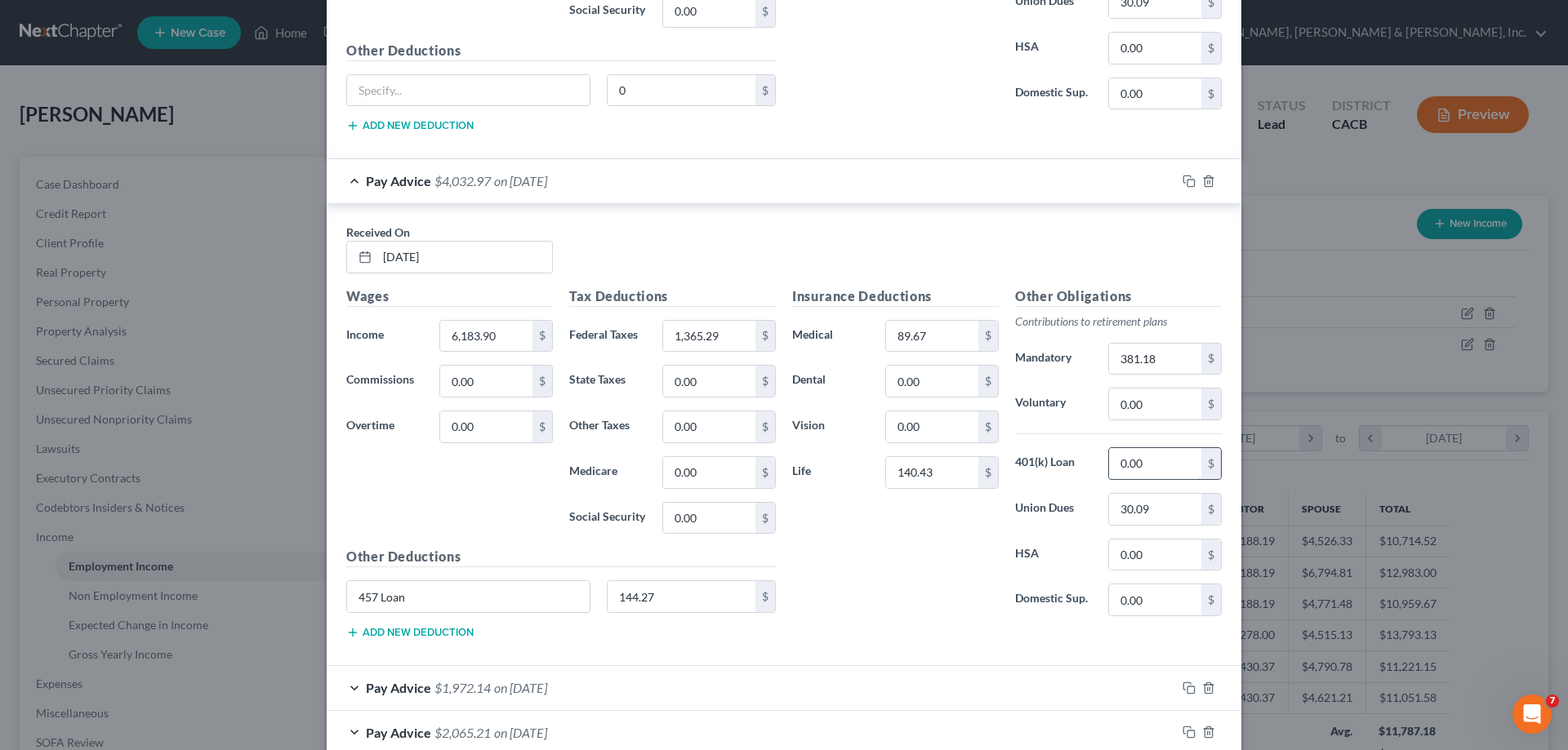
click at [1112, 463] on input "0.00" at bounding box center [1155, 464] width 92 height 31
drag, startPoint x: 402, startPoint y: 598, endPoint x: 348, endPoint y: 593, distance: 54.2
click at [348, 593] on input "457 Loan" at bounding box center [468, 597] width 243 height 31
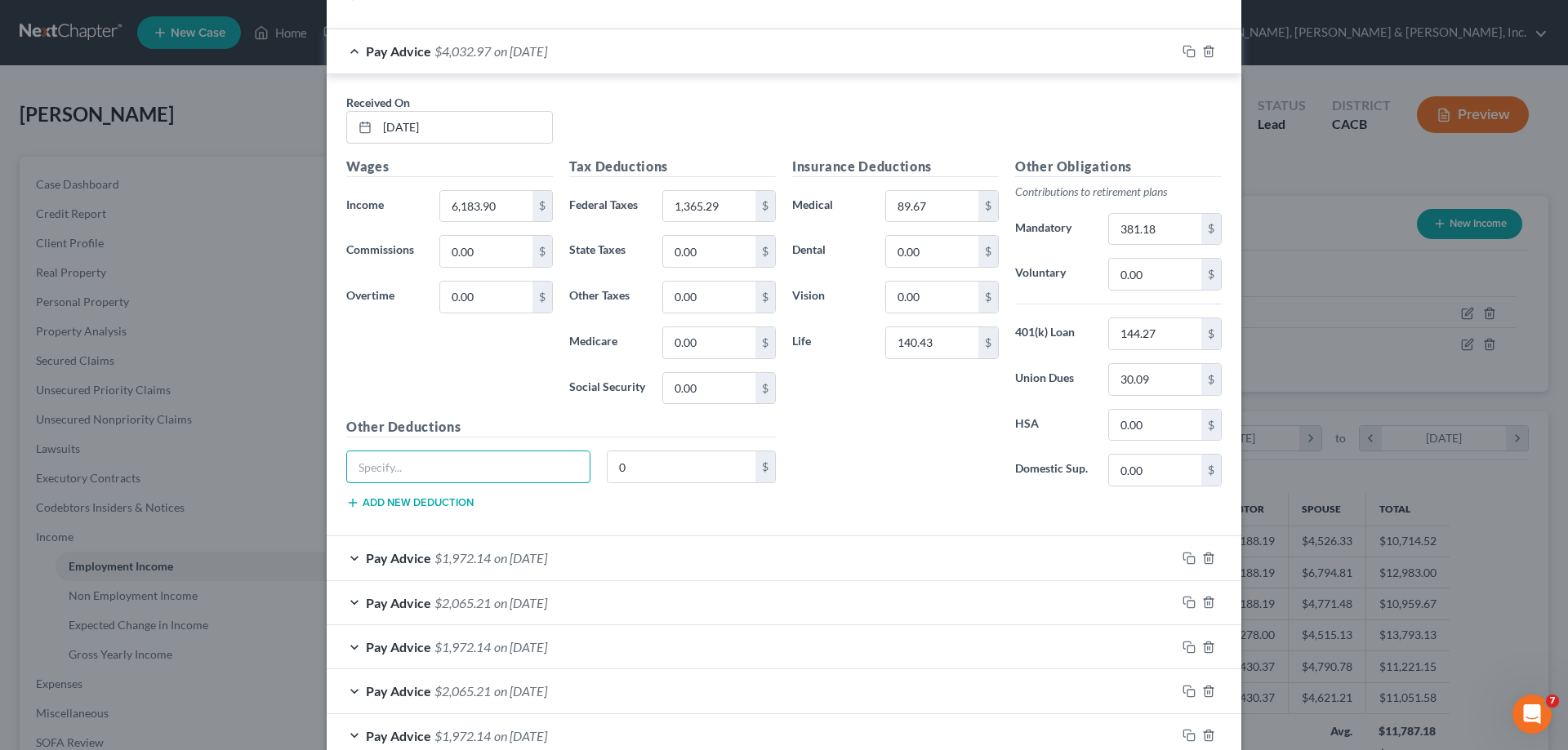
scroll to position [2613, 0]
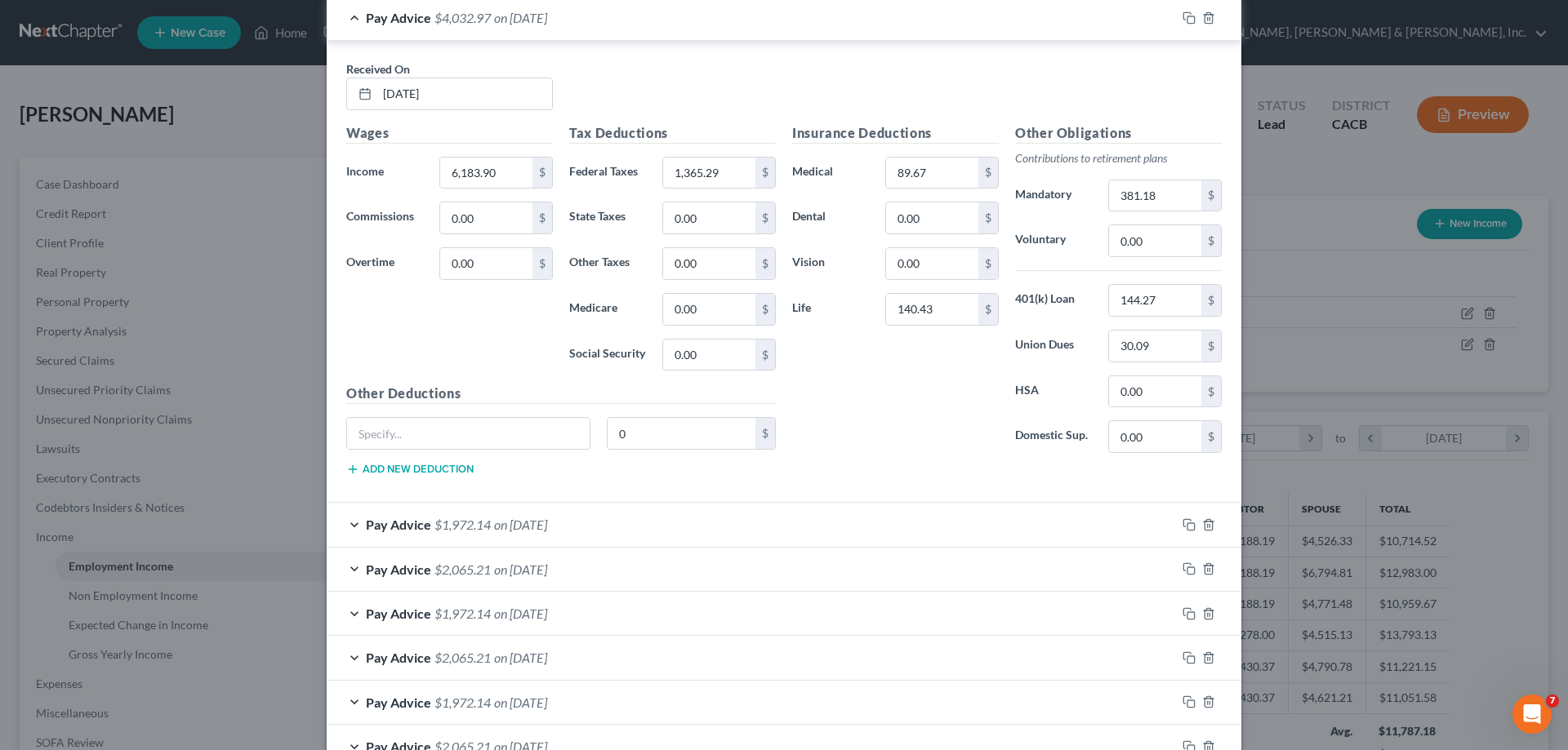
click at [547, 525] on span "on 07/15/2025" at bounding box center [521, 524] width 53 height 15
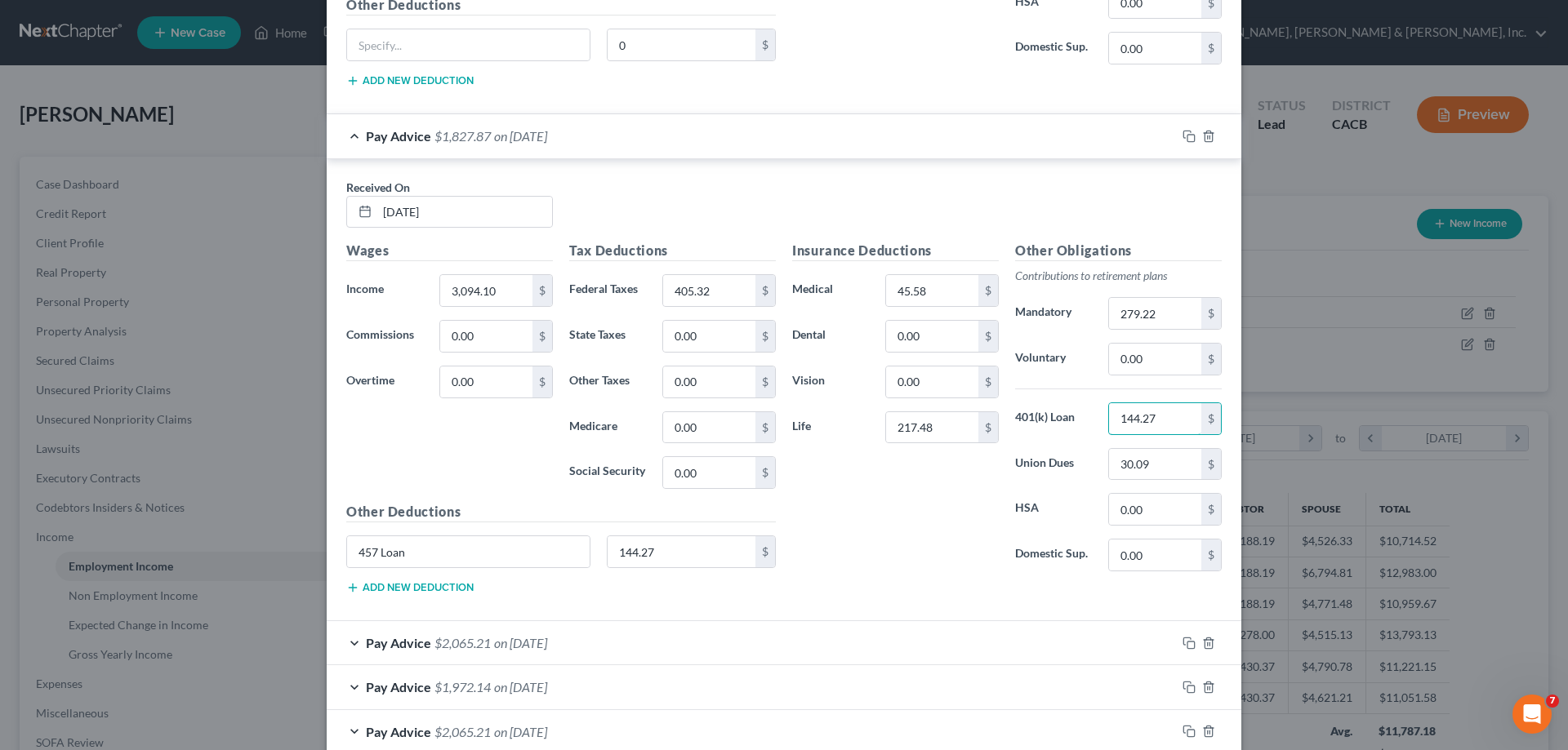
scroll to position [3021, 0]
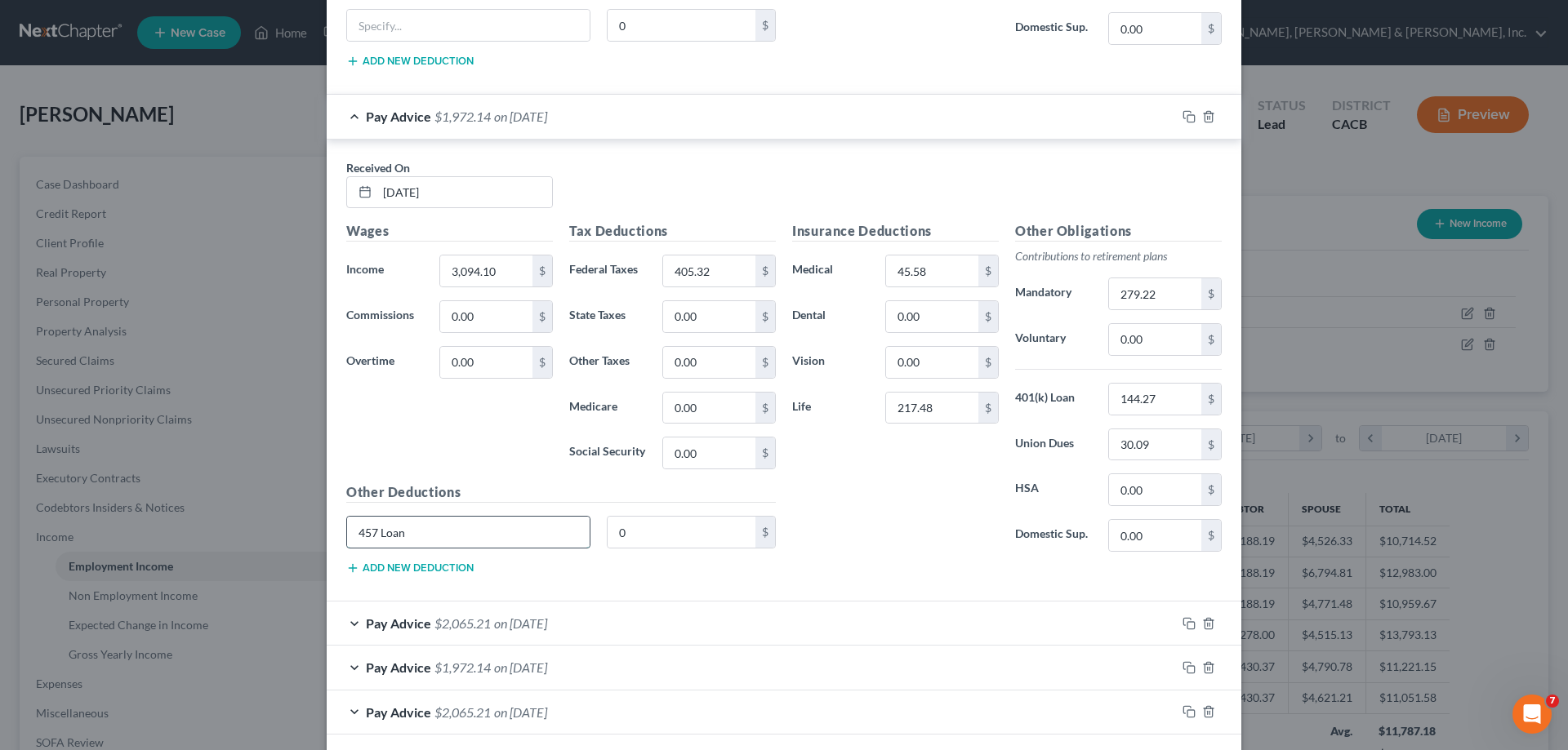
drag, startPoint x: 417, startPoint y: 536, endPoint x: 350, endPoint y: 538, distance: 67.0
click at [350, 538] on input "457 Loan" at bounding box center [468, 532] width 243 height 31
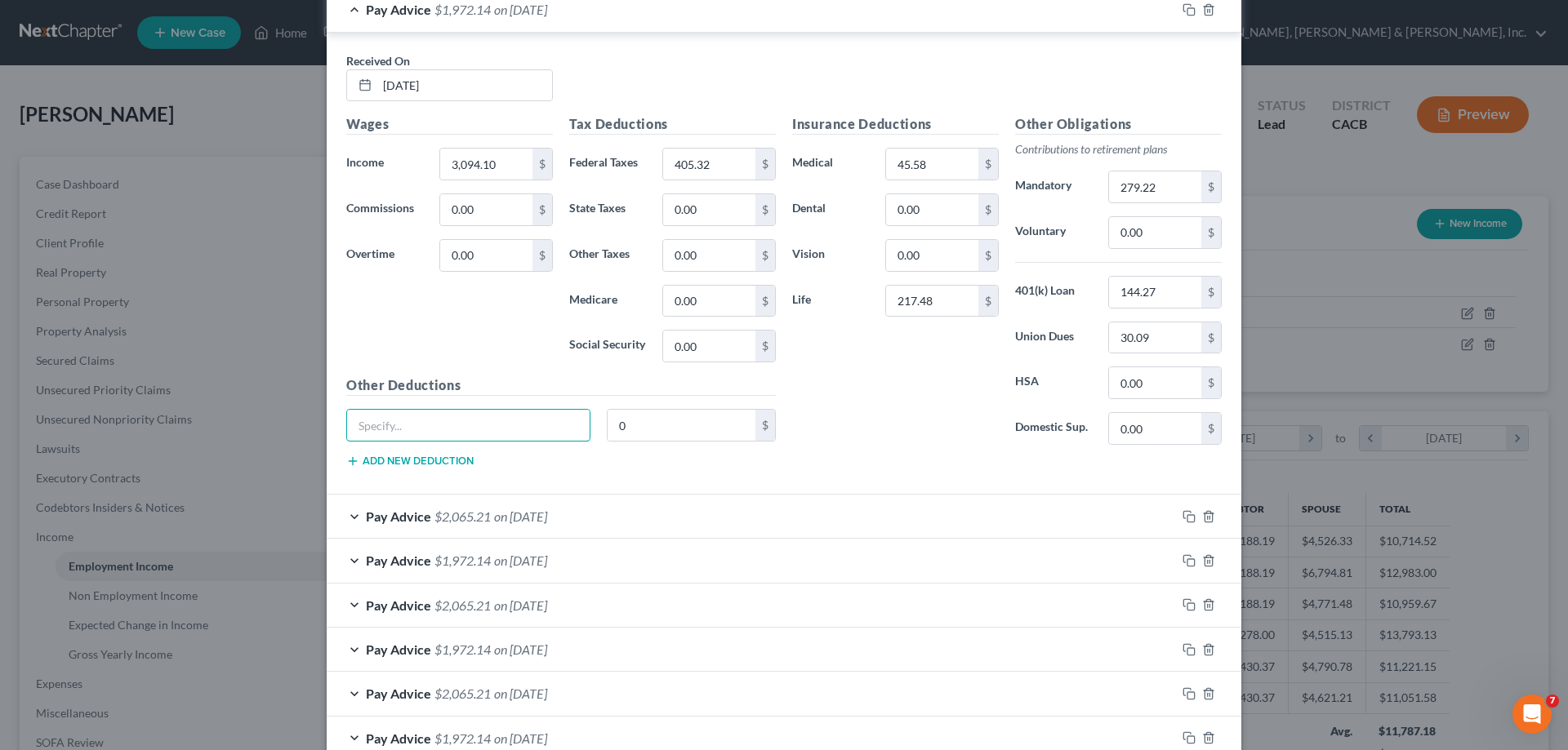
scroll to position [3228, 0]
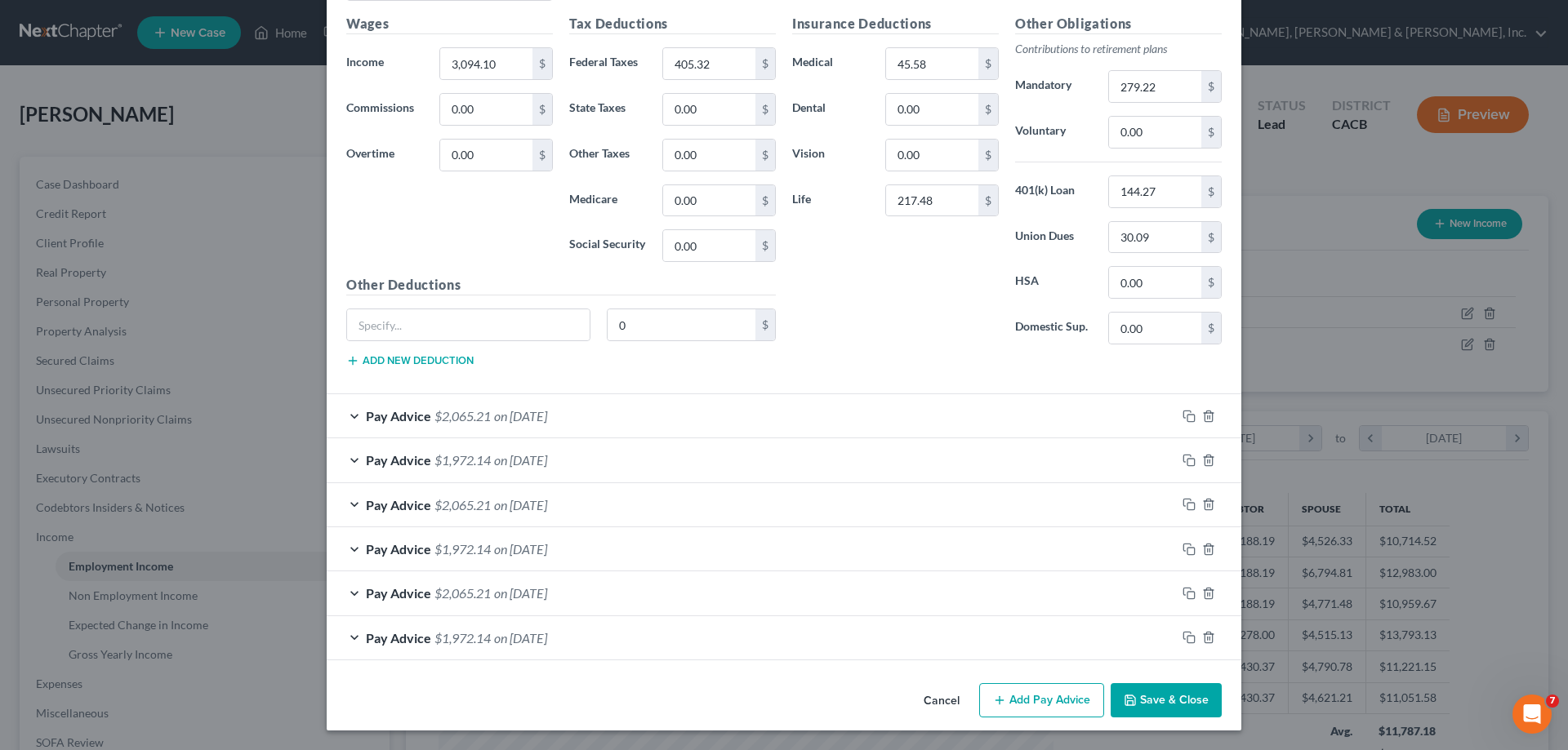
click at [577, 413] on div "Pay Advice $2,065.21 on 06/30/2025" at bounding box center [751, 415] width 849 height 43
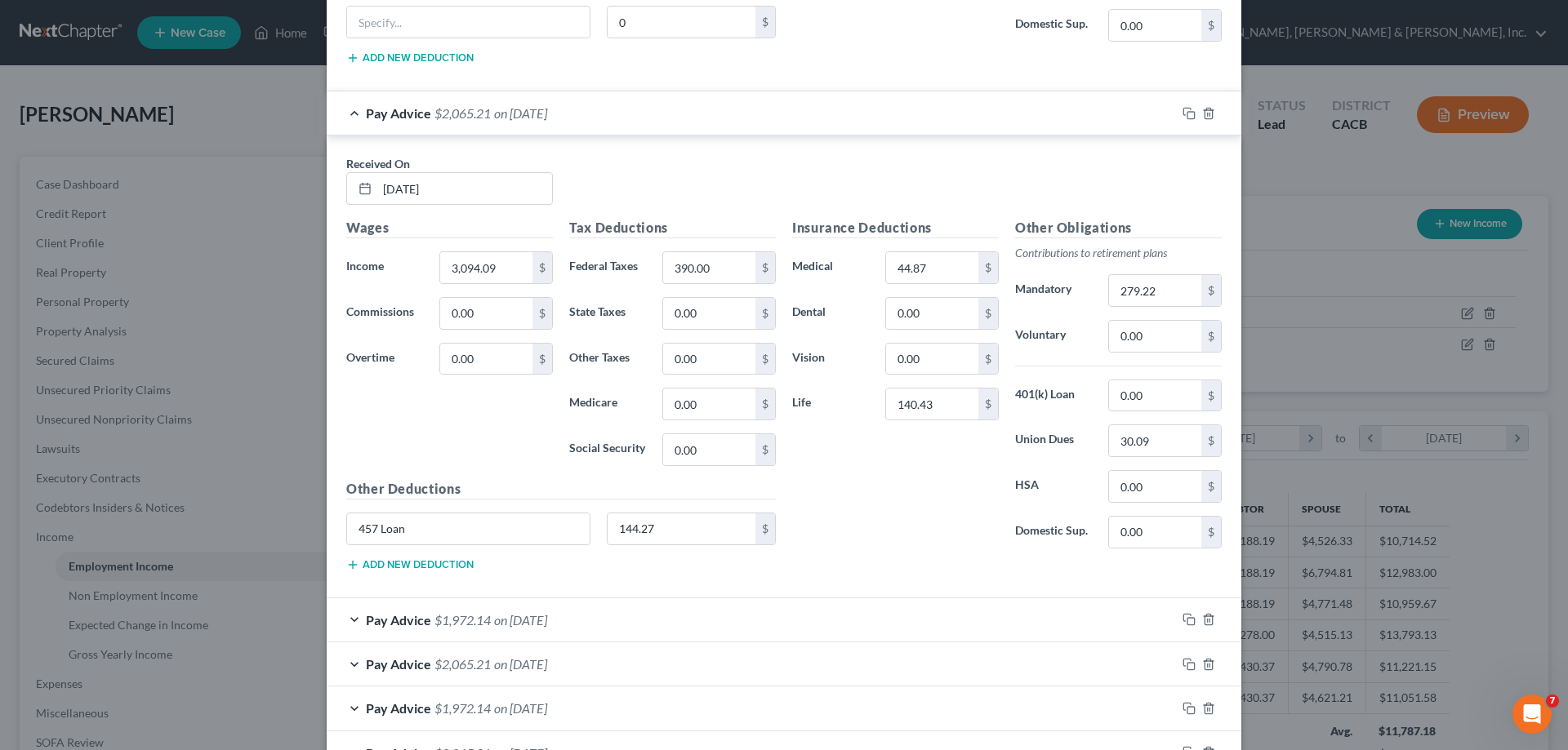
scroll to position [3555, 0]
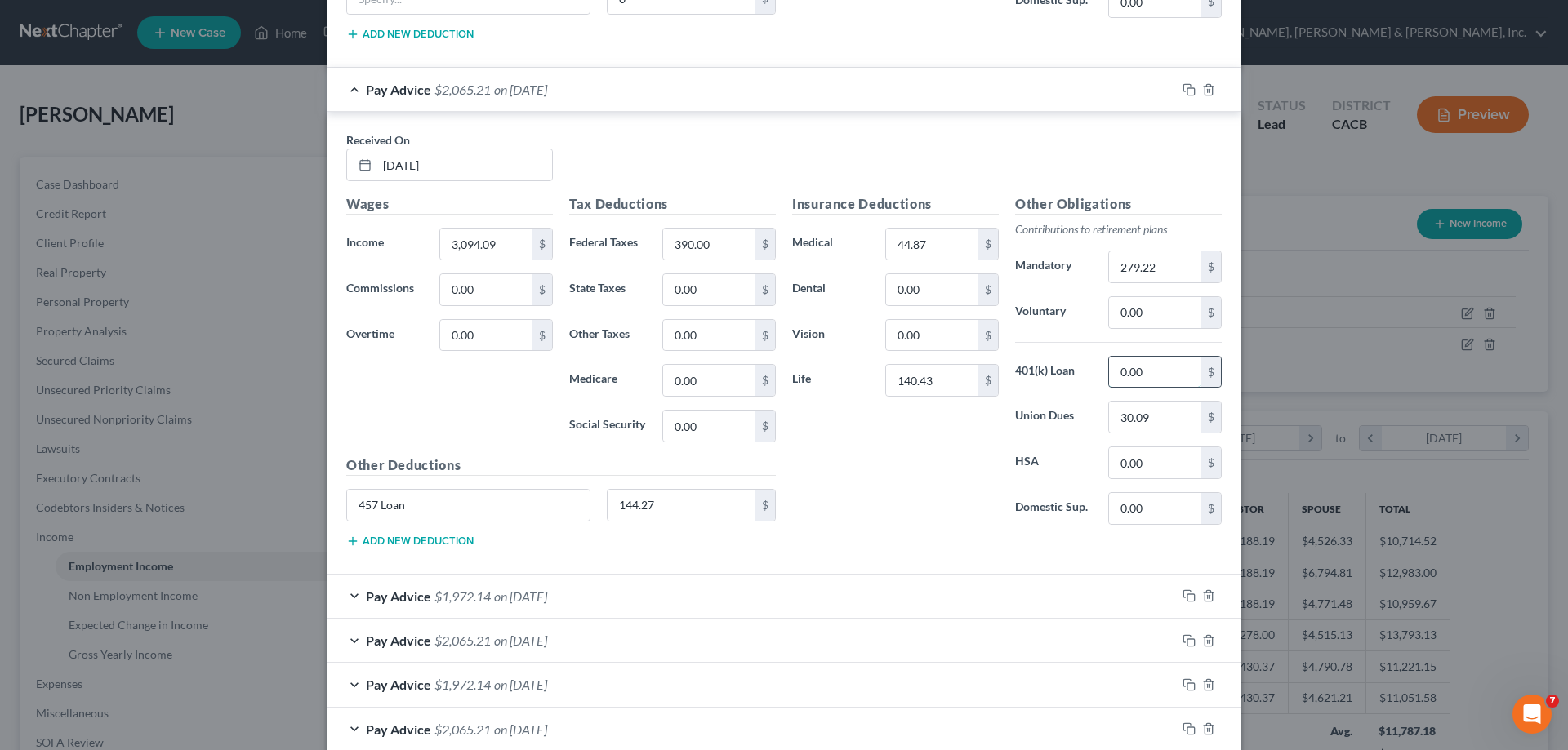
click at [1113, 375] on input "0.00" at bounding box center [1155, 372] width 92 height 31
drag, startPoint x: 406, startPoint y: 504, endPoint x: 351, endPoint y: 507, distance: 55.1
click at [351, 507] on input "457 Loan" at bounding box center [468, 505] width 243 height 31
click at [536, 601] on span "on 06/13/2025" at bounding box center [521, 597] width 53 height 15
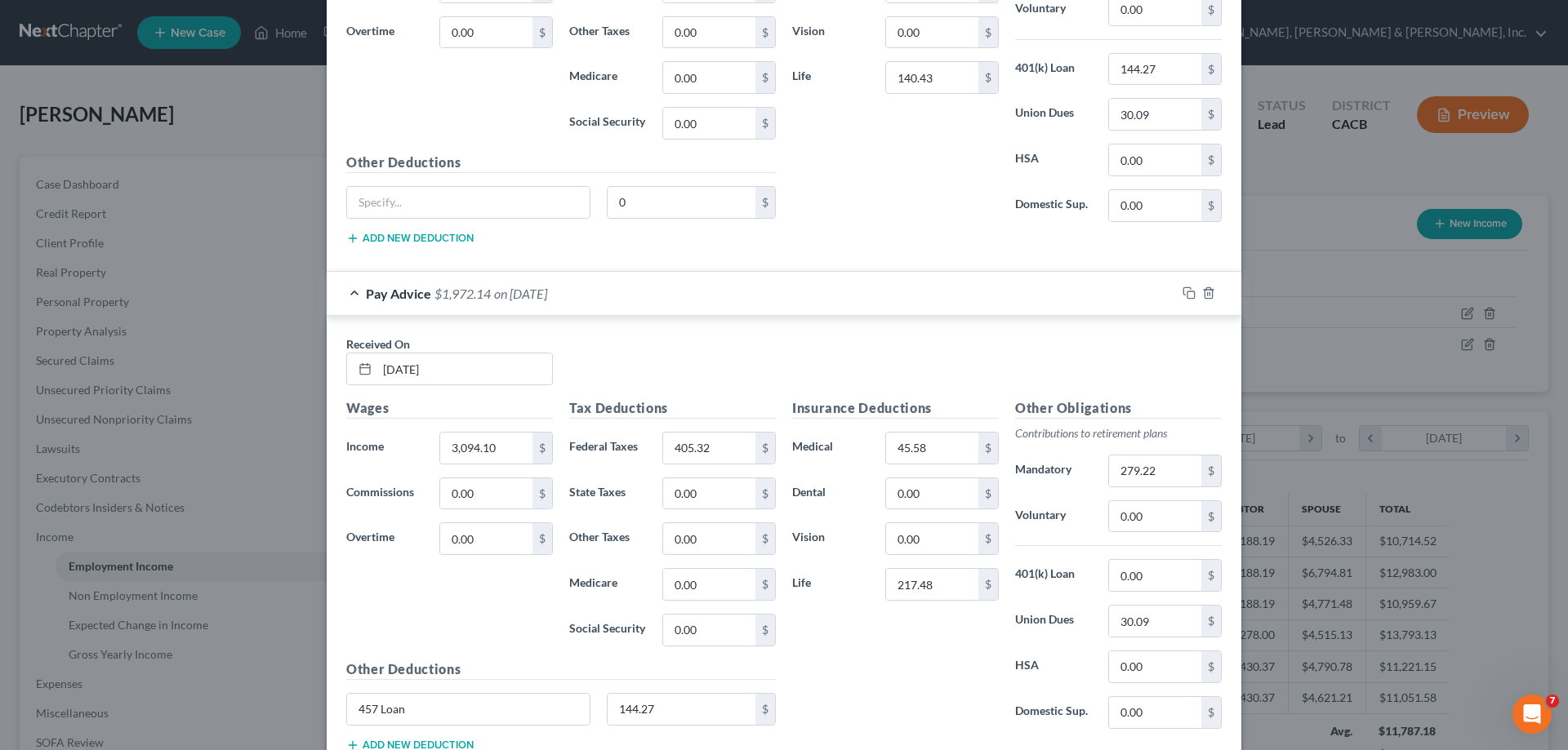
scroll to position [3882, 0]
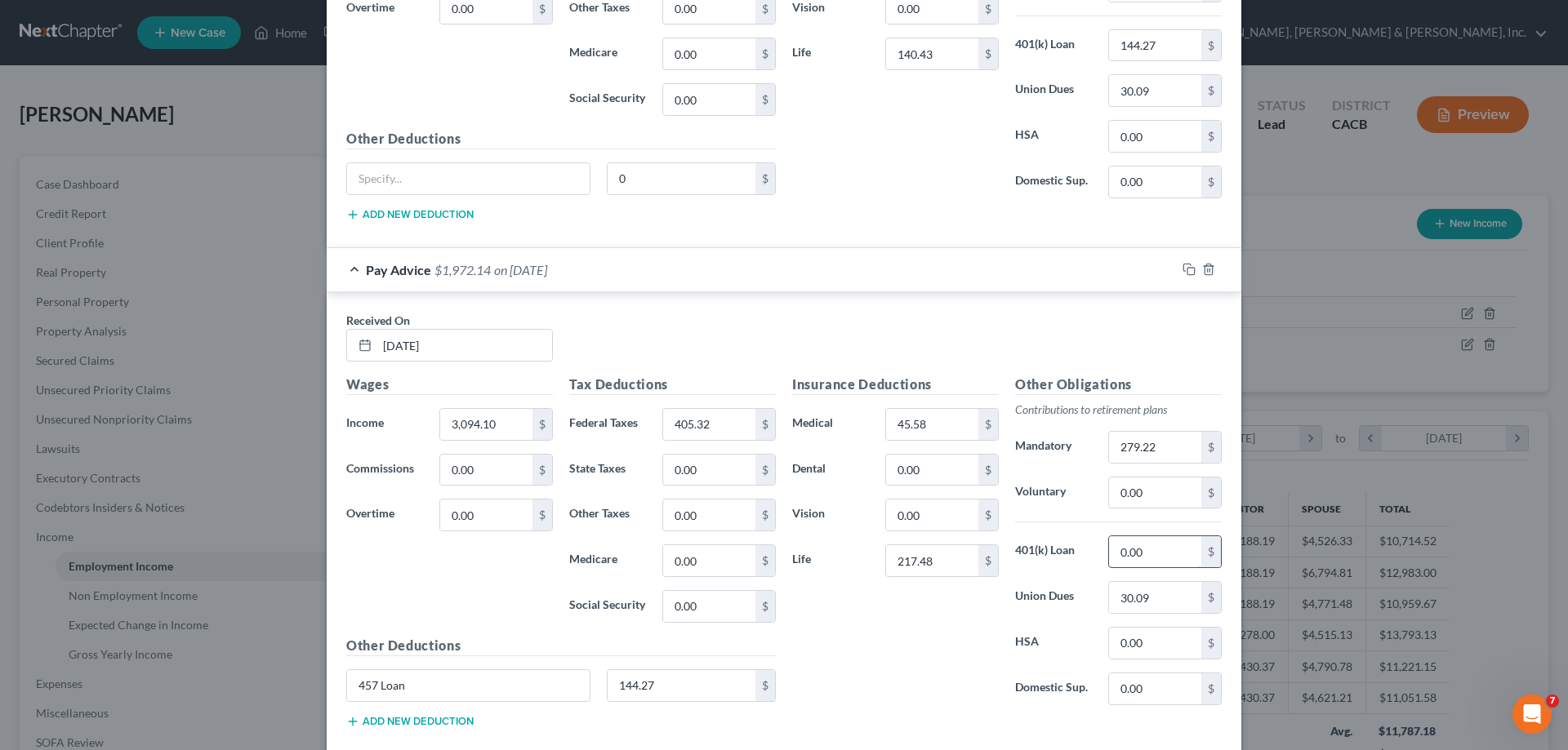
click at [1114, 552] on input "0.00" at bounding box center [1155, 552] width 92 height 31
drag, startPoint x: 400, startPoint y: 686, endPoint x: 352, endPoint y: 681, distance: 48.3
click at [352, 681] on input "457 Loan" at bounding box center [468, 685] width 243 height 31
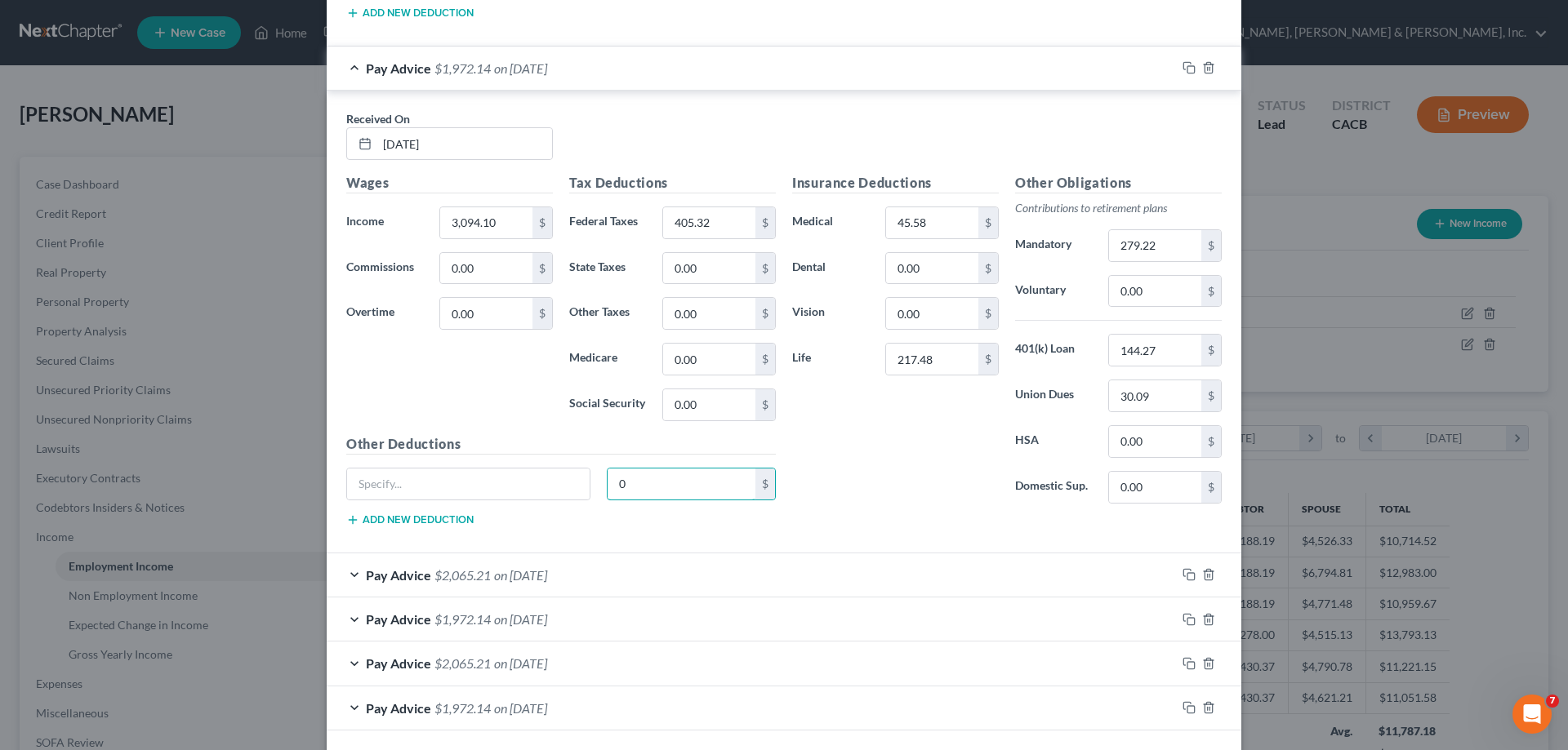
scroll to position [4154, 0]
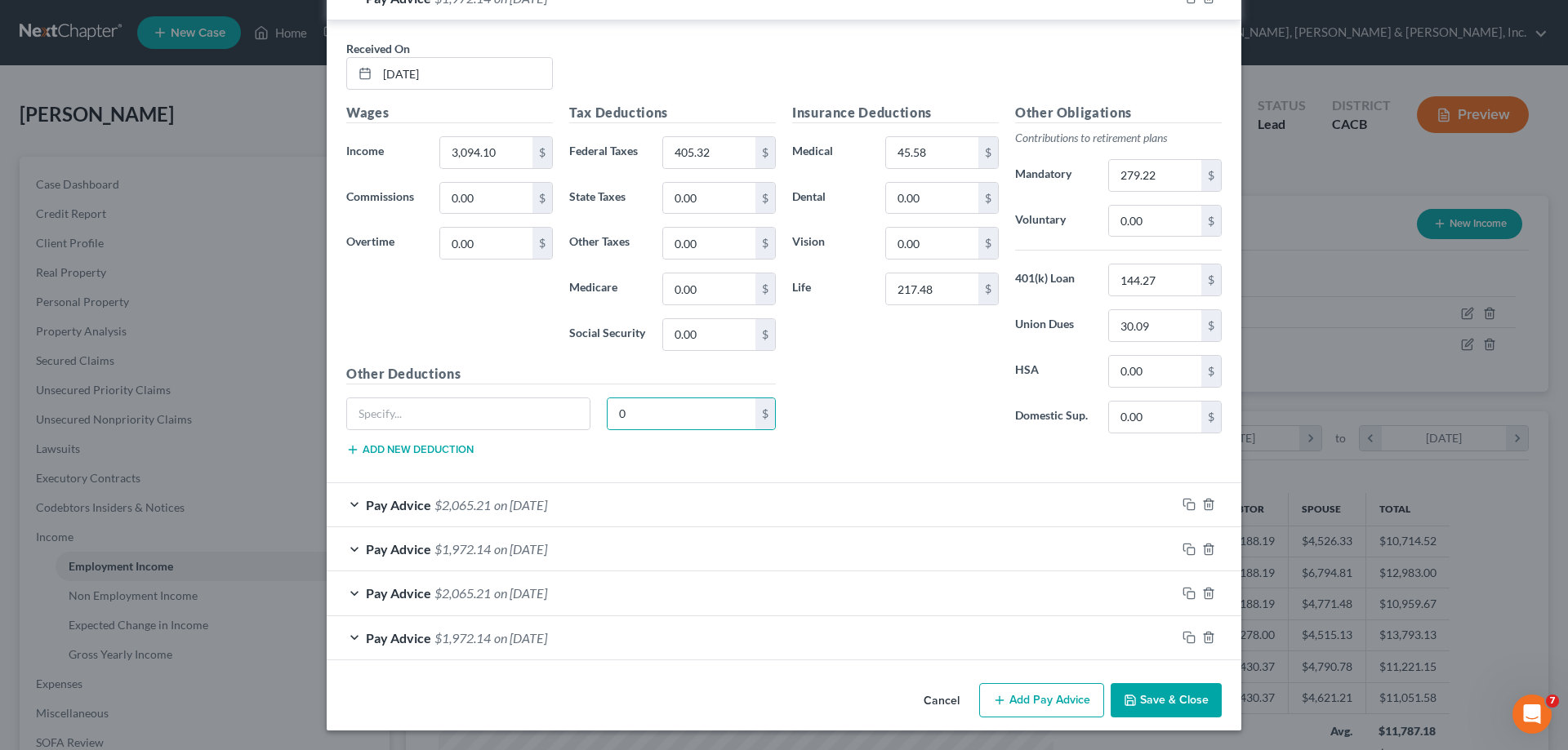
click at [521, 500] on span "on 05/30/2025" at bounding box center [521, 504] width 53 height 15
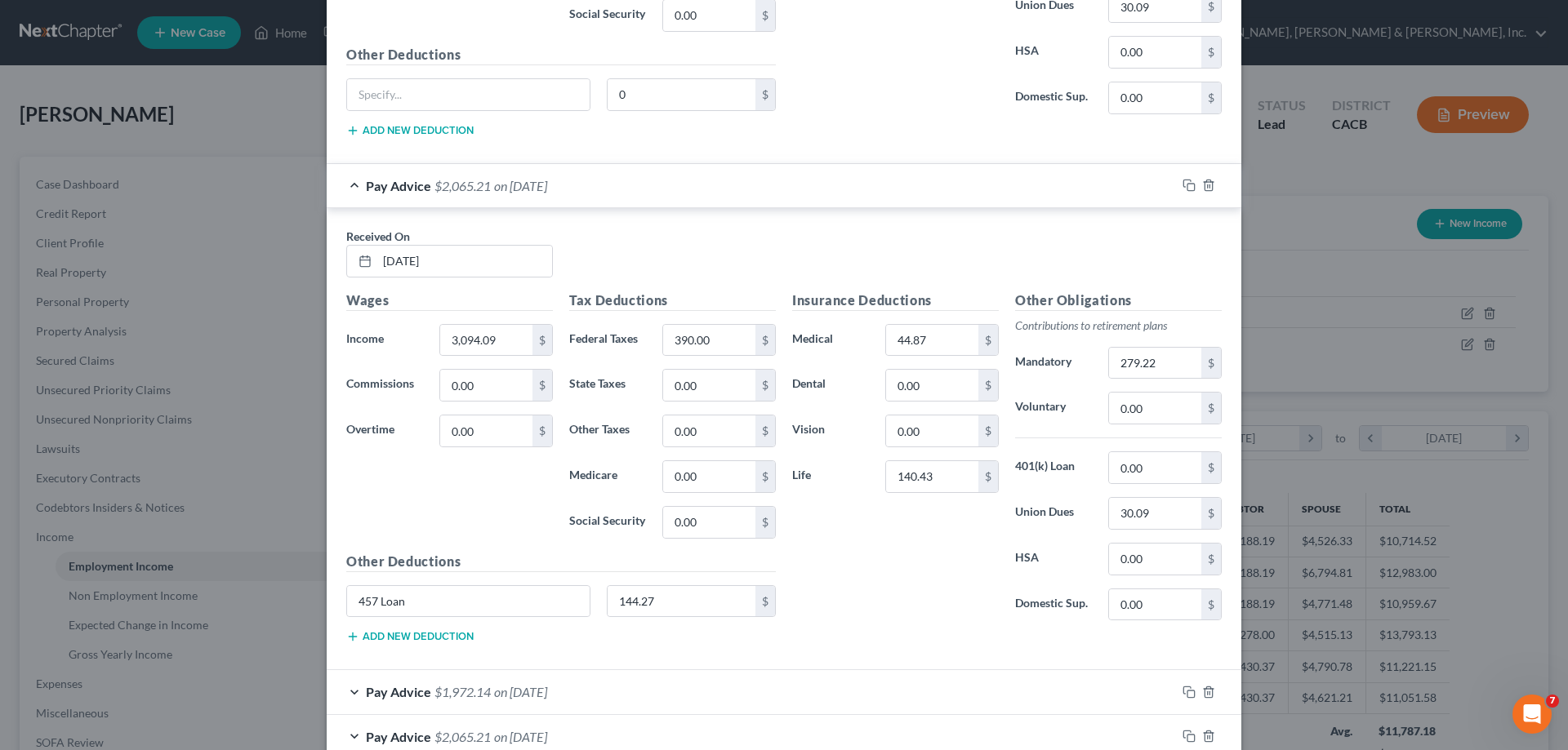
scroll to position [4480, 0]
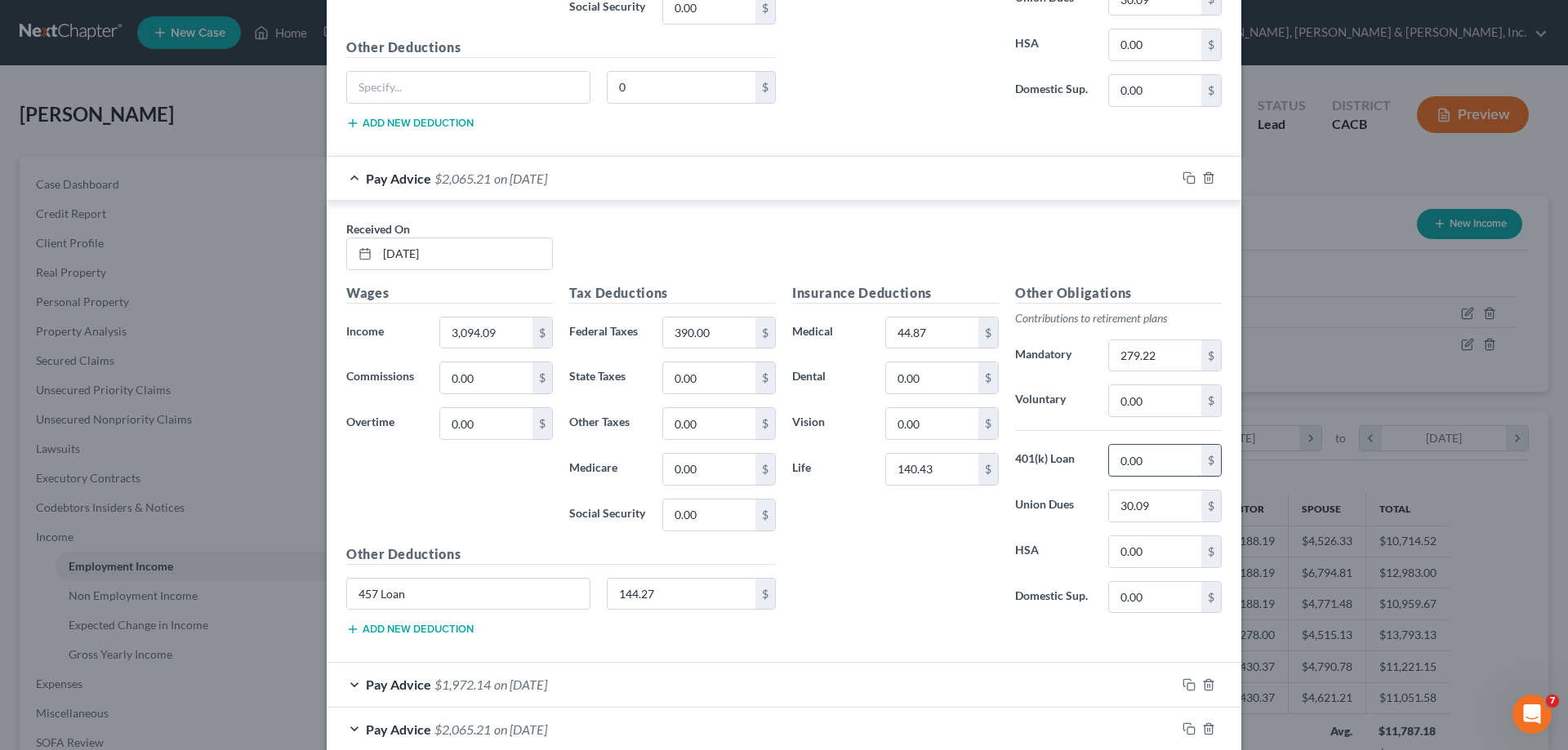
click at [1110, 461] on input "0.00" at bounding box center [1155, 461] width 92 height 31
drag, startPoint x: 399, startPoint y: 597, endPoint x: 344, endPoint y: 595, distance: 55.0
click at [347, 595] on input "457 Loan" at bounding box center [468, 594] width 243 height 31
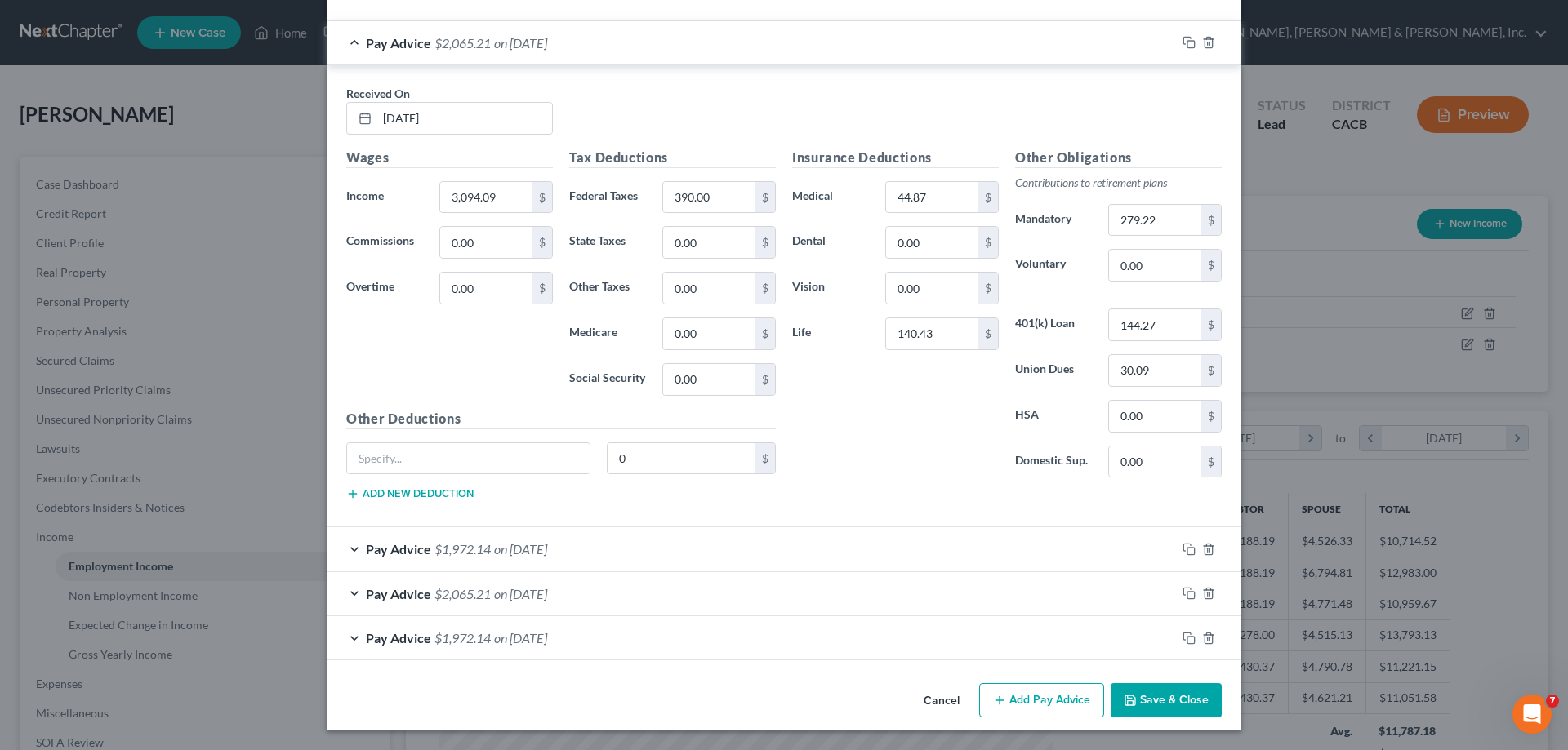
click at [547, 546] on span "on 05/15/2025" at bounding box center [521, 549] width 53 height 15
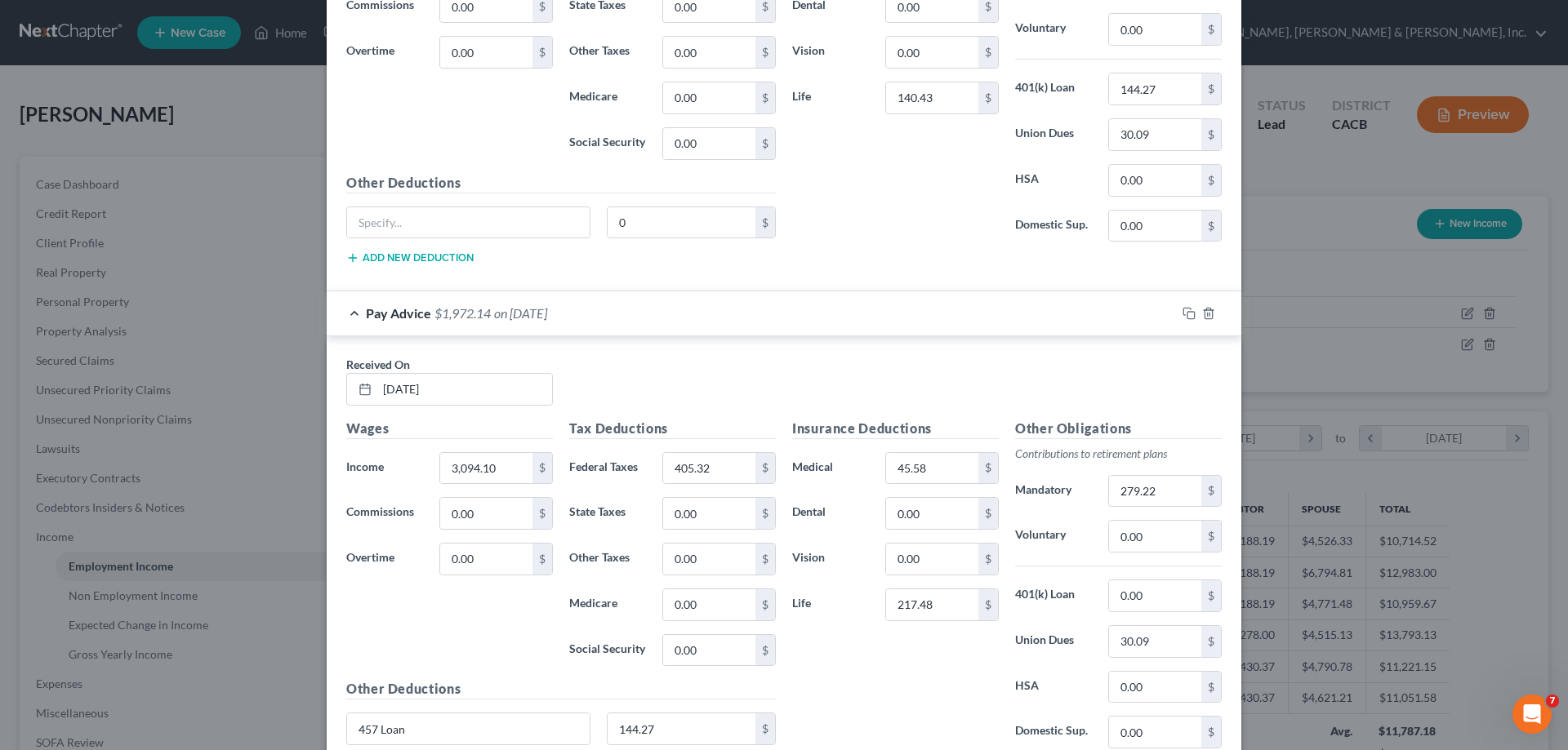
scroll to position [4861, 0]
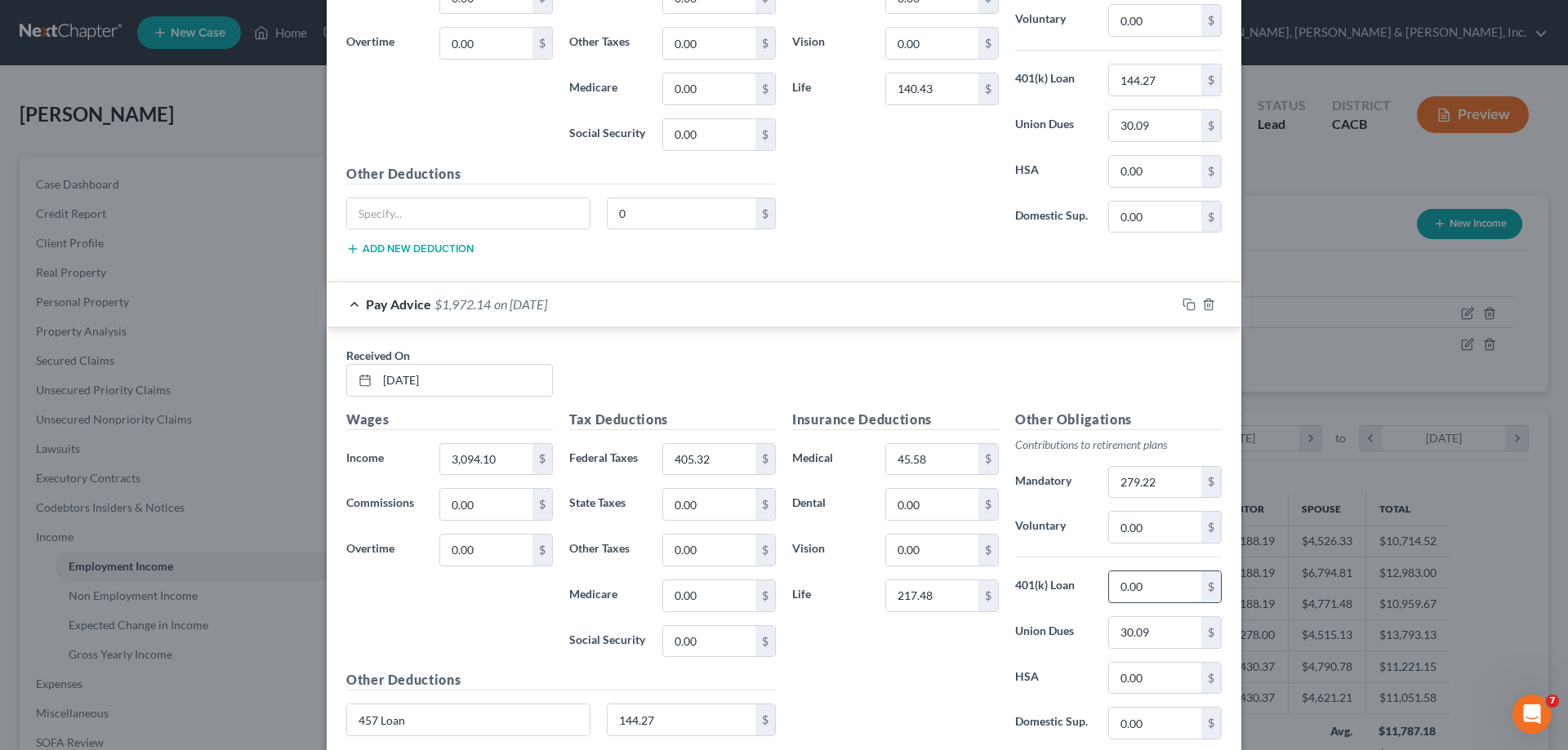
click at [1114, 586] on input "0.00" at bounding box center [1155, 587] width 92 height 31
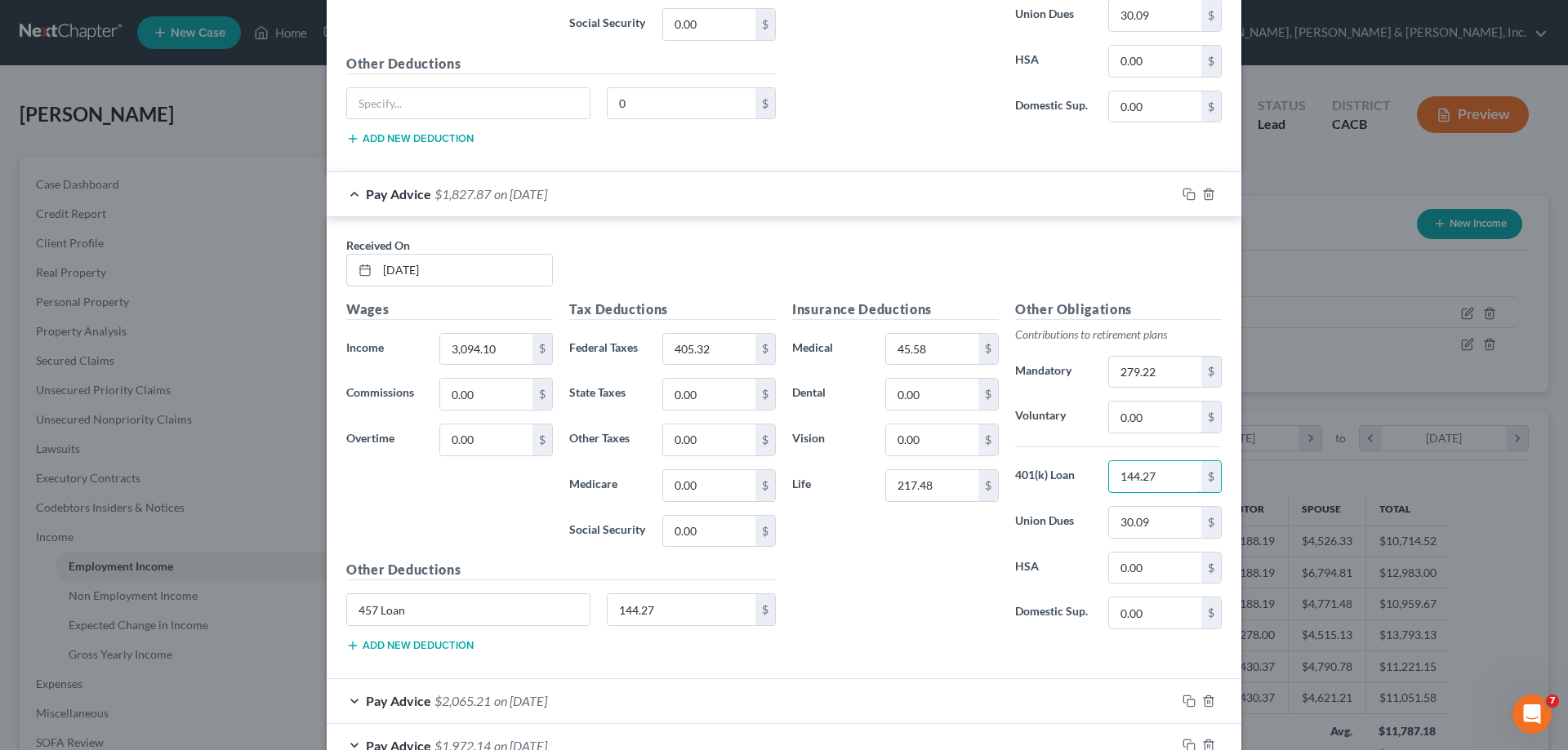
scroll to position [5078, 0]
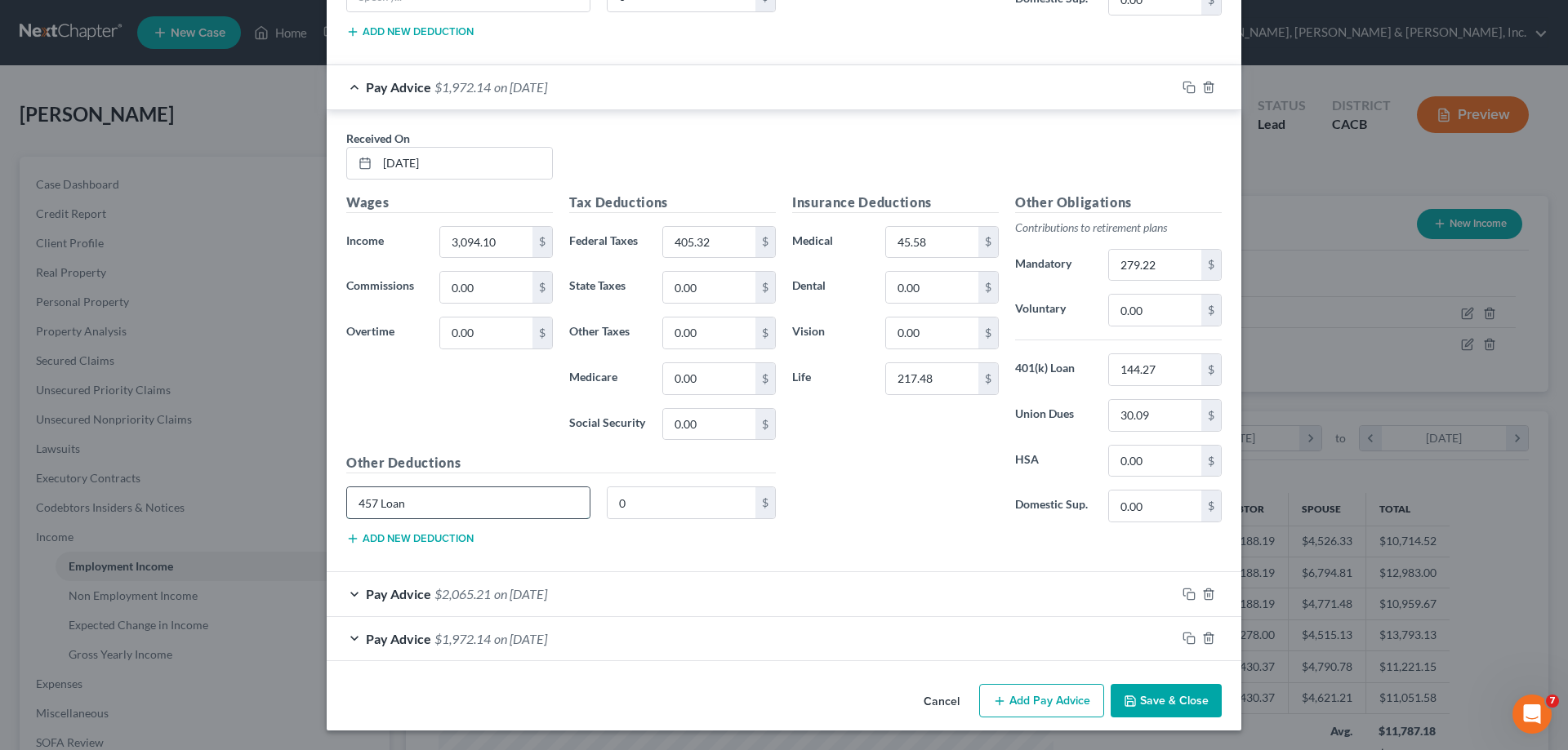
drag, startPoint x: 407, startPoint y: 506, endPoint x: 345, endPoint y: 503, distance: 62.1
click at [347, 503] on input "457 Loan" at bounding box center [468, 503] width 243 height 31
click at [582, 597] on div "Pay Advice $2,065.21 on 04/30/2025" at bounding box center [751, 593] width 849 height 43
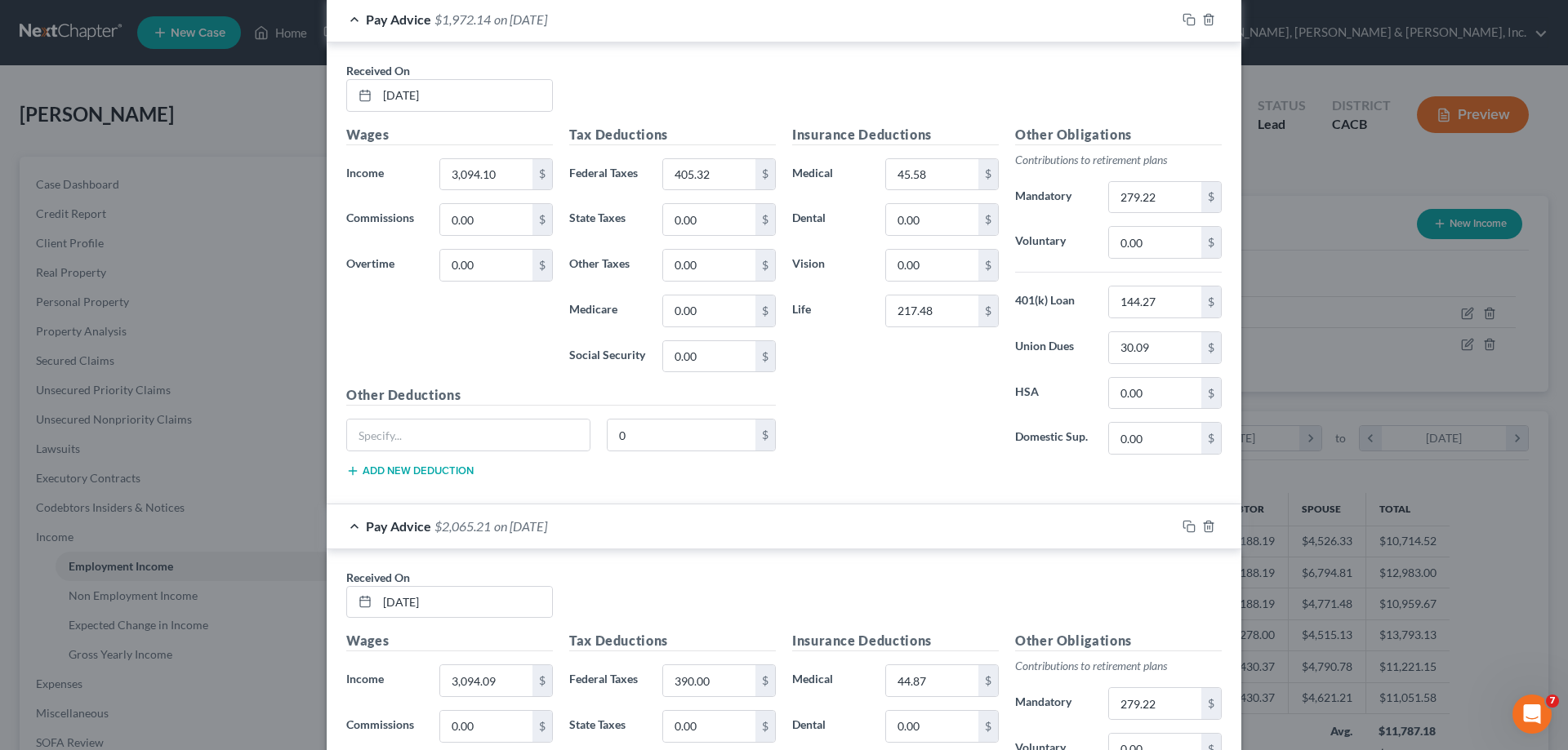
scroll to position [5405, 0]
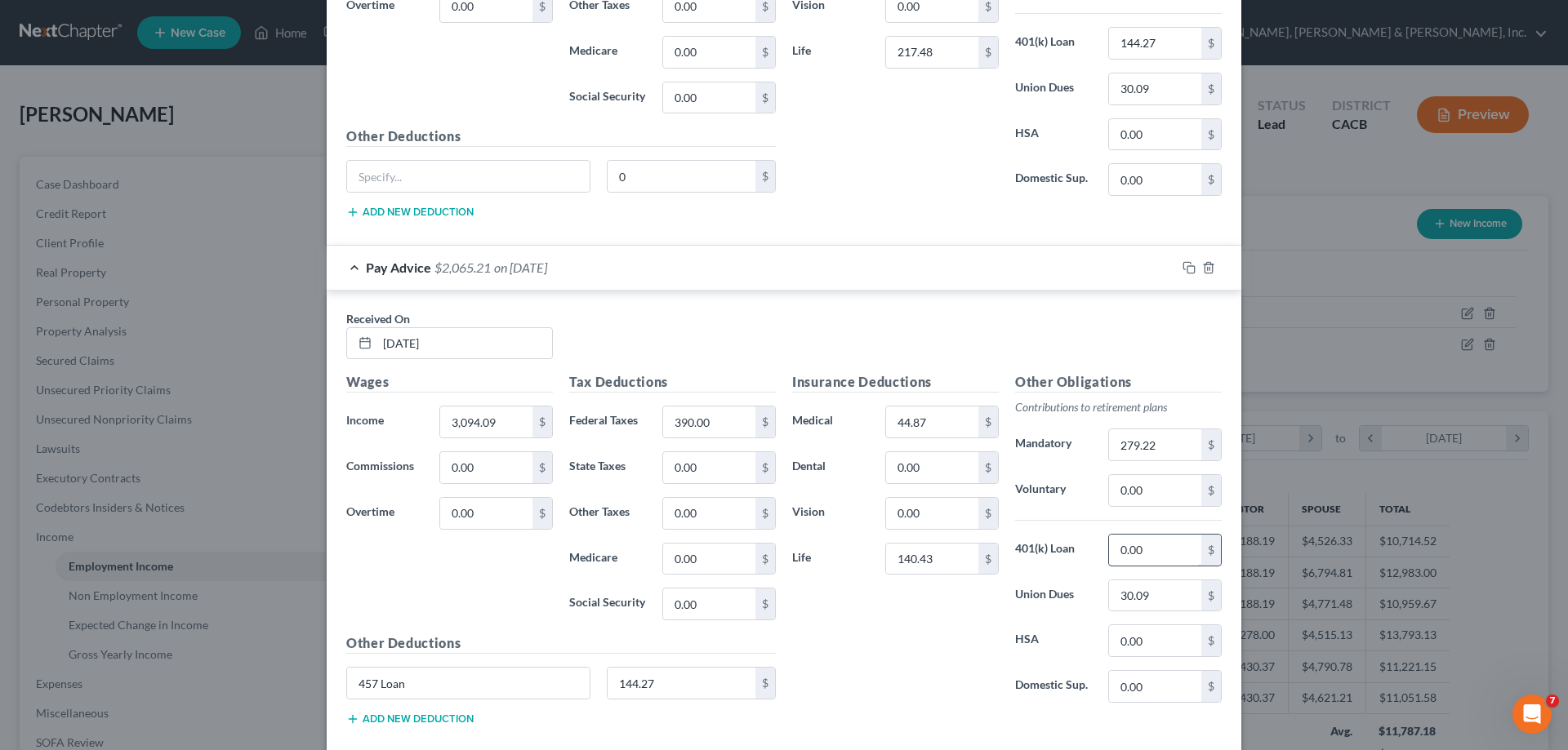
click at [1112, 547] on input "0.00" at bounding box center [1155, 550] width 92 height 31
drag, startPoint x: 406, startPoint y: 684, endPoint x: 338, endPoint y: 679, distance: 68.2
click at [338, 679] on div "457 Loan" at bounding box center [468, 683] width 261 height 32
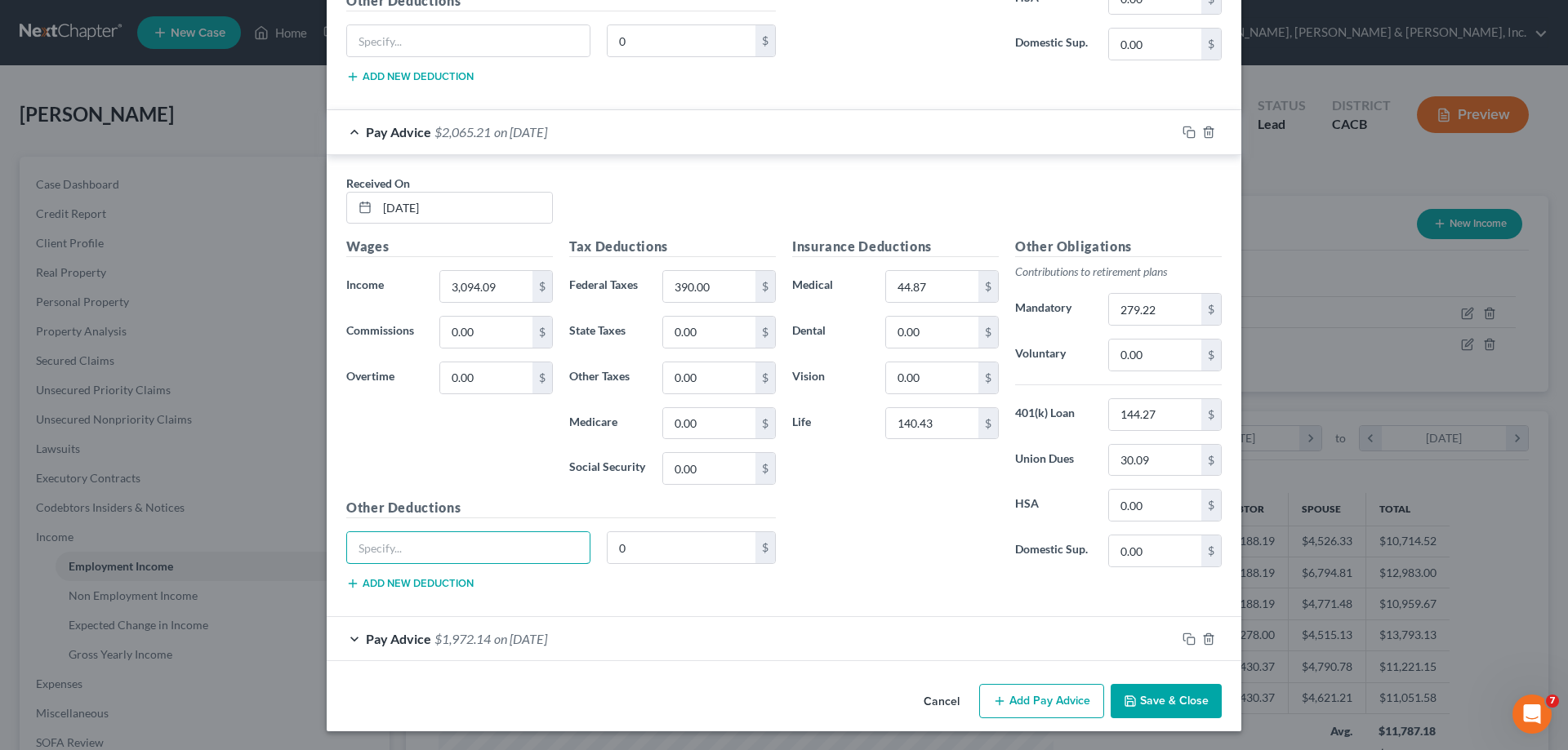
scroll to position [5541, 0]
click at [667, 656] on div "Pay Advice $1,972.14 on 04/15/2025" at bounding box center [751, 638] width 849 height 43
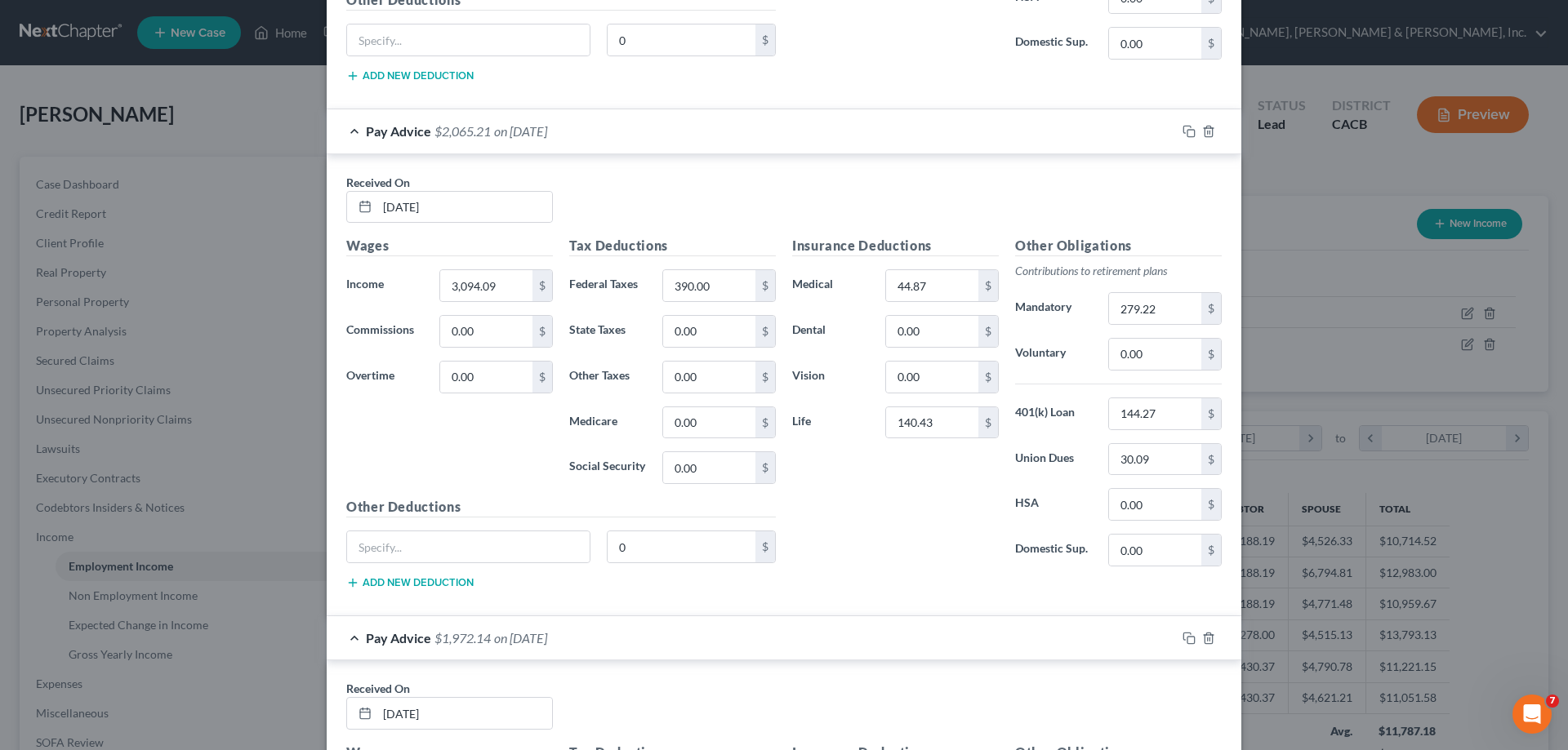
drag, startPoint x: 548, startPoint y: 640, endPoint x: 667, endPoint y: 633, distance: 119.2
click at [547, 641] on span "on 04/15/2025" at bounding box center [521, 638] width 53 height 15
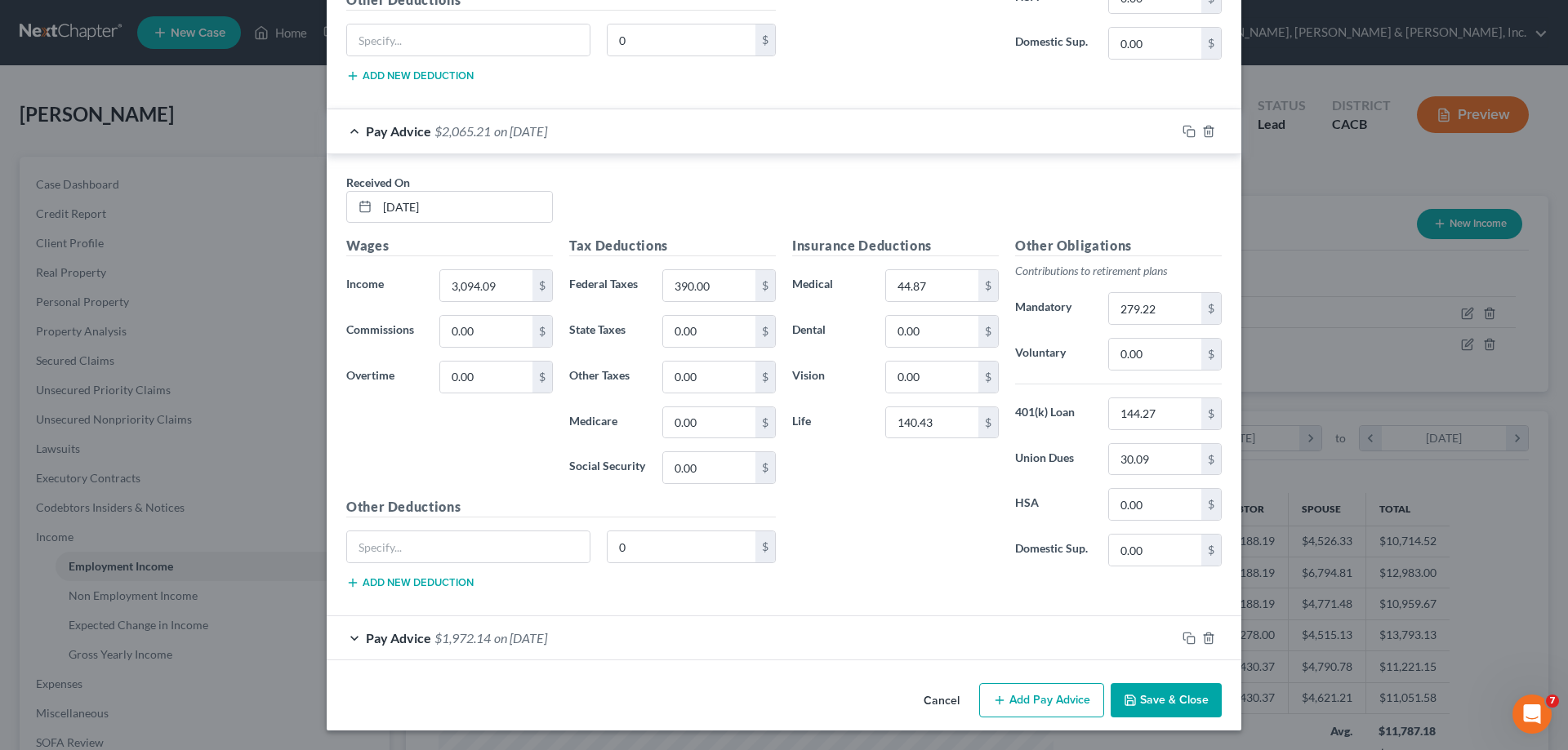
drag, startPoint x: 550, startPoint y: 635, endPoint x: 675, endPoint y: 635, distance: 125.0
click at [547, 635] on span "on 04/15/2025" at bounding box center [521, 638] width 53 height 15
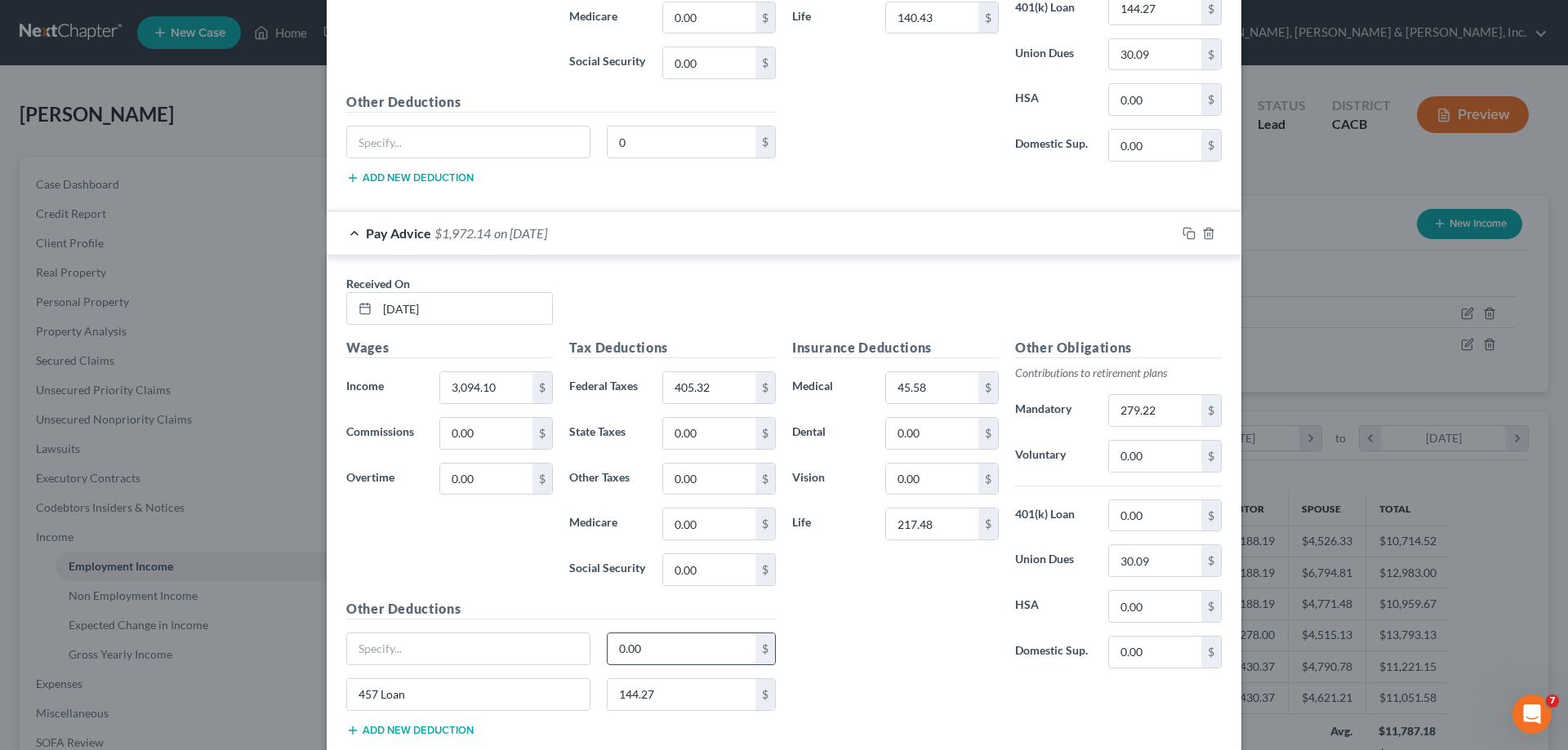
scroll to position [5953, 0]
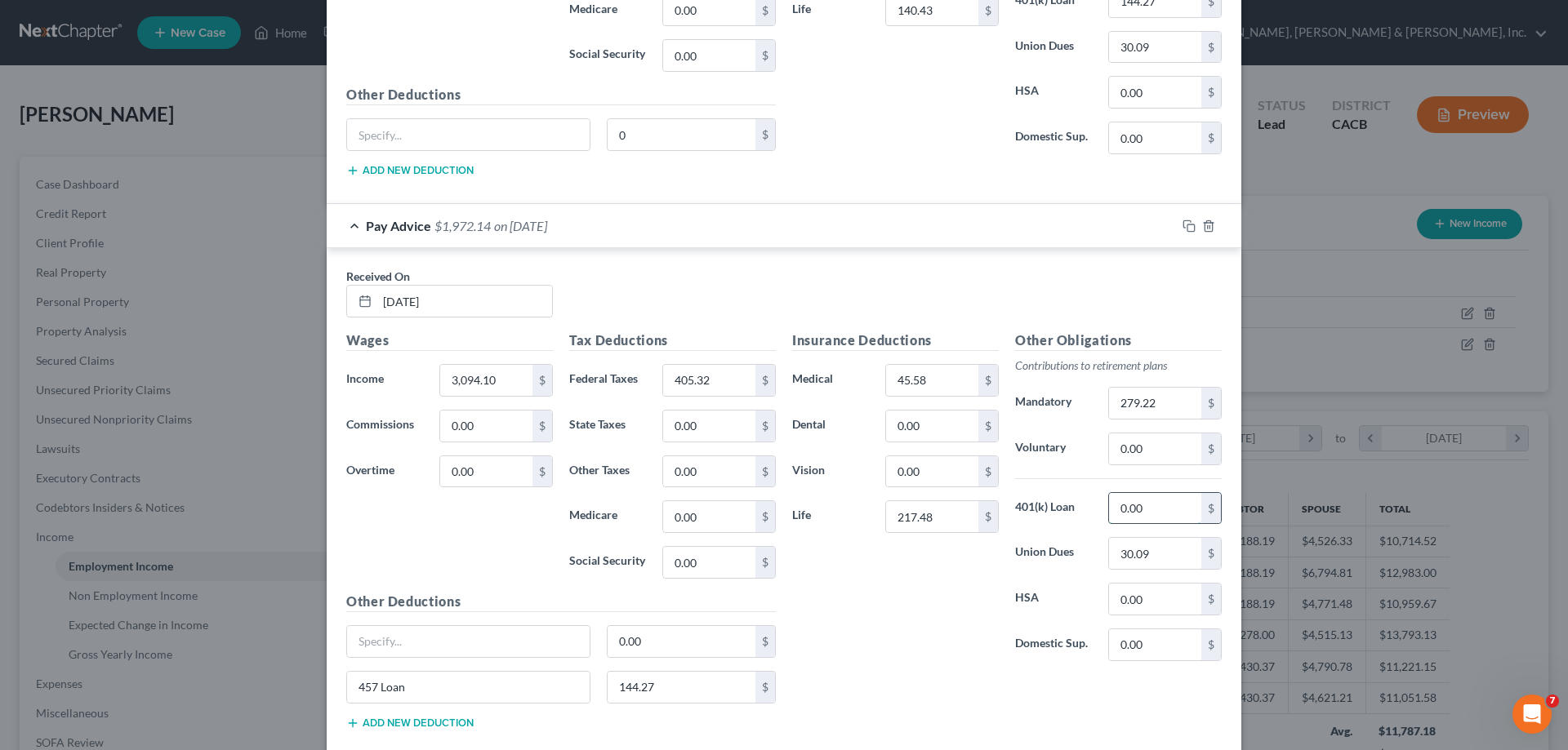
click at [1113, 511] on input "0.00" at bounding box center [1155, 508] width 92 height 31
drag, startPoint x: 399, startPoint y: 689, endPoint x: 349, endPoint y: 681, distance: 50.6
click at [349, 681] on input "457 Loan" at bounding box center [468, 687] width 243 height 31
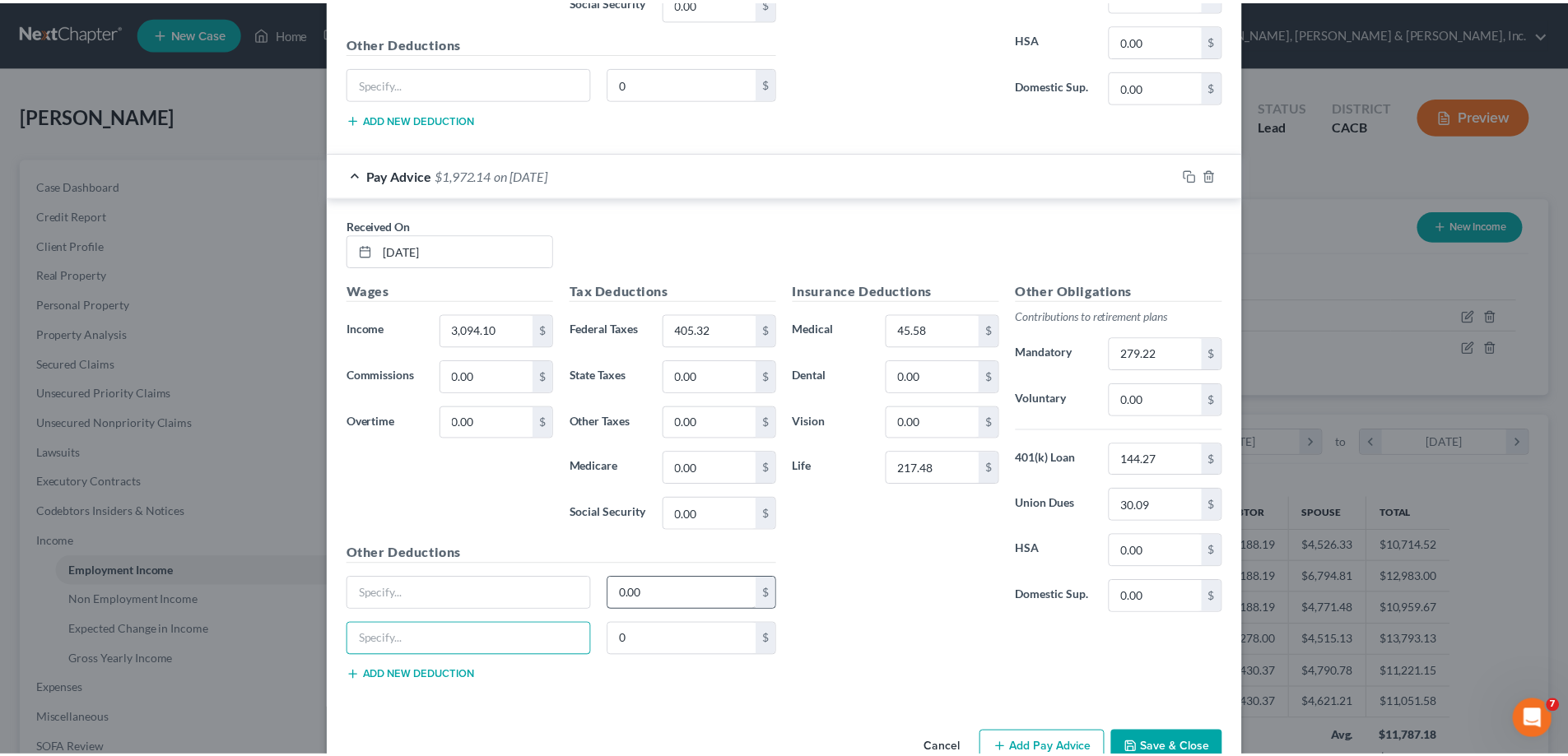
scroll to position [6097, 0]
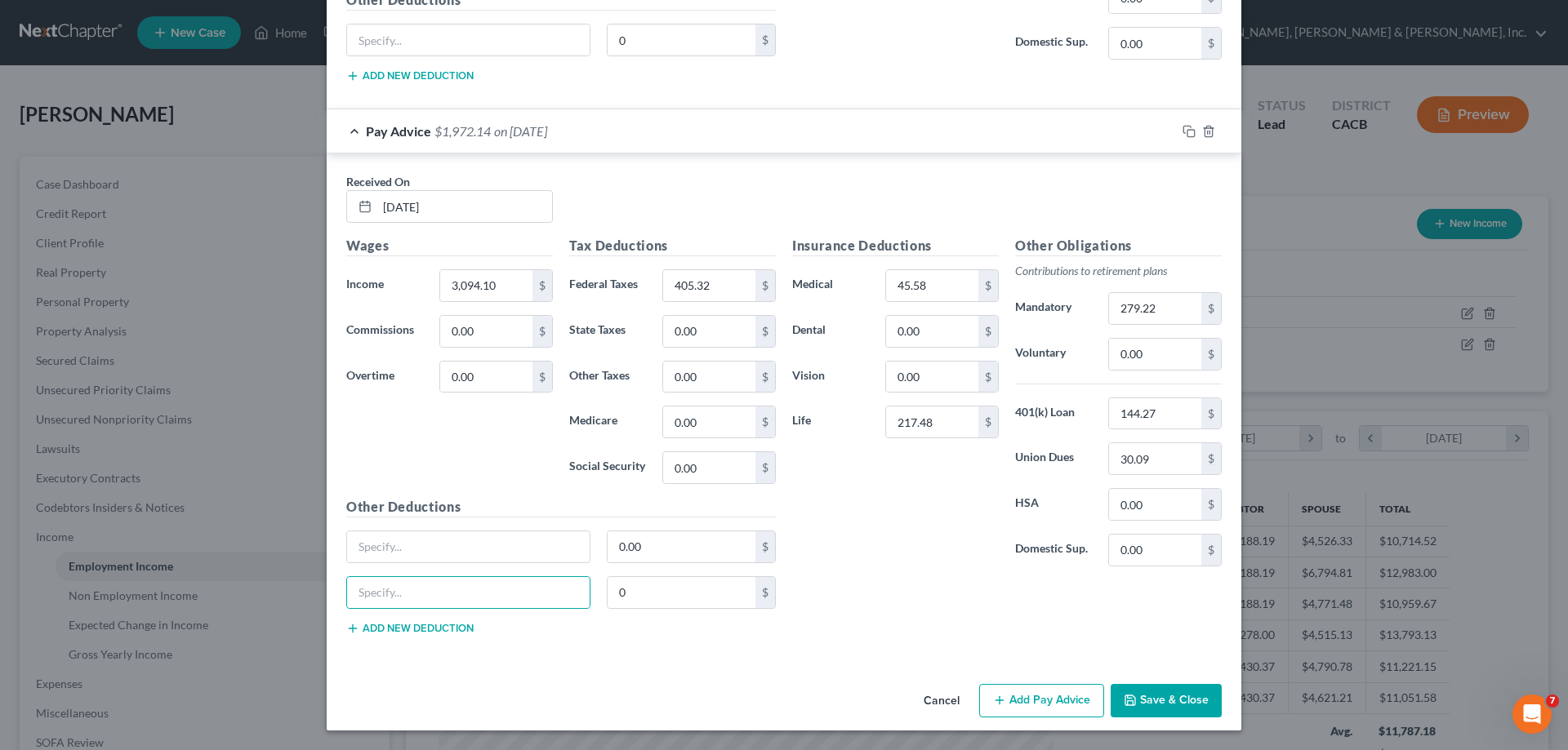
click at [1130, 702] on icon "button" at bounding box center [1130, 701] width 10 height 10
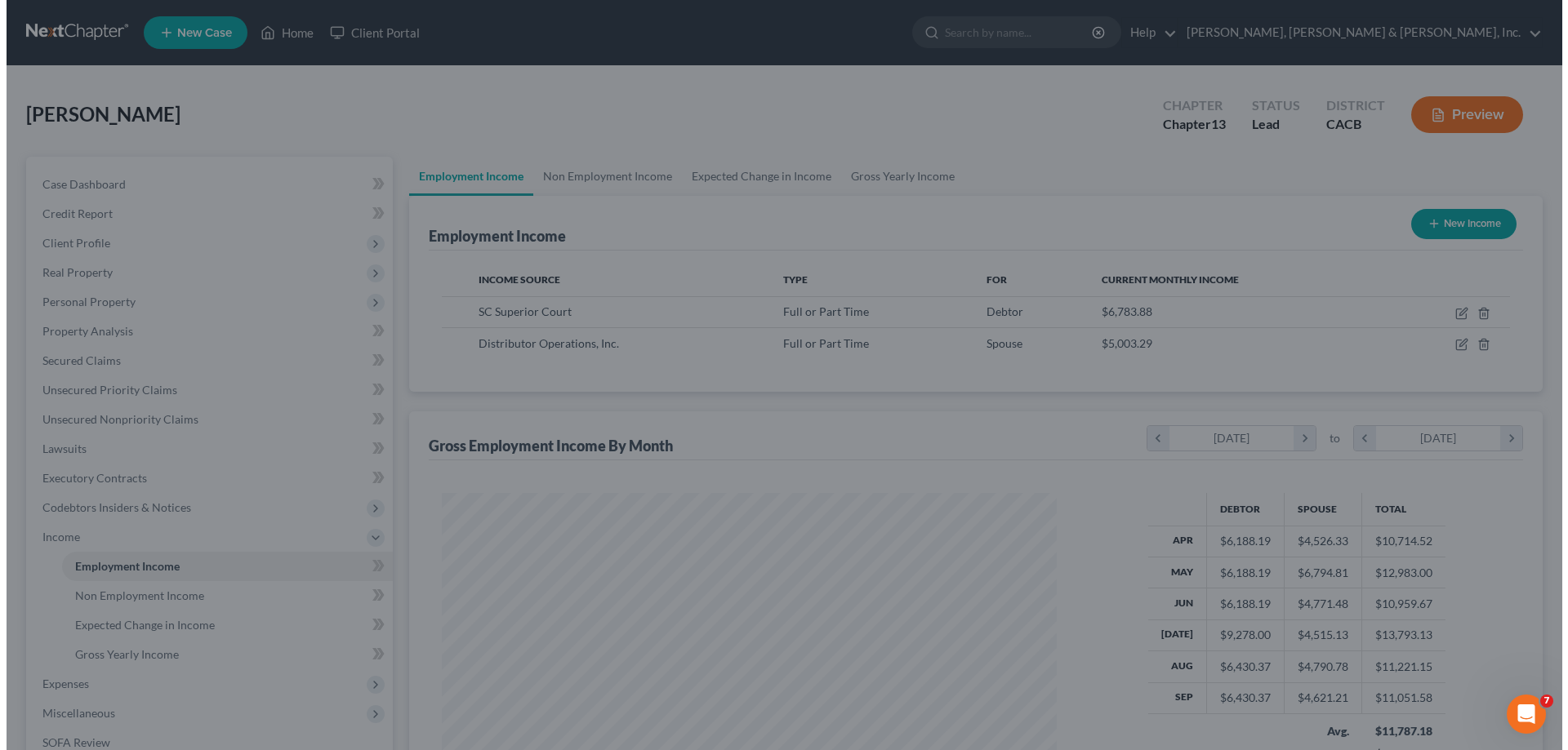
scroll to position [816241, 816124]
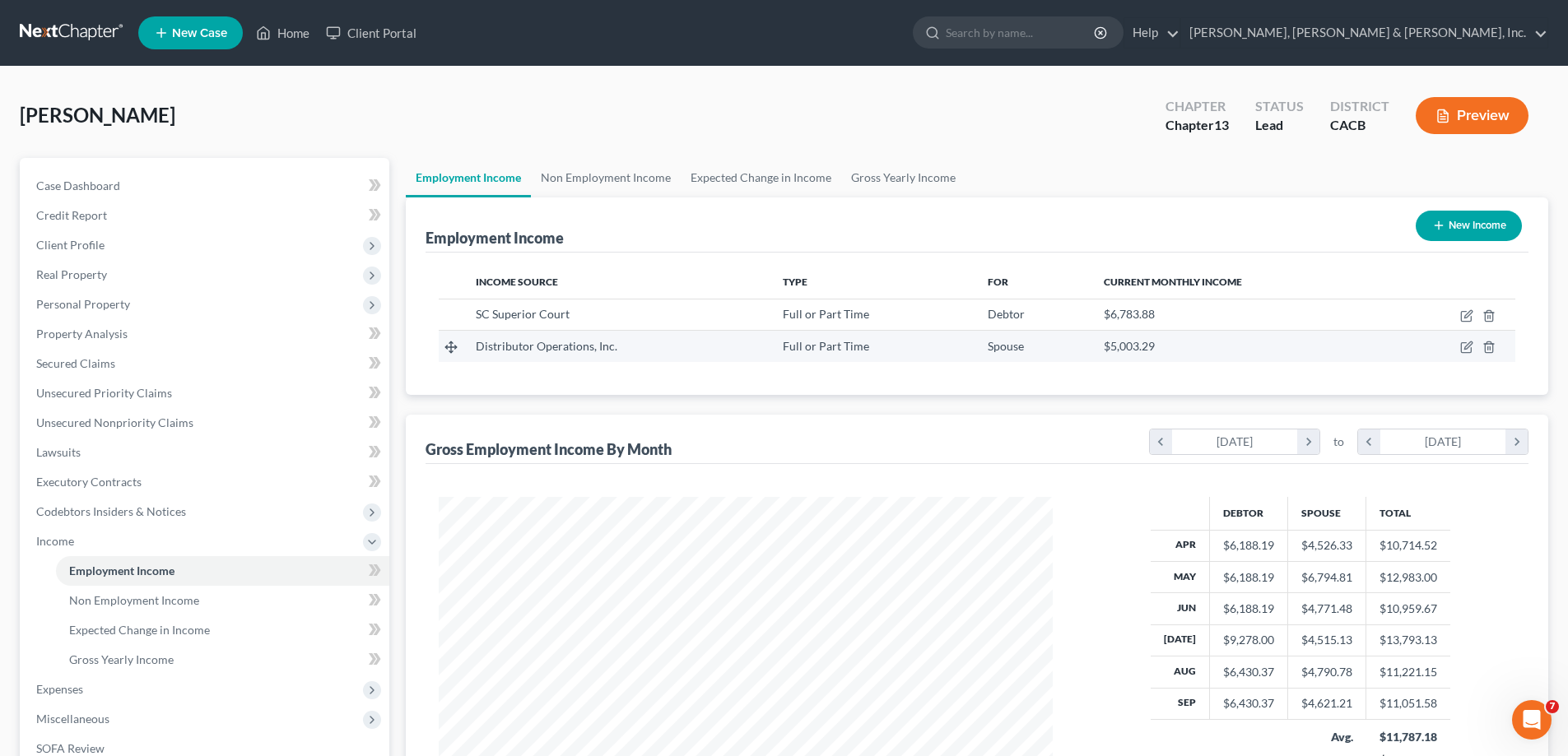
click at [606, 350] on span "Distributor Operations, Inc." at bounding box center [547, 345] width 142 height 14
click at [1463, 344] on icon "button" at bounding box center [1467, 347] width 13 height 13
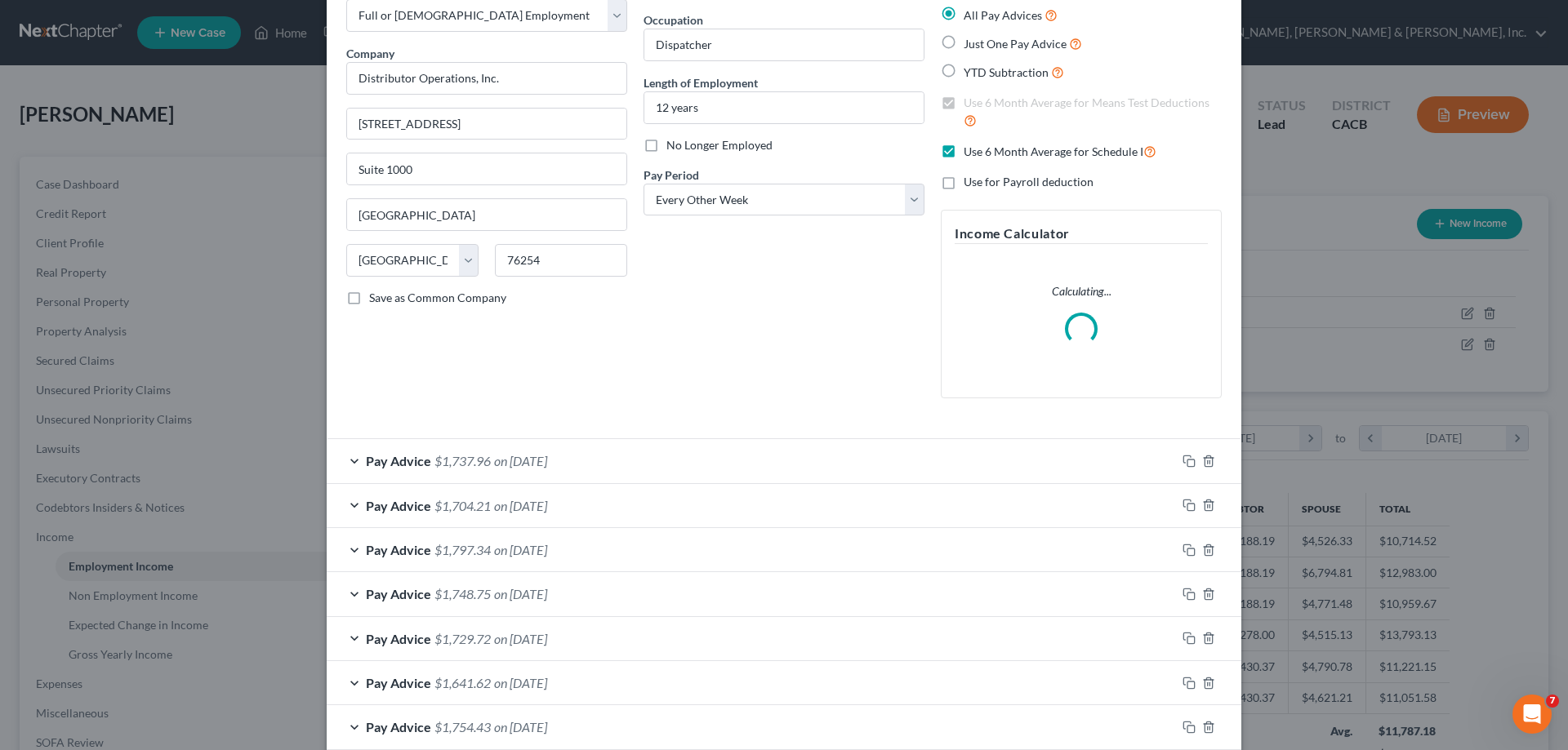
scroll to position [164, 0]
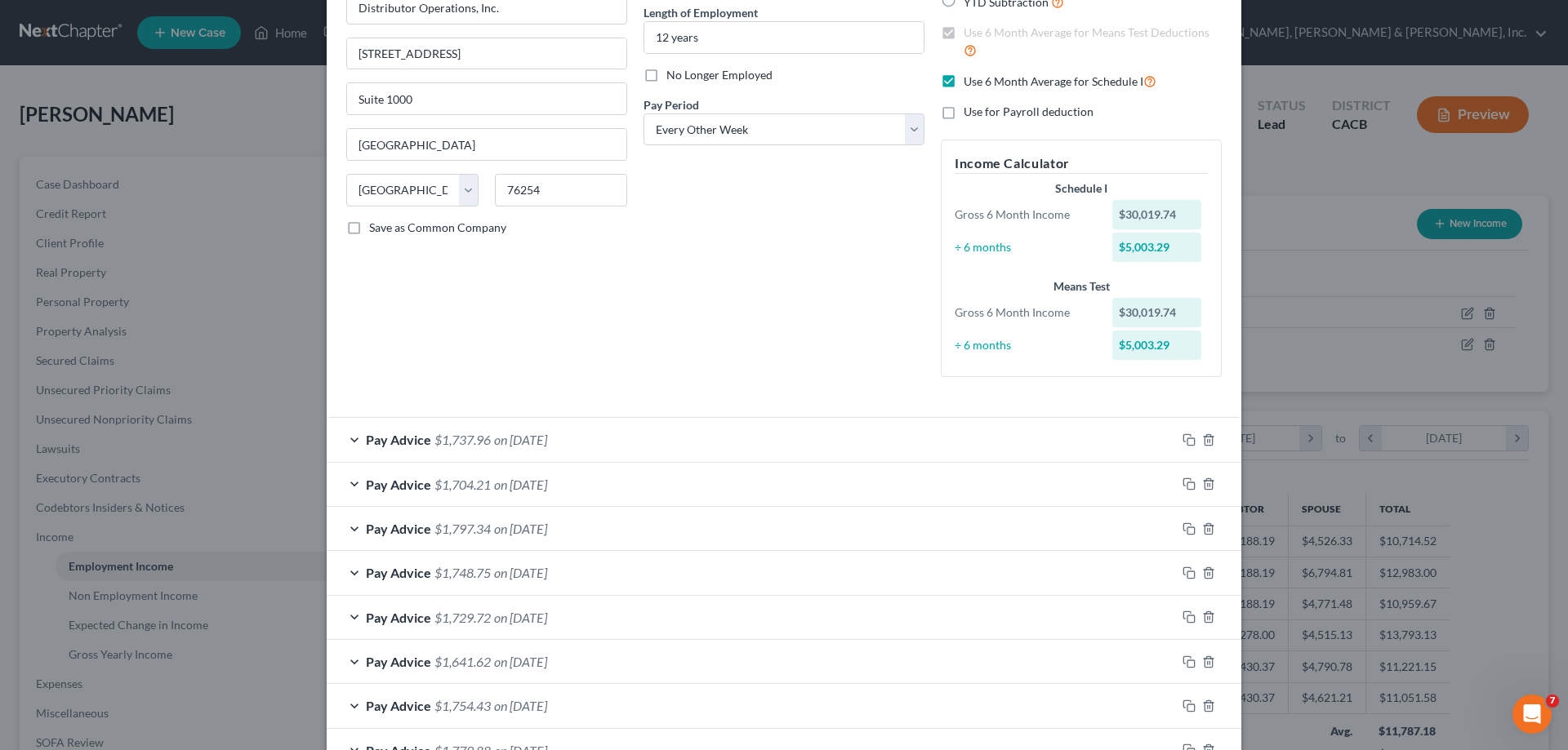
click at [585, 392] on div "Employment Type * Select Full or Part Time Employment Self Employment Company *…" at bounding box center [784, 157] width 892 height 492
click at [526, 443] on span "on 09/19/2025" at bounding box center [521, 440] width 53 height 15
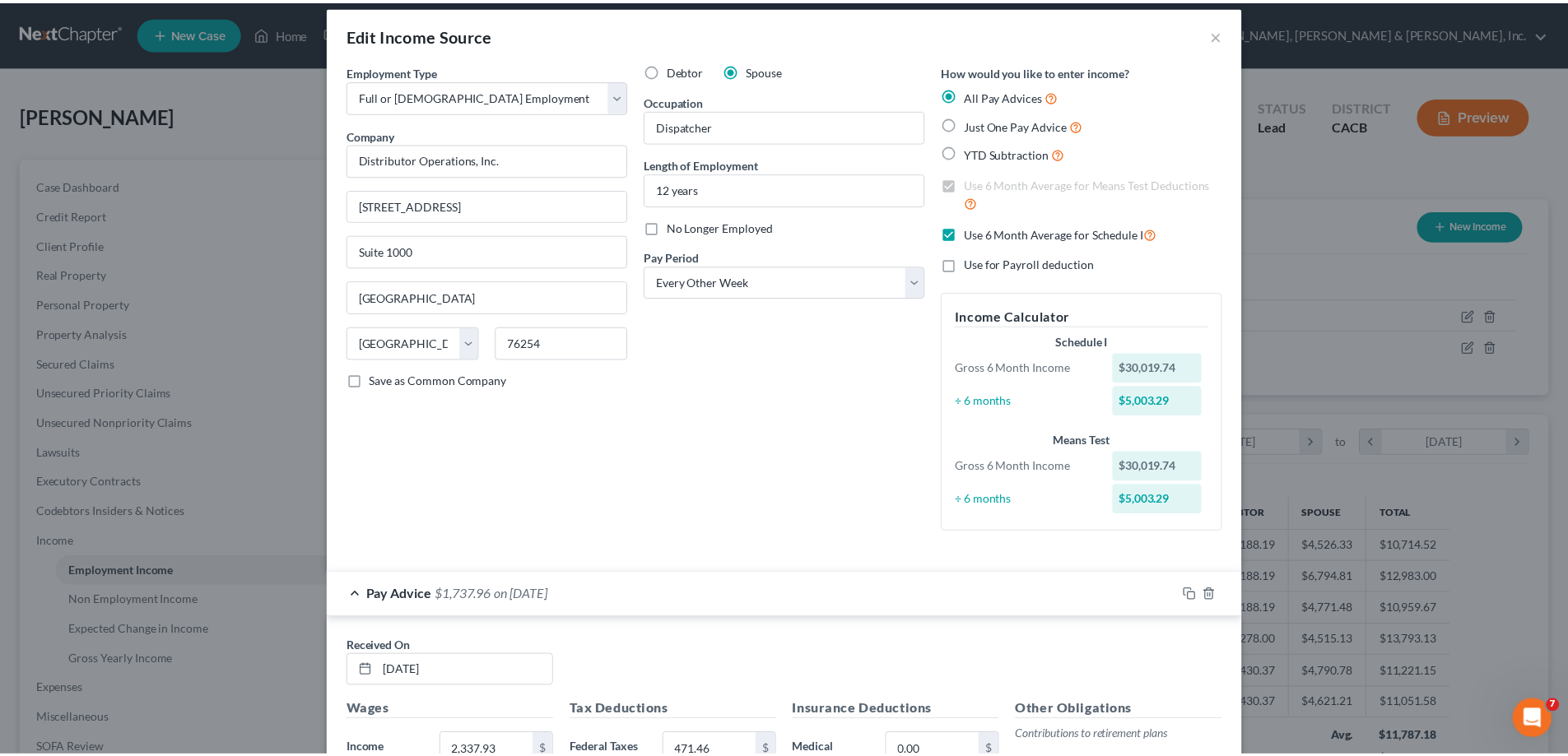
scroll to position [0, 0]
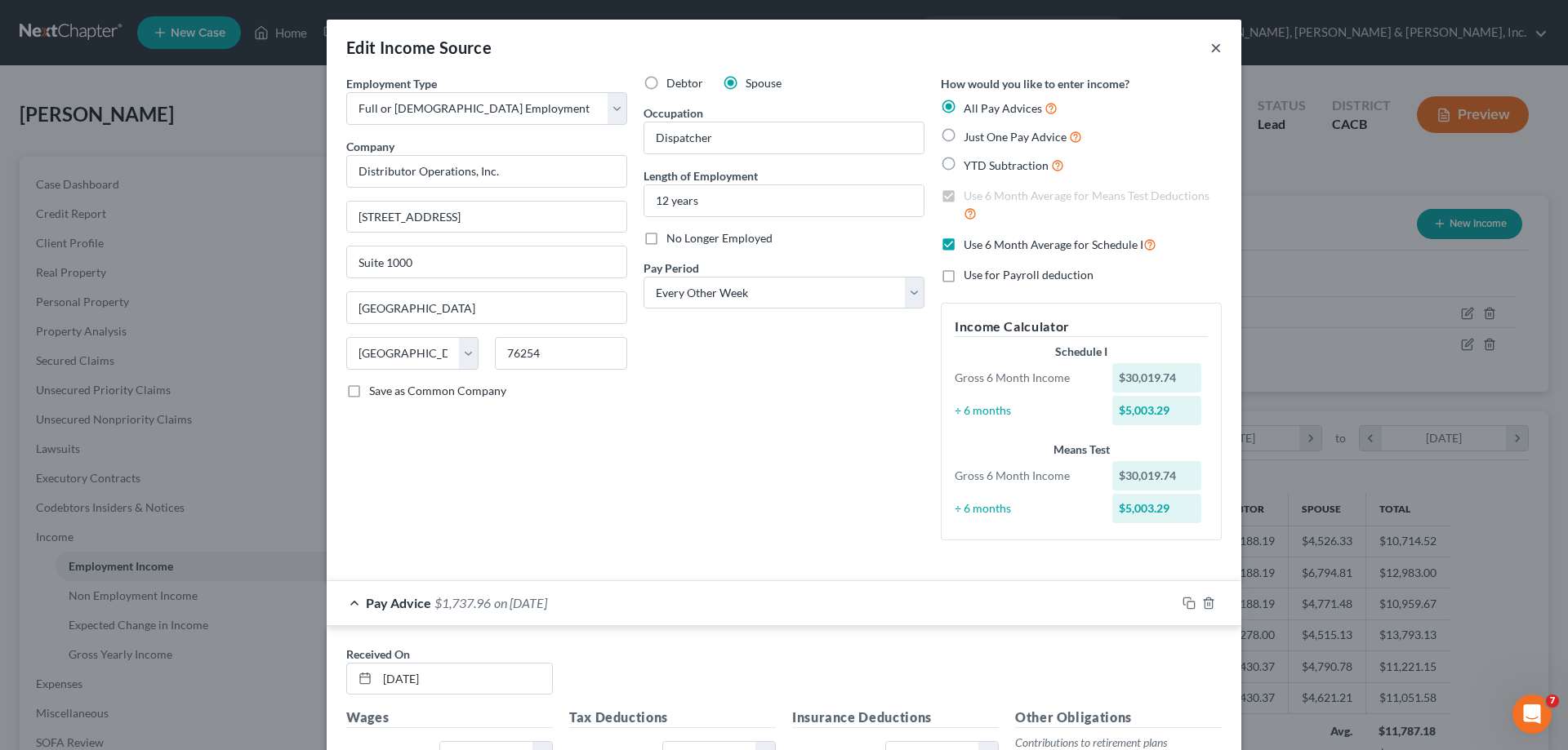
click at [1210, 49] on button "×" at bounding box center [1216, 47] width 11 height 20
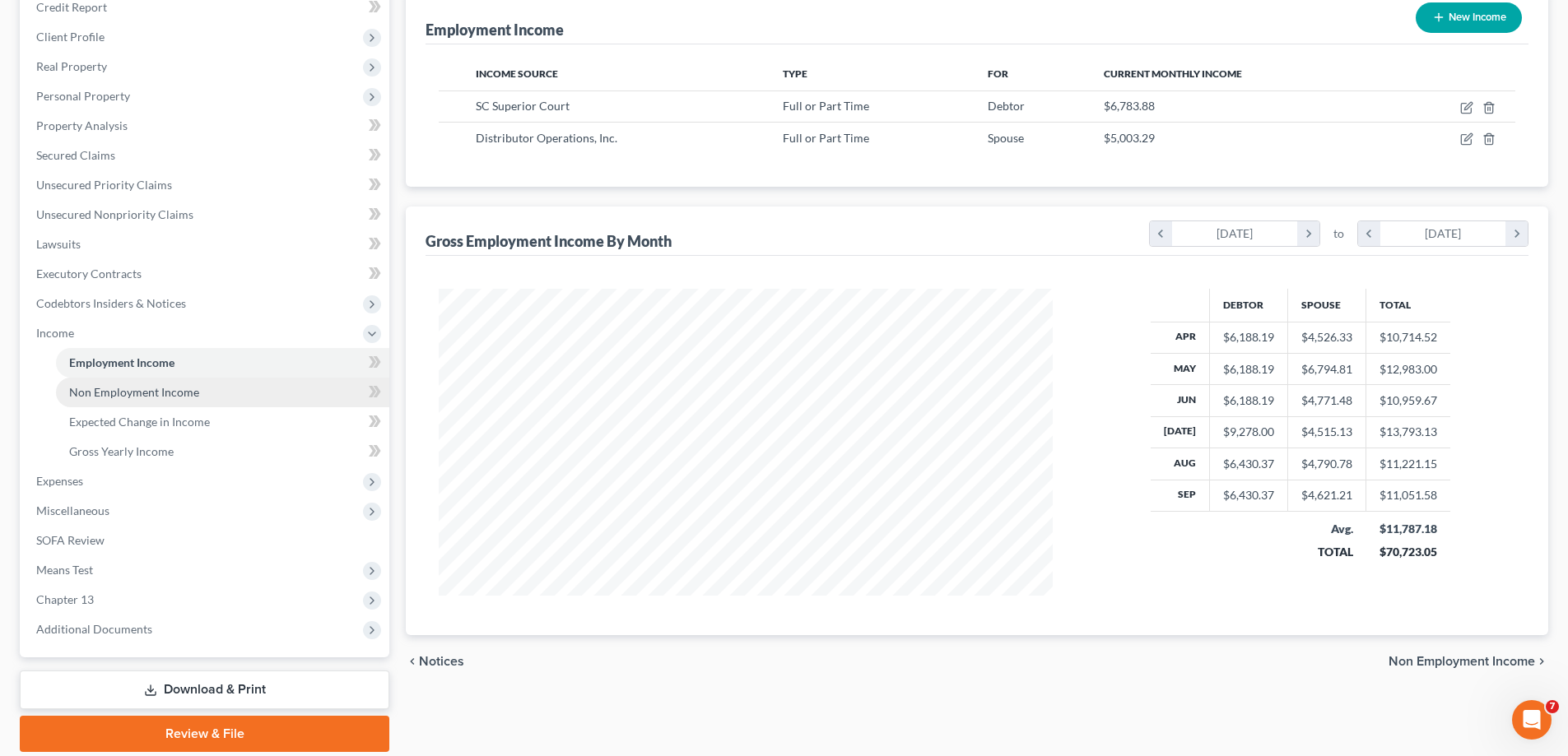
scroll to position [267, 0]
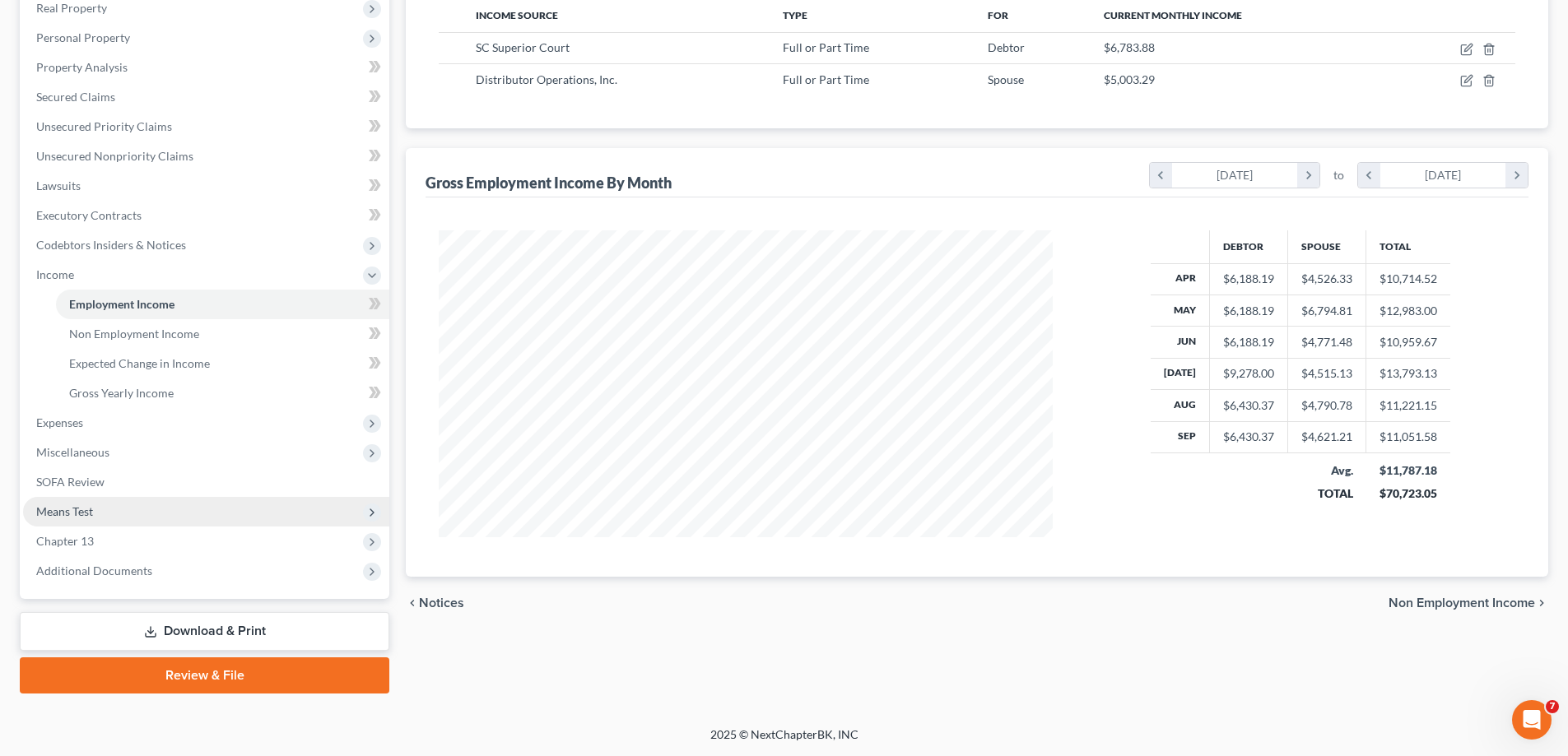
click at [69, 507] on span "Means Test" at bounding box center [64, 511] width 57 height 14
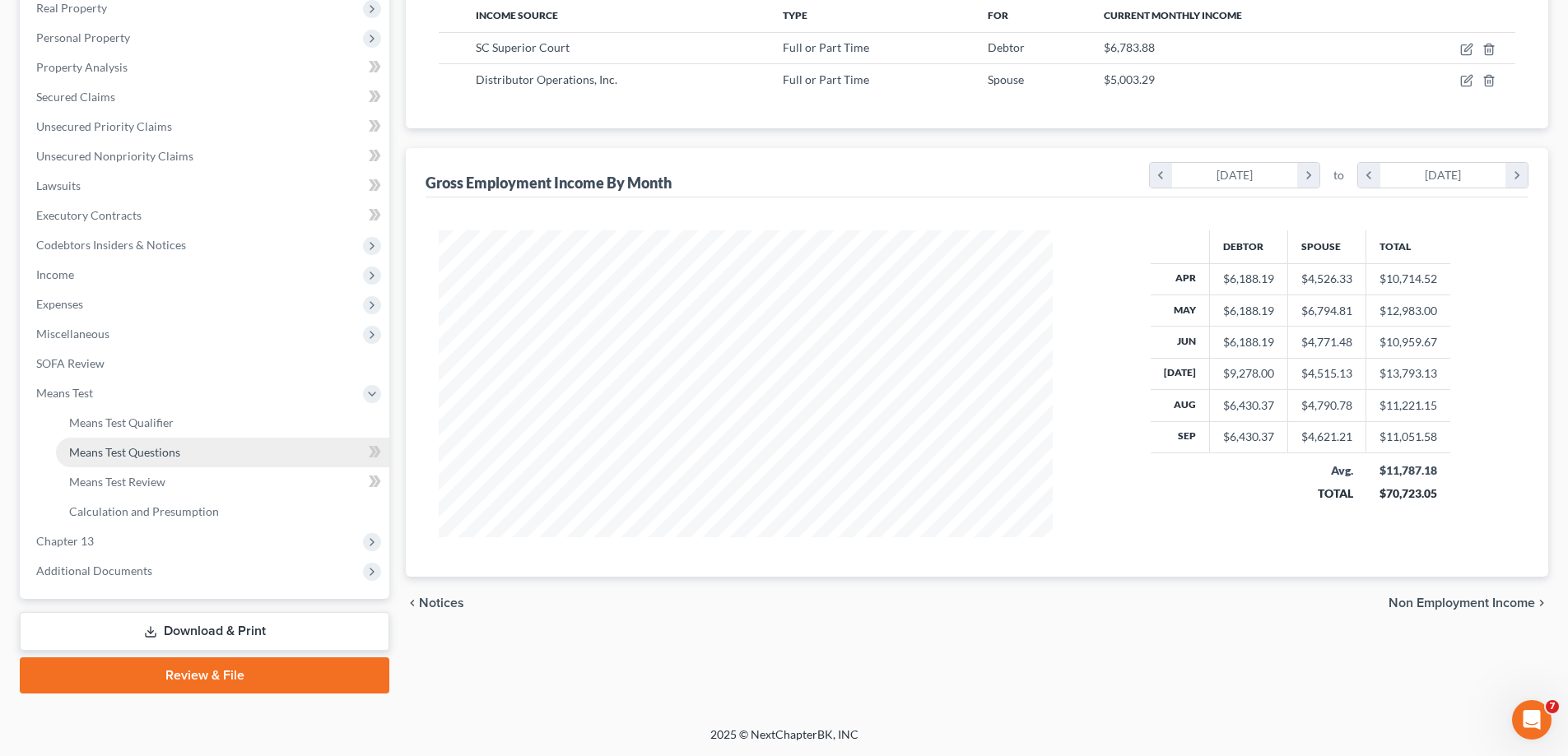
click at [158, 460] on link "Means Test Questions" at bounding box center [222, 452] width 333 height 30
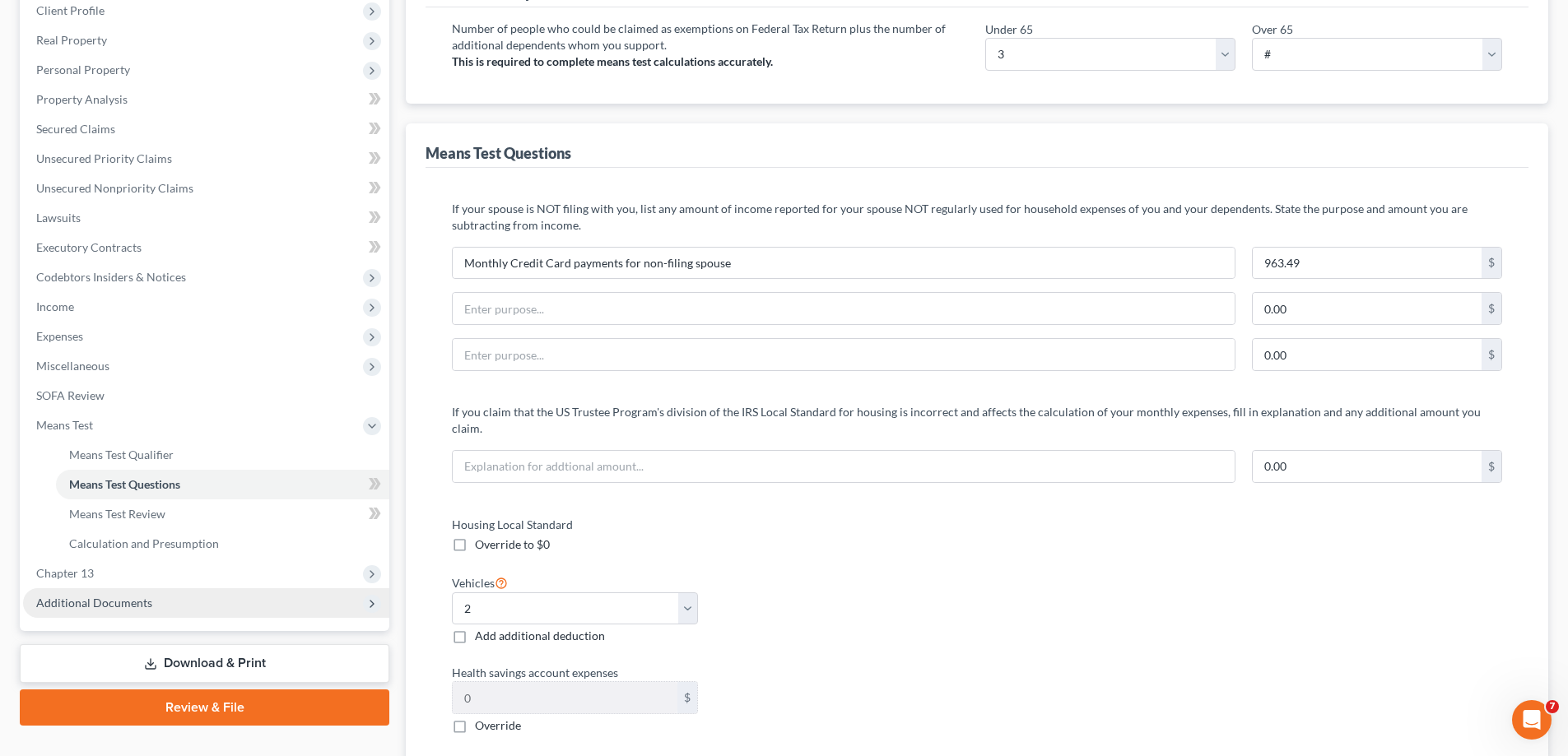
scroll to position [247, 0]
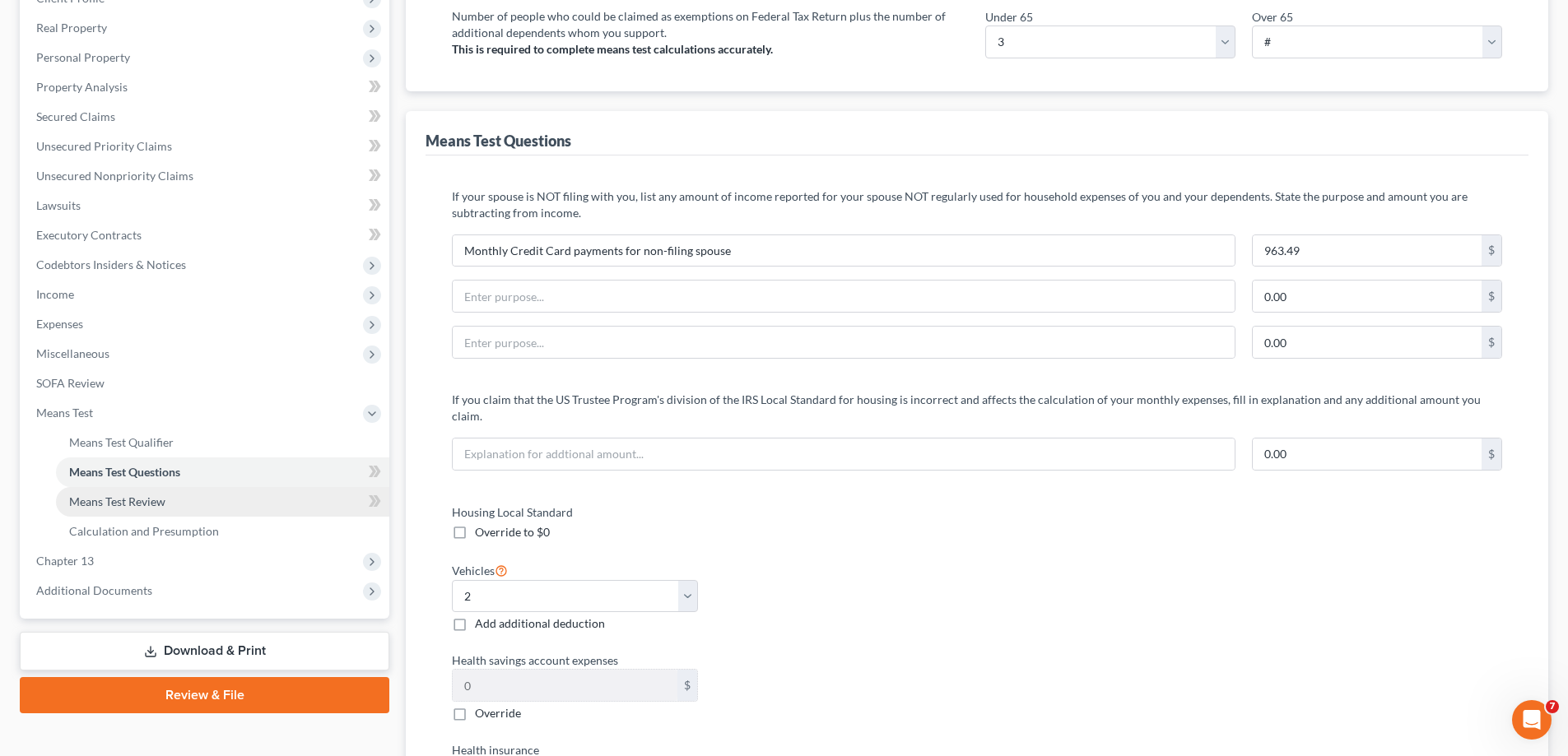
click at [154, 506] on span "Means Test Review" at bounding box center [117, 502] width 96 height 14
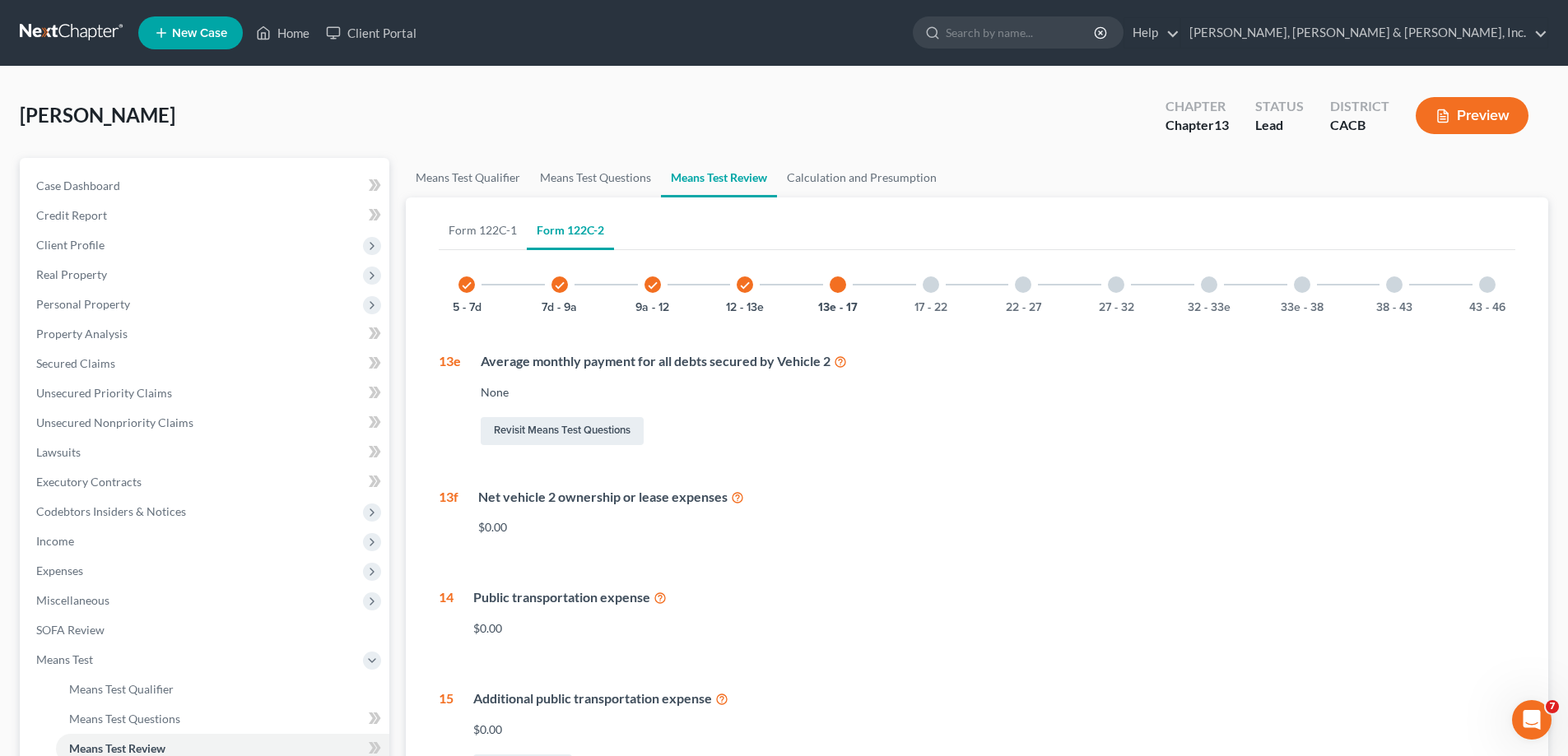
click at [936, 279] on div at bounding box center [931, 284] width 16 height 16
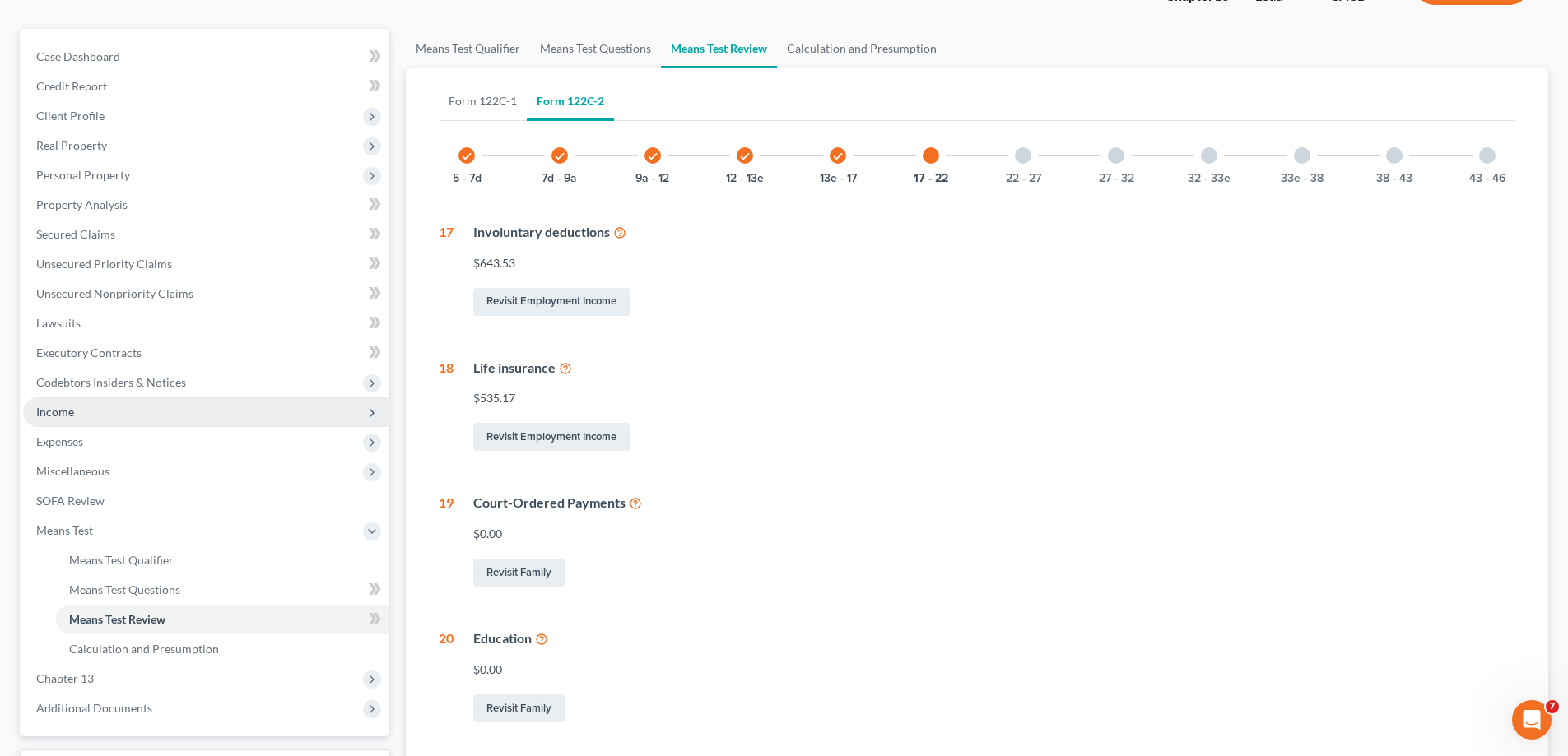
scroll to position [165, 0]
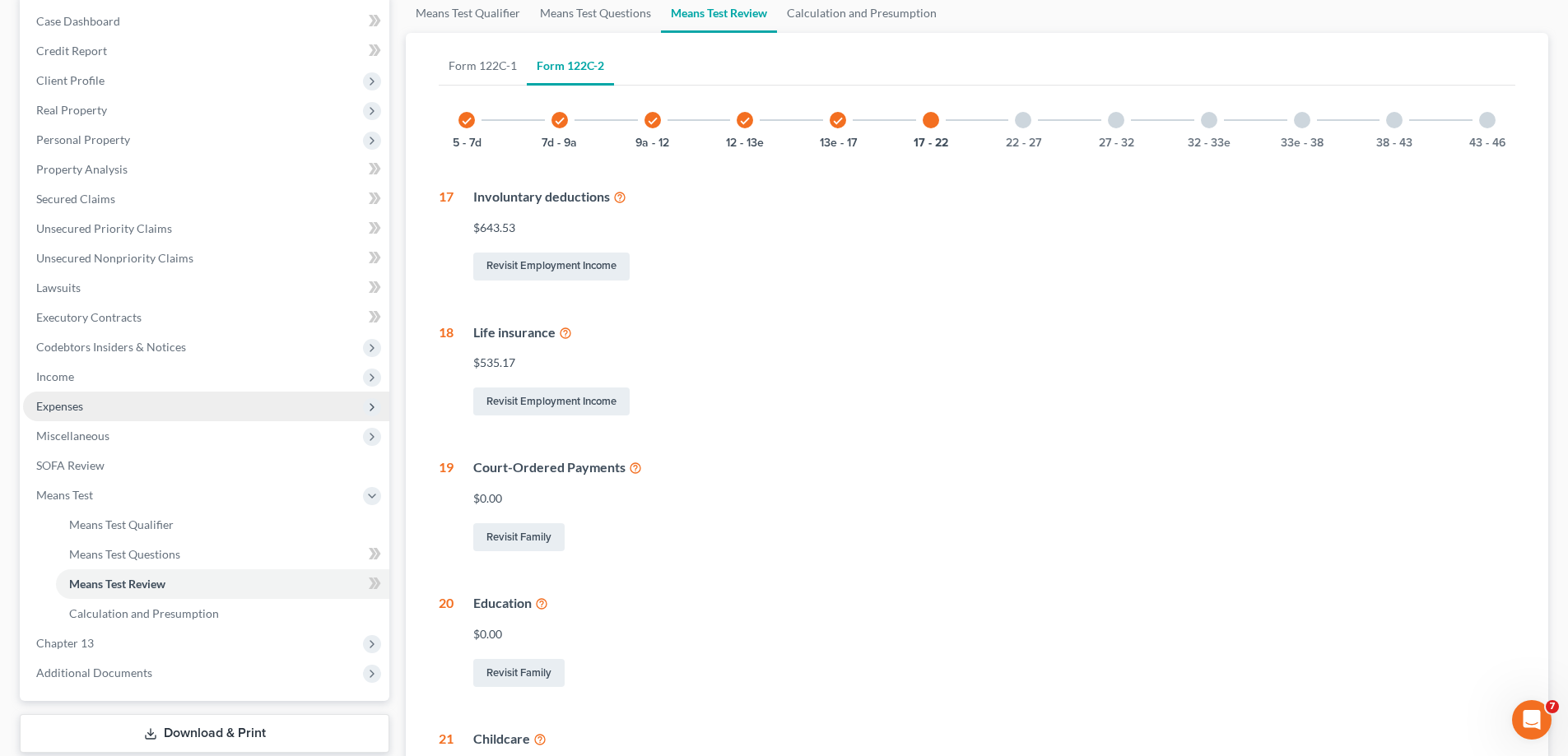
click at [86, 408] on span "Expenses" at bounding box center [206, 406] width 367 height 30
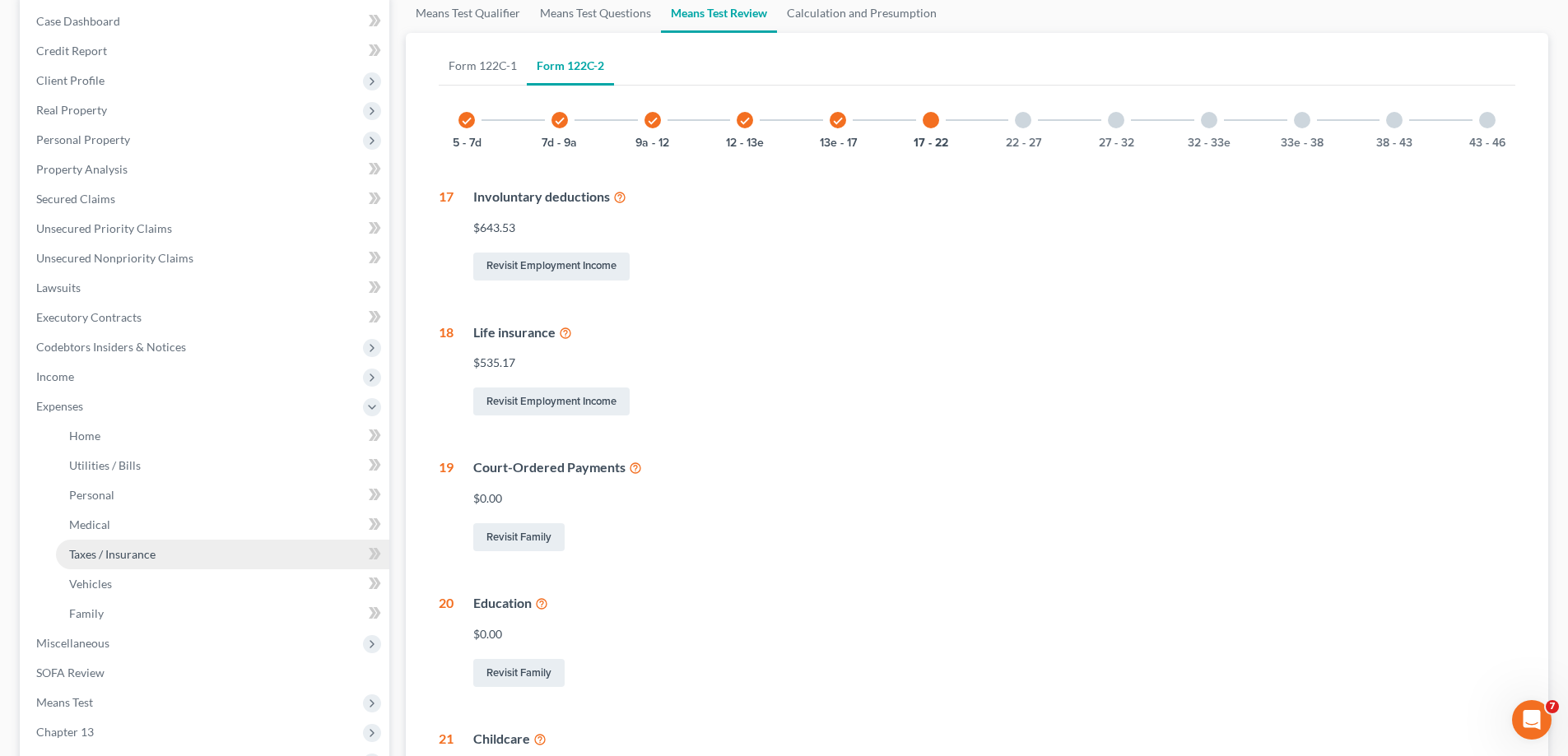
click at [226, 559] on link "Taxes / Insurance" at bounding box center [222, 555] width 333 height 30
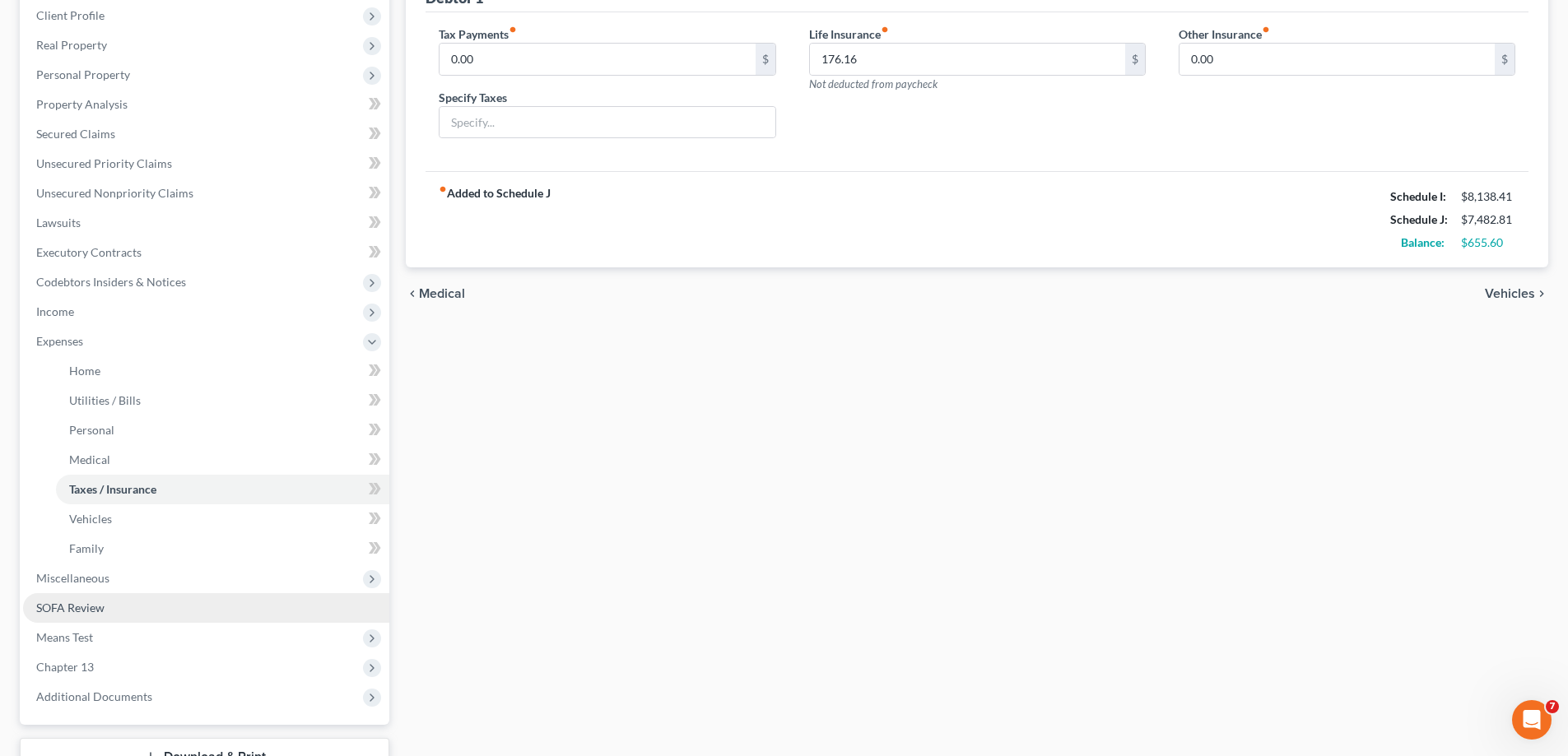
scroll to position [329, 0]
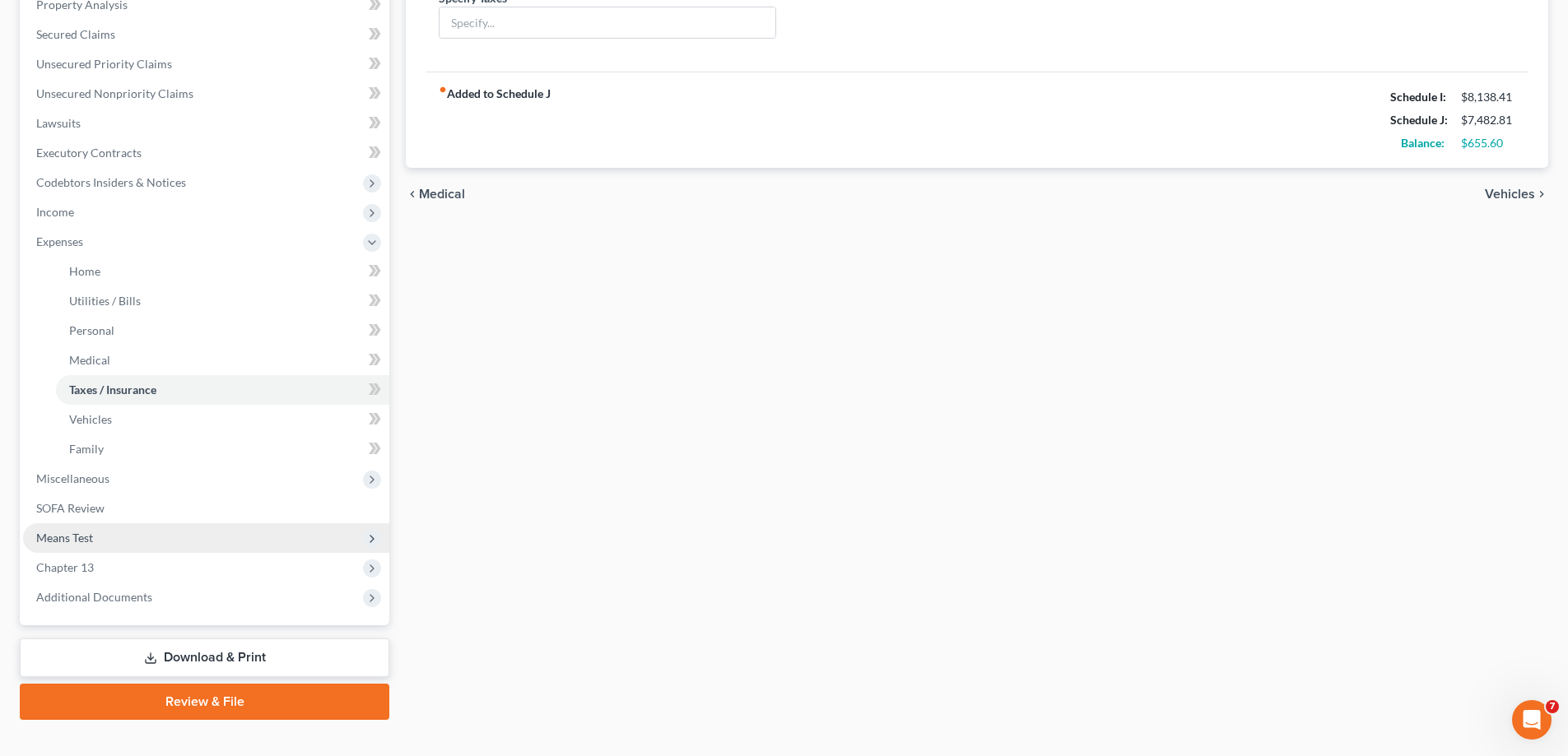
click at [88, 532] on span "Means Test" at bounding box center [64, 537] width 57 height 14
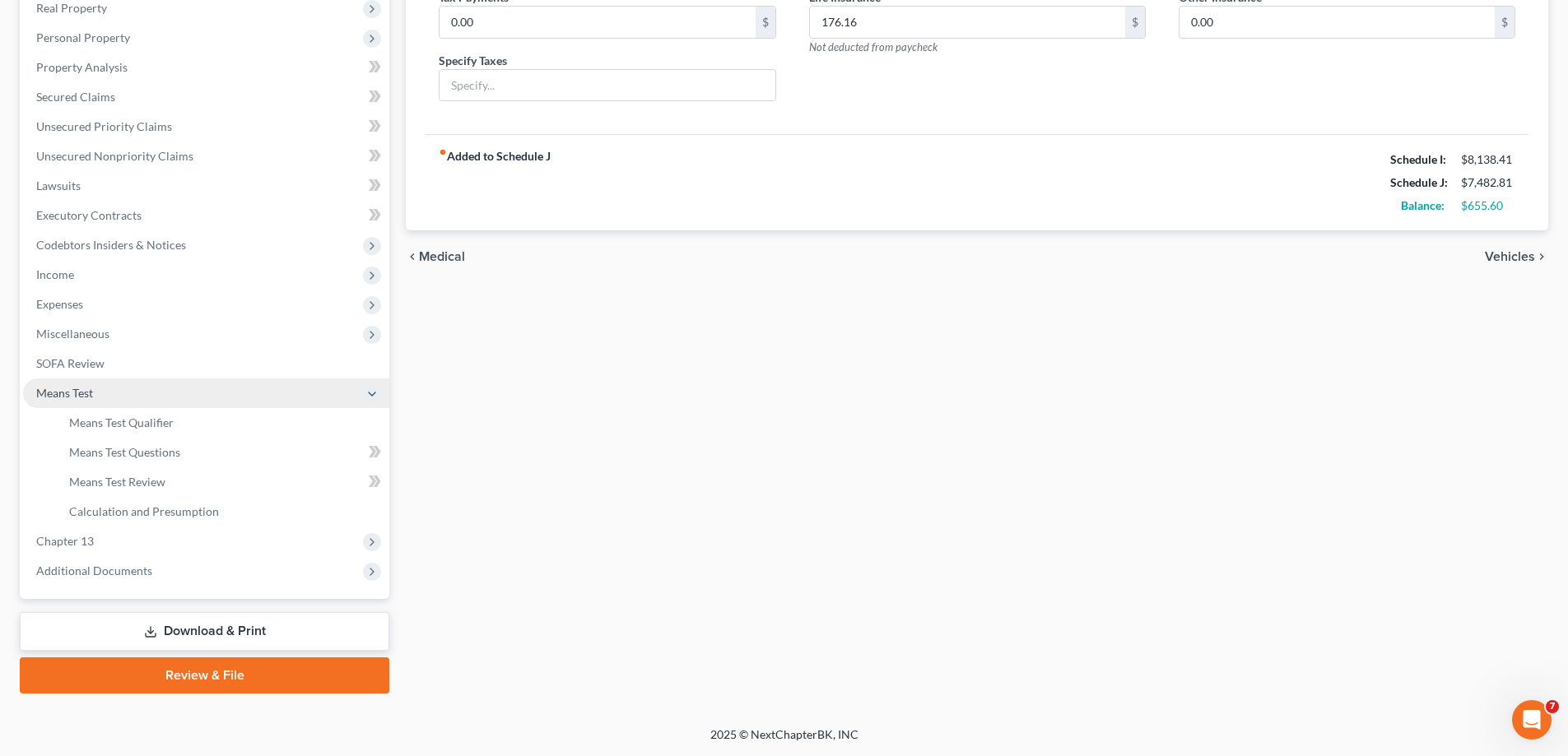
scroll to position [267, 0]
click at [139, 456] on span "Means Test Questions" at bounding box center [125, 452] width 111 height 14
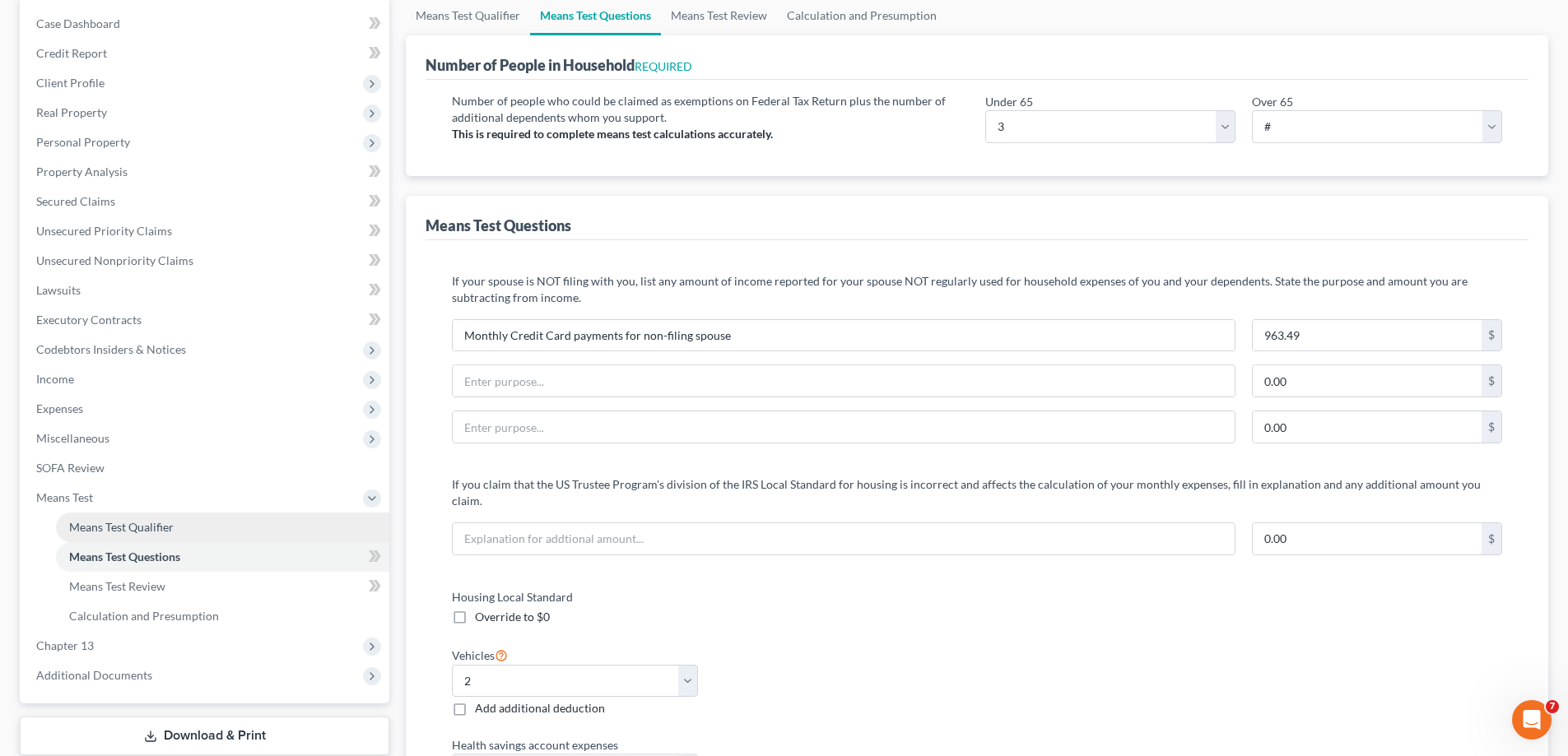
scroll to position [247, 0]
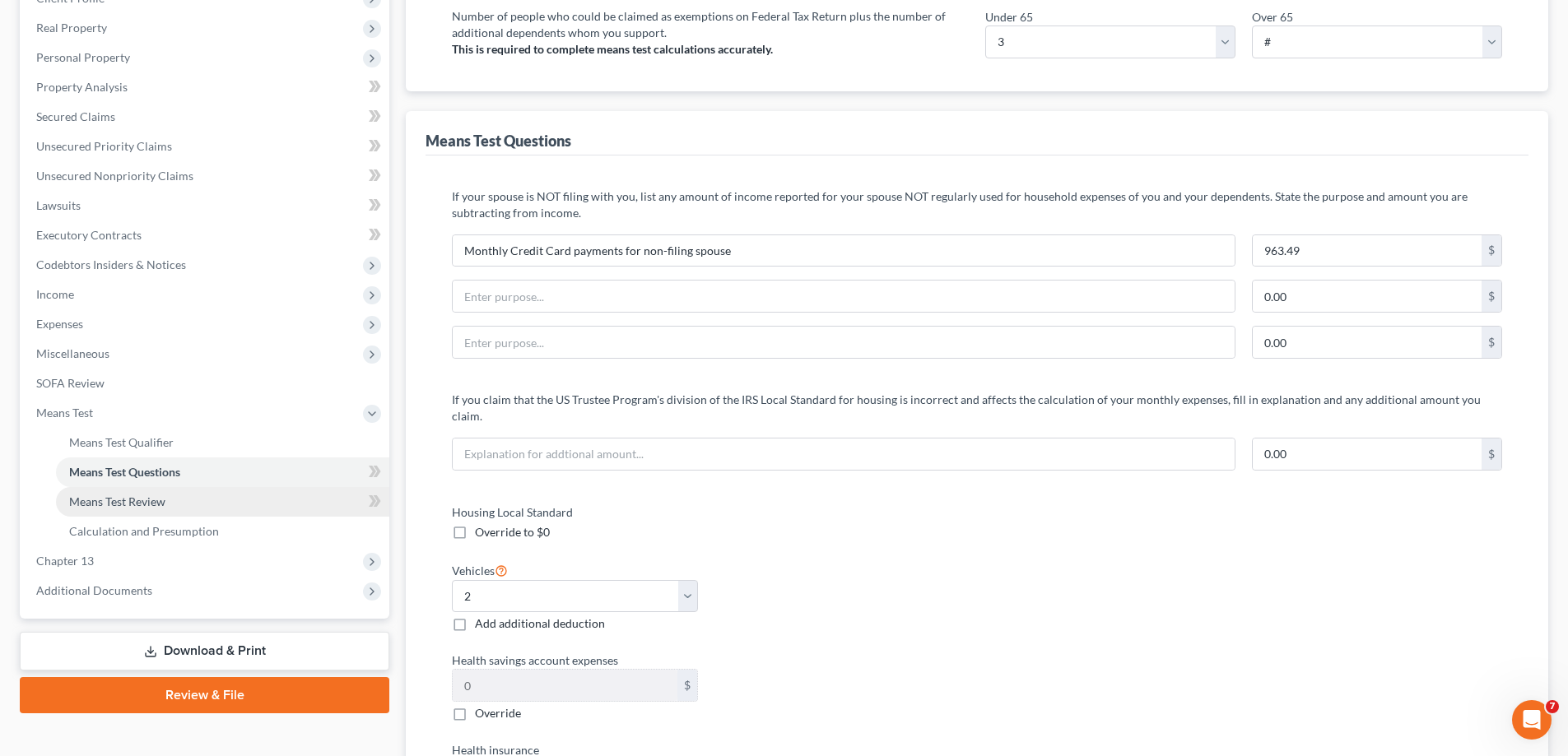
click at [142, 501] on span "Means Test Review" at bounding box center [117, 502] width 96 height 14
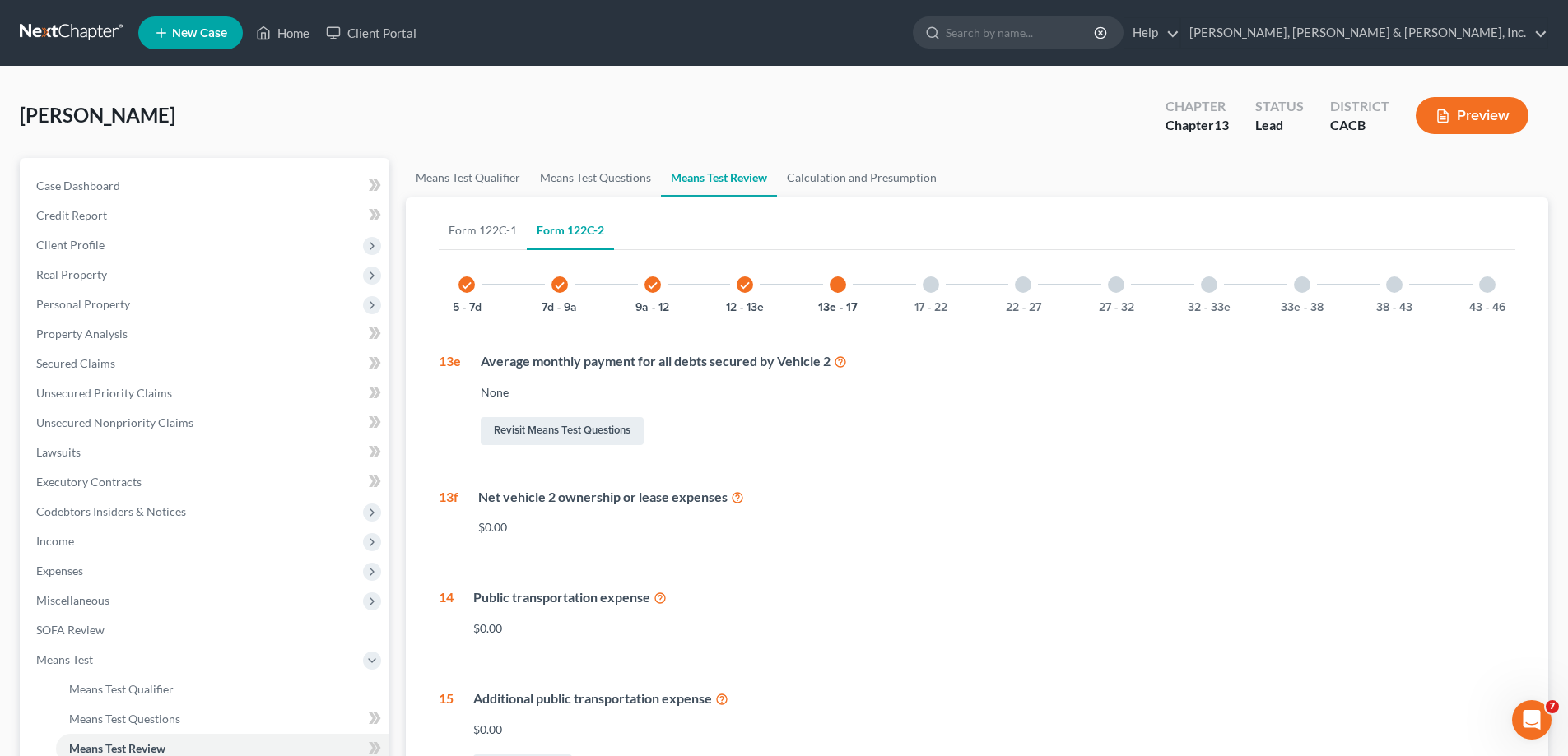
click at [466, 291] on icon "check" at bounding box center [466, 286] width 12 height 12
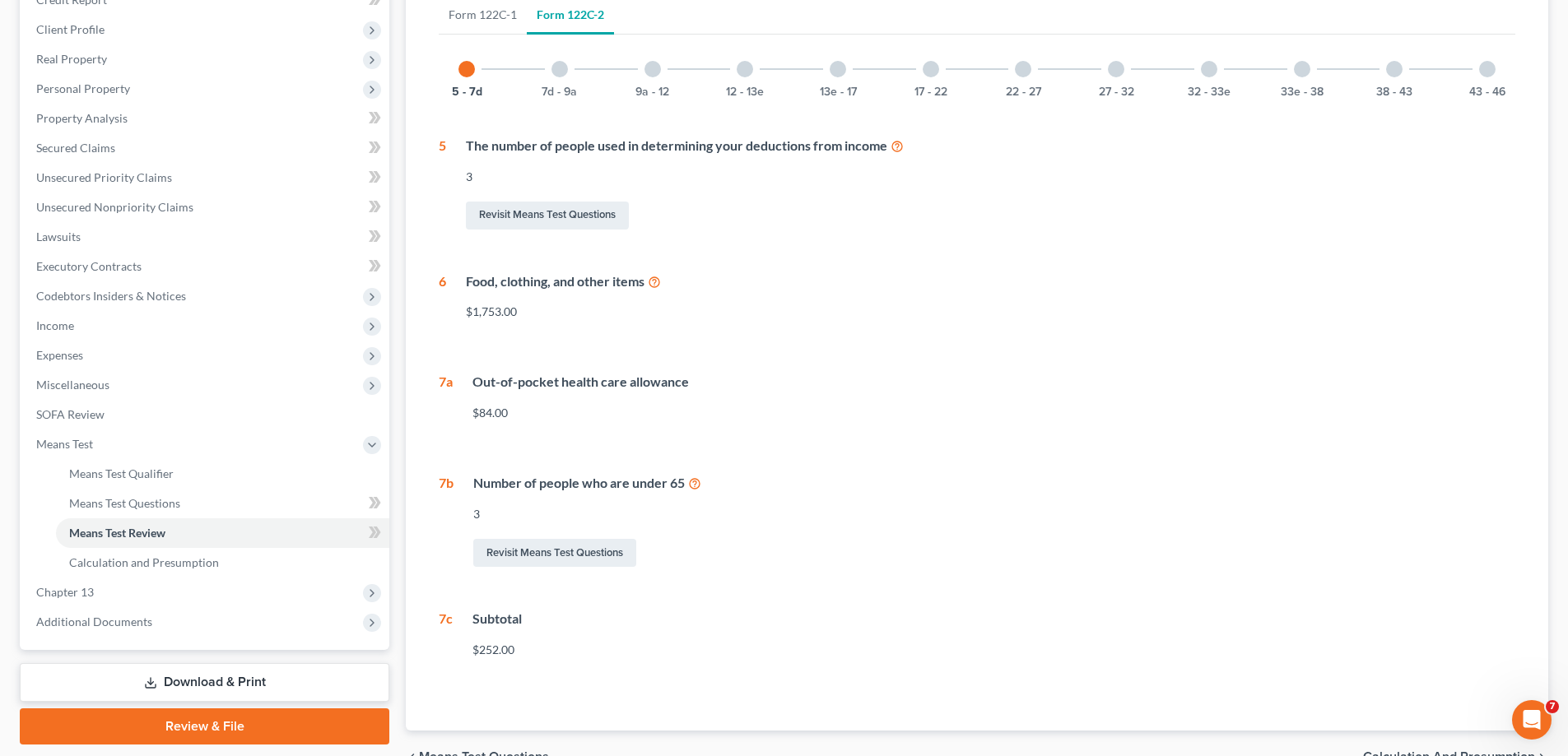
scroll to position [247, 0]
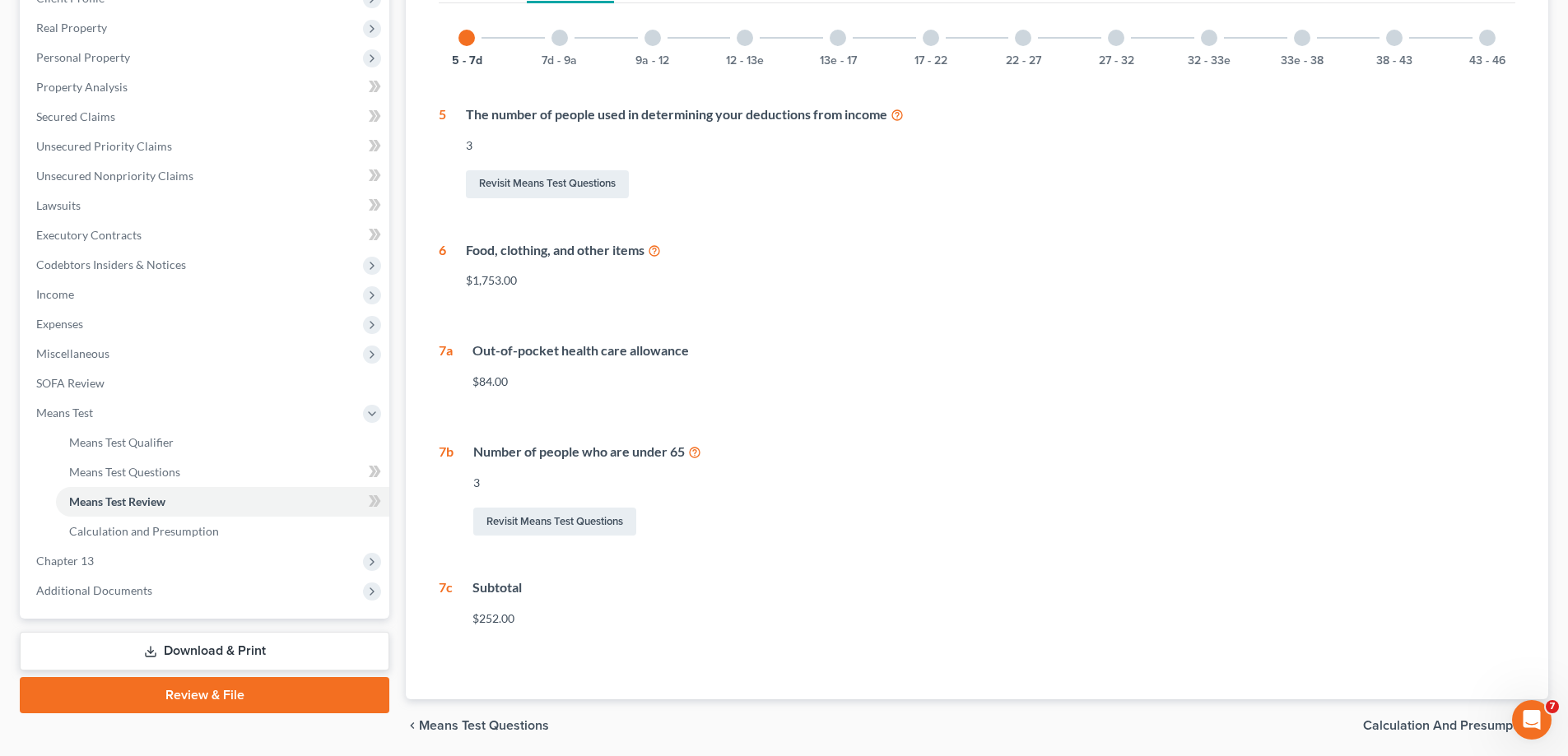
click at [558, 39] on div at bounding box center [559, 37] width 16 height 16
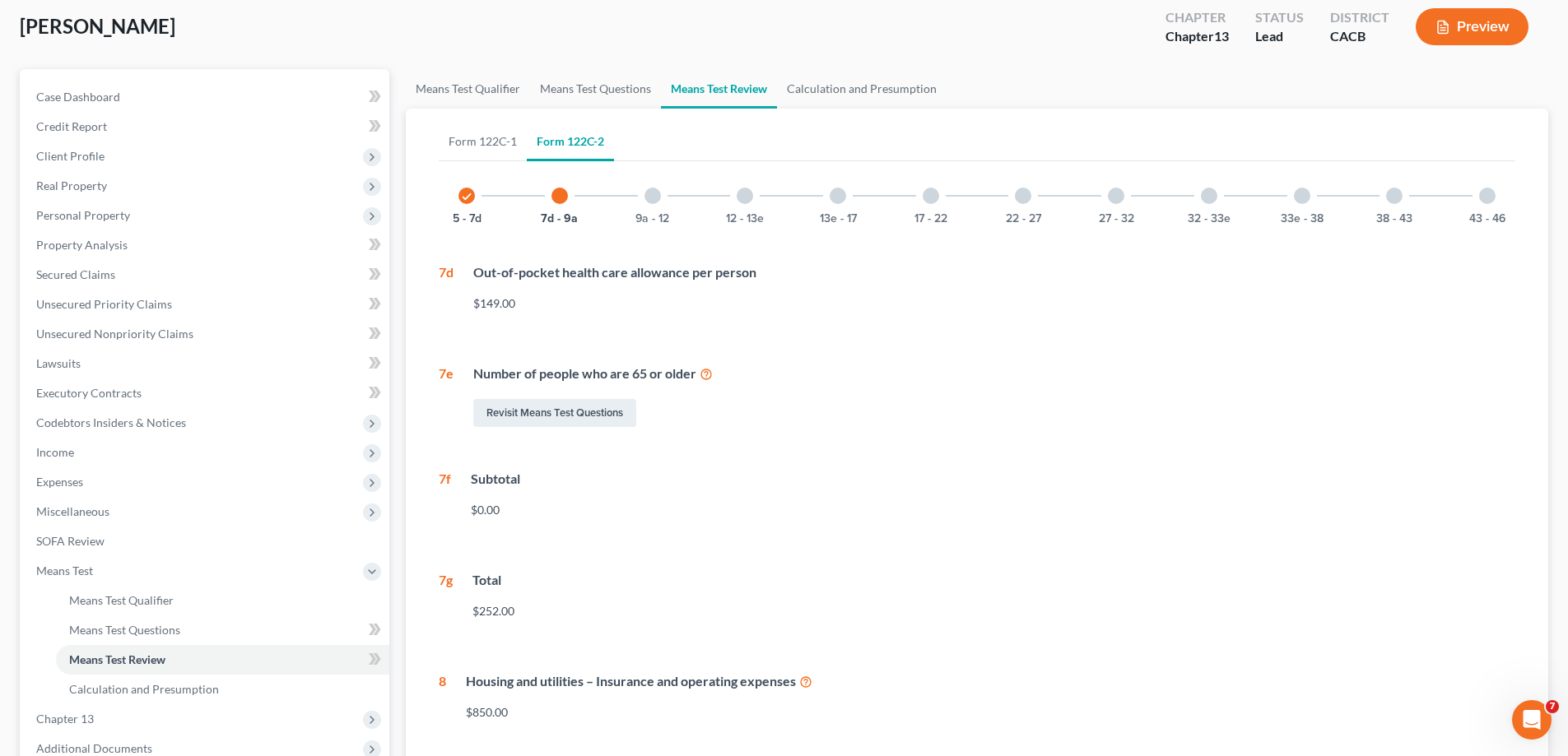
scroll to position [83, 0]
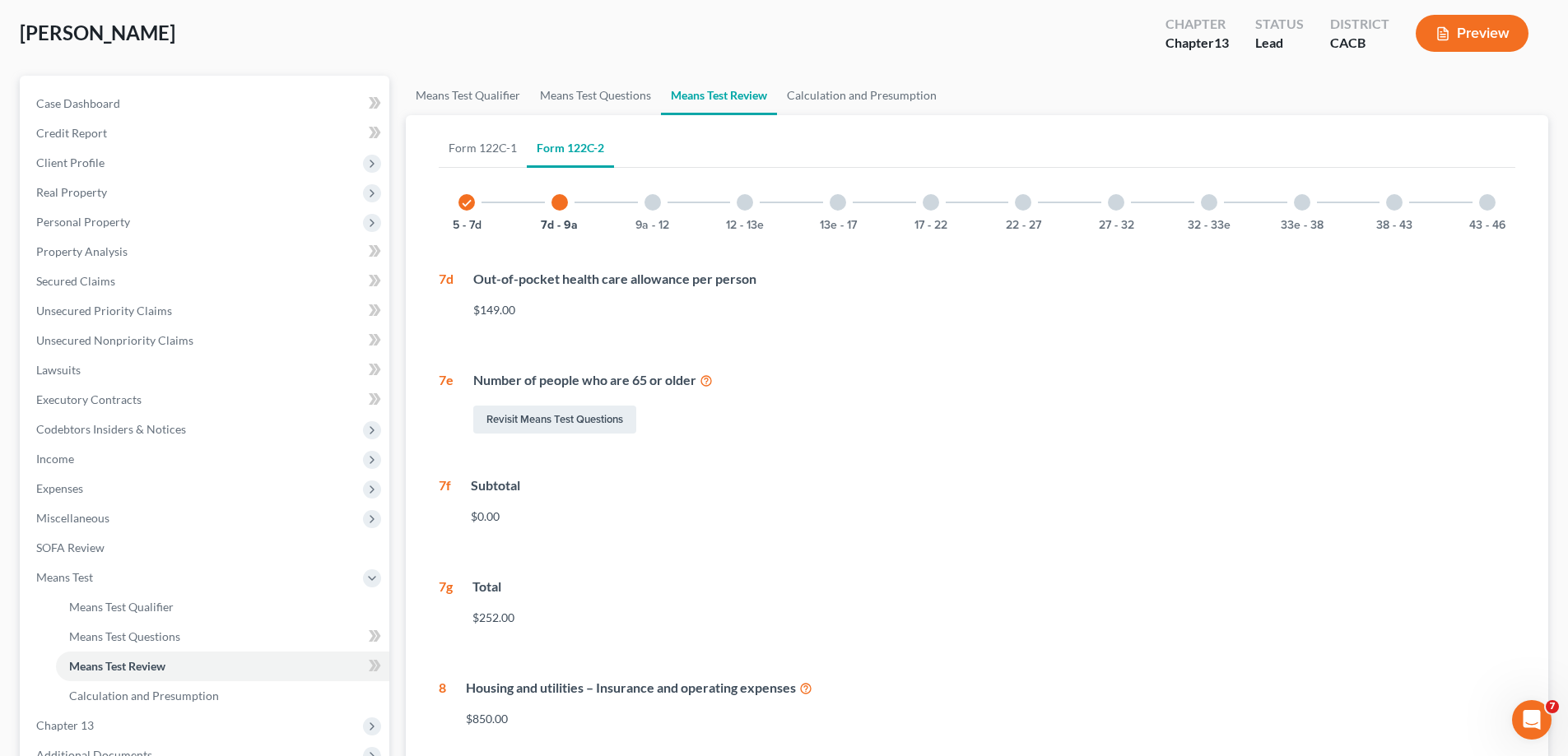
click at [651, 197] on div at bounding box center [653, 201] width 16 height 16
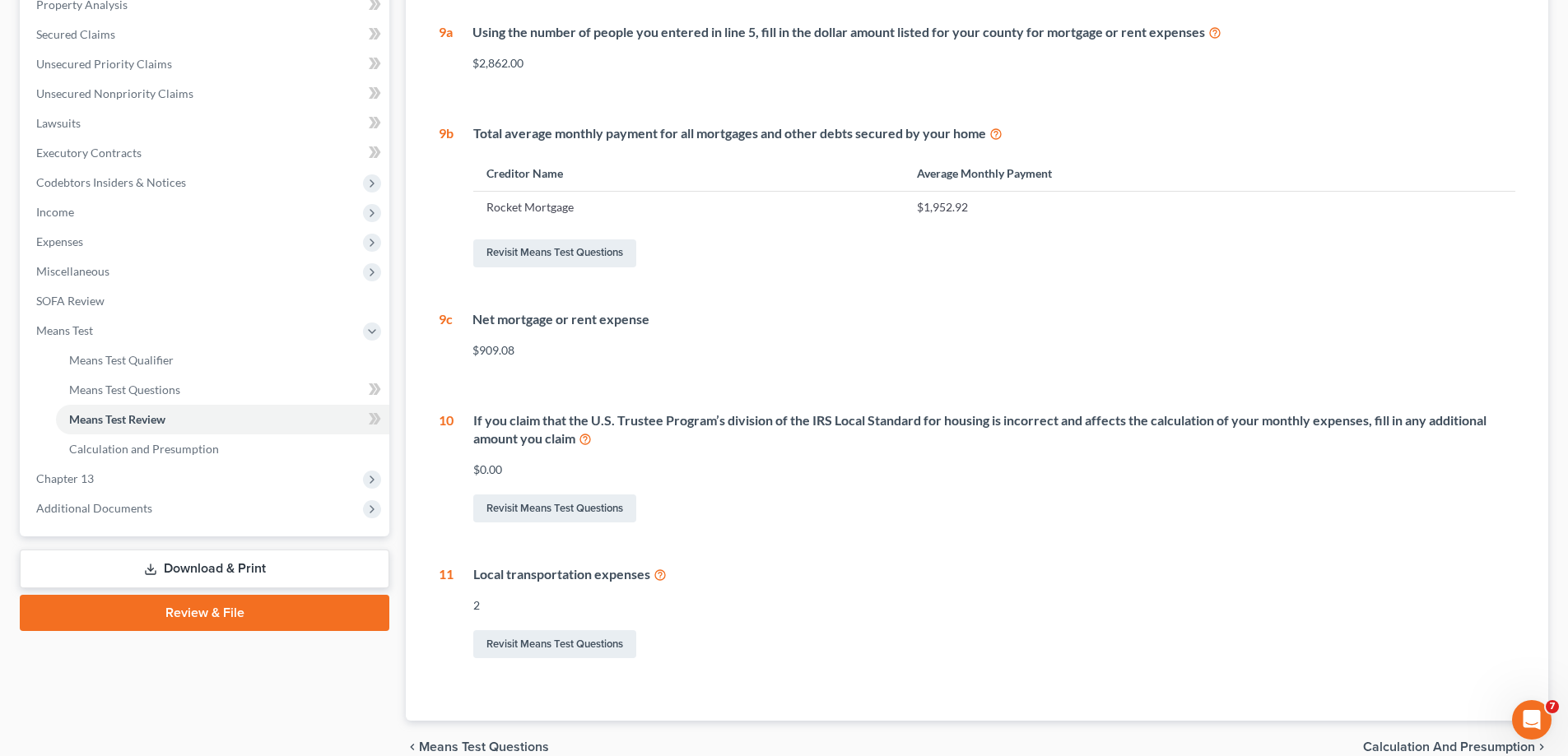
scroll to position [247, 0]
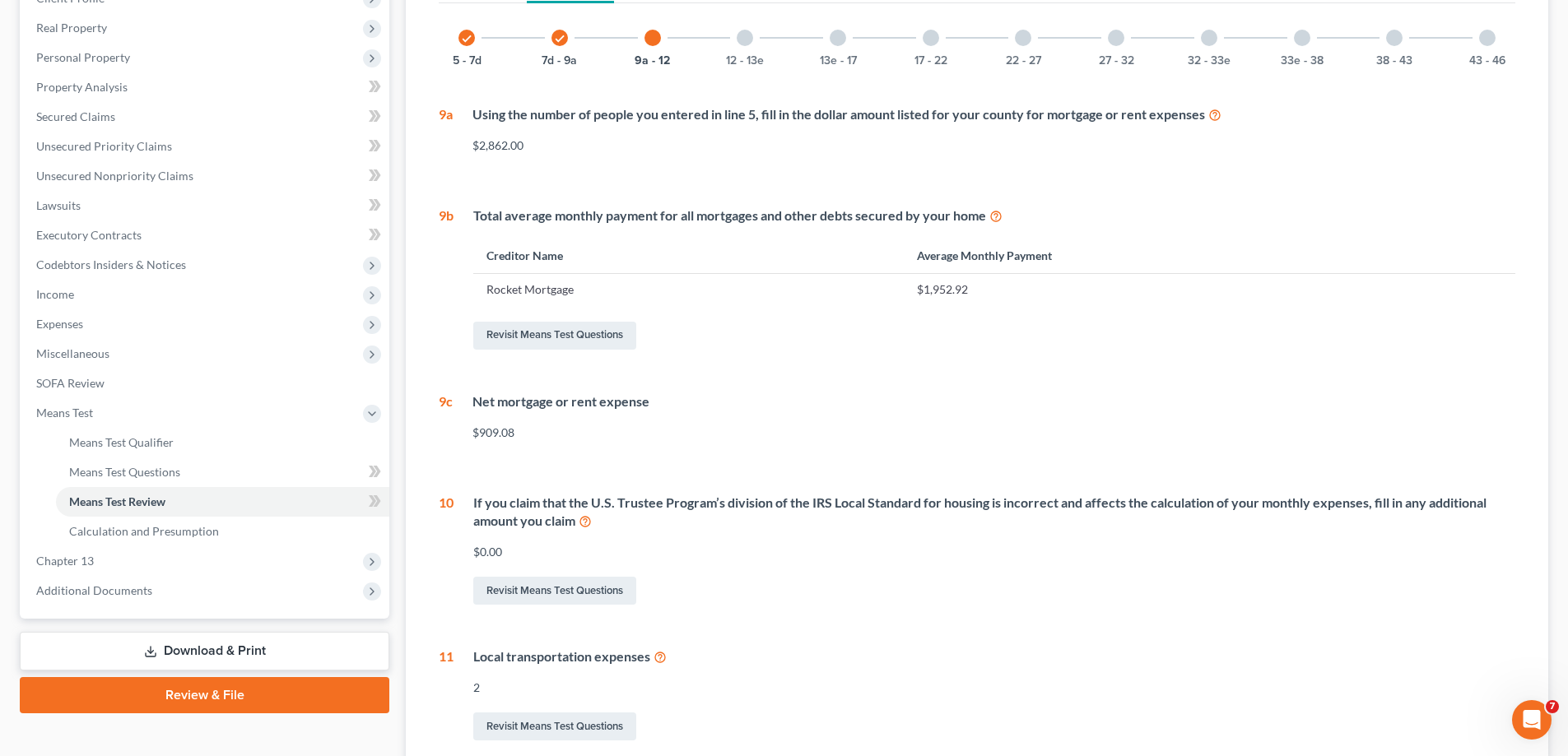
click at [745, 37] on div at bounding box center [745, 37] width 16 height 16
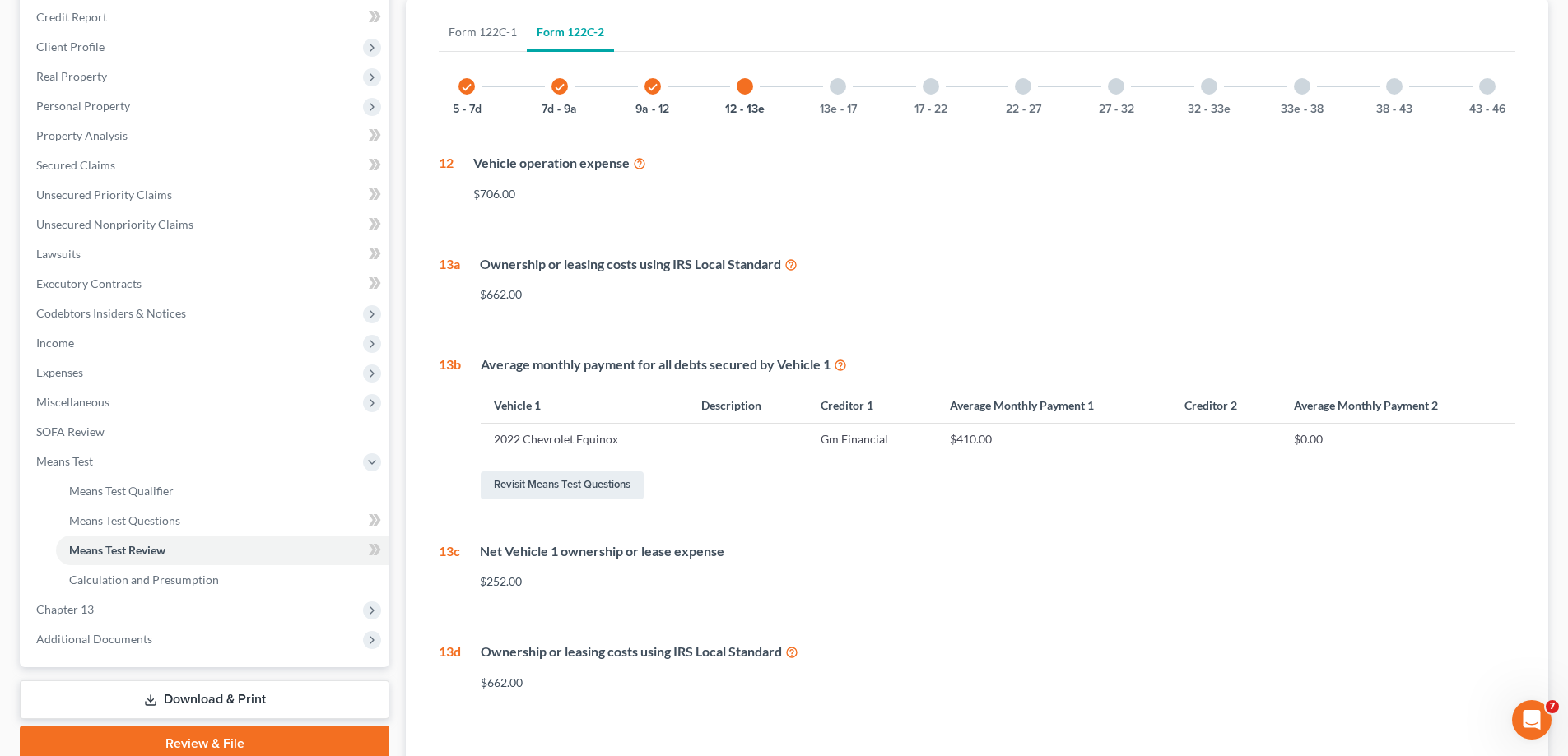
scroll to position [83, 0]
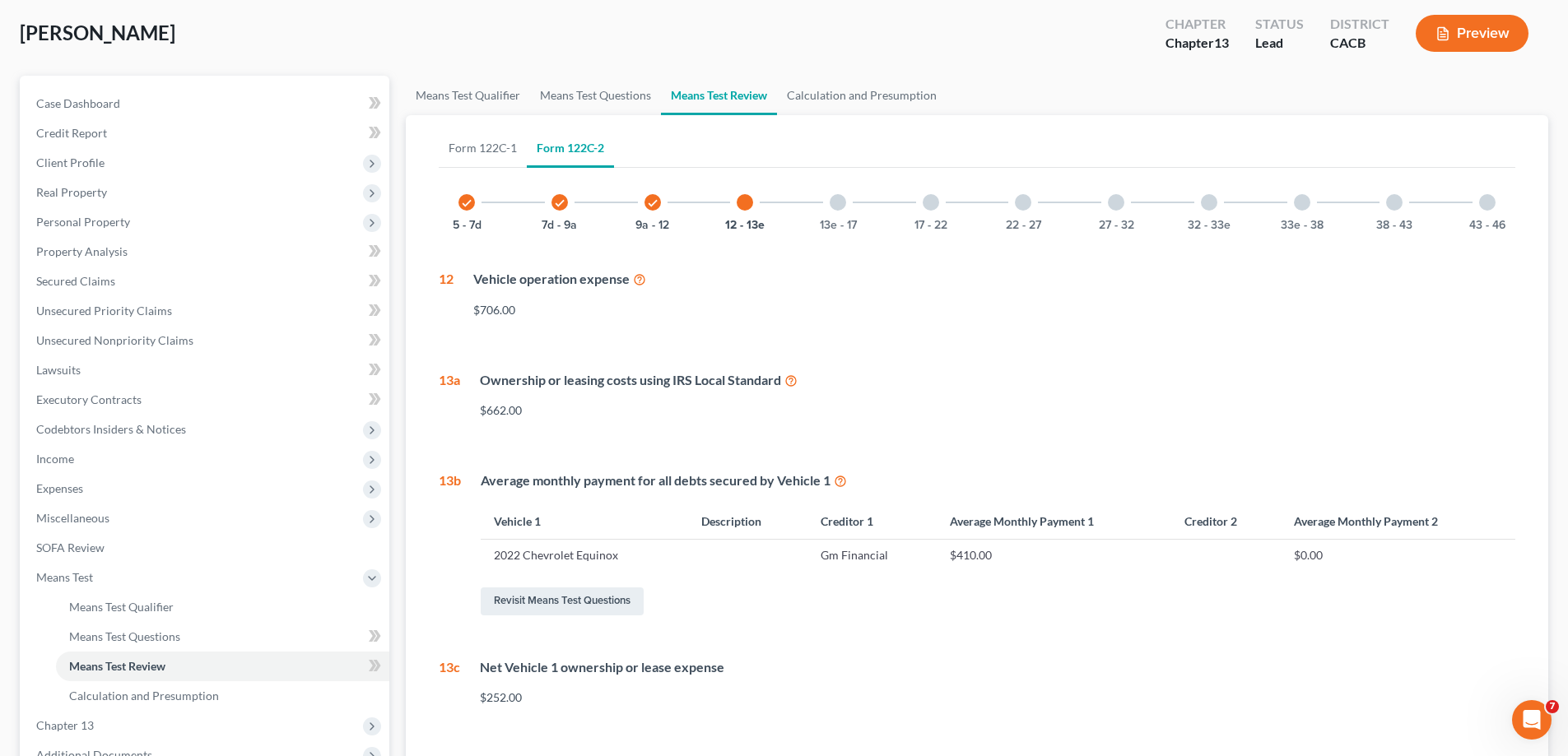
click at [838, 197] on div at bounding box center [838, 201] width 16 height 16
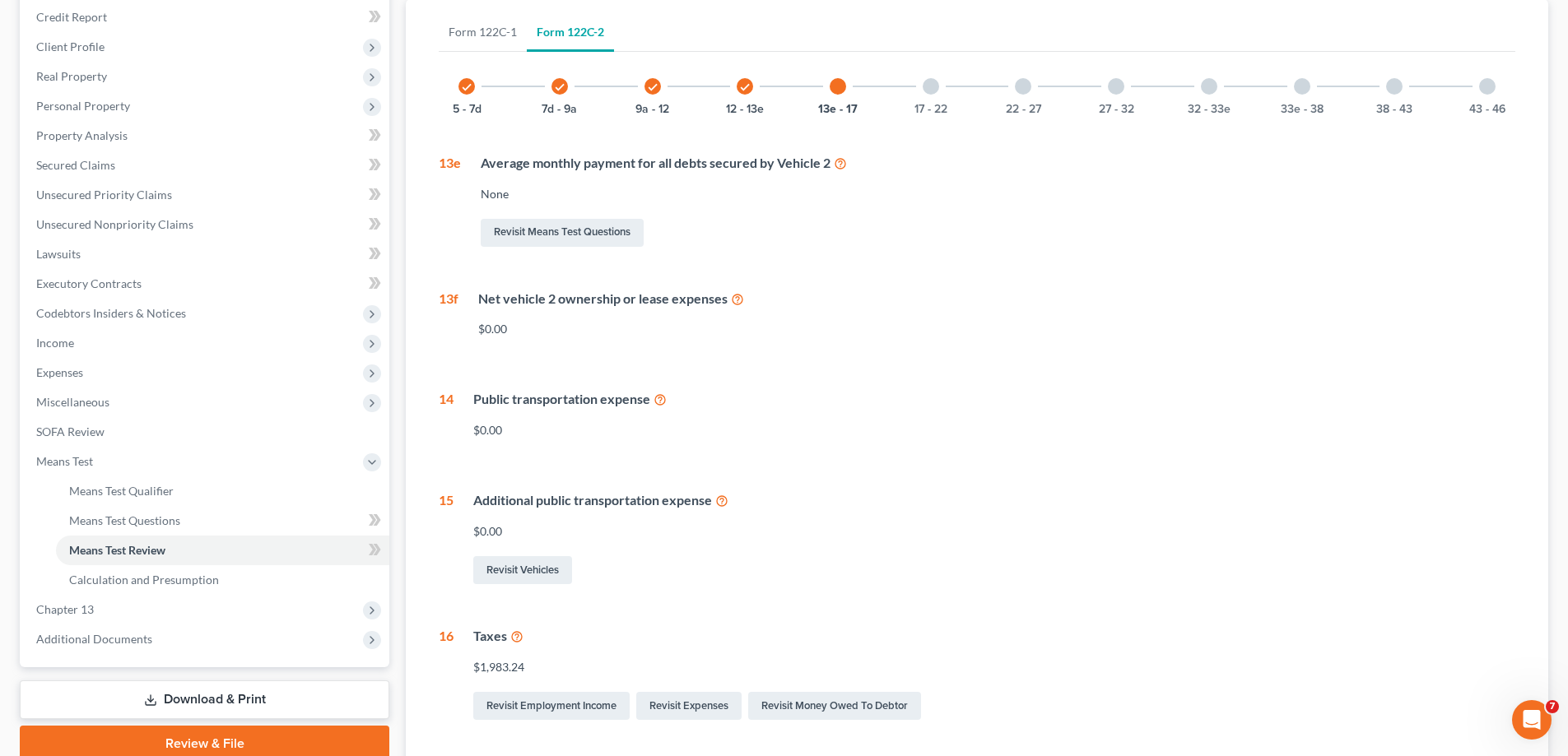
scroll to position [165, 0]
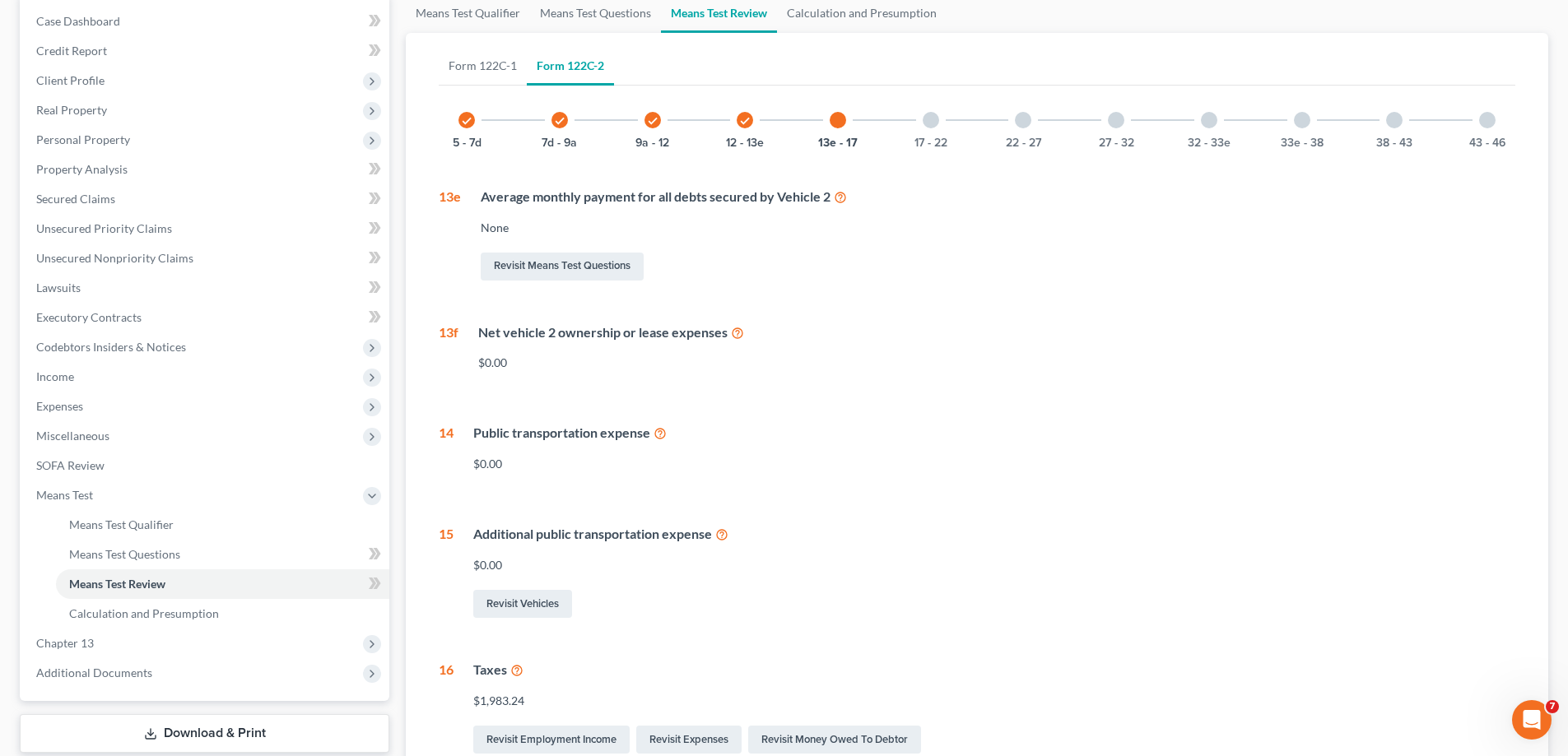
click at [925, 120] on div at bounding box center [931, 120] width 16 height 16
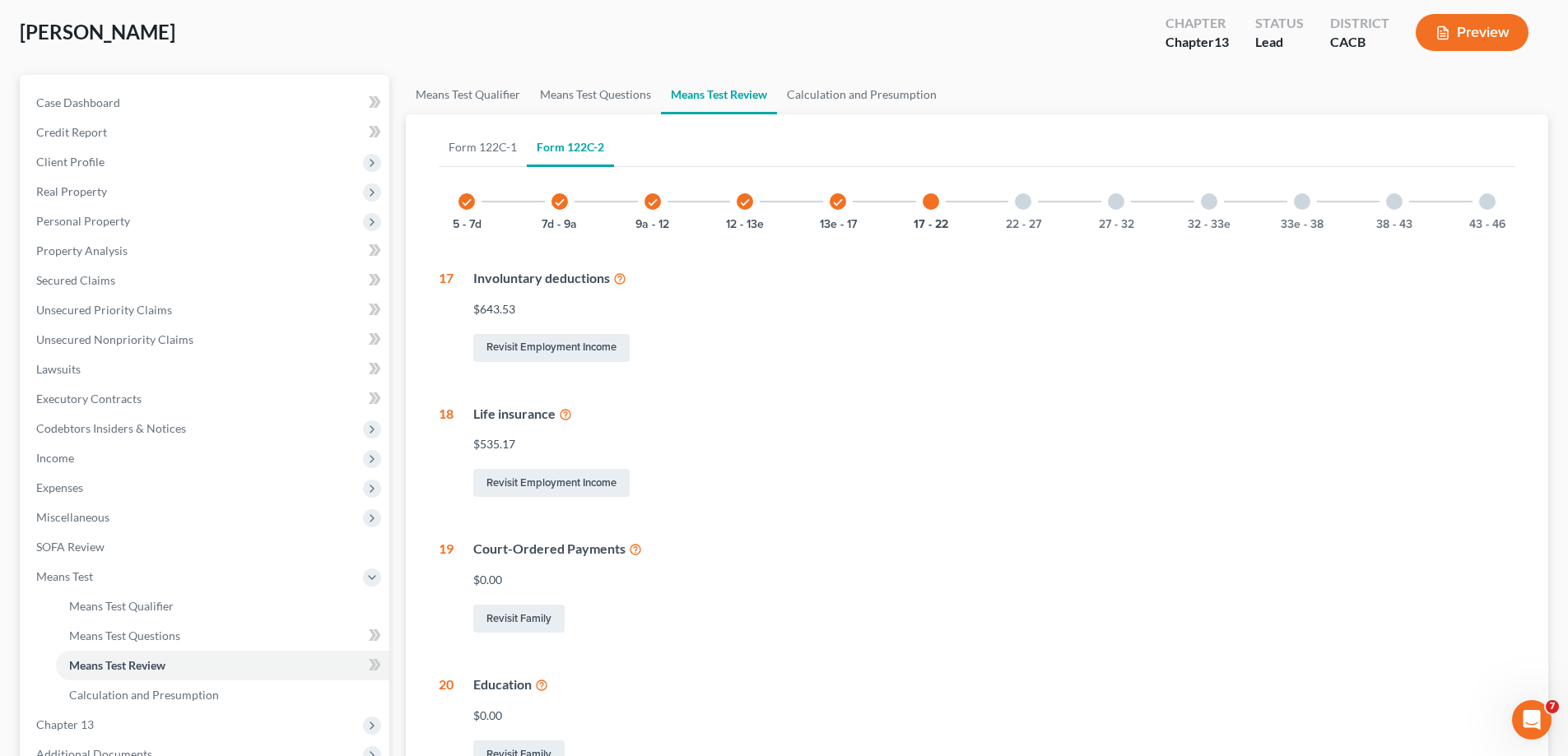
scroll to position [83, 0]
click at [926, 200] on div at bounding box center [931, 201] width 16 height 16
click at [1022, 200] on div at bounding box center [1023, 201] width 16 height 16
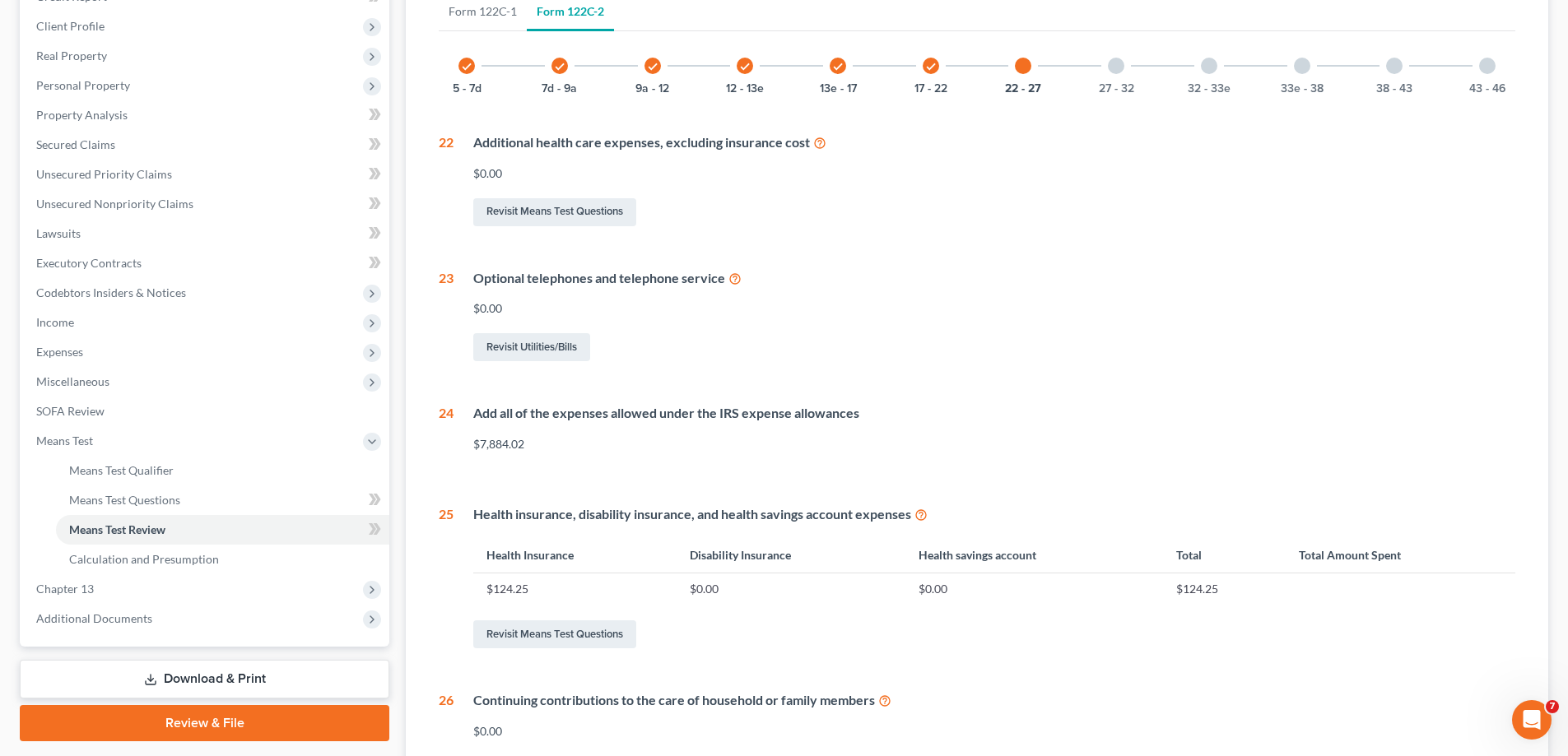
scroll to position [247, 0]
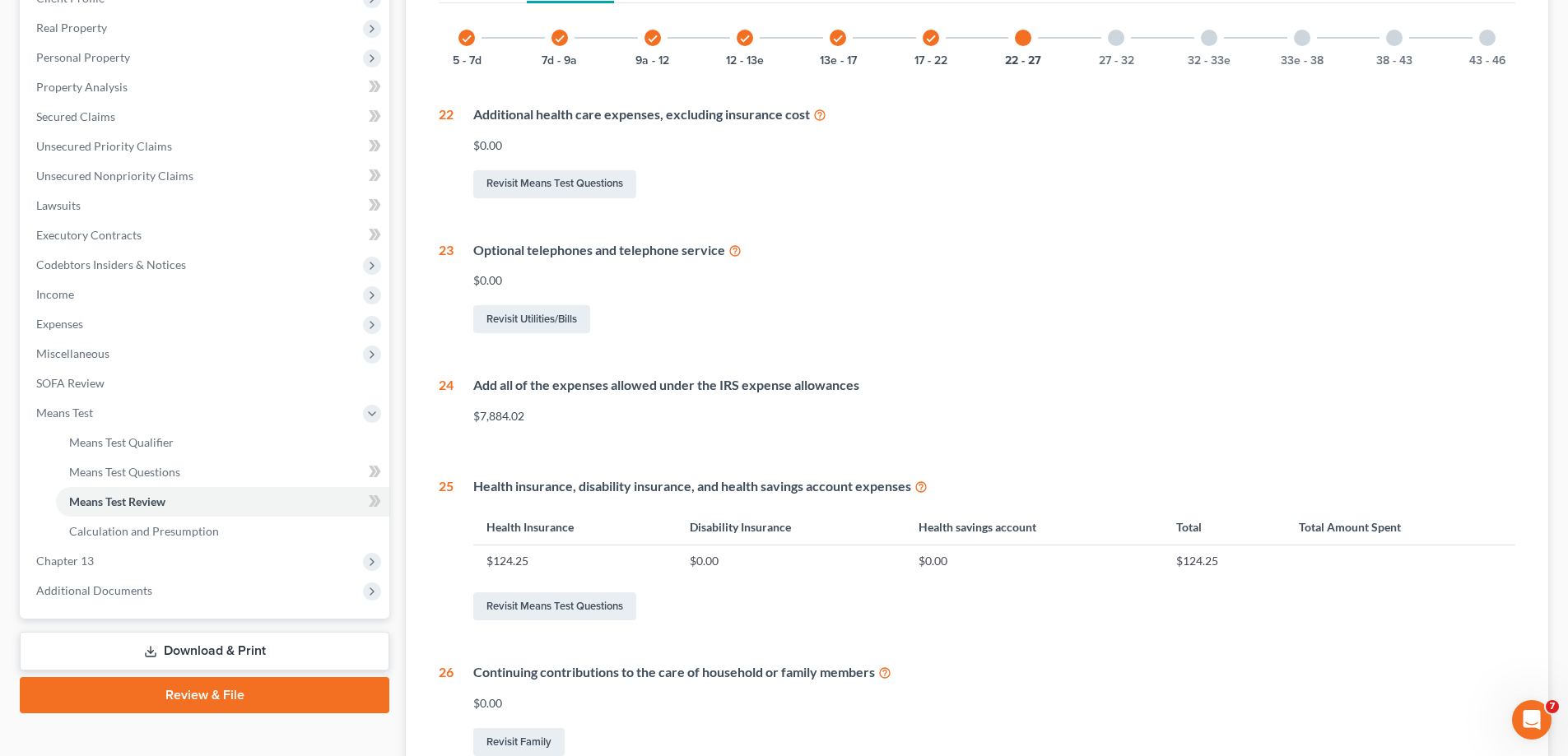
click at [1119, 37] on div at bounding box center [1116, 37] width 16 height 16
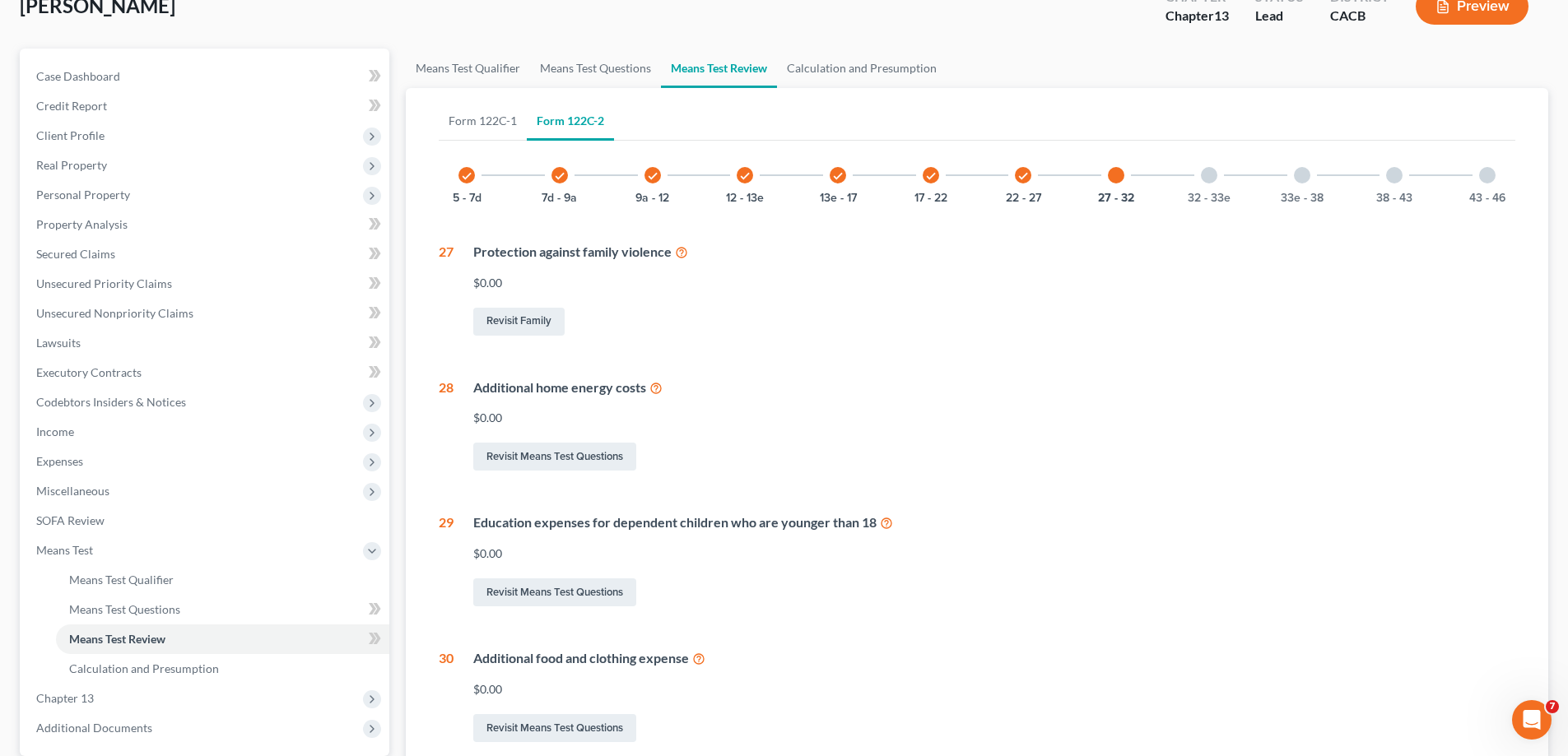
scroll to position [83, 0]
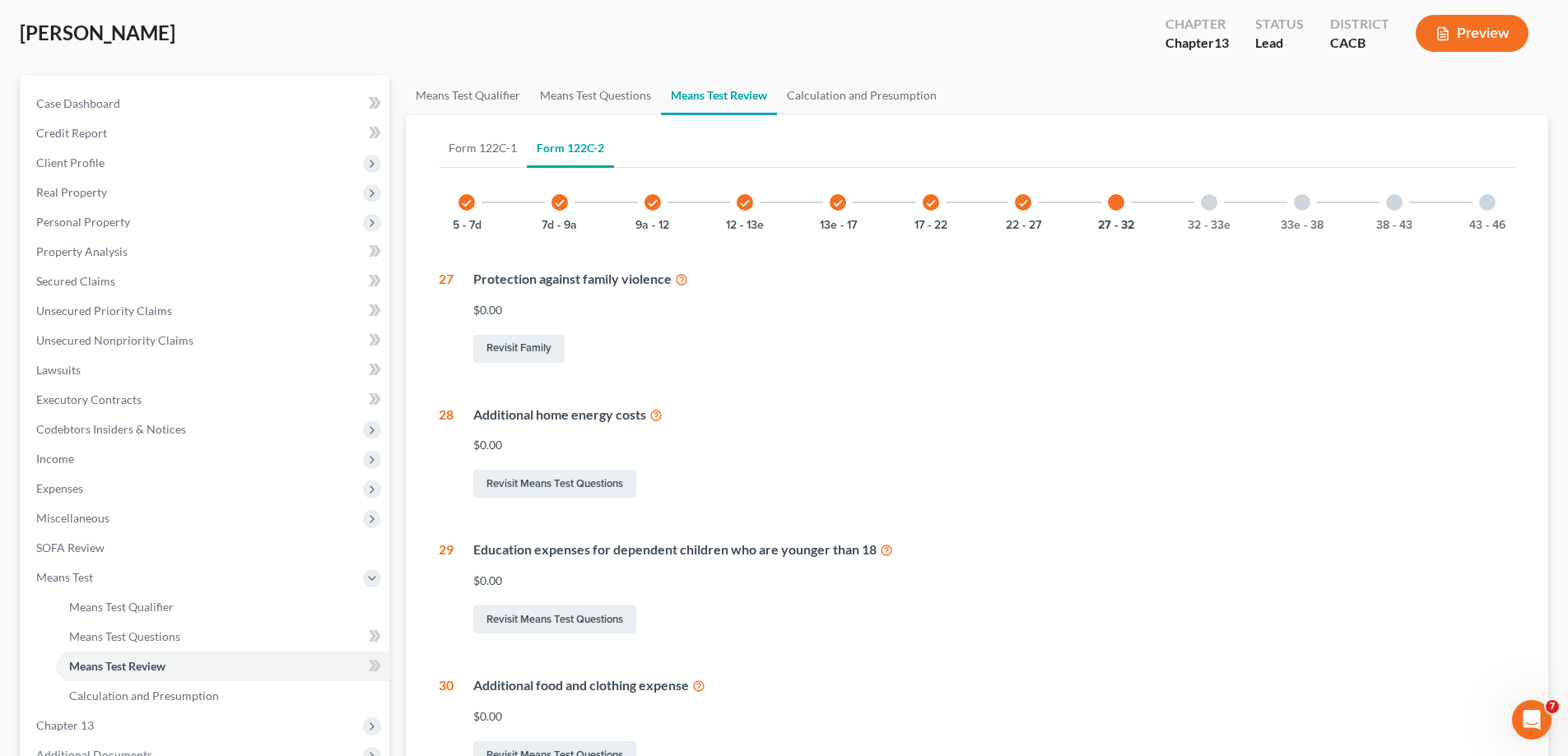
click at [1208, 201] on div at bounding box center [1209, 201] width 16 height 16
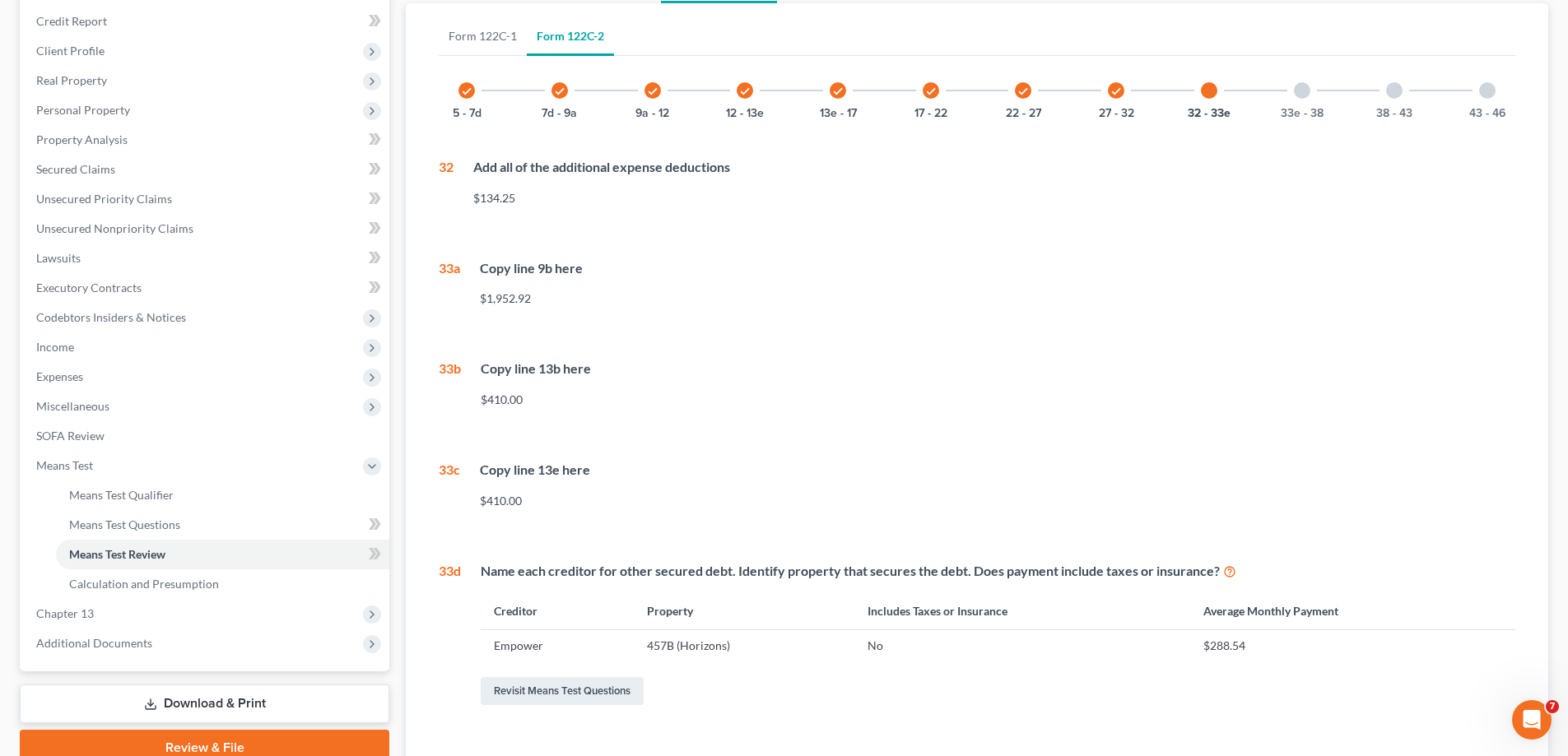
scroll to position [165, 0]
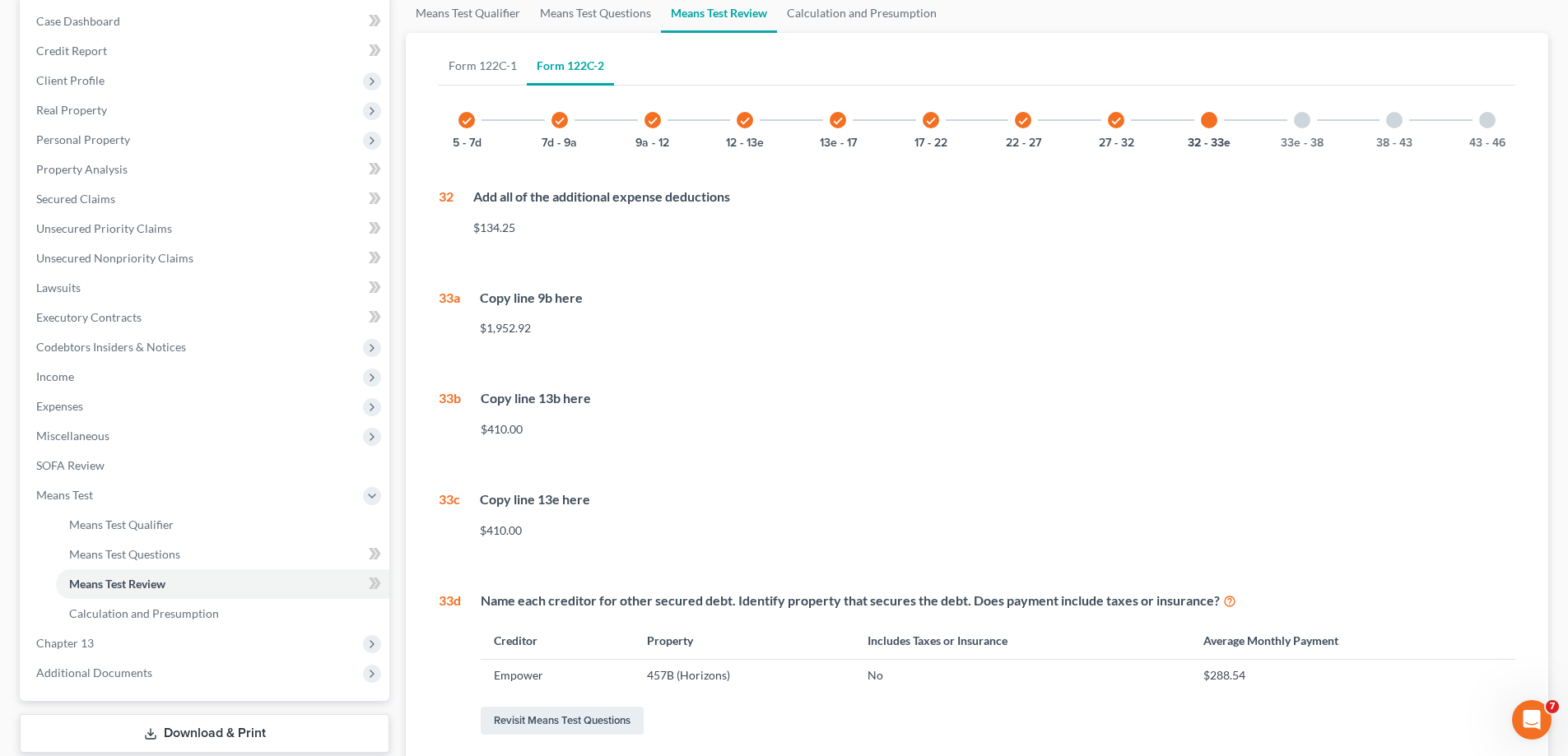
click at [1305, 118] on div at bounding box center [1302, 120] width 16 height 16
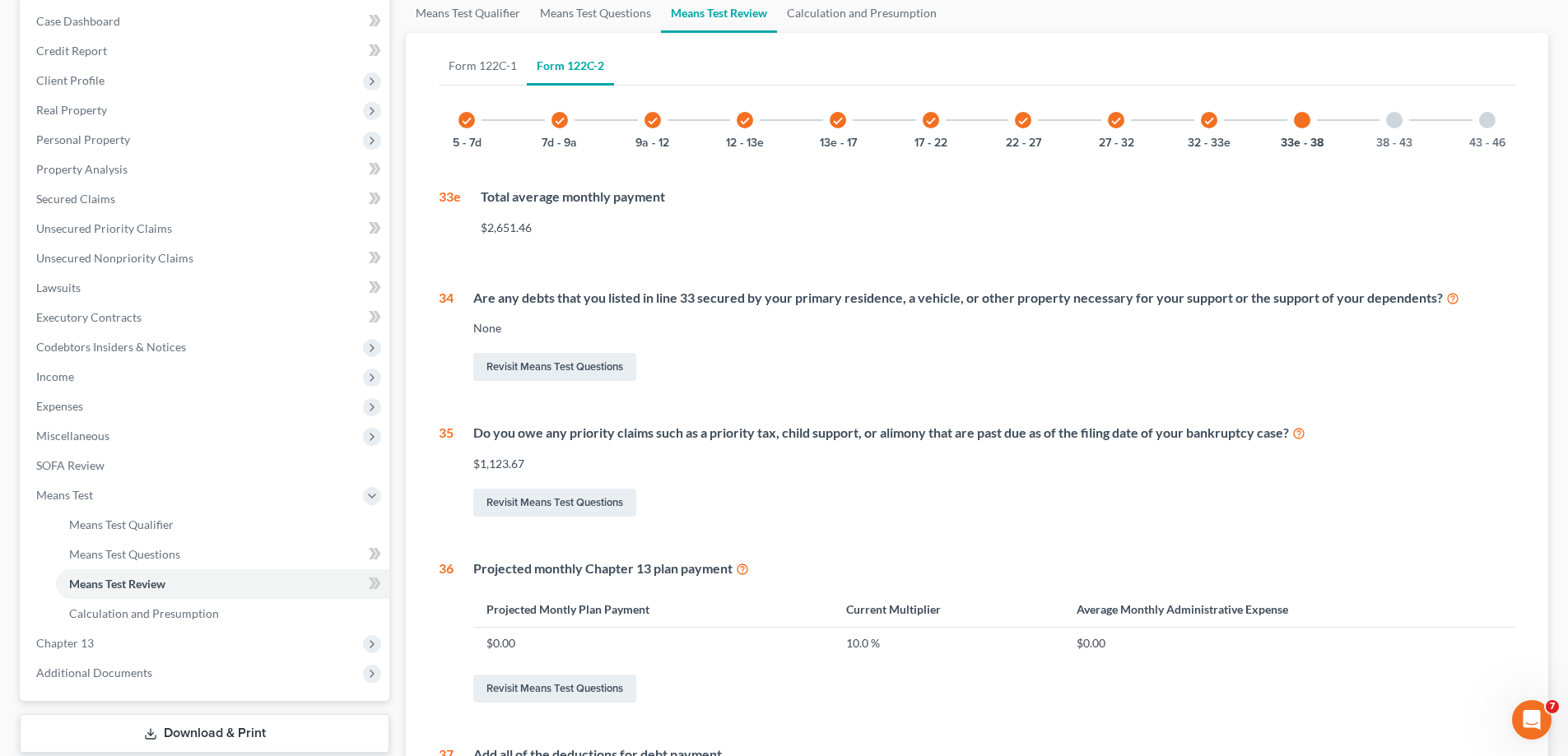
click at [1388, 118] on div at bounding box center [1394, 120] width 16 height 16
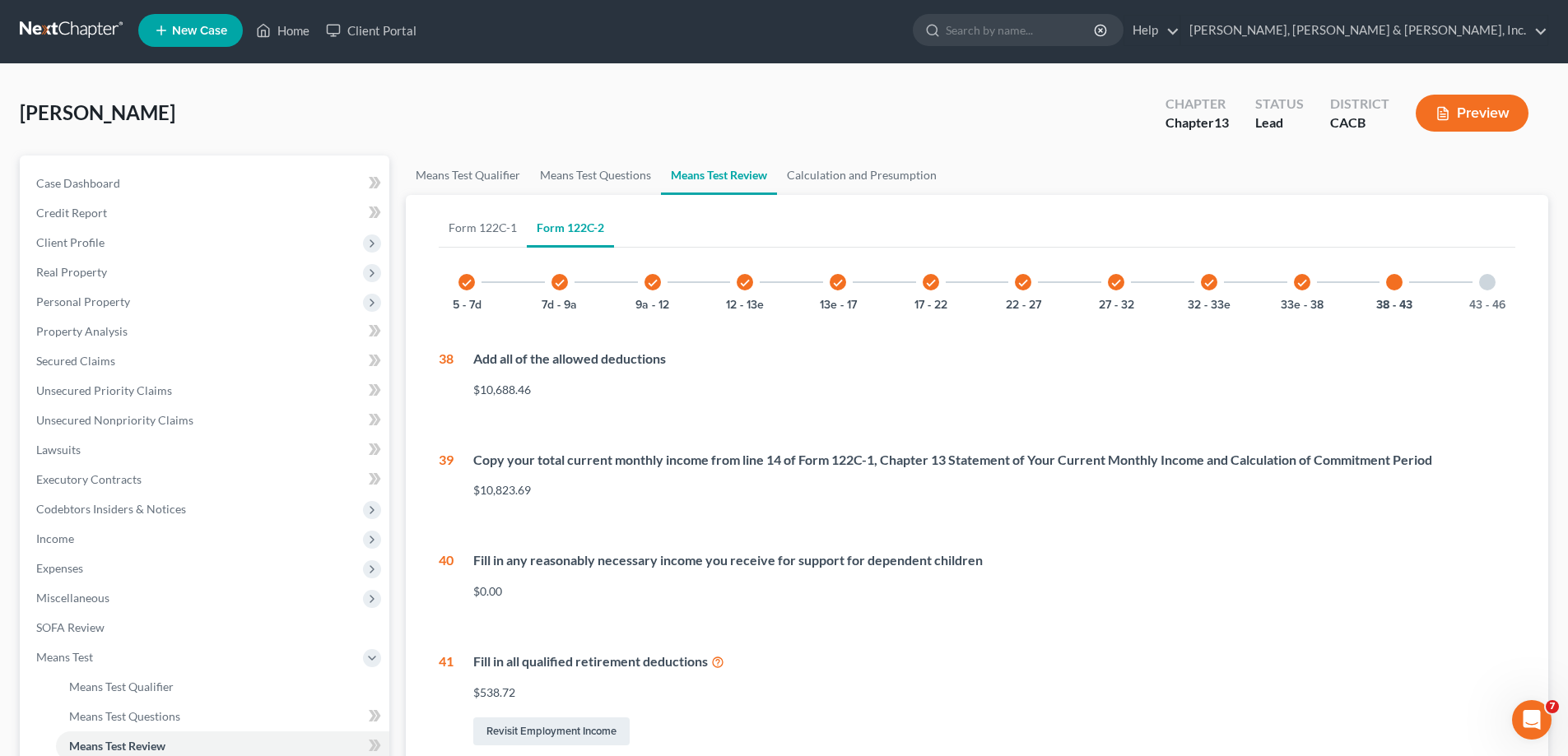
scroll to position [0, 0]
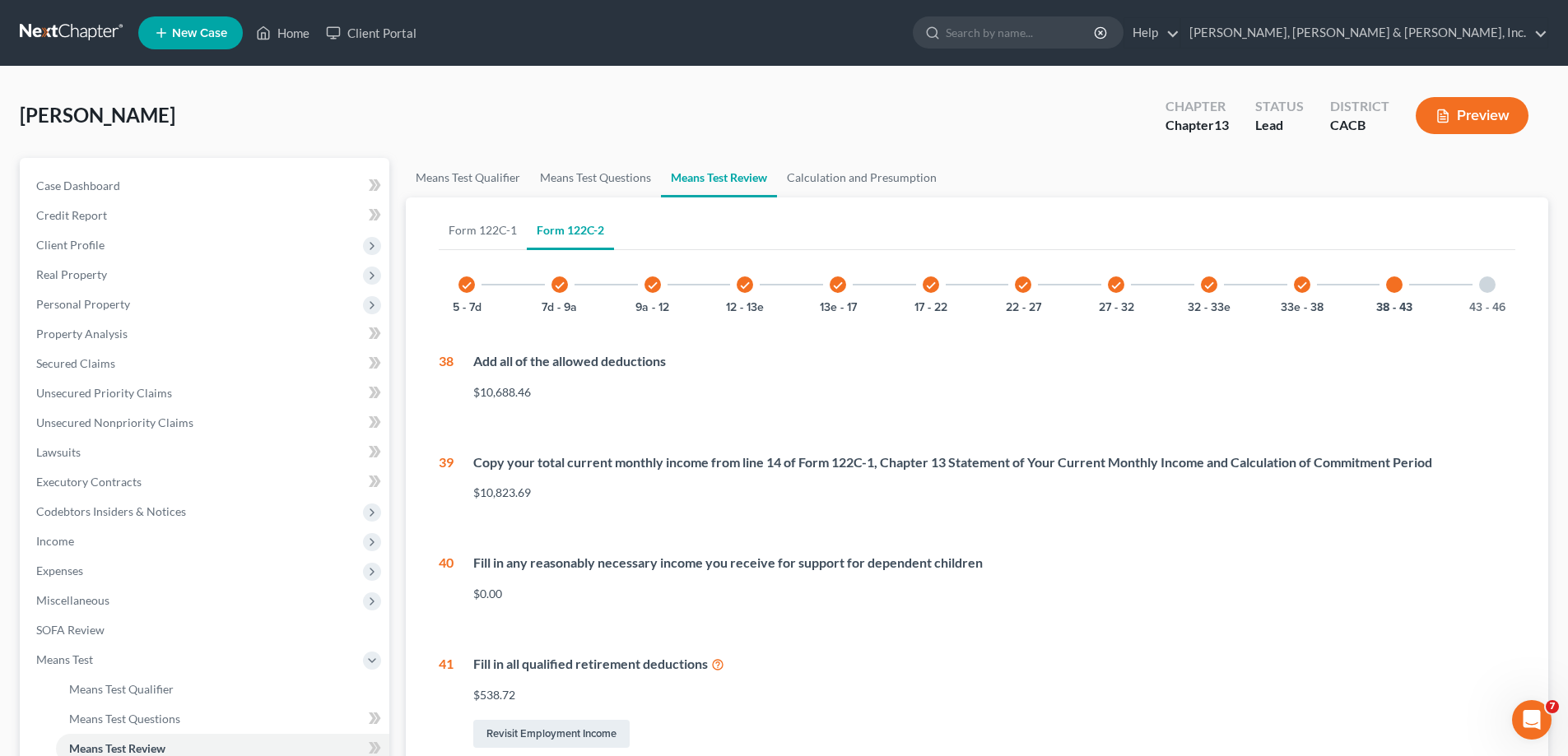
click at [1485, 287] on div at bounding box center [1487, 284] width 16 height 16
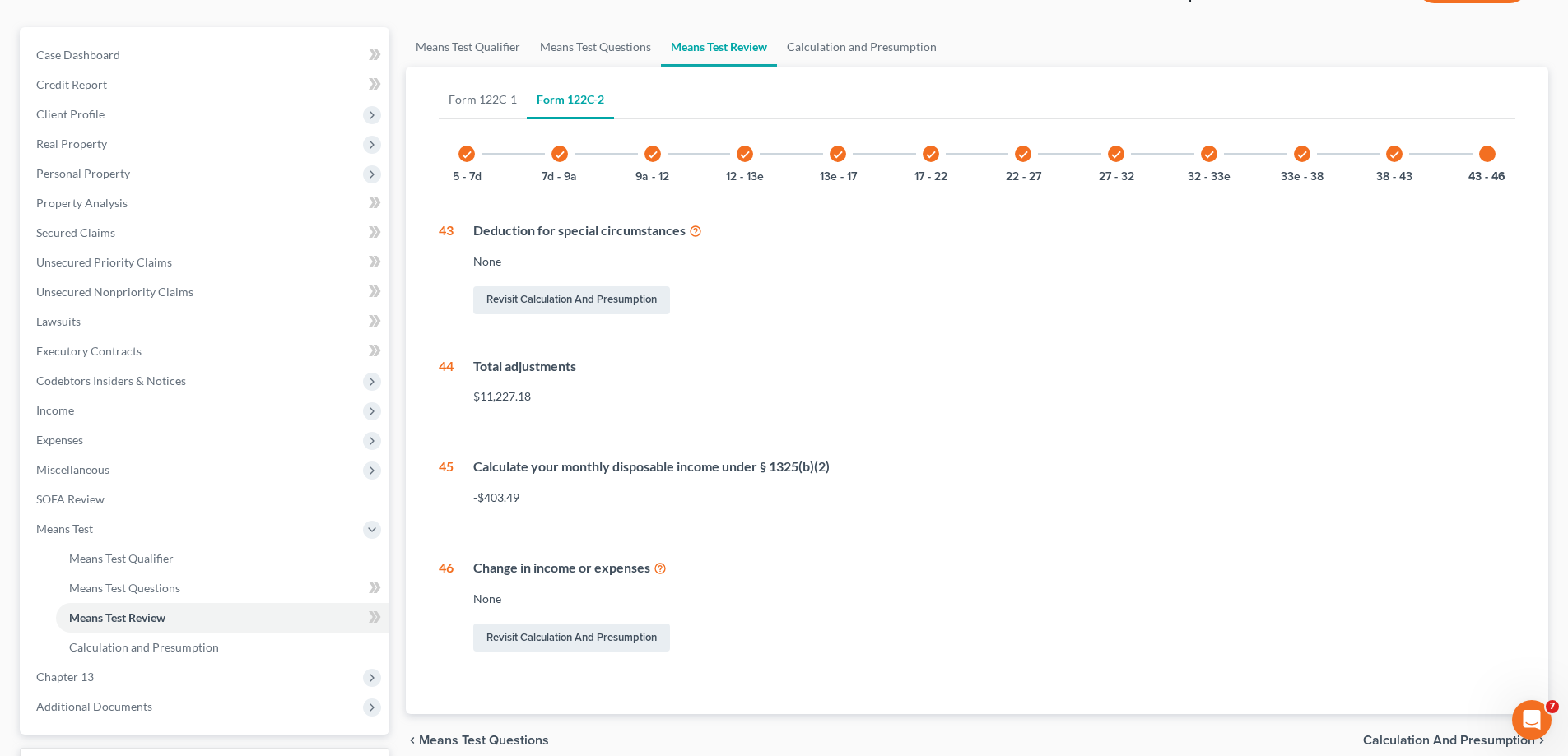
scroll to position [165, 0]
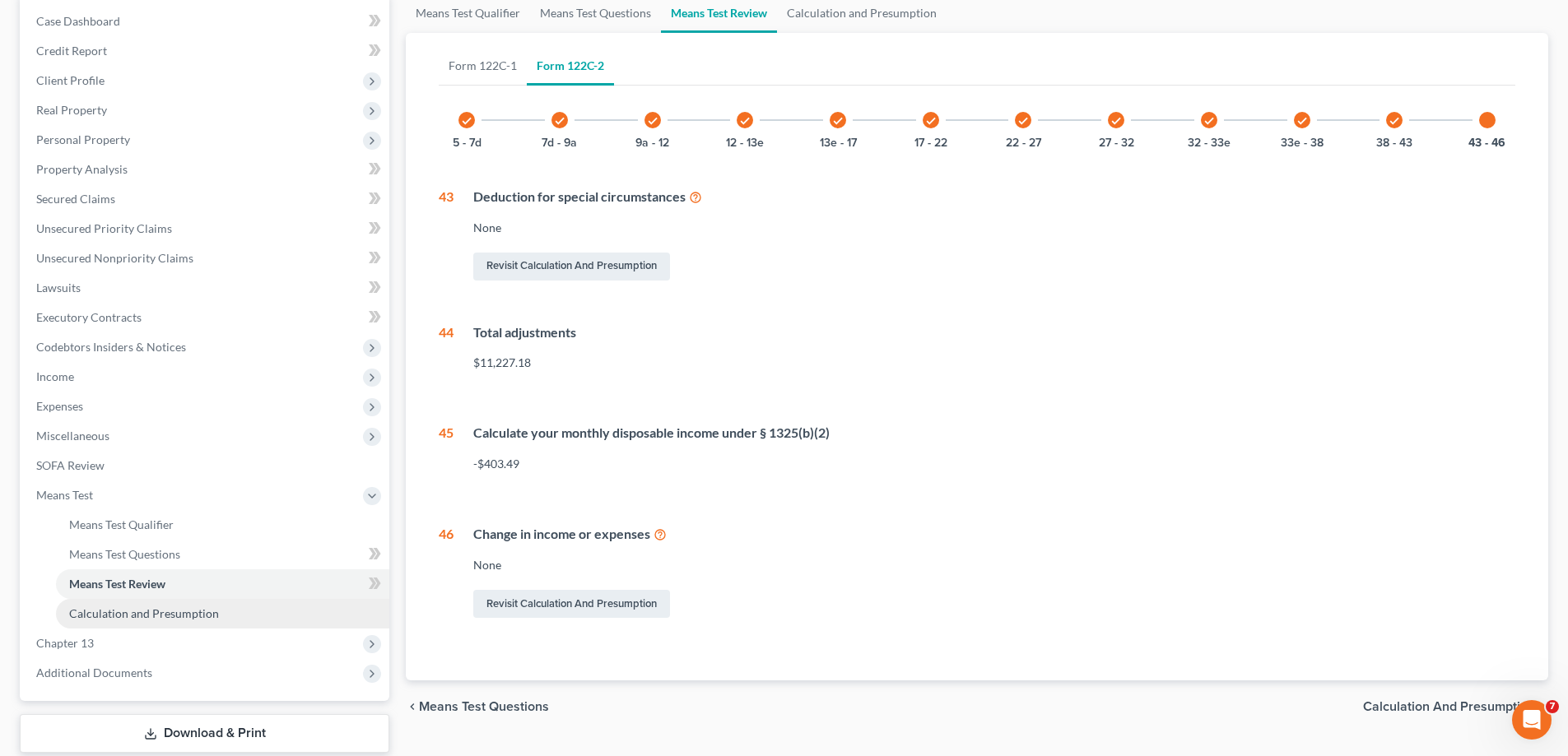
click at [195, 613] on span "Calculation and Presumption" at bounding box center [144, 613] width 150 height 14
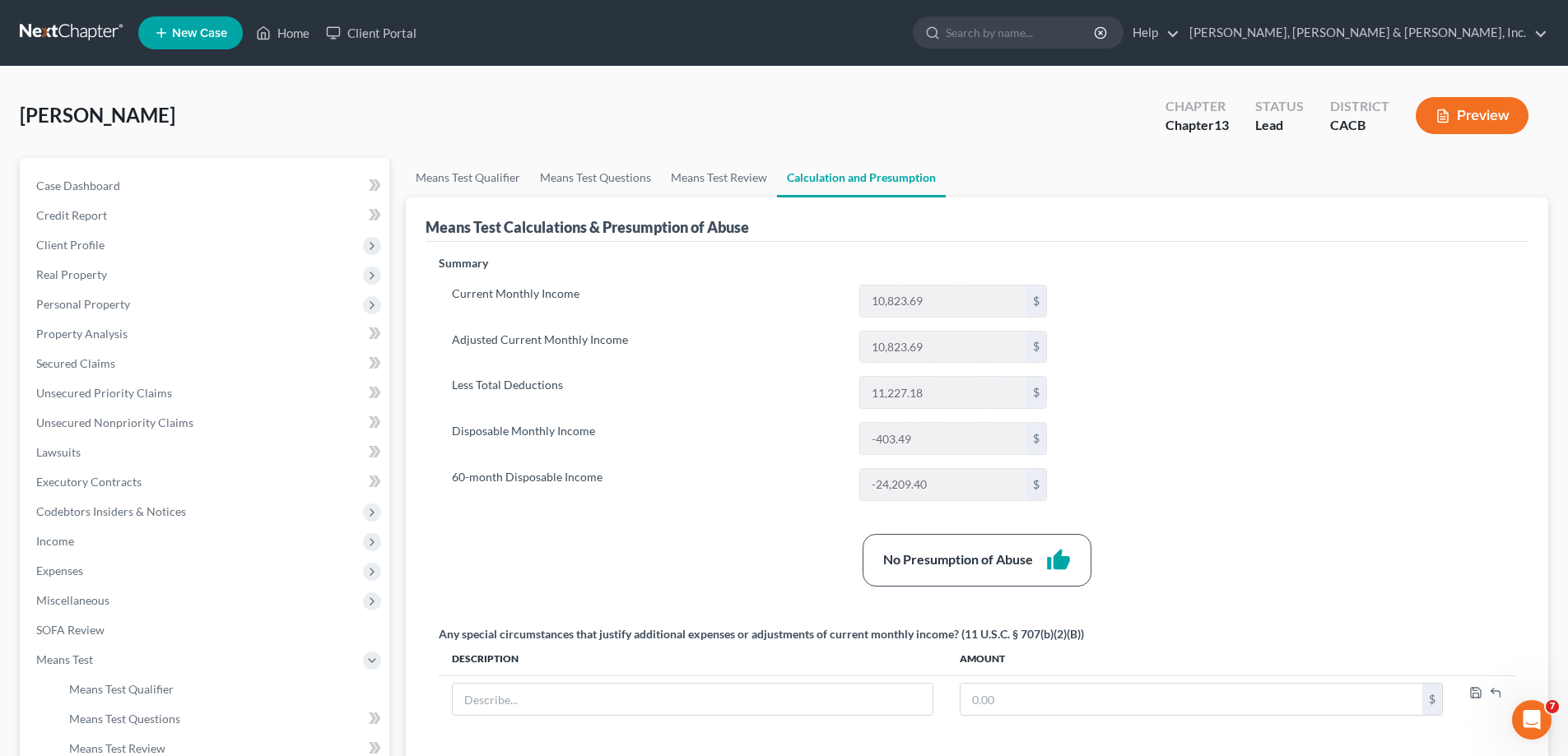
click at [1491, 116] on button "Preview" at bounding box center [1473, 115] width 113 height 37
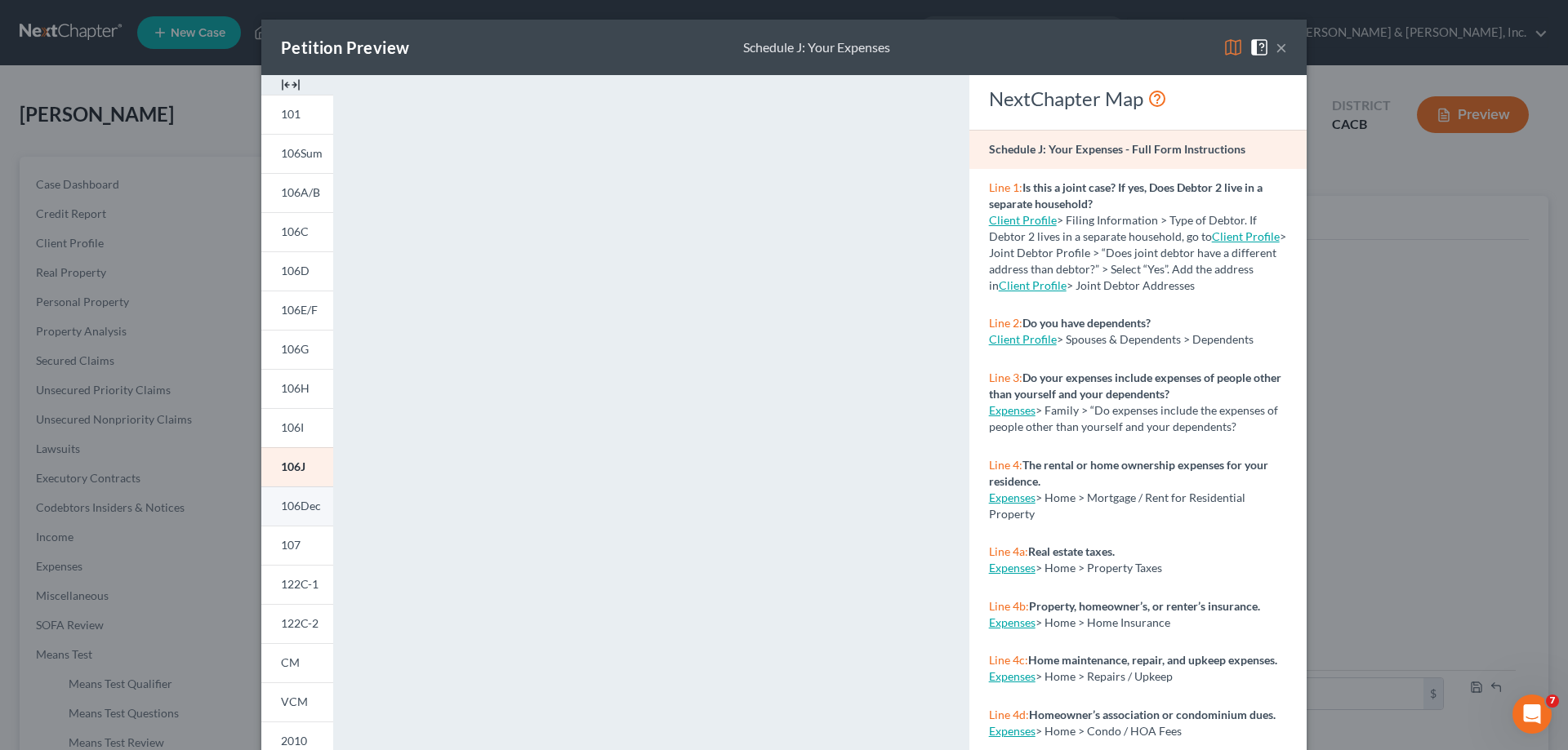
click at [298, 503] on span "106Dec" at bounding box center [301, 505] width 40 height 14
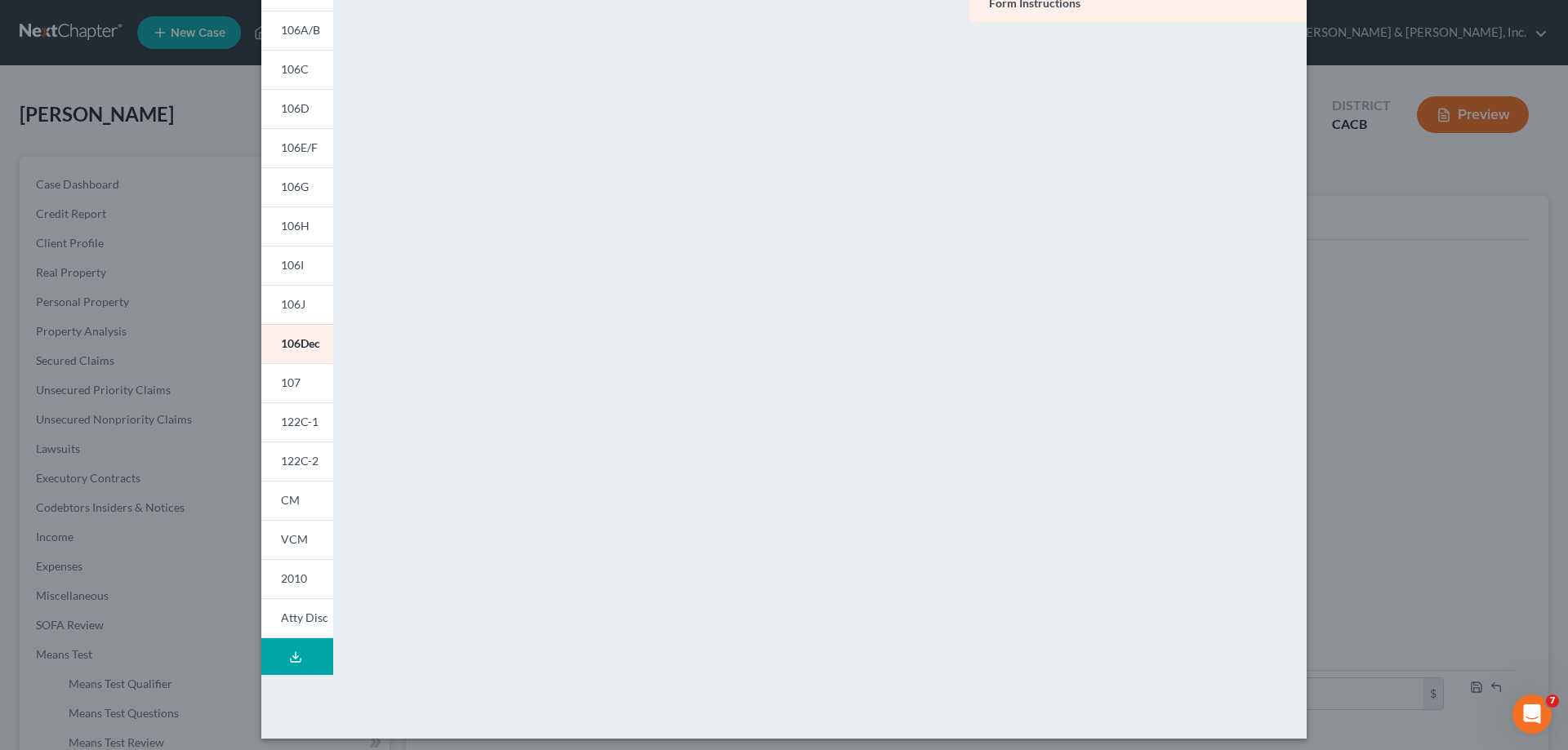
scroll to position [170, 0]
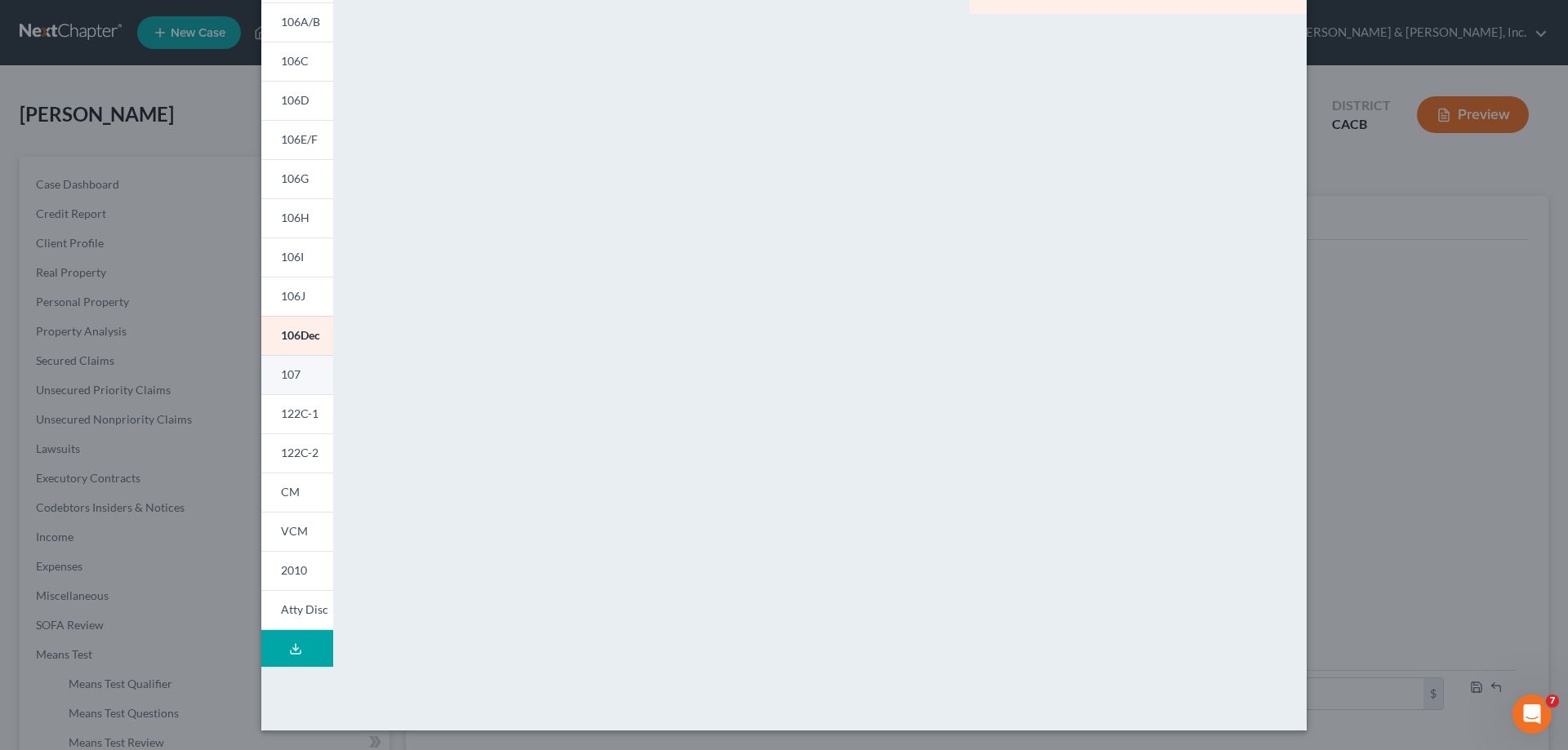
click at [299, 370] on link "107" at bounding box center [297, 374] width 71 height 39
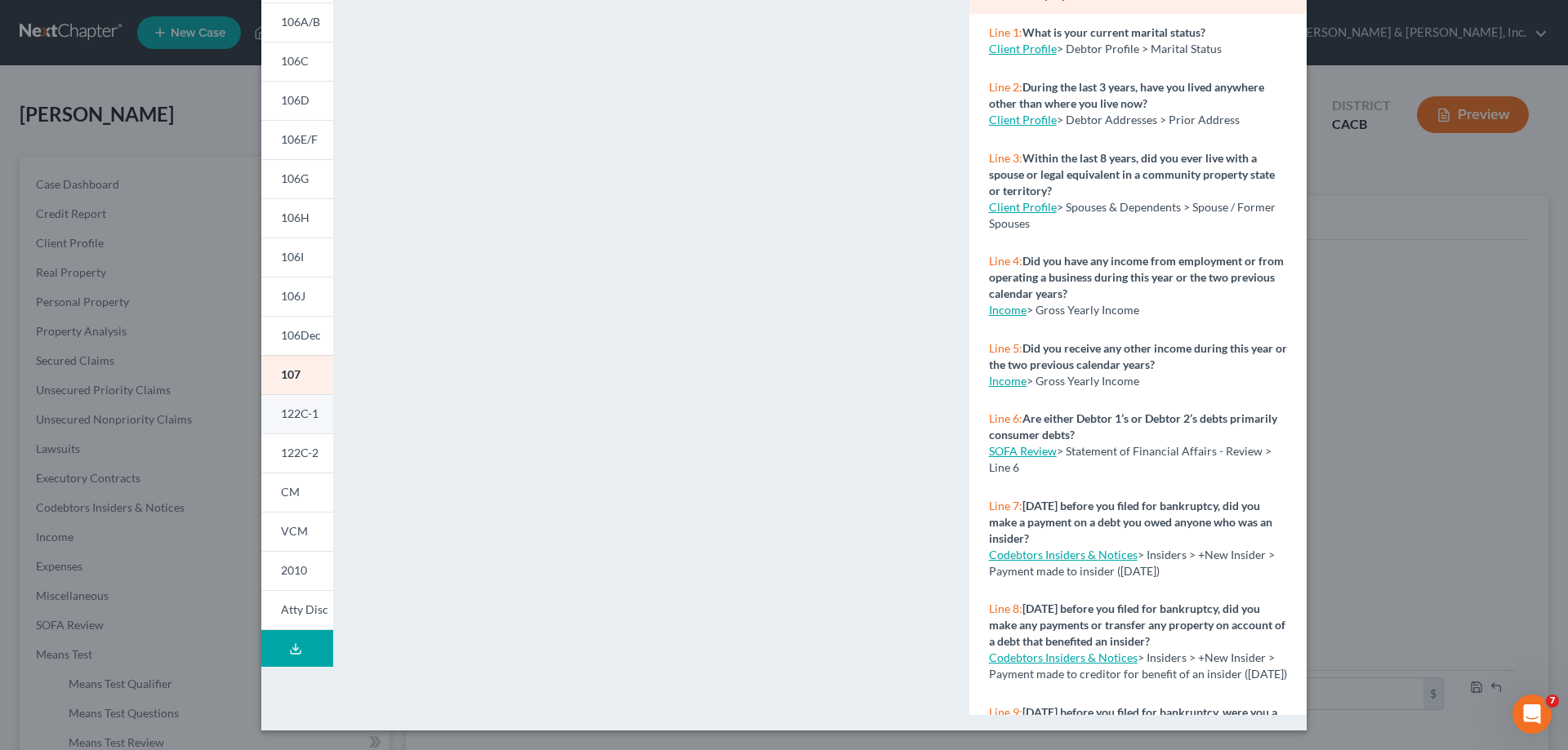
click at [298, 411] on span "122C-1" at bounding box center [299, 413] width 37 height 14
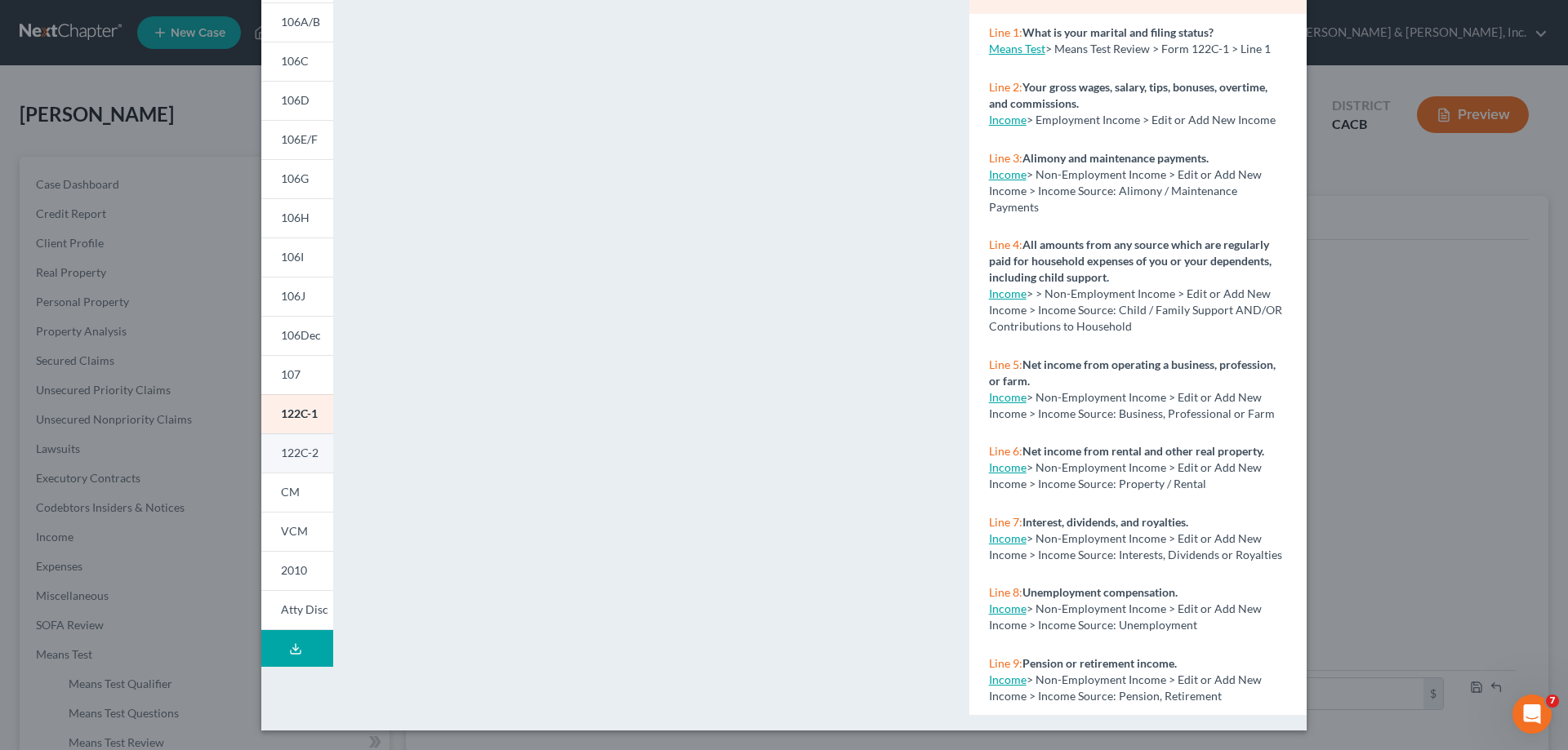
click at [300, 453] on span "122C-2" at bounding box center [299, 452] width 37 height 14
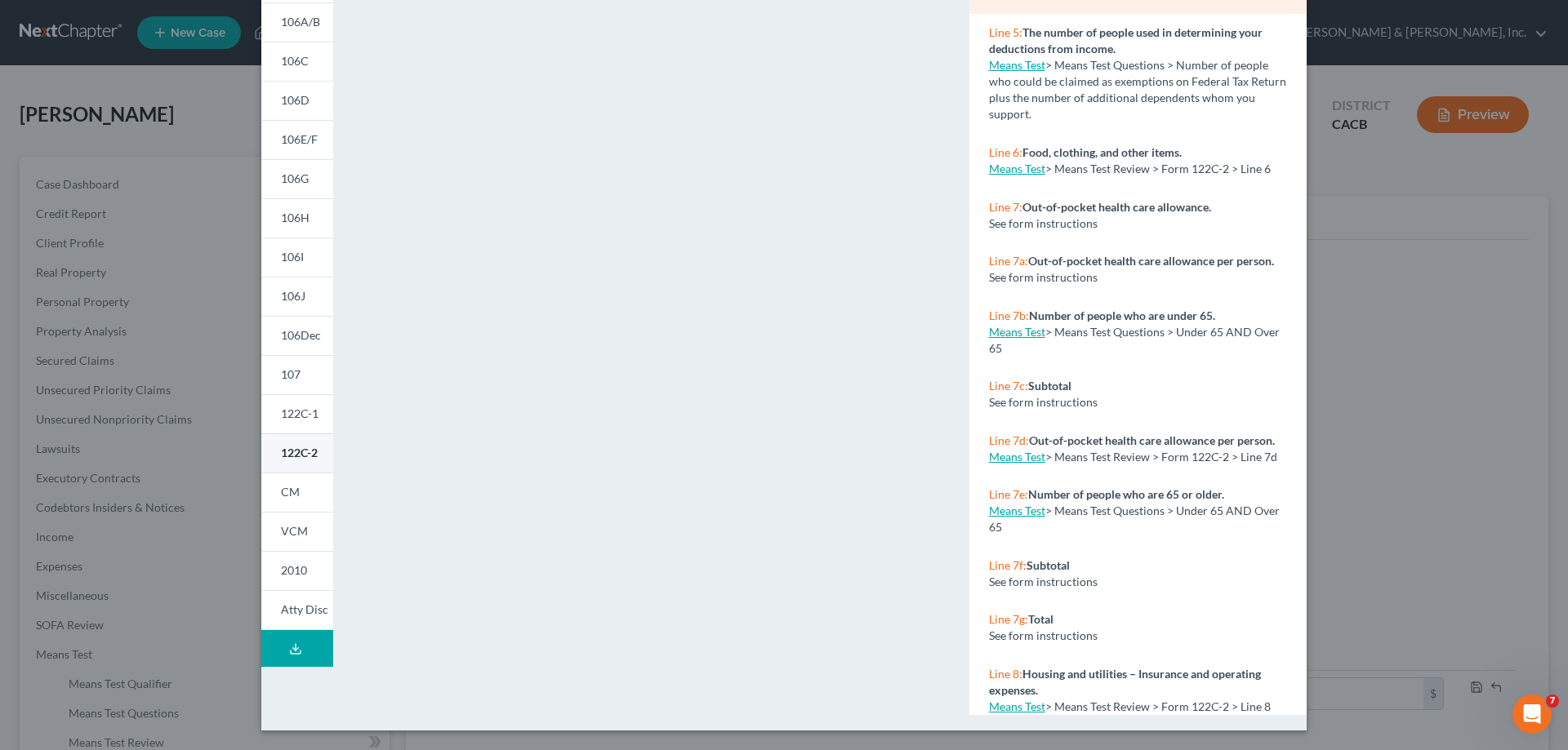
click at [308, 459] on span "122C-2" at bounding box center [299, 452] width 37 height 14
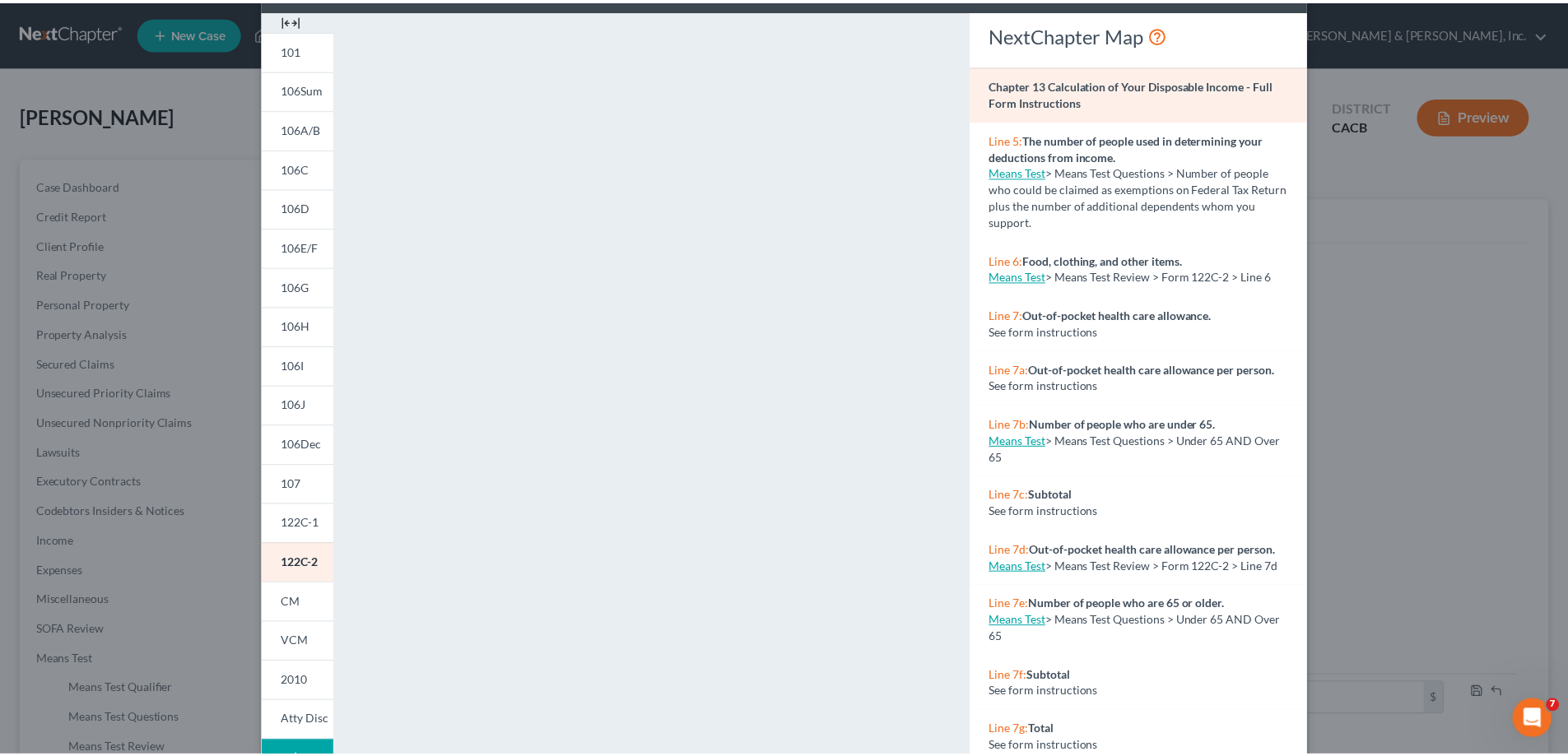
scroll to position [0, 0]
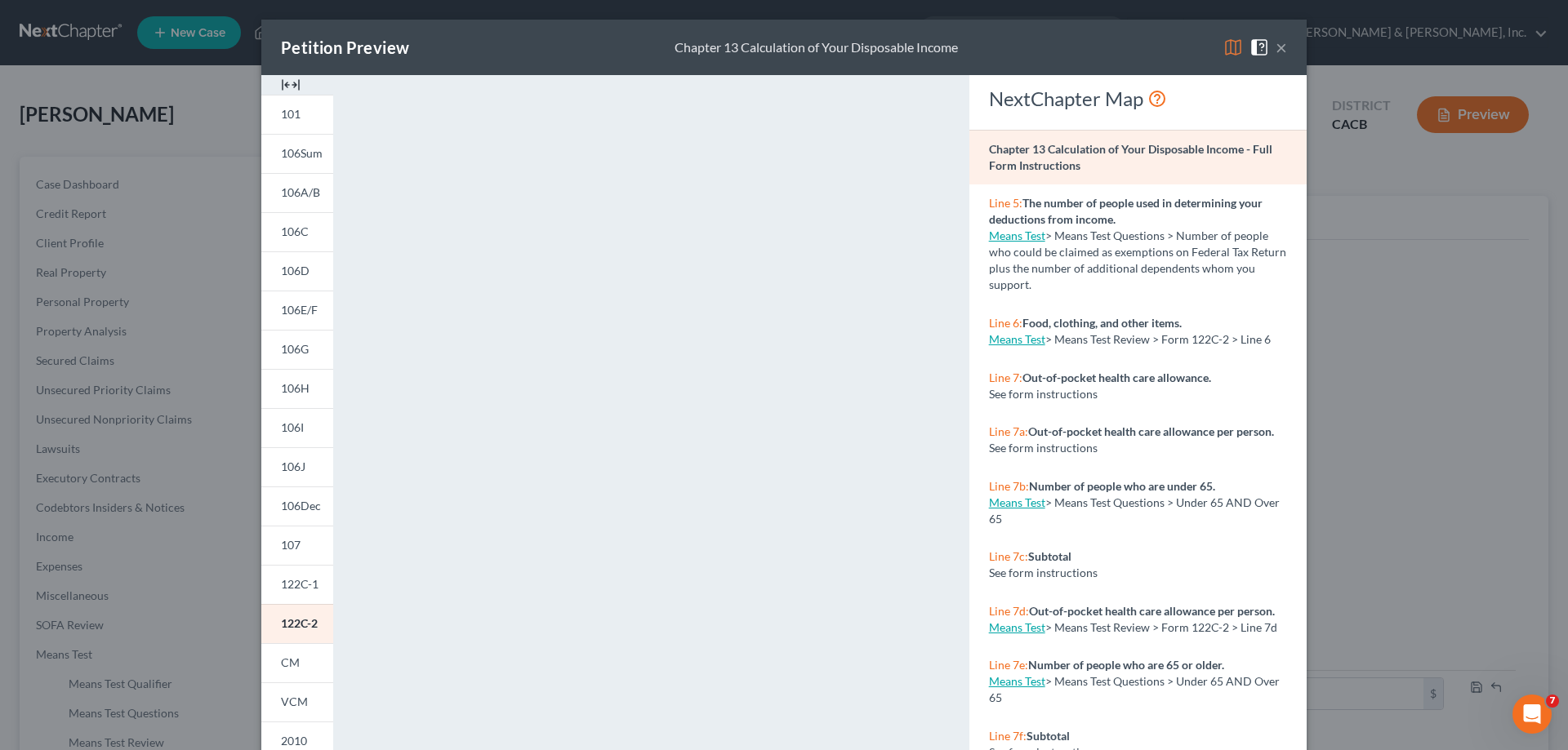
click at [1280, 49] on button "×" at bounding box center [1281, 47] width 11 height 20
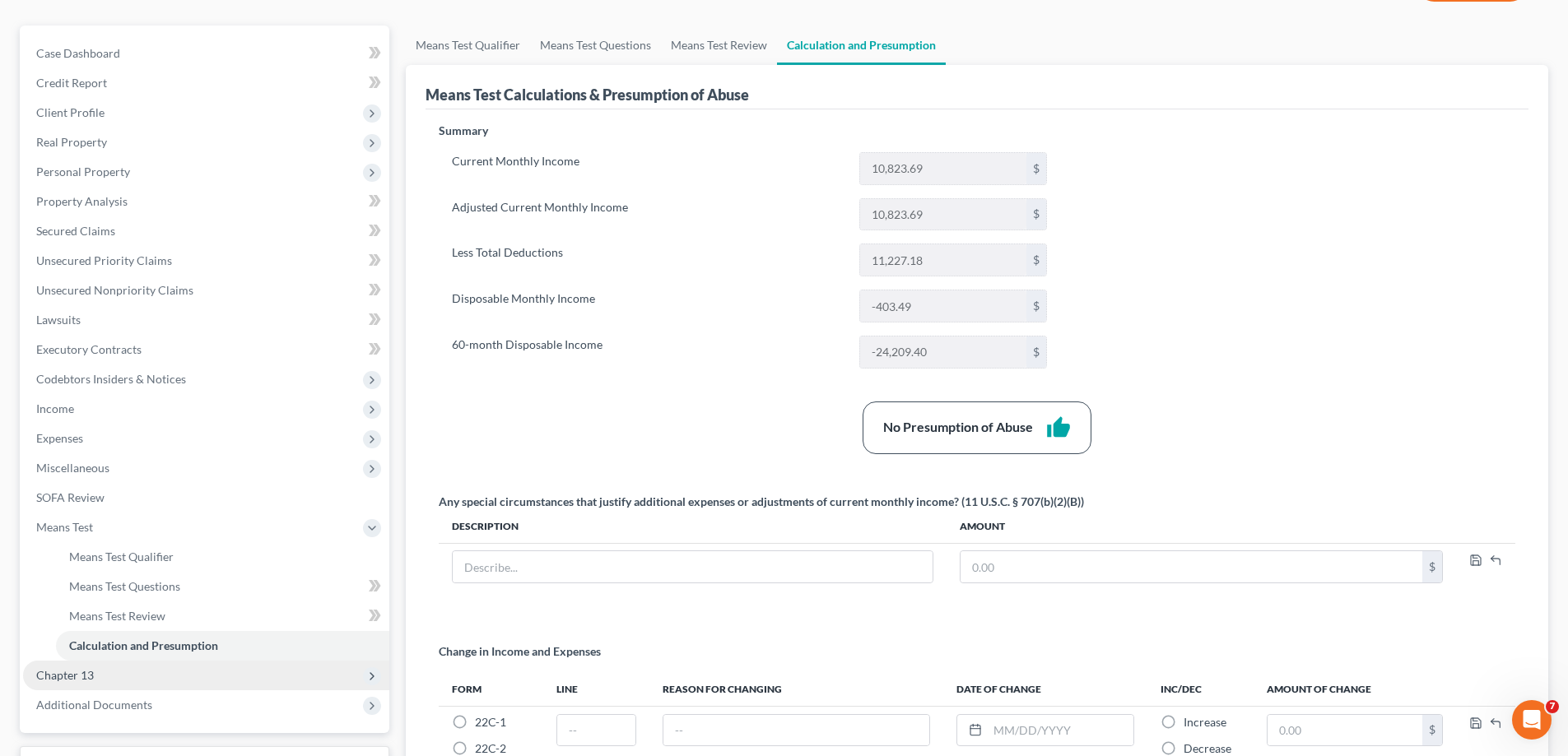
scroll to position [308, 0]
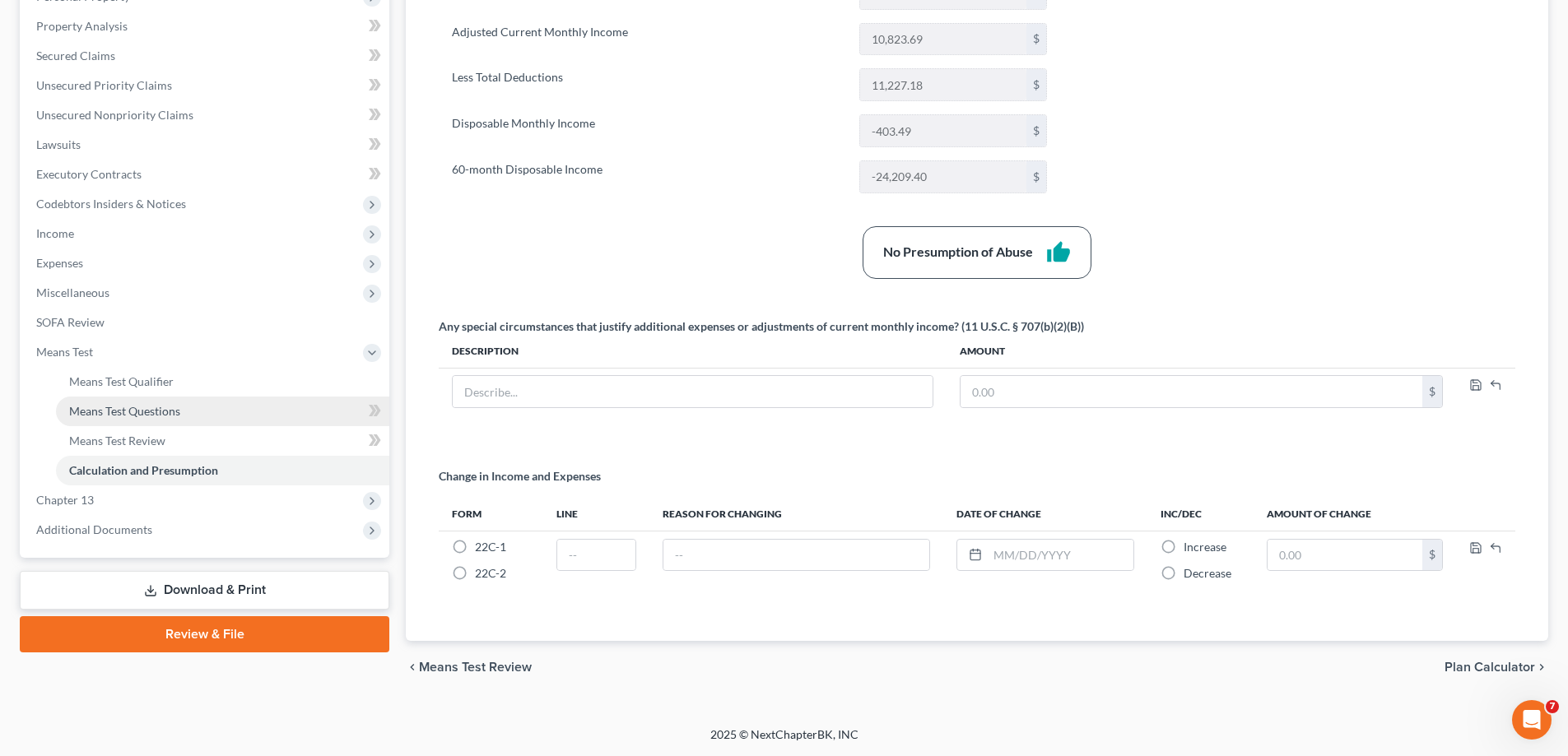
click at [204, 409] on link "Means Test Questions" at bounding box center [222, 412] width 333 height 30
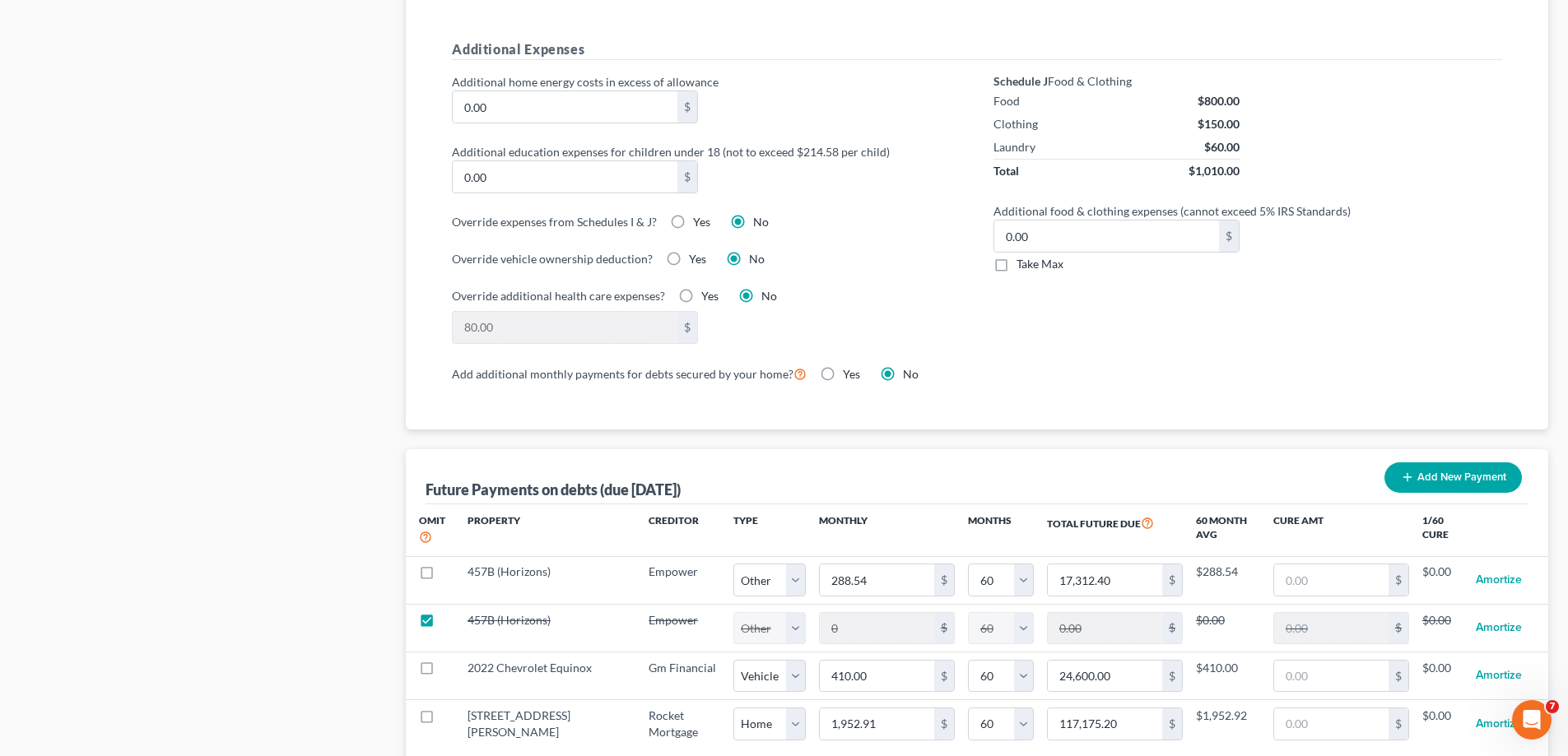
scroll to position [1317, 0]
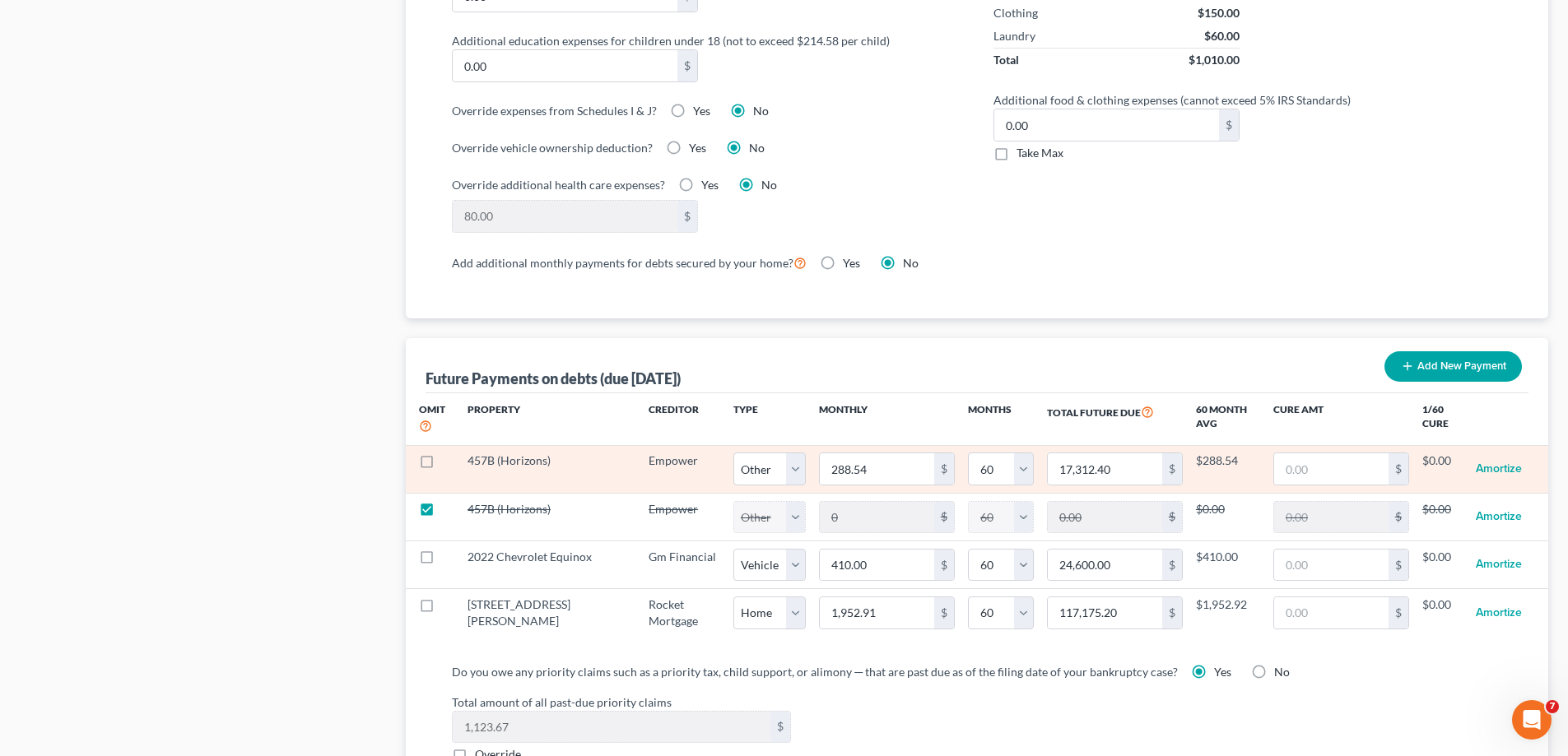
click at [442, 465] on label at bounding box center [442, 465] width 0 height 0
click at [449, 453] on input "checkbox" at bounding box center [454, 458] width 11 height 11
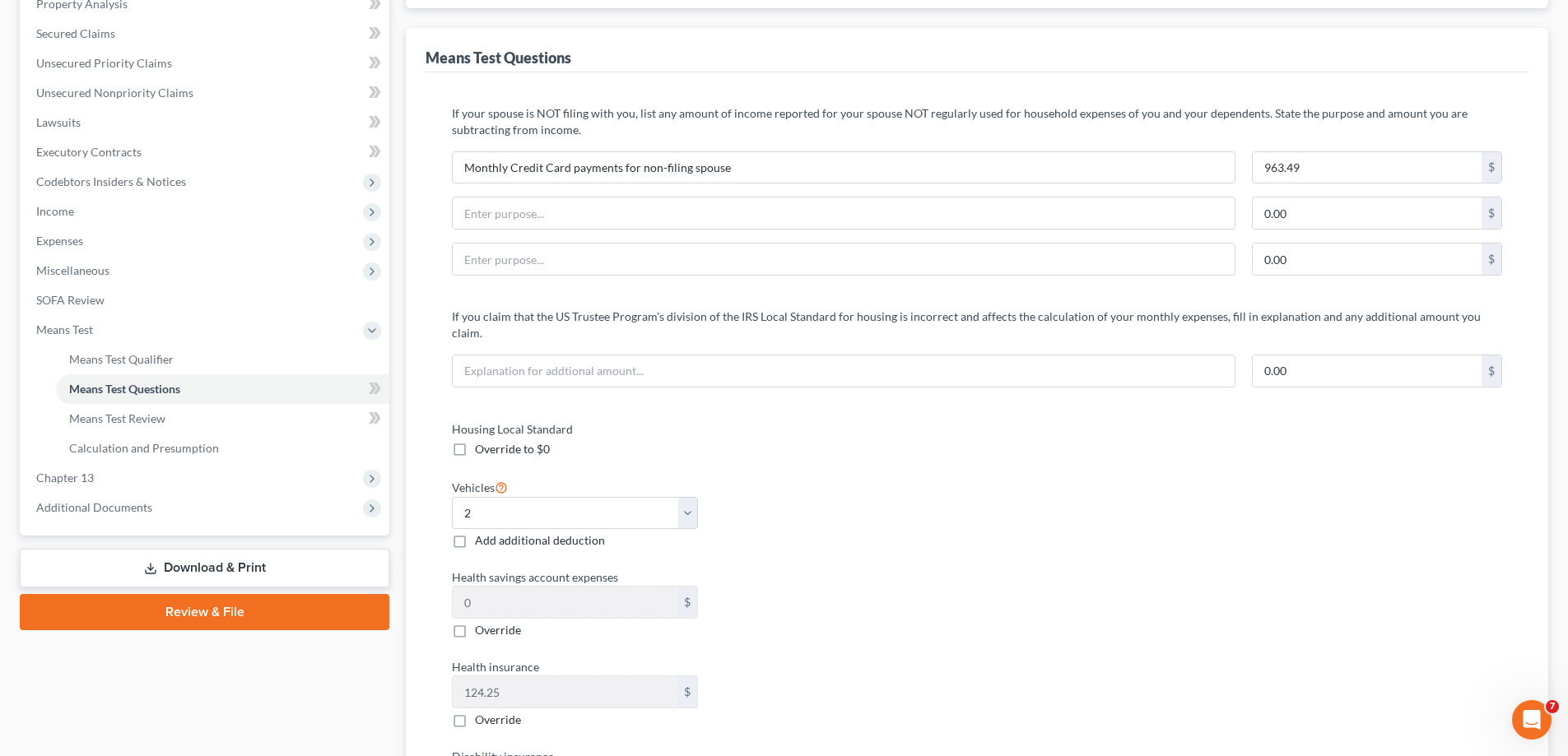
scroll to position [329, 0]
click at [188, 451] on span "Calculation and Presumption" at bounding box center [144, 449] width 150 height 14
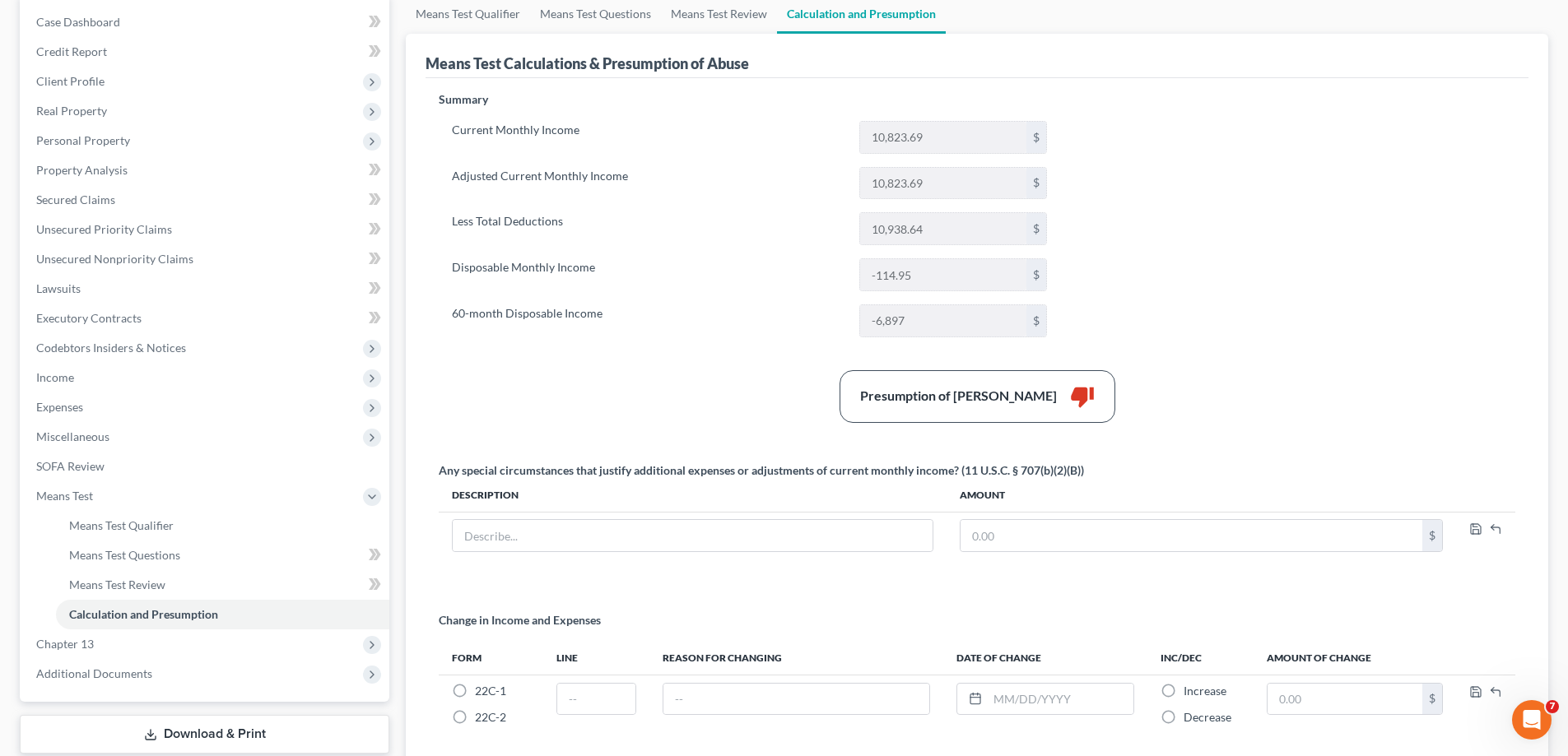
scroll to position [247, 0]
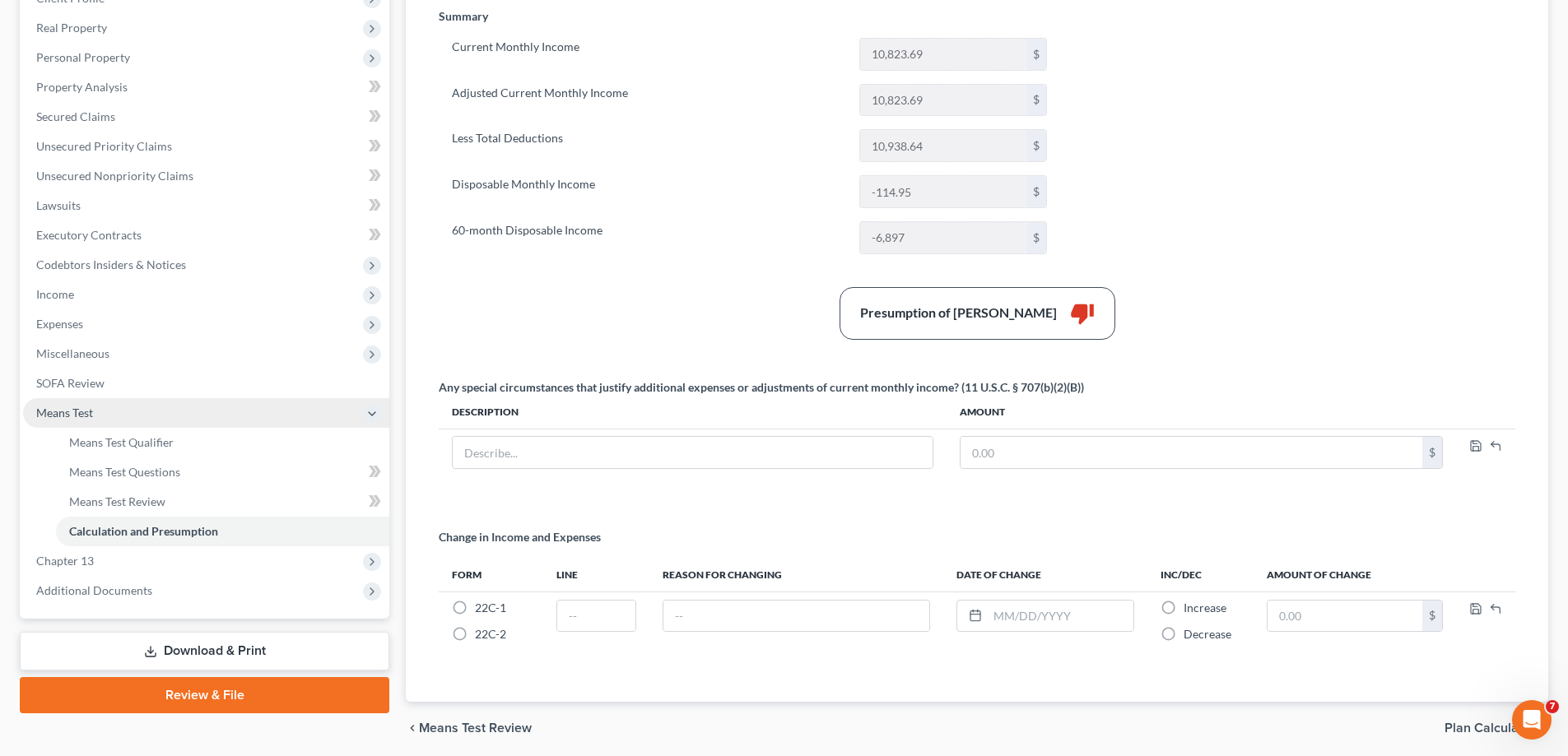
click at [284, 422] on span "Means Test" at bounding box center [206, 413] width 367 height 30
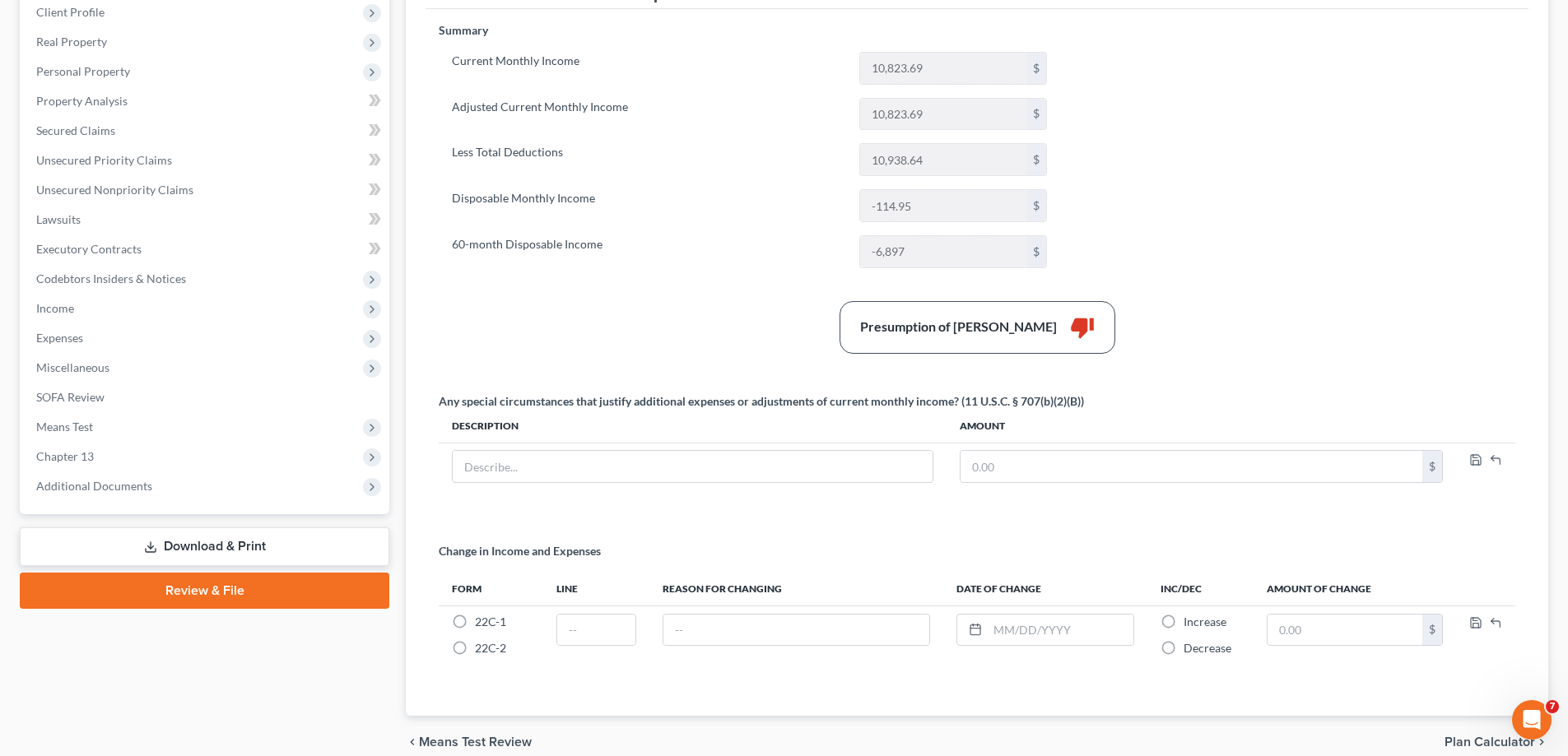
scroll to position [0, 0]
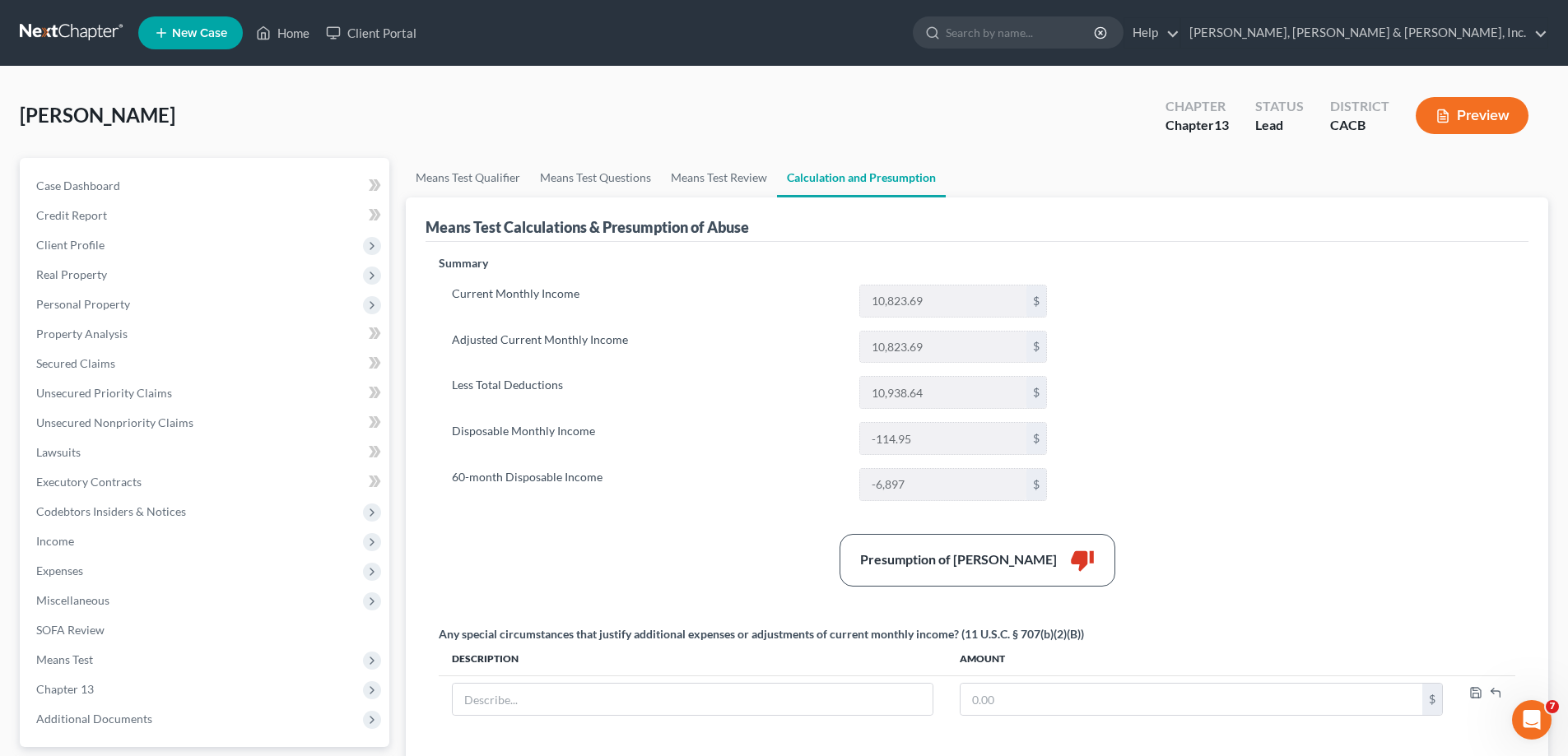
click at [1455, 116] on button "Preview" at bounding box center [1473, 115] width 113 height 37
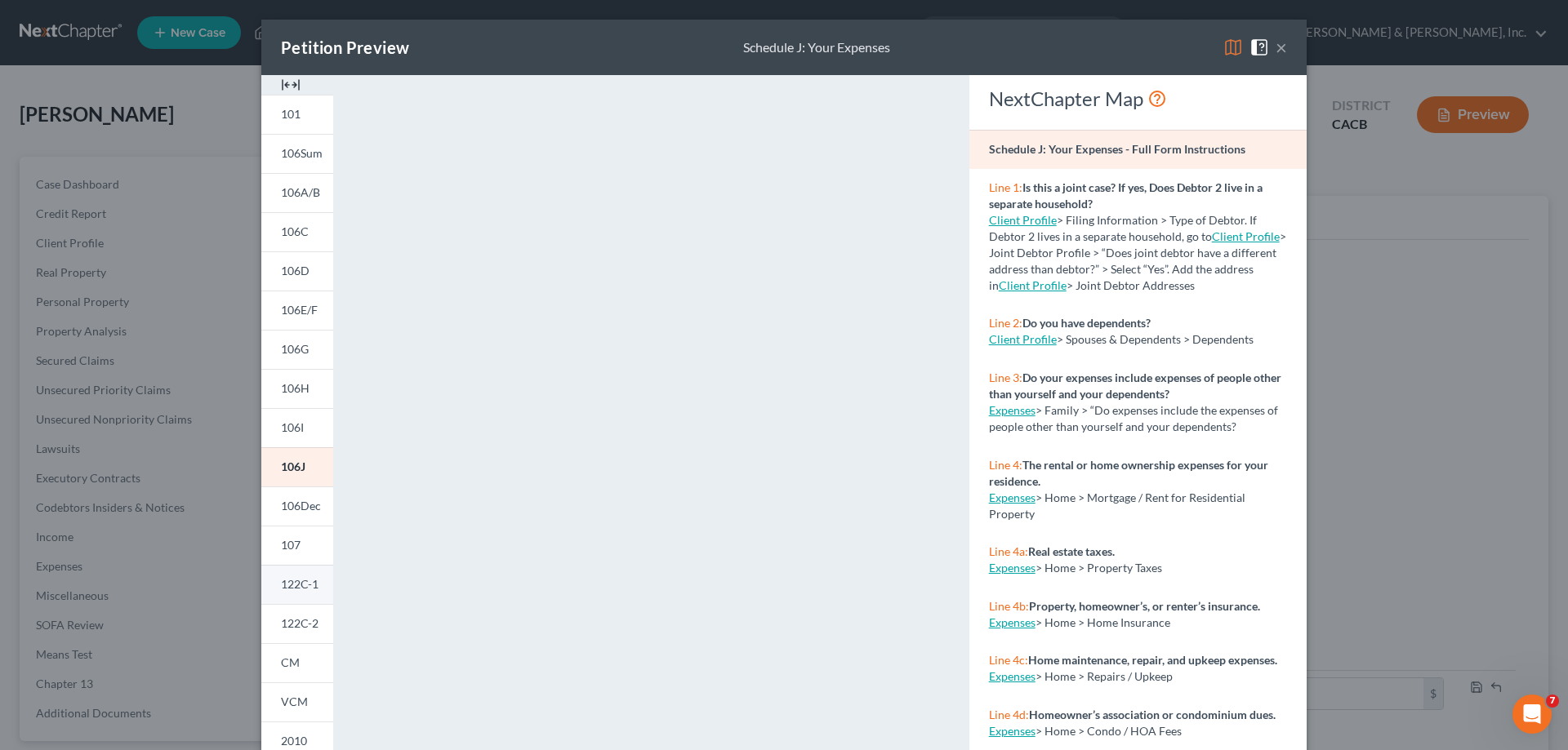
click at [290, 583] on span "122C-1" at bounding box center [299, 584] width 37 height 14
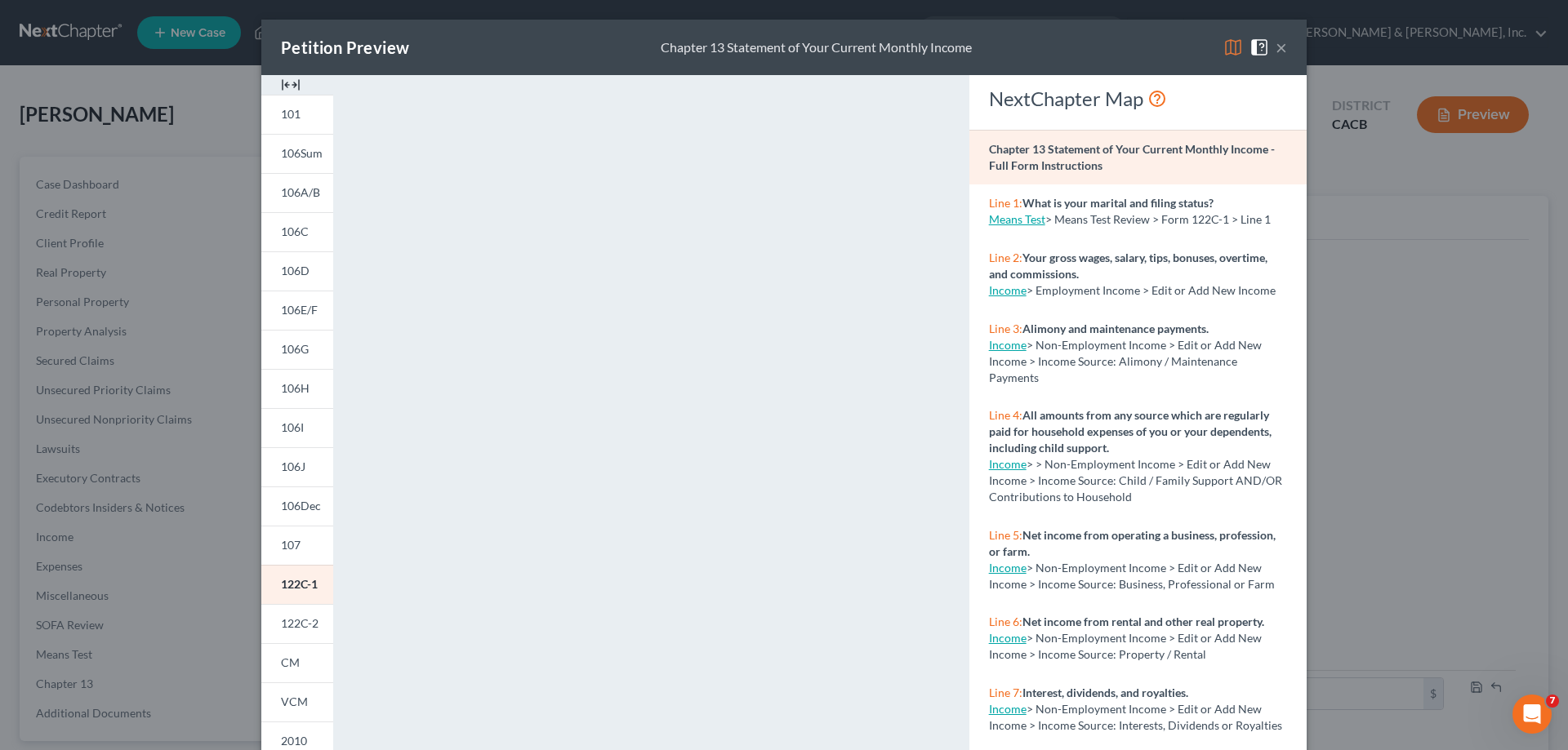
click at [121, 652] on div "Petition Preview Chapter 13 Statement of Your Current Monthly Income × 101 106S…" at bounding box center [784, 375] width 1568 height 750
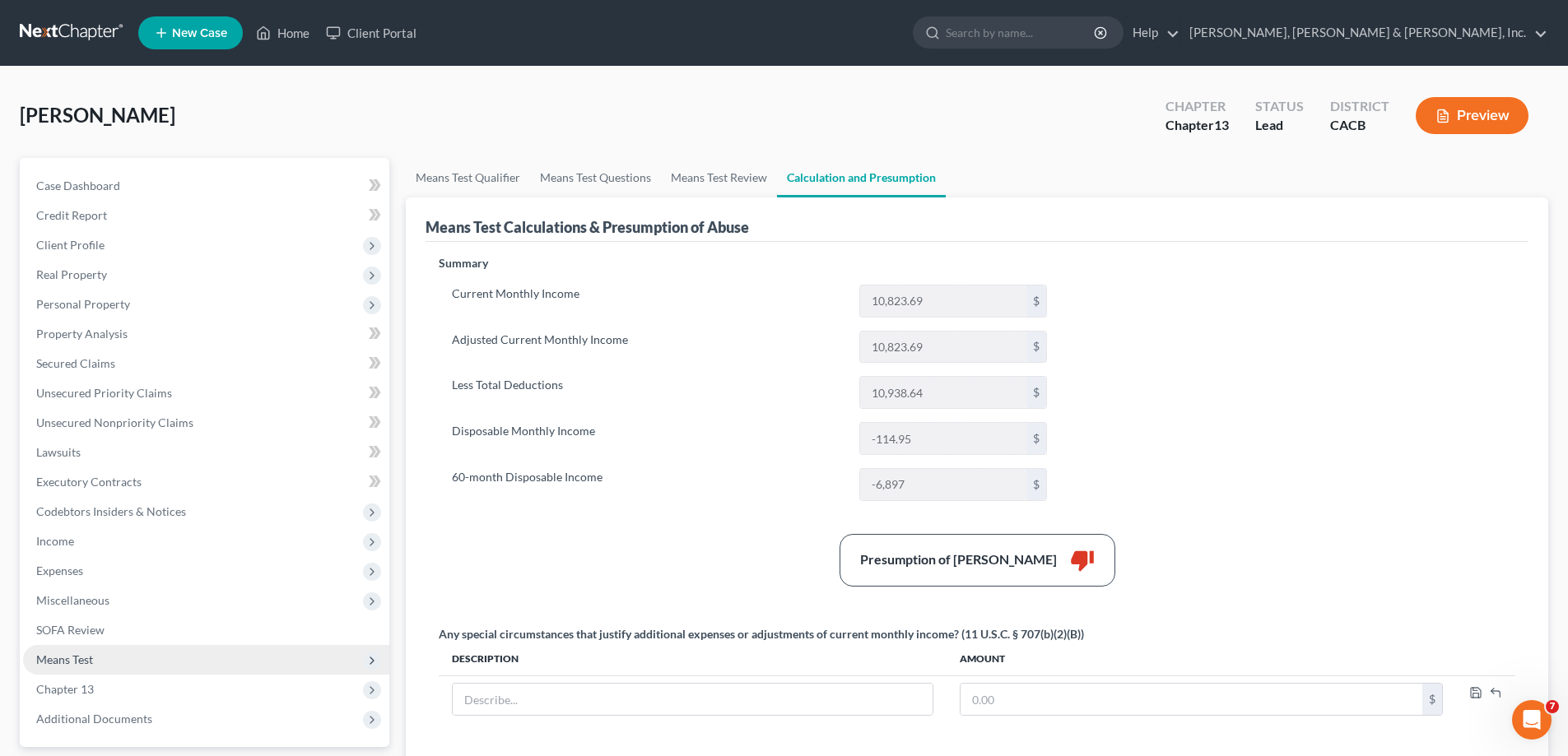
click at [216, 661] on span "Means Test" at bounding box center [206, 660] width 367 height 30
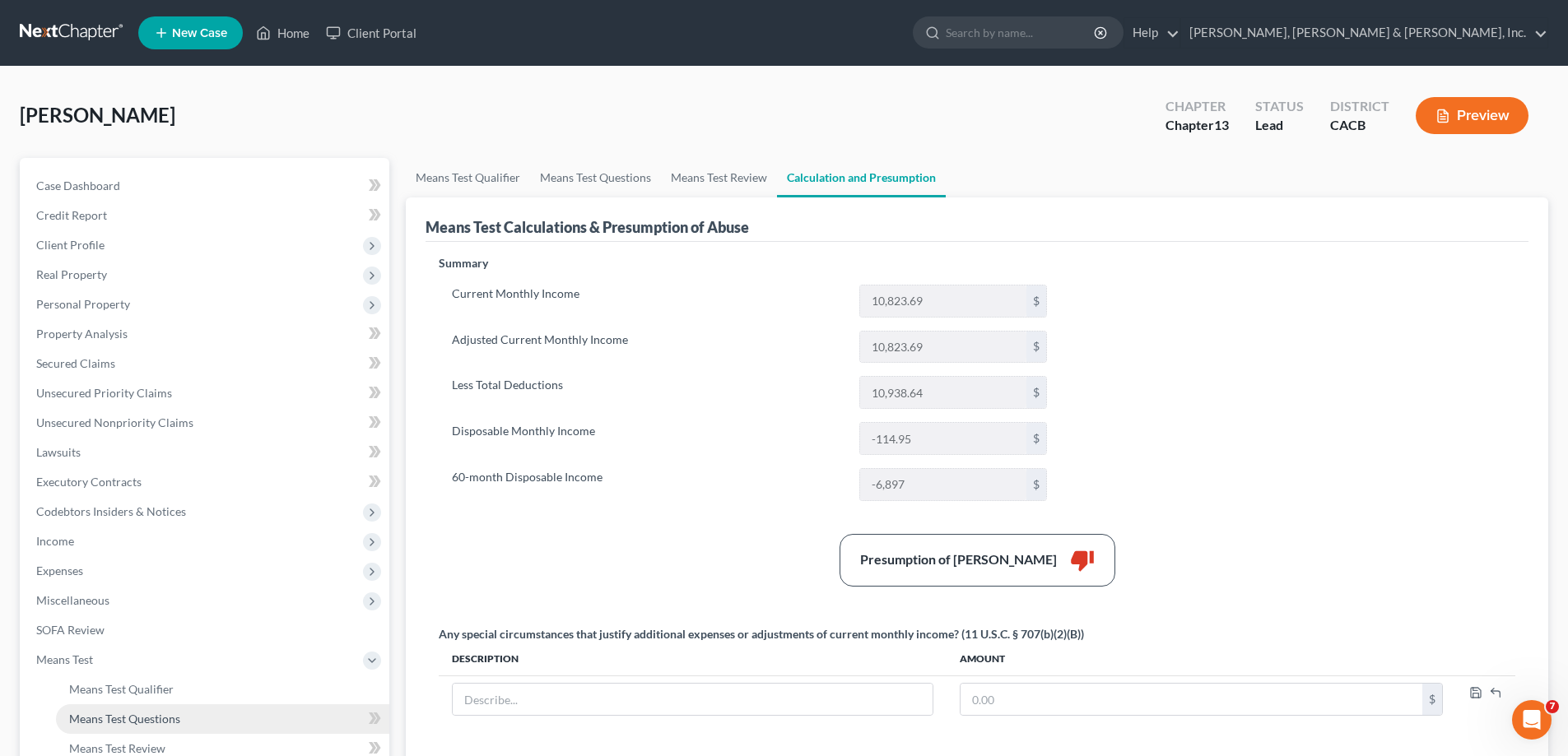
click at [226, 716] on link "Means Test Questions" at bounding box center [222, 719] width 333 height 30
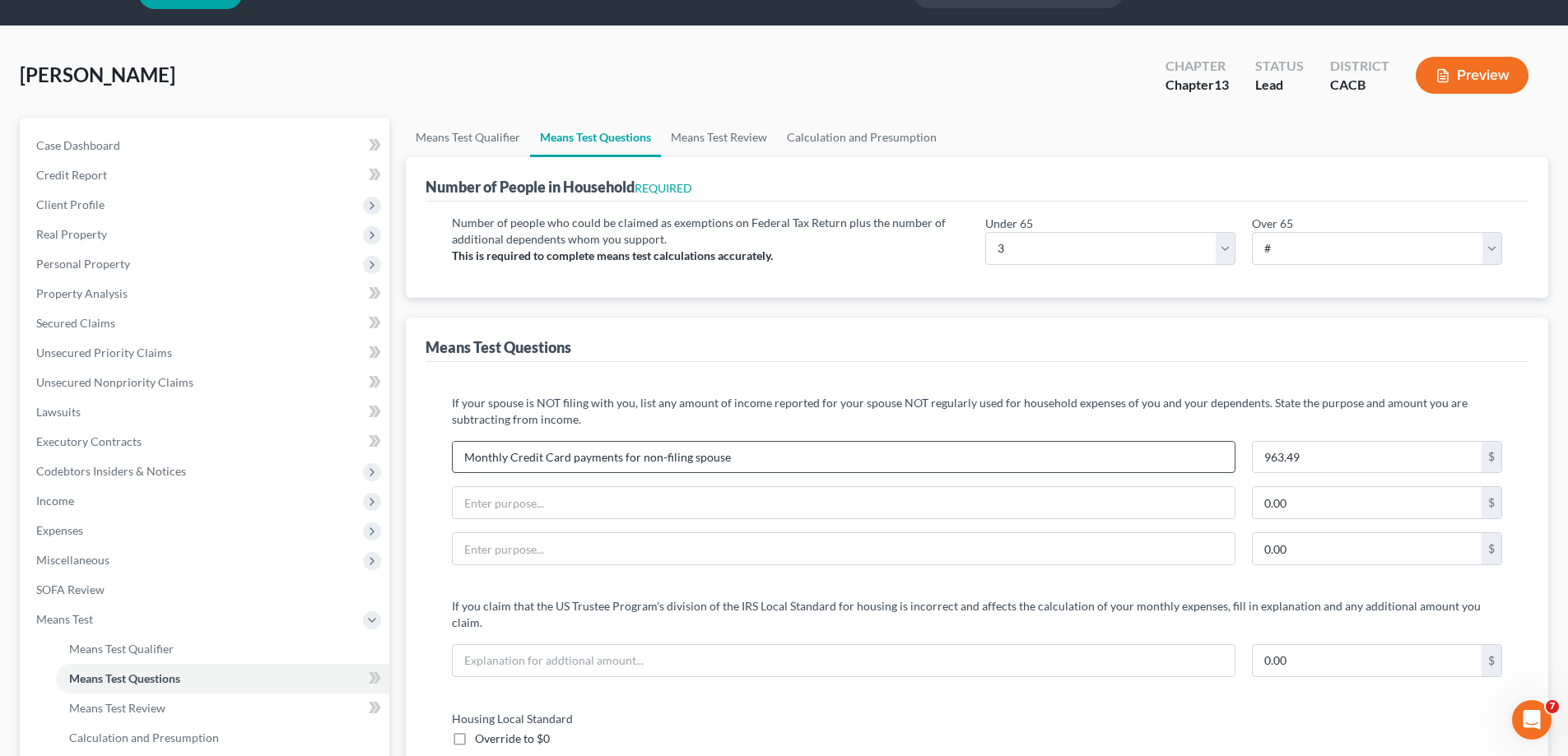
scroll to position [83, 0]
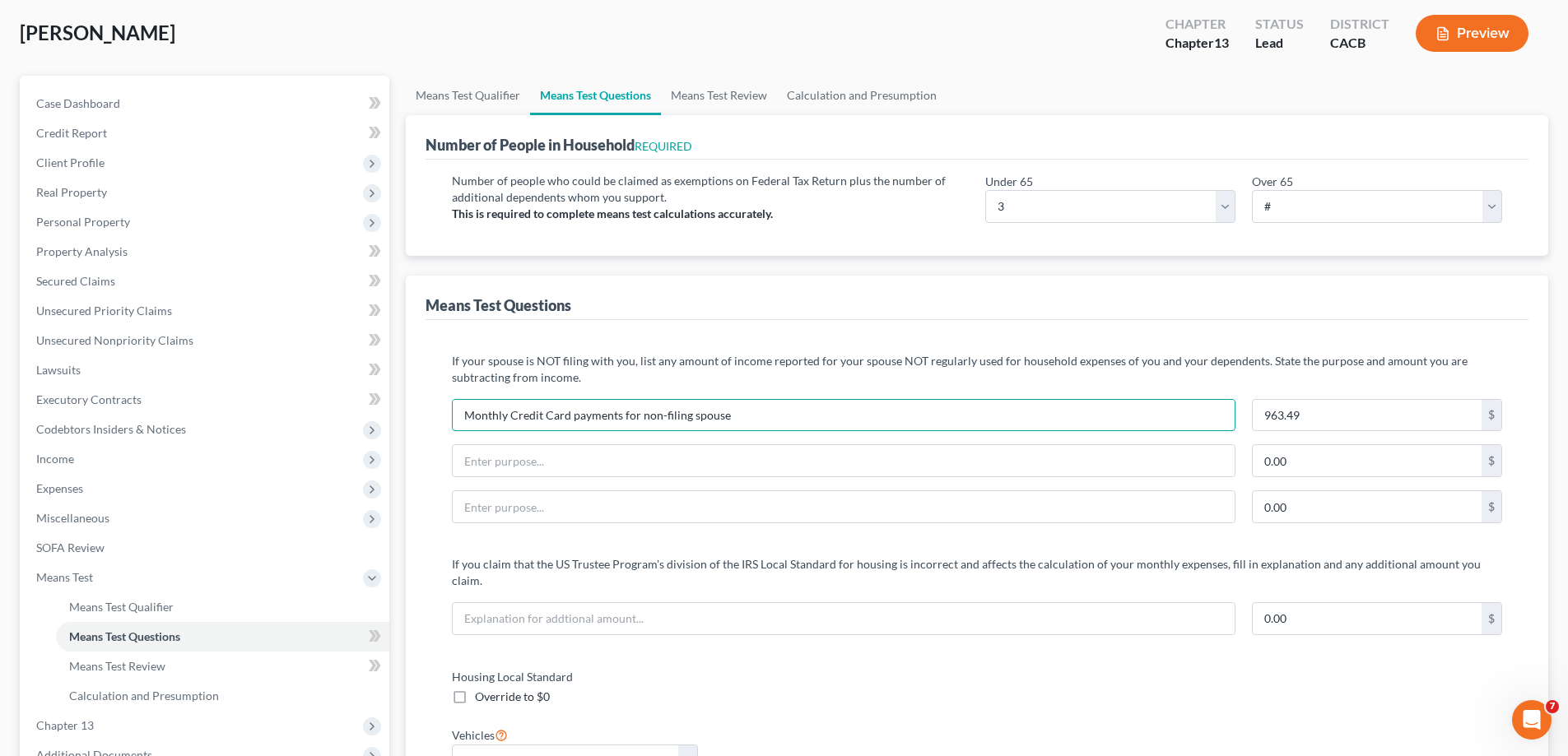
drag, startPoint x: 756, startPoint y: 414, endPoint x: 441, endPoint y: 426, distance: 315.2
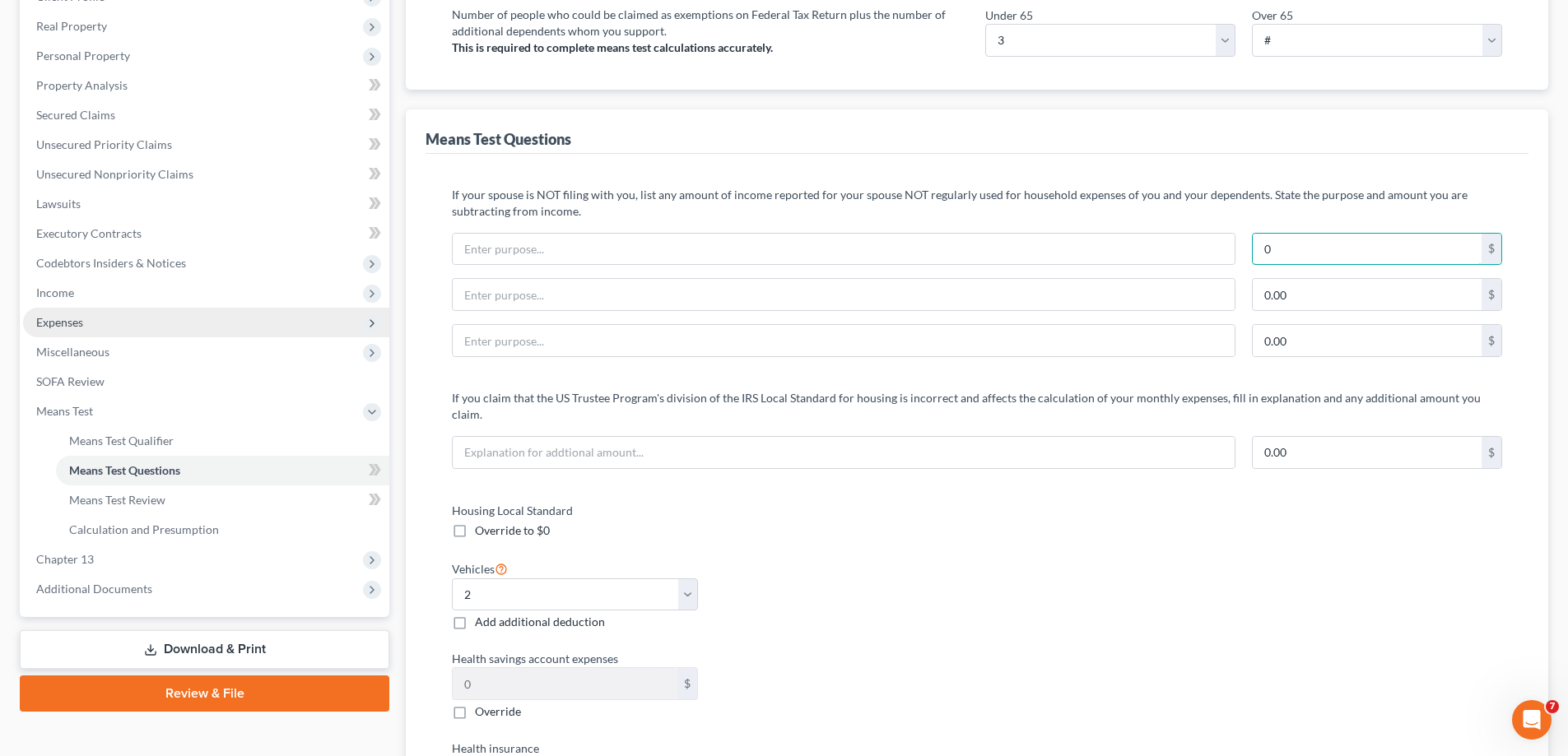
scroll to position [247, 0]
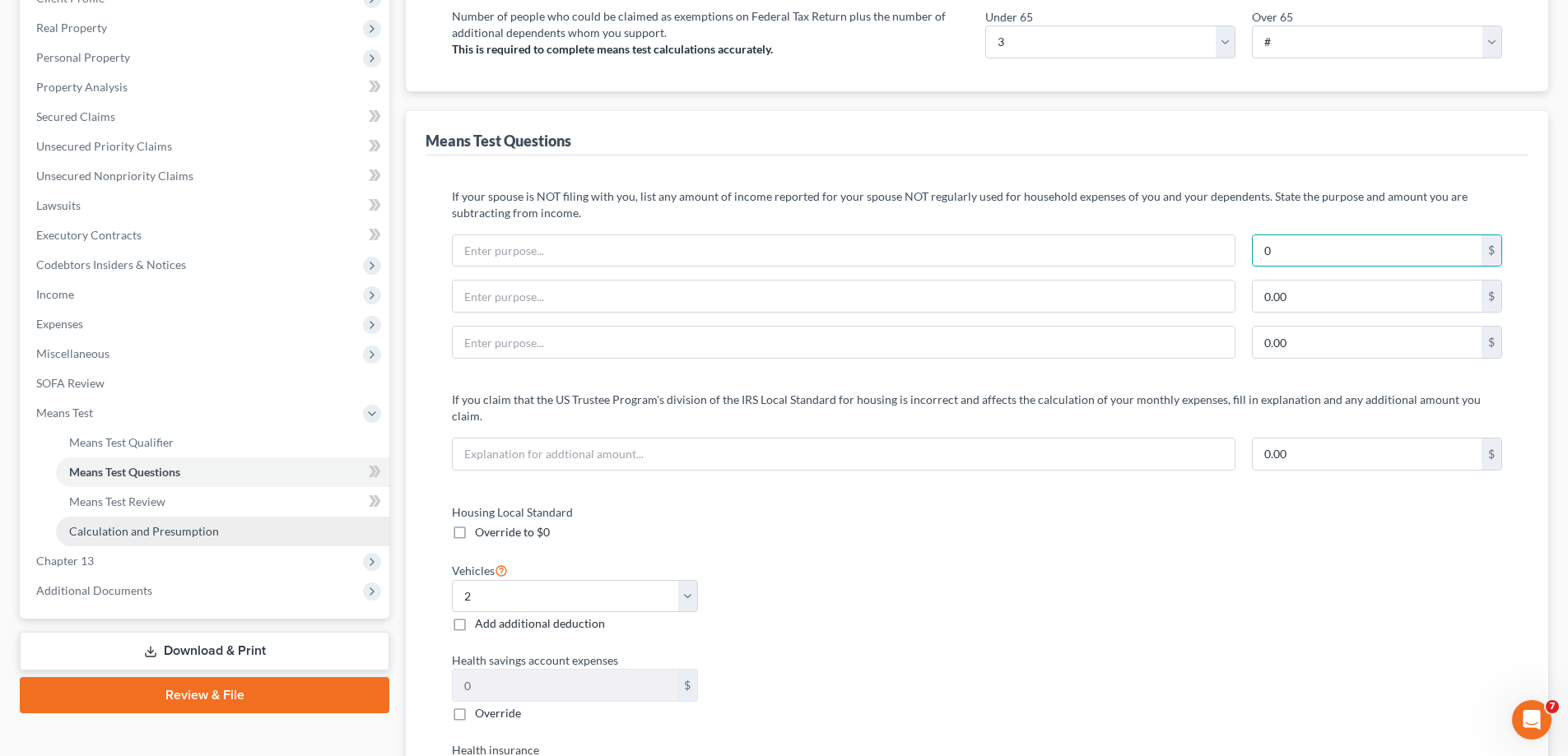
click at [239, 535] on link "Calculation and Presumption" at bounding box center [222, 532] width 333 height 30
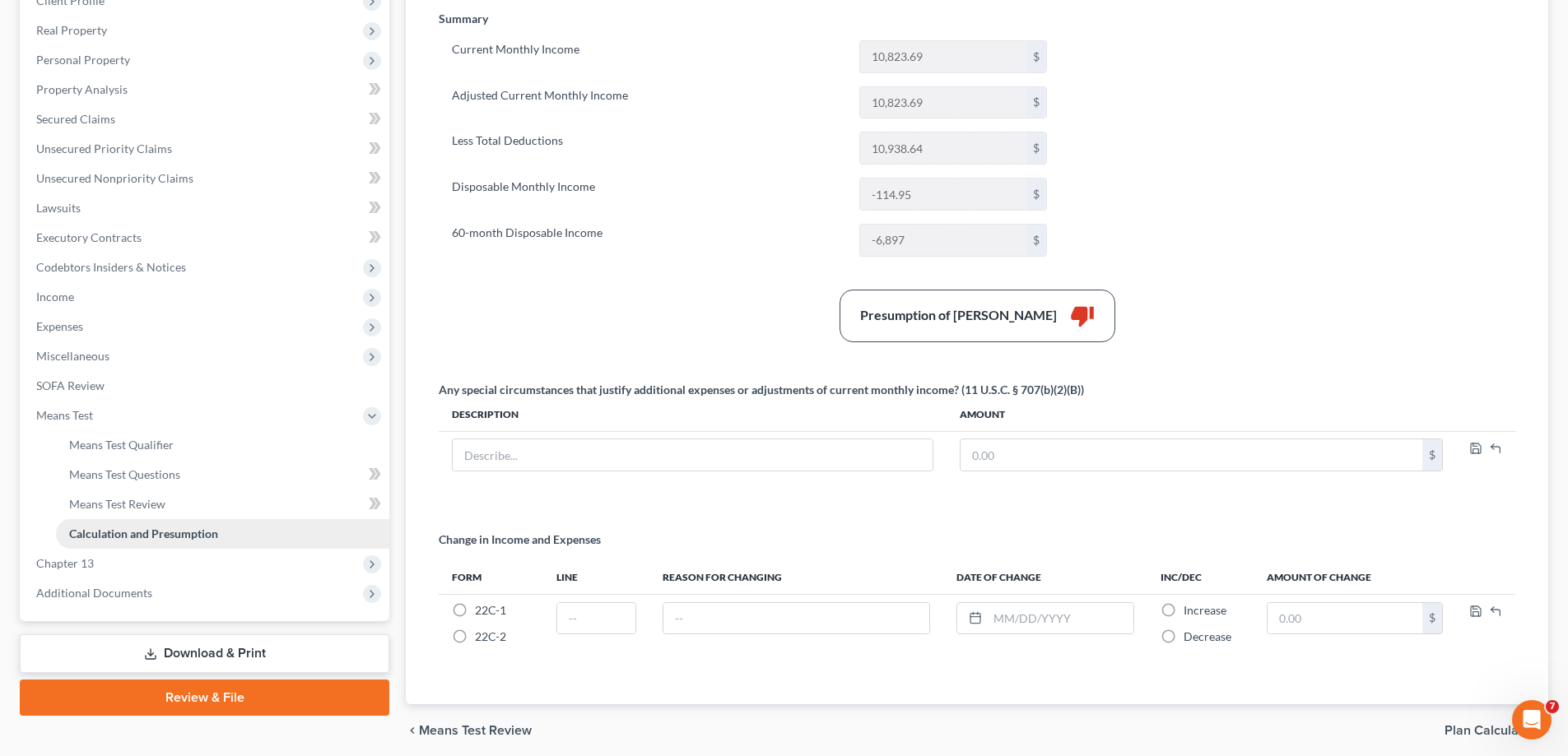
scroll to position [247, 0]
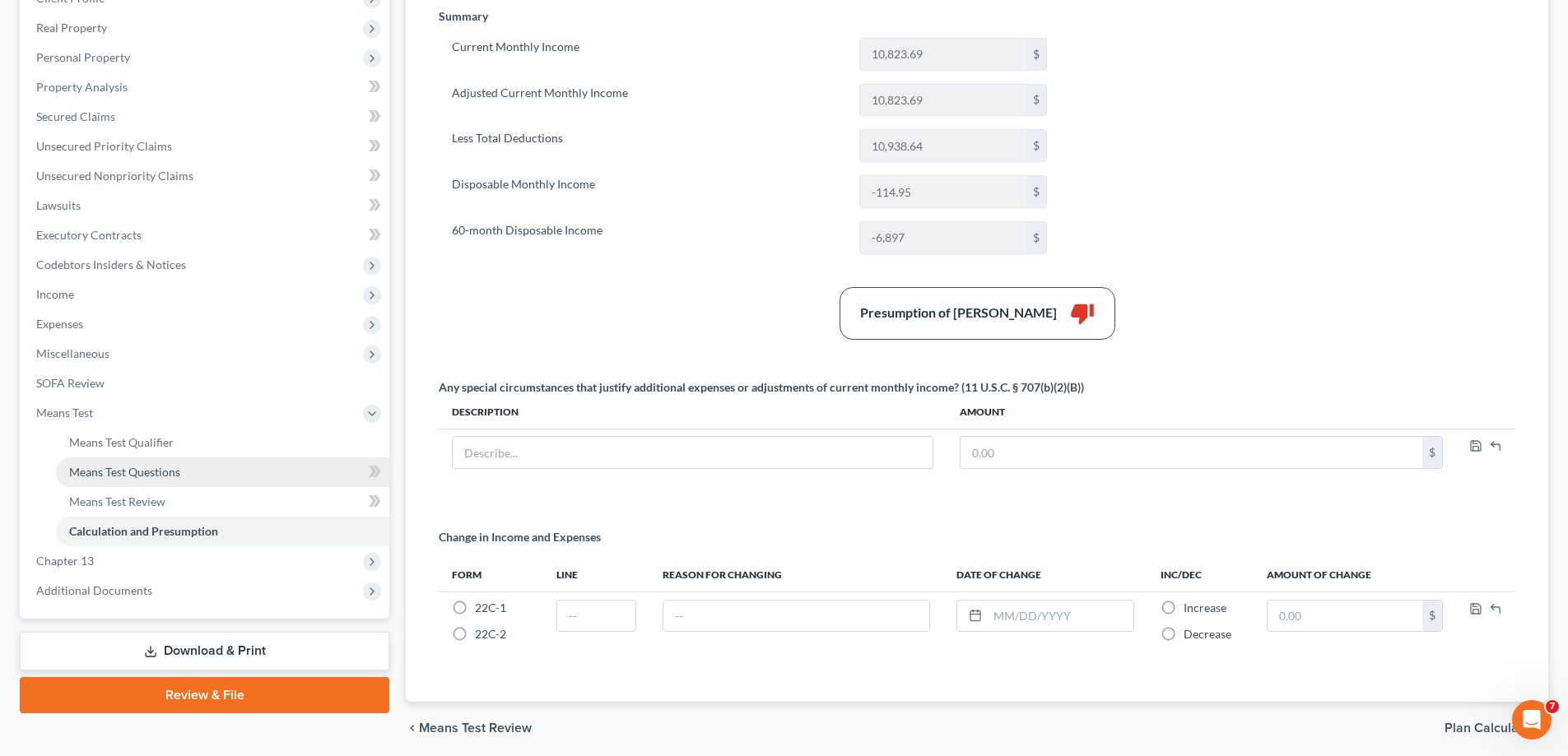
click at [249, 464] on link "Means Test Questions" at bounding box center [222, 472] width 333 height 30
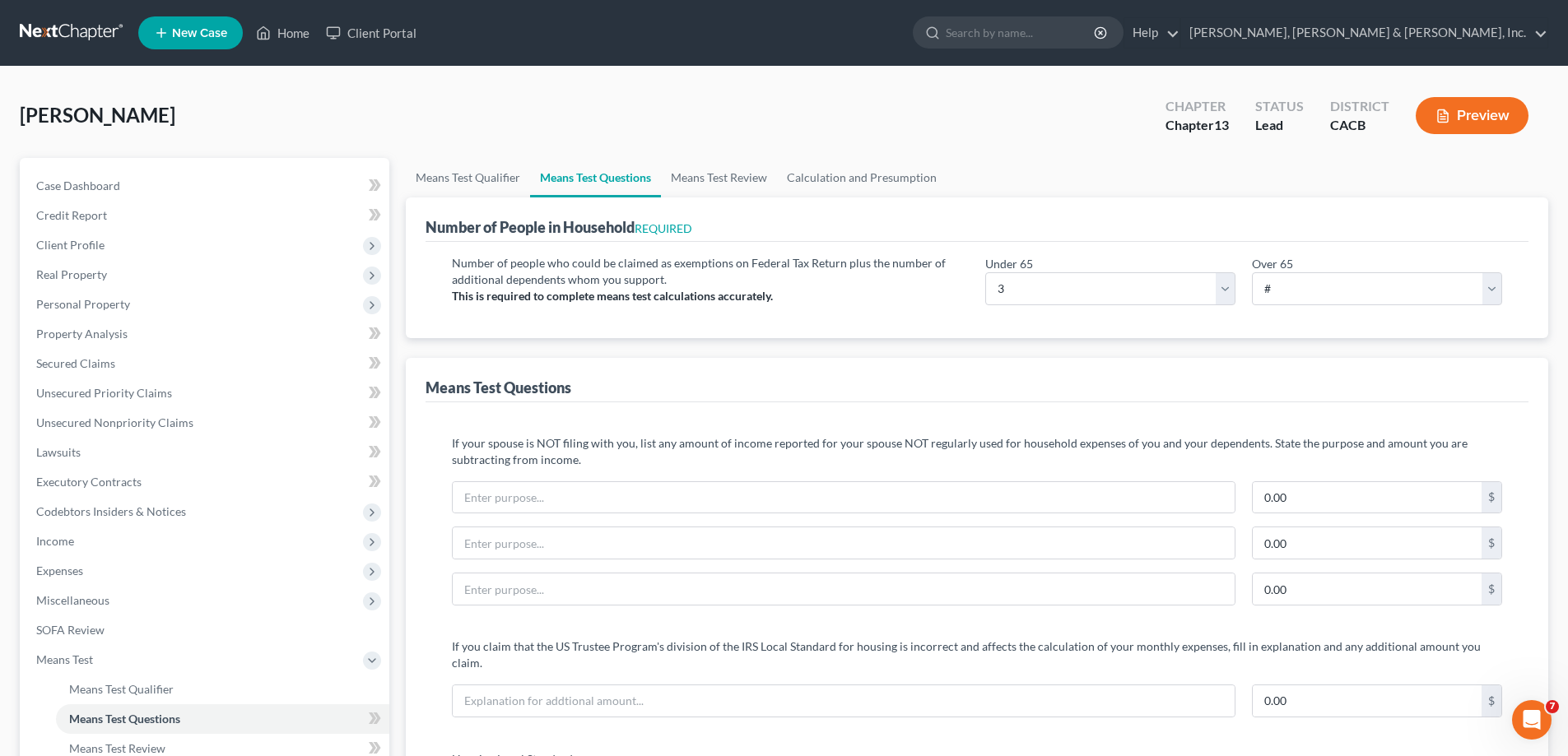
click at [1486, 111] on button "Preview" at bounding box center [1473, 115] width 113 height 37
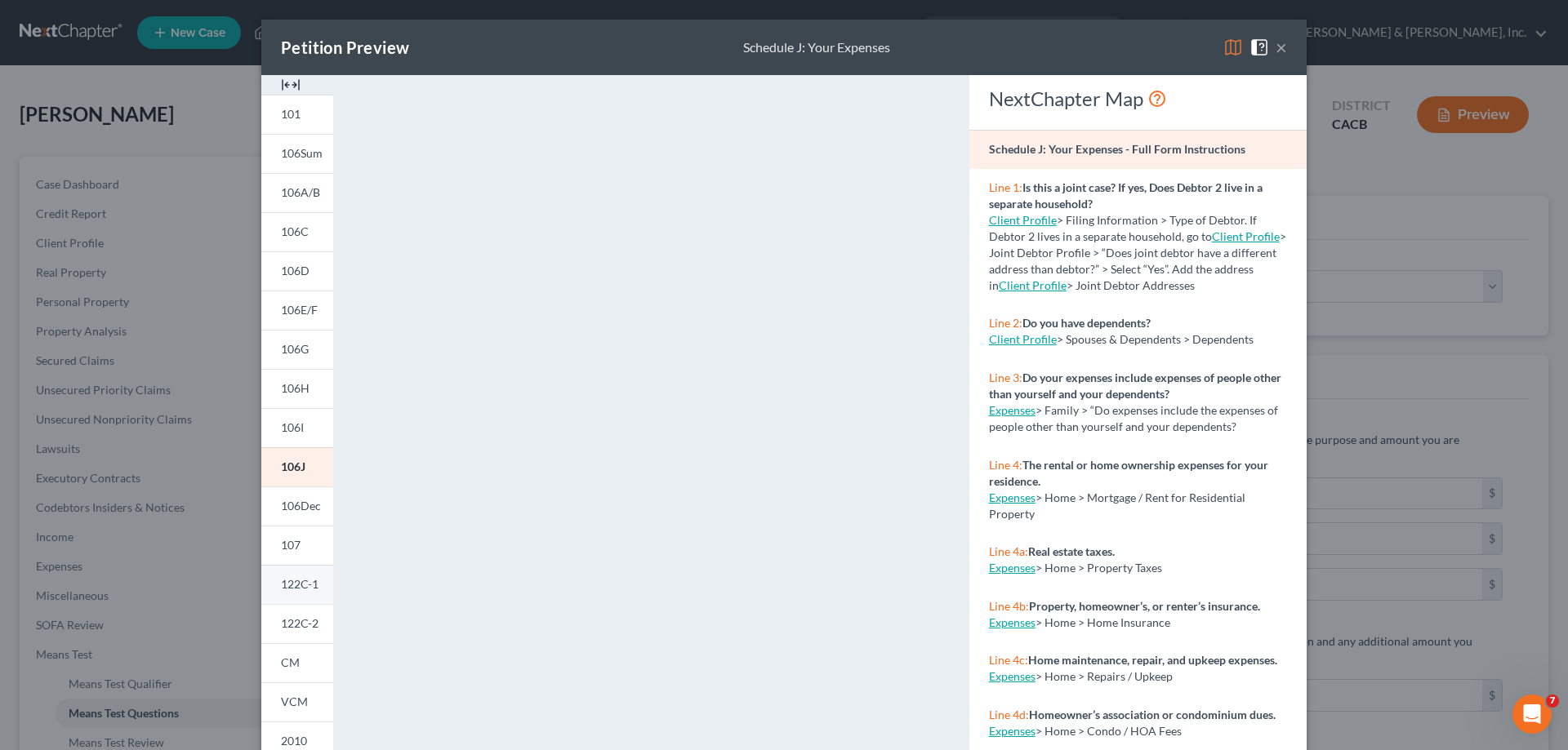
click at [281, 578] on span "122C-1" at bounding box center [299, 584] width 37 height 14
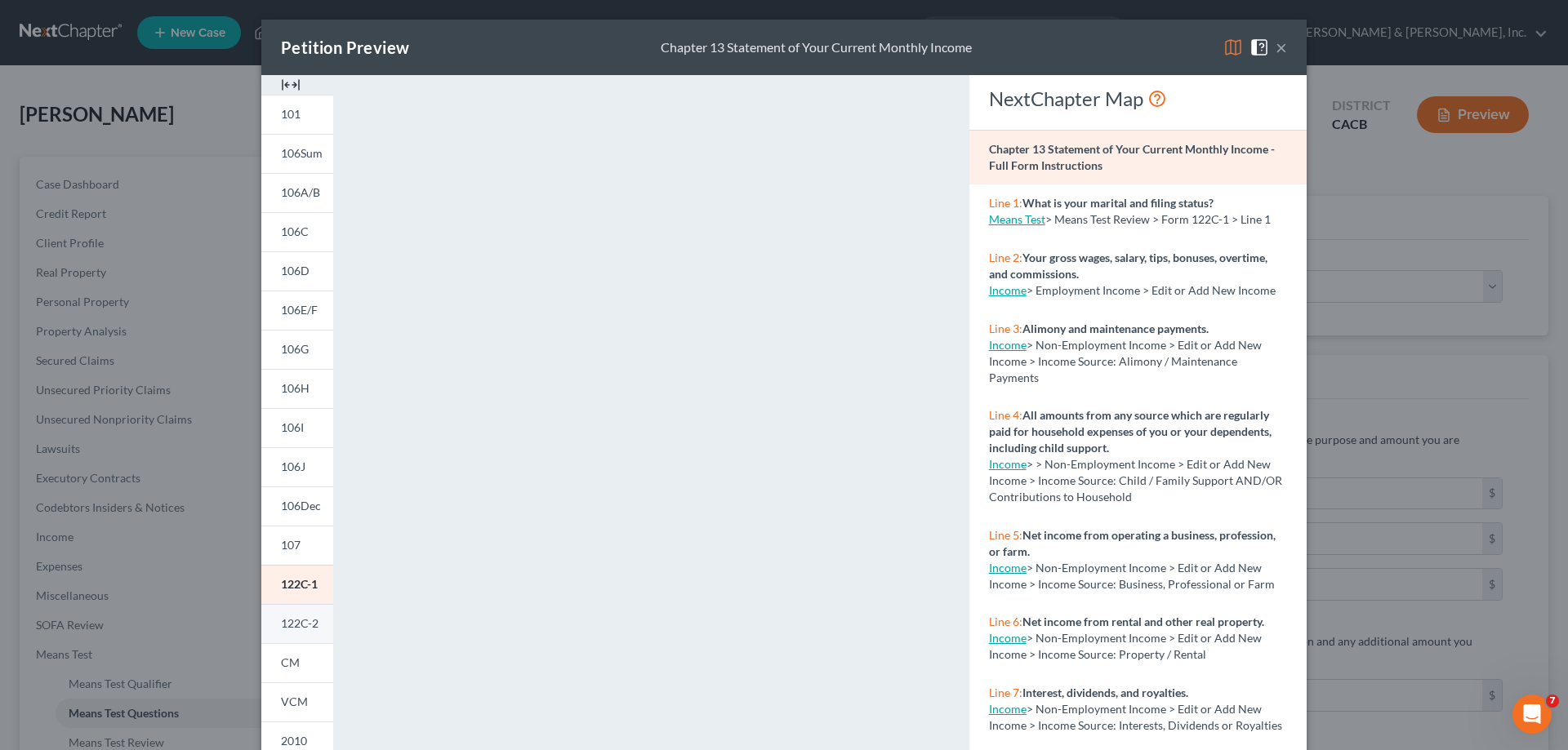
click at [285, 624] on span "122C-2" at bounding box center [299, 623] width 37 height 14
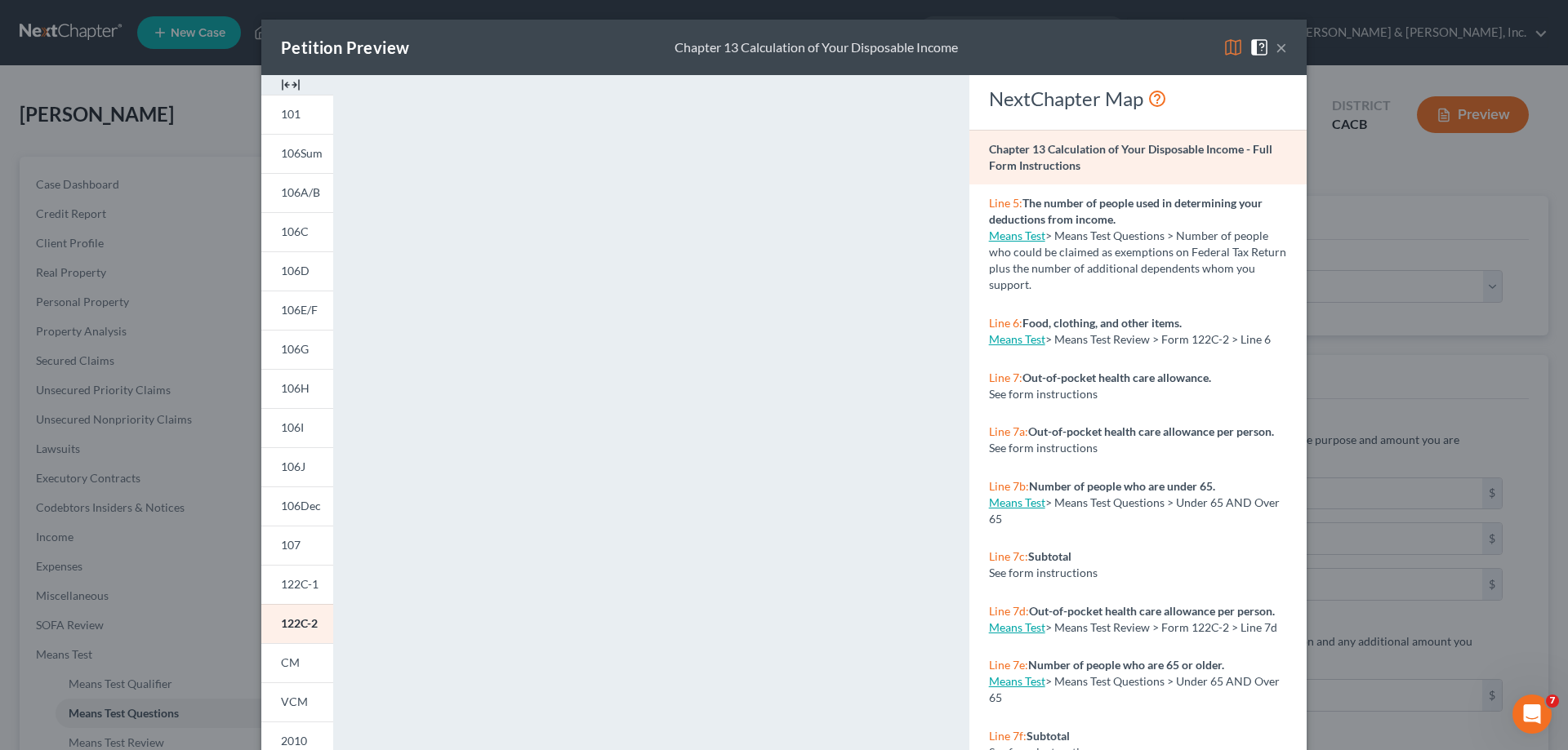
click at [78, 566] on div "Petition Preview Chapter 13 Calculation of Your Disposable Income × 101 106Sum …" at bounding box center [784, 375] width 1568 height 750
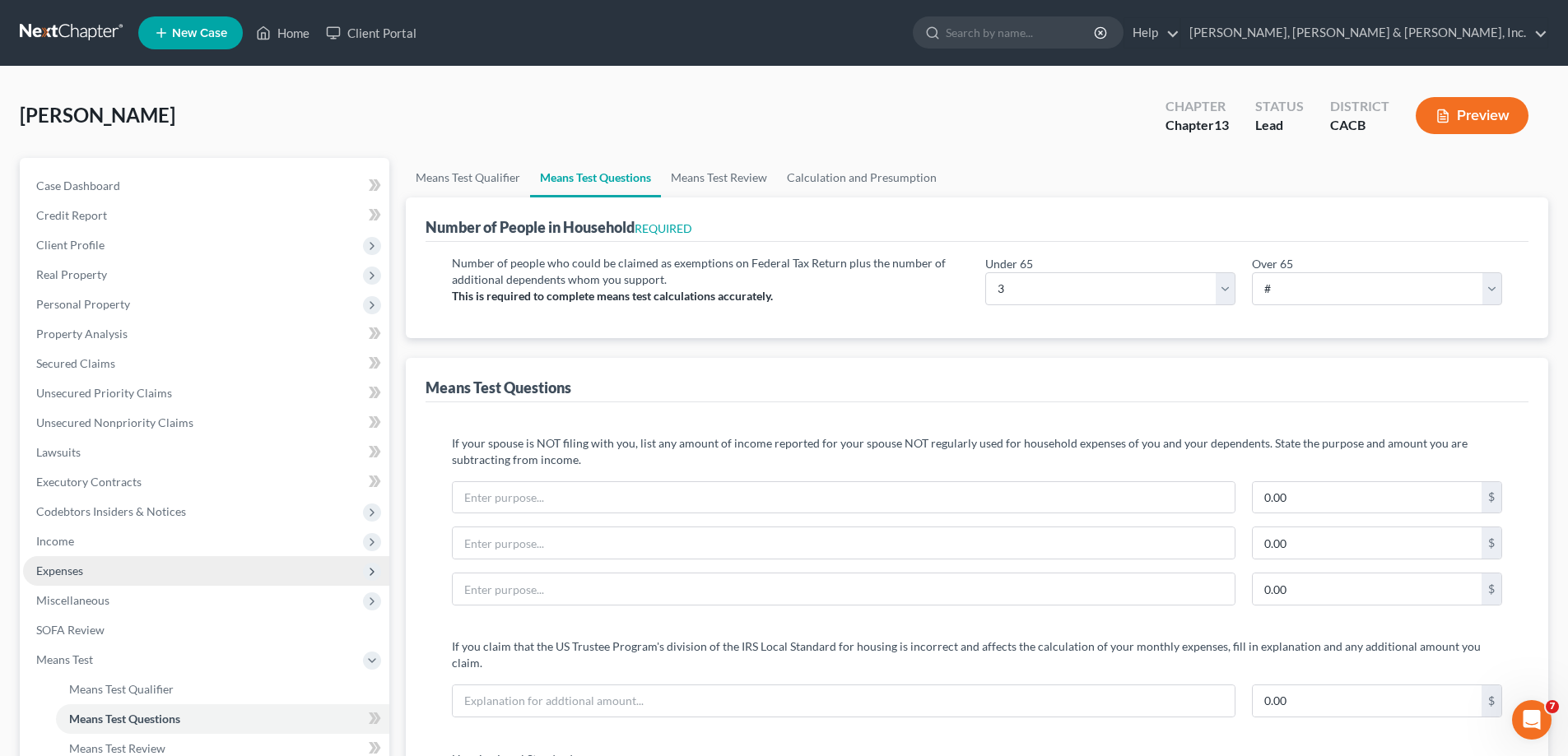
click at [72, 571] on span "Expenses" at bounding box center [59, 571] width 47 height 14
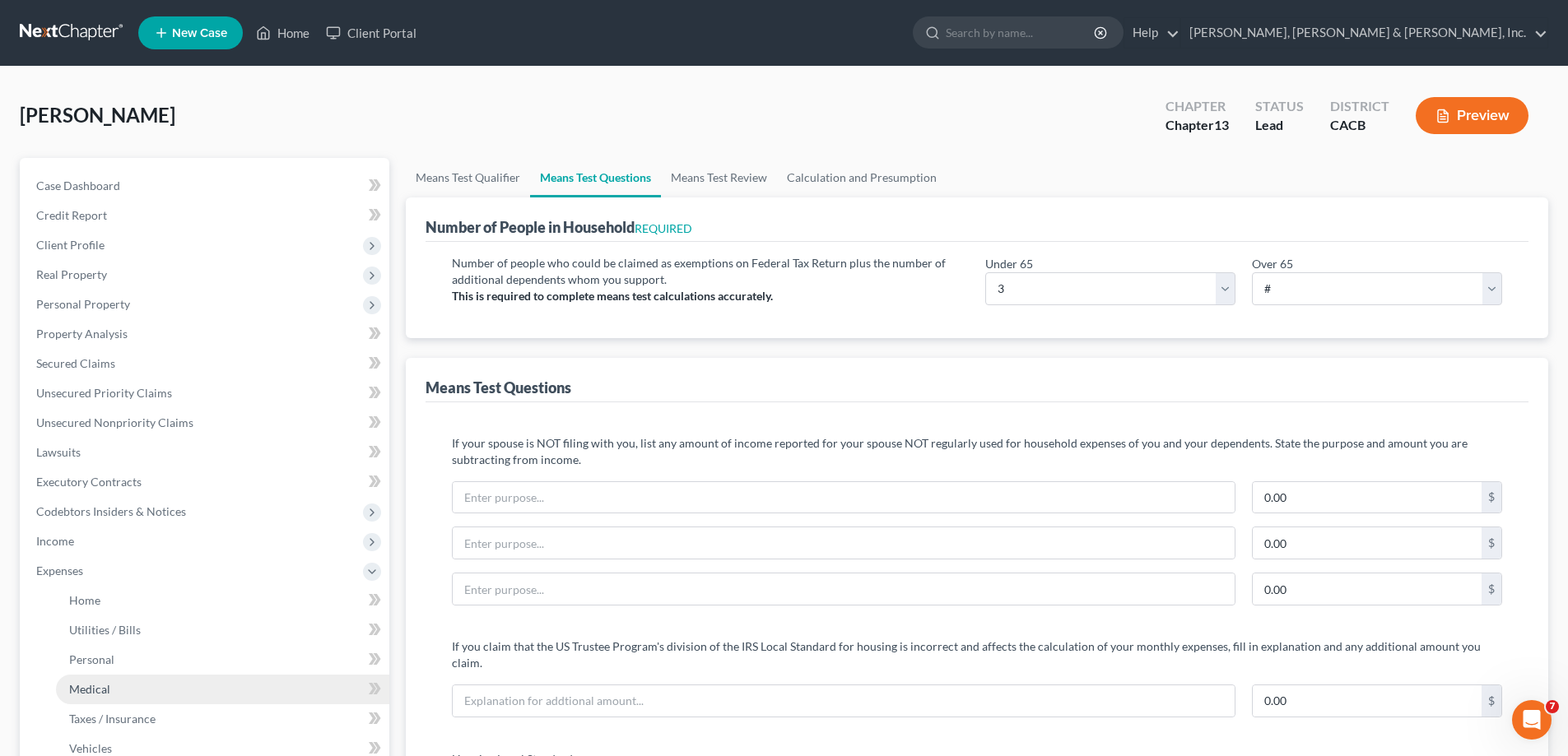
click at [113, 687] on link "Medical" at bounding box center [222, 689] width 333 height 30
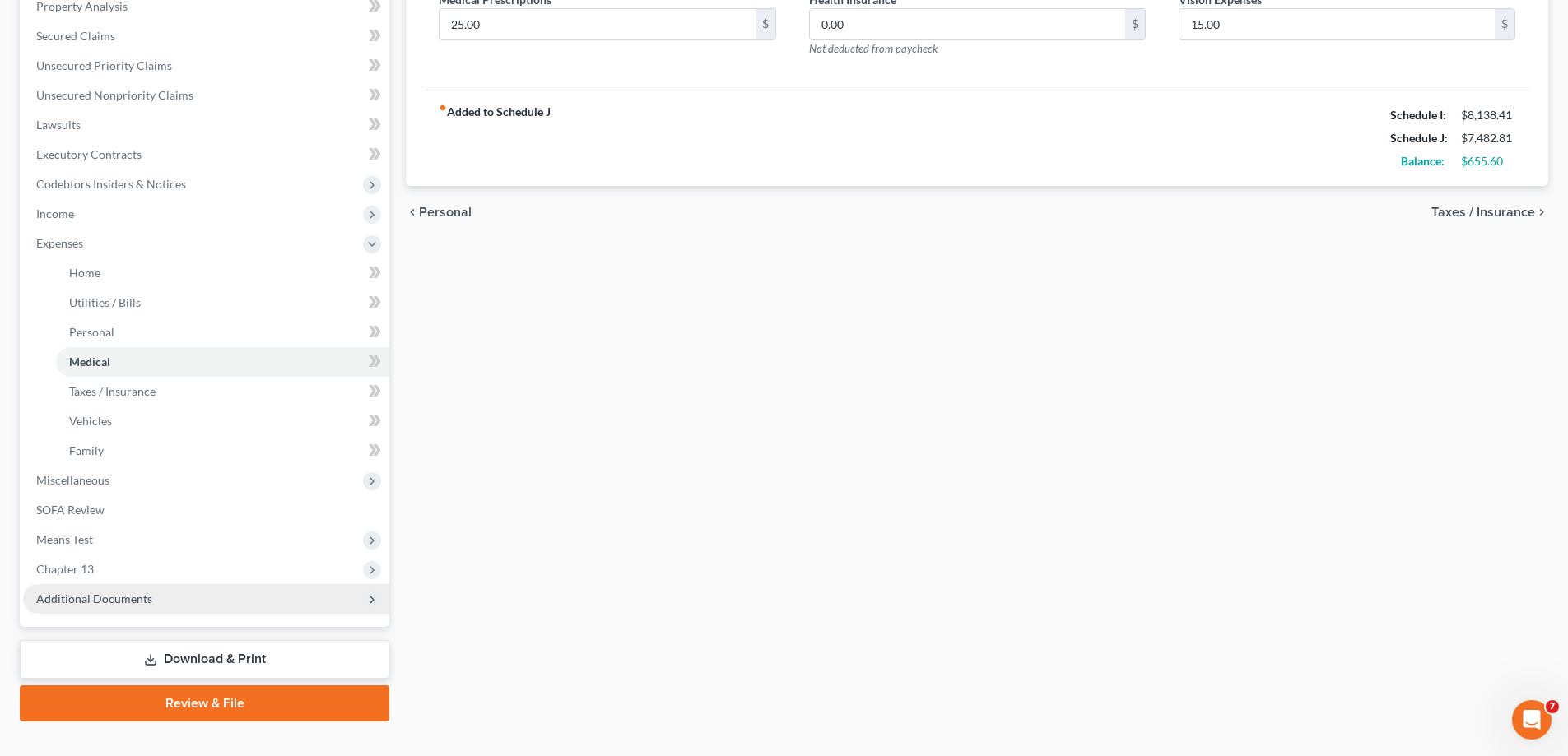
scroll to position [329, 0]
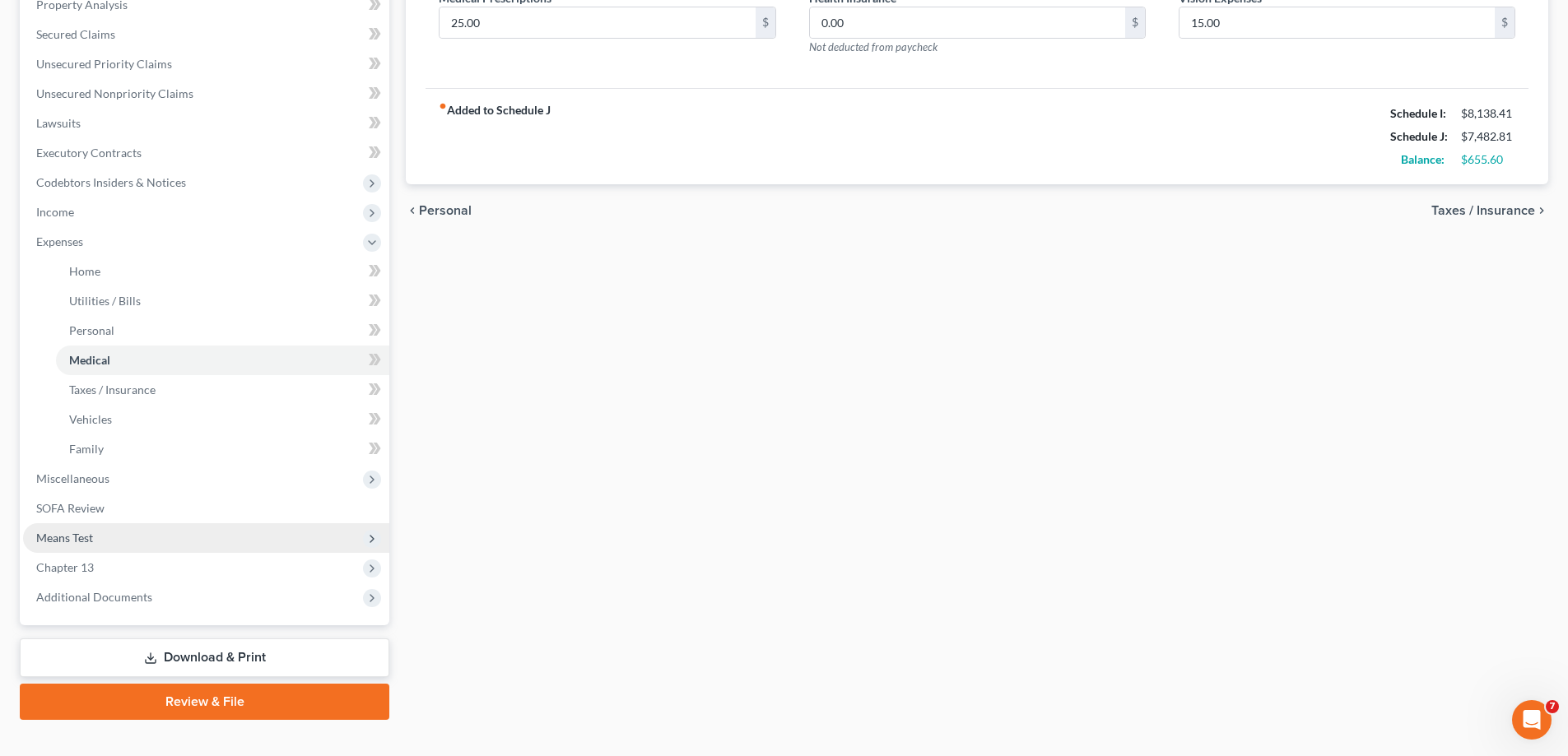
click at [113, 536] on span "Means Test" at bounding box center [206, 538] width 367 height 30
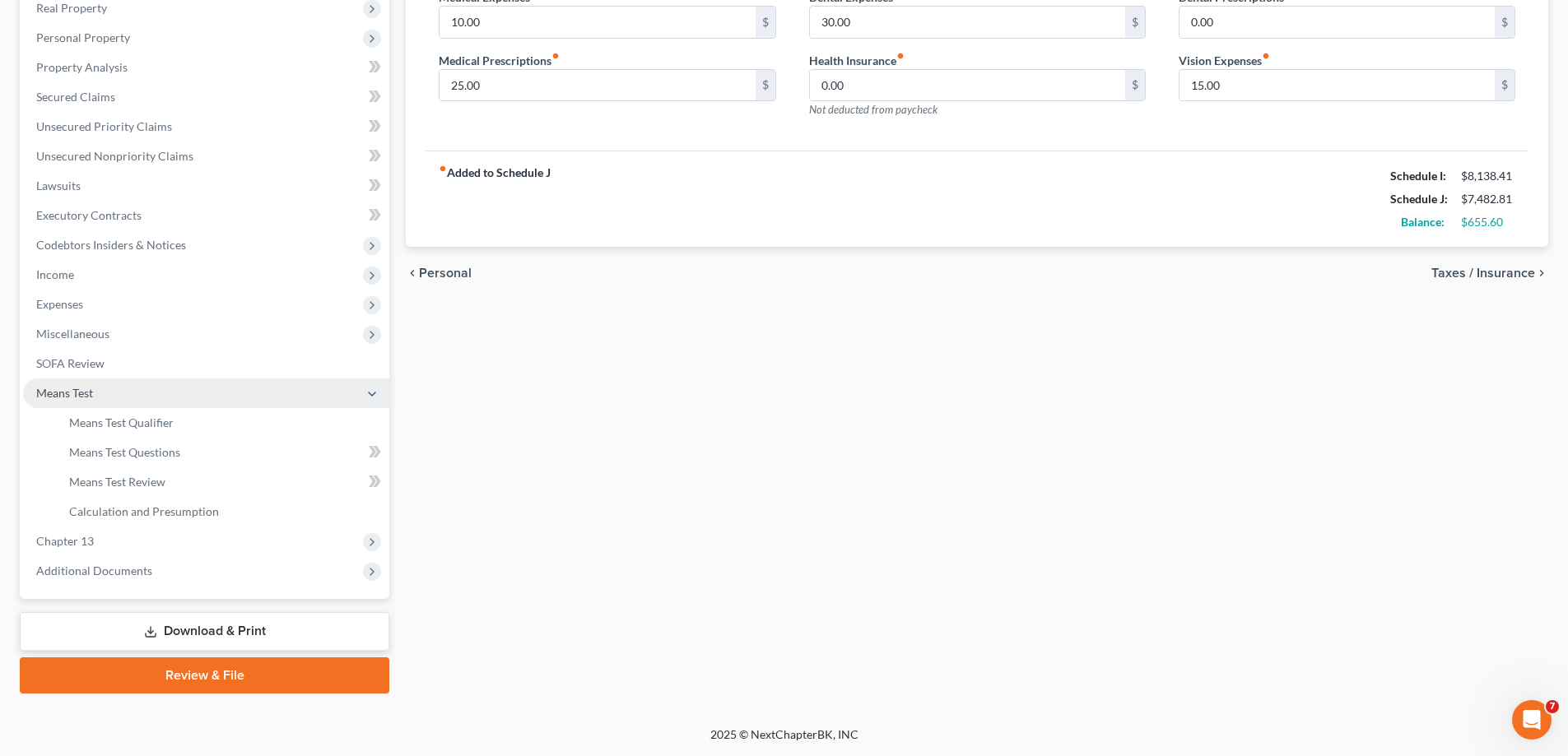
scroll to position [267, 0]
click at [174, 451] on span "Means Test Questions" at bounding box center [125, 452] width 111 height 14
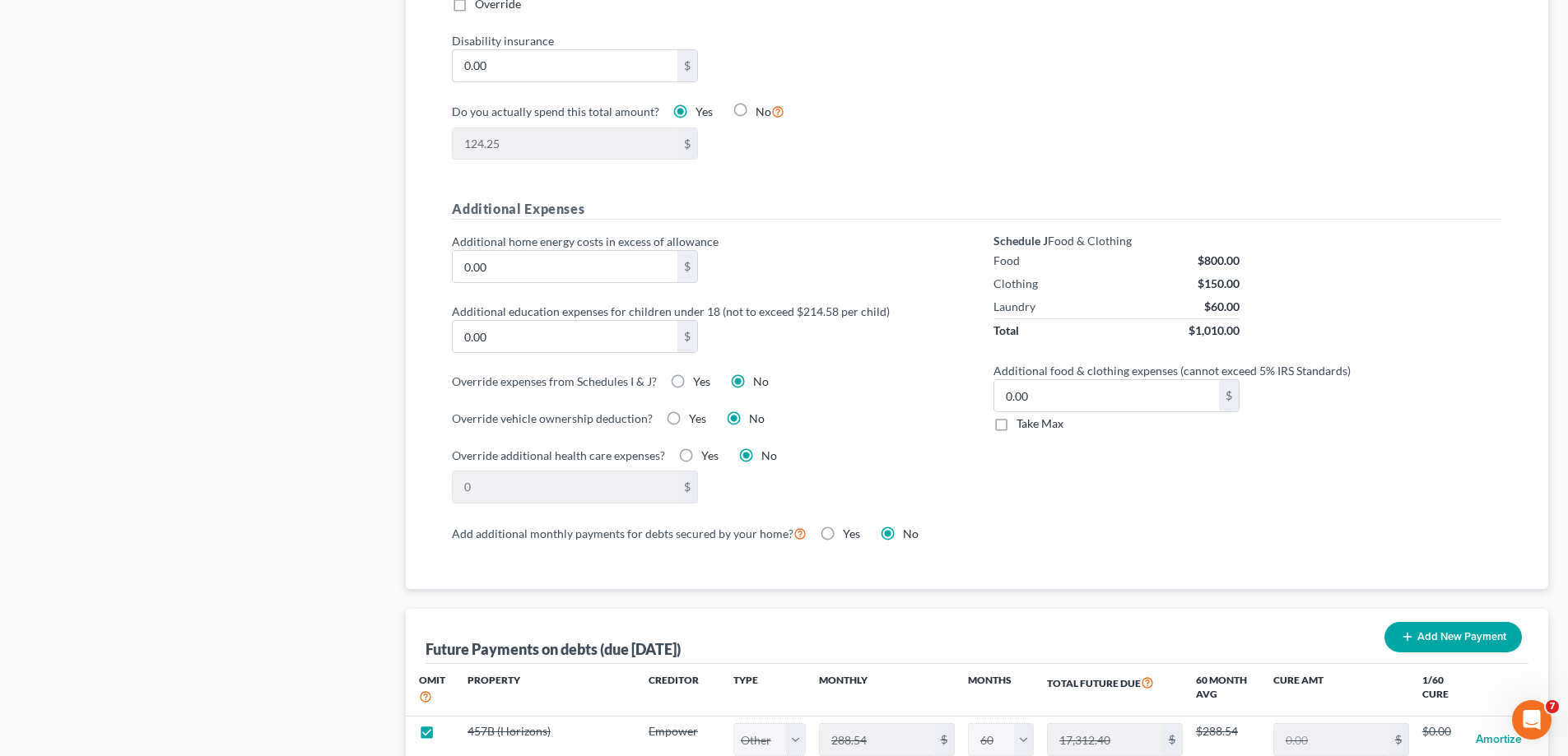
scroll to position [1070, 0]
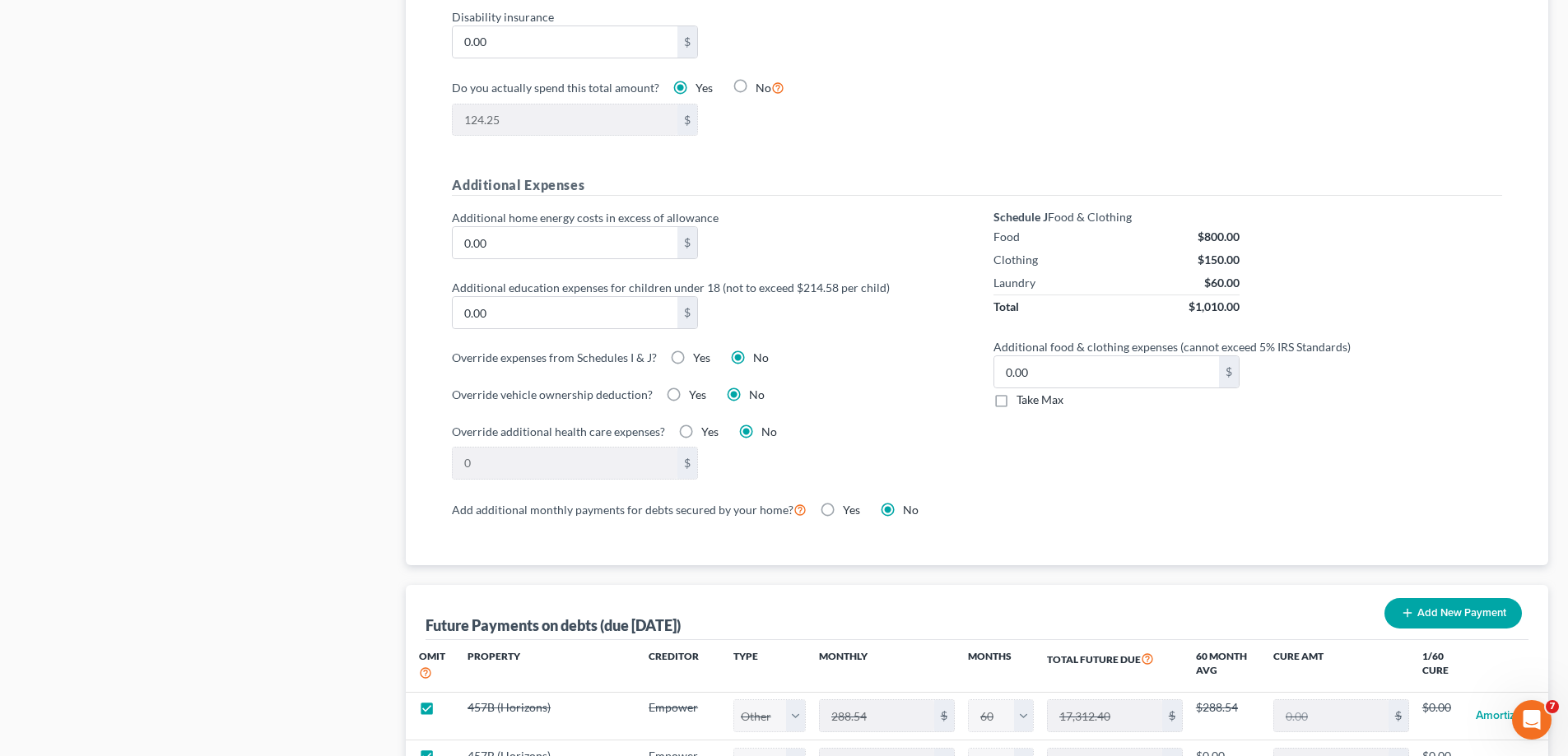
click at [701, 424] on label "Yes" at bounding box center [710, 432] width 17 height 16
click at [708, 424] on input "Yes" at bounding box center [713, 429] width 11 height 11
click at [480, 448] on input "0.00" at bounding box center [565, 463] width 225 height 32
click at [769, 447] on div "80 $" at bounding box center [705, 463] width 525 height 33
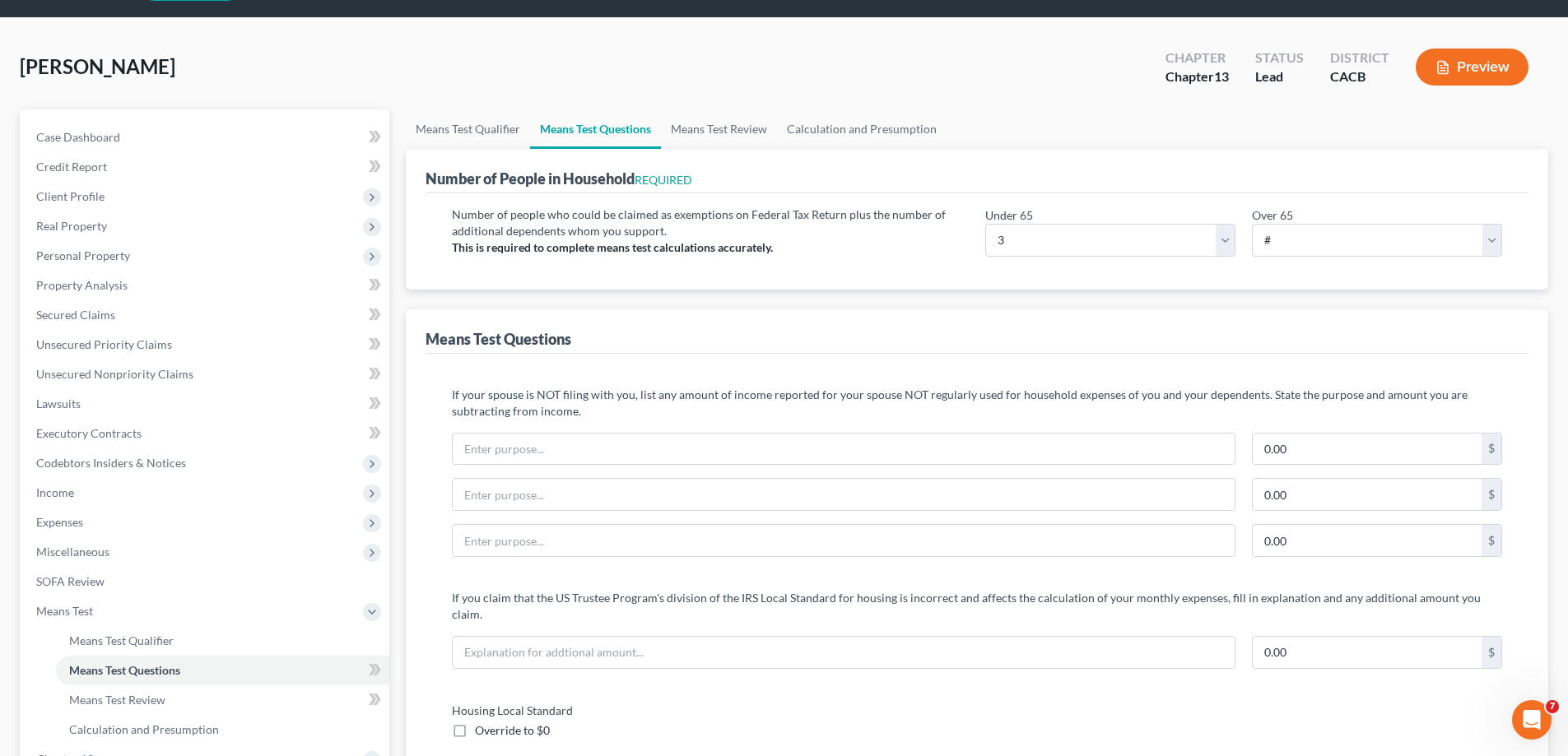
scroll to position [0, 0]
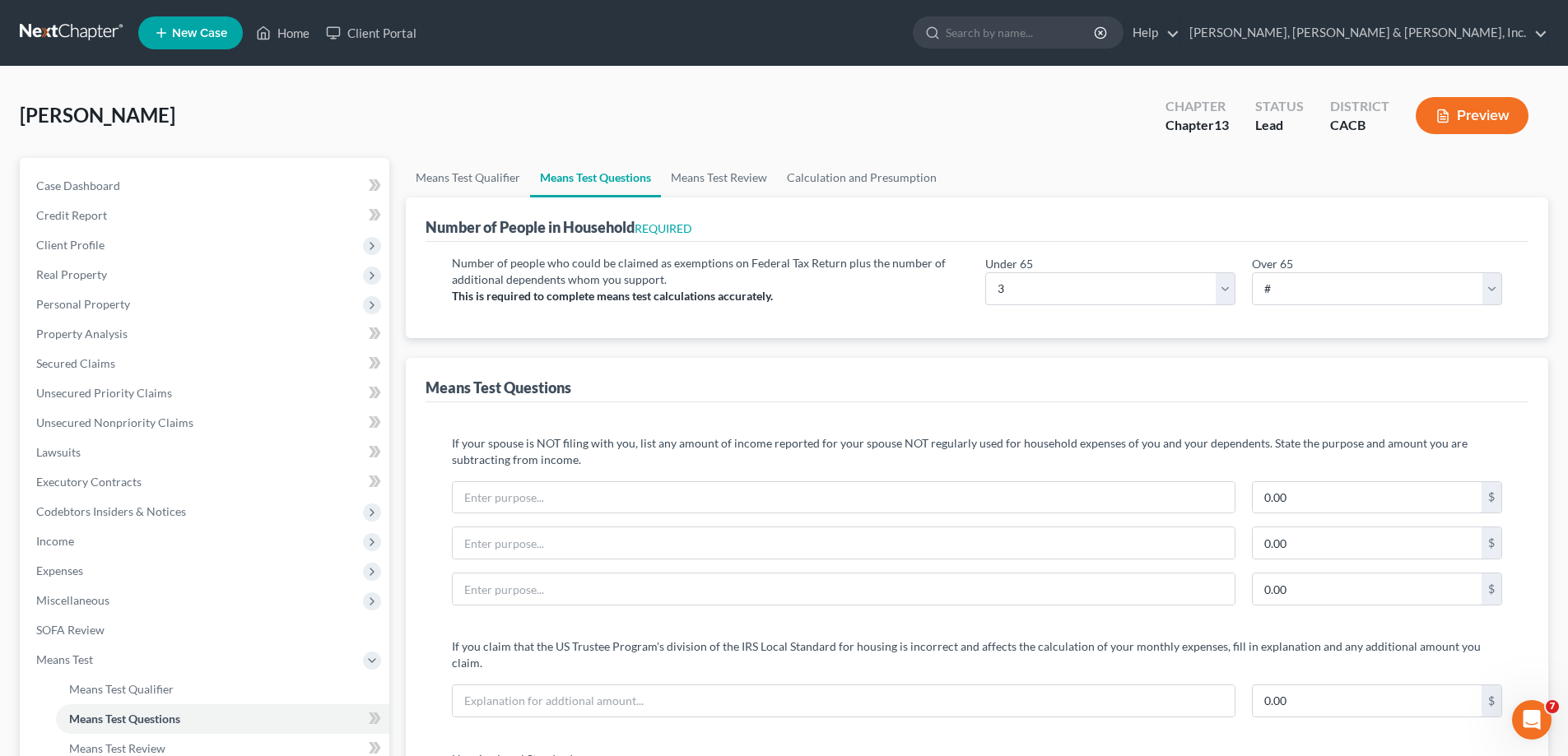
click at [1463, 115] on button "Preview" at bounding box center [1473, 115] width 113 height 37
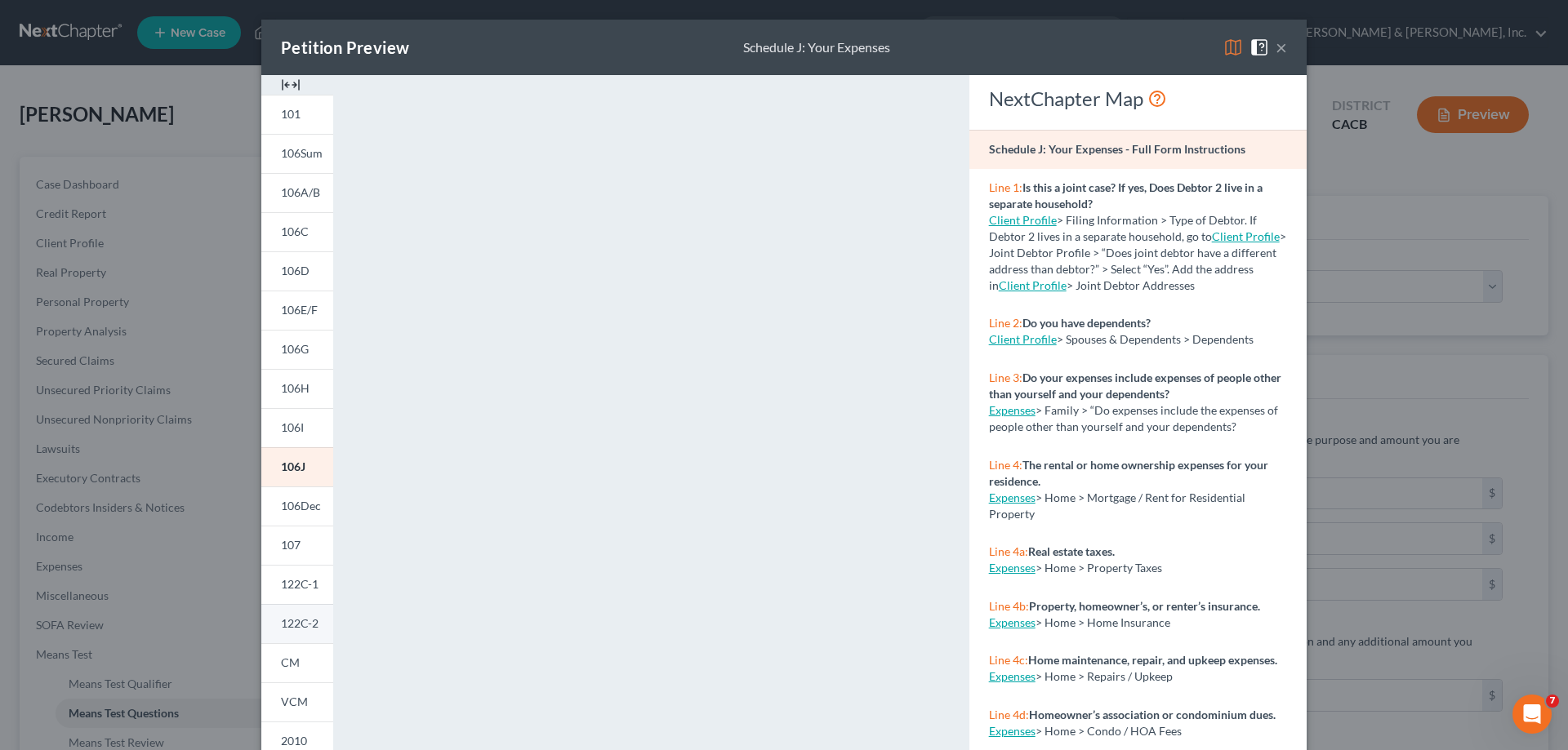
click at [295, 620] on span "122C-2" at bounding box center [299, 623] width 37 height 14
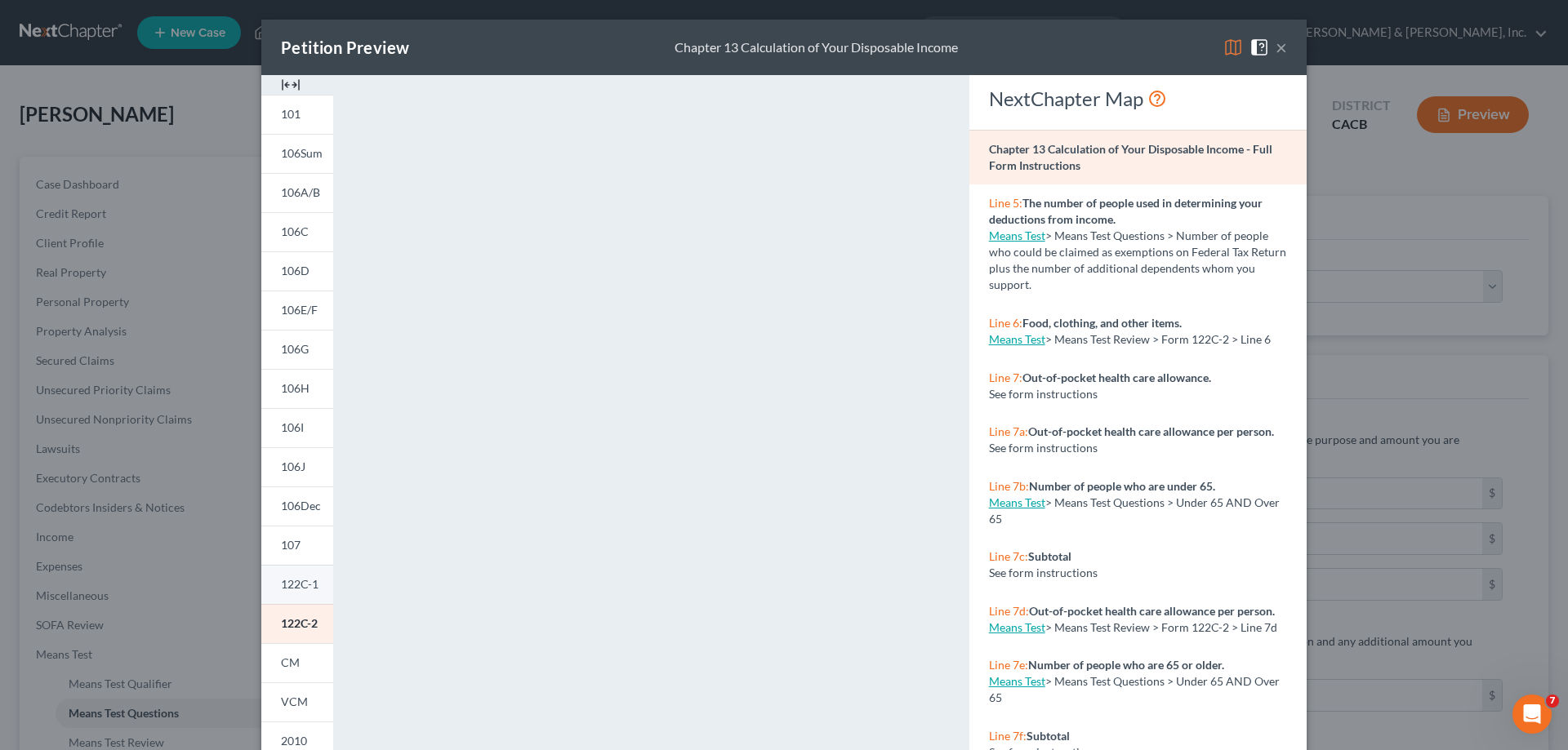
click at [297, 585] on span "122C-1" at bounding box center [299, 584] width 37 height 14
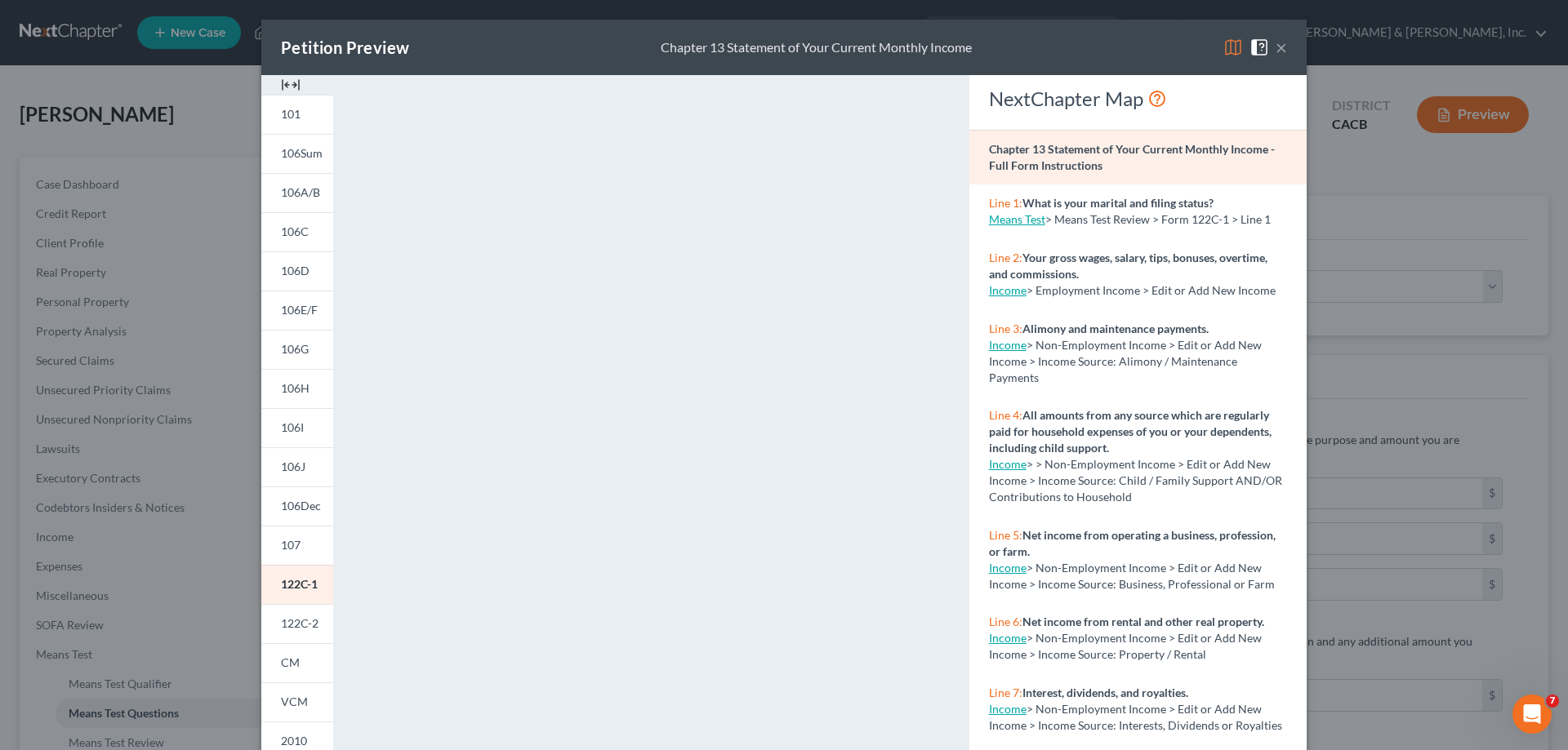
click at [1277, 46] on button "×" at bounding box center [1281, 47] width 11 height 20
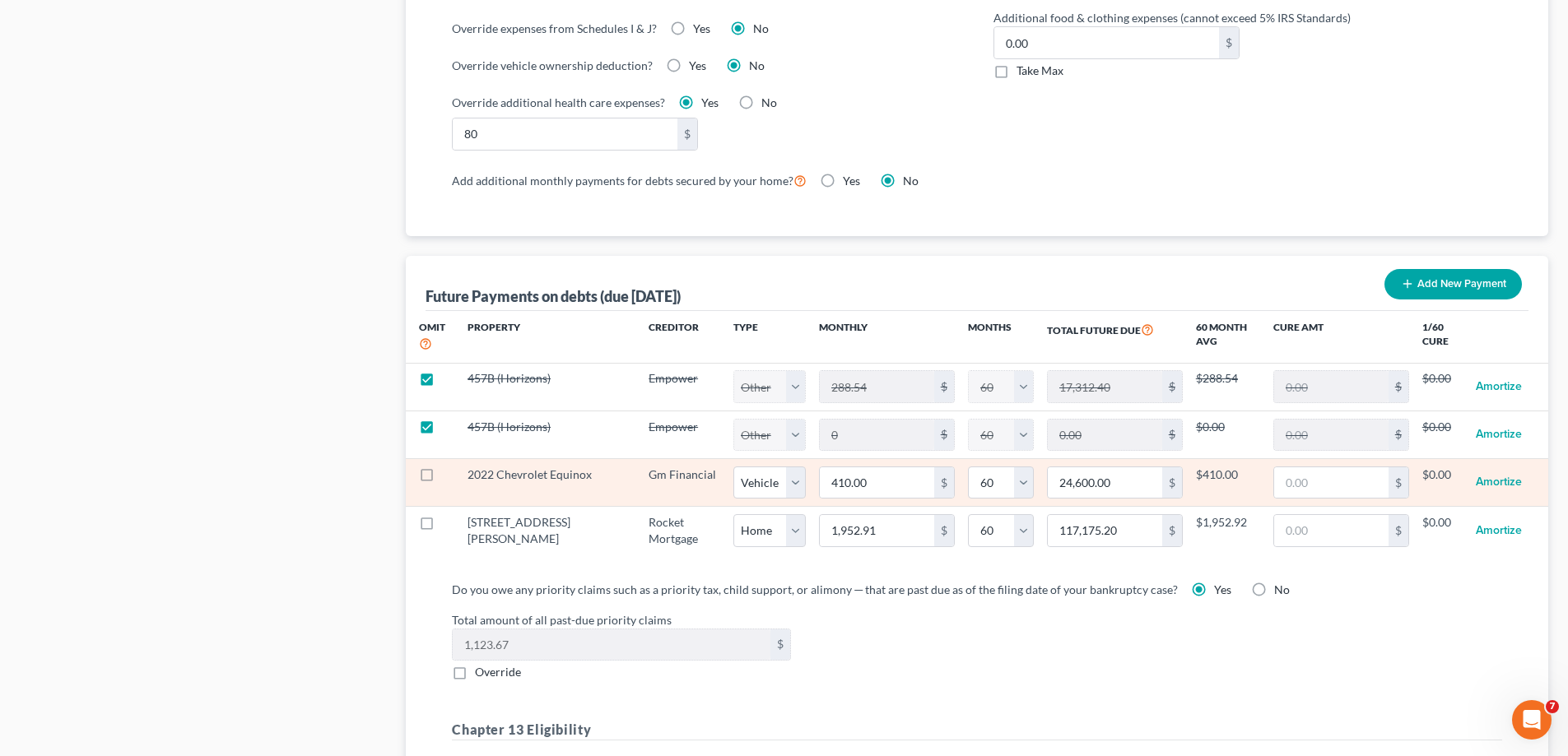
scroll to position [1646, 0]
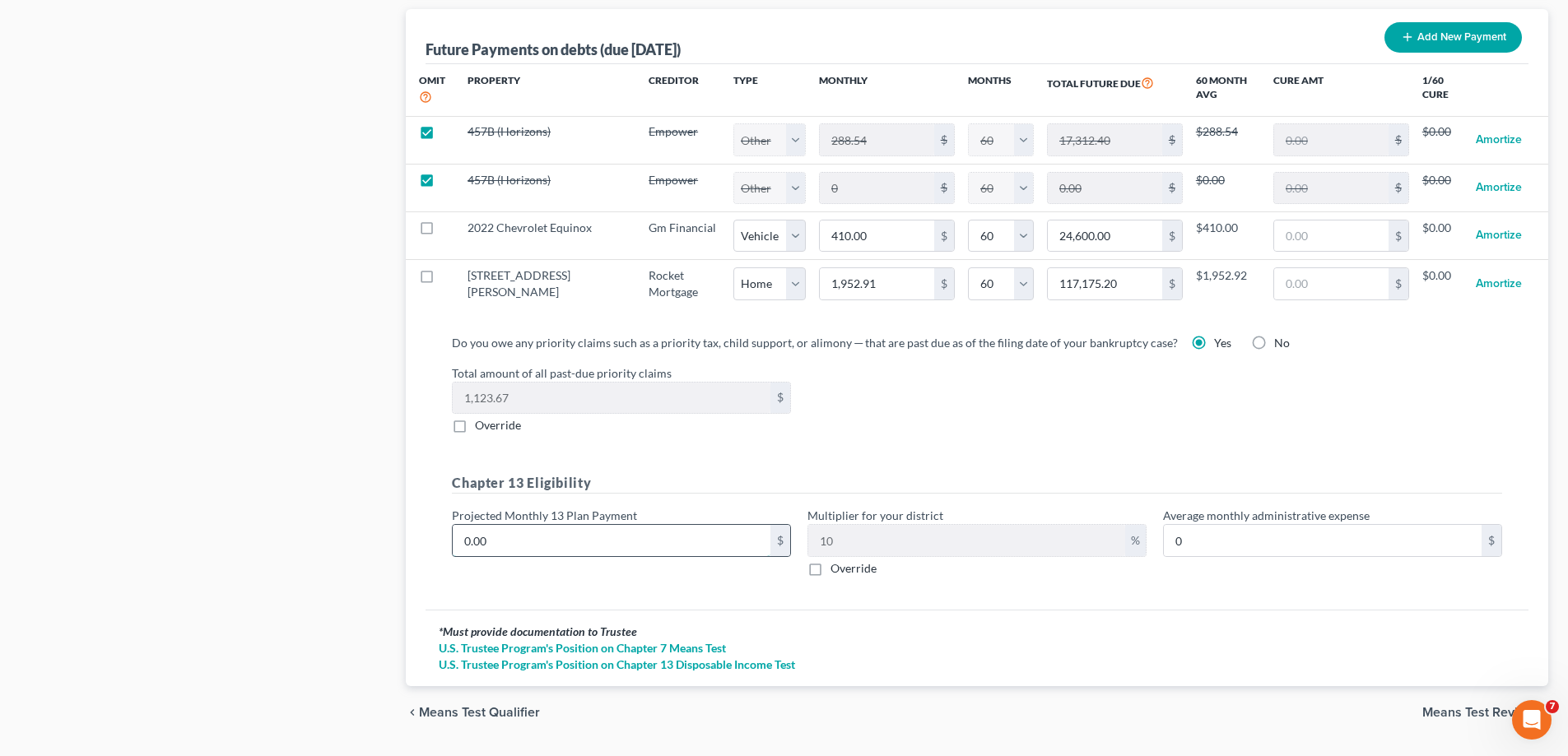
click at [472, 525] on input "0.00" at bounding box center [611, 540] width 318 height 32
click at [942, 586] on div "Do you owe any priority claims such as a priority tax, child support, or alimon…" at bounding box center [978, 466] width 1104 height 290
click at [831, 560] on label "Override" at bounding box center [854, 568] width 46 height 16
click at [838, 560] on input "Override" at bounding box center [843, 565] width 11 height 11
click at [832, 525] on input "text" at bounding box center [966, 540] width 317 height 32
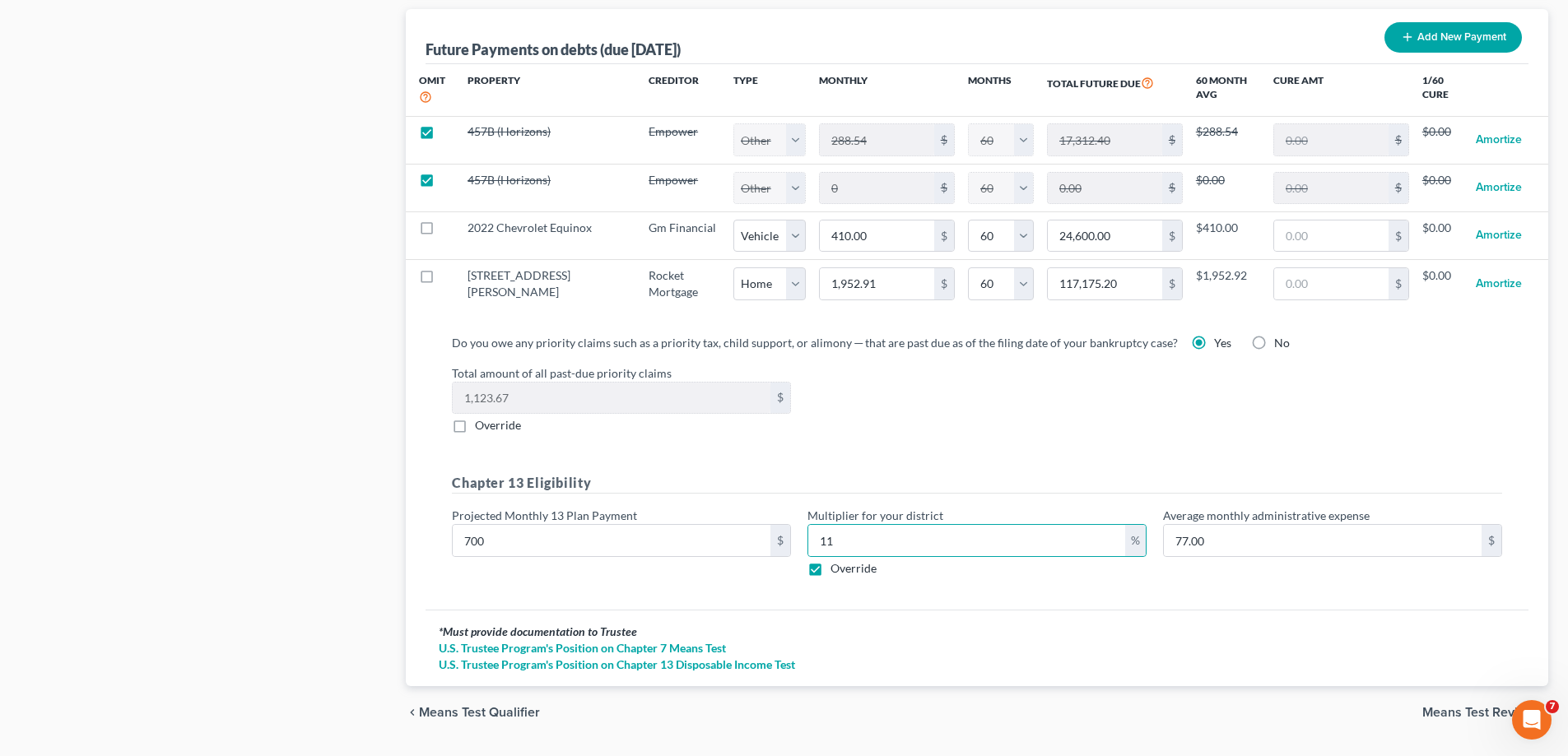
click at [1186, 592] on div "Do you owe any priority claims such as a priority tax, child support, or alimon…" at bounding box center [978, 466] width 1104 height 290
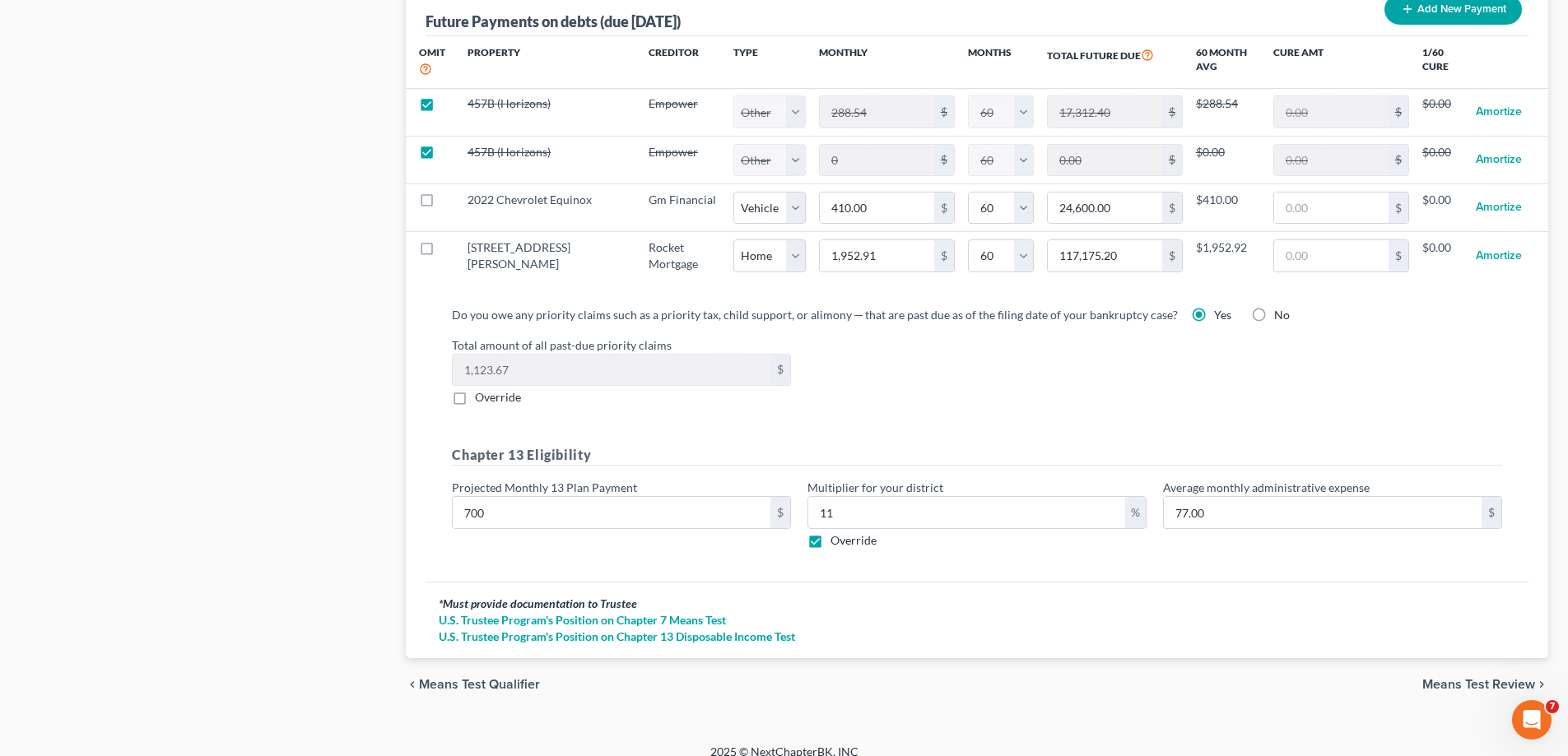
scroll to position [1675, 0]
click at [1440, 677] on span "Means Test Review" at bounding box center [1479, 684] width 113 height 13
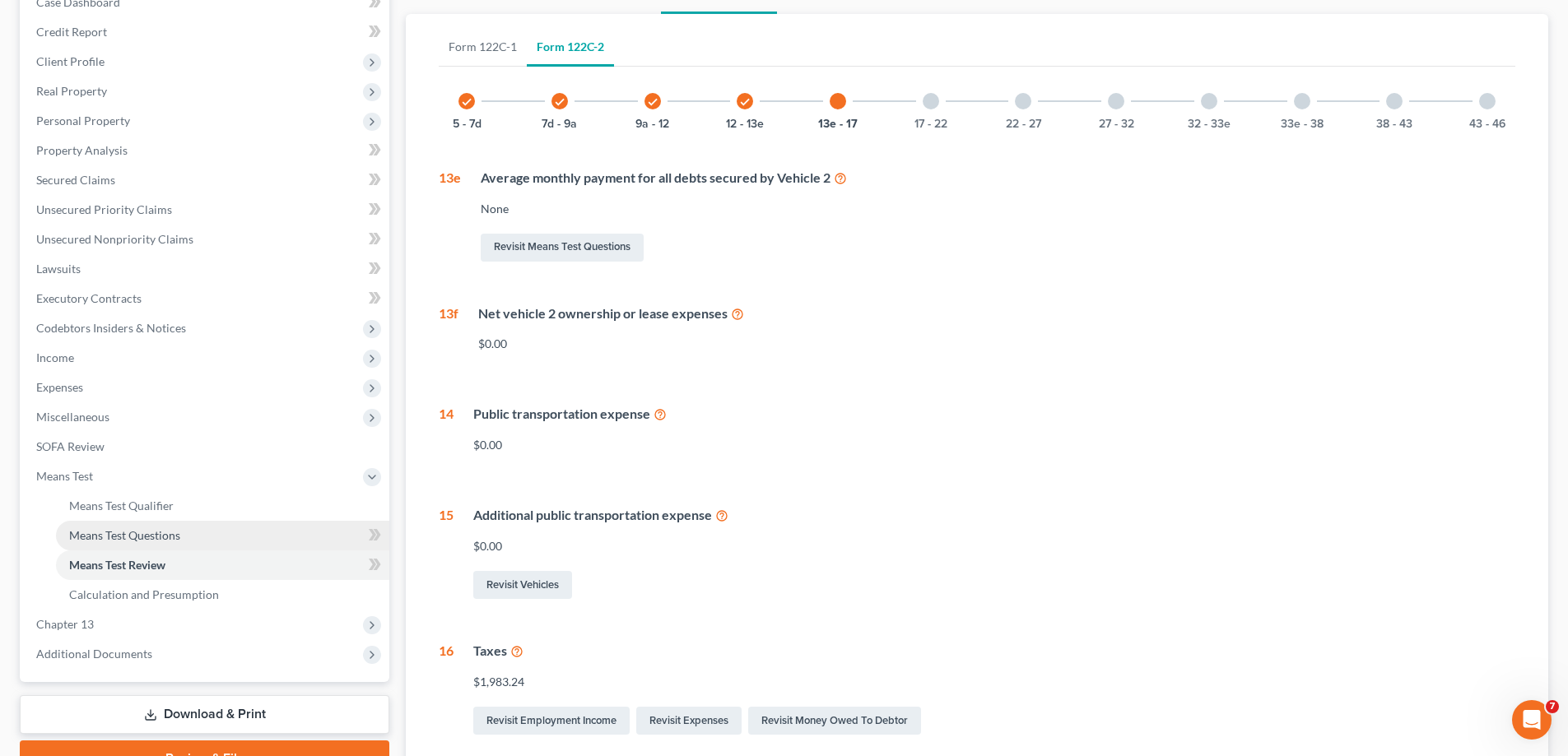
scroll to position [247, 0]
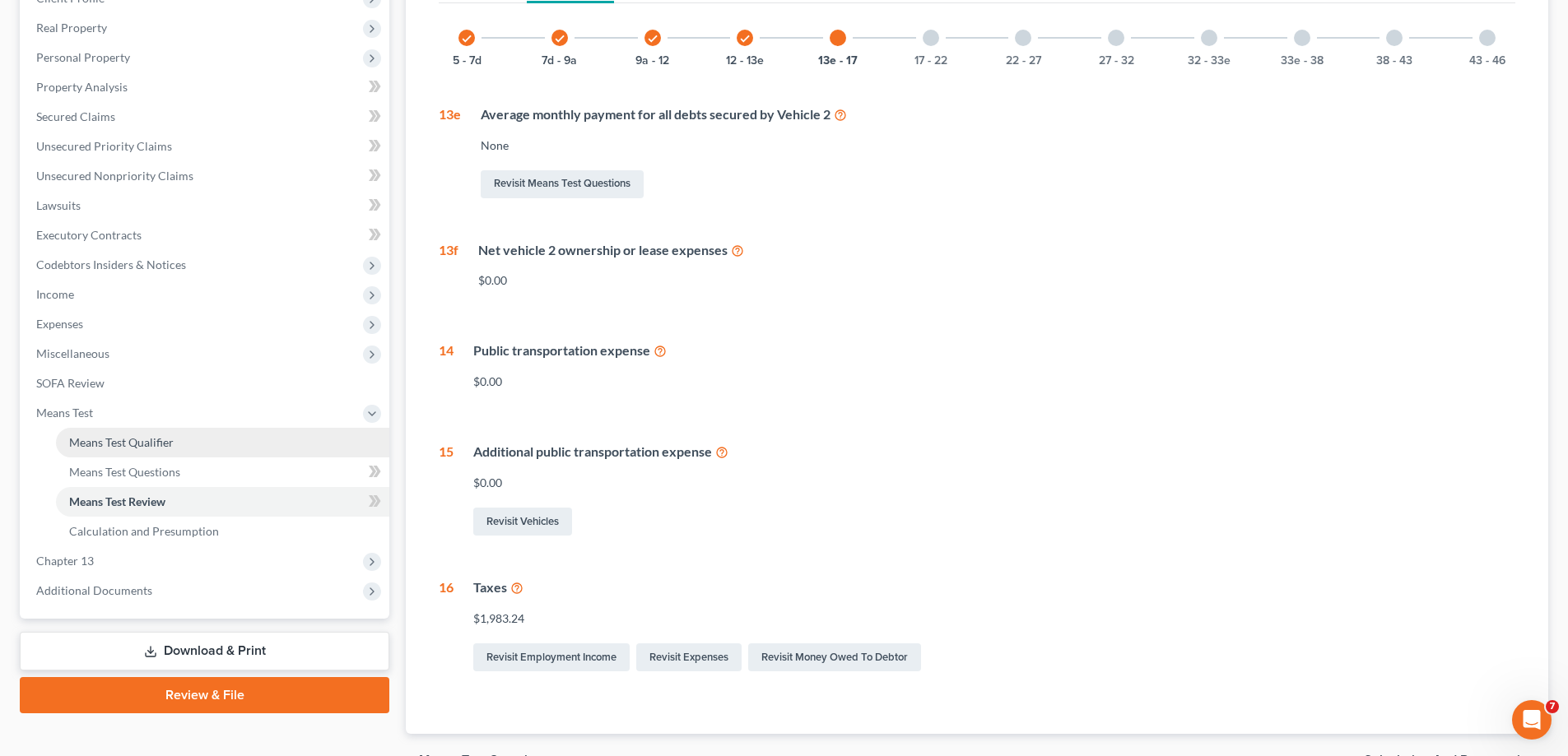
click at [169, 443] on span "Means Test Qualifier" at bounding box center [121, 442] width 105 height 14
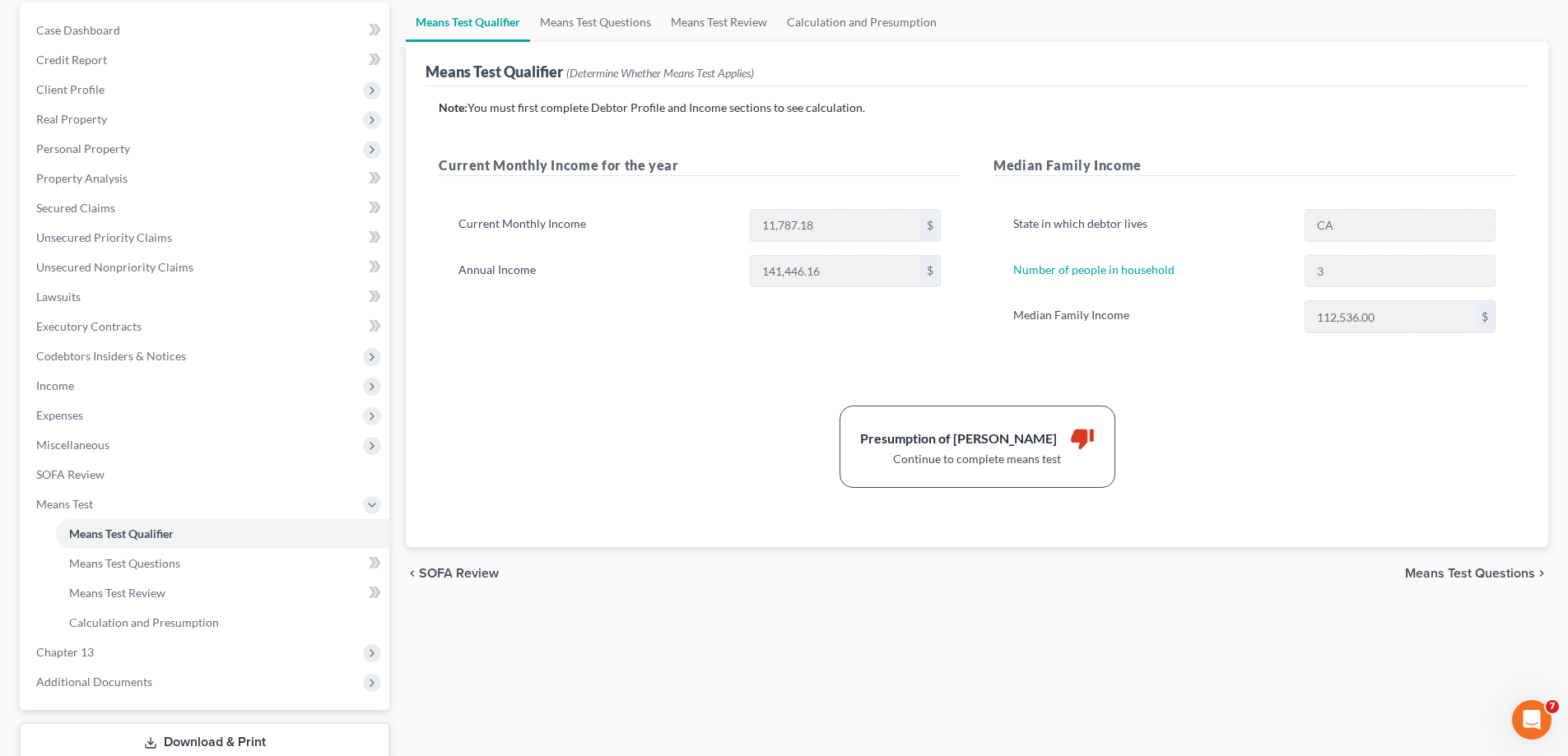
scroll to position [165, 0]
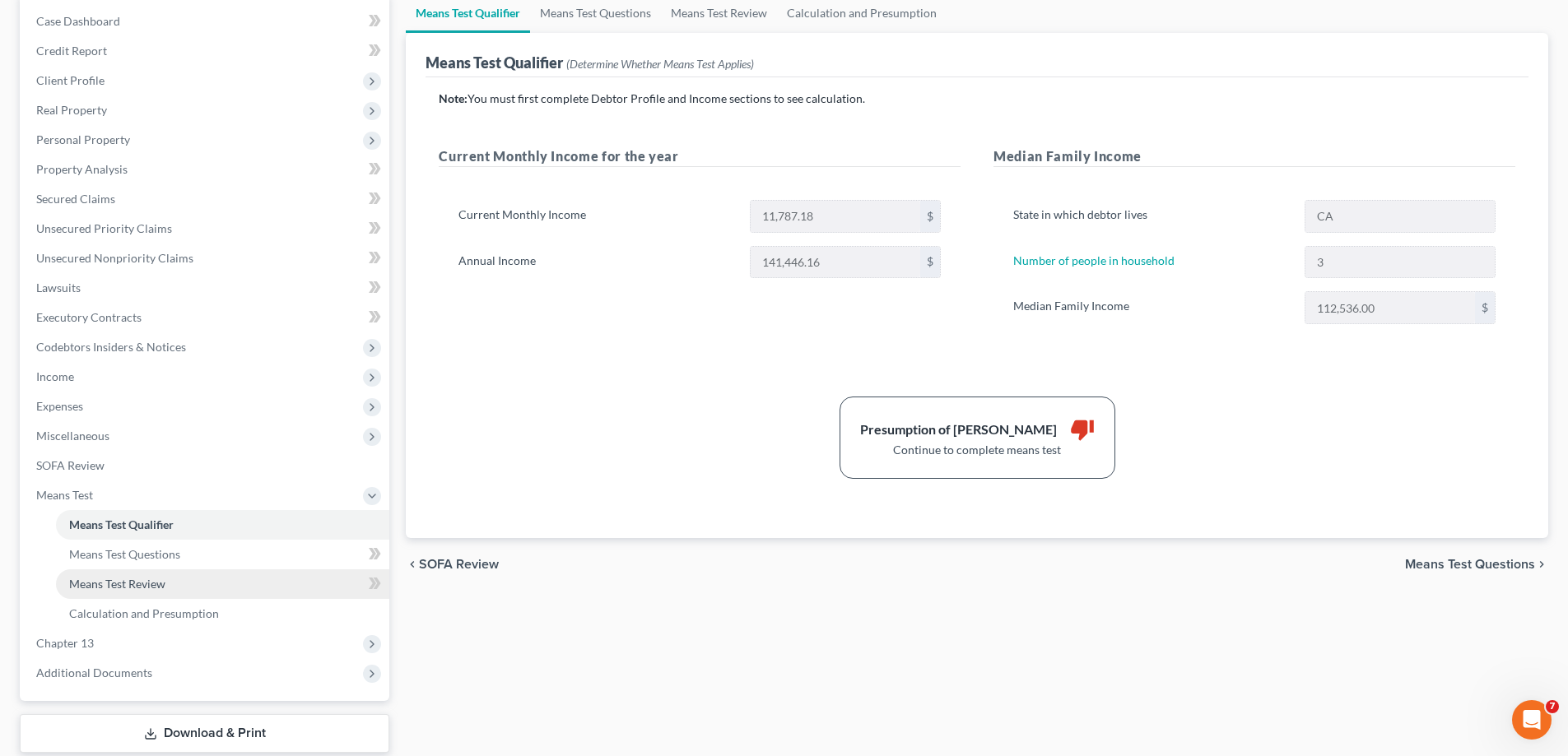
click at [119, 583] on span "Means Test Review" at bounding box center [117, 583] width 96 height 14
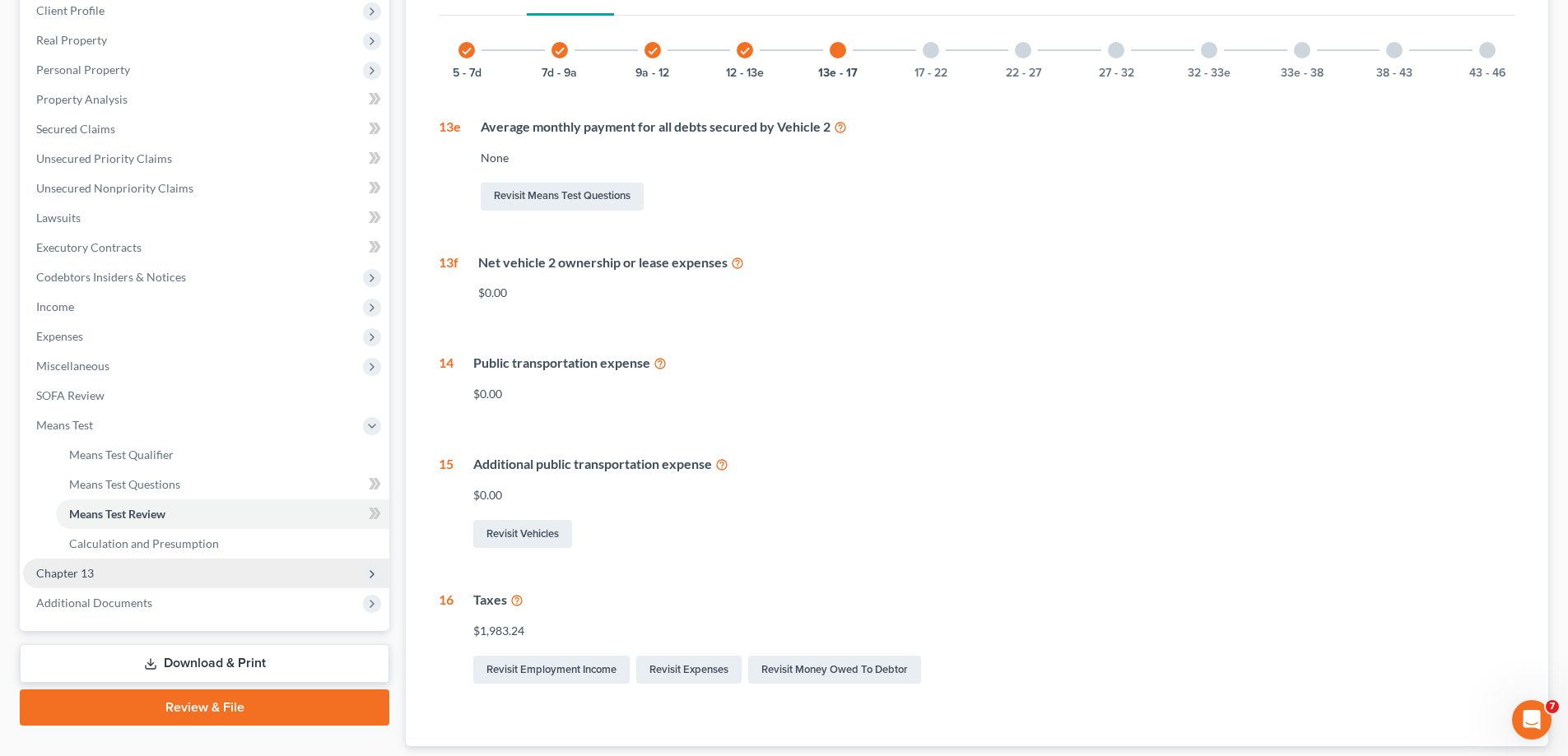
scroll to position [247, 0]
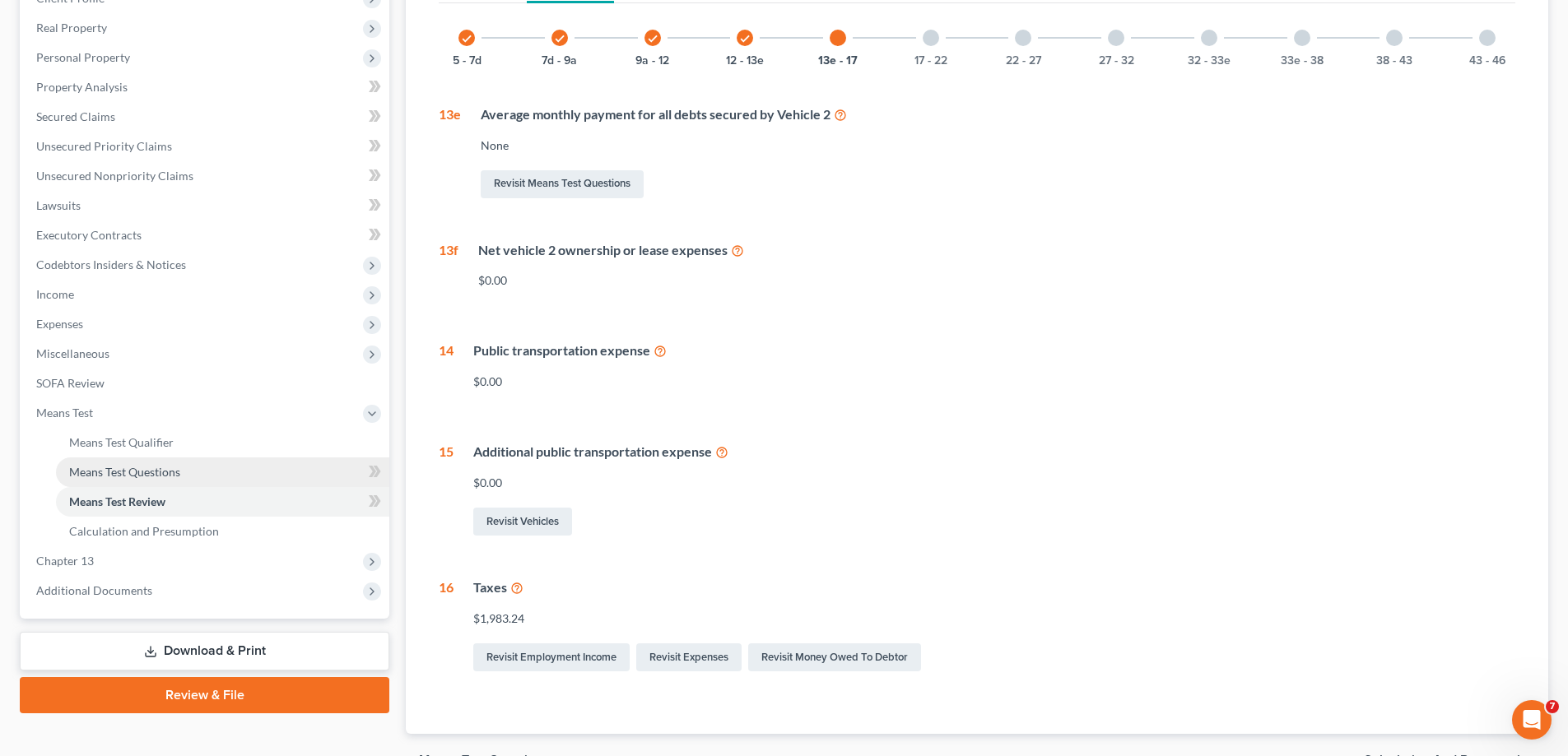
click at [134, 469] on span "Means Test Questions" at bounding box center [125, 472] width 111 height 14
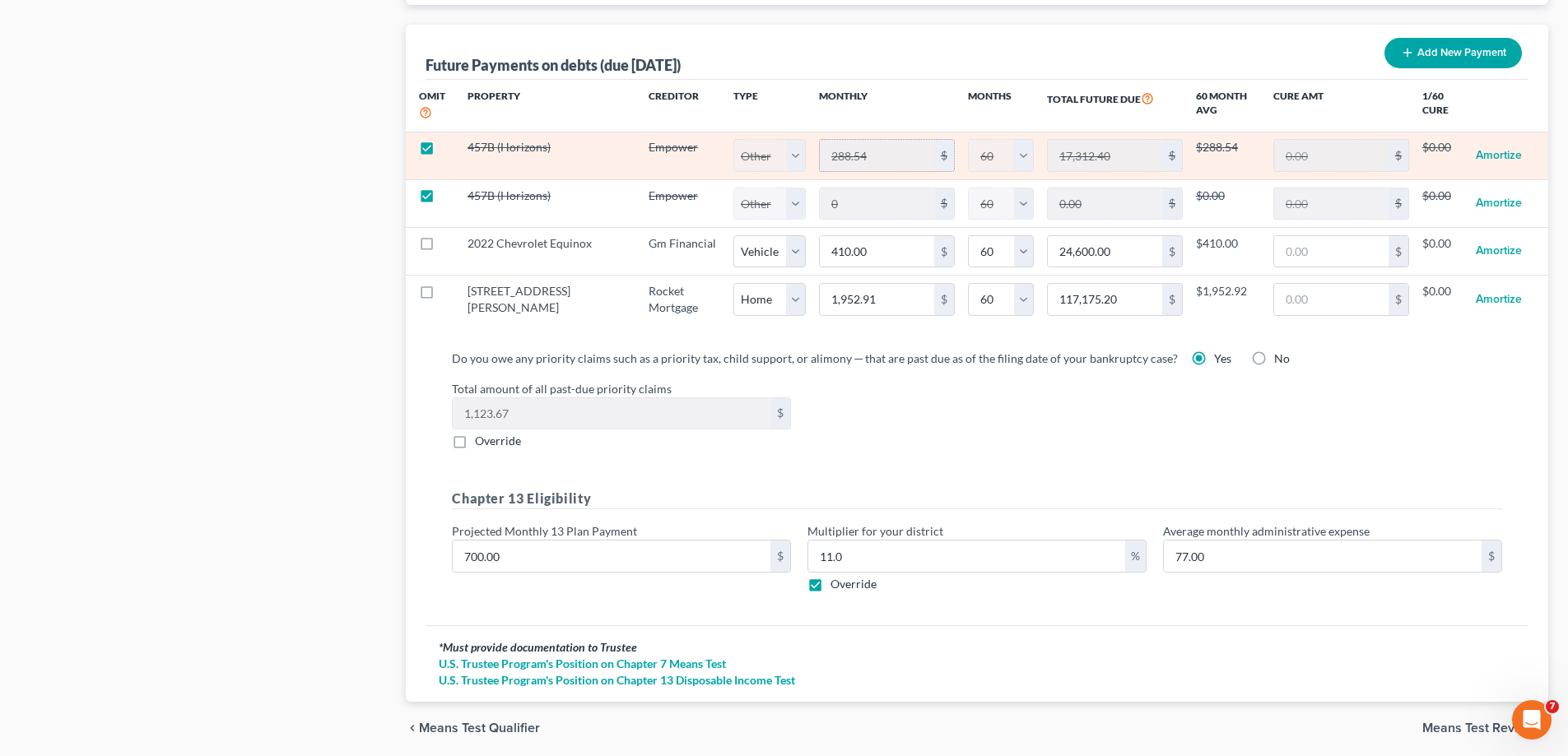
scroll to position [1675, 0]
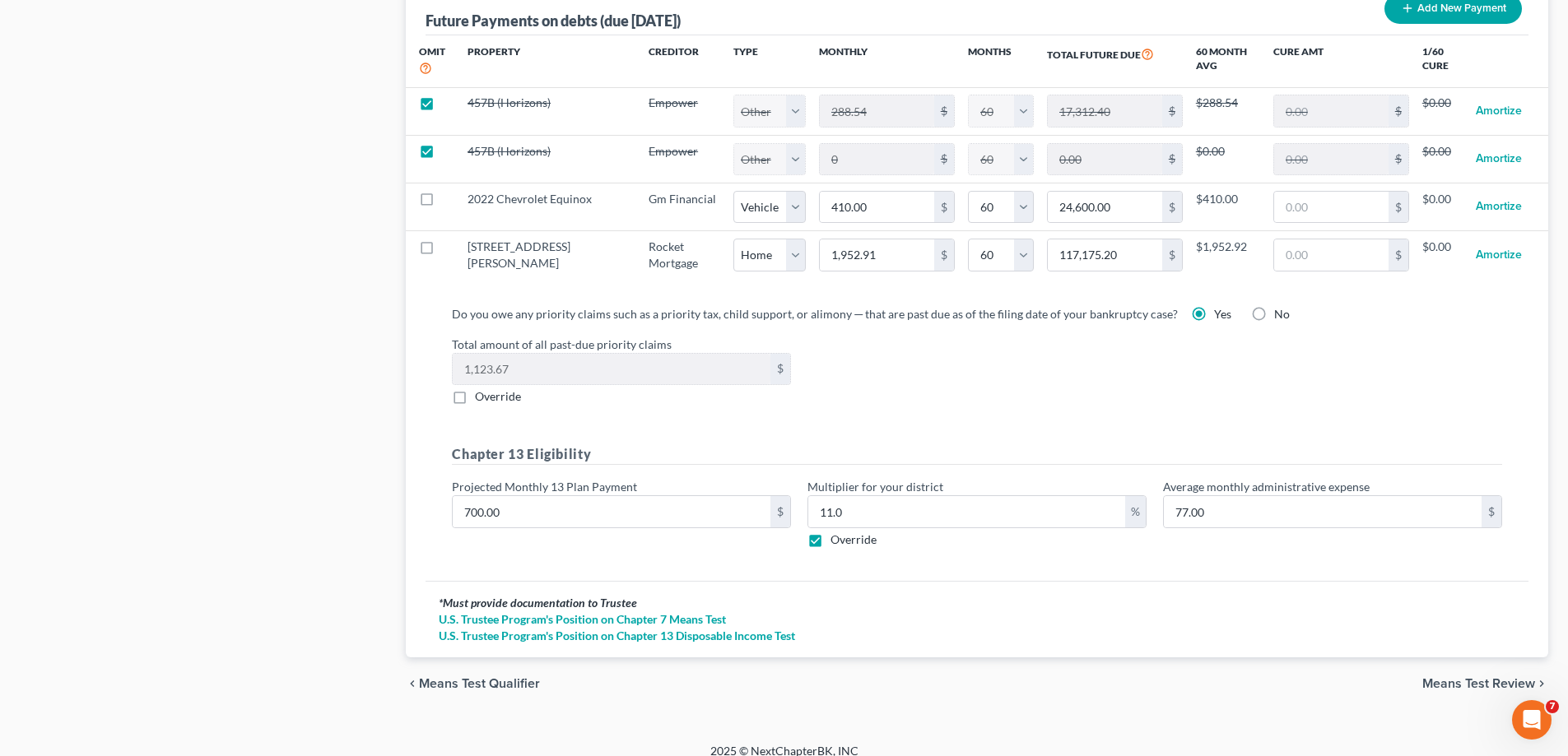
click at [831, 532] on label "Override" at bounding box center [854, 539] width 46 height 16
click at [838, 532] on input "Override" at bounding box center [843, 536] width 11 height 11
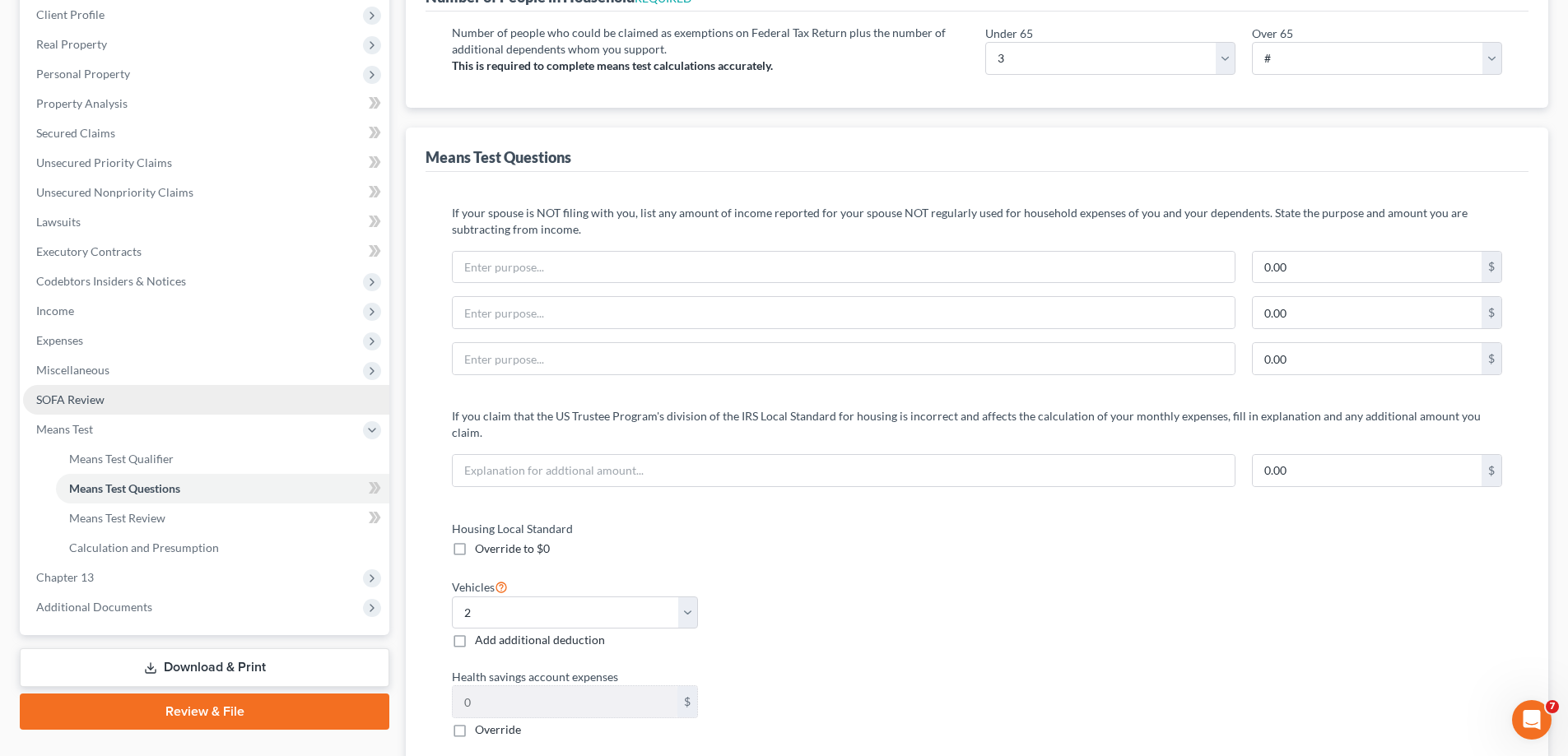
scroll to position [275, 0]
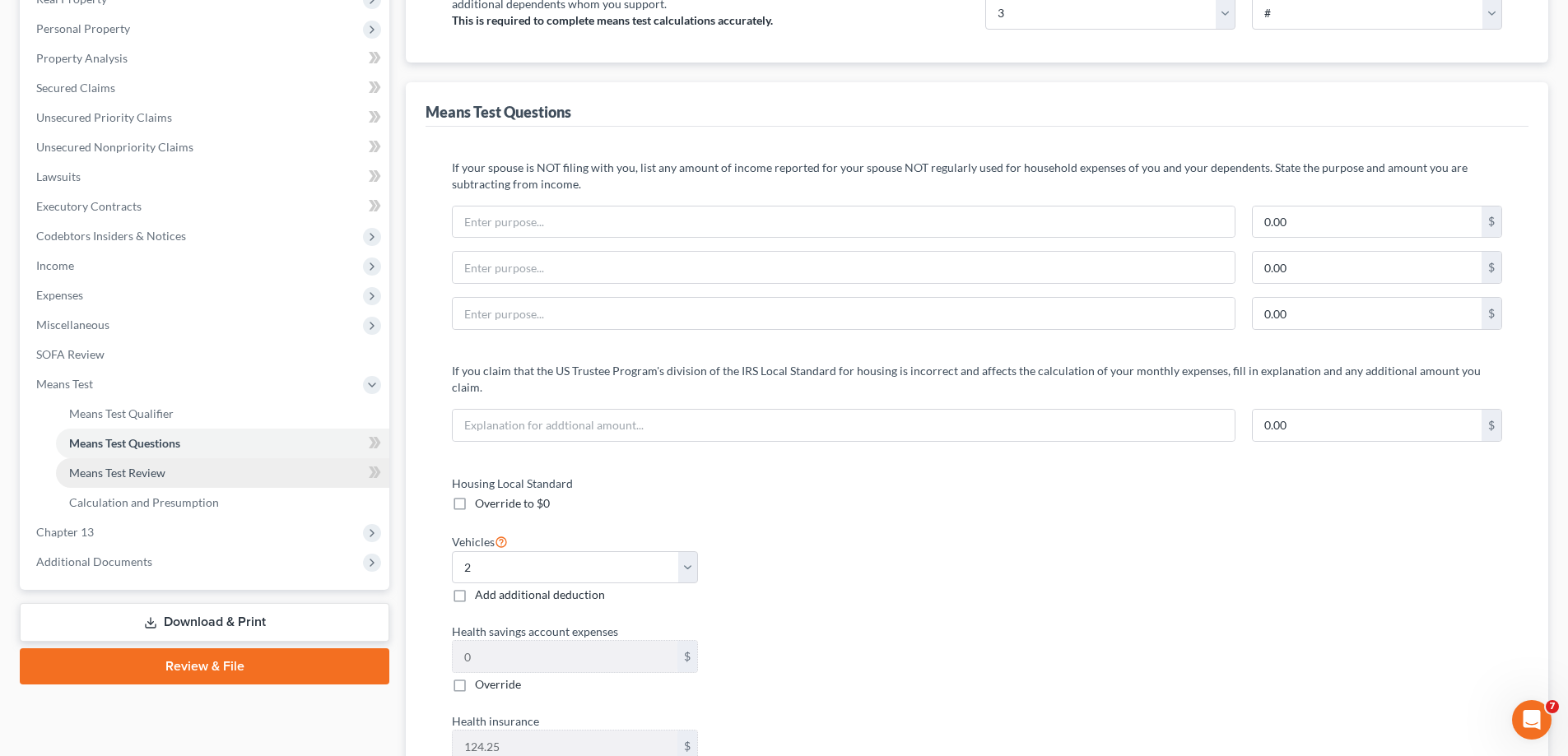
click at [177, 482] on link "Means Test Review" at bounding box center [222, 473] width 333 height 30
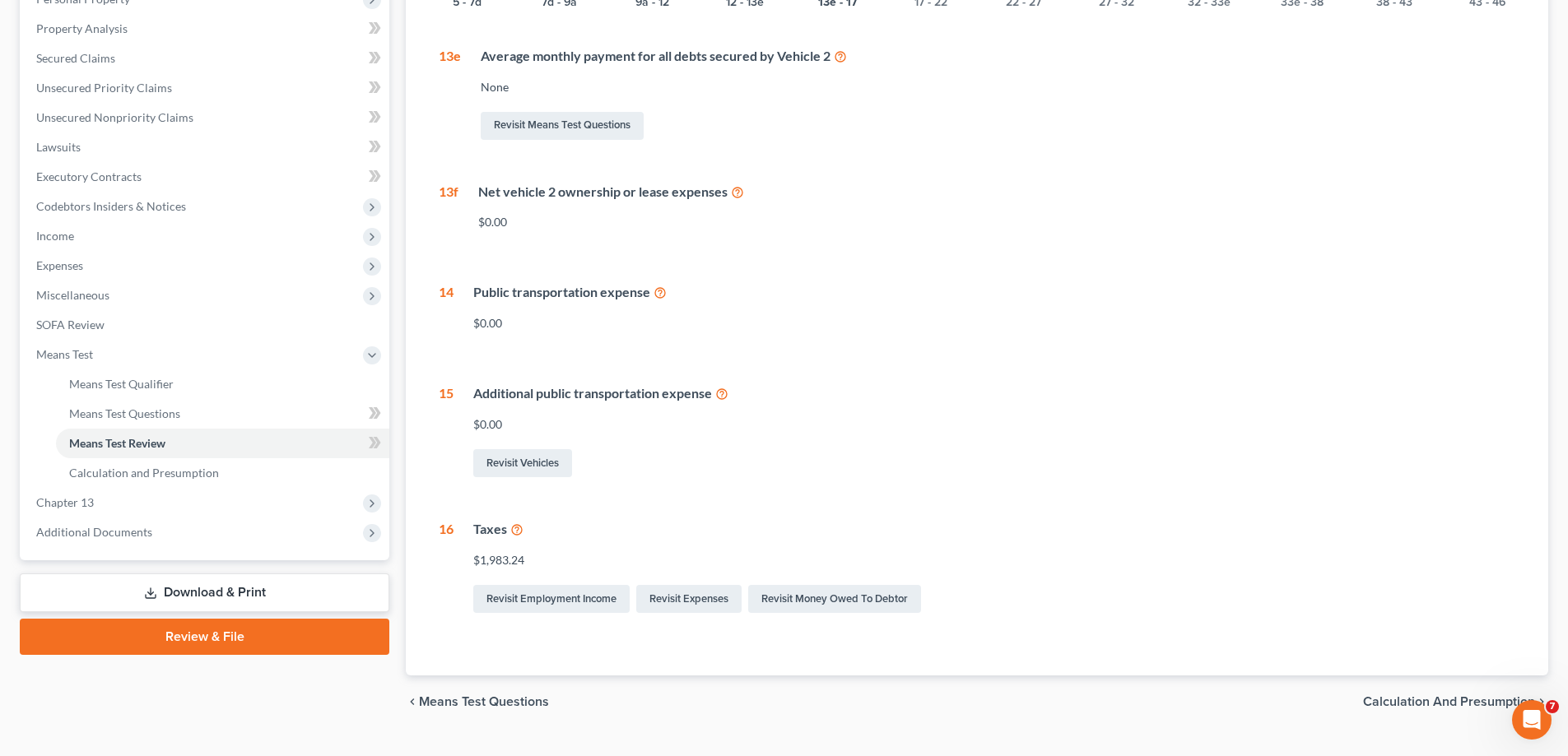
scroll to position [329, 0]
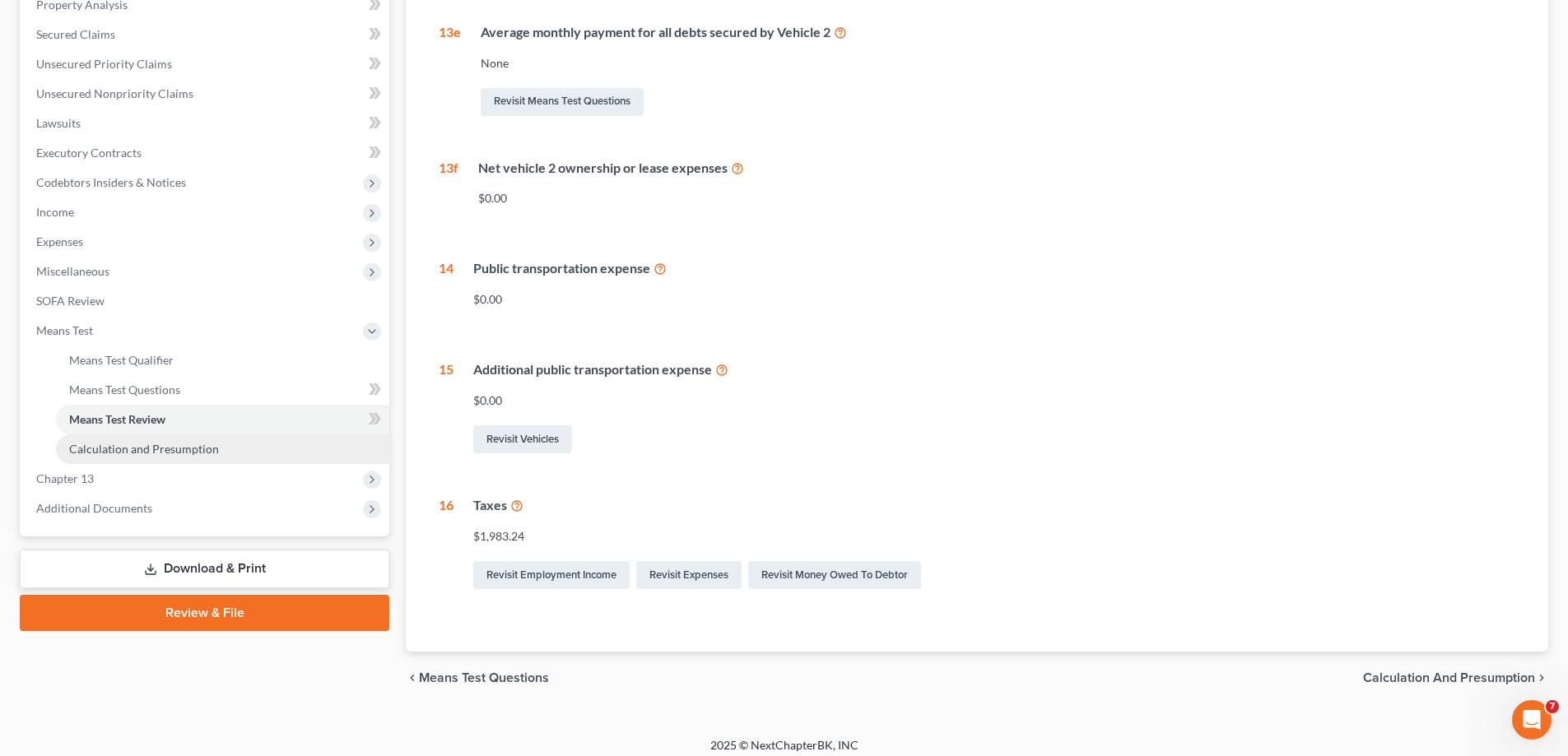
click at [182, 450] on span "Calculation and Presumption" at bounding box center [144, 449] width 150 height 14
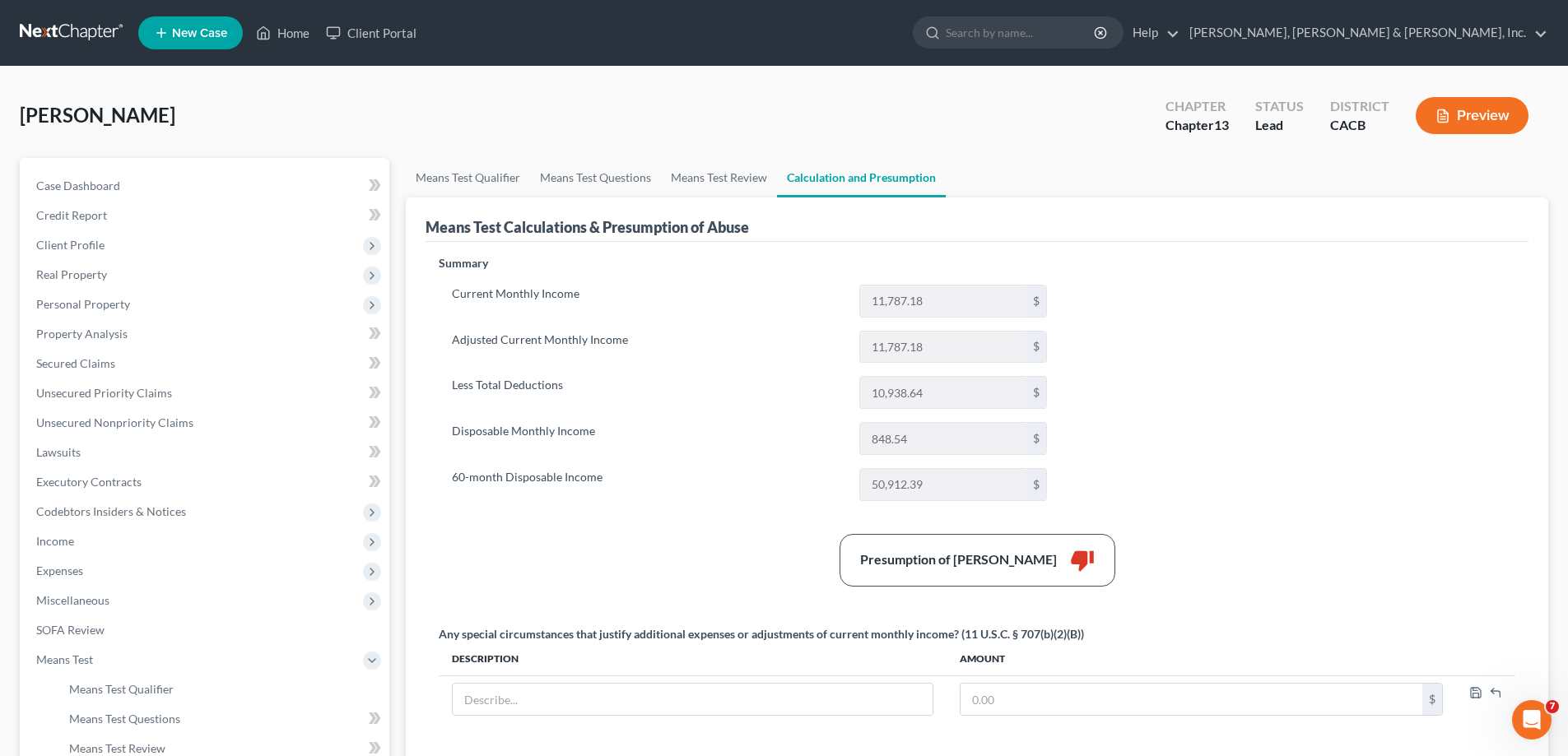
click at [1487, 114] on button "Preview" at bounding box center [1473, 115] width 113 height 37
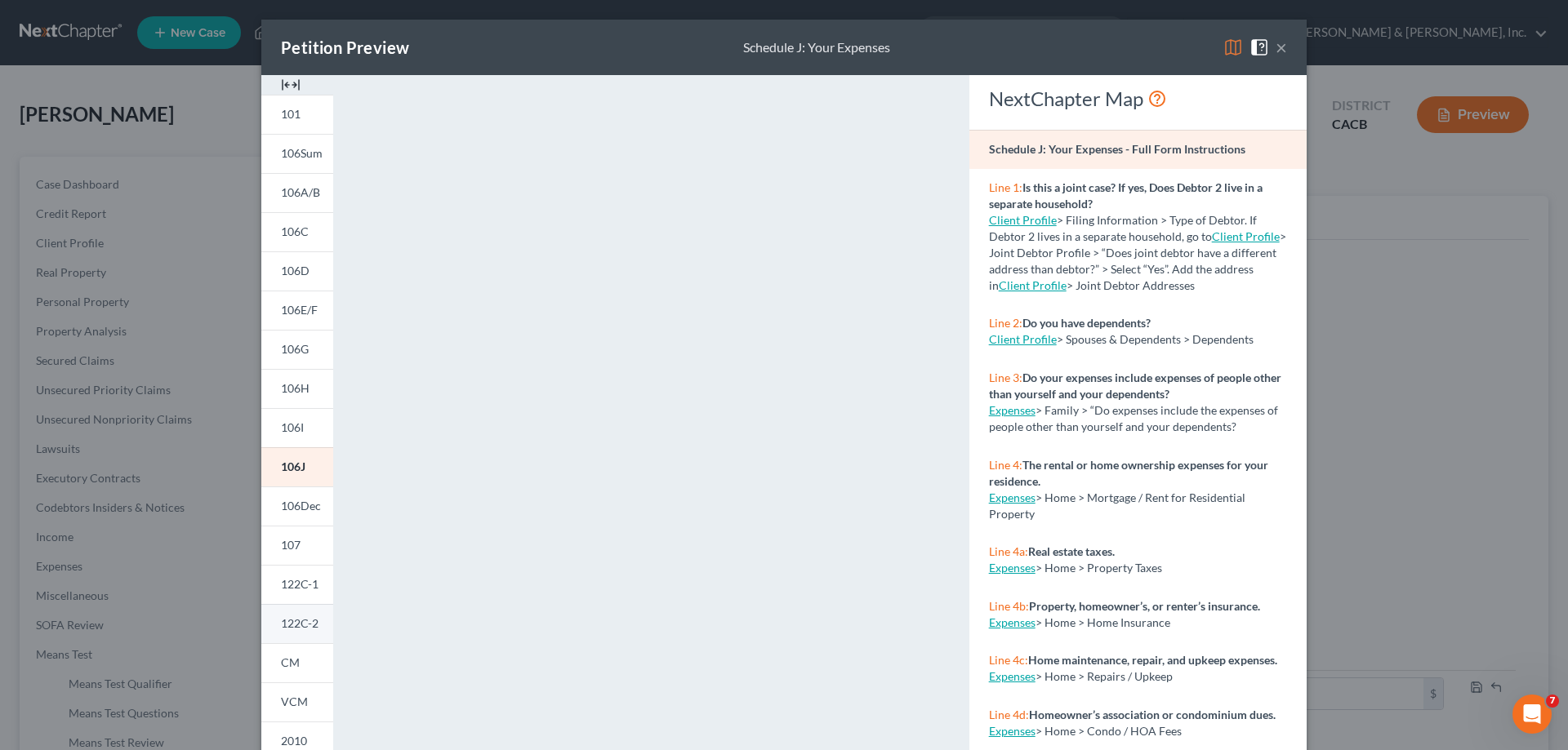
click at [290, 628] on span "122C-2" at bounding box center [299, 623] width 37 height 14
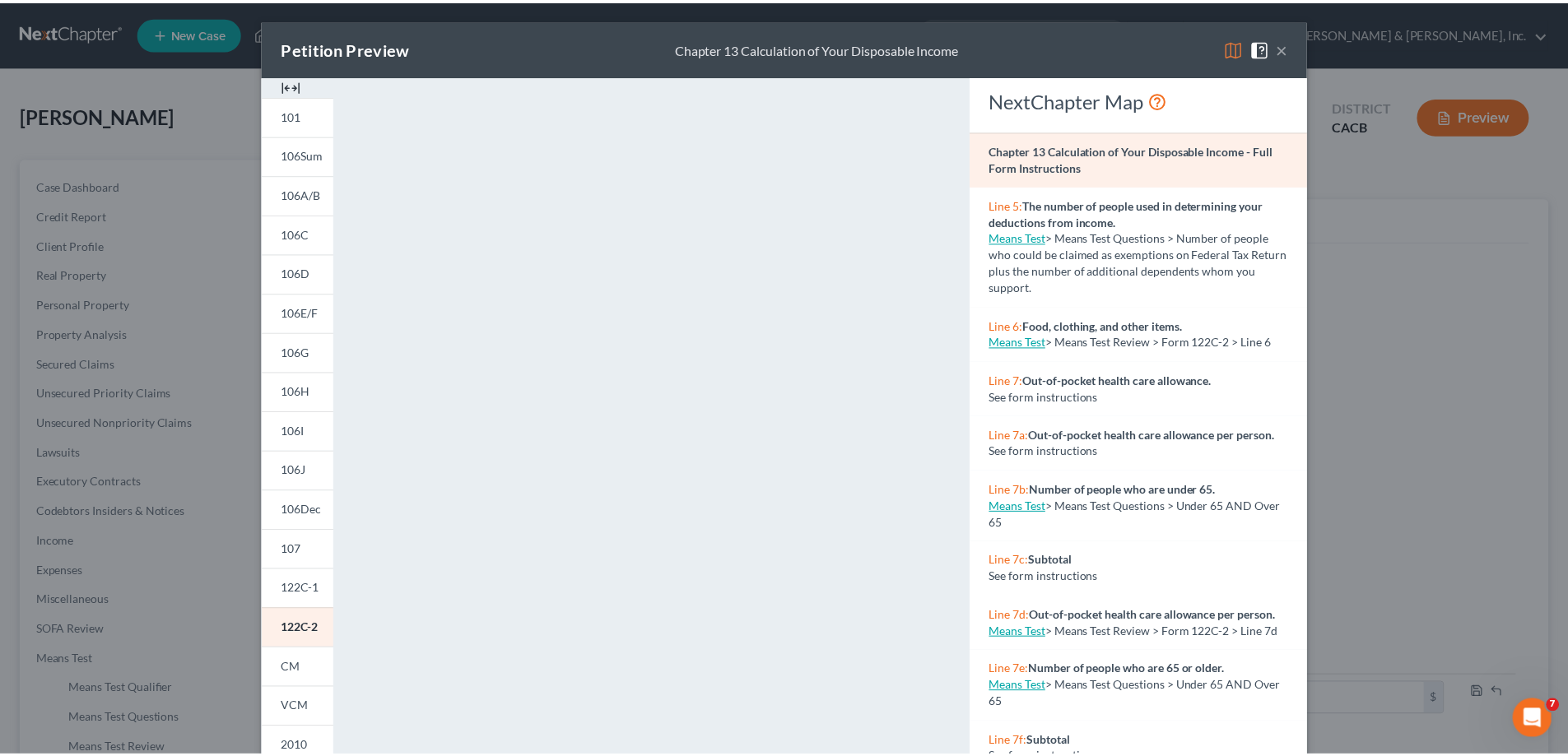
scroll to position [172, 0]
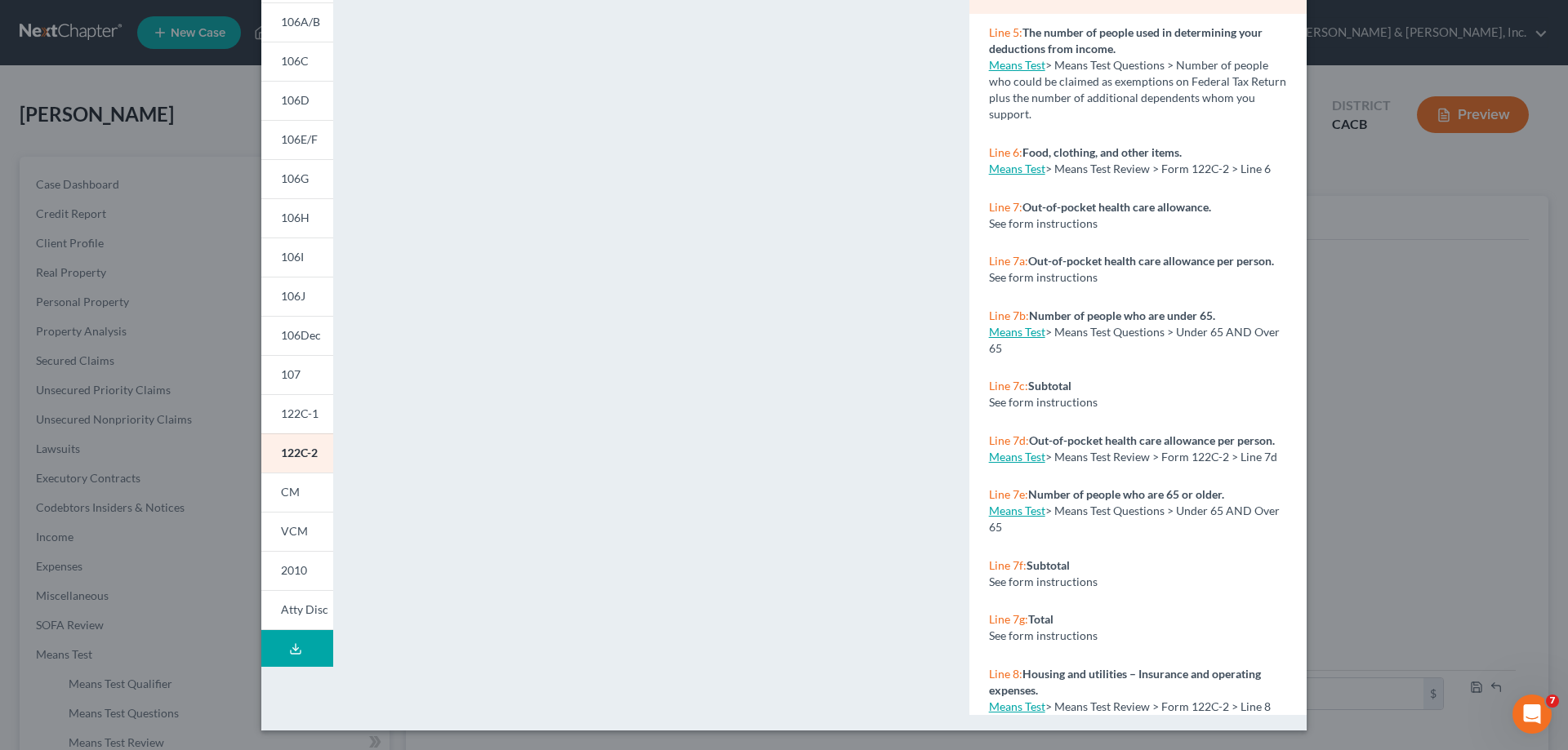
click at [71, 568] on div "Petition Preview Chapter 13 Calculation of Your Disposable Income × 101 106Sum …" at bounding box center [784, 375] width 1568 height 750
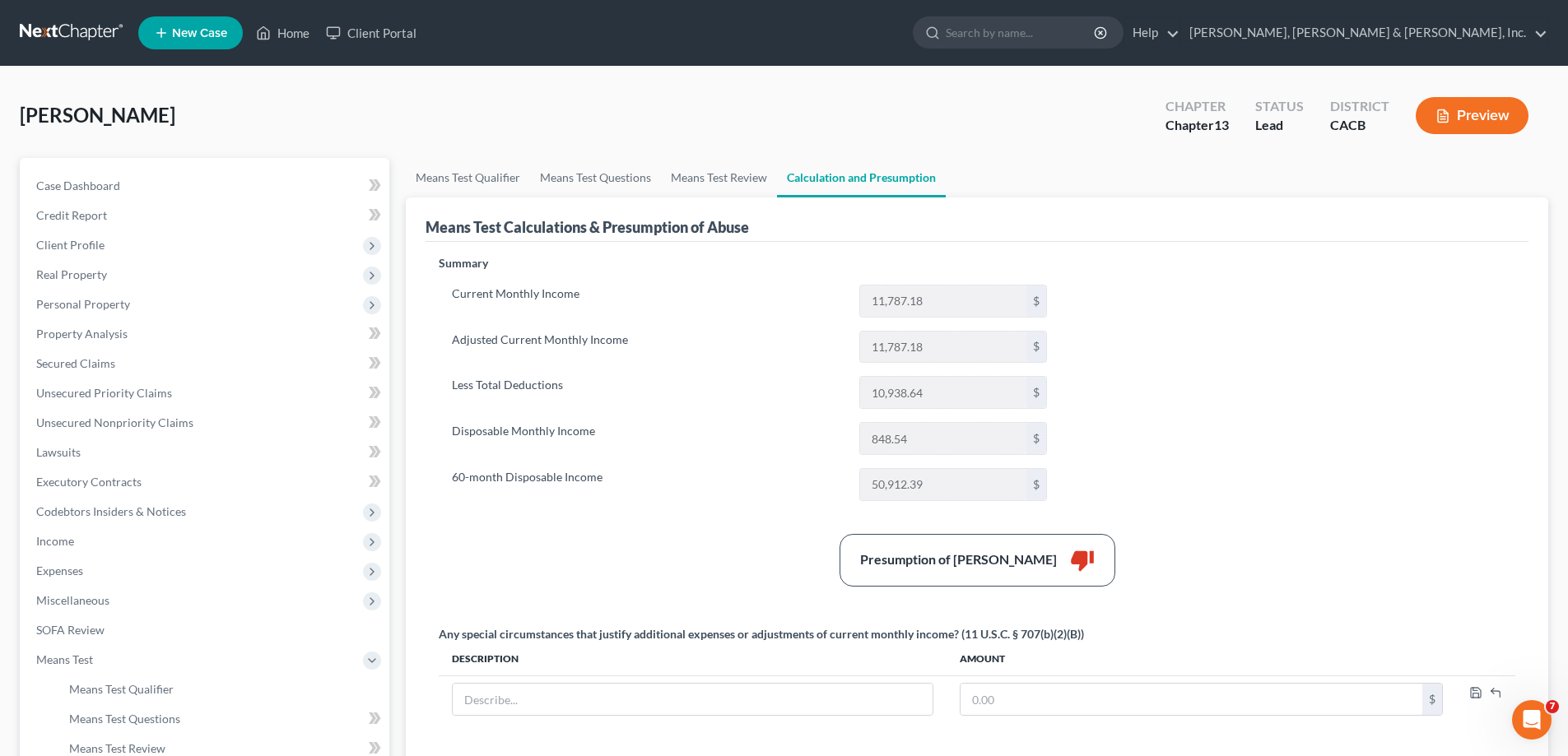
click at [72, 573] on span "Expenses" at bounding box center [59, 571] width 47 height 14
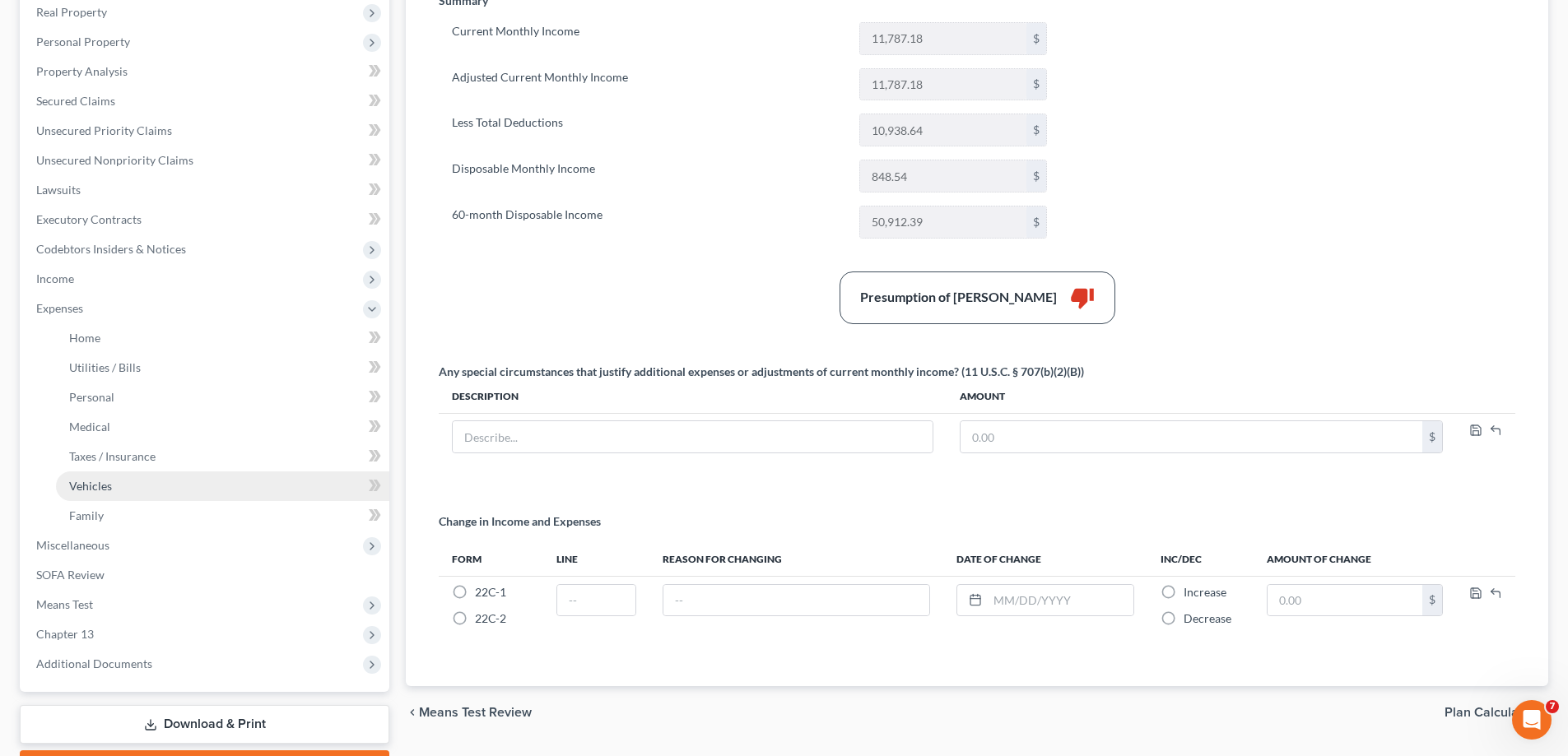
scroll to position [329, 0]
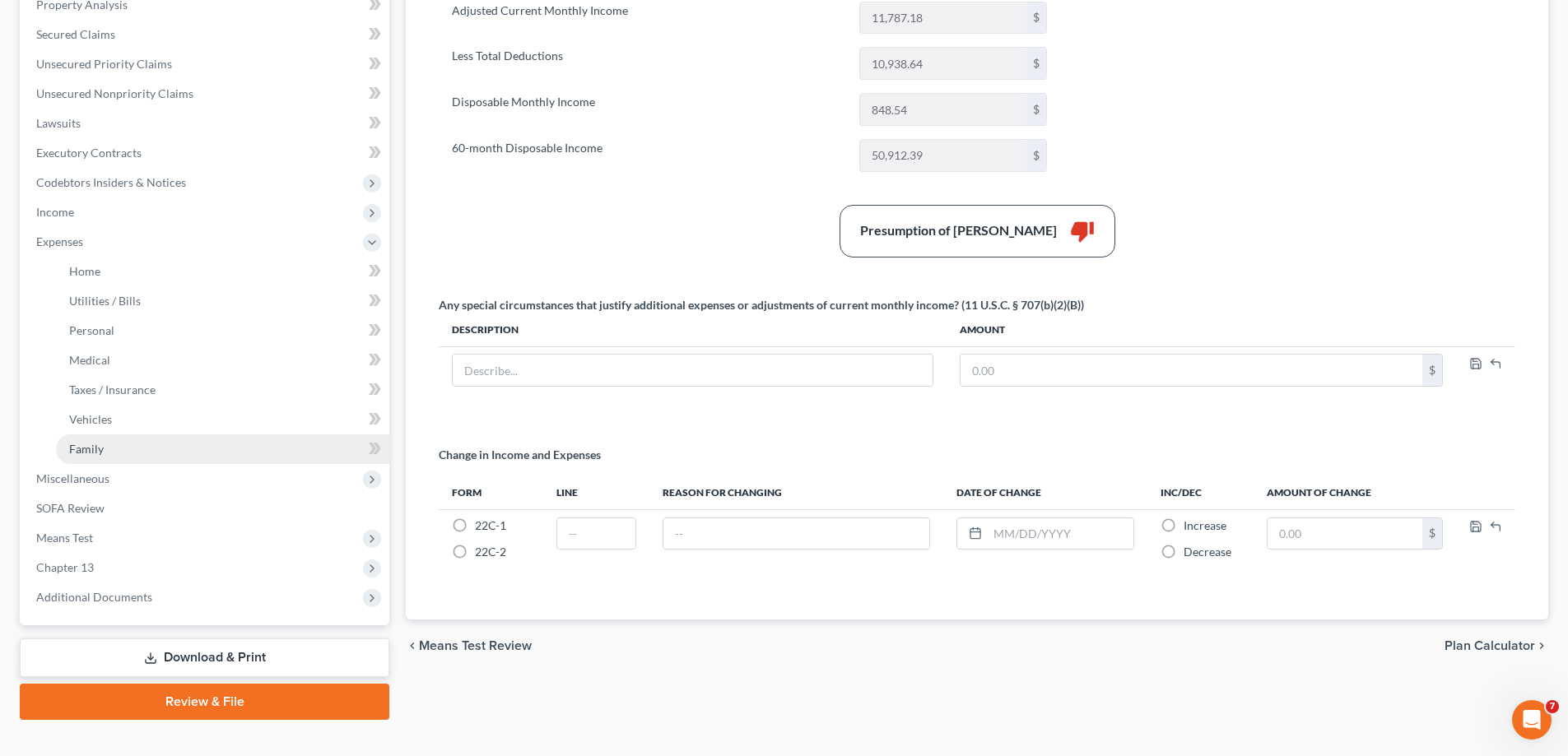
click at [148, 450] on link "Family" at bounding box center [222, 449] width 333 height 30
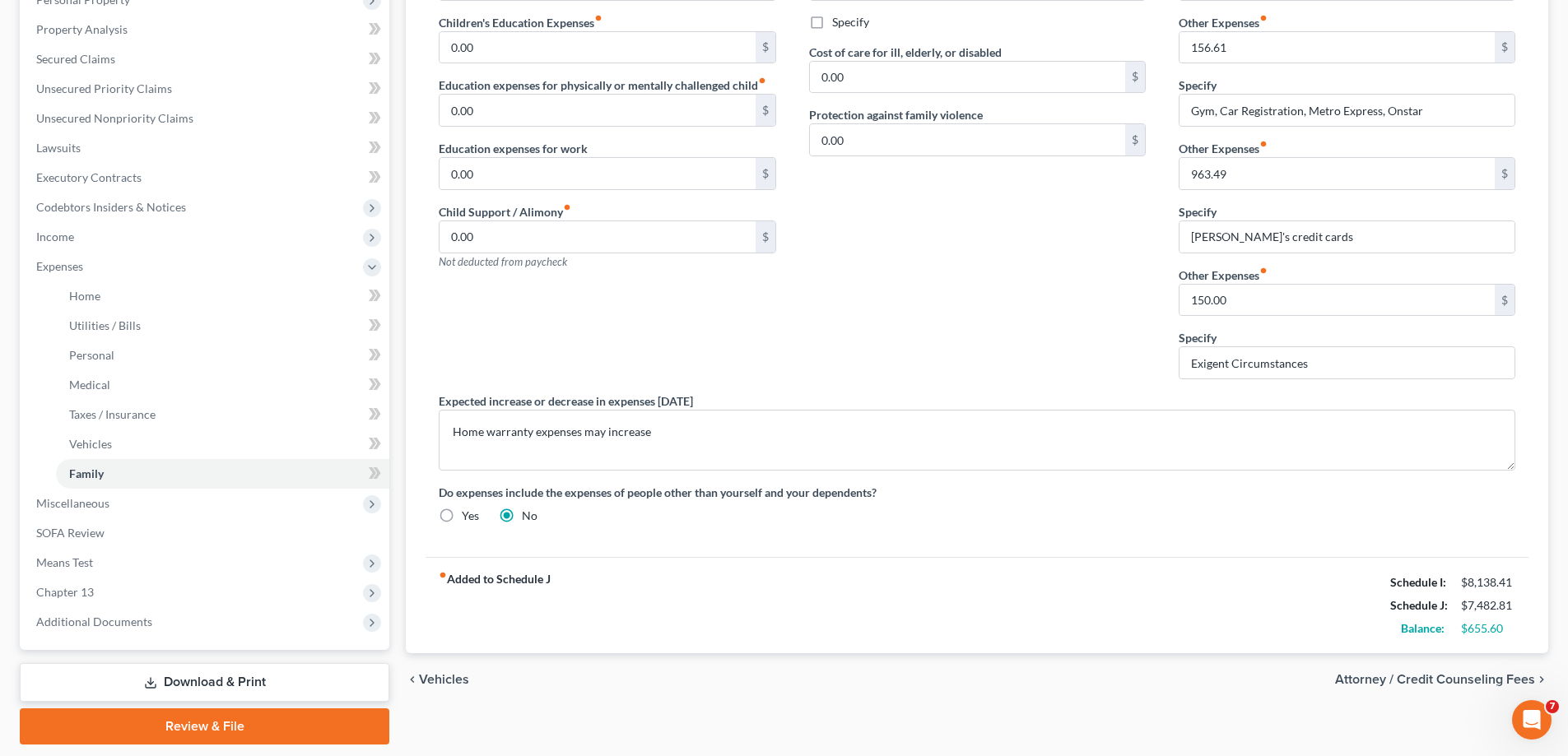
scroll to position [329, 0]
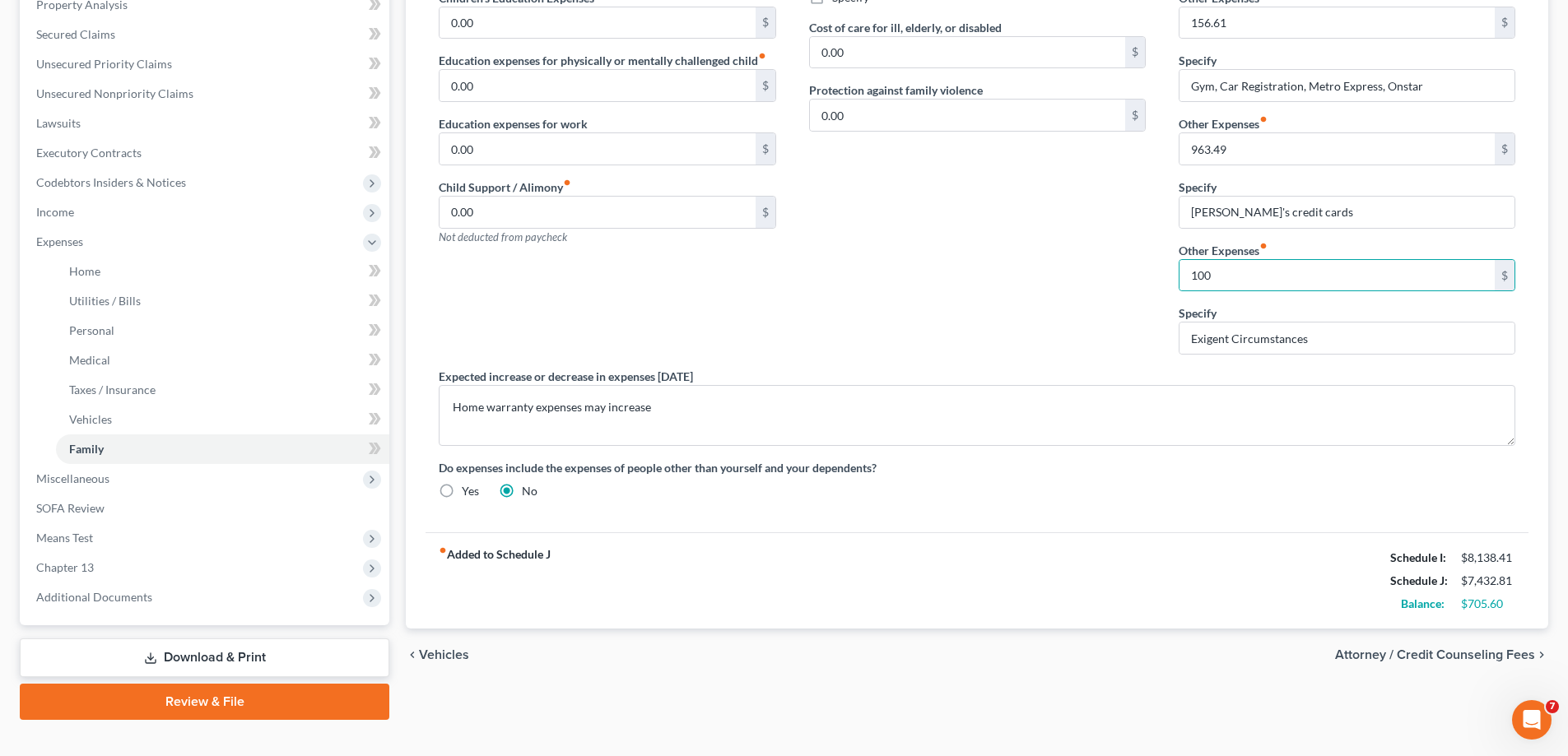
click at [1107, 295] on div "Contributions to other family members fiber_manual_record 0.00 $ Specify Cost o…" at bounding box center [977, 147] width 369 height 442
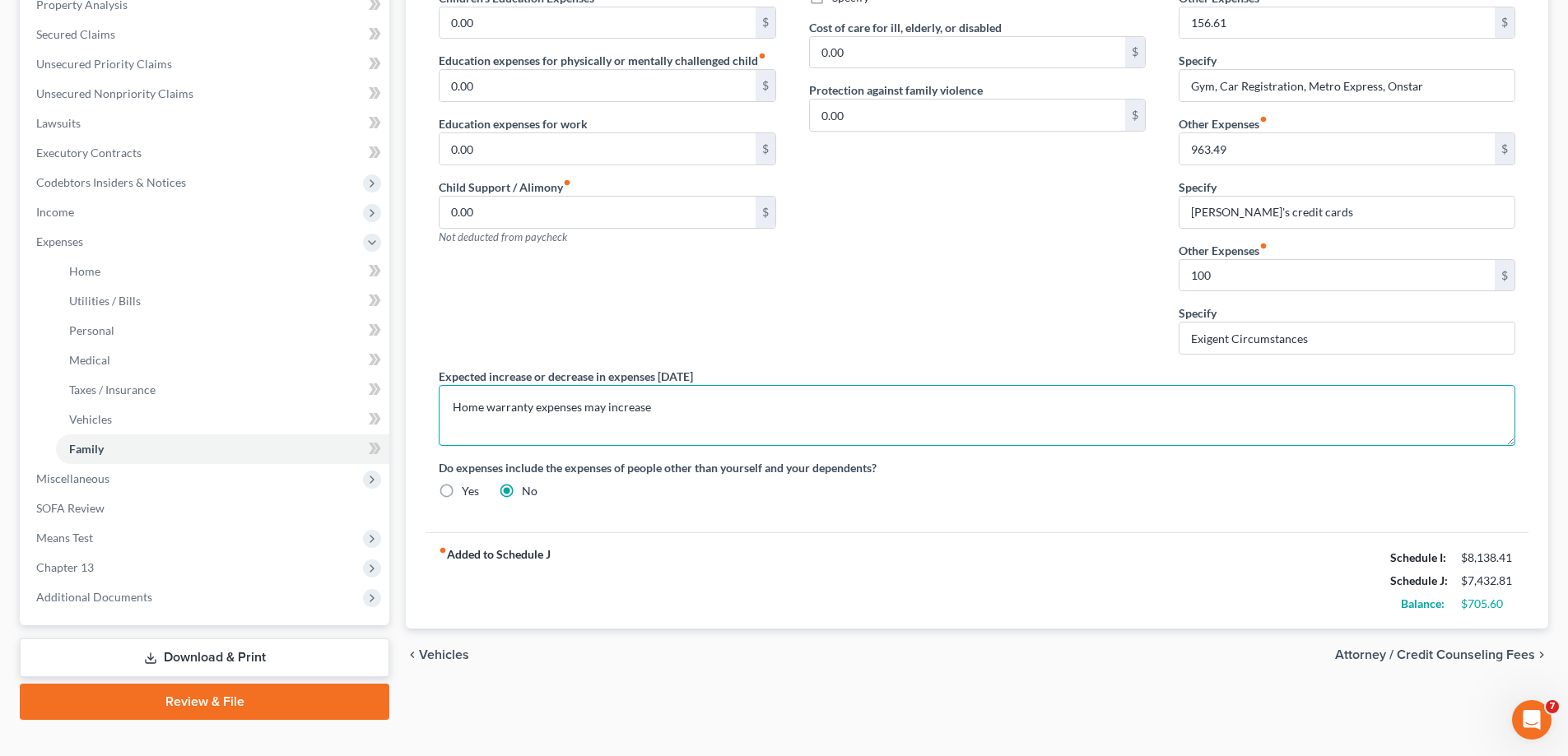
drag, startPoint x: 1159, startPoint y: 410, endPoint x: 1067, endPoint y: 405, distance: 92.1
click at [1159, 410] on textarea "Home warranty expenses may increase" at bounding box center [977, 415] width 1077 height 60
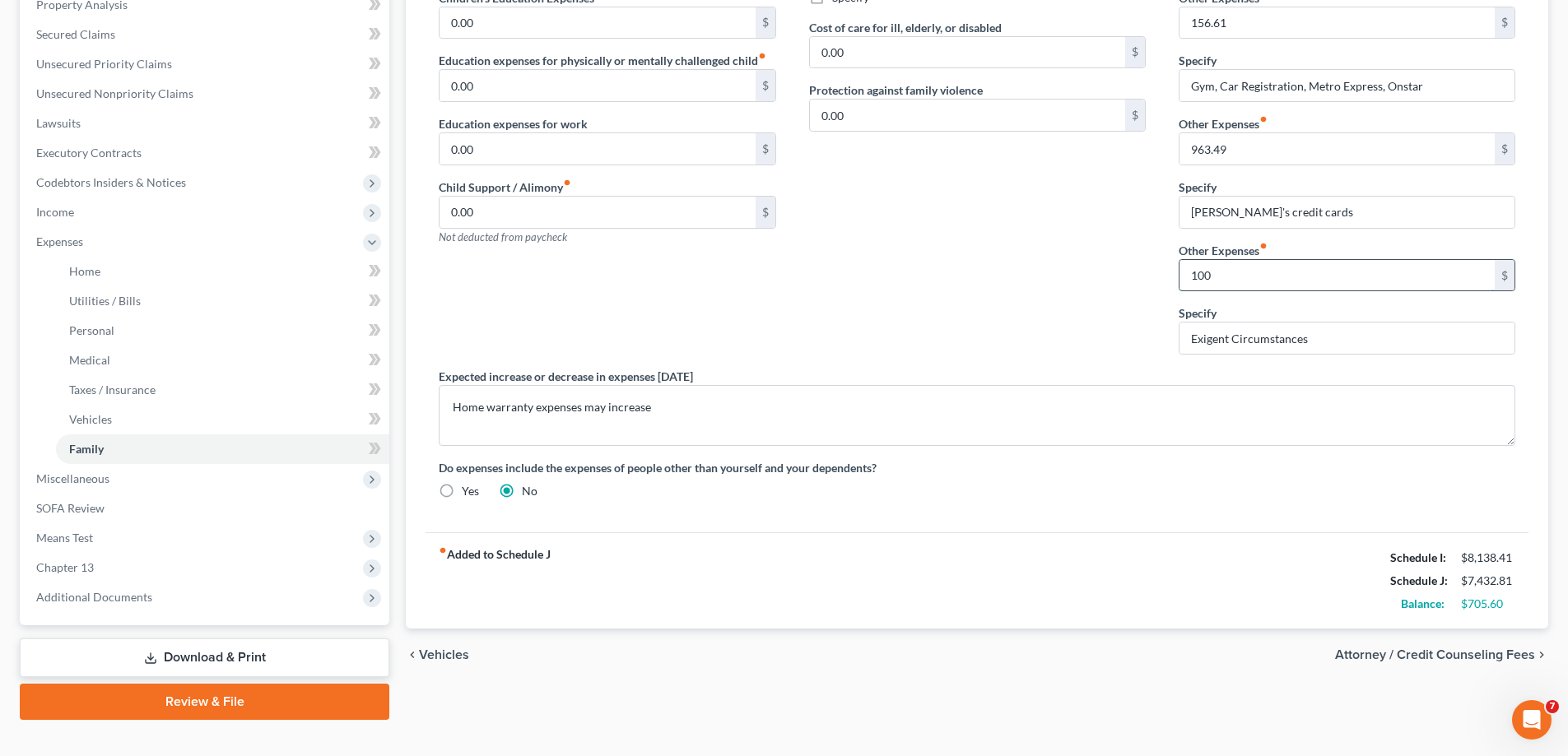
click at [1205, 279] on input "100" at bounding box center [1337, 275] width 316 height 32
click at [1214, 273] on input "100" at bounding box center [1337, 275] width 316 height 32
click at [1086, 304] on div "Contributions to other family members fiber_manual_record 0.00 $ Specify Cost o…" at bounding box center [977, 147] width 369 height 442
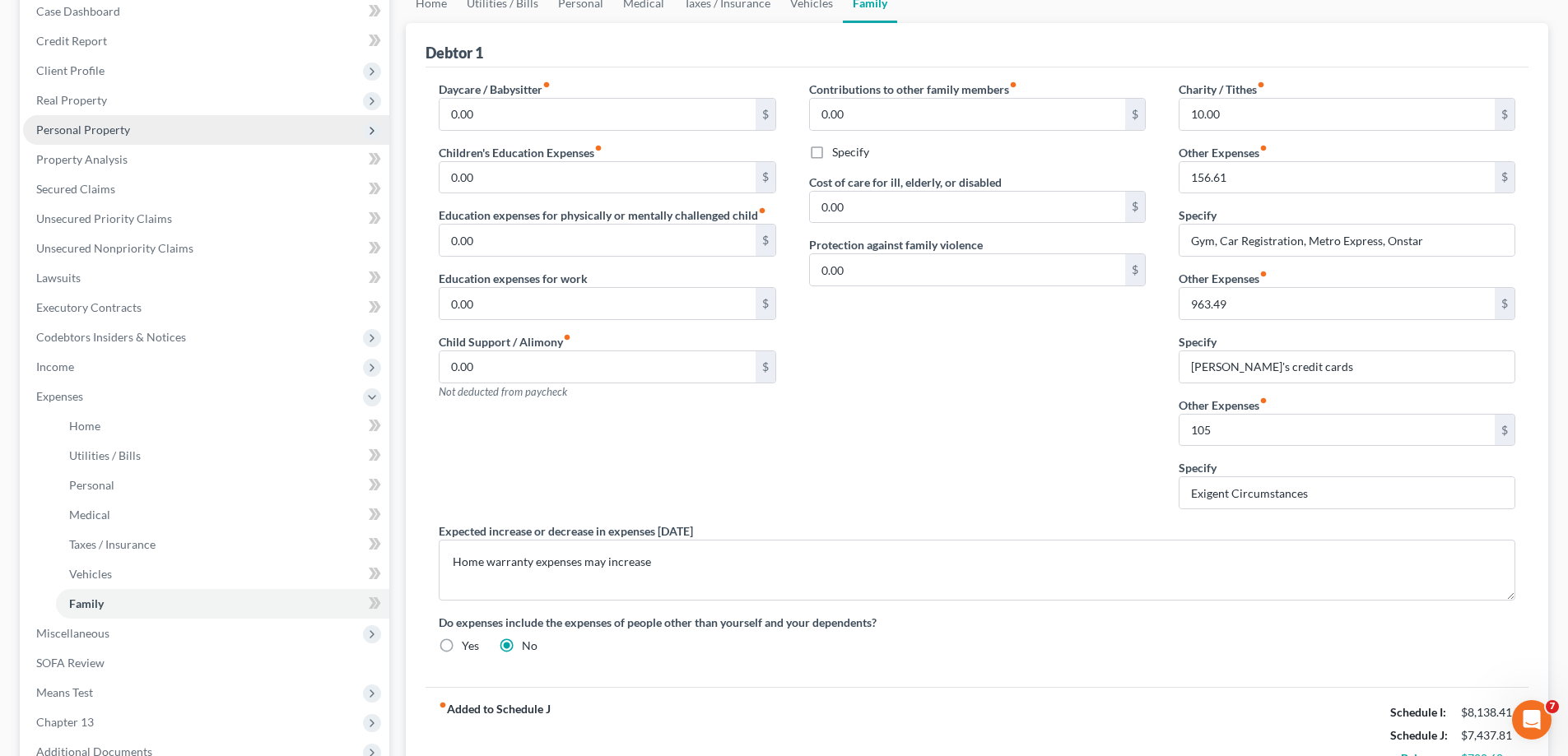
scroll to position [0, 0]
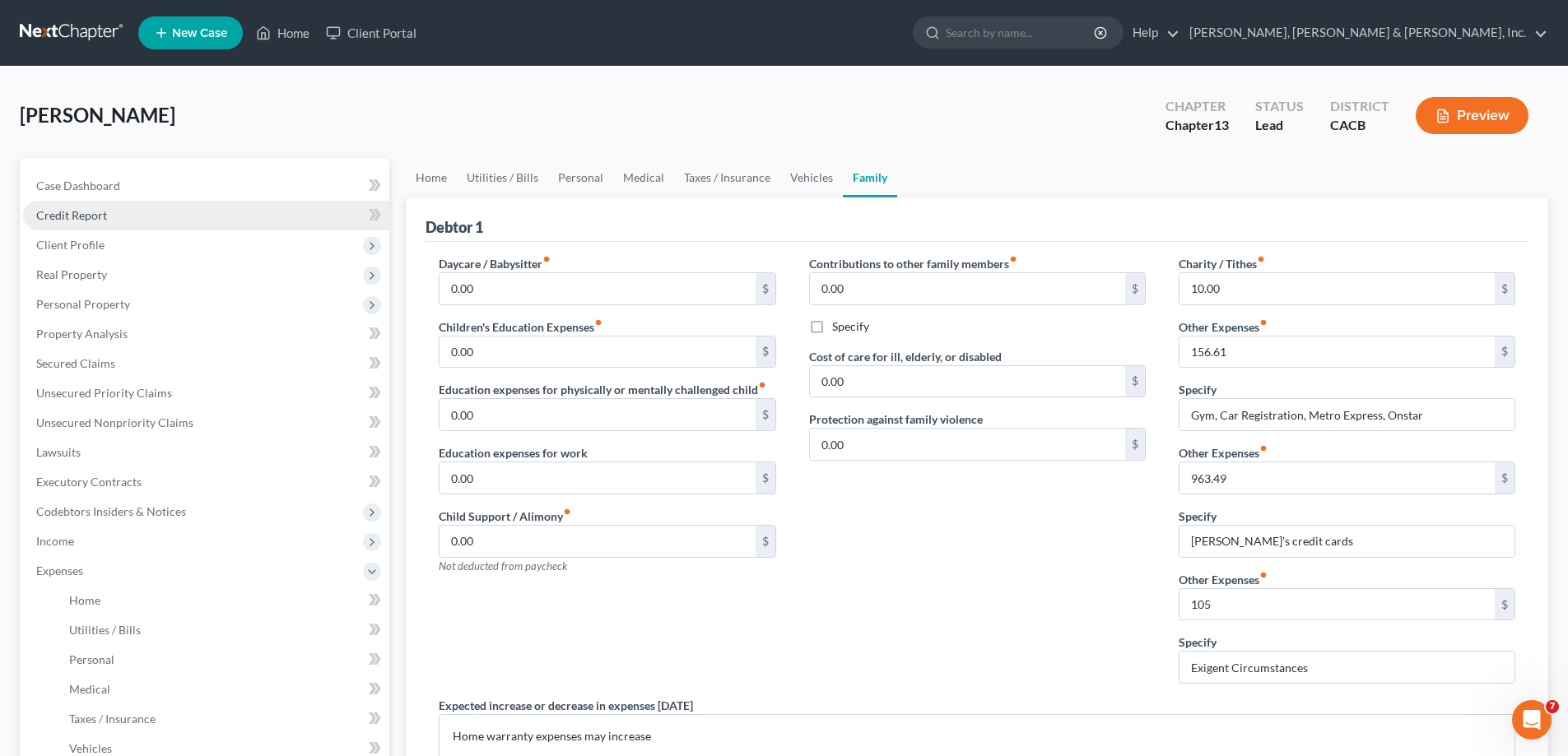
click at [183, 222] on link "Credit Report" at bounding box center [206, 215] width 367 height 30
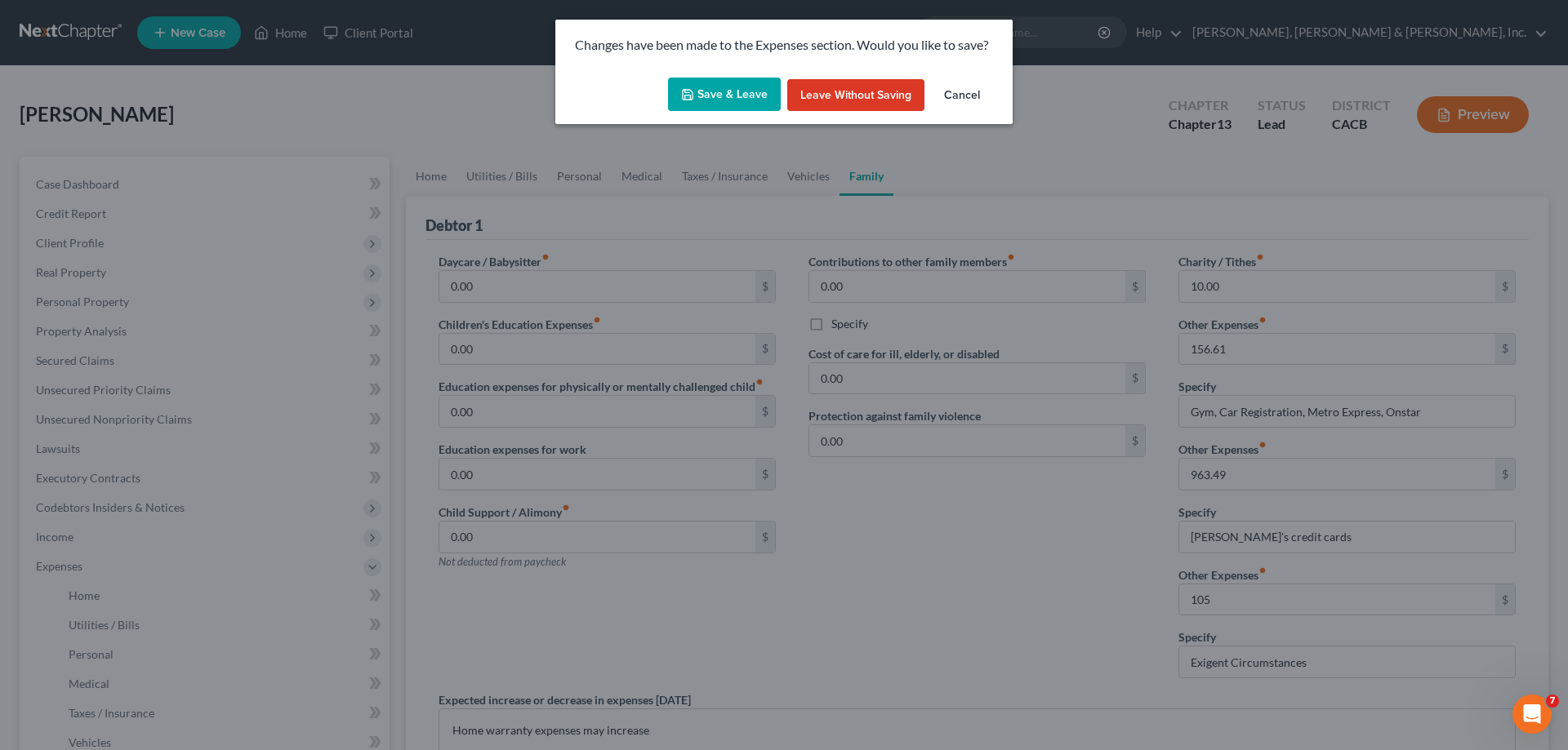
click at [705, 97] on button "Save & Leave" at bounding box center [724, 95] width 112 height 34
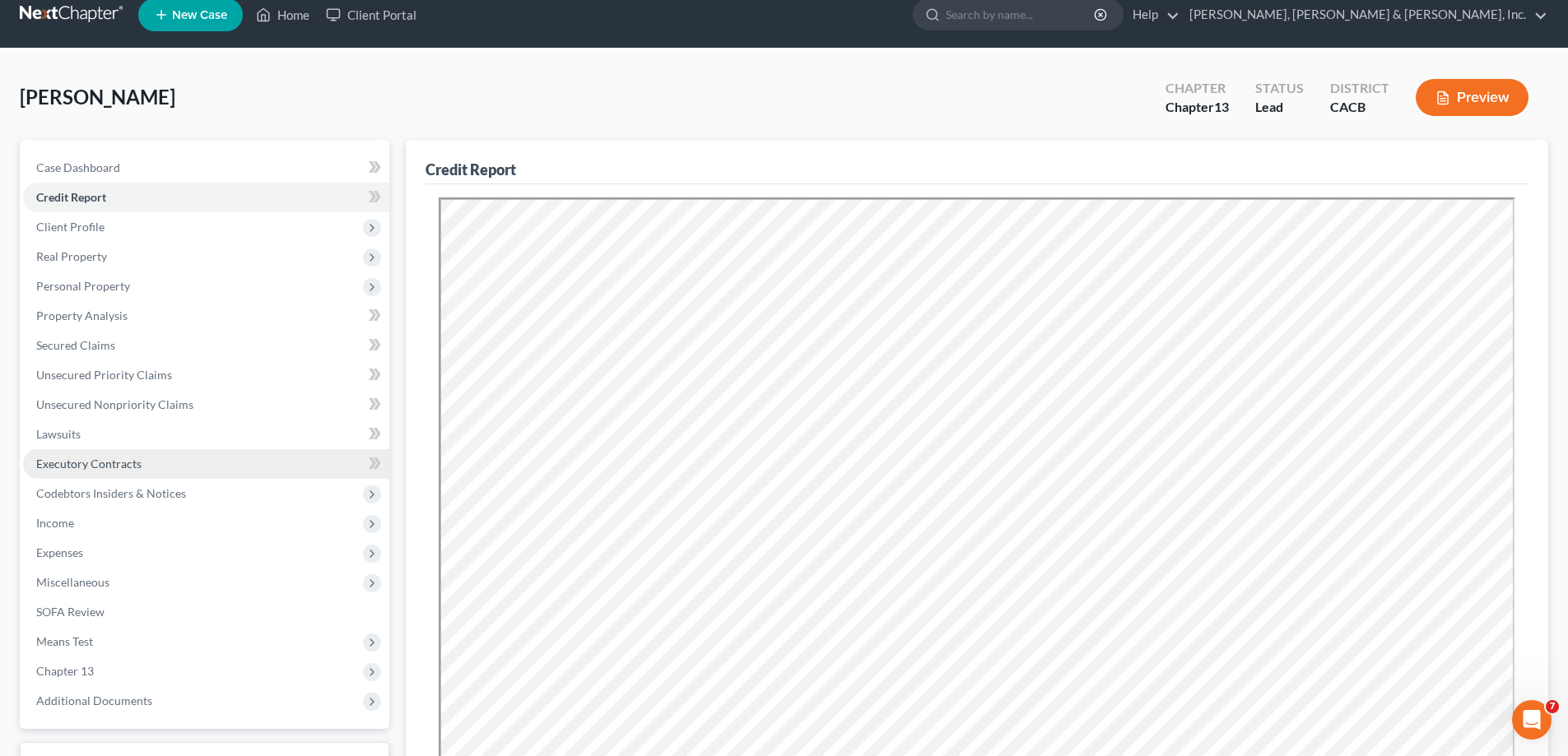
scroll to position [324, 0]
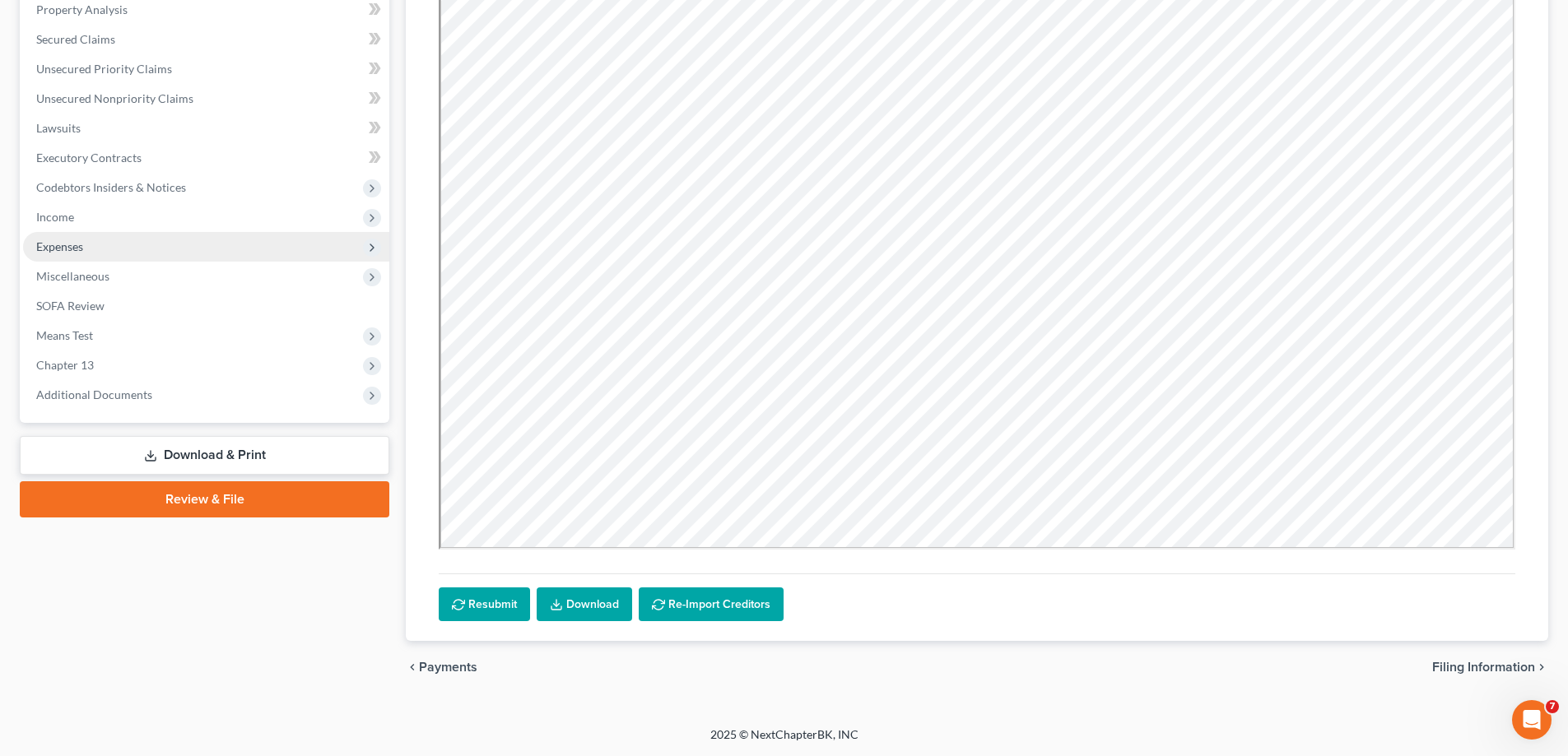
click at [124, 241] on span "Expenses" at bounding box center [206, 247] width 367 height 30
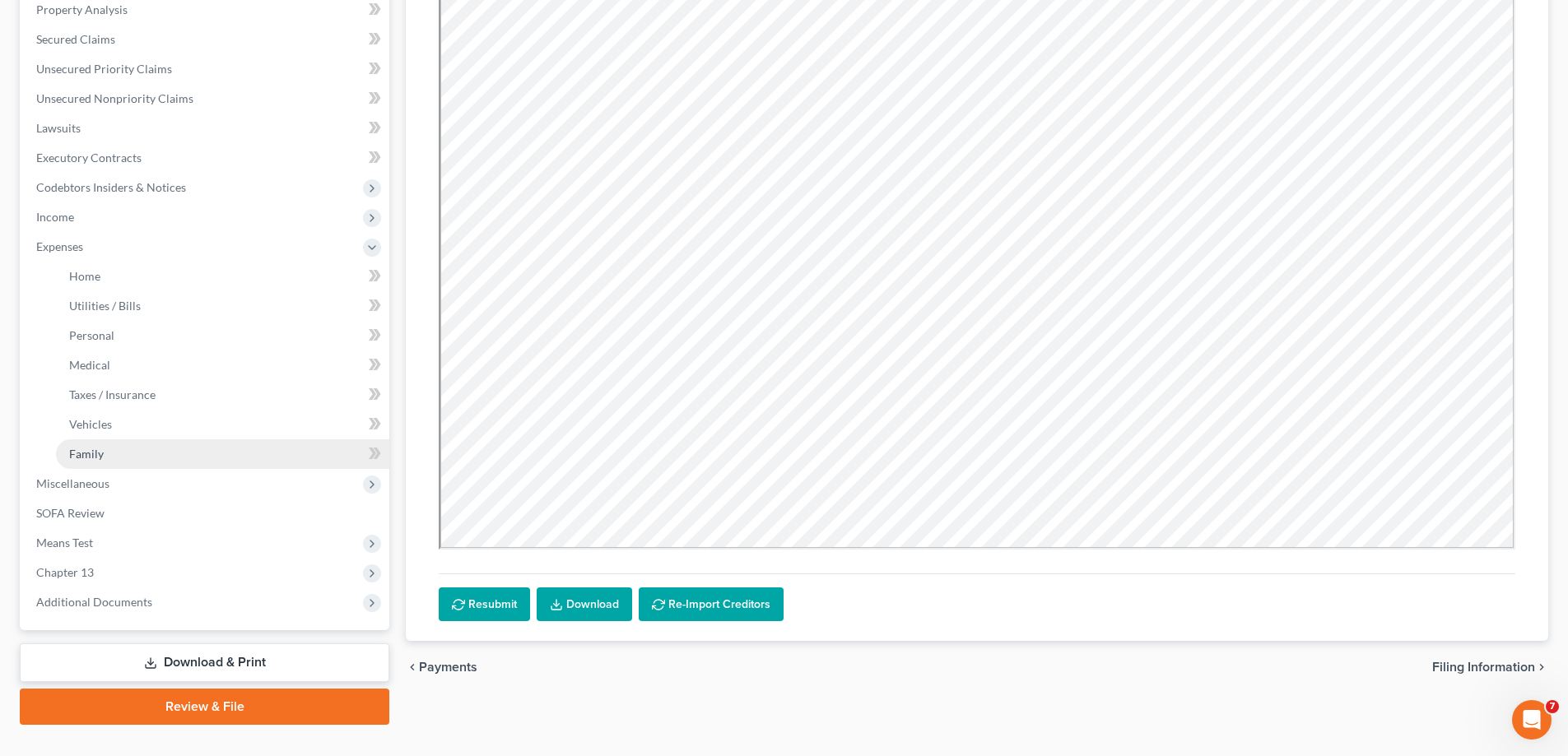
click at [151, 451] on link "Family" at bounding box center [222, 454] width 333 height 30
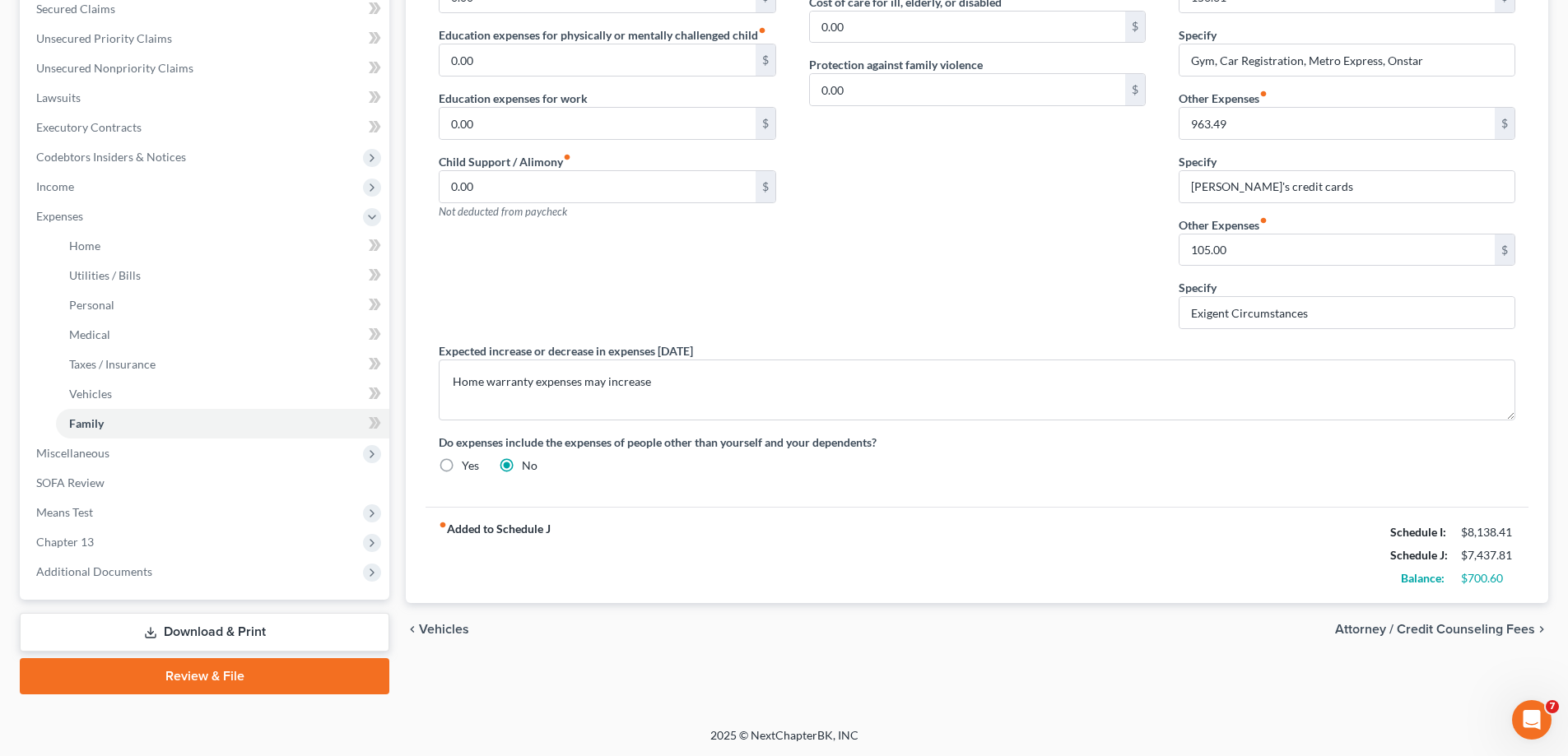
scroll to position [356, 0]
click at [165, 514] on span "Means Test" at bounding box center [206, 511] width 367 height 30
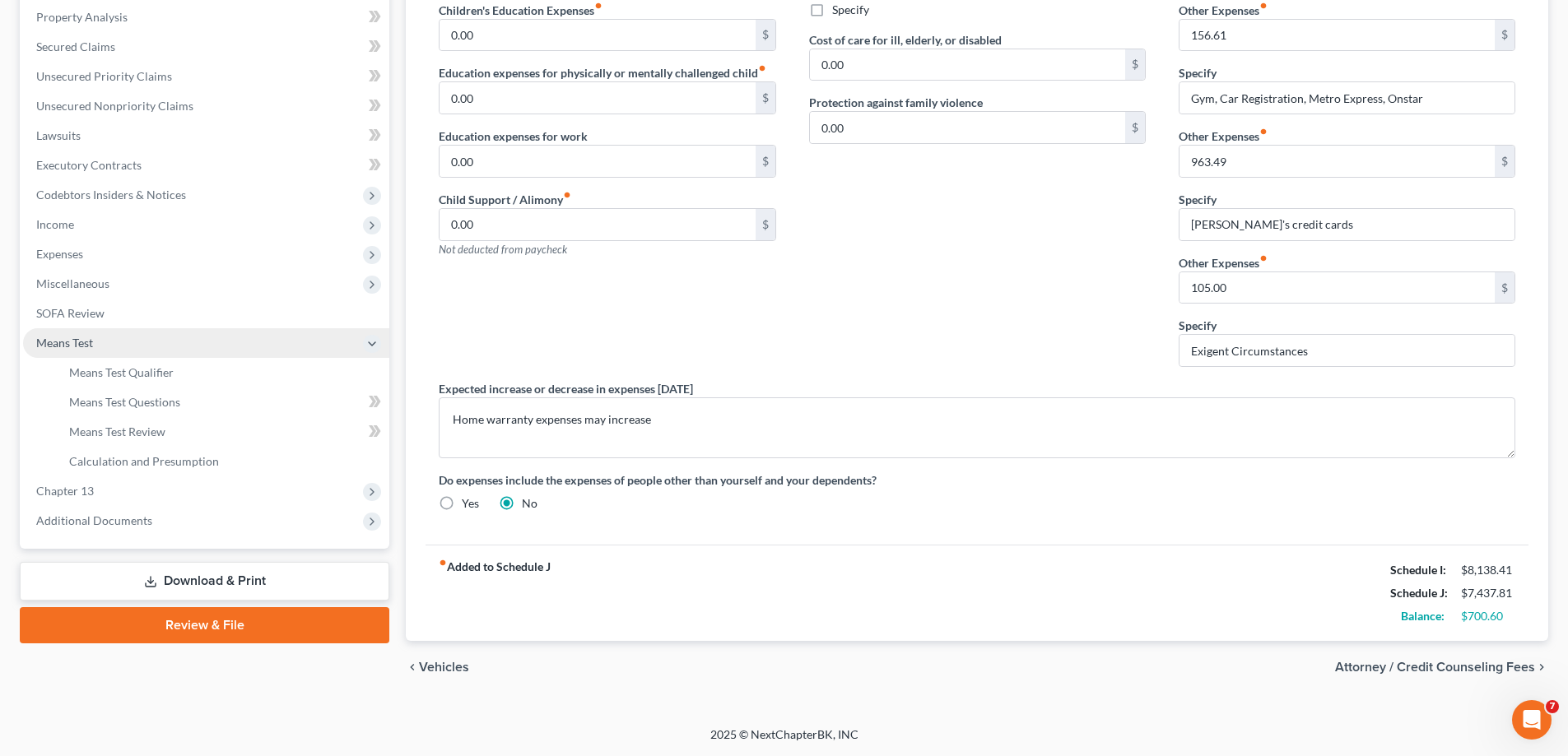
scroll to position [317, 0]
click at [244, 373] on link "Means Test Qualifier" at bounding box center [222, 372] width 333 height 30
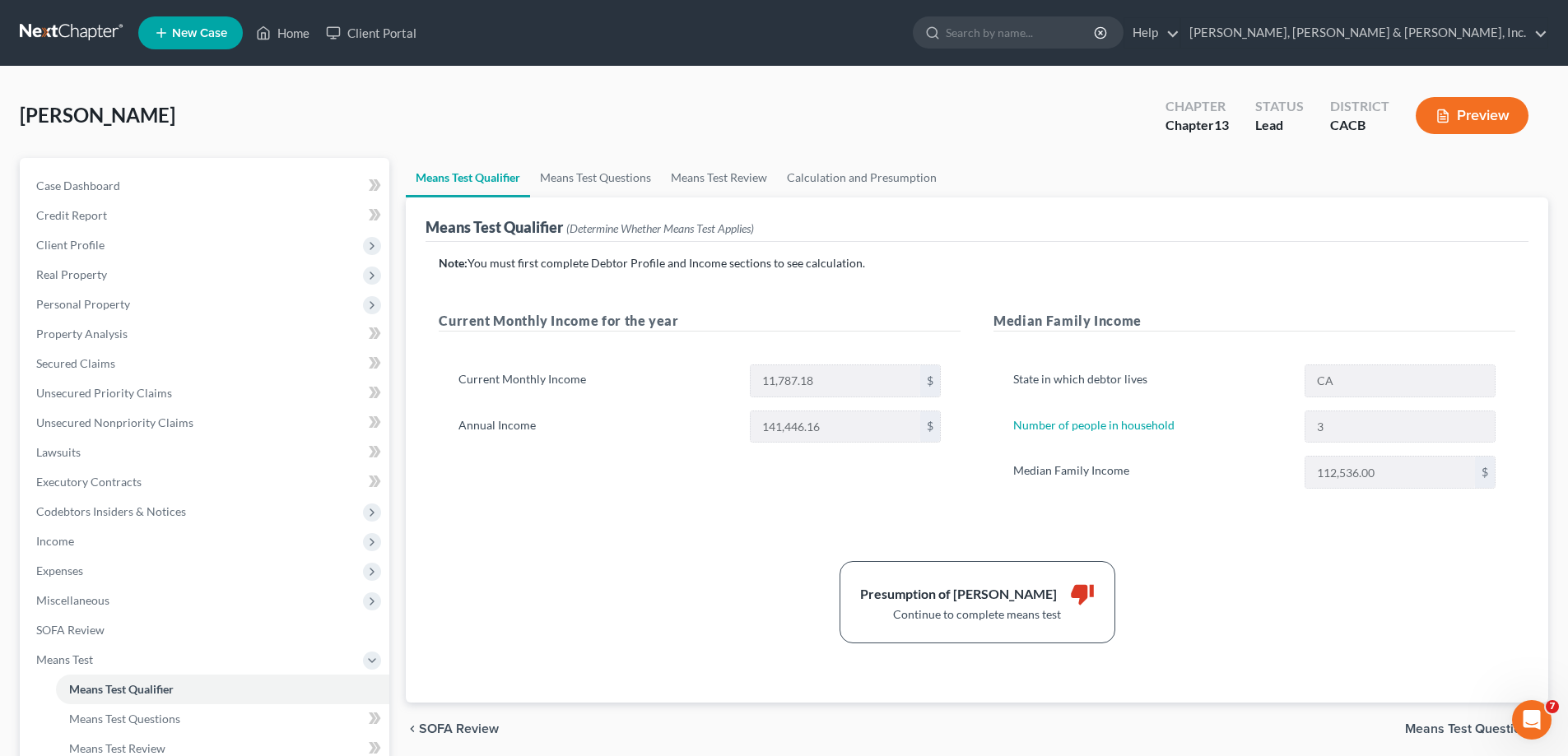
click at [1459, 113] on button "Preview" at bounding box center [1473, 115] width 113 height 37
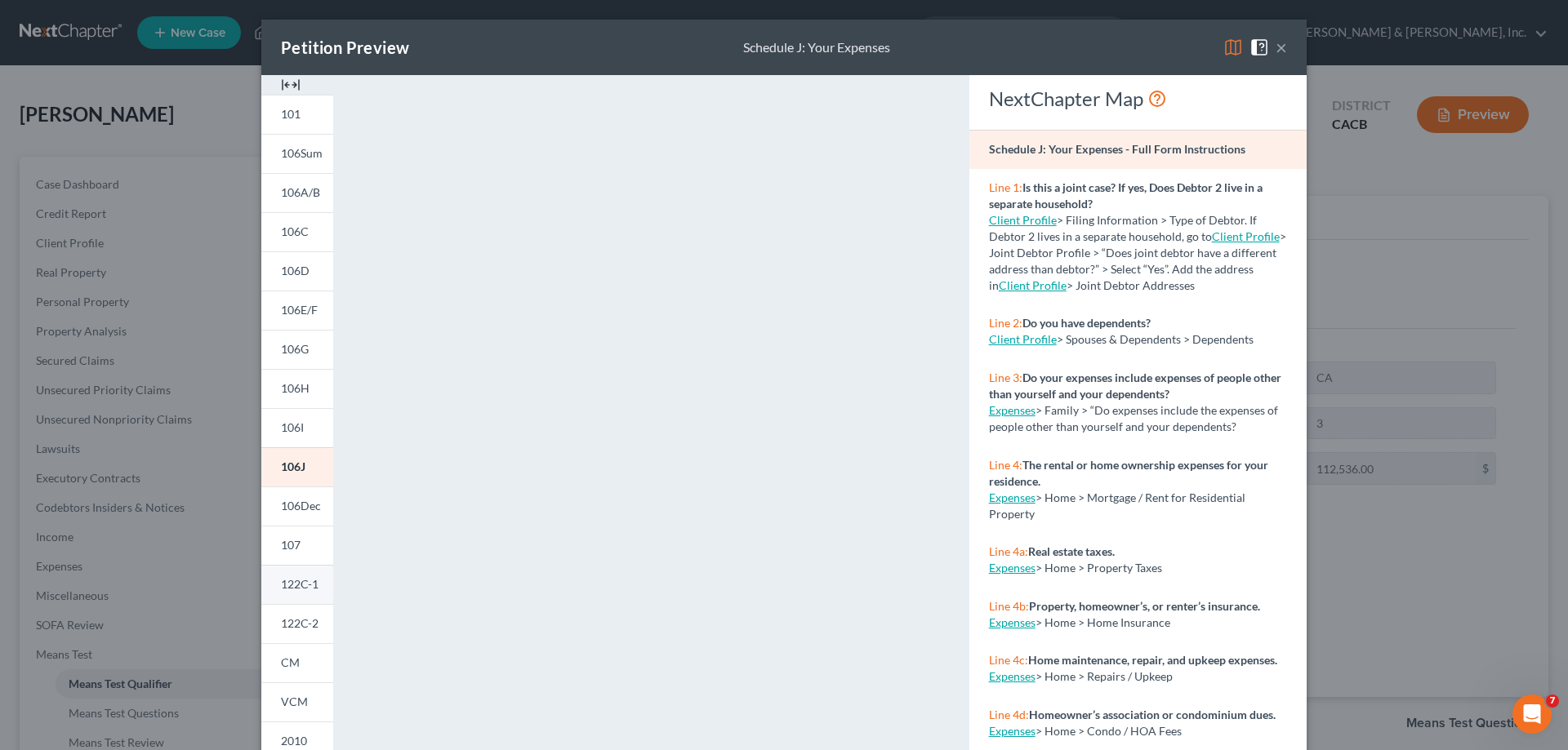
click at [288, 583] on span "122C-1" at bounding box center [299, 584] width 37 height 14
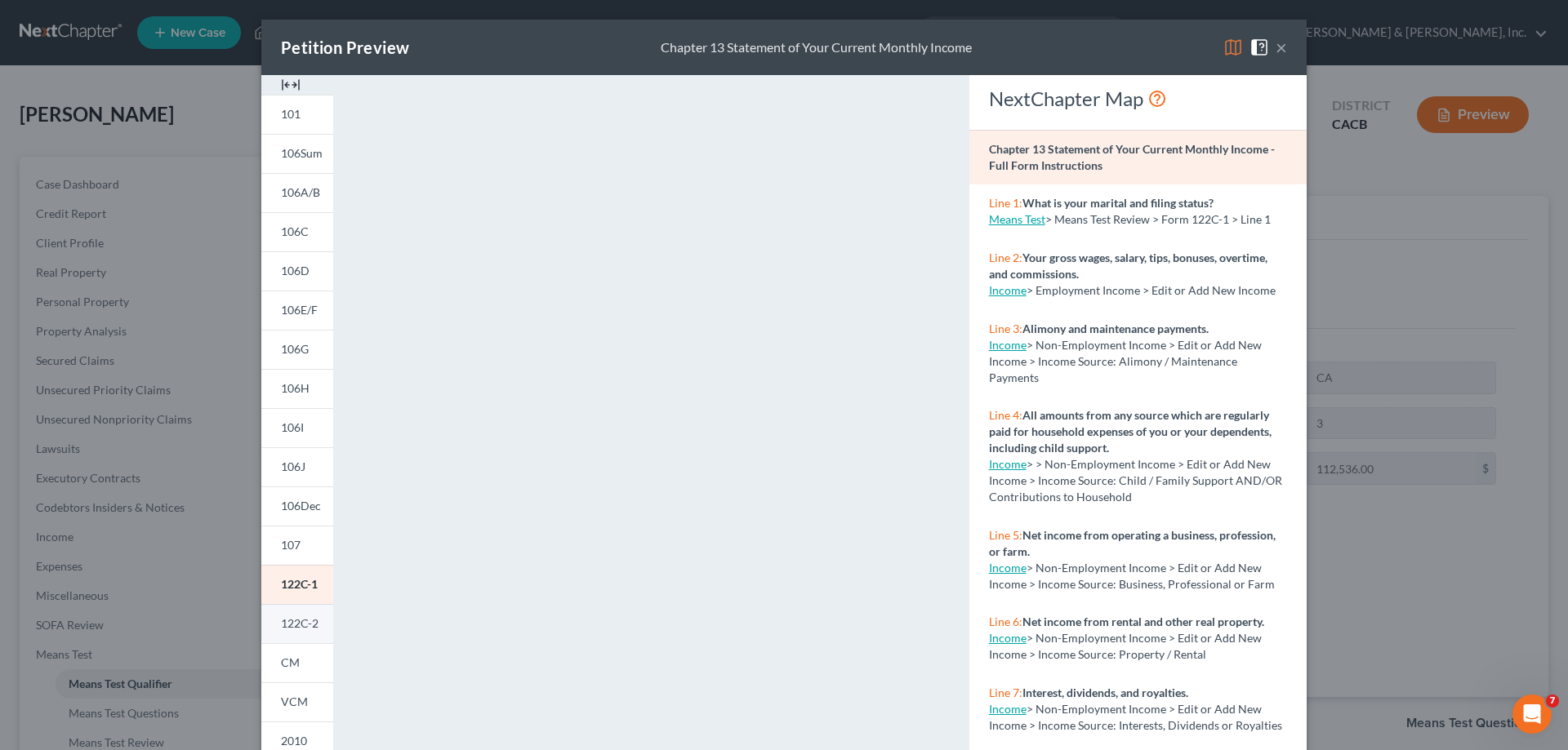
click at [298, 624] on span "122C-2" at bounding box center [299, 623] width 37 height 14
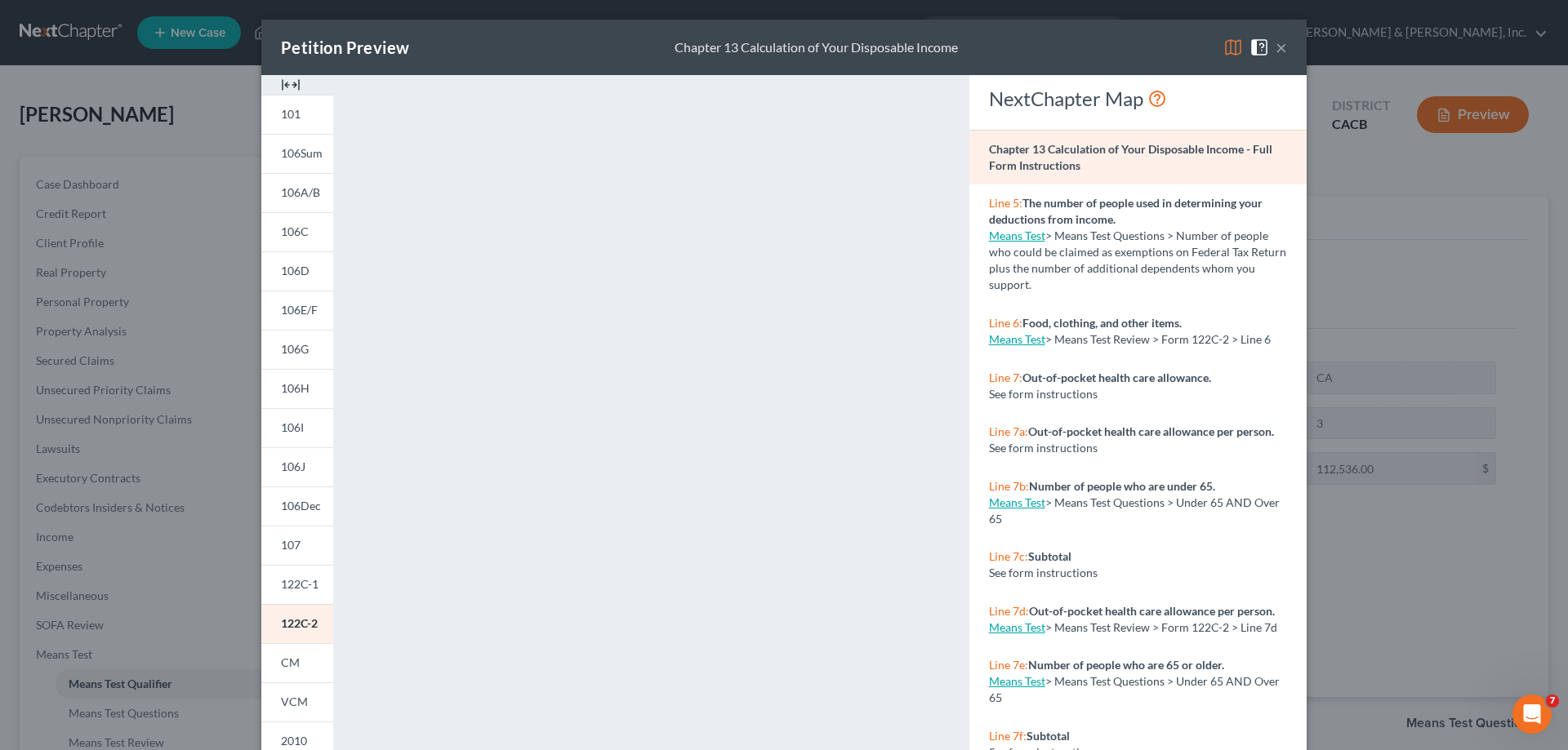
click at [87, 237] on div "Petition Preview Chapter 13 Calculation of Your Disposable Income × 101 106Sum …" at bounding box center [784, 375] width 1568 height 750
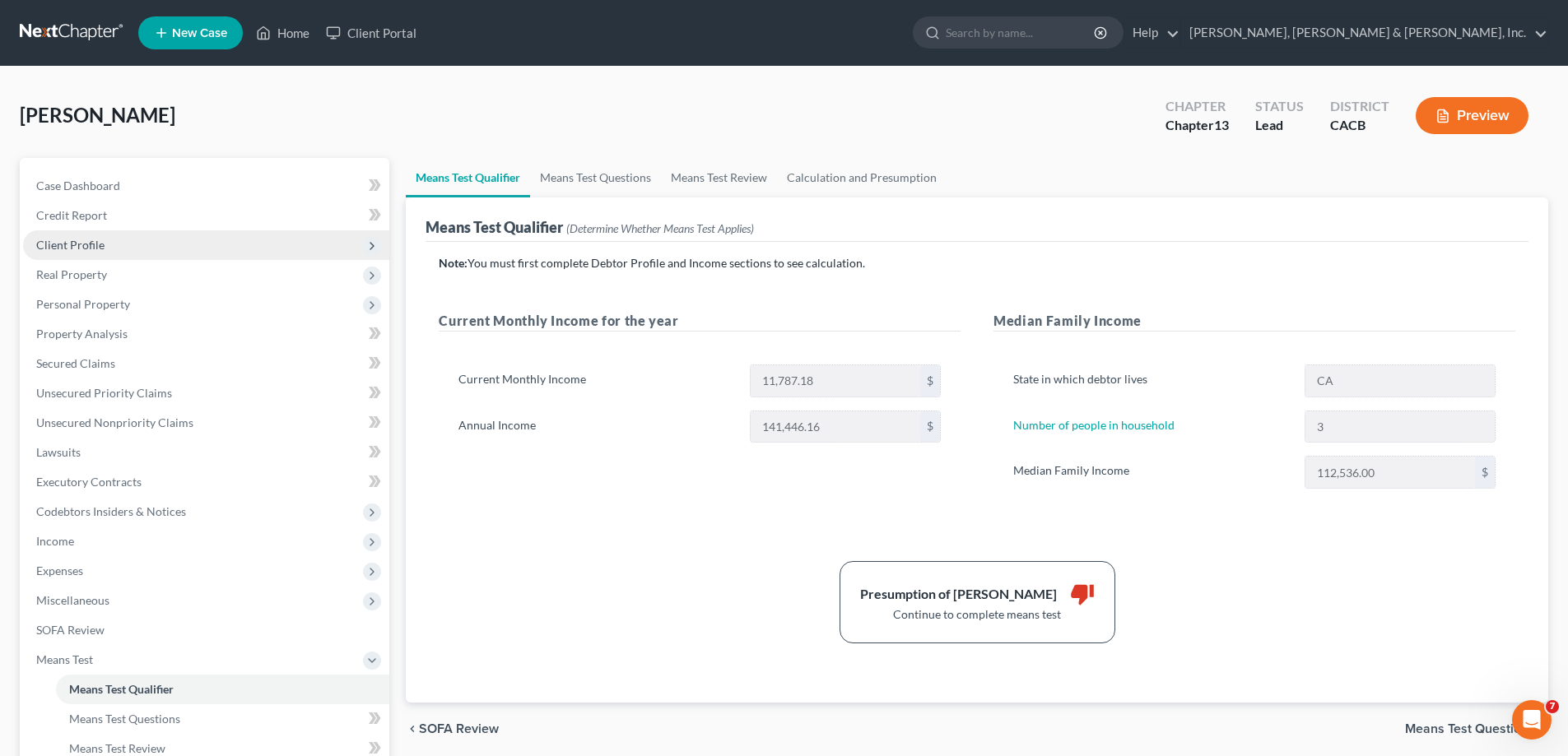
click at [84, 246] on span "Client Profile" at bounding box center [70, 245] width 68 height 14
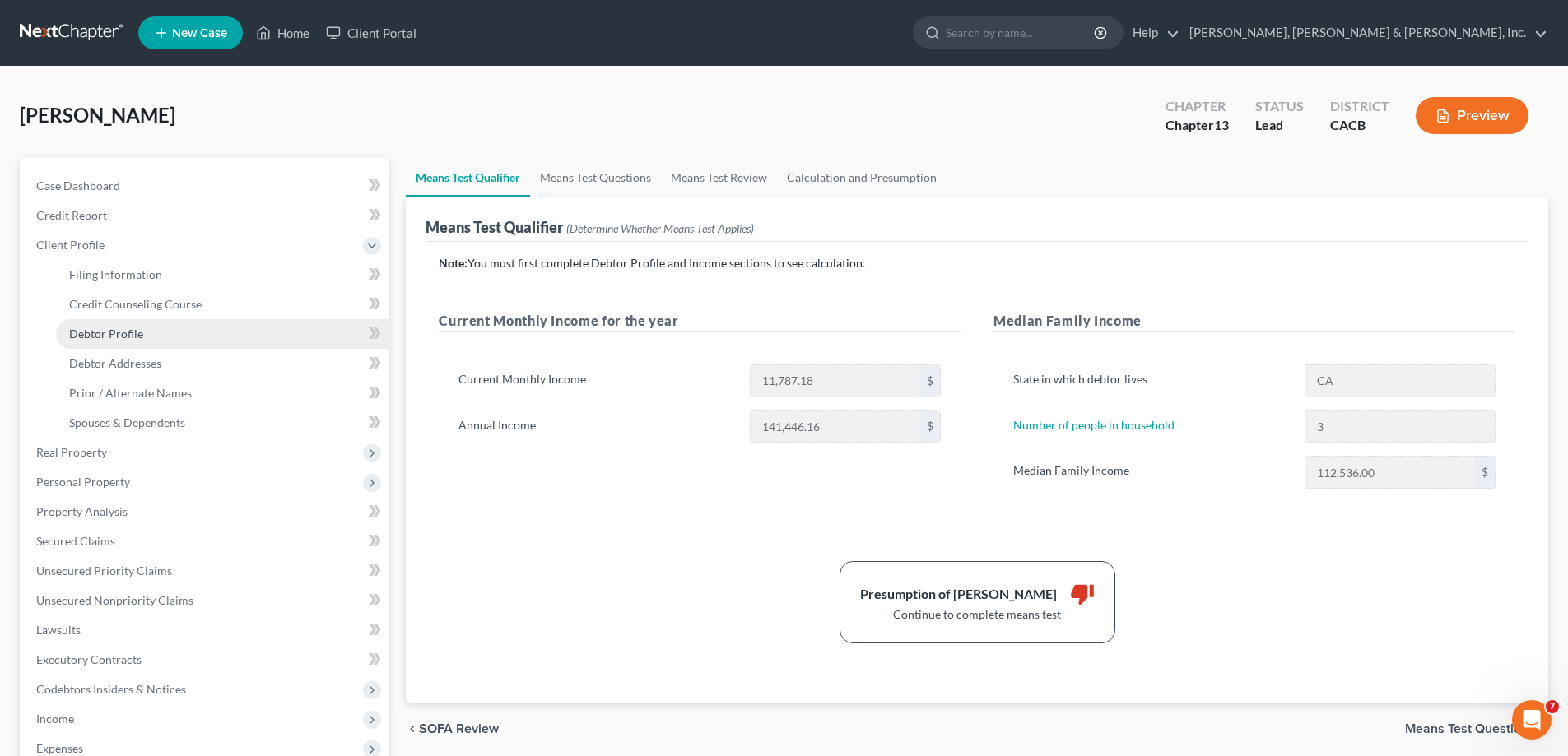
click at [116, 333] on span "Debtor Profile" at bounding box center [106, 334] width 74 height 14
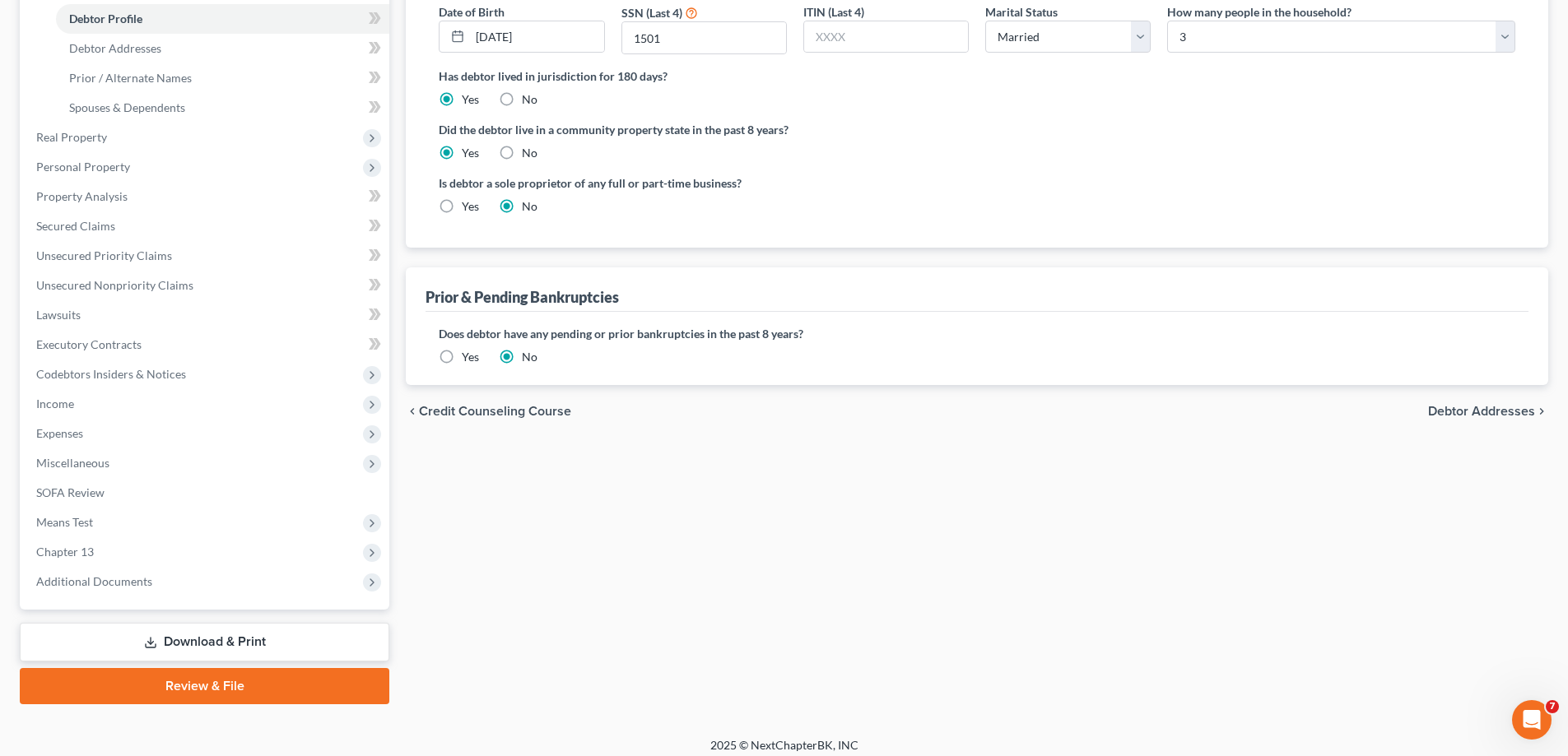
scroll to position [326, 0]
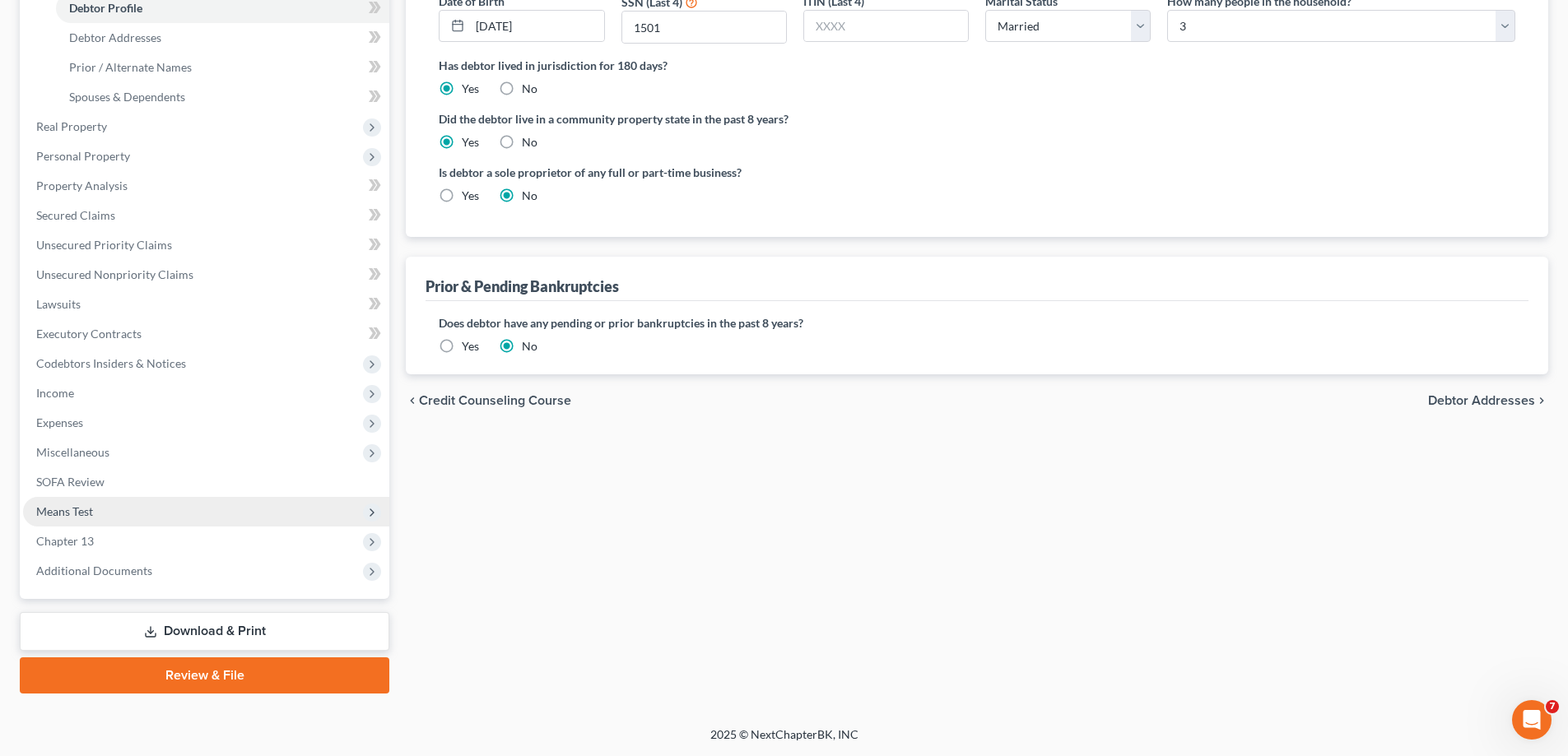
click at [102, 508] on span "Means Test" at bounding box center [206, 511] width 367 height 30
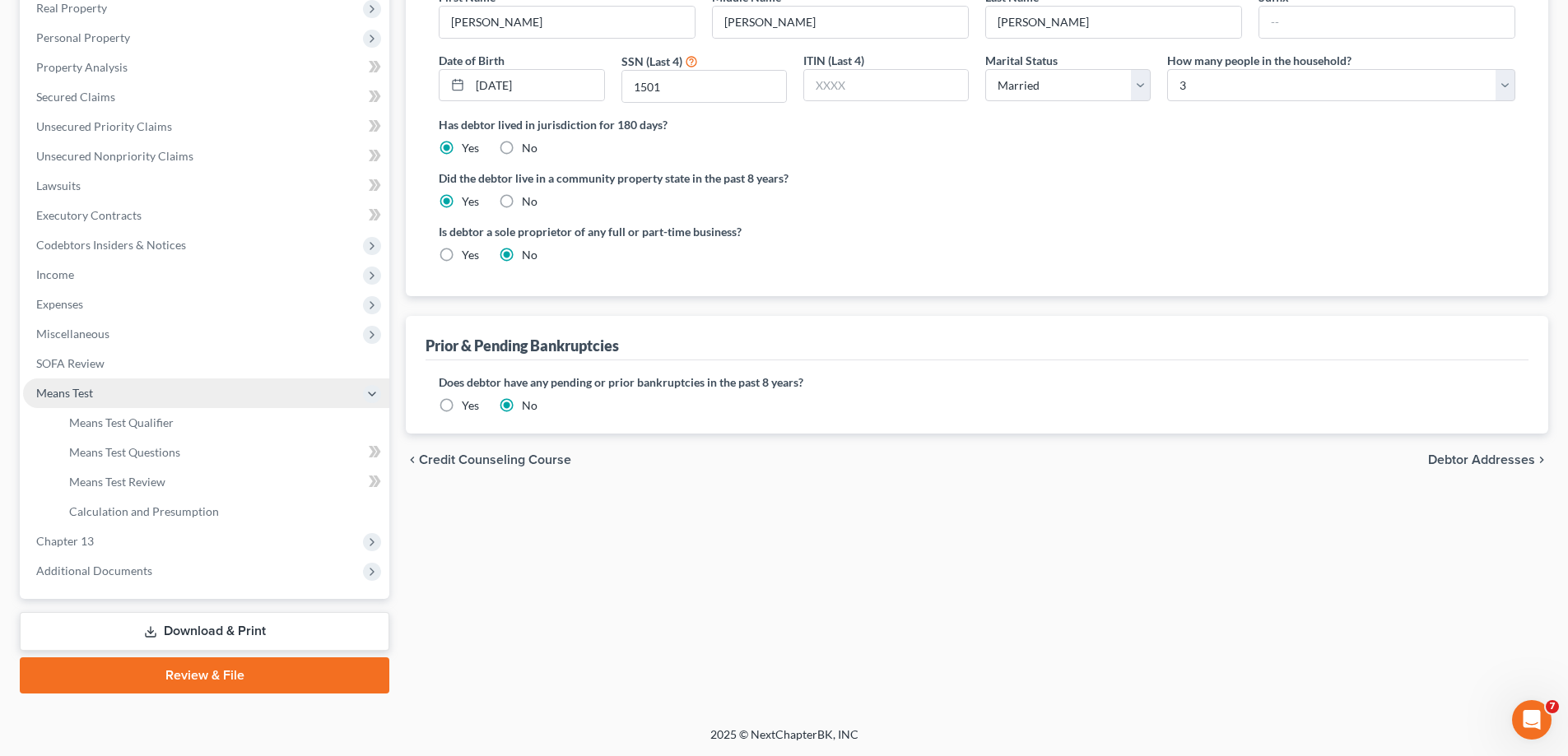
scroll to position [267, 0]
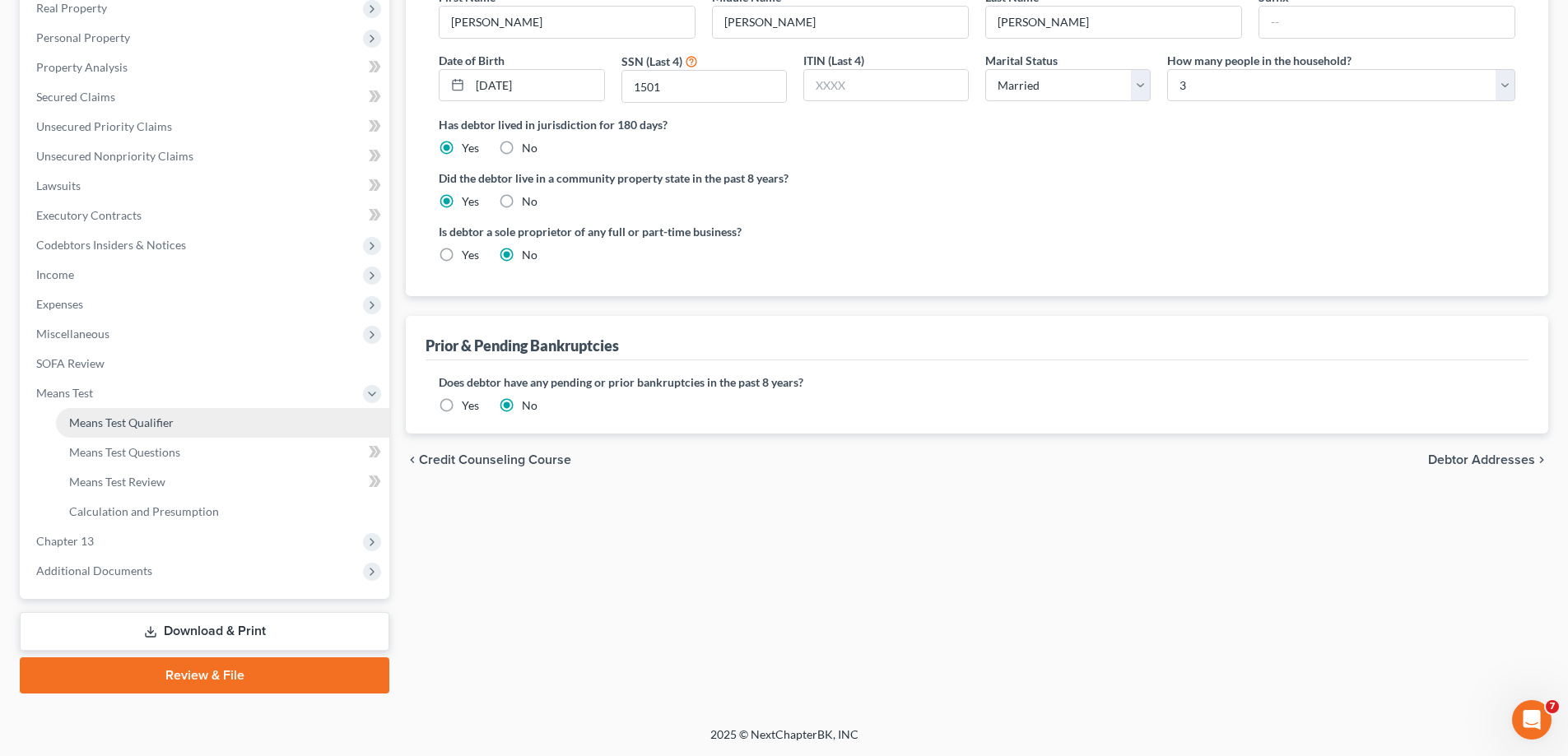
click at [180, 424] on link "Means Test Qualifier" at bounding box center [222, 423] width 333 height 30
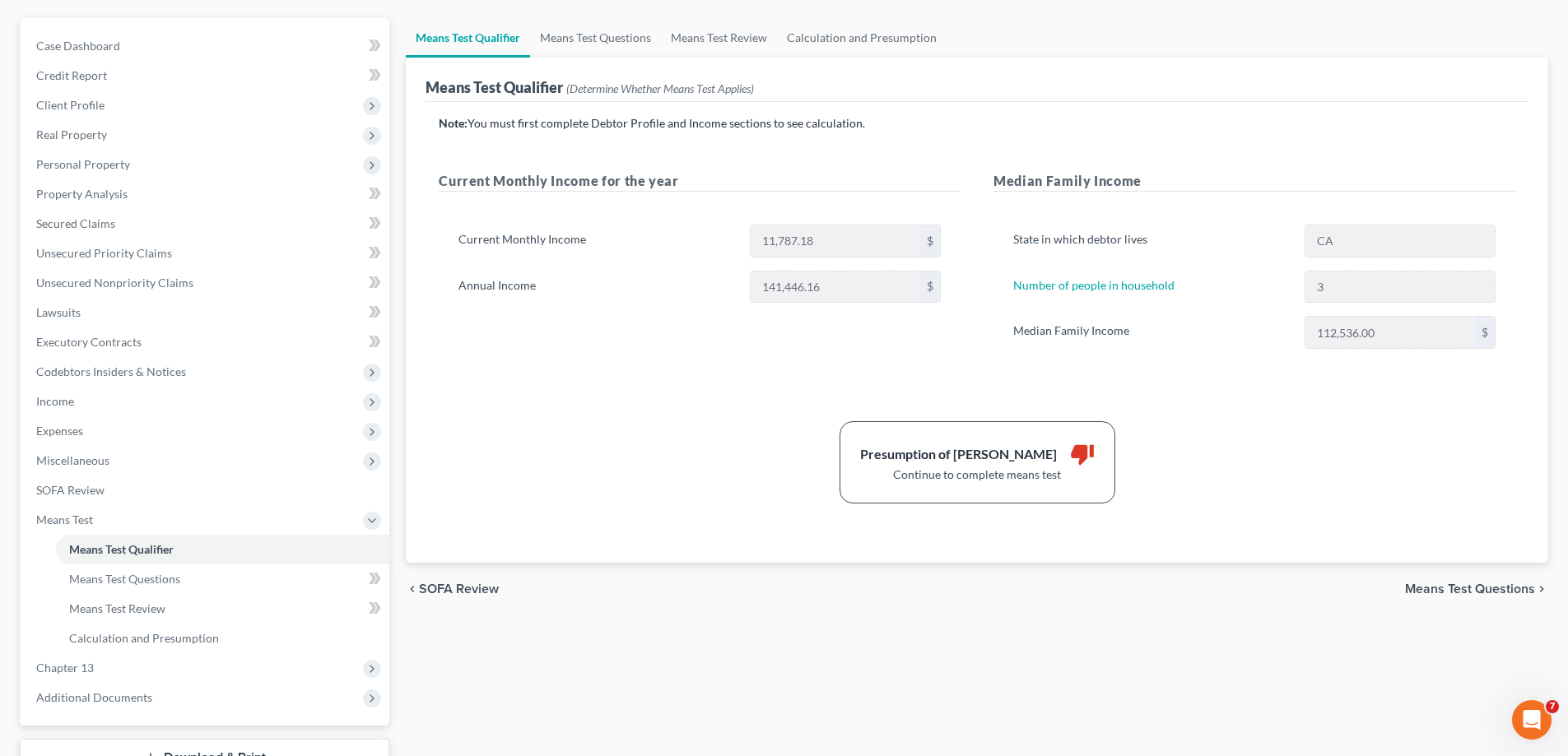
scroll to position [184, 0]
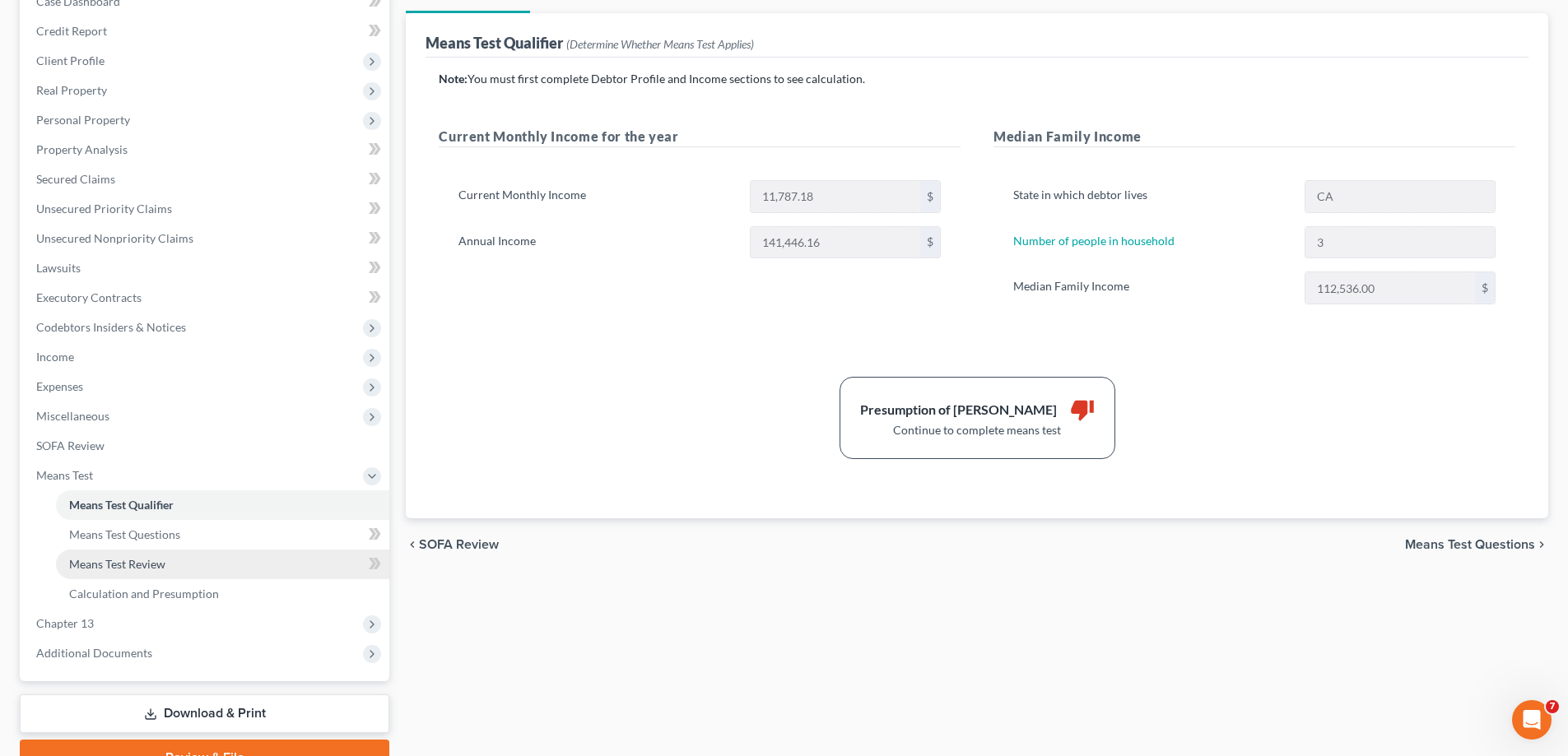
click at [156, 565] on span "Means Test Review" at bounding box center [117, 564] width 96 height 14
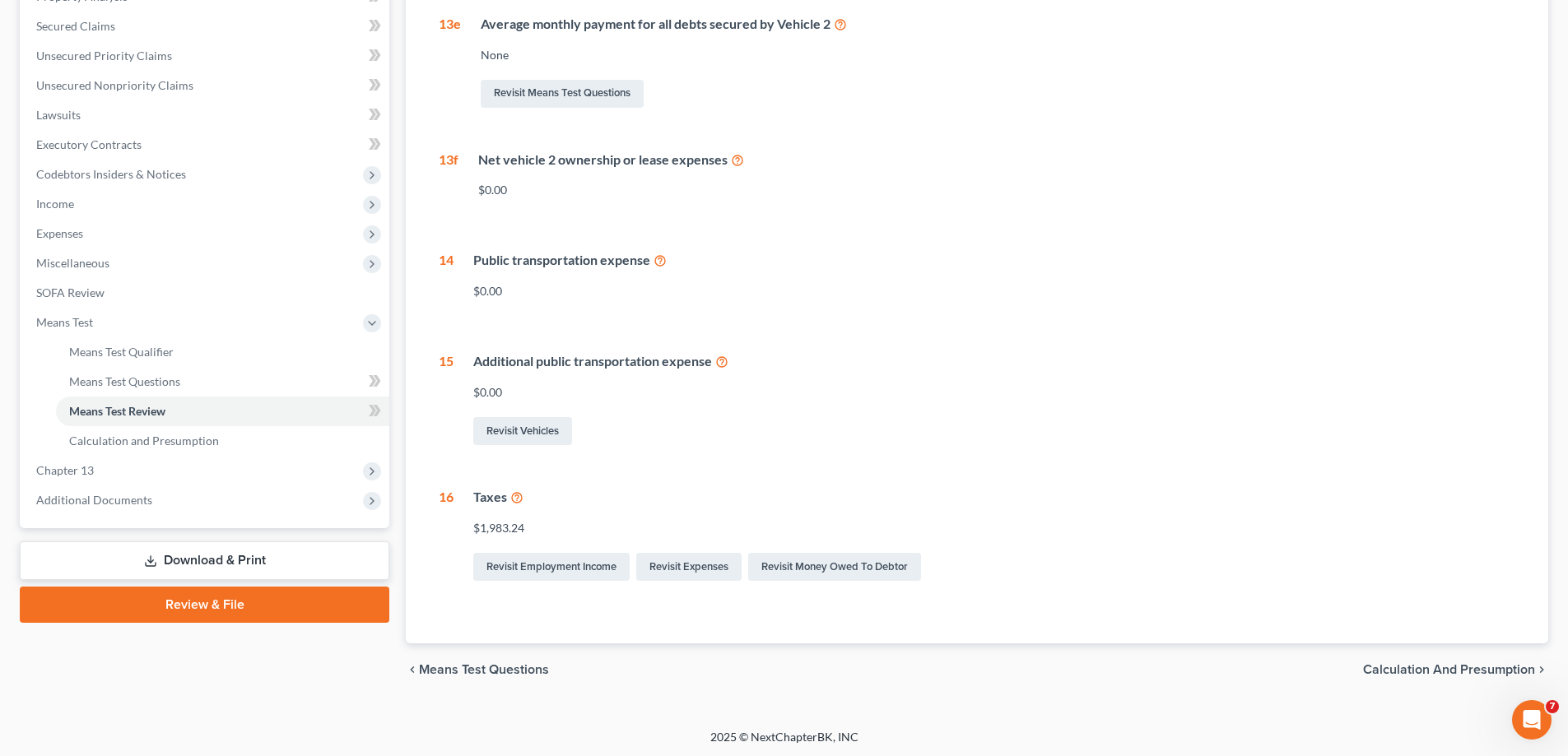
scroll to position [340, 0]
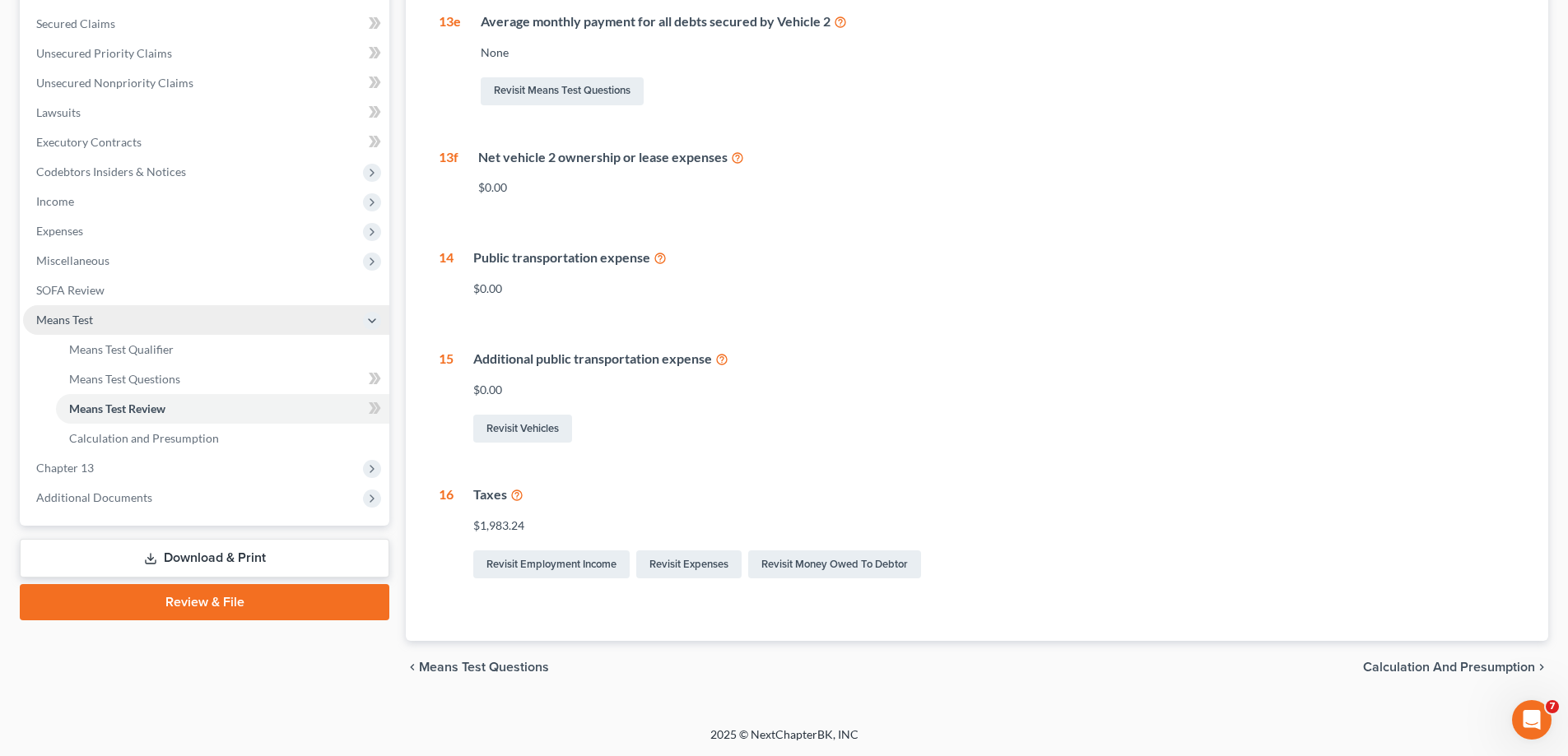
click at [101, 317] on span "Means Test" at bounding box center [206, 319] width 367 height 30
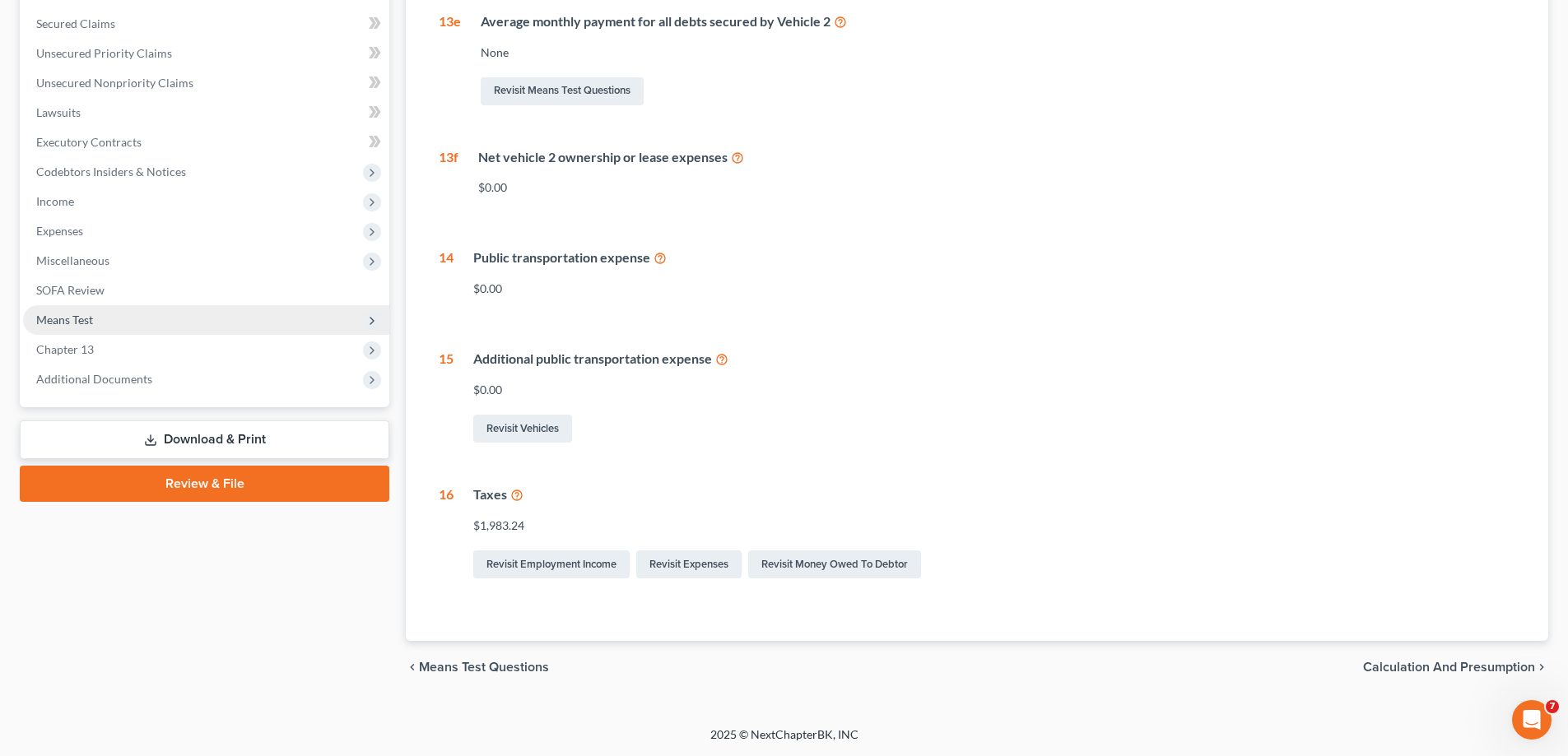
click at [127, 311] on span "Means Test" at bounding box center [206, 319] width 367 height 30
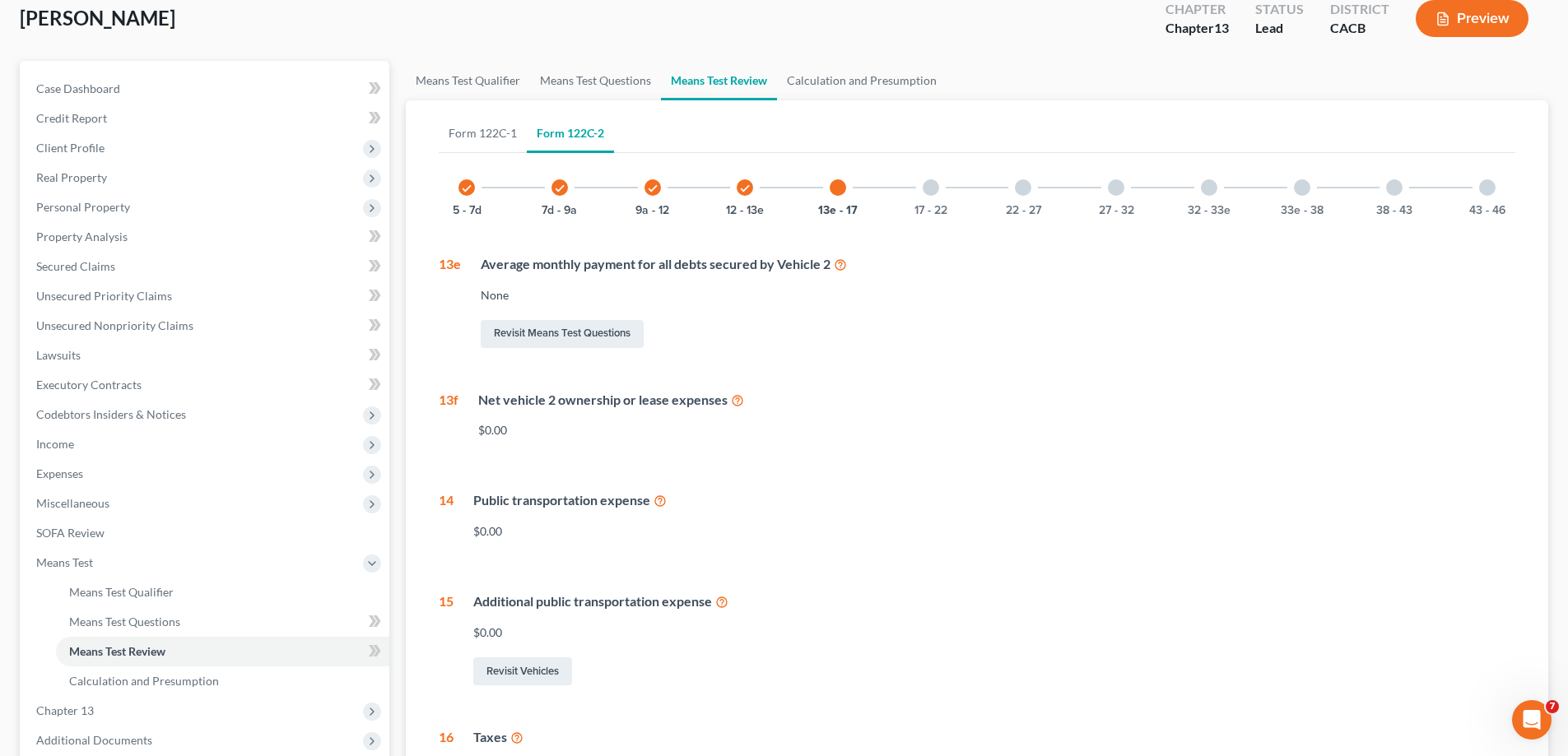
scroll to position [93, 0]
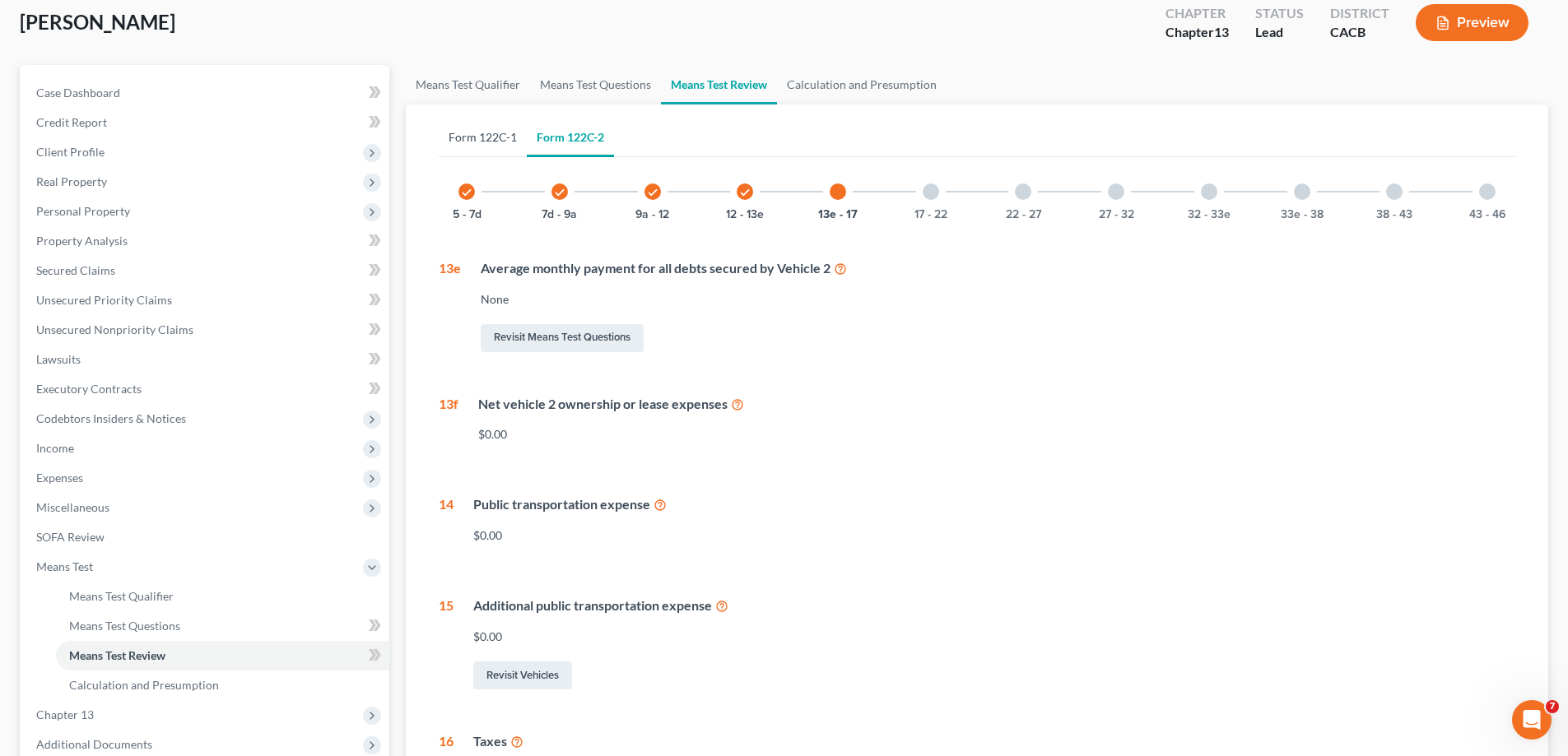
click at [489, 138] on link "Form 122C-1" at bounding box center [483, 137] width 88 height 39
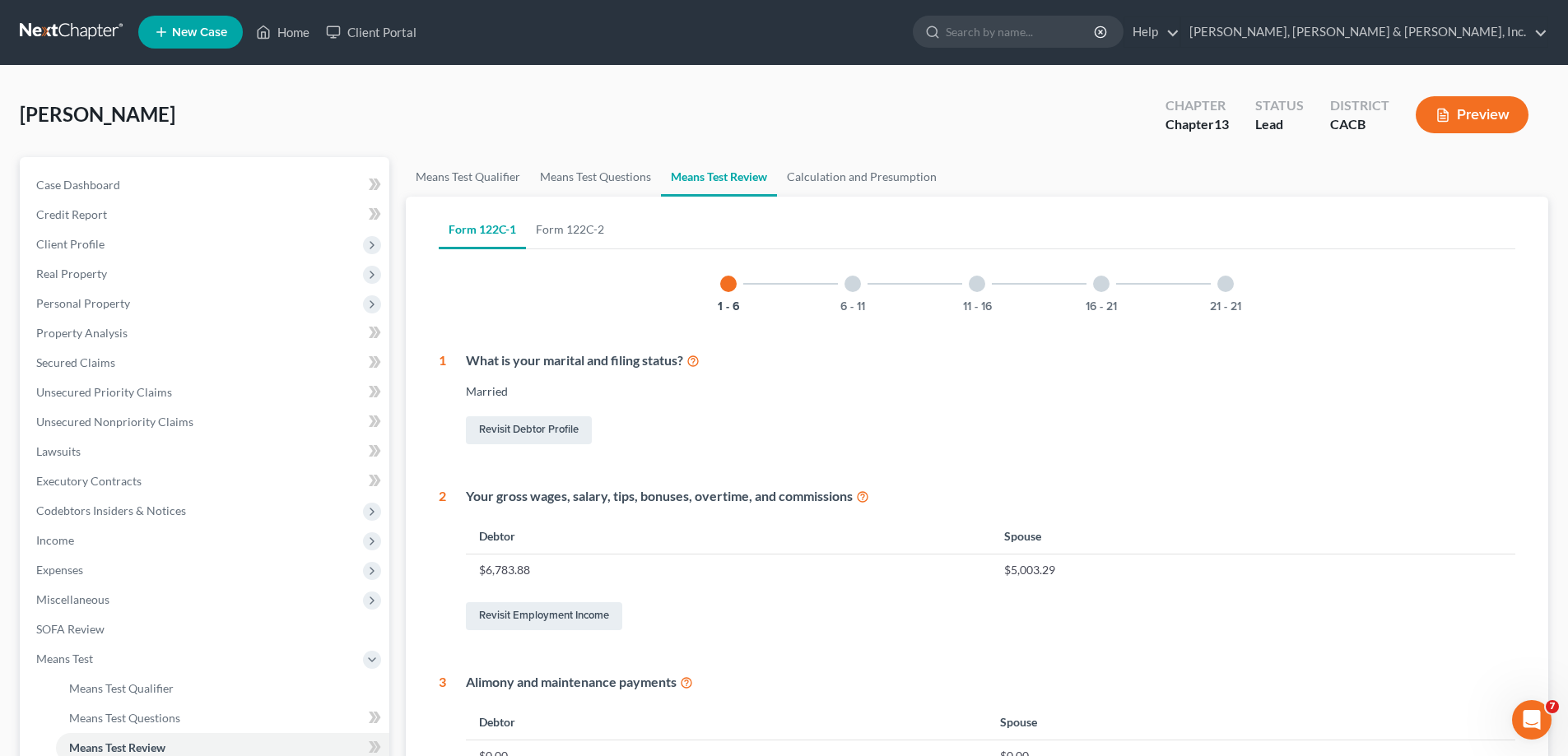
scroll to position [0, 0]
click at [867, 175] on link "Calculation and Presumption" at bounding box center [862, 177] width 170 height 39
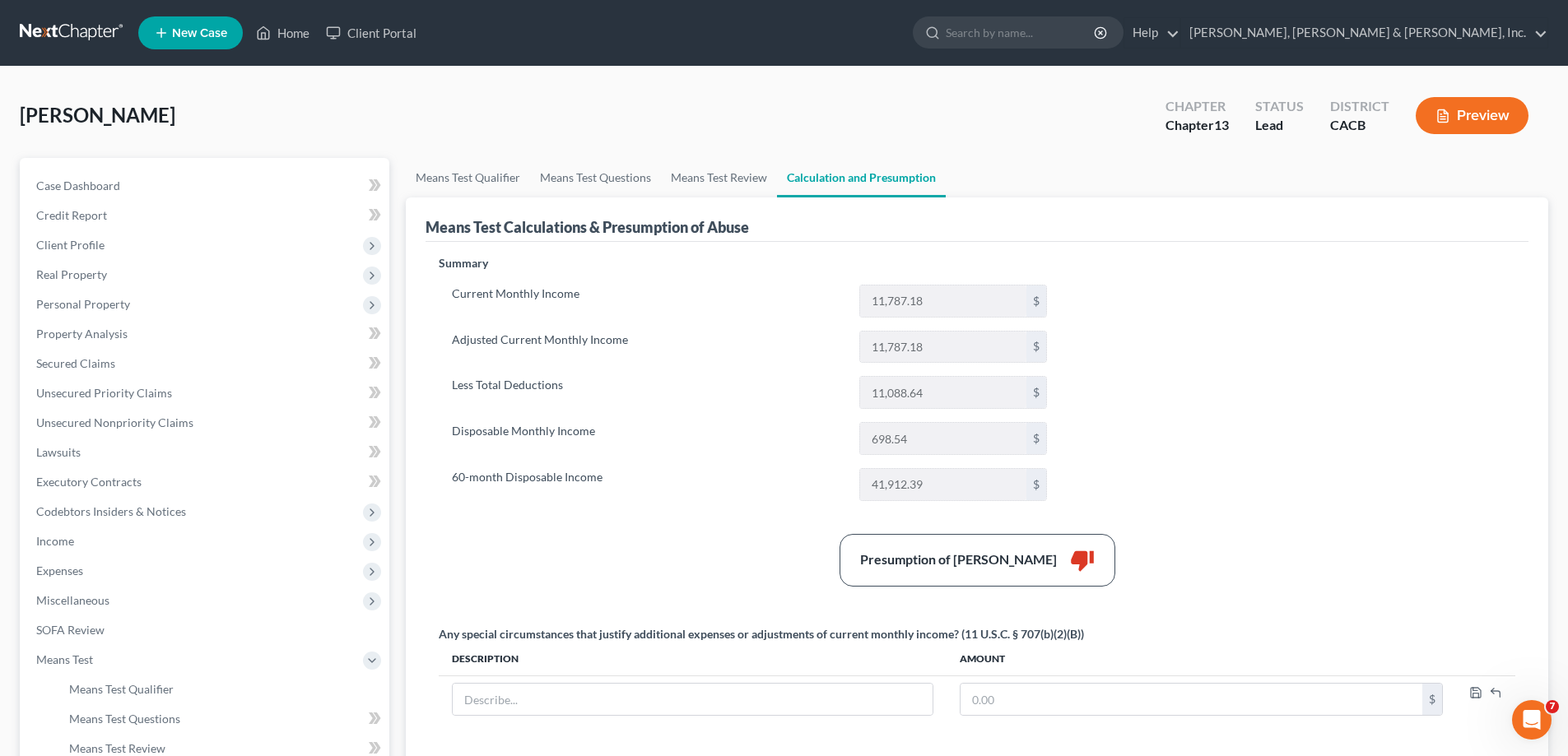
click at [1460, 118] on button "Preview" at bounding box center [1473, 115] width 113 height 37
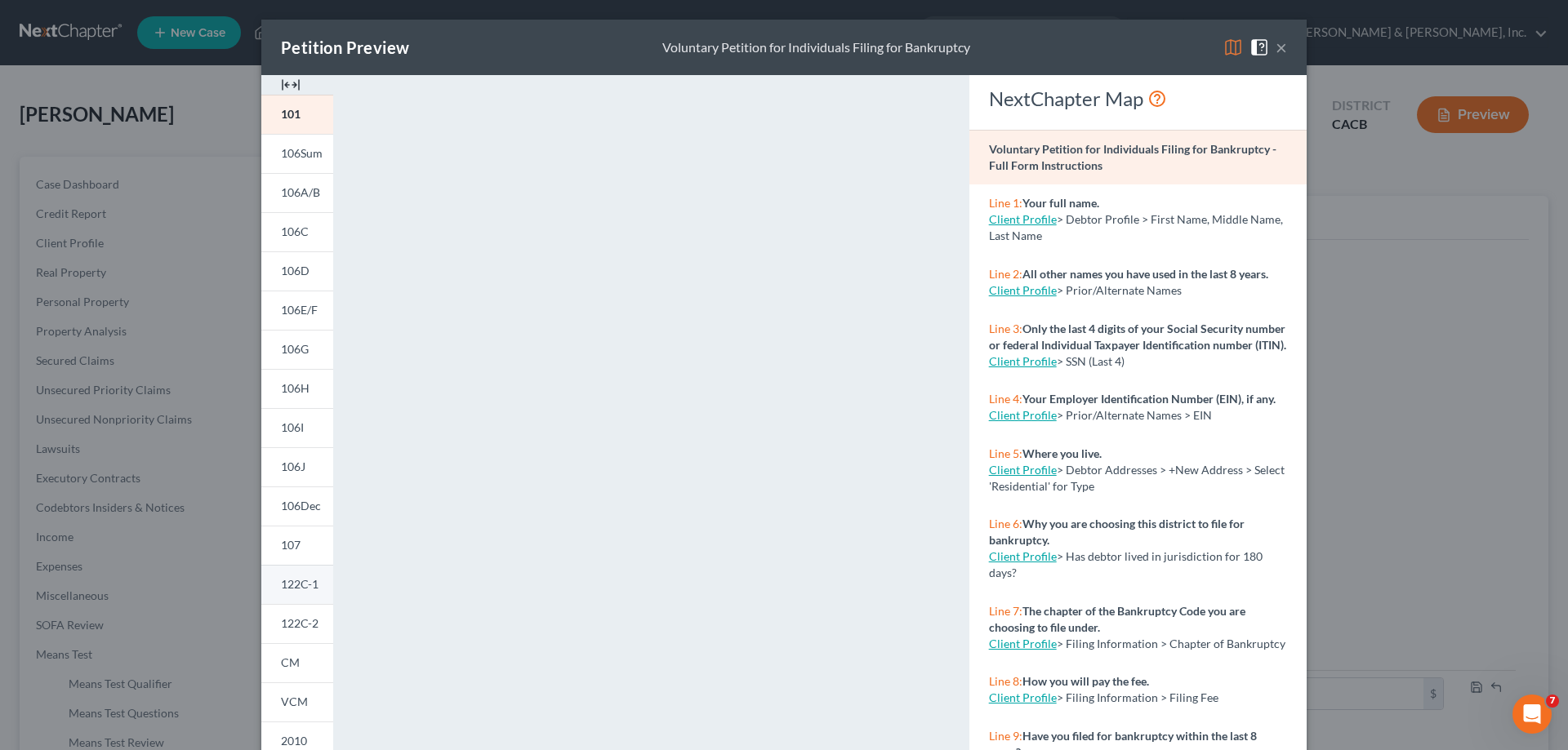
click at [283, 577] on link "122C-1" at bounding box center [297, 584] width 71 height 39
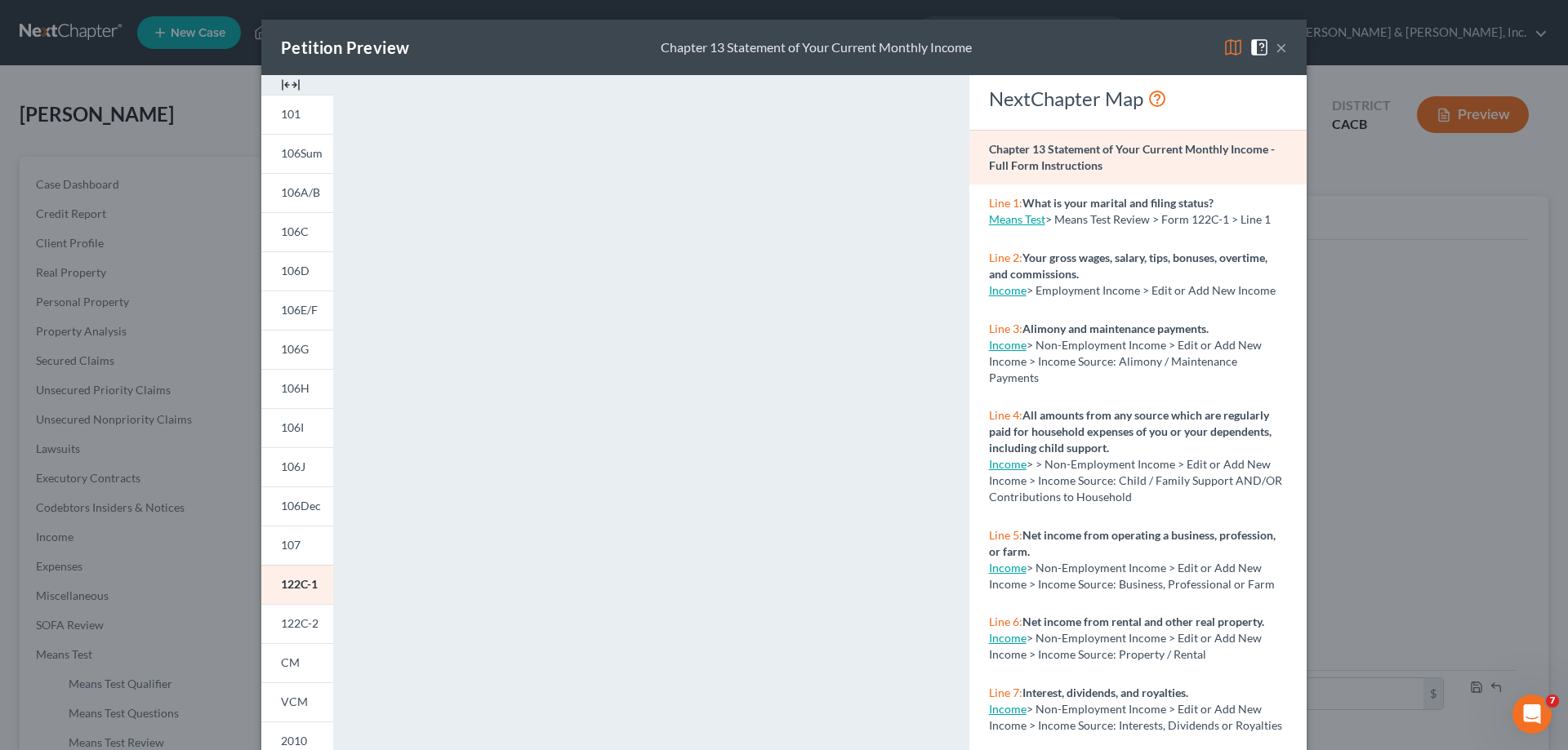
drag, startPoint x: 1279, startPoint y: 50, endPoint x: 932, endPoint y: 139, distance: 358.2
click at [1279, 51] on button "×" at bounding box center [1281, 47] width 11 height 20
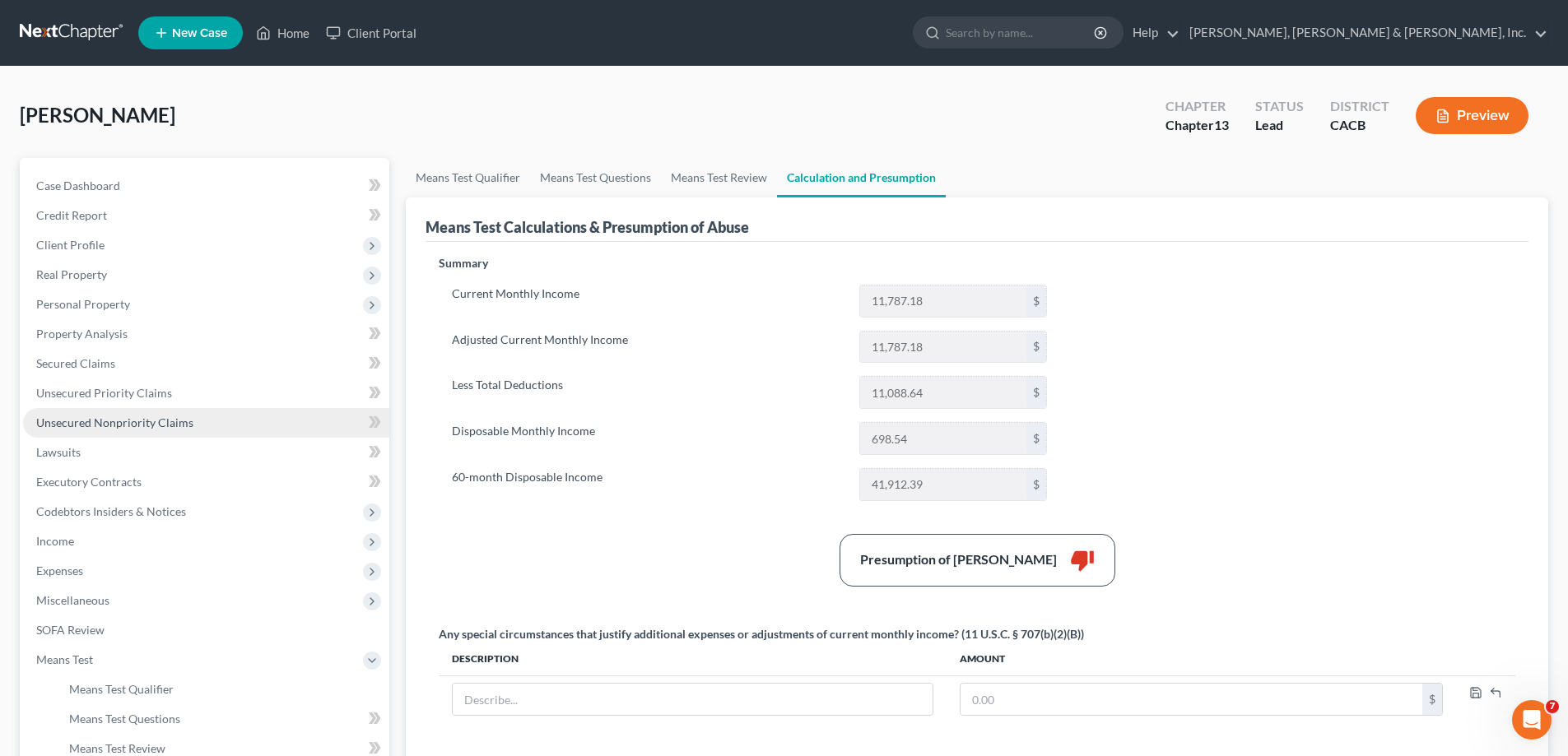
click at [154, 426] on span "Unsecured Nonpriority Claims" at bounding box center [115, 422] width 157 height 14
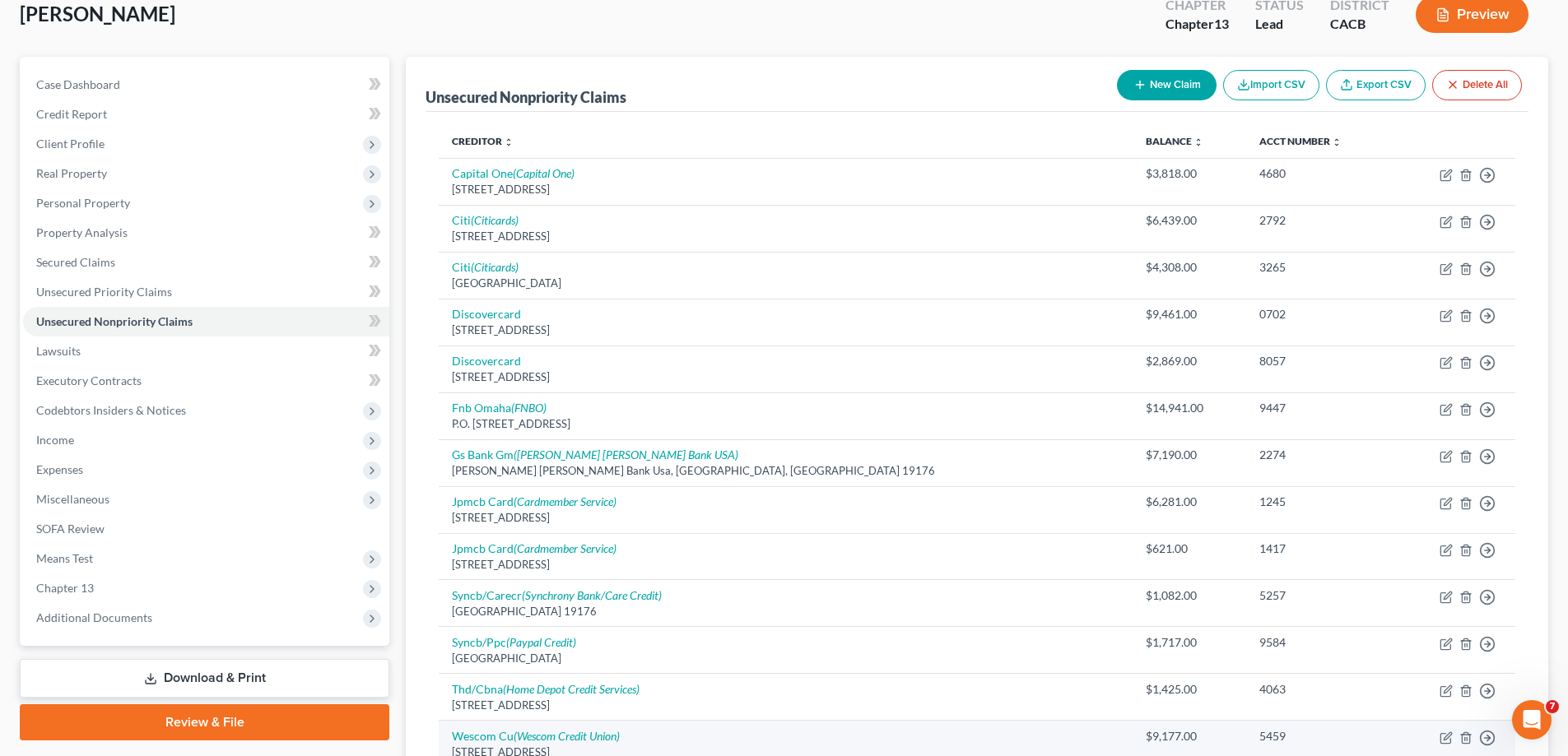
scroll to position [291, 0]
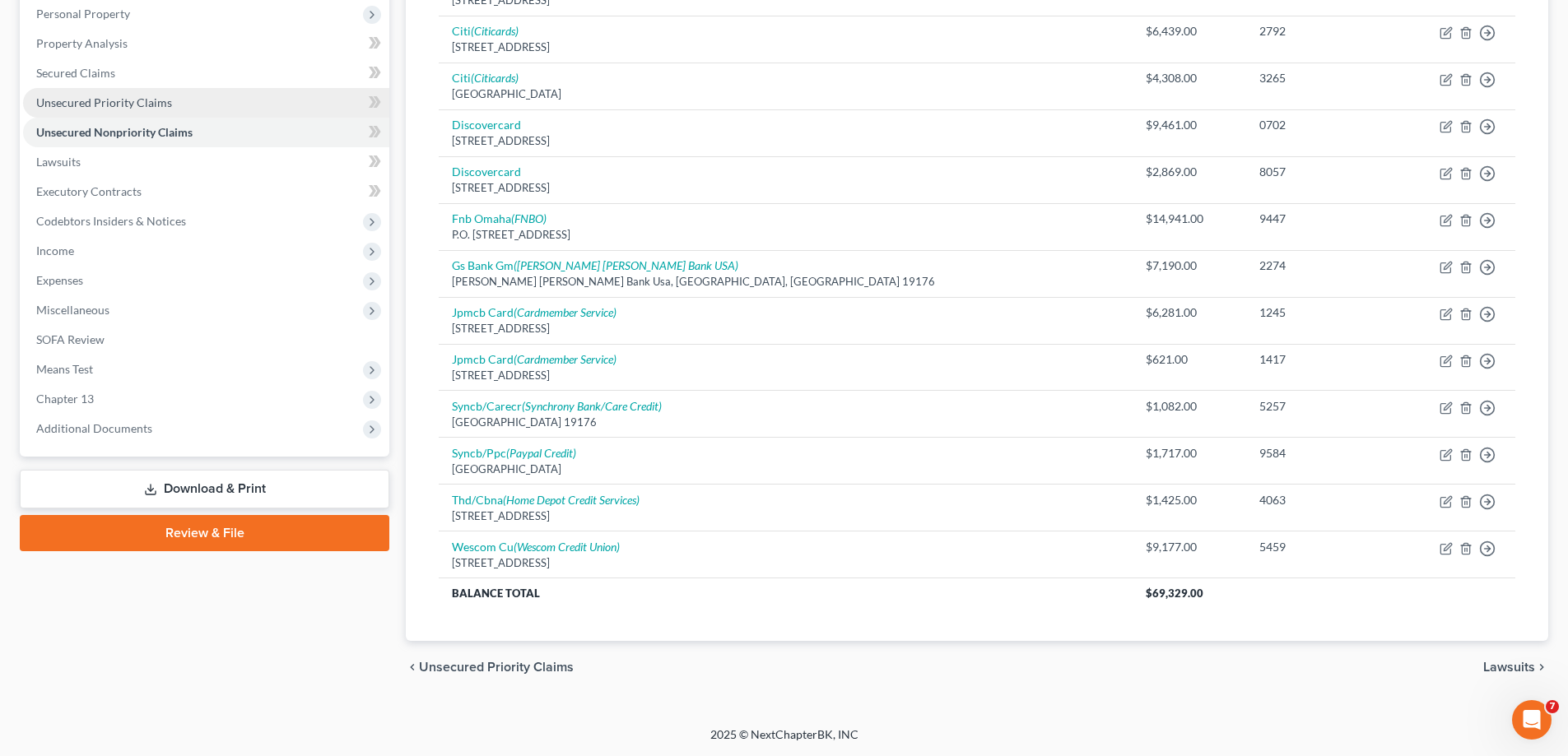
click at [134, 94] on link "Unsecured Priority Claims" at bounding box center [206, 103] width 367 height 30
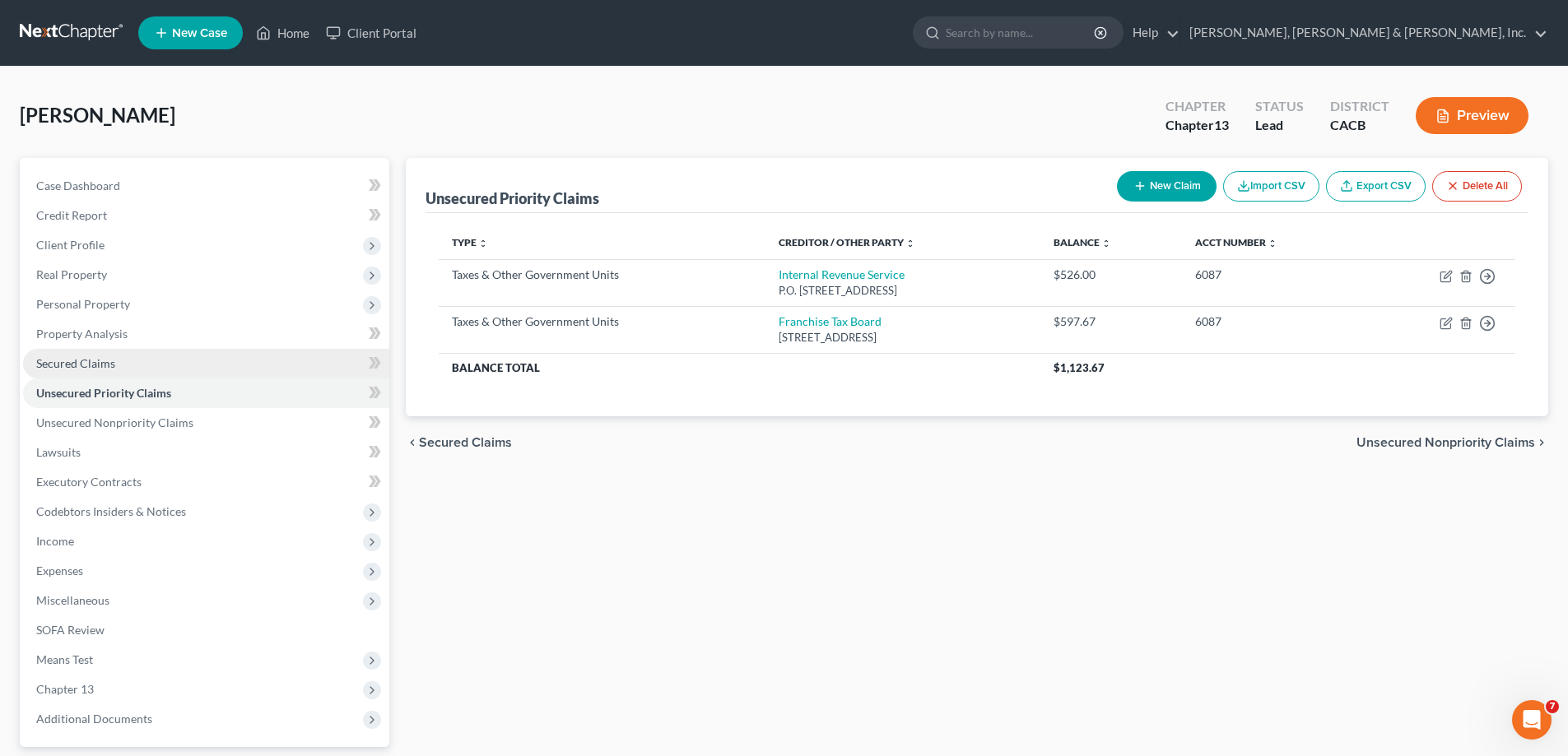
click at [120, 367] on link "Secured Claims" at bounding box center [206, 364] width 367 height 30
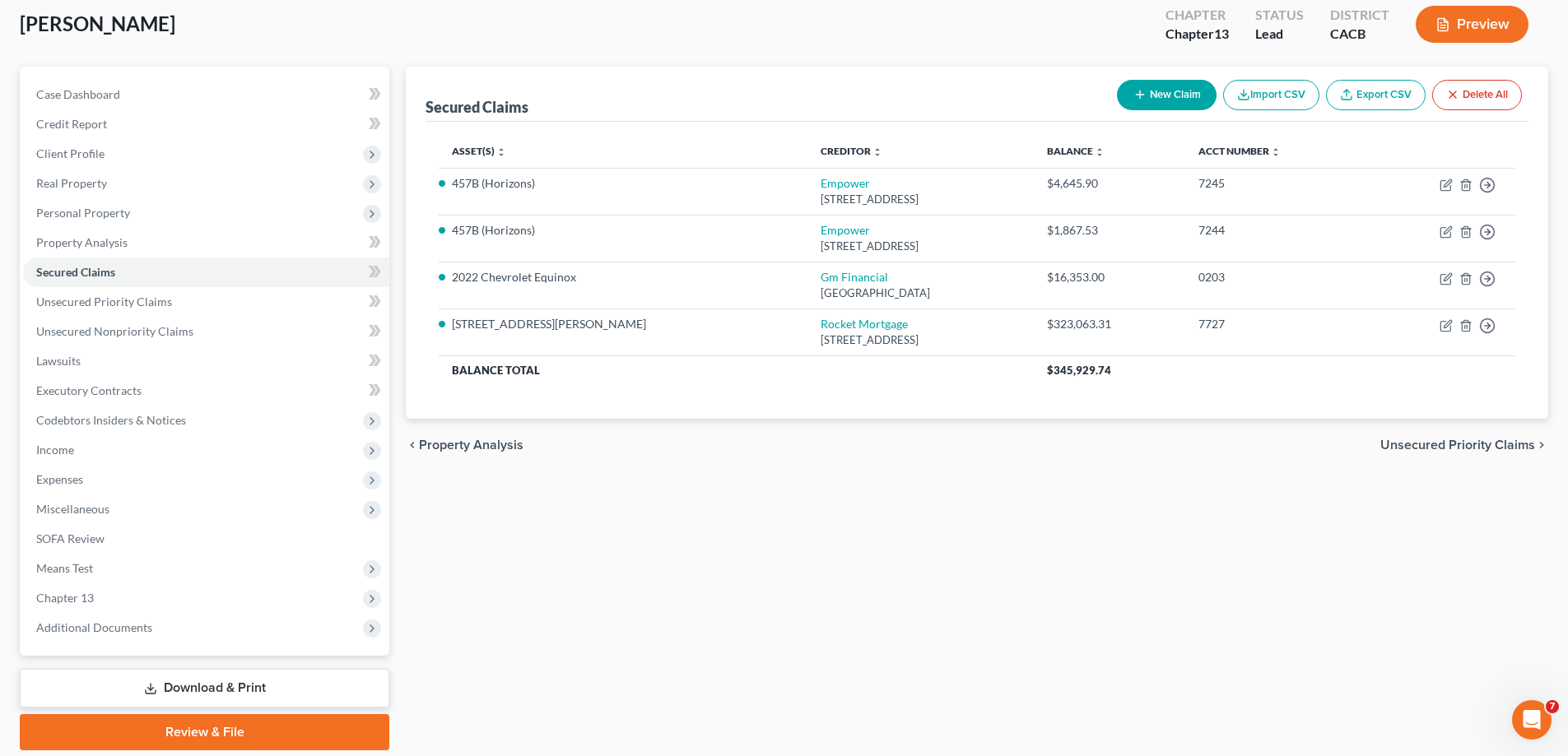
scroll to position [148, 0]
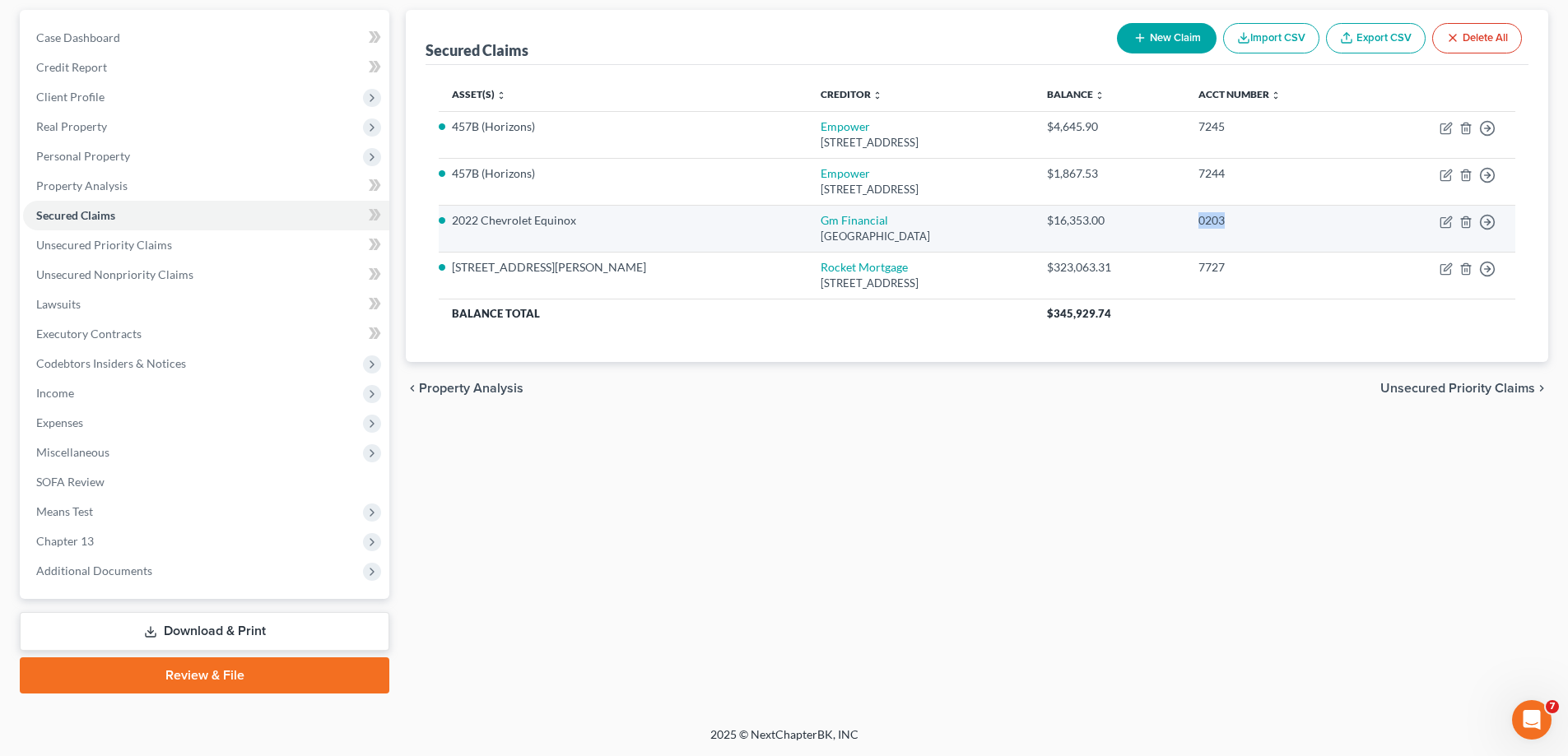
drag, startPoint x: 1199, startPoint y: 223, endPoint x: 1225, endPoint y: 224, distance: 26.0
click at [1225, 224] on div "0203" at bounding box center [1275, 220] width 154 height 16
drag, startPoint x: 453, startPoint y: 218, endPoint x: 573, endPoint y: 220, distance: 120.0
click at [573, 220] on li "2022 Chevrolet Equinox" at bounding box center [623, 220] width 343 height 16
copy li "2022 Chevrolet Equinox"
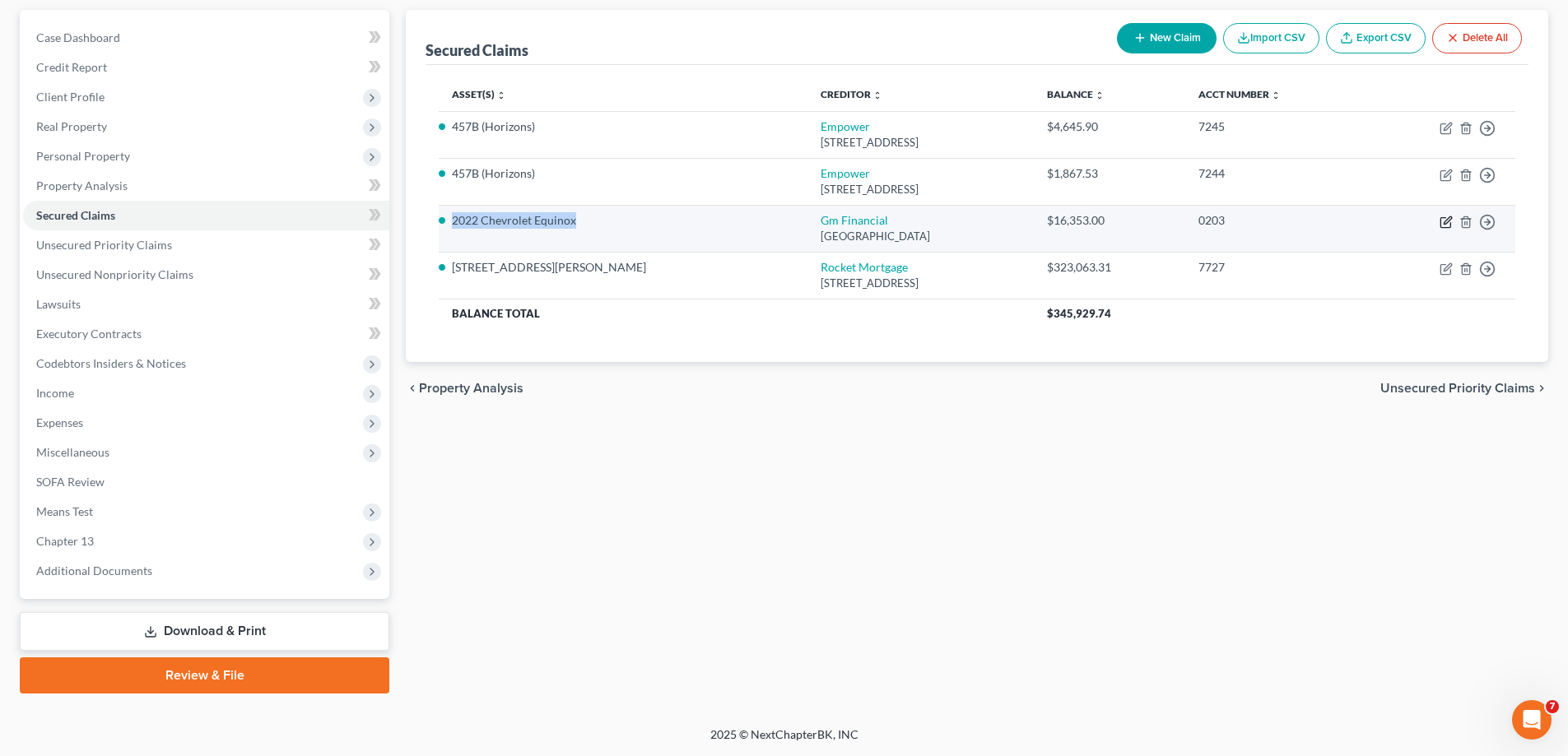
click at [1445, 218] on icon "button" at bounding box center [1445, 223] width 10 height 10
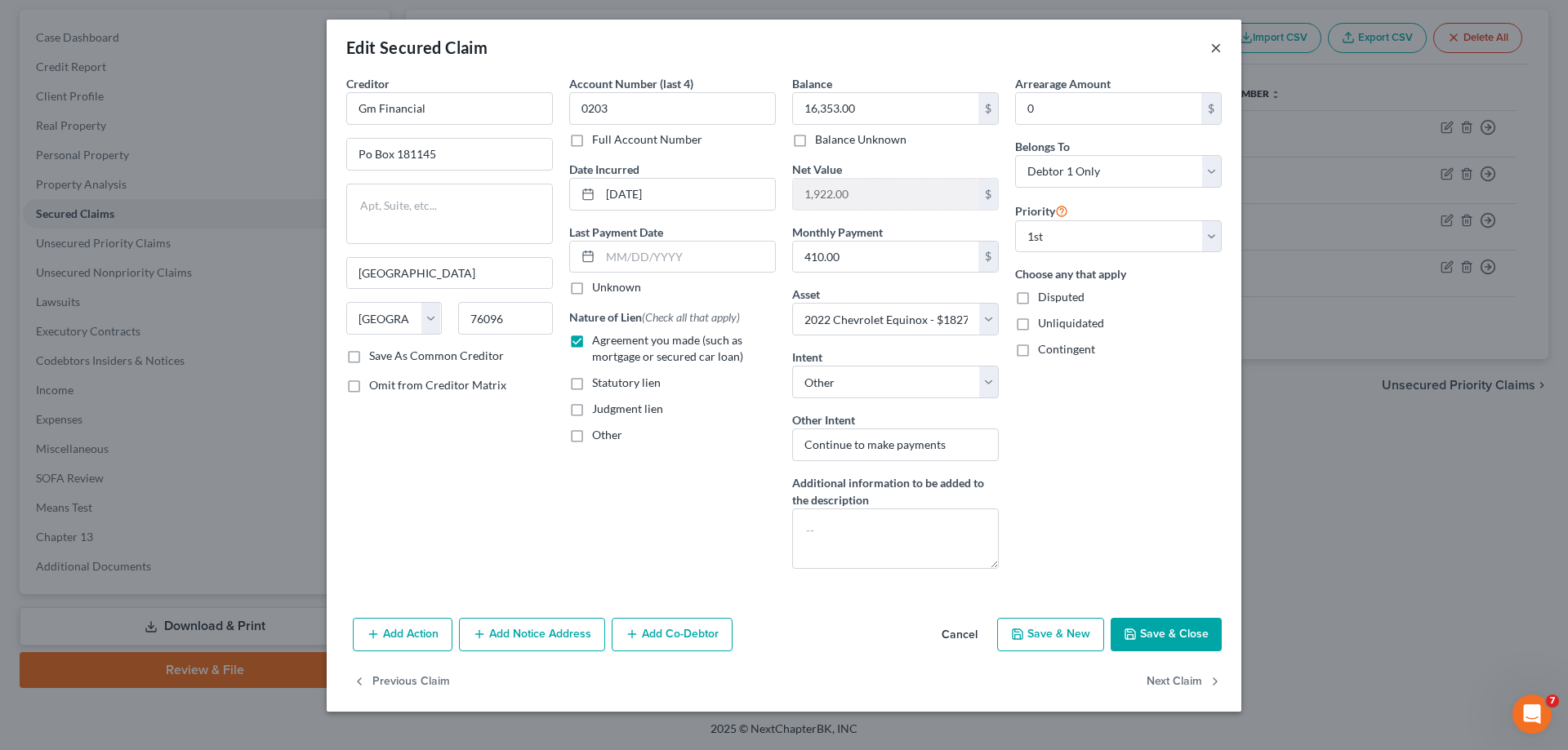
click at [1216, 51] on button "×" at bounding box center [1216, 47] width 11 height 20
